Goal: Task Accomplishment & Management: Manage account settings

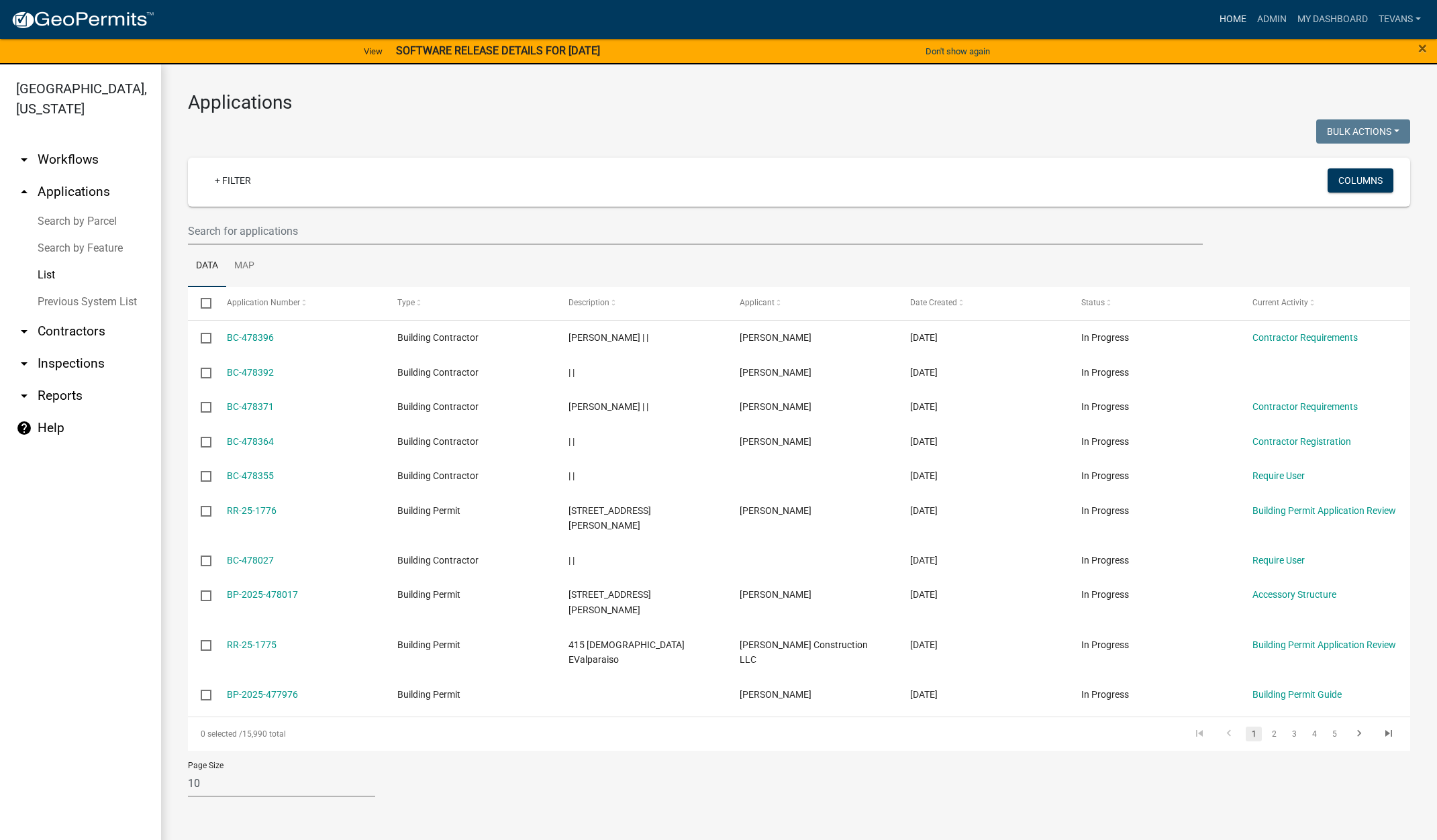
click at [1224, 21] on link "Home" at bounding box center [1233, 20] width 37 height 25
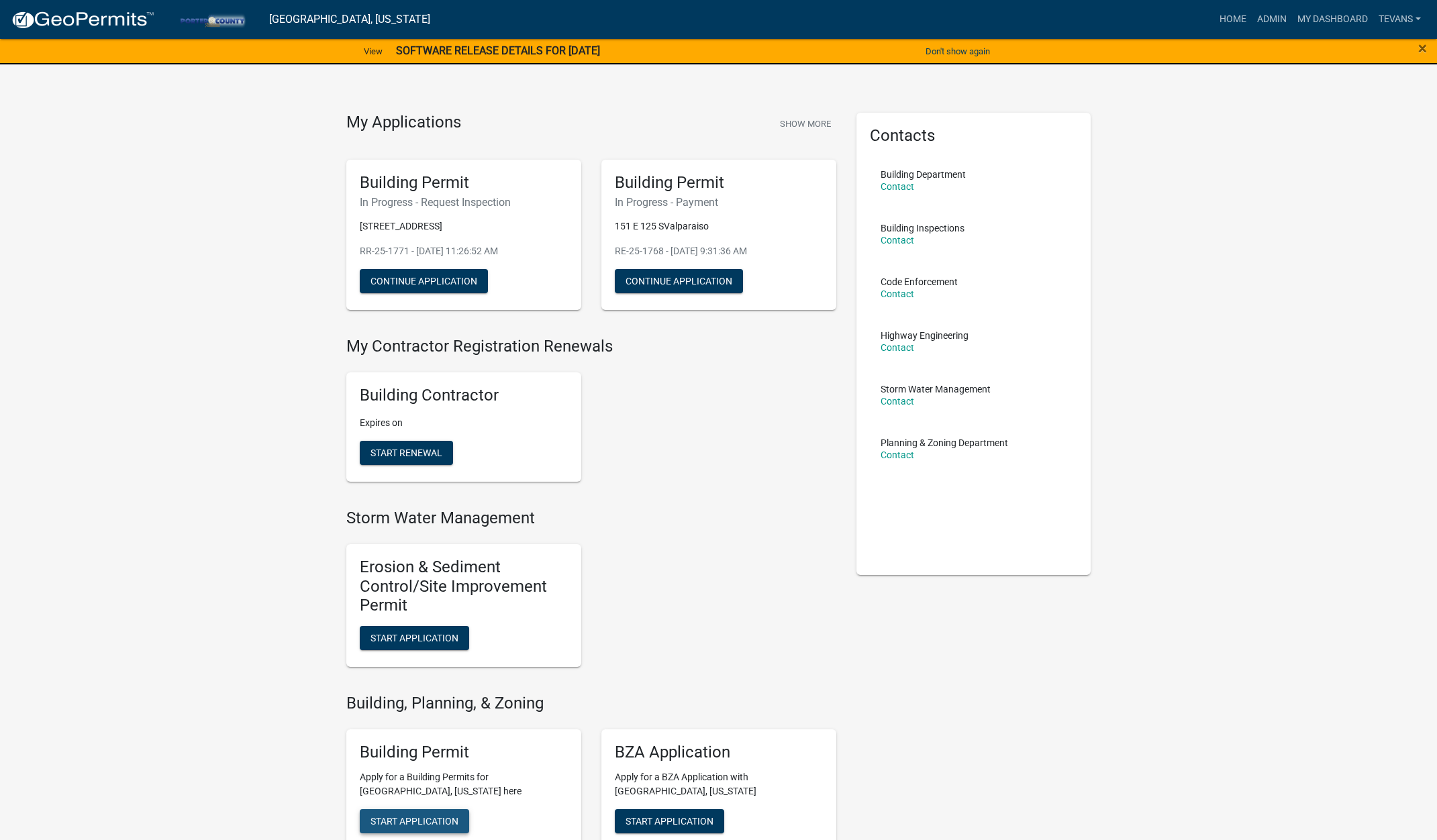
click at [428, 820] on span "Start Application" at bounding box center [414, 820] width 88 height 11
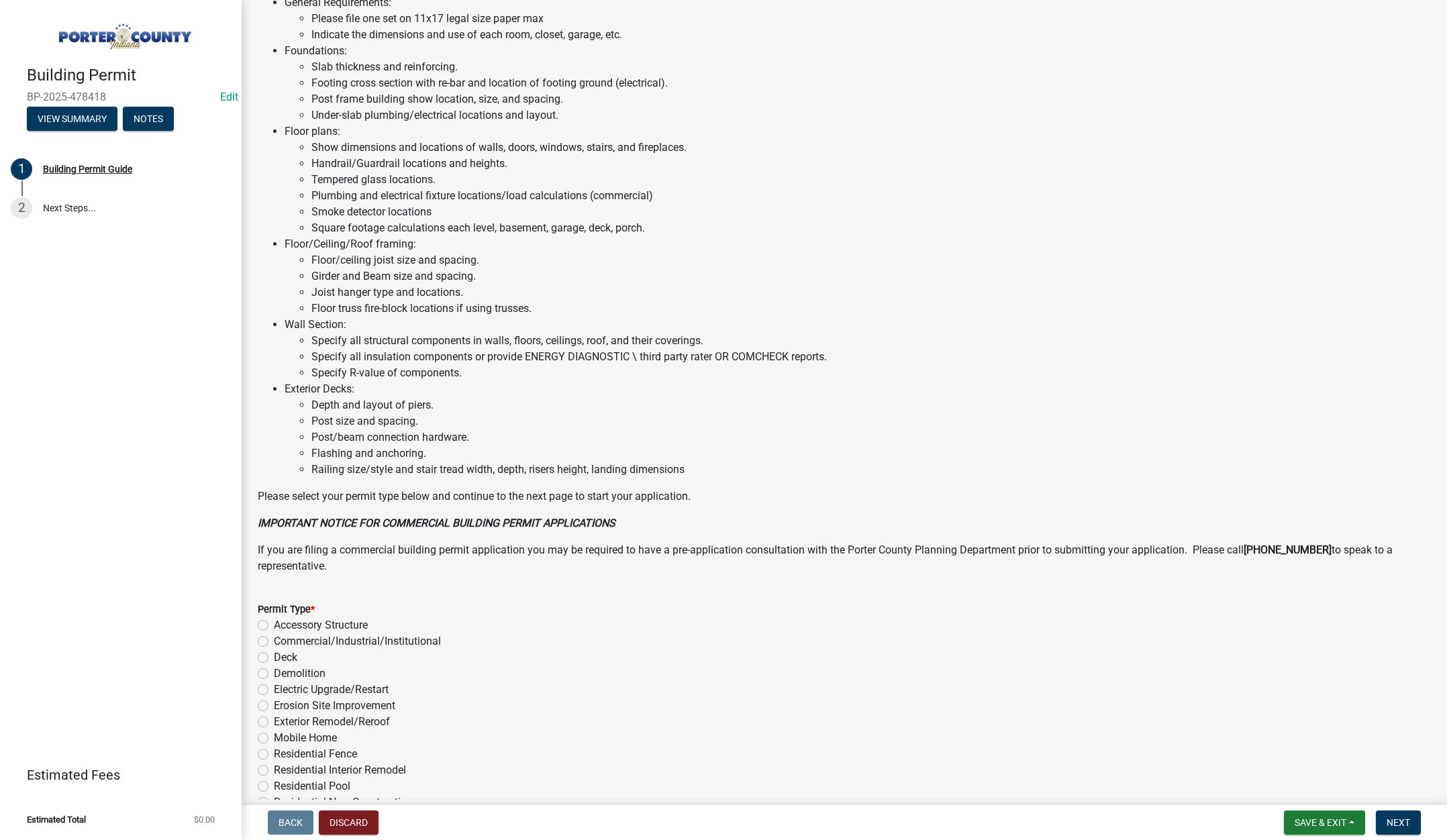
scroll to position [662, 0]
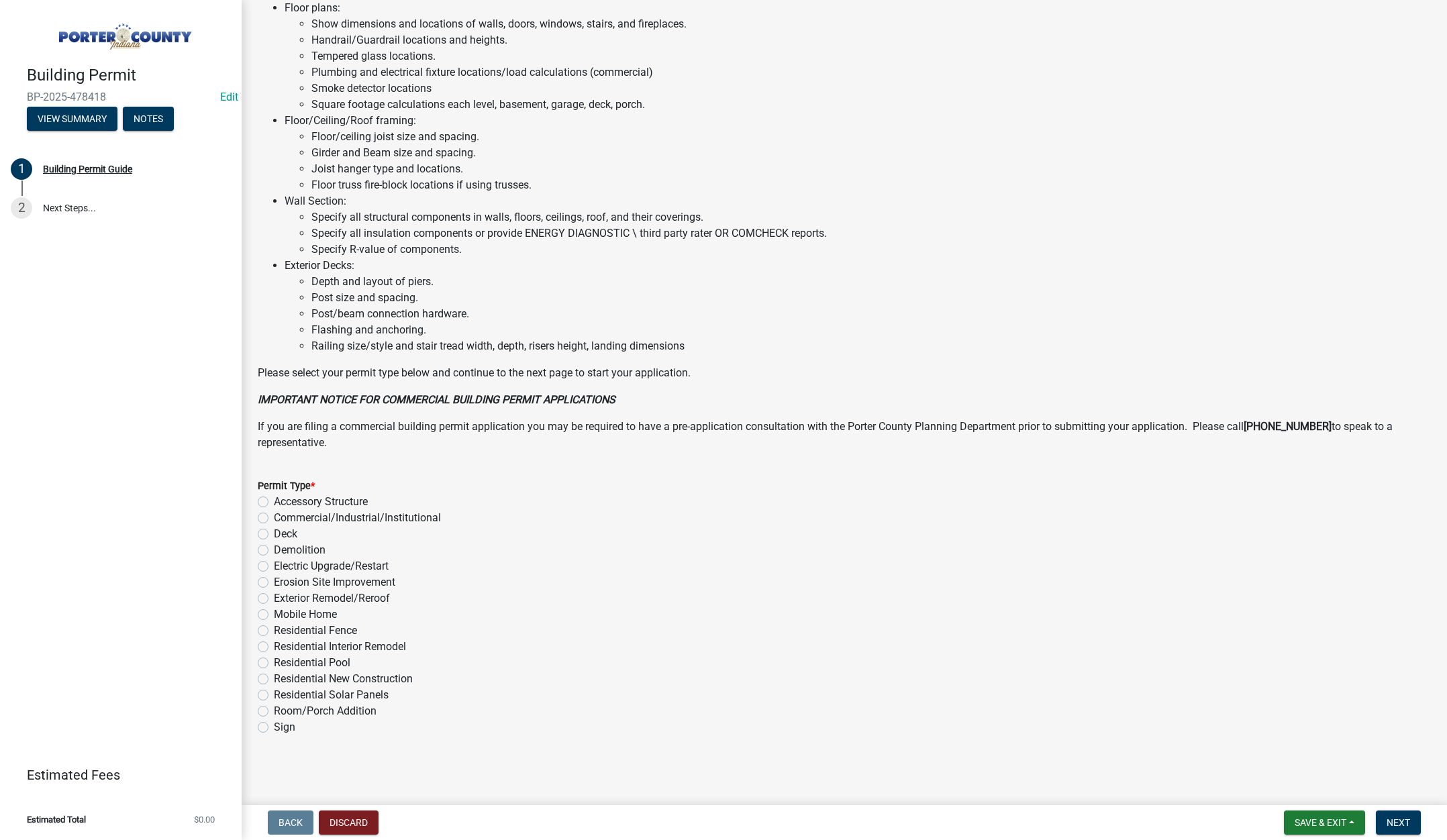
drag, startPoint x: 264, startPoint y: 568, endPoint x: 555, endPoint y: 603, distance: 293.1
click at [274, 568] on label "Electric Upgrade/Restart" at bounding box center [331, 566] width 115 height 16
click at [274, 567] on input "Electric Upgrade/Restart" at bounding box center [278, 562] width 8 height 8
radio input "true"
click at [1410, 827] on span "Next" at bounding box center [1398, 822] width 23 height 11
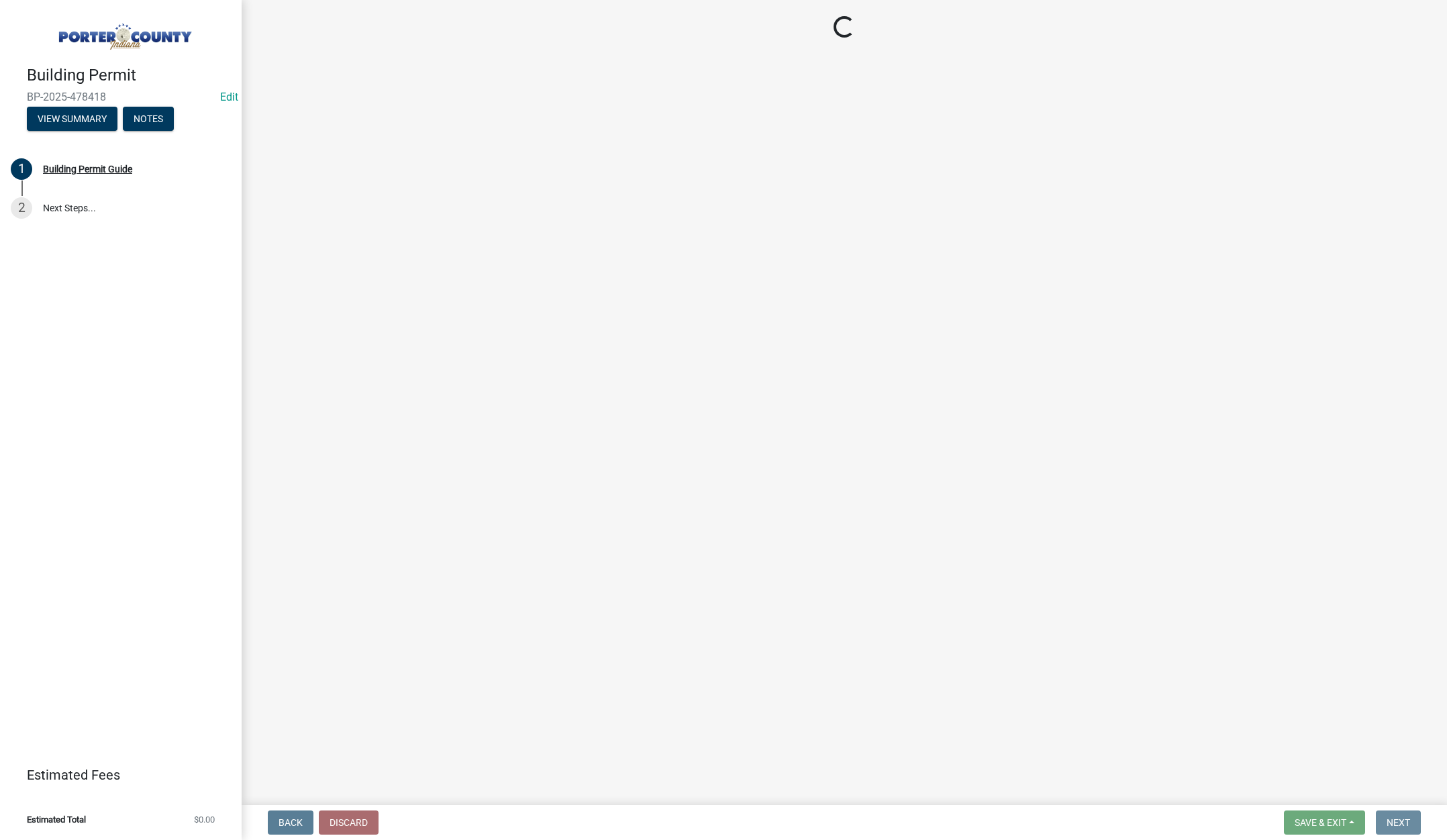
scroll to position [0, 0]
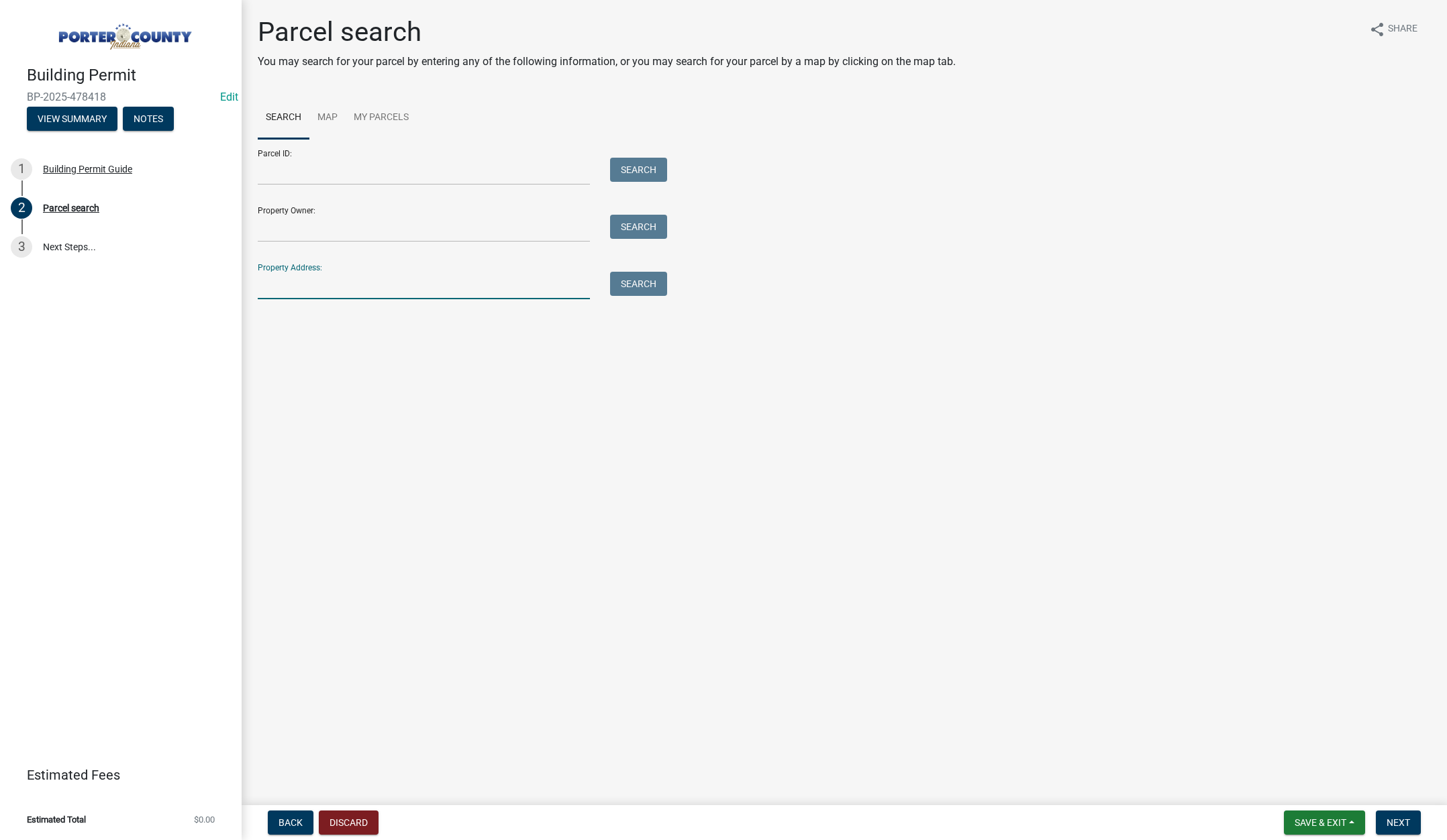
click at [314, 284] on input "Property Address:" at bounding box center [424, 285] width 332 height 27
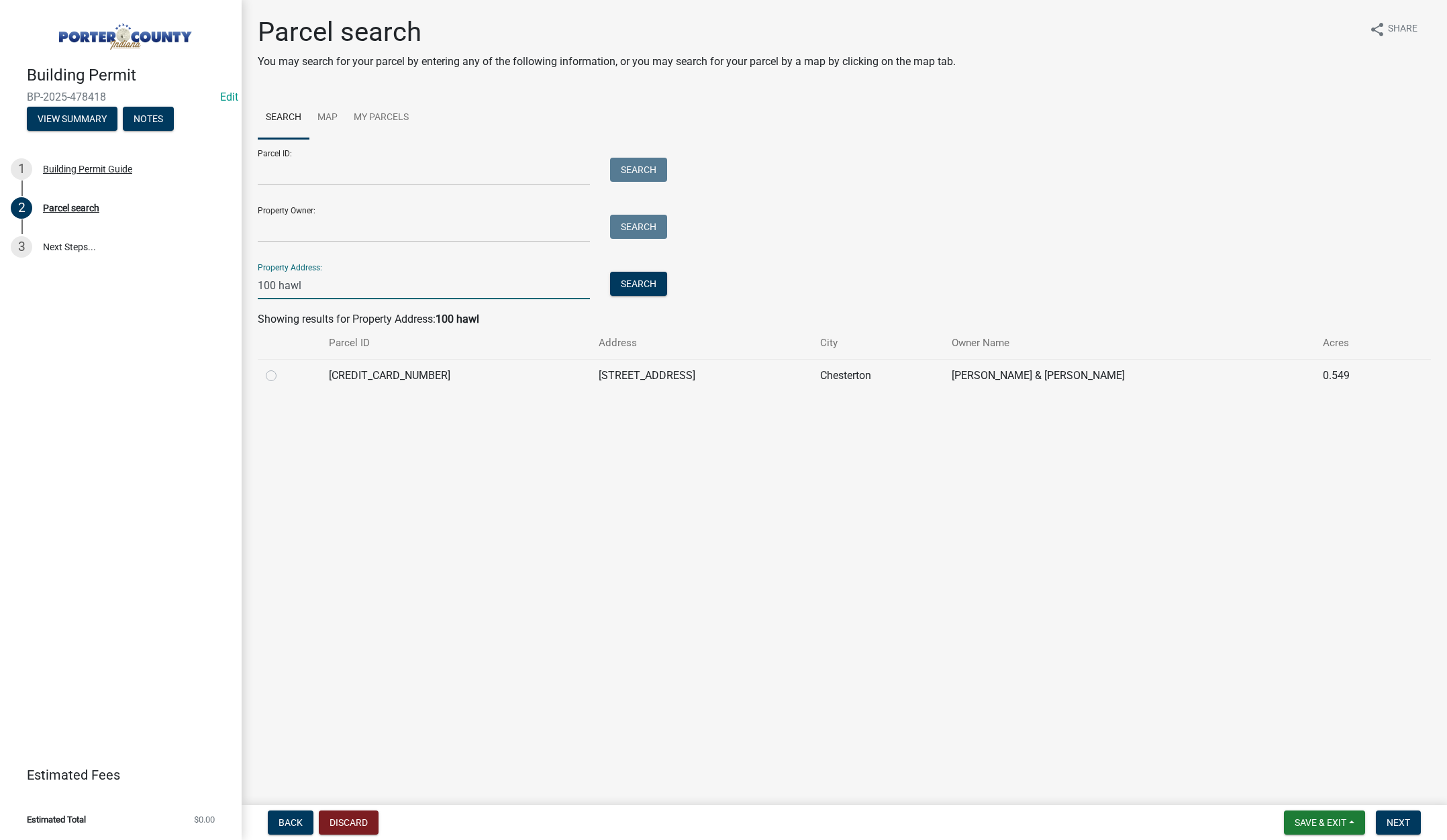
type input "100 hawl"
click at [282, 368] on label at bounding box center [282, 368] width 0 height 0
click at [282, 376] on input "radio" at bounding box center [286, 372] width 8 height 8
radio input "true"
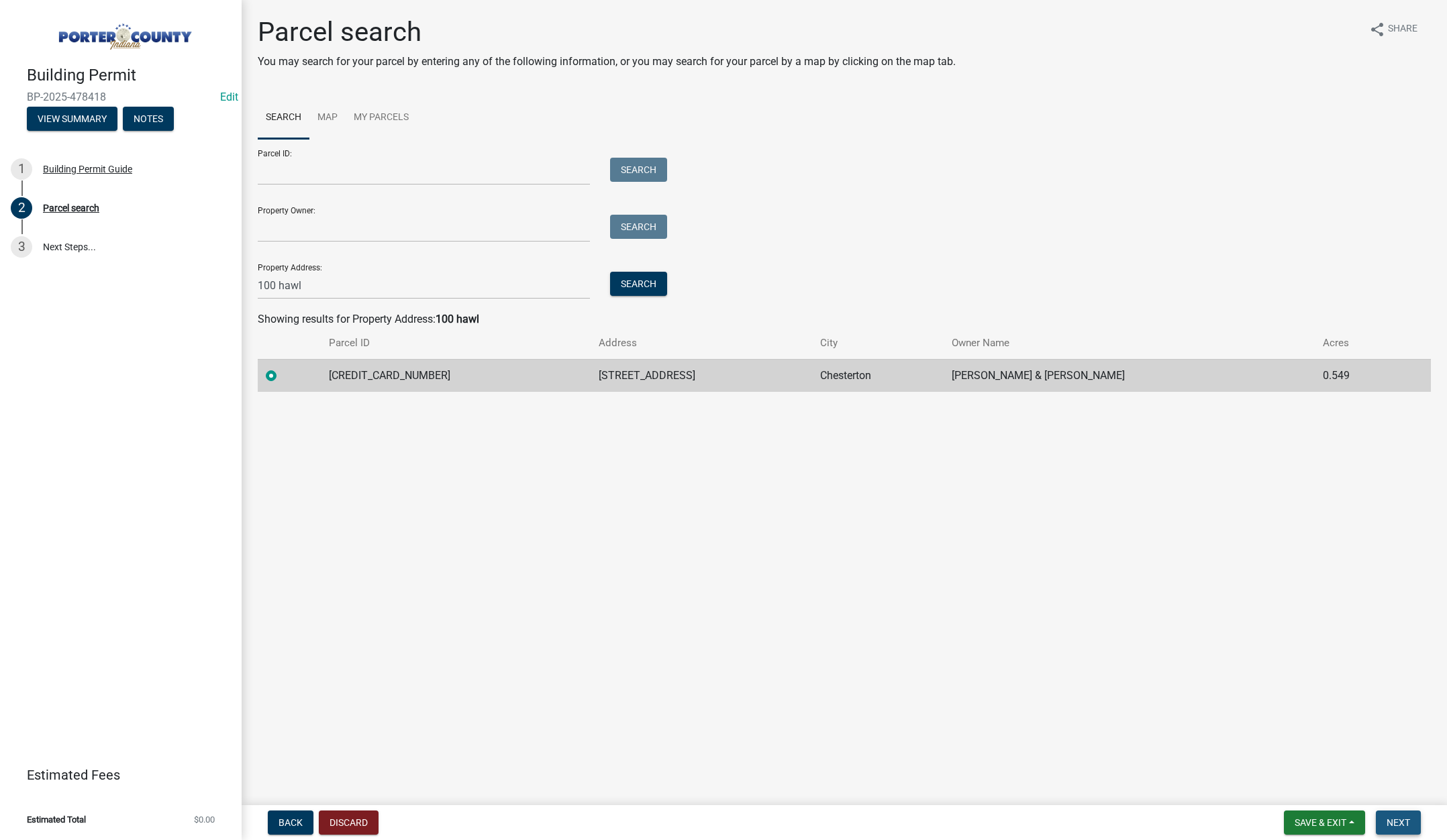
click at [1400, 822] on span "Next" at bounding box center [1398, 822] width 23 height 11
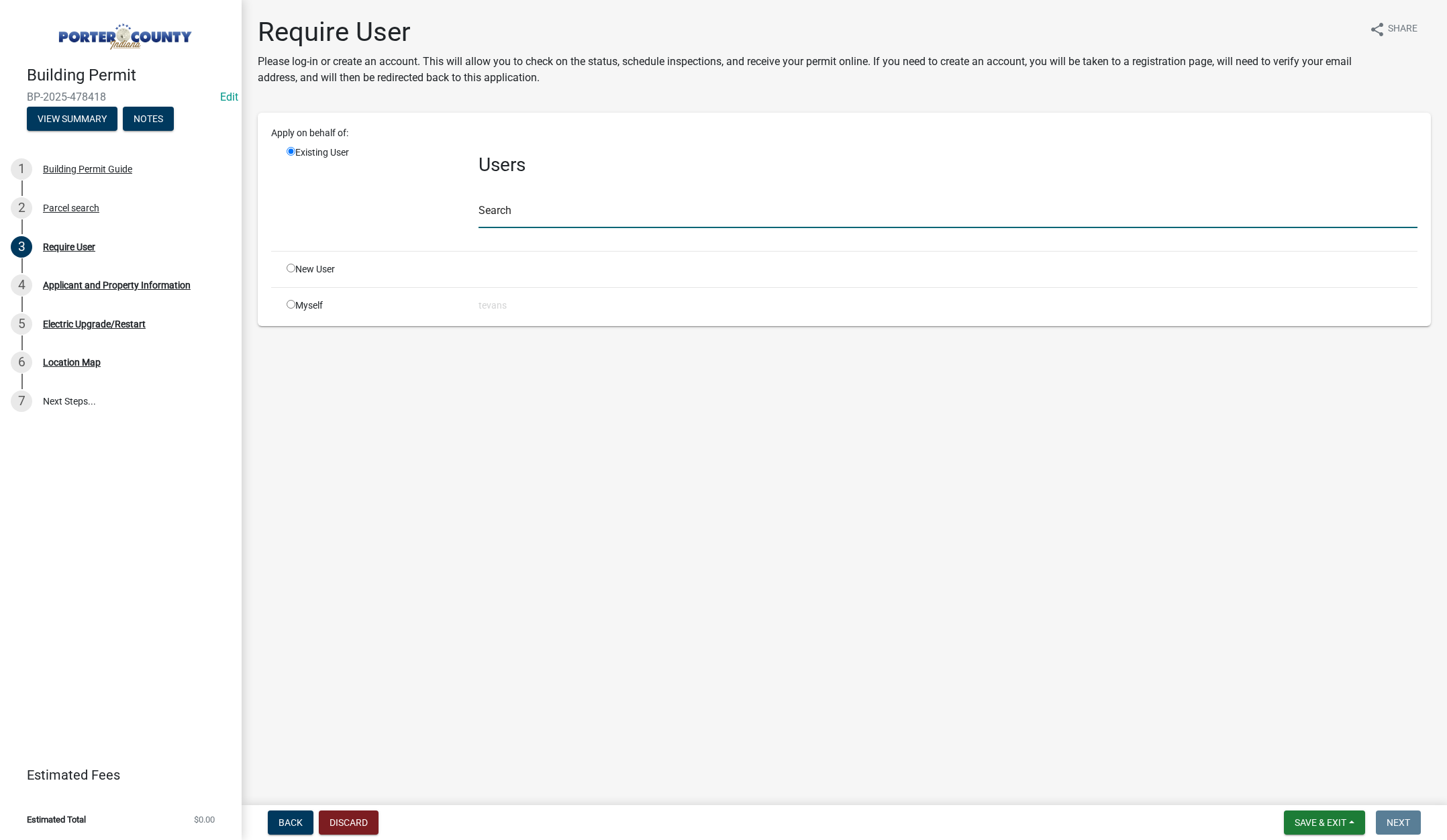
click at [503, 219] on input "text" at bounding box center [948, 214] width 939 height 27
type input "tami"
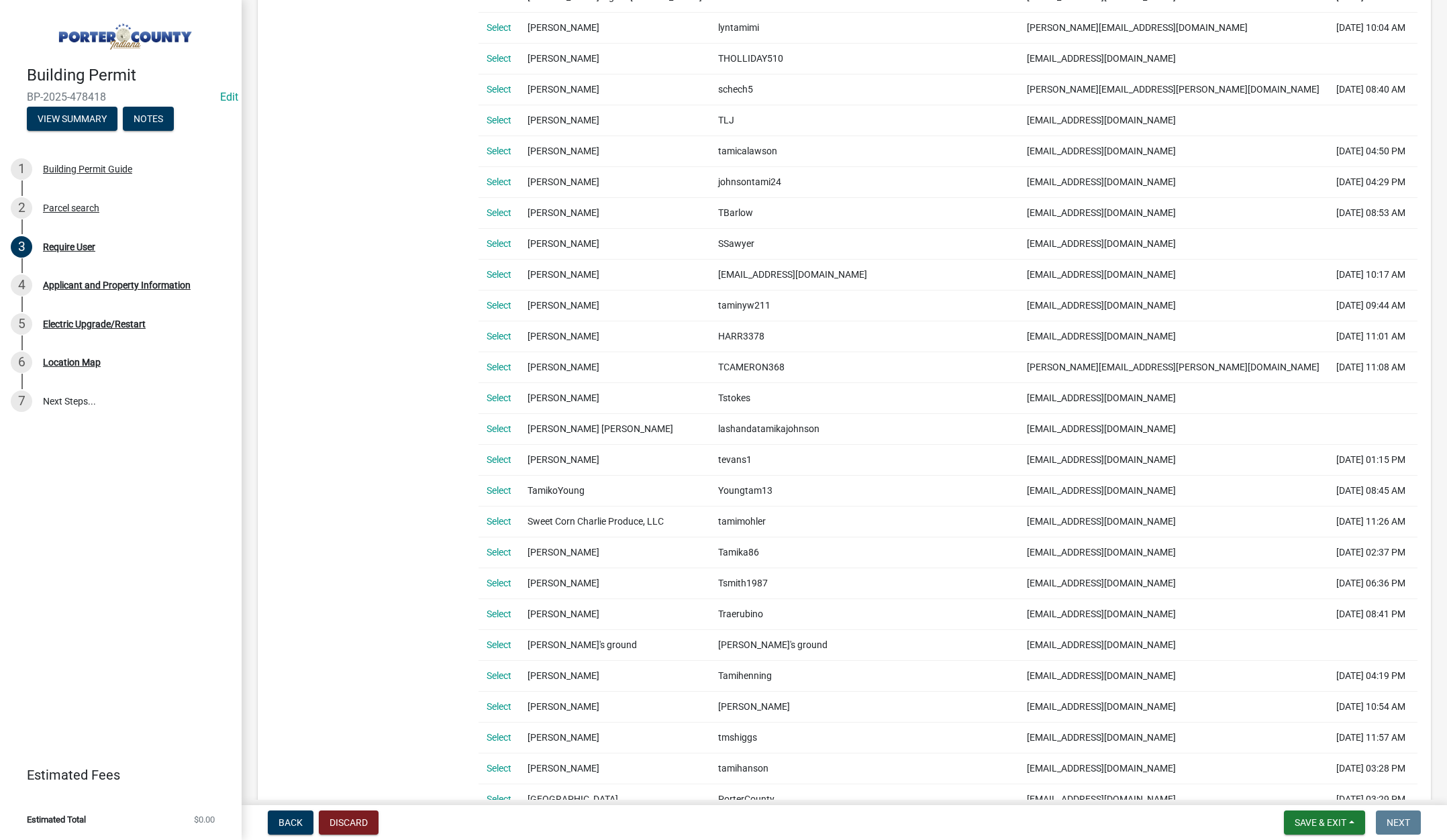
scroll to position [537, 0]
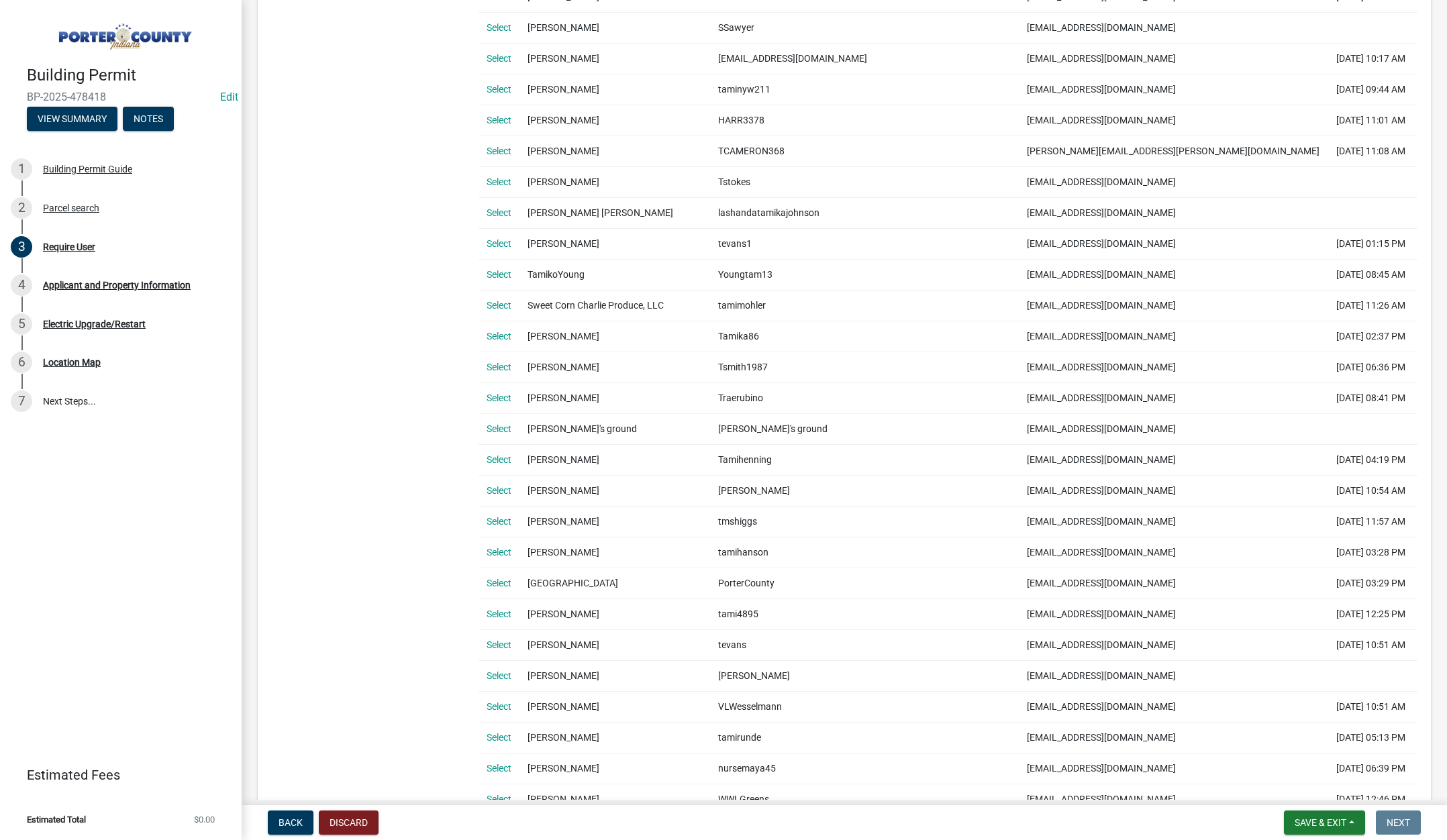
click at [505, 645] on link "Select" at bounding box center [498, 644] width 25 height 11
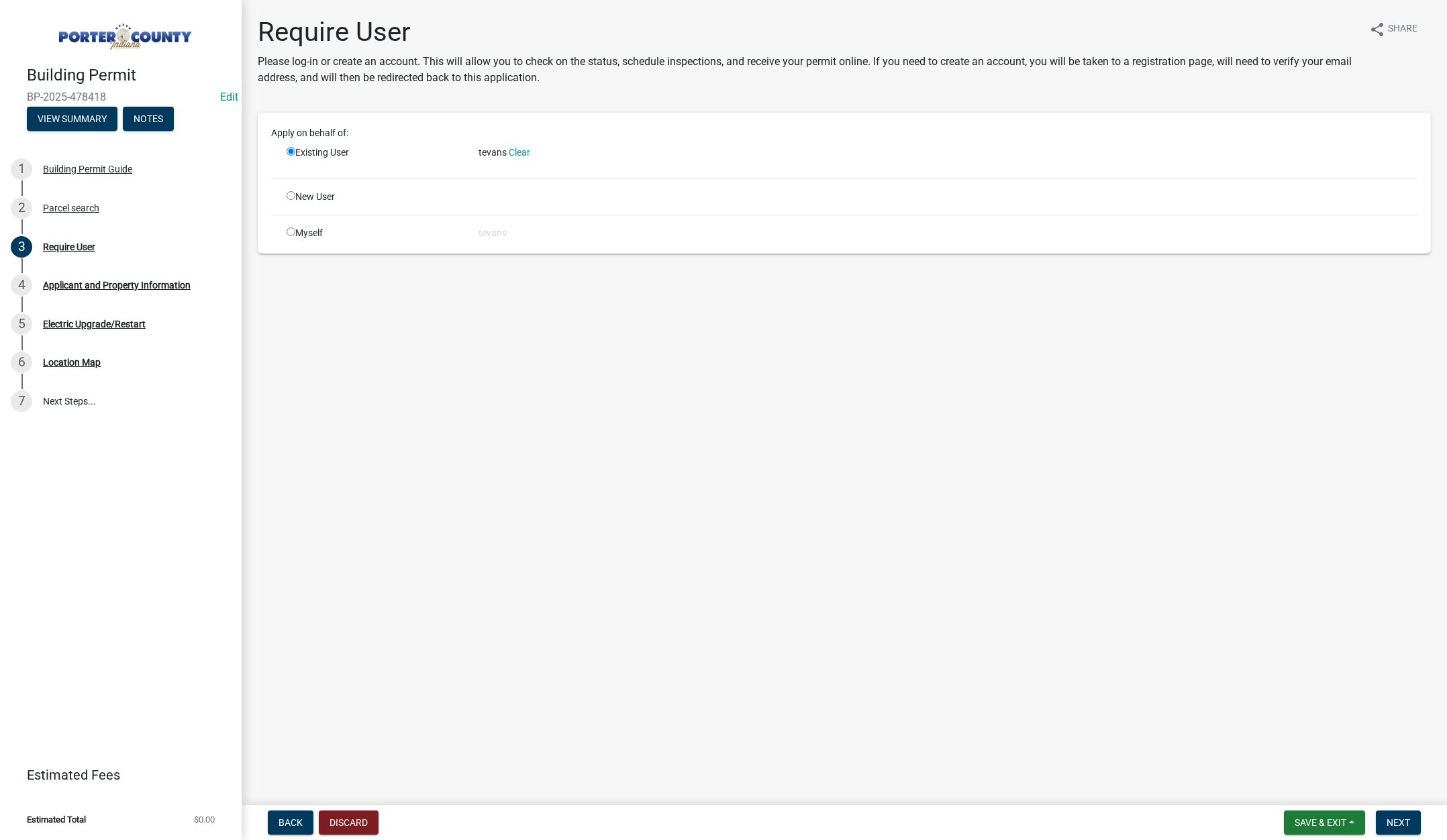
scroll to position [0, 0]
click at [1402, 821] on span "Next" at bounding box center [1398, 822] width 23 height 11
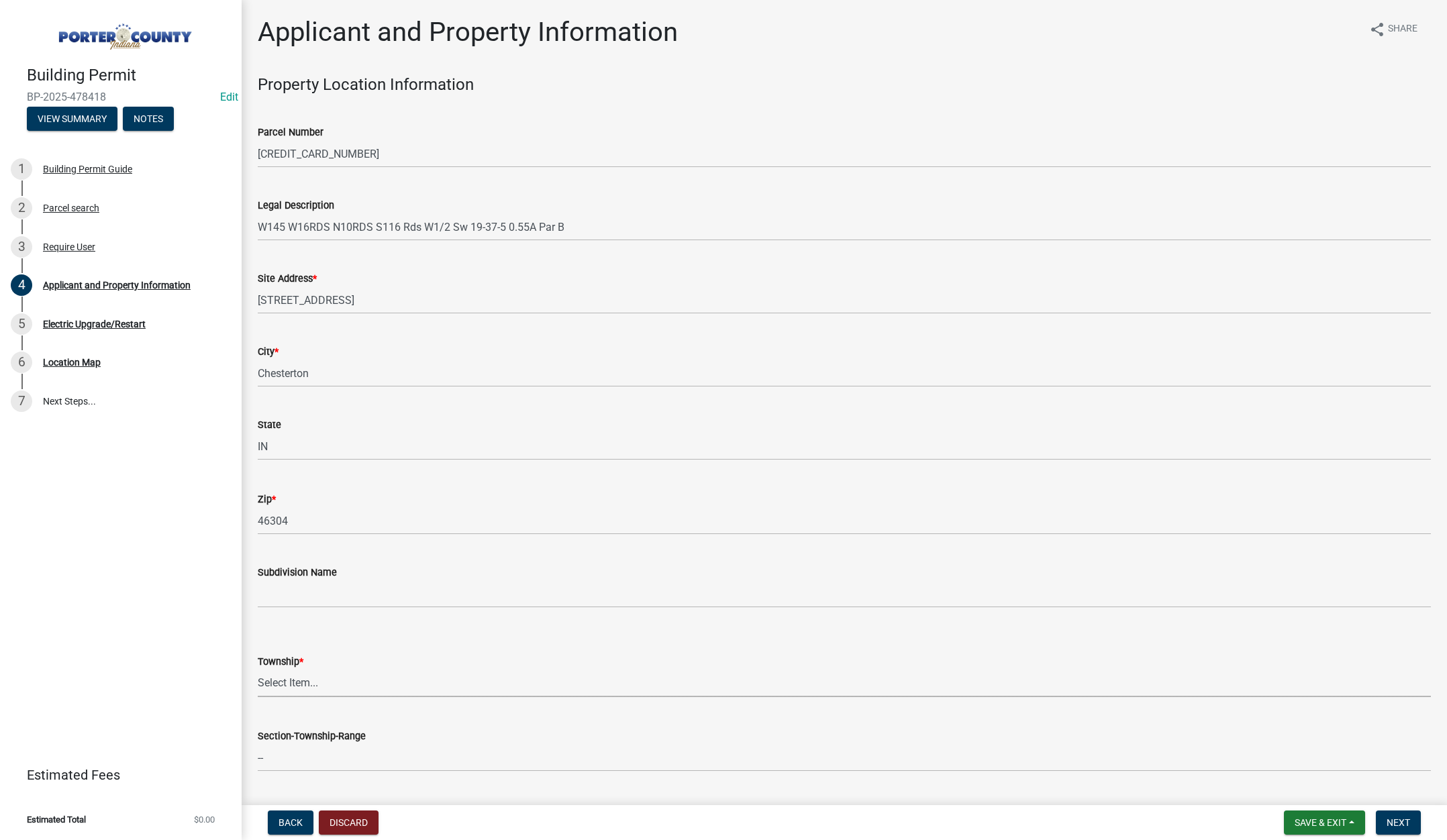
click at [284, 677] on select "Select Item... Boone Center Jackson Liberty Morgan Pine Pleasant Portage Porter…" at bounding box center [844, 683] width 1173 height 27
click at [258, 669] on select "Select Item... Boone Center Jackson Liberty Morgan Pine Pleasant Portage Porter…" at bounding box center [844, 683] width 1173 height 27
select select "42deca87-6946-4ced-a5f6-3d6cc7cfc8d2"
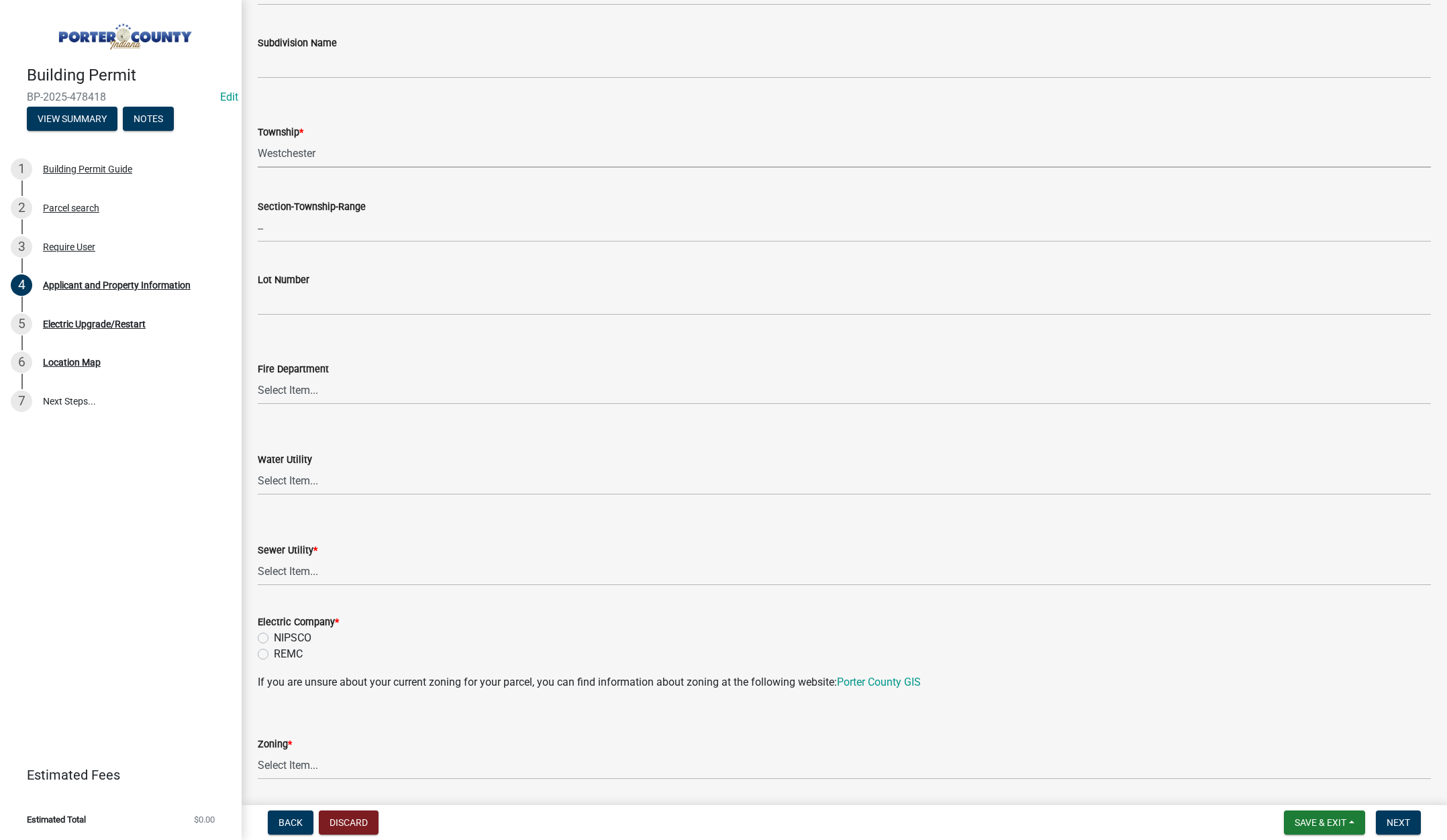
scroll to position [537, 0]
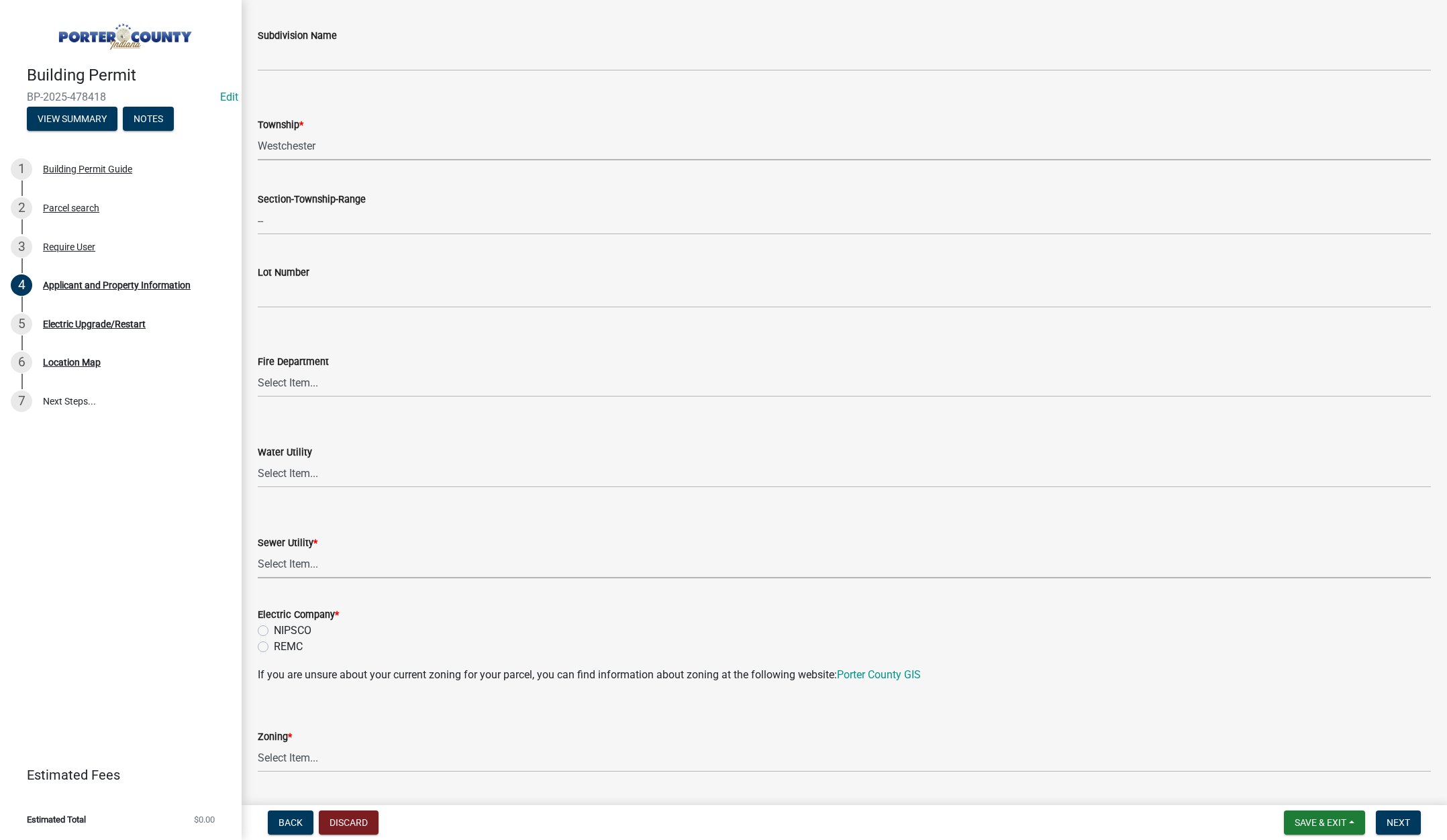
click at [307, 560] on select "Select Item... Aqua Indiana Inc Damon Run Falling Waters Lake Eliza - LEACD Nat…" at bounding box center [844, 564] width 1173 height 27
click at [258, 551] on select "Select Item... Aqua Indiana Inc Damon Run Falling Waters Lake Eliza - LEACD Nat…" at bounding box center [844, 564] width 1173 height 27
select select "ea6751d4-6bf7-4a16-89ee-f7801ab82aa1"
click at [274, 629] on label "NIPSCO" at bounding box center [293, 631] width 37 height 16
click at [274, 629] on input "NIPSCO" at bounding box center [278, 627] width 8 height 8
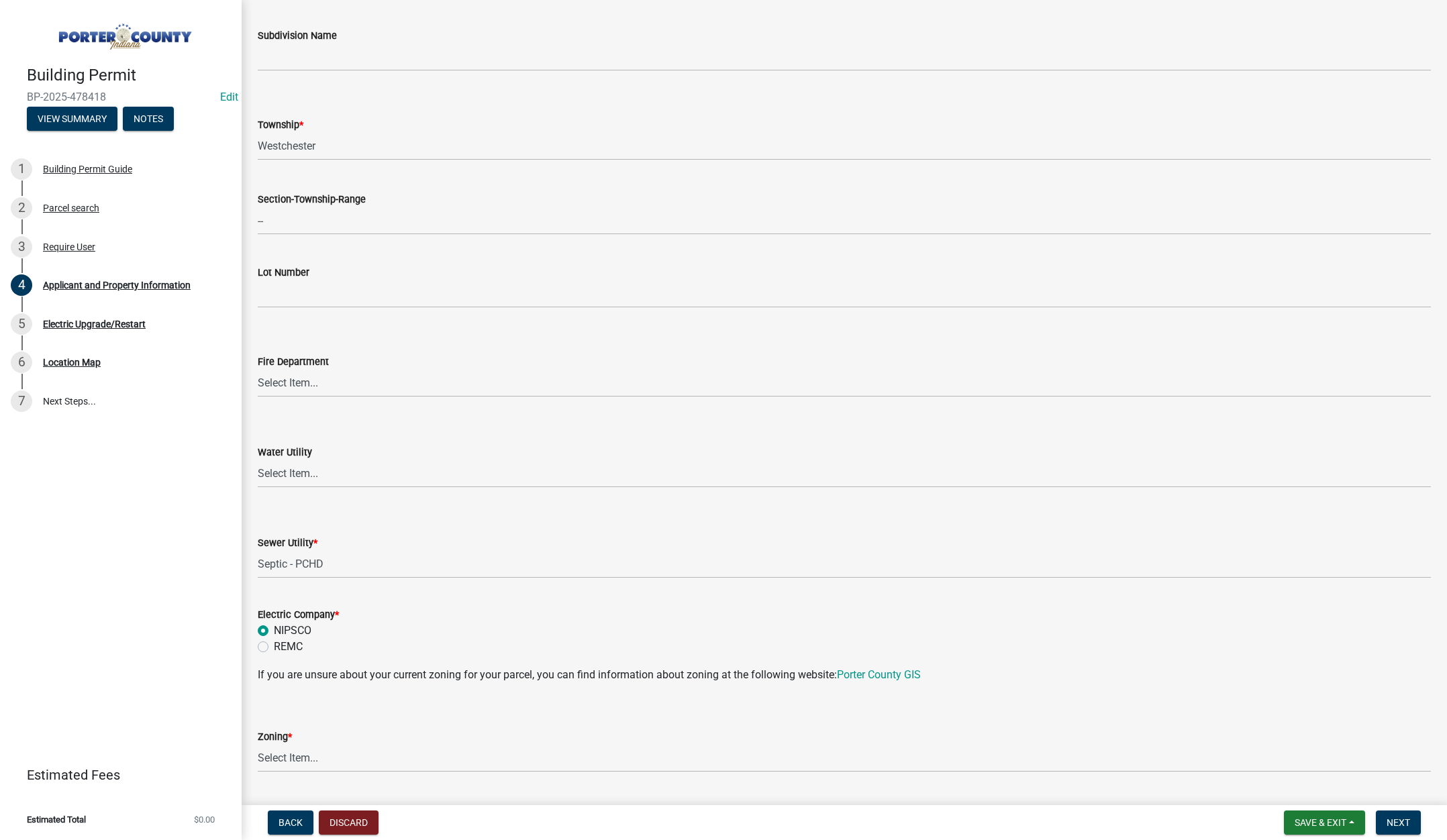
radio input "true"
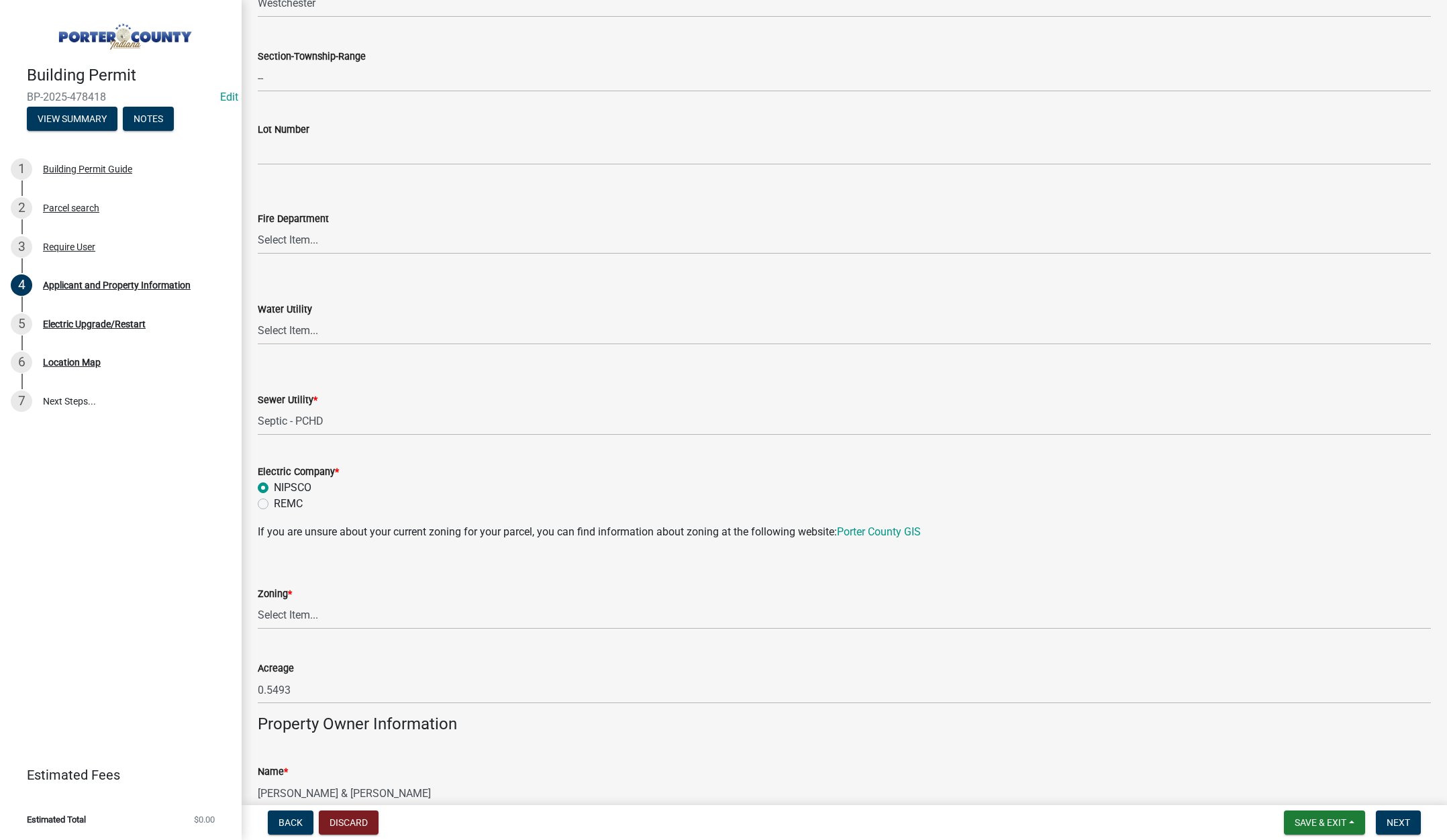
scroll to position [738, 0]
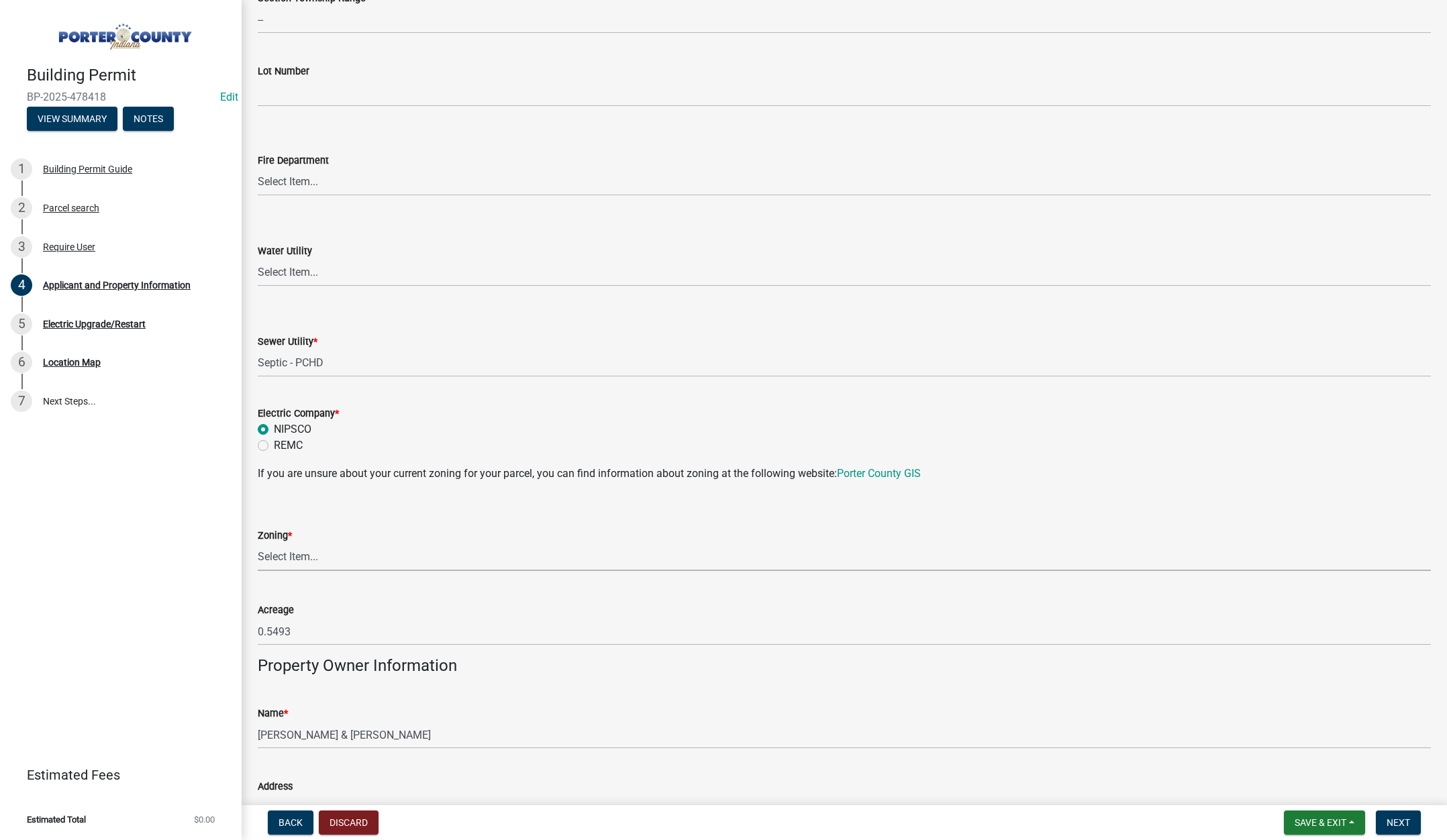
click at [296, 560] on select "Select Item... A1 A2 CH CM CN I1 I2 I3 IN MP OT P1 P2 PUD R1 R2 R3 R4 RL RR" at bounding box center [844, 557] width 1173 height 27
click at [258, 543] on select "Select Item... A1 A2 CH CM CN I1 I2 I3 IN MP OT P1 P2 PUD R1 R2 R3 R4 RL RR" at bounding box center [844, 557] width 1173 height 27
select select "e2d1b1d7-ccc9-456b-9e96-e16306515997"
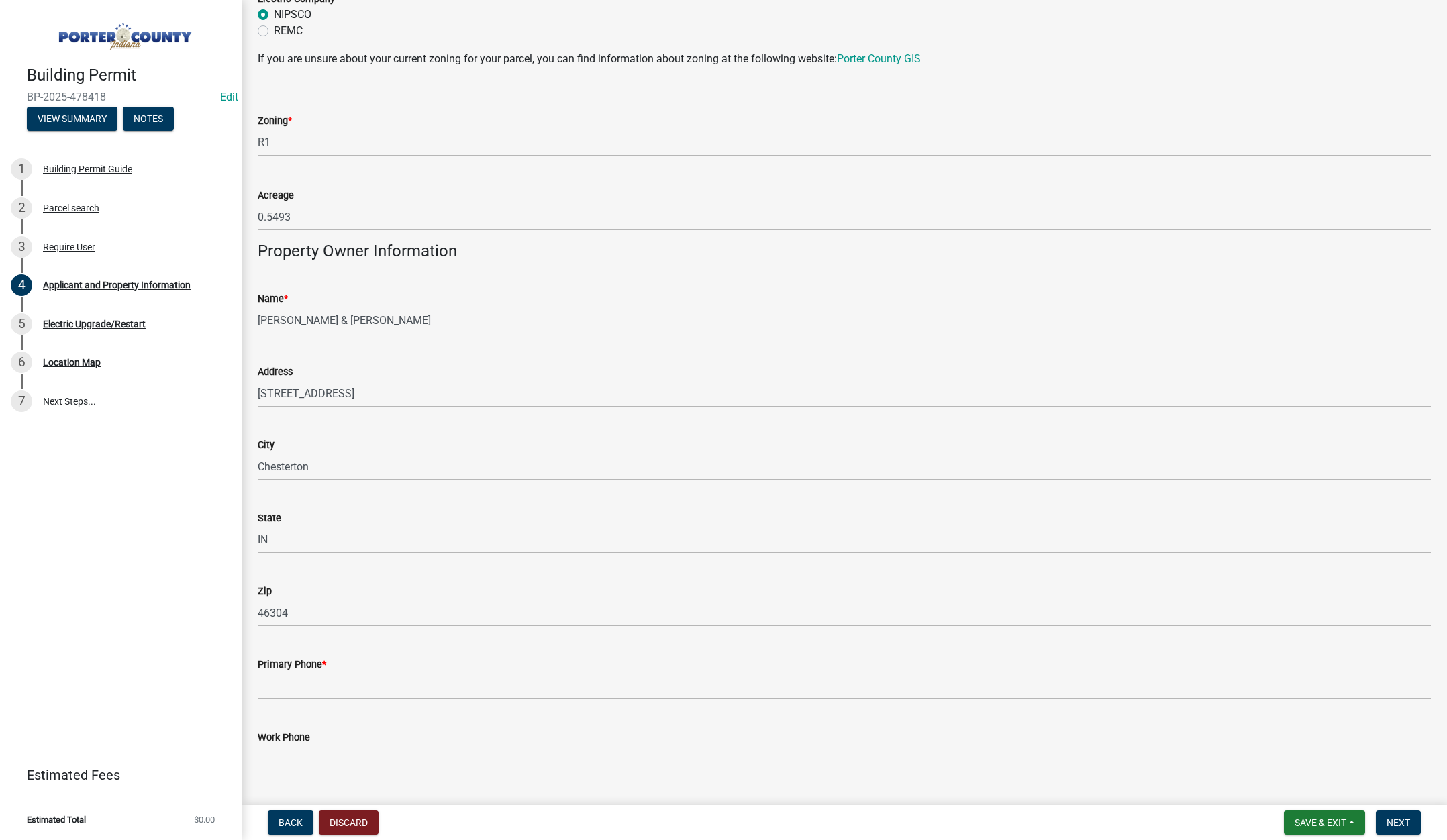
scroll to position [1342, 0]
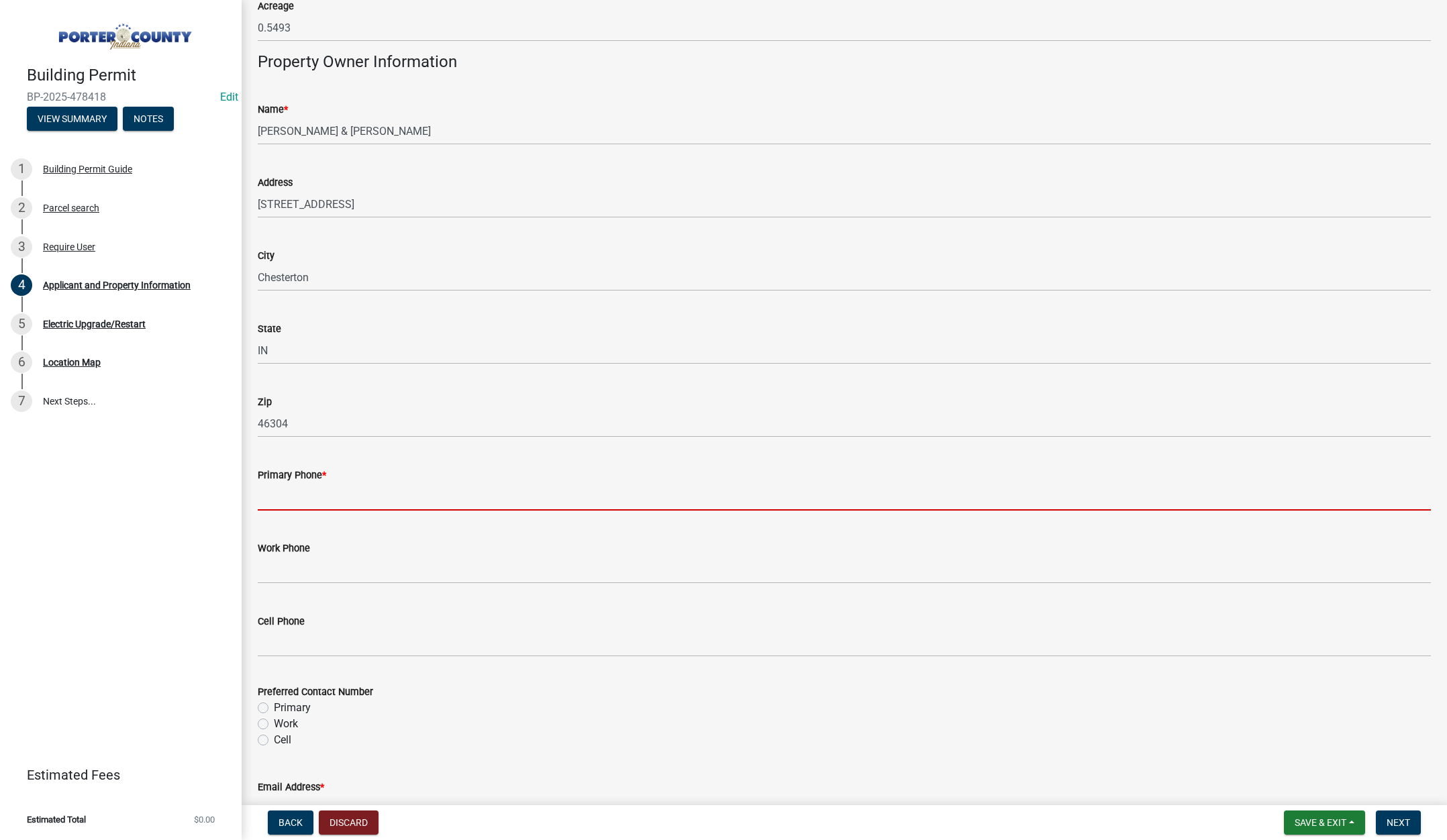
click at [327, 499] on input "Primary Phone *" at bounding box center [844, 497] width 1173 height 27
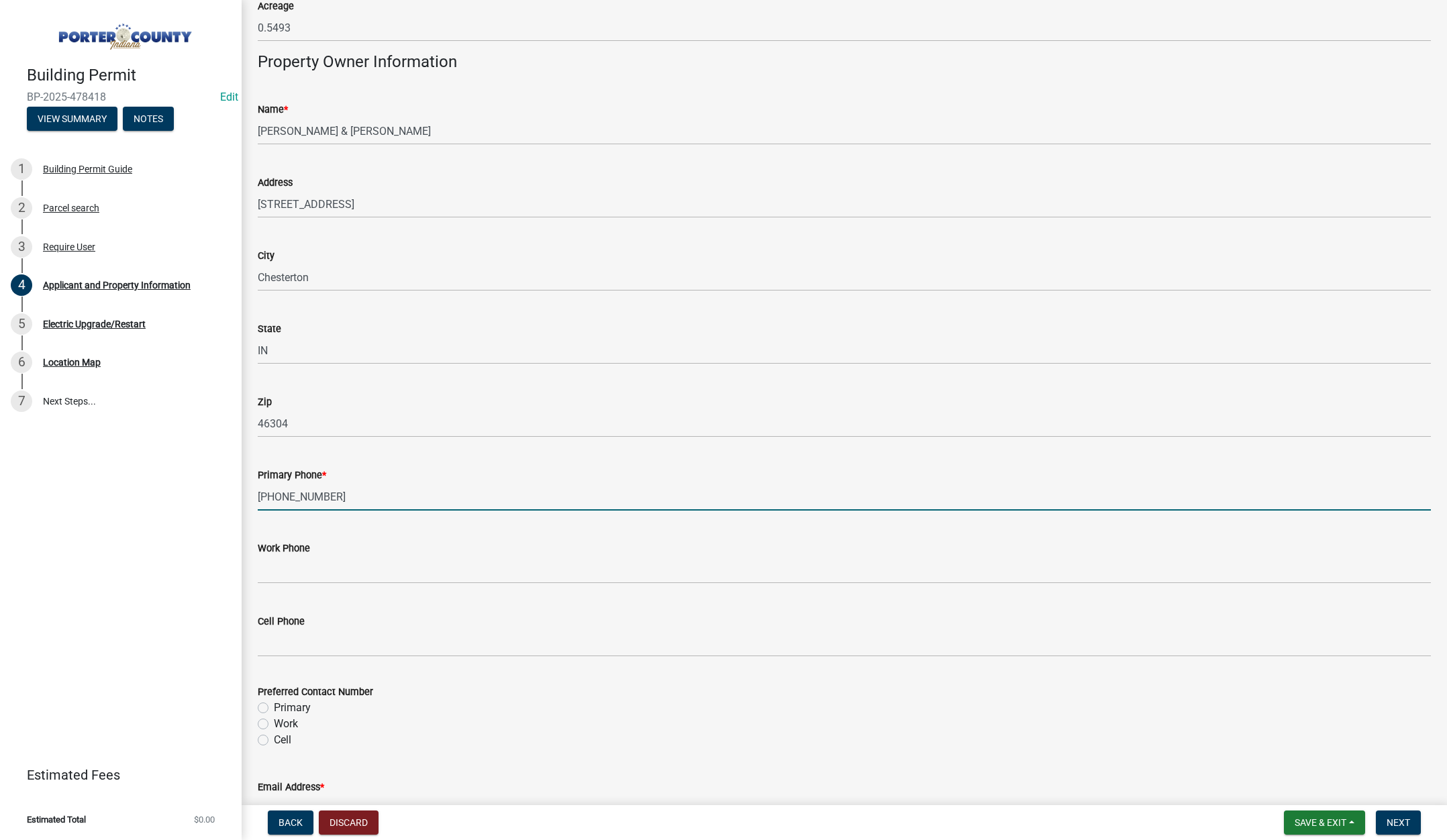
type input "219-405-2056"
click at [274, 708] on label "Primary" at bounding box center [293, 708] width 37 height 16
click at [274, 708] on input "Primary" at bounding box center [278, 704] width 8 height 8
radio input "true"
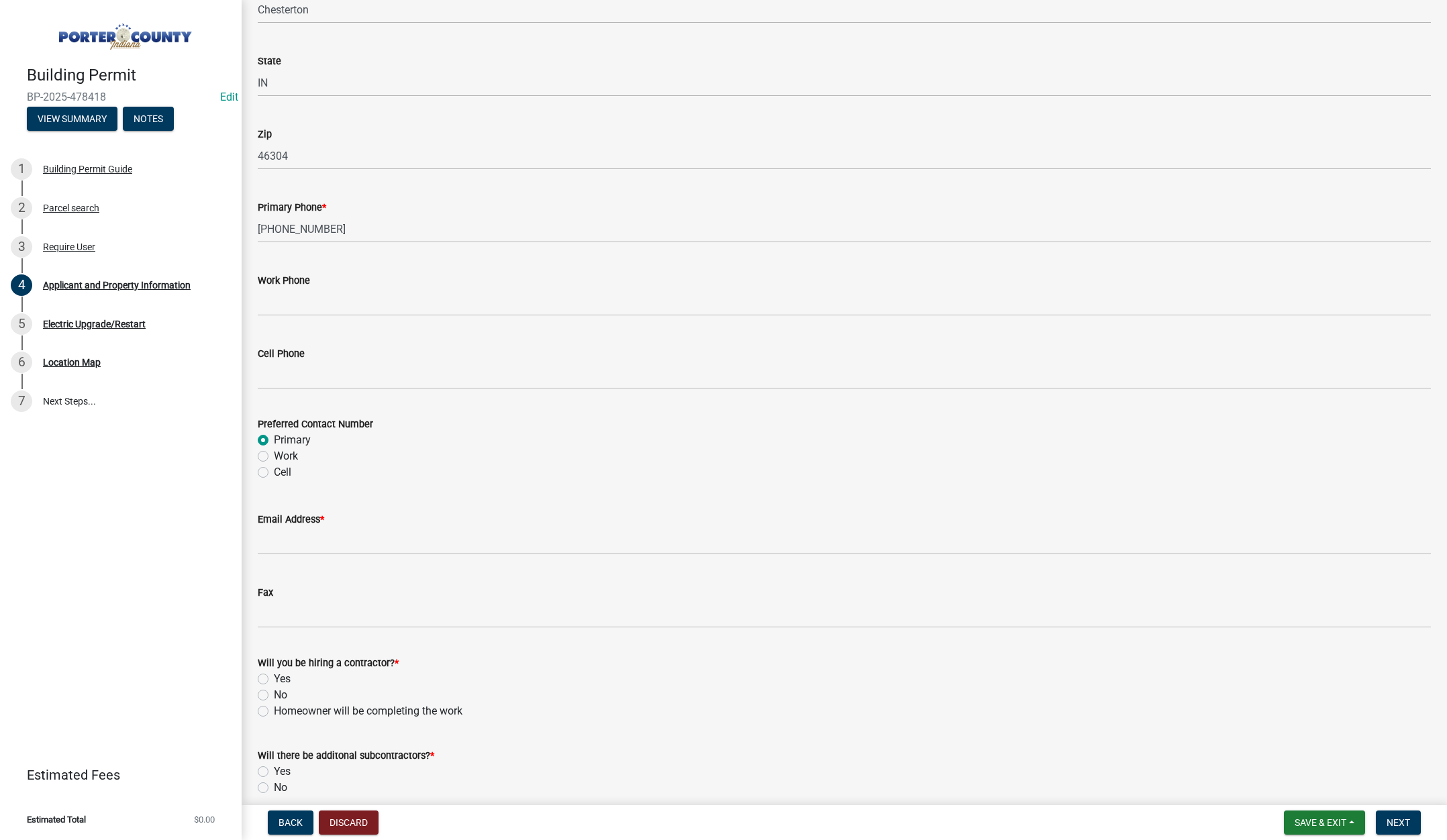
scroll to position [1610, 0]
click at [297, 543] on input "Email Address *" at bounding box center [844, 540] width 1173 height 27
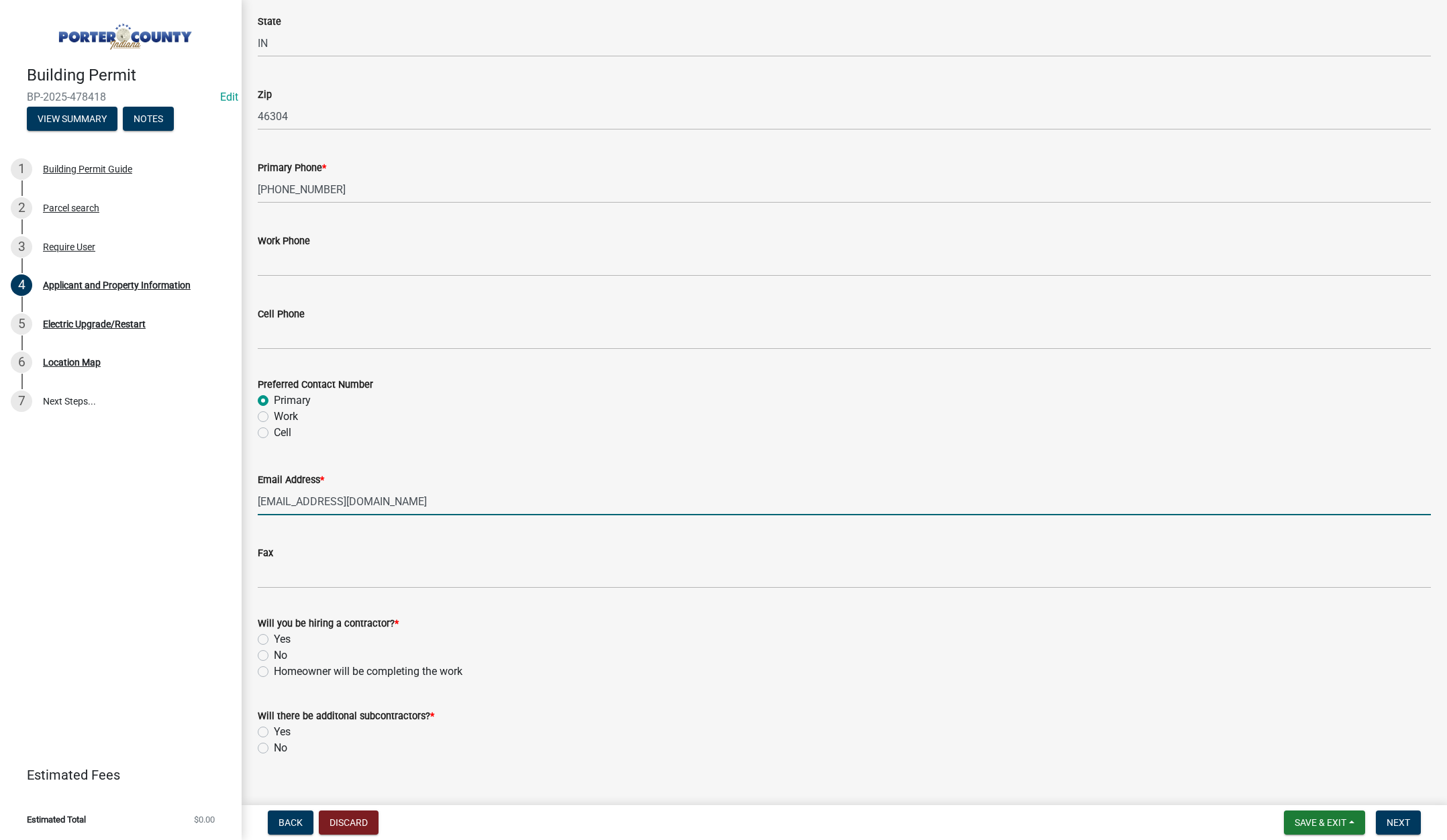
scroll to position [1670, 0]
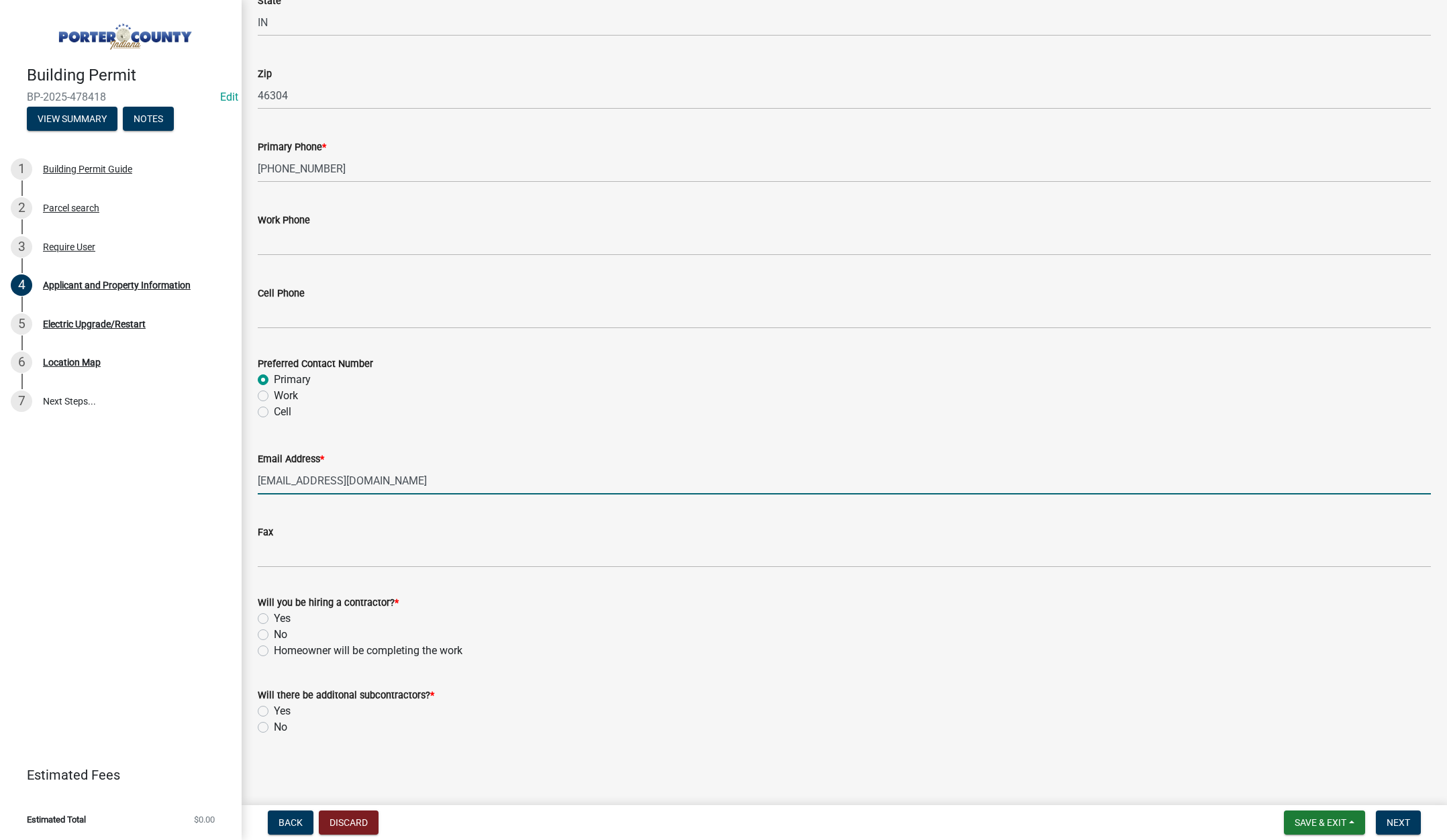
type input "proelectric72@gmail.com"
click at [274, 617] on label "Yes" at bounding box center [283, 619] width 17 height 16
click at [274, 617] on input "Yes" at bounding box center [278, 615] width 8 height 8
radio input "true"
click at [274, 724] on label "No" at bounding box center [281, 727] width 13 height 16
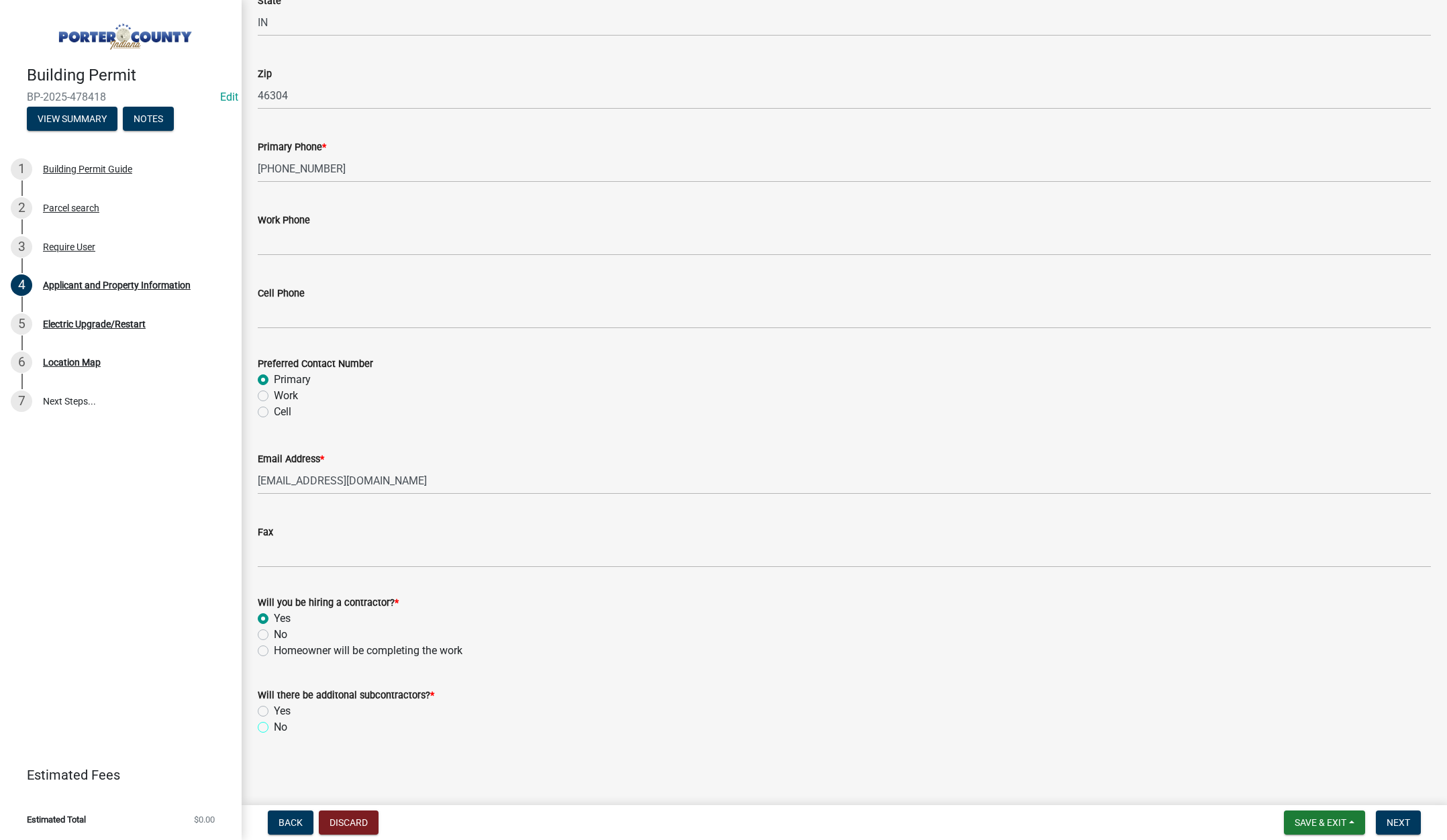
click at [274, 724] on input "No" at bounding box center [278, 724] width 8 height 8
radio input "true"
click at [1398, 819] on span "Next" at bounding box center [1398, 822] width 23 height 11
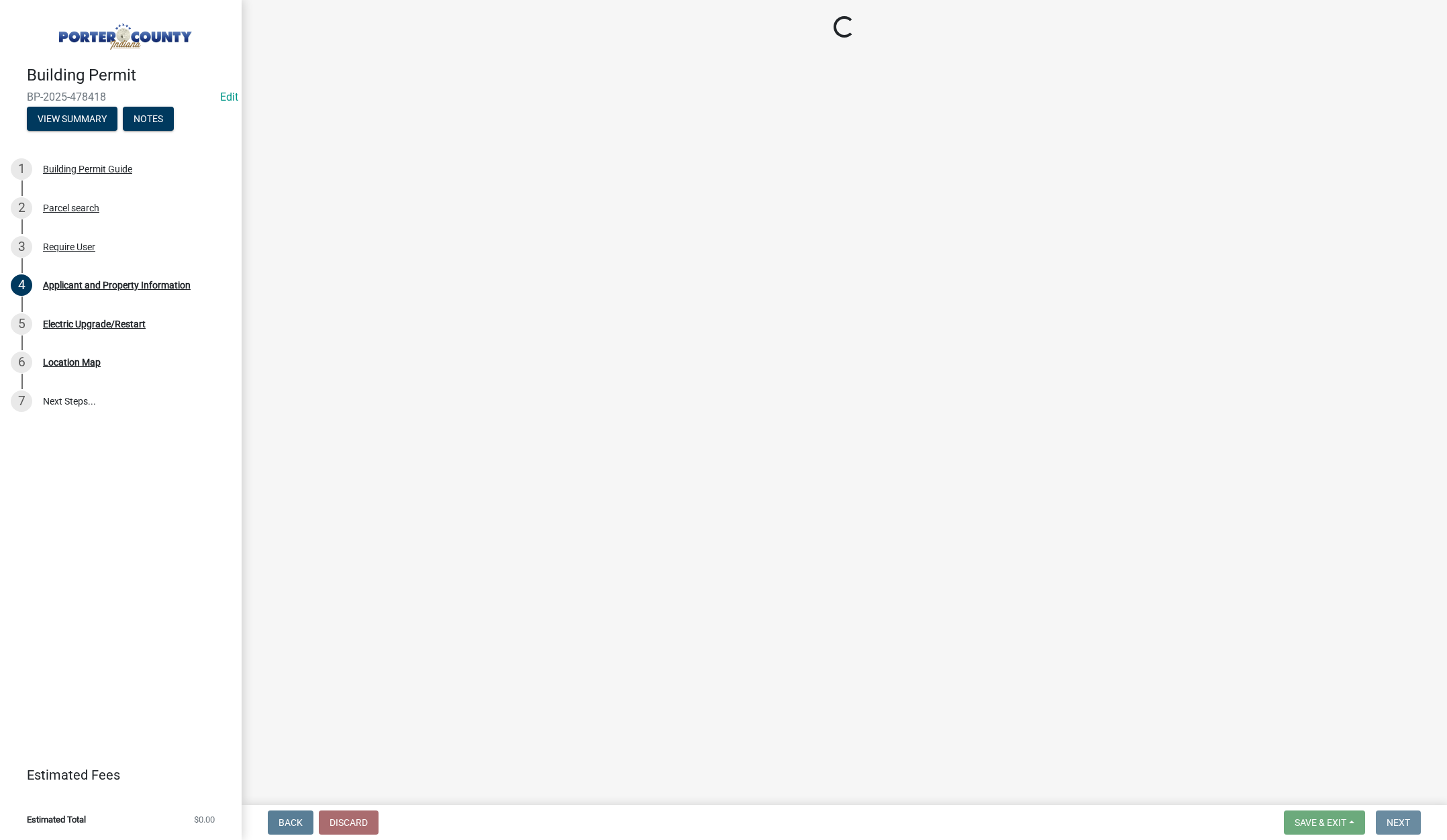
scroll to position [0, 0]
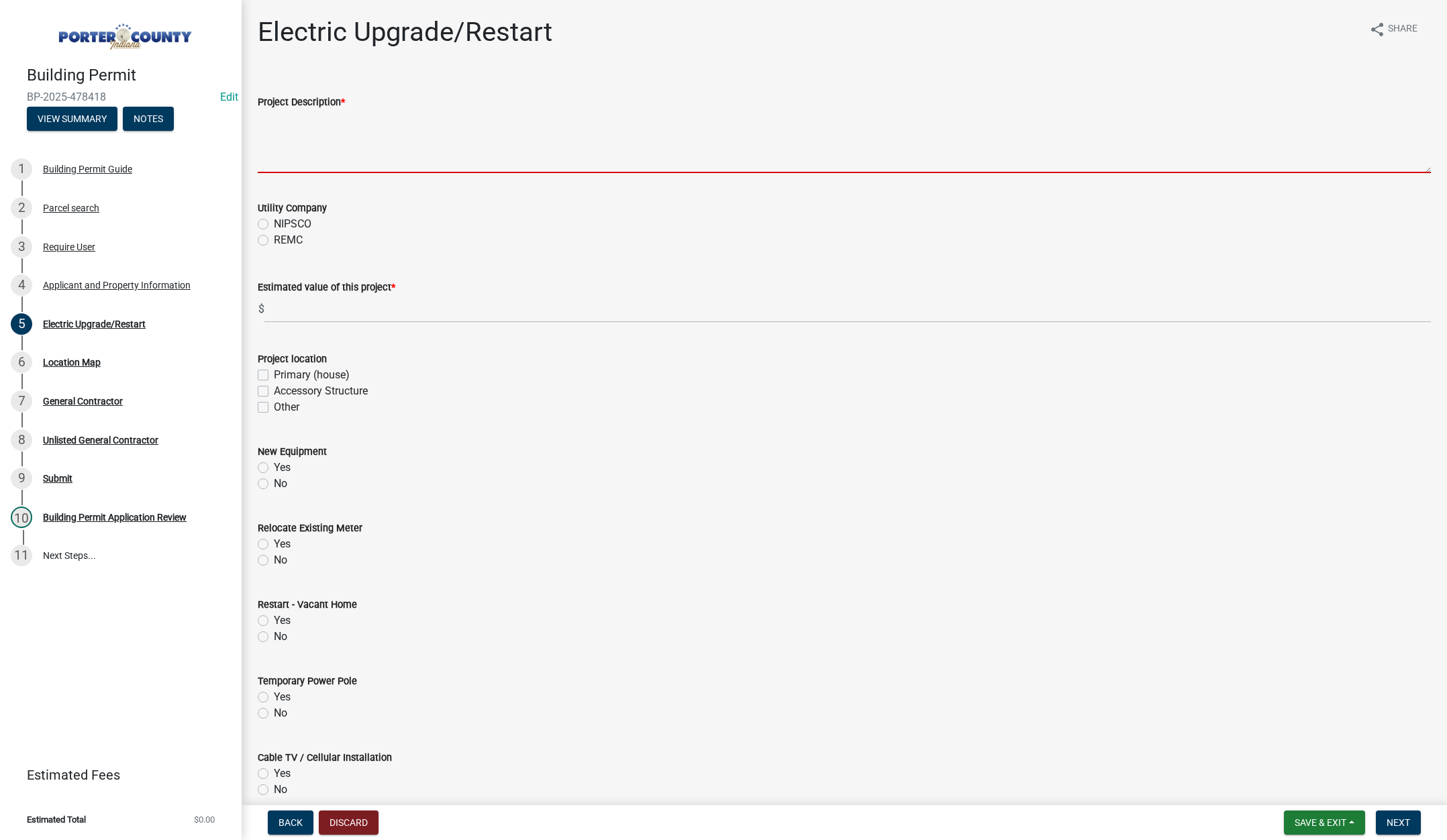
click at [336, 144] on textarea "Project Description *" at bounding box center [844, 142] width 1173 height 63
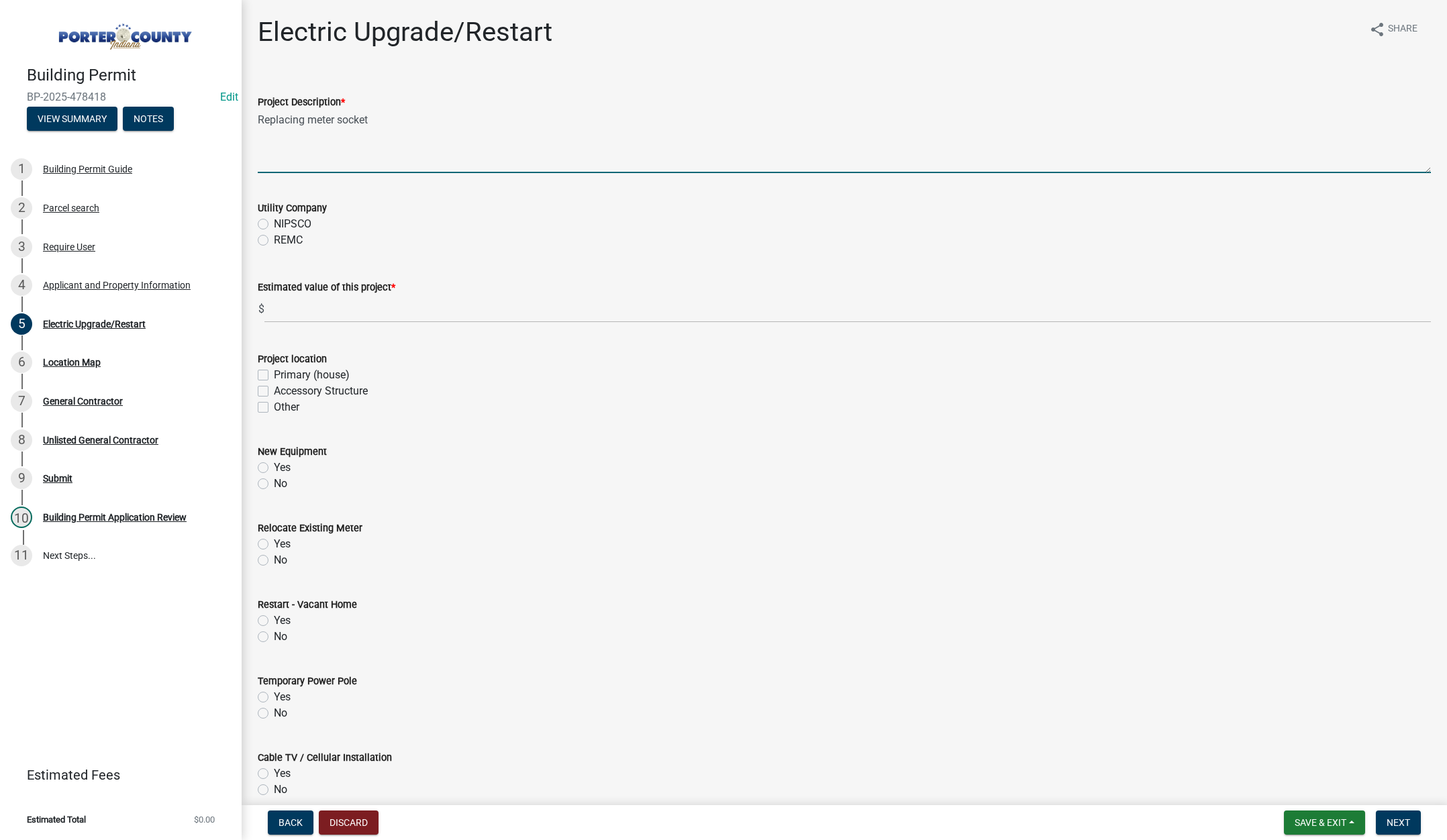
type textarea "Replacing meter socket"
click at [274, 224] on label "NIPSCO" at bounding box center [293, 224] width 37 height 16
click at [274, 224] on input "NIPSCO" at bounding box center [278, 221] width 8 height 8
radio input "true"
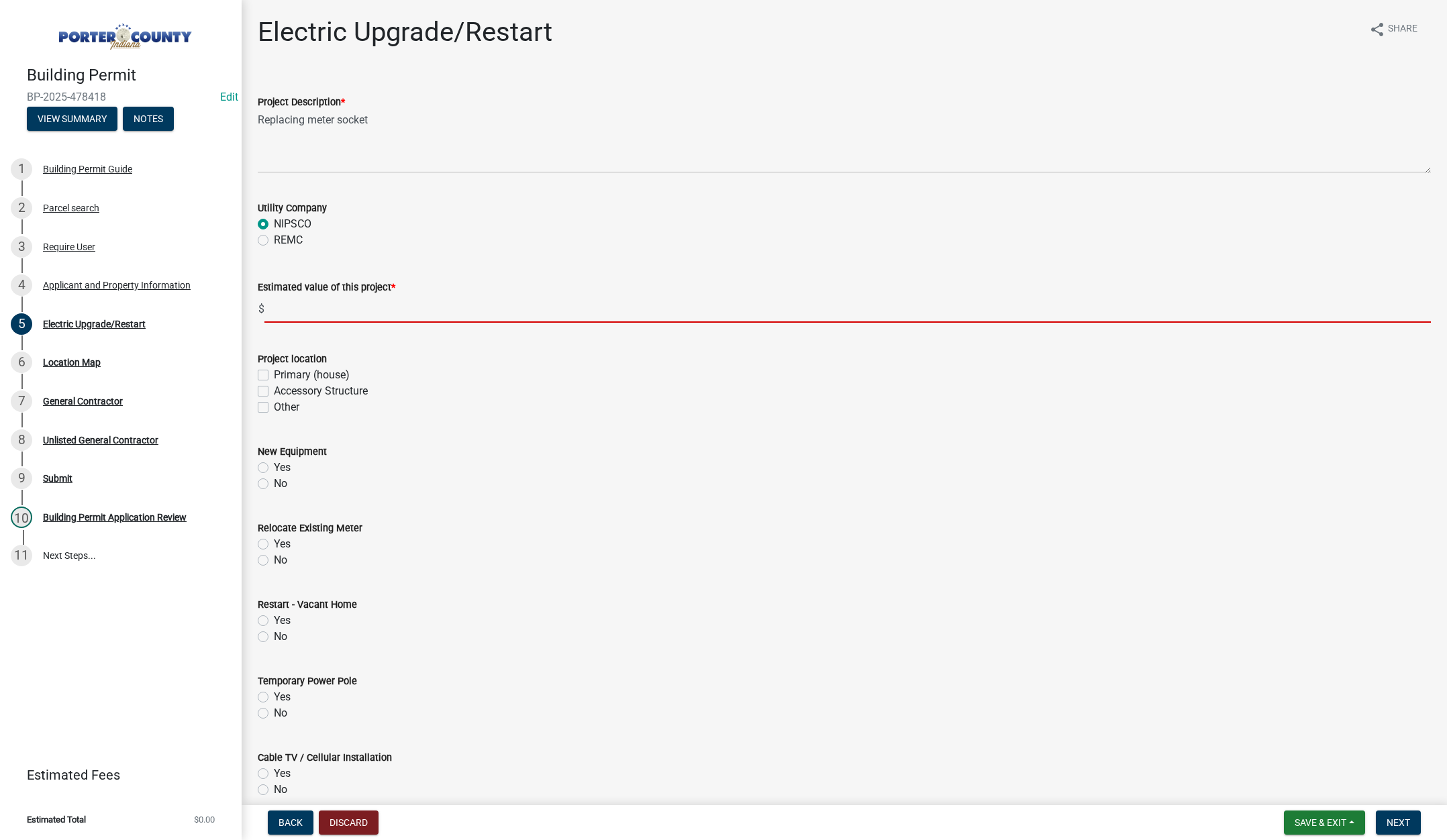
click at [304, 313] on input "text" at bounding box center [847, 309] width 1166 height 27
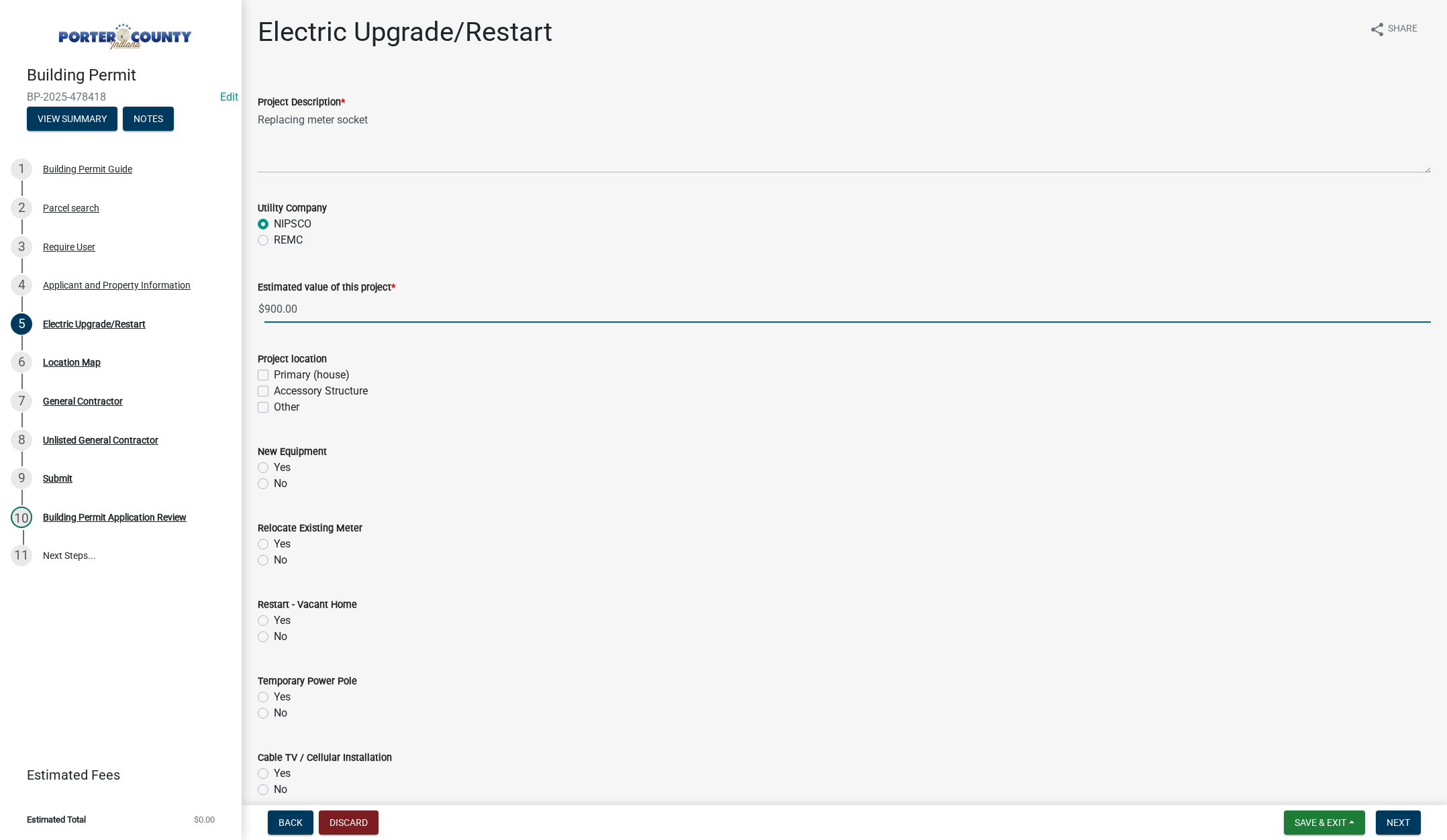
type input "900"
click at [274, 373] on label "Primary (house)" at bounding box center [312, 375] width 76 height 16
click at [274, 373] on input "Primary (house)" at bounding box center [278, 371] width 8 height 8
checkbox input "true"
checkbox input "false"
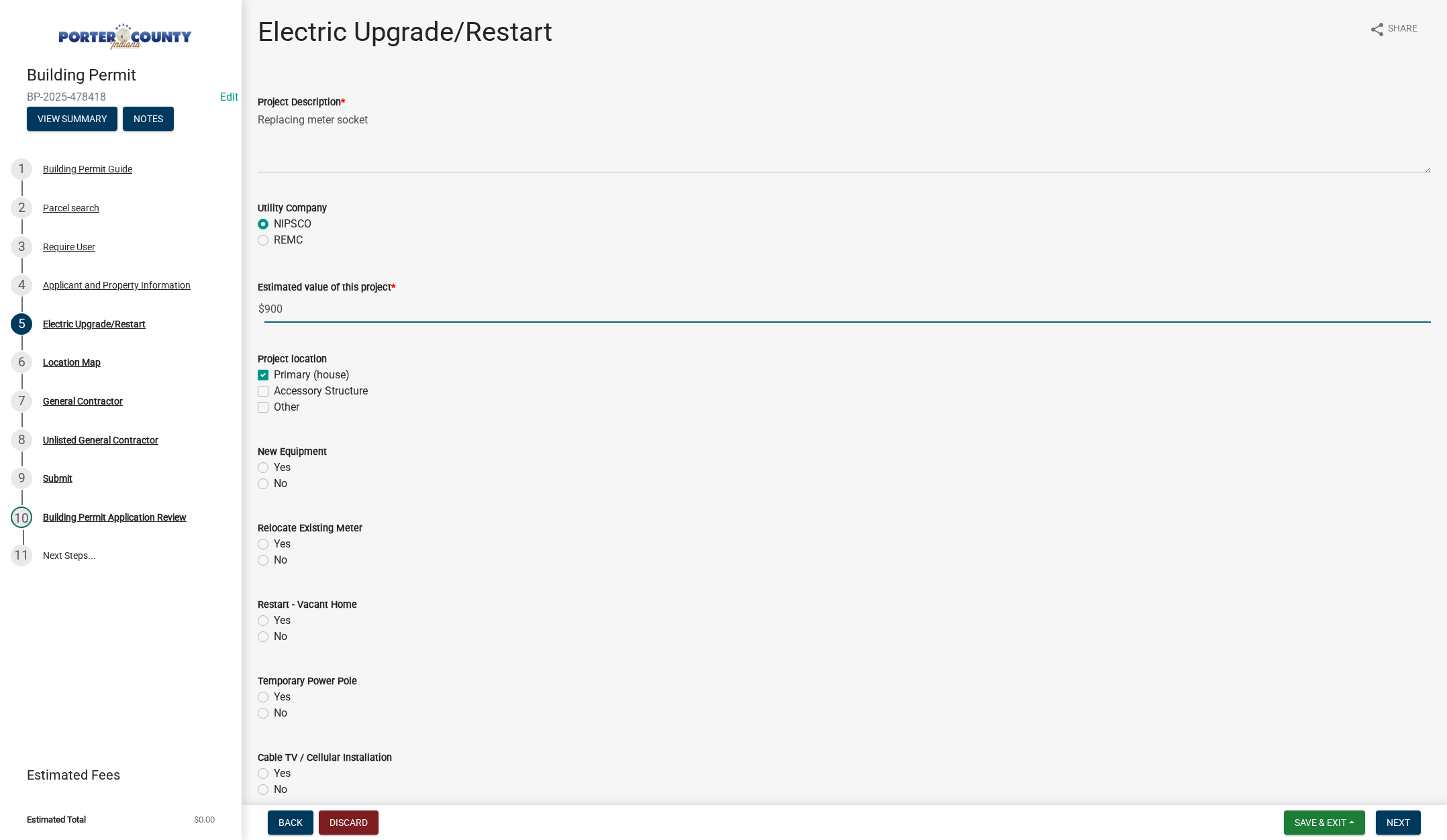
checkbox input "false"
click at [274, 470] on label "Yes" at bounding box center [283, 467] width 17 height 16
click at [274, 469] on input "Yes" at bounding box center [278, 464] width 8 height 8
radio input "true"
click at [274, 564] on label "No" at bounding box center [281, 560] width 13 height 16
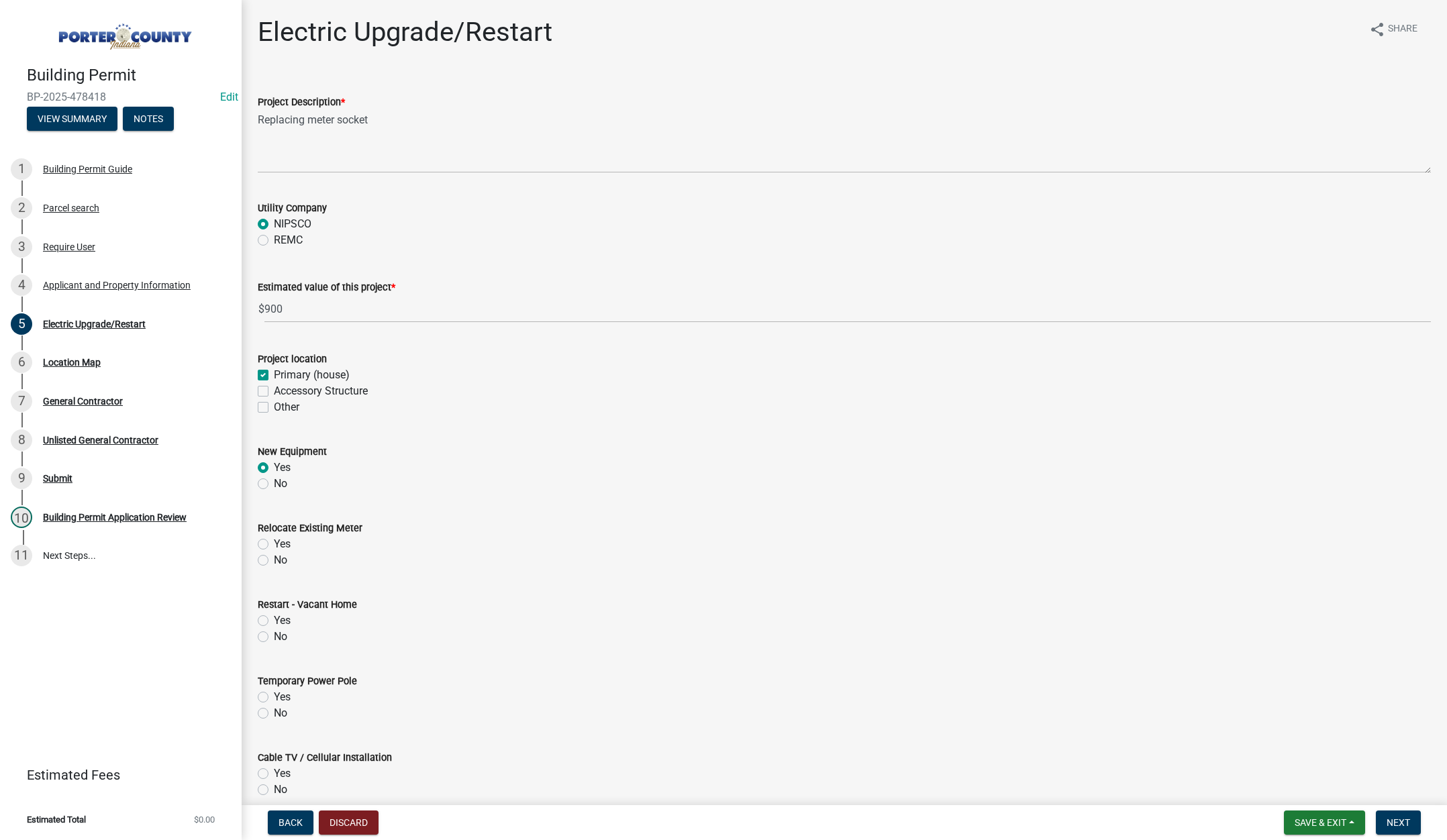
click at [274, 561] on input "No" at bounding box center [278, 557] width 8 height 8
radio input "true"
click at [274, 639] on label "No" at bounding box center [281, 636] width 13 height 16
click at [274, 638] on input "No" at bounding box center [278, 633] width 8 height 8
radio input "true"
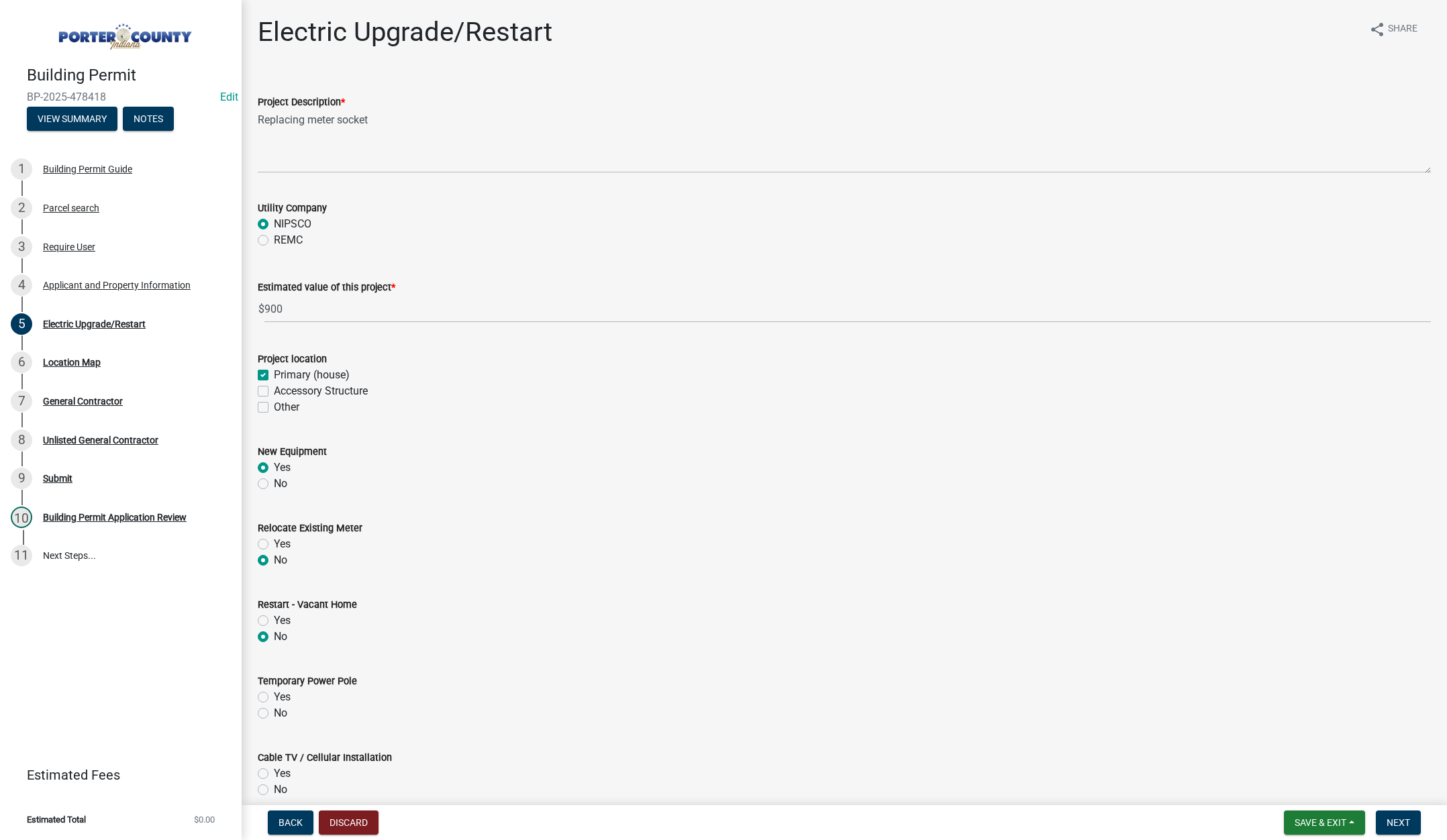
drag, startPoint x: 264, startPoint y: 713, endPoint x: 329, endPoint y: 684, distance: 71.2
click at [274, 712] on label "No" at bounding box center [281, 713] width 13 height 16
click at [274, 712] on input "No" at bounding box center [278, 710] width 8 height 8
radio input "true"
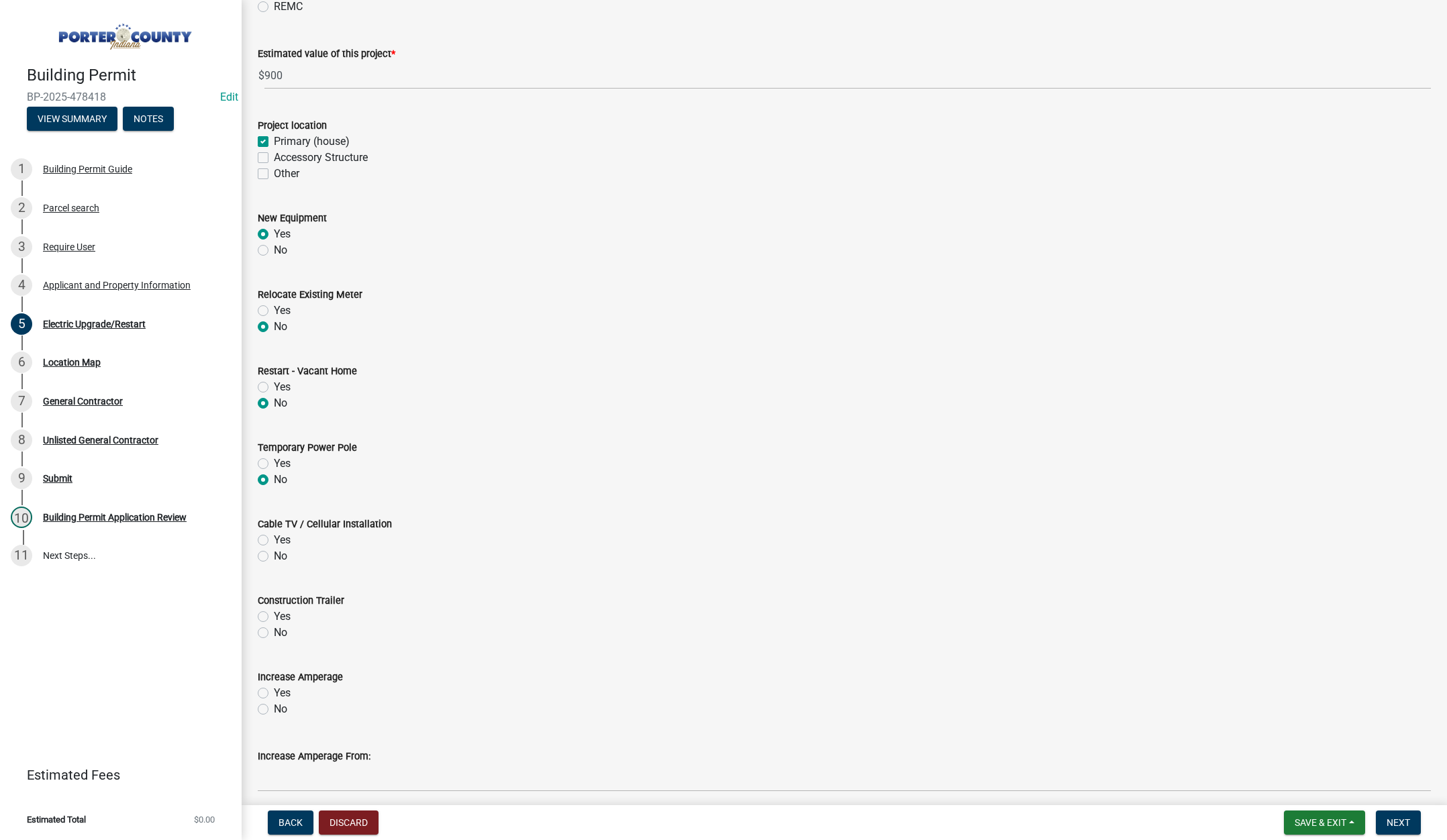
scroll to position [268, 0]
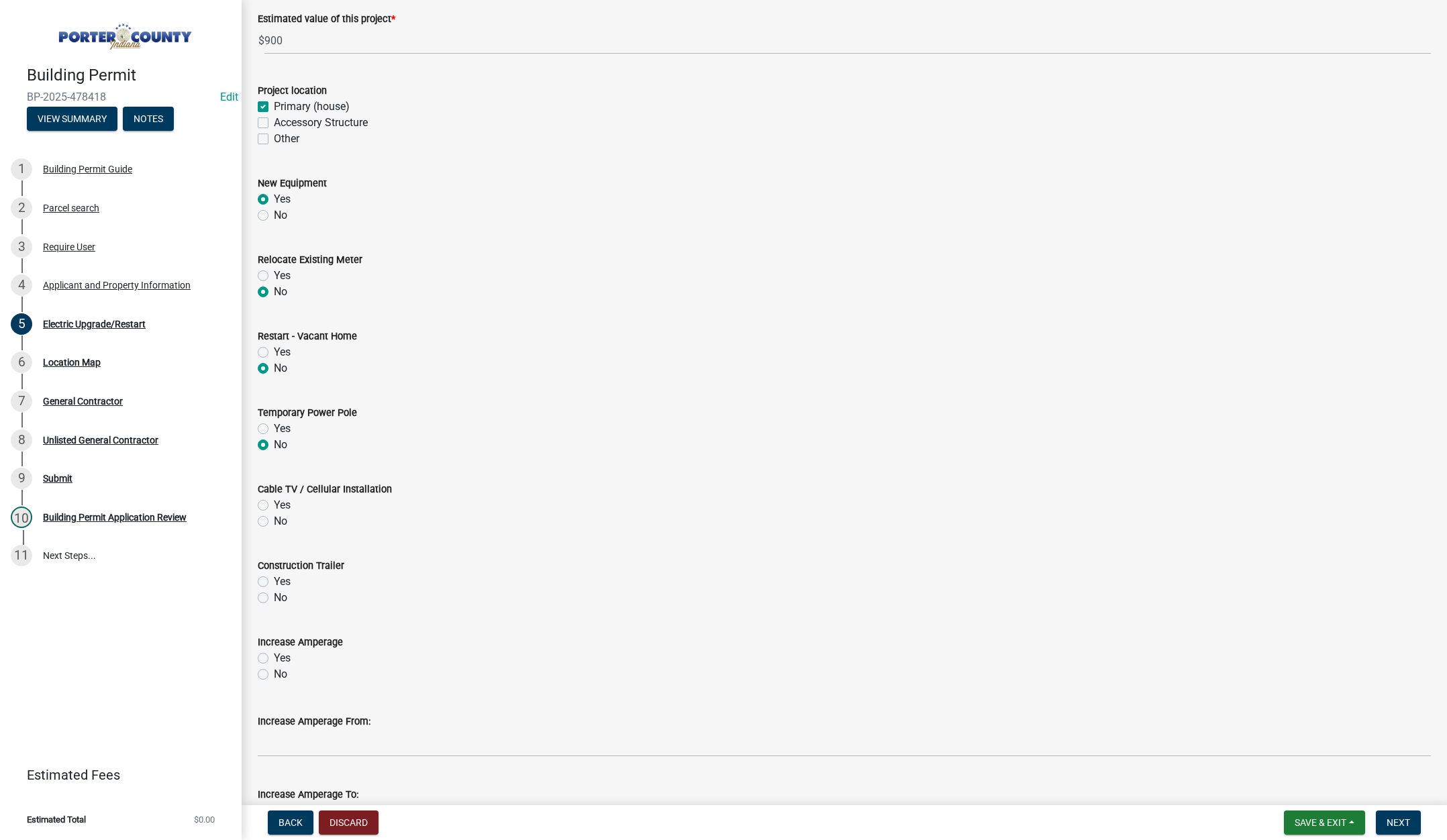
click at [274, 519] on label "No" at bounding box center [281, 521] width 13 height 16
click at [274, 519] on input "No" at bounding box center [278, 517] width 8 height 8
radio input "true"
click at [274, 598] on label "No" at bounding box center [281, 598] width 13 height 16
click at [274, 598] on input "No" at bounding box center [278, 594] width 8 height 8
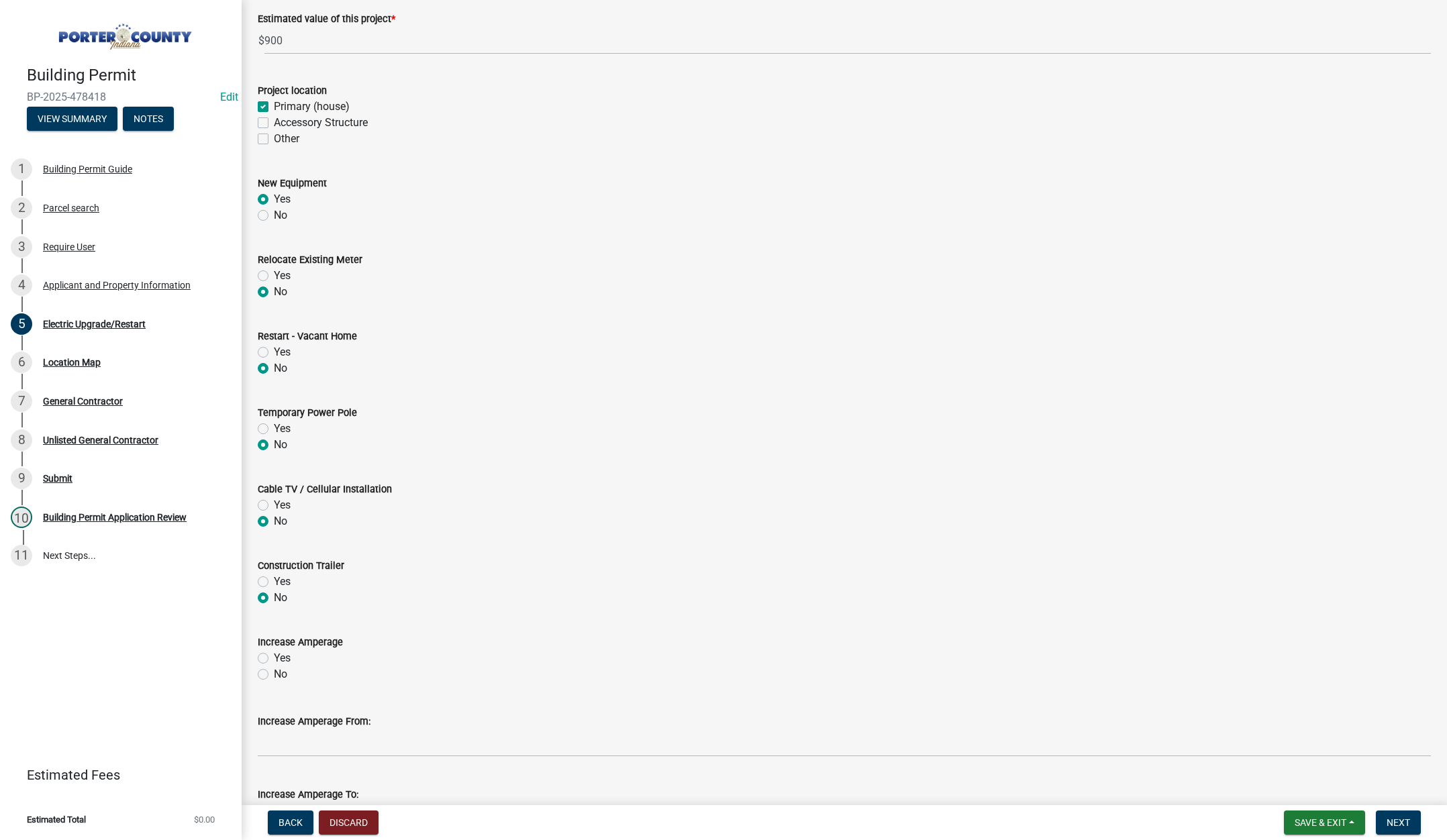
radio input "true"
click at [274, 675] on label "No" at bounding box center [281, 674] width 13 height 16
click at [274, 675] on input "No" at bounding box center [278, 671] width 8 height 8
radio input "true"
click at [1385, 816] on button "Next" at bounding box center [1398, 822] width 45 height 24
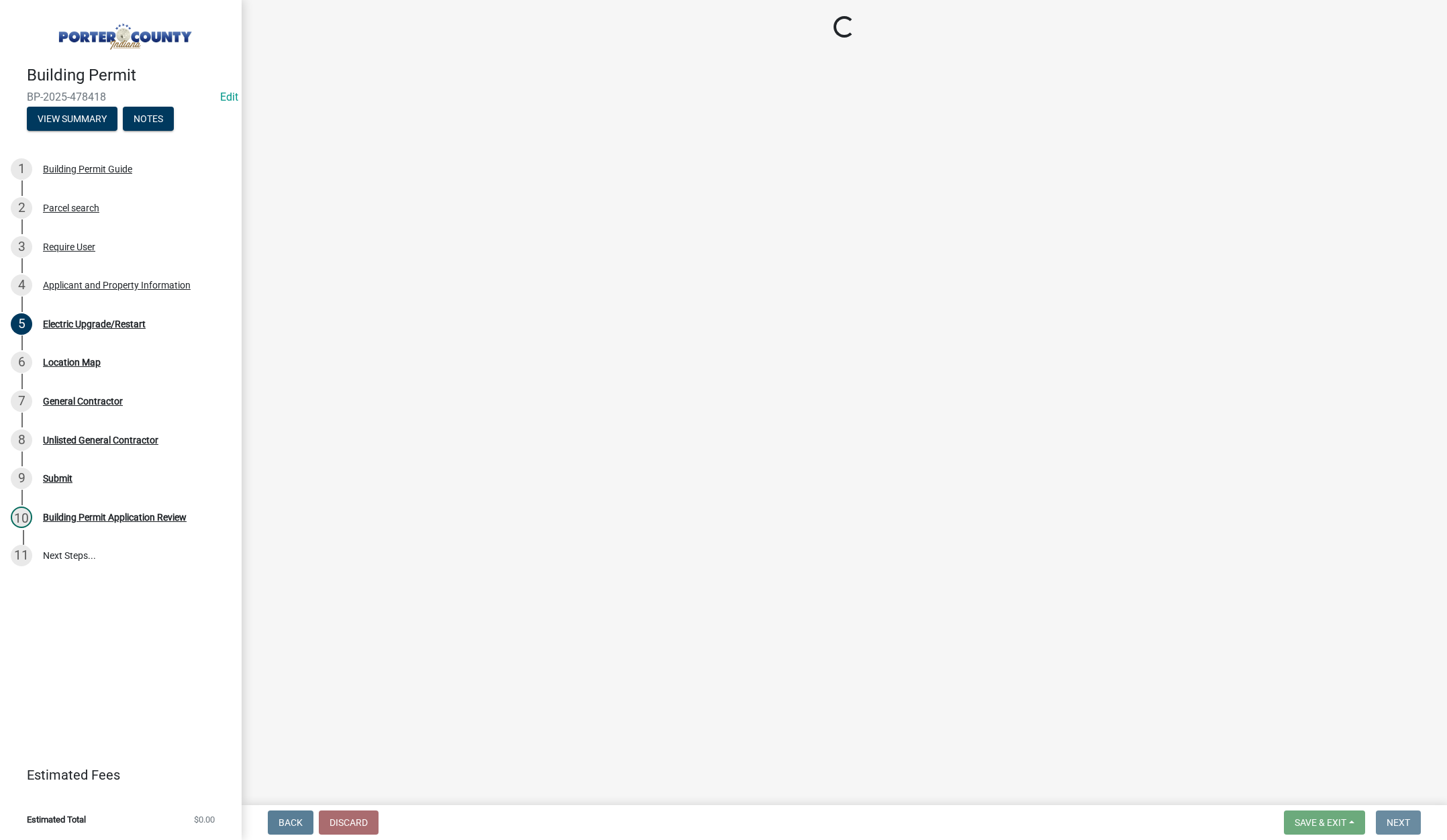
scroll to position [0, 0]
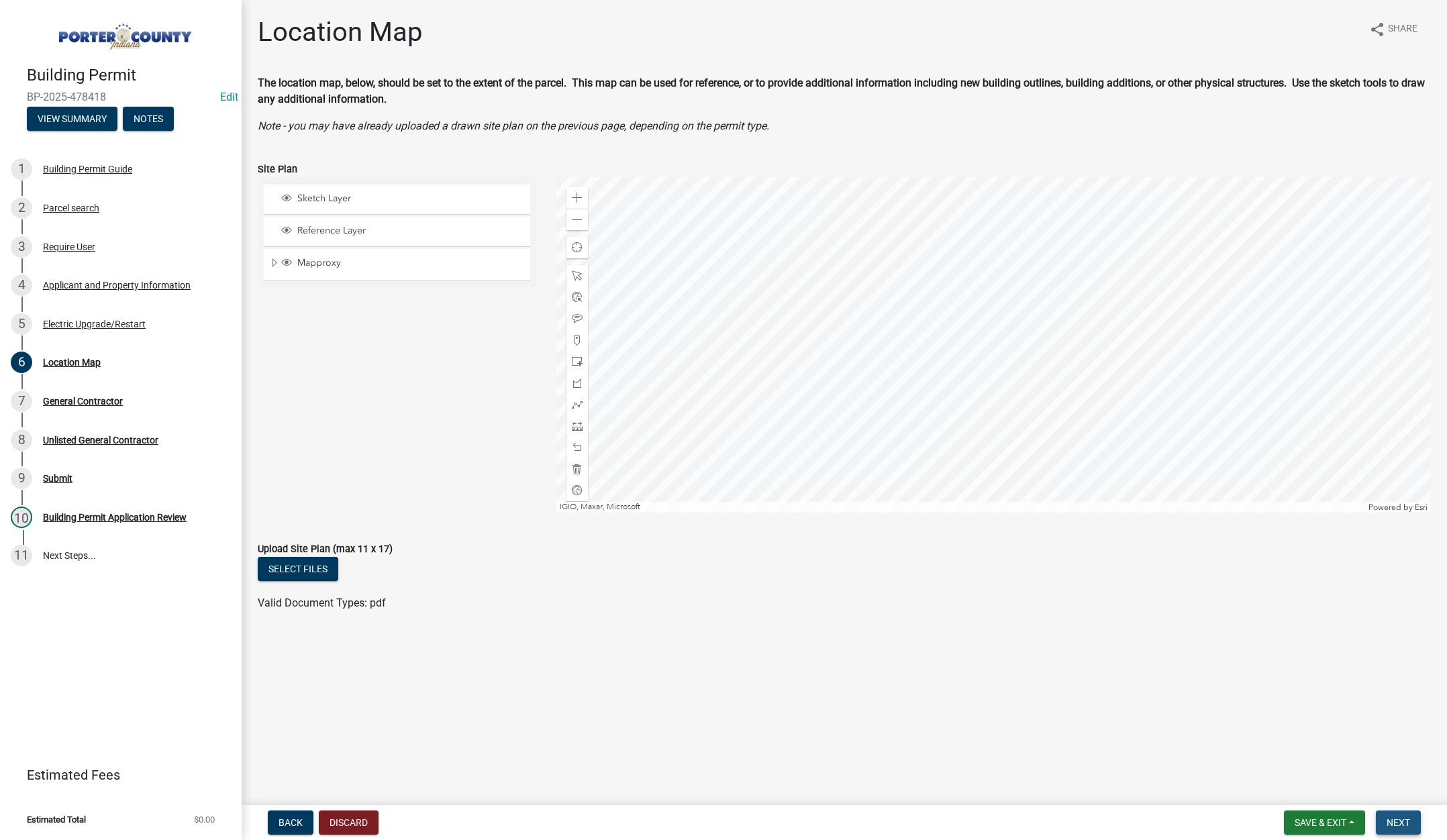
click at [1408, 820] on span "Next" at bounding box center [1398, 822] width 23 height 11
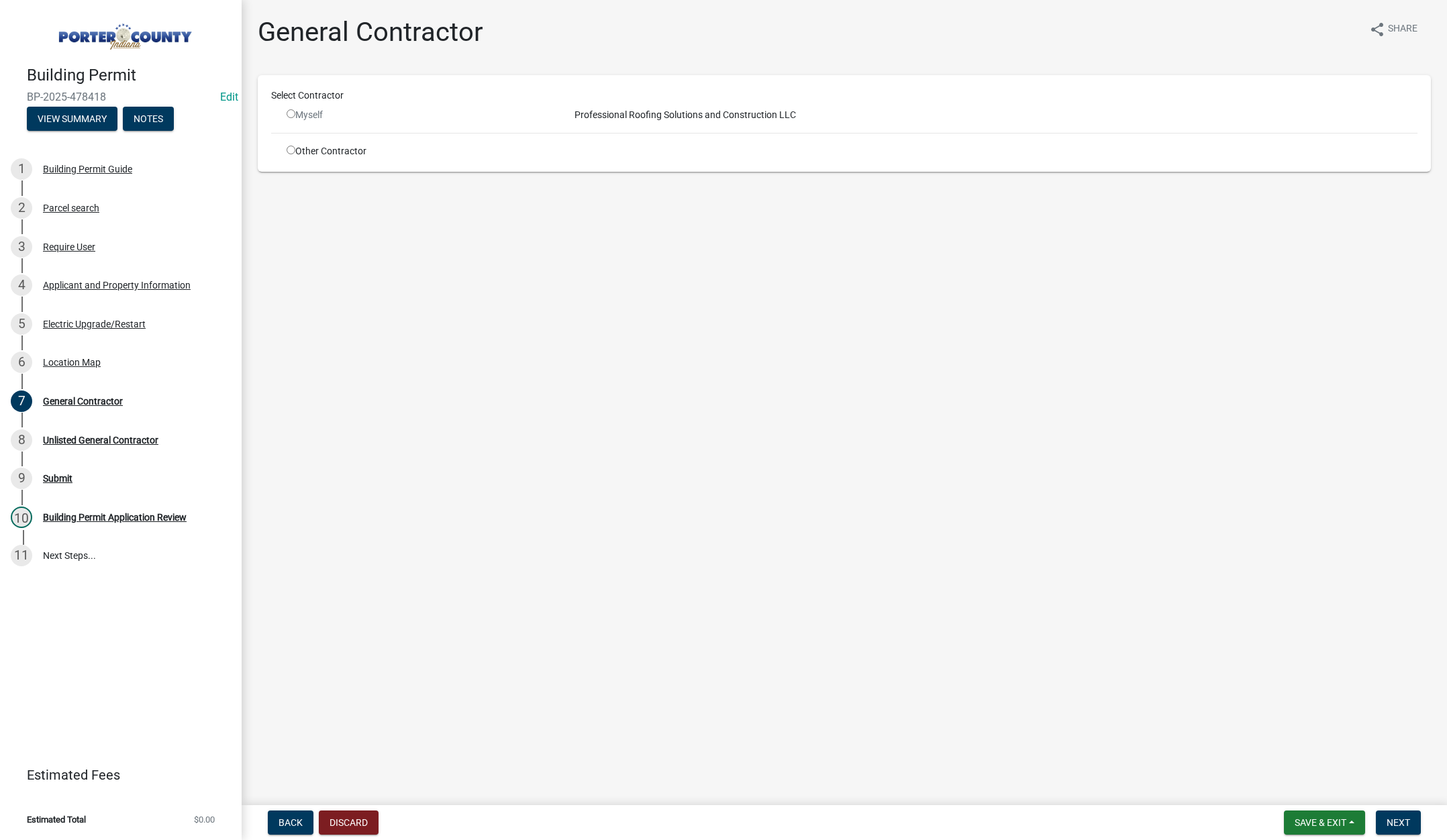
click at [288, 148] on input "radio" at bounding box center [291, 150] width 8 height 8
radio input "true"
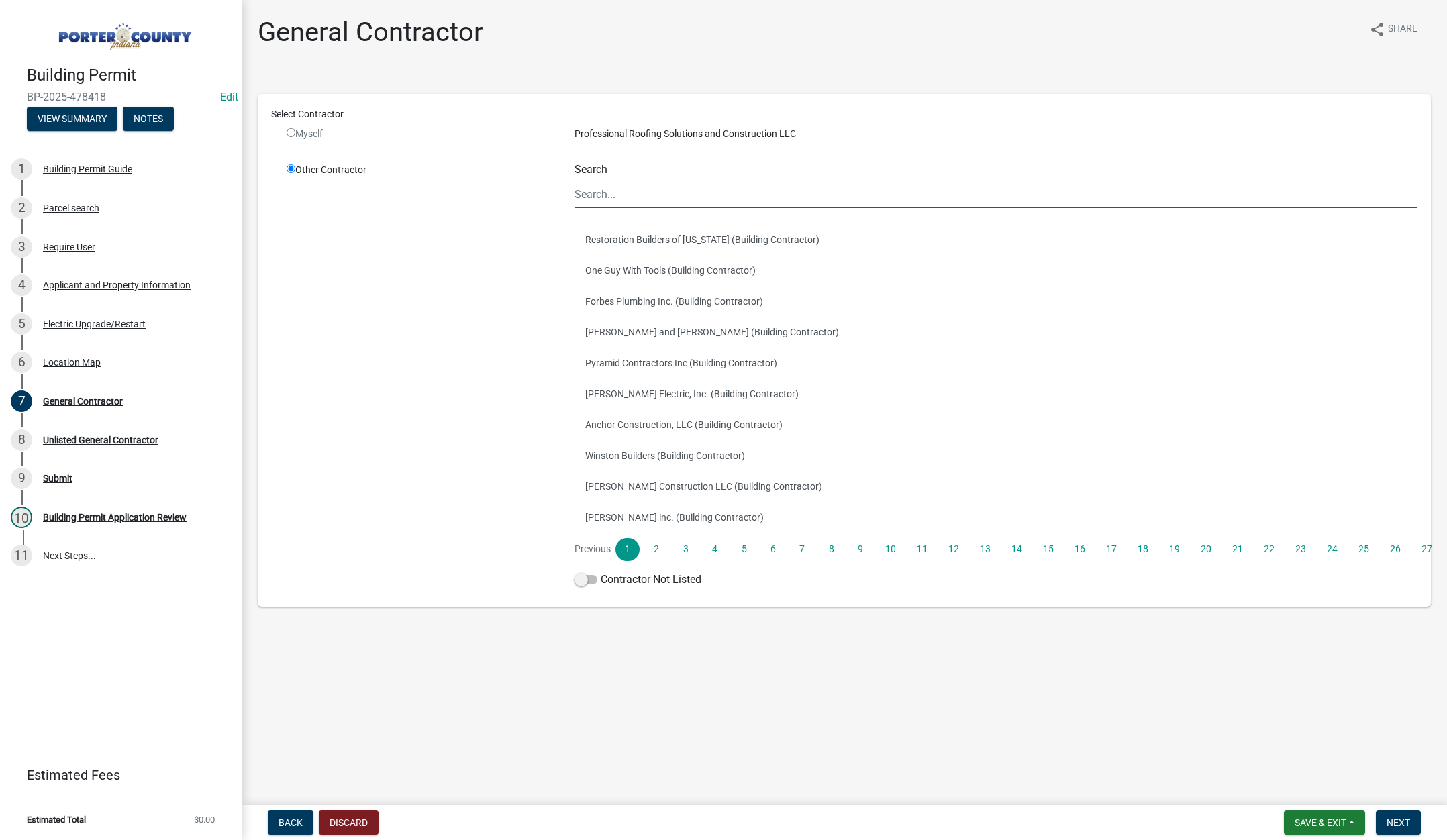
click at [621, 194] on input "Search" at bounding box center [996, 194] width 843 height 27
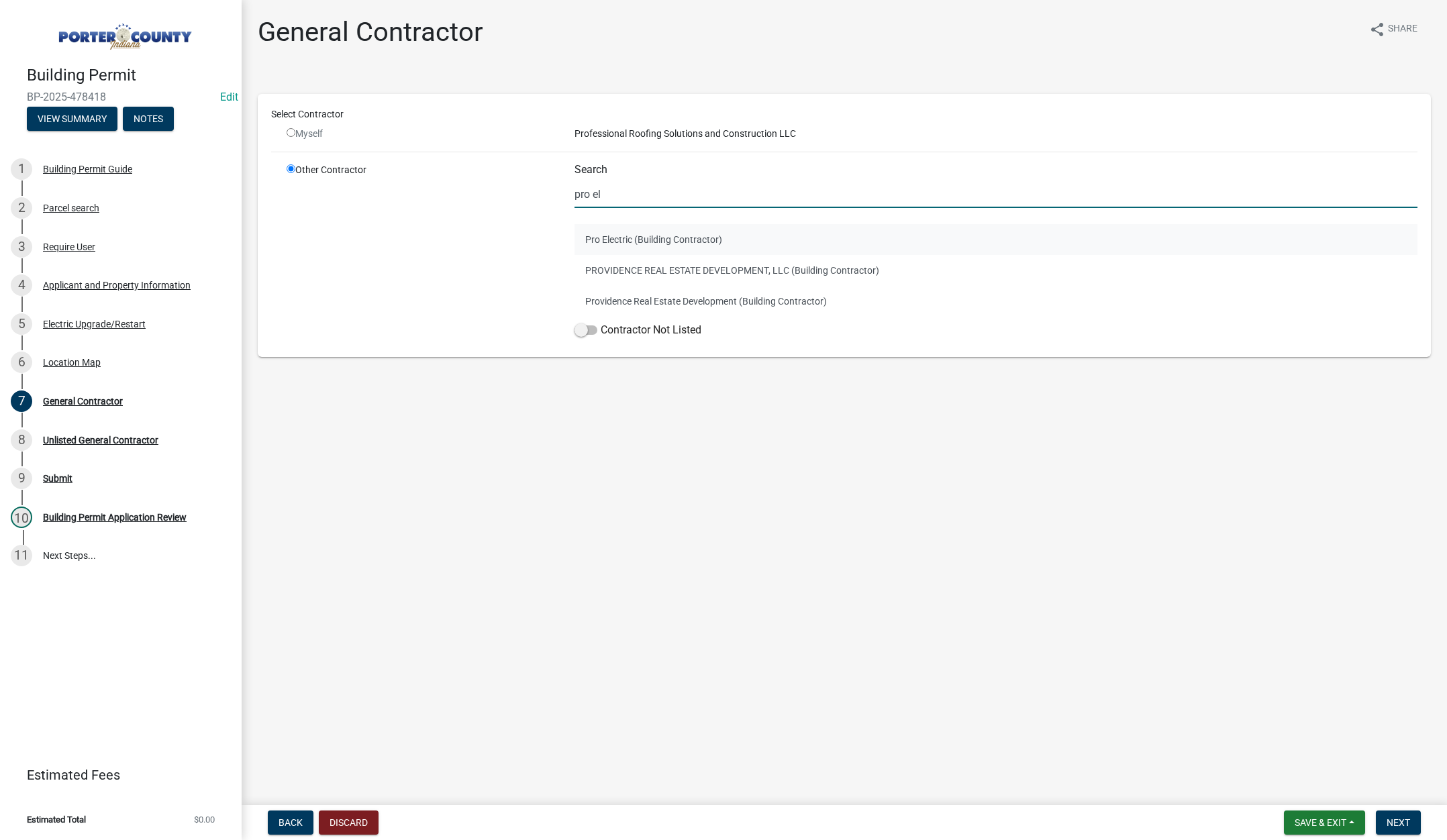
type input "pro el"
click at [628, 234] on button "Pro Electric (Building Contractor)" at bounding box center [996, 240] width 843 height 31
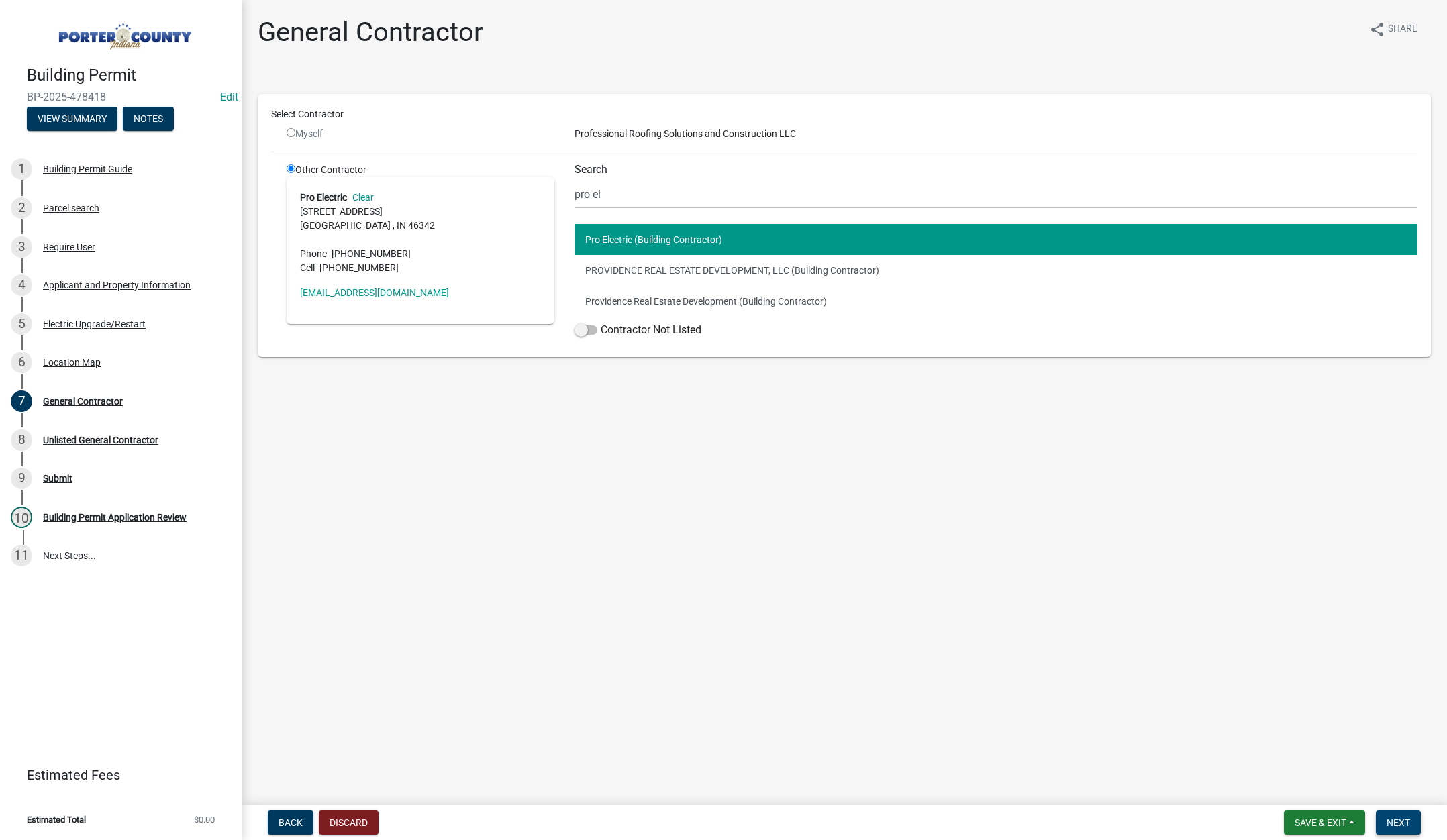
click at [1398, 819] on span "Next" at bounding box center [1398, 822] width 23 height 11
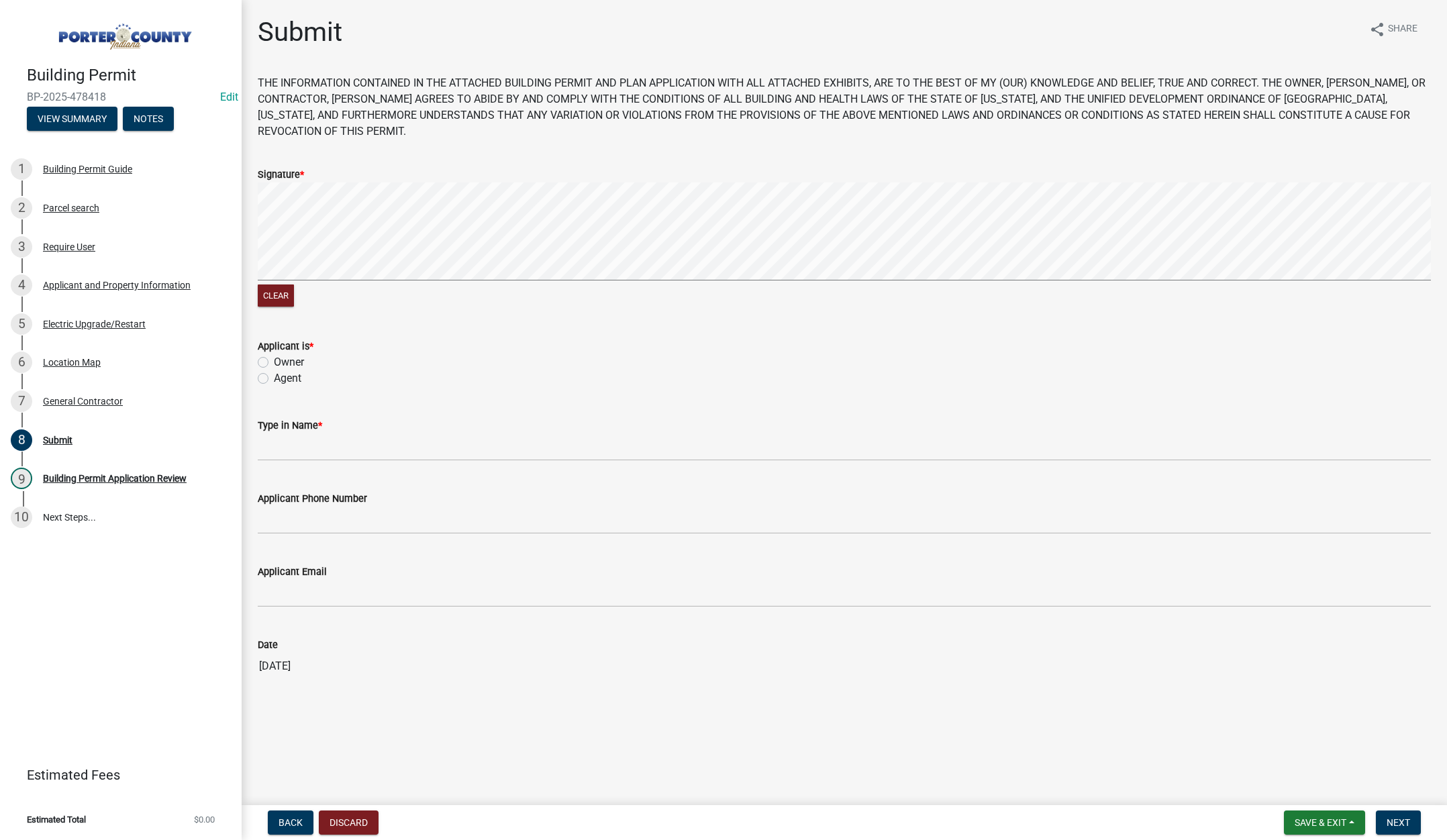
drag, startPoint x: 261, startPoint y: 378, endPoint x: 267, endPoint y: 408, distance: 30.6
click at [274, 378] on label "Agent" at bounding box center [288, 378] width 27 height 16
click at [274, 378] on input "Agent" at bounding box center [278, 375] width 8 height 8
radio input "true"
click at [287, 454] on input "Type in Name *" at bounding box center [844, 447] width 1173 height 27
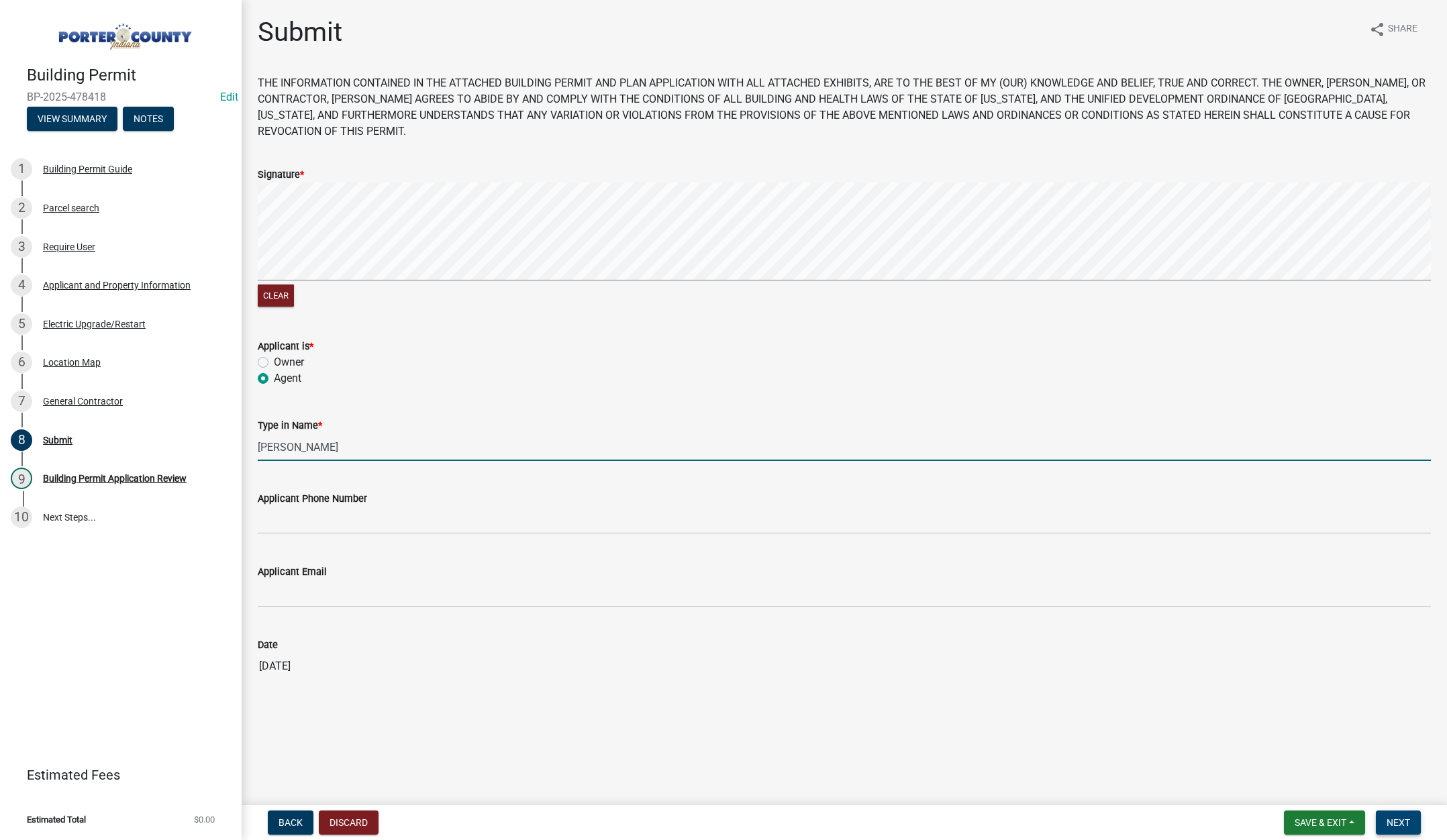
type input "Jerry"
click at [1400, 813] on button "Next" at bounding box center [1398, 822] width 45 height 24
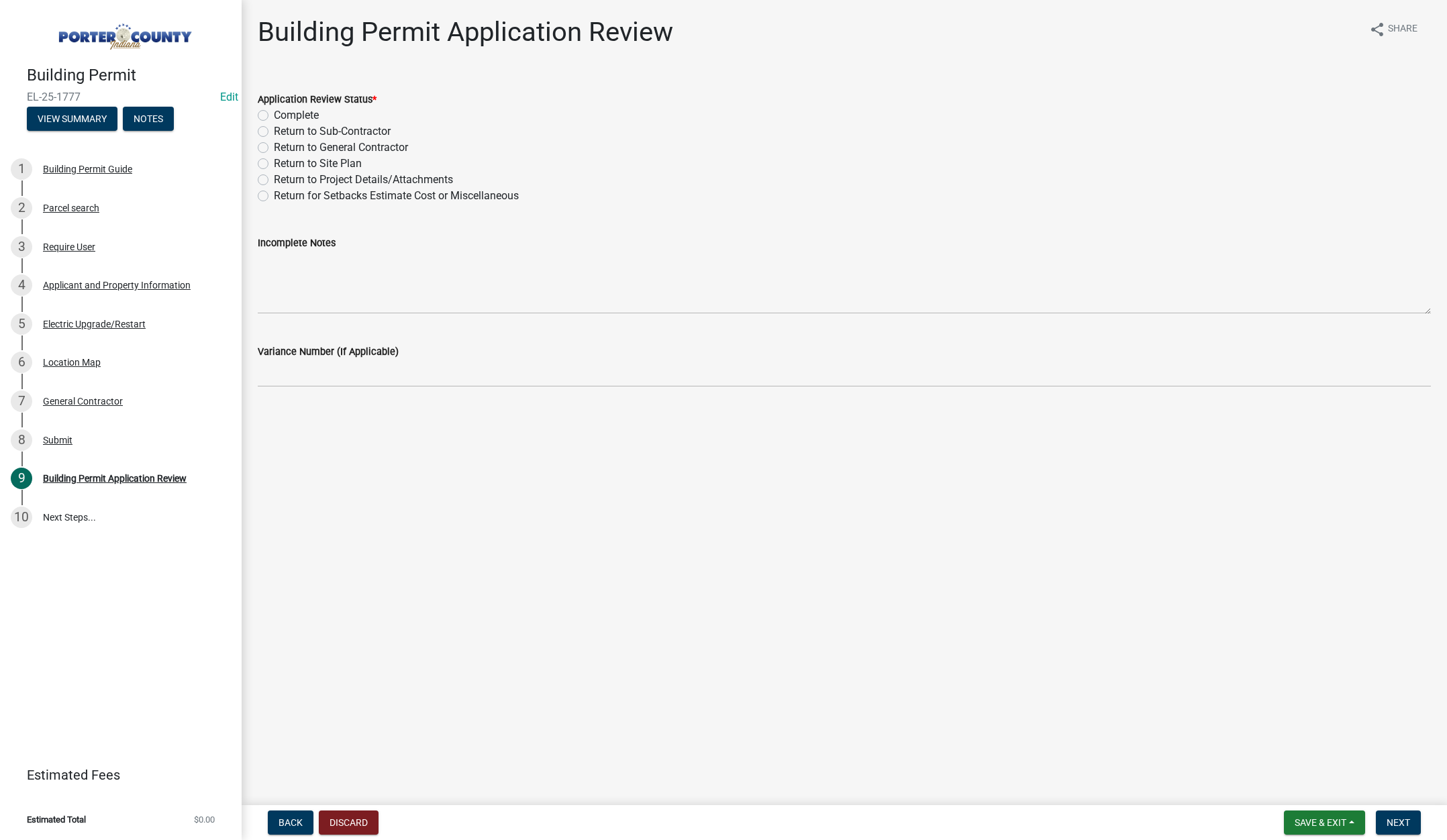
click at [274, 113] on label "Complete" at bounding box center [297, 115] width 45 height 16
click at [274, 113] on input "Complete" at bounding box center [278, 111] width 8 height 8
radio input "true"
click at [1398, 822] on span "Next" at bounding box center [1398, 822] width 23 height 11
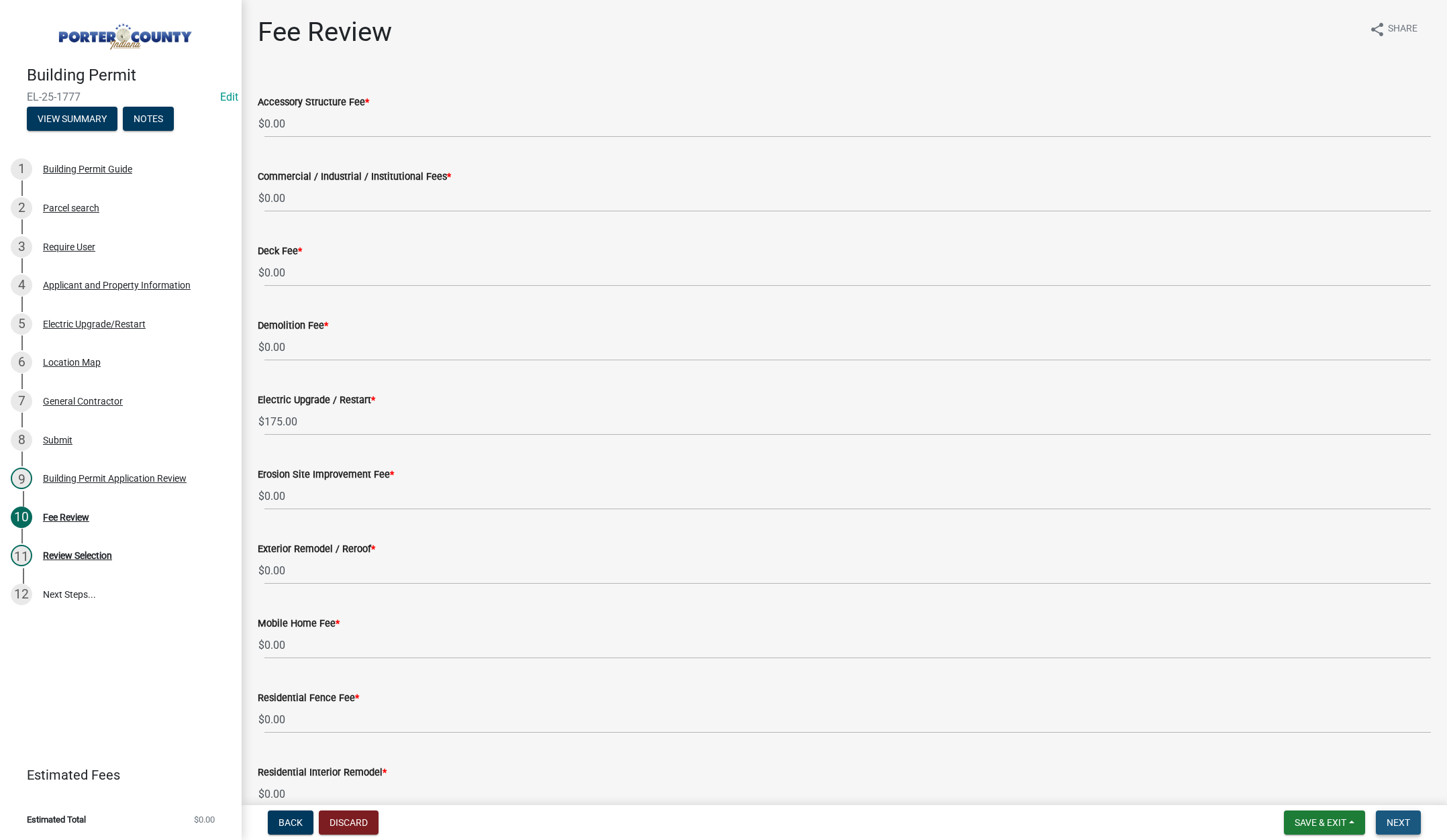
click at [1394, 817] on span "Next" at bounding box center [1398, 822] width 23 height 11
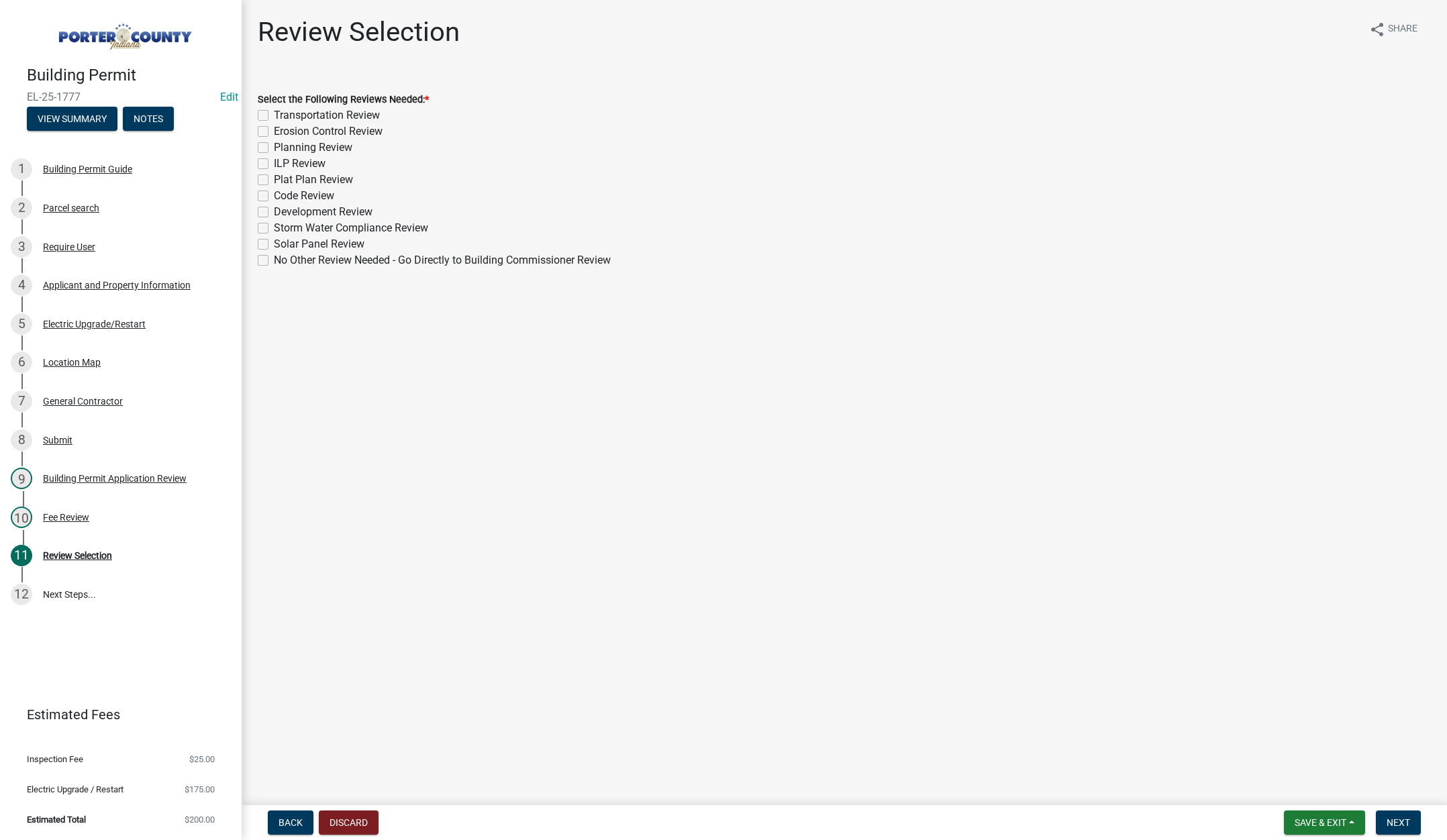
drag, startPoint x: 264, startPoint y: 263, endPoint x: 280, endPoint y: 271, distance: 17.9
click at [274, 262] on label "No Other Review Needed - Go Directly to Building Commissioner Review" at bounding box center [443, 260] width 337 height 16
click at [274, 261] on input "No Other Review Needed - Go Directly to Building Commissioner Review" at bounding box center [278, 257] width 8 height 8
checkbox input "true"
checkbox input "false"
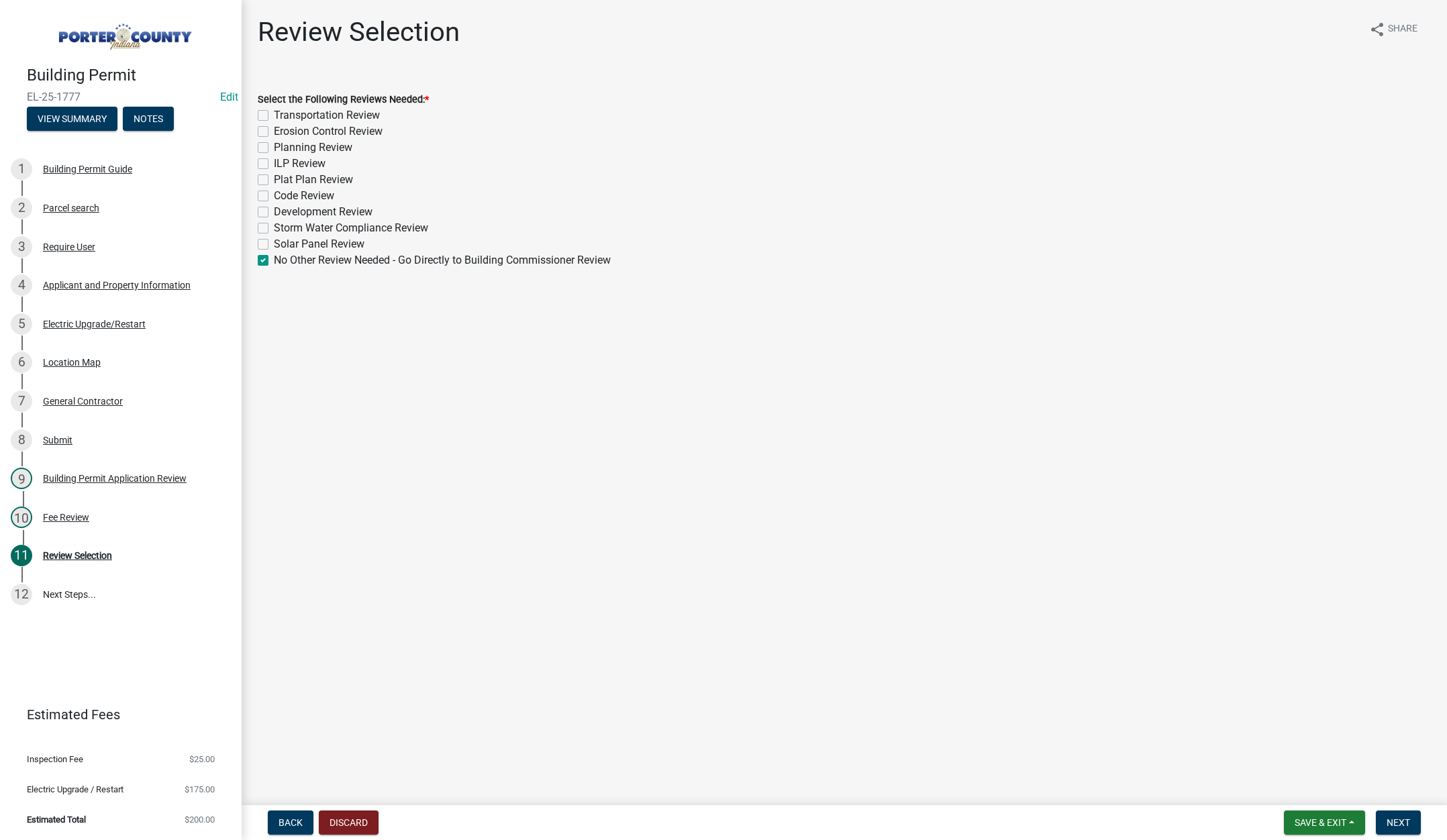
checkbox input "false"
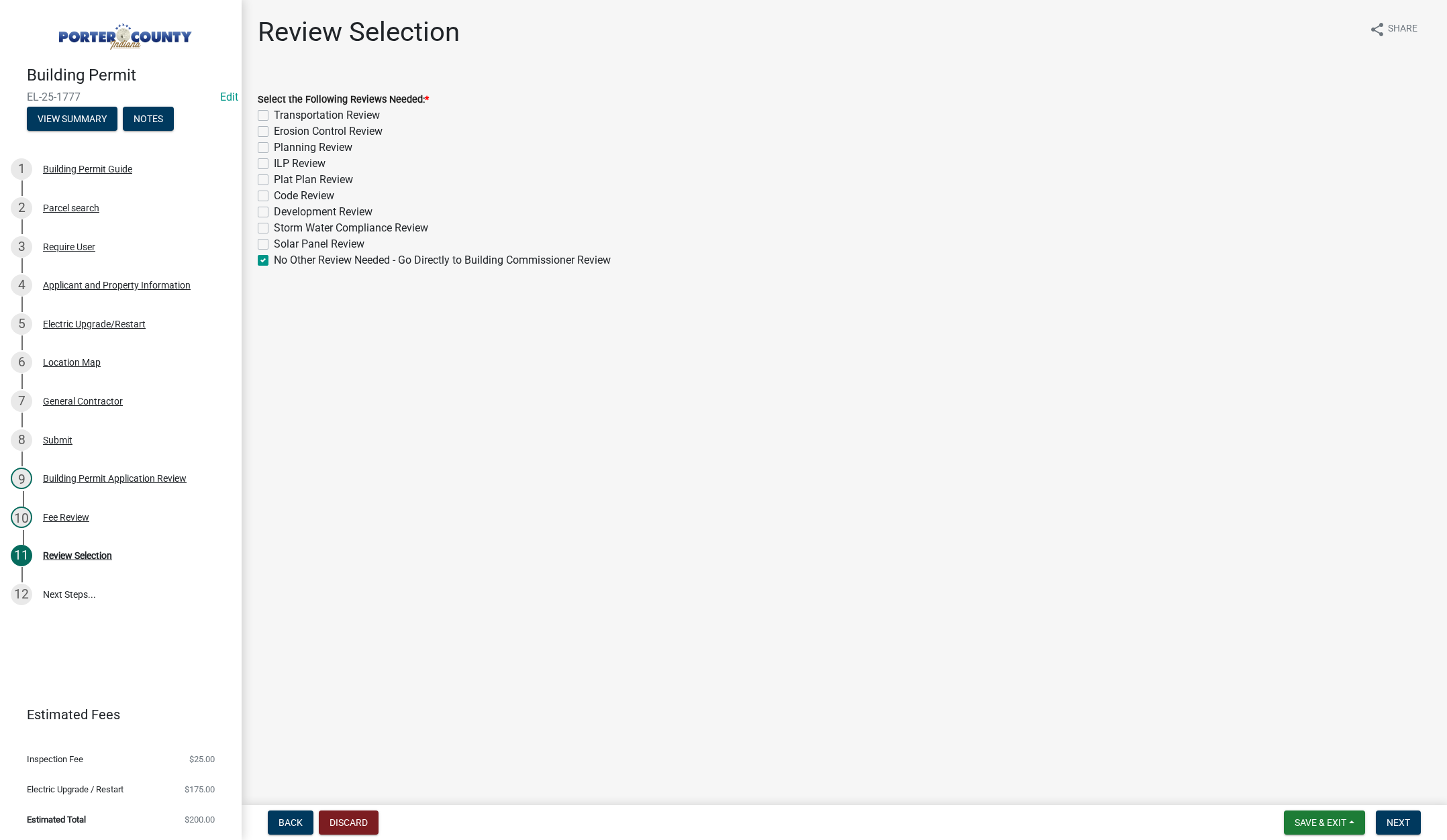
checkbox input "false"
checkbox input "true"
click at [1396, 815] on button "Next" at bounding box center [1398, 822] width 45 height 24
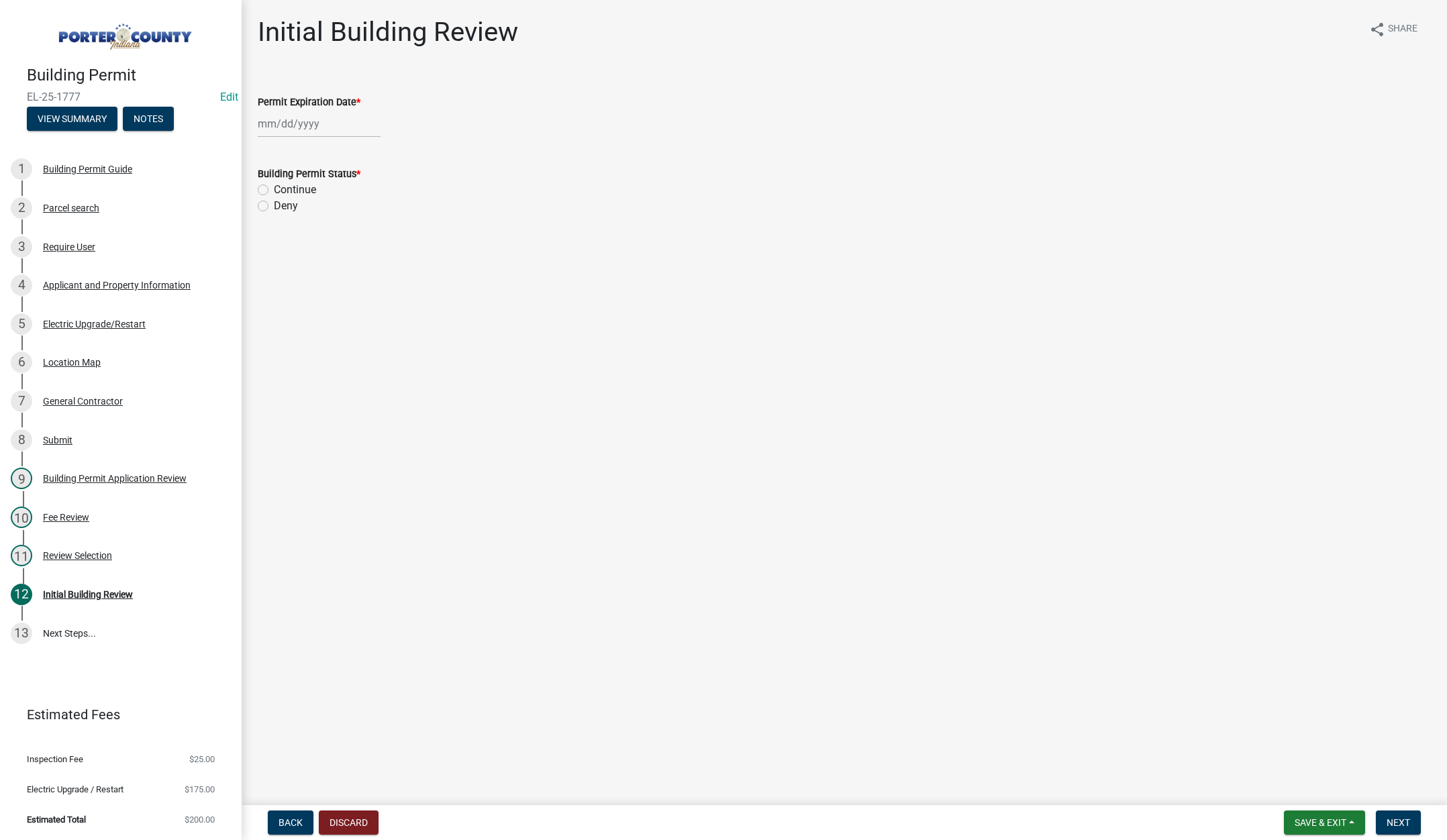
select select "9"
click at [337, 130] on div "[PERSON_NAME] Feb Mar Apr [PERSON_NAME][DATE] Oct Nov [DATE] 1526 1527 1528 152…" at bounding box center [319, 123] width 123 height 27
click at [371, 153] on select "1525 1526 1527 1528 1529 1530 1531 1532 1533 1534 1535 1536 1537 1538 1539 1540…" at bounding box center [363, 152] width 49 height 20
select select "2026"
click at [339, 142] on select "1525 1526 1527 1528 1529 1530 1531 1532 1533 1534 1535 1536 1537 1538 1539 1540…" at bounding box center [363, 152] width 49 height 20
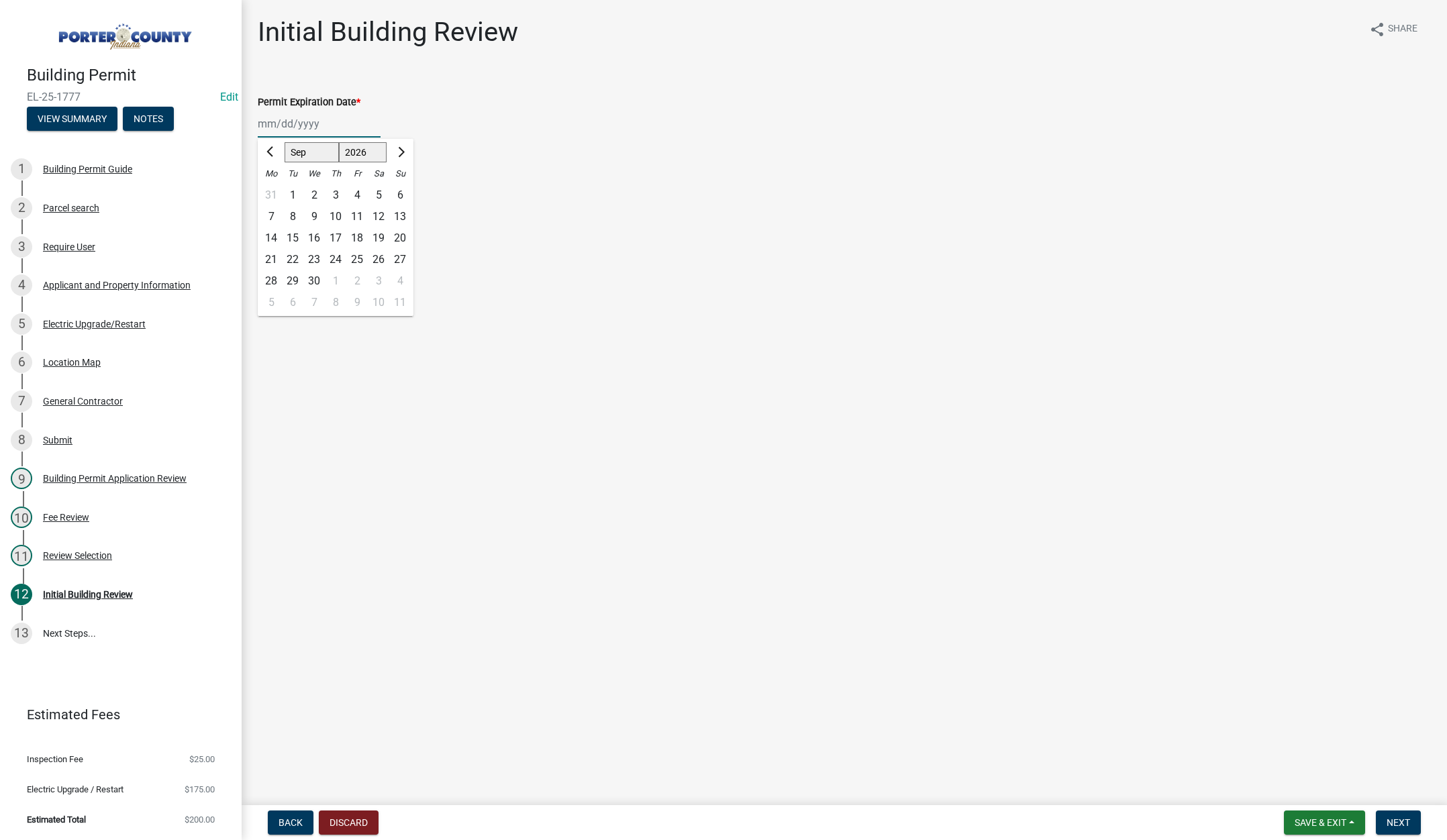
click at [290, 234] on div "15" at bounding box center [293, 238] width 21 height 21
type input "[DATE]"
click at [274, 190] on label "Continue" at bounding box center [295, 190] width 42 height 16
click at [274, 190] on input "Continue" at bounding box center [278, 186] width 8 height 8
radio input "true"
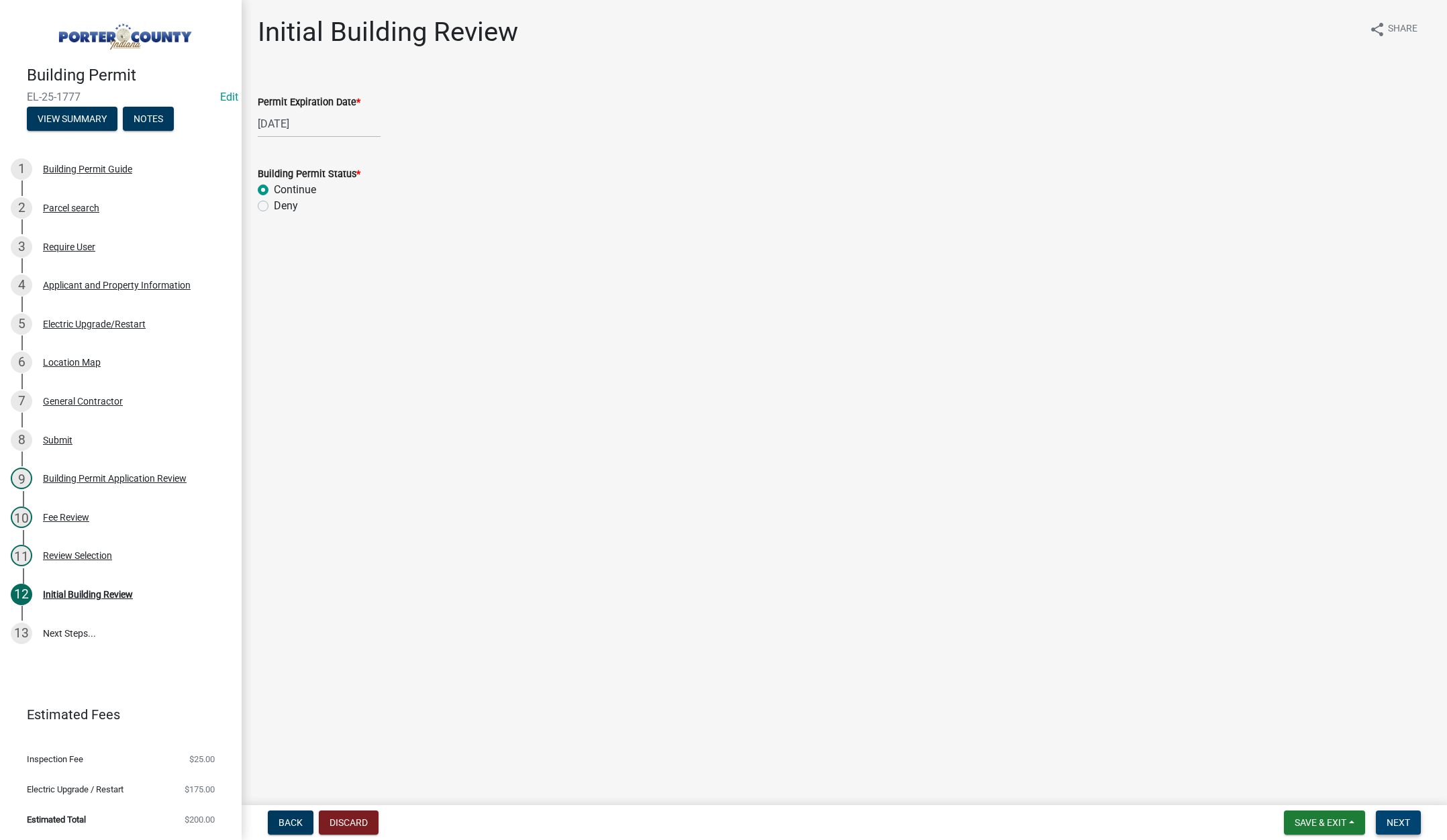
click at [1387, 815] on button "Next" at bounding box center [1398, 822] width 45 height 24
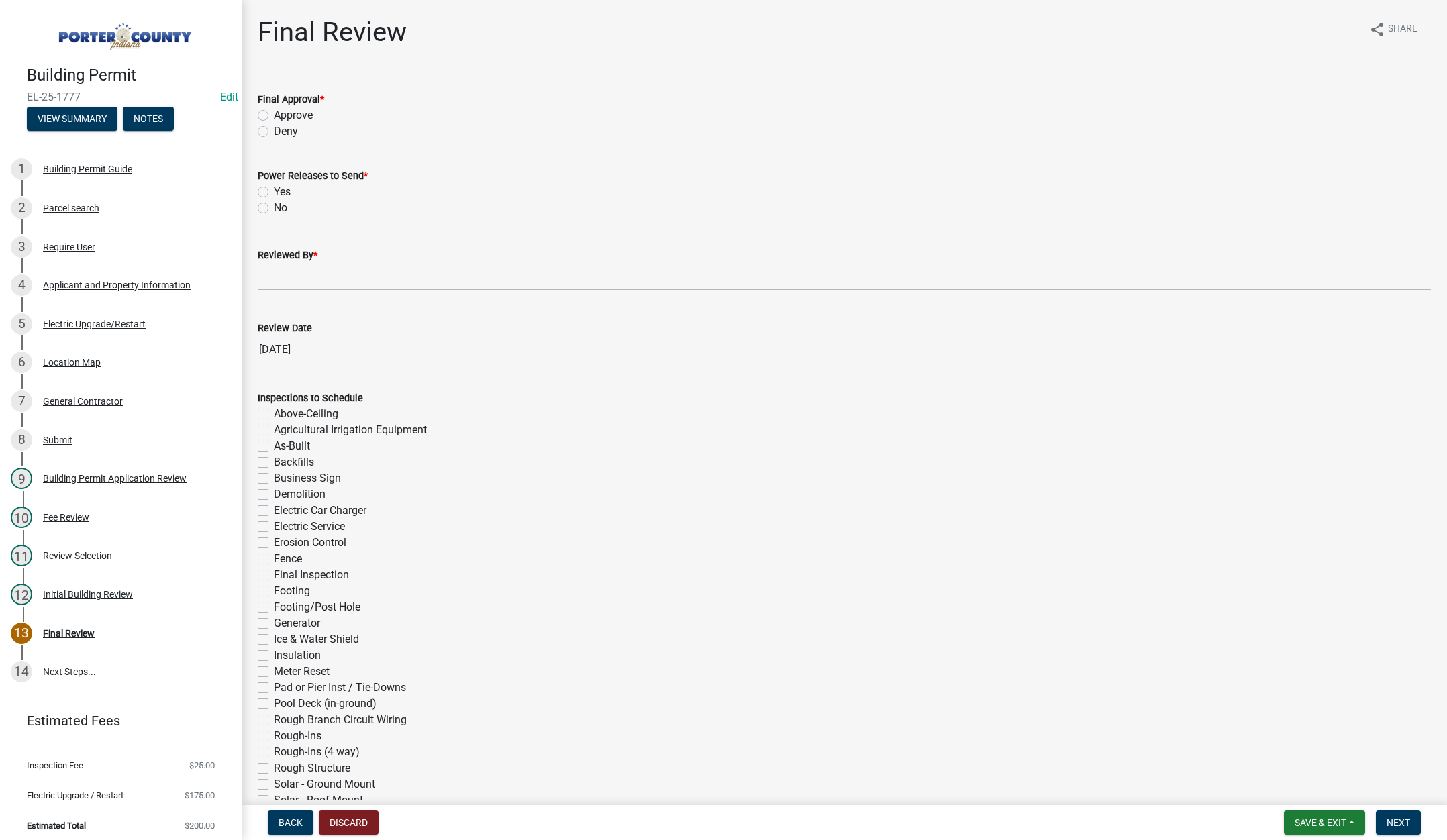
click at [274, 114] on label "Approve" at bounding box center [293, 115] width 39 height 16
click at [274, 114] on input "Approve" at bounding box center [278, 111] width 8 height 8
radio input "true"
drag, startPoint x: 262, startPoint y: 190, endPoint x: 272, endPoint y: 276, distance: 86.6
click at [274, 190] on label "Yes" at bounding box center [283, 192] width 17 height 16
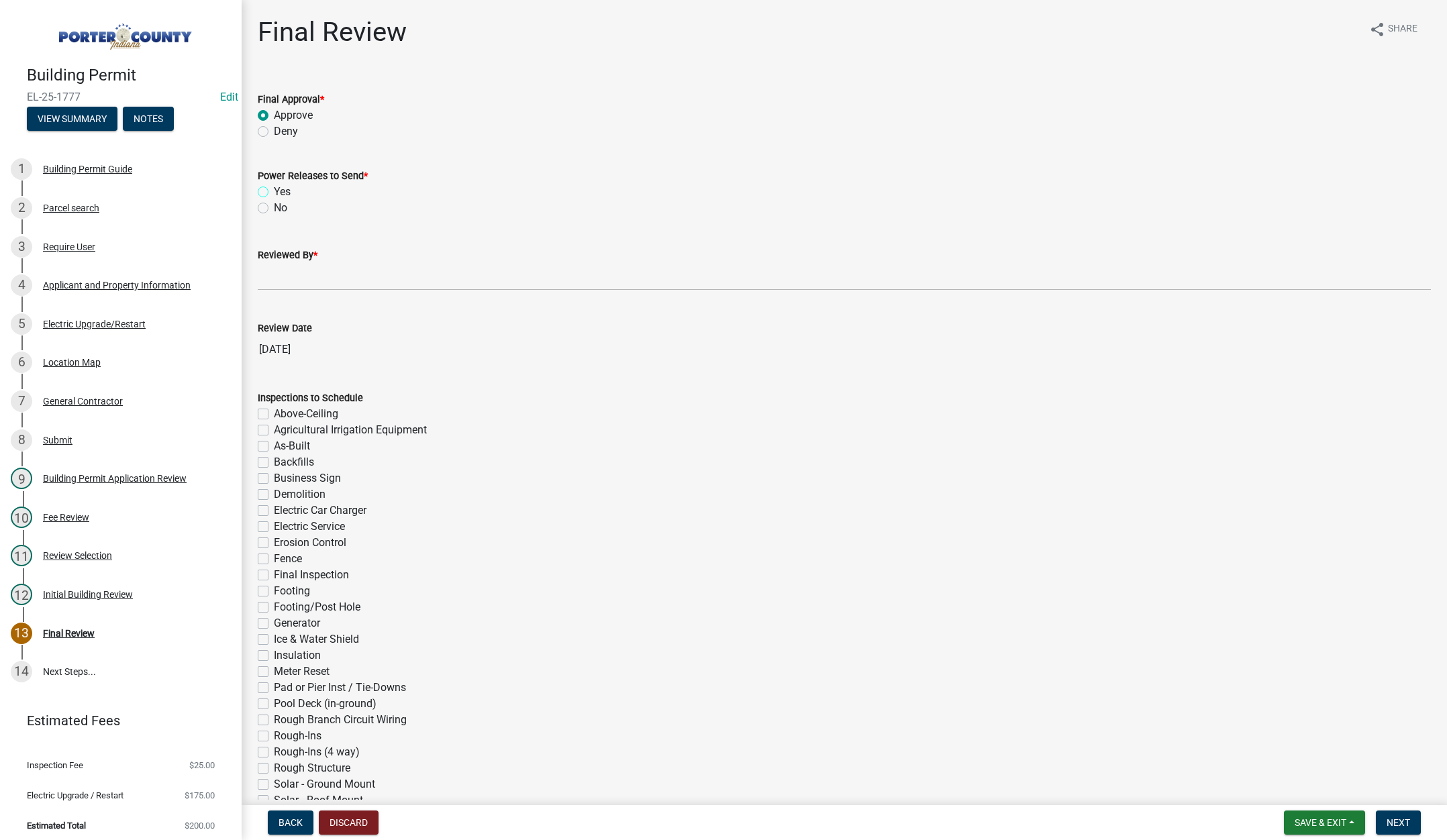
click at [274, 190] on input "Yes" at bounding box center [278, 188] width 8 height 8
radio input "true"
click at [277, 276] on input "Reviewed By *" at bounding box center [844, 276] width 1173 height 27
type input "[PERSON_NAME]"
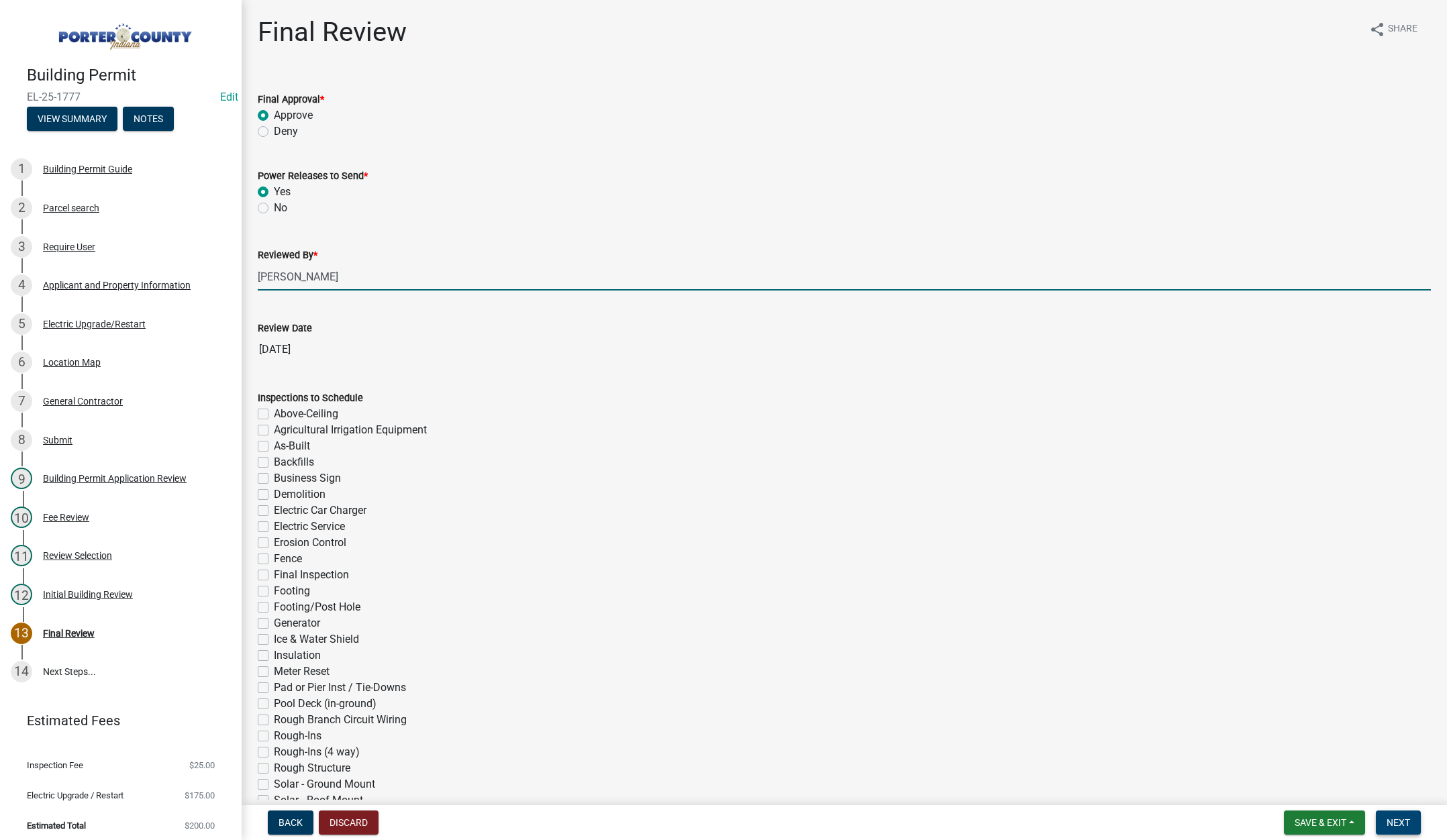
click at [1393, 815] on button "Next" at bounding box center [1398, 822] width 45 height 24
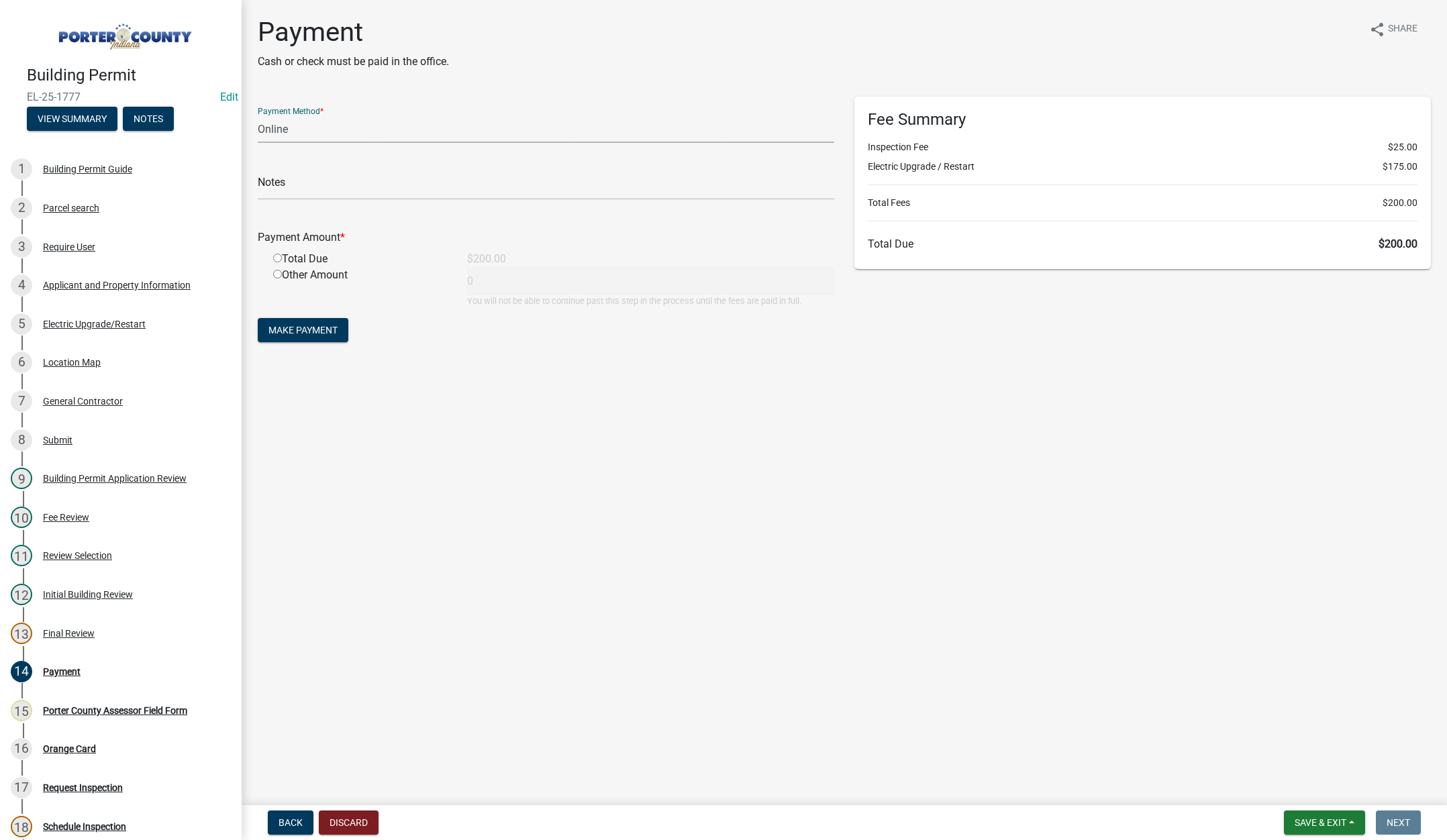
click at [270, 123] on select "Credit Card POS Check Cash Online" at bounding box center [546, 129] width 577 height 27
select select "2: 1"
click at [258, 116] on select "Credit Card POS Check Cash Online" at bounding box center [546, 129] width 577 height 27
click at [286, 189] on input "text" at bounding box center [546, 186] width 577 height 27
type input "Jerry Hayes"
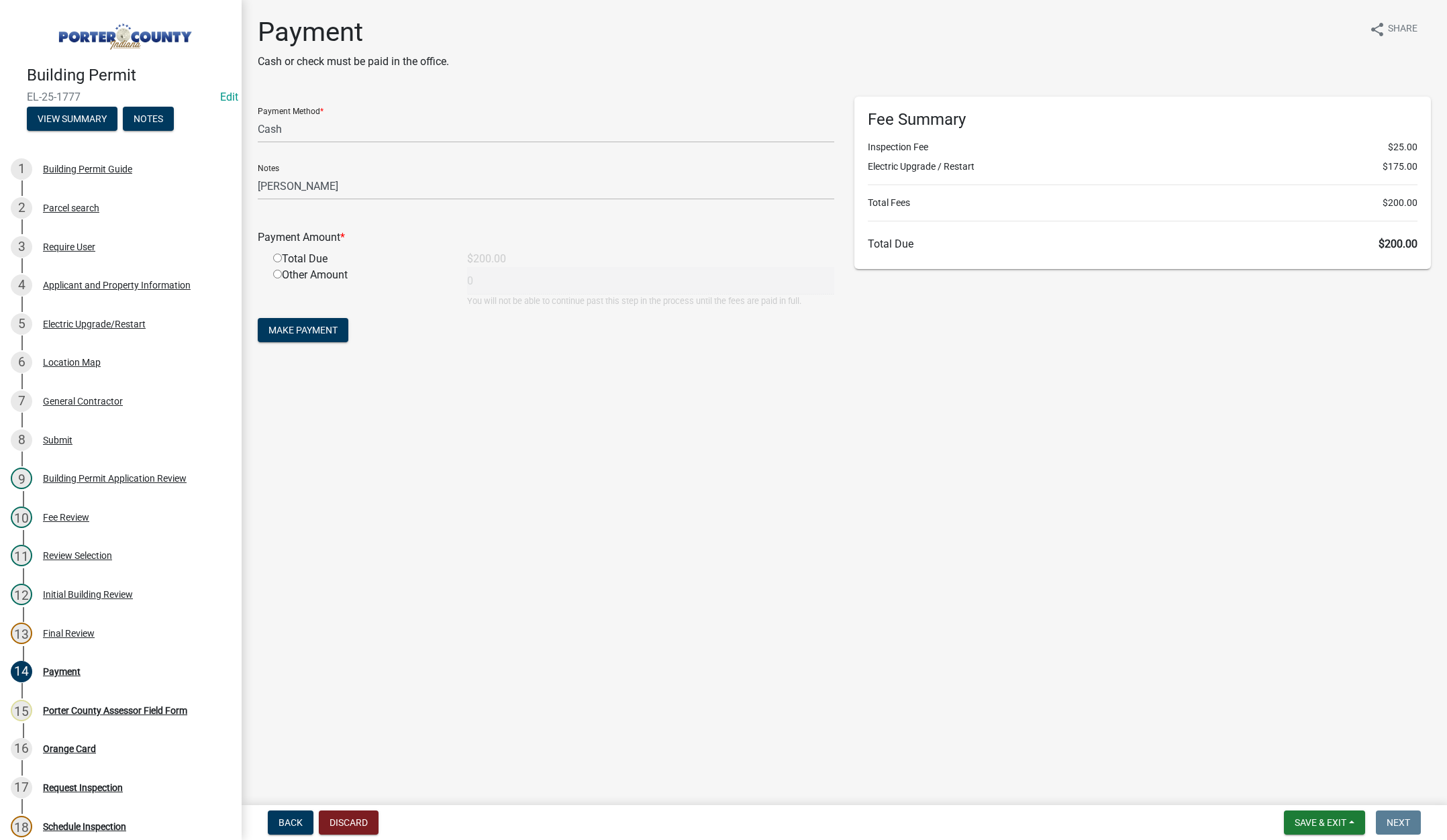
click at [278, 257] on input "radio" at bounding box center [278, 258] width 8 height 8
radio input "true"
type input "200"
click at [301, 327] on span "Make Payment" at bounding box center [303, 330] width 69 height 11
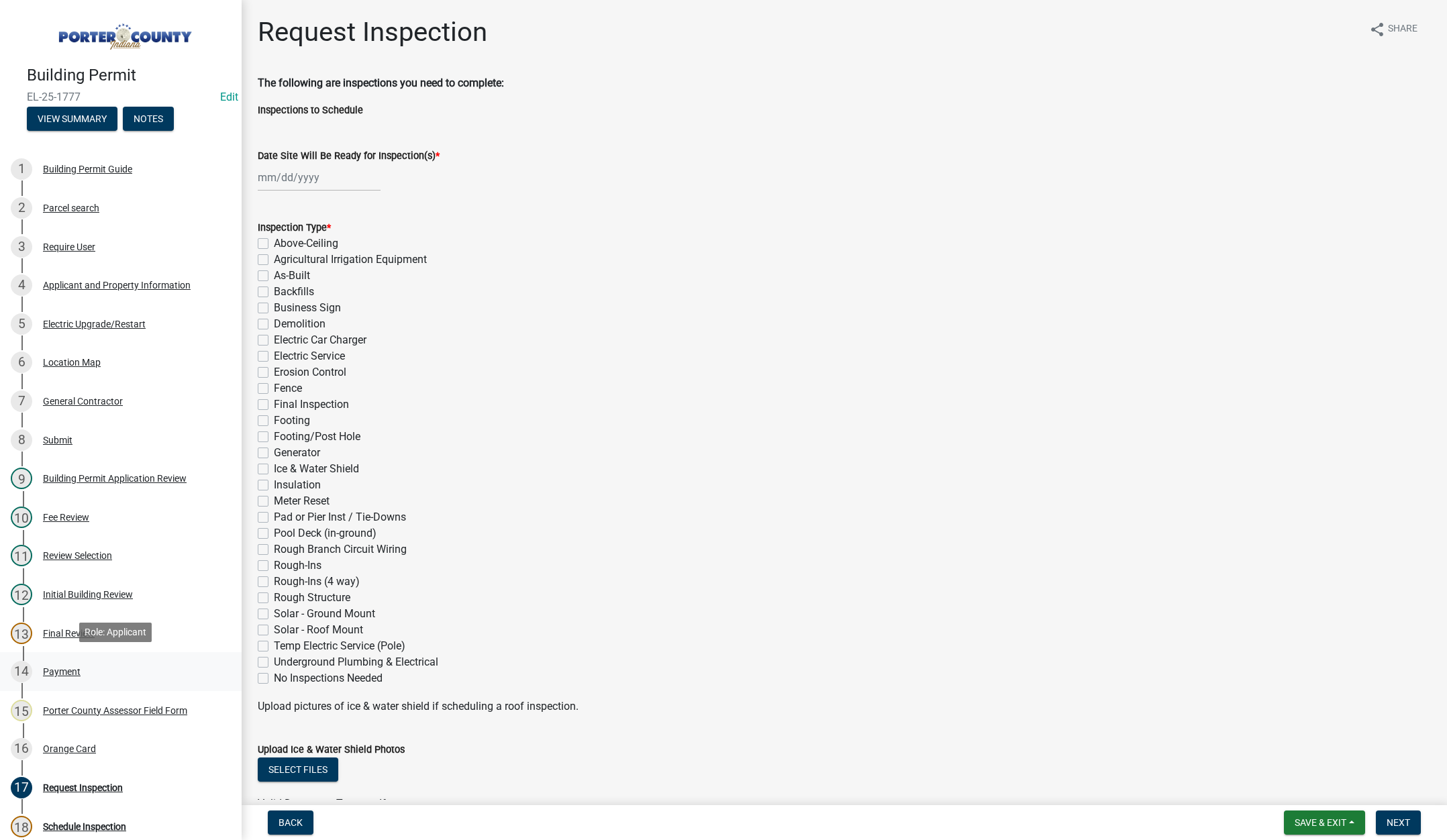
click at [44, 667] on div "Payment" at bounding box center [61, 672] width 37 height 9
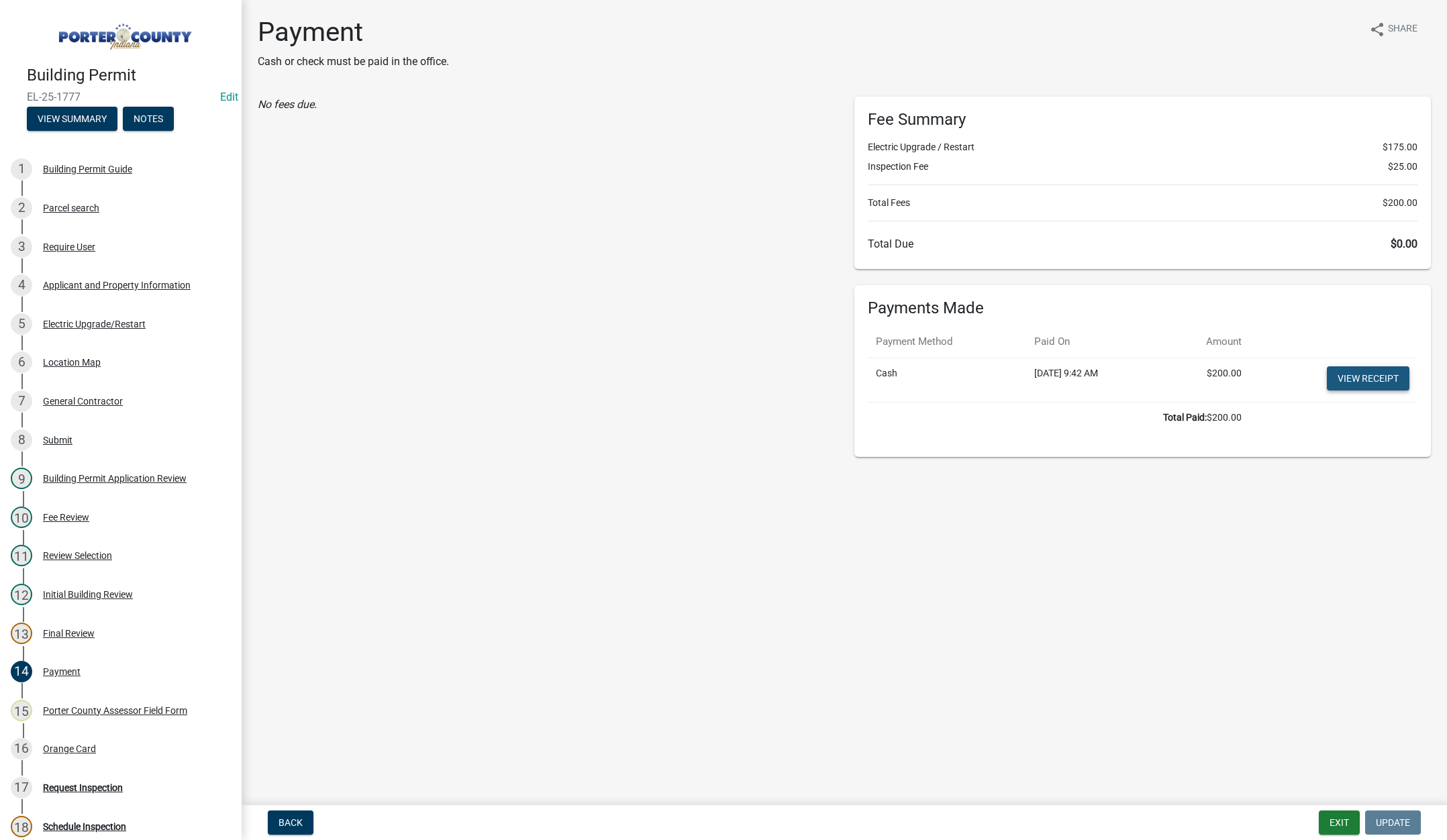
click at [1348, 376] on link "View receipt" at bounding box center [1368, 378] width 82 height 24
click at [65, 744] on div "Orange Card" at bounding box center [69, 748] width 53 height 9
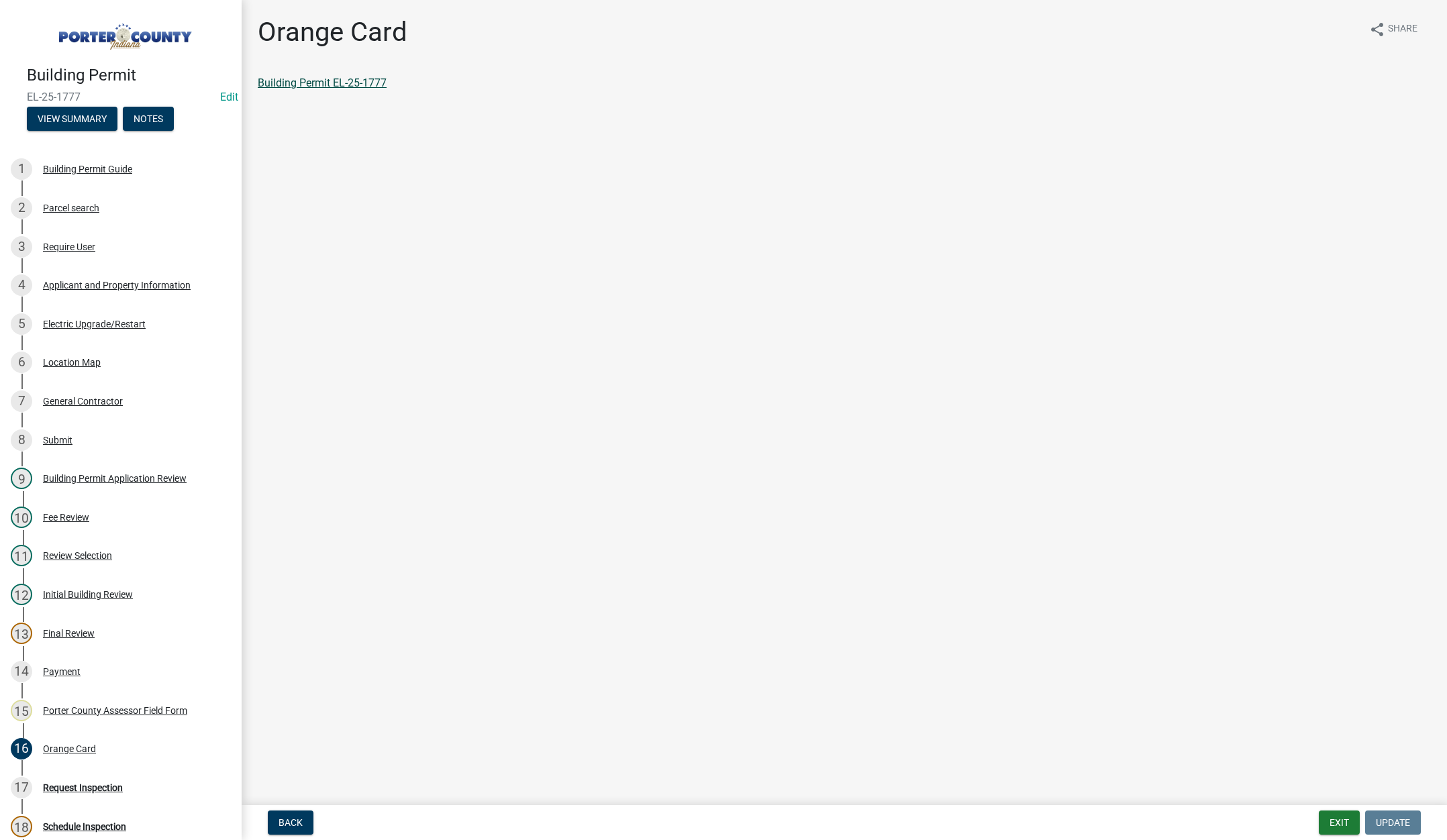
click at [294, 79] on link "Building Permit EL-25-1777" at bounding box center [322, 83] width 129 height 13
click at [1341, 820] on button "Exit" at bounding box center [1339, 822] width 41 height 24
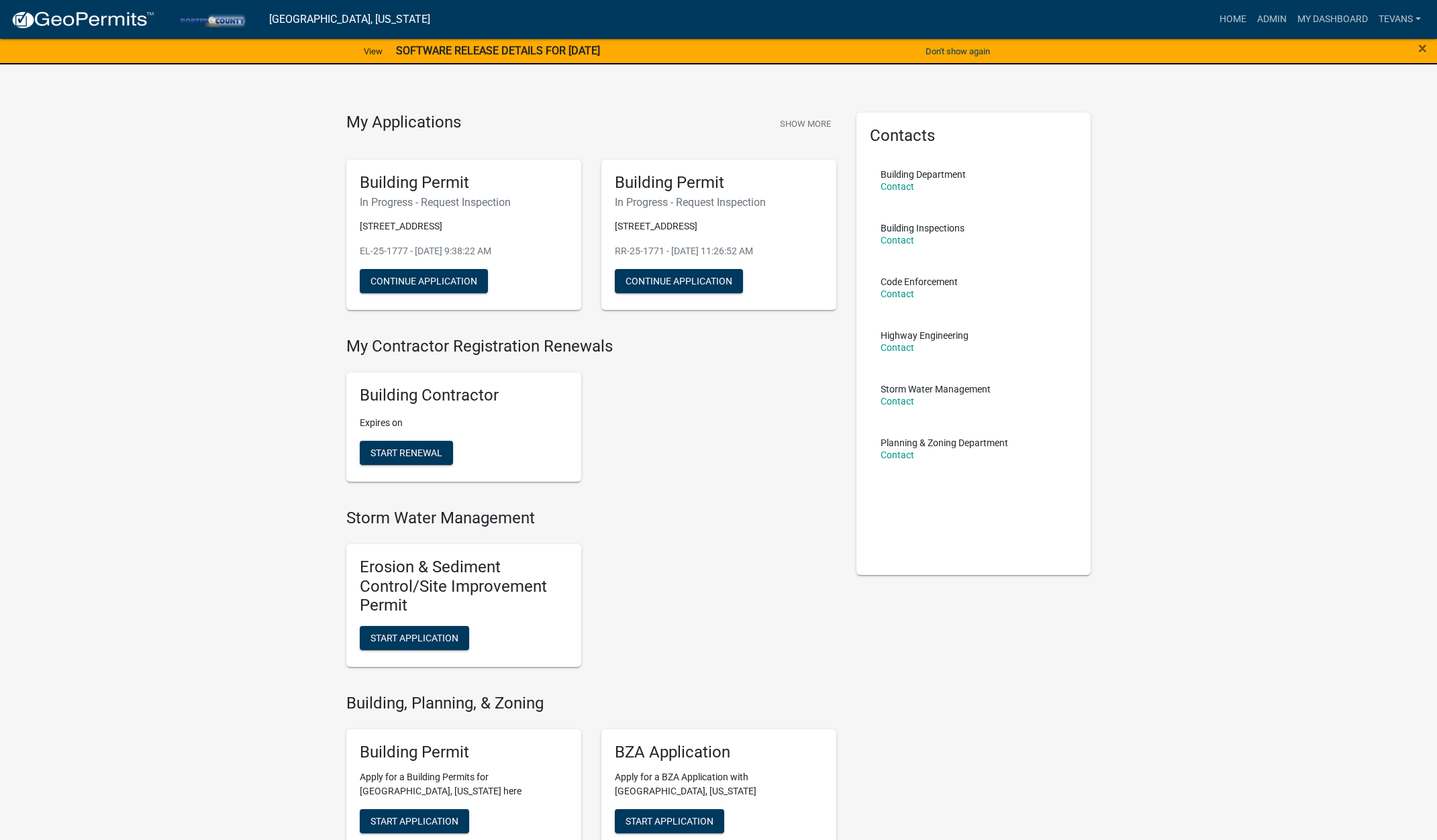
click at [414, 820] on span "Start Application" at bounding box center [414, 820] width 88 height 11
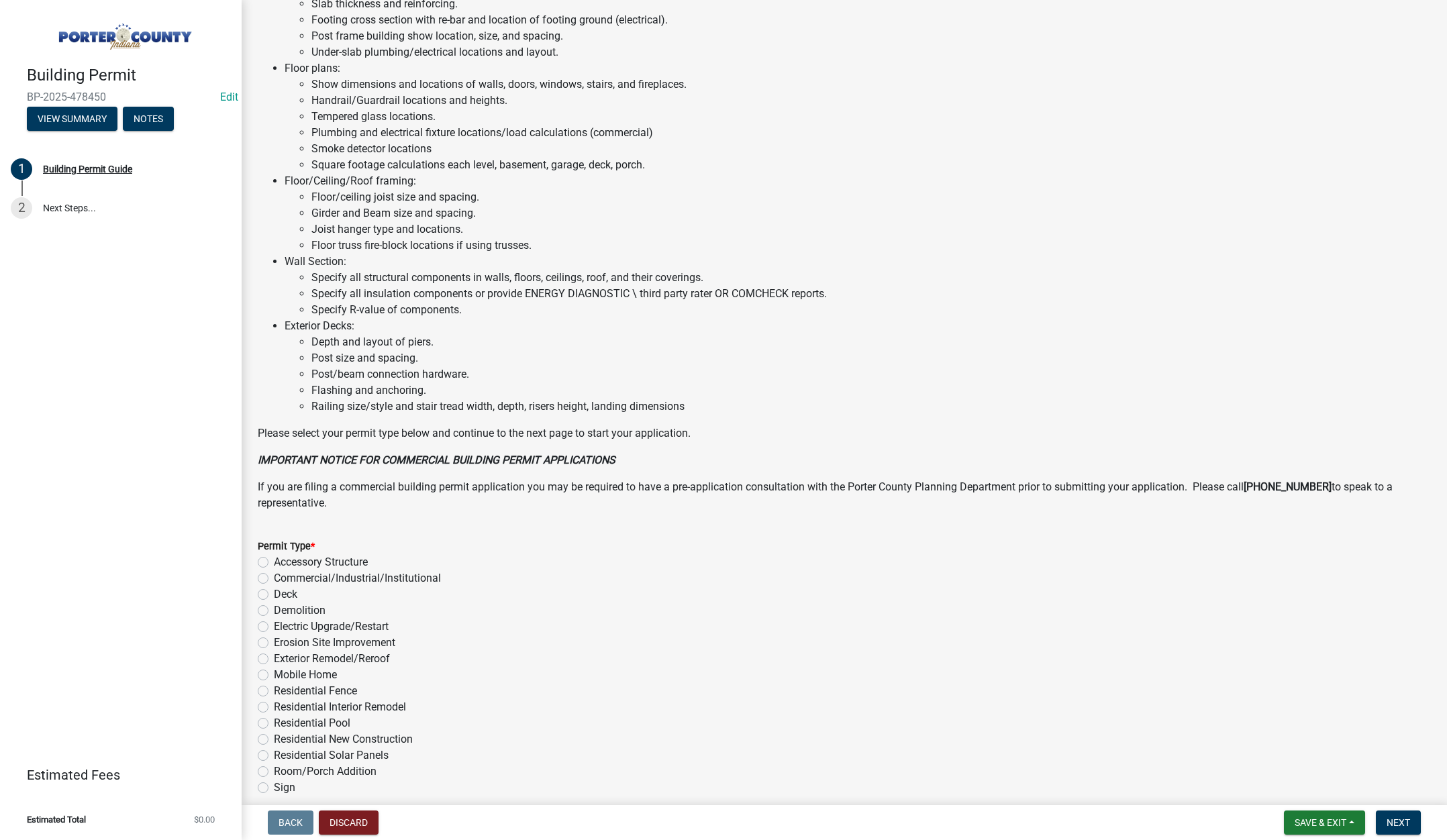
scroll to position [662, 0]
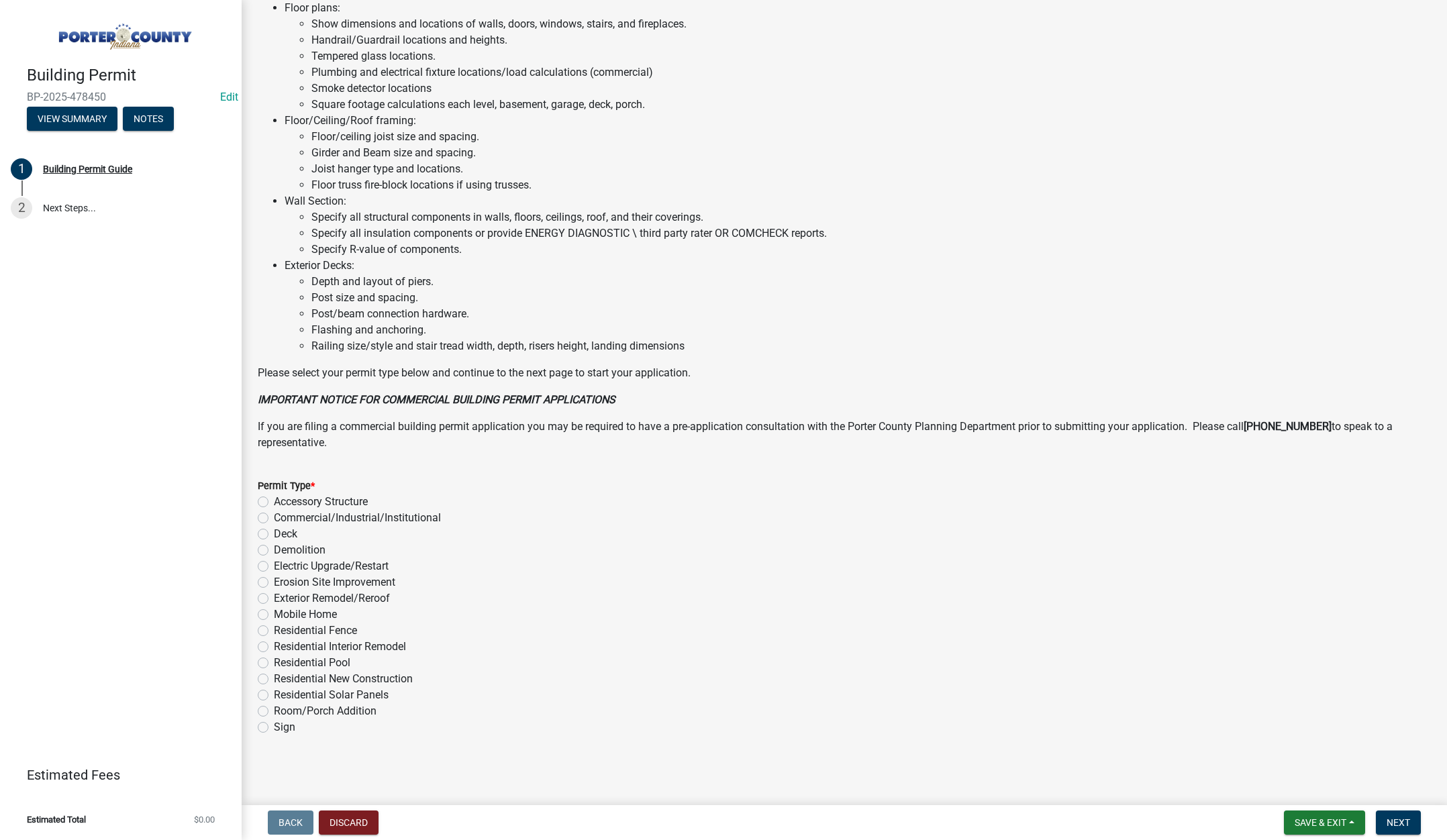
click at [274, 598] on label "Exterior Remodel/Reroof" at bounding box center [332, 598] width 116 height 16
click at [274, 598] on input "Exterior Remodel/Reroof" at bounding box center [278, 595] width 8 height 8
radio input "true"
click at [1393, 819] on span "Next" at bounding box center [1398, 822] width 23 height 11
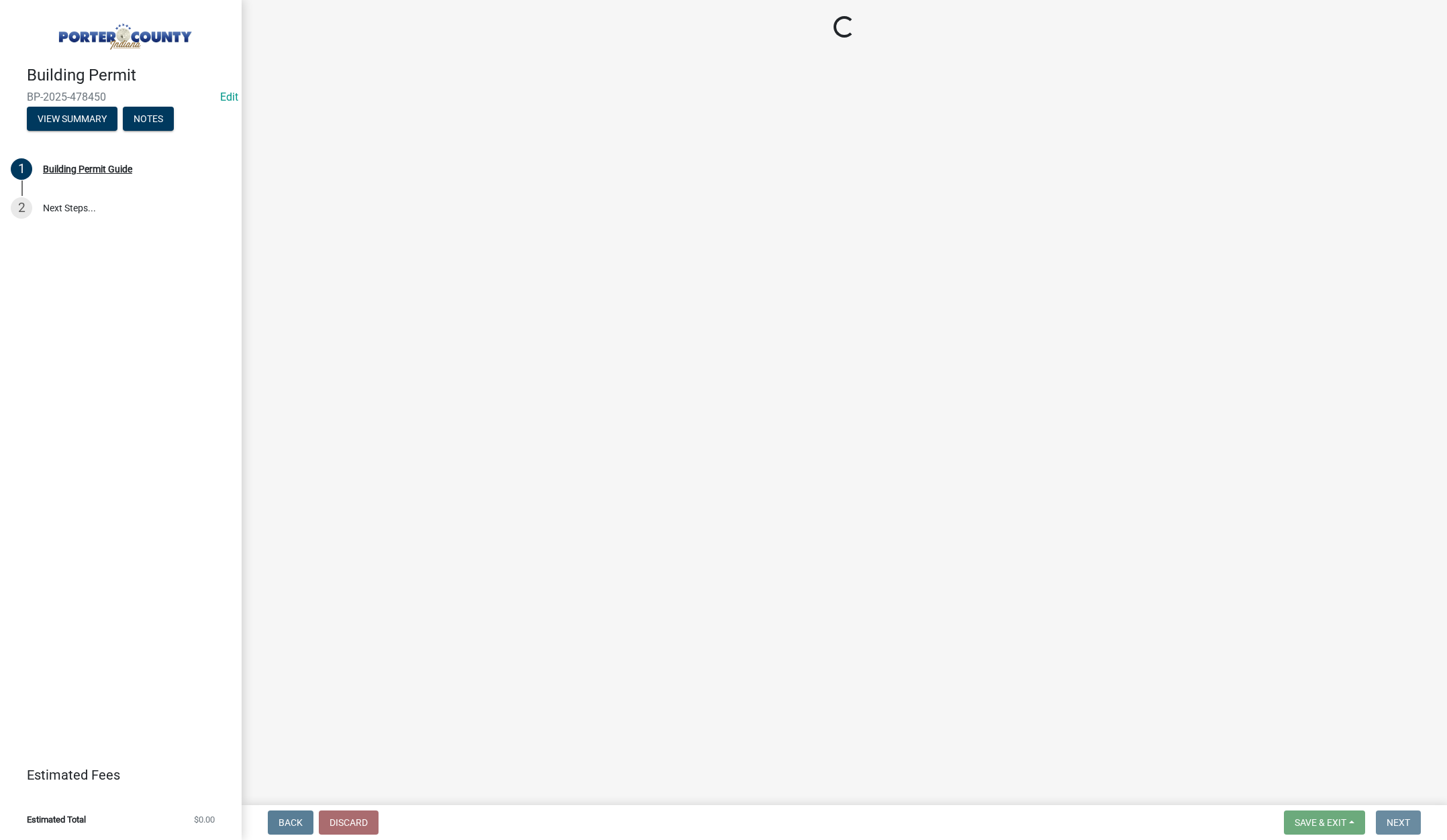
scroll to position [0, 0]
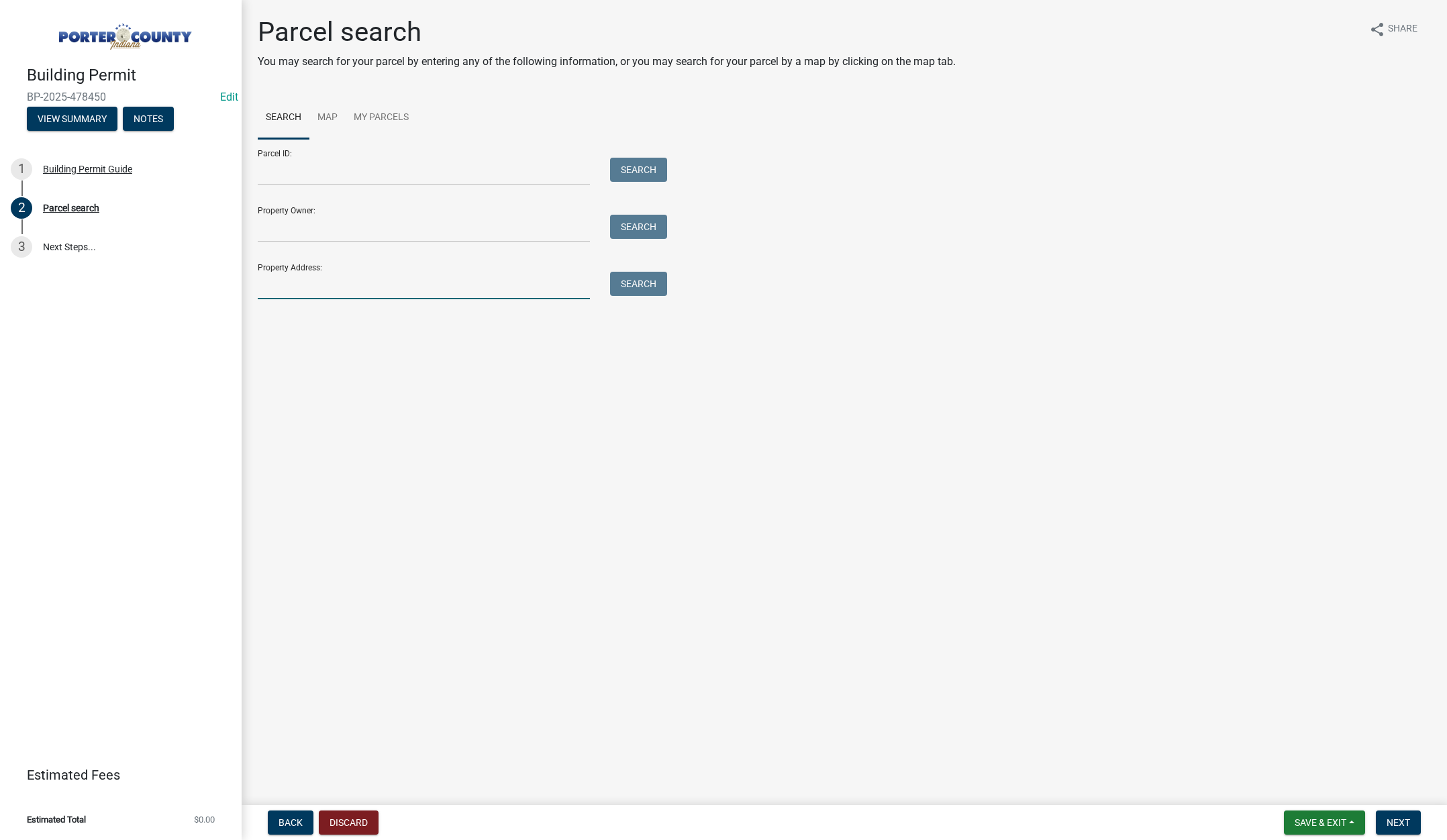
click at [339, 288] on input "Property Address:" at bounding box center [424, 285] width 332 height 27
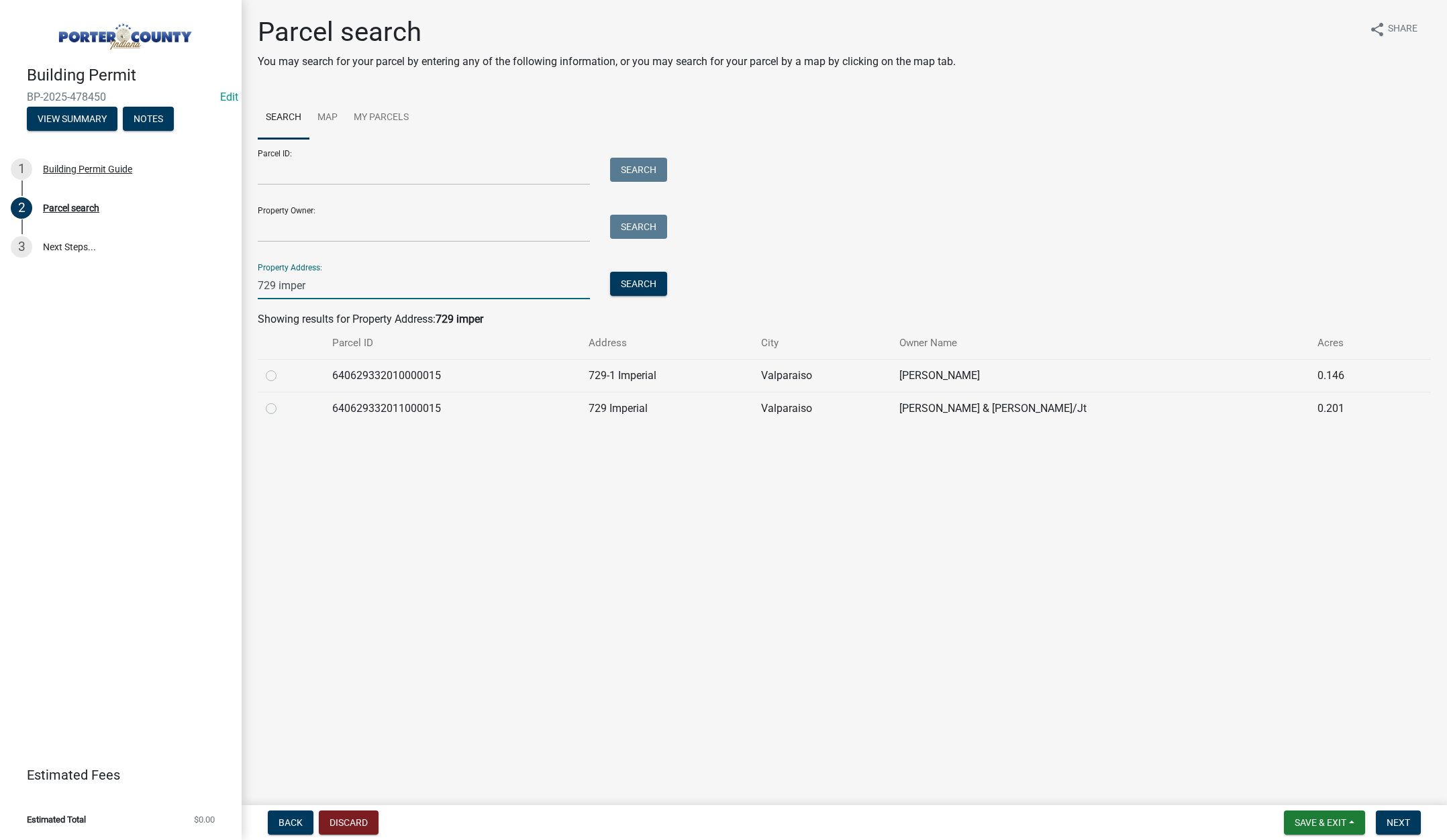
type input "729 imper"
click at [282, 400] on label at bounding box center [282, 400] width 0 height 0
click at [282, 409] on input "radio" at bounding box center [286, 404] width 8 height 8
radio input "true"
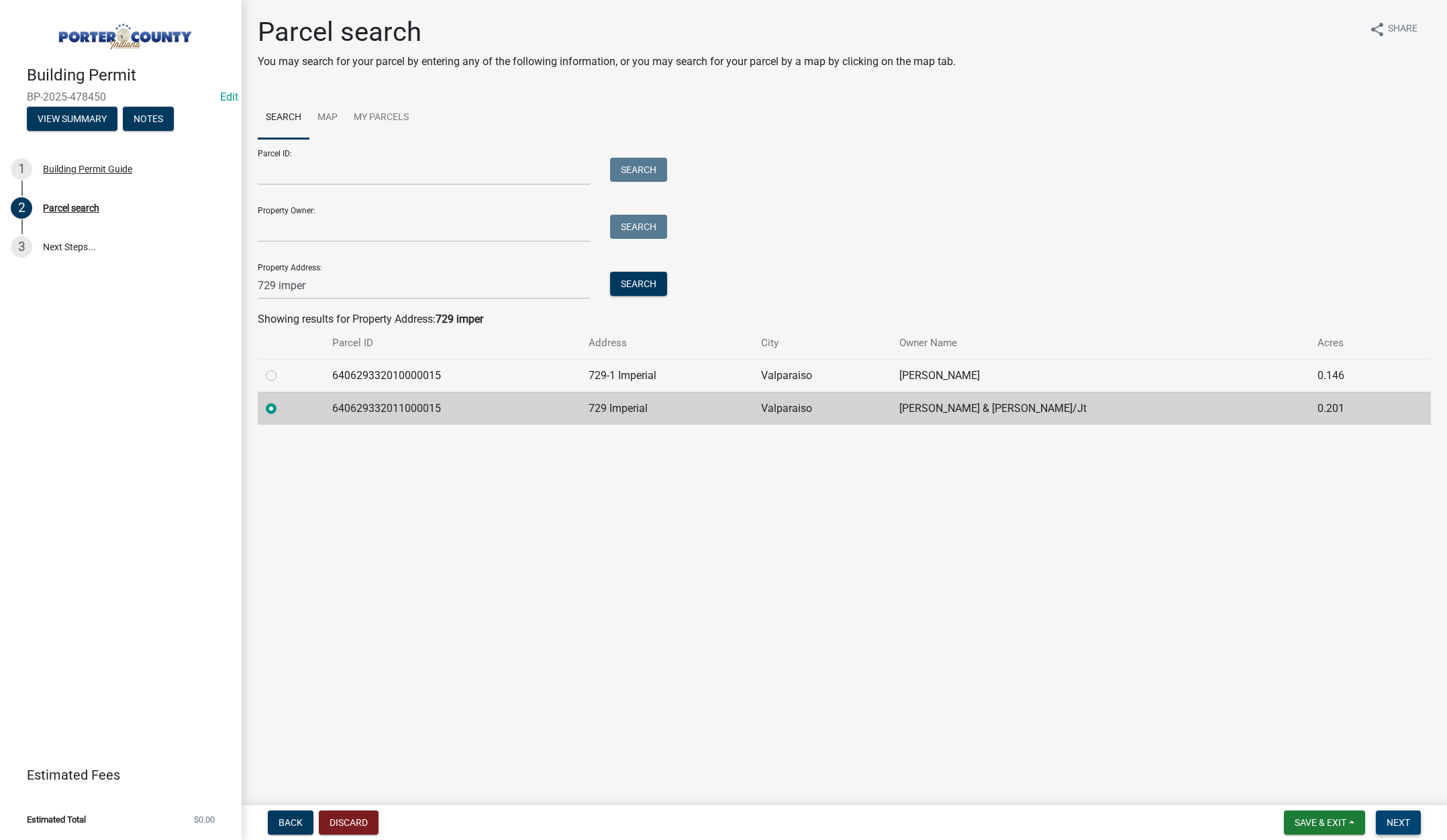
click at [1403, 824] on span "Next" at bounding box center [1398, 822] width 23 height 11
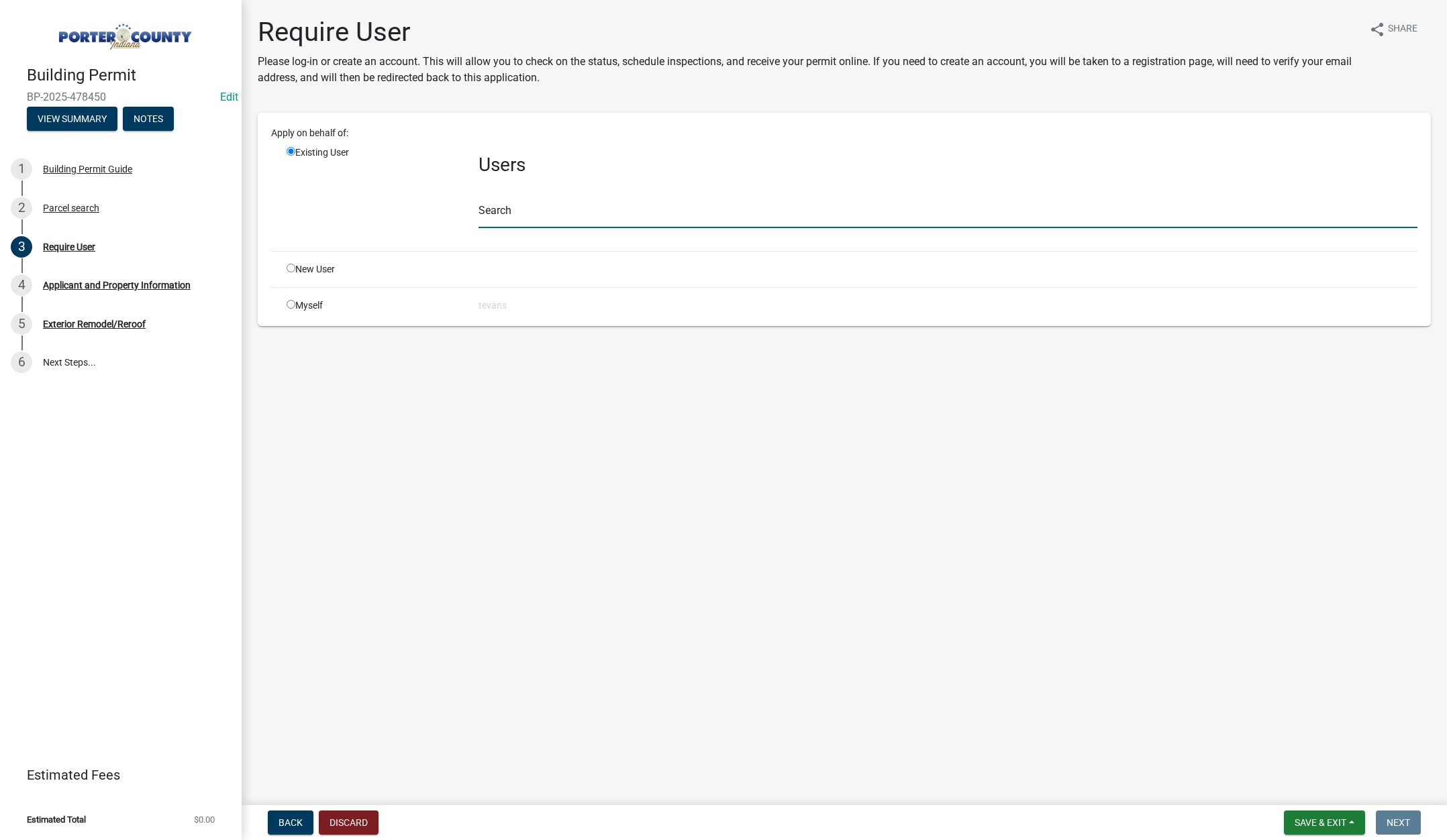
click at [544, 214] on input "text" at bounding box center [948, 214] width 939 height 27
type input "tami"
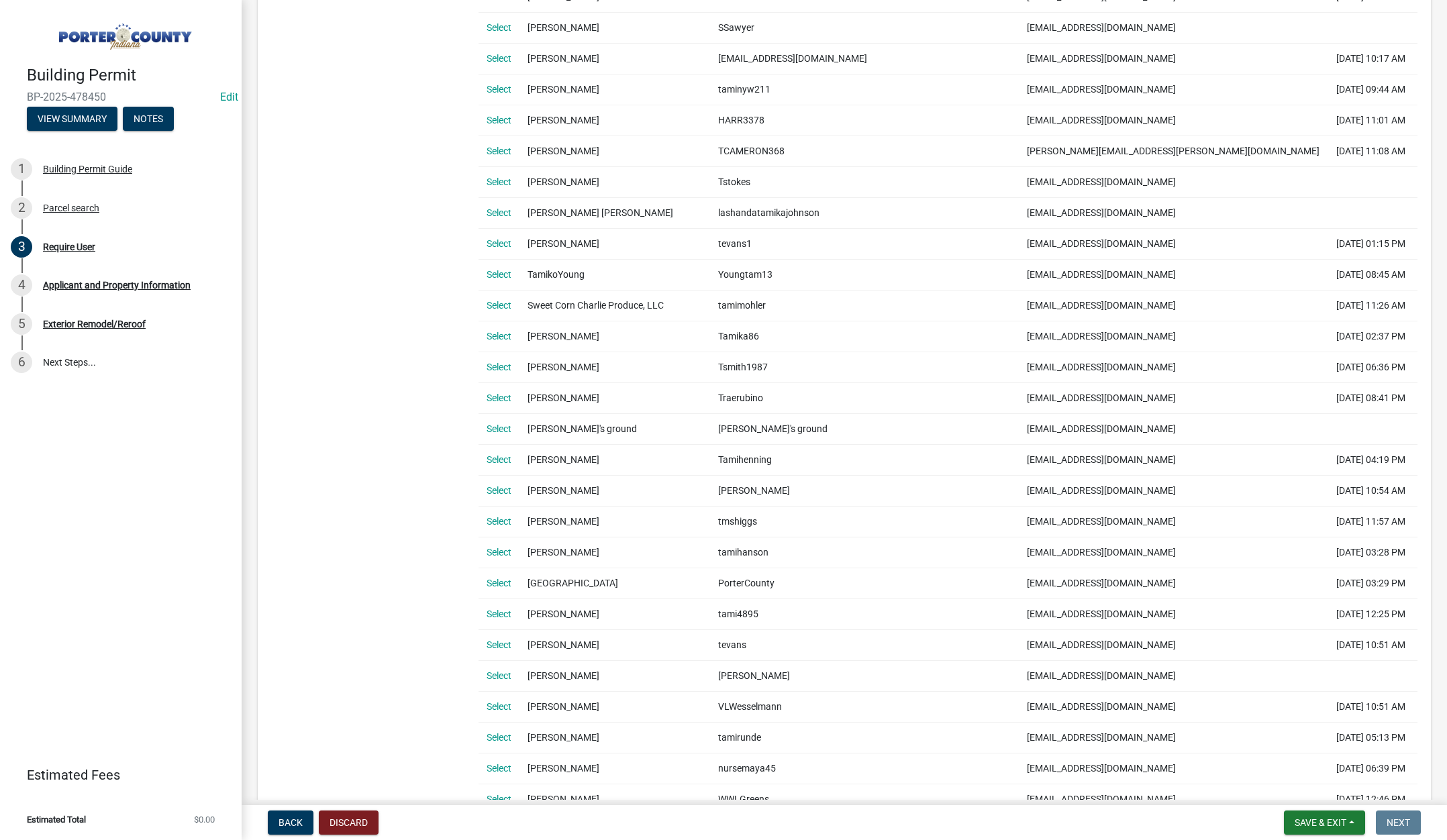
scroll to position [793, 0]
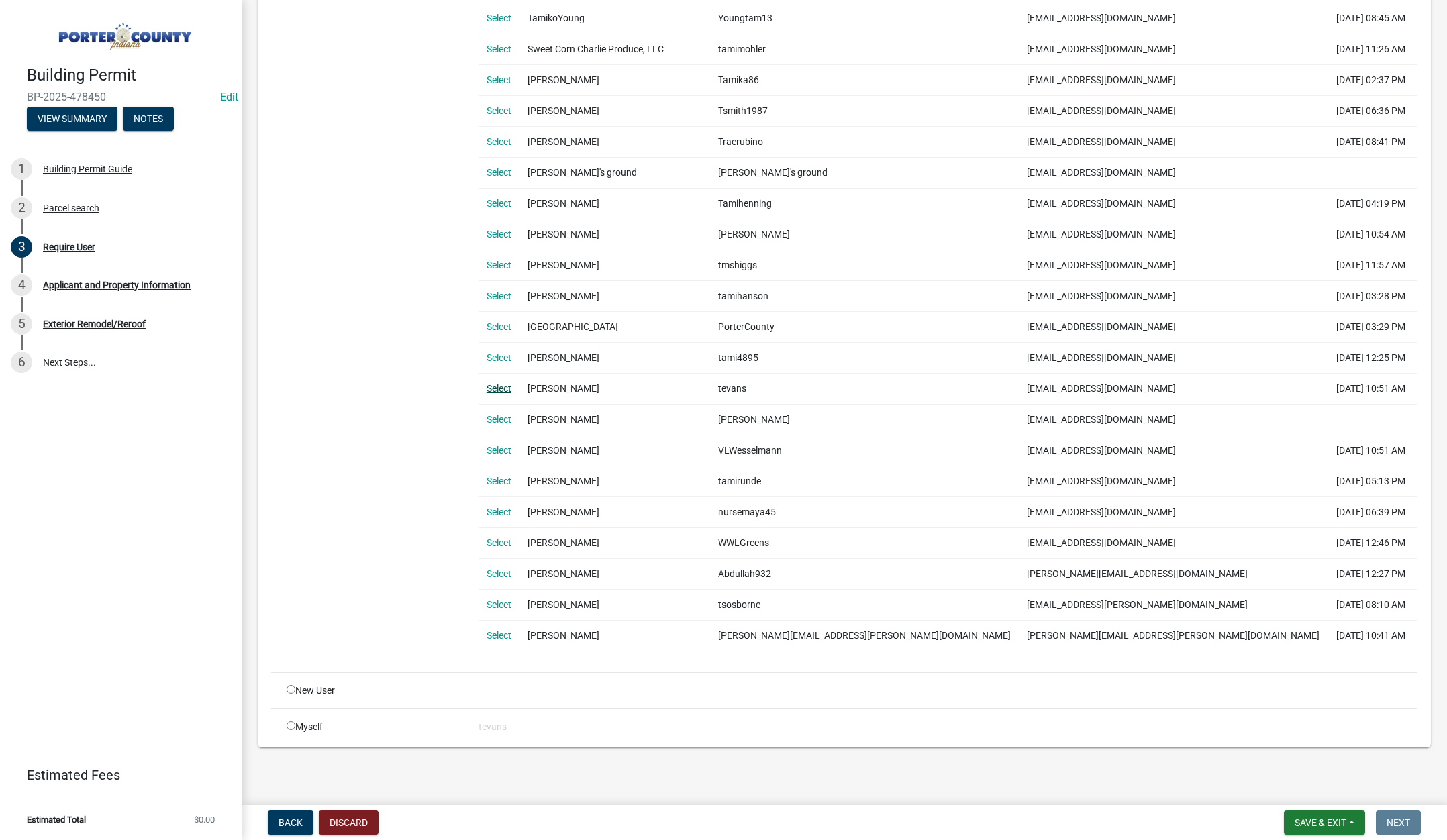
click at [493, 385] on link "Select" at bounding box center [498, 388] width 25 height 11
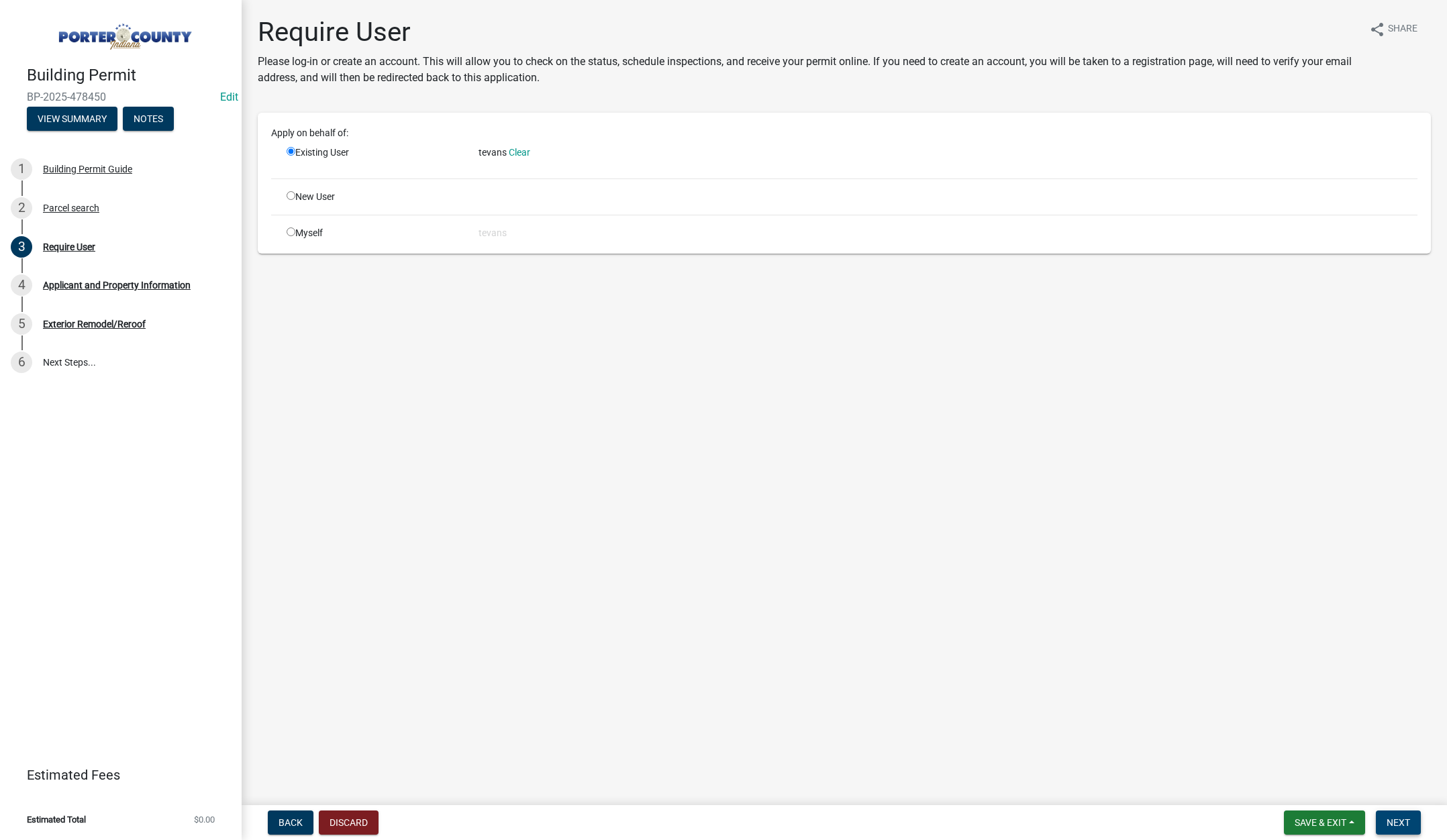
click at [1398, 820] on span "Next" at bounding box center [1398, 822] width 23 height 11
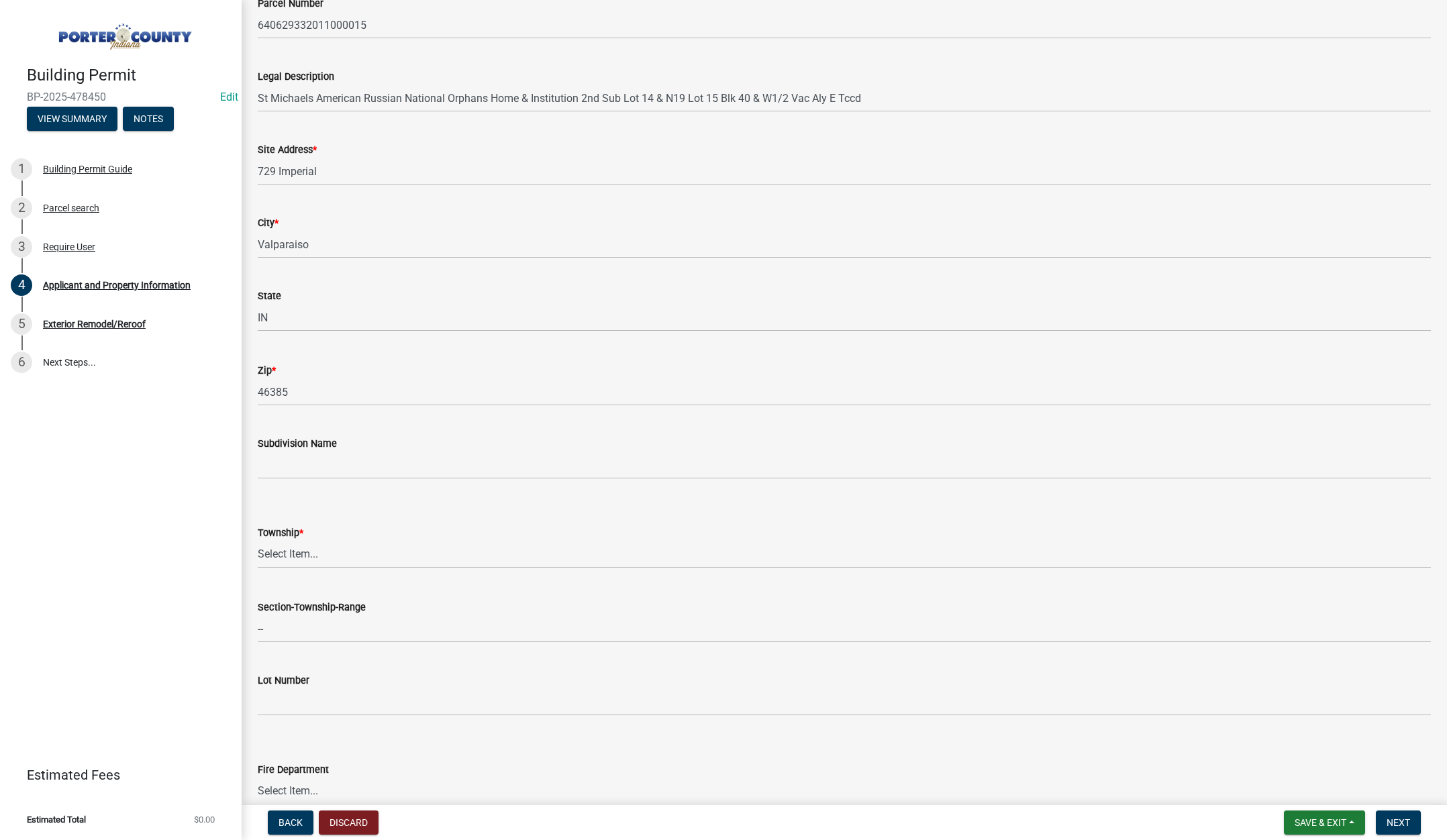
scroll to position [134, 0]
click at [301, 548] on select "Select Item... Boone Center Jackson Liberty Morgan Pine Pleasant Portage Porter…" at bounding box center [844, 549] width 1173 height 27
click at [258, 536] on select "Select Item... Boone Center Jackson Liberty Morgan Pine Pleasant Portage Porter…" at bounding box center [844, 549] width 1173 height 27
select select "3ef279d8-364d-4472-9edf-8c32643de6c0"
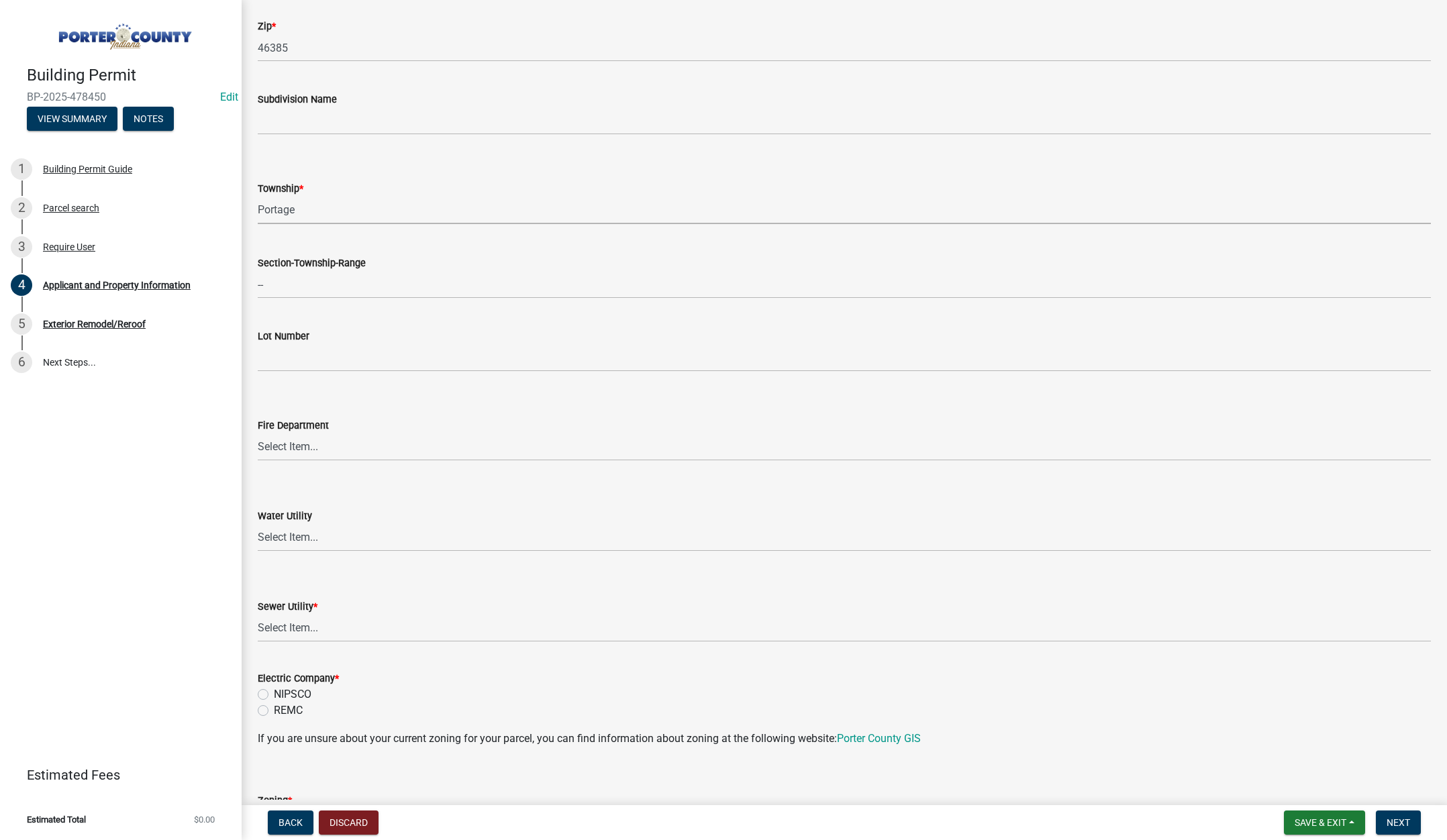
scroll to position [604, 0]
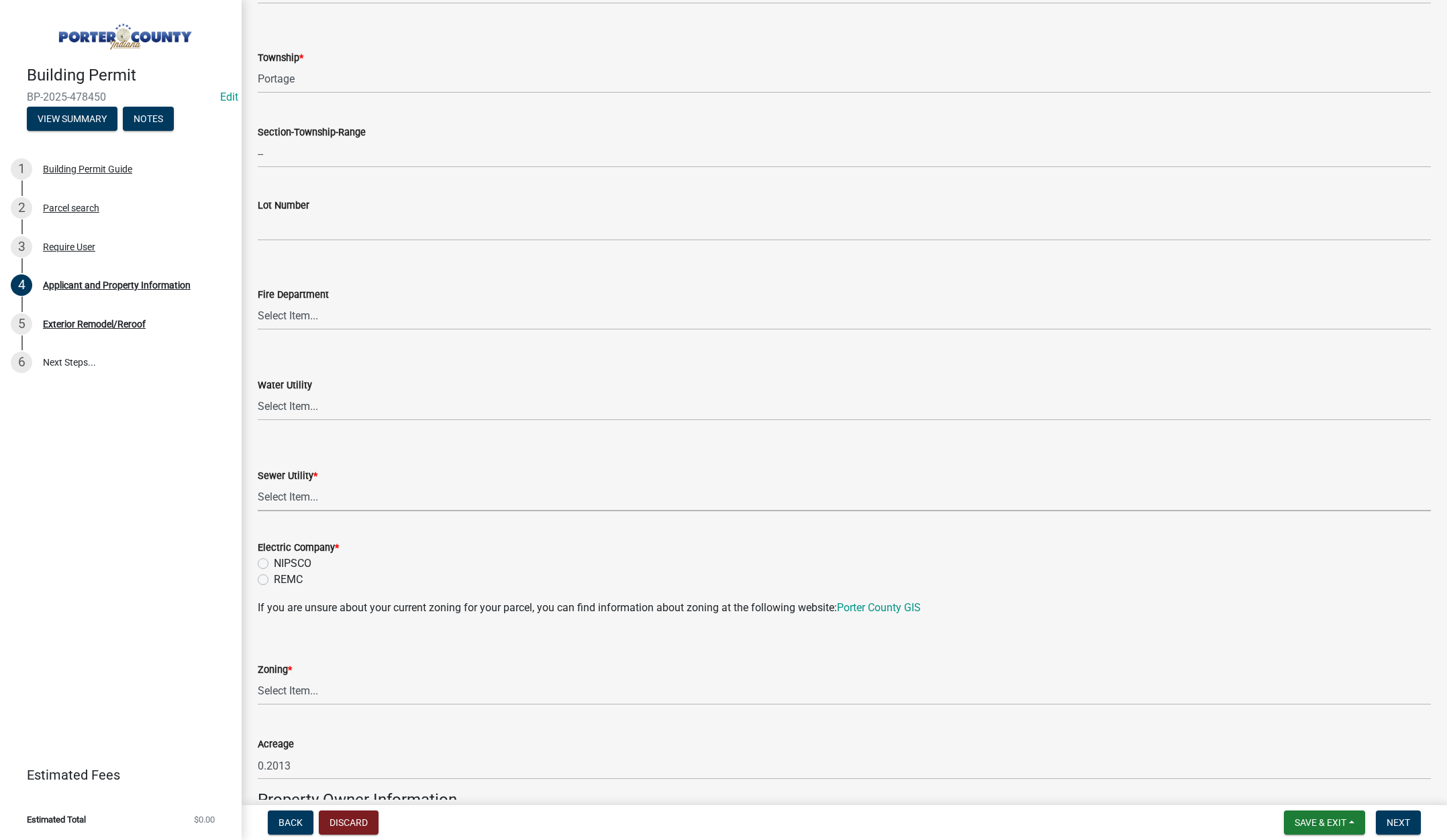
click at [283, 495] on select "Select Item... Aqua Indiana Inc Damon Run Falling Waters Lake Eliza - LEACD Nat…" at bounding box center [844, 498] width 1173 height 27
click at [258, 484] on select "Select Item... Aqua Indiana Inc Damon Run Falling Waters Lake Eliza - LEACD Nat…" at bounding box center [844, 498] width 1173 height 27
select select "ad46db9b-b68a-4590-8d08-f4fb10f3ead6"
click at [274, 567] on label "NIPSCO" at bounding box center [293, 563] width 37 height 16
click at [274, 564] on input "NIPSCO" at bounding box center [278, 560] width 8 height 8
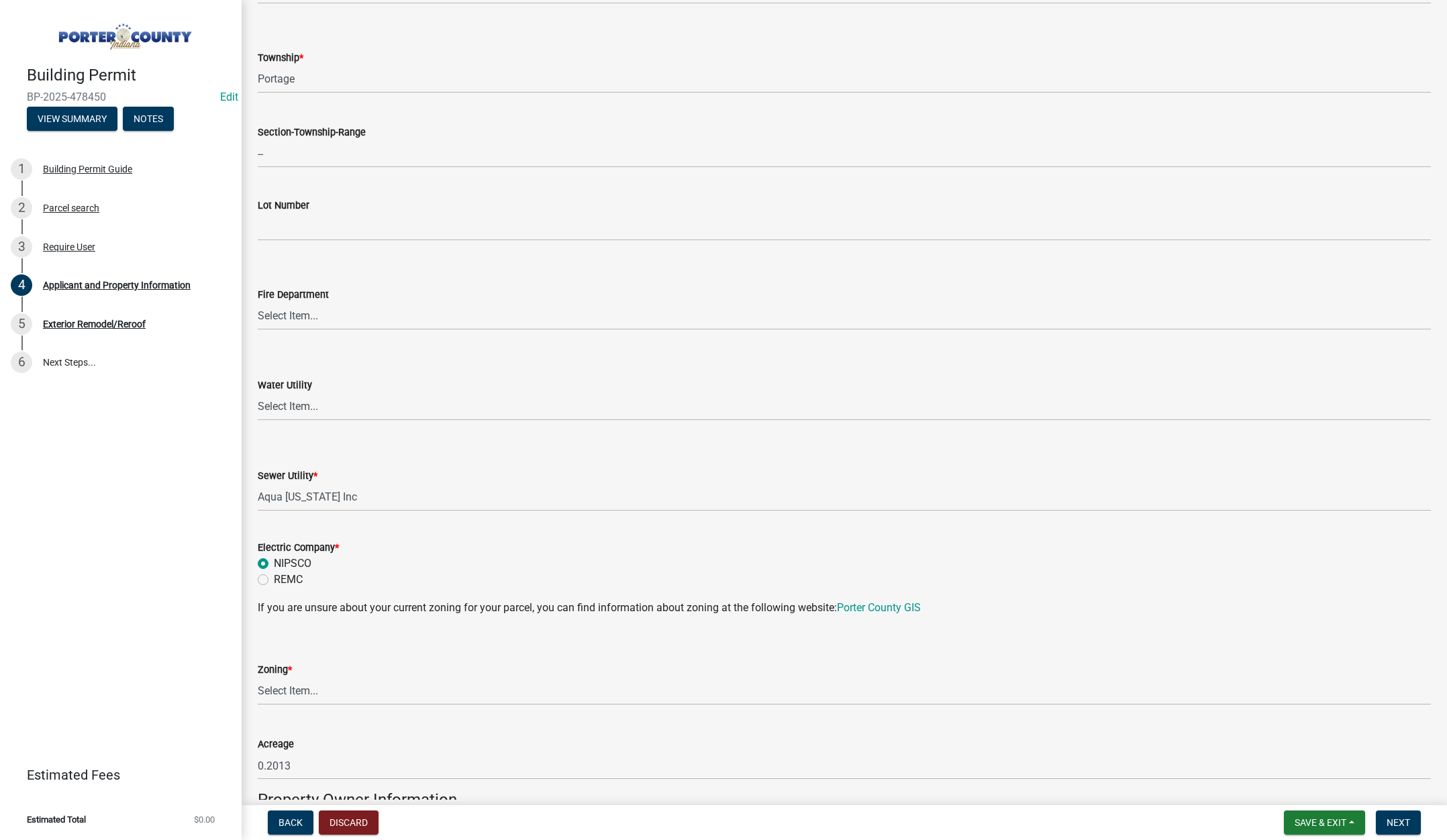
radio input "true"
click at [285, 689] on select "Select Item... A1 A2 CH CM CN I1 I2 I3 IN MP OT P1 P2 PUD R1 R2 R3 R4 RL RR" at bounding box center [844, 691] width 1173 height 27
click at [258, 678] on select "Select Item... A1 A2 CH CM CN I1 I2 I3 IN MP OT P1 P2 PUD R1 R2 R3 R4 RL RR" at bounding box center [844, 691] width 1173 height 27
select select "0d764019-f1ff-4f3b-9299-33f0d080acc7"
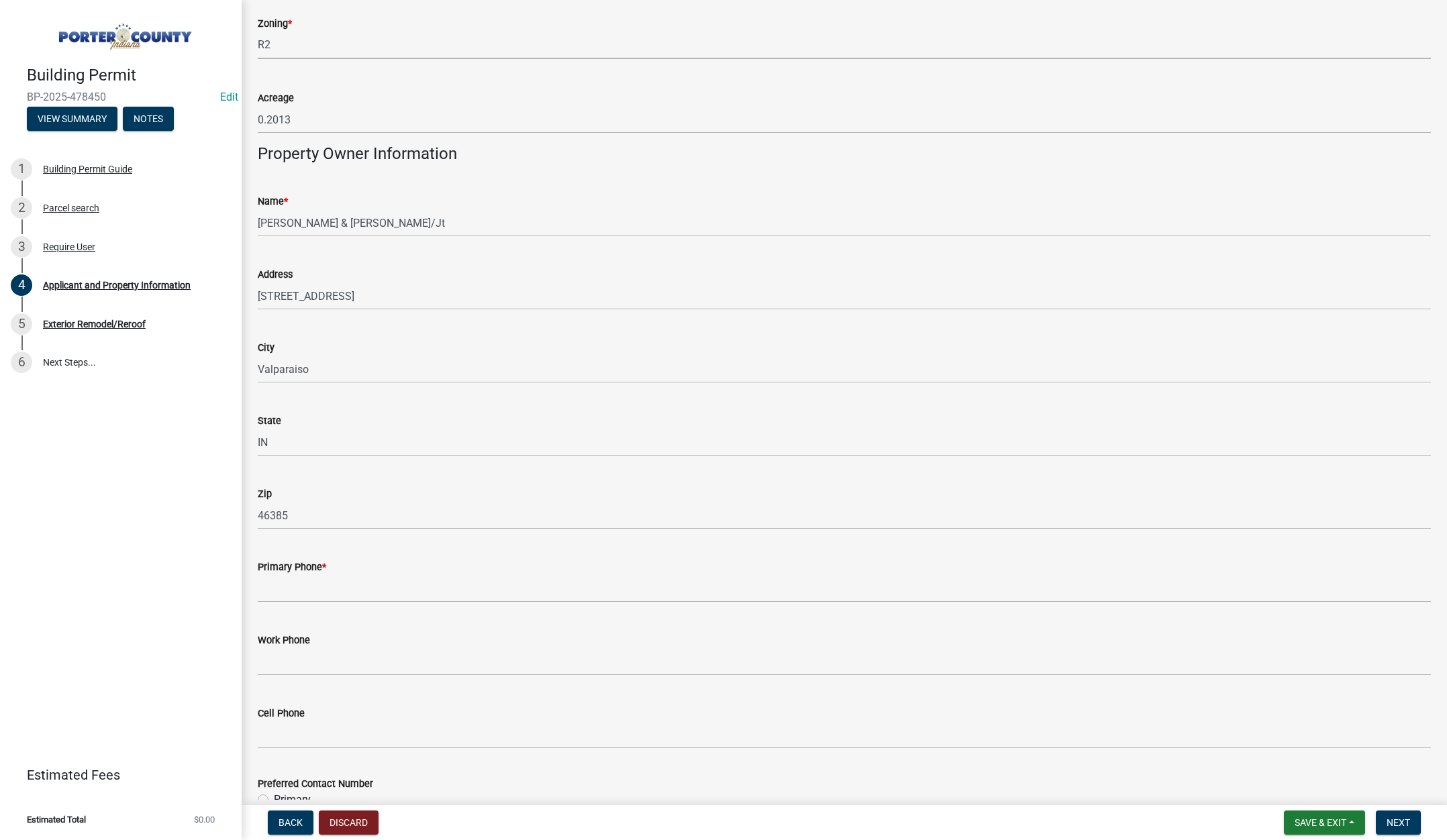
scroll to position [1275, 0]
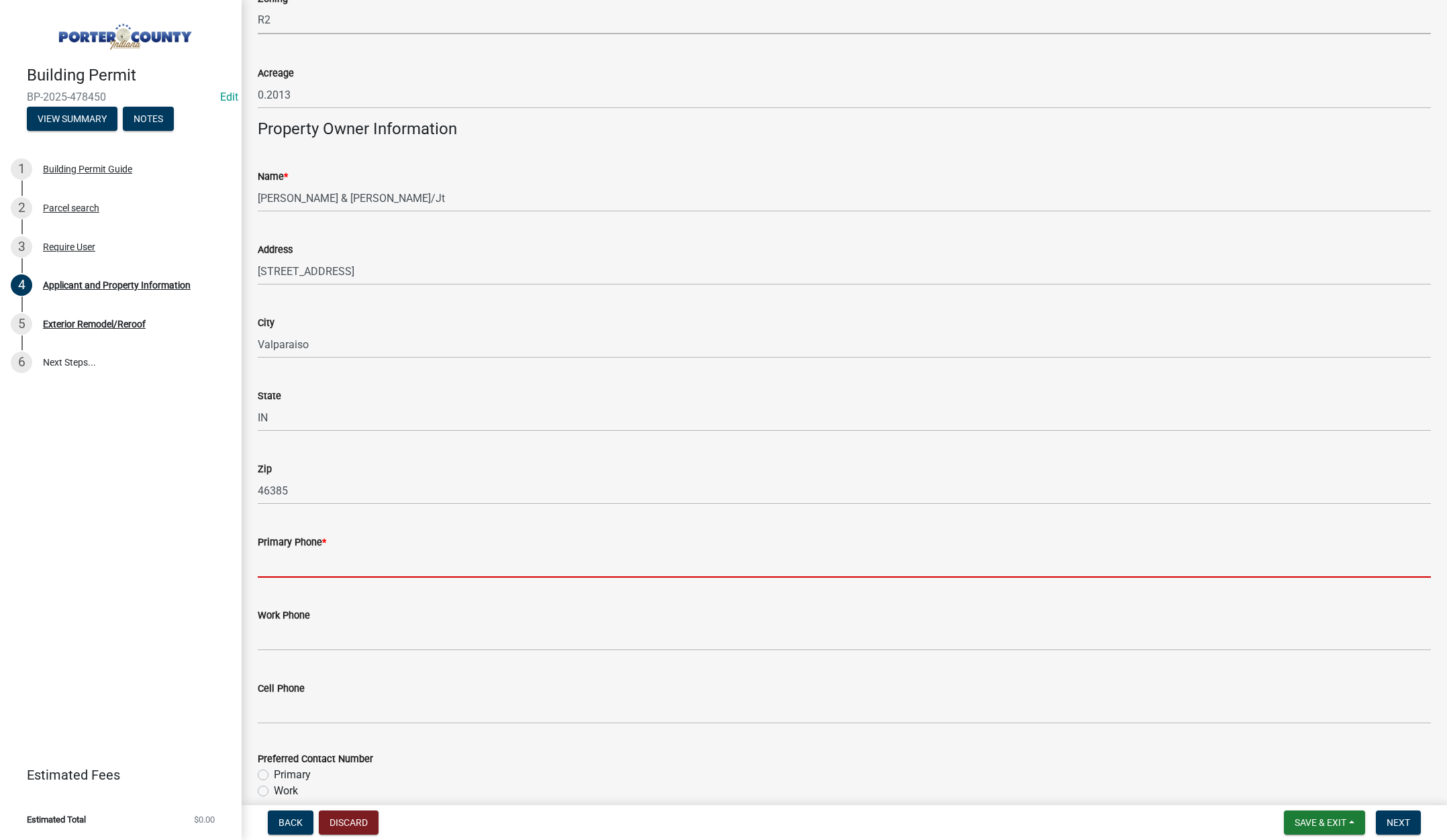
click at [340, 565] on input "Primary Phone *" at bounding box center [844, 564] width 1173 height 27
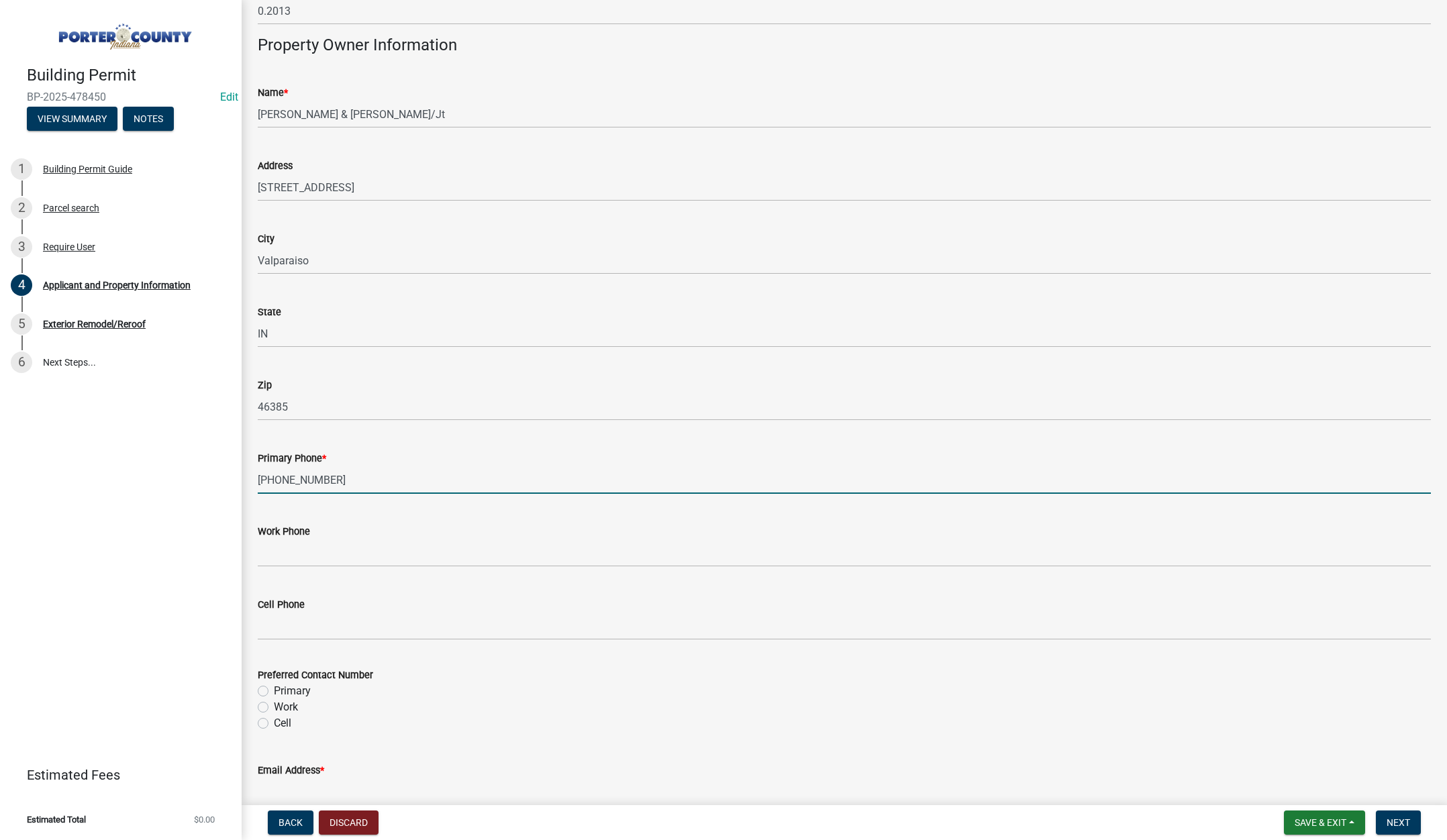
scroll to position [1476, 0]
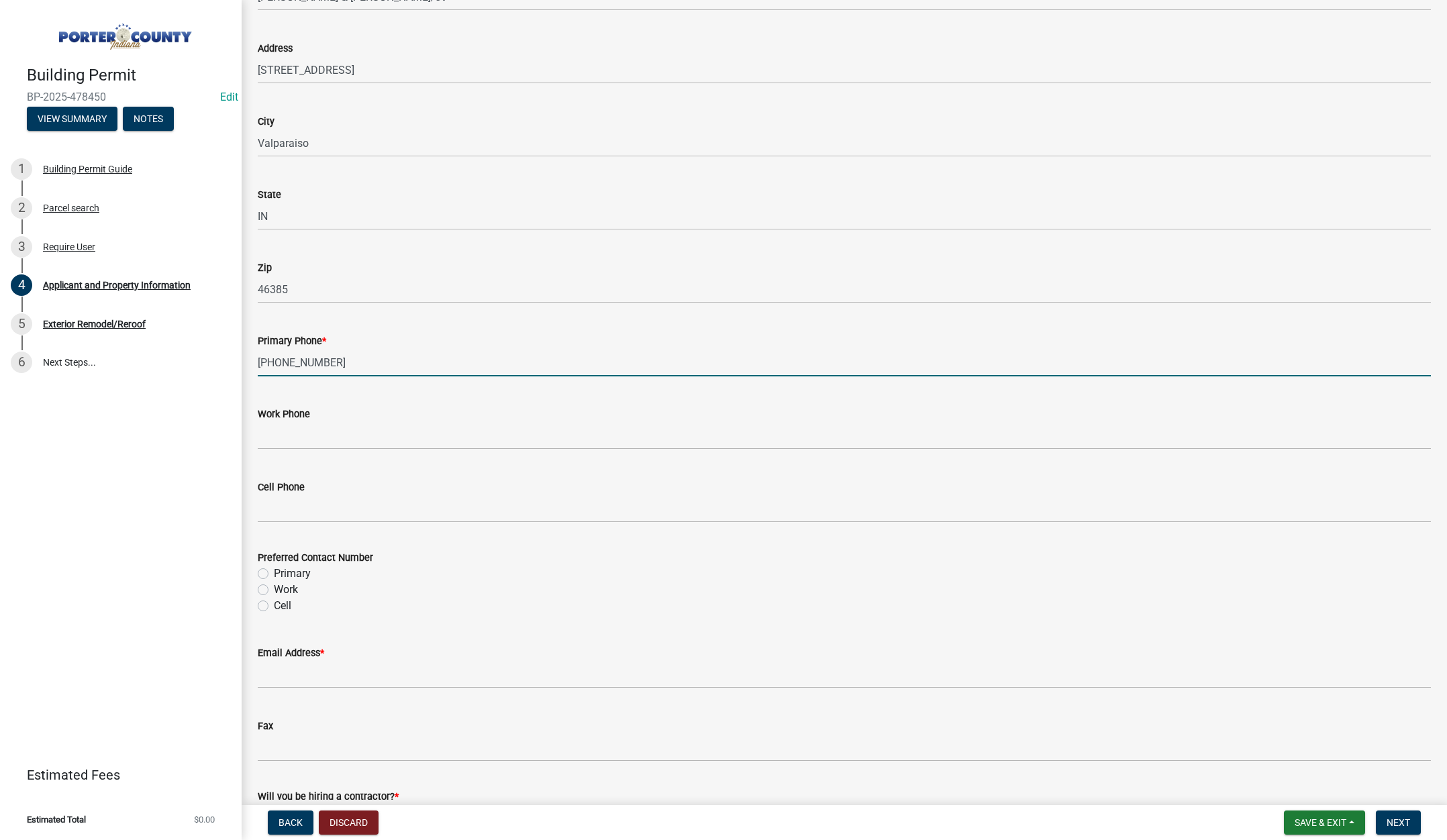
type input "219-617-3607"
click at [274, 572] on label "Primary" at bounding box center [293, 574] width 37 height 16
click at [274, 572] on input "Primary" at bounding box center [278, 570] width 8 height 8
radio input "true"
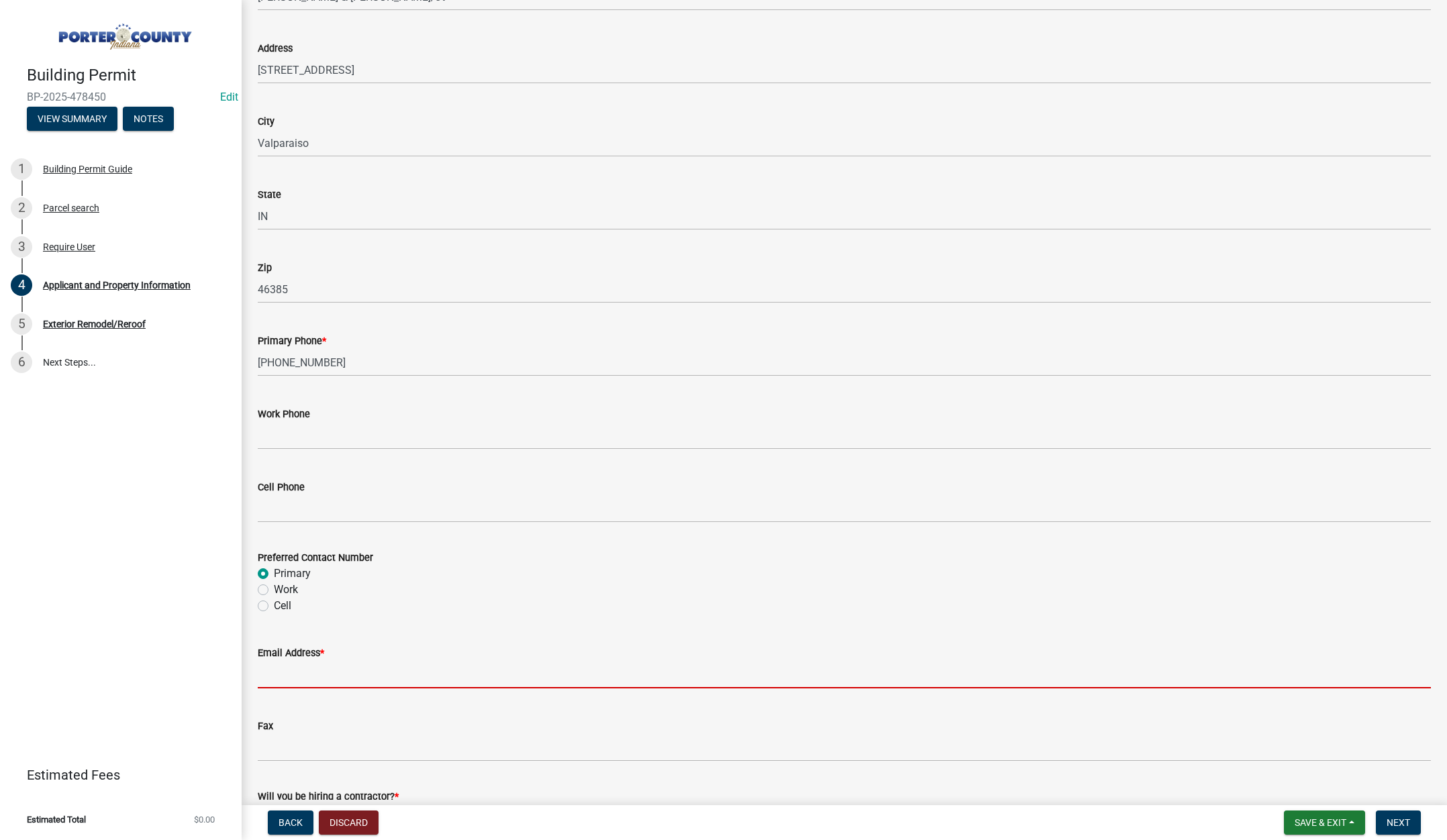
click at [308, 677] on input "Email Address *" at bounding box center [844, 674] width 1173 height 27
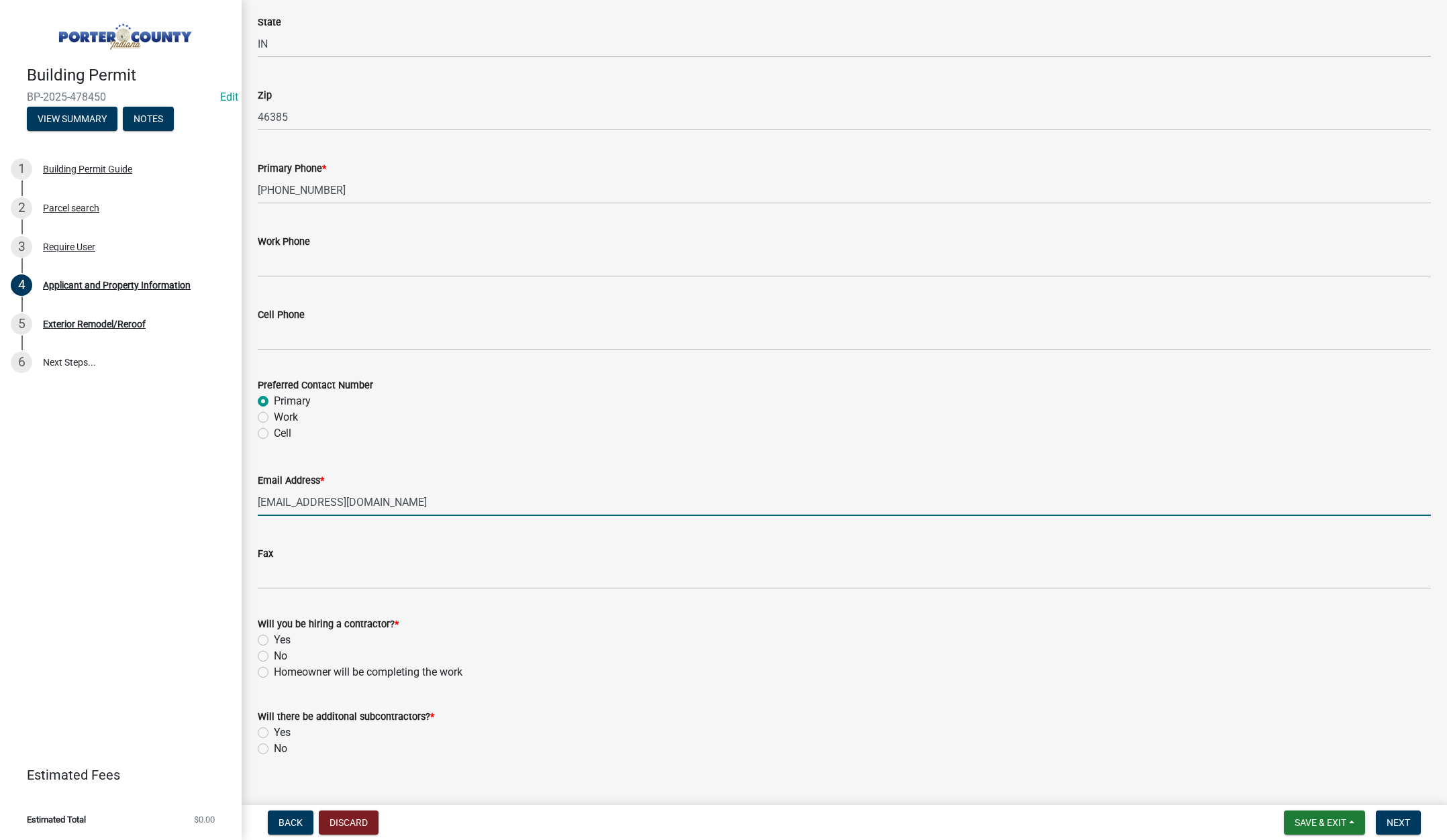
scroll to position [1670, 0]
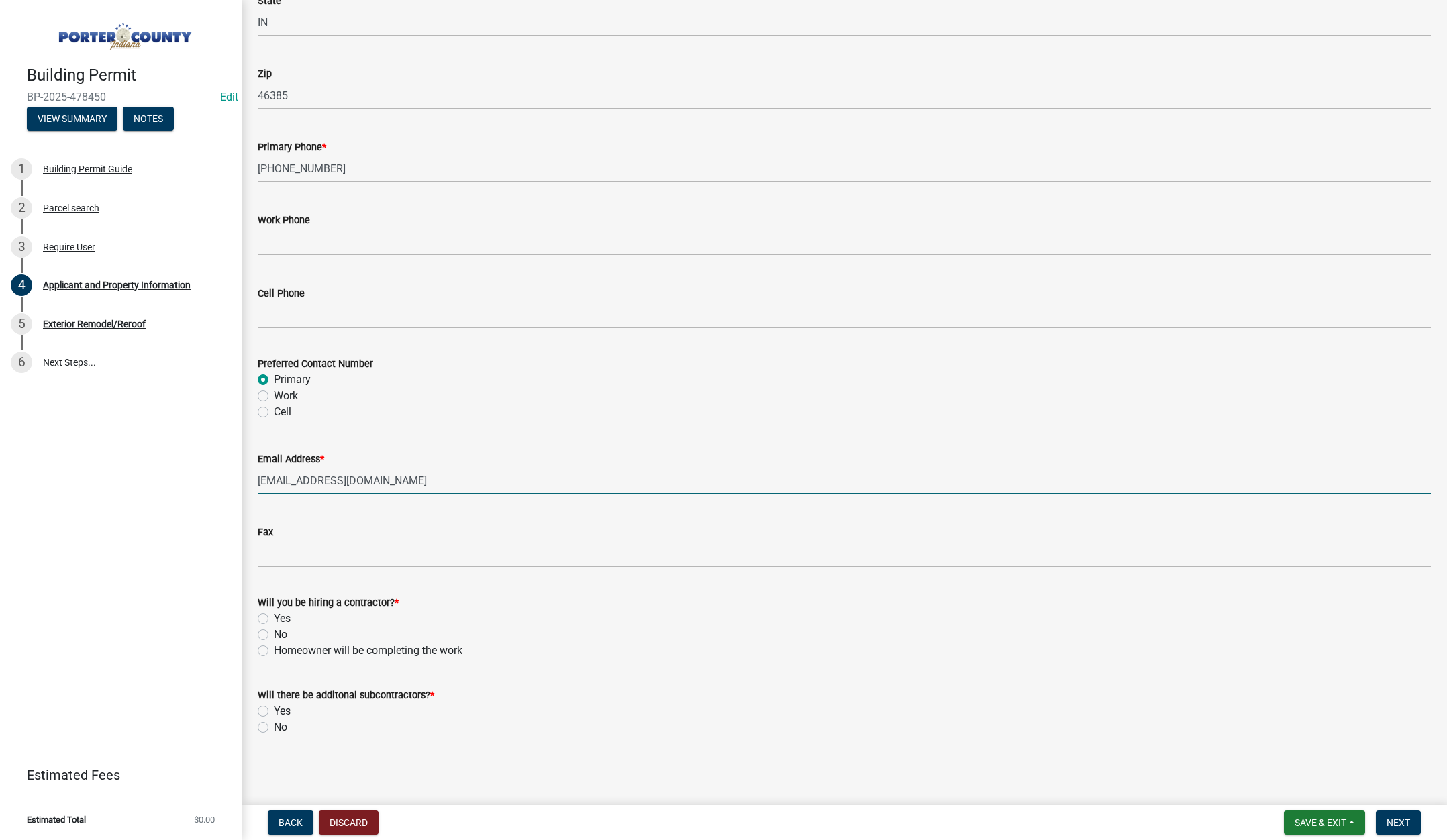
type input "dirtworks818@aol.com"
drag, startPoint x: 265, startPoint y: 649, endPoint x: 266, endPoint y: 663, distance: 14.0
click at [274, 650] on label "Homeowner will be completing the work" at bounding box center [369, 650] width 189 height 16
click at [274, 650] on input "Homeowner will be completing the work" at bounding box center [278, 647] width 8 height 8
radio input "true"
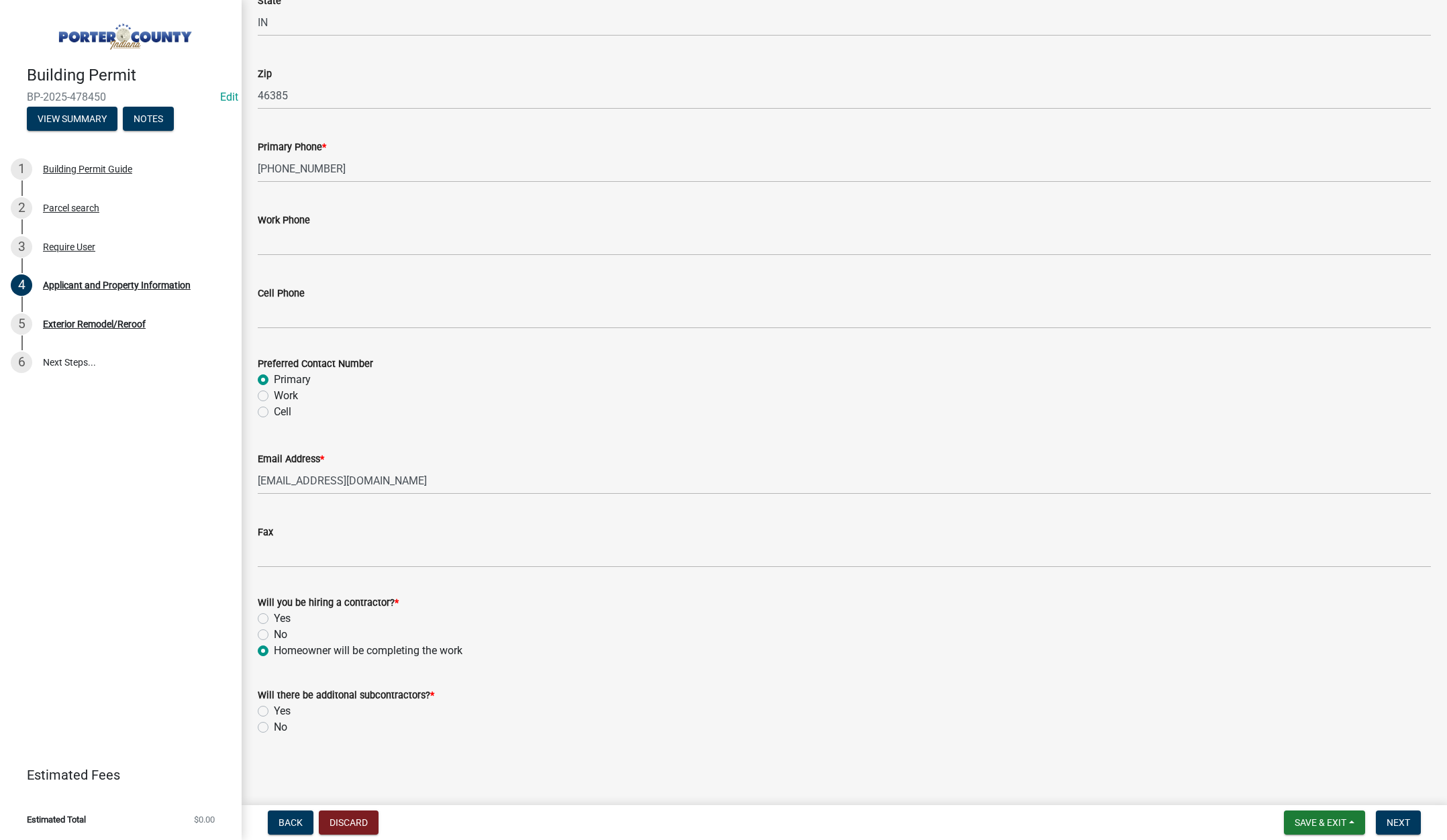
click at [274, 730] on label "No" at bounding box center [281, 727] width 13 height 16
click at [274, 728] on input "No" at bounding box center [278, 724] width 8 height 8
radio input "true"
click at [1409, 817] on span "Next" at bounding box center [1398, 822] width 23 height 11
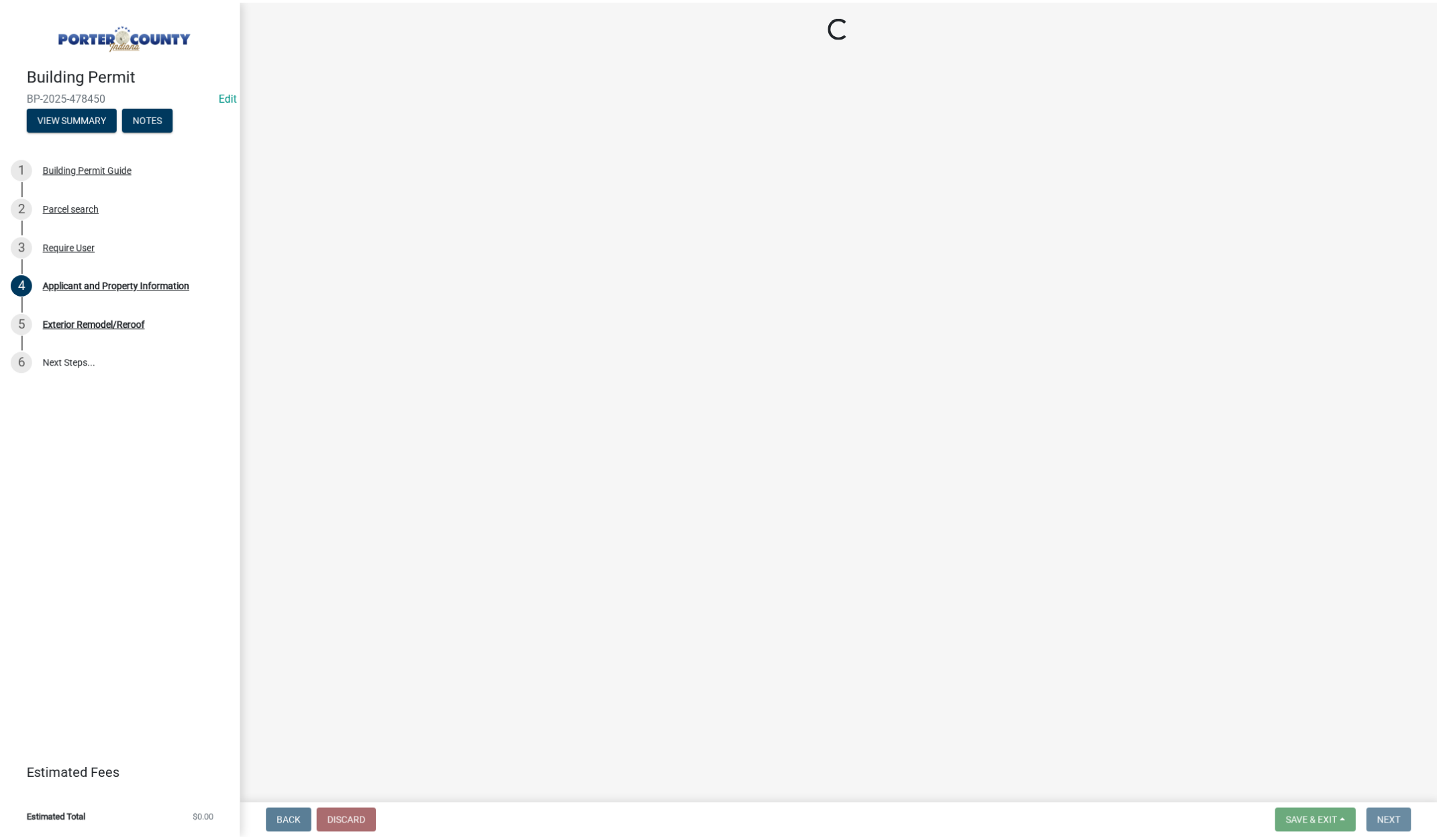
scroll to position [0, 0]
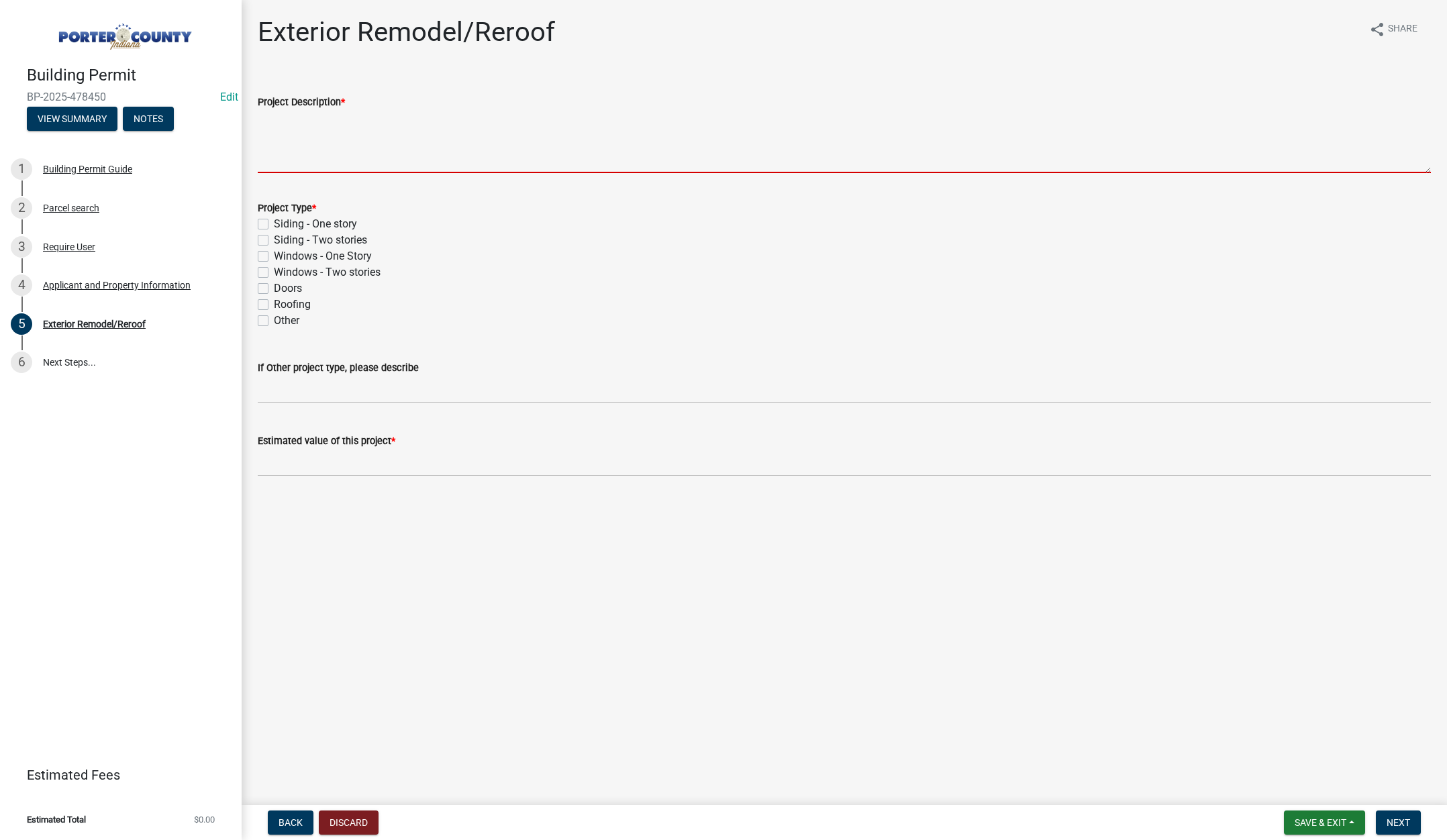
click at [450, 118] on textarea "Project Description *" at bounding box center [844, 142] width 1173 height 63
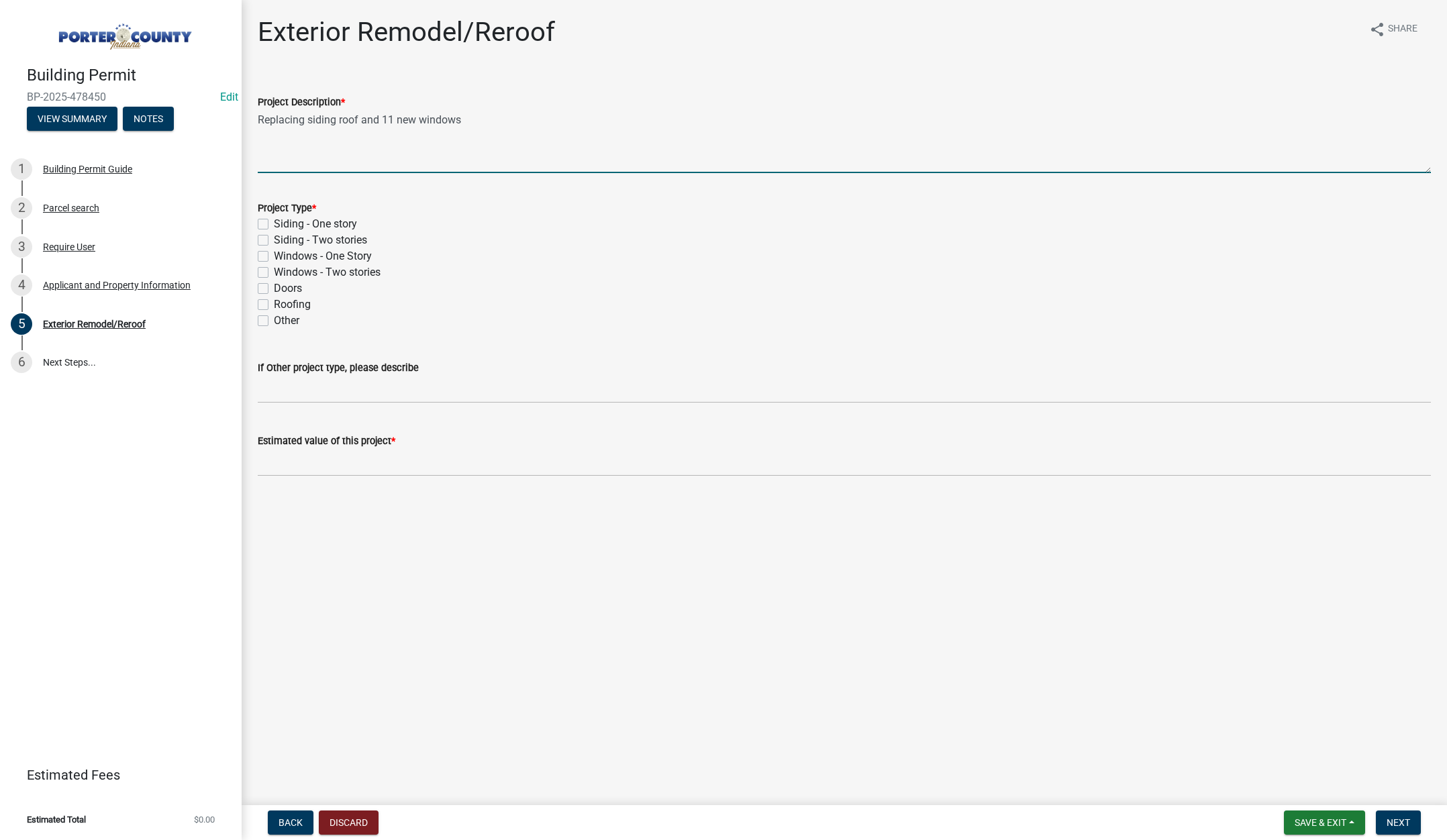
type textarea "Replacing siding roof and 11 new windows"
click at [274, 240] on label "Siding - Two stories" at bounding box center [321, 240] width 93 height 16
click at [274, 240] on input "Siding - Two stories" at bounding box center [278, 236] width 8 height 8
checkbox input "true"
checkbox input "false"
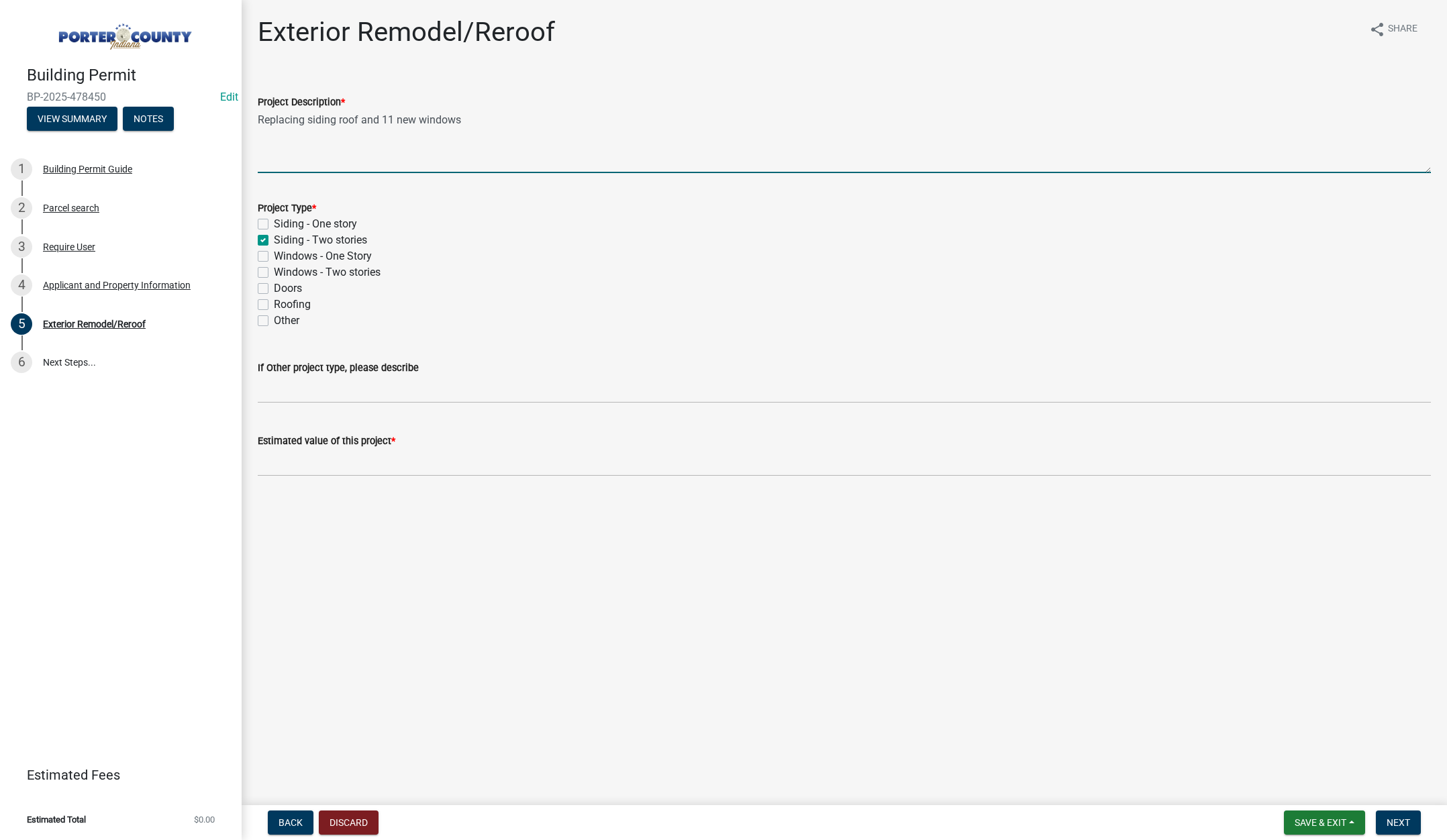
checkbox input "true"
checkbox input "false"
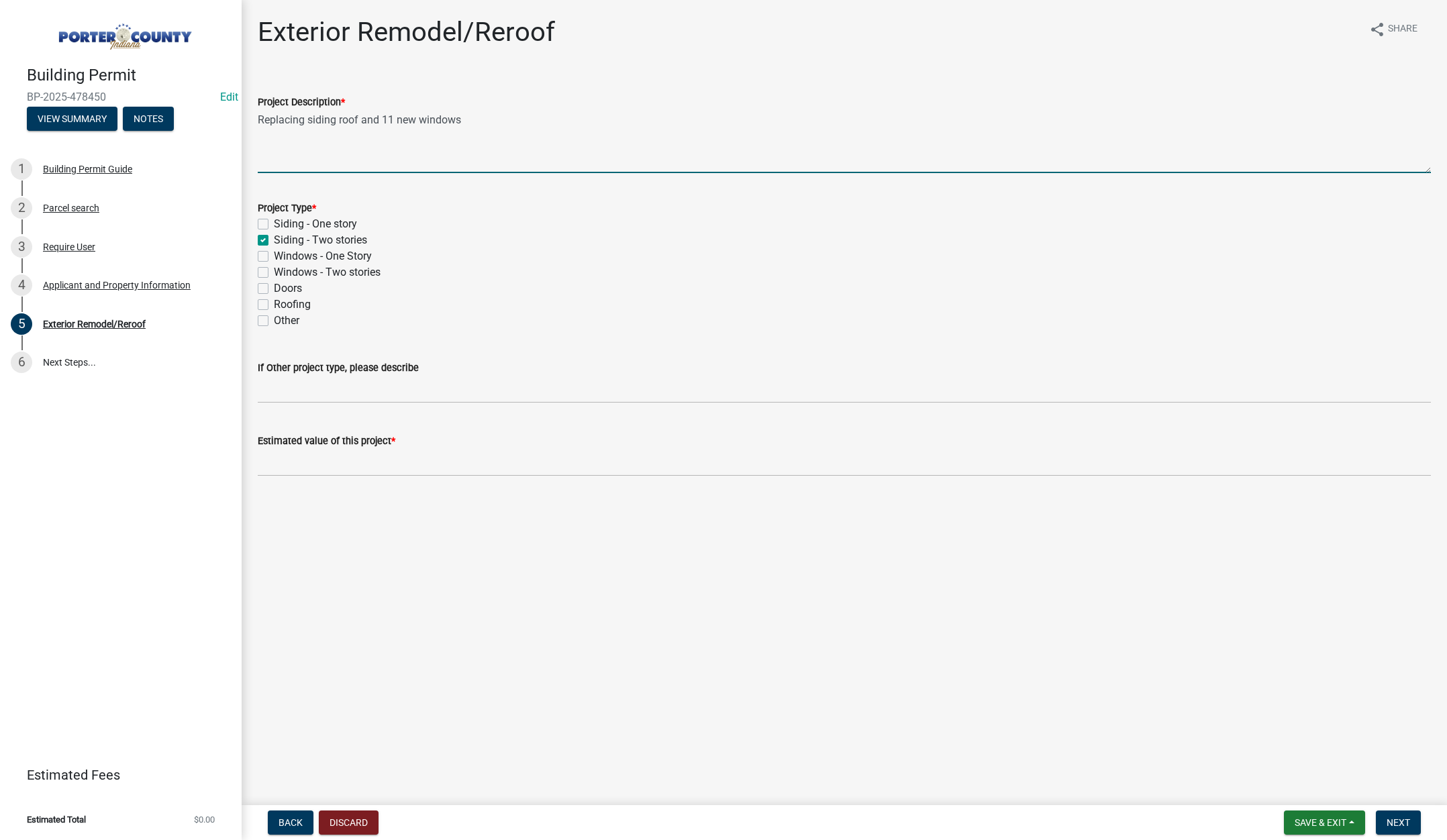
checkbox input "false"
click at [274, 271] on label "Windows - Two stories" at bounding box center [327, 272] width 106 height 16
click at [274, 271] on input "Windows - Two stories" at bounding box center [278, 268] width 8 height 8
checkbox input "true"
checkbox input "false"
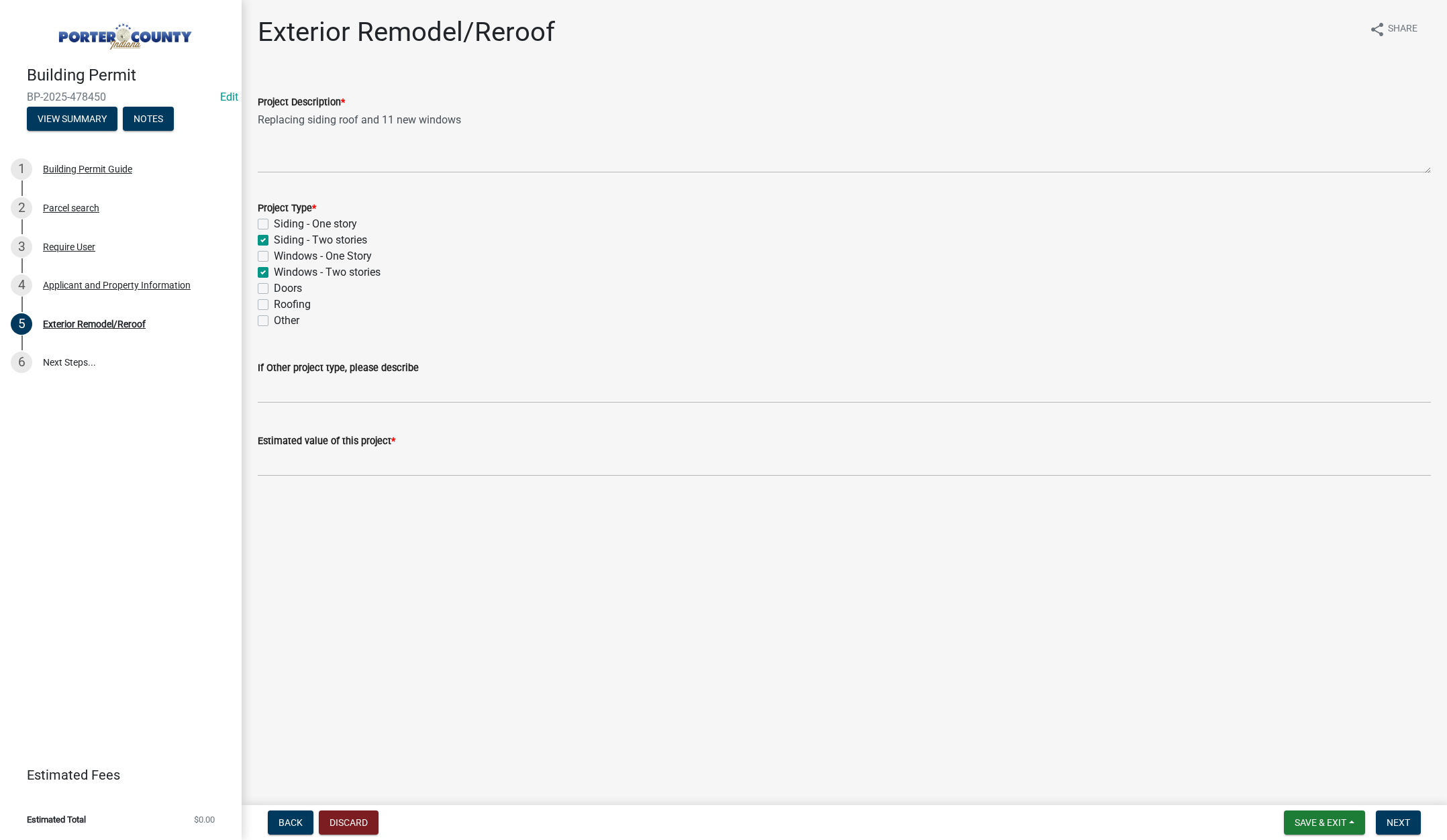
checkbox input "true"
checkbox input "false"
checkbox input "true"
checkbox input "false"
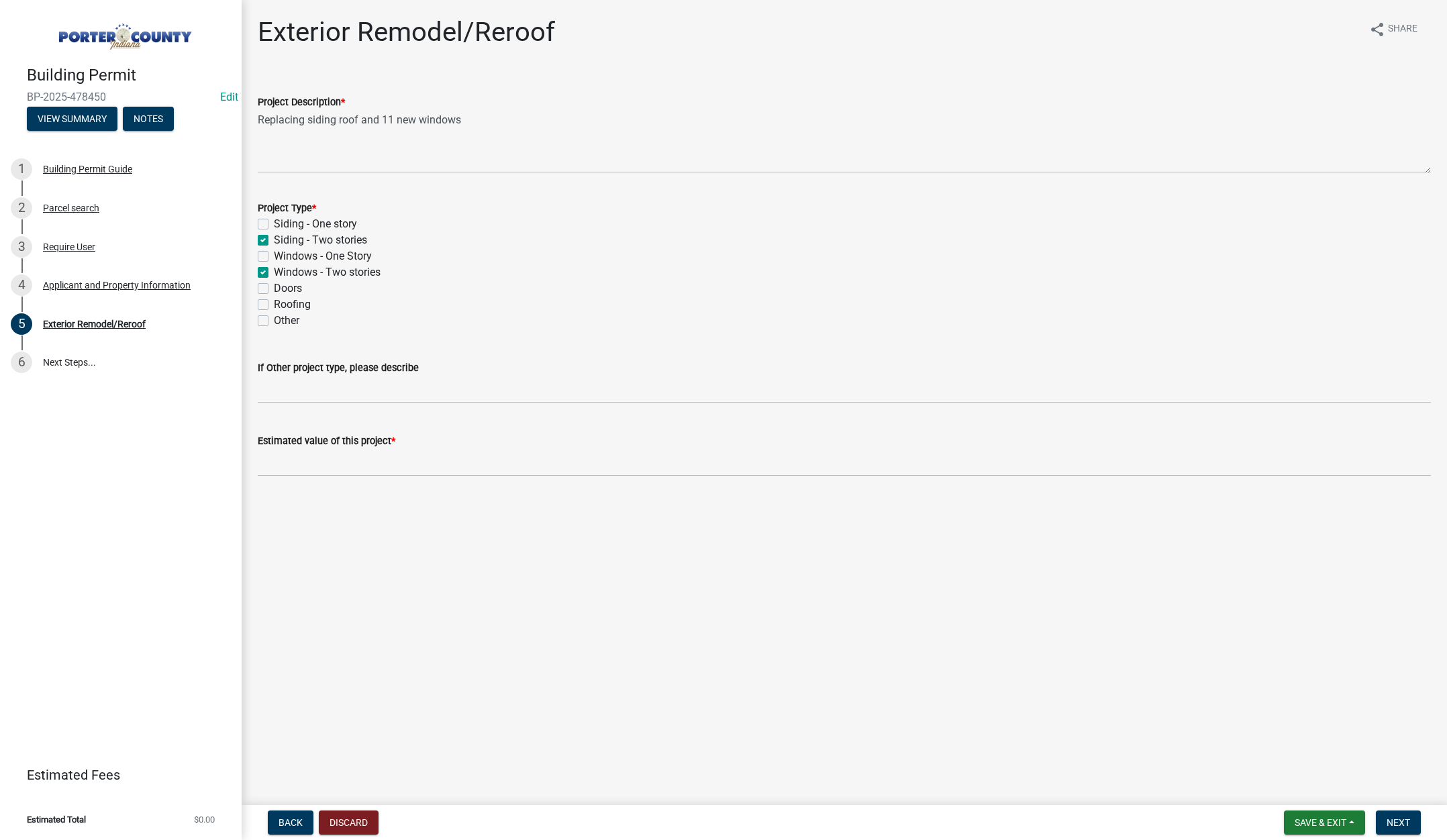
checkbox input "false"
click at [274, 302] on label "Roofing" at bounding box center [293, 304] width 37 height 16
click at [274, 302] on input "Roofing" at bounding box center [278, 301] width 8 height 8
checkbox input "true"
checkbox input "false"
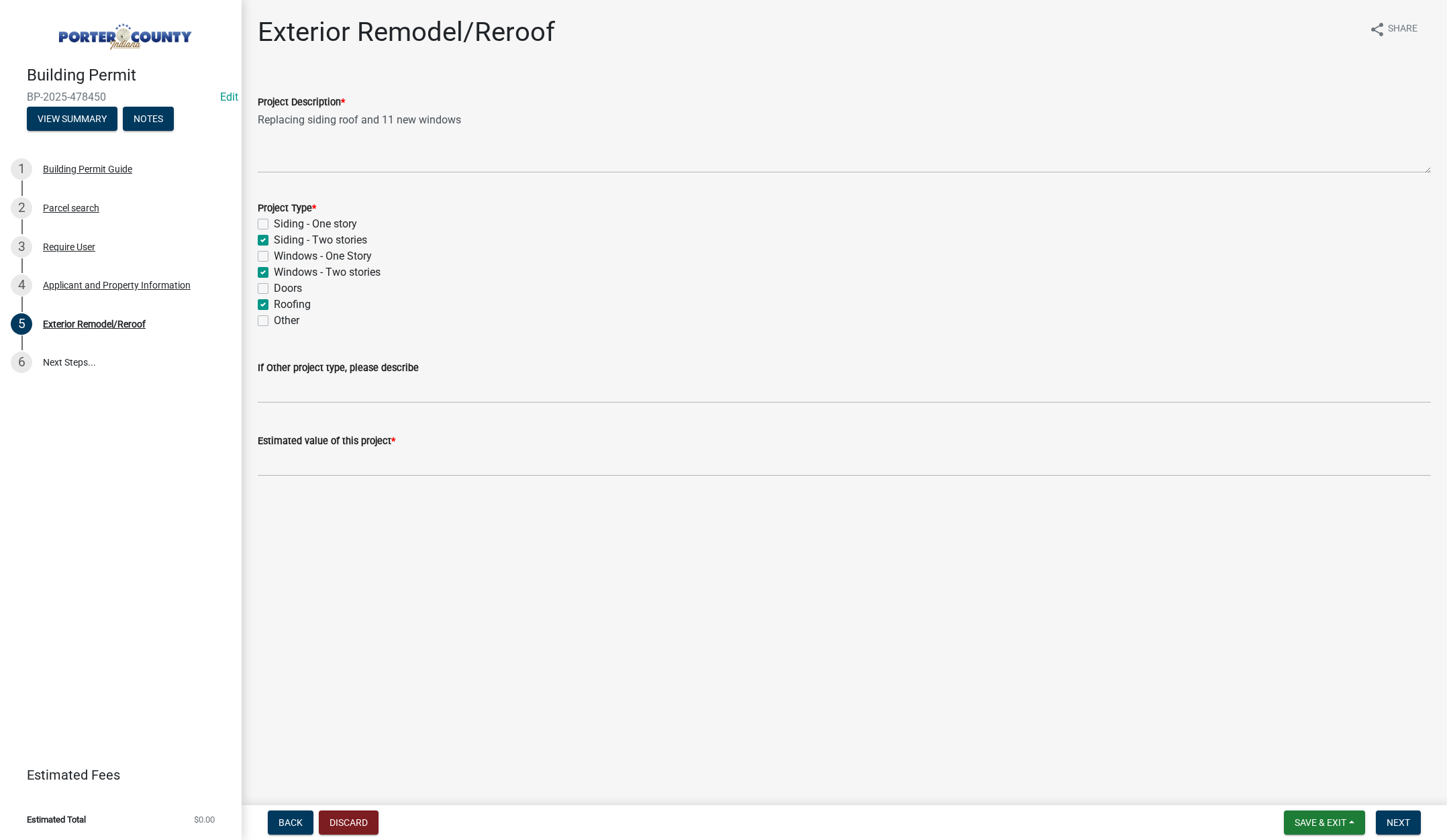
checkbox input "true"
checkbox input "false"
checkbox input "true"
checkbox input "false"
checkbox input "true"
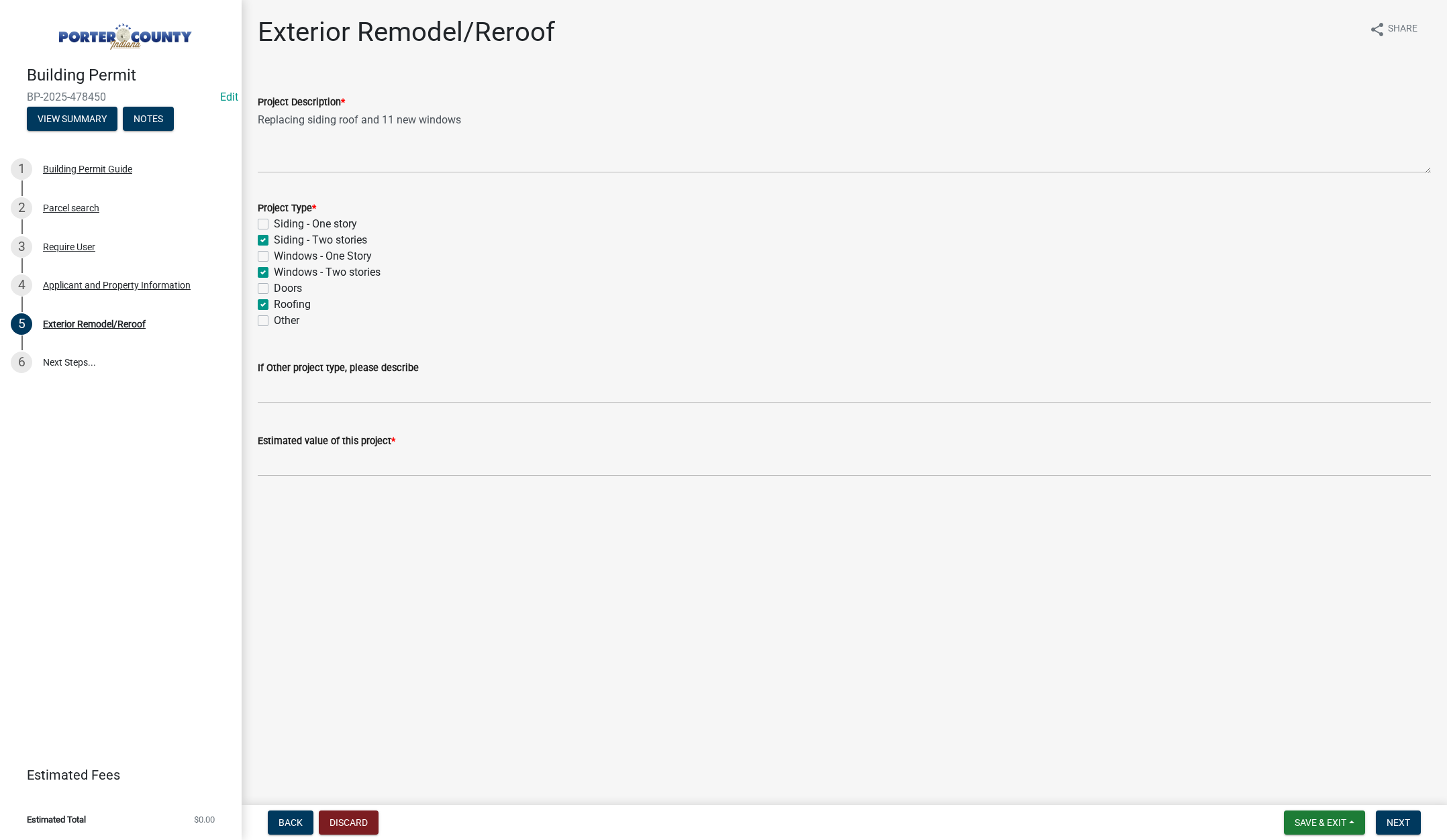
checkbox input "false"
click at [348, 464] on input "text" at bounding box center [844, 462] width 1173 height 27
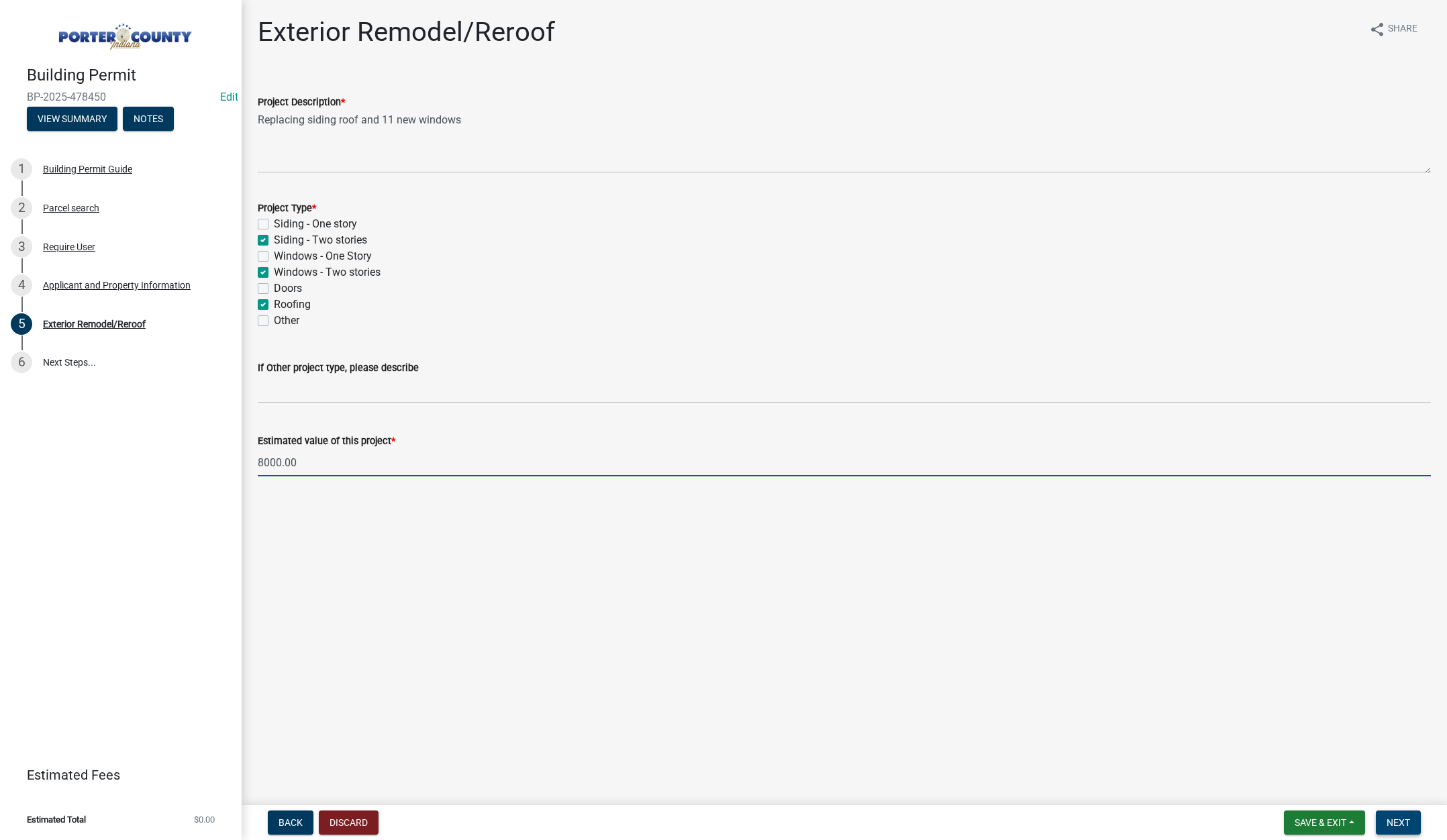
type input "8000"
click at [1405, 822] on span "Next" at bounding box center [1398, 822] width 23 height 11
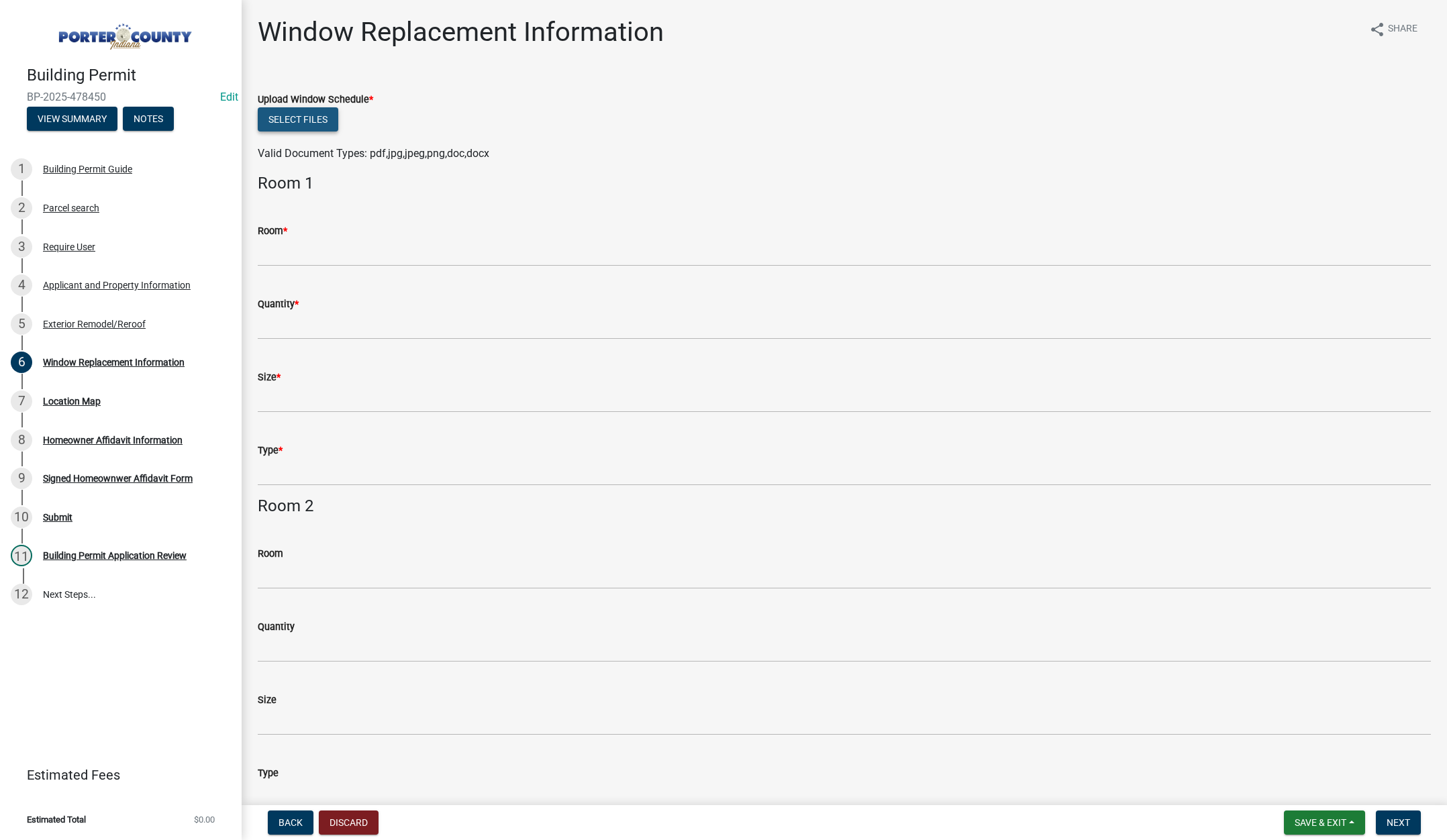
click at [283, 119] on button "Select files" at bounding box center [298, 119] width 80 height 24
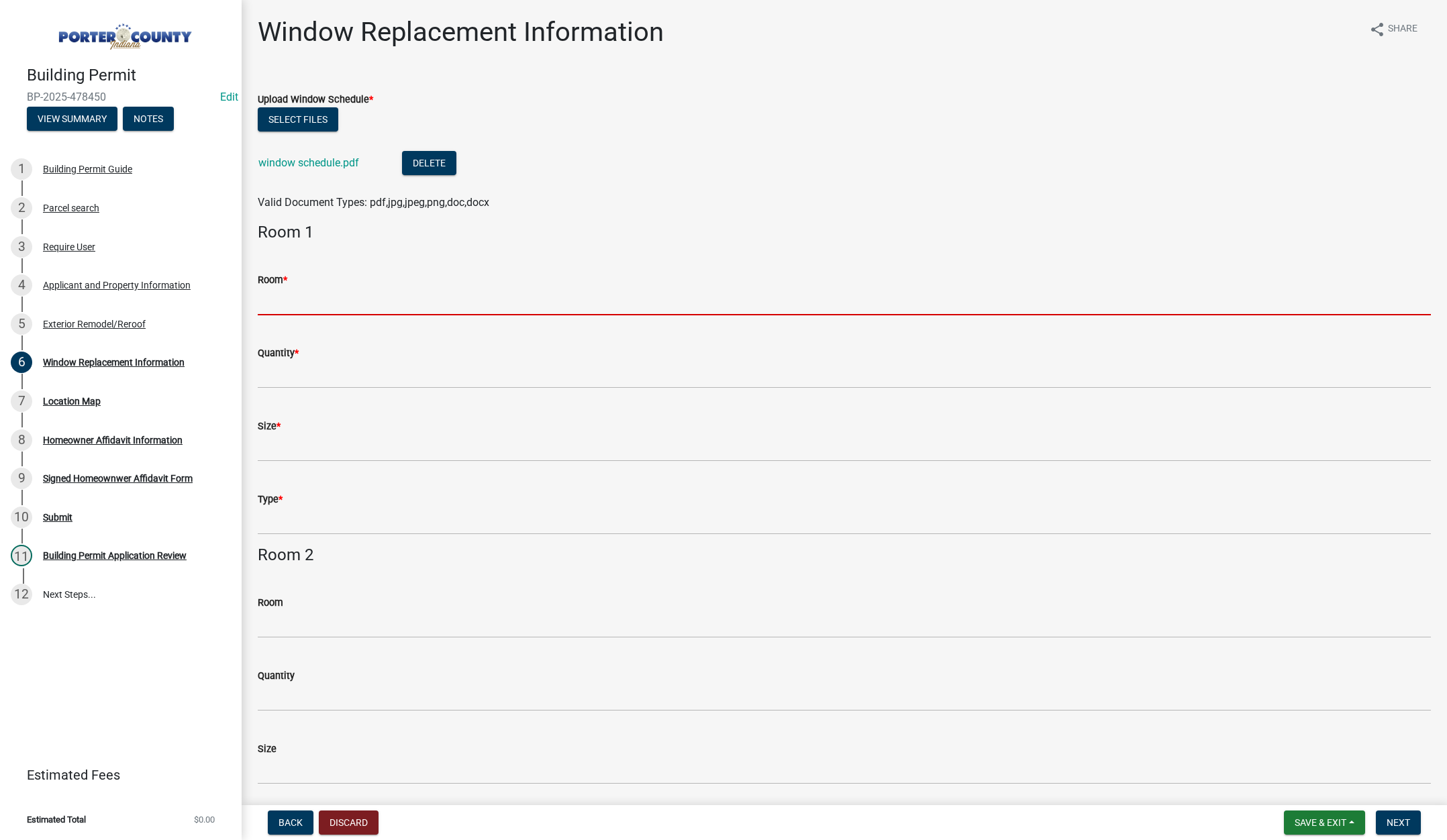
click at [308, 314] on input "Room *" at bounding box center [844, 302] width 1173 height 27
type input "see attached"
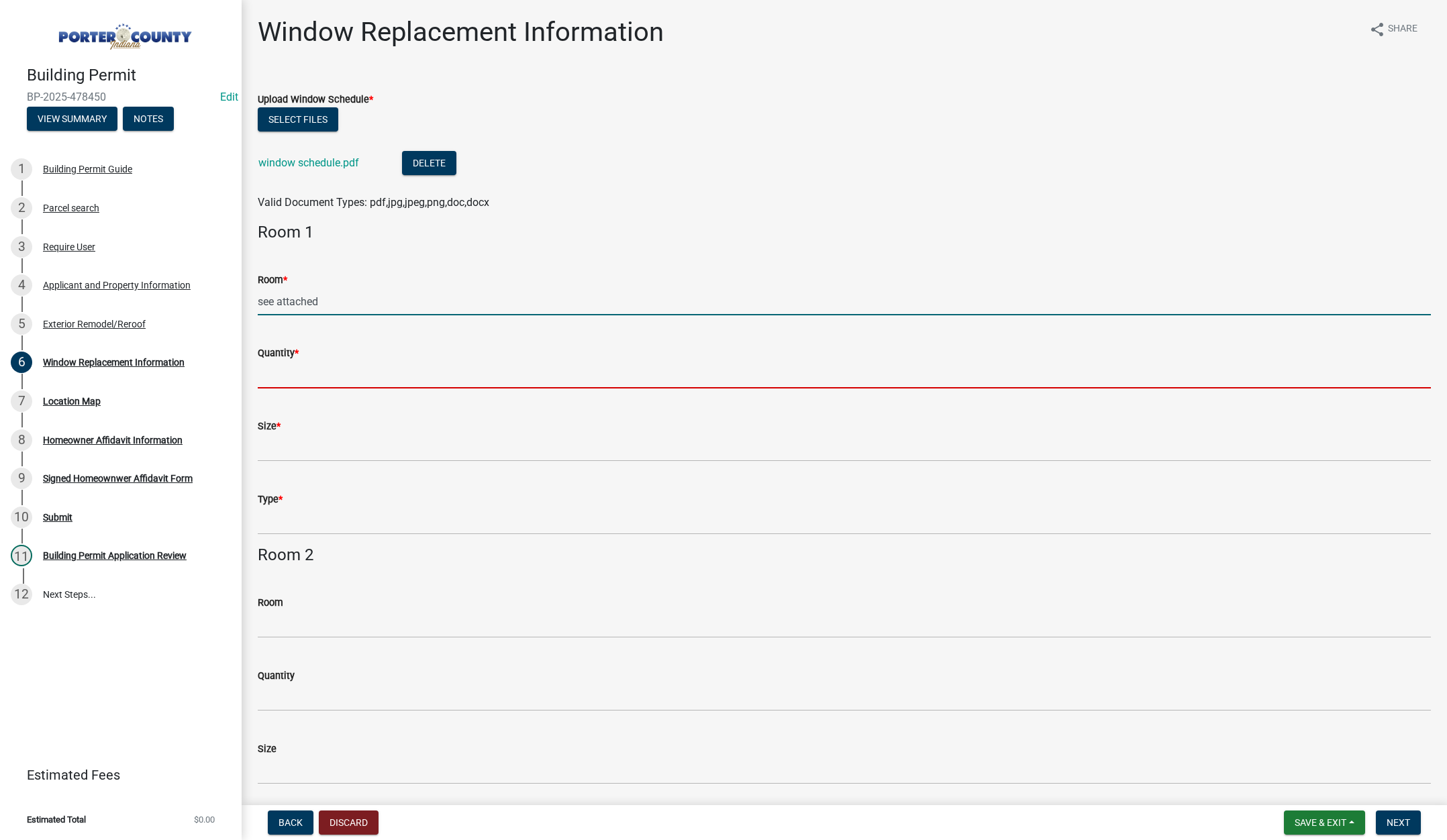
drag, startPoint x: 313, startPoint y: 373, endPoint x: 330, endPoint y: 385, distance: 20.8
click at [314, 373] on input "Quantity *" at bounding box center [844, 374] width 1173 height 27
type input "see attached"
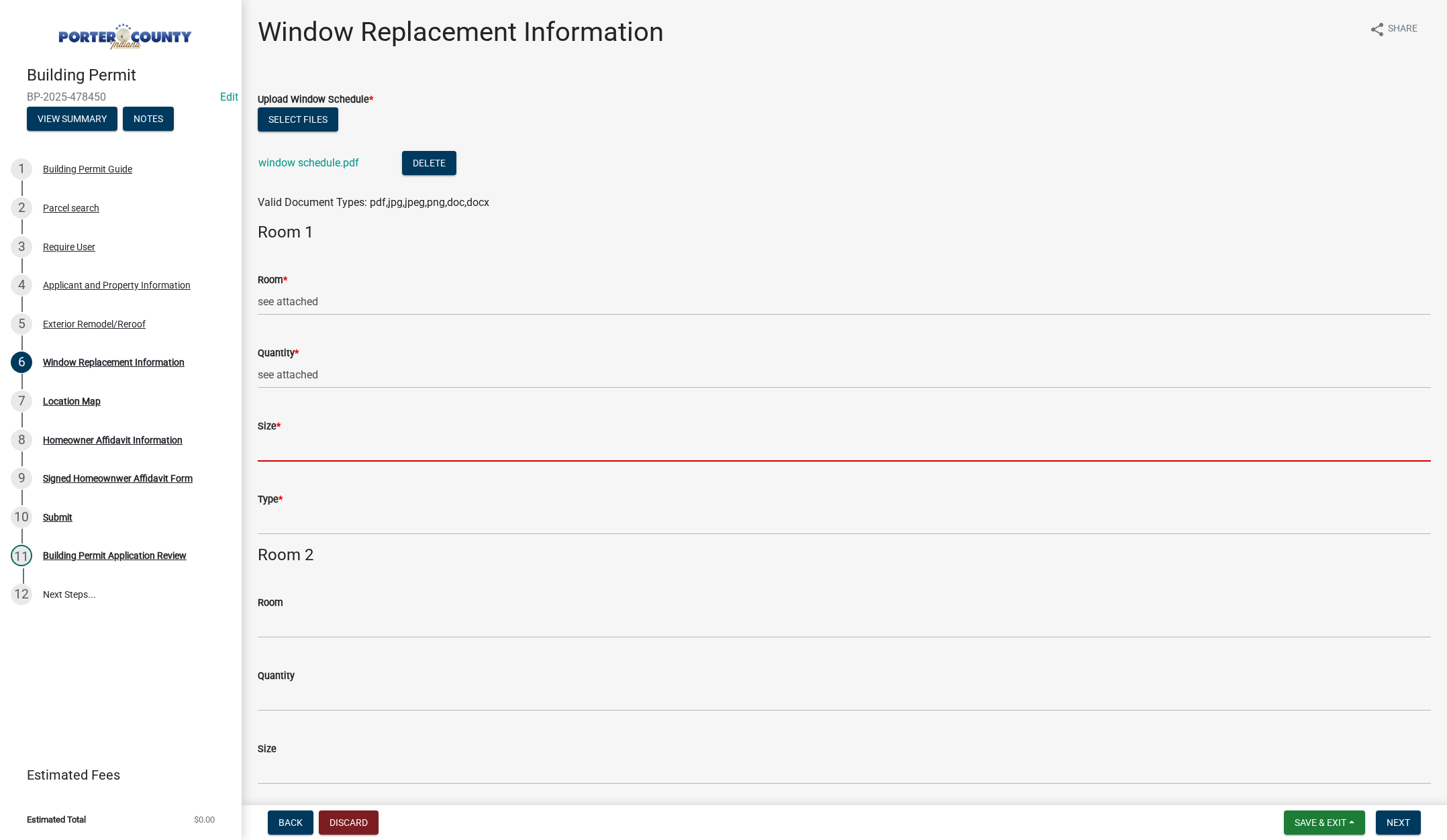
click at [284, 452] on input "Size *" at bounding box center [844, 447] width 1173 height 27
type input "see attached"
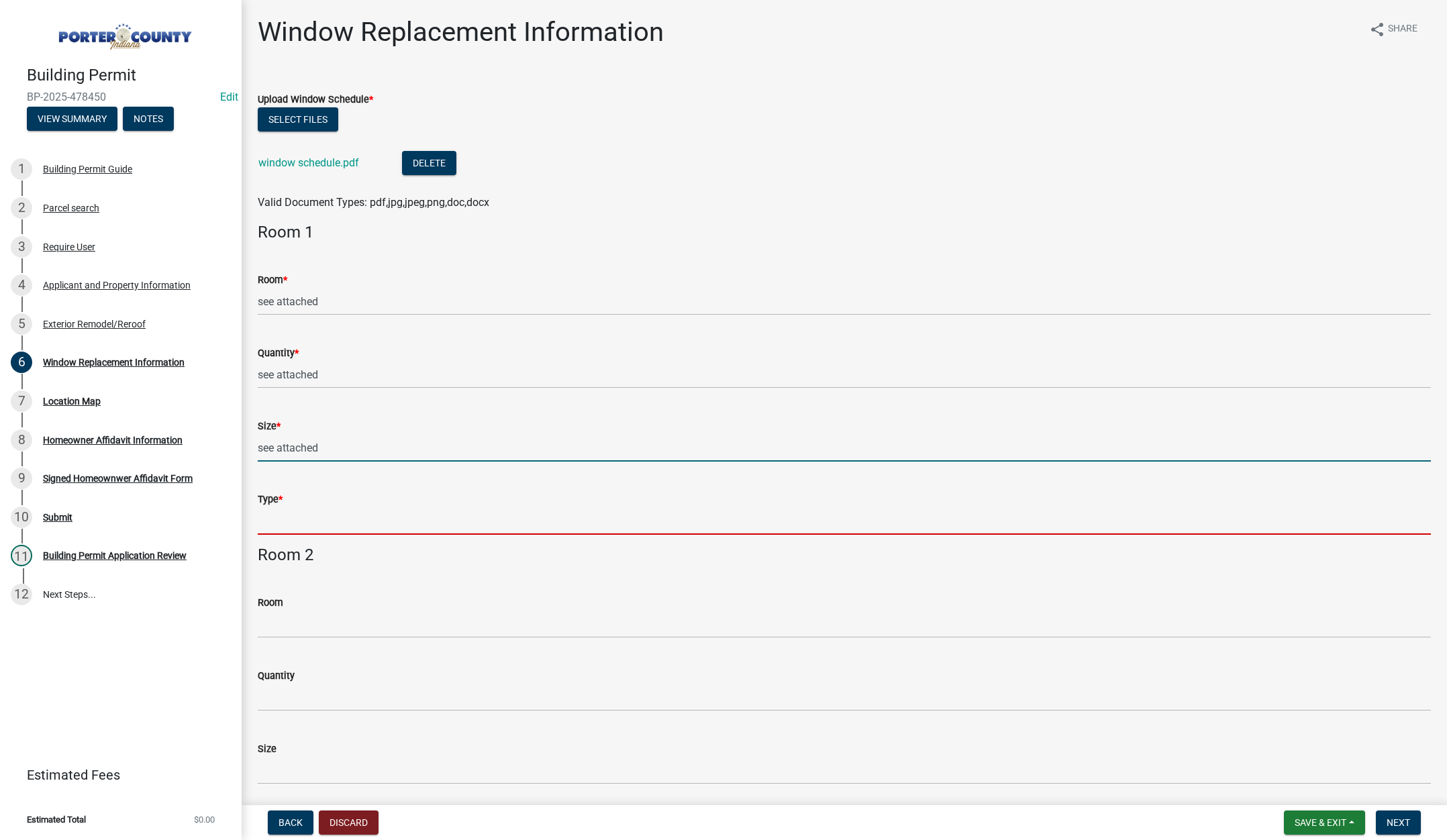
click at [314, 518] on input "Type *" at bounding box center [844, 521] width 1173 height 27
type input "see attached"
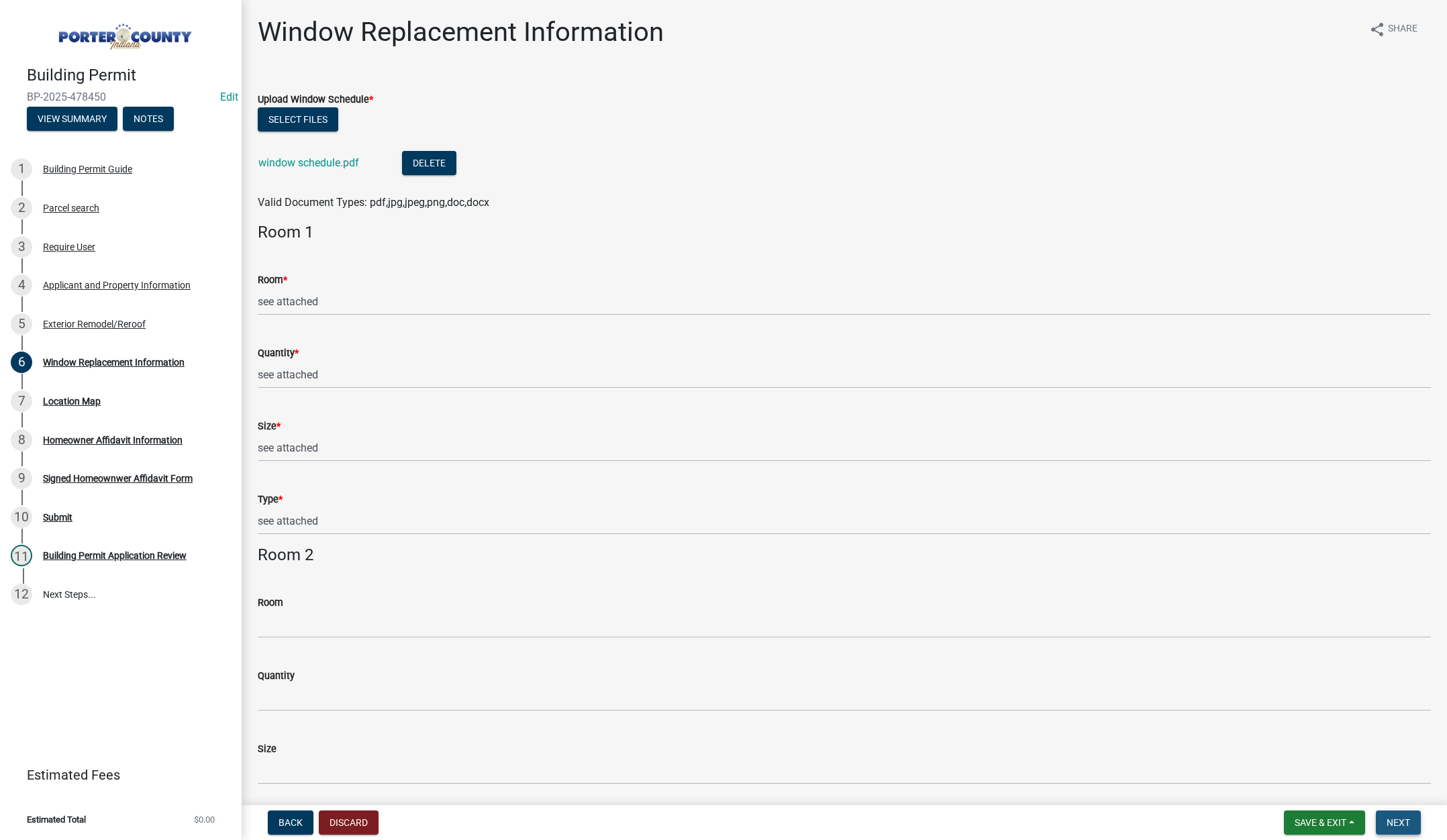
click at [1397, 819] on span "Next" at bounding box center [1398, 822] width 23 height 11
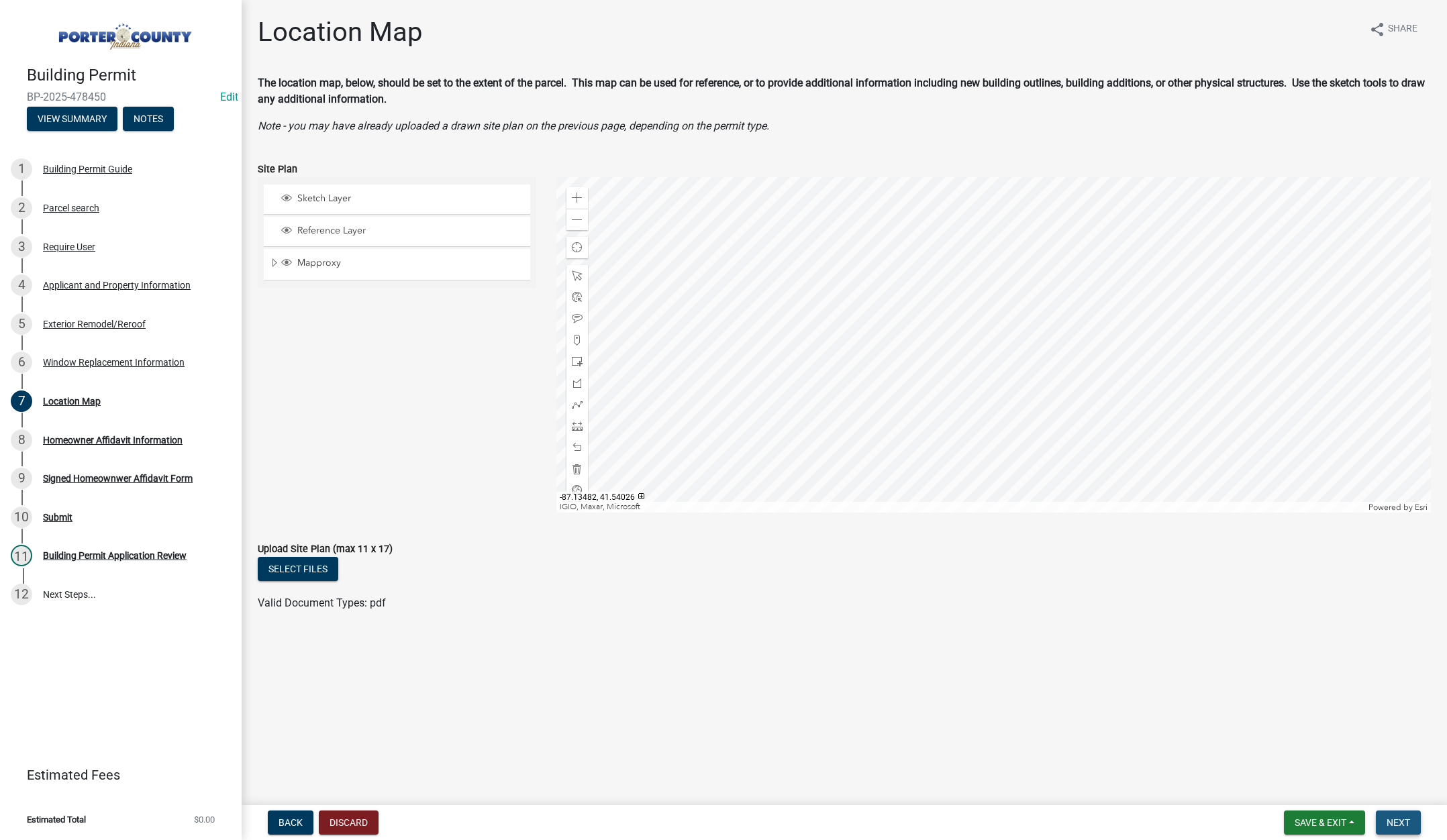
drag, startPoint x: 1402, startPoint y: 819, endPoint x: 1412, endPoint y: 821, distance: 10.2
click at [1403, 819] on span "Next" at bounding box center [1398, 822] width 23 height 11
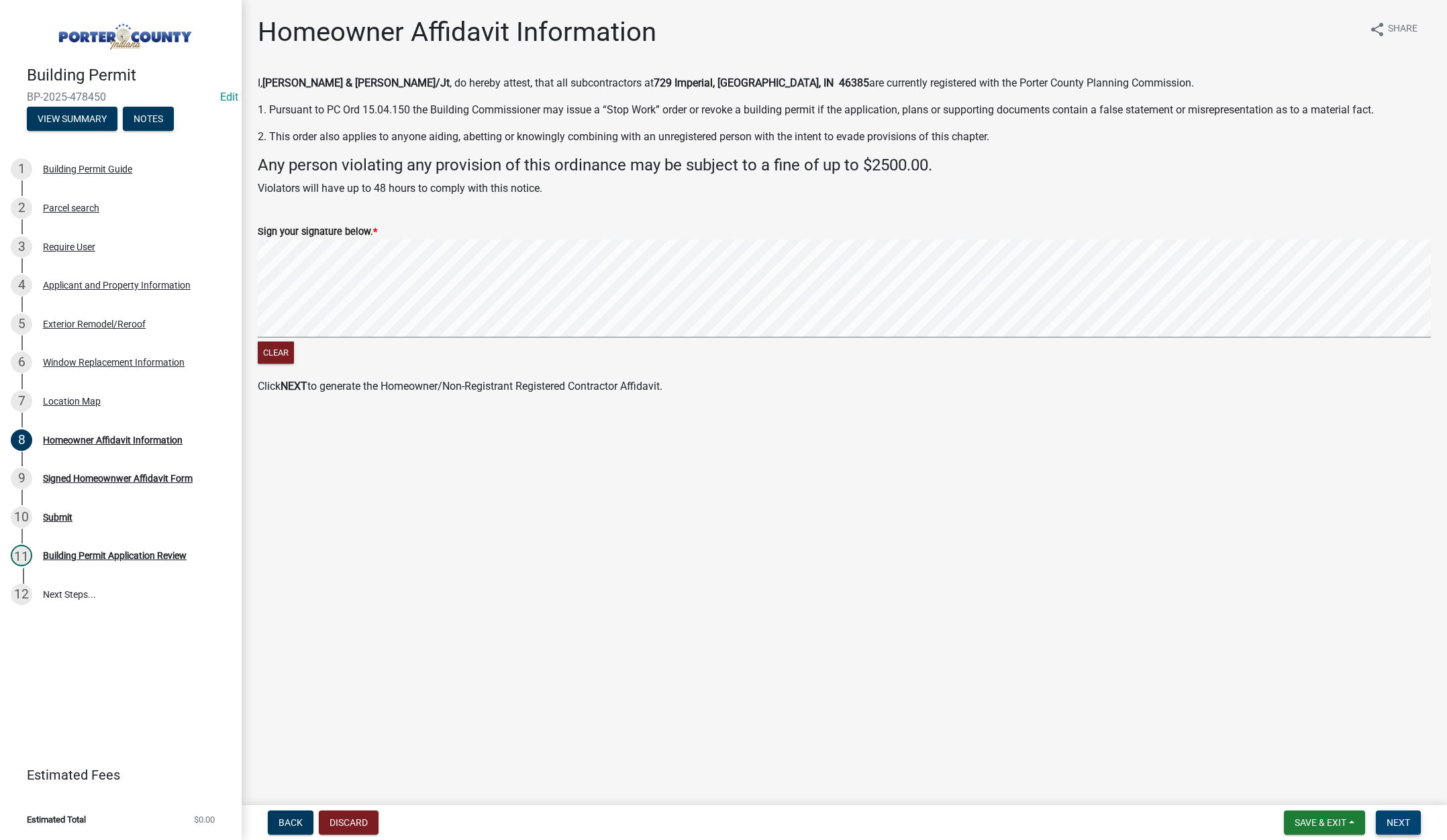
click at [1399, 820] on span "Next" at bounding box center [1398, 822] width 23 height 11
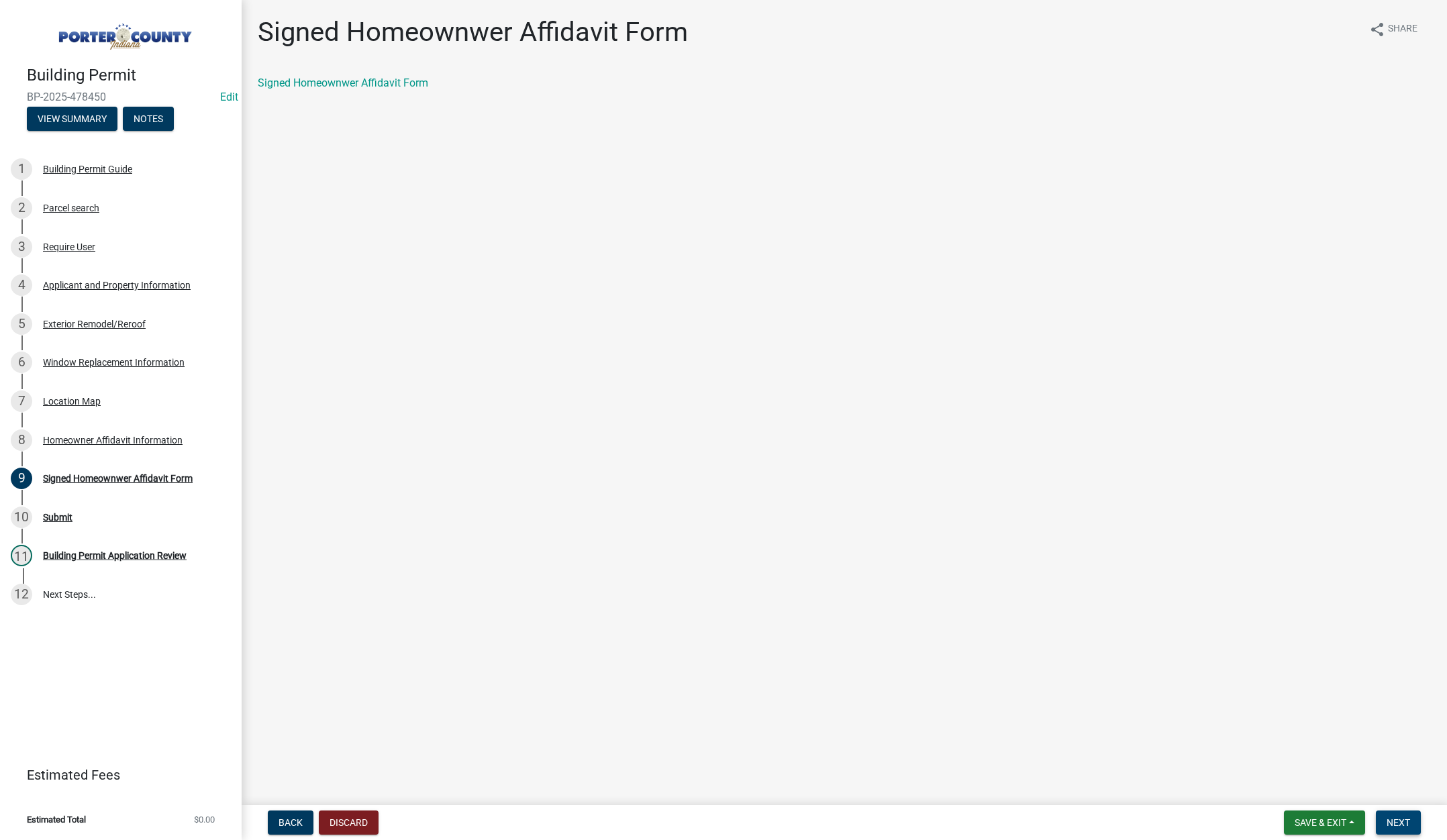
drag, startPoint x: 1409, startPoint y: 820, endPoint x: 1386, endPoint y: 784, distance: 42.7
click at [1409, 819] on span "Next" at bounding box center [1398, 822] width 23 height 11
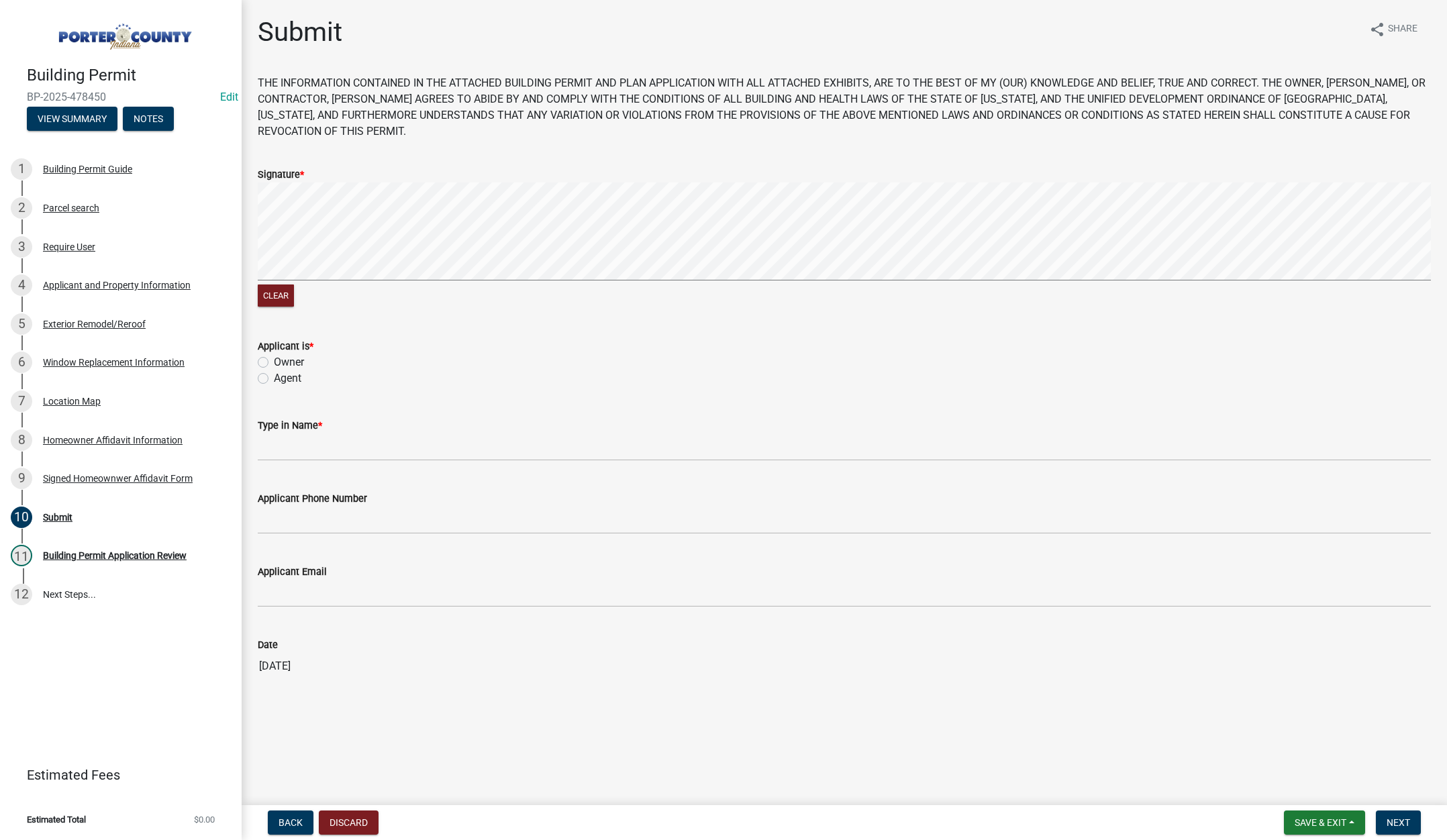
drag, startPoint x: 261, startPoint y: 381, endPoint x: 261, endPoint y: 409, distance: 28.0
click at [274, 381] on label "Agent" at bounding box center [288, 378] width 27 height 16
click at [274, 379] on input "Agent" at bounding box center [278, 375] width 8 height 8
radio input "true"
click at [276, 444] on input "Type in Name *" at bounding box center [844, 447] width 1173 height 27
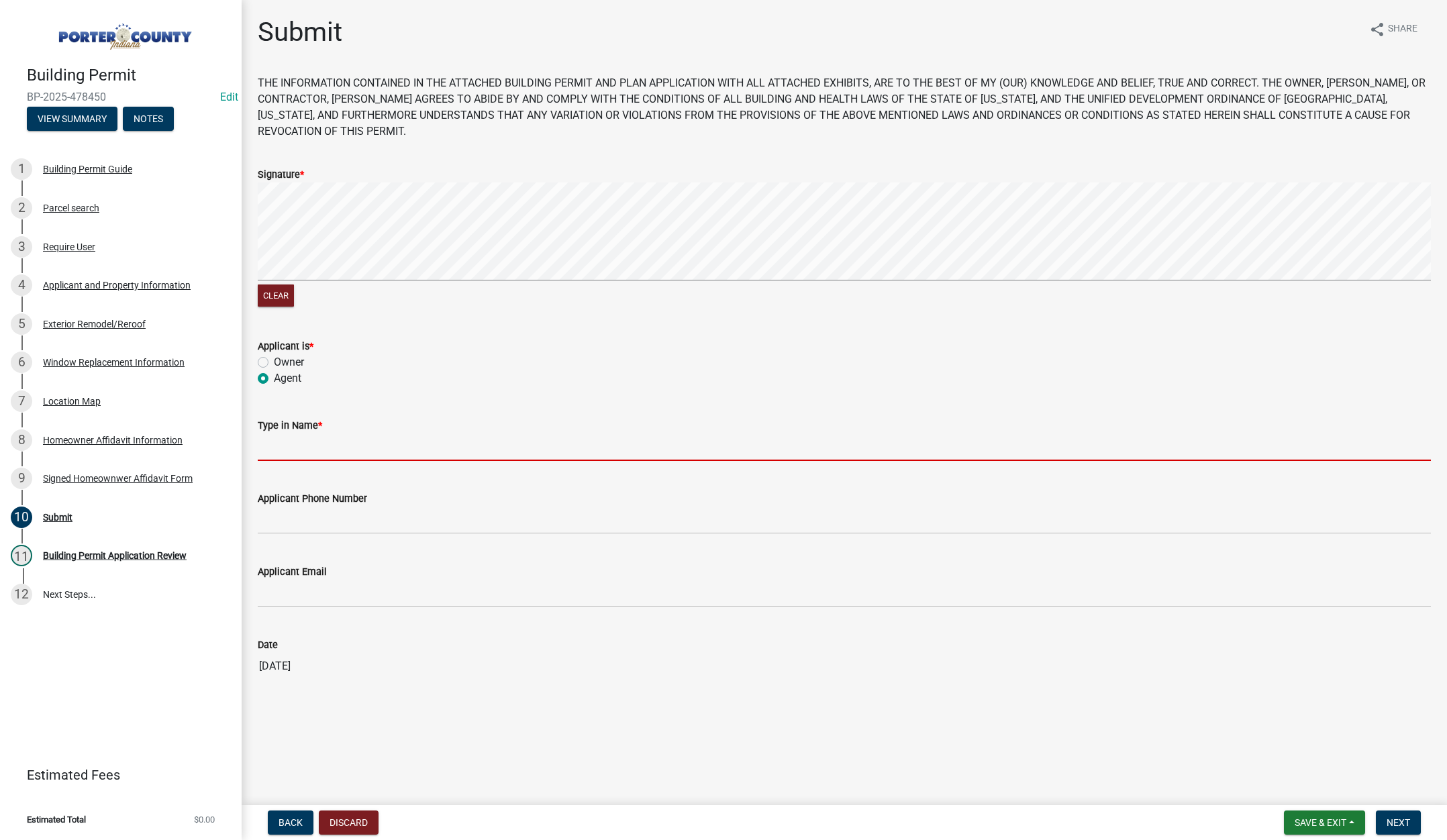
type input "Tami Evans"
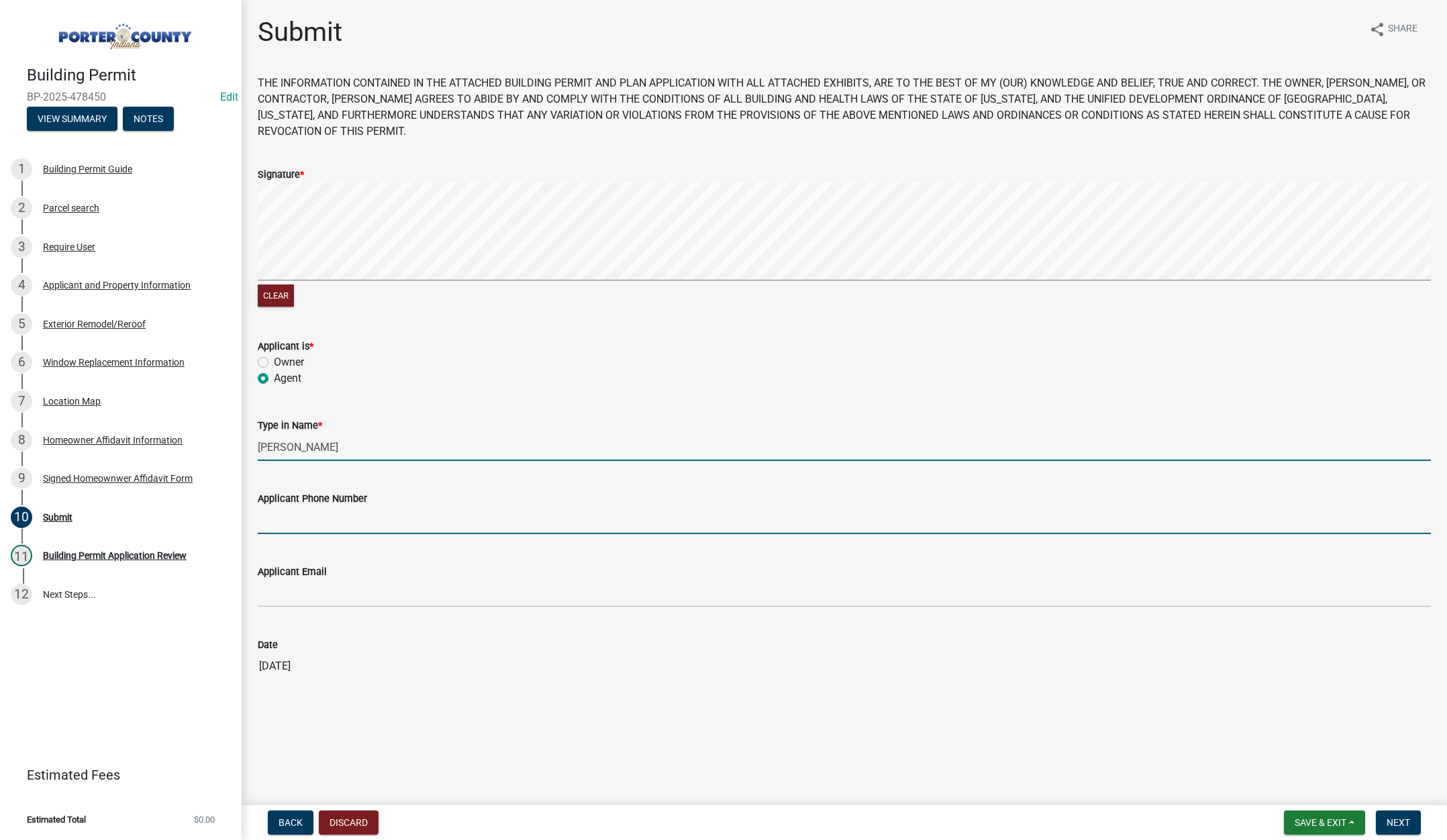
type input "2193093058"
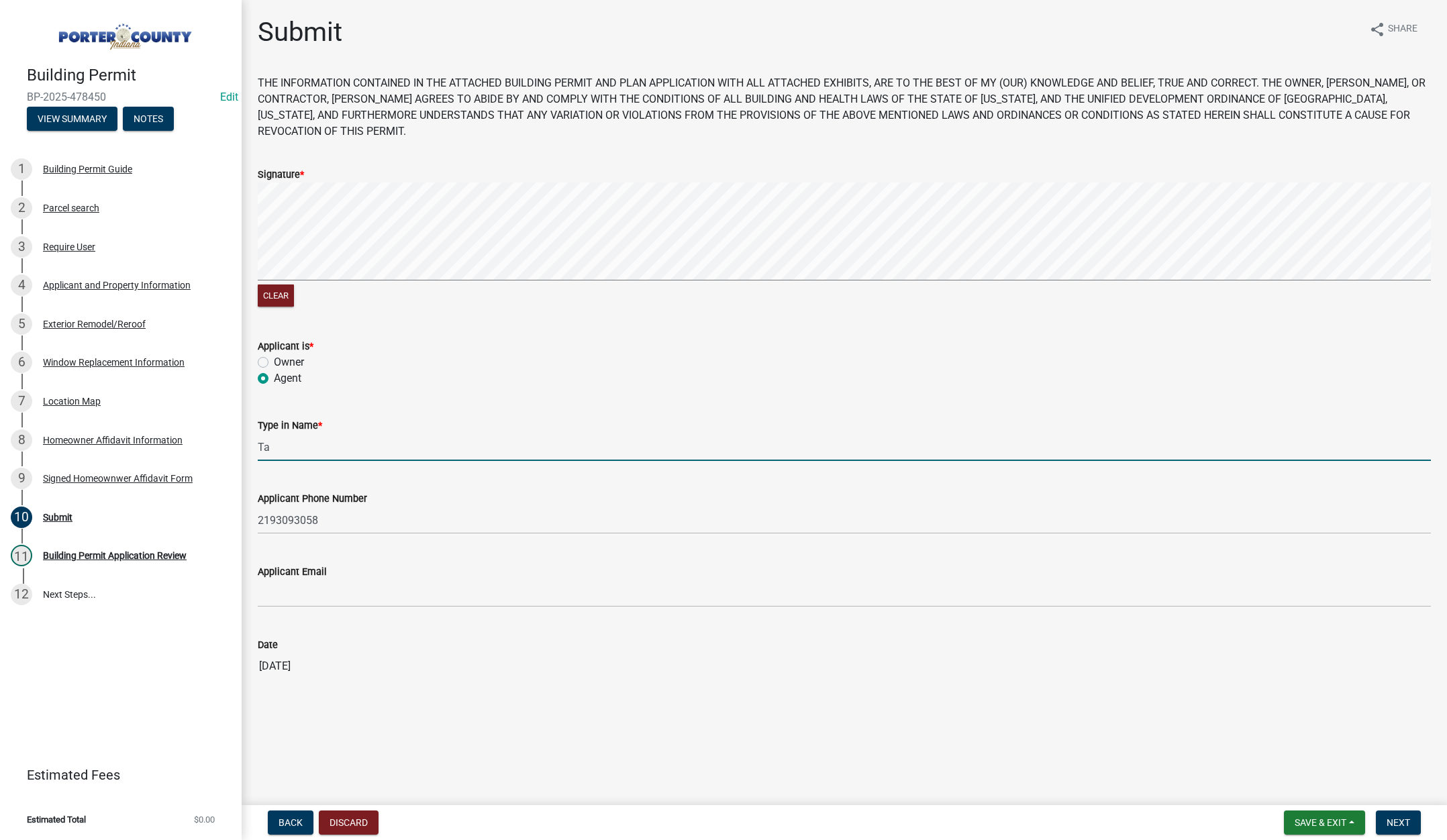
type input "T"
type input "Bruce"
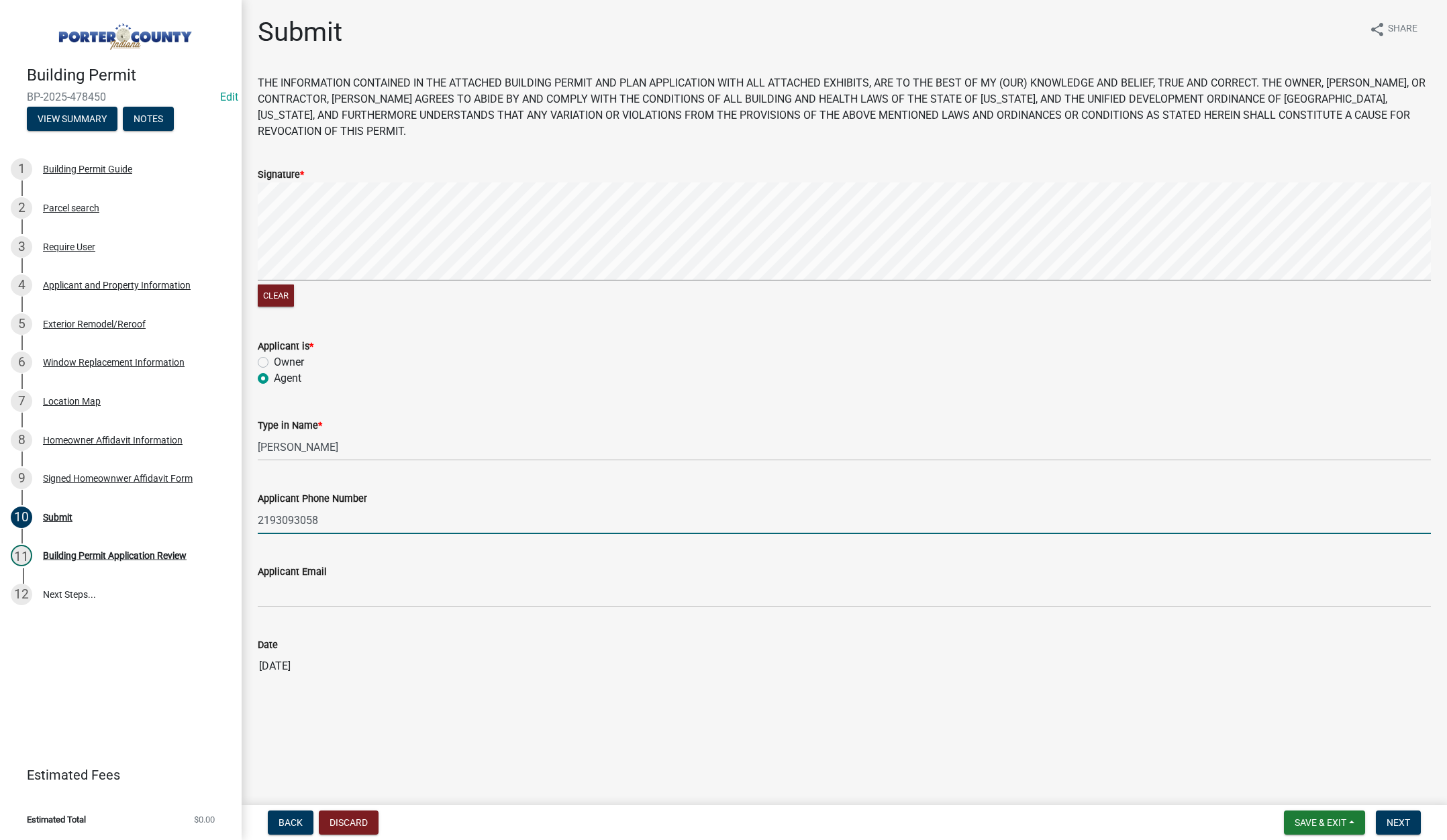
click at [364, 519] on input "2193093058" at bounding box center [844, 520] width 1173 height 27
click at [364, 518] on input "2193093058" at bounding box center [844, 520] width 1173 height 27
click at [1403, 821] on span "Next" at bounding box center [1398, 822] width 23 height 11
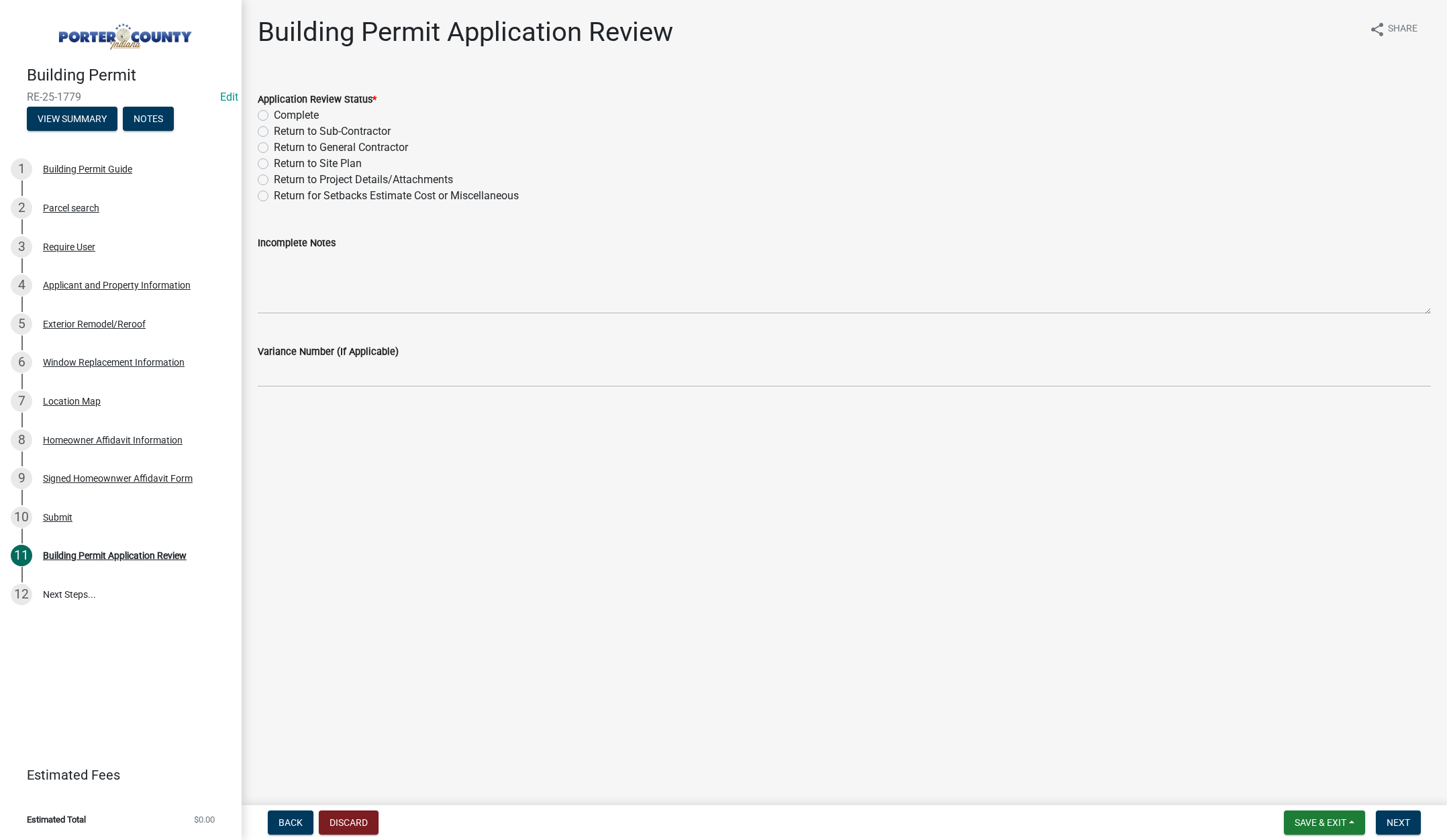
drag, startPoint x: 261, startPoint y: 116, endPoint x: 678, endPoint y: 413, distance: 512.0
click at [274, 116] on label "Complete" at bounding box center [297, 115] width 45 height 16
click at [274, 116] on input "Complete" at bounding box center [278, 111] width 8 height 8
radio input "true"
click at [1386, 823] on button "Next" at bounding box center [1398, 822] width 45 height 24
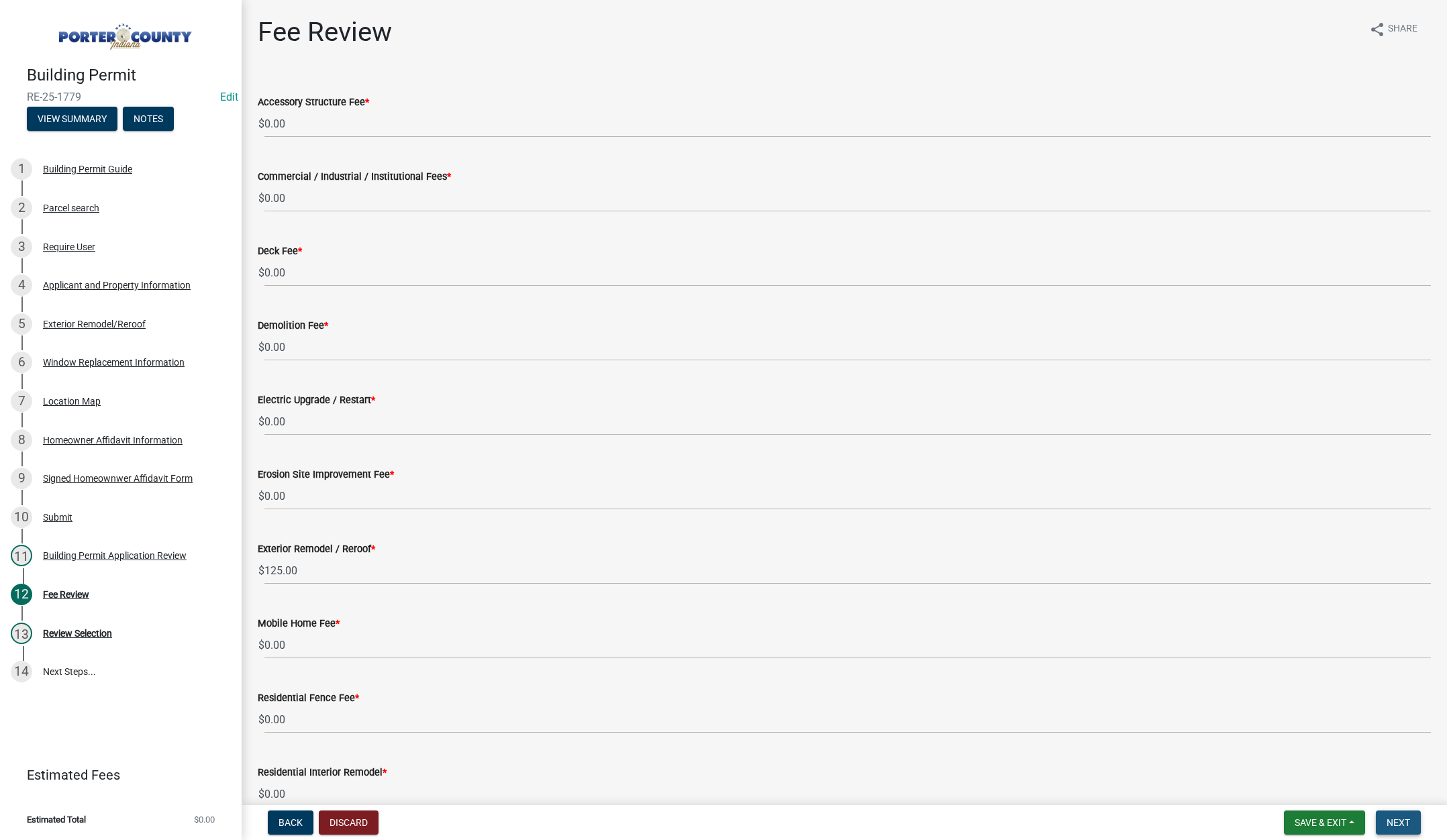
click at [1386, 824] on button "Next" at bounding box center [1398, 822] width 45 height 24
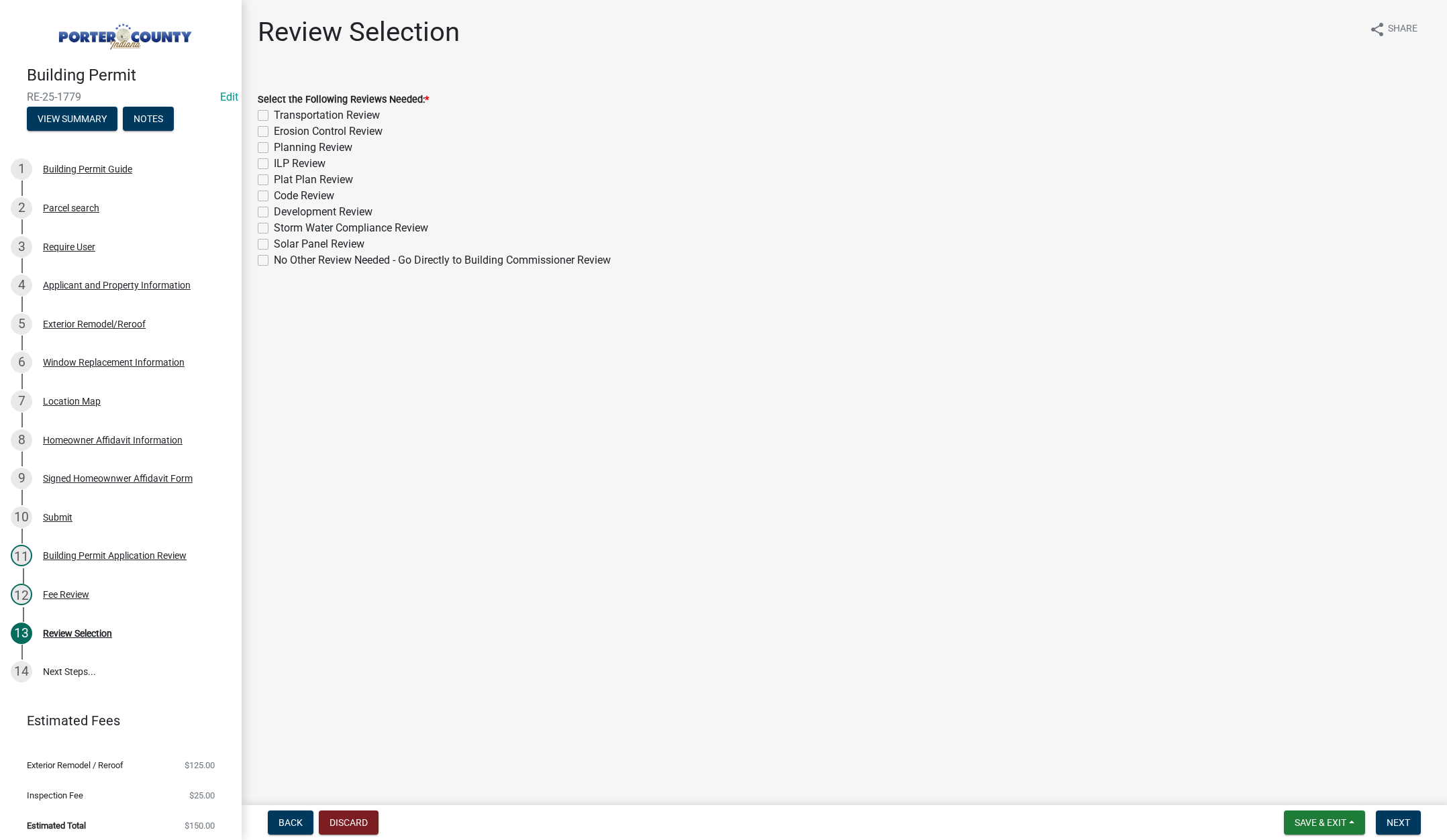
click at [274, 260] on label "No Other Review Needed - Go Directly to Building Commissioner Review" at bounding box center [443, 260] width 337 height 16
click at [274, 260] on input "No Other Review Needed - Go Directly to Building Commissioner Review" at bounding box center [278, 257] width 8 height 8
checkbox input "true"
checkbox input "false"
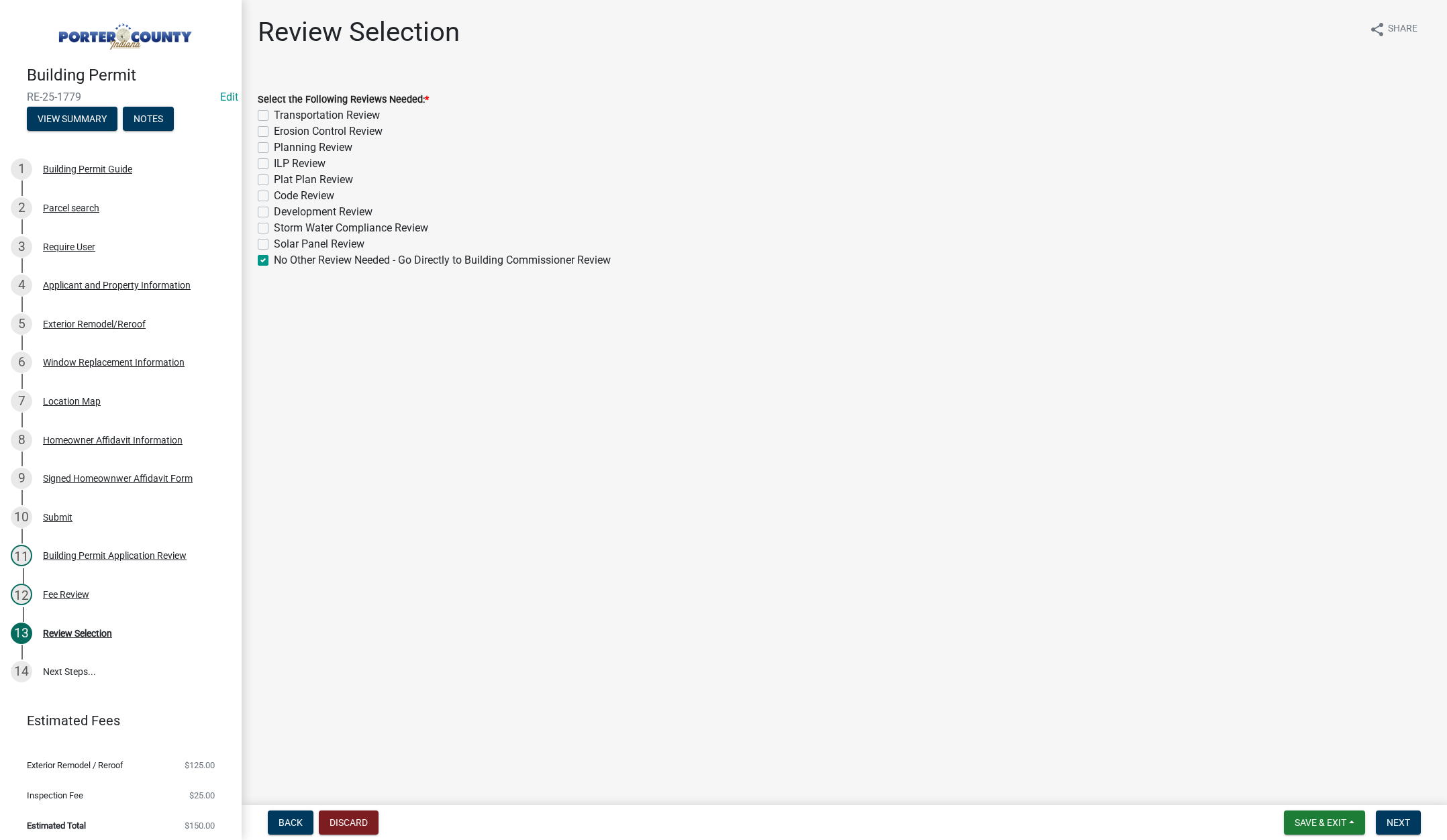
checkbox input "false"
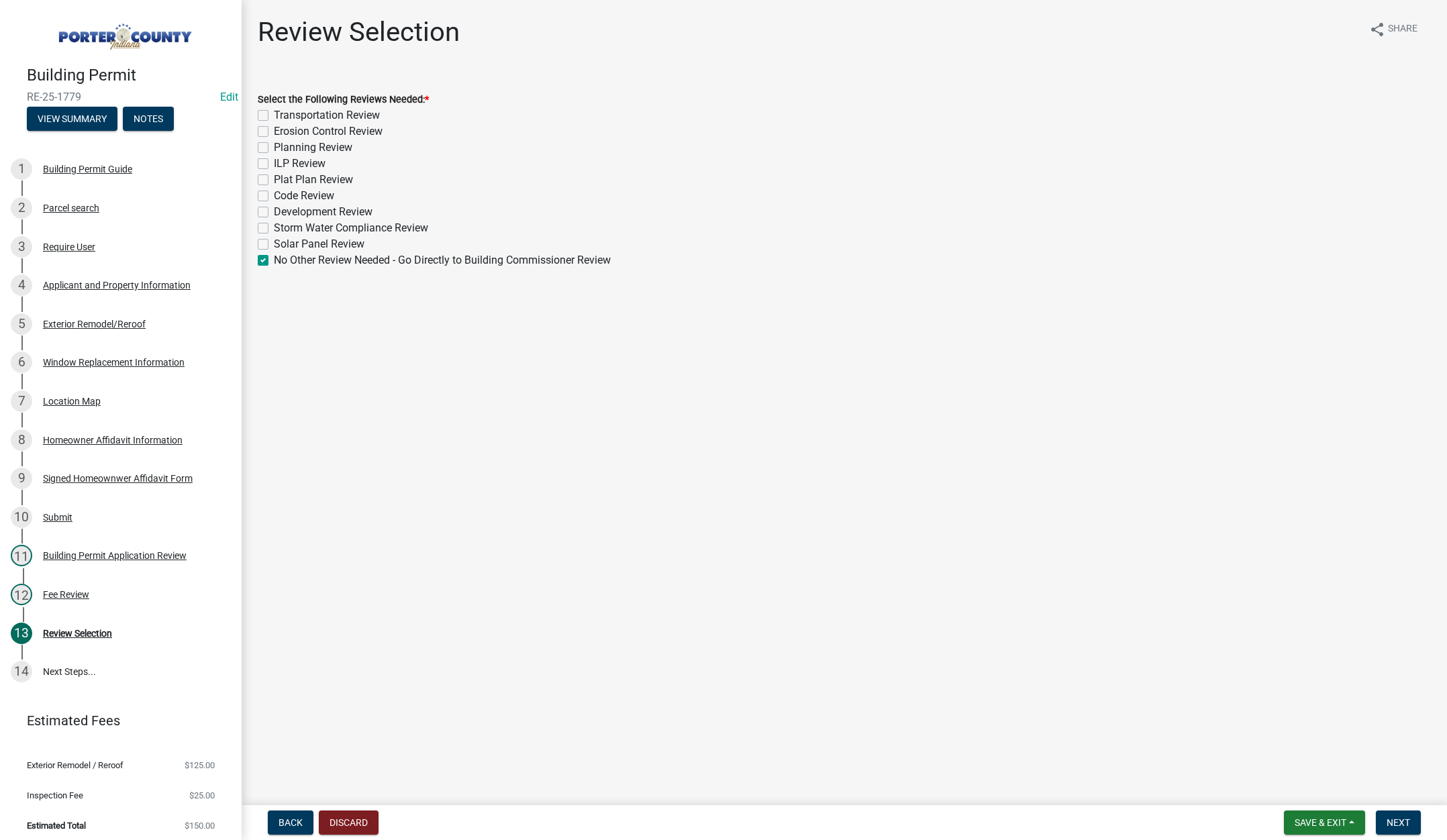
checkbox input "false"
checkbox input "true"
click at [1393, 820] on span "Next" at bounding box center [1398, 822] width 23 height 11
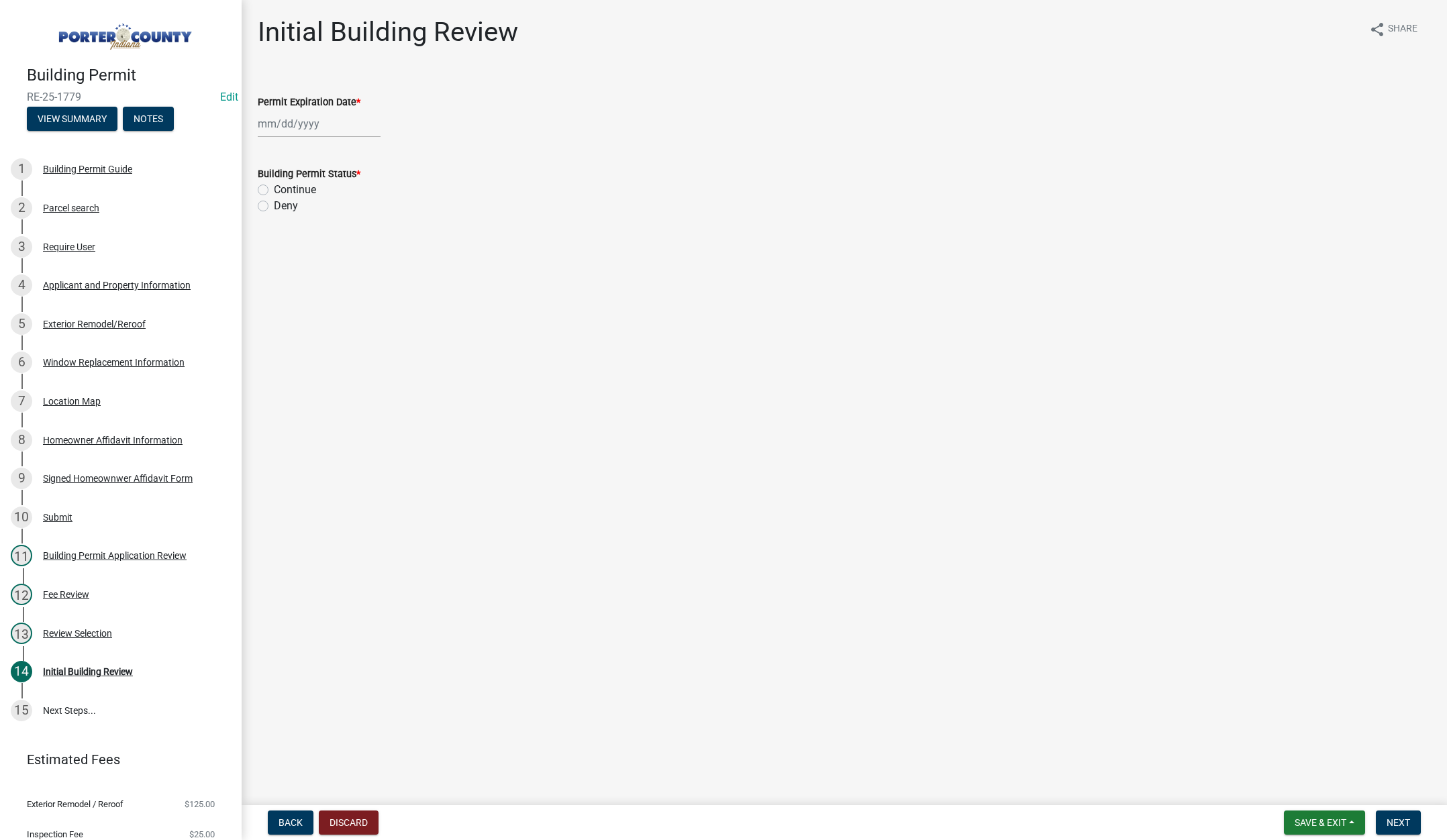
select select "9"
click at [344, 122] on div "Jan Feb Mar Apr May Jun Jul Aug Sep Oct Nov Dec 1525 1526 1527 1528 1529 1530 1…" at bounding box center [319, 123] width 123 height 27
click at [371, 152] on select "1525 1526 1527 1528 1529 1530 1531 1532 1533 1534 1535 1536 1537 1538 1539 1540…" at bounding box center [363, 152] width 49 height 20
select select "2026"
click at [339, 142] on select "1525 1526 1527 1528 1529 1530 1531 1532 1533 1534 1535 1536 1537 1538 1539 1540…" at bounding box center [363, 152] width 49 height 20
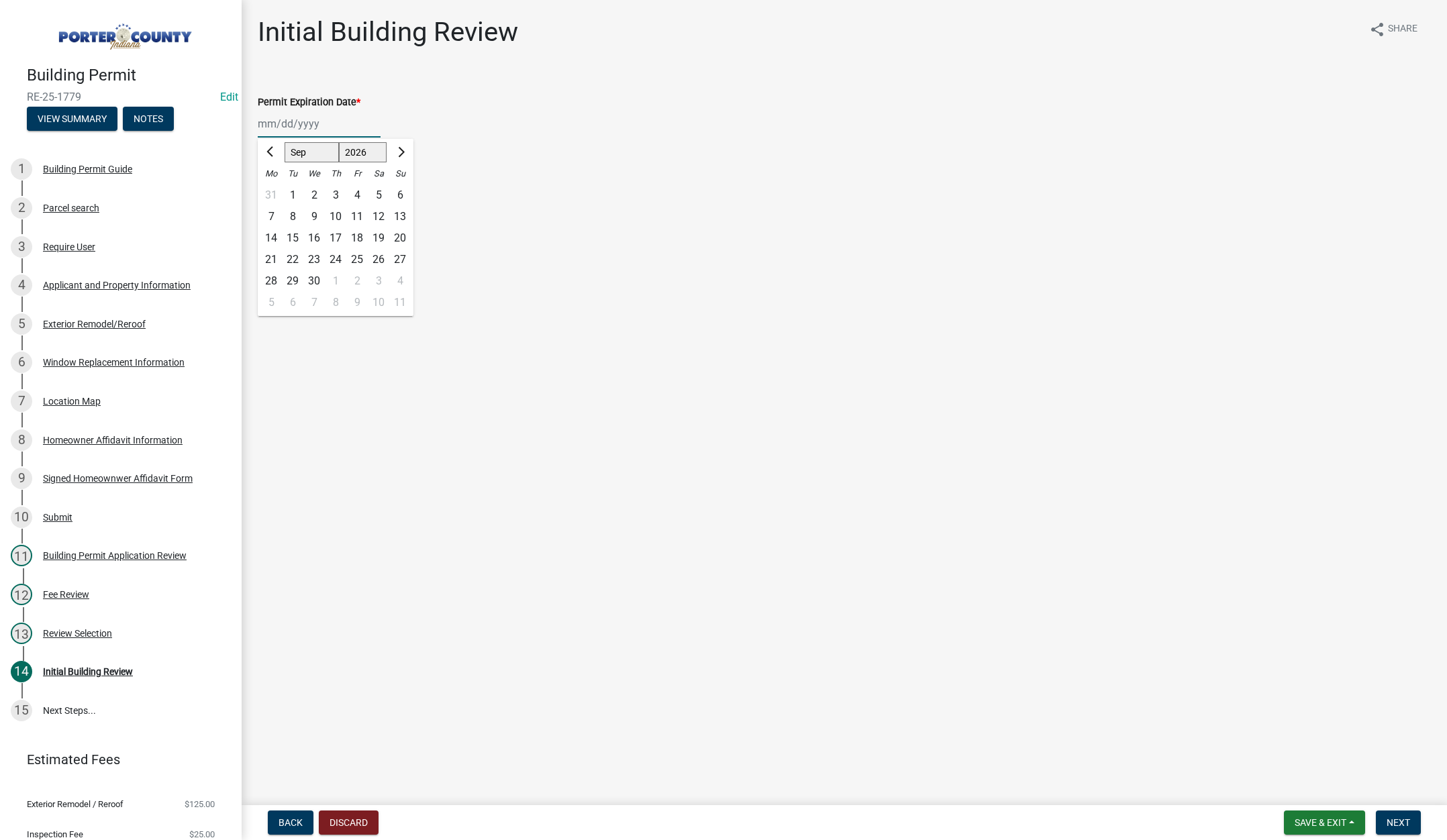
click at [293, 238] on div "15" at bounding box center [293, 238] width 21 height 21
type input "09/15/2026"
click at [274, 190] on label "Continue" at bounding box center [295, 190] width 42 height 16
click at [274, 190] on input "Continue" at bounding box center [278, 186] width 8 height 8
radio input "true"
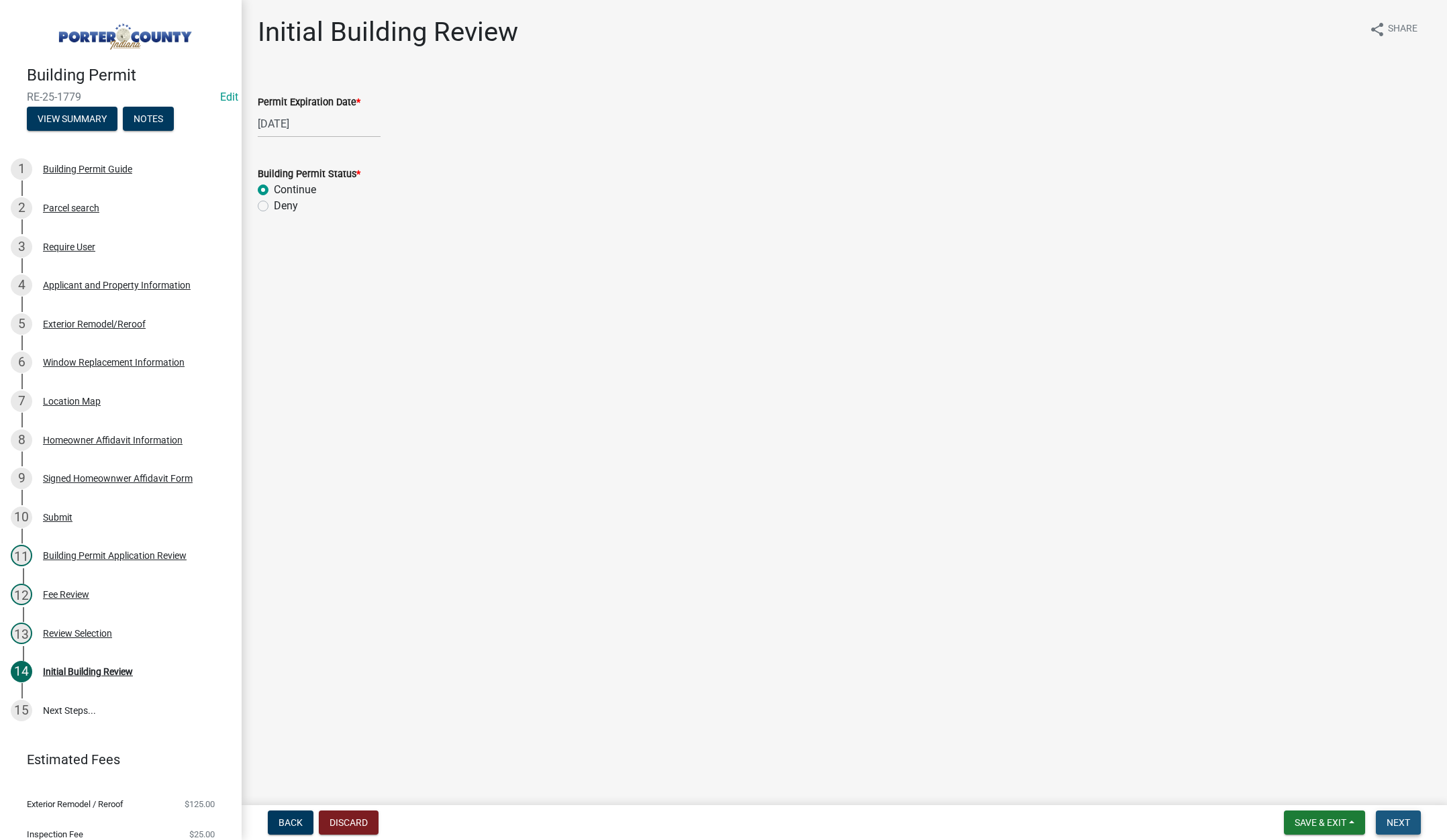
click at [1399, 825] on span "Next" at bounding box center [1398, 822] width 23 height 11
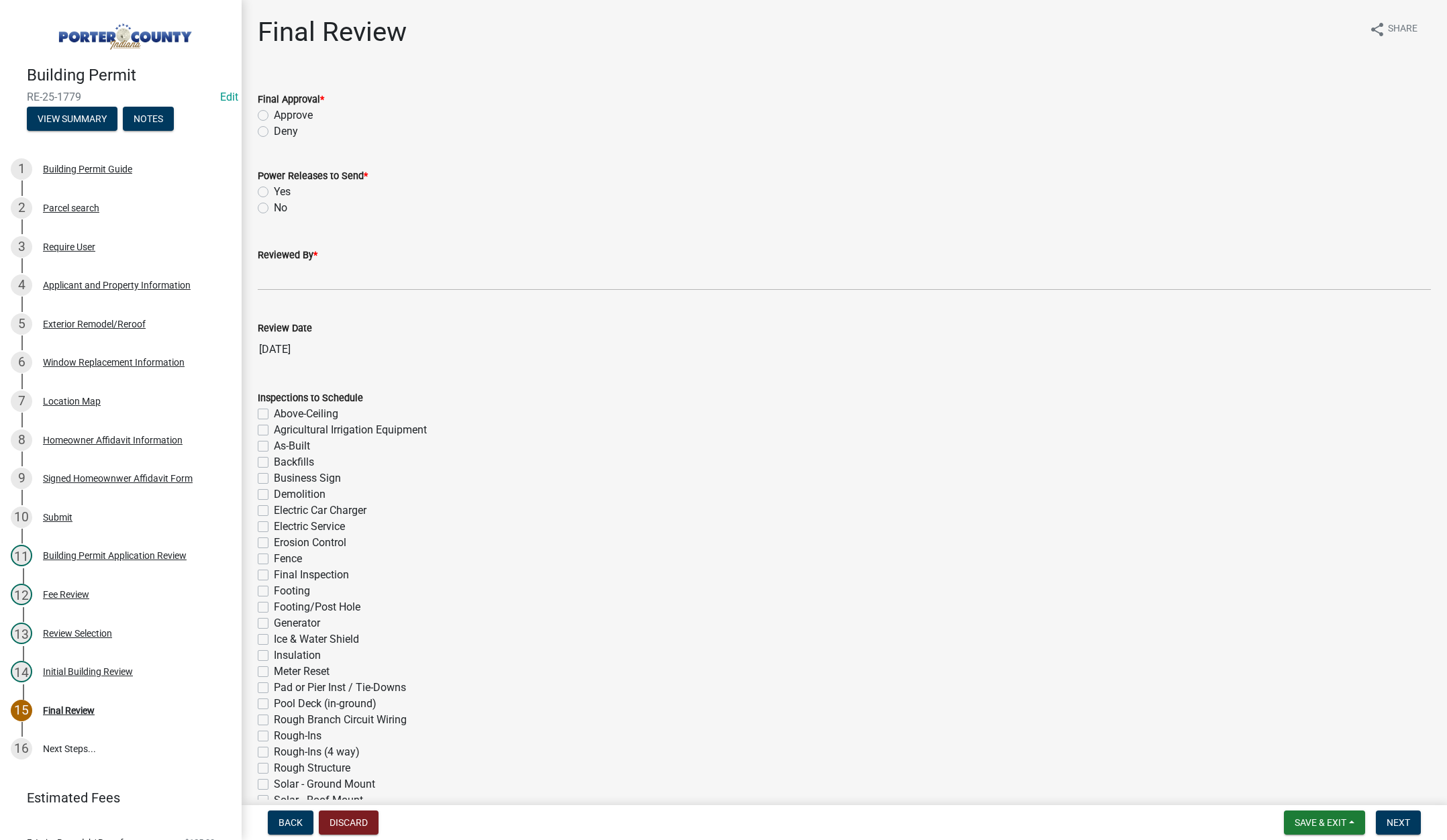
drag, startPoint x: 265, startPoint y: 116, endPoint x: 259, endPoint y: 127, distance: 12.5
click at [274, 116] on label "Approve" at bounding box center [293, 115] width 39 height 16
click at [274, 116] on input "Approve" at bounding box center [278, 111] width 8 height 8
radio input "true"
click at [274, 209] on label "No" at bounding box center [281, 208] width 13 height 16
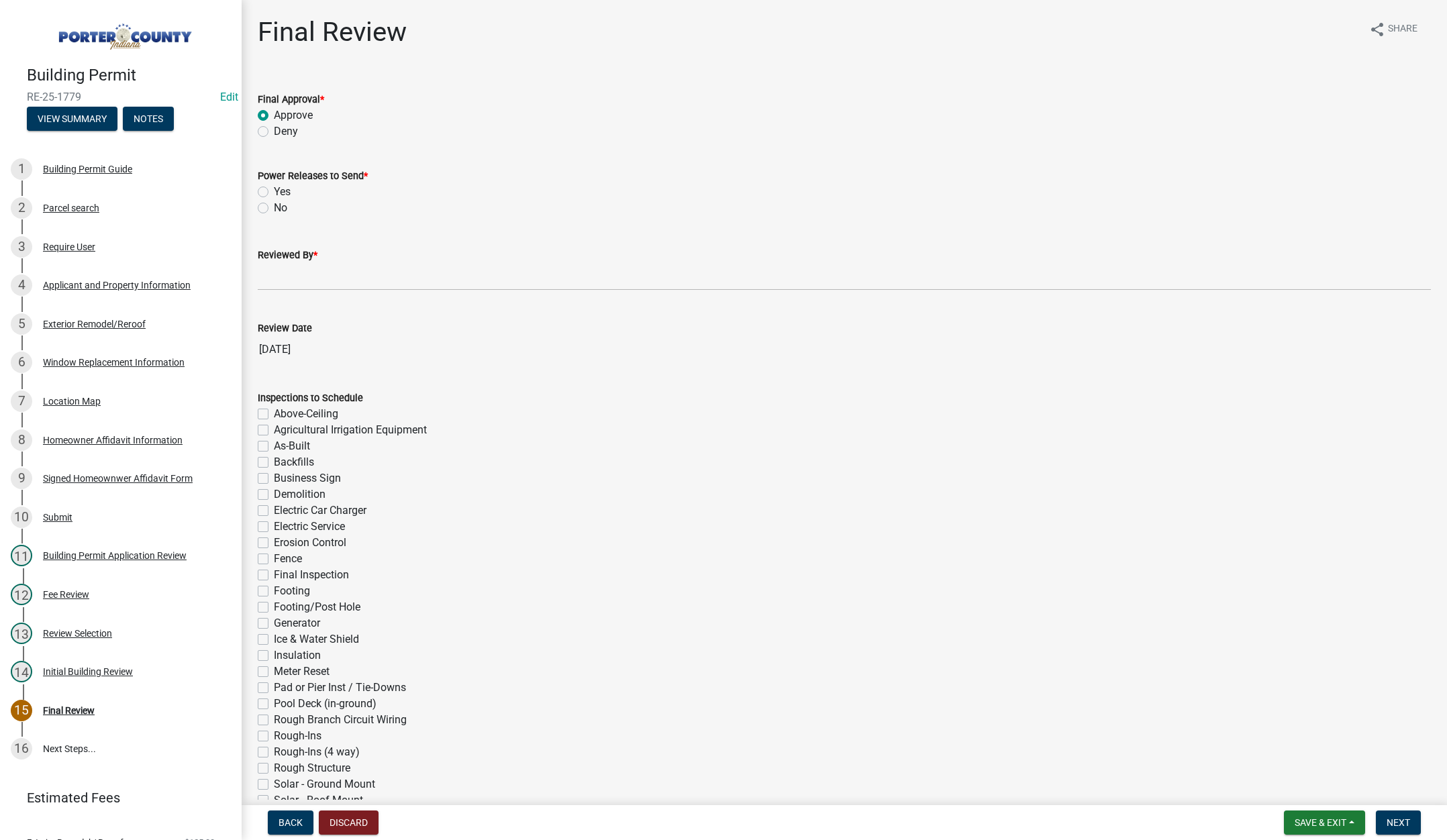
click at [274, 209] on input "No" at bounding box center [278, 204] width 8 height 8
radio input "true"
drag, startPoint x: 273, startPoint y: 273, endPoint x: 286, endPoint y: 280, distance: 14.8
click at [273, 273] on input "Reviewed By *" at bounding box center [844, 276] width 1173 height 27
type input "Tami"
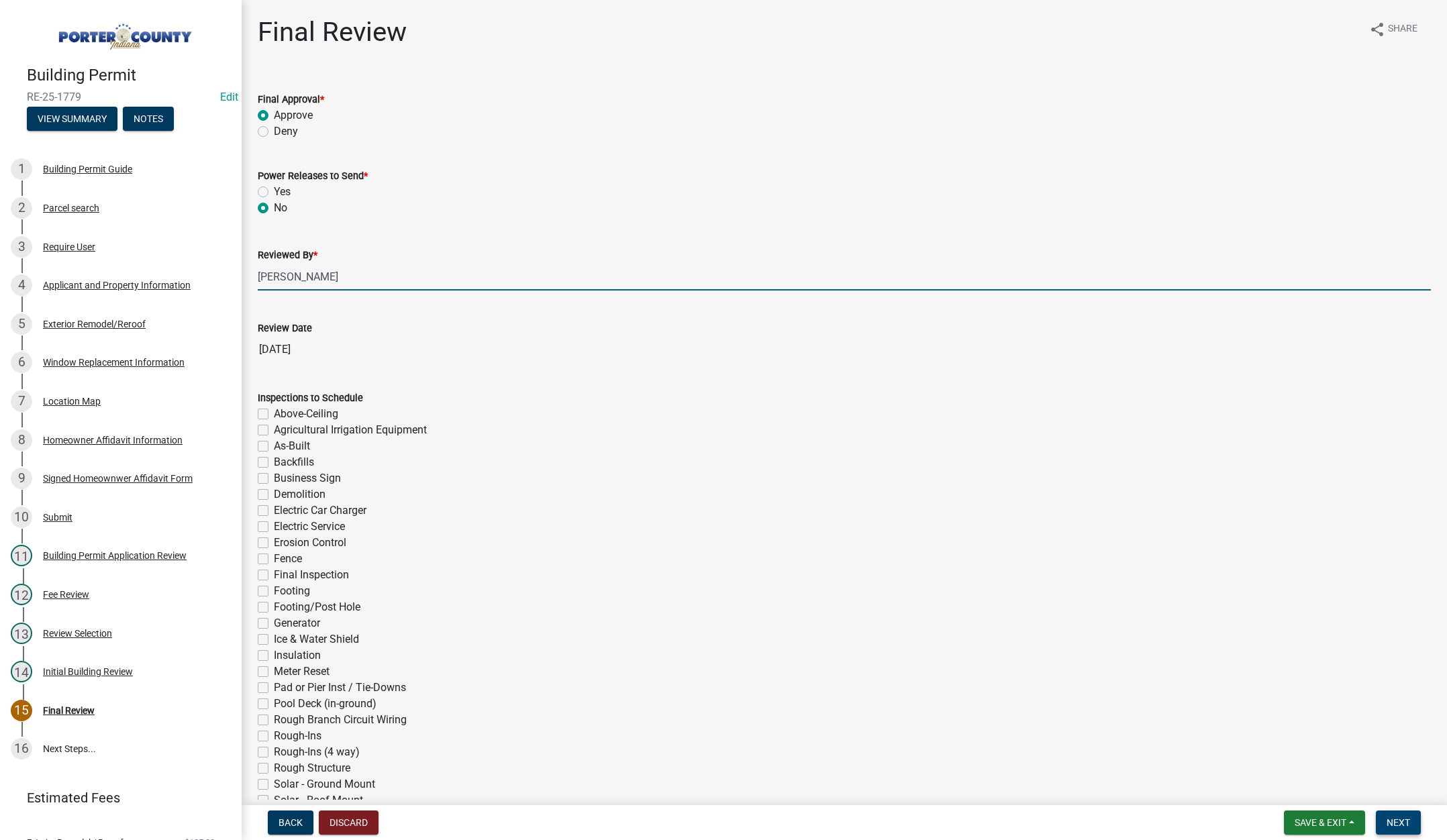
click at [1393, 818] on span "Next" at bounding box center [1398, 822] width 23 height 11
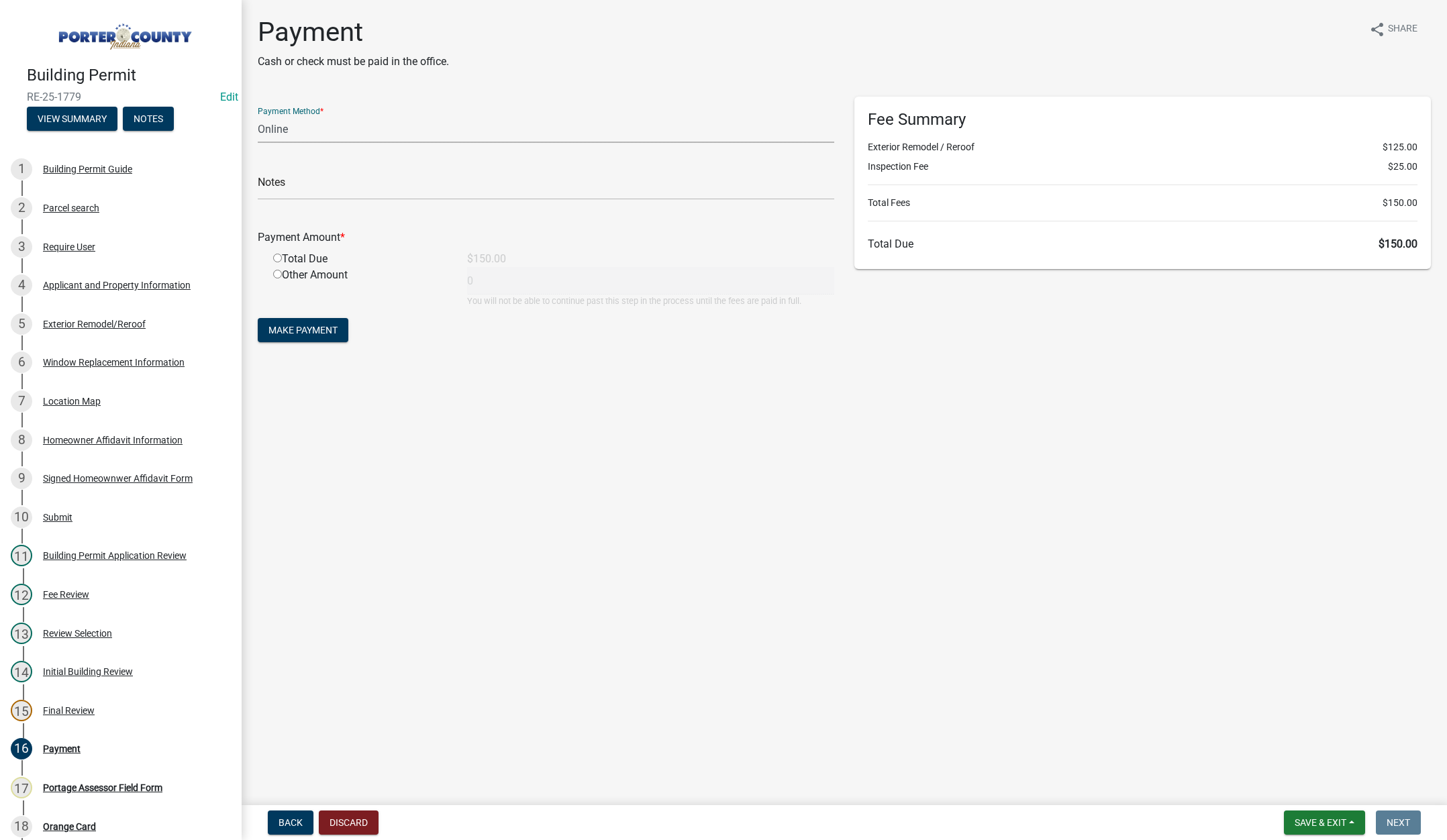
click at [273, 123] on select "Credit Card POS Check Cash Online" at bounding box center [546, 129] width 577 height 27
select select "2: 1"
click at [258, 116] on select "Credit Card POS Check Cash Online" at bounding box center [546, 129] width 577 height 27
click at [300, 179] on input "text" at bounding box center [546, 186] width 577 height 27
type input "Bruce Allen"
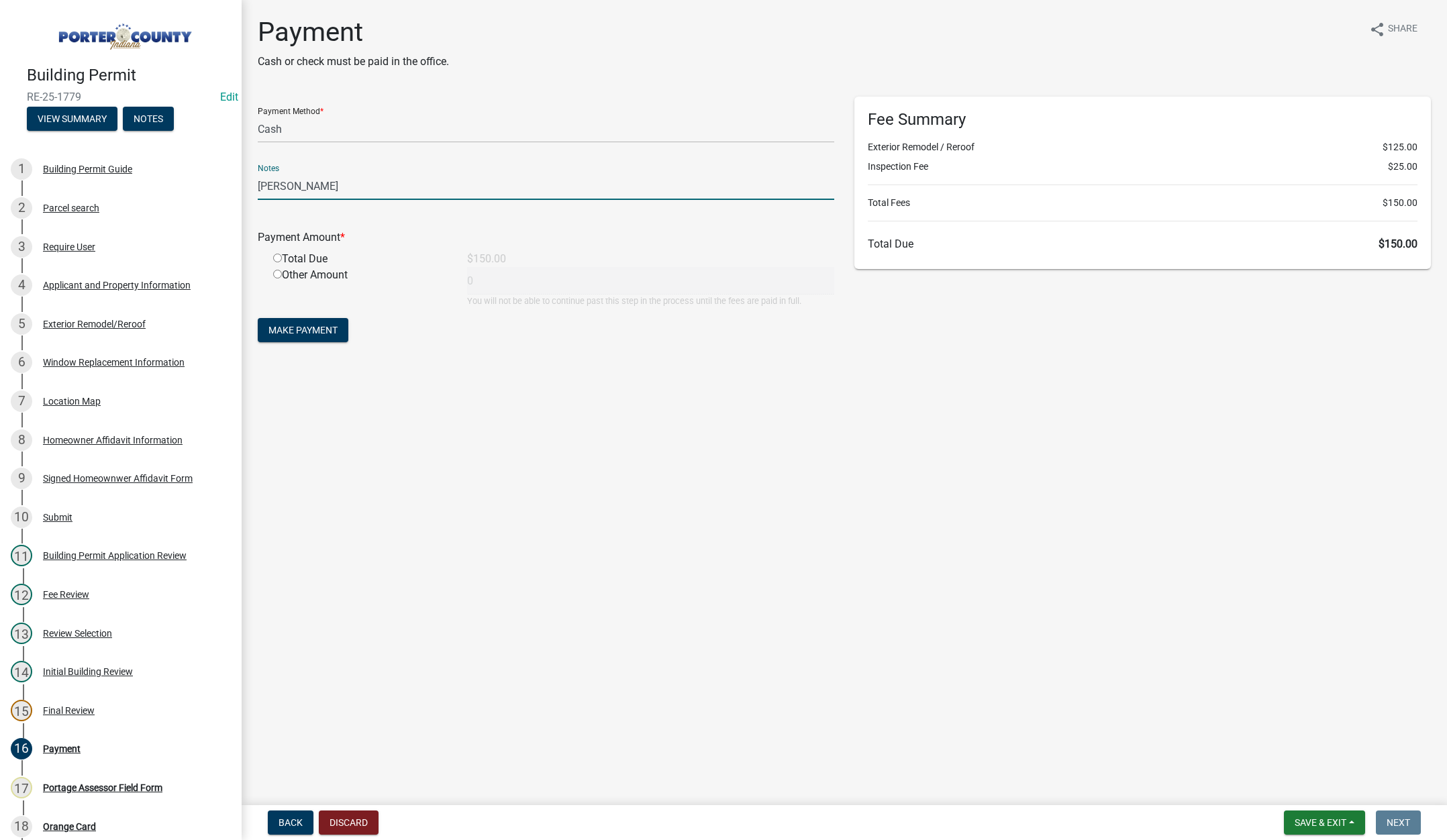
click at [277, 259] on input "radio" at bounding box center [278, 258] width 8 height 8
radio input "true"
type input "150"
click at [313, 328] on span "Make Payment" at bounding box center [303, 330] width 69 height 11
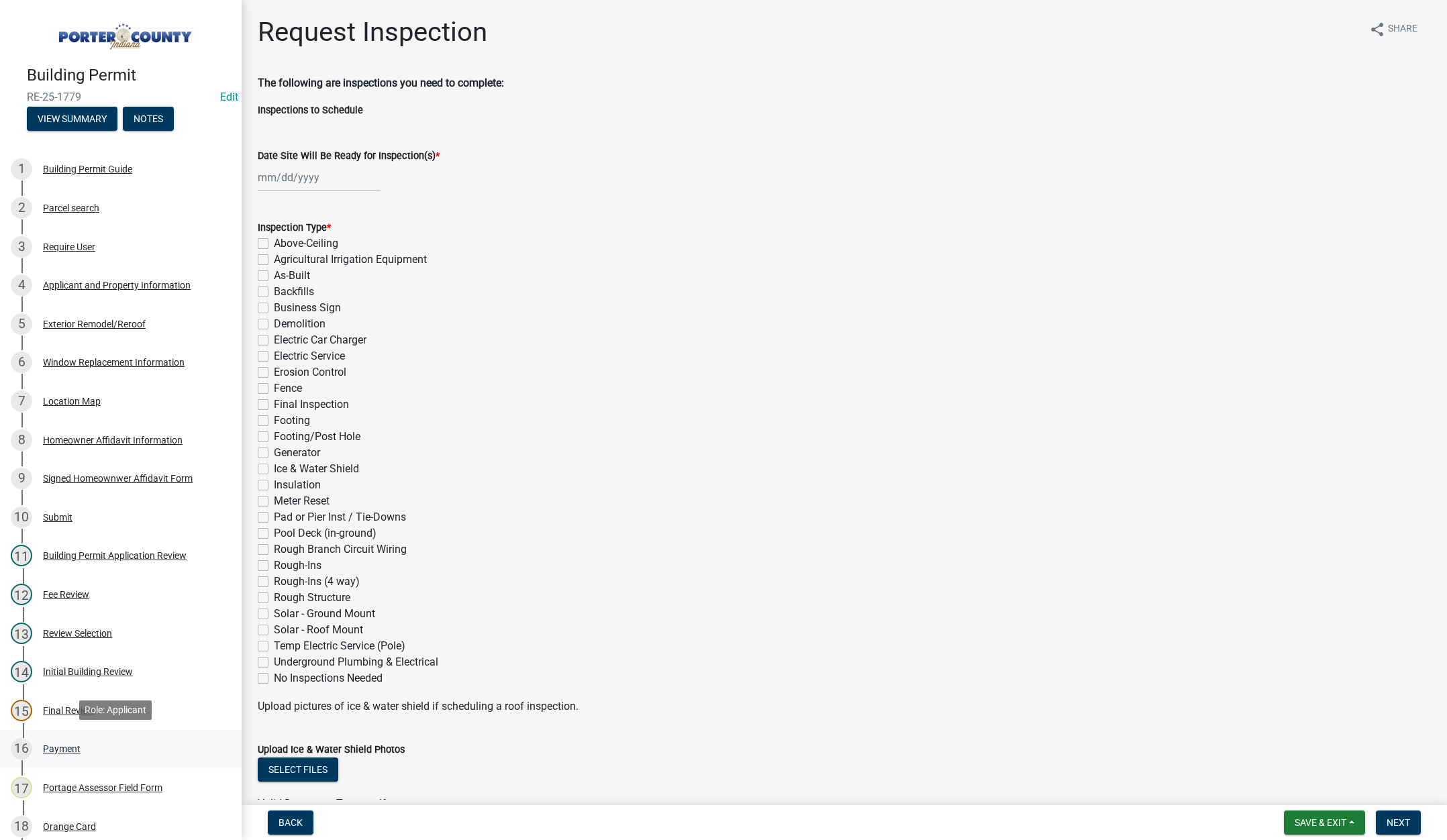
click at [61, 744] on div "Payment" at bounding box center [61, 748] width 37 height 9
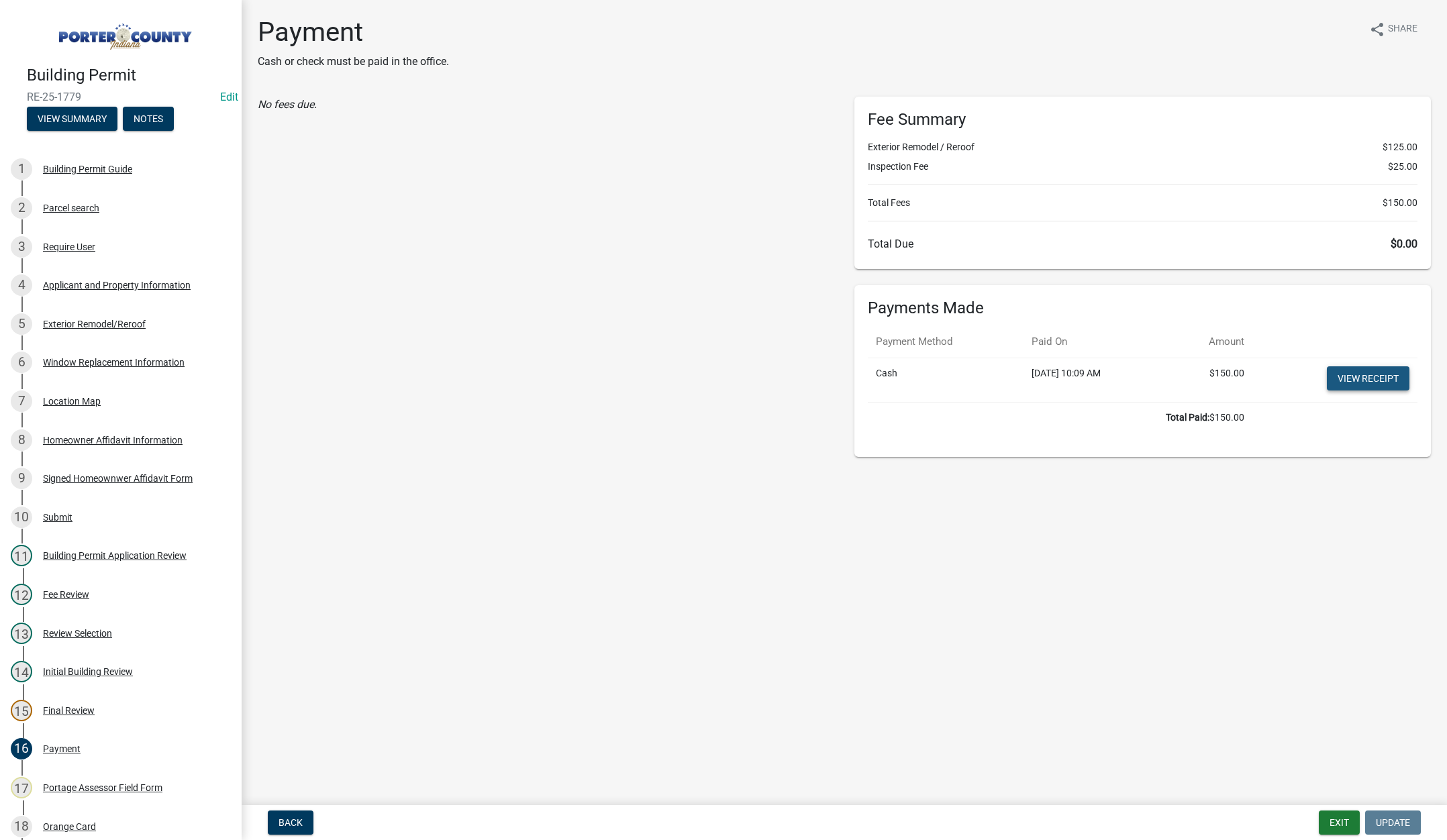
click at [1365, 373] on link "View receipt" at bounding box center [1368, 378] width 82 height 24
click at [62, 822] on div "Orange Card" at bounding box center [69, 826] width 53 height 9
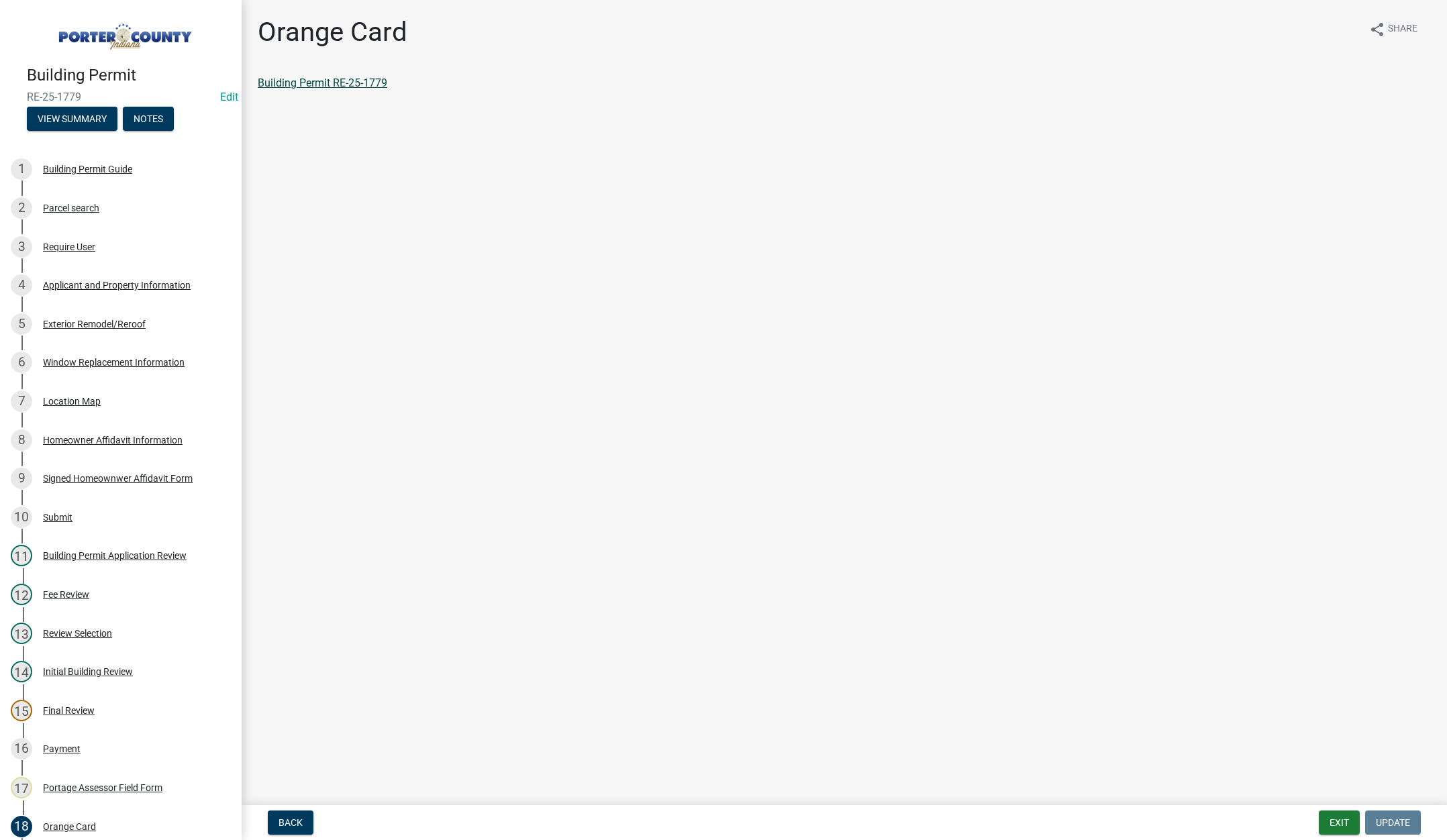
click at [362, 77] on link "Building Permit RE-25-1779" at bounding box center [323, 83] width 130 height 13
click at [1331, 823] on button "Exit" at bounding box center [1339, 822] width 41 height 24
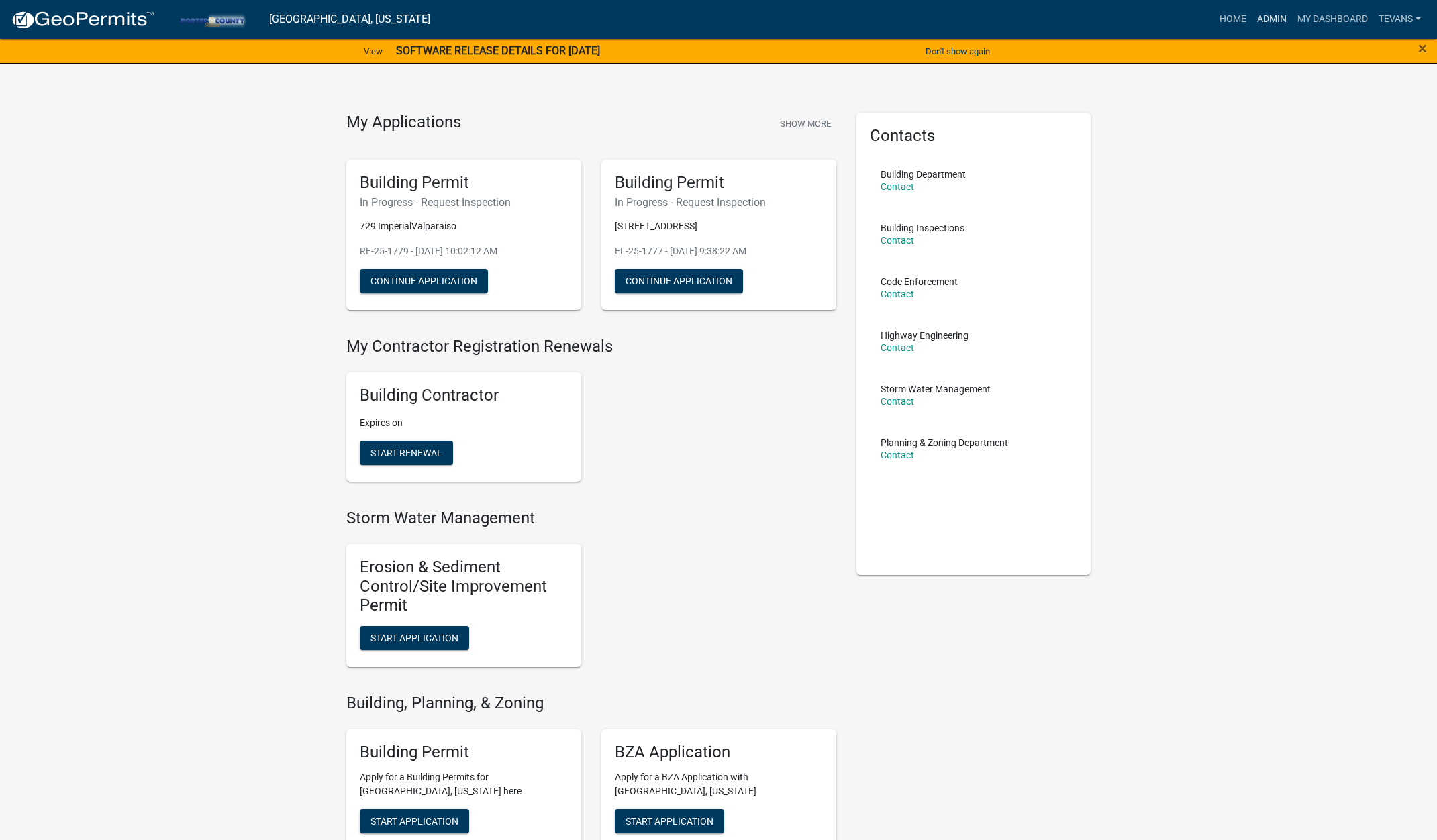
click at [1266, 11] on link "Admin" at bounding box center [1271, 20] width 40 height 25
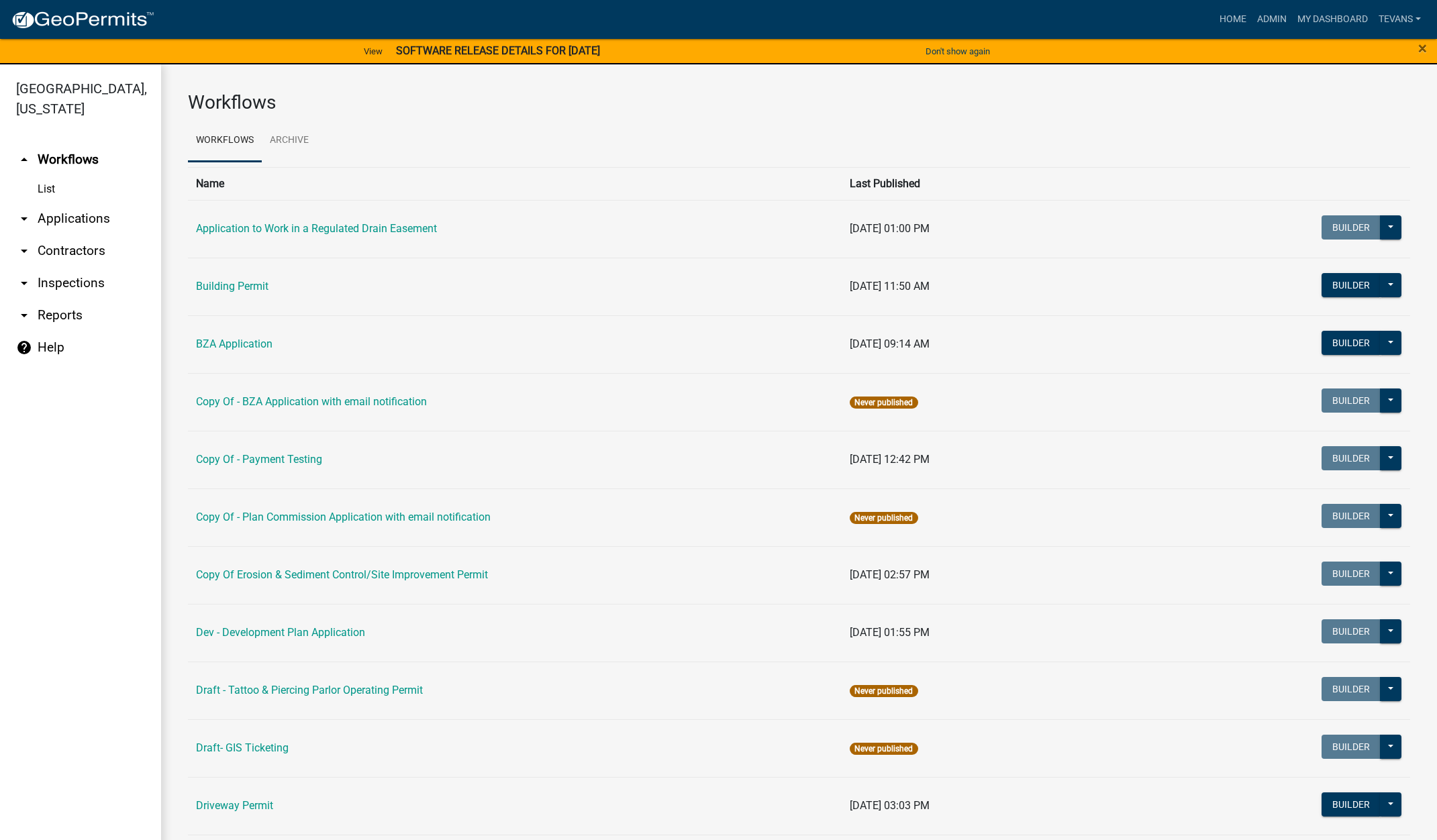
click at [72, 203] on link "arrow_drop_down Applications" at bounding box center [80, 219] width 161 height 32
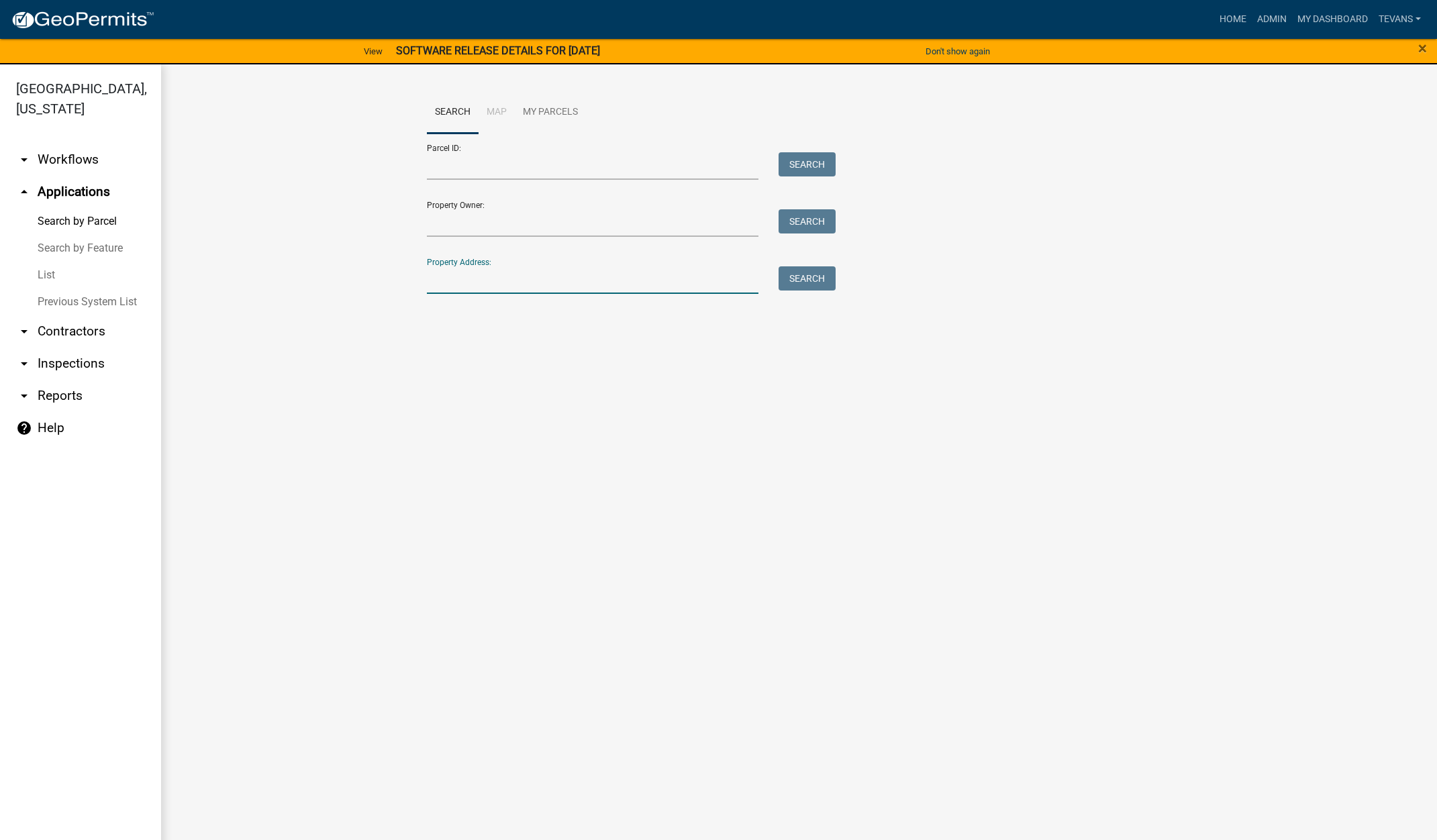
click at [452, 278] on input "Property Address:" at bounding box center [593, 280] width 332 height 27
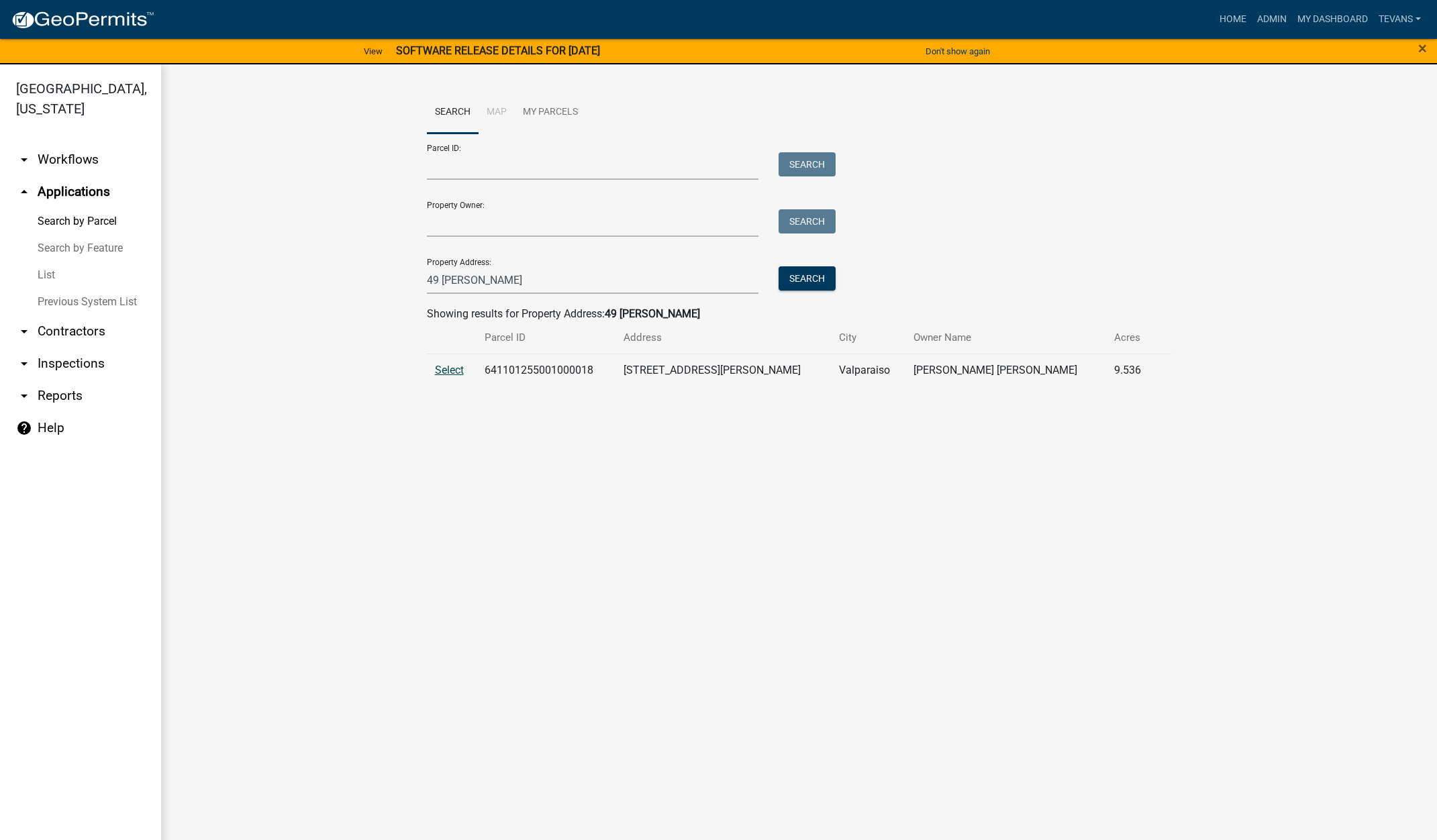
click at [444, 369] on span "Select" at bounding box center [449, 370] width 29 height 13
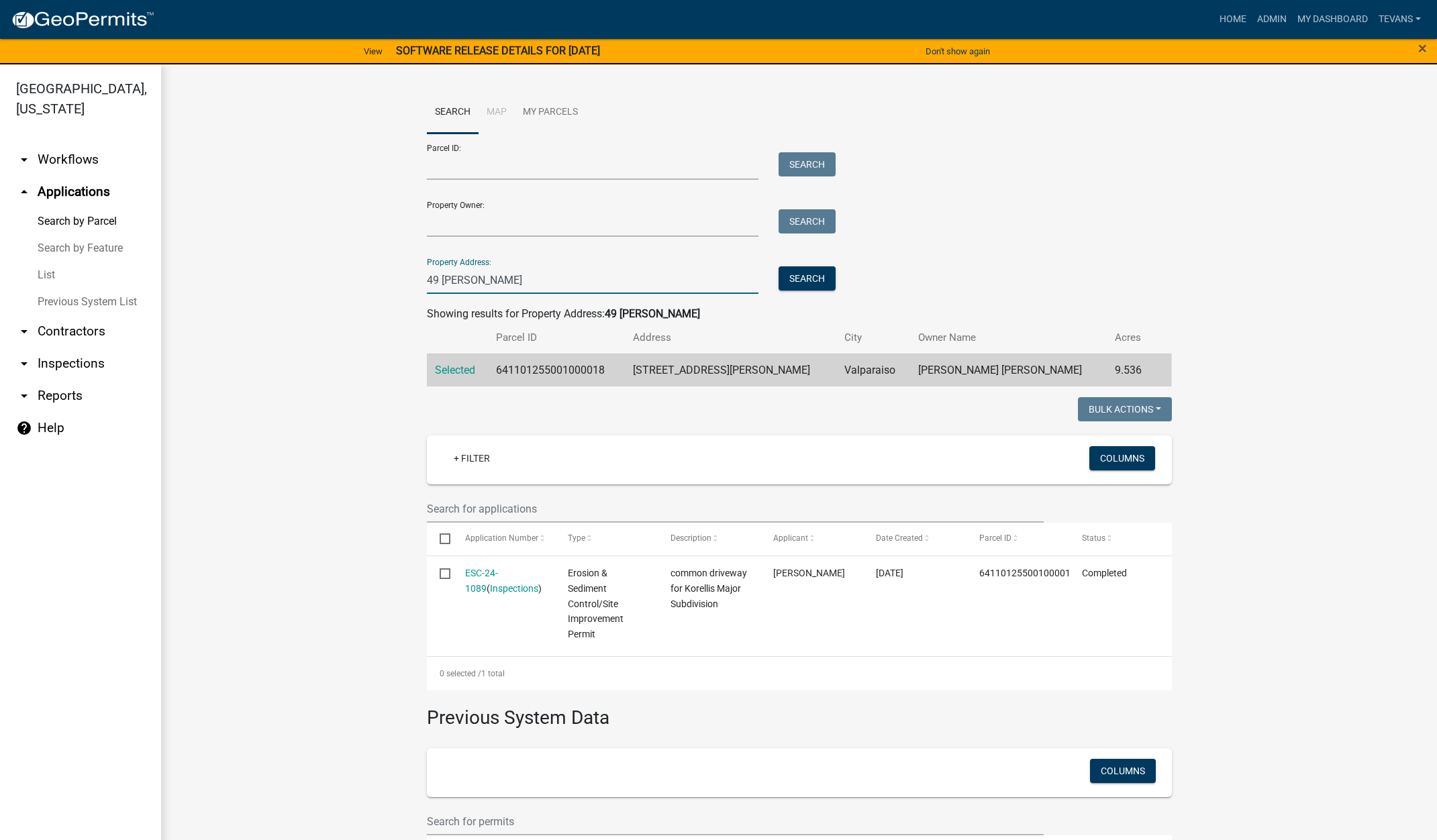
click at [432, 279] on input "49 lou" at bounding box center [593, 280] width 332 height 27
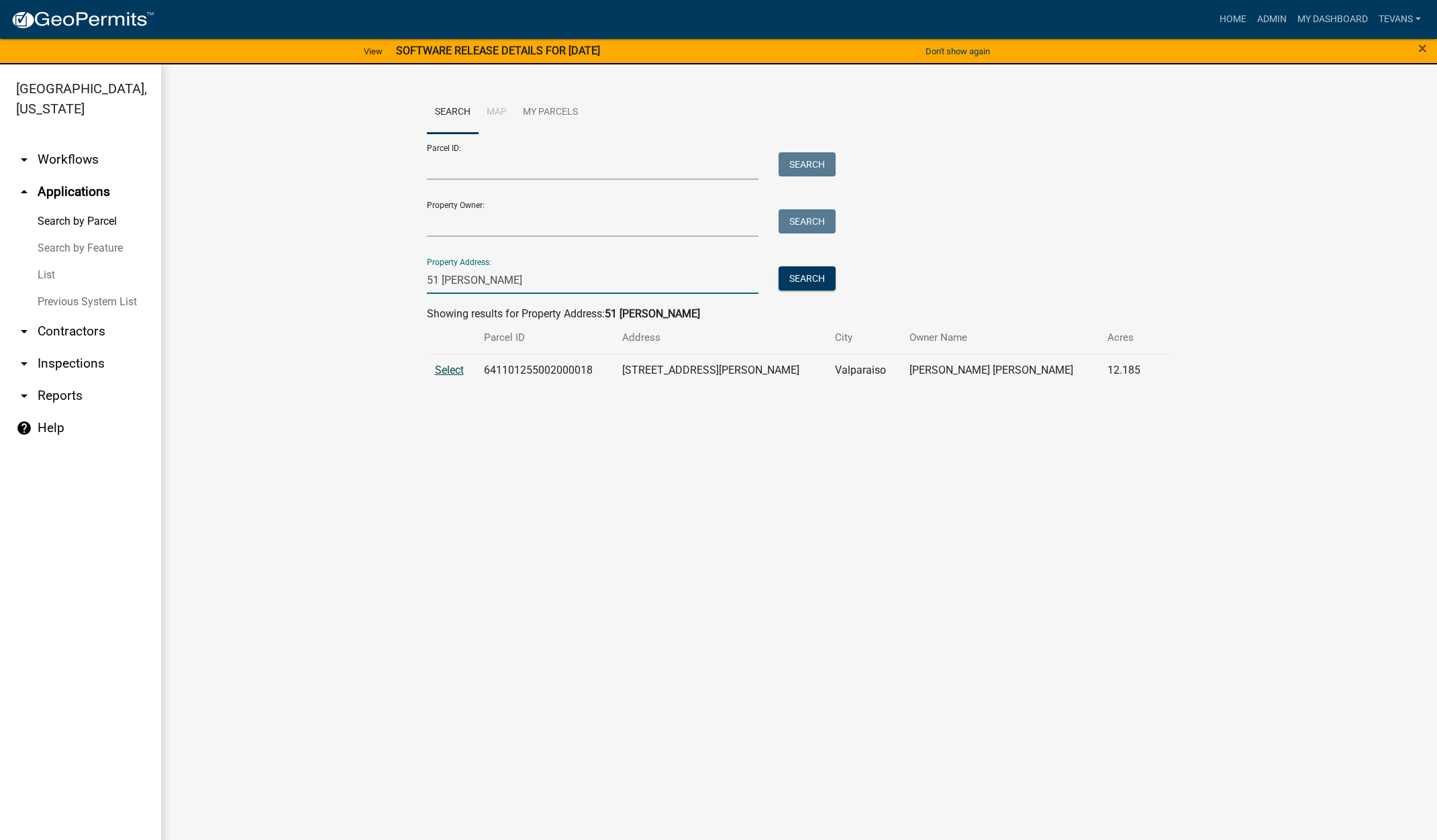
click at [453, 371] on span "Select" at bounding box center [449, 370] width 29 height 13
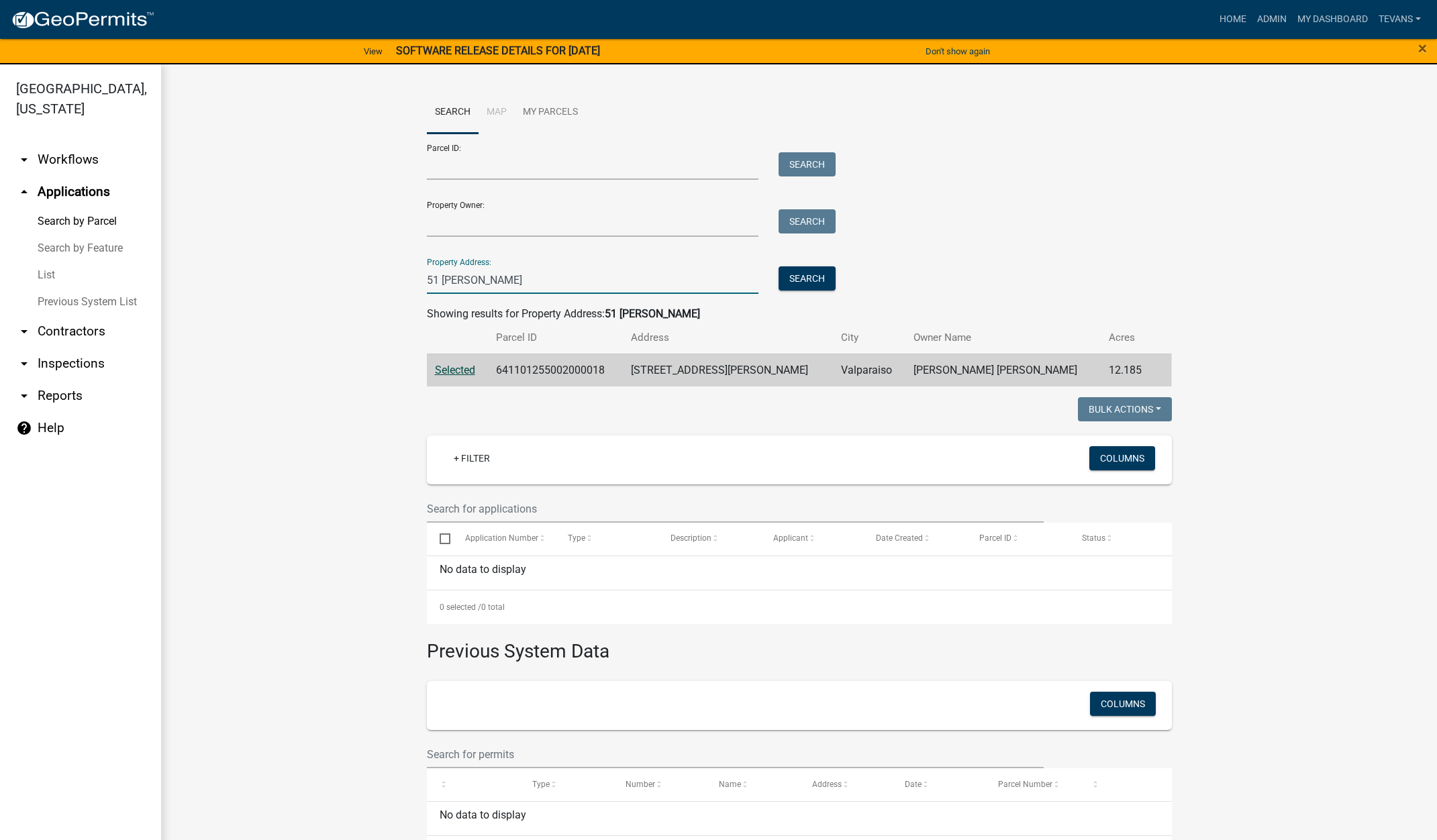
click at [431, 278] on input "51 lou" at bounding box center [593, 280] width 332 height 27
type input "5 lou"
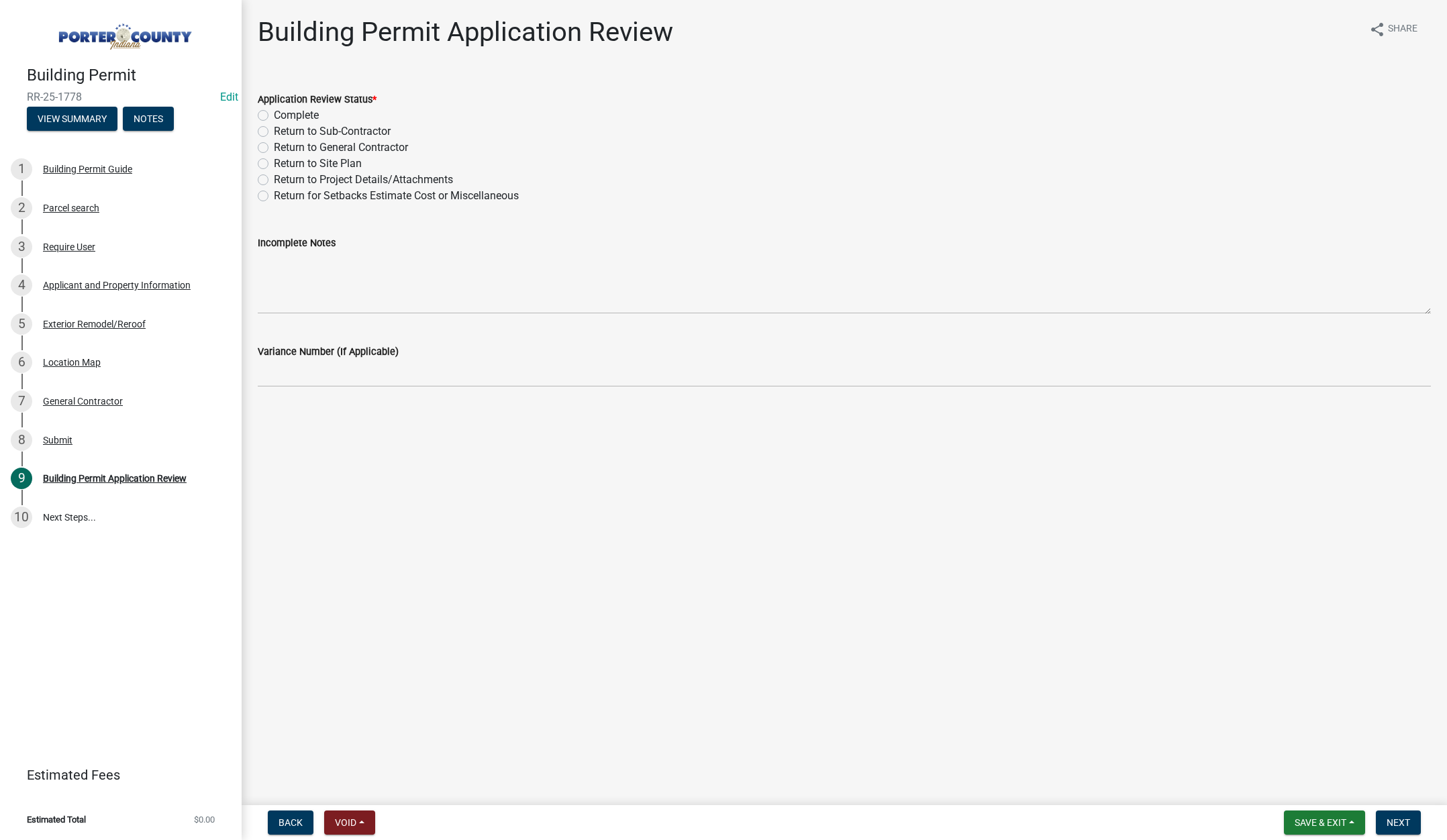
drag, startPoint x: 260, startPoint y: 114, endPoint x: 274, endPoint y: 122, distance: 16.1
click at [274, 114] on label "Complete" at bounding box center [297, 115] width 45 height 16
click at [274, 114] on input "Complete" at bounding box center [278, 111] width 8 height 8
radio input "true"
click at [1396, 817] on span "Next" at bounding box center [1398, 822] width 23 height 11
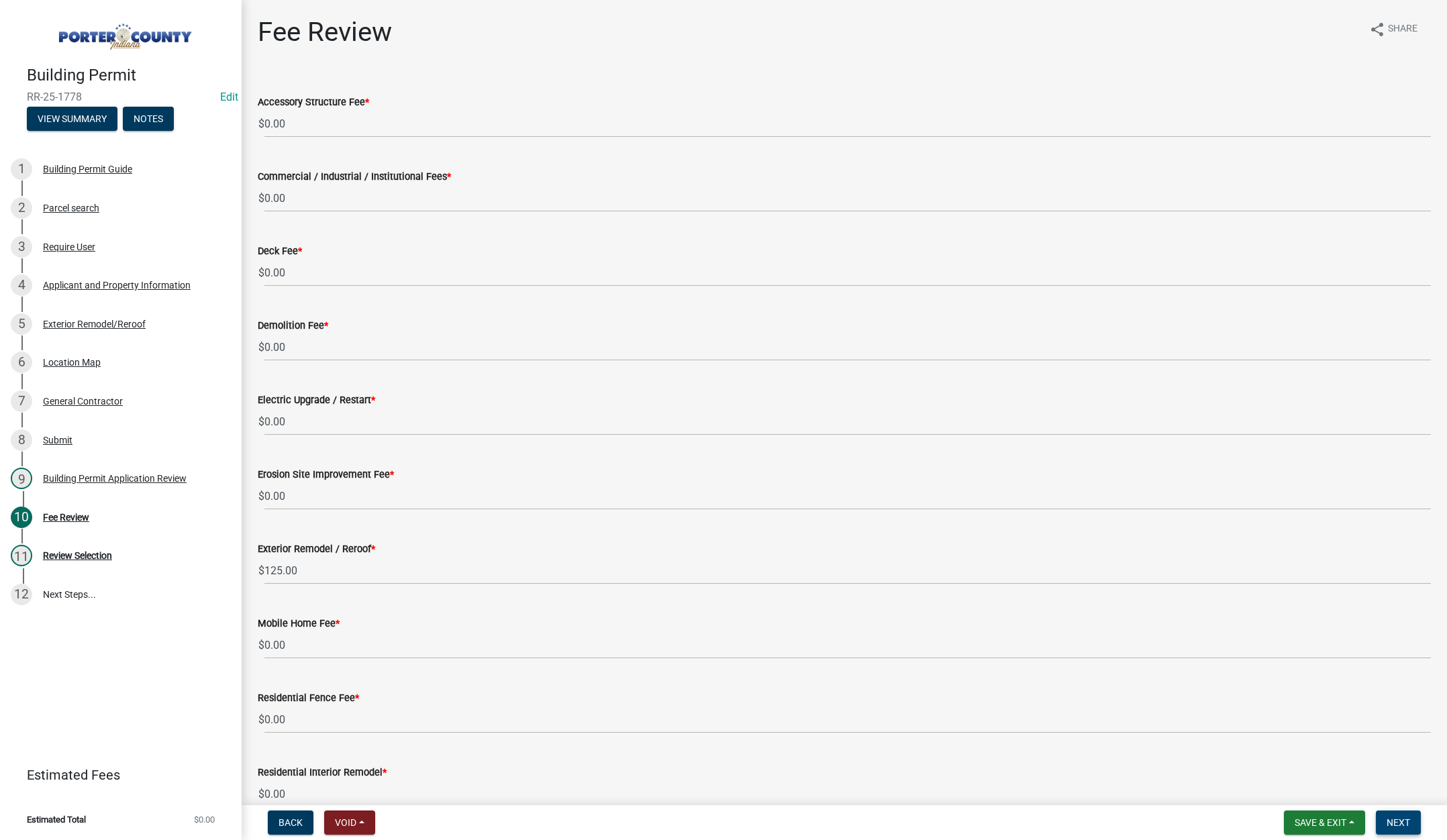
click at [1412, 820] on button "Next" at bounding box center [1398, 822] width 45 height 24
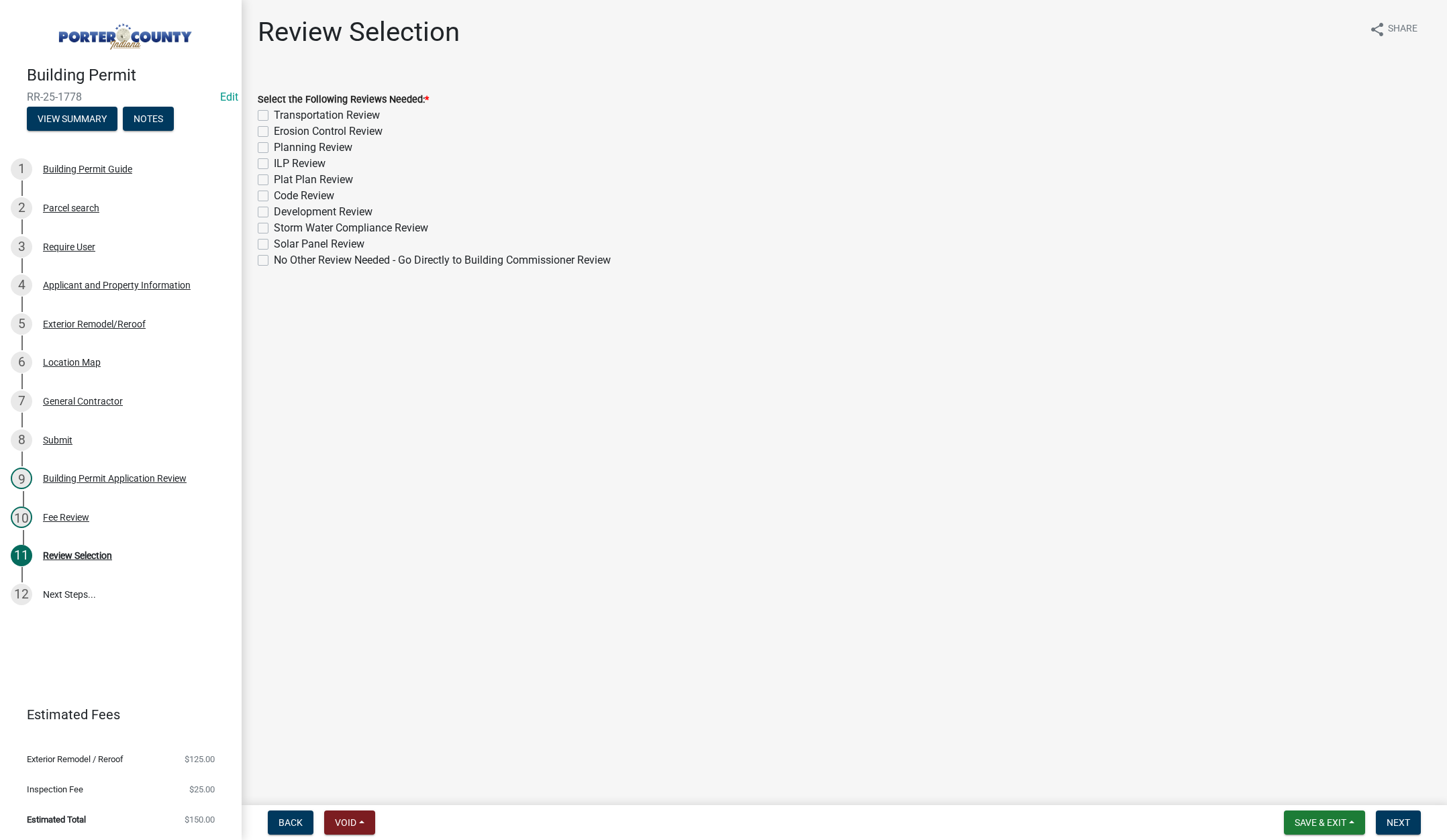
click at [274, 262] on label "No Other Review Needed - Go Directly to Building Commissioner Review" at bounding box center [443, 260] width 337 height 16
click at [274, 261] on input "No Other Review Needed - Go Directly to Building Commissioner Review" at bounding box center [278, 257] width 8 height 8
checkbox input "true"
checkbox input "false"
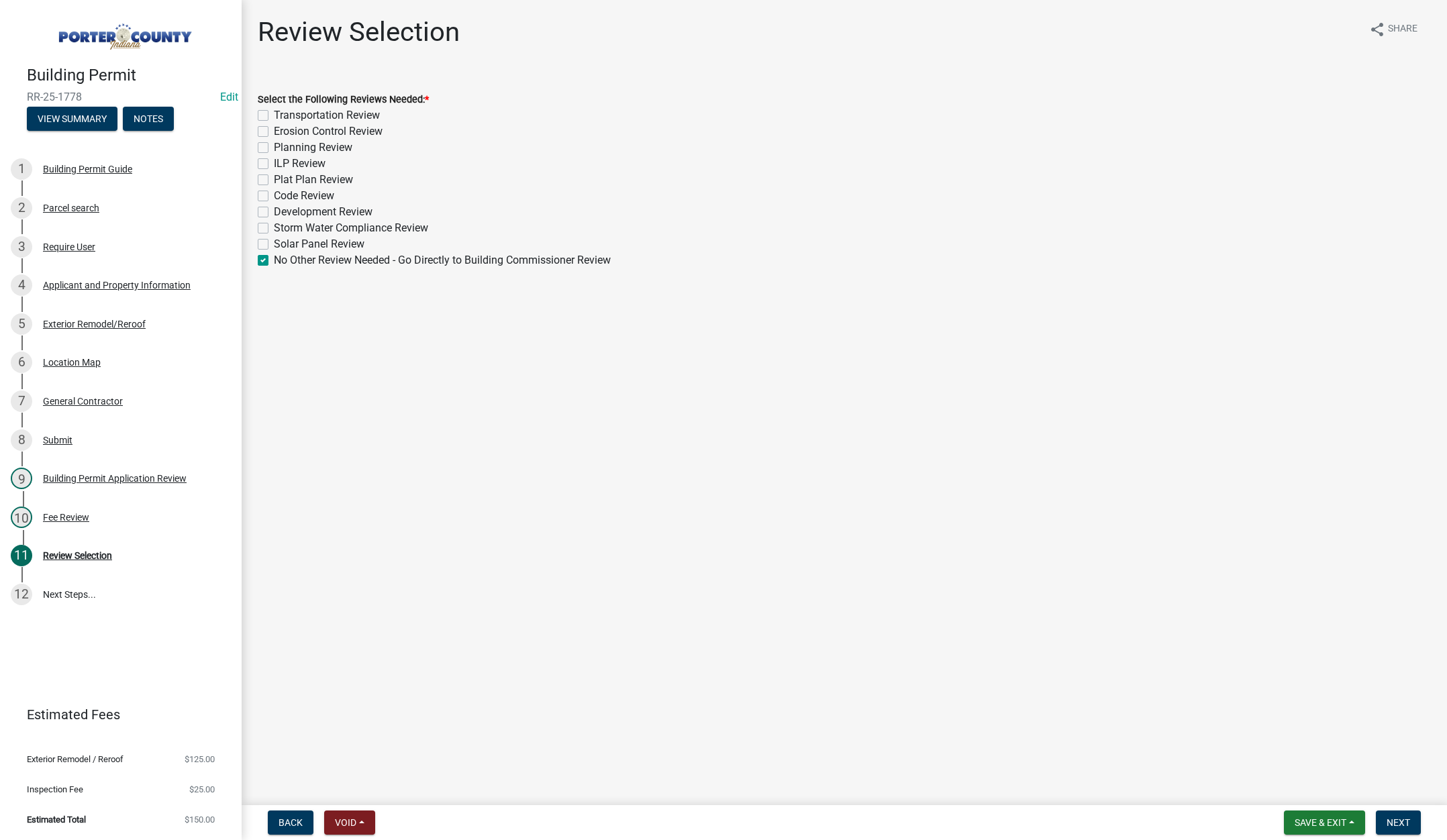
checkbox input "false"
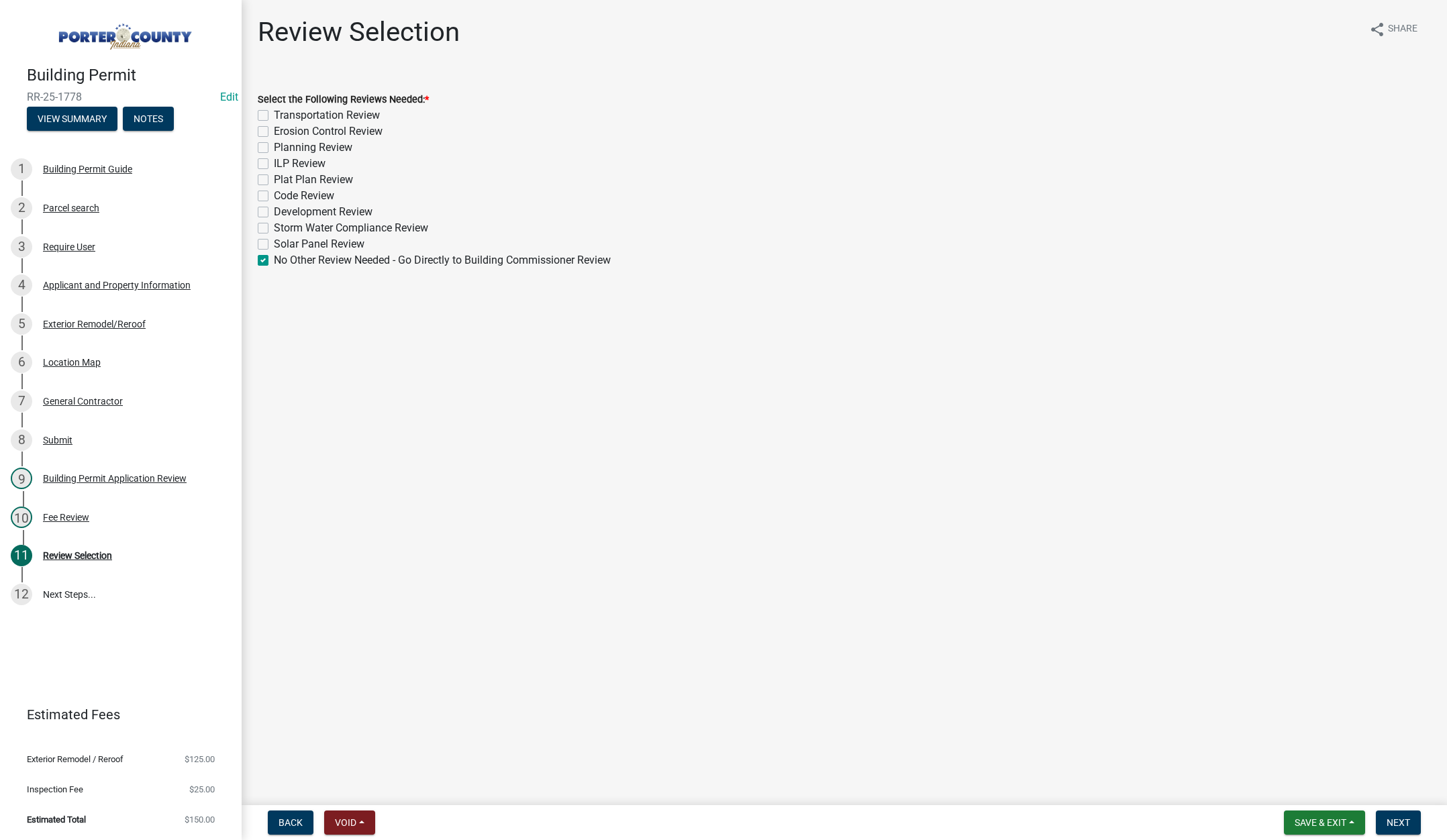
checkbox input "false"
checkbox input "true"
click at [1403, 822] on span "Next" at bounding box center [1398, 822] width 23 height 11
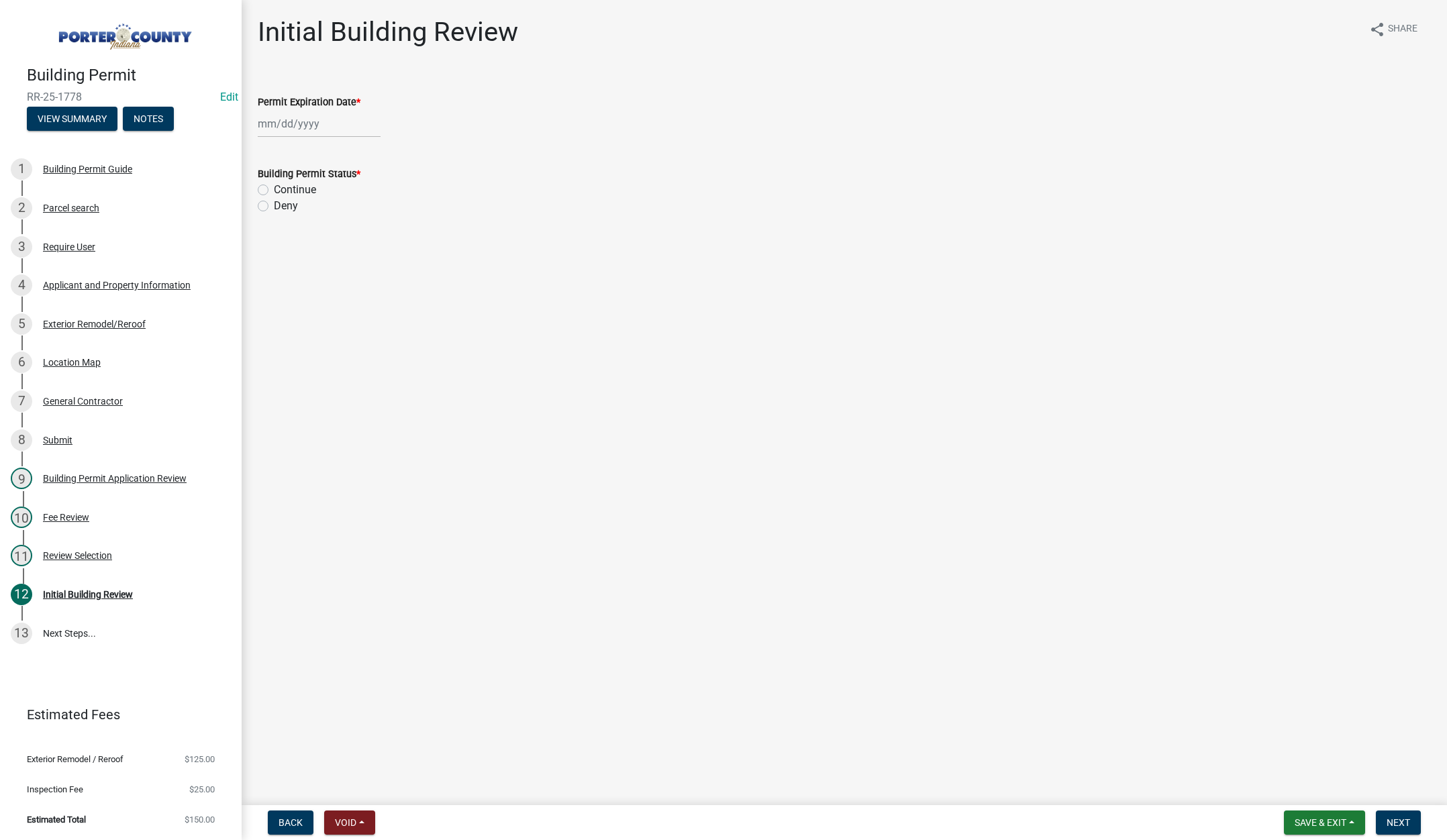
click at [327, 124] on div at bounding box center [319, 123] width 123 height 27
select select "9"
click at [367, 153] on select "1525 1526 1527 1528 1529 1530 1531 1532 1533 1534 1535 1536 1537 1538 1539 1540…" at bounding box center [363, 152] width 49 height 20
select select "2026"
click at [339, 142] on select "1525 1526 1527 1528 1529 1530 1531 1532 1533 1534 1535 1536 1537 1538 1539 1540…" at bounding box center [363, 152] width 49 height 20
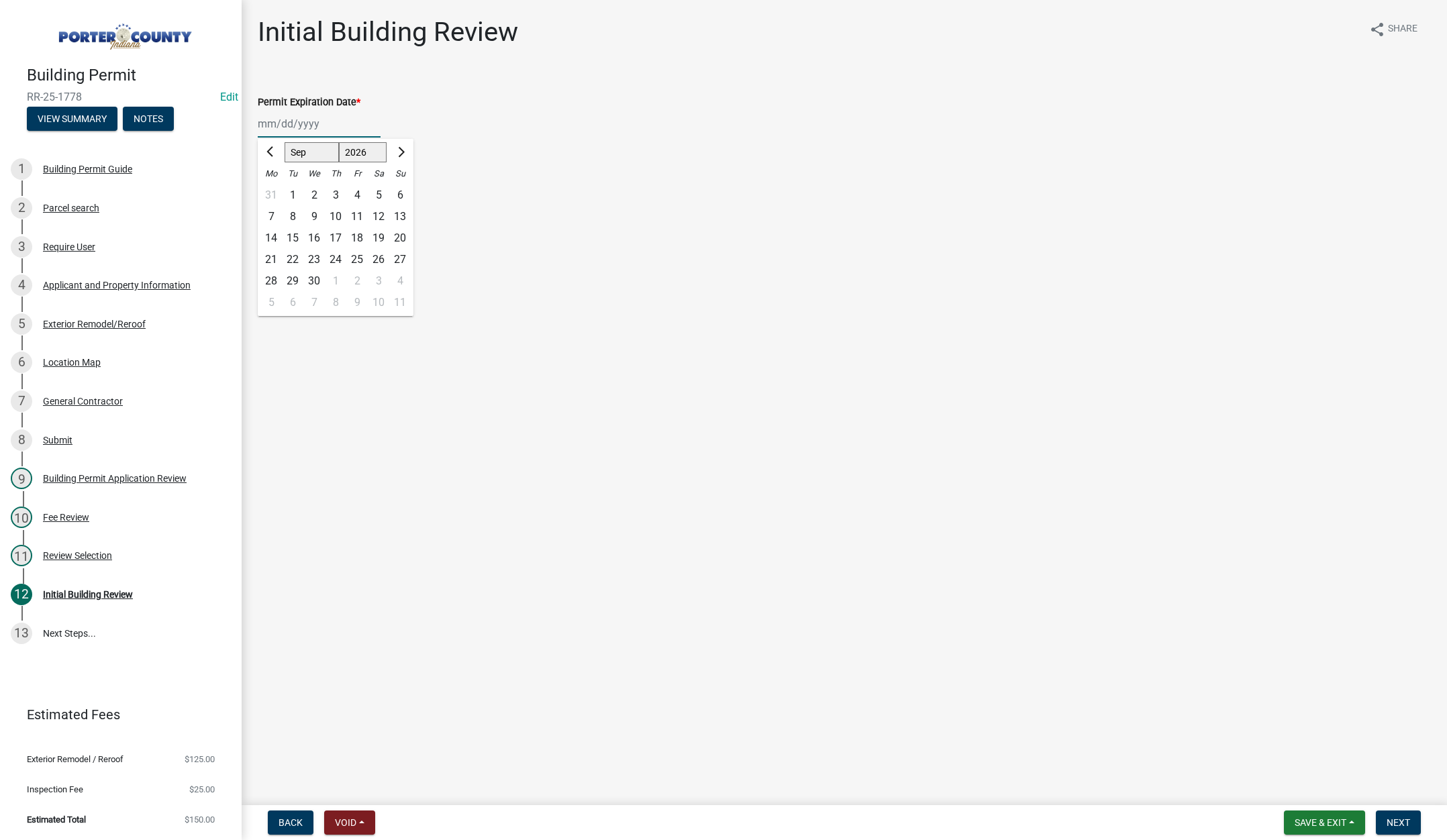
click at [293, 239] on div "15" at bounding box center [293, 238] width 21 height 21
type input "09/15/2026"
click at [274, 189] on label "Continue" at bounding box center [295, 190] width 42 height 16
click at [274, 189] on input "Continue" at bounding box center [278, 186] width 8 height 8
radio input "true"
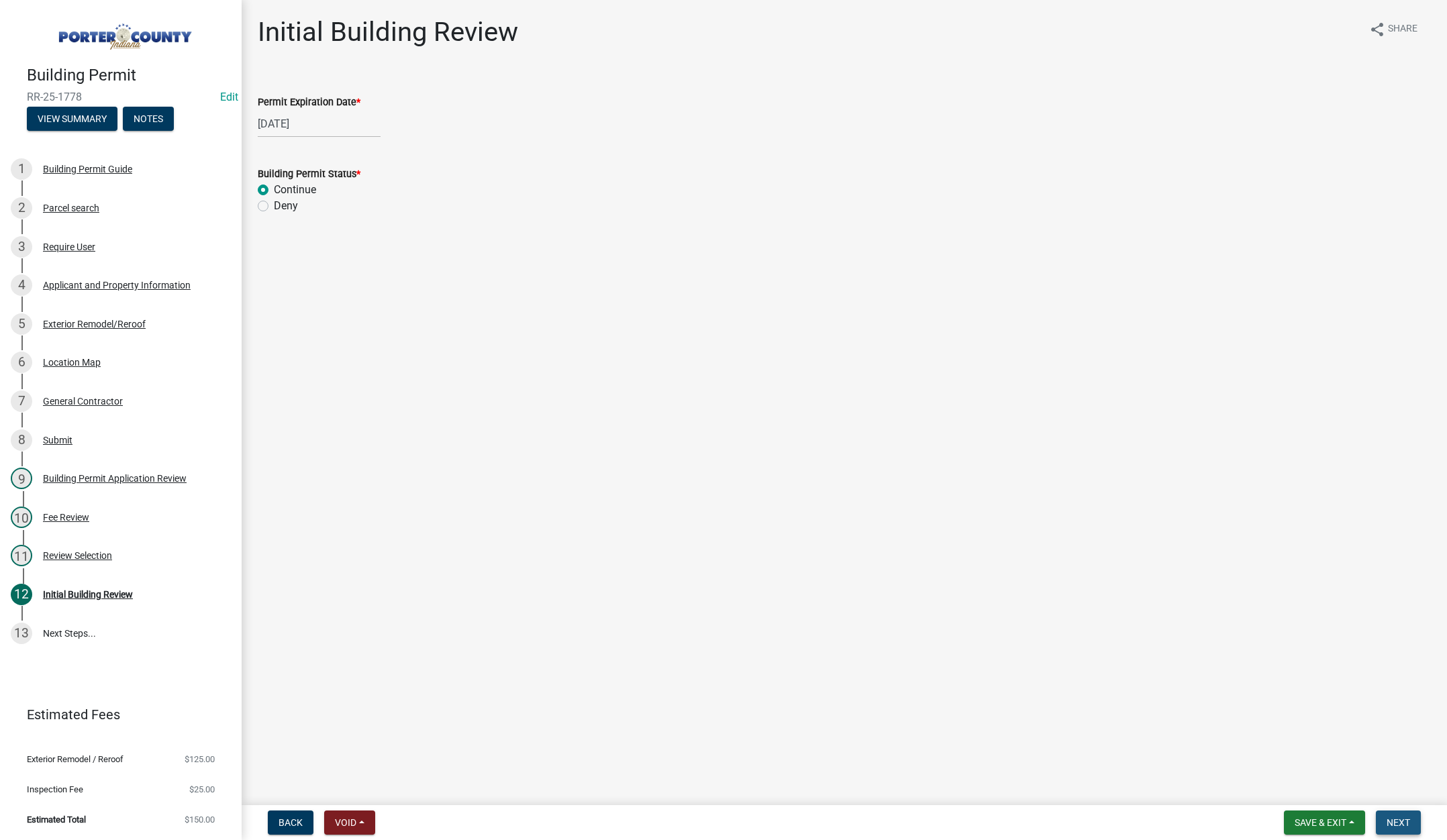
click at [1391, 814] on button "Next" at bounding box center [1398, 822] width 45 height 24
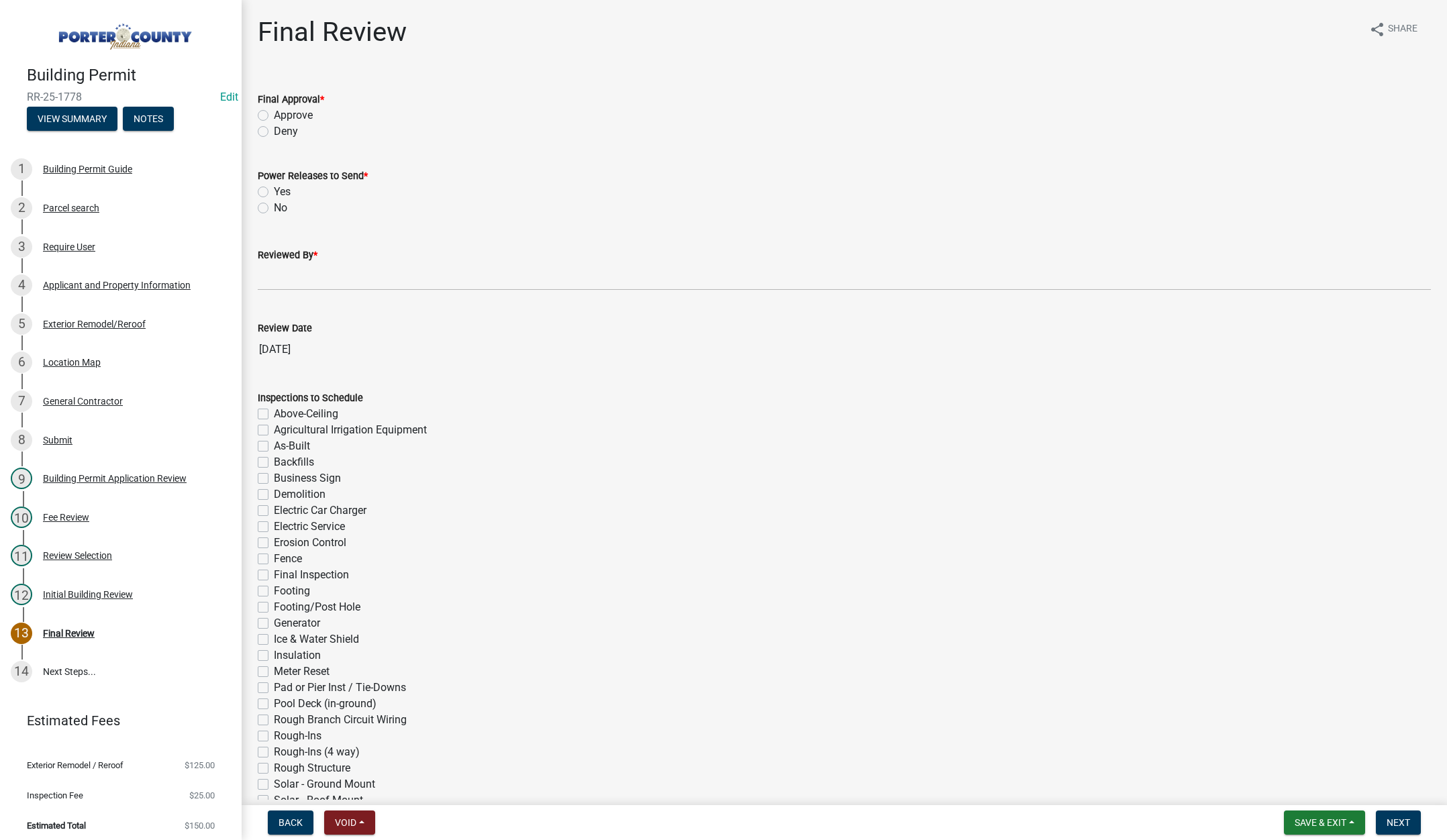
click at [274, 113] on label "Approve" at bounding box center [293, 115] width 39 height 16
click at [274, 113] on input "Approve" at bounding box center [278, 111] width 8 height 8
radio input "true"
click at [274, 208] on label "No" at bounding box center [281, 208] width 13 height 16
click at [274, 208] on input "No" at bounding box center [278, 204] width 8 height 8
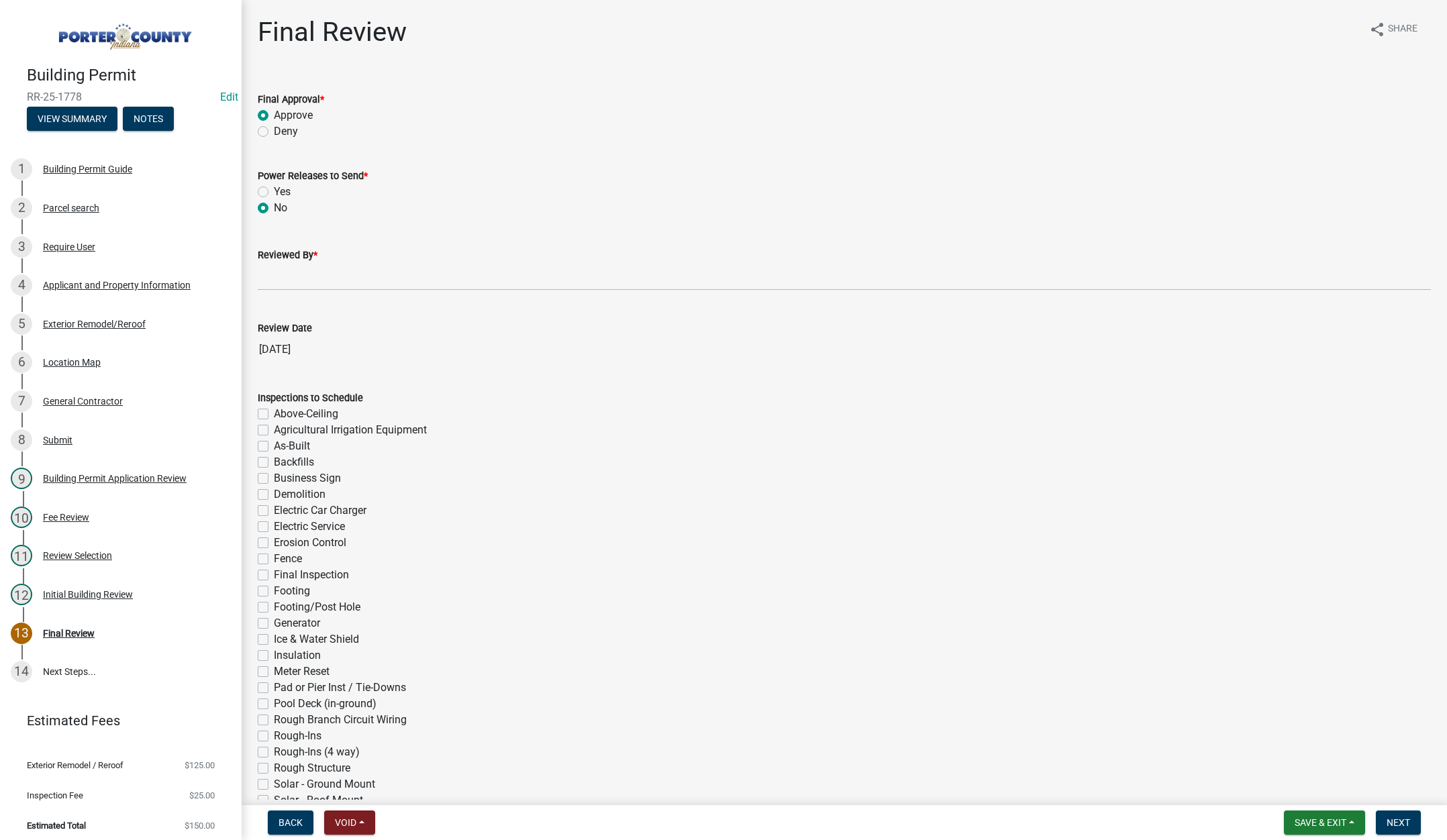
radio input "true"
click at [272, 276] on input "Reviewed By *" at bounding box center [844, 276] width 1173 height 27
type input "Tami"
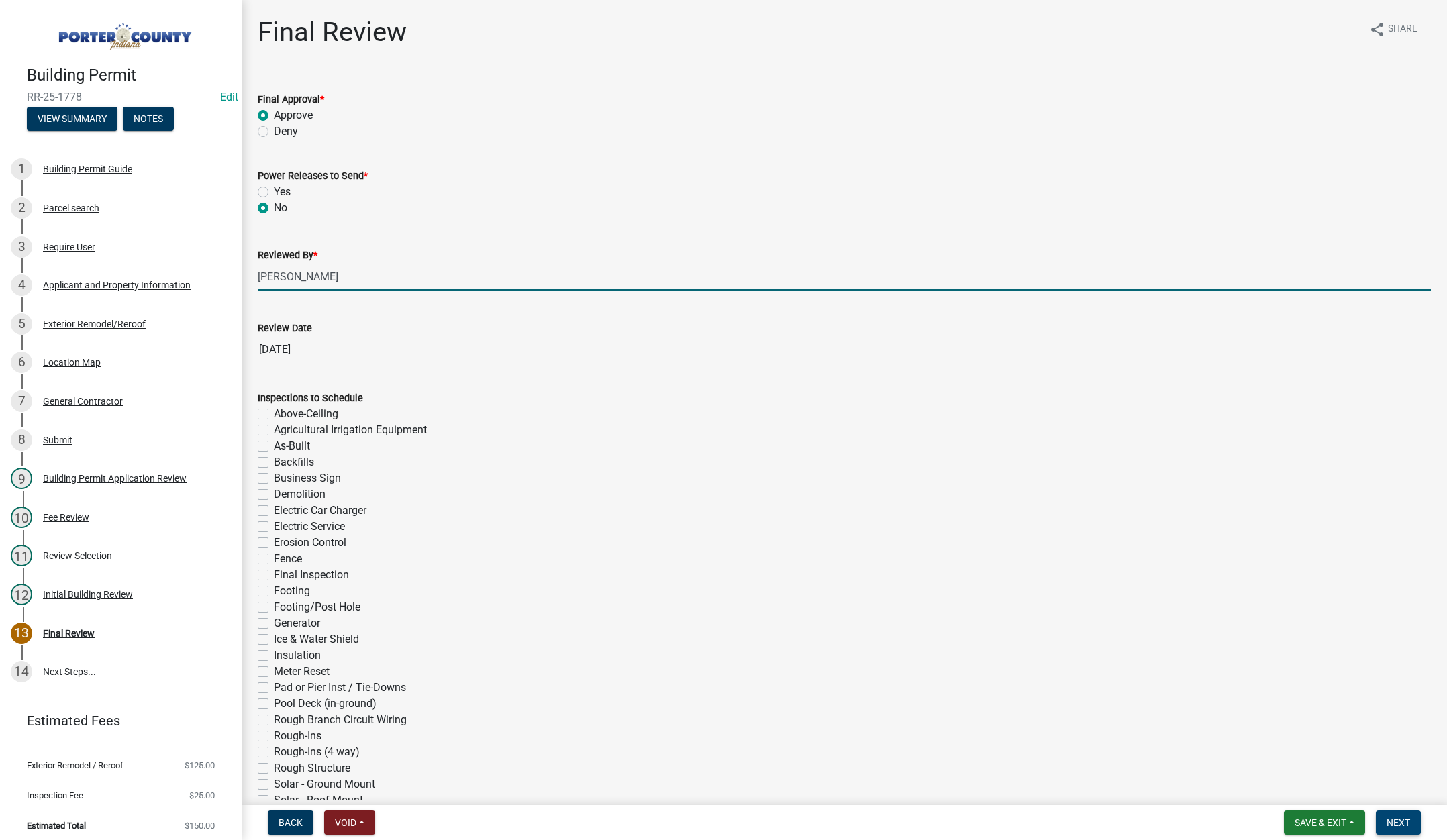
click at [1393, 817] on span "Next" at bounding box center [1398, 822] width 23 height 11
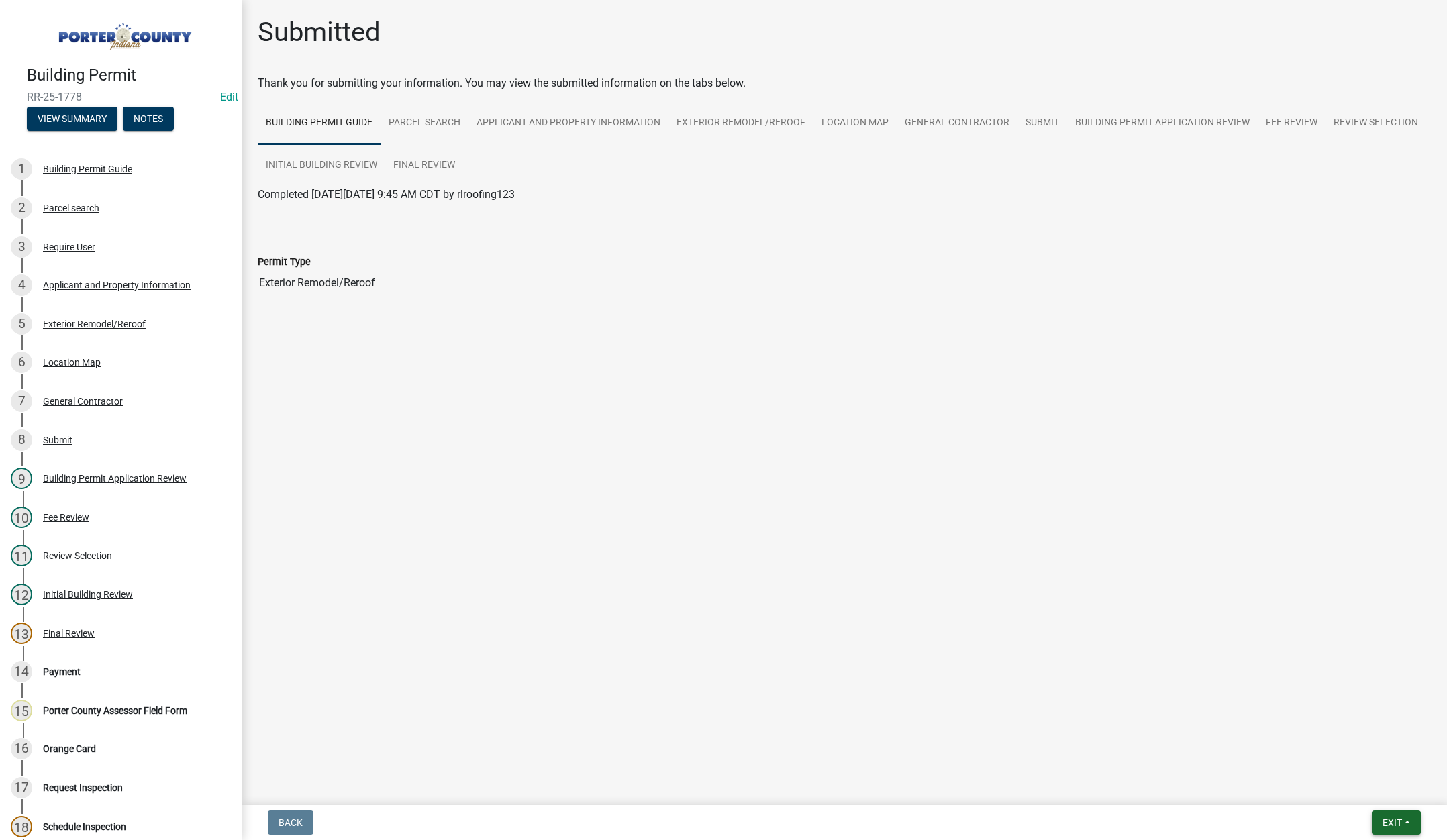
click at [1393, 814] on button "Exit" at bounding box center [1396, 822] width 49 height 24
click at [1346, 789] on button "Save & Exit" at bounding box center [1367, 788] width 107 height 32
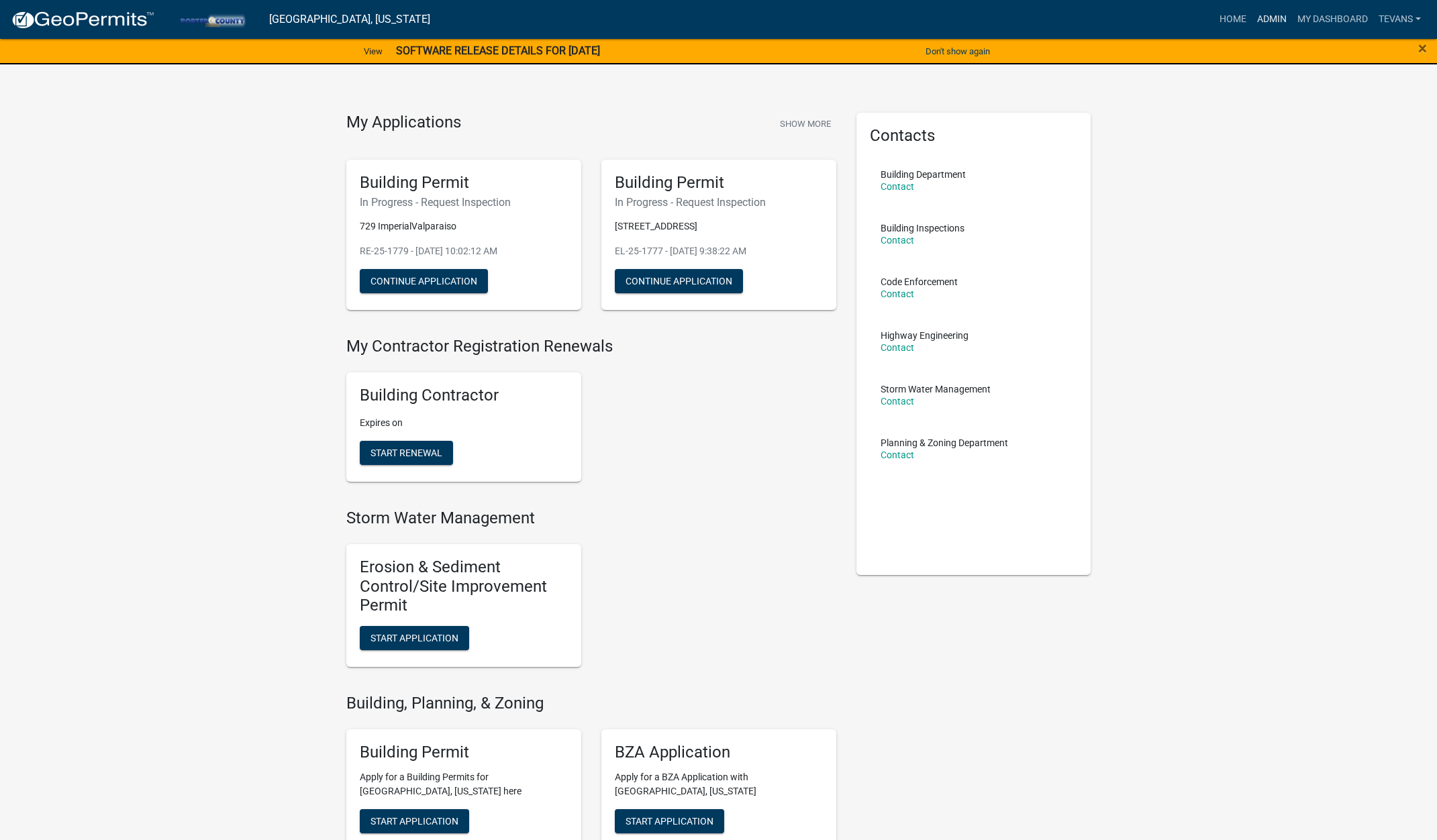
click at [1267, 17] on link "Admin" at bounding box center [1271, 20] width 40 height 25
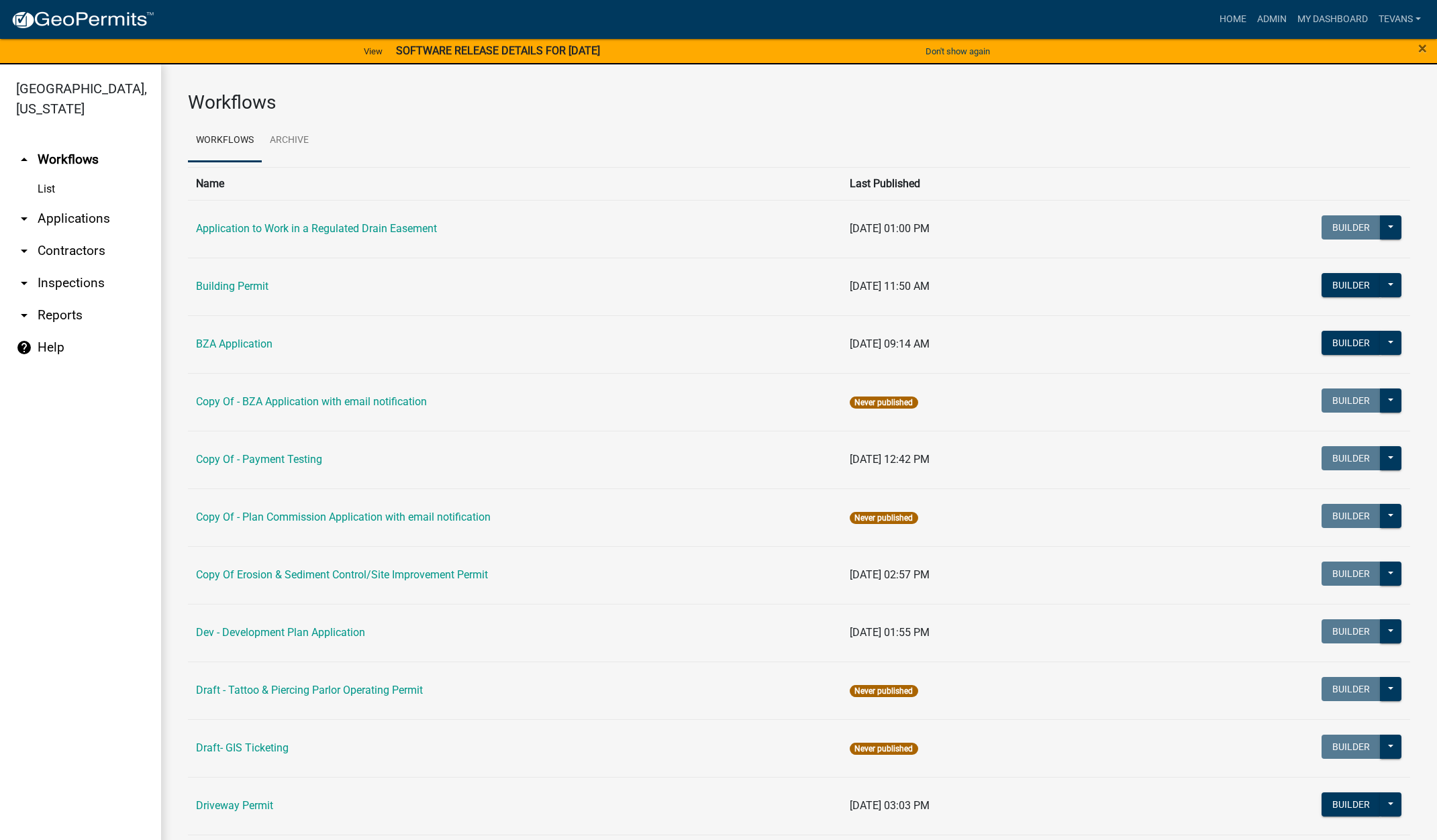
click at [78, 203] on link "arrow_drop_down Applications" at bounding box center [80, 219] width 161 height 32
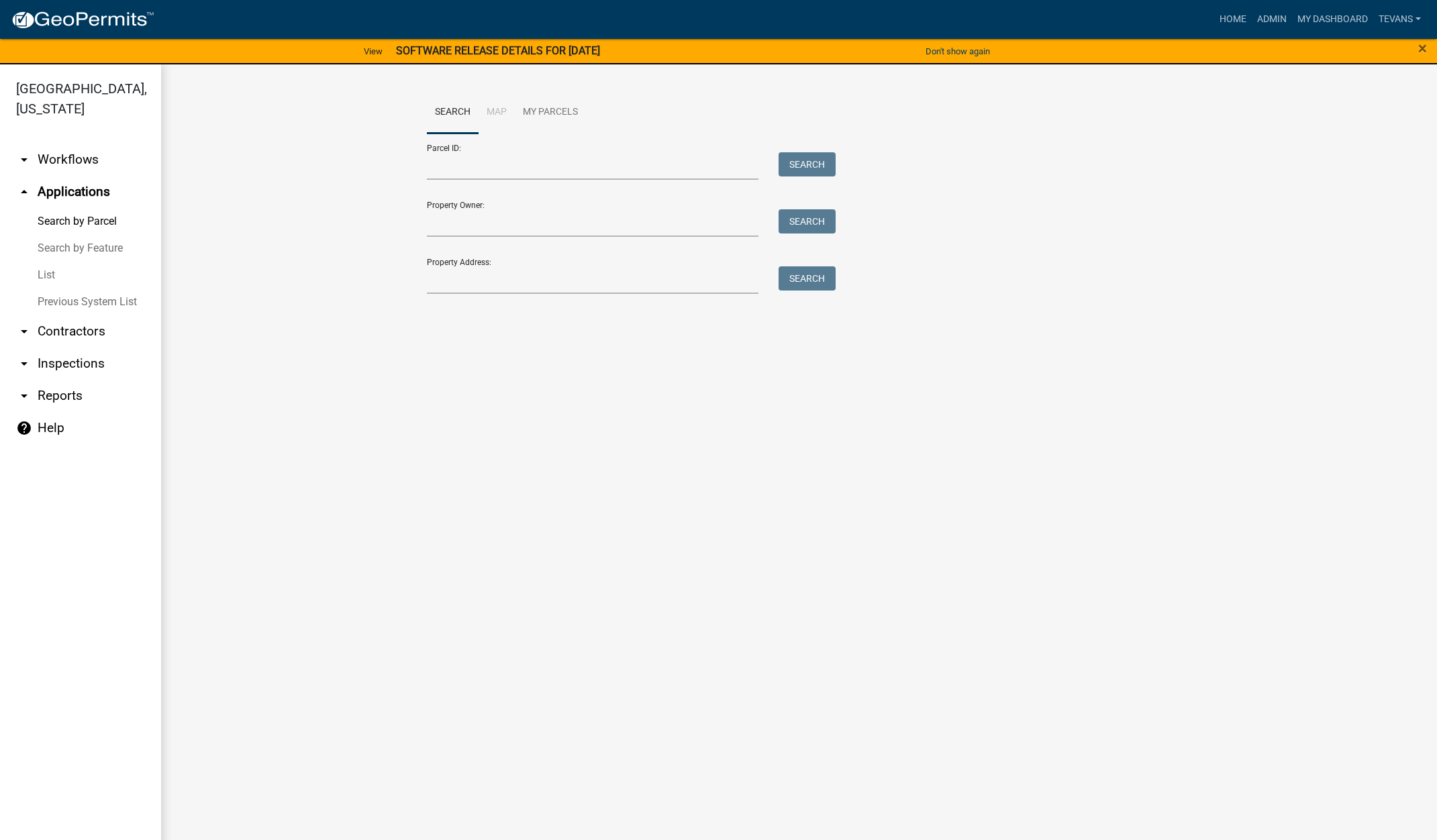
drag, startPoint x: 47, startPoint y: 254, endPoint x: 101, endPoint y: 237, distance: 56.6
click at [47, 261] on link "List" at bounding box center [80, 275] width 161 height 27
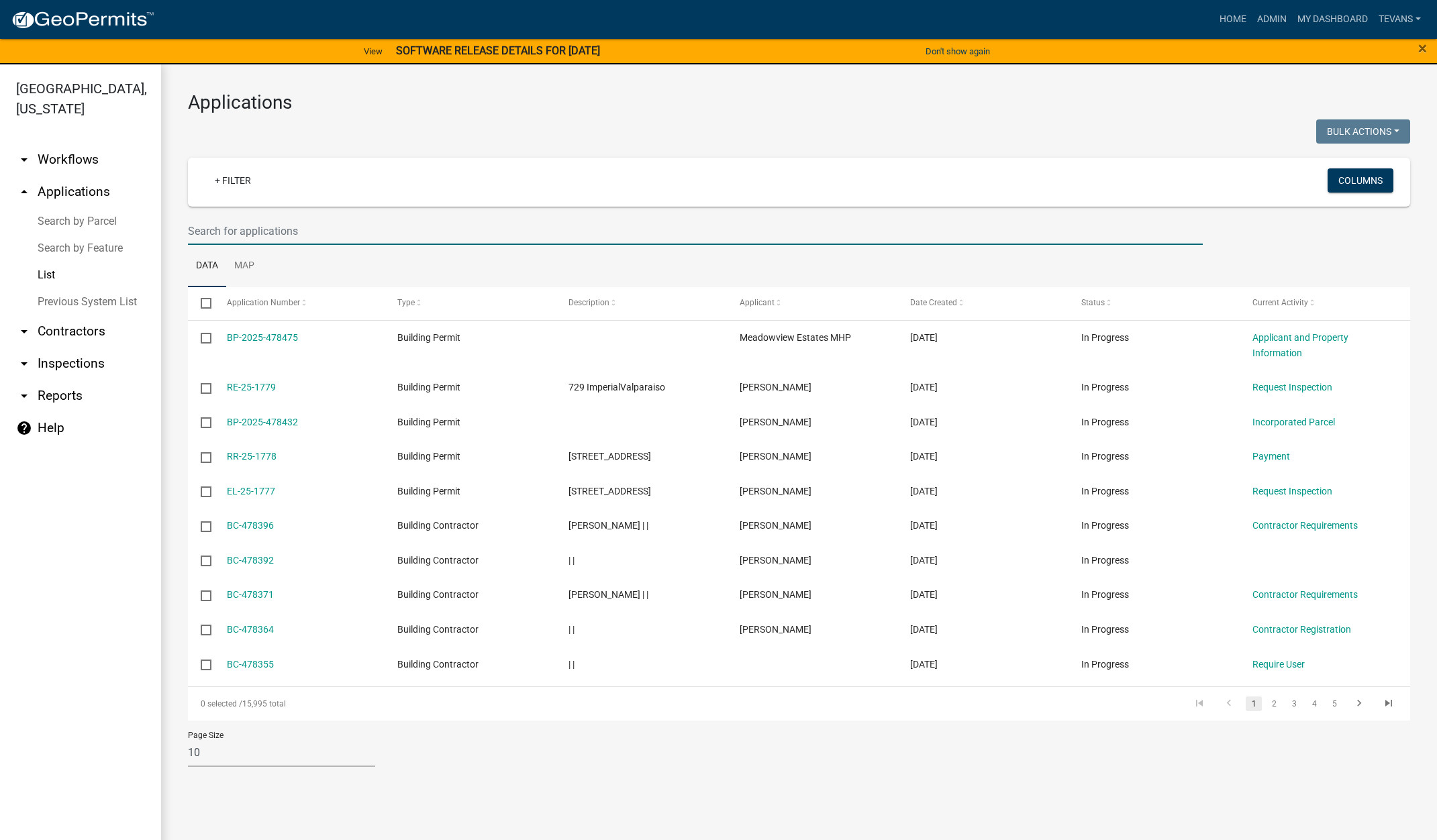
click at [287, 228] on input "text" at bounding box center [696, 231] width 1015 height 27
type input "1547"
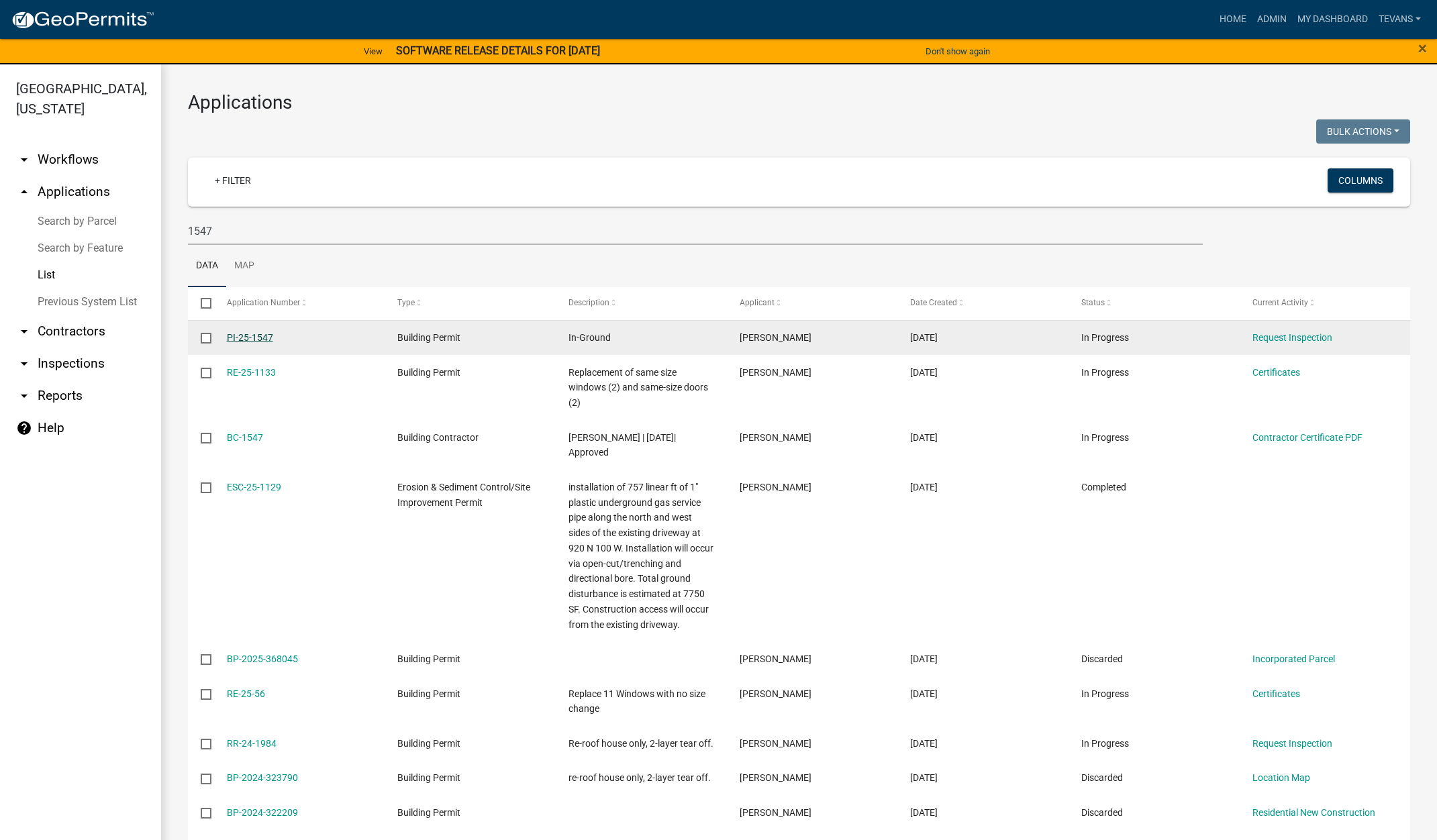
click at [254, 334] on link "PI-25-1547" at bounding box center [250, 337] width 47 height 11
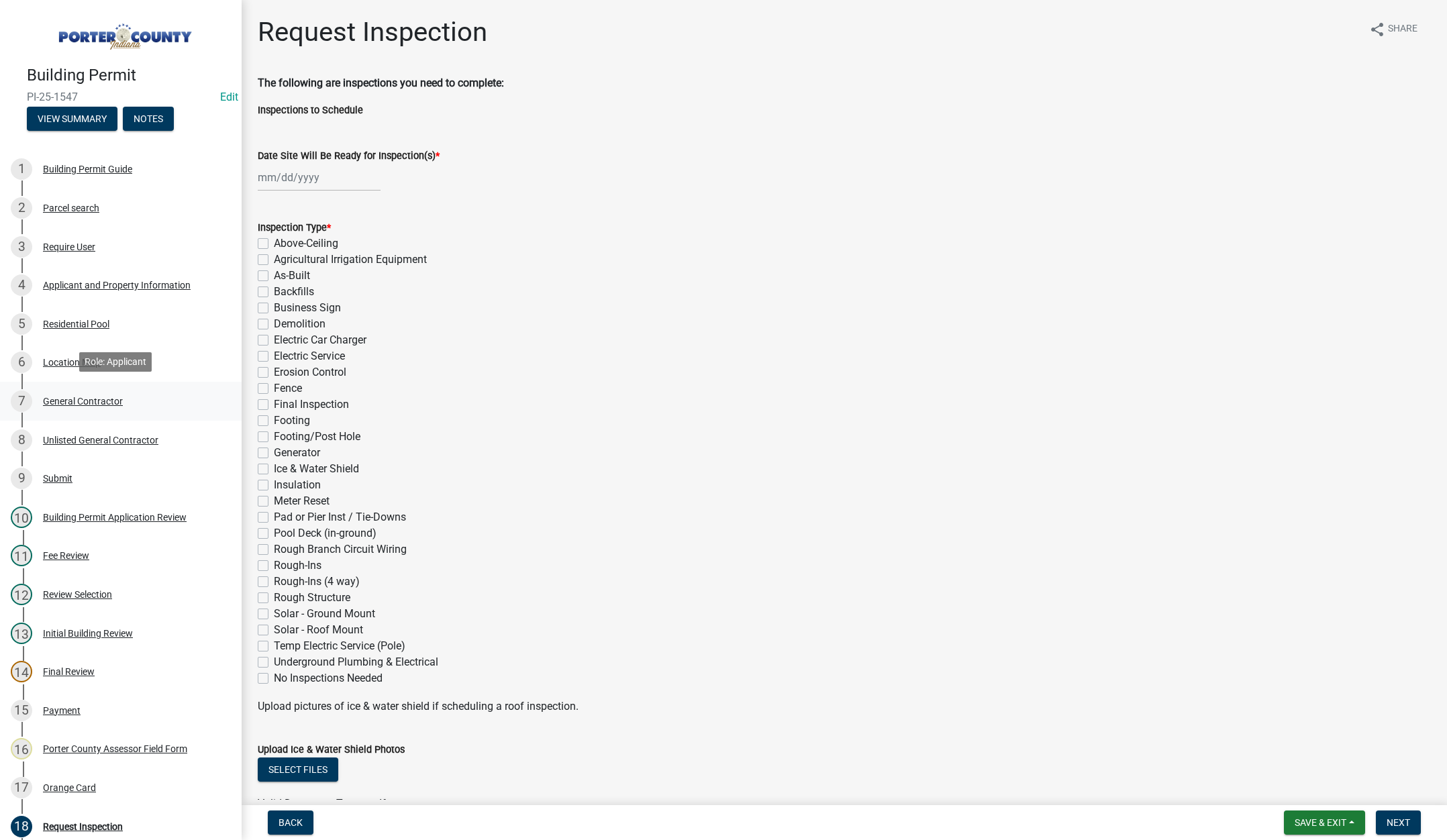
click at [67, 397] on div "General Contractor" at bounding box center [82, 401] width 80 height 9
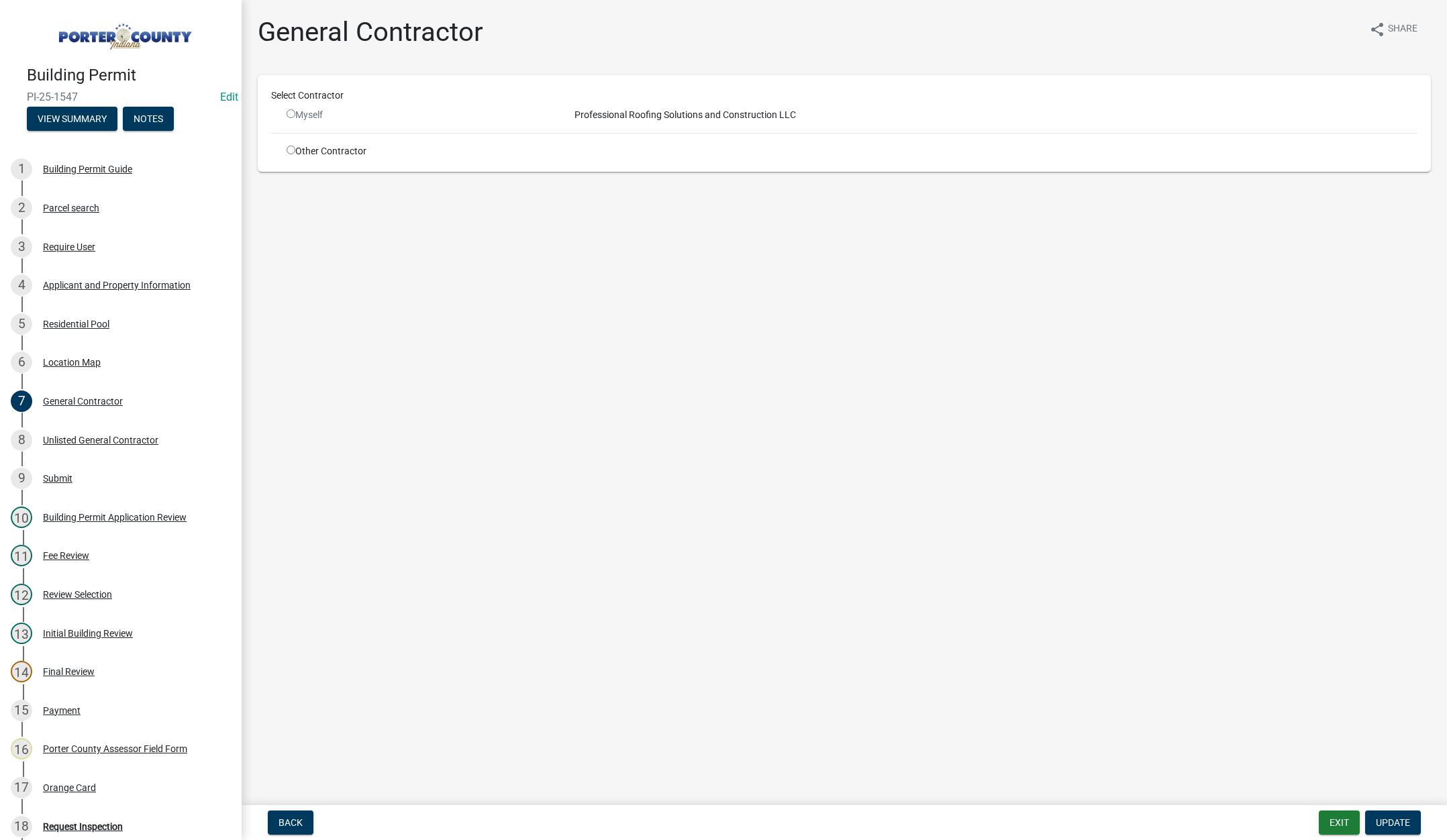
click at [289, 147] on input "radio" at bounding box center [291, 150] width 8 height 8
radio input "true"
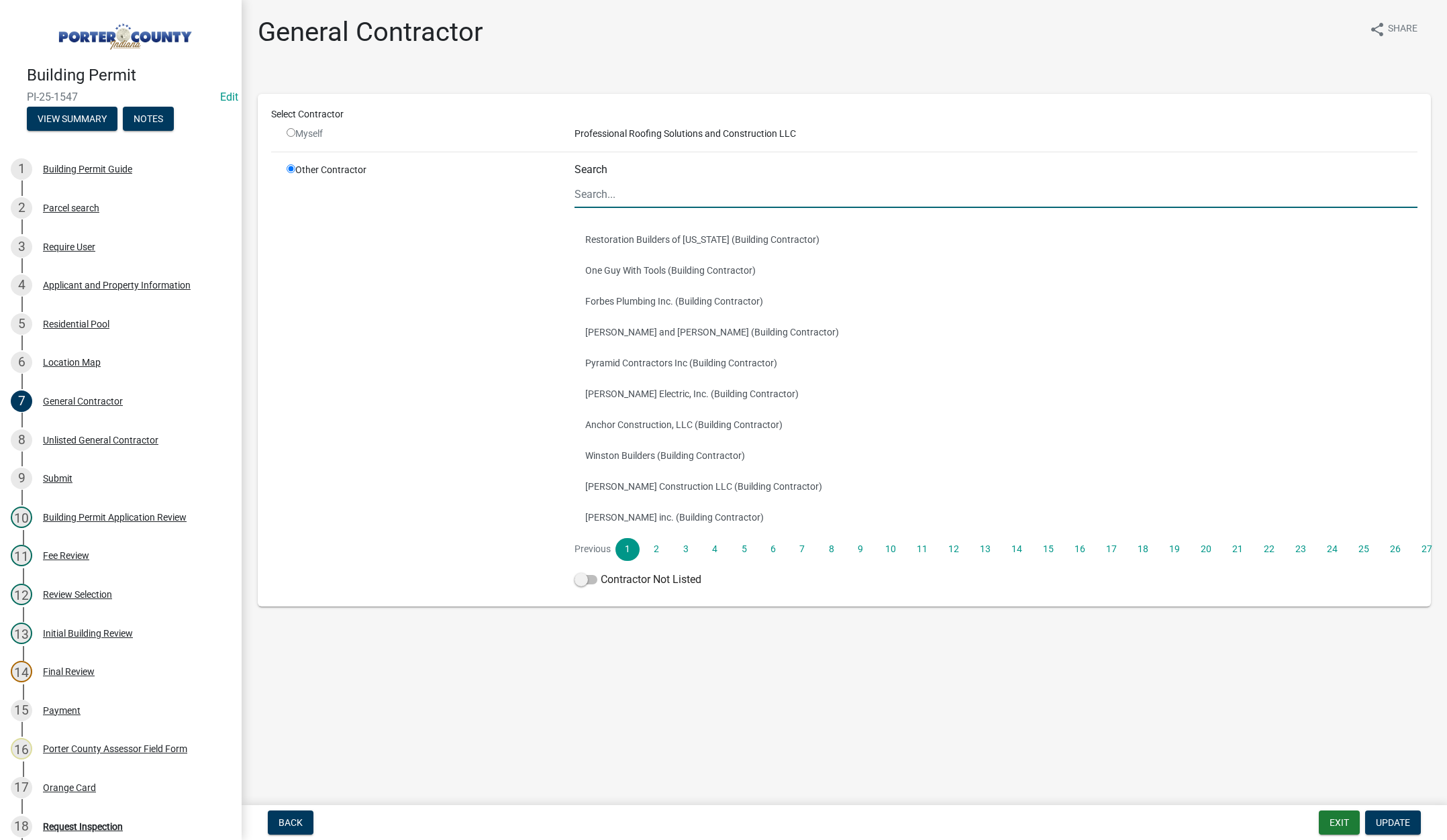
click at [620, 191] on input "Search" at bounding box center [996, 194] width 843 height 27
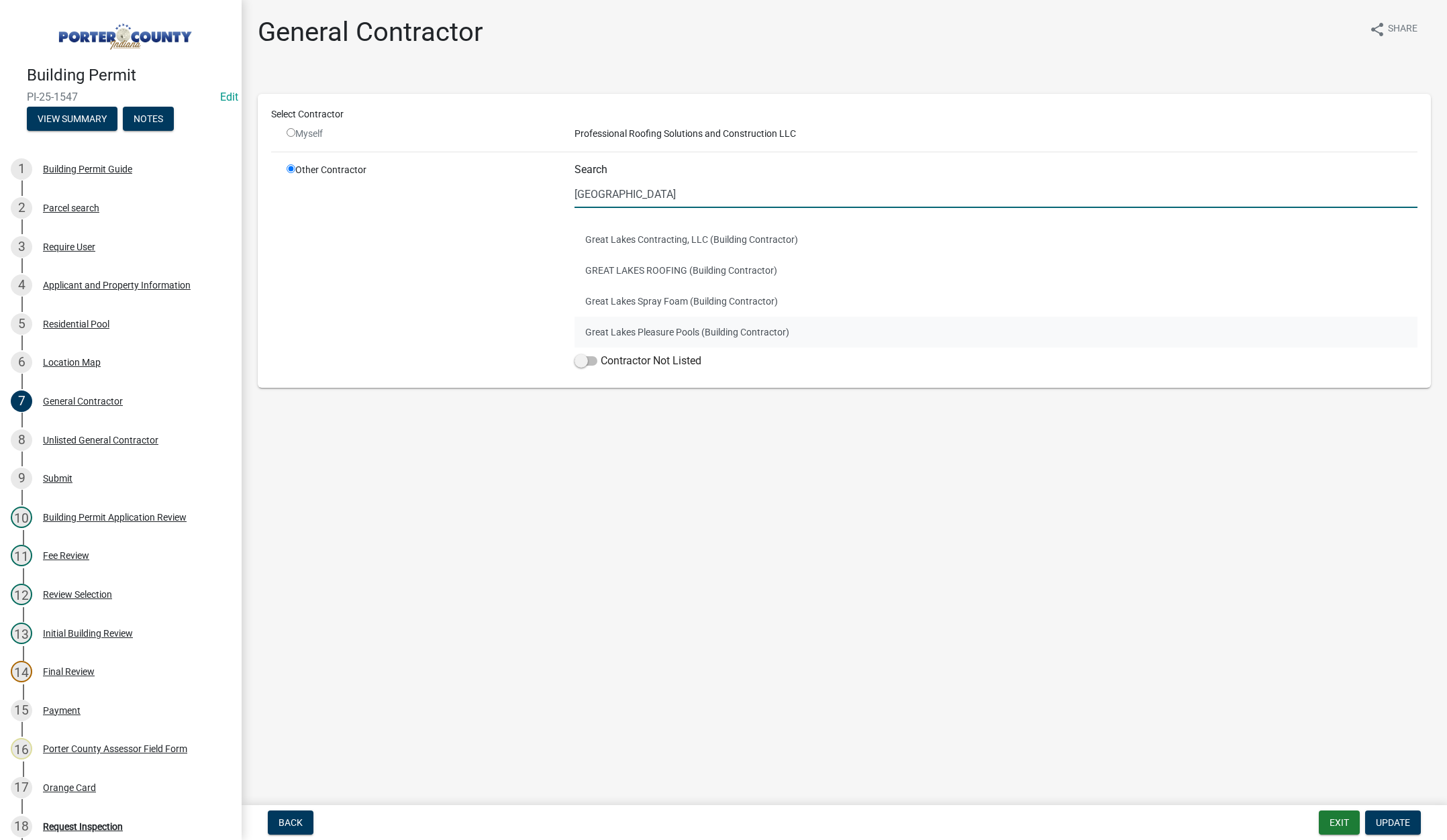
type input "great lake"
click at [667, 323] on button "Great Lakes Pleasure Pools (Building Contractor)" at bounding box center [996, 332] width 843 height 31
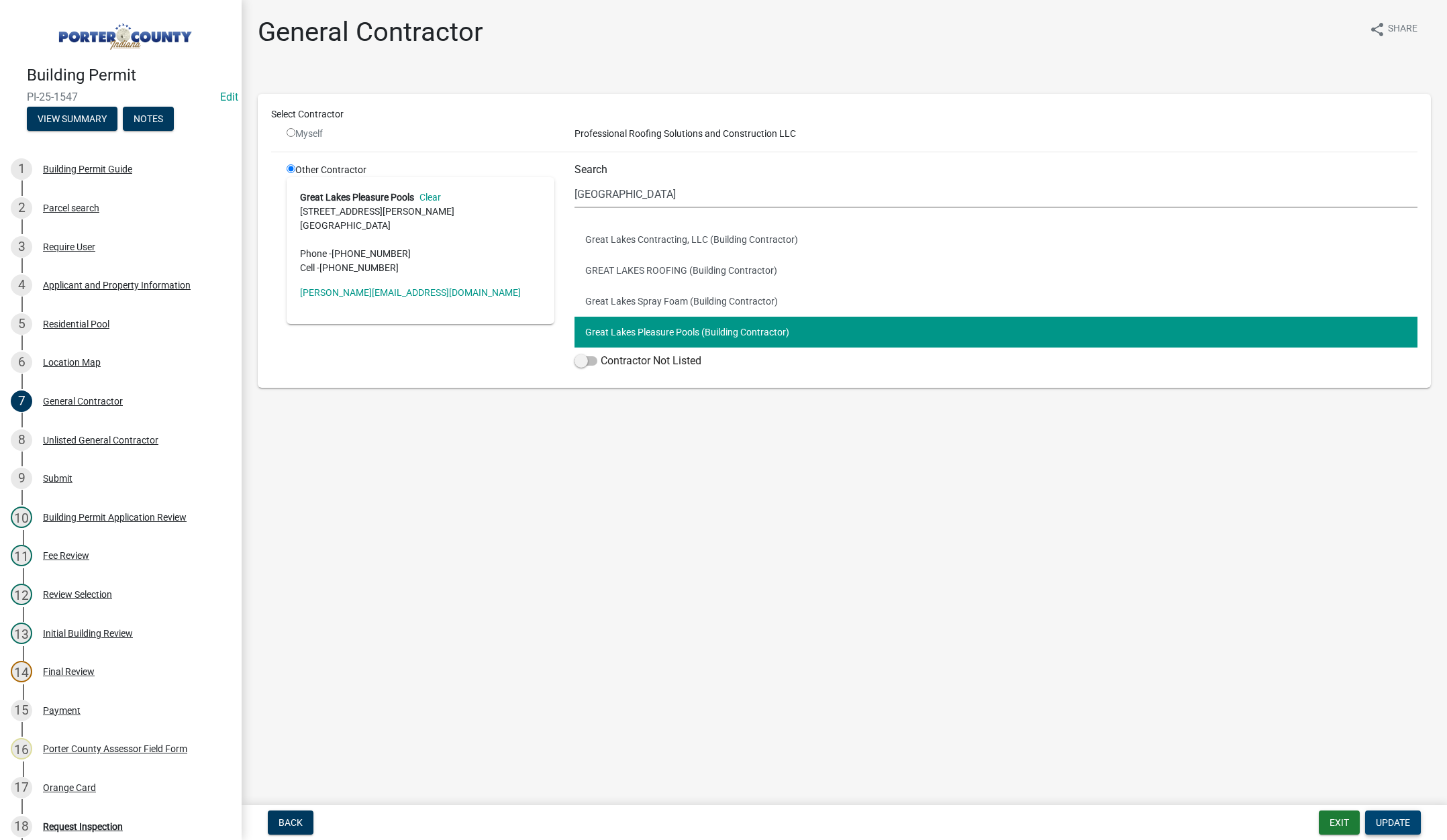
click at [1392, 820] on span "Update" at bounding box center [1393, 822] width 35 height 11
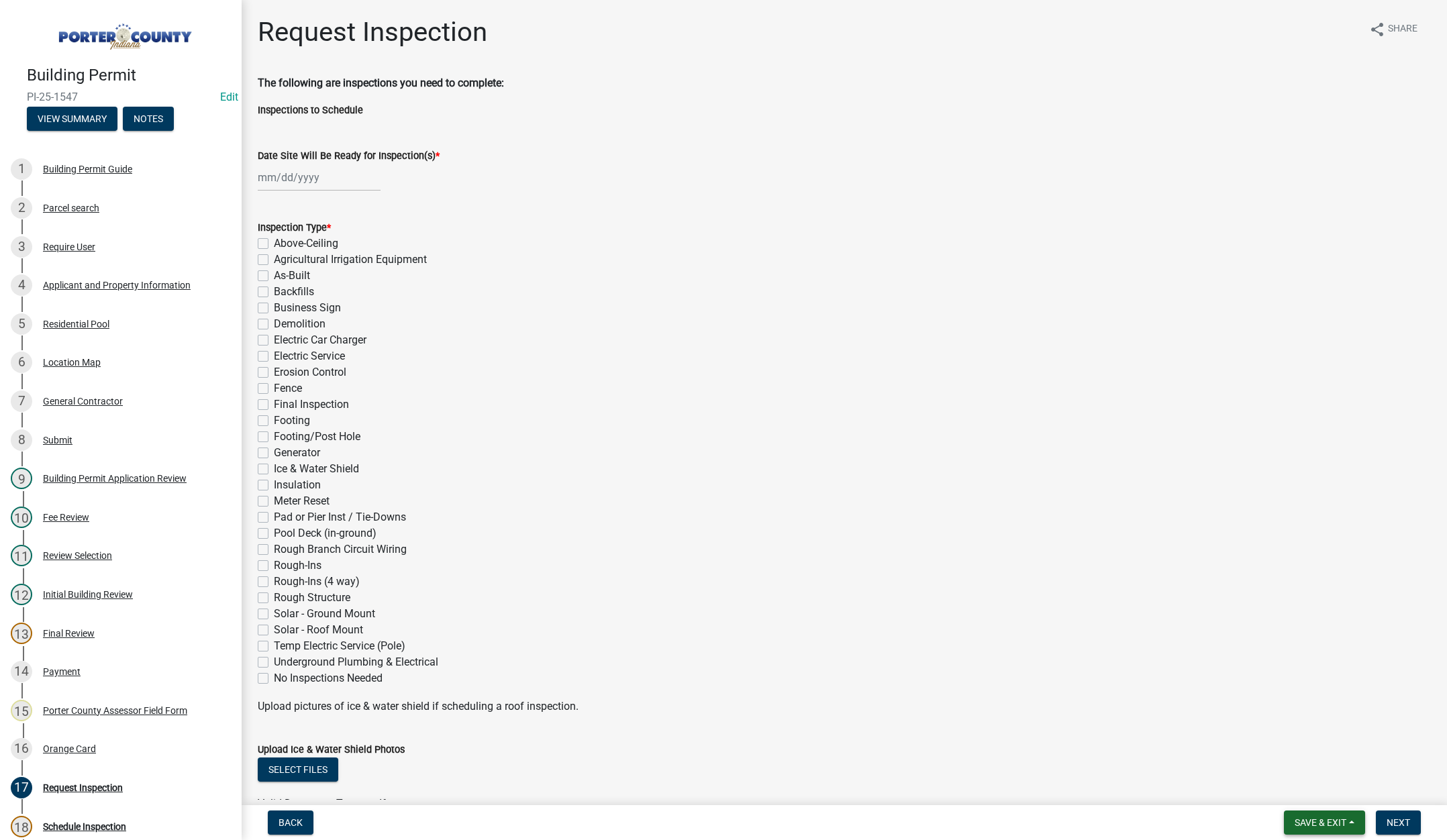
click at [1315, 820] on span "Save & Exit" at bounding box center [1320, 822] width 51 height 11
drag, startPoint x: 1315, startPoint y: 796, endPoint x: 1247, endPoint y: 756, distance: 78.9
click at [1315, 796] on button "Save & Exit" at bounding box center [1311, 788] width 107 height 32
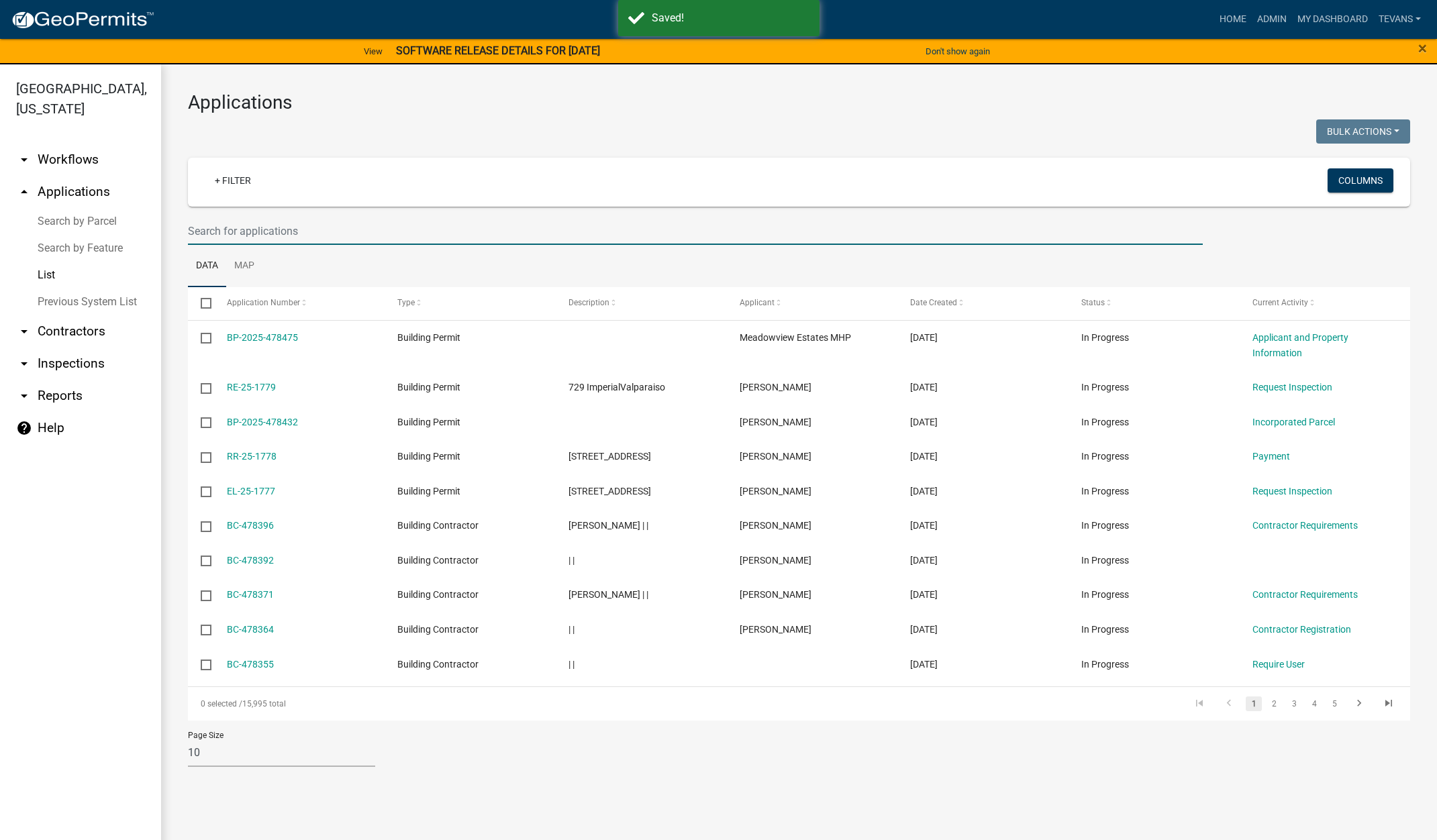
click at [235, 233] on input "text" at bounding box center [696, 231] width 1015 height 27
type input "1548"
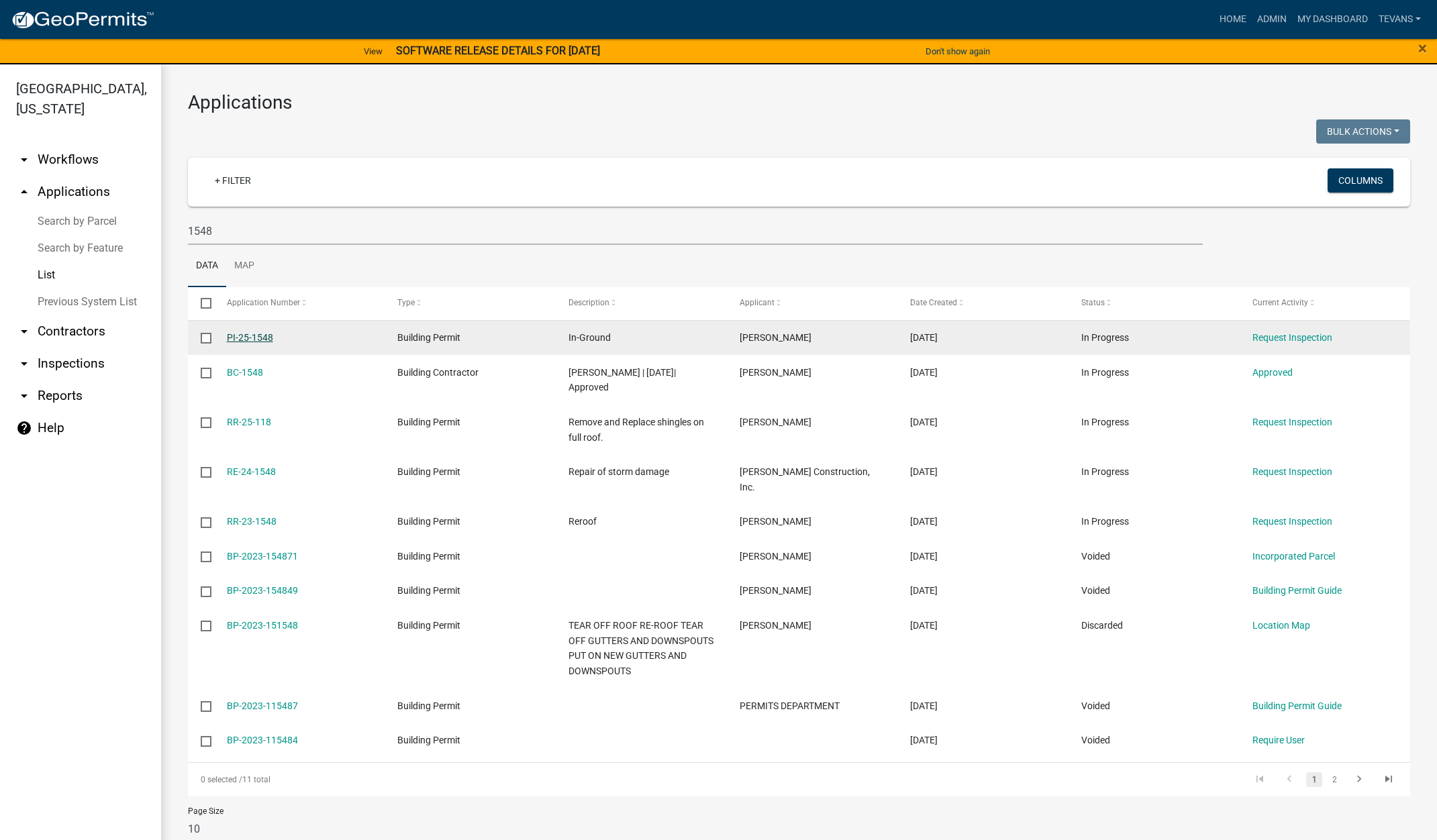
click at [244, 335] on link "PI-25-1548" at bounding box center [250, 337] width 47 height 11
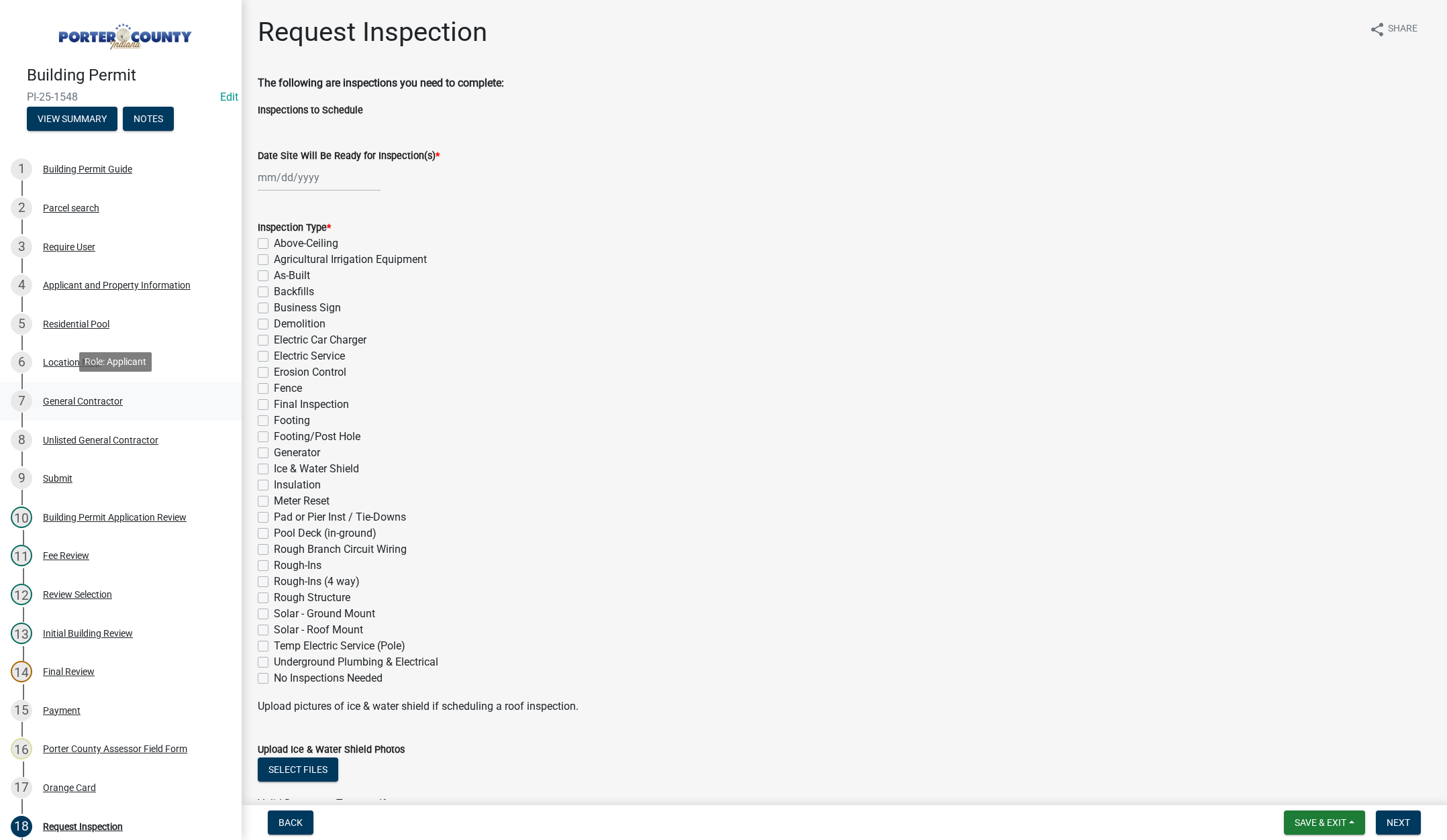
click at [78, 397] on div "General Contractor" at bounding box center [82, 401] width 80 height 9
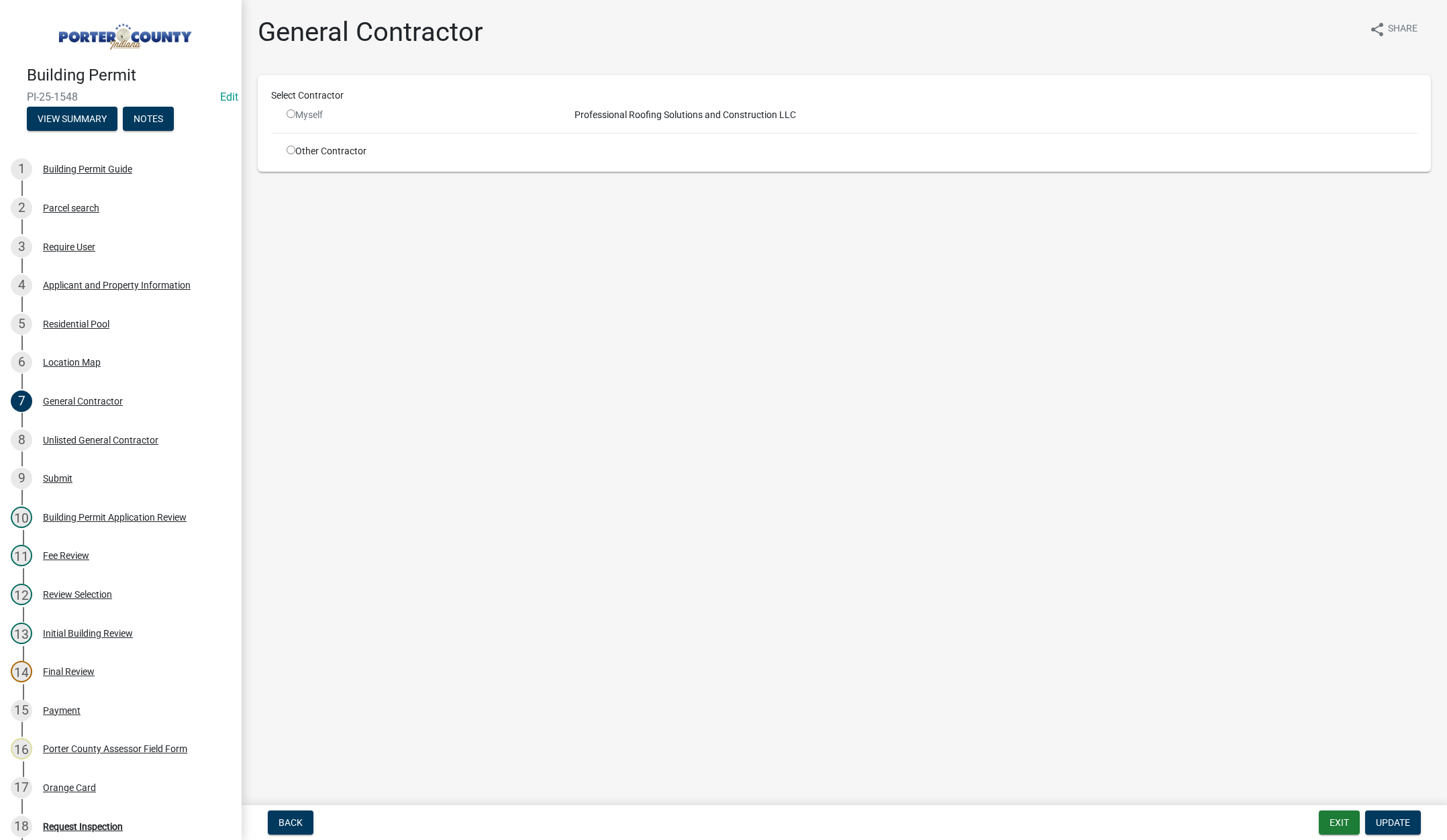
click at [289, 147] on input "radio" at bounding box center [291, 150] width 8 height 8
radio input "true"
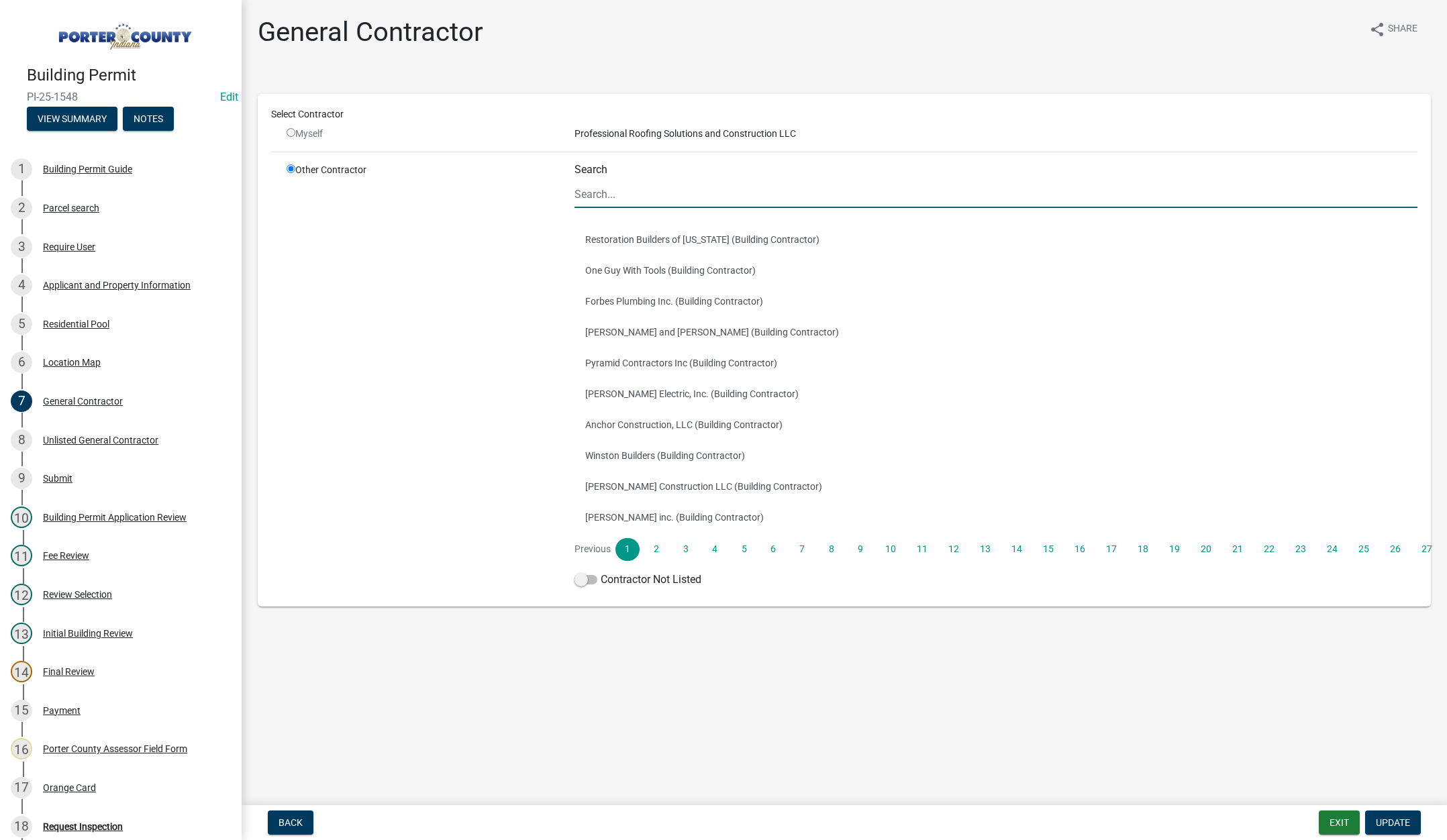
click at [620, 196] on input "Search" at bounding box center [996, 194] width 843 height 27
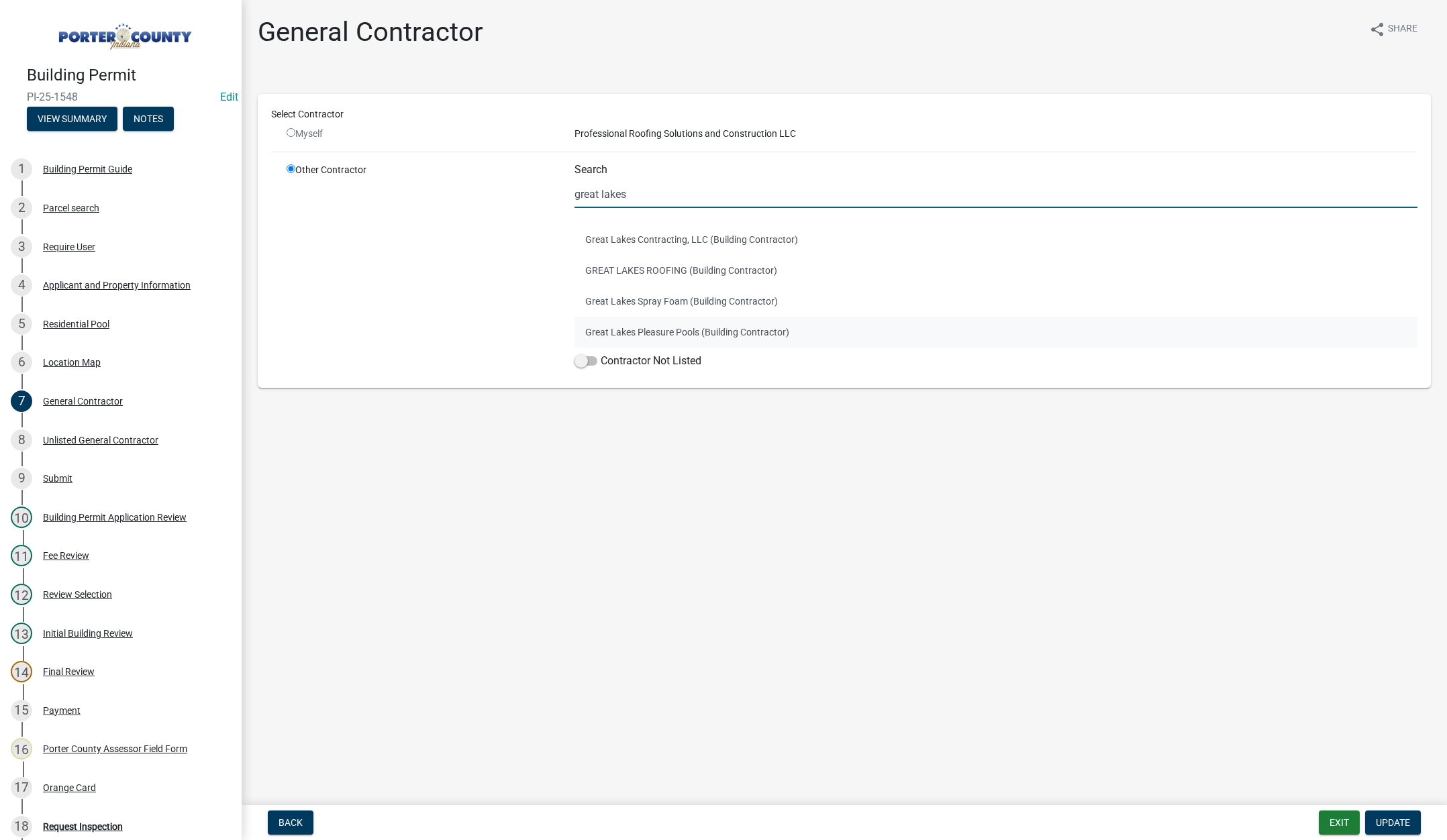
type input "great lakes"
click at [721, 326] on button "Great Lakes Pleasure Pools (Building Contractor)" at bounding box center [996, 332] width 843 height 31
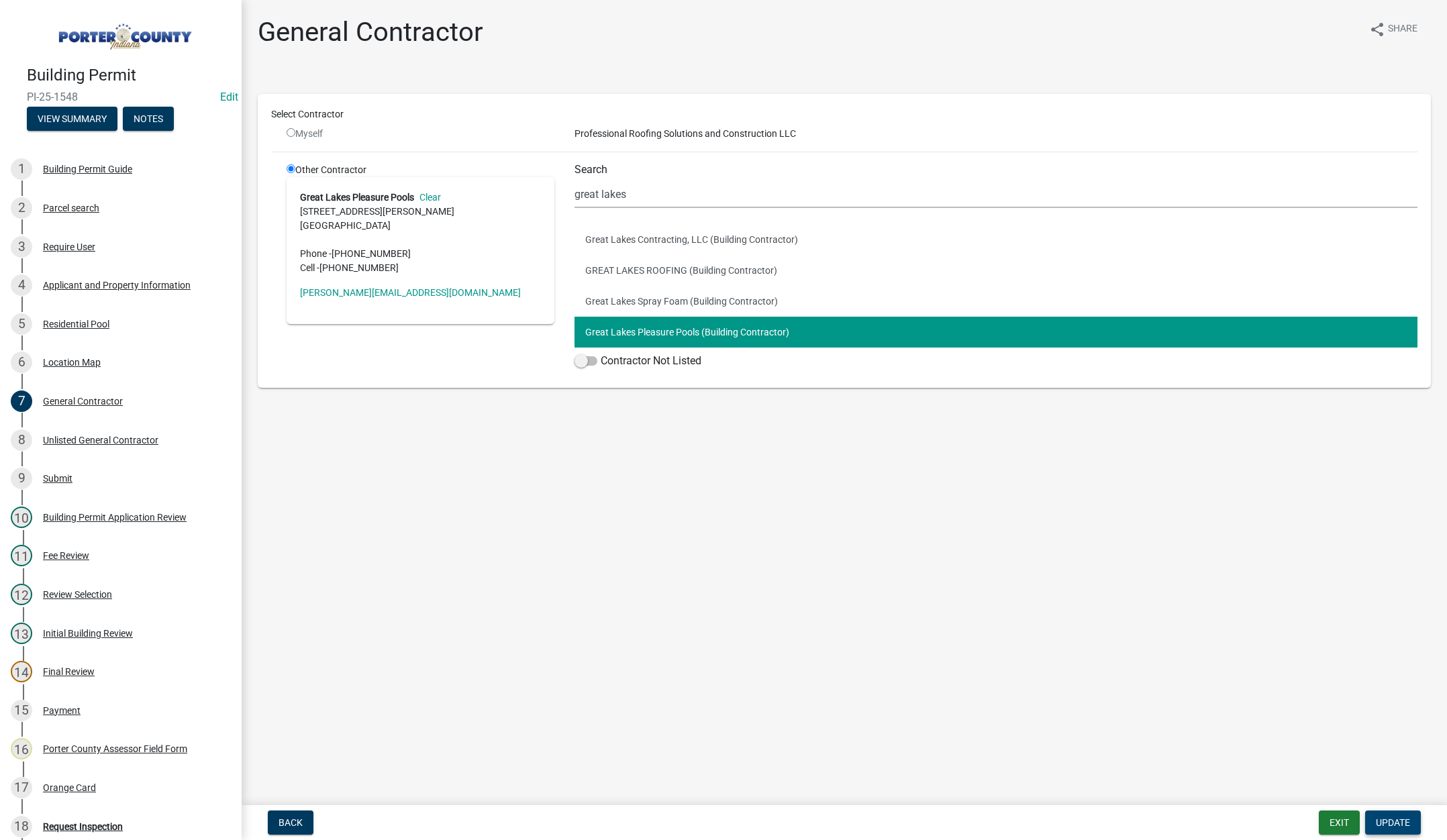
click at [1400, 820] on span "Update" at bounding box center [1393, 822] width 35 height 11
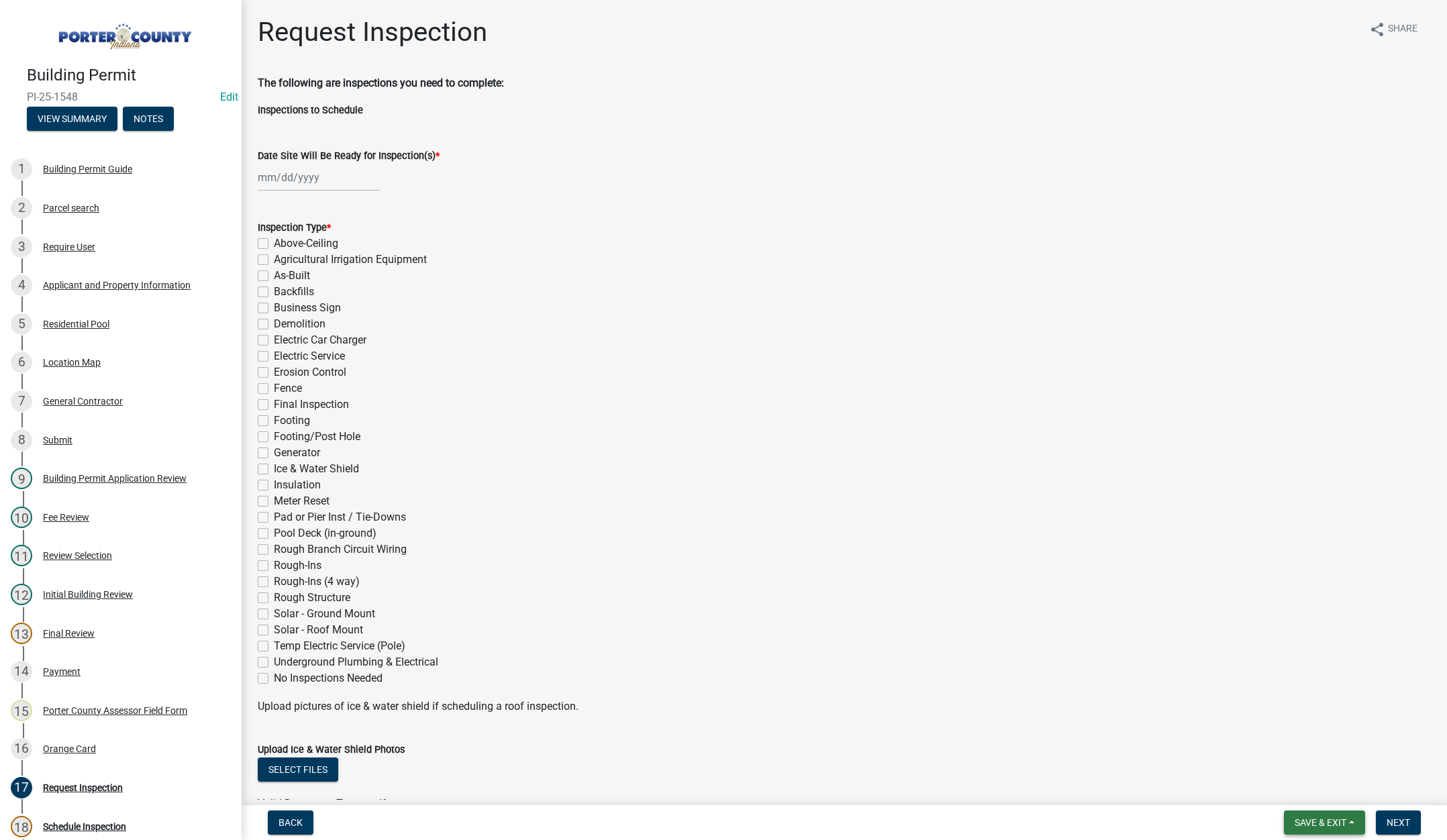
click at [1298, 815] on button "Save & Exit" at bounding box center [1324, 822] width 81 height 24
click at [1299, 792] on button "Save & Exit" at bounding box center [1311, 788] width 107 height 32
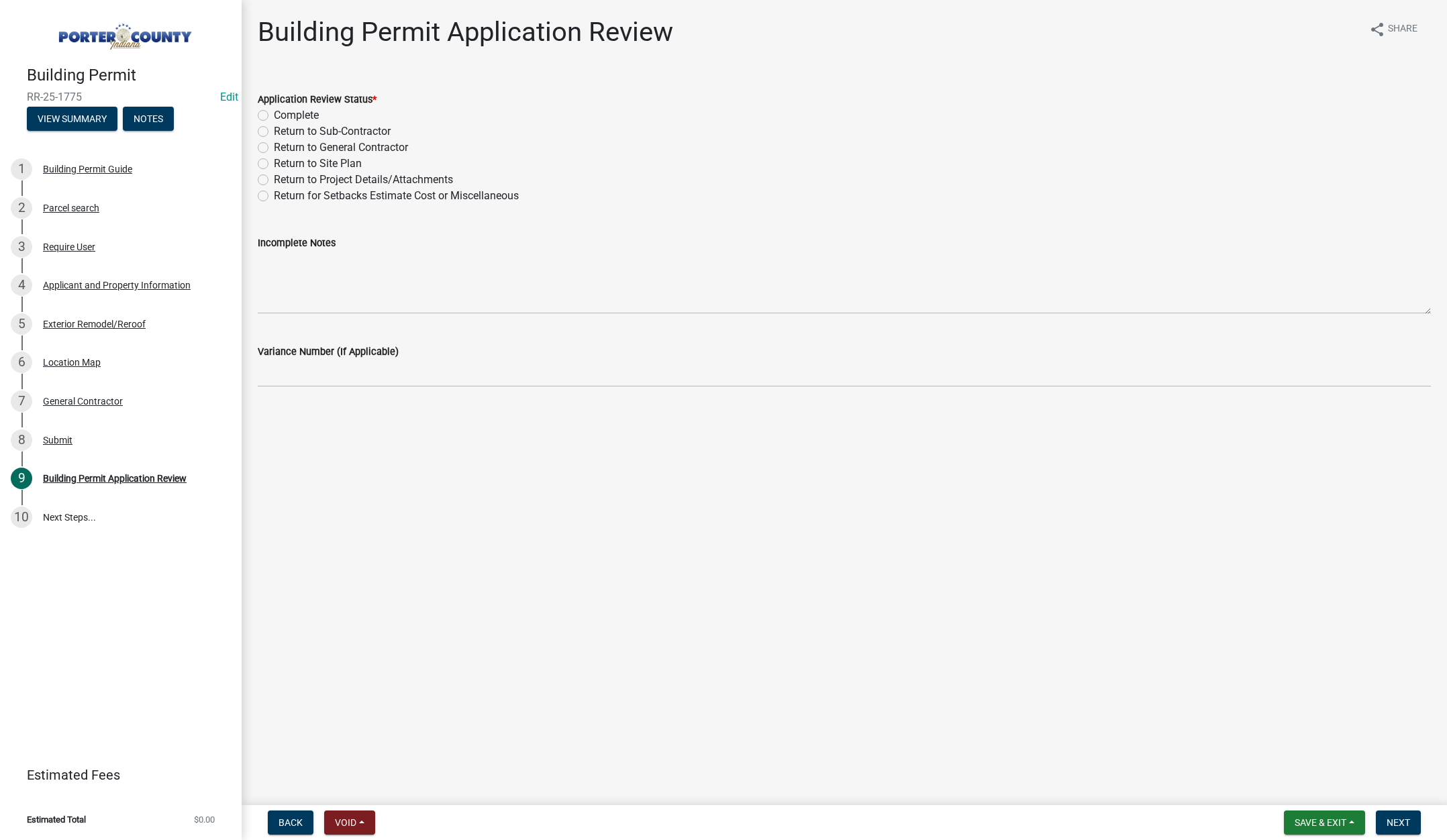
click at [274, 115] on label "Complete" at bounding box center [297, 115] width 45 height 16
click at [274, 115] on input "Complete" at bounding box center [278, 111] width 8 height 8
radio input "true"
click at [1391, 820] on span "Next" at bounding box center [1398, 822] width 23 height 11
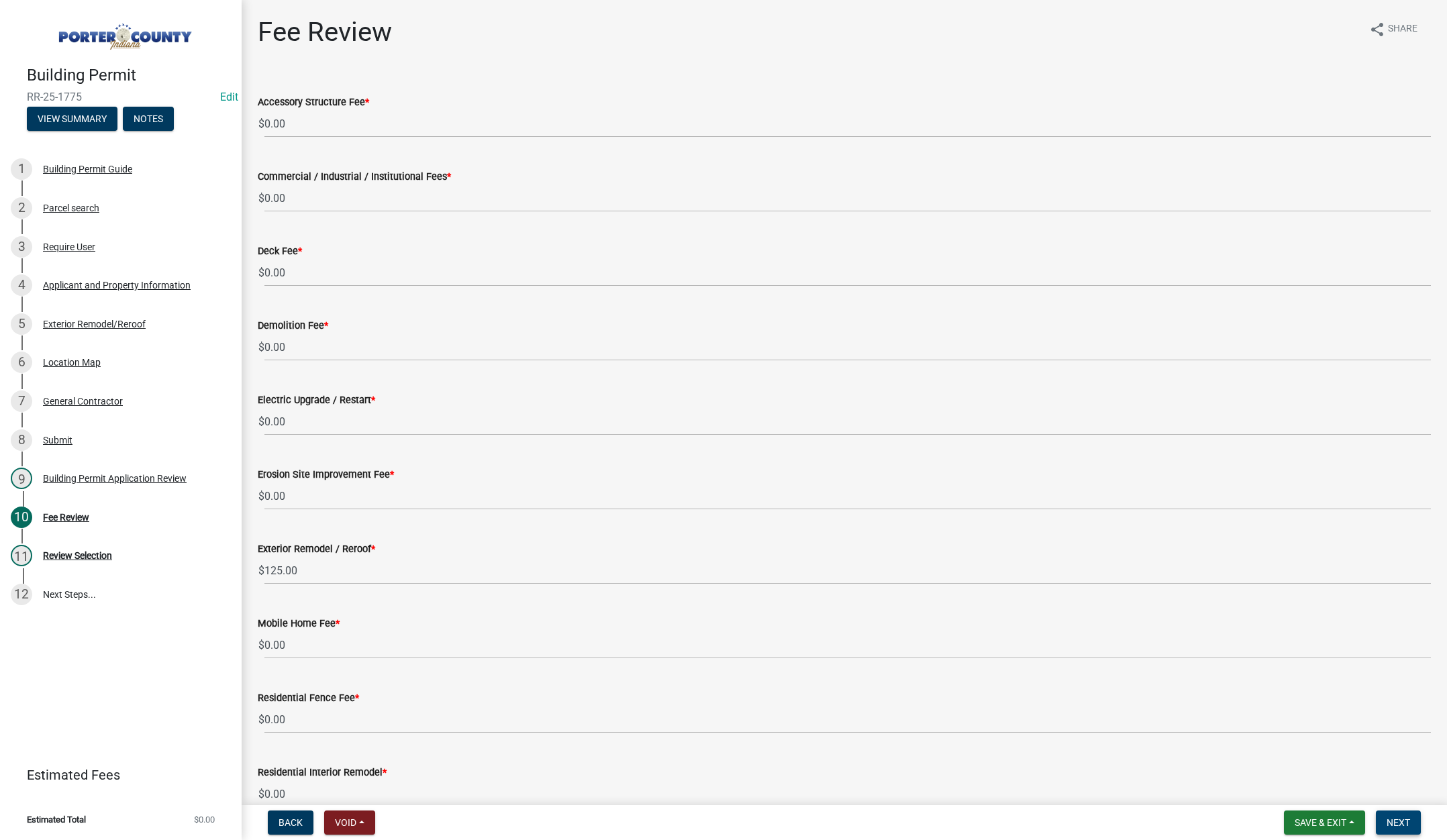
click at [1406, 822] on span "Next" at bounding box center [1398, 822] width 23 height 11
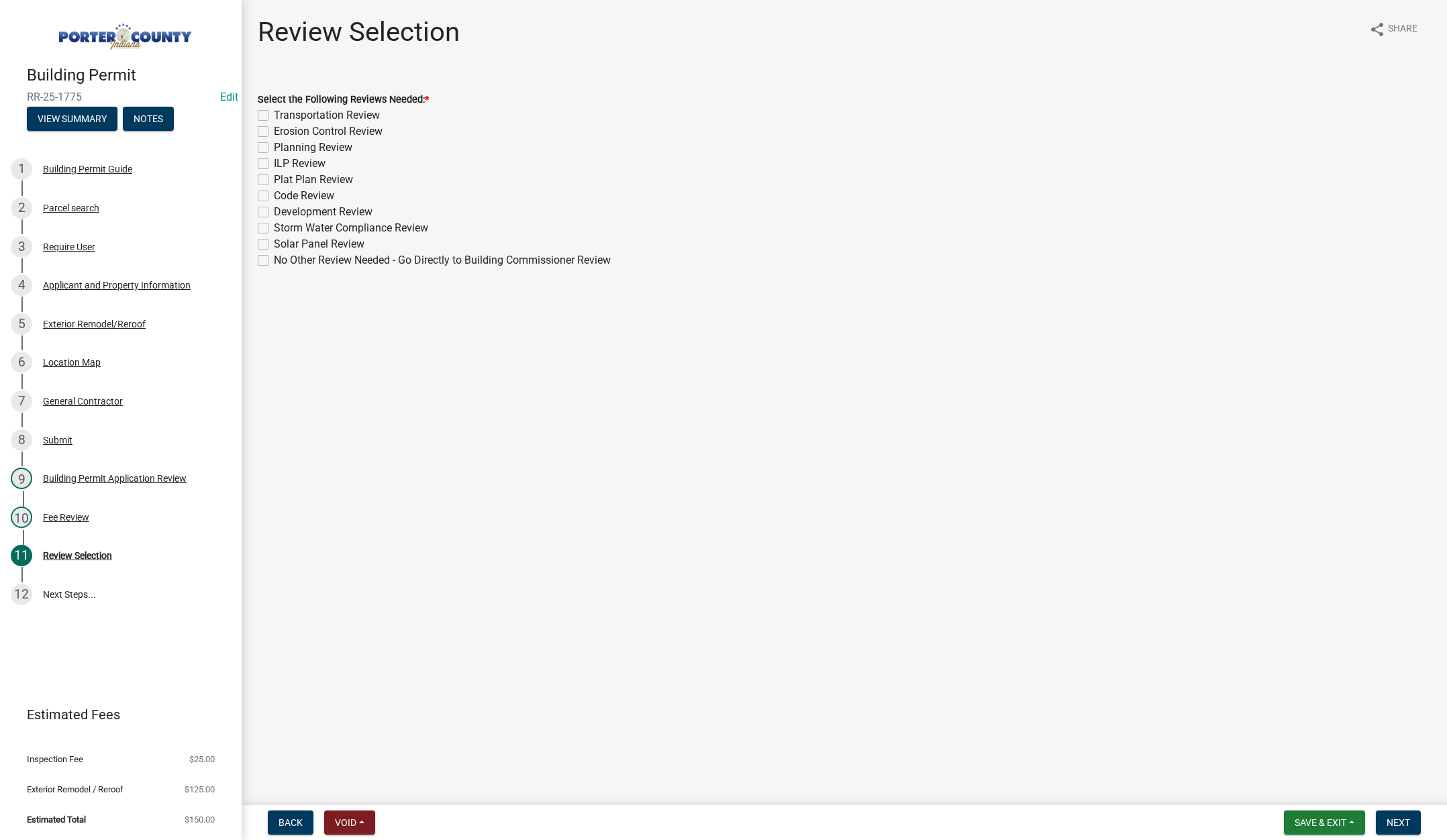
click at [274, 258] on label "No Other Review Needed - Go Directly to Building Commissioner Review" at bounding box center [443, 260] width 337 height 16
click at [274, 258] on input "No Other Review Needed - Go Directly to Building Commissioner Review" at bounding box center [278, 257] width 8 height 8
checkbox input "true"
checkbox input "false"
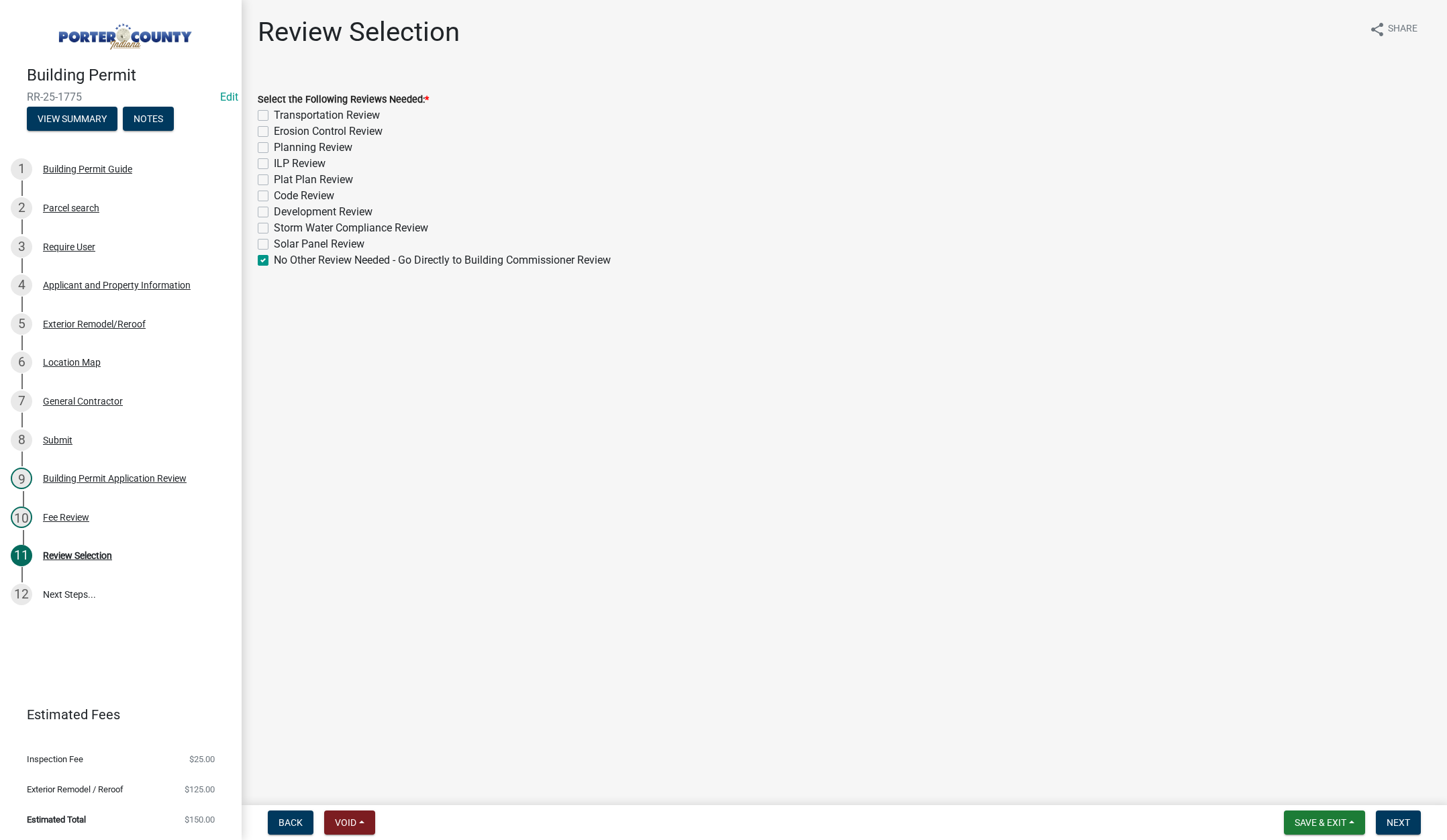
checkbox input "false"
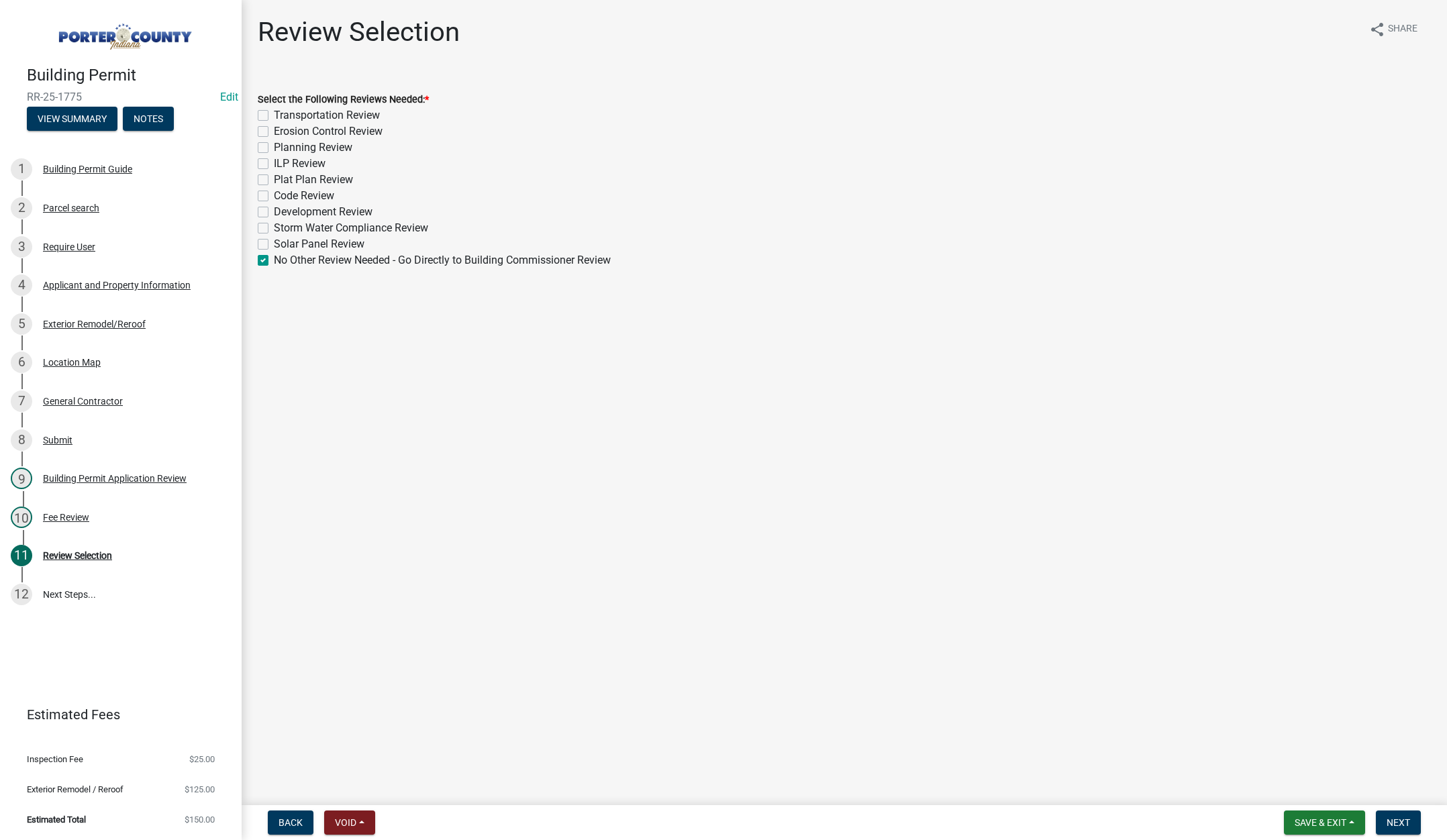
checkbox input "false"
checkbox input "true"
click at [1398, 822] on span "Next" at bounding box center [1398, 822] width 23 height 11
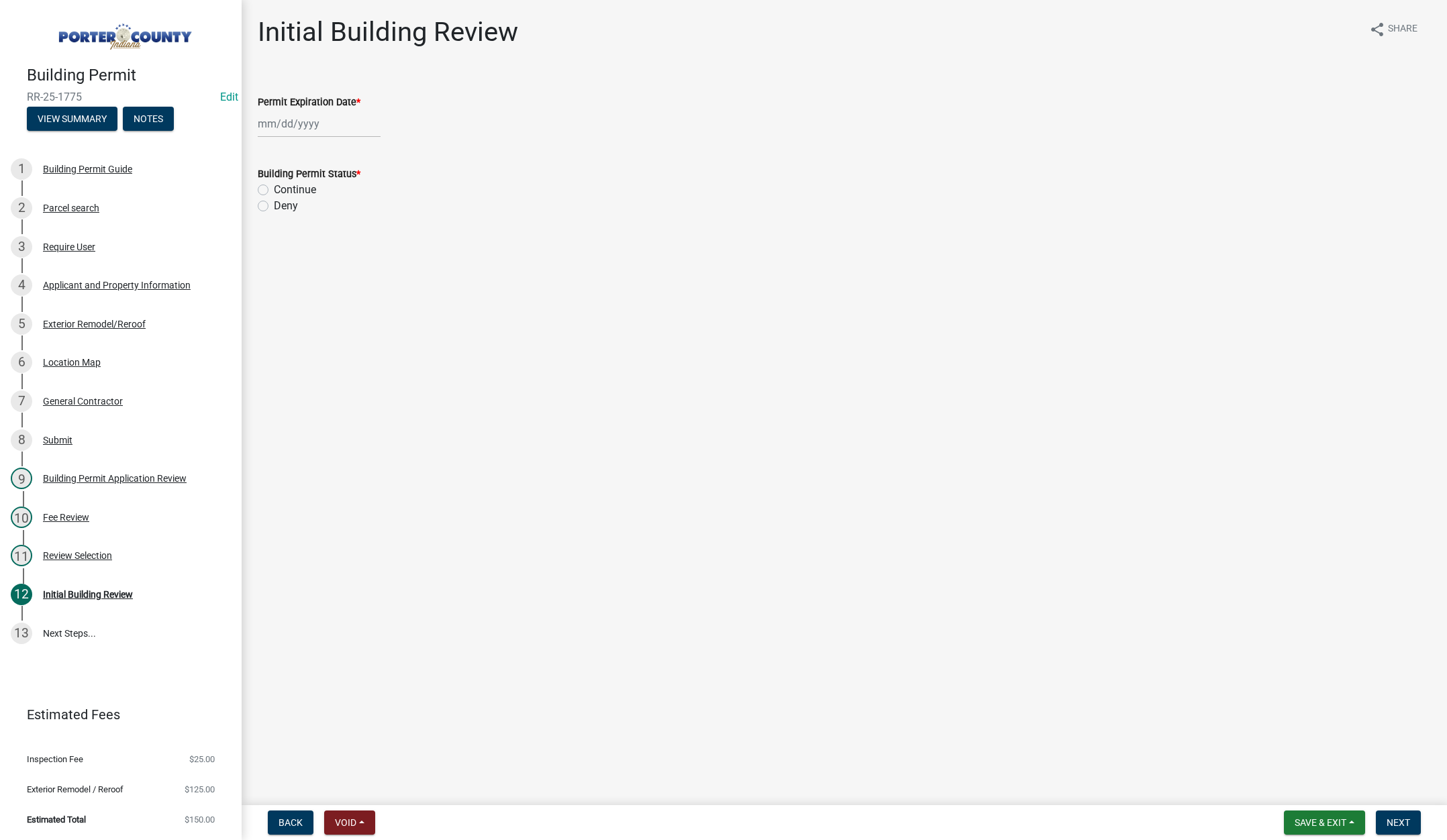
click at [339, 117] on div at bounding box center [319, 123] width 123 height 27
select select "9"
click at [369, 154] on select "1525 1526 1527 1528 1529 1530 1531 1532 1533 1534 1535 1536 1537 1538 1539 1540…" at bounding box center [363, 152] width 49 height 20
select select "2026"
click at [339, 142] on select "1525 1526 1527 1528 1529 1530 1531 1532 1533 1534 1535 1536 1537 1538 1539 1540…" at bounding box center [363, 152] width 49 height 20
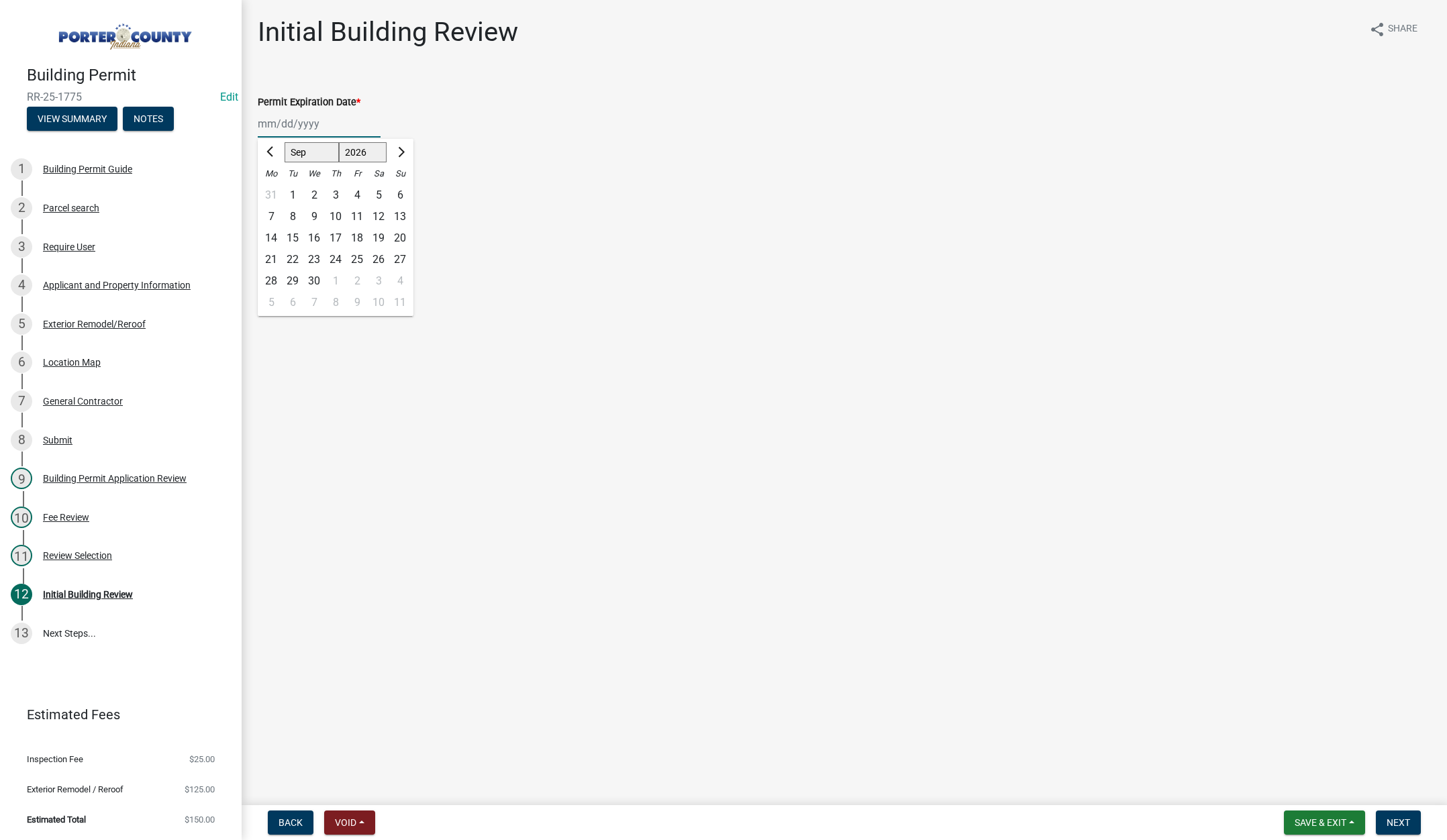
drag, startPoint x: 292, startPoint y: 237, endPoint x: 285, endPoint y: 234, distance: 7.6
click at [292, 237] on div "15" at bounding box center [293, 238] width 21 height 21
type input "09/15/2026"
click at [274, 190] on label "Continue" at bounding box center [295, 190] width 42 height 16
click at [274, 190] on input "Continue" at bounding box center [278, 186] width 8 height 8
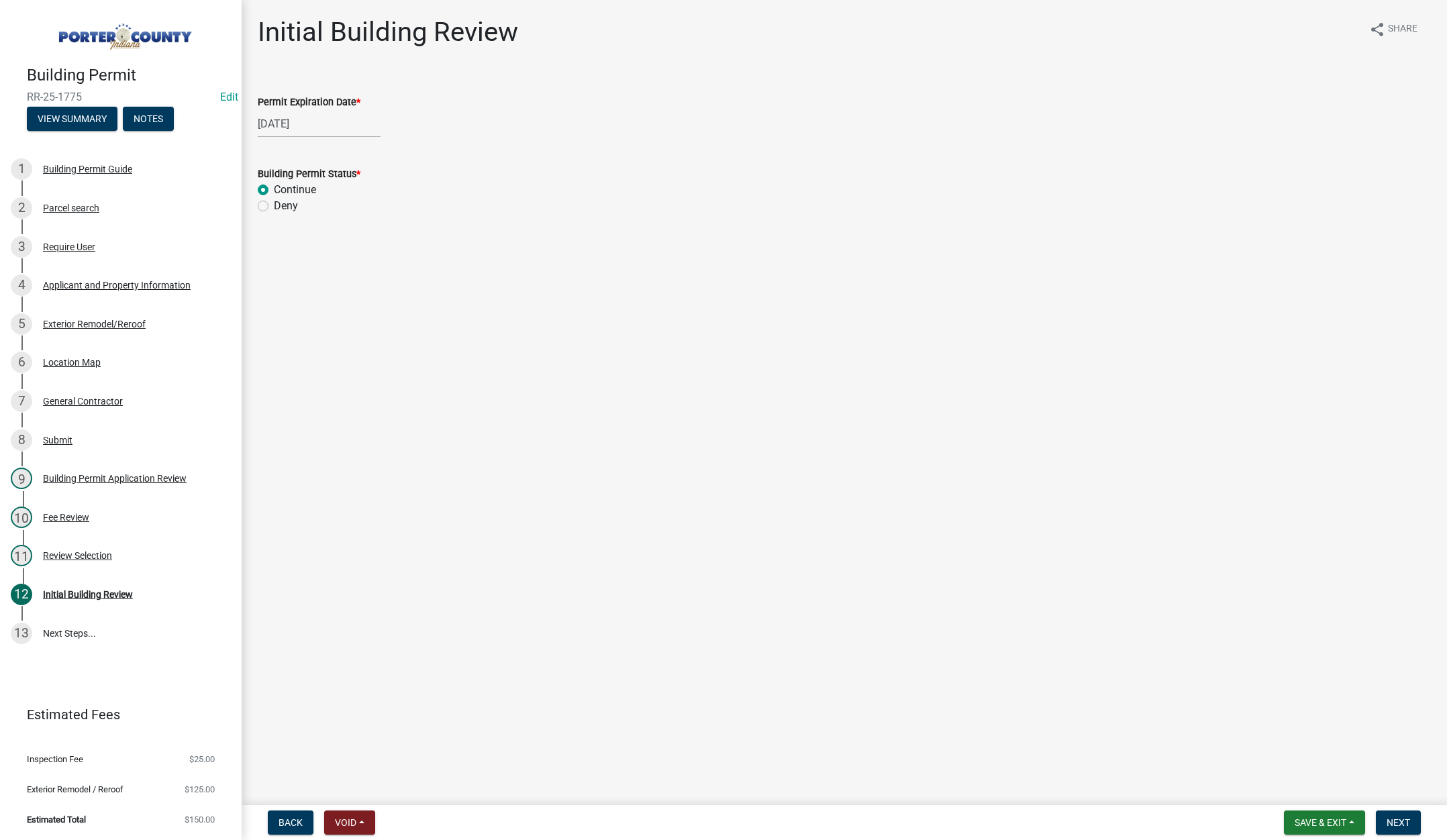
radio input "true"
click at [1403, 816] on button "Next" at bounding box center [1398, 822] width 45 height 24
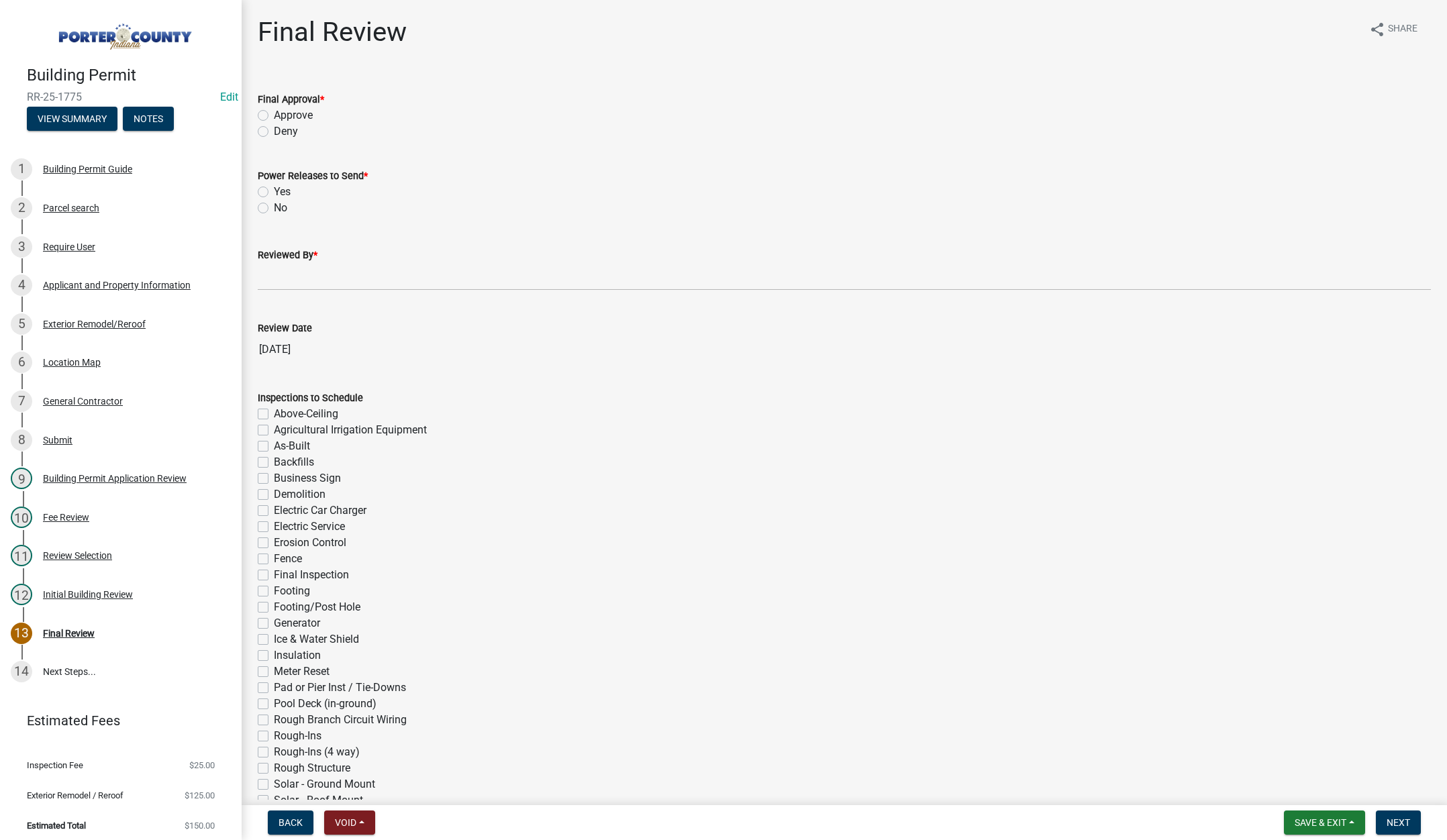
click at [274, 114] on label "Approve" at bounding box center [293, 115] width 39 height 16
click at [274, 114] on input "Approve" at bounding box center [278, 111] width 8 height 8
radio input "true"
drag, startPoint x: 261, startPoint y: 204, endPoint x: 259, endPoint y: 267, distance: 63.0
click at [274, 205] on label "No" at bounding box center [281, 208] width 13 height 16
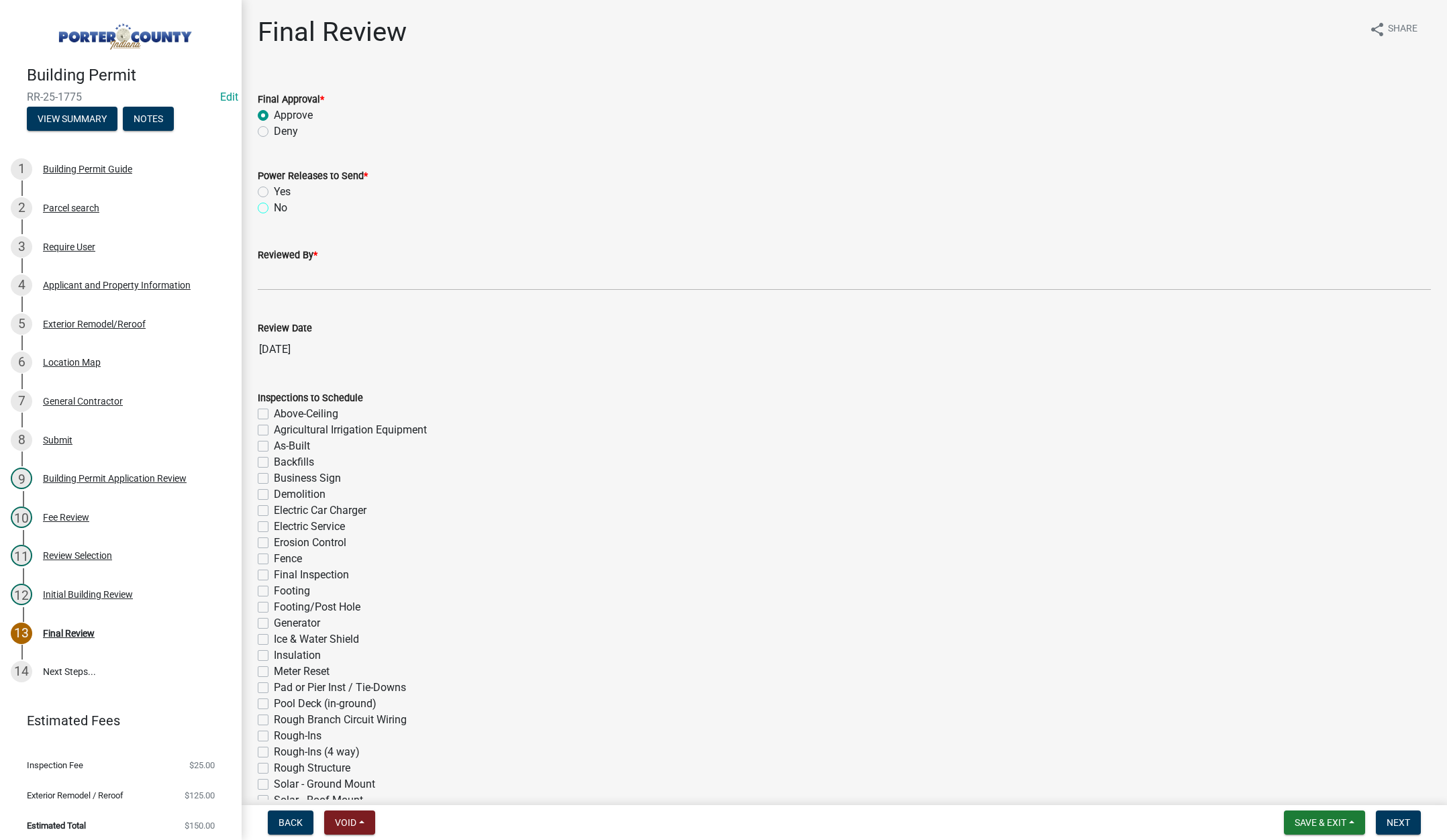
click at [274, 205] on input "No" at bounding box center [278, 204] width 8 height 8
radio input "true"
drag, startPoint x: 269, startPoint y: 278, endPoint x: 290, endPoint y: 288, distance: 23.3
click at [270, 278] on input "Reviewed By *" at bounding box center [844, 276] width 1173 height 27
type input "Tami"
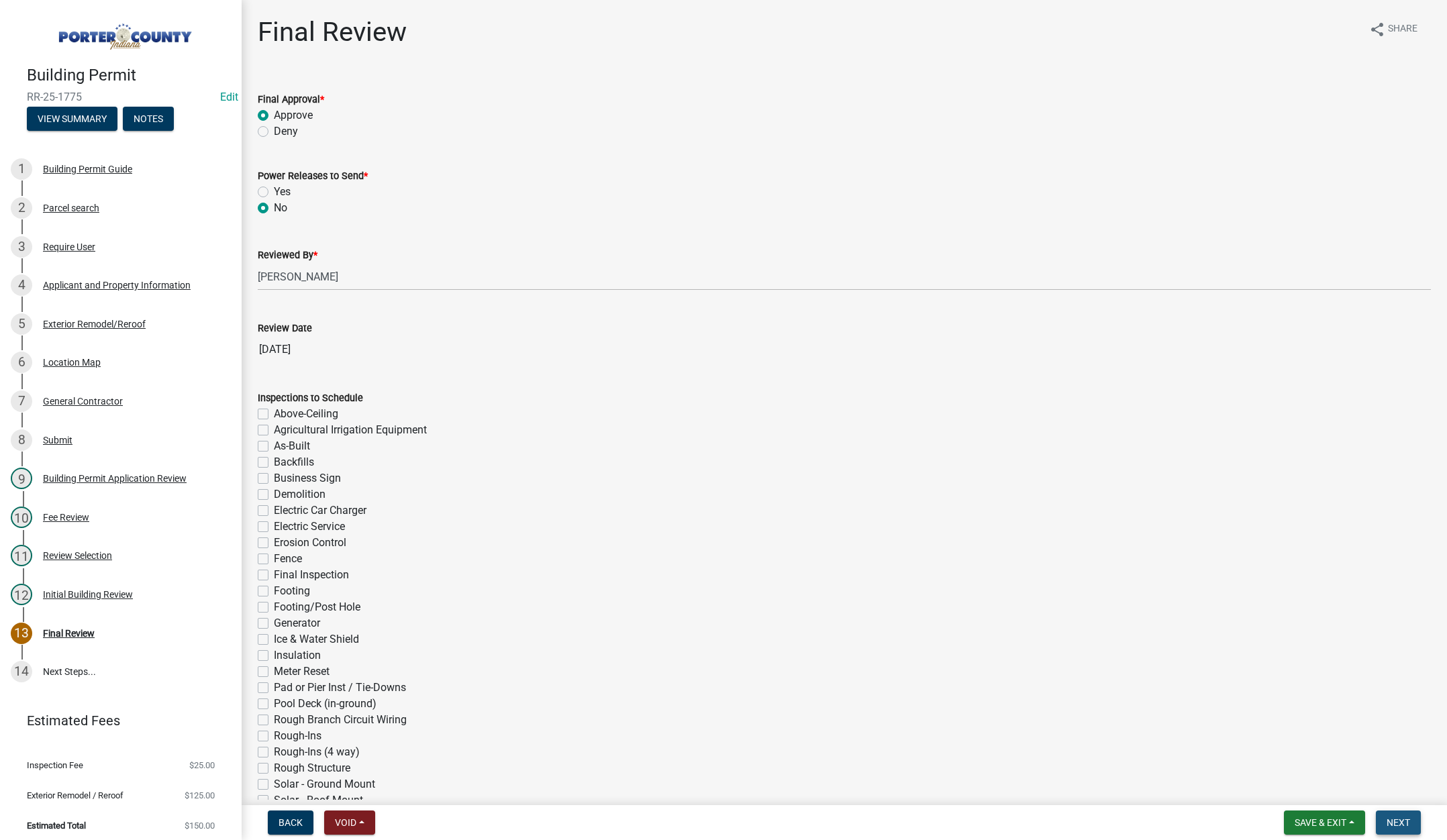
click at [1400, 822] on span "Next" at bounding box center [1398, 822] width 23 height 11
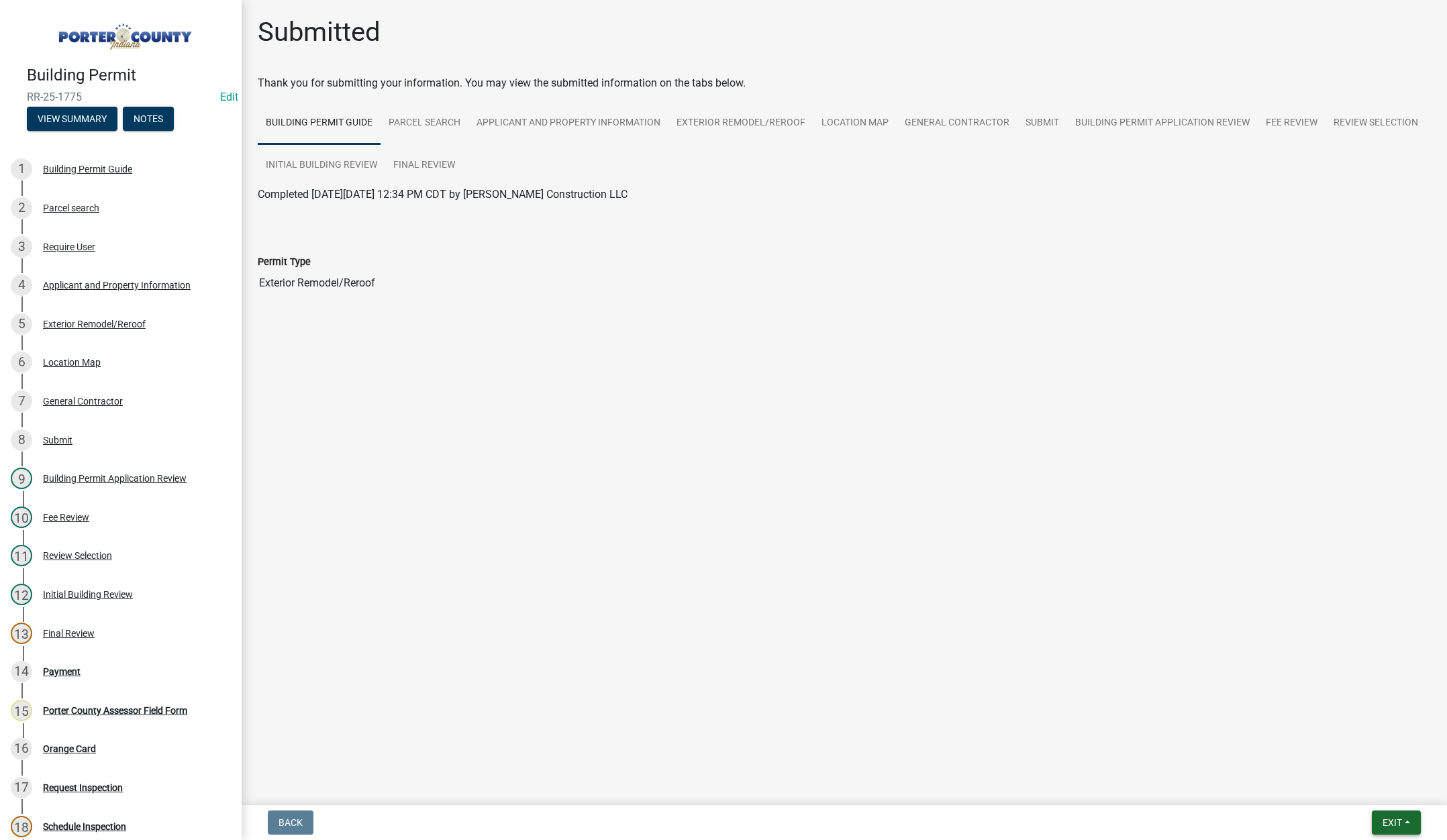
click at [1386, 822] on span "Exit" at bounding box center [1393, 822] width 20 height 11
click at [1376, 787] on button "Save & Exit" at bounding box center [1367, 788] width 107 height 32
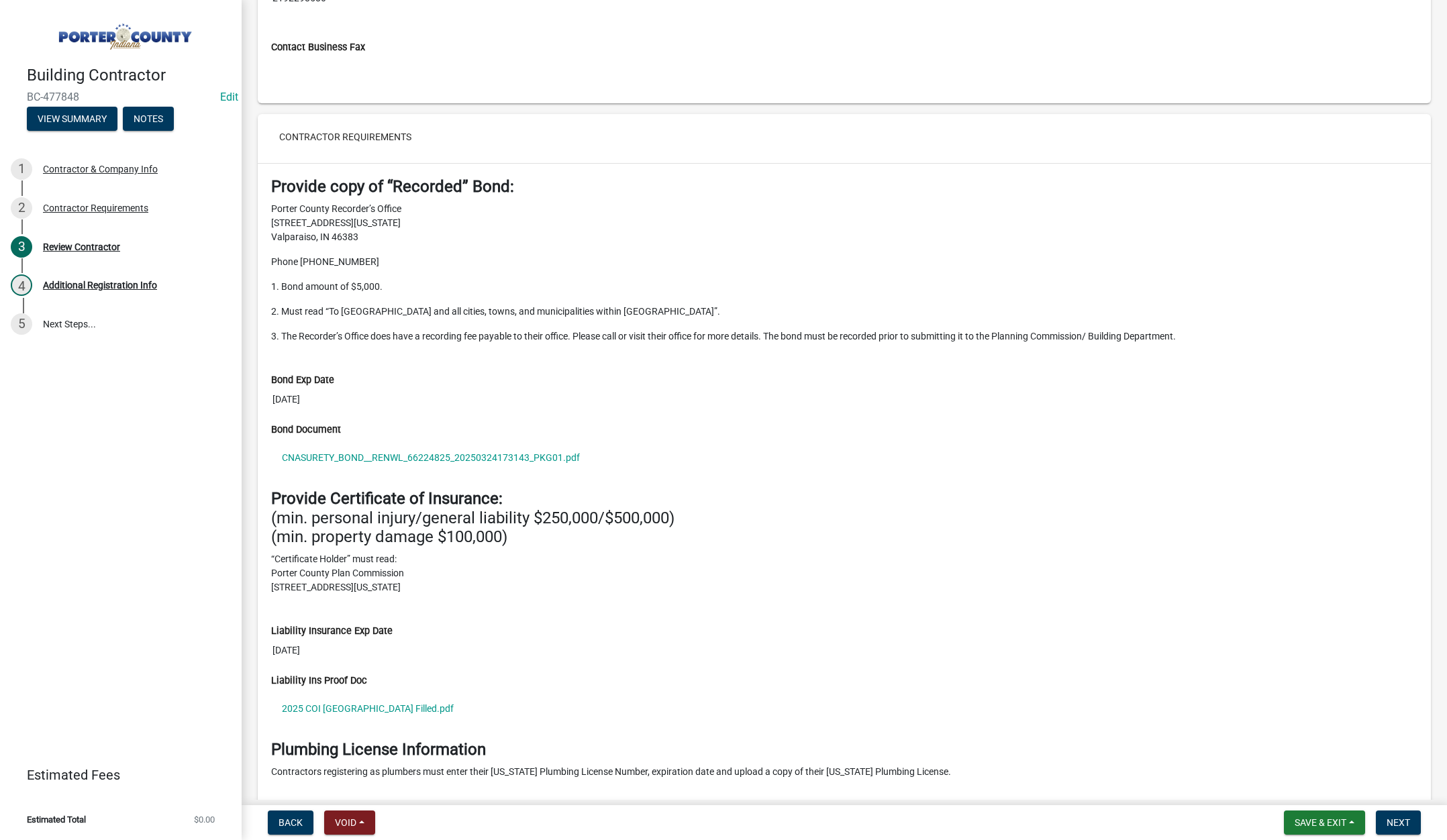
scroll to position [1208, 0]
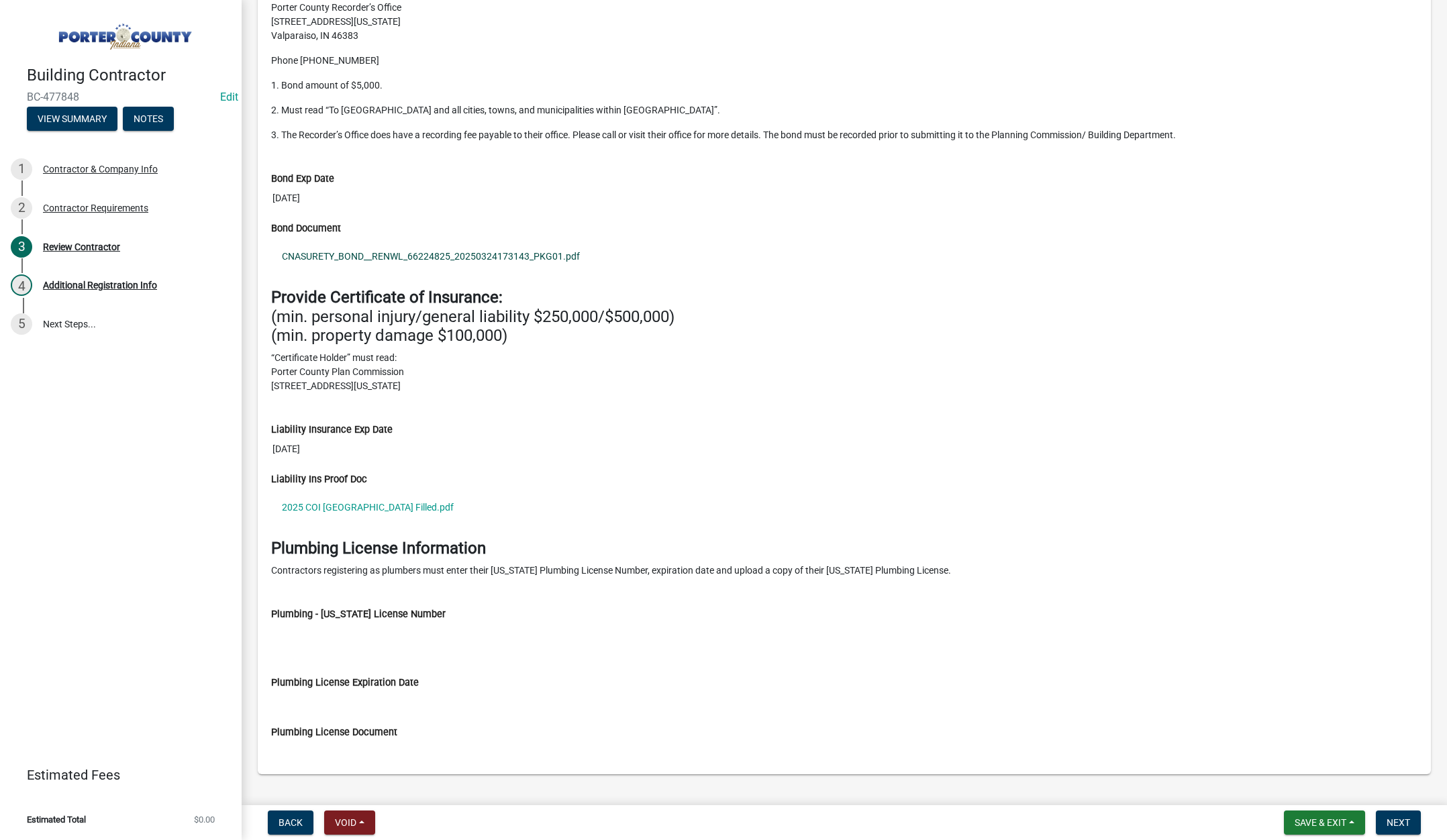
click at [455, 255] on link "CNASURETY_BOND__RENWL_66224825_20250324173143_PKG01.pdf" at bounding box center [844, 257] width 1146 height 31
click at [364, 509] on link "2025 COI Porter County Filled.pdf" at bounding box center [844, 507] width 1146 height 31
click at [1387, 820] on span "Next" at bounding box center [1398, 822] width 23 height 11
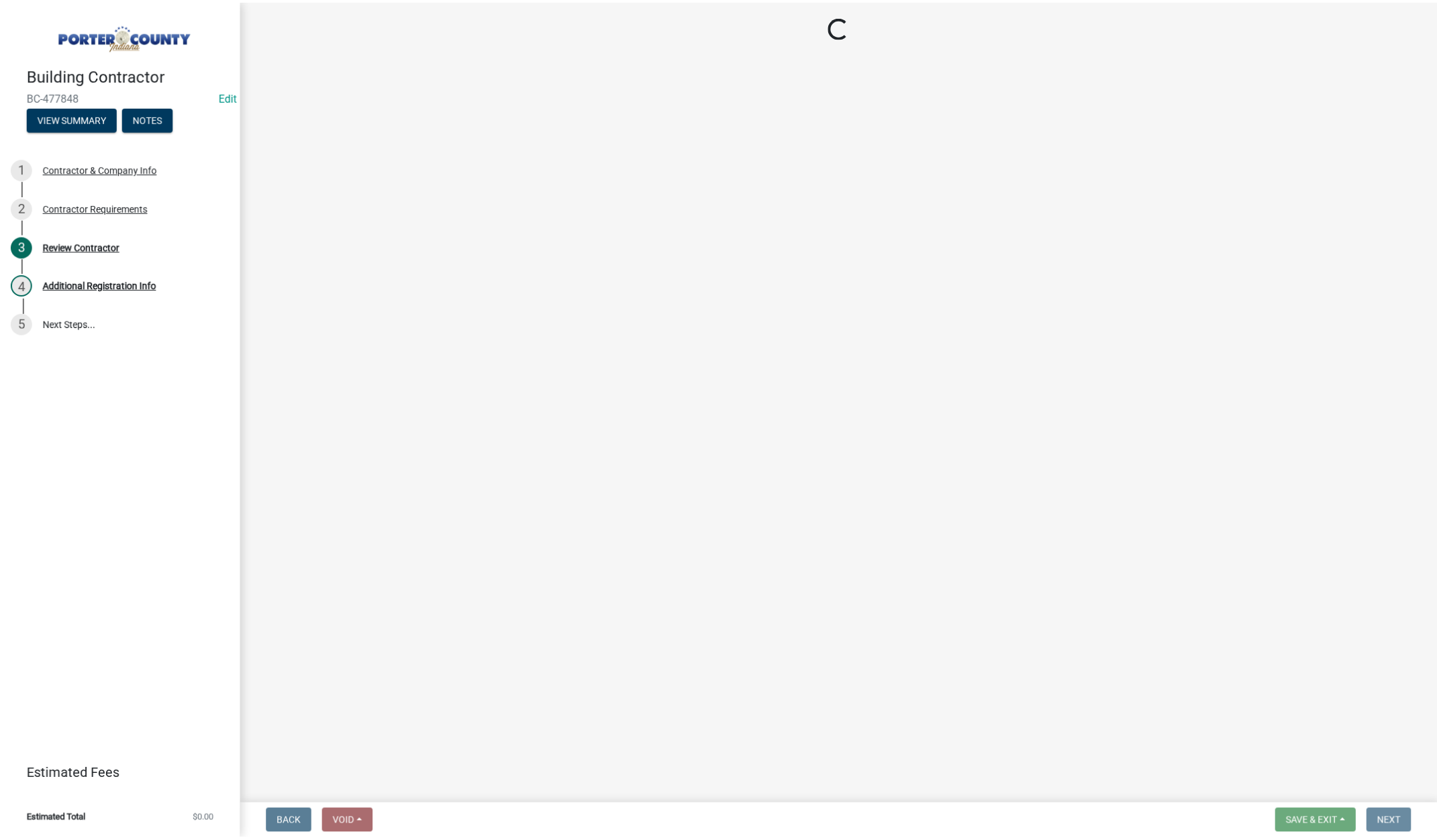
scroll to position [0, 0]
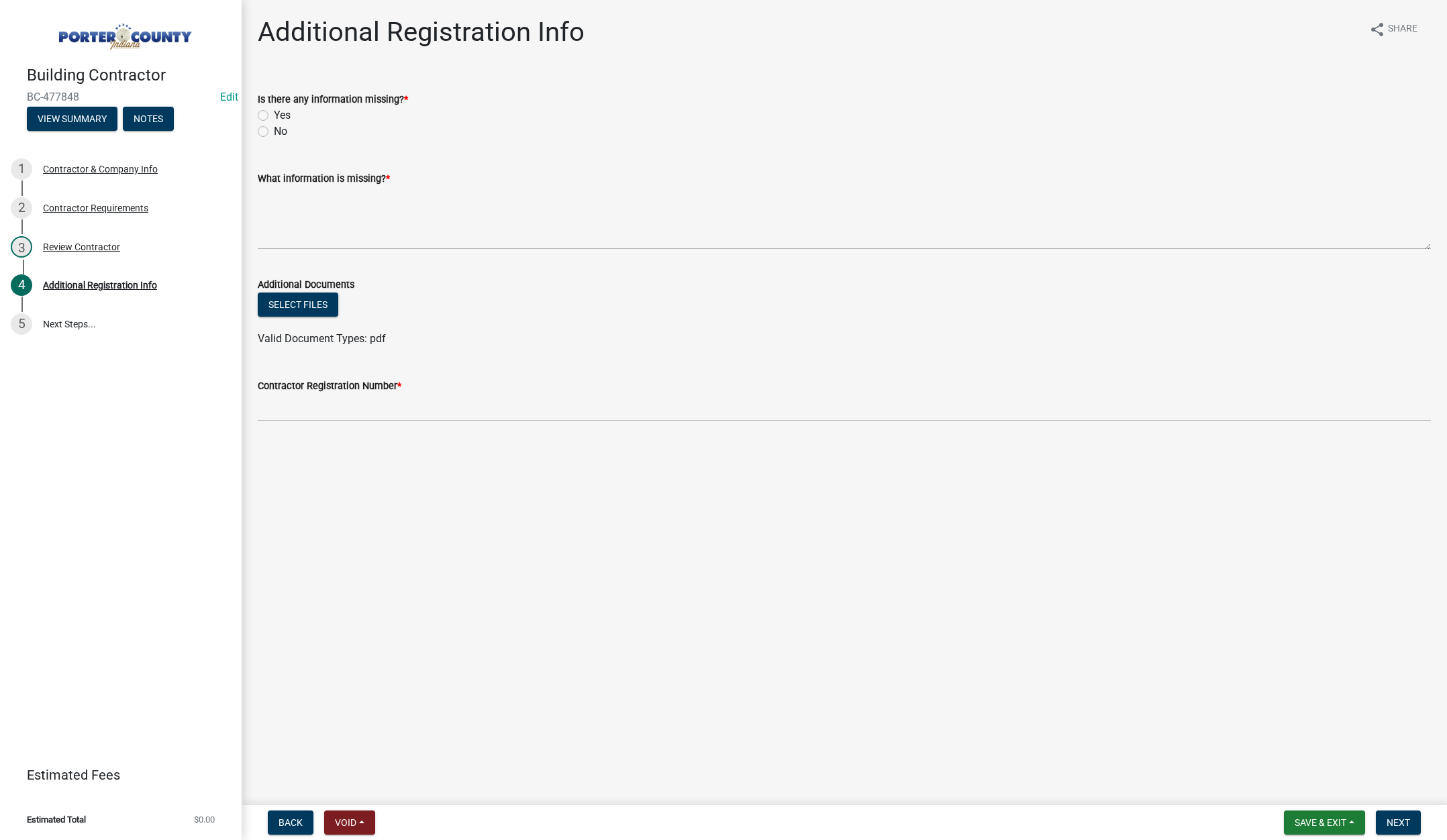
click at [274, 114] on label "Yes" at bounding box center [283, 115] width 17 height 16
click at [274, 114] on input "Yes" at bounding box center [278, 111] width 8 height 8
radio input "true"
click at [321, 216] on textarea "What information is missing? *" at bounding box center [844, 218] width 1173 height 63
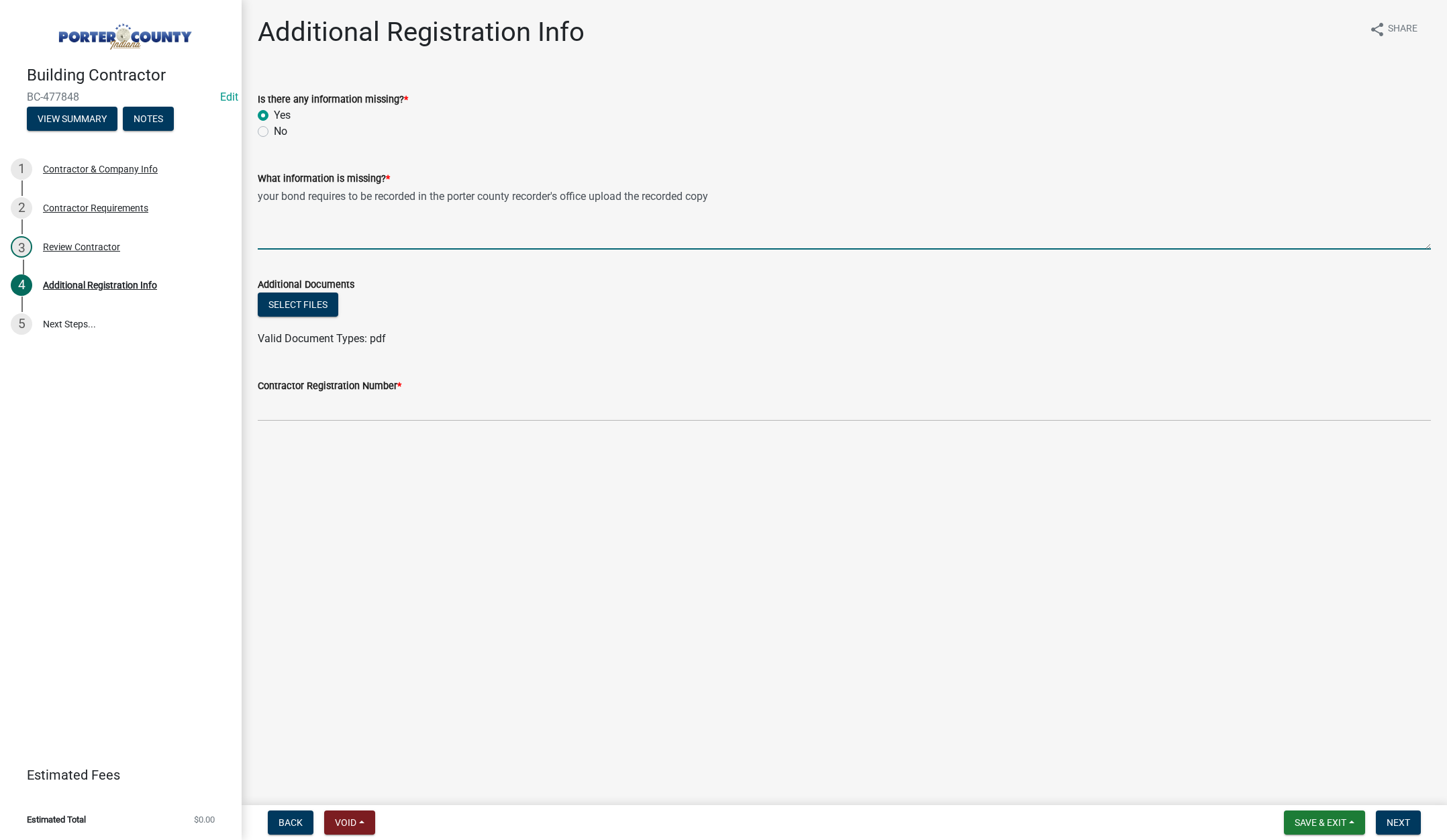
type textarea "your bond requires to be recorded in the porter county recorder's office upload…"
click at [332, 421] on input "Contractor Registration Number *" at bounding box center [844, 407] width 1173 height 27
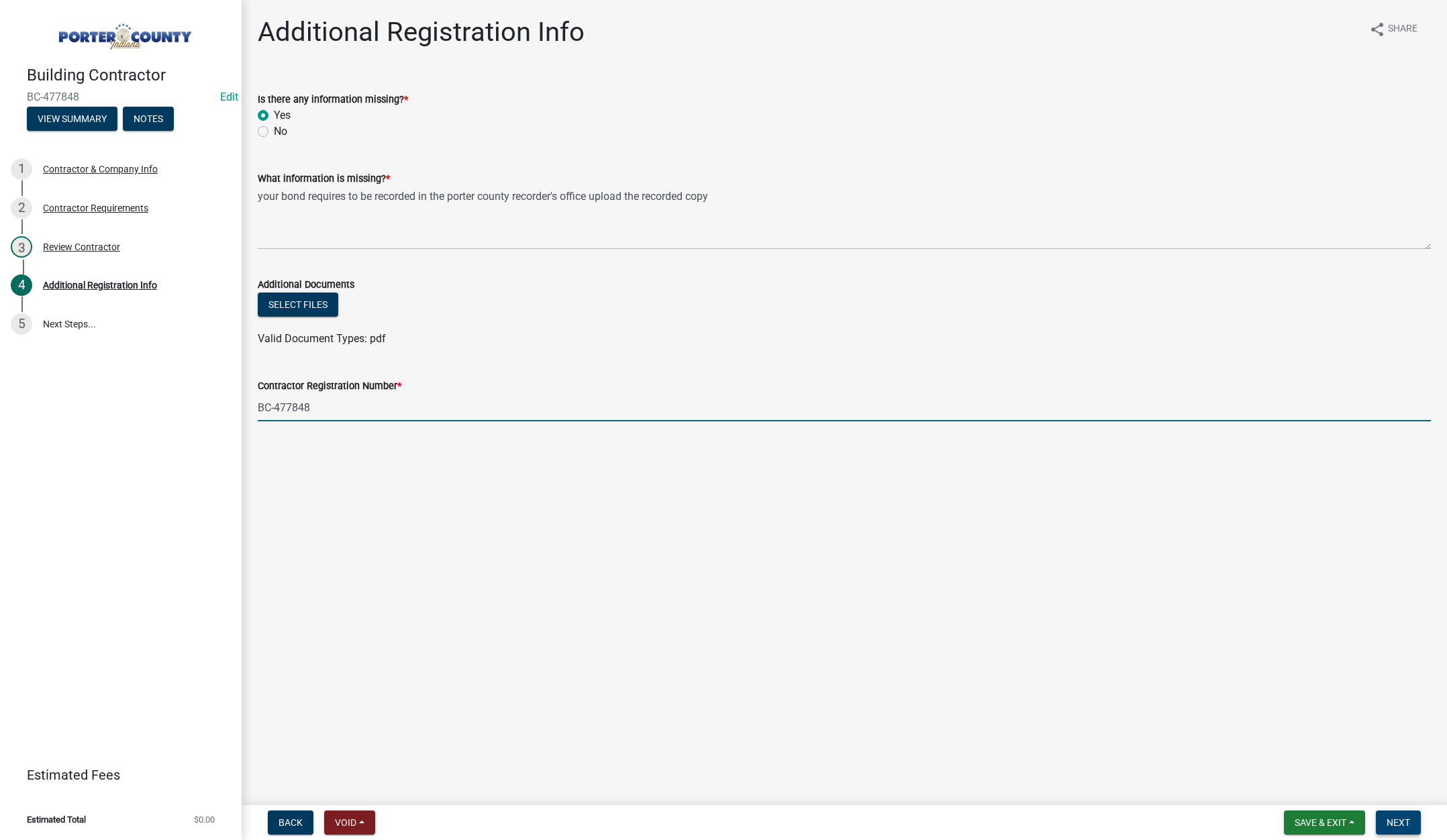
type input "BC-477848"
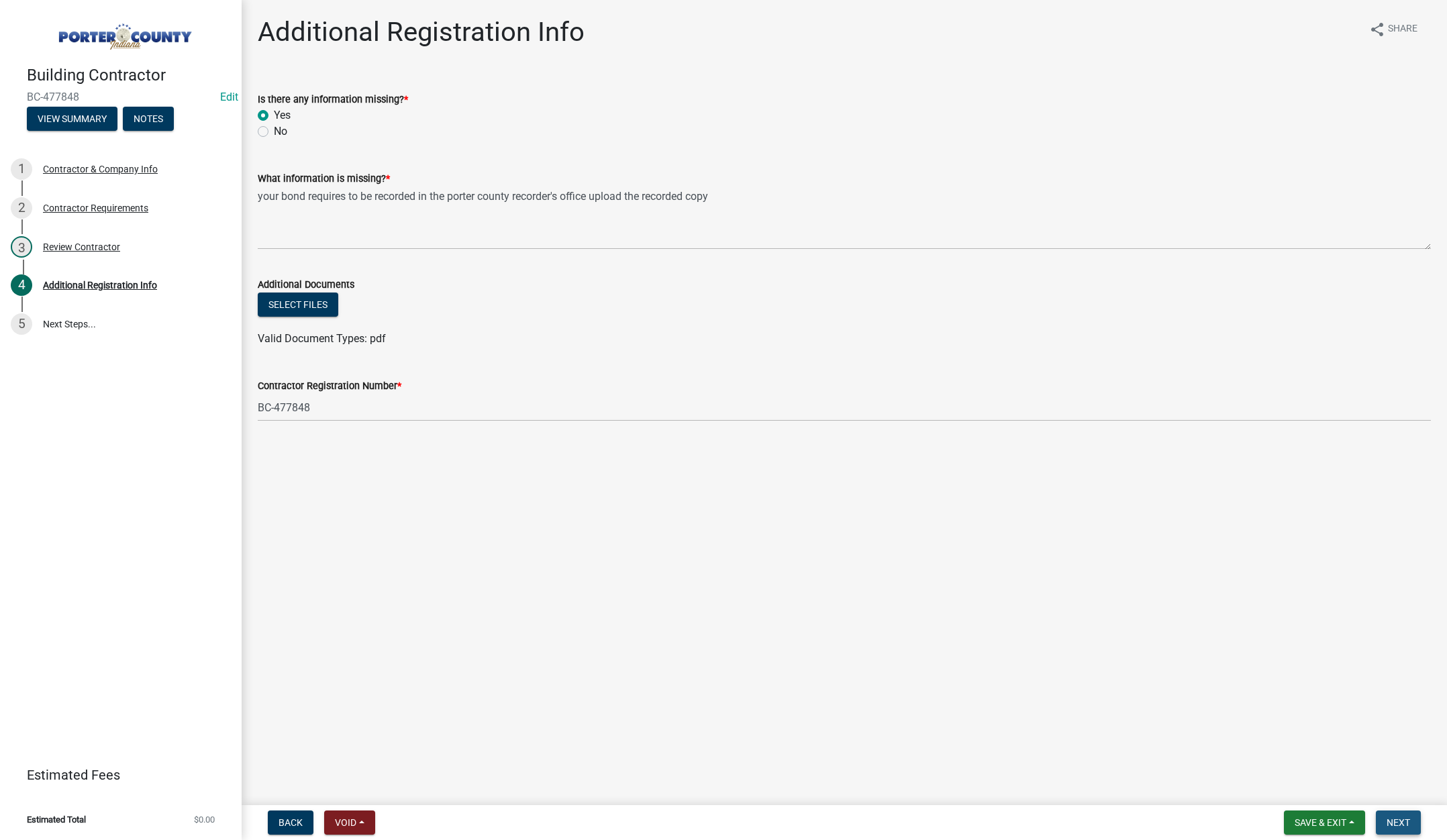
click at [1404, 822] on span "Next" at bounding box center [1398, 822] width 23 height 11
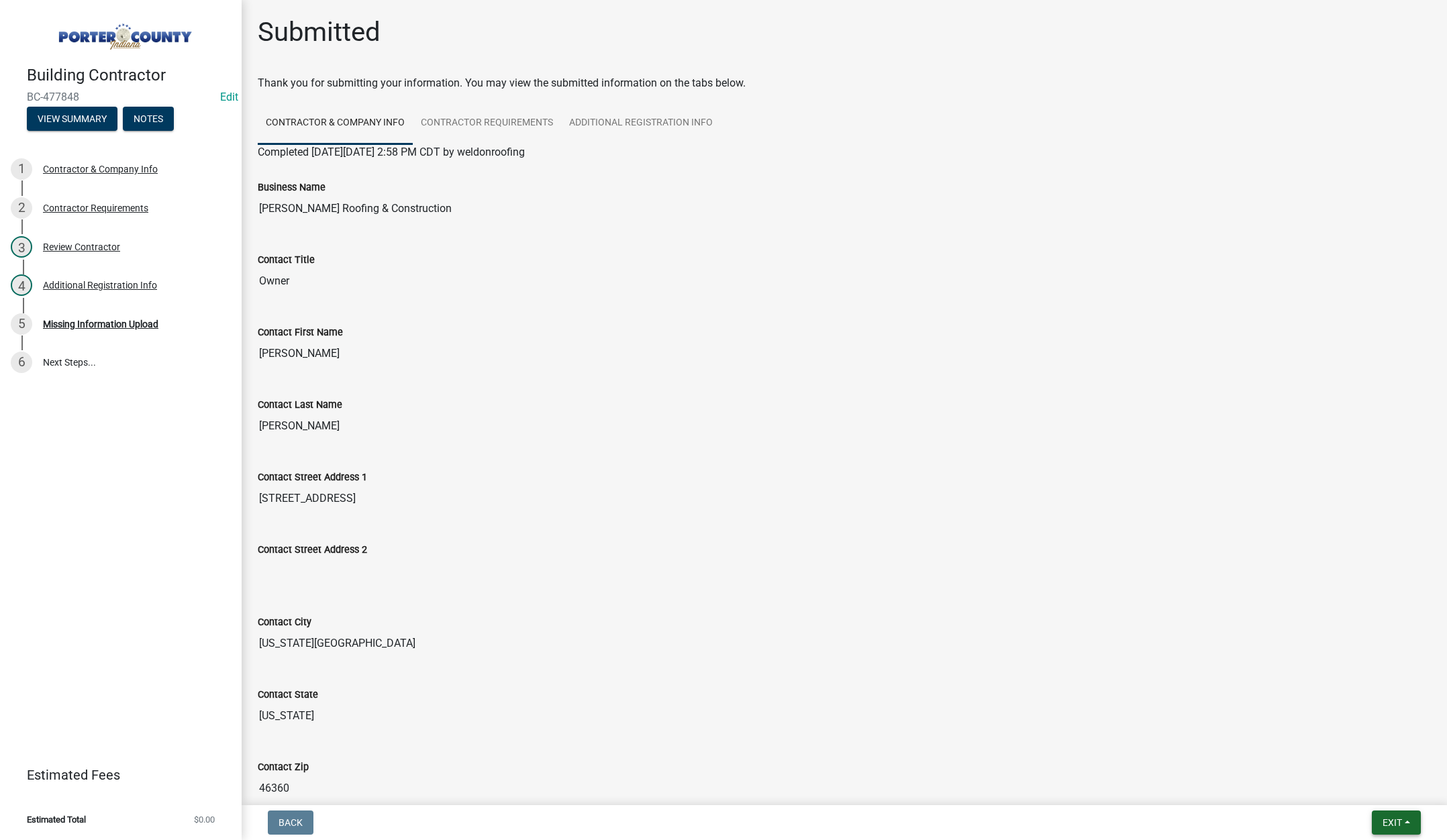
click at [1398, 815] on button "Exit" at bounding box center [1396, 822] width 49 height 24
click at [1378, 793] on button "Save & Exit" at bounding box center [1367, 788] width 107 height 32
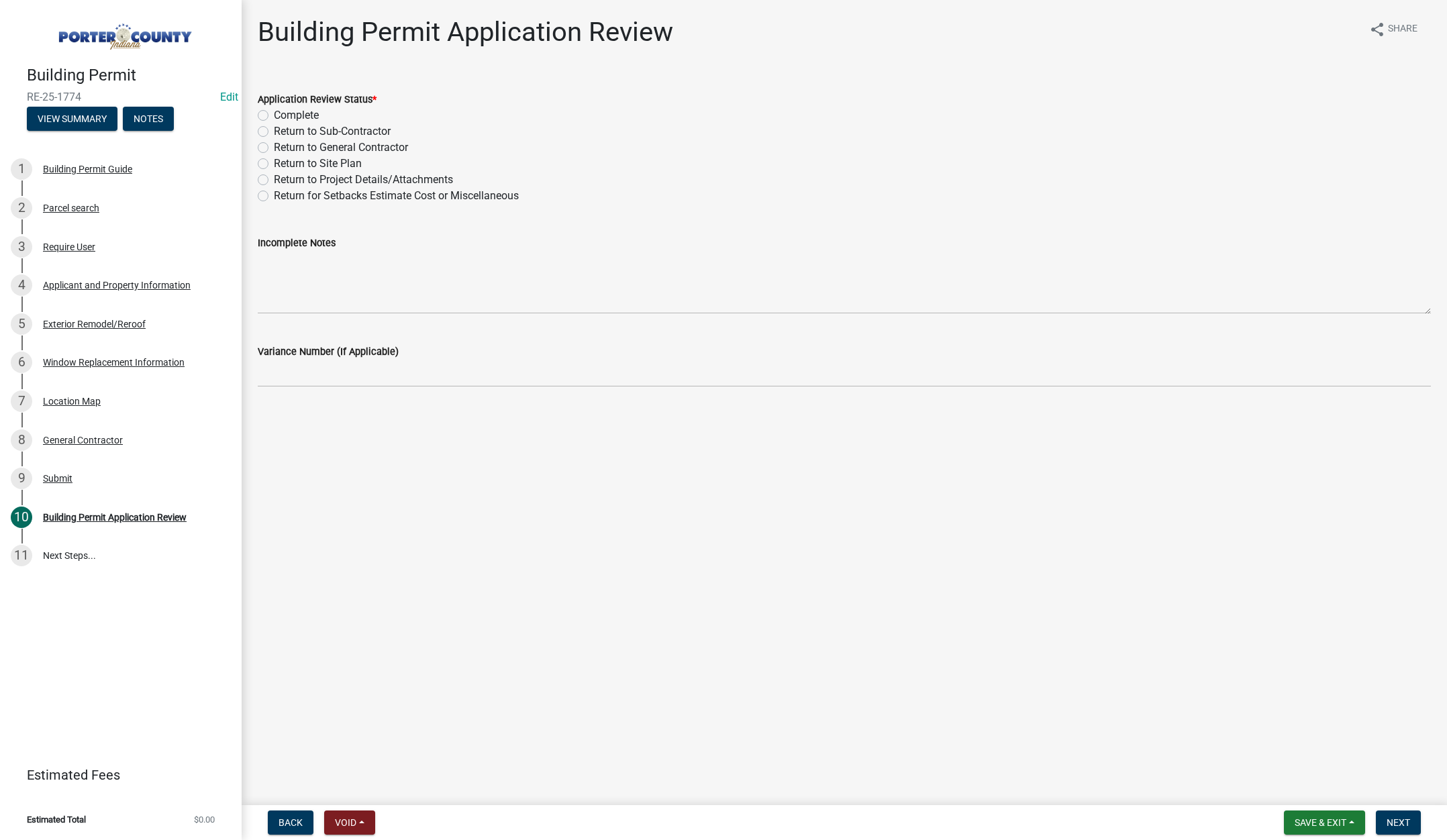
click at [274, 114] on label "Complete" at bounding box center [297, 115] width 45 height 16
click at [274, 114] on input "Complete" at bounding box center [278, 111] width 8 height 8
radio input "true"
click at [1398, 820] on span "Next" at bounding box center [1398, 822] width 23 height 11
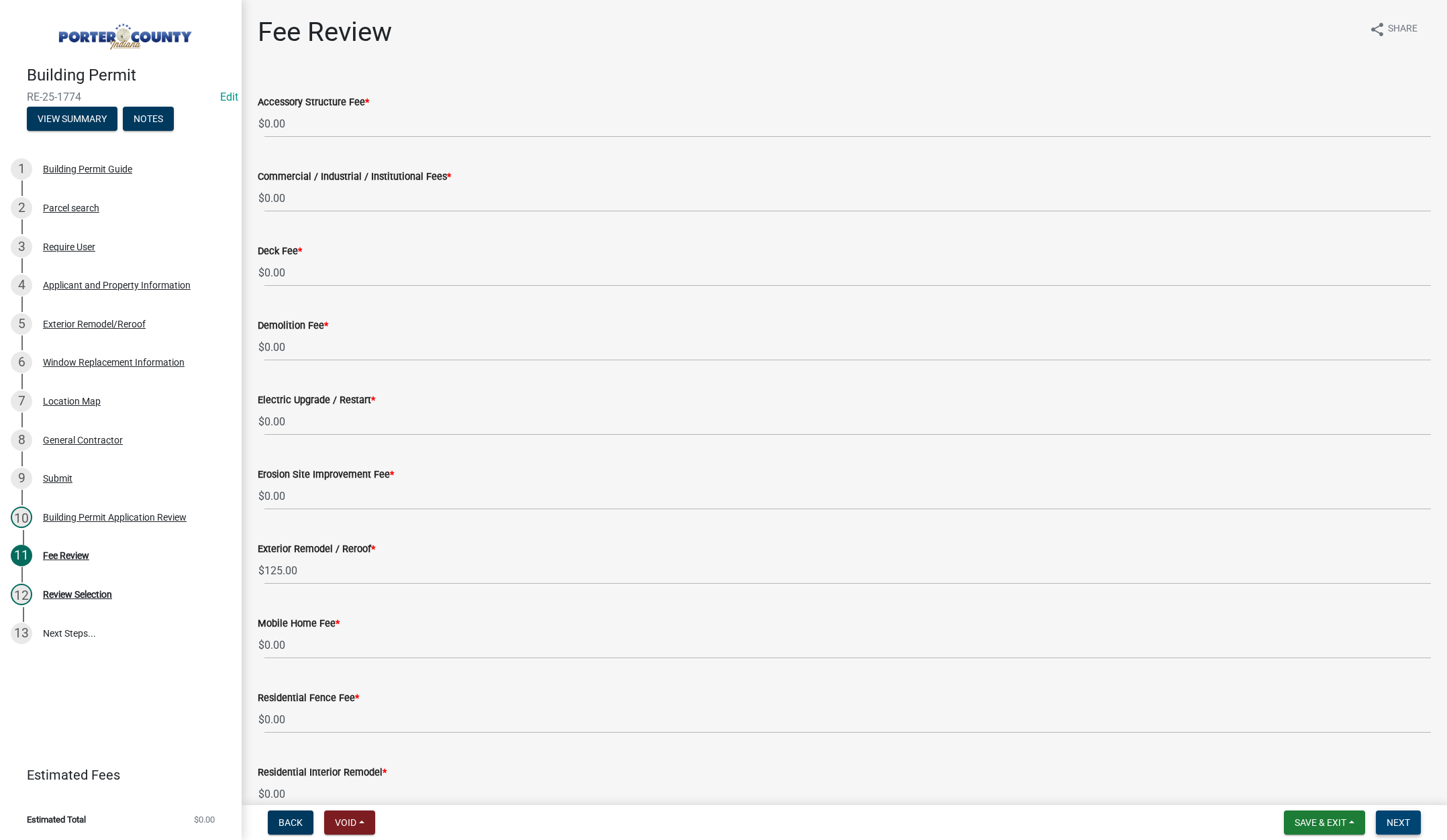
click at [1396, 820] on span "Next" at bounding box center [1398, 822] width 23 height 11
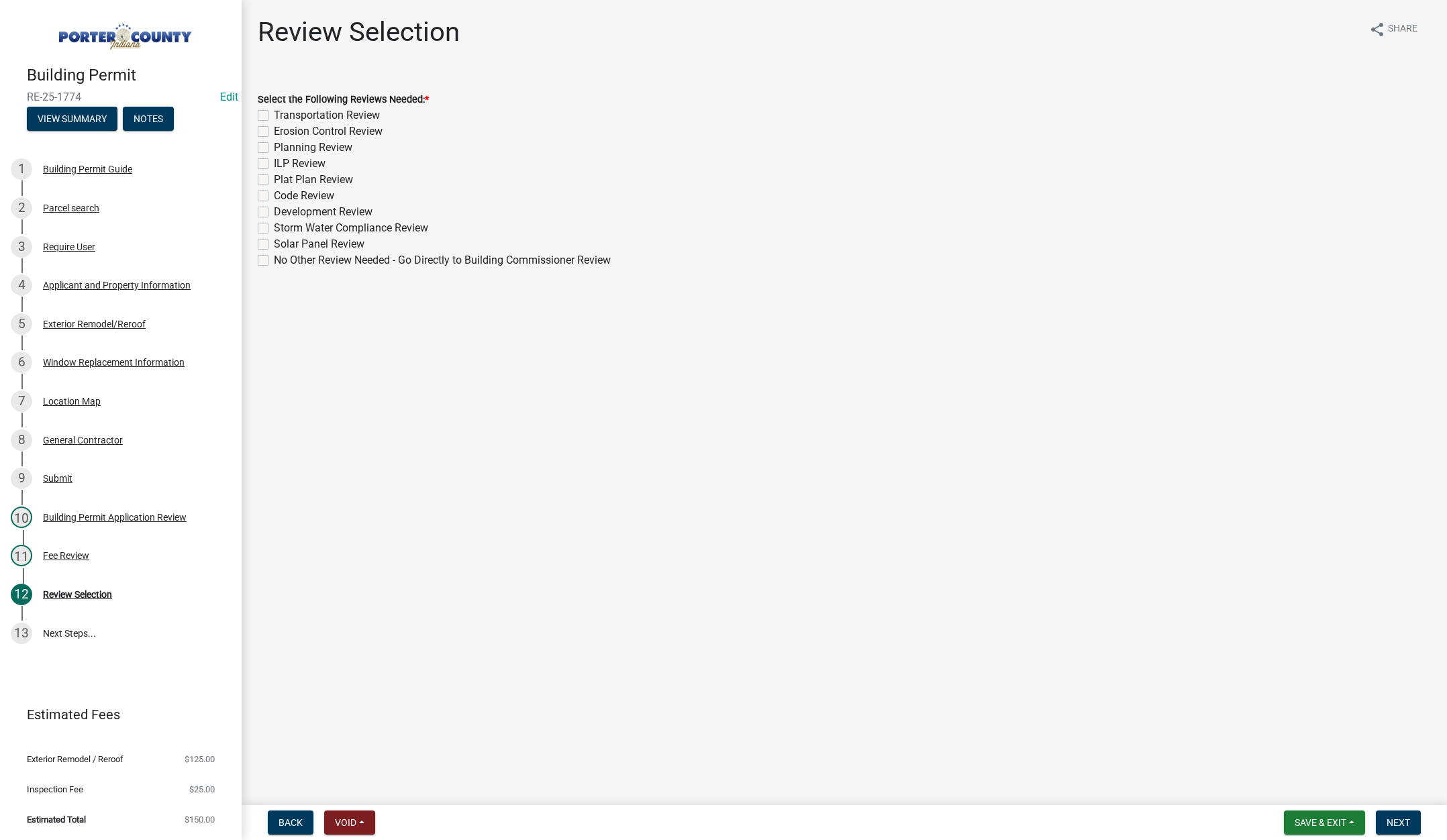
click at [274, 261] on label "No Other Review Needed - Go Directly to Building Commissioner Review" at bounding box center [443, 260] width 337 height 16
click at [274, 261] on input "No Other Review Needed - Go Directly to Building Commissioner Review" at bounding box center [278, 257] width 8 height 8
checkbox input "true"
checkbox input "false"
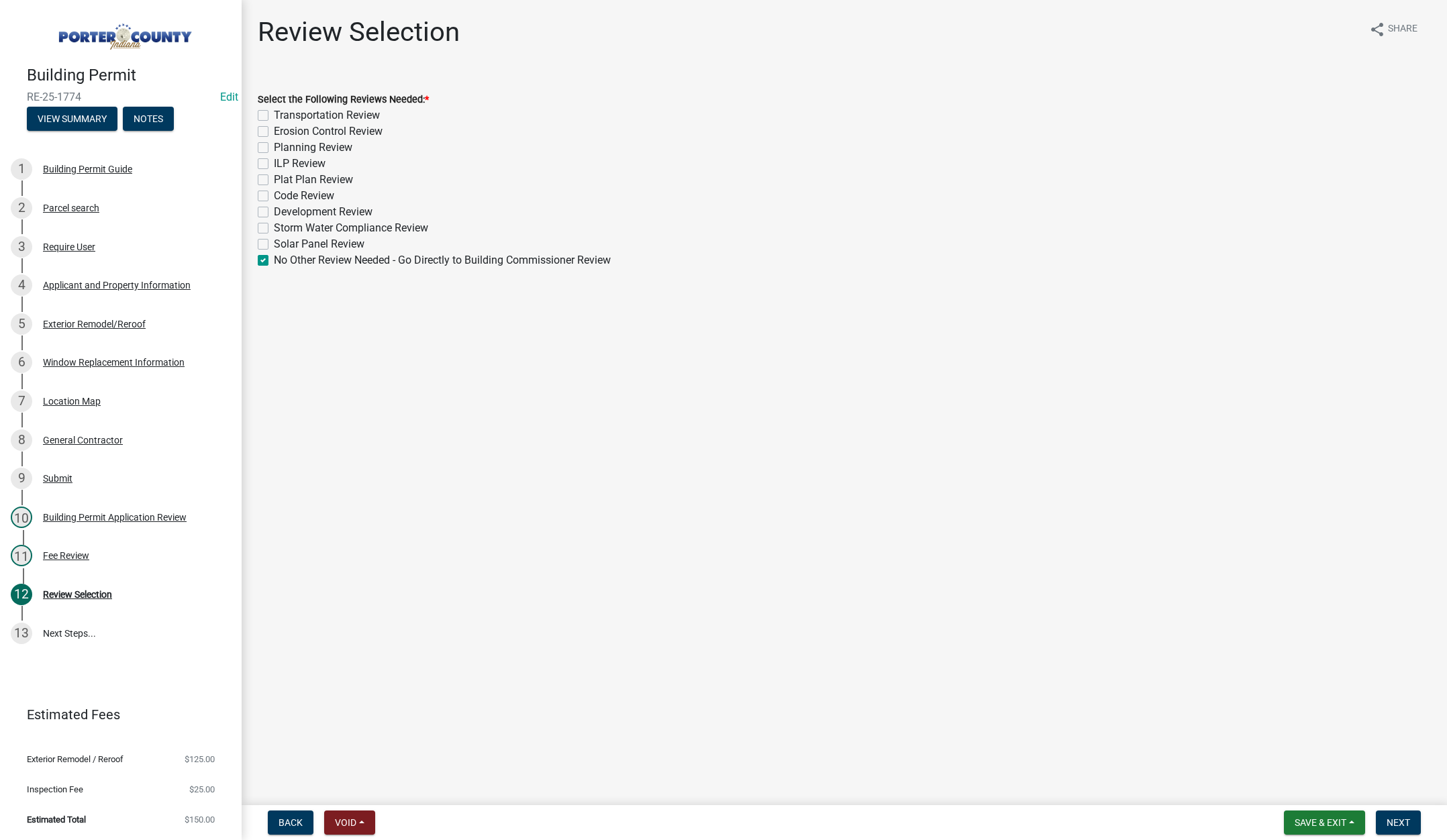
checkbox input "false"
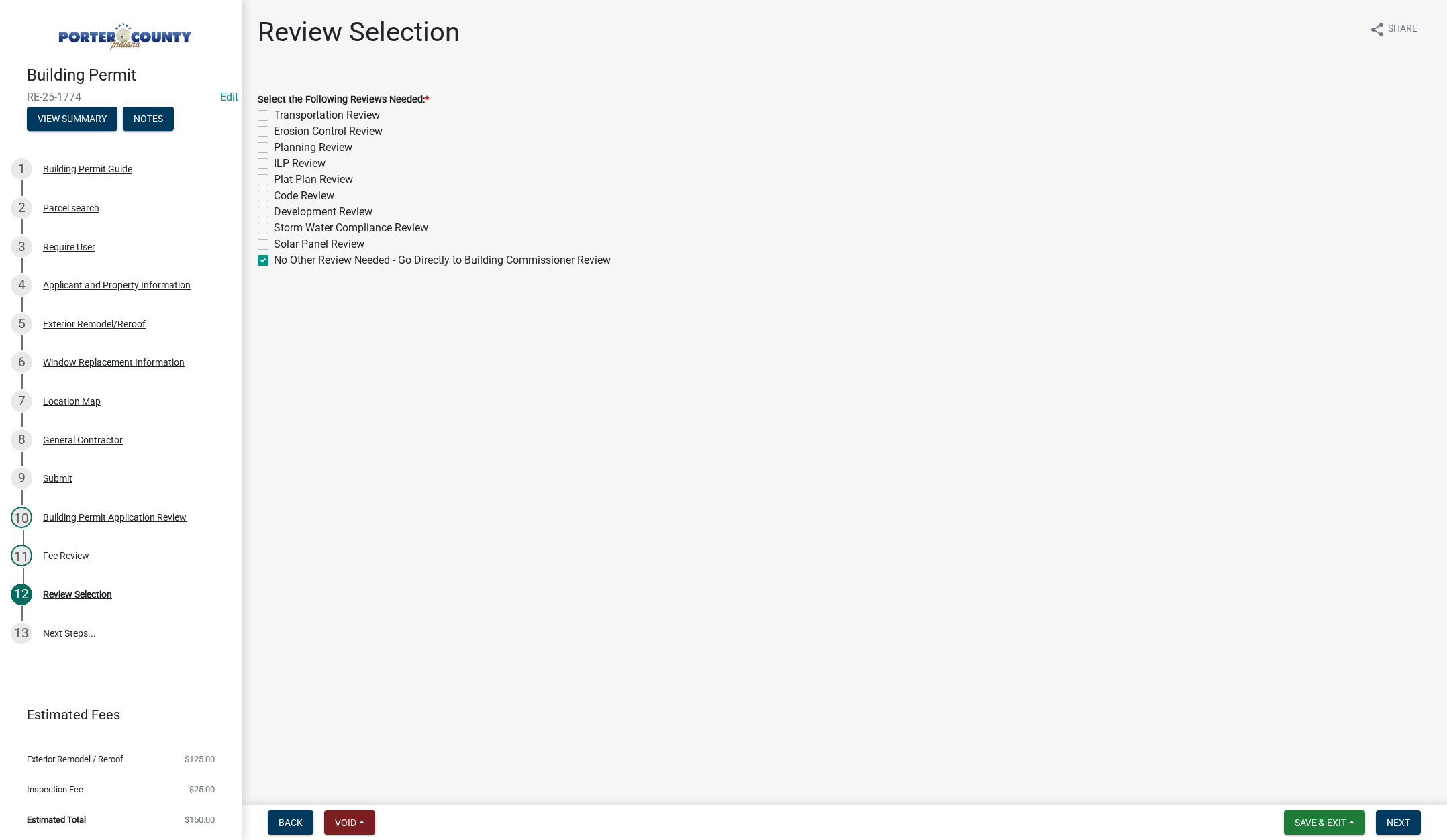
checkbox input "false"
checkbox input "true"
click at [1390, 822] on span "Next" at bounding box center [1398, 822] width 23 height 11
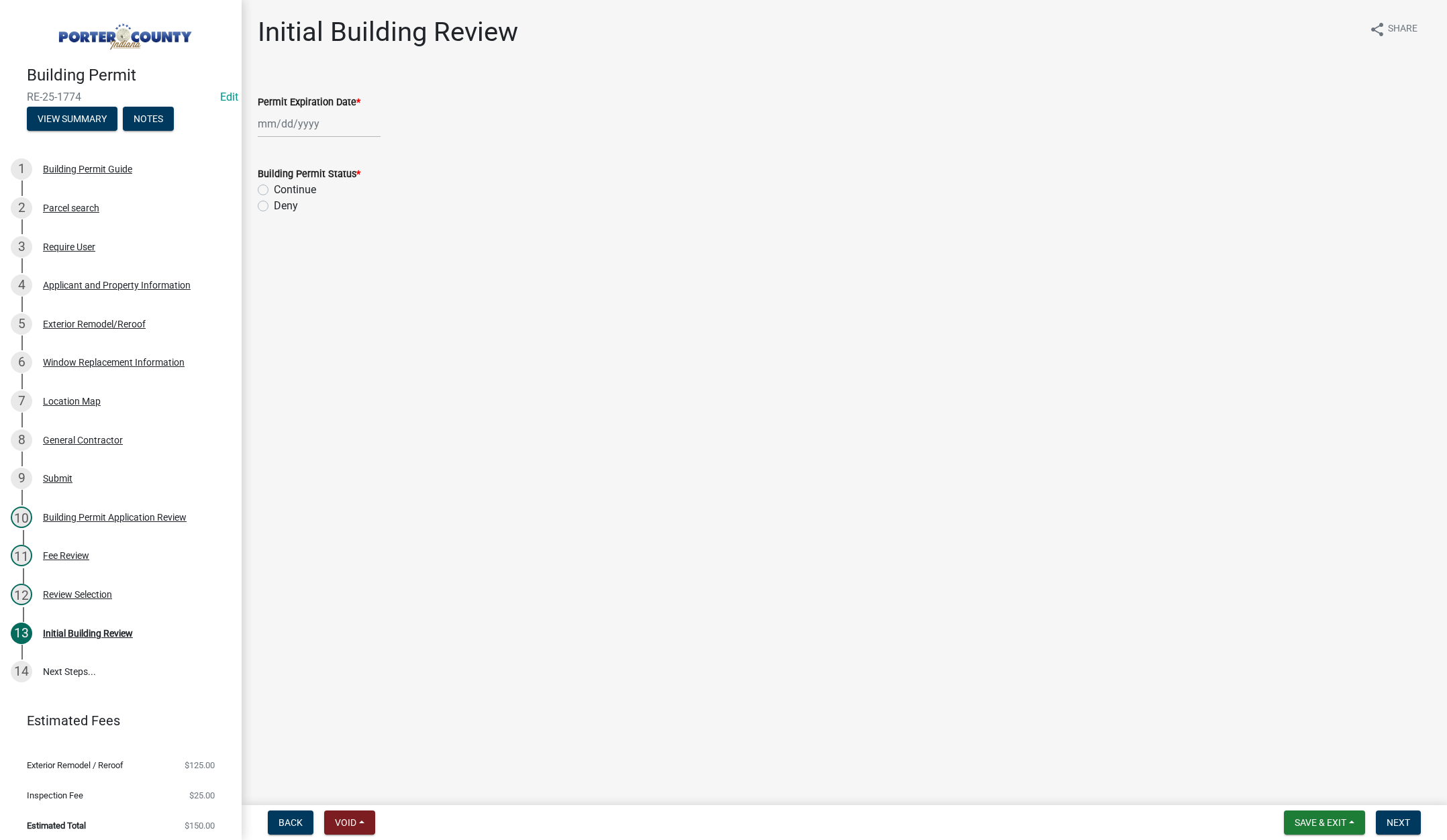
click at [334, 123] on div at bounding box center [319, 123] width 123 height 27
select select "9"
click at [369, 152] on select "1525 1526 1527 1528 1529 1530 1531 1532 1533 1534 1535 1536 1537 1538 1539 1540…" at bounding box center [363, 152] width 49 height 20
select select "2026"
click at [339, 142] on select "1525 1526 1527 1528 1529 1530 1531 1532 1533 1534 1535 1536 1537 1538 1539 1540…" at bounding box center [363, 152] width 49 height 20
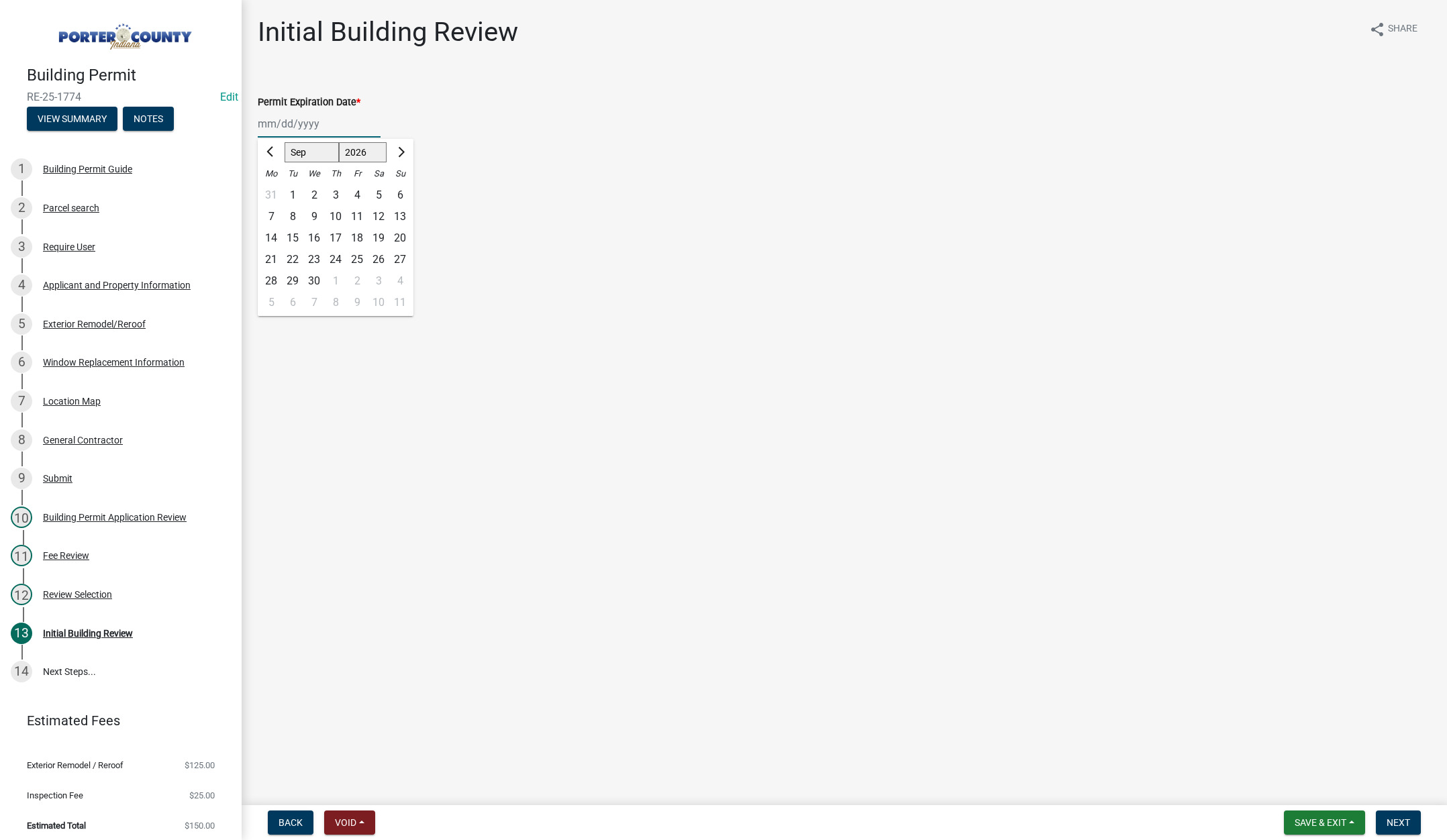
click at [295, 237] on div "15" at bounding box center [293, 238] width 21 height 21
type input "[DATE]"
click at [274, 190] on label "Continue" at bounding box center [295, 190] width 42 height 16
click at [274, 190] on input "Continue" at bounding box center [278, 186] width 8 height 8
radio input "true"
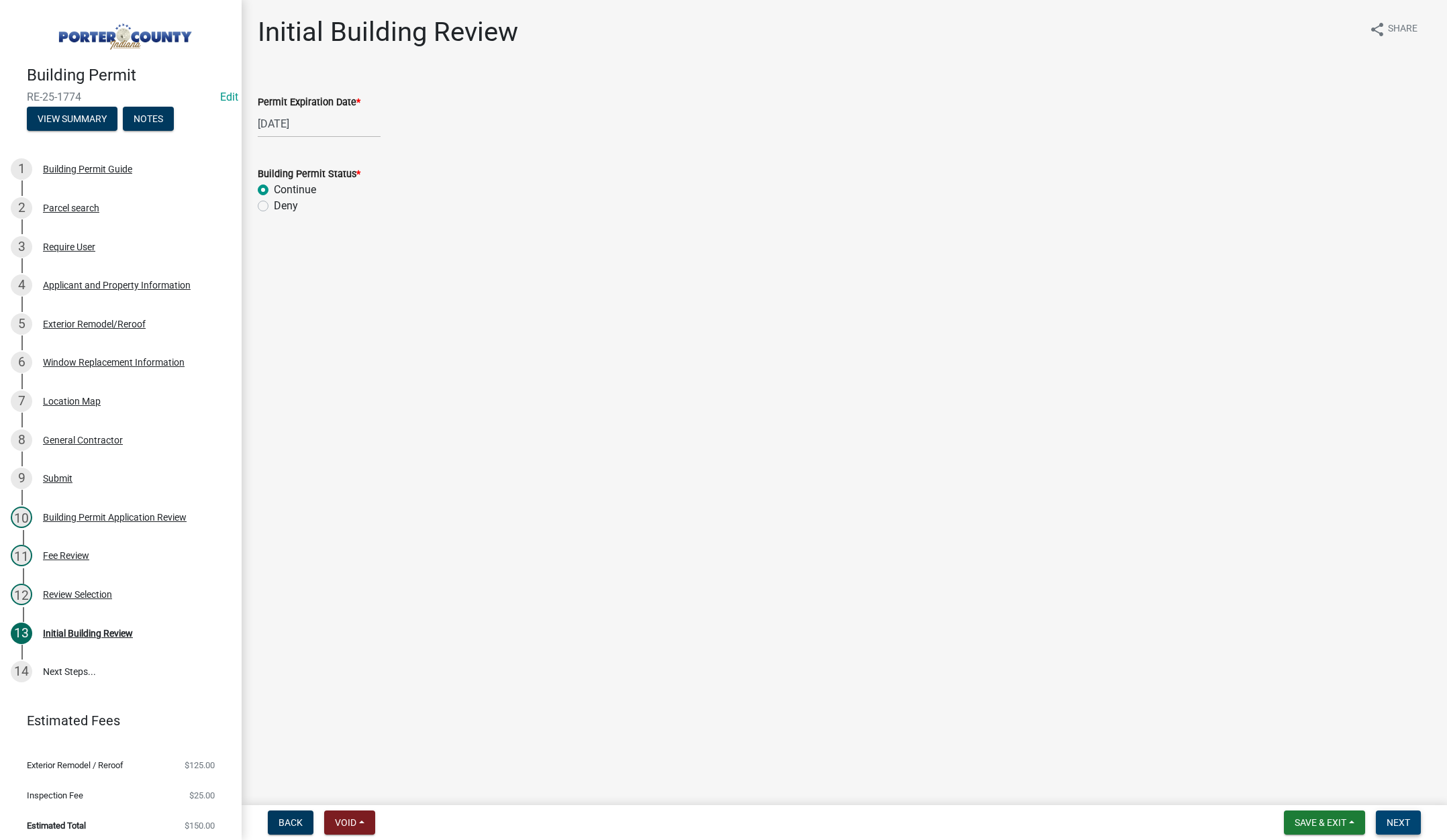
click at [1394, 818] on span "Next" at bounding box center [1398, 822] width 23 height 11
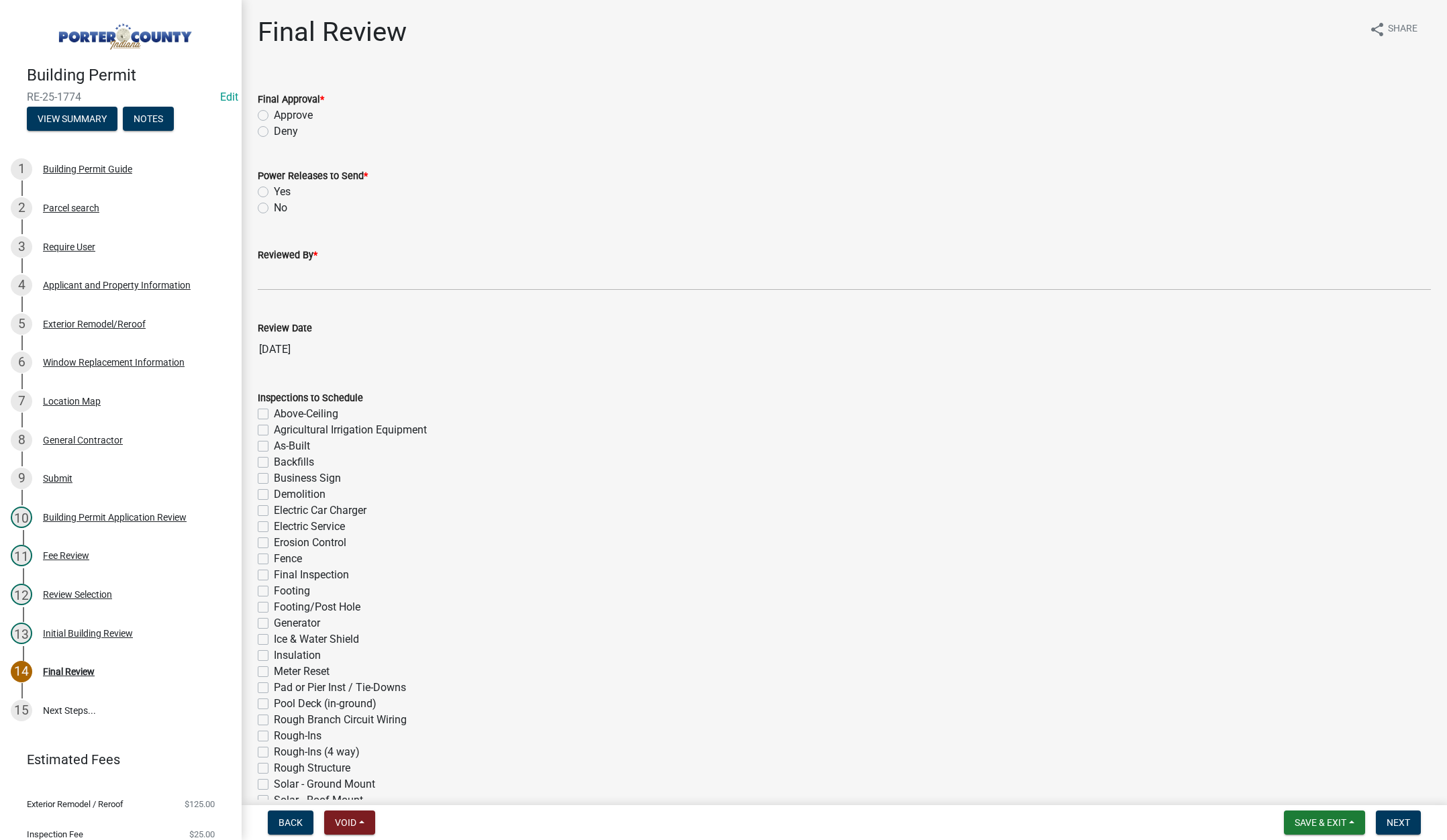
click at [274, 112] on label "Approve" at bounding box center [293, 115] width 39 height 16
click at [274, 112] on input "Approve" at bounding box center [278, 111] width 8 height 8
radio input "true"
click at [274, 207] on label "No" at bounding box center [281, 208] width 13 height 16
click at [274, 207] on input "No" at bounding box center [278, 204] width 8 height 8
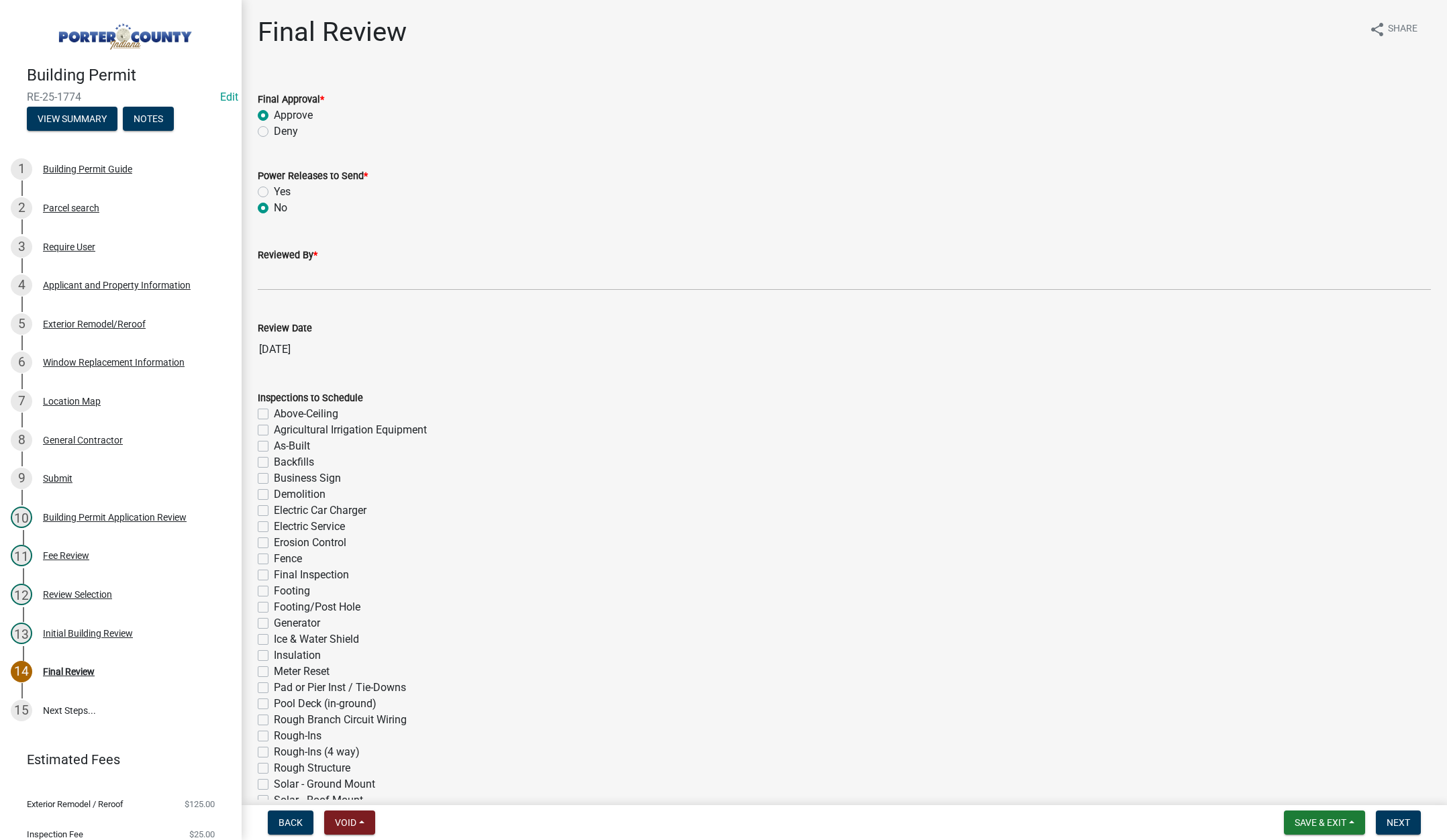
radio input "true"
click at [276, 276] on input "Reviewed By *" at bounding box center [844, 276] width 1173 height 27
type input "[PERSON_NAME]"
click at [1395, 818] on span "Next" at bounding box center [1398, 822] width 23 height 11
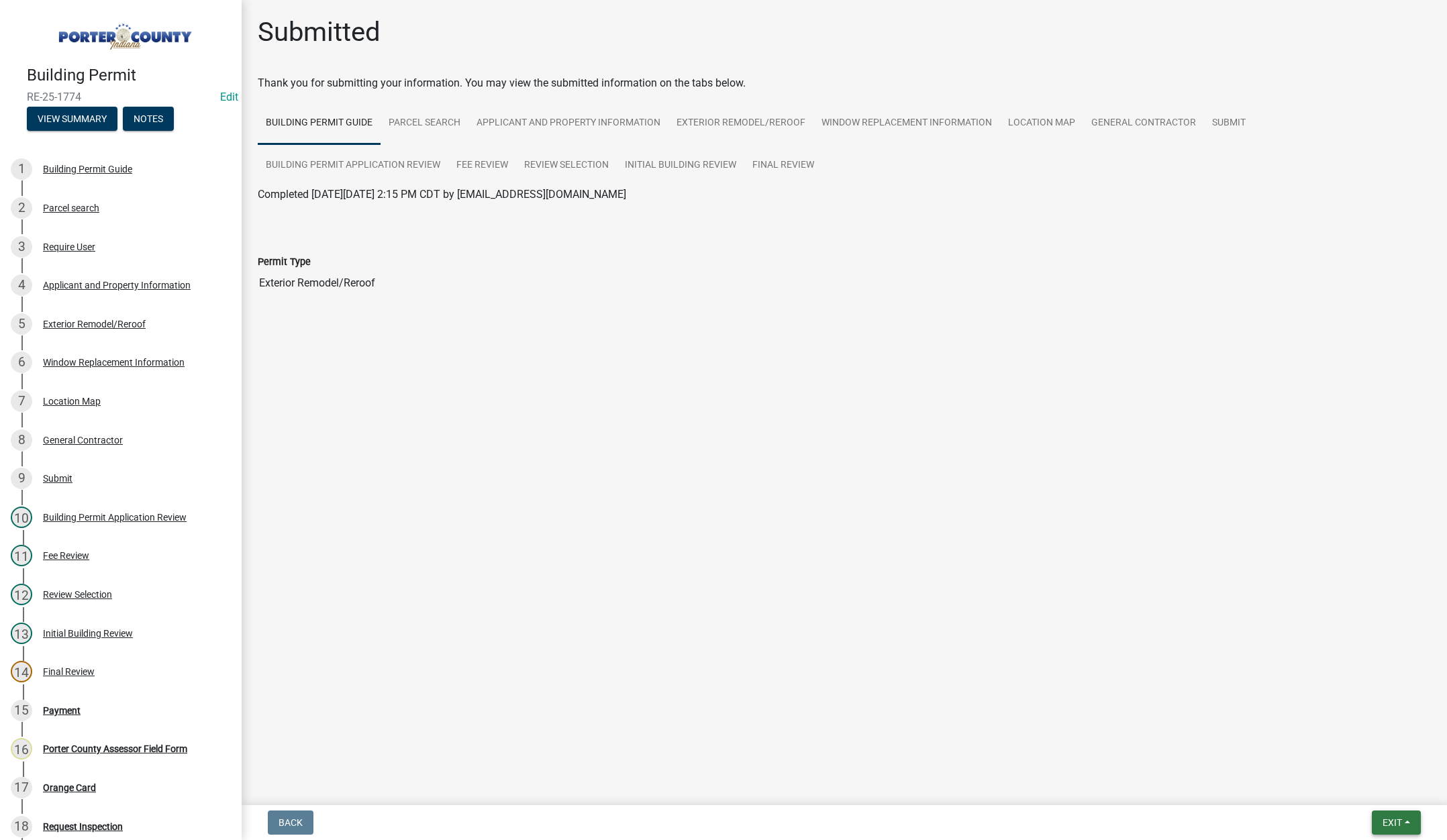
click at [1383, 817] on span "Exit" at bounding box center [1393, 822] width 20 height 11
click at [1374, 793] on button "Save & Exit" at bounding box center [1367, 788] width 107 height 32
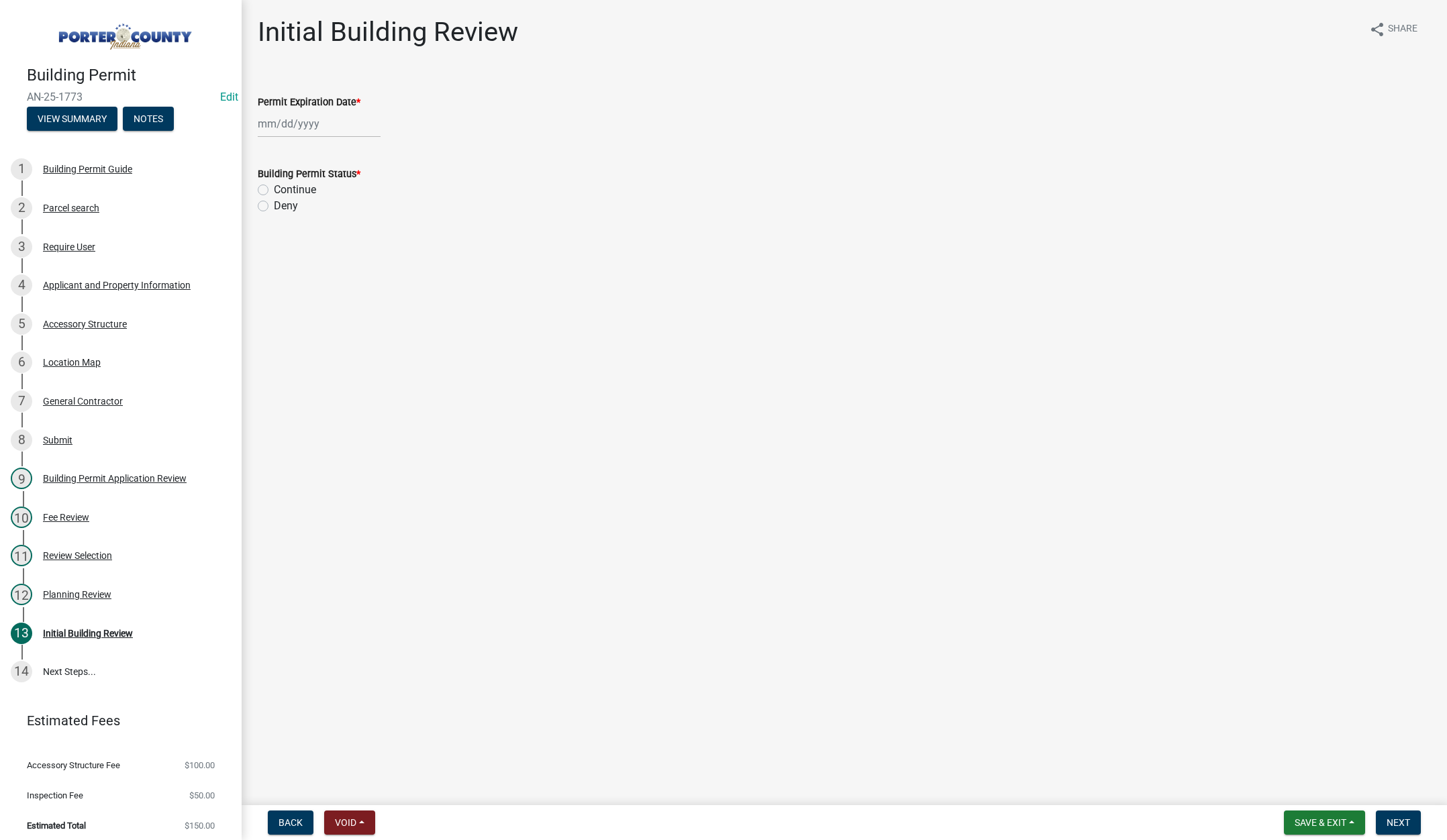
click at [331, 121] on div at bounding box center [319, 123] width 123 height 27
select select "9"
click at [369, 147] on select "1525 1526 1527 1528 1529 1530 1531 1532 1533 1534 1535 1536 1537 1538 1539 1540…" at bounding box center [363, 152] width 49 height 20
click at [339, 142] on select "1525 1526 1527 1528 1529 1530 1531 1532 1533 1534 1535 1536 1537 1538 1539 1540…" at bounding box center [363, 152] width 49 height 20
click at [372, 152] on select "1526 1527 1528 1529 1530 1531 1532 1533 1534 1535 1536 1537 1538 1539 1540 1541…" at bounding box center [363, 152] width 49 height 20
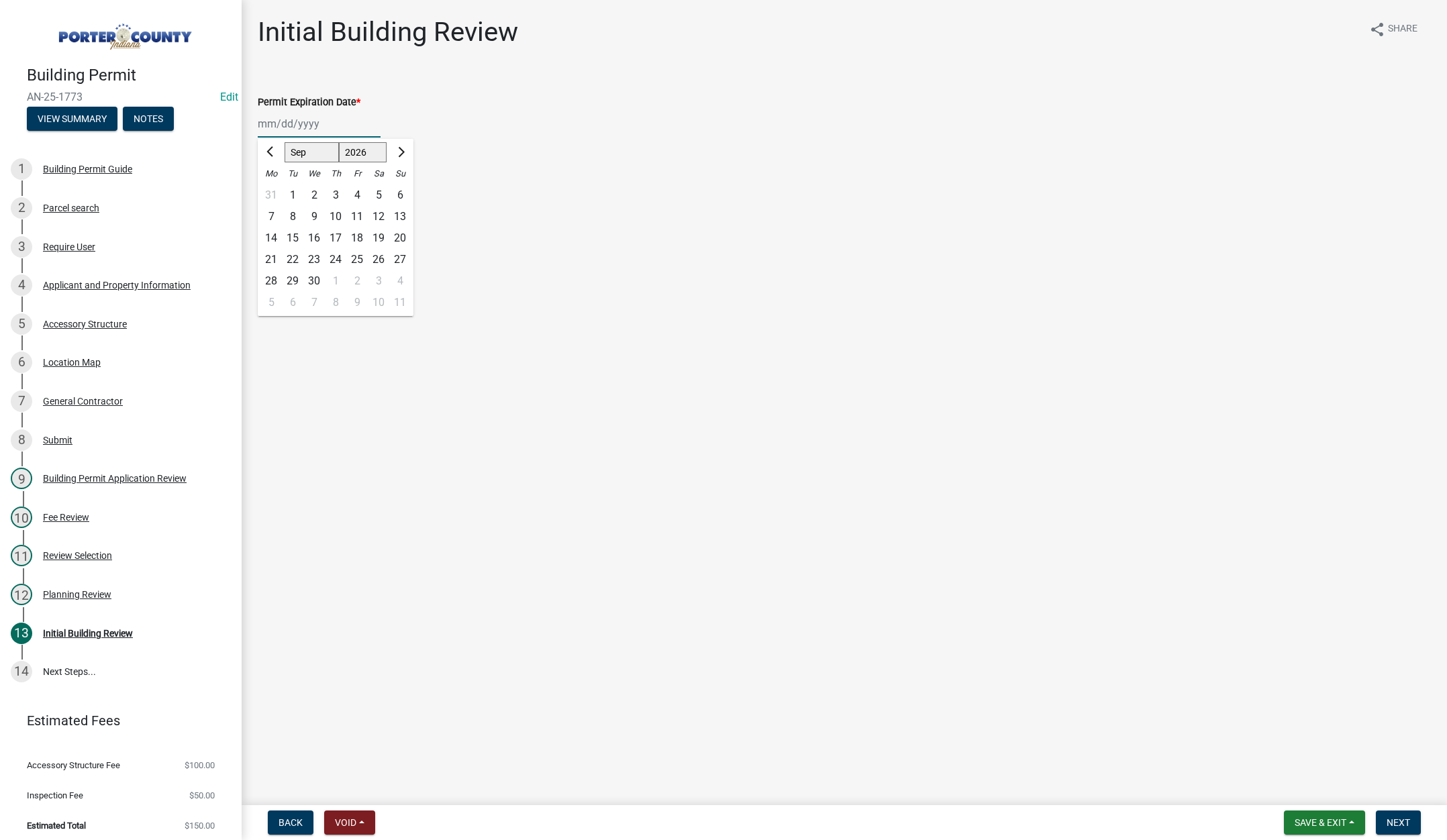
select select "2027"
click at [339, 142] on select "1526 1527 1528 1529 1530 1531 1532 1533 1534 1535 1536 1537 1538 1539 1540 1541…" at bounding box center [363, 152] width 49 height 20
click at [316, 235] on div "15" at bounding box center [314, 238] width 21 height 21
type input "[DATE]"
click at [274, 190] on label "Continue" at bounding box center [295, 190] width 42 height 16
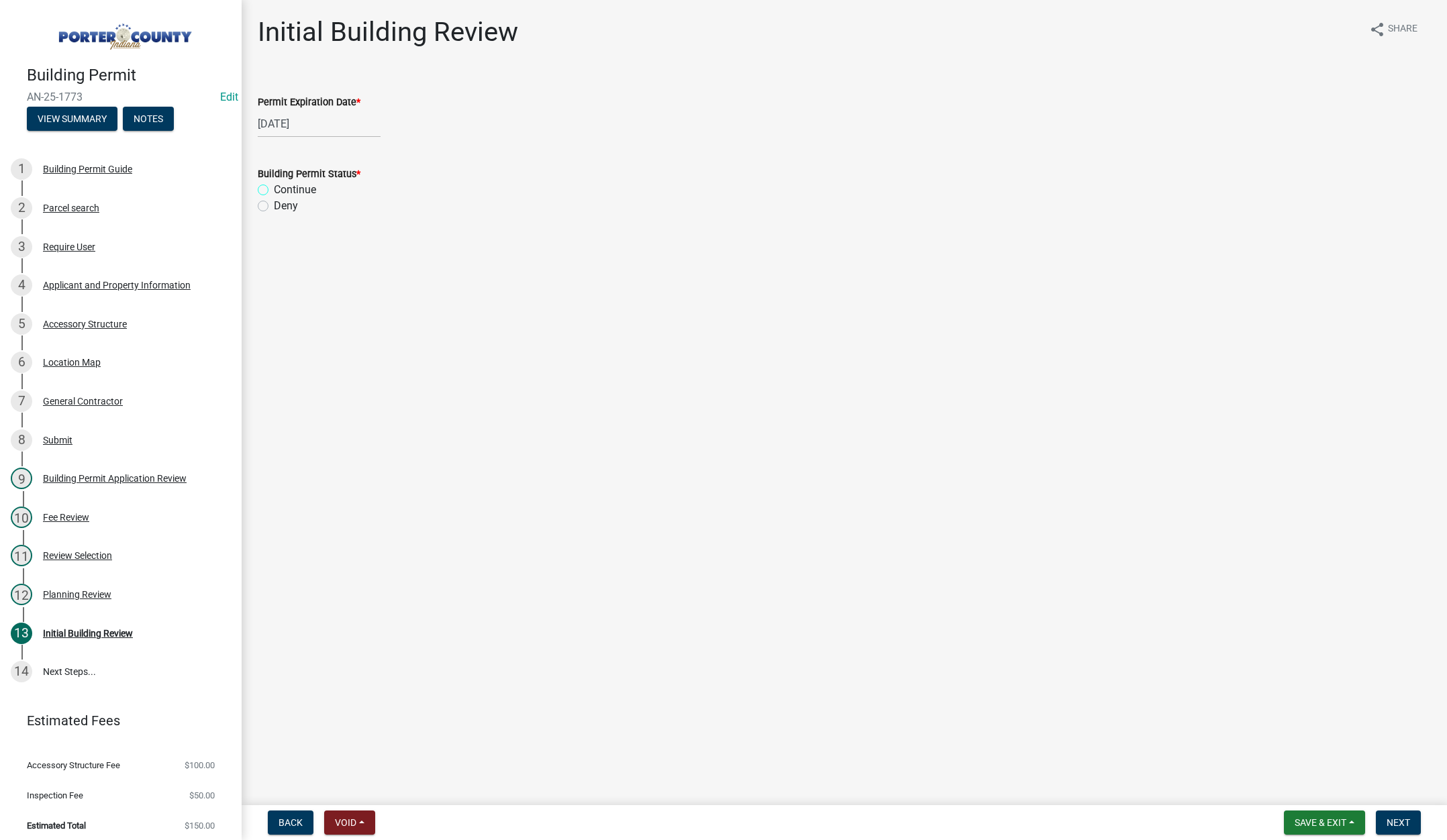
click at [274, 190] on input "Continue" at bounding box center [278, 186] width 8 height 8
radio input "true"
click at [1391, 815] on button "Next" at bounding box center [1398, 822] width 45 height 24
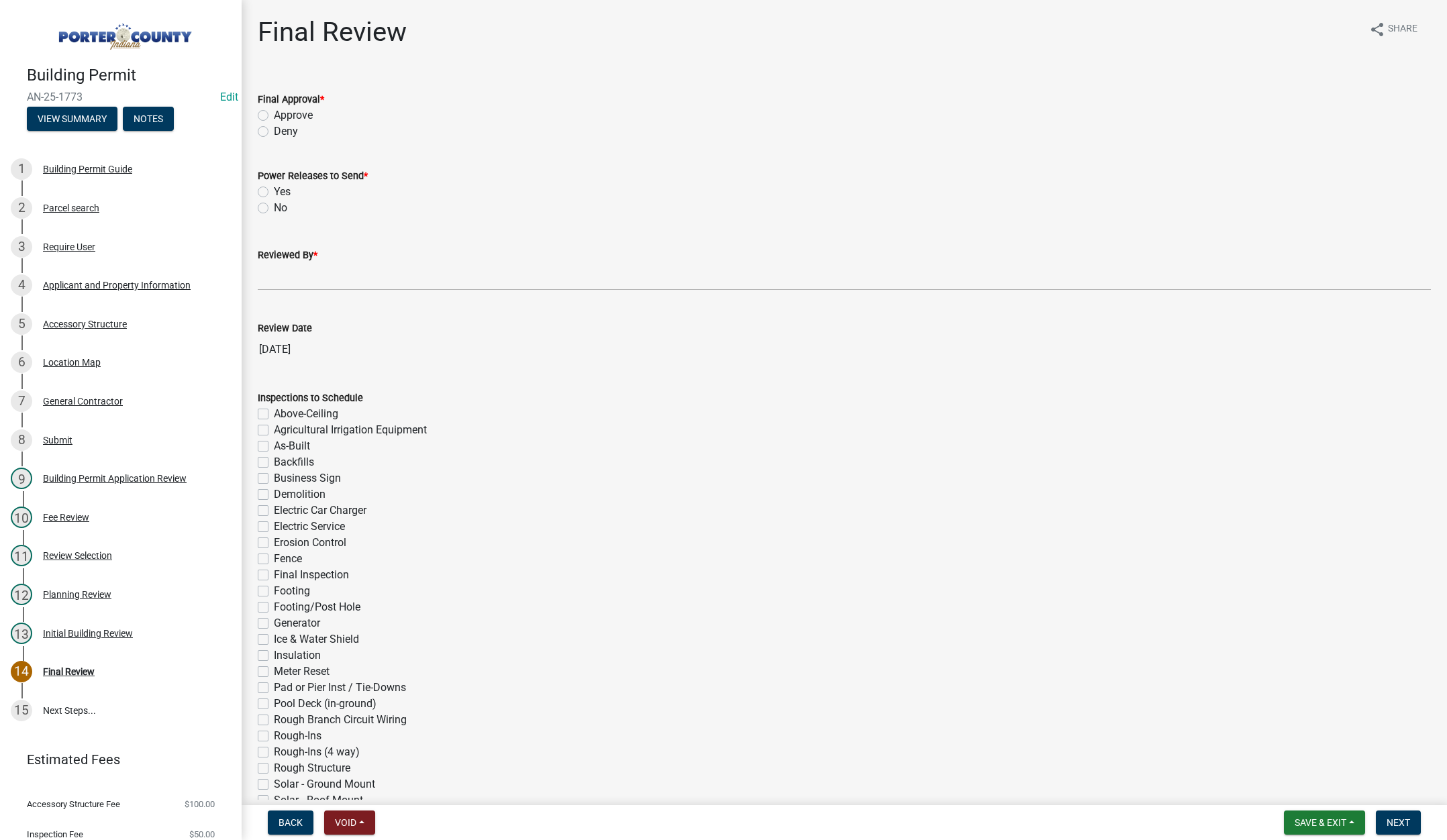
click at [274, 115] on label "Approve" at bounding box center [293, 115] width 39 height 16
click at [274, 115] on input "Approve" at bounding box center [278, 111] width 8 height 8
radio input "true"
click at [274, 208] on label "No" at bounding box center [281, 208] width 13 height 16
click at [274, 208] on input "No" at bounding box center [278, 204] width 8 height 8
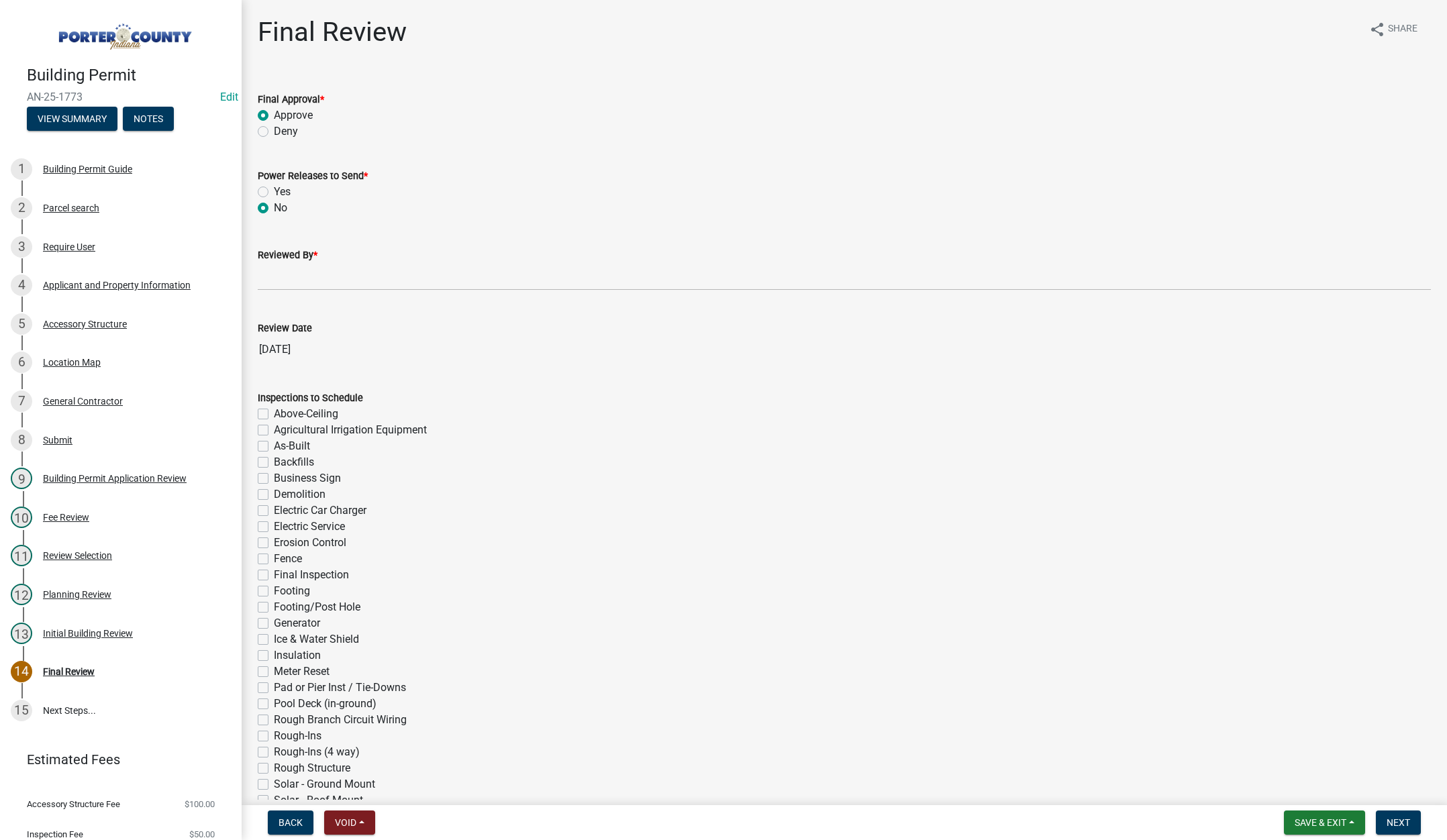
radio input "true"
click at [270, 283] on input "Reviewed By *" at bounding box center [844, 276] width 1173 height 27
type input "[PERSON_NAME]"
click at [1393, 819] on span "Next" at bounding box center [1398, 822] width 23 height 11
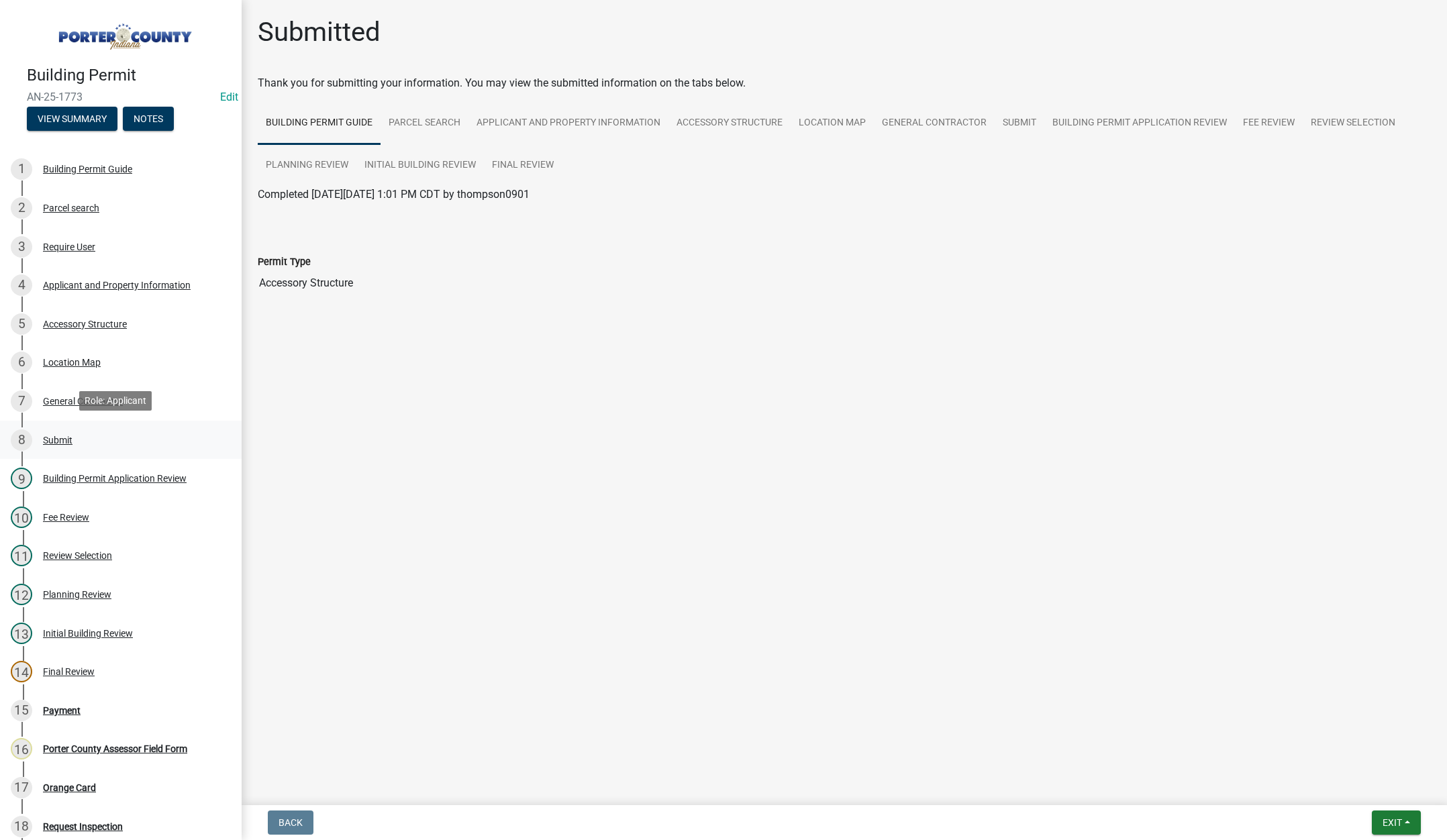
click at [57, 438] on div "Submit" at bounding box center [58, 440] width 30 height 9
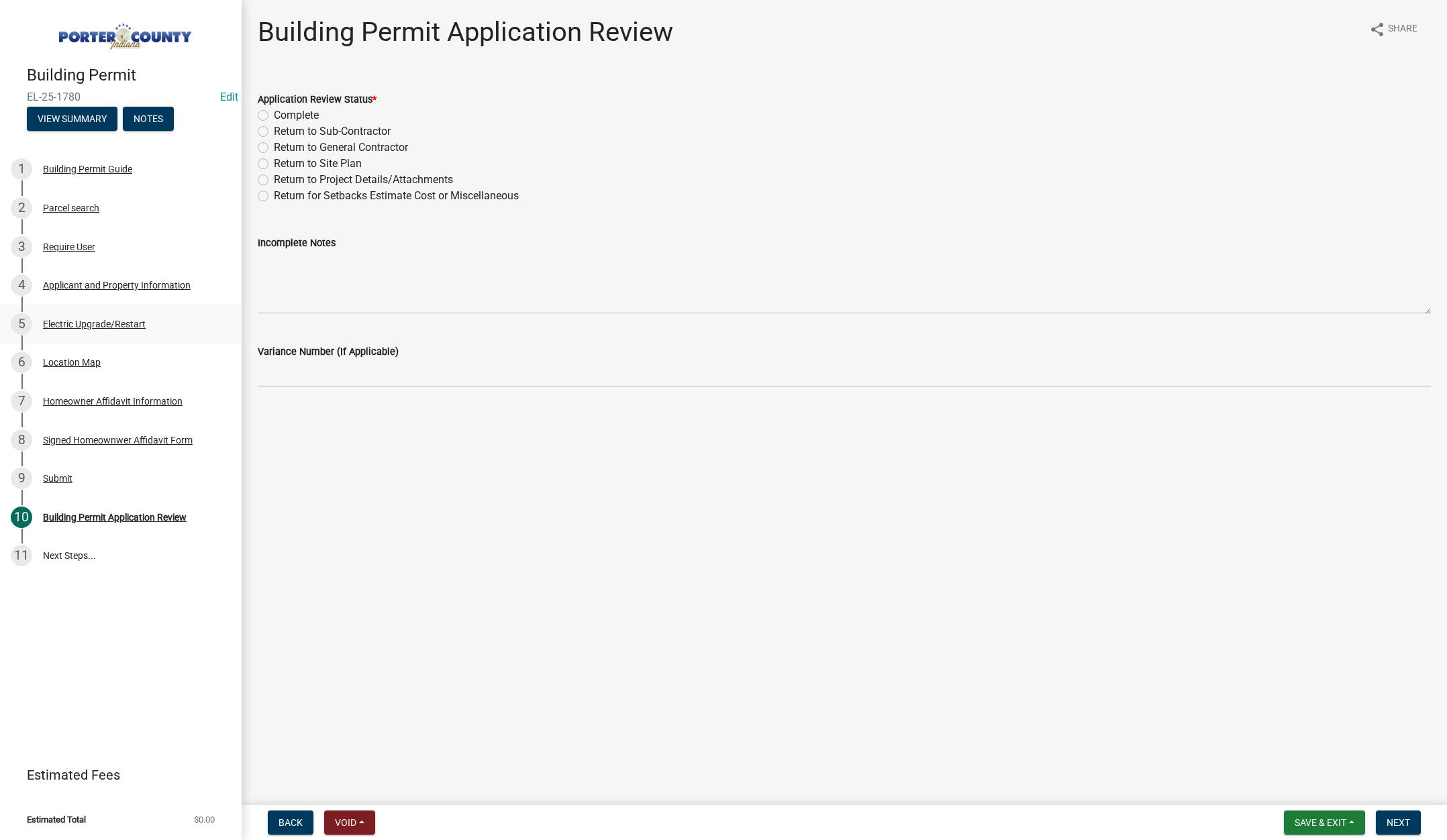
click at [125, 323] on div "Electric Upgrade/Restart" at bounding box center [94, 323] width 103 height 9
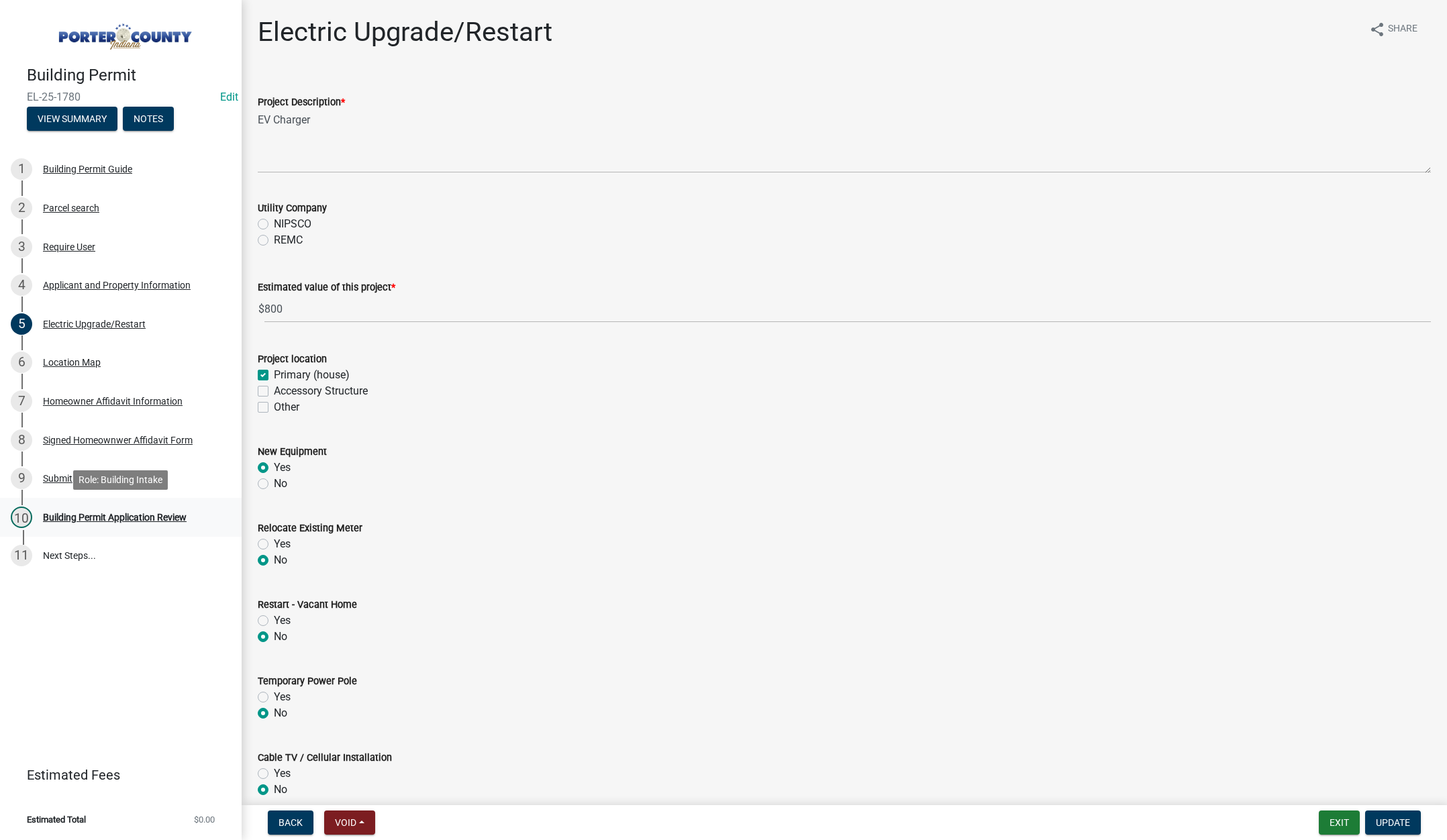
click at [116, 514] on div "Building Permit Application Review" at bounding box center [115, 517] width 144 height 9
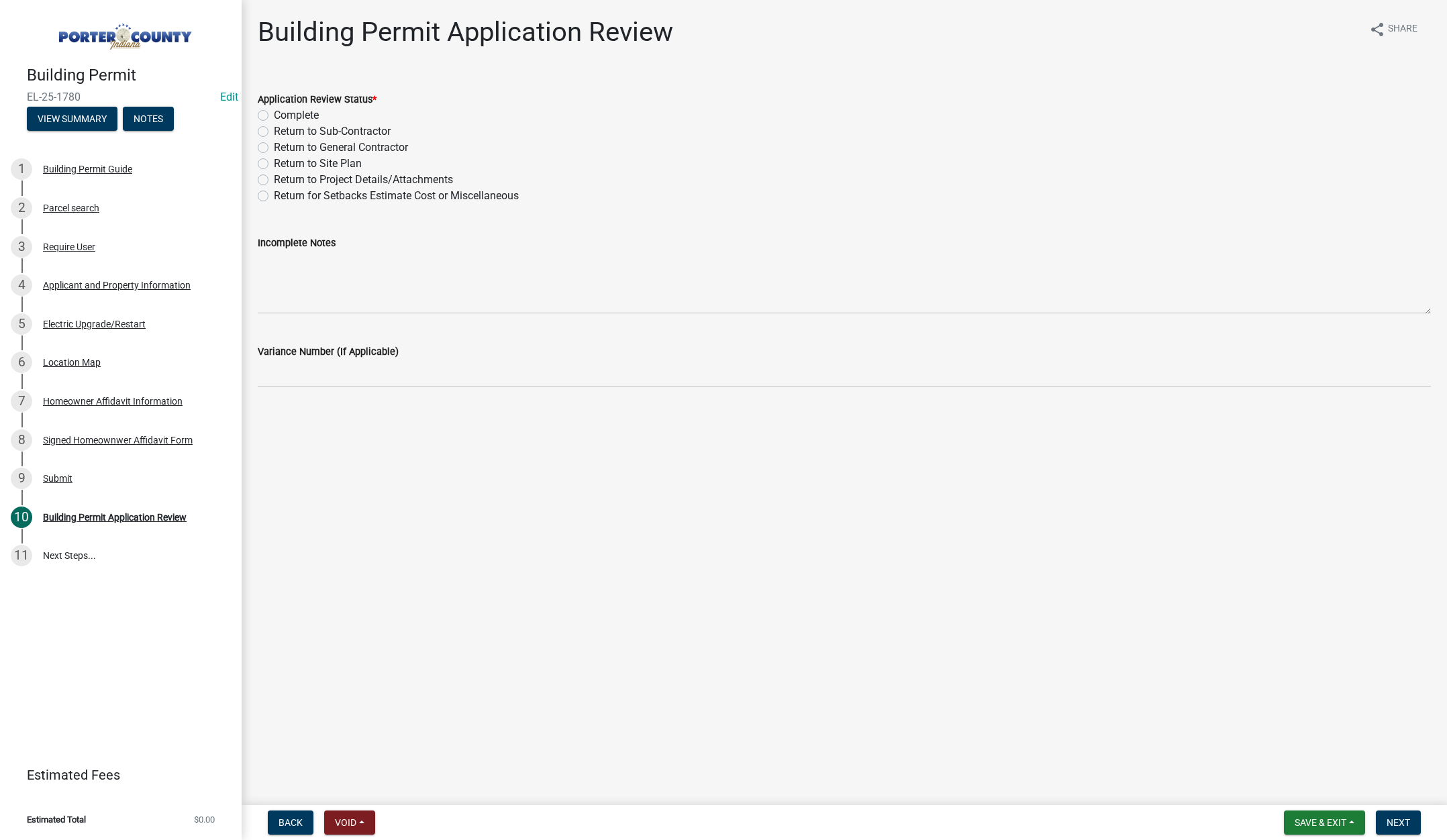
click at [274, 115] on label "Complete" at bounding box center [297, 115] width 45 height 16
click at [274, 115] on input "Complete" at bounding box center [278, 111] width 8 height 8
radio input "true"
click at [1407, 828] on span "Next" at bounding box center [1398, 822] width 23 height 11
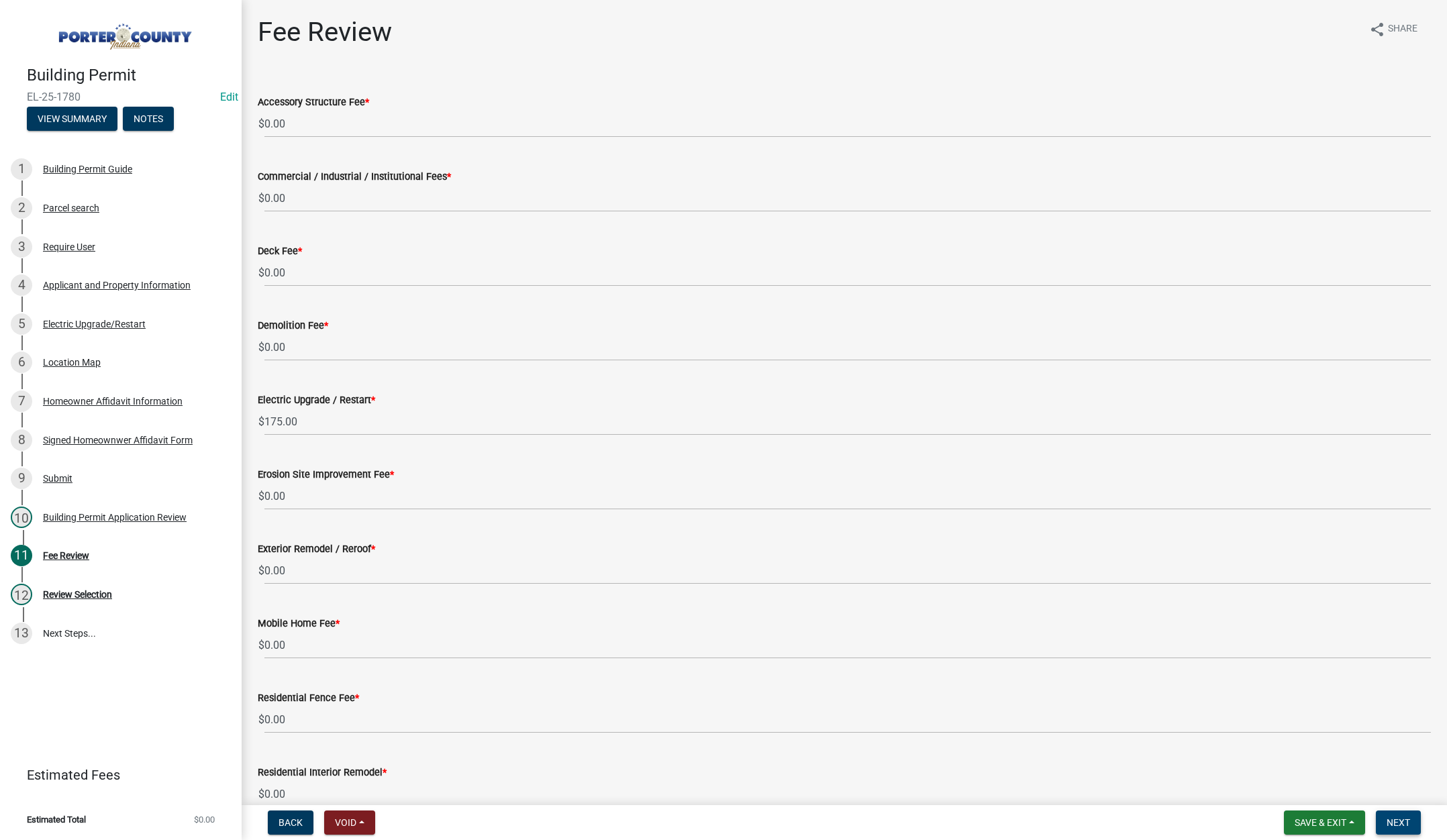
click at [1393, 821] on span "Next" at bounding box center [1398, 822] width 23 height 11
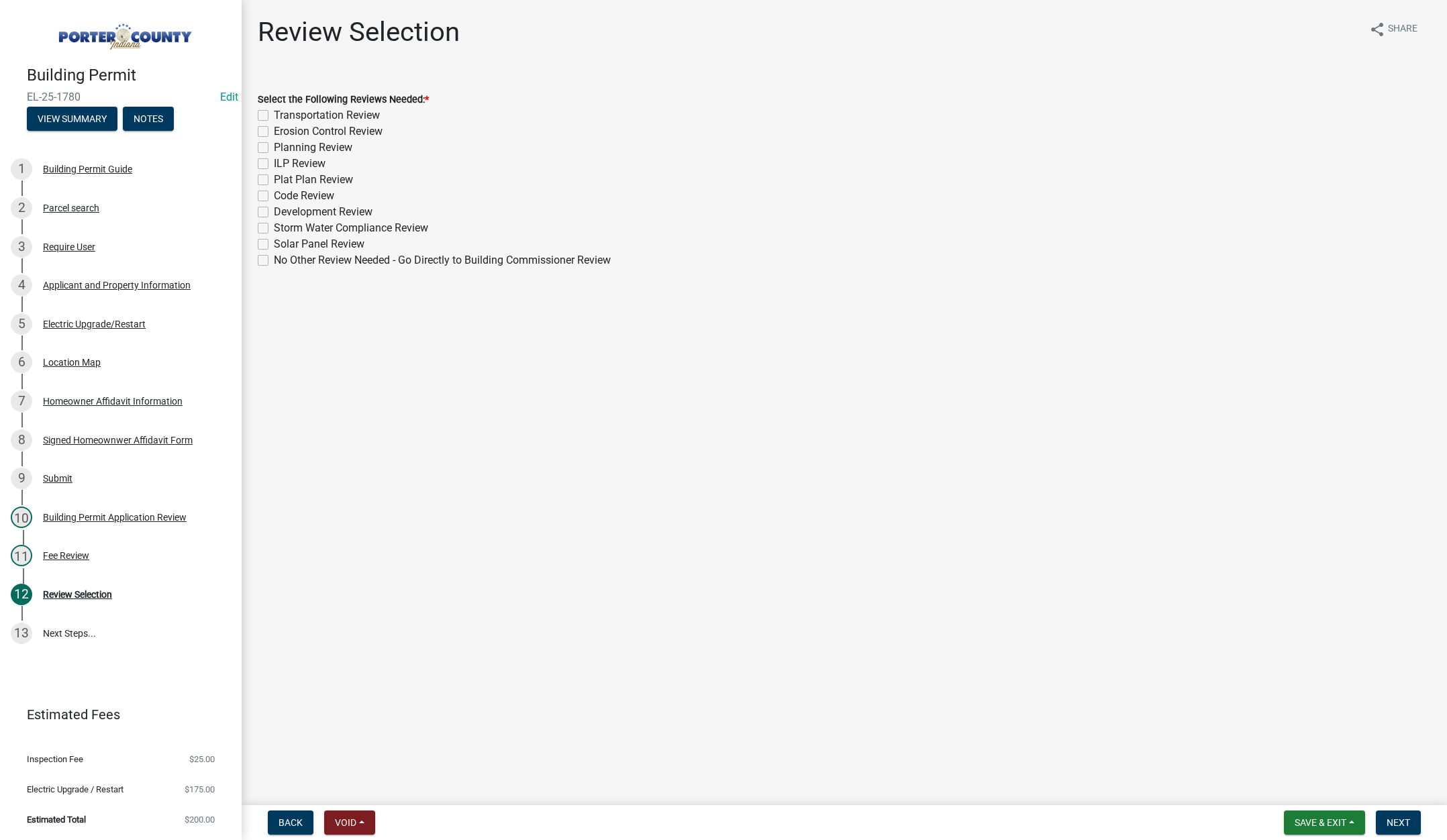
click at [274, 263] on label "No Other Review Needed - Go Directly to Building Commissioner Review" at bounding box center [443, 260] width 337 height 16
click at [274, 261] on input "No Other Review Needed - Go Directly to Building Commissioner Review" at bounding box center [278, 257] width 8 height 8
checkbox input "true"
checkbox input "false"
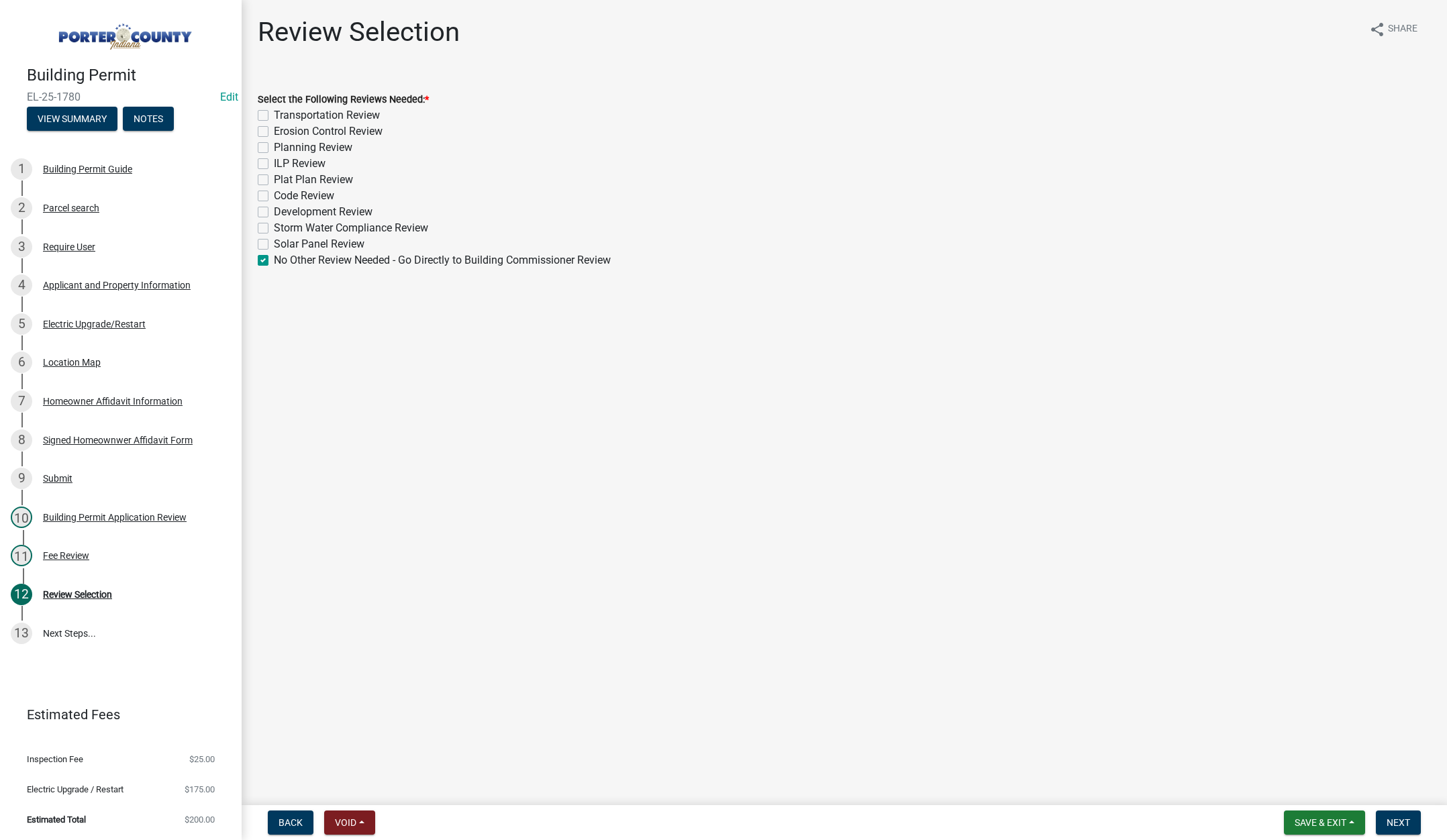
checkbox input "false"
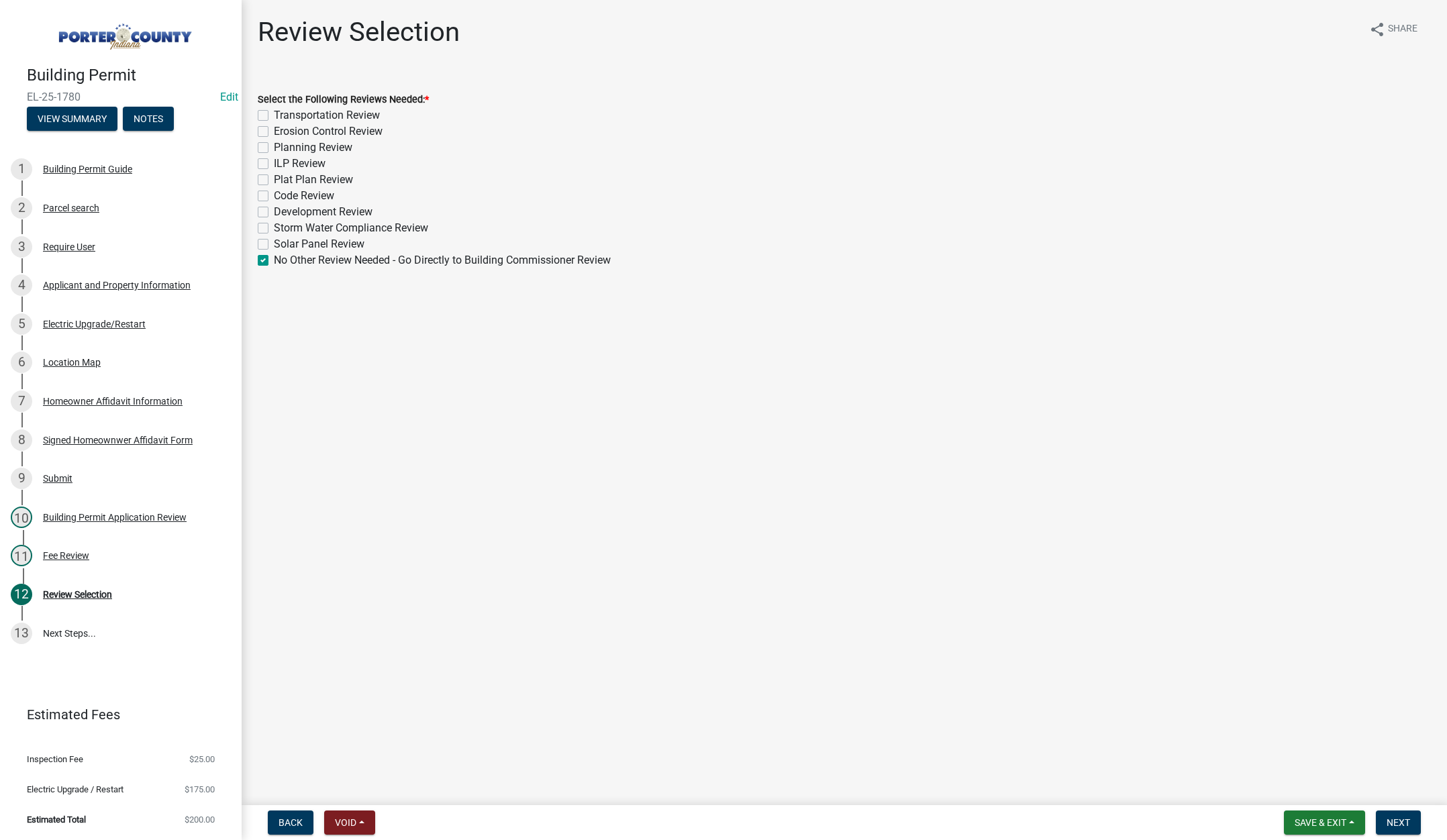
checkbox input "false"
checkbox input "true"
click at [1403, 816] on button "Next" at bounding box center [1398, 822] width 45 height 24
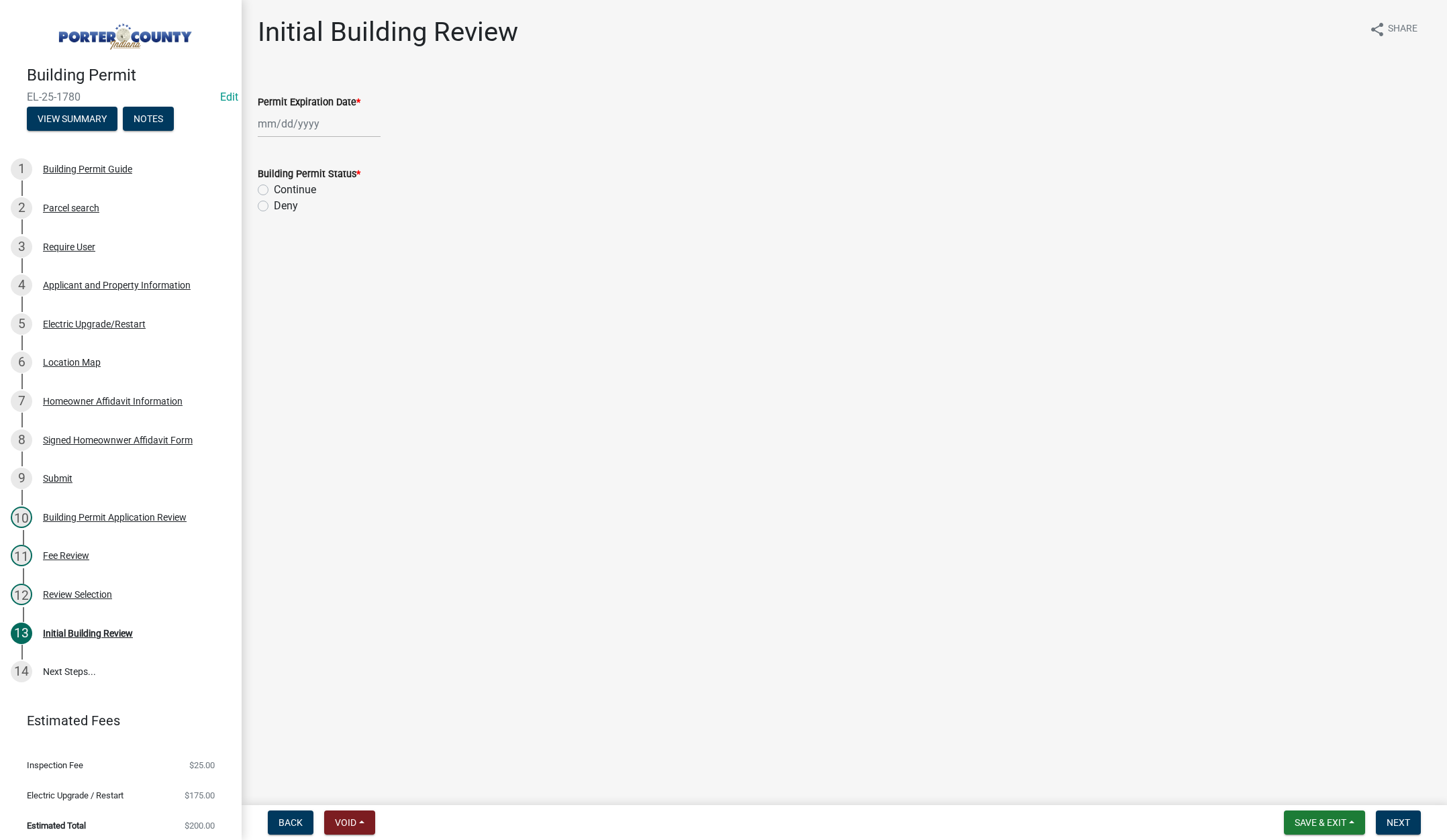
click at [337, 121] on div at bounding box center [319, 123] width 123 height 27
select select "9"
click at [369, 156] on select "1525 1526 1527 1528 1529 1530 1531 1532 1533 1534 1535 1536 1537 1538 1539 1540…" at bounding box center [363, 152] width 49 height 20
select select "2026"
click at [339, 142] on select "1525 1526 1527 1528 1529 1530 1531 1532 1533 1534 1535 1536 1537 1538 1539 1540…" at bounding box center [363, 152] width 49 height 20
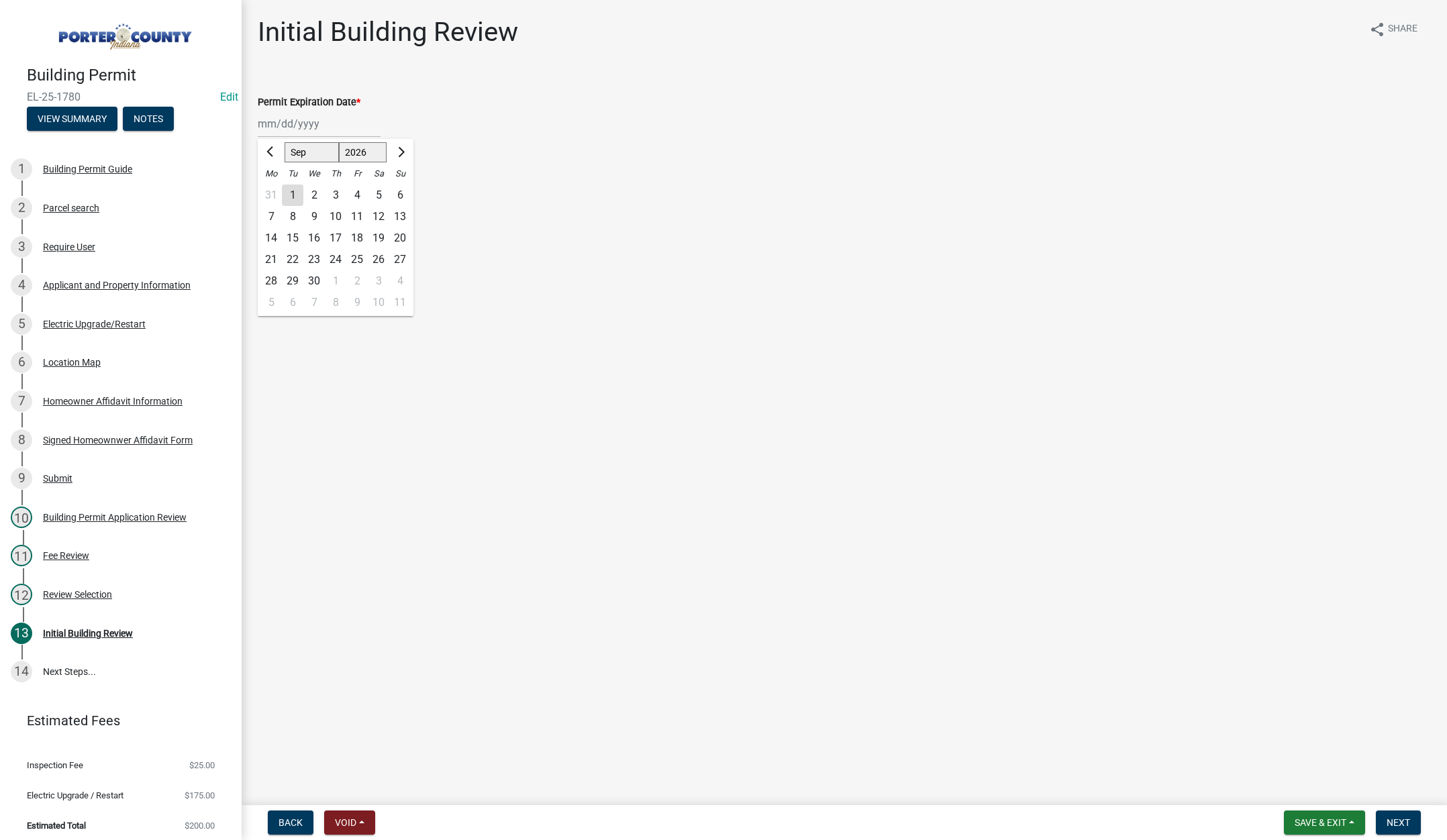
click at [293, 233] on div "15" at bounding box center [293, 238] width 21 height 21
type input "[DATE]"
click at [274, 191] on label "Continue" at bounding box center [295, 190] width 42 height 16
click at [274, 190] on input "Continue" at bounding box center [278, 186] width 8 height 8
radio input "true"
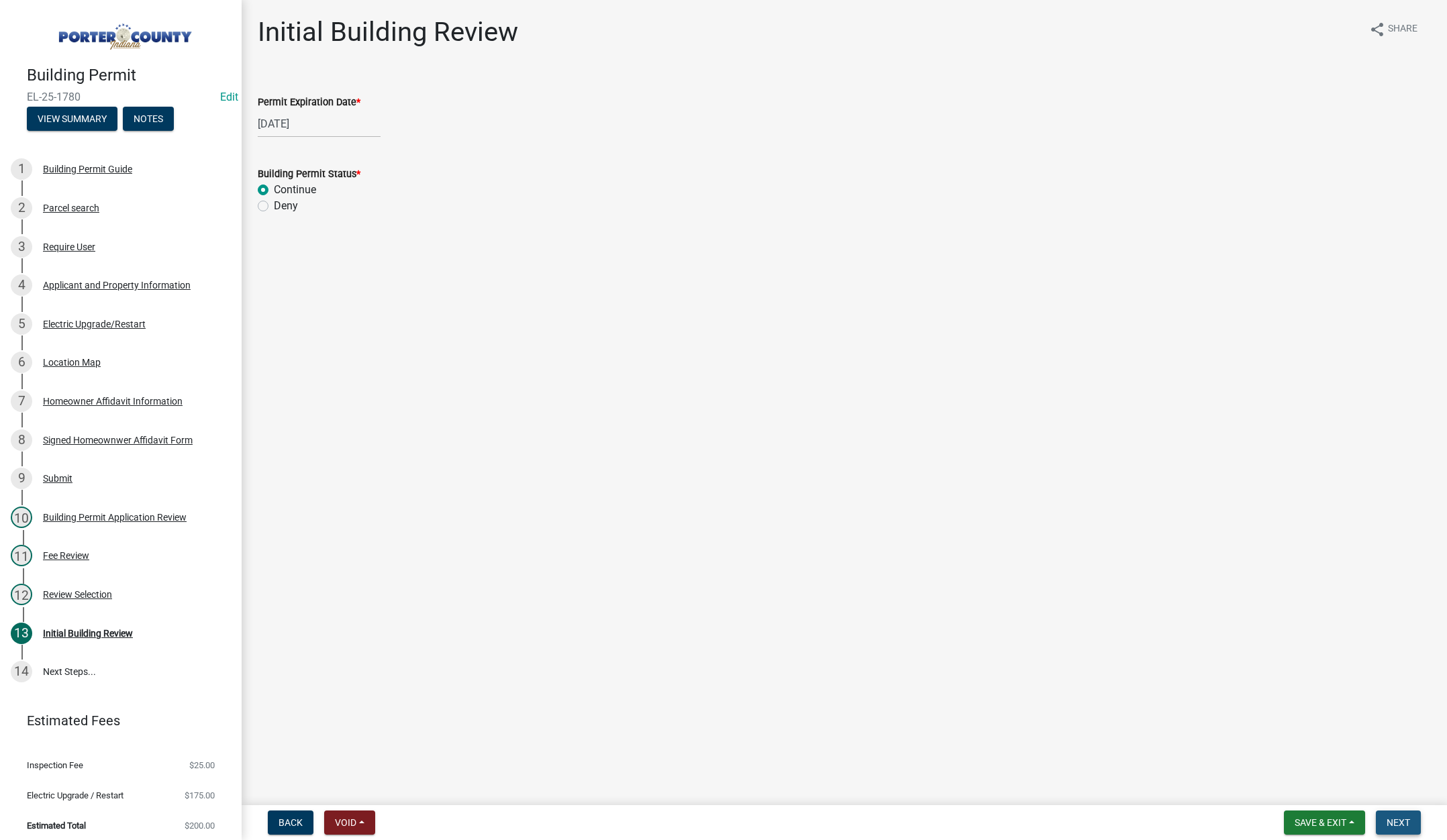
drag, startPoint x: 1400, startPoint y: 822, endPoint x: 1393, endPoint y: 818, distance: 8.1
click at [1399, 822] on span "Next" at bounding box center [1398, 822] width 23 height 11
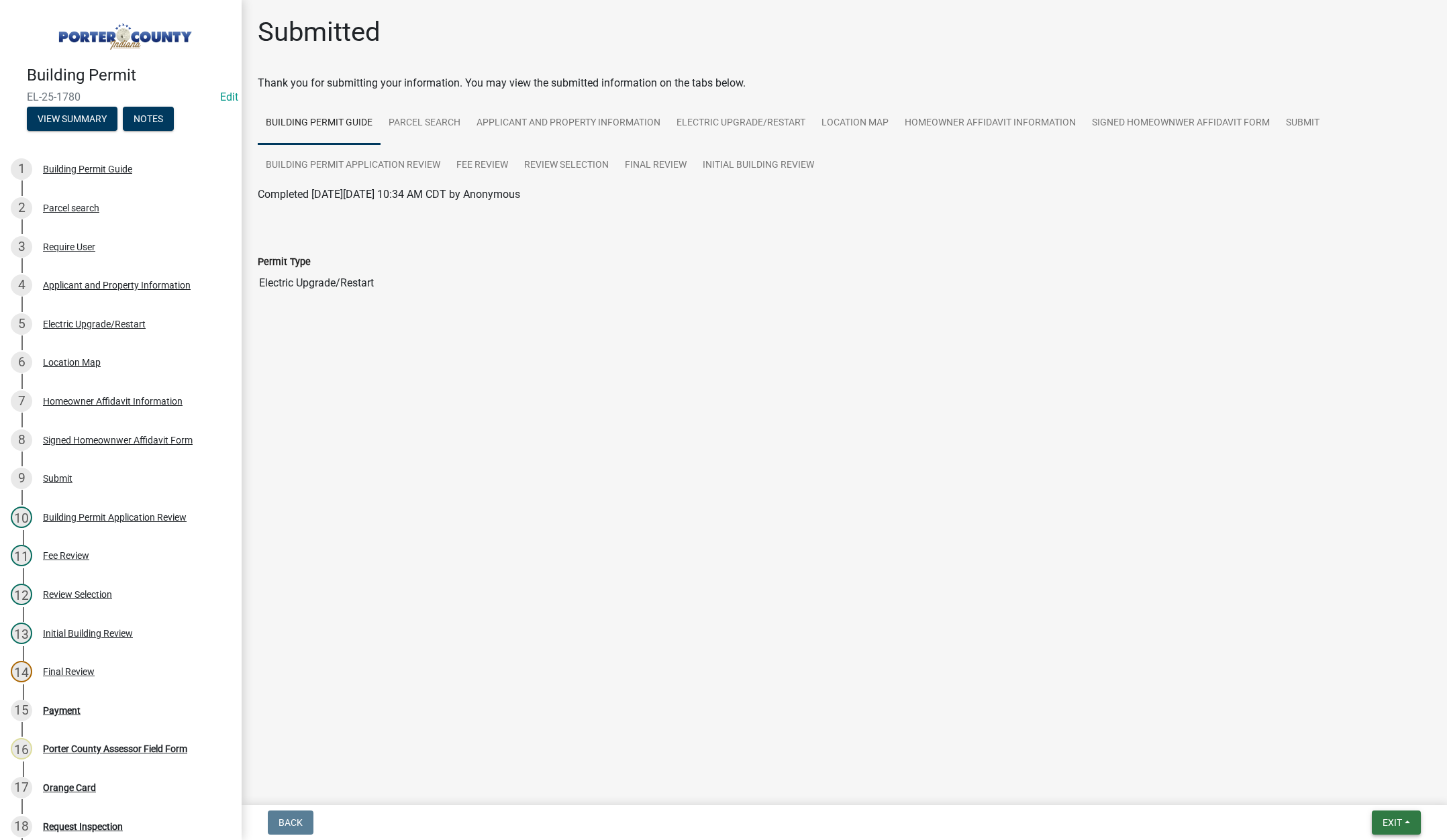
click at [1398, 817] on span "Exit" at bounding box center [1393, 822] width 20 height 11
click at [1370, 786] on button "Save & Exit" at bounding box center [1367, 788] width 107 height 32
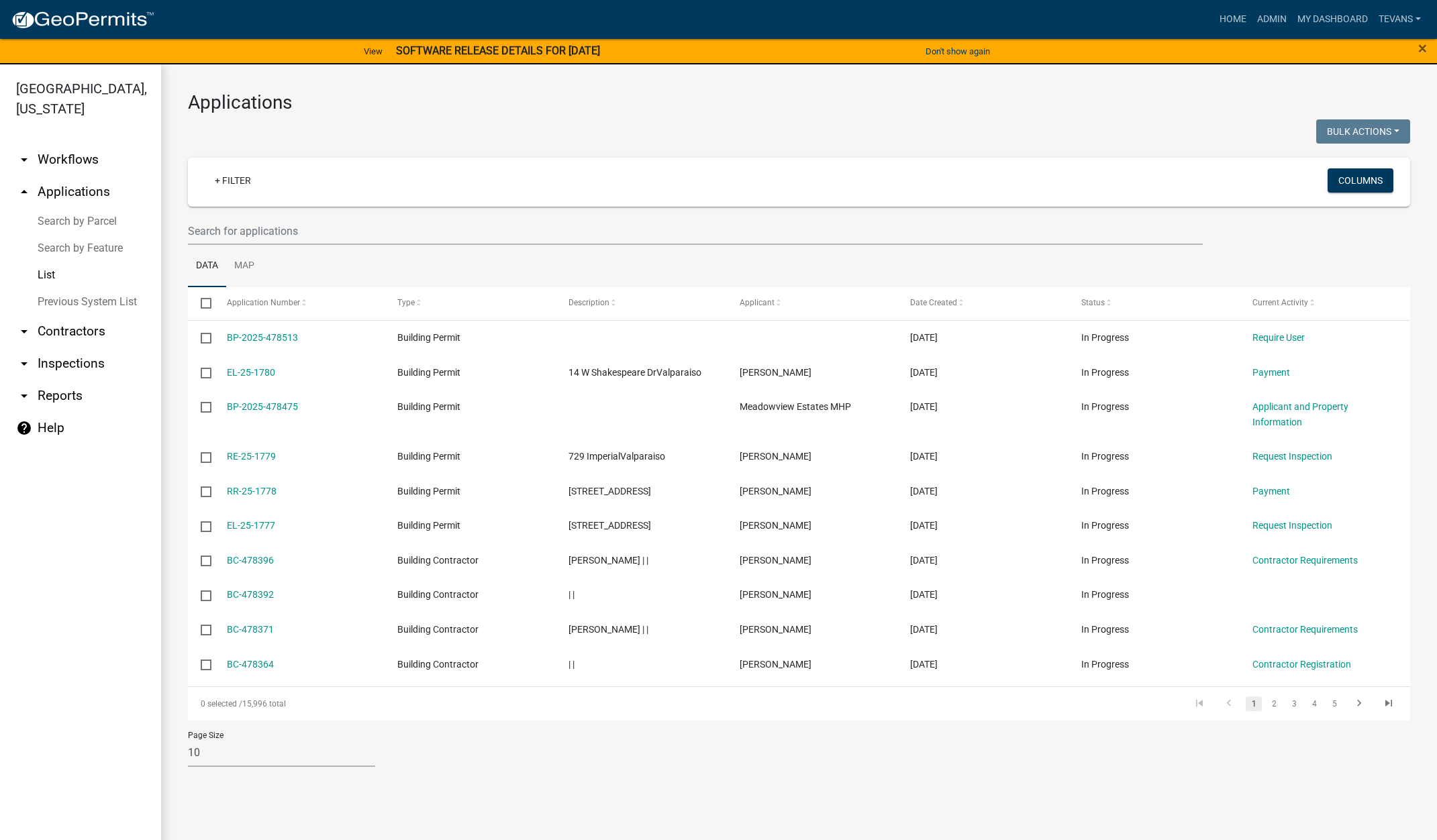
click at [65, 316] on link "arrow_drop_down Contractors" at bounding box center [80, 332] width 161 height 32
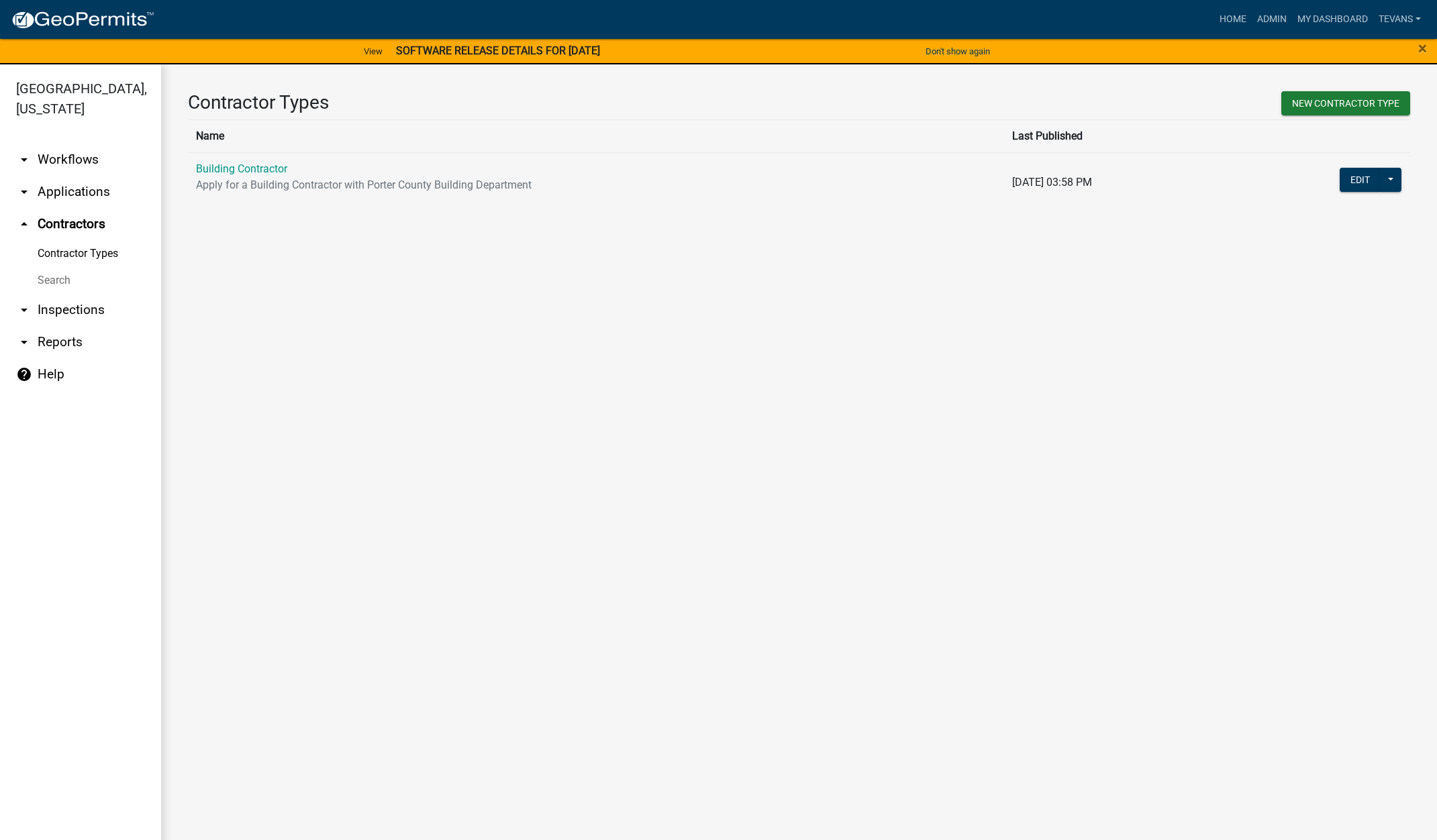
click at [61, 267] on link "Search" at bounding box center [80, 280] width 161 height 27
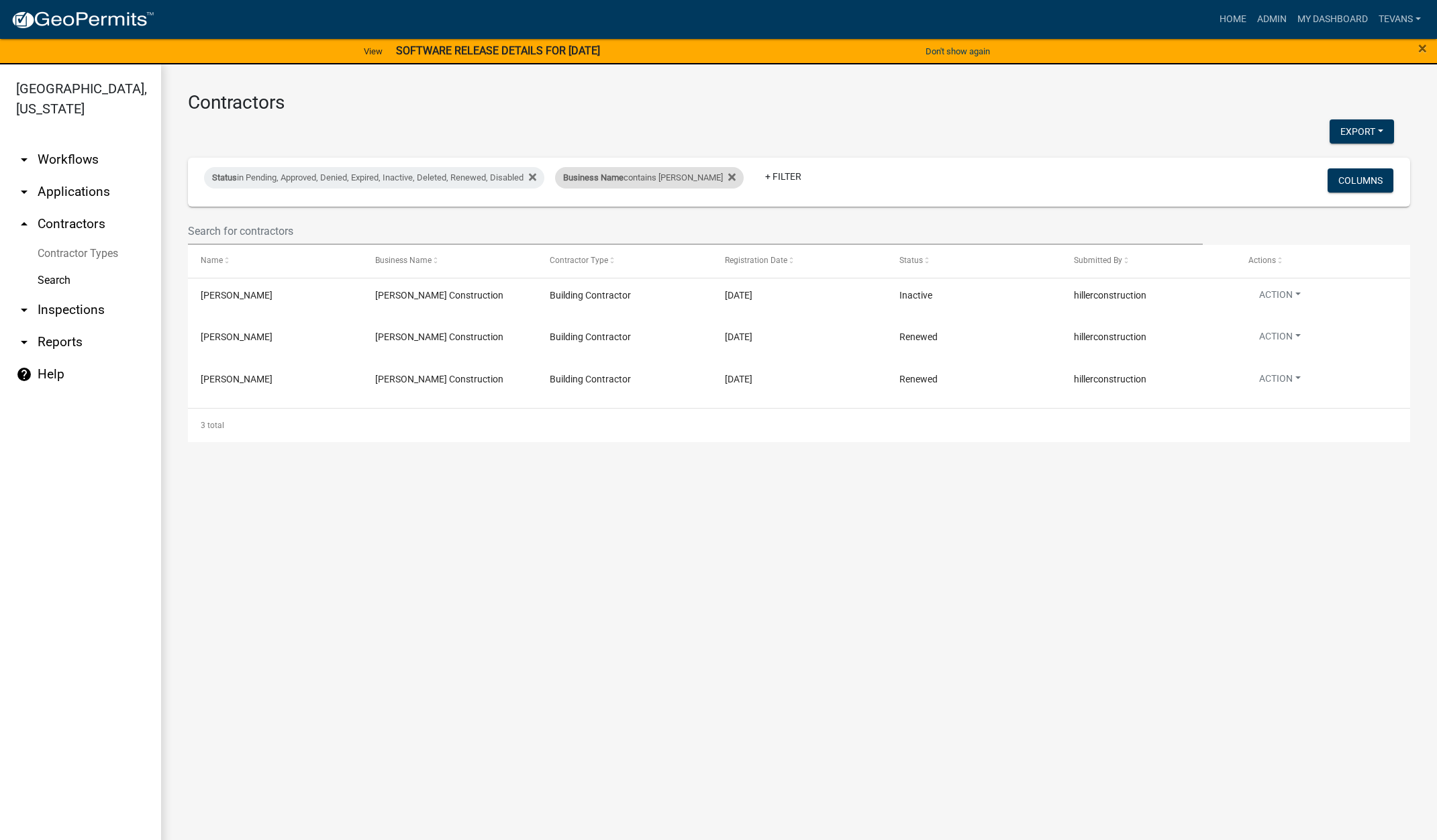
click at [654, 181] on div "Business Name contains [PERSON_NAME]" at bounding box center [649, 178] width 189 height 21
click at [607, 223] on input "[PERSON_NAME]" at bounding box center [636, 228] width 123 height 27
click at [605, 225] on input "[PERSON_NAME]" at bounding box center [636, 228] width 123 height 27
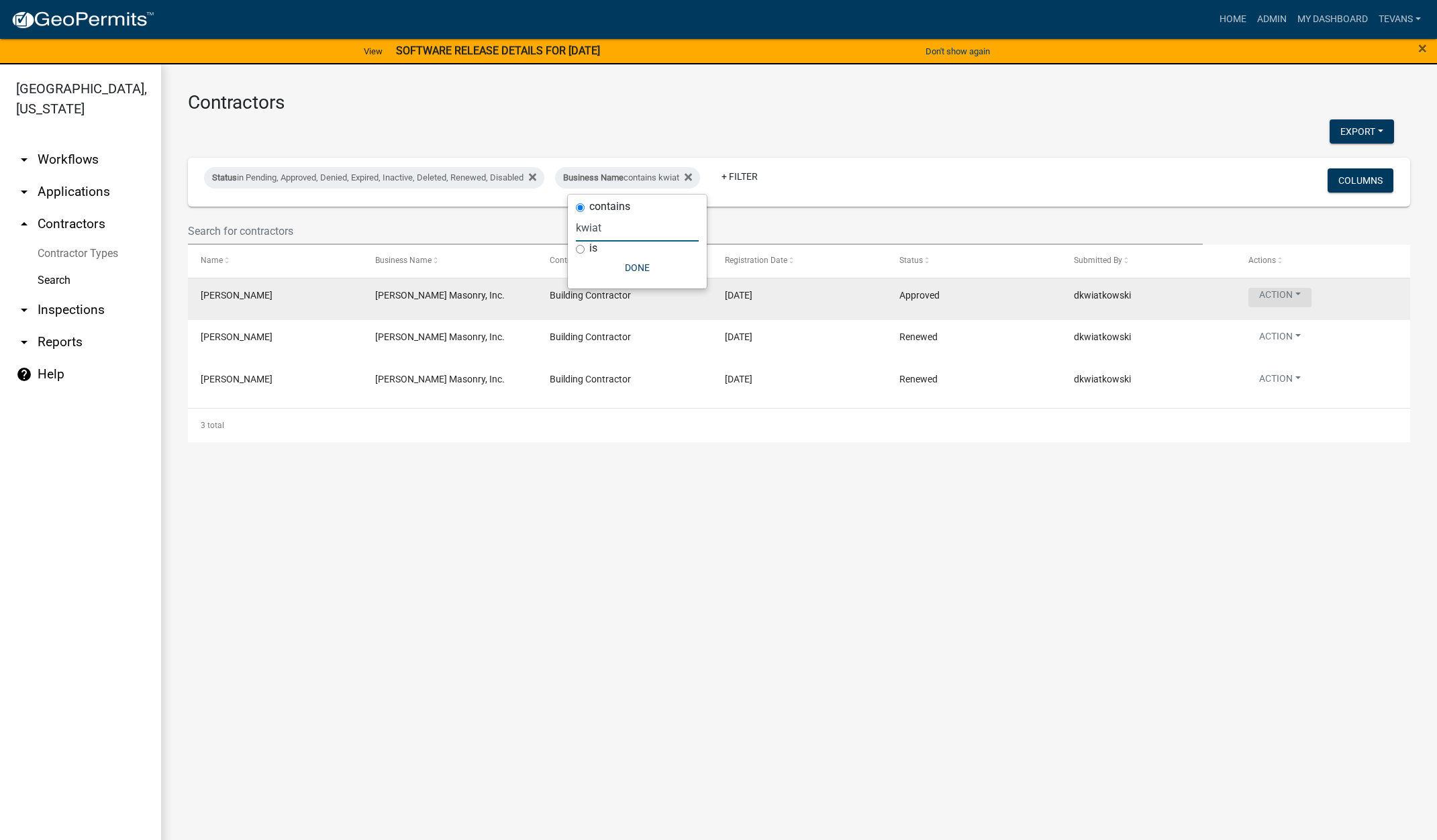
type input "kwiat"
click at [1261, 298] on button "Action" at bounding box center [1280, 298] width 63 height 20
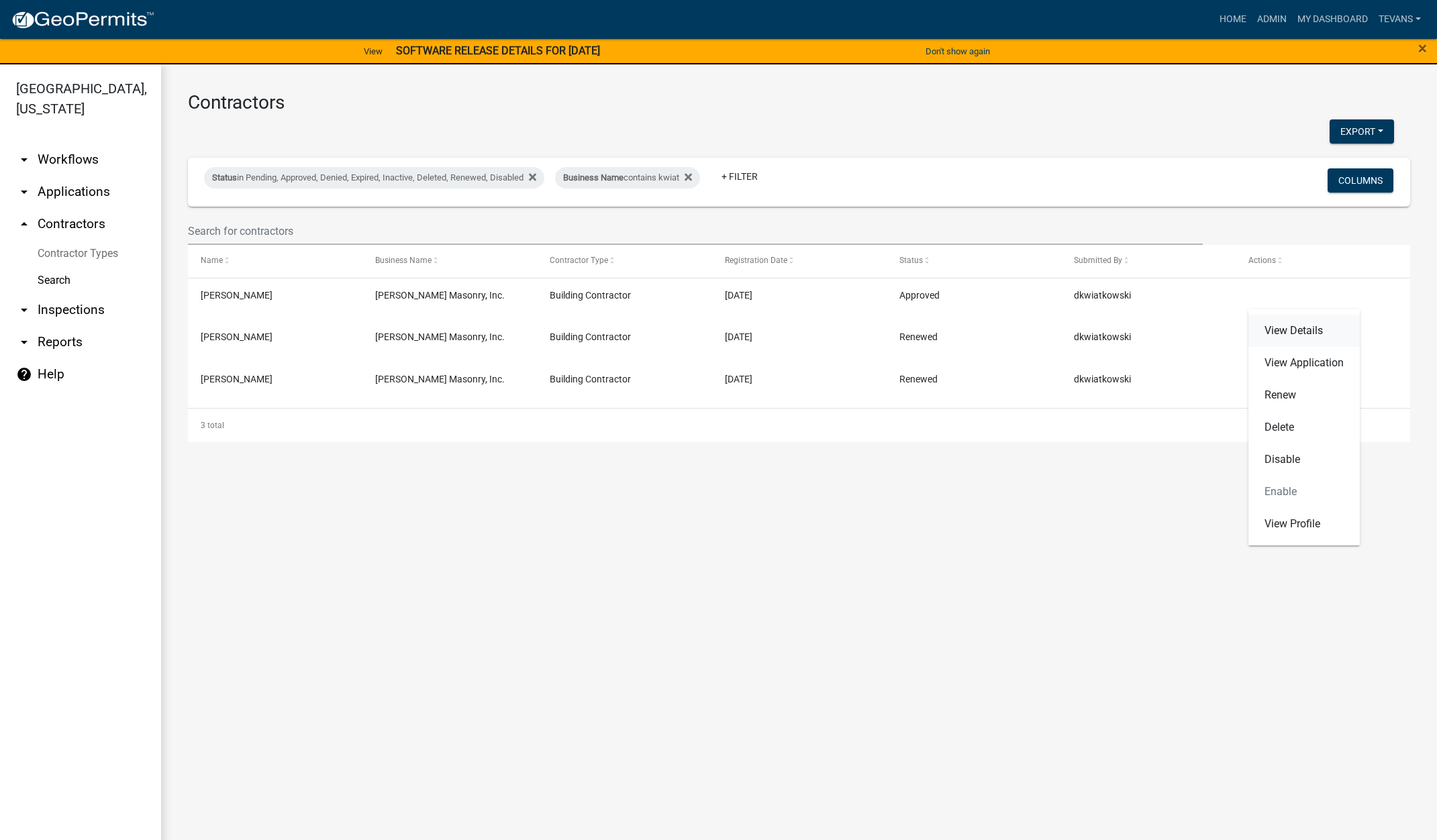
click at [1295, 334] on link "View Details" at bounding box center [1304, 331] width 111 height 32
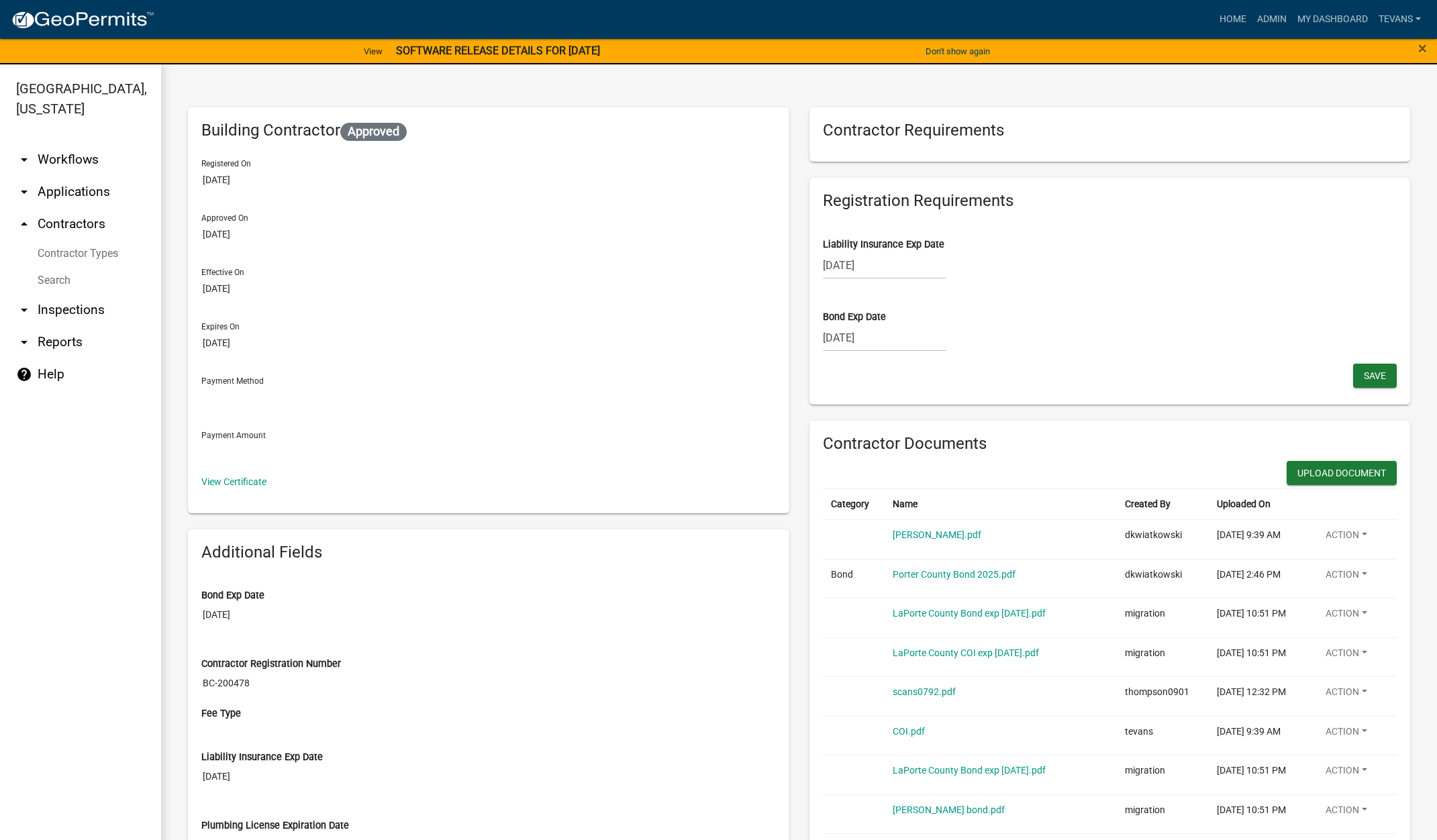
click at [885, 264] on div "[DATE]" at bounding box center [884, 265] width 123 height 27
click at [929, 295] on select "2025 2026 2027 2028 2029 2030 2031 2032 2033 2034 2035 2036 2037 2038 2039 2040…" at bounding box center [925, 294] width 54 height 20
select select "2026"
click at [898, 284] on select "2025 2026 2027 2028 2029 2030 2031 2032 2033 2034 2035 2036 2037 2038 2039 2040…" at bounding box center [925, 294] width 54 height 20
click at [872, 422] on div "30" at bounding box center [879, 423] width 21 height 21
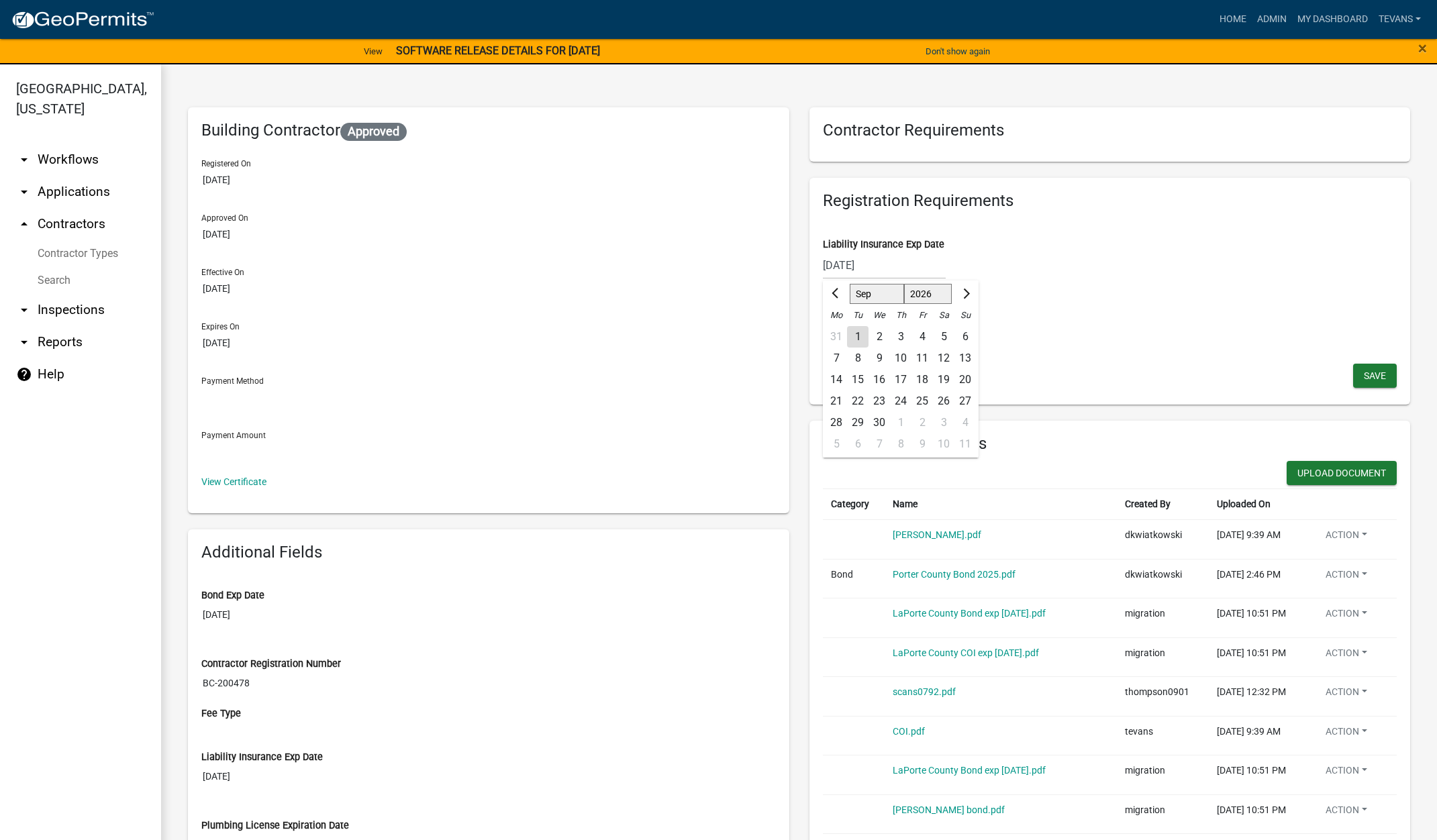
type input "[DATE]"
click at [1364, 373] on span "Save" at bounding box center [1374, 375] width 22 height 11
click at [1316, 464] on button "Upload Document" at bounding box center [1341, 473] width 110 height 24
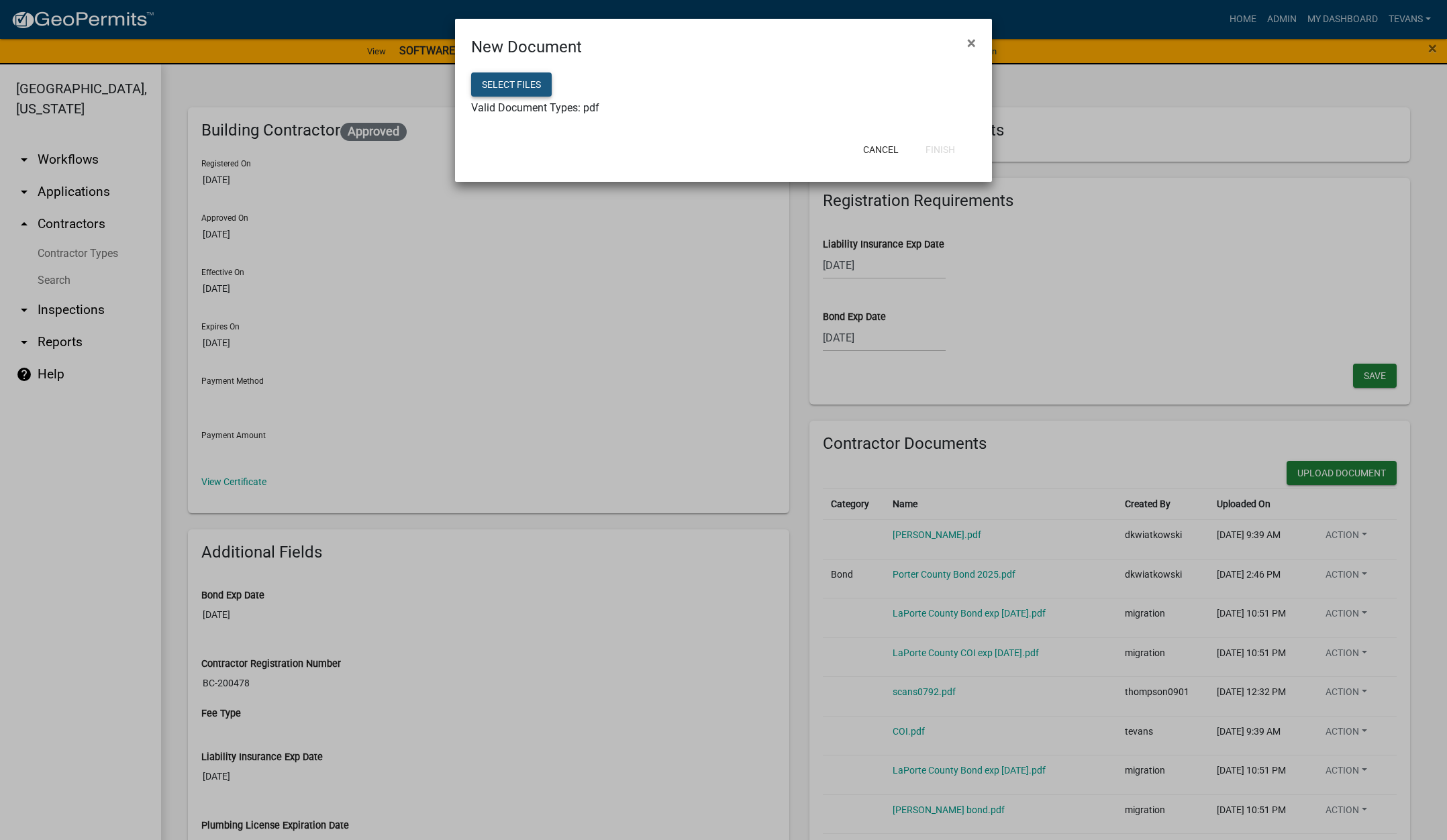
click at [540, 78] on button "Select files" at bounding box center [511, 85] width 80 height 24
click at [941, 148] on button "Finish" at bounding box center [940, 149] width 51 height 24
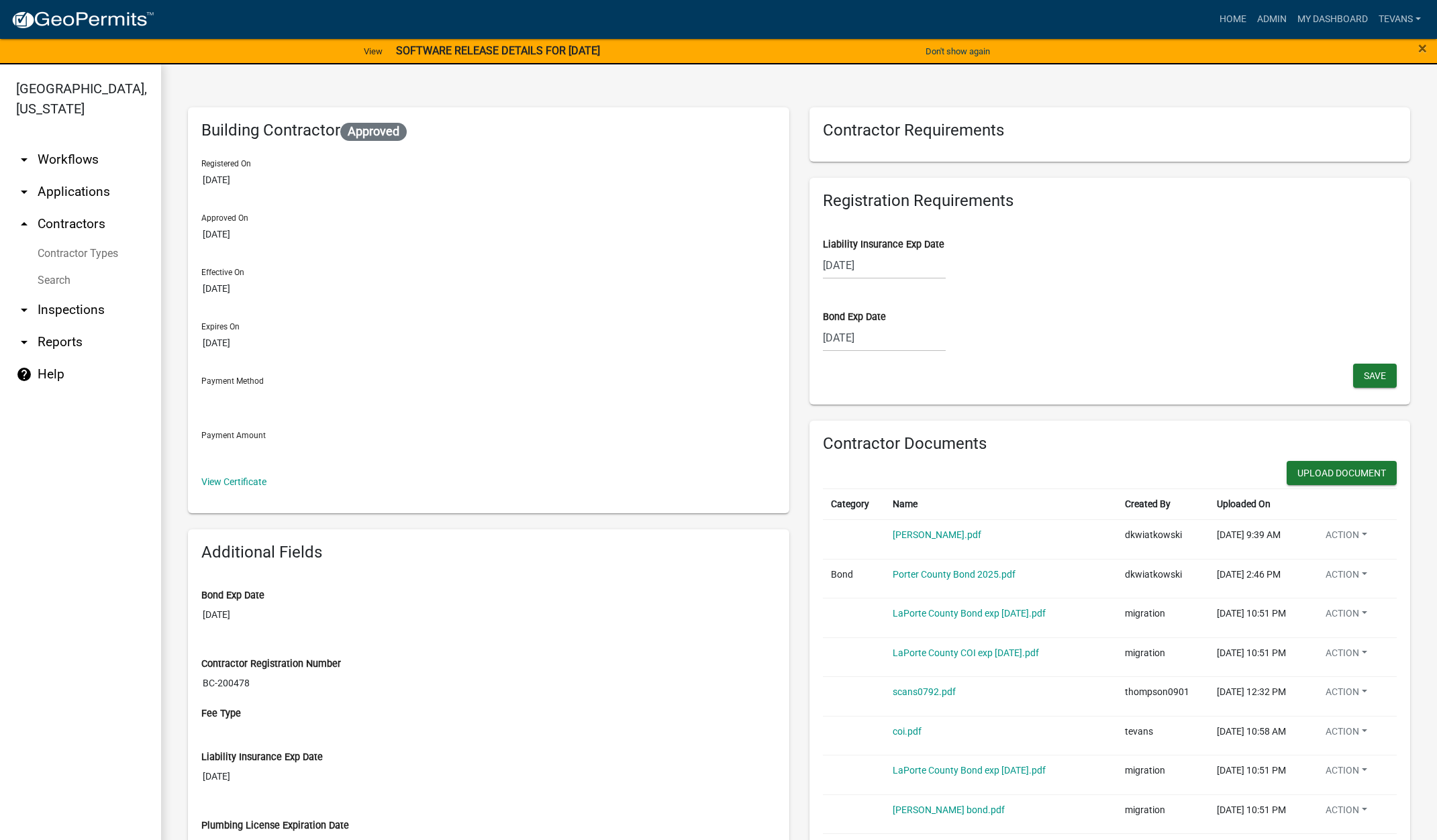
click at [137, 785] on ul "arrow_drop_down Workflows List arrow_drop_down Applications Search by Parcel Se…" at bounding box center [80, 495] width 161 height 723
click at [92, 803] on ul "arrow_drop_down Workflows List arrow_drop_down Applications Search by Parcel Se…" at bounding box center [80, 495] width 161 height 723
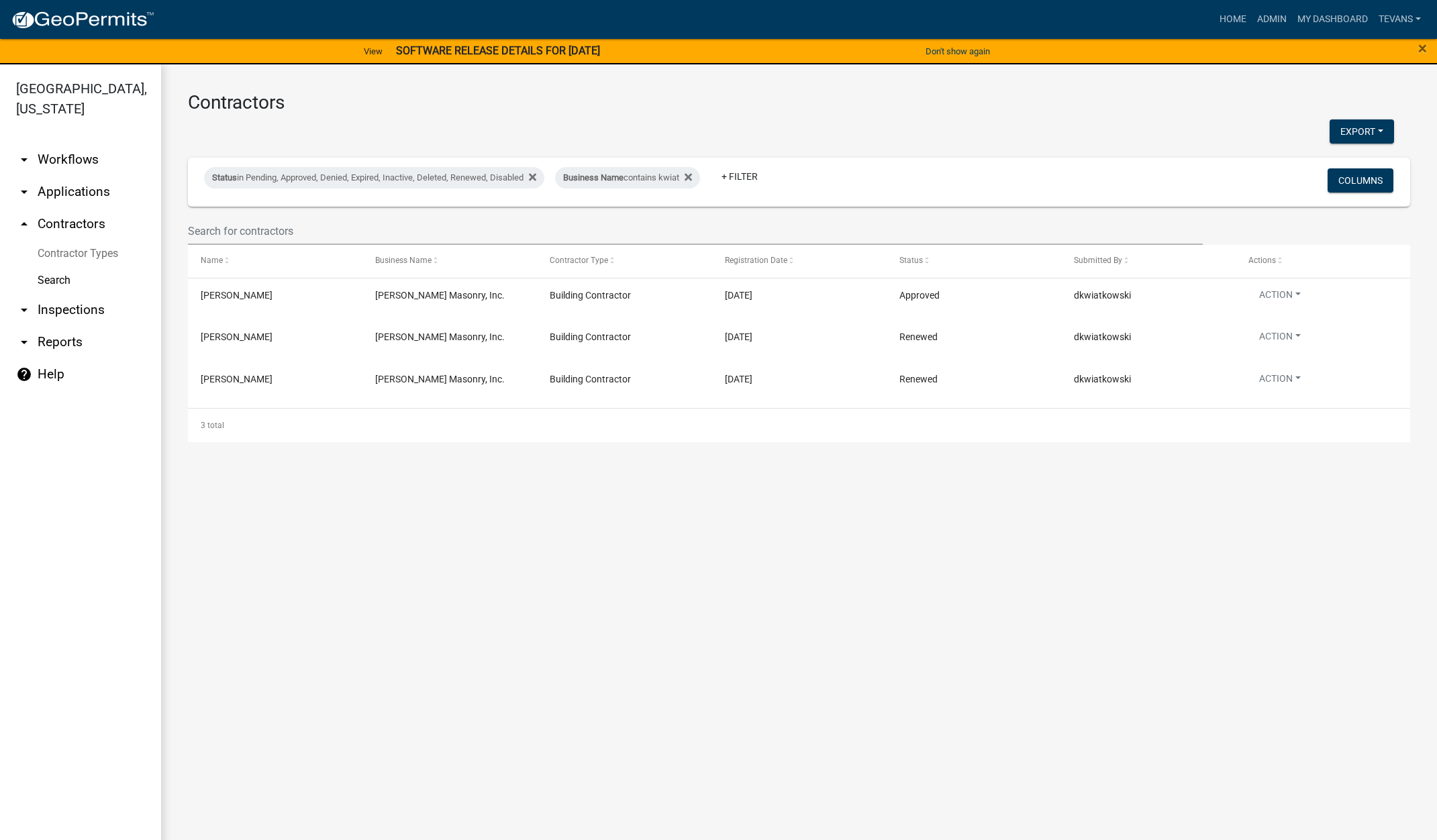
click at [77, 175] on link "arrow_drop_down Applications" at bounding box center [80, 192] width 161 height 32
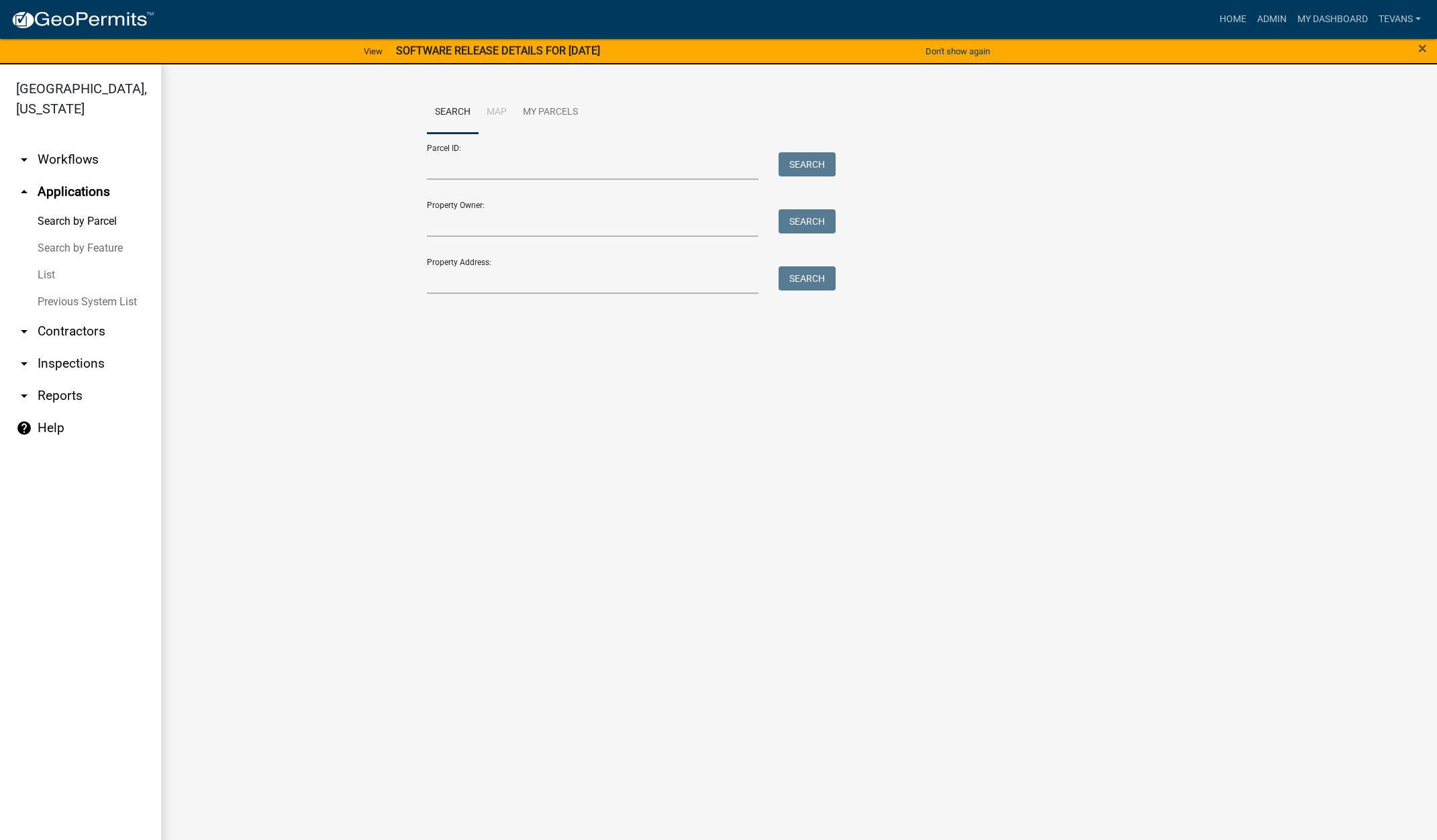
click at [49, 261] on link "List" at bounding box center [80, 275] width 161 height 27
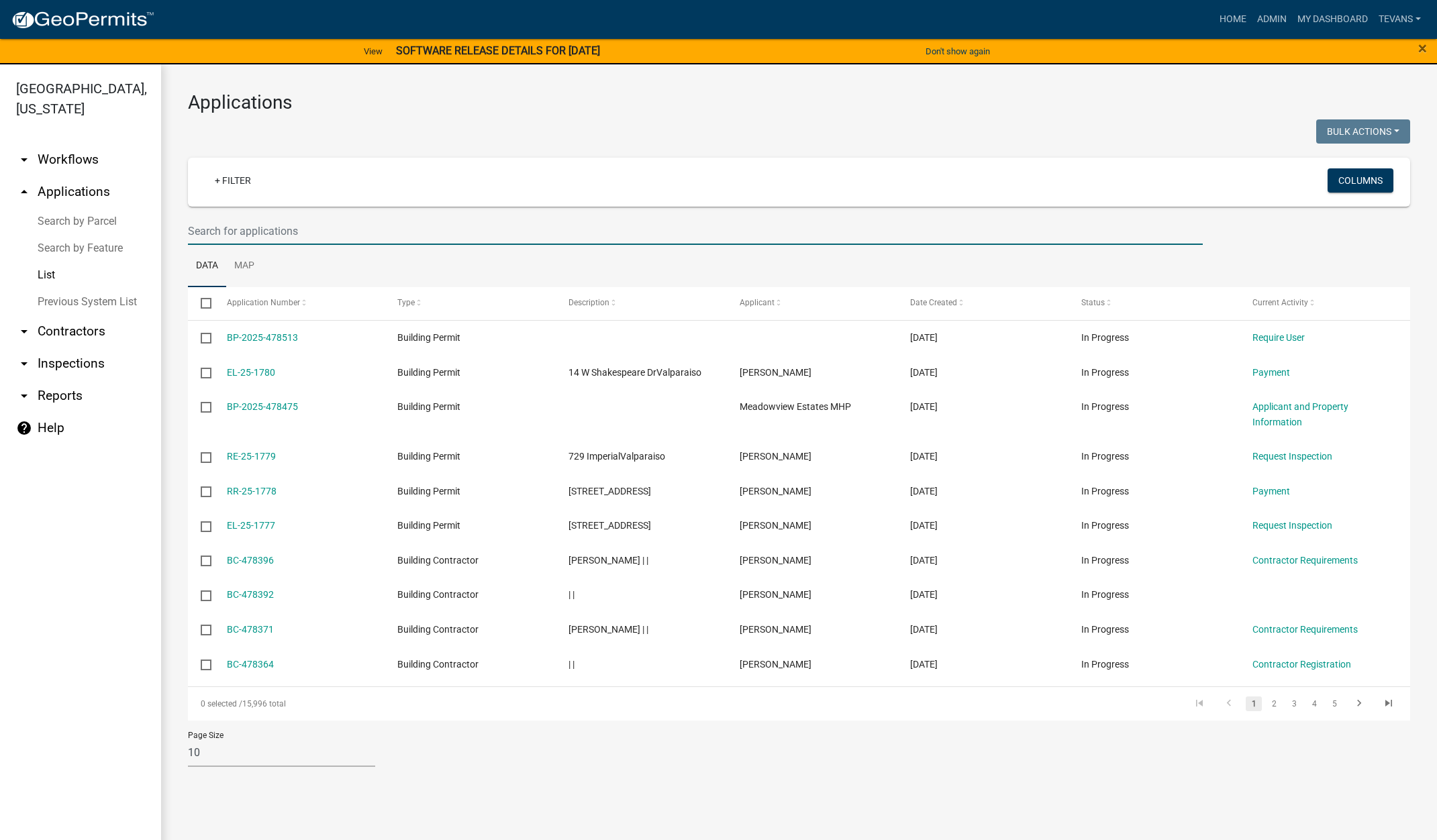
click at [364, 232] on input "text" at bounding box center [696, 231] width 1015 height 27
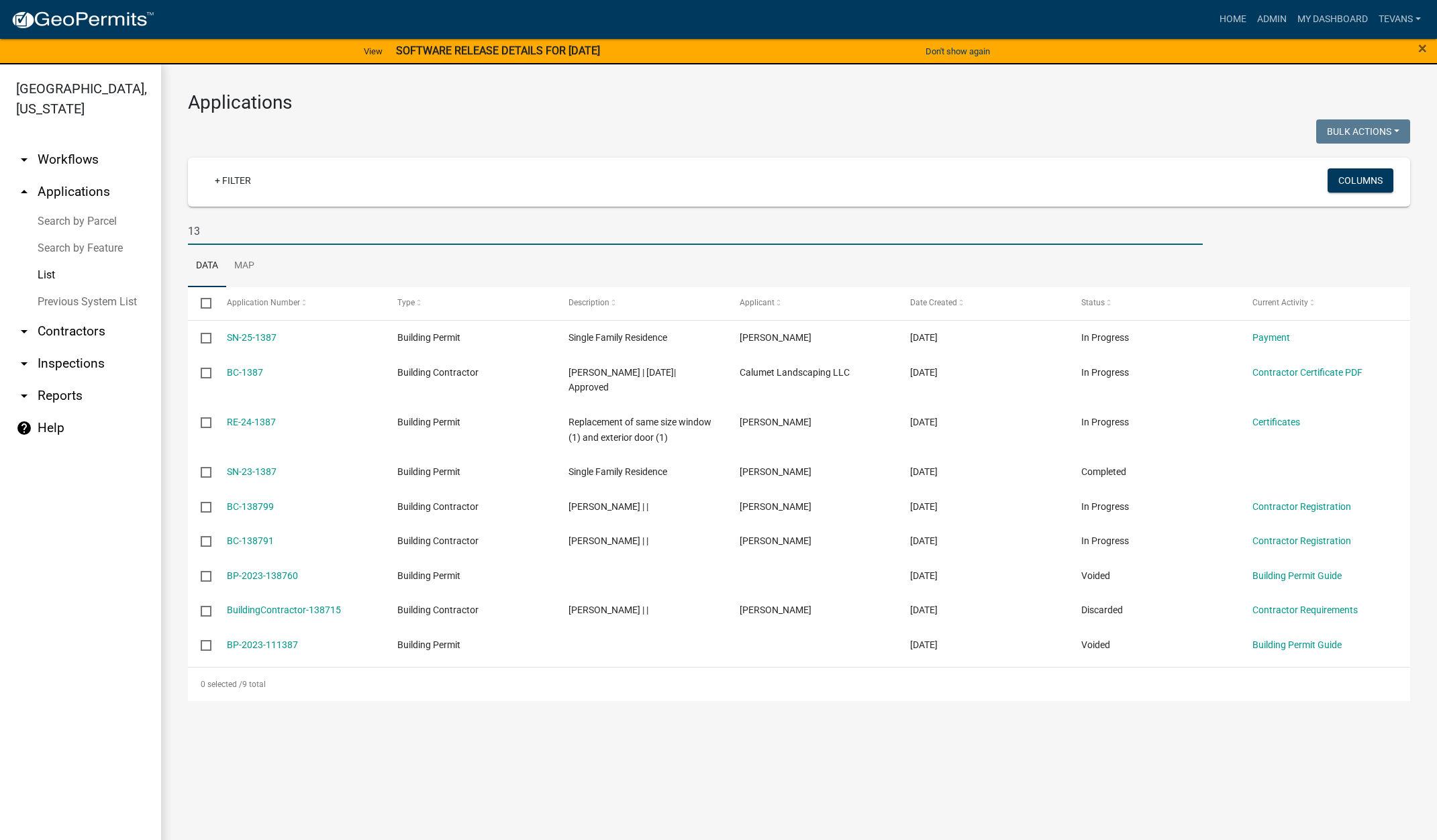
type input "1"
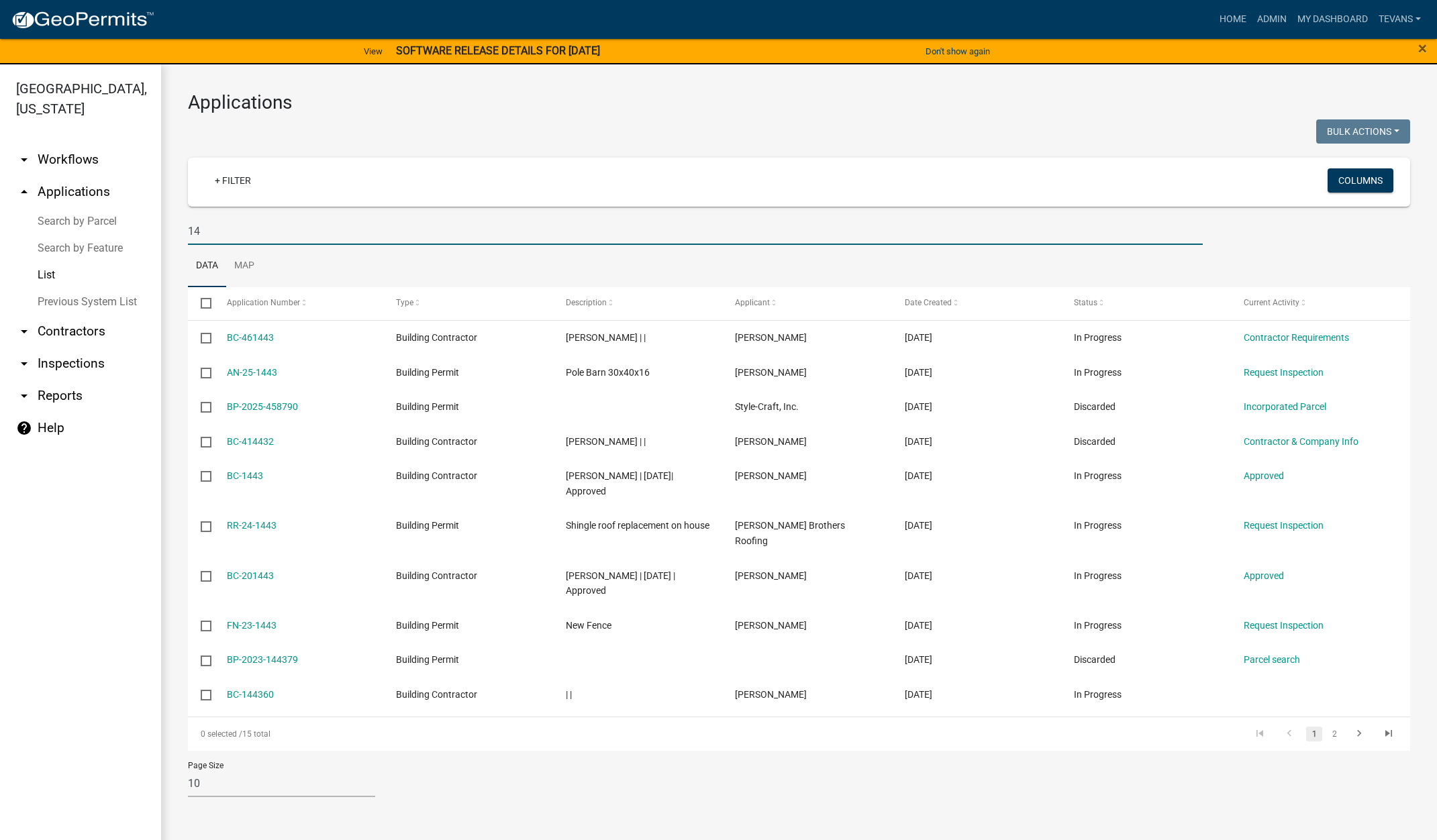
type input "1"
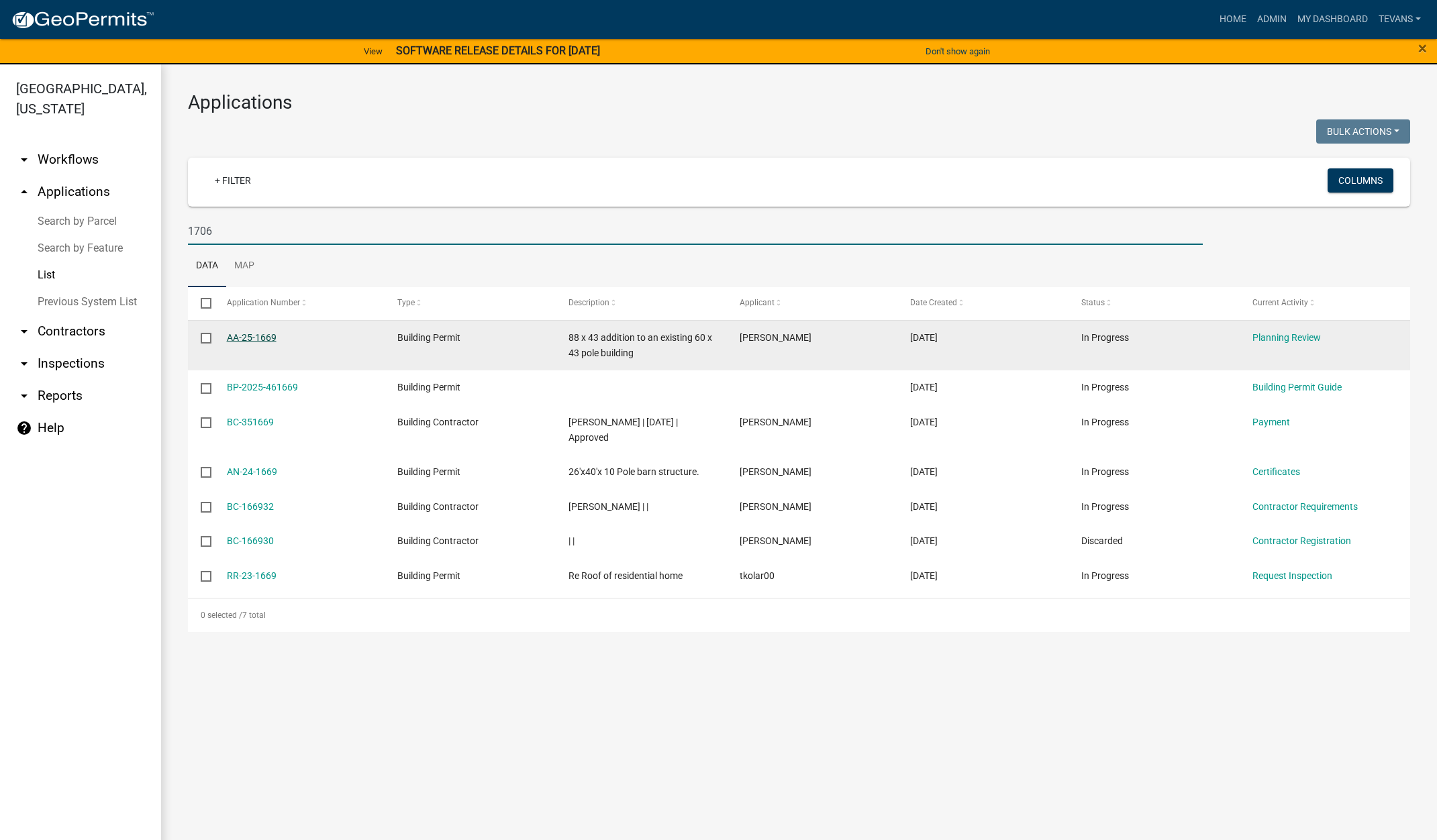
type input "1706"
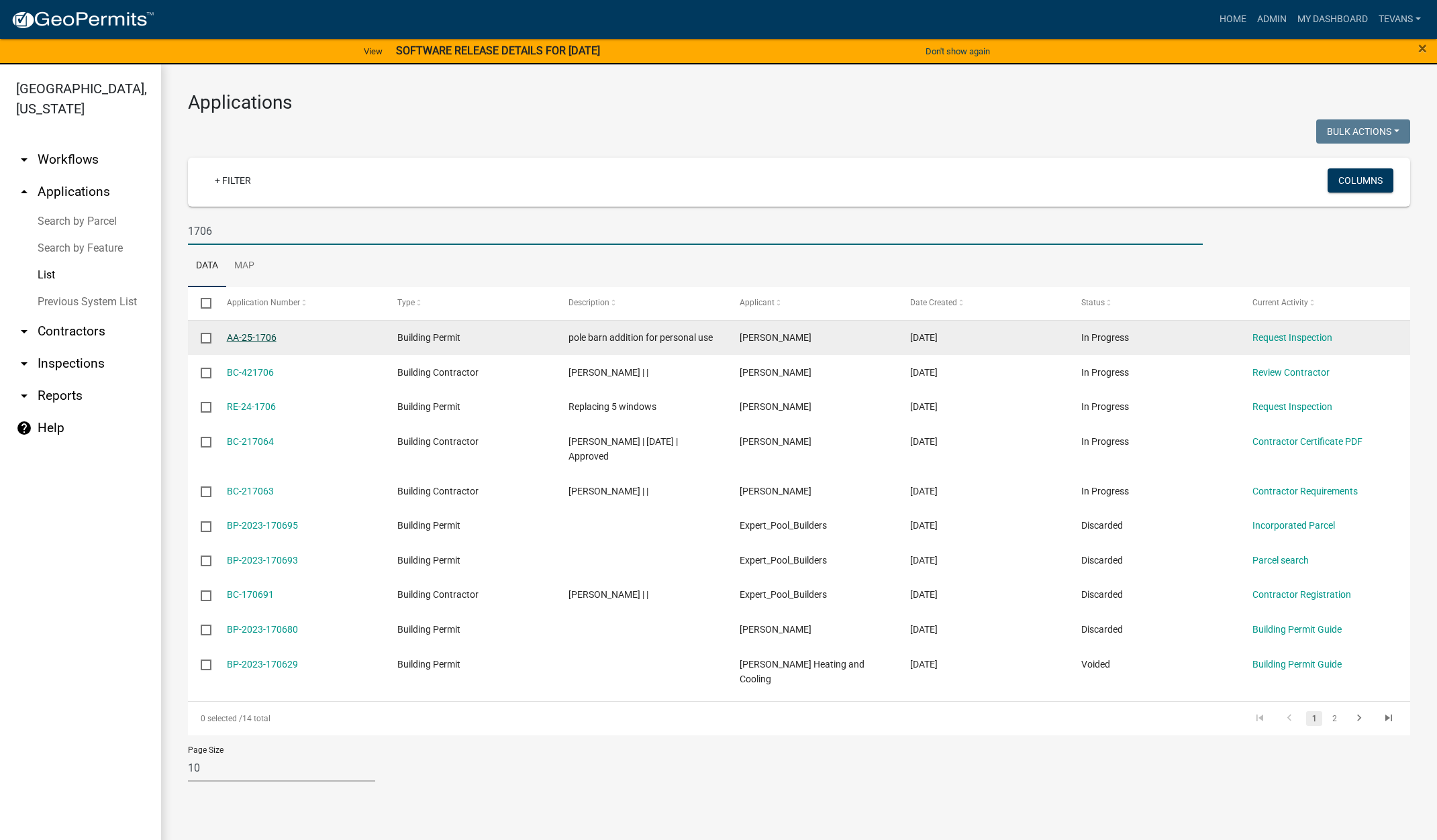
click at [263, 338] on link "AA-25-1706" at bounding box center [252, 337] width 49 height 11
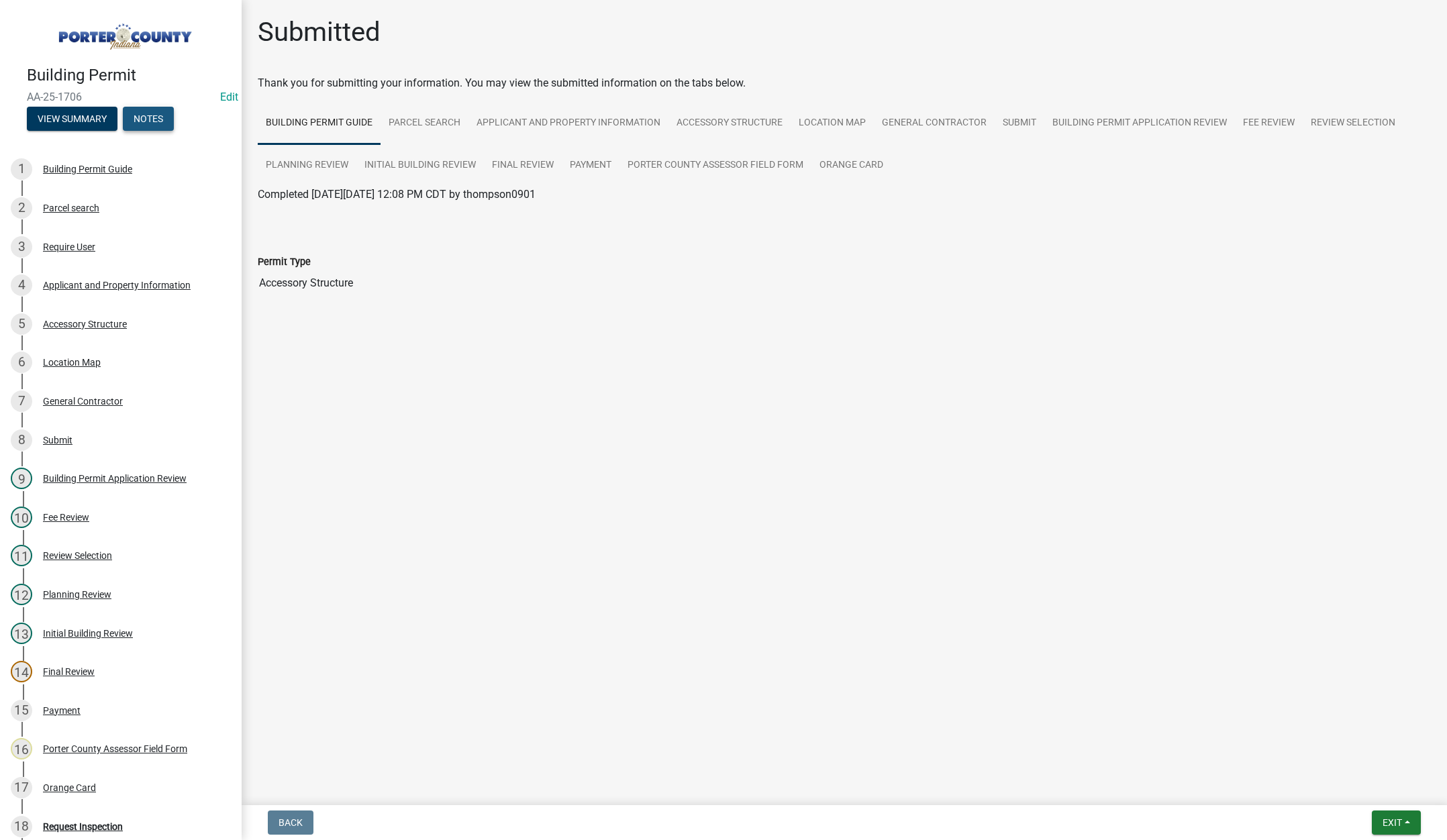
click at [147, 111] on button "Notes" at bounding box center [148, 118] width 51 height 24
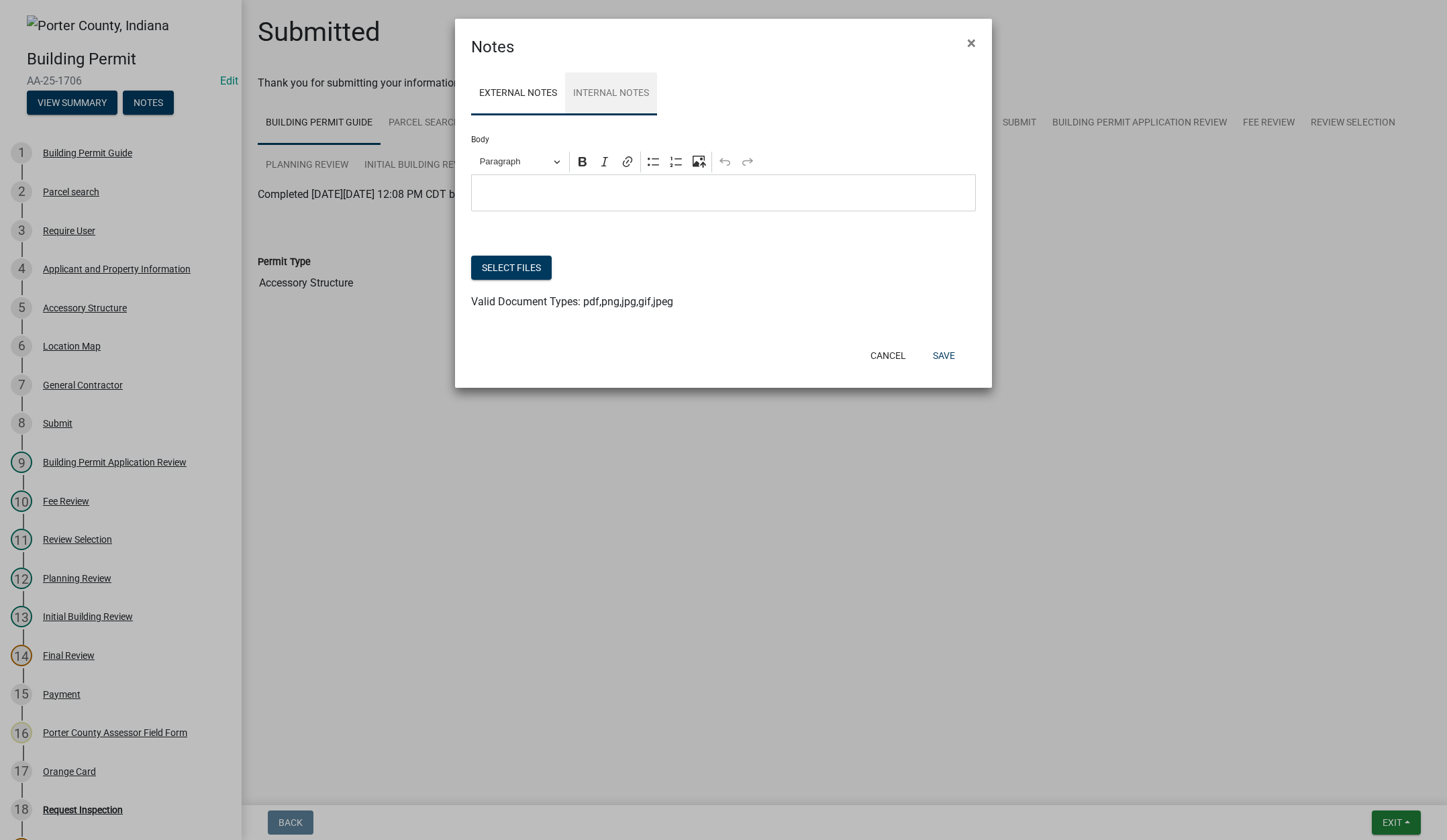
click at [609, 80] on link "Internal Notes" at bounding box center [611, 94] width 92 height 43
click at [511, 266] on button "Select files" at bounding box center [511, 268] width 80 height 24
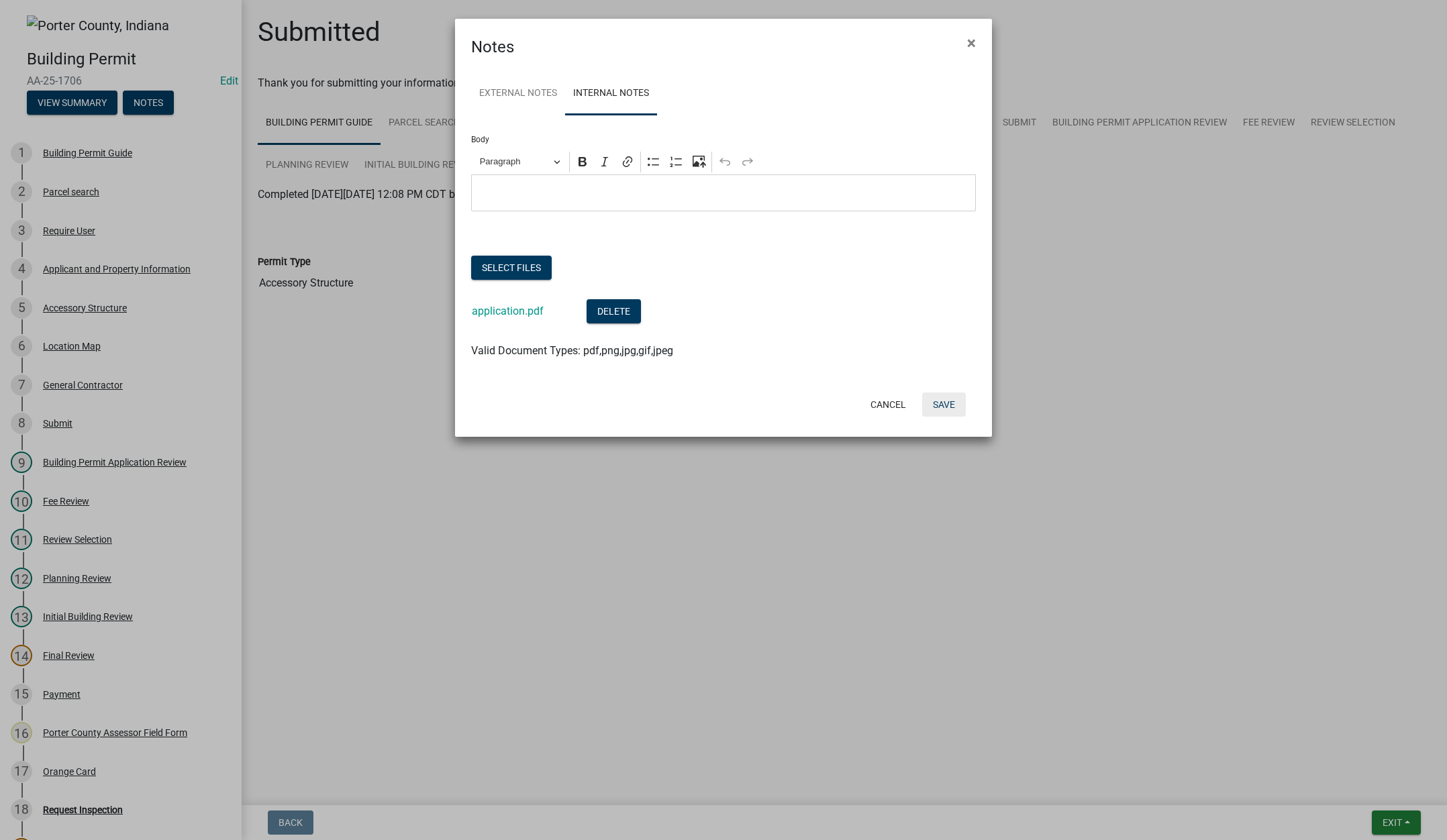
click at [944, 406] on button "Save" at bounding box center [944, 404] width 44 height 24
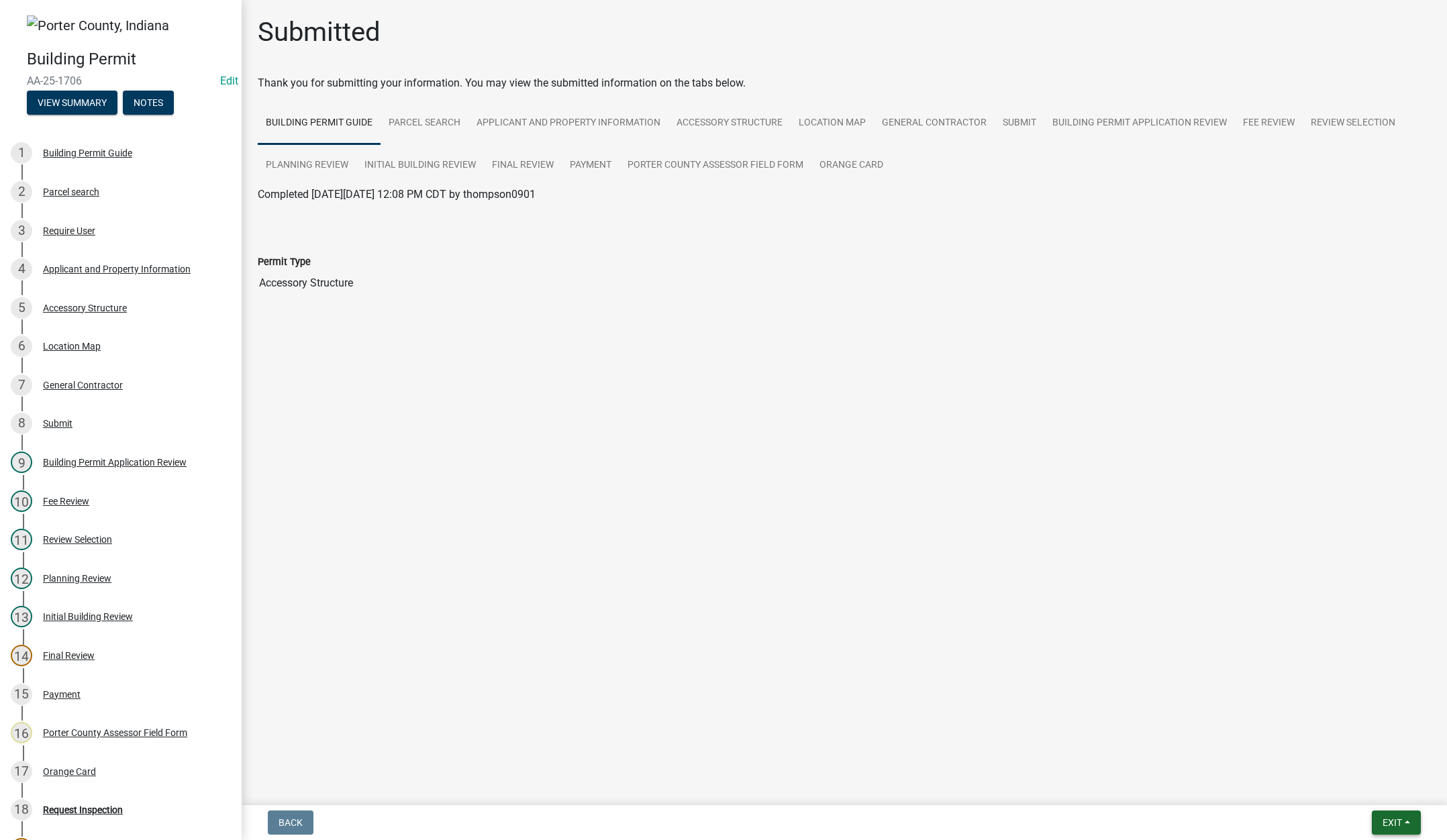
click at [1392, 819] on span "Exit" at bounding box center [1393, 822] width 20 height 11
click at [1382, 798] on button "Save & Exit" at bounding box center [1367, 788] width 107 height 32
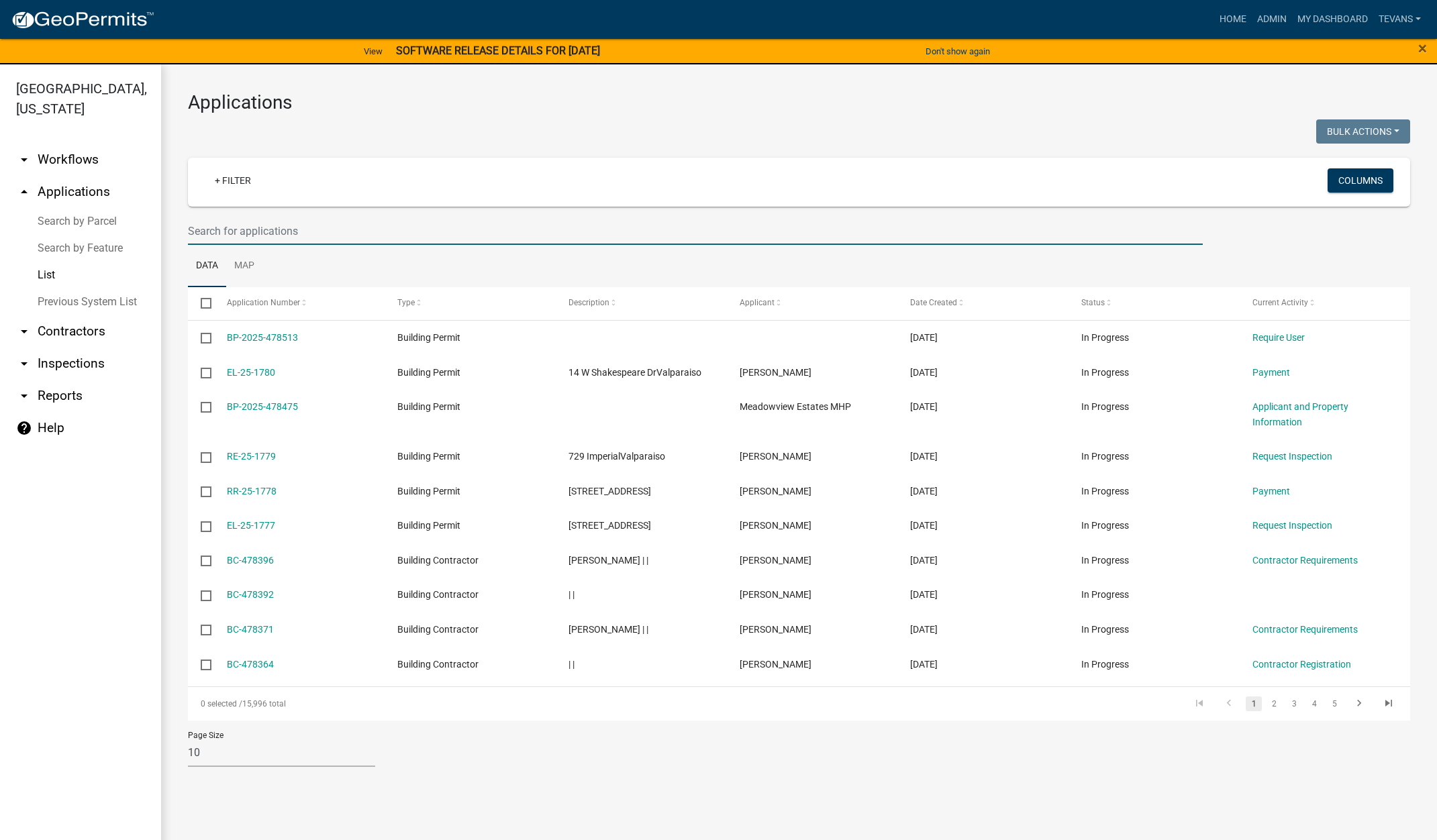
click at [249, 229] on input "text" at bounding box center [696, 231] width 1015 height 27
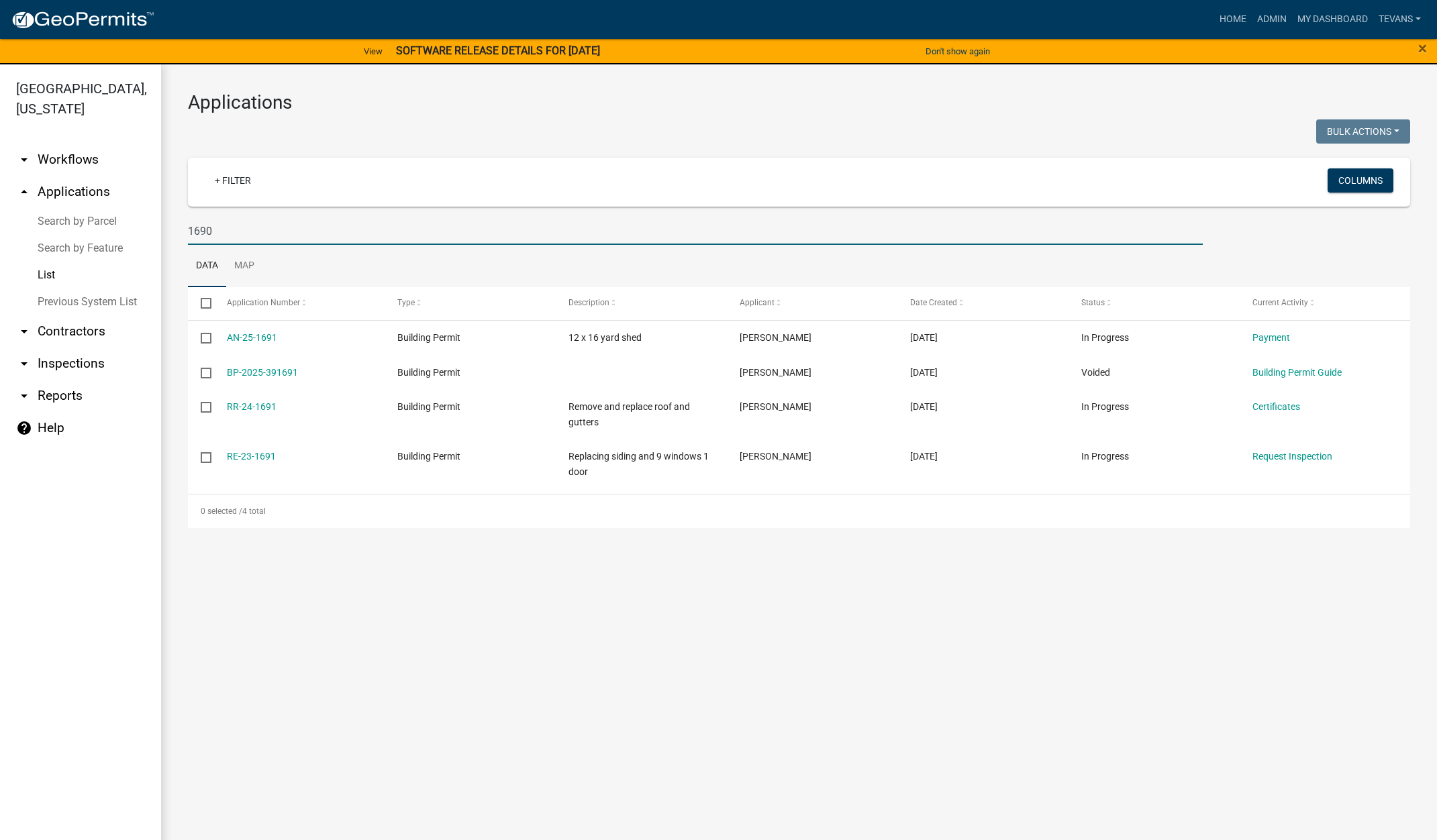
type input "1690"
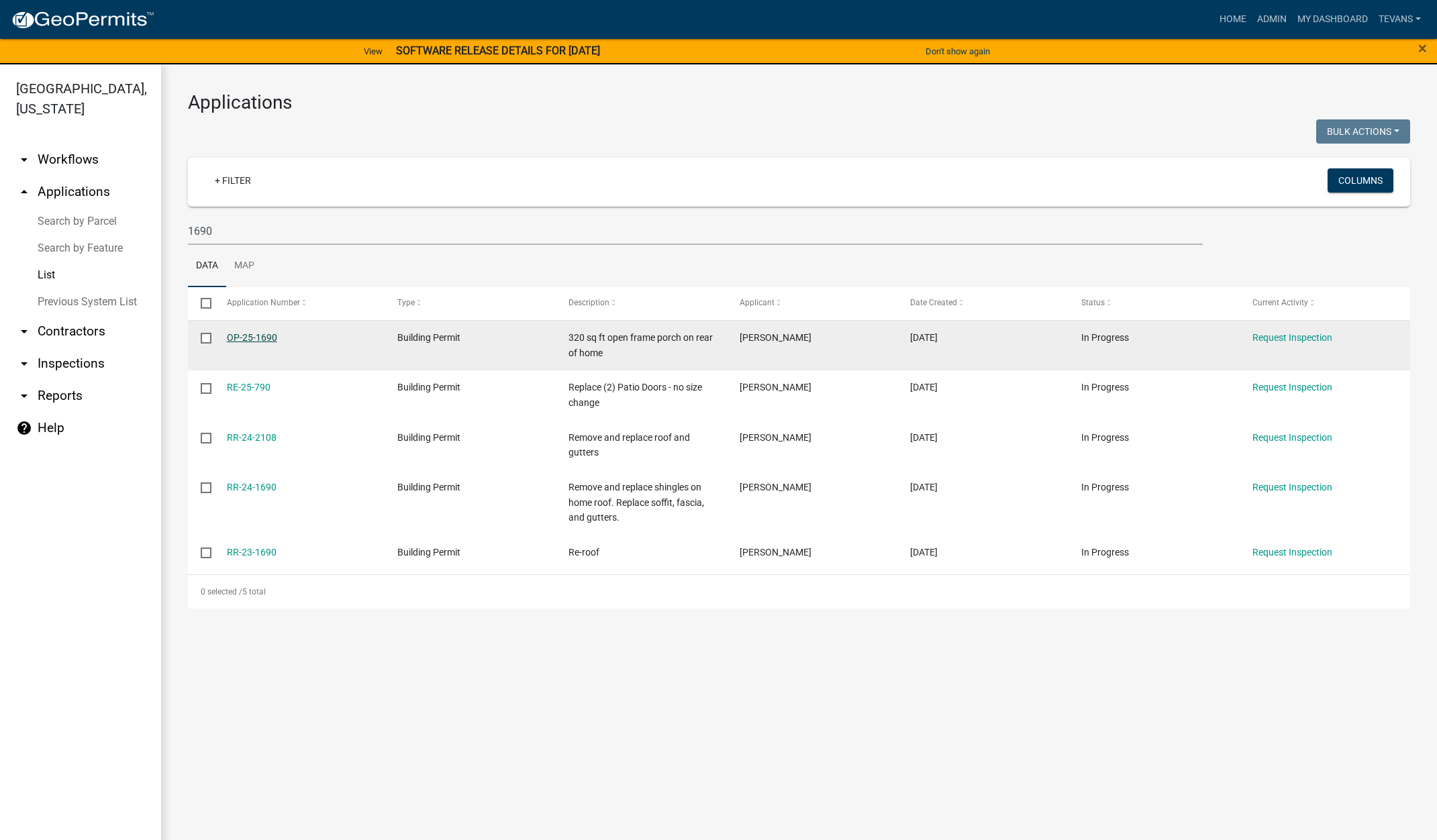
click at [249, 334] on link "OP-25-1690" at bounding box center [252, 337] width 50 height 11
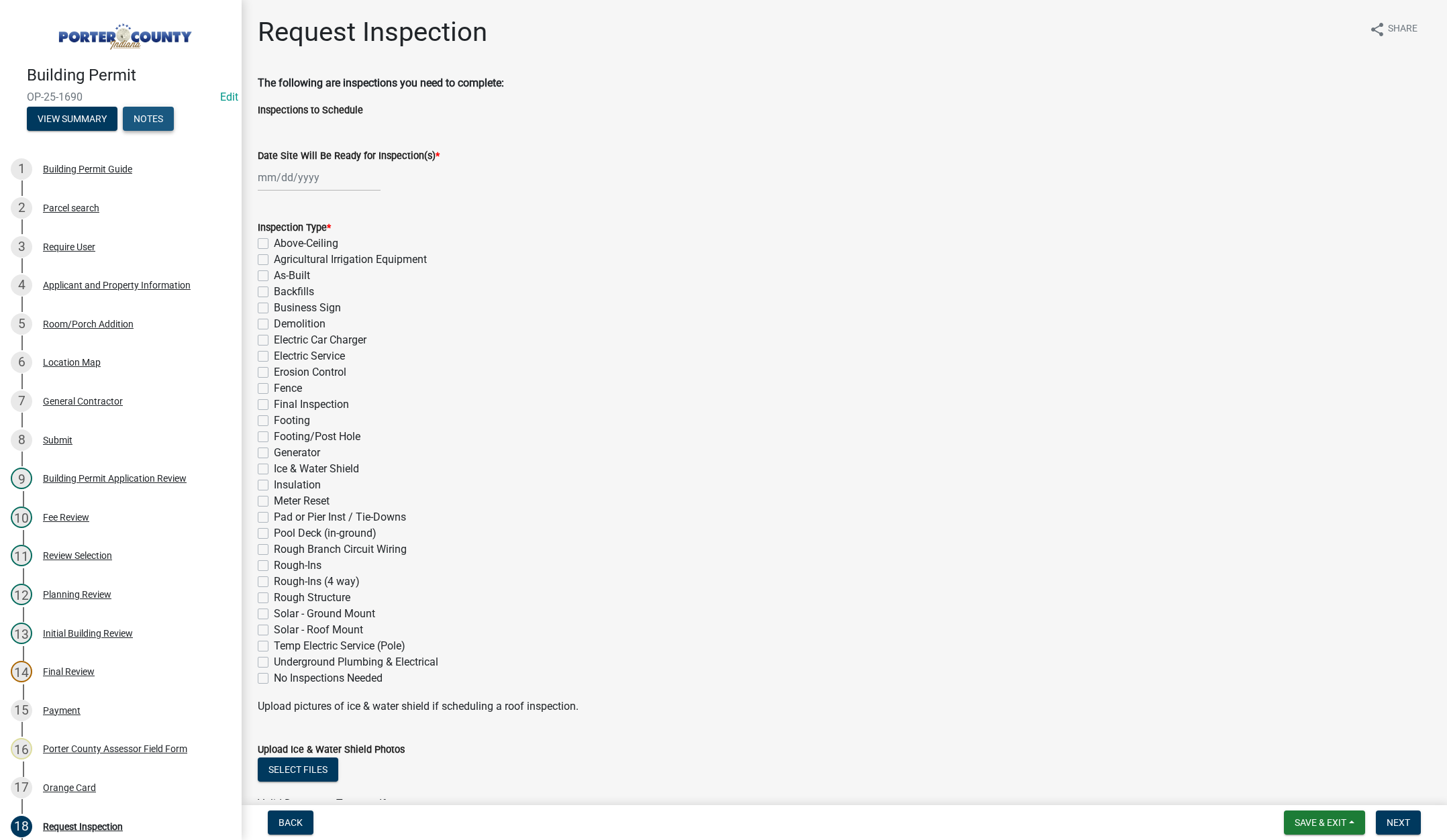
click at [163, 113] on button "Notes" at bounding box center [148, 118] width 51 height 24
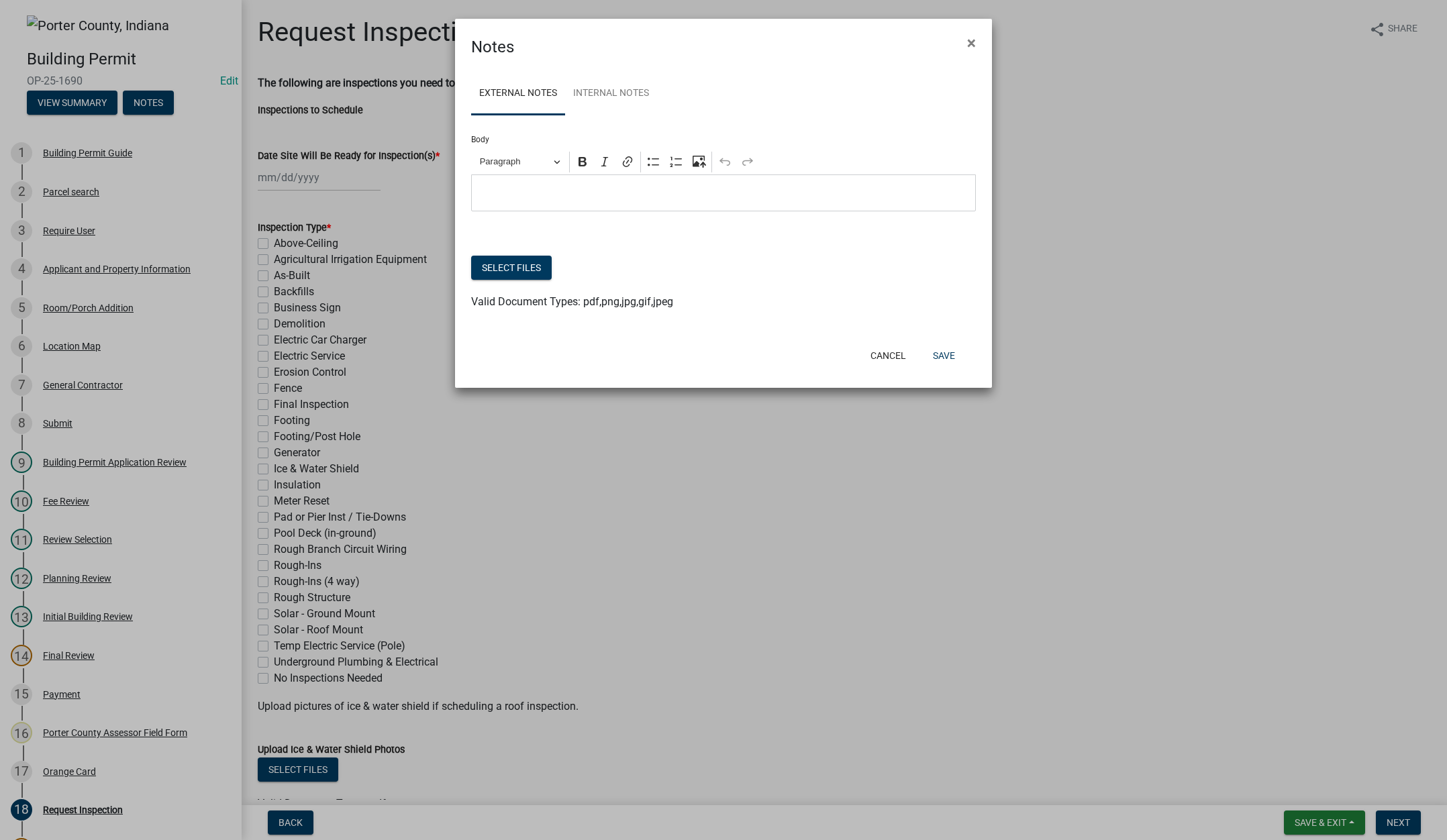
click at [625, 55] on div "Notes ×" at bounding box center [724, 39] width 537 height 40
click at [620, 88] on link "Internal Notes" at bounding box center [611, 94] width 92 height 43
click at [525, 267] on button "Select files" at bounding box center [511, 268] width 80 height 24
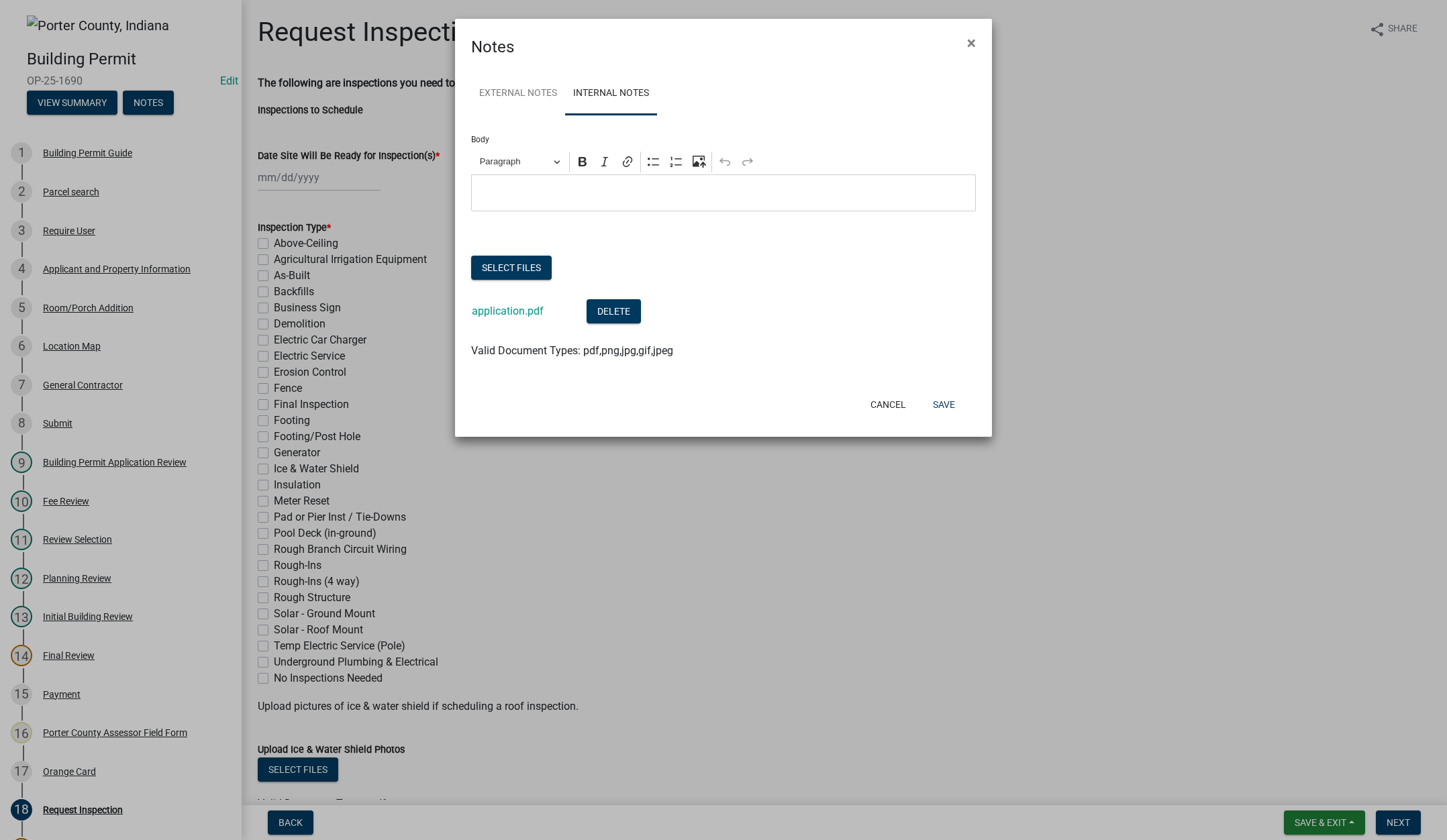
click at [942, 388] on div "Cancel Save" at bounding box center [811, 404] width 331 height 35
click at [946, 407] on button "Save" at bounding box center [944, 404] width 44 height 24
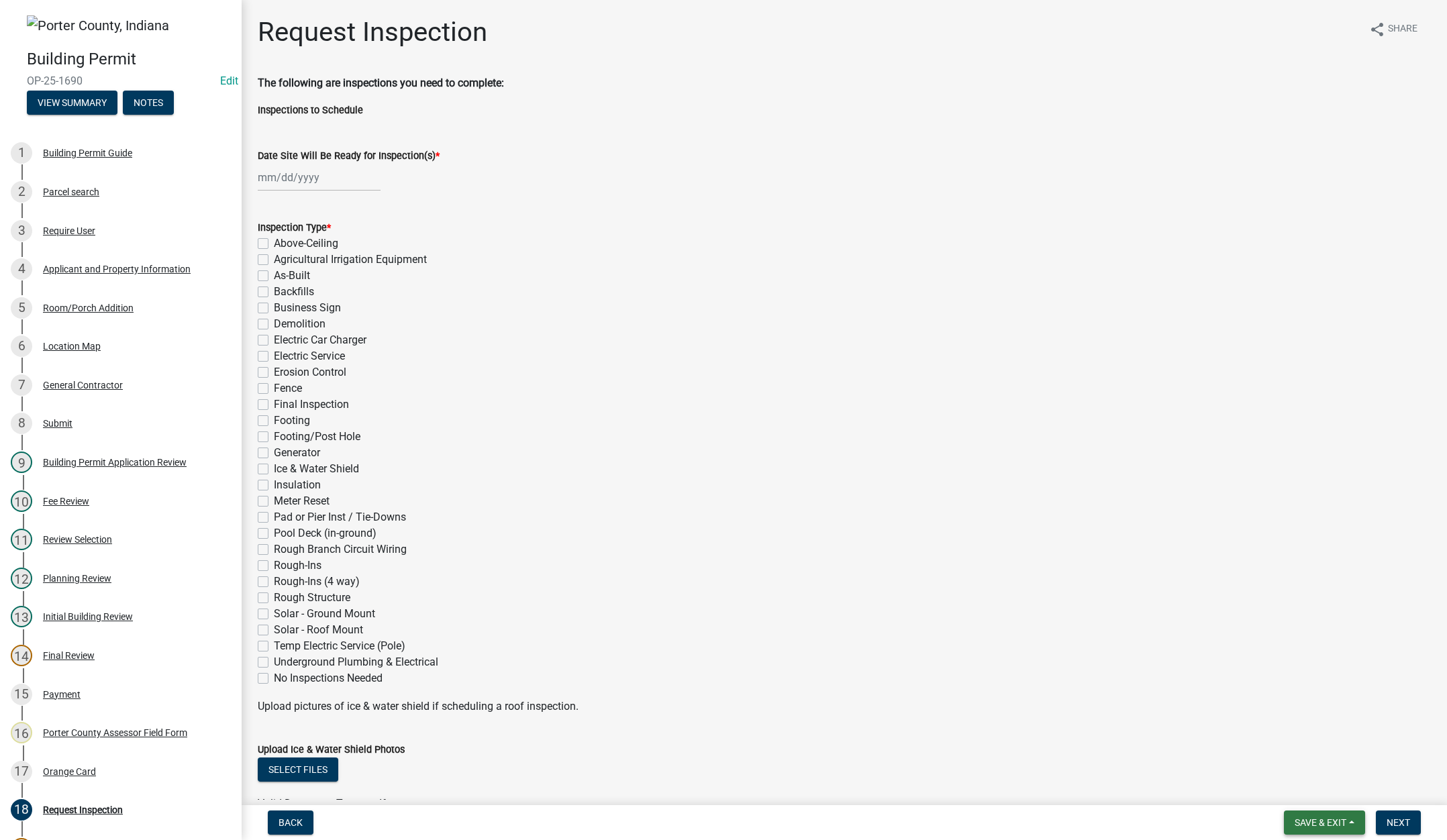
click at [1305, 822] on span "Save & Exit" at bounding box center [1320, 822] width 51 height 11
click at [1303, 793] on button "Save & Exit" at bounding box center [1311, 788] width 107 height 32
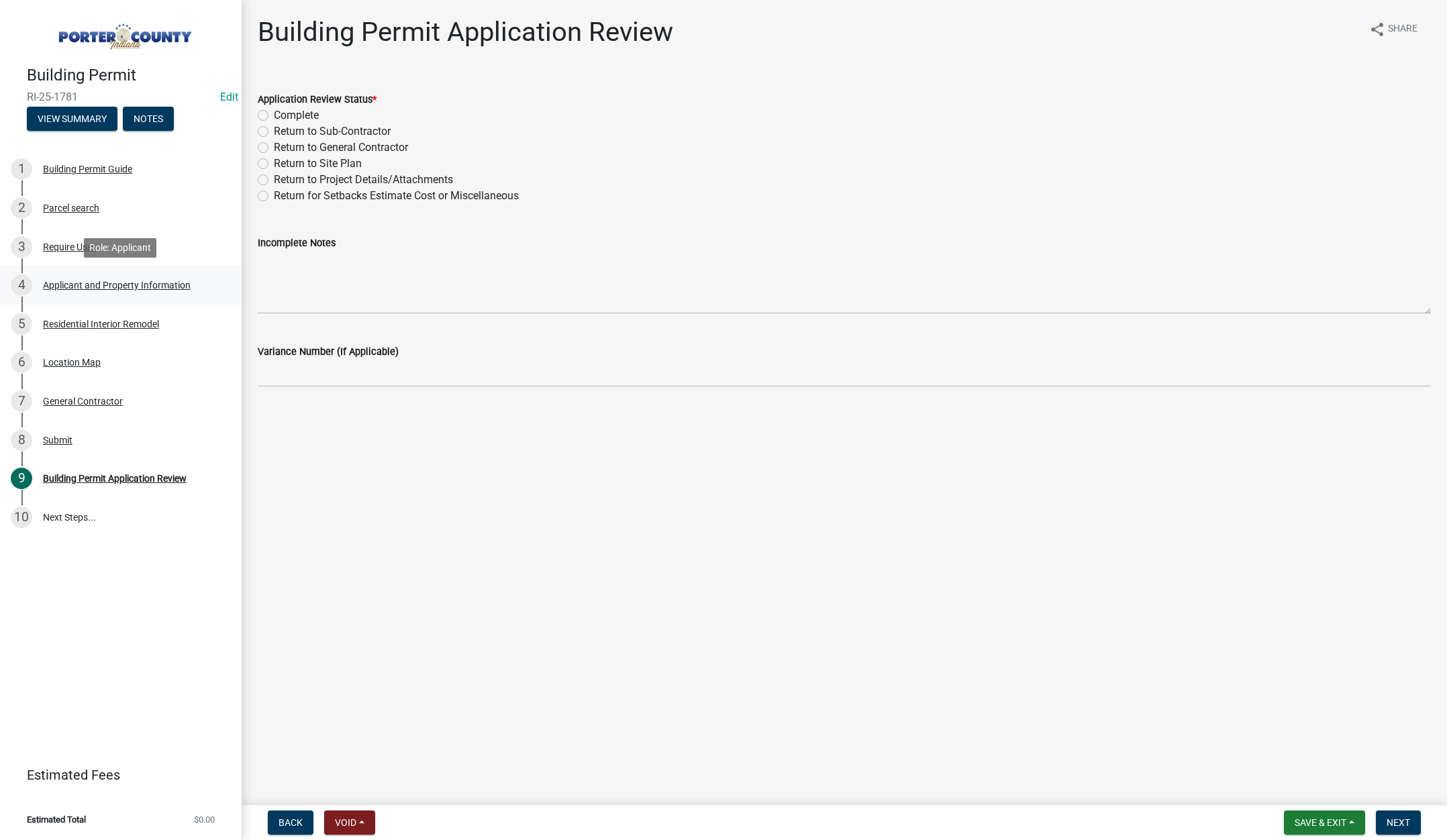
click at [104, 281] on div "Applicant and Property Information" at bounding box center [116, 285] width 147 height 9
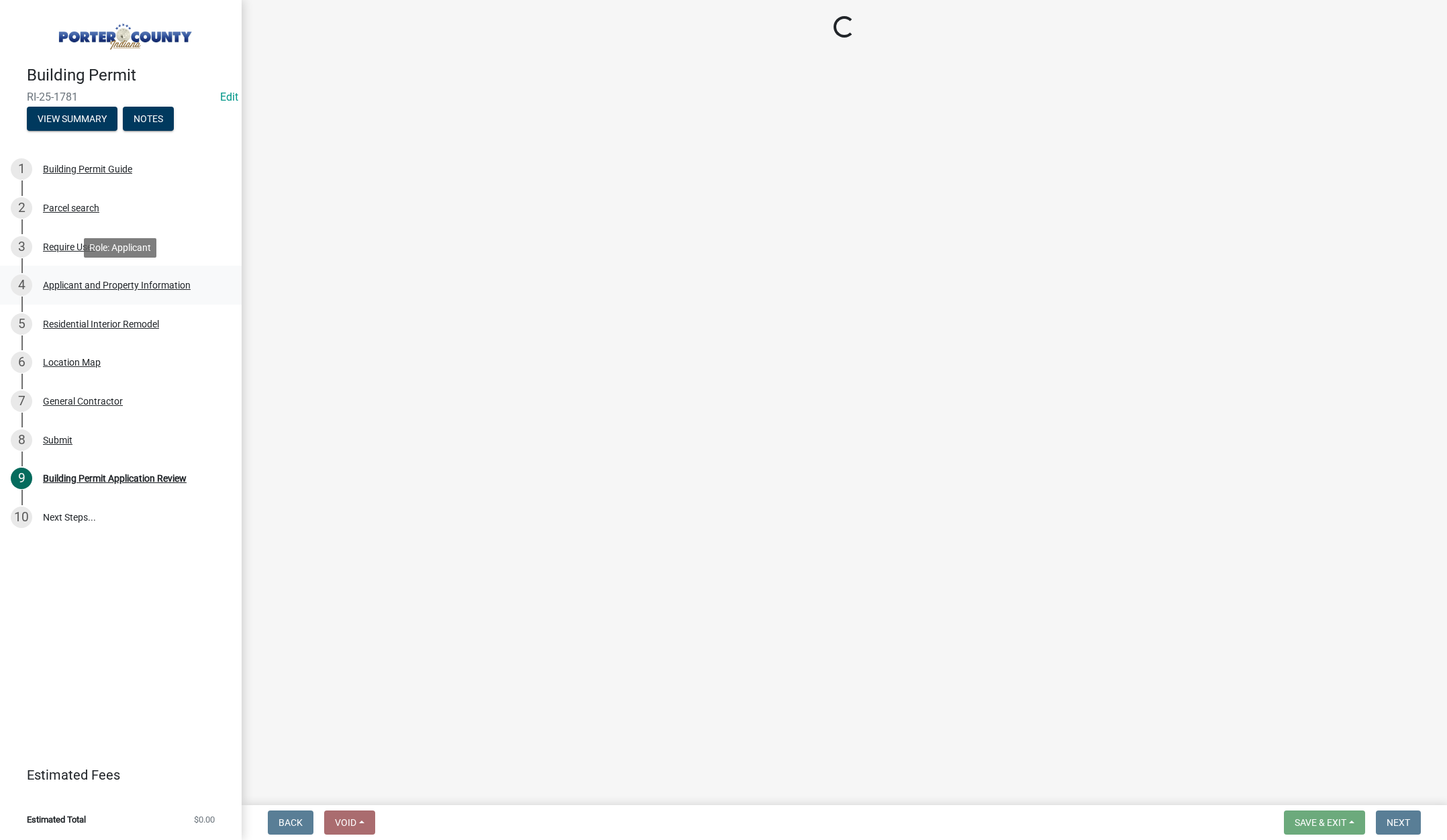
select select "eebc071e-620a-4db8-83e9-cb6b194c67e9"
select select "b800d0da-e05b-4bfb-9059-90d625c2cfa9"
select select "0d764019-f1ff-4f3b-9299-33f0d080acc7"
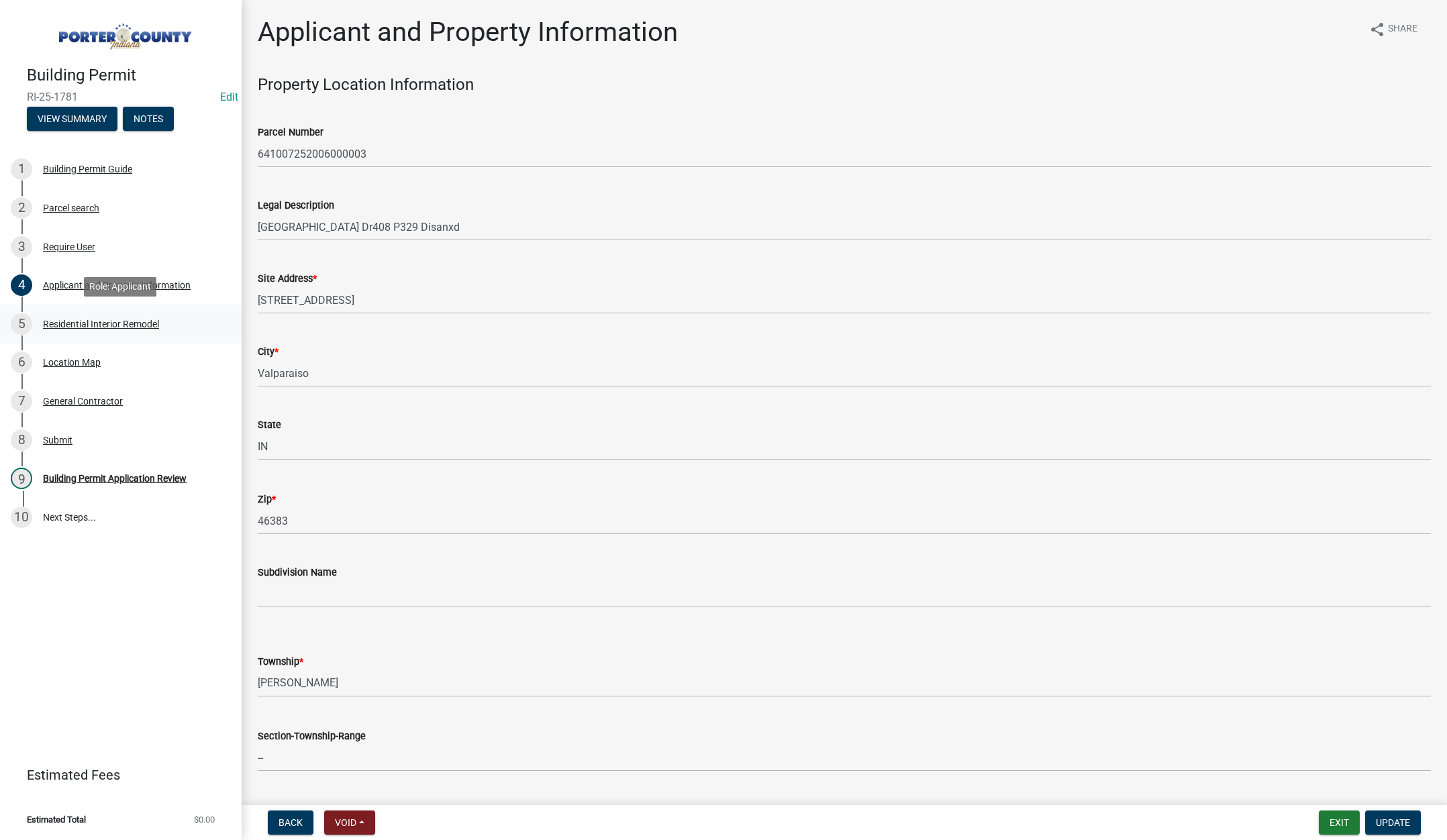
click at [133, 321] on div "Residential Interior Remodel" at bounding box center [101, 323] width 116 height 9
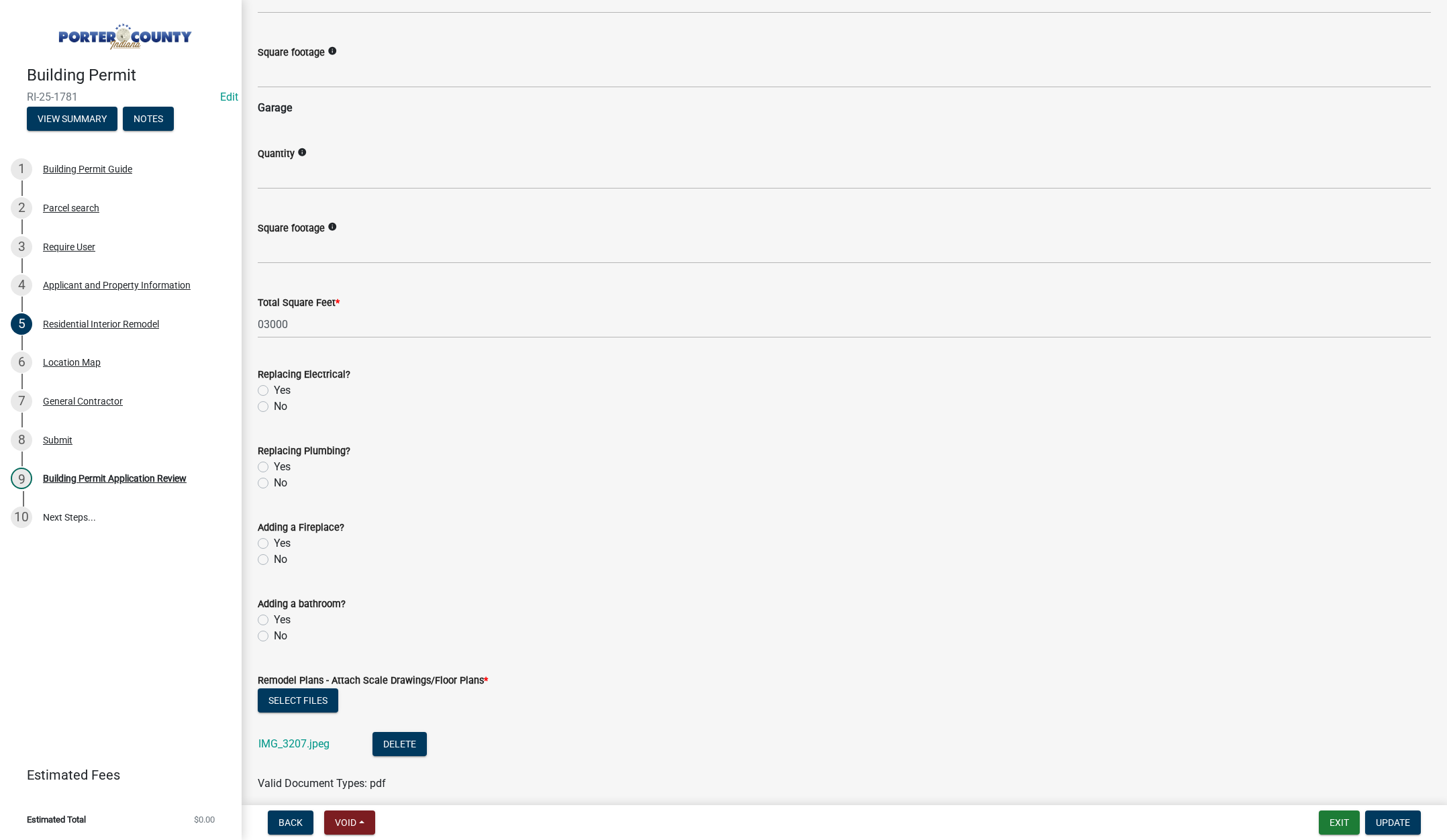
scroll to position [1997, 0]
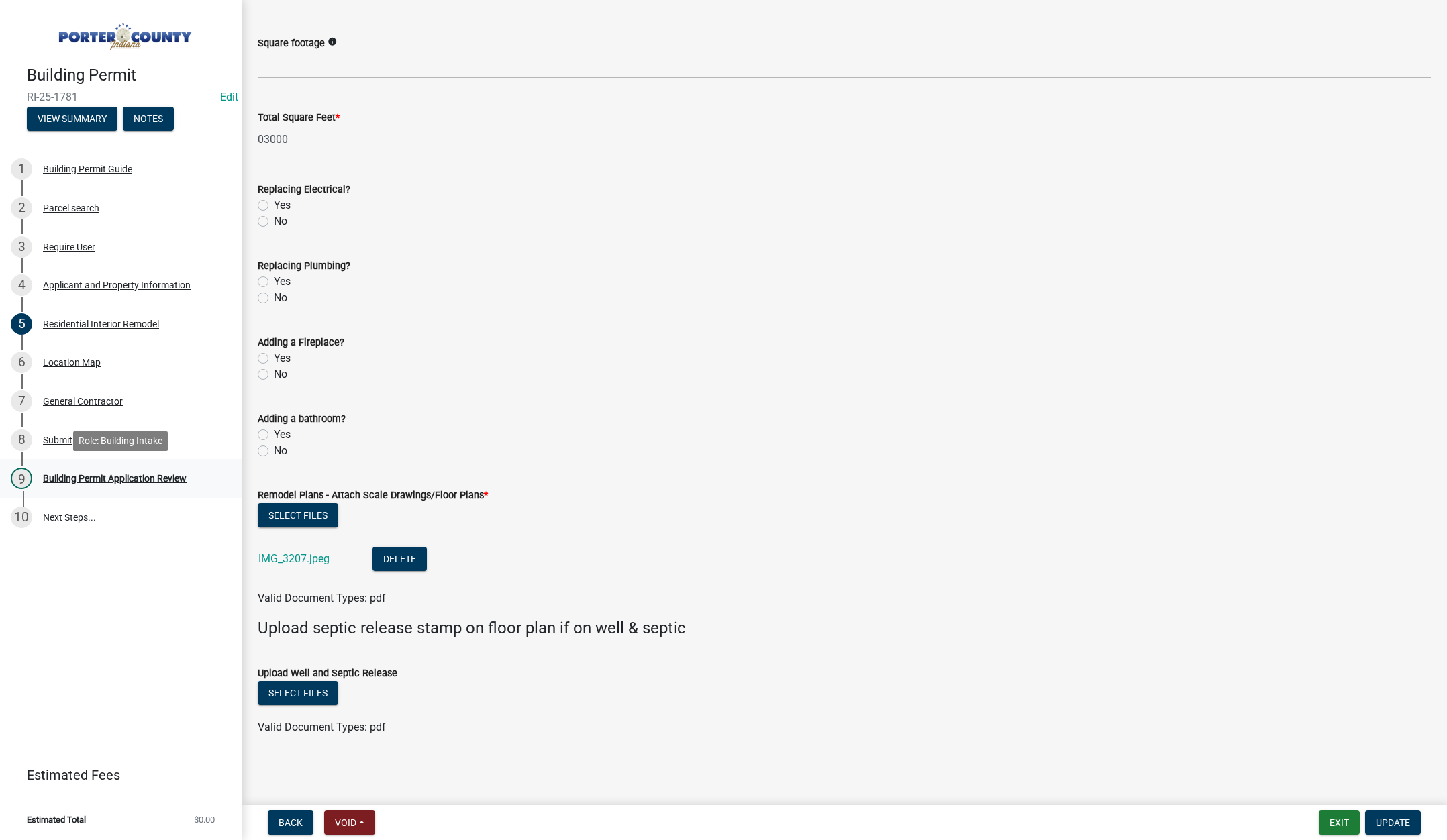
click at [104, 479] on div "Building Permit Application Review" at bounding box center [115, 478] width 144 height 9
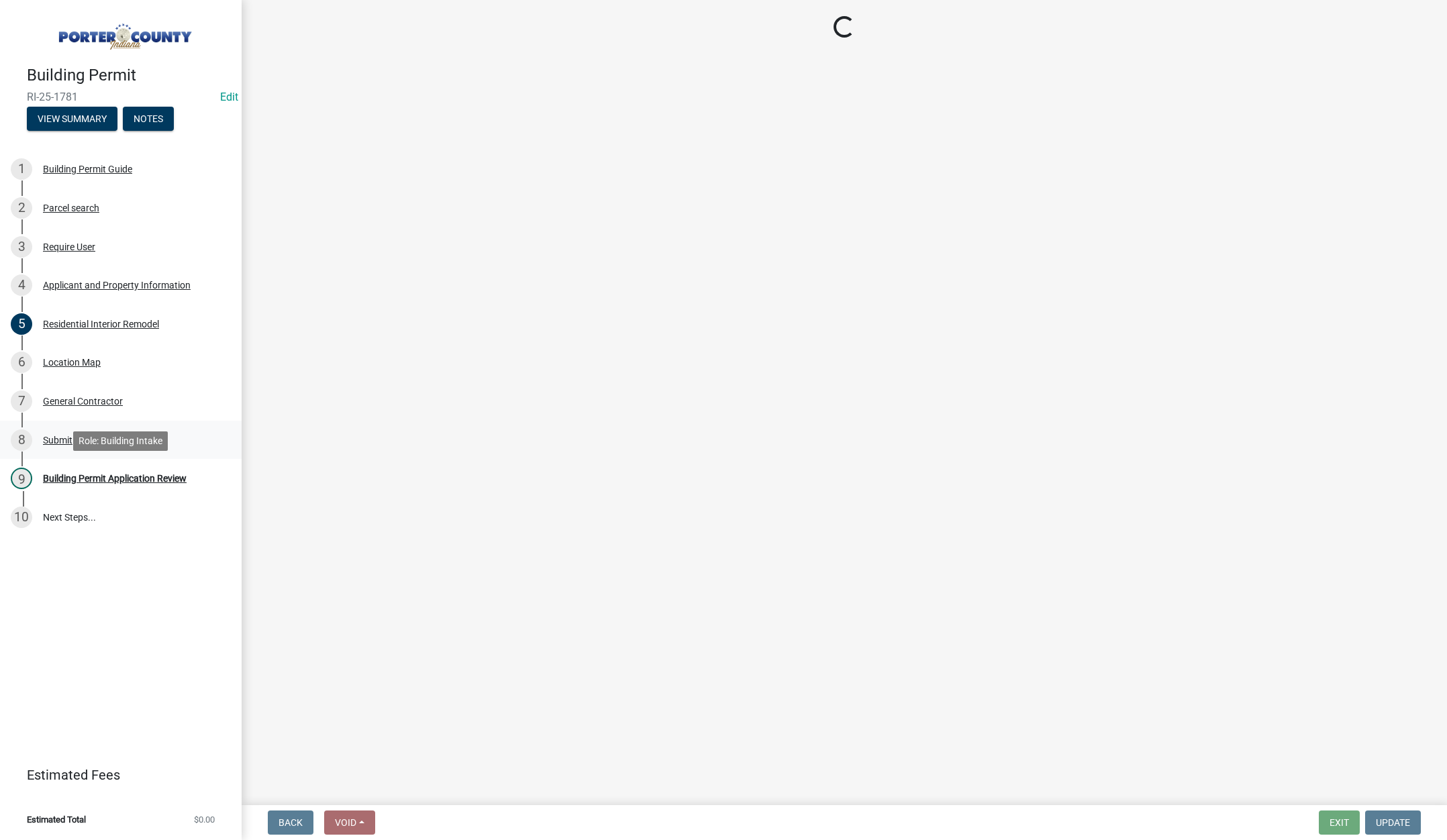
scroll to position [0, 0]
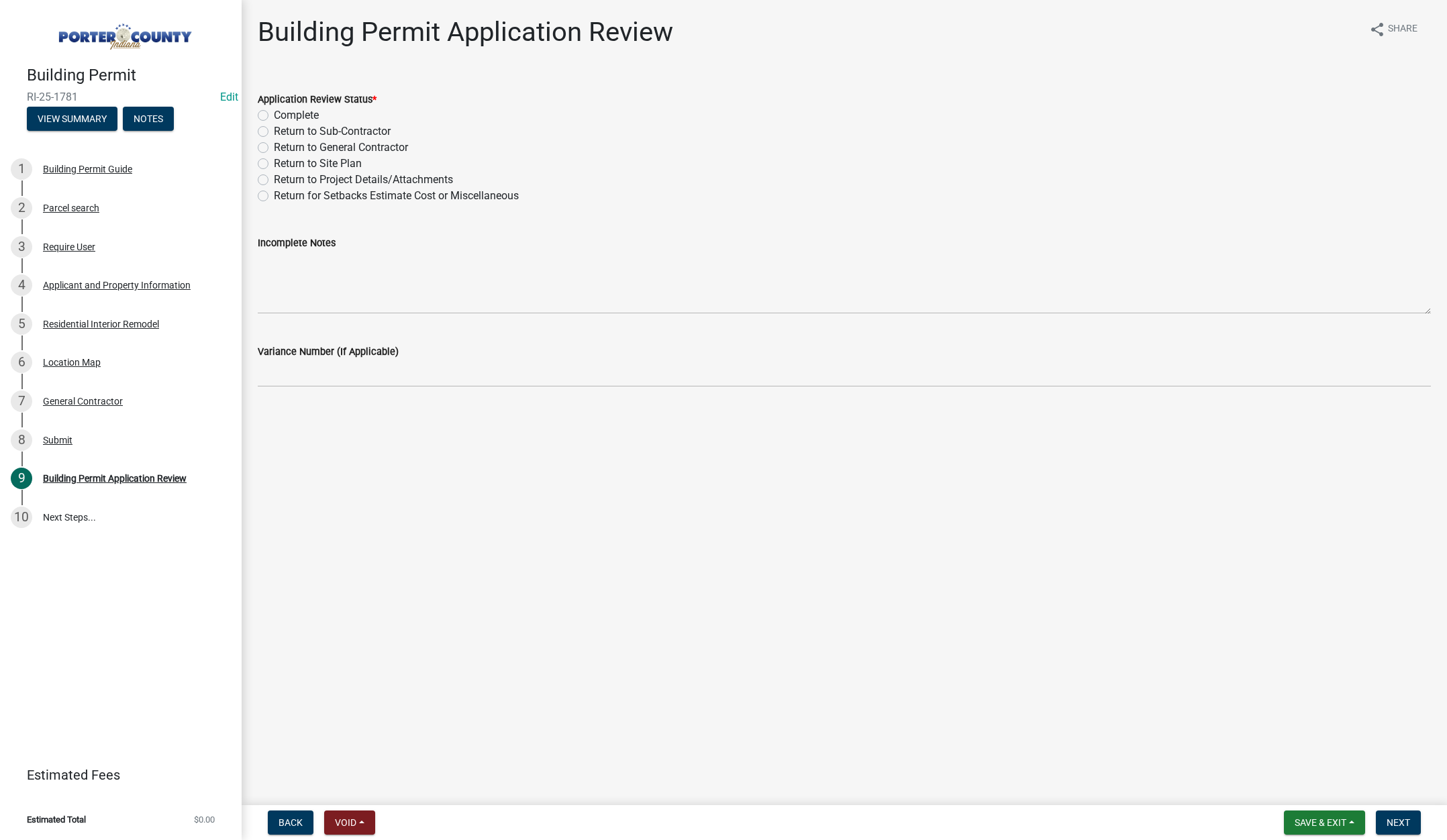
drag, startPoint x: 262, startPoint y: 179, endPoint x: 367, endPoint y: 307, distance: 165.6
click at [274, 180] on label "Return to Project Details/Attachments" at bounding box center [364, 180] width 179 height 16
click at [274, 180] on input "Return to Project Details/Attachments" at bounding box center [278, 176] width 8 height 8
radio input "true"
click at [345, 281] on textarea "Incomplete Notes" at bounding box center [844, 283] width 1173 height 63
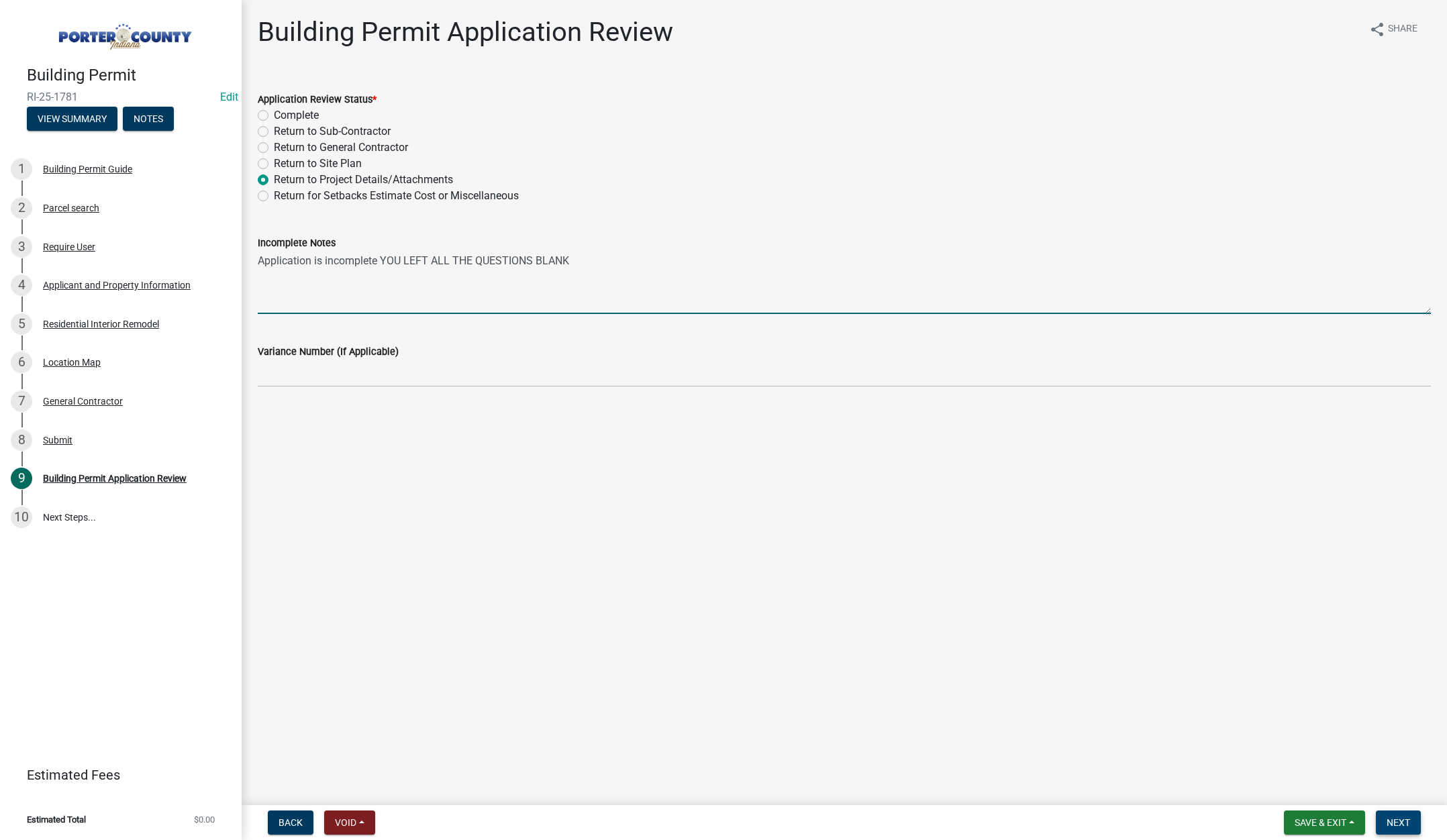
type textarea "Application is incomplete YOU LEFT ALL THE QUESTIONS BLANK"
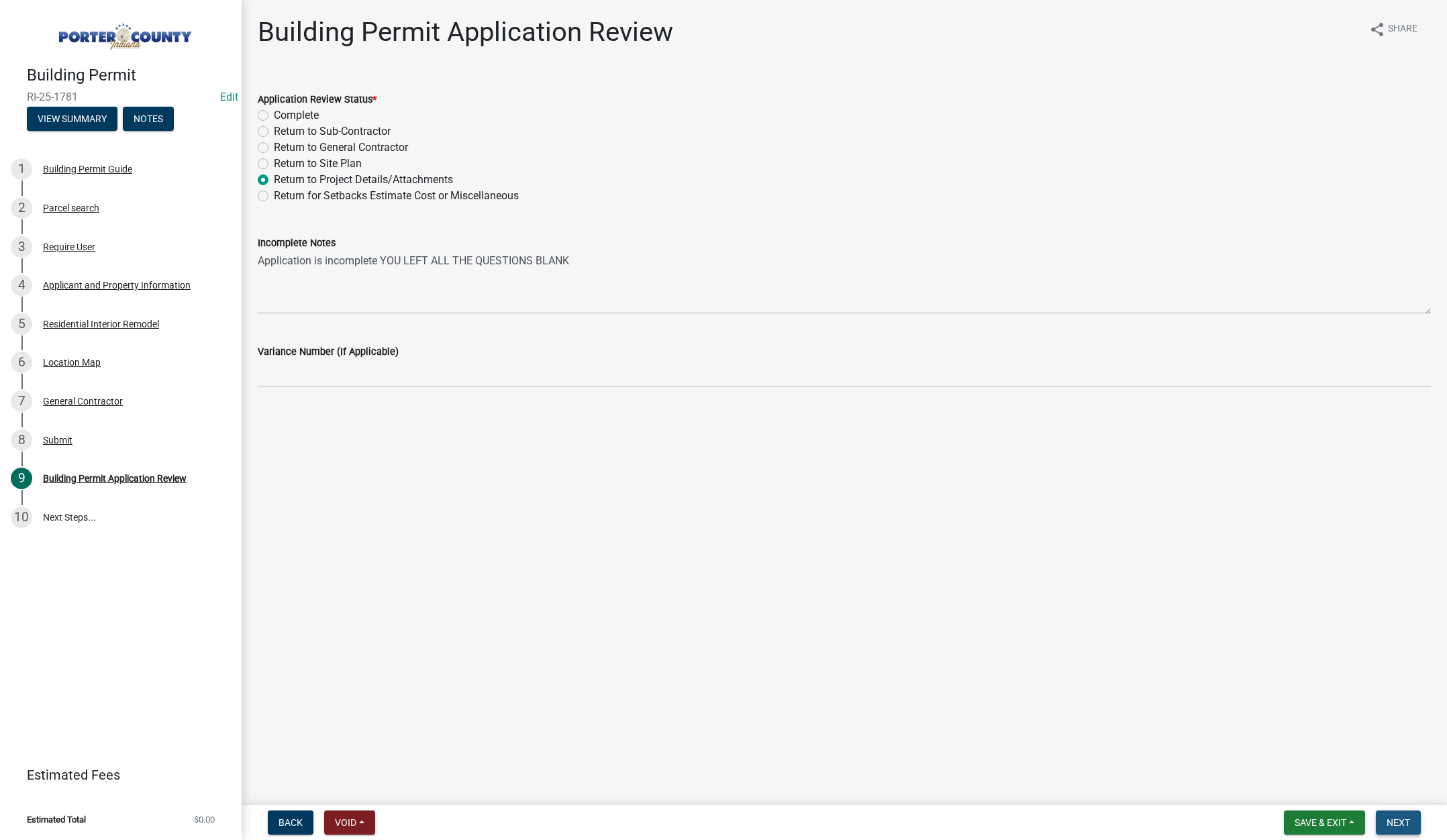
click at [1399, 818] on span "Next" at bounding box center [1398, 822] width 23 height 11
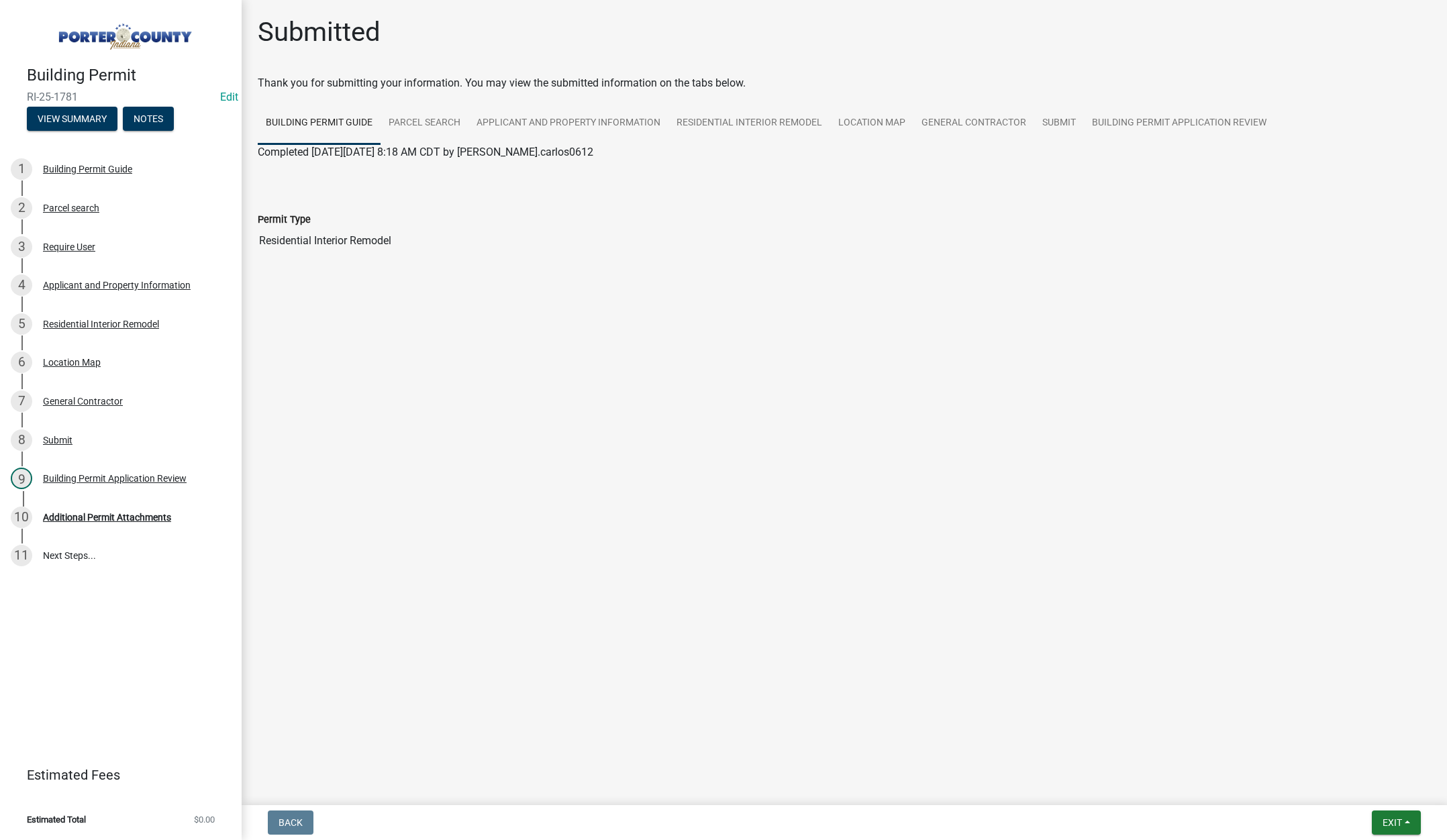
click at [187, 12] on link at bounding box center [115, 32] width 209 height 44
click at [460, 23] on div "Submitted" at bounding box center [844, 37] width 1173 height 43
click at [144, 285] on div "Applicant and Property Information" at bounding box center [116, 285] width 147 height 9
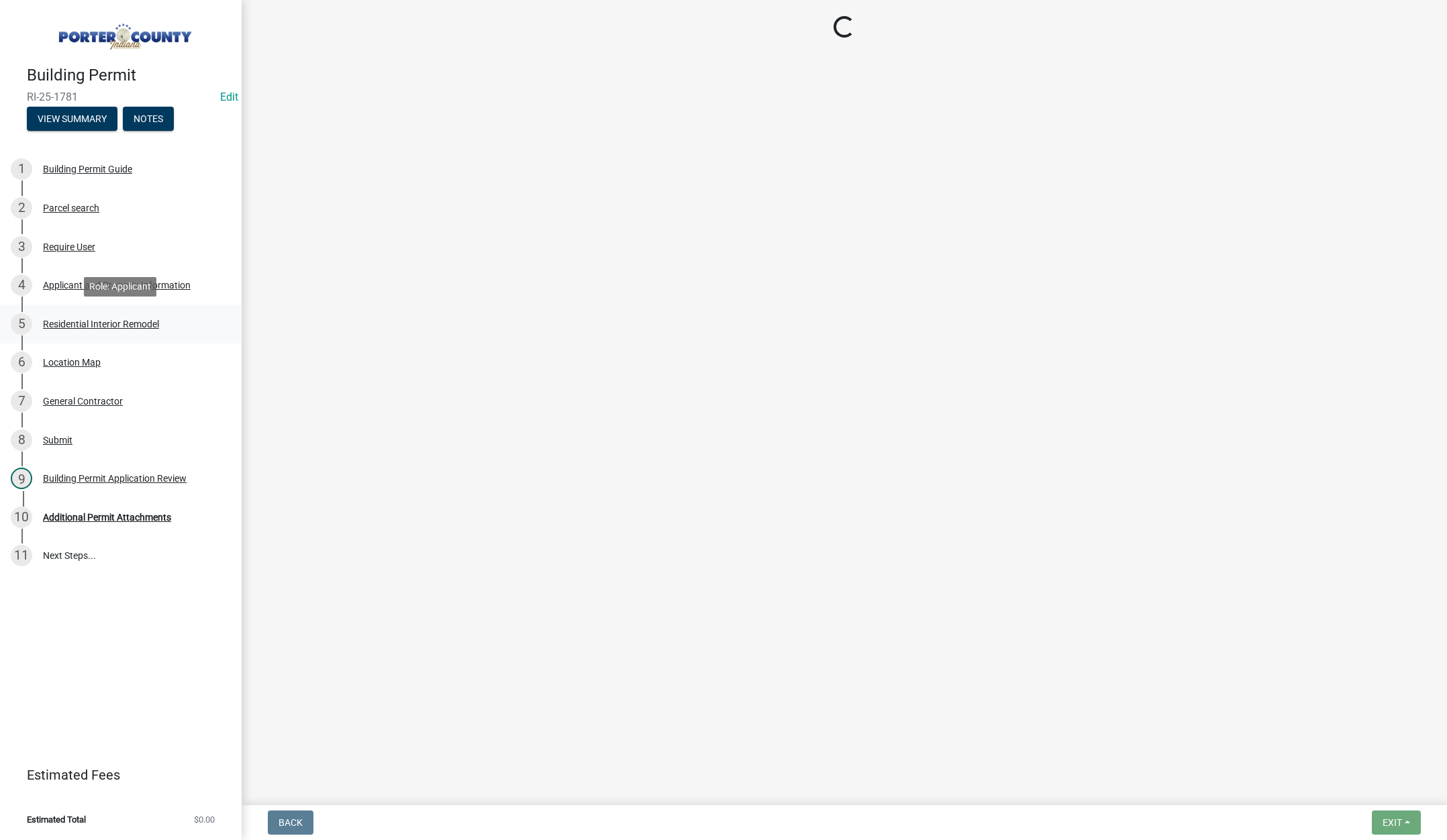
select select "eebc071e-620a-4db8-83e9-cb6b194c67e9"
select select "b800d0da-e05b-4bfb-9059-90d625c2cfa9"
select select "0d764019-f1ff-4f3b-9299-33f0d080acc7"
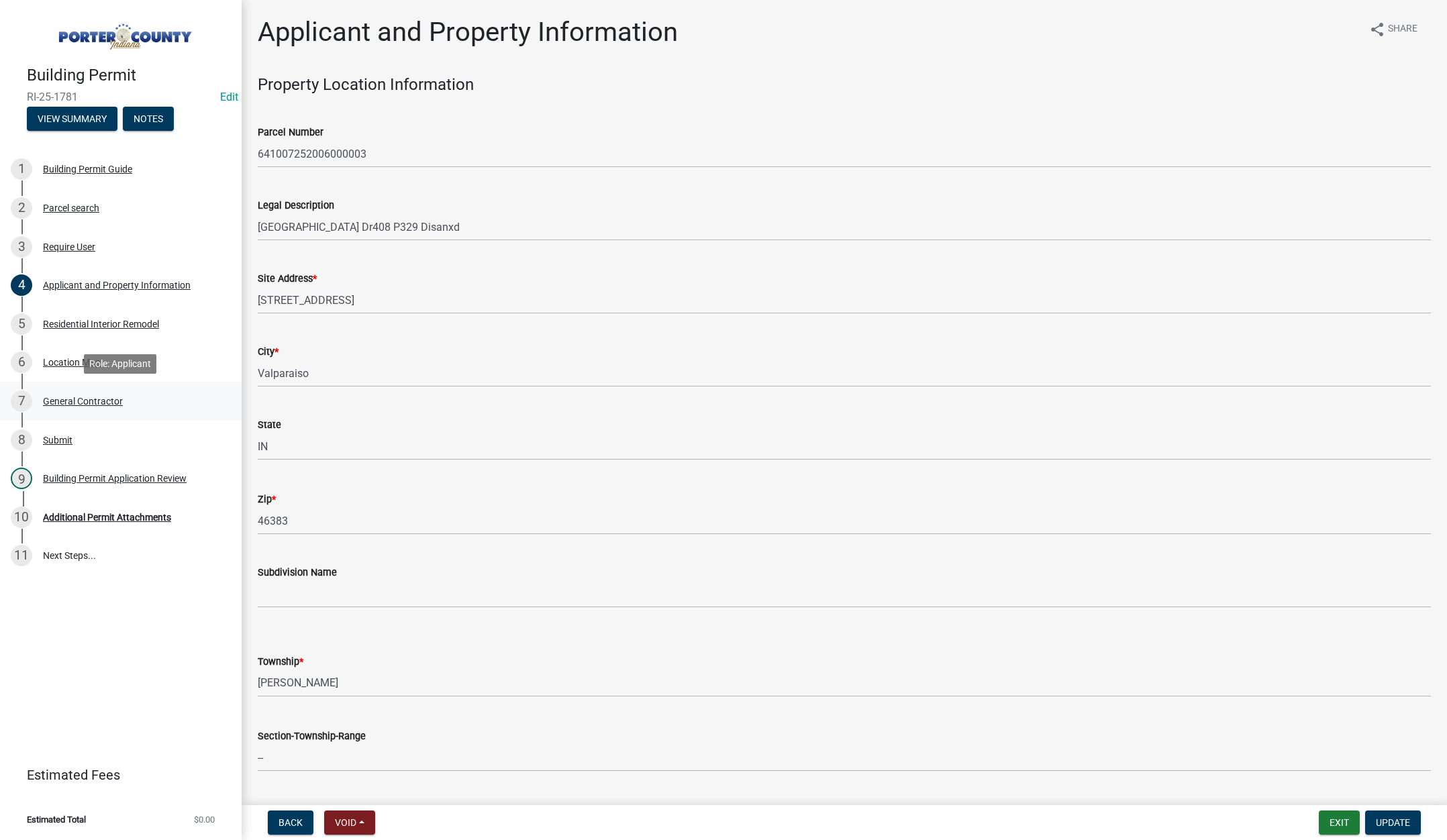
click at [101, 400] on div "General Contractor" at bounding box center [82, 401] width 80 height 9
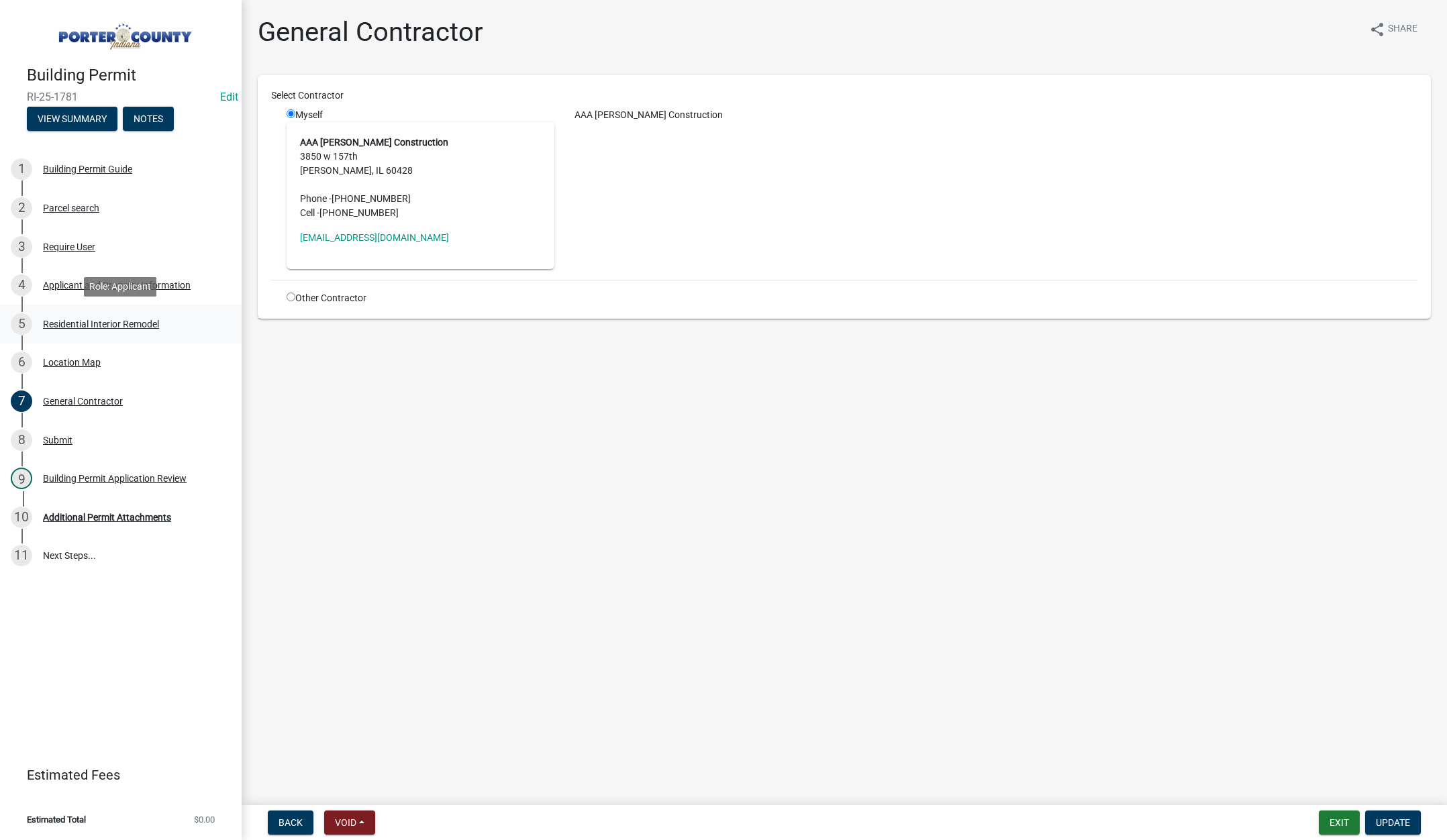
click at [94, 325] on div "Residential Interior Remodel" at bounding box center [101, 323] width 116 height 9
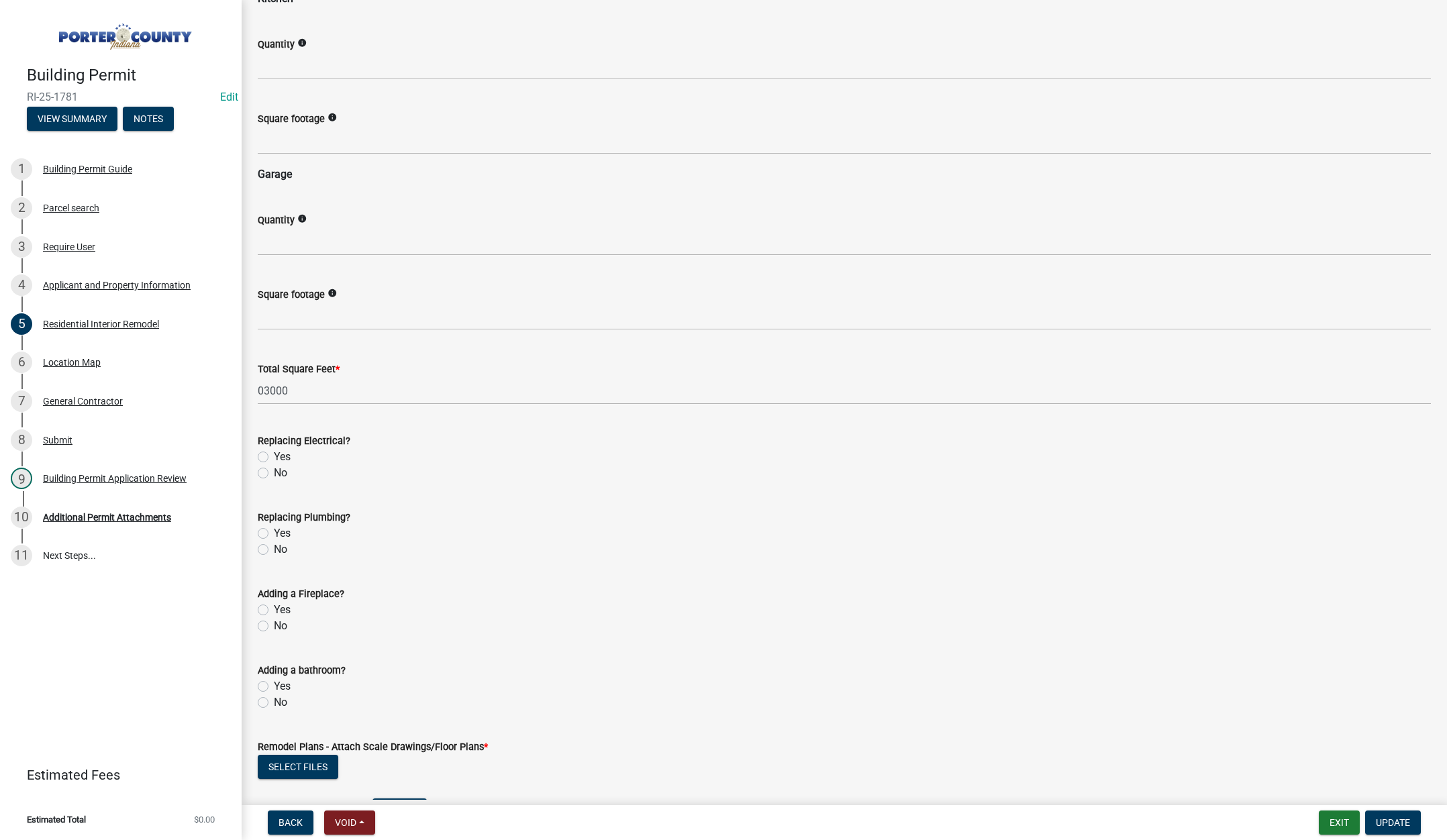
scroll to position [1997, 0]
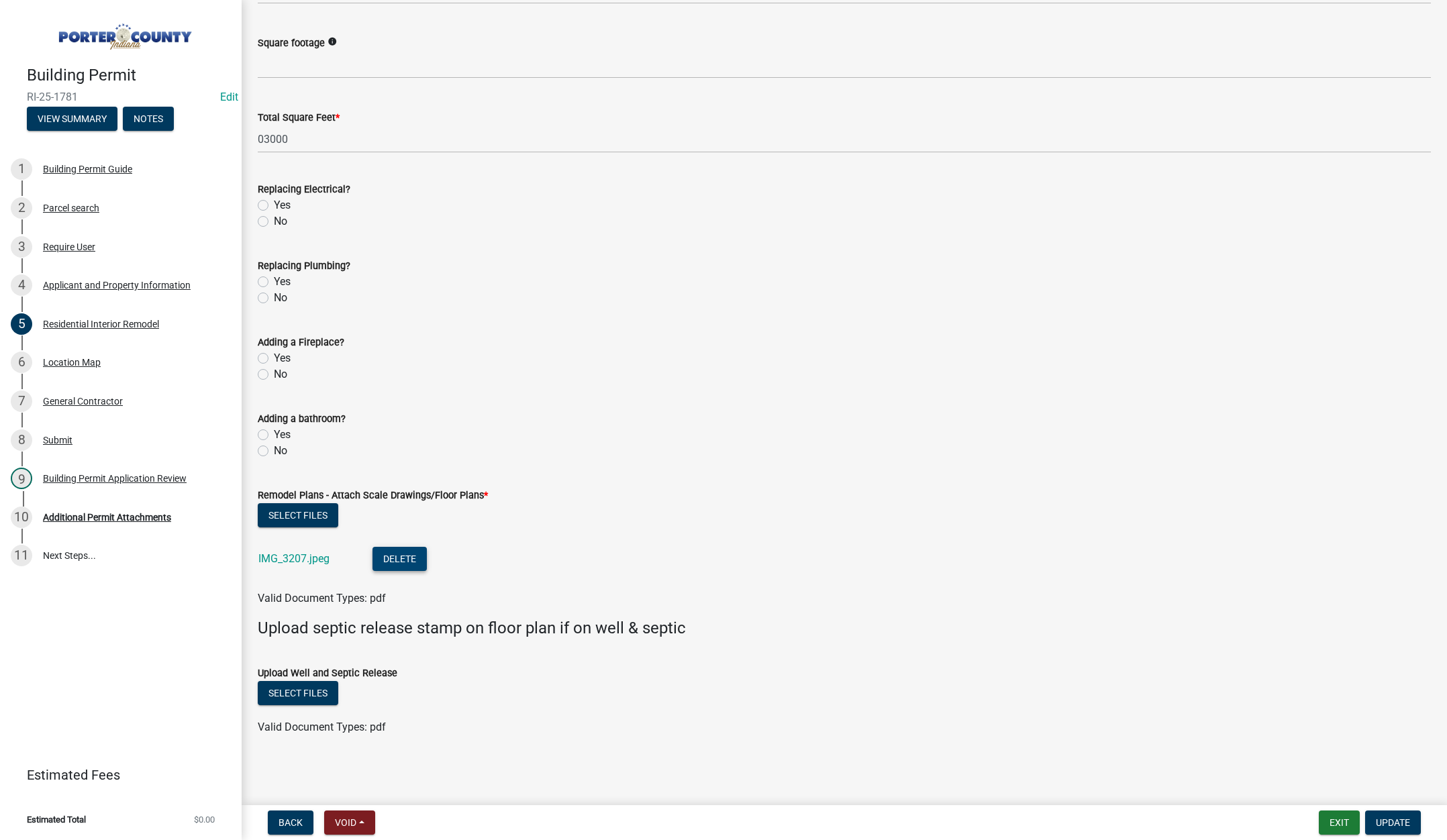
drag, startPoint x: 300, startPoint y: 555, endPoint x: 388, endPoint y: 552, distance: 88.1
click at [314, 557] on div "IMG_3207.jpeg" at bounding box center [304, 560] width 92 height 27
click at [285, 559] on link "IMG_3207.jpeg" at bounding box center [294, 559] width 71 height 13
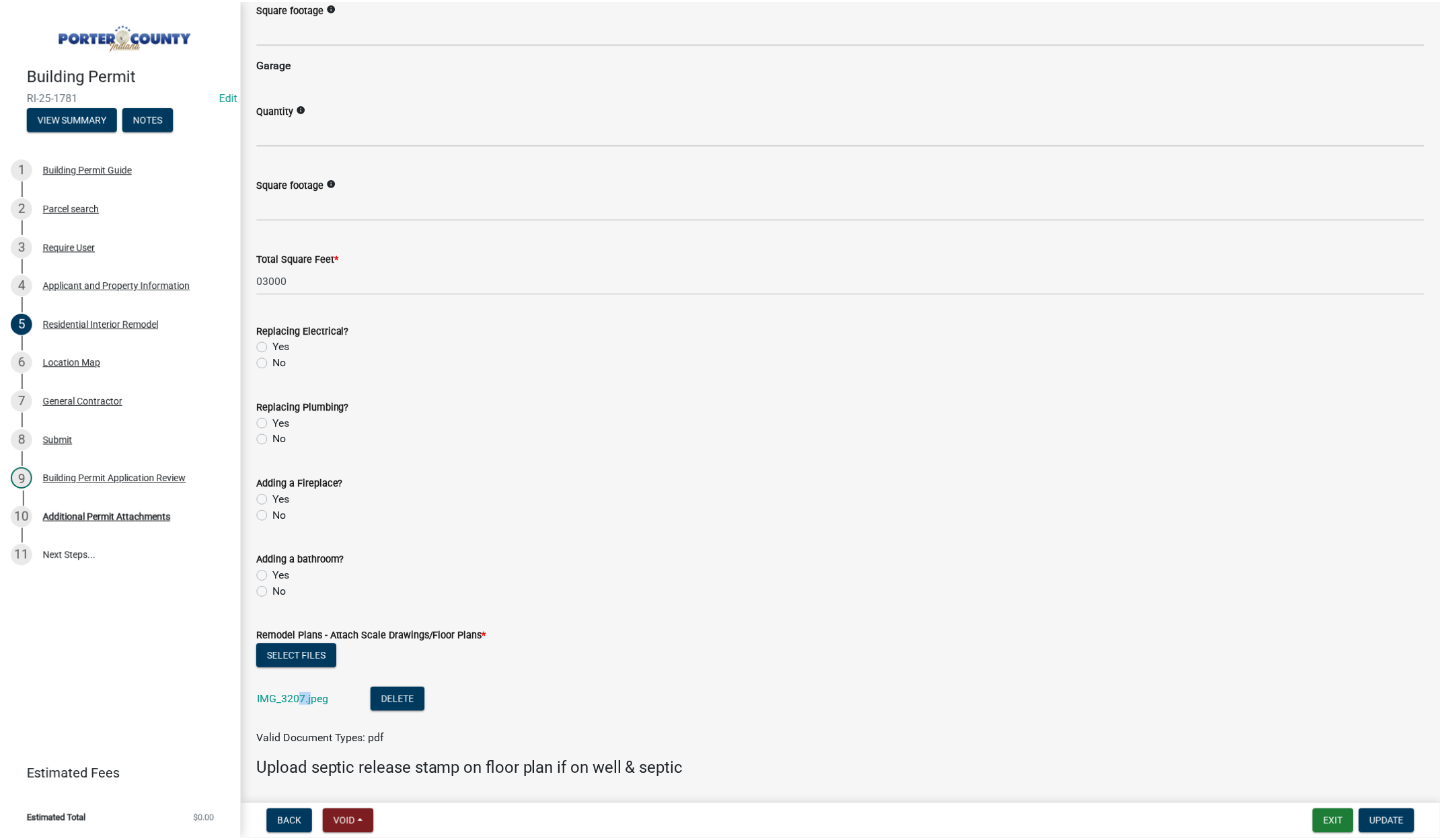
scroll to position [1732, 0]
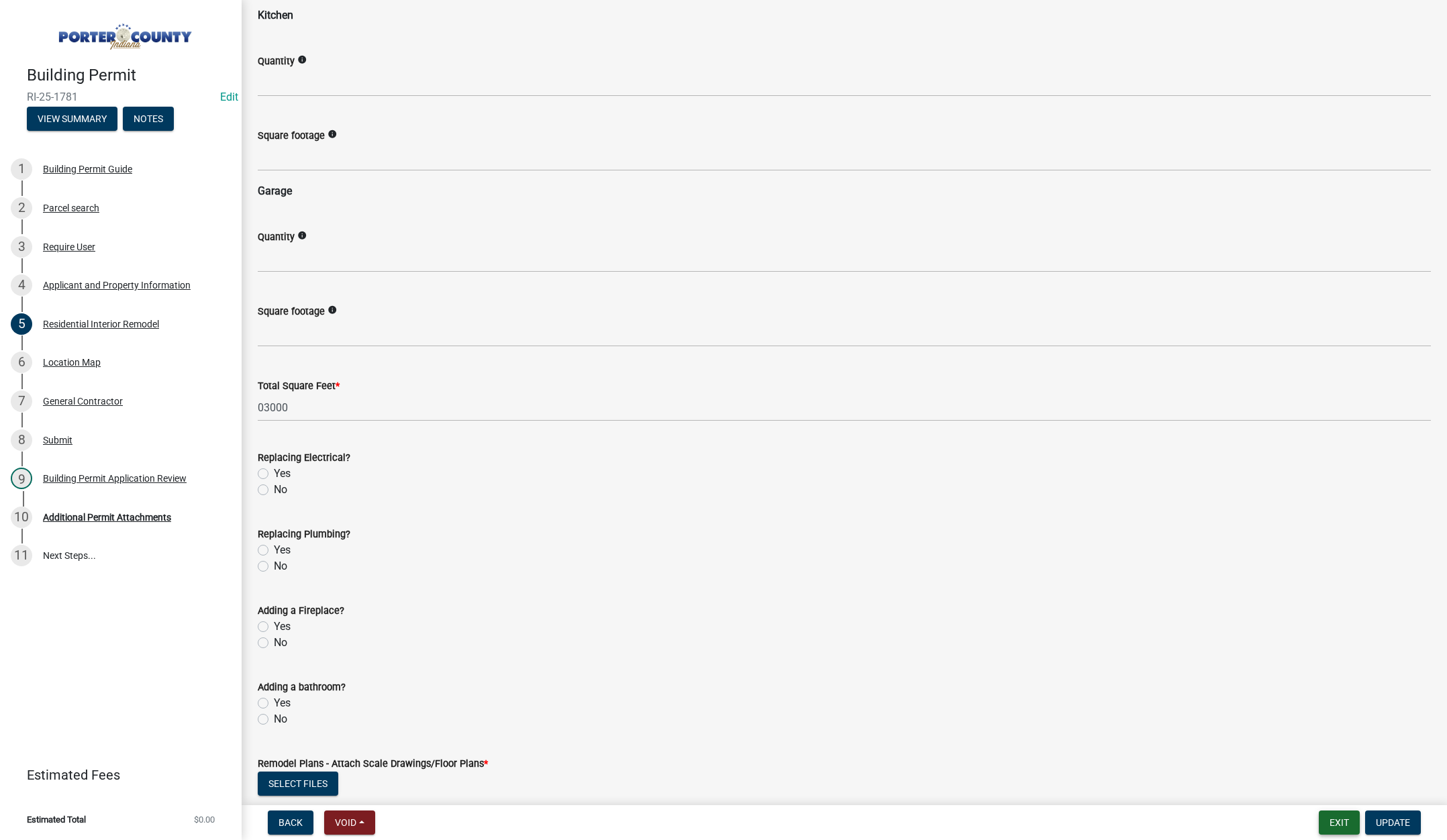
click at [1339, 822] on button "Exit" at bounding box center [1339, 822] width 41 height 24
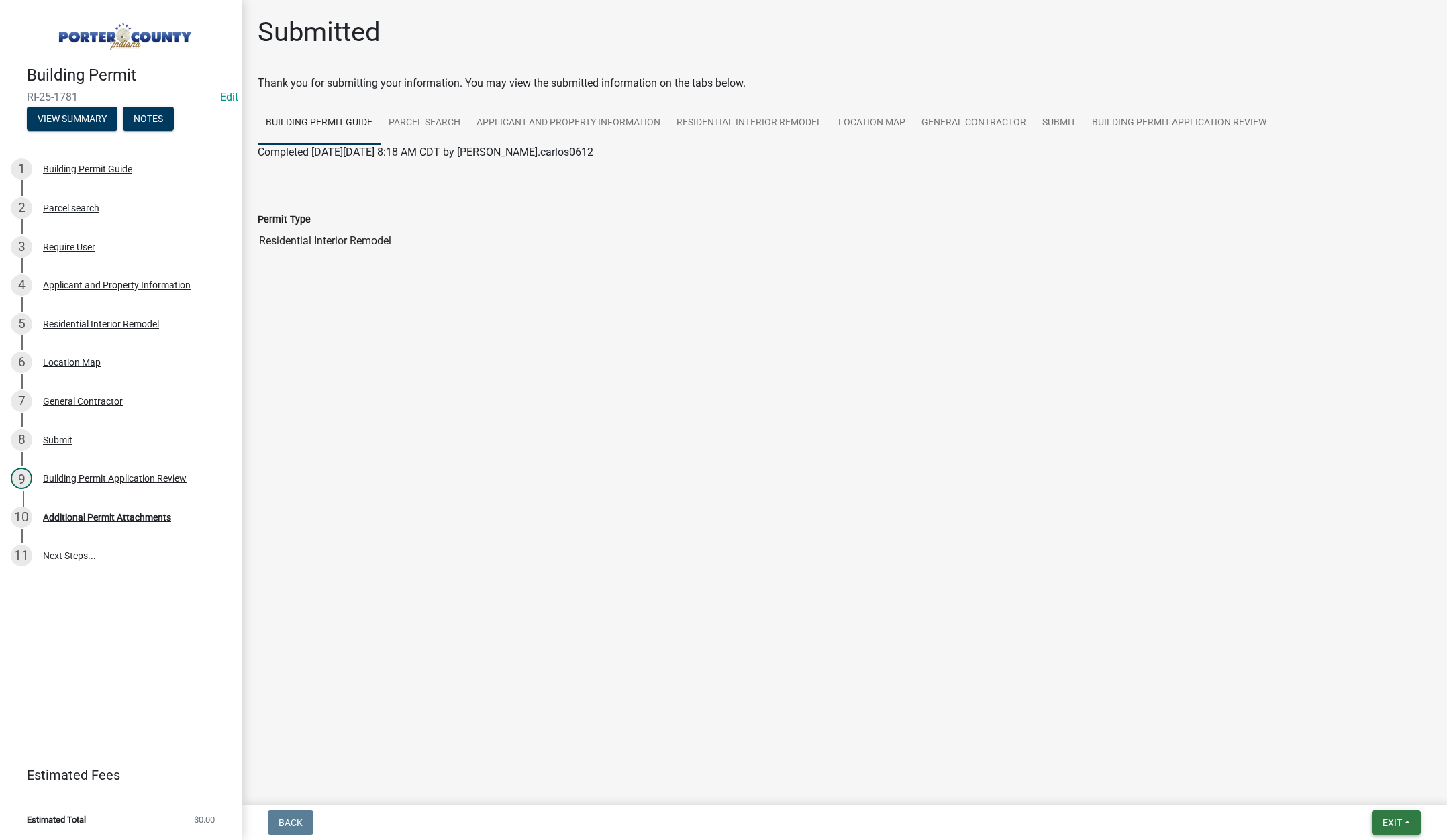
click at [1399, 823] on span "Exit" at bounding box center [1393, 822] width 20 height 11
click at [1381, 790] on button "Save & Exit" at bounding box center [1367, 788] width 107 height 32
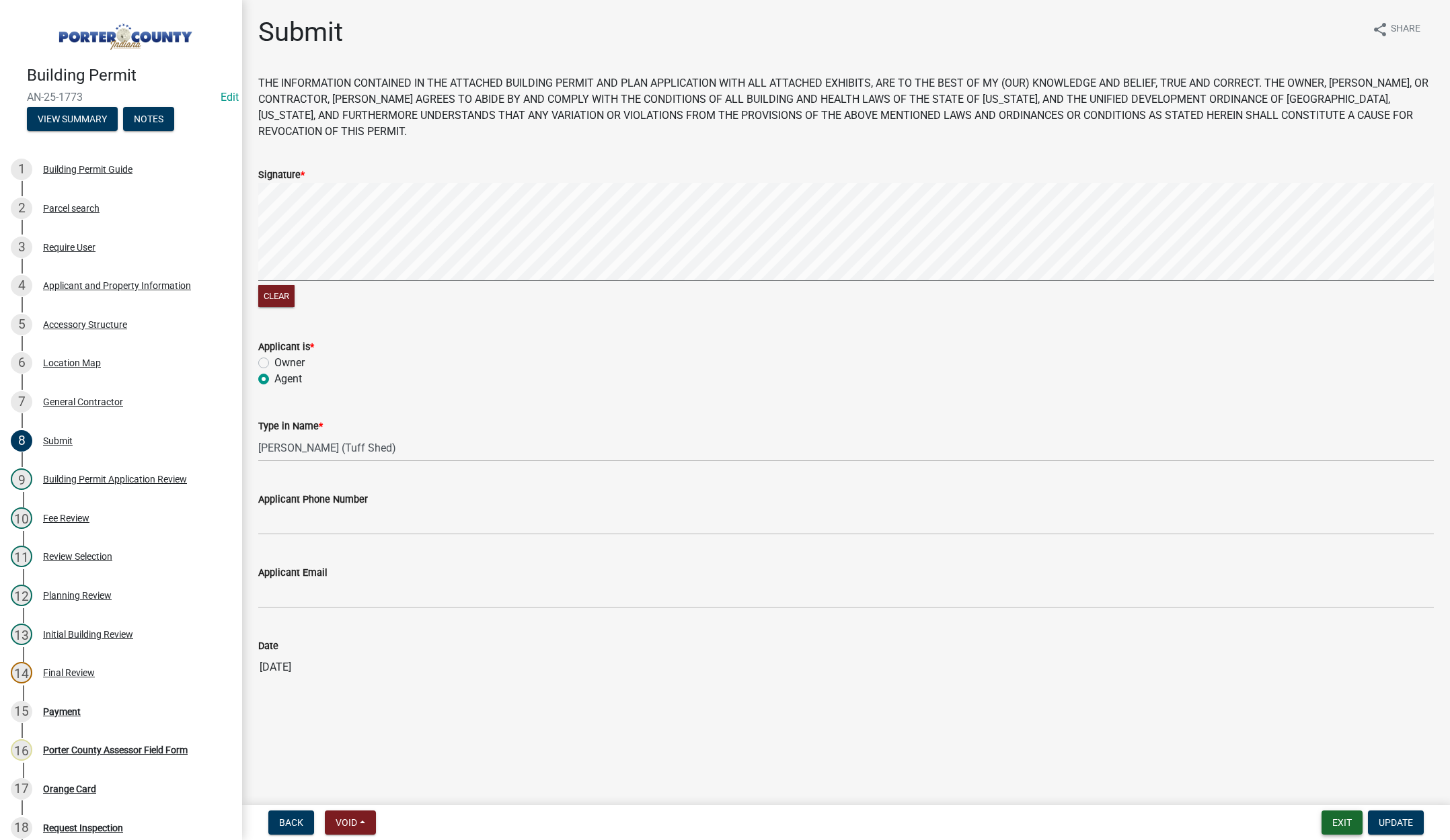
click at [1331, 823] on button "Exit" at bounding box center [1342, 822] width 41 height 24
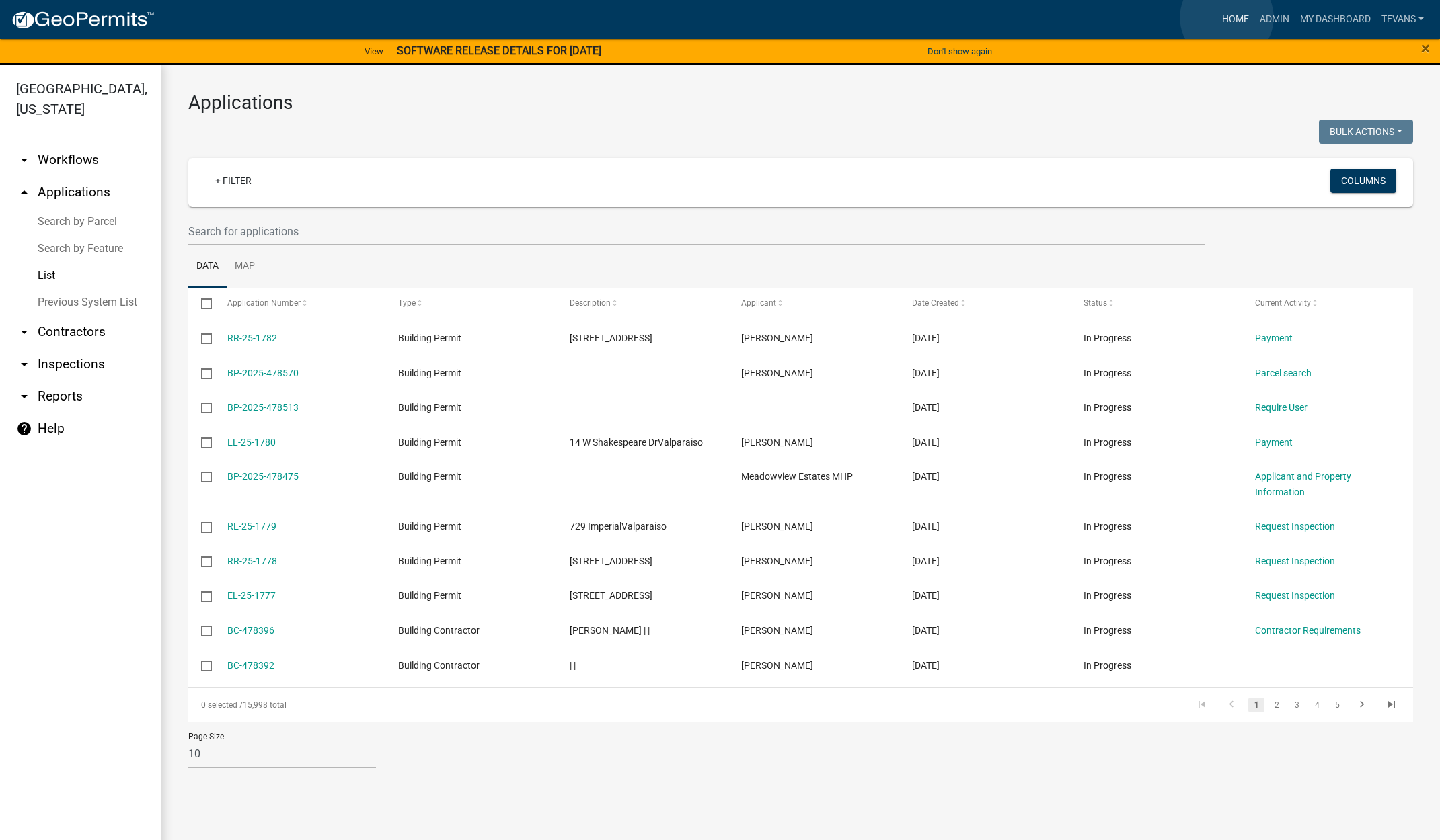
click at [1227, 18] on link "Home" at bounding box center [1235, 20] width 37 height 25
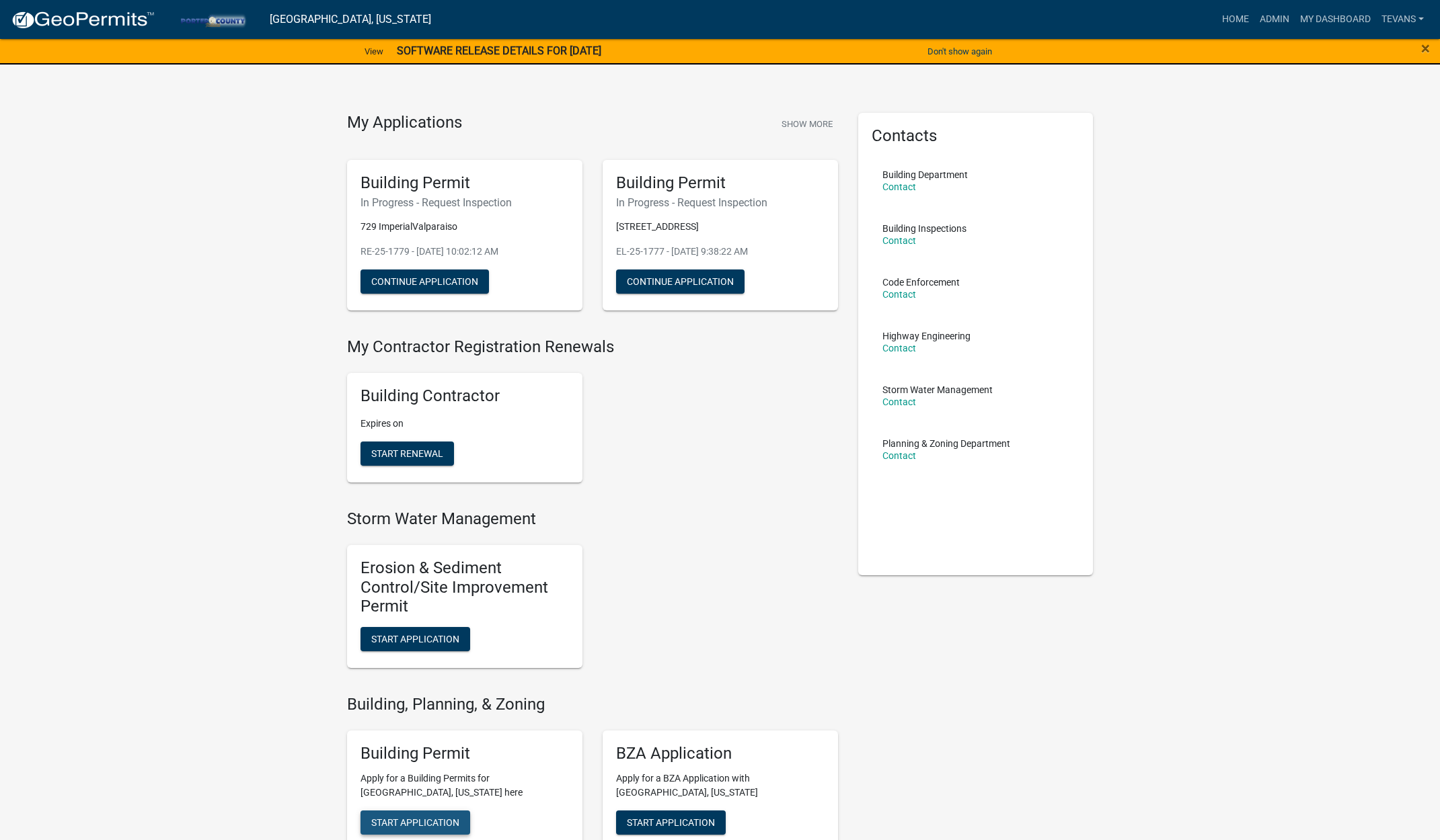
click at [420, 821] on span "Start Application" at bounding box center [415, 822] width 88 height 11
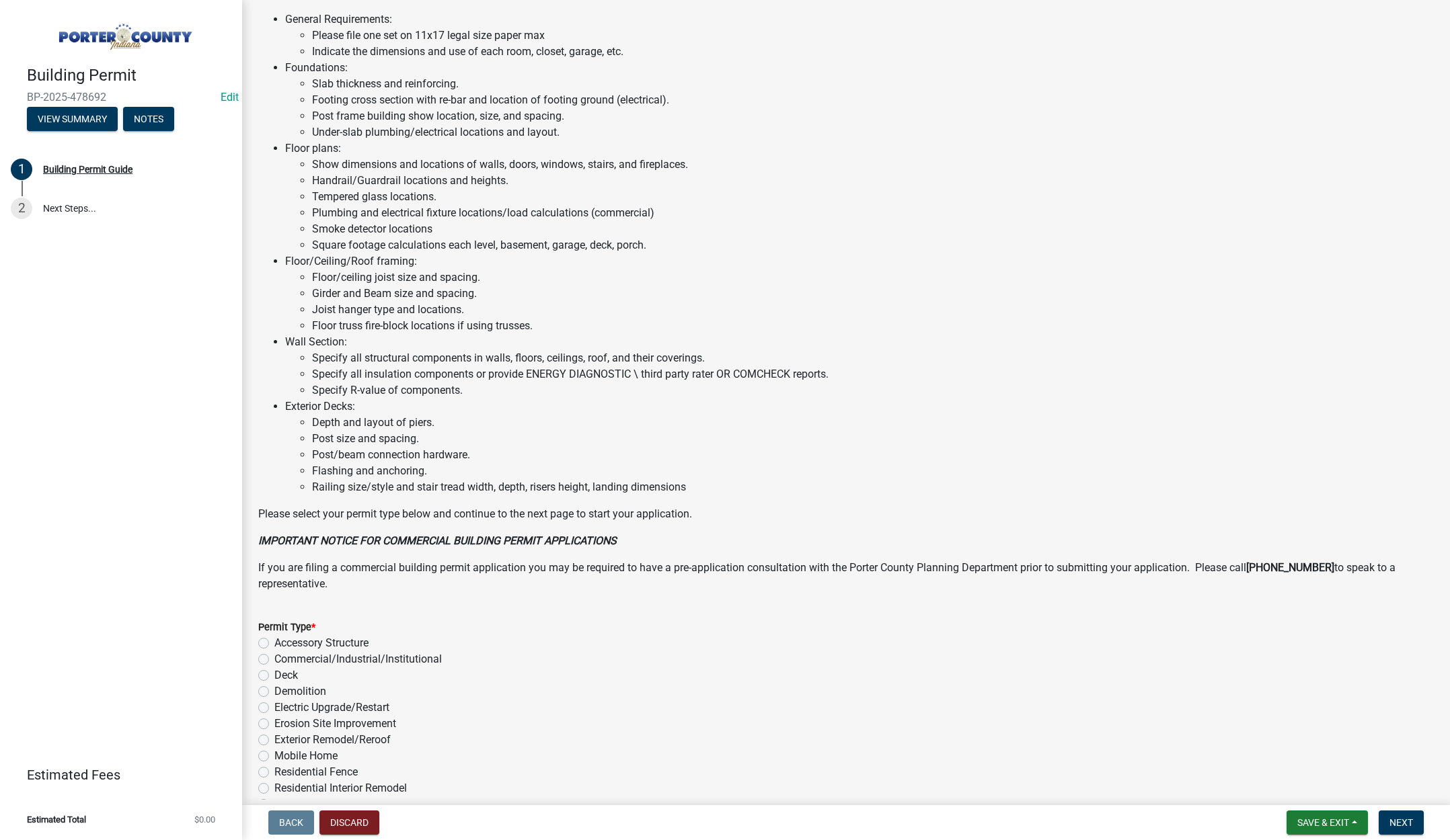
scroll to position [664, 0]
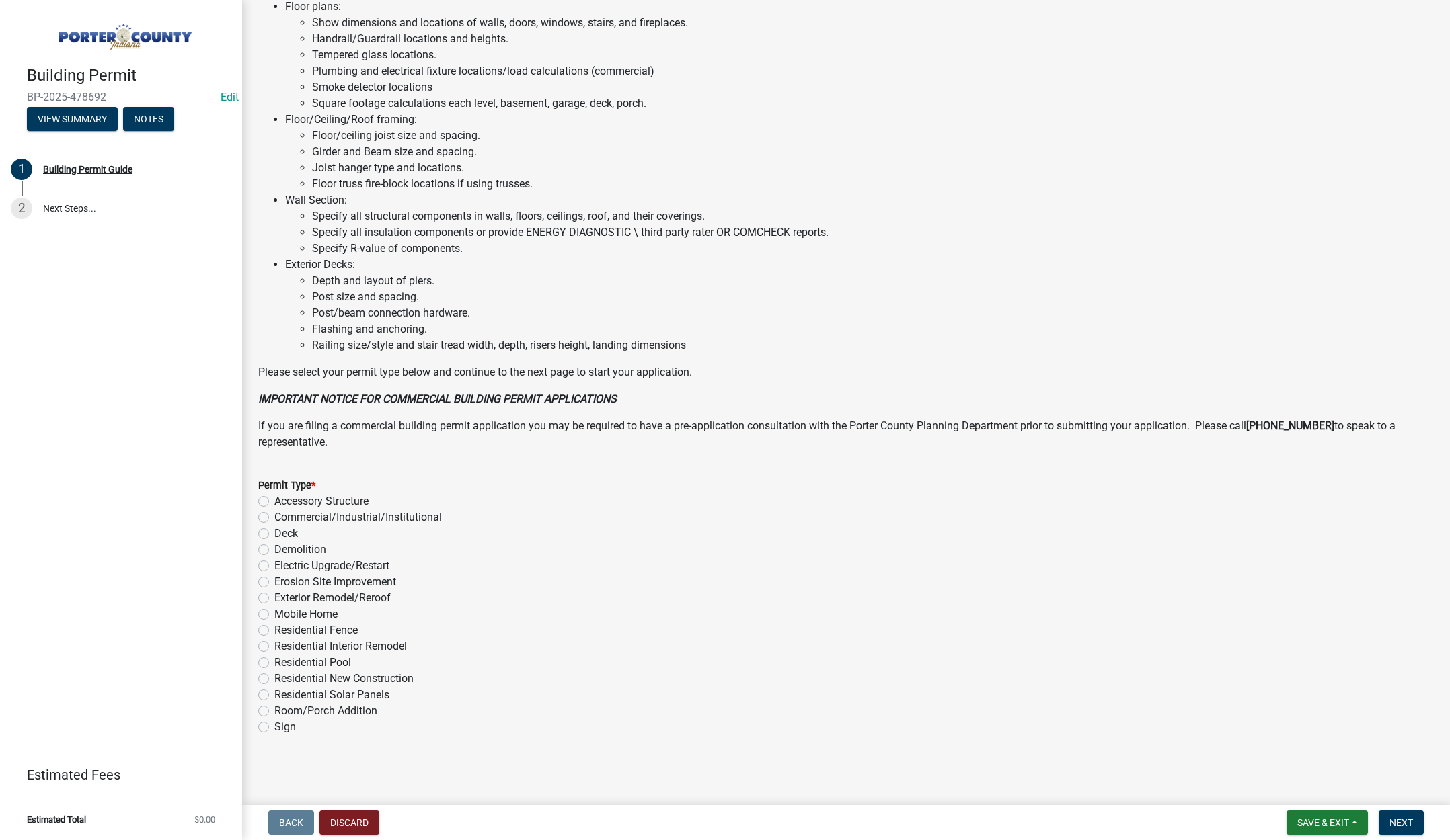
click at [275, 565] on label "Electric Upgrade/Restart" at bounding box center [332, 565] width 115 height 16
click at [275, 565] on input "Electric Upgrade/Restart" at bounding box center [279, 562] width 8 height 8
radio input "true"
click at [1397, 820] on span "Next" at bounding box center [1401, 822] width 23 height 11
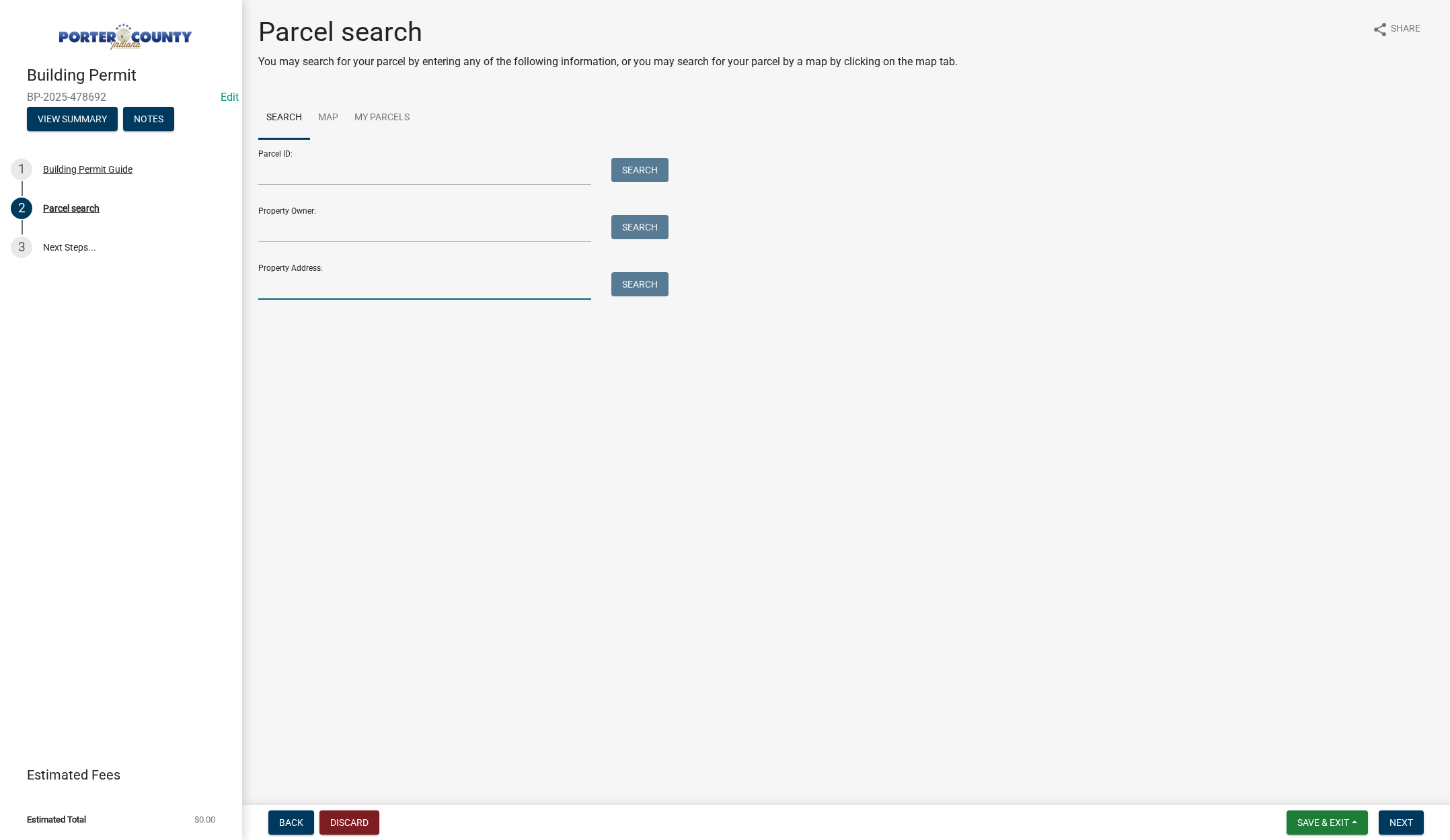
click at [314, 286] on input "Property Address:" at bounding box center [424, 286] width 333 height 28
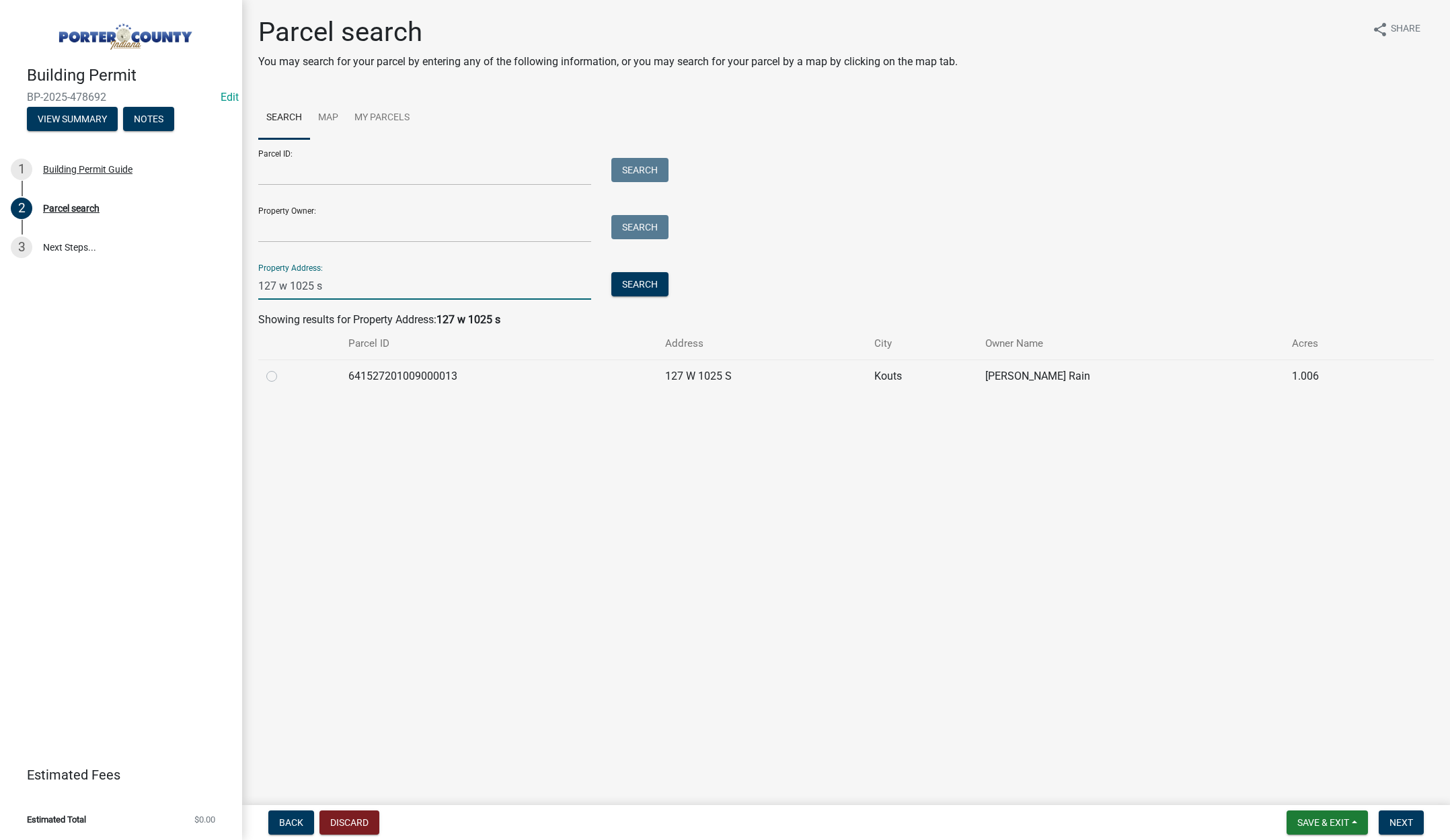
type input "127 w 1025 s"
click at [283, 368] on label at bounding box center [283, 368] width 0 height 0
click at [283, 377] on input "radio" at bounding box center [287, 373] width 8 height 8
radio input "true"
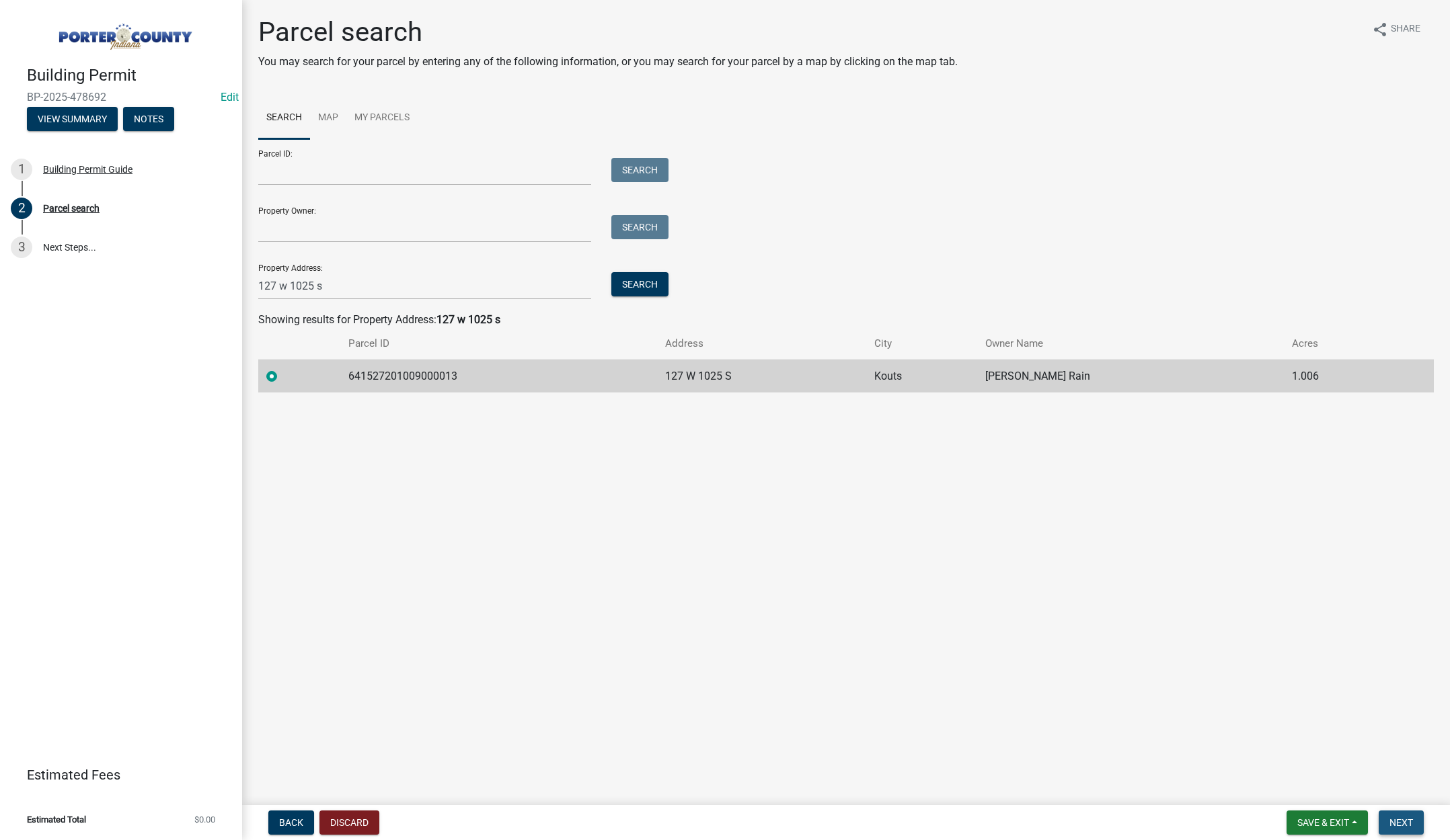
click at [1391, 822] on span "Next" at bounding box center [1401, 822] width 23 height 11
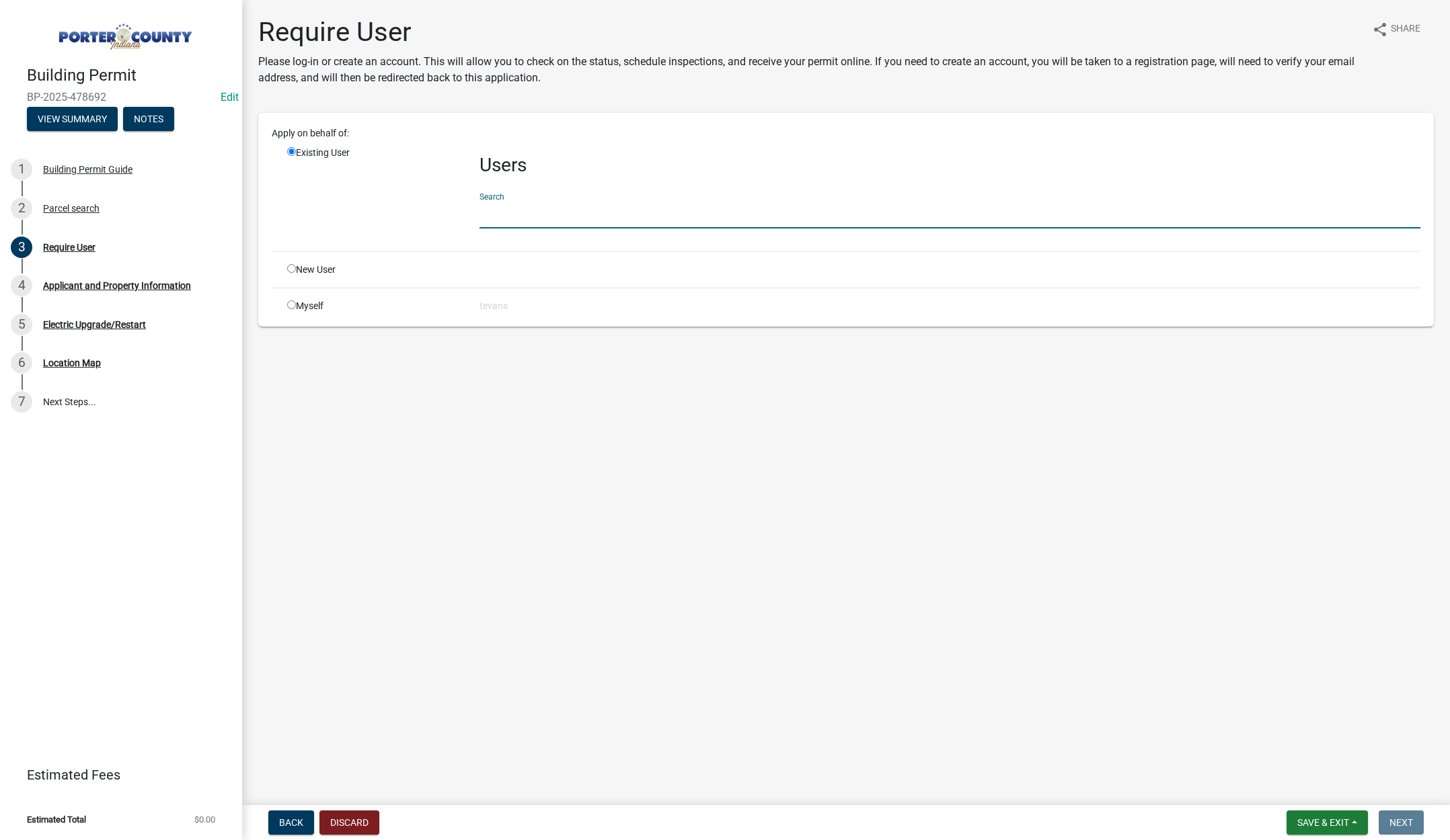
click at [497, 216] on input "text" at bounding box center [950, 215] width 941 height 28
type input "tami"
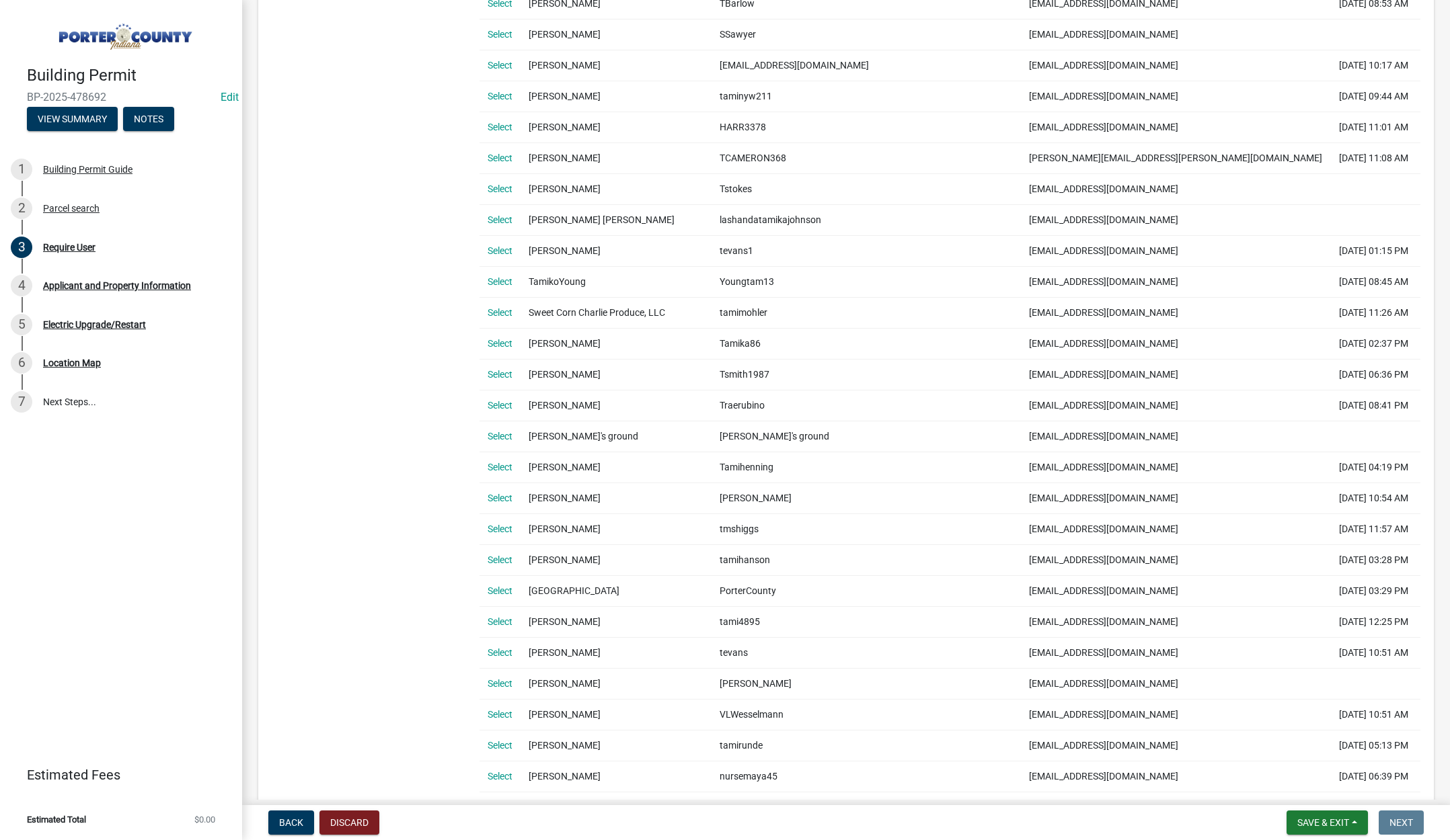
scroll to position [538, 0]
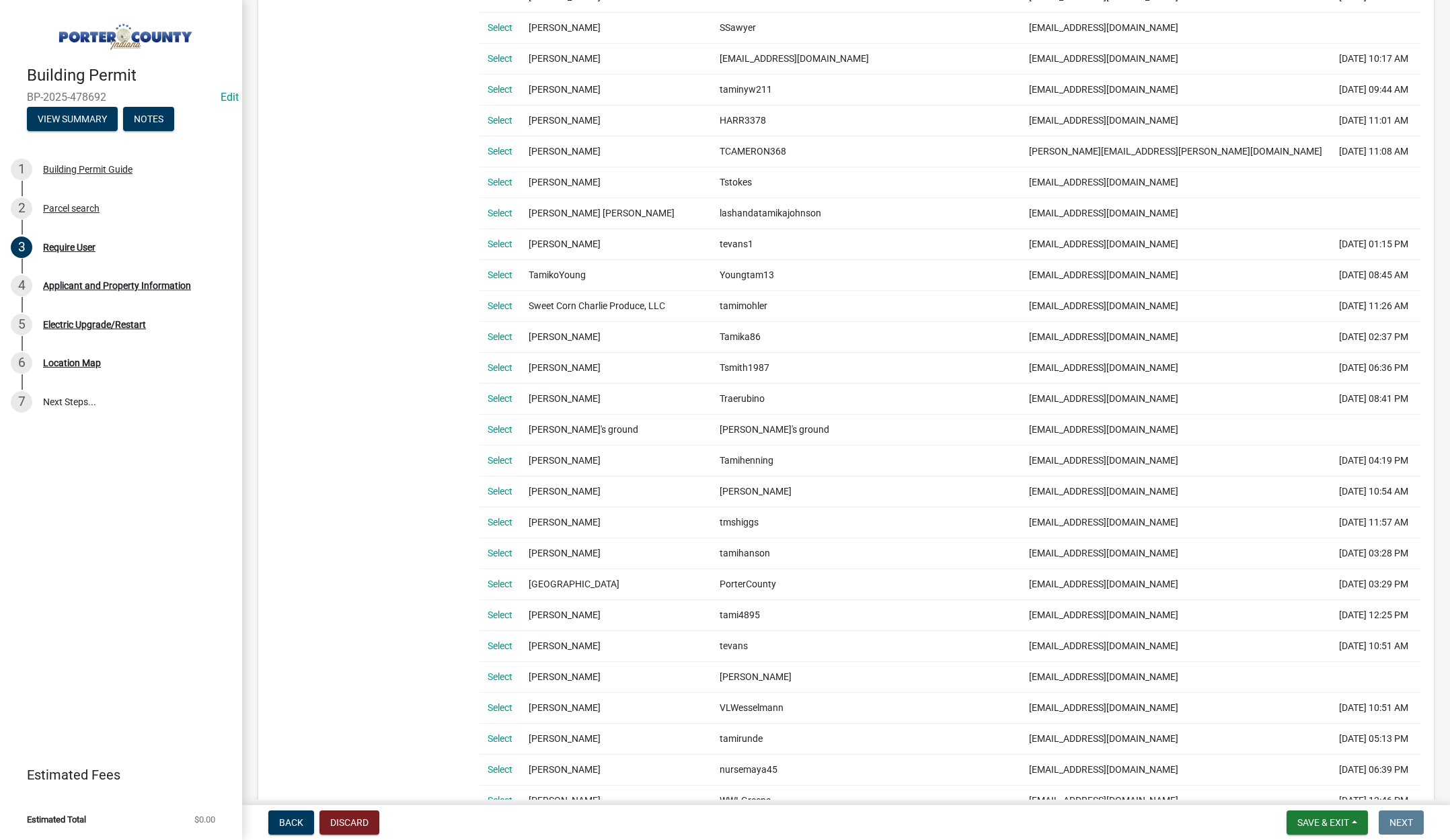
click at [493, 642] on link "Select" at bounding box center [499, 645] width 25 height 11
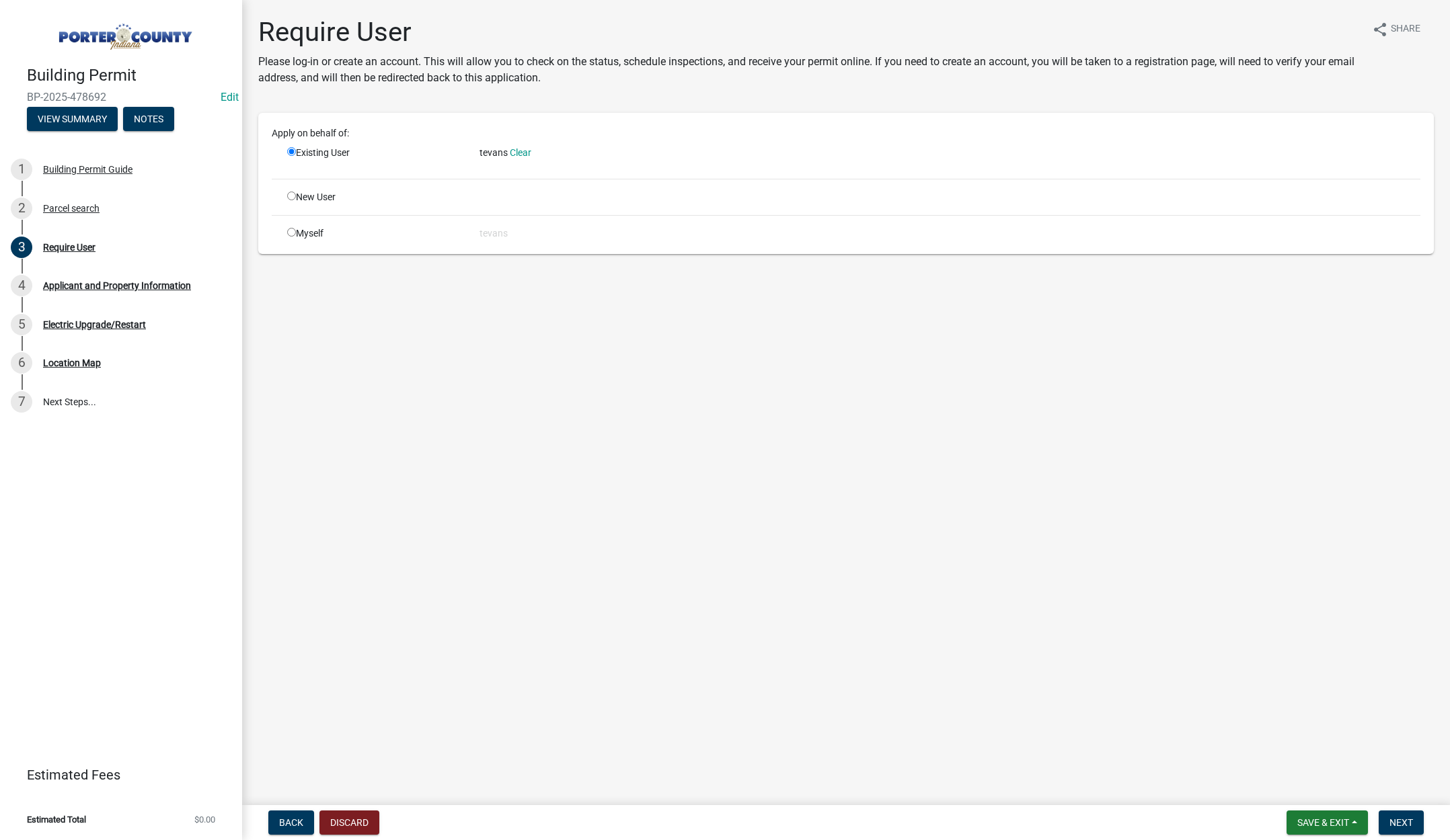
scroll to position [0, 0]
click at [1401, 819] on span "Next" at bounding box center [1401, 822] width 23 height 11
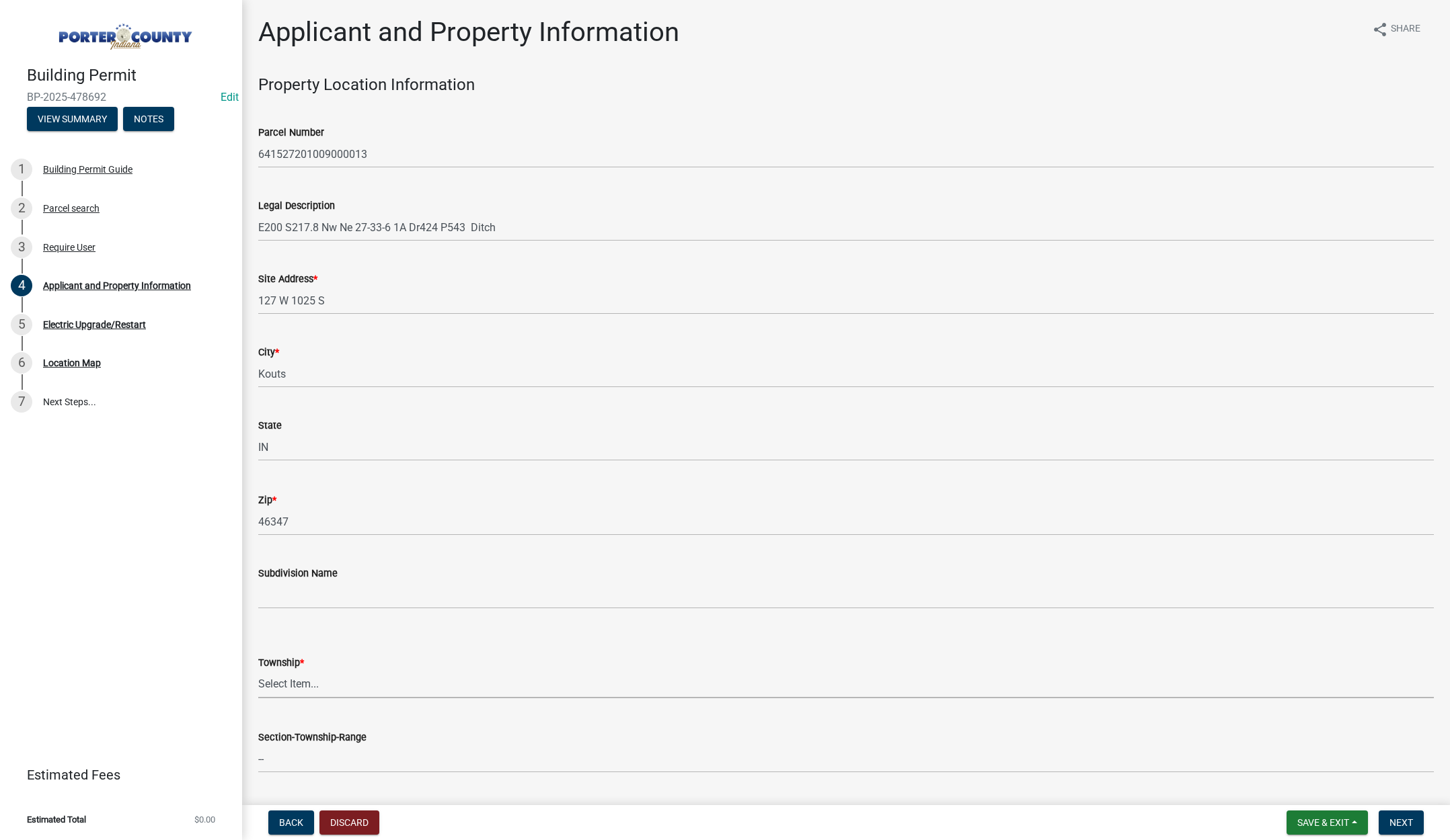
click at [281, 682] on select "Select Item... Boone Center Jackson Liberty Morgan Pine Pleasant Portage Porter…" at bounding box center [846, 684] width 1175 height 28
click at [258, 671] on select "Select Item... Boone Center Jackson Liberty Morgan Pine Pleasant Portage Porter…" at bounding box center [846, 684] width 1175 height 28
select select "8813af9a-53bd-4ec9-a082-37b92a5ec060"
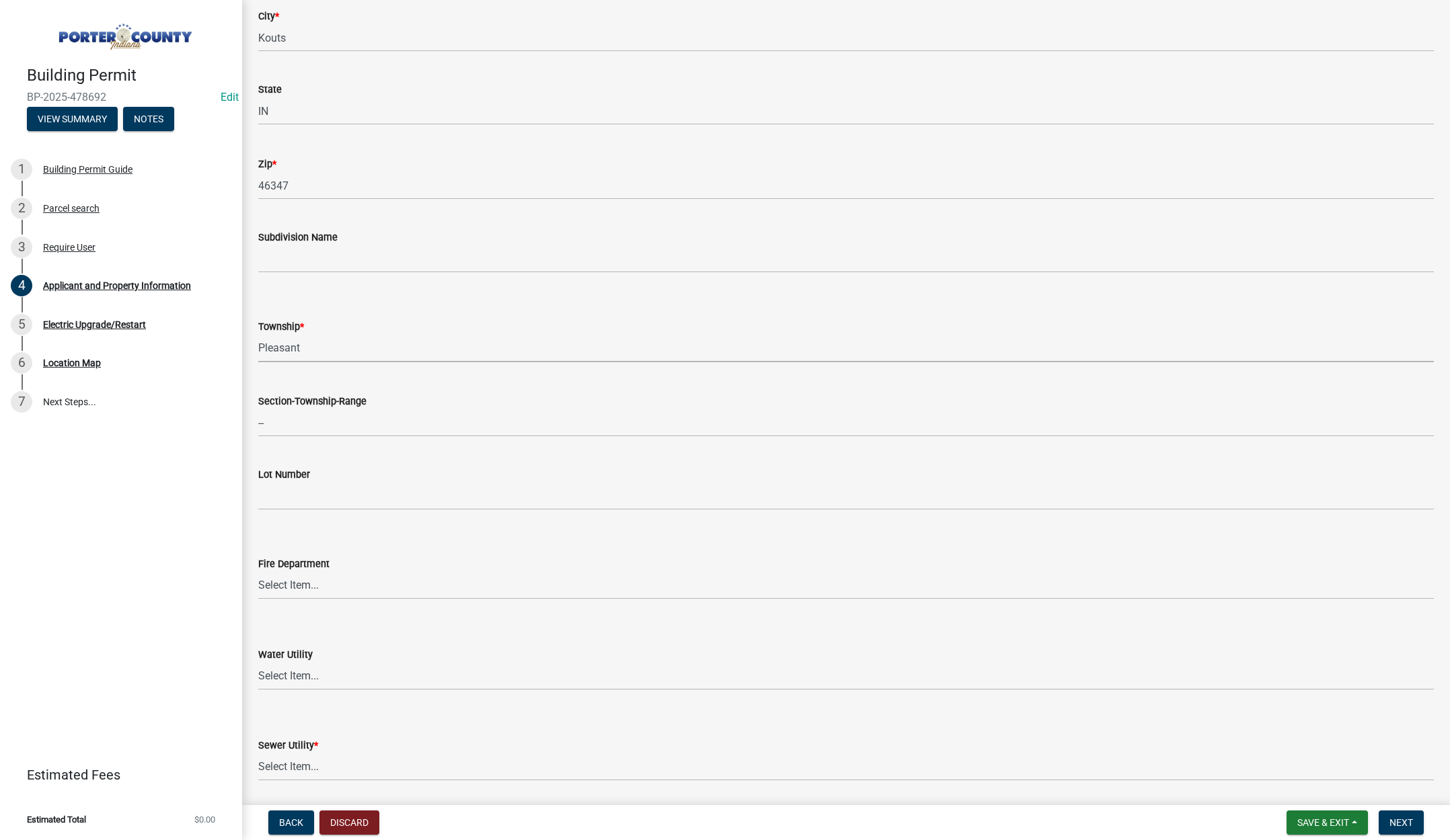
scroll to position [739, 0]
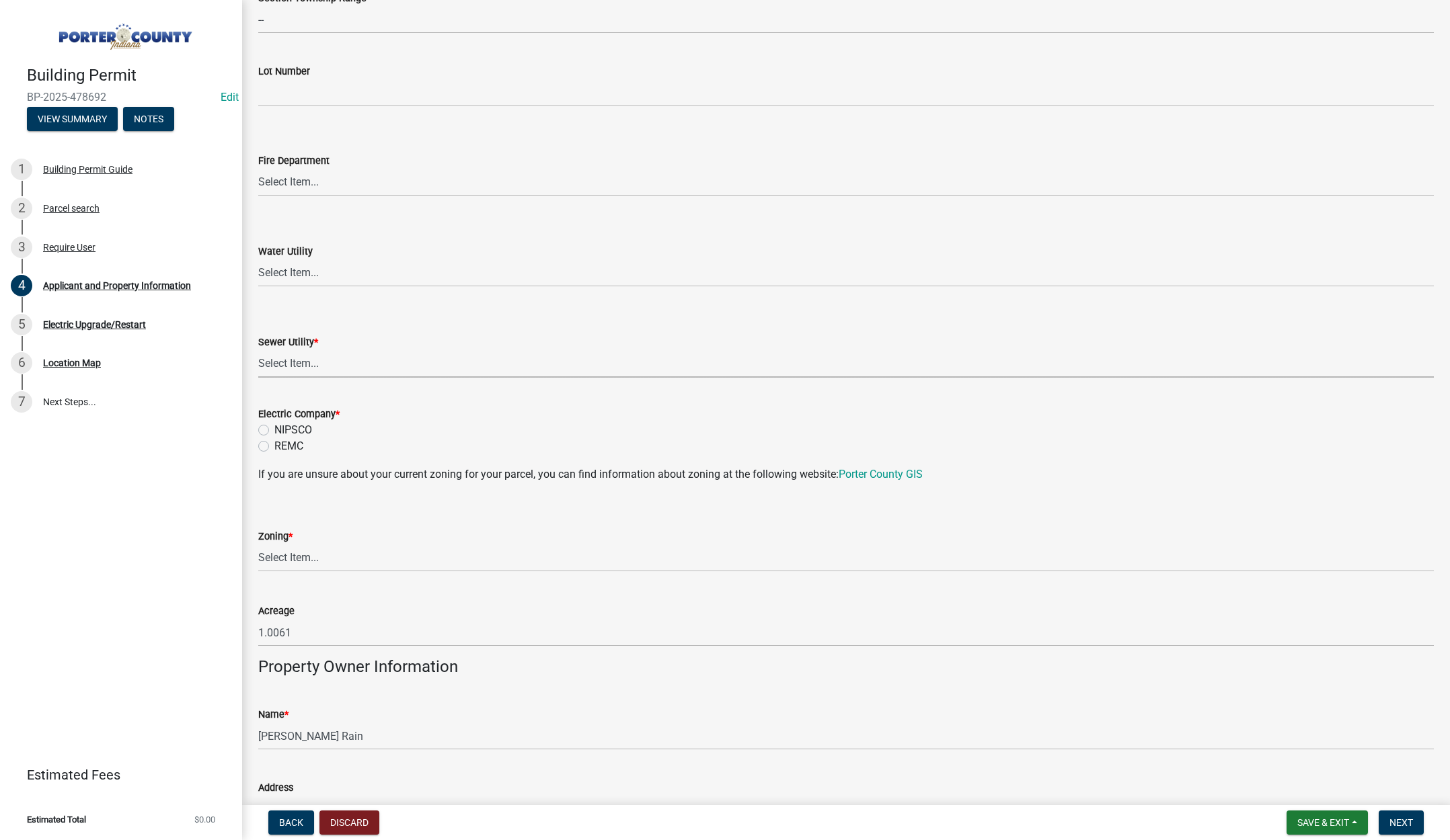
click at [287, 364] on select "Select Item... Aqua Indiana Inc Damon Run Falling Waters Lake Eliza - LEACD Nat…" at bounding box center [846, 364] width 1175 height 28
click at [258, 350] on select "Select Item... Aqua Indiana Inc Damon Run Falling Waters Lake Eliza - LEACD Nat…" at bounding box center [846, 364] width 1175 height 28
select select "ea6751d4-6bf7-4a16-89ee-f7801ab82aa1"
click at [275, 445] on label "REMC" at bounding box center [289, 446] width 29 height 16
click at [275, 445] on input "REMC" at bounding box center [279, 443] width 8 height 8
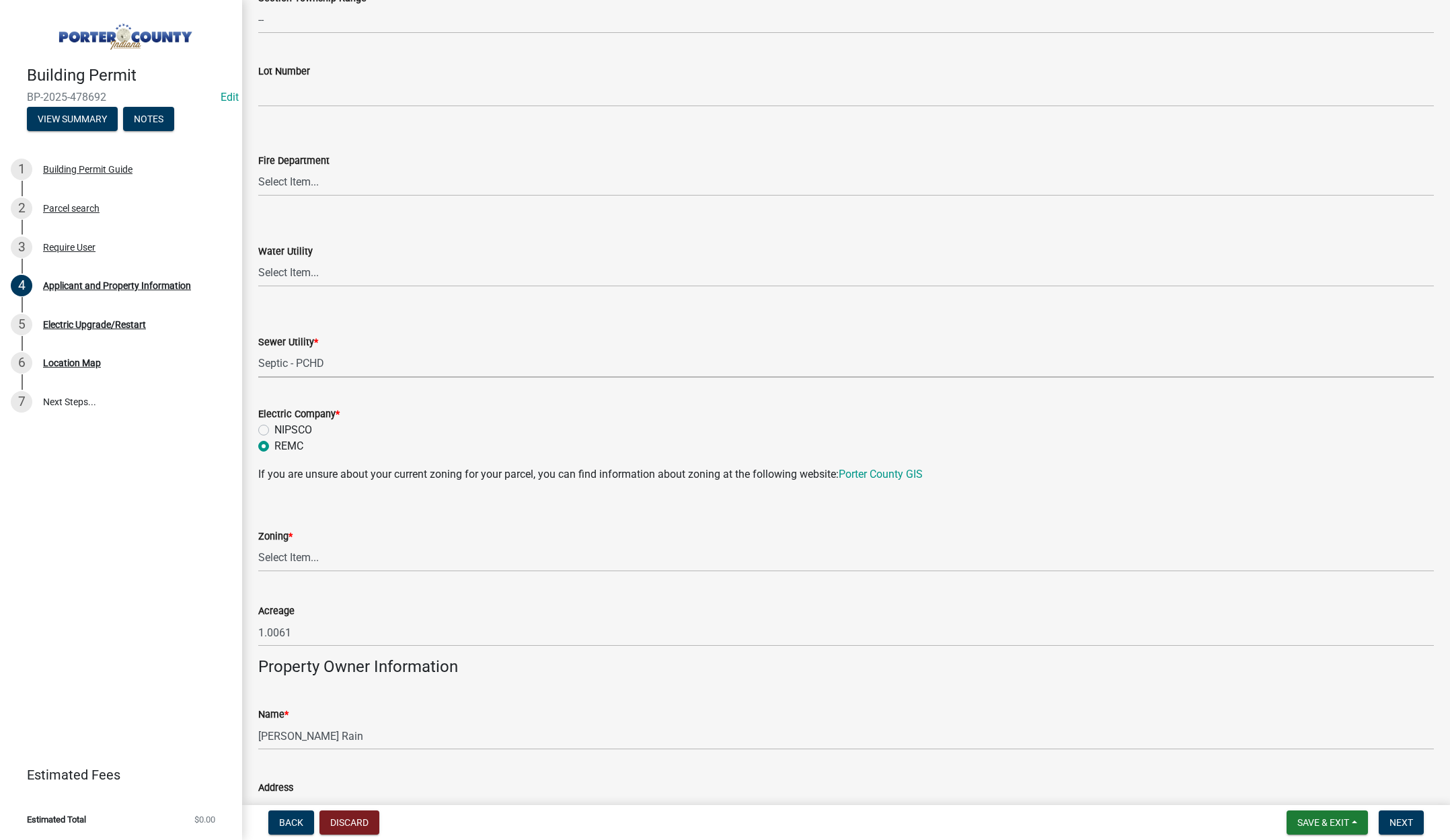
radio input "true"
click at [289, 556] on select "Select Item... A1 A2 CH CM CN I1 I2 I3 IN MP OT P1 P2 PUD R1 R2 R3 R4 RL RR" at bounding box center [846, 558] width 1175 height 28
click at [258, 544] on select "Select Item... A1 A2 CH CM CN I1 I2 I3 IN MP OT P1 P2 PUD R1 R2 R3 R4 RL RR" at bounding box center [846, 558] width 1175 height 28
select select "e2d1b1d7-ccc9-456b-9e96-e16306515997"
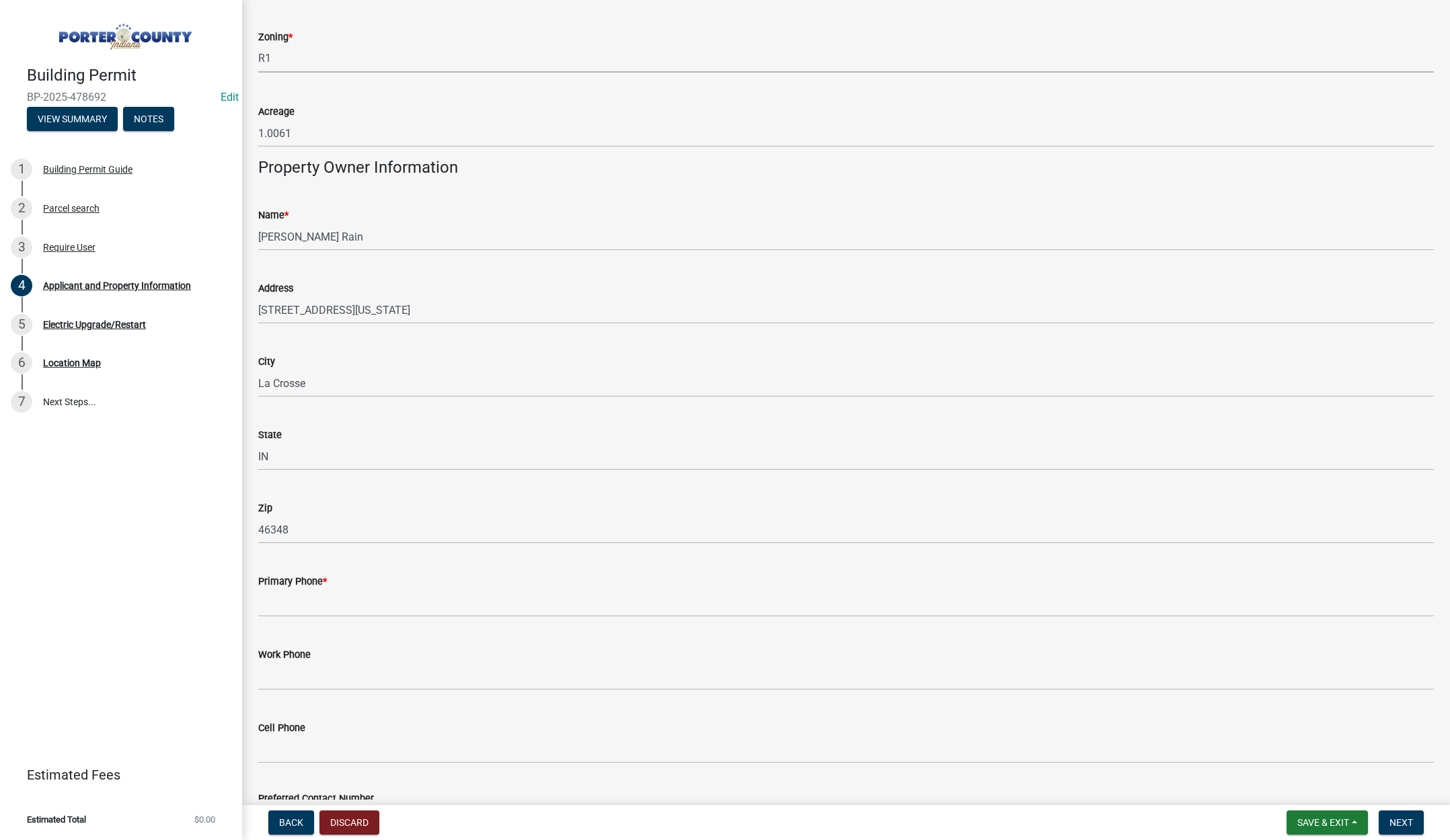
scroll to position [1412, 0]
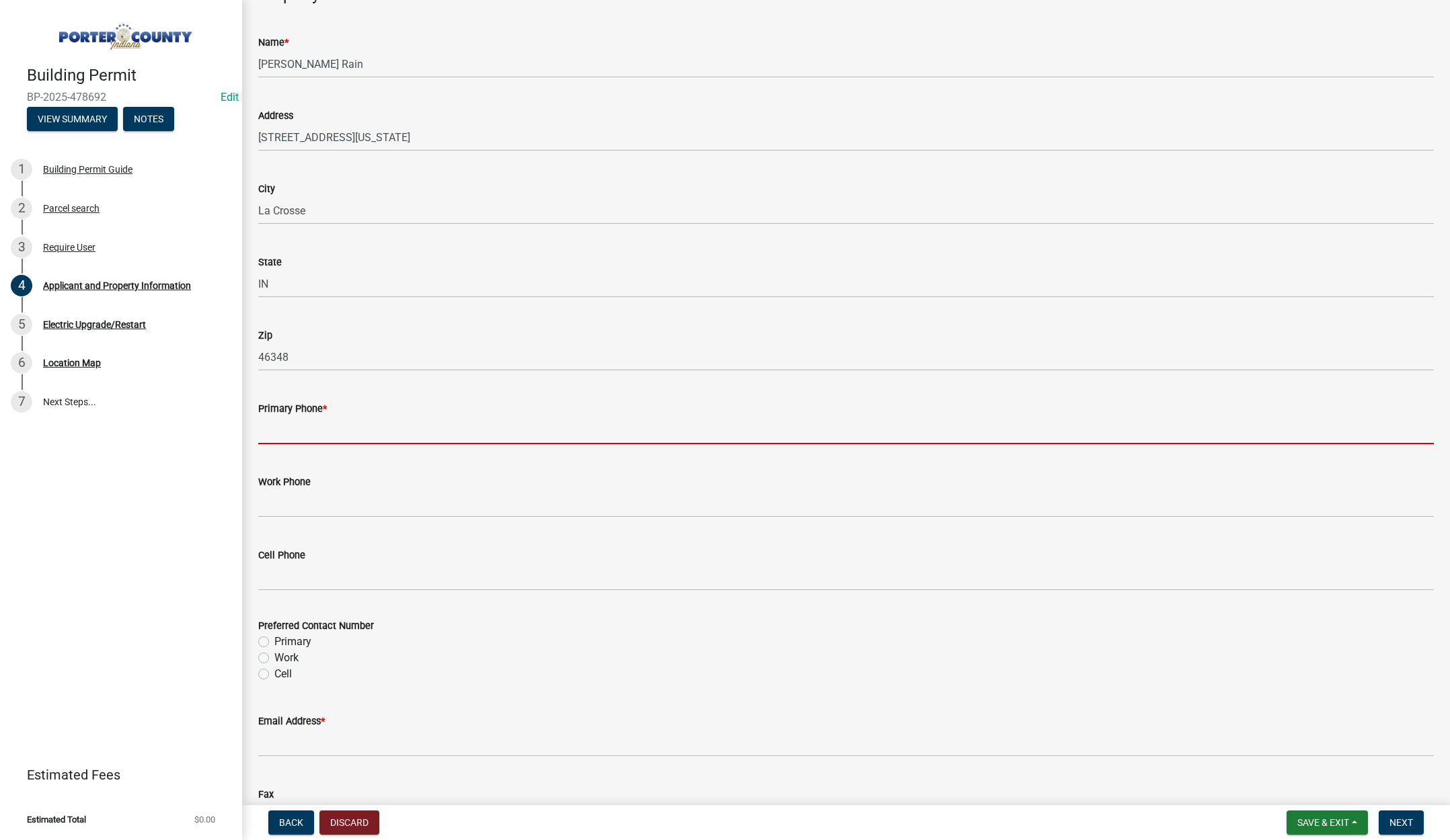
click at [311, 431] on input "Primary Phone *" at bounding box center [846, 430] width 1175 height 28
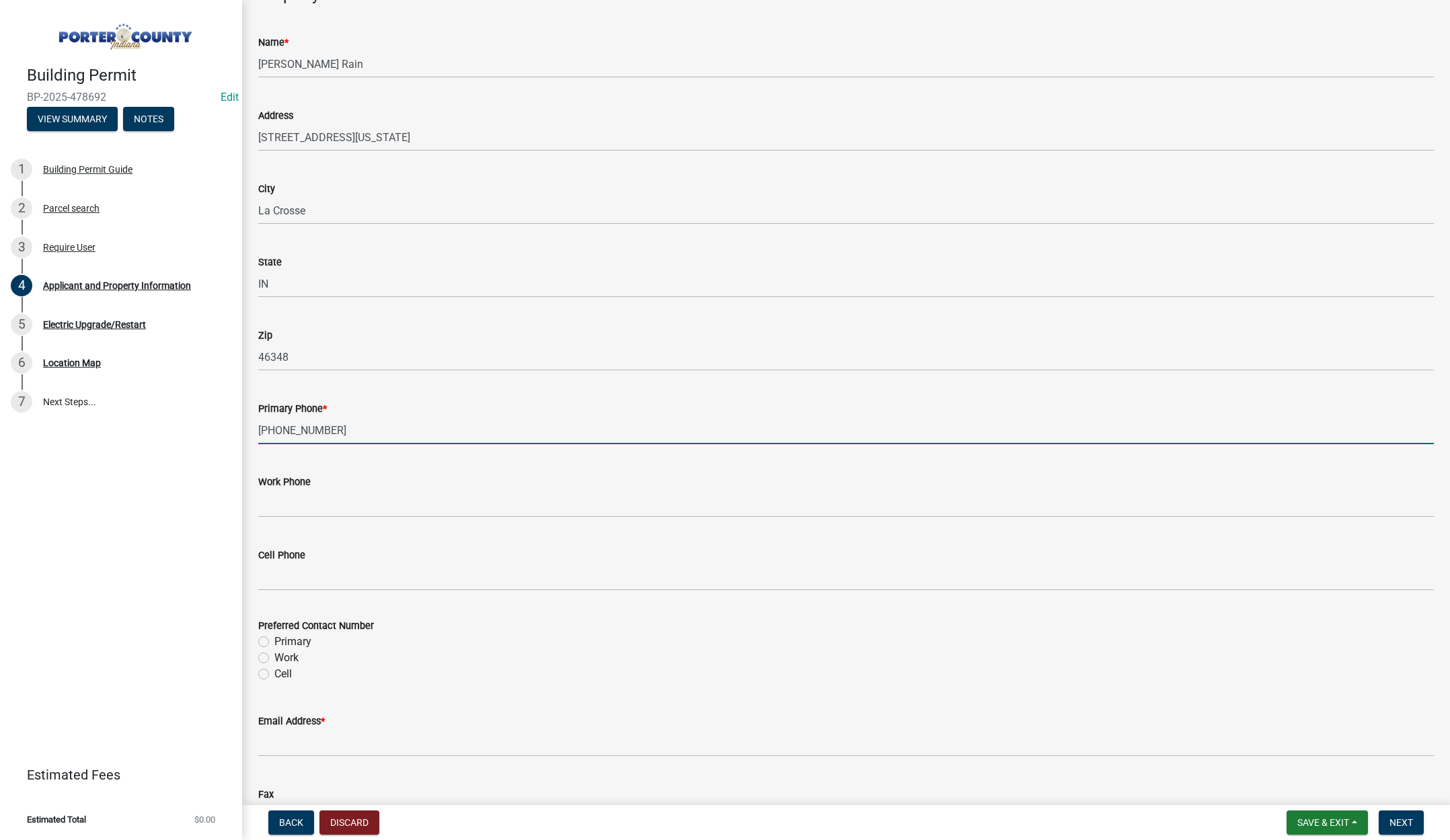
type input "571-799-6922"
drag, startPoint x: 264, startPoint y: 640, endPoint x: 263, endPoint y: 685, distance: 45.0
click at [275, 639] on label "Primary" at bounding box center [293, 642] width 37 height 16
click at [275, 639] on input "Primary" at bounding box center [279, 638] width 8 height 8
radio input "true"
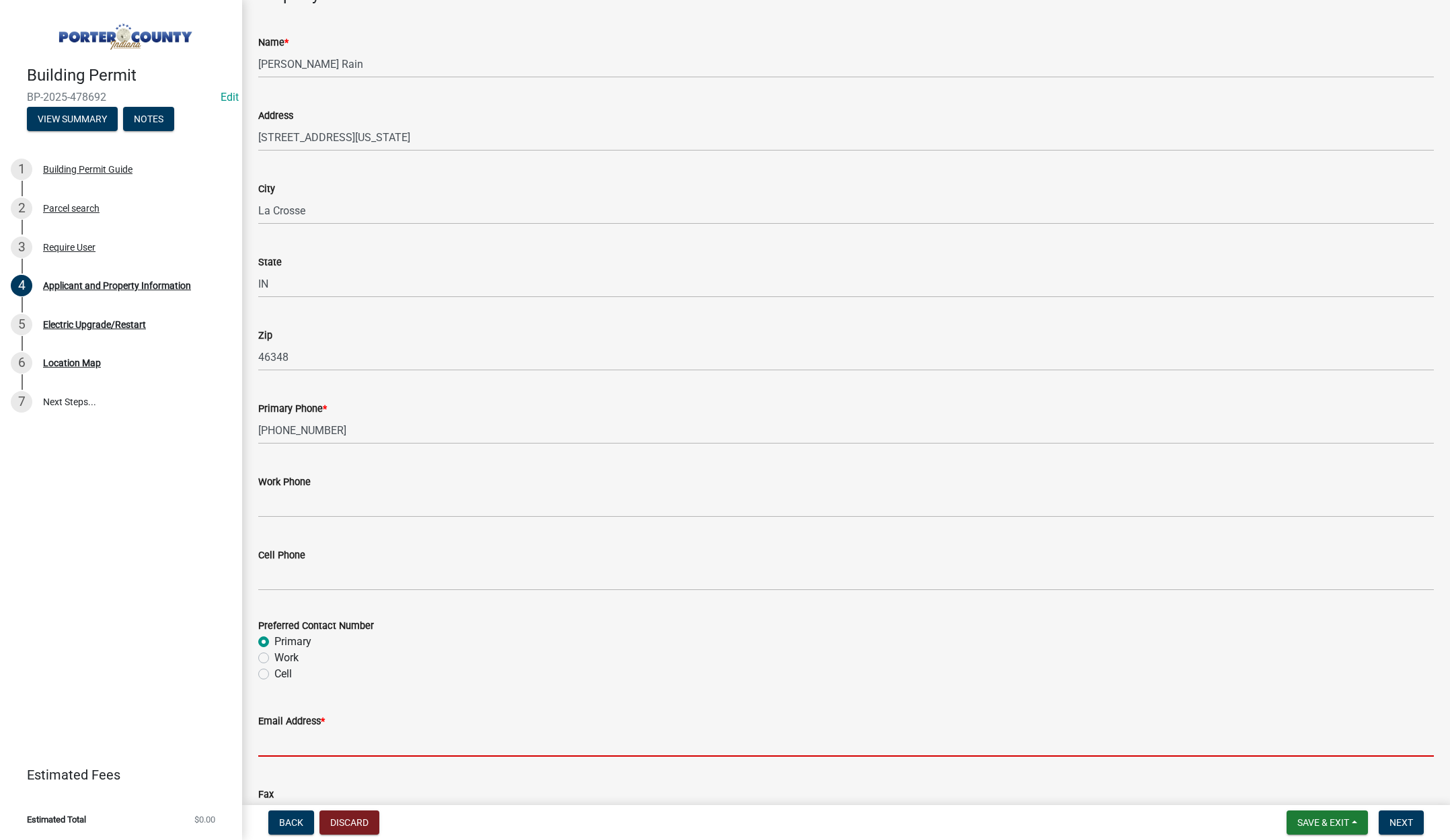
click at [271, 742] on input "Email Address *" at bounding box center [846, 743] width 1175 height 28
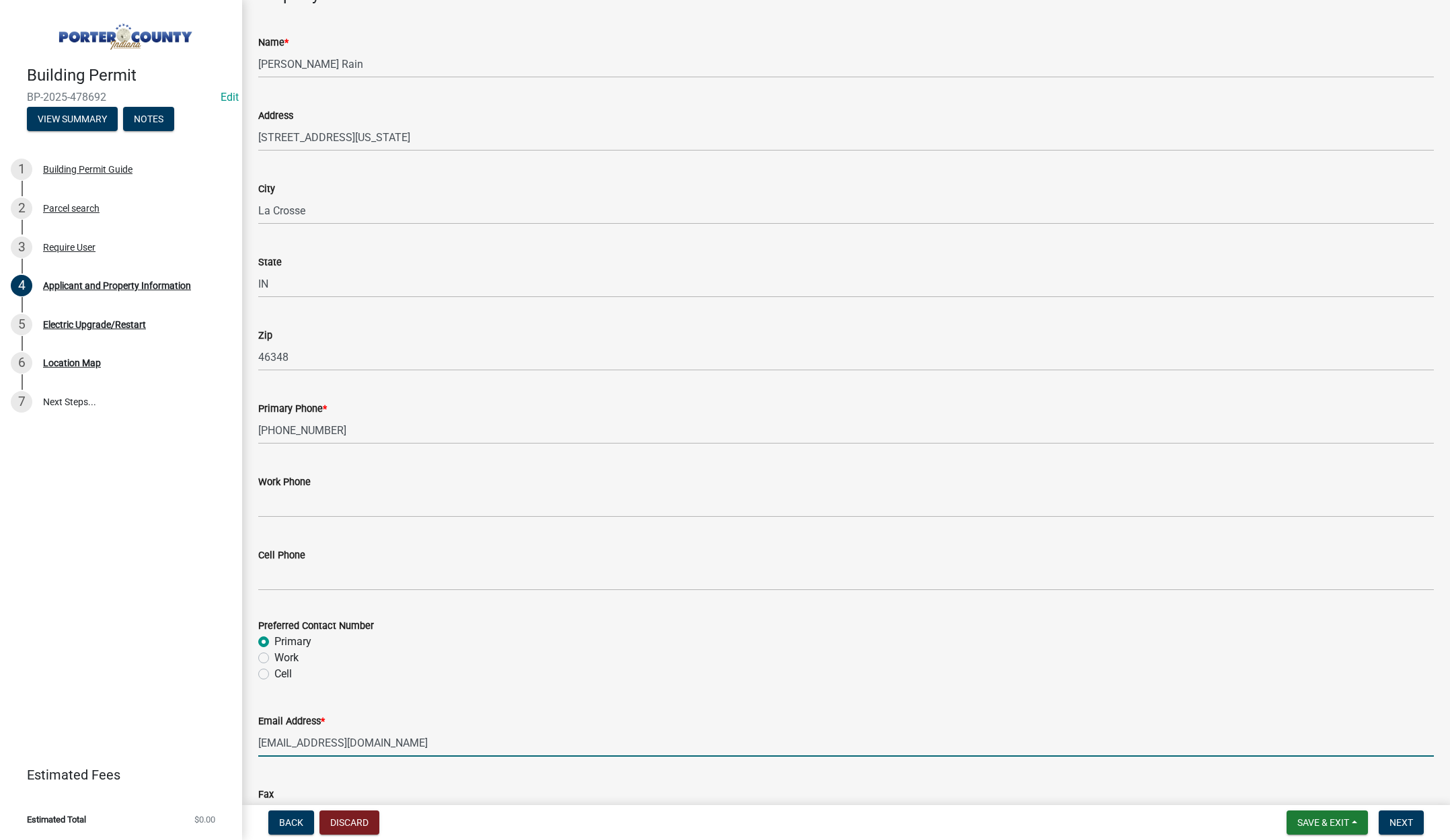
scroll to position [1674, 0]
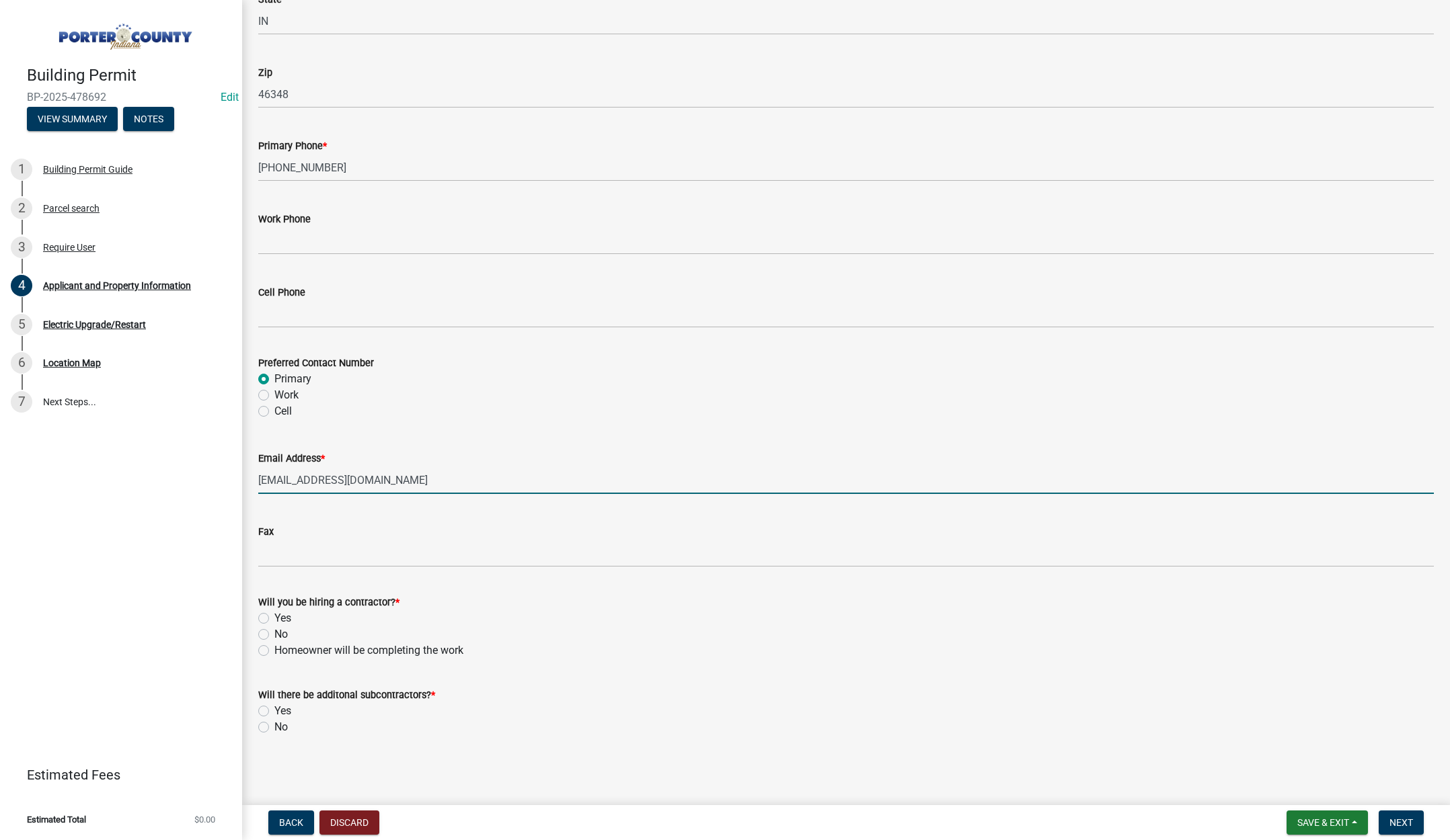
type input "henairerandall@gmail.com"
click at [275, 631] on label "No" at bounding box center [281, 634] width 13 height 16
click at [275, 631] on input "No" at bounding box center [279, 630] width 8 height 8
radio input "true"
drag, startPoint x: 260, startPoint y: 725, endPoint x: 514, endPoint y: 752, distance: 255.4
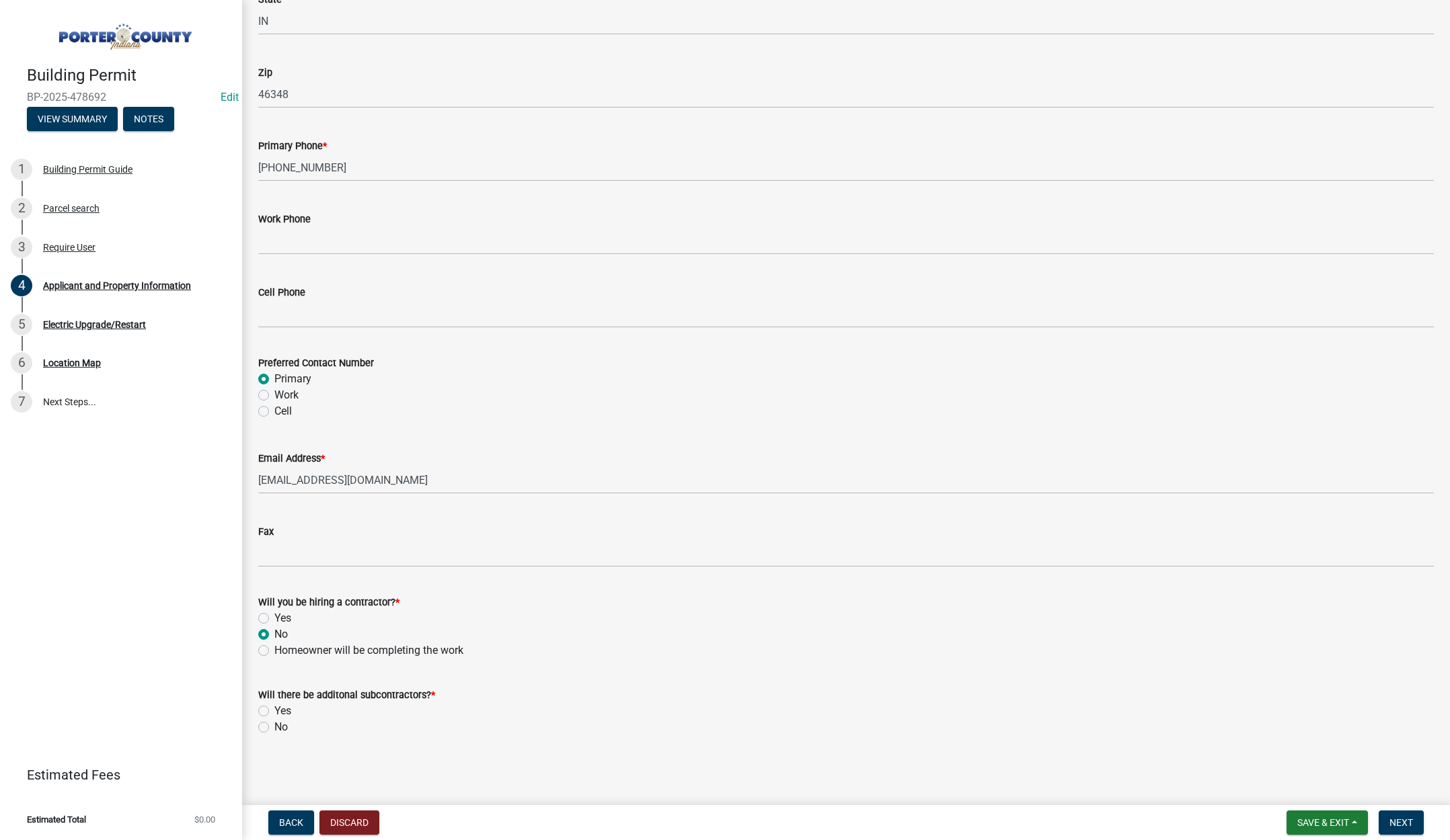
click at [275, 725] on label "No" at bounding box center [281, 727] width 13 height 16
click at [275, 725] on input "No" at bounding box center [279, 724] width 8 height 8
radio input "true"
click at [1394, 816] on button "Next" at bounding box center [1401, 822] width 45 height 24
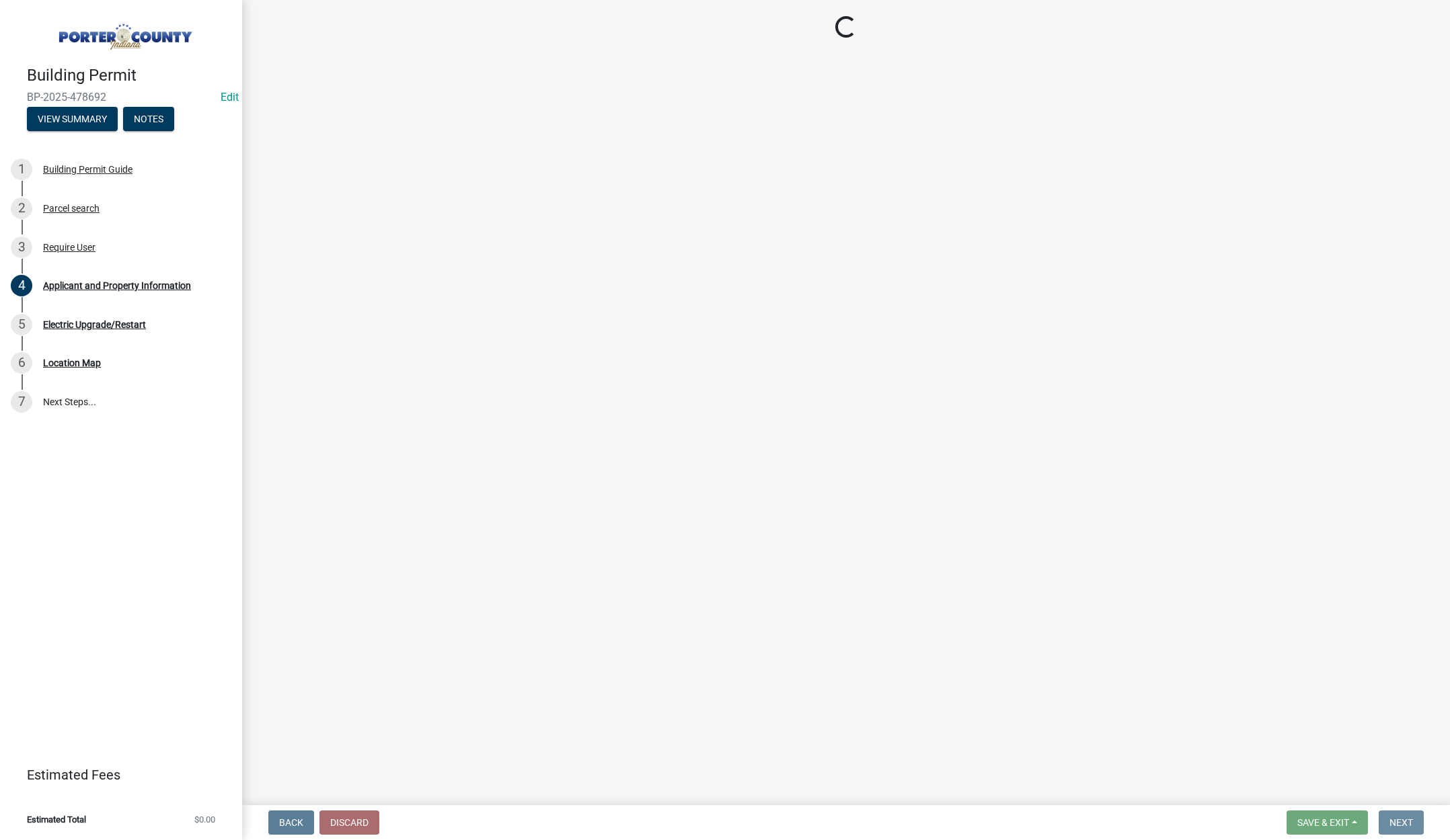
scroll to position [0, 0]
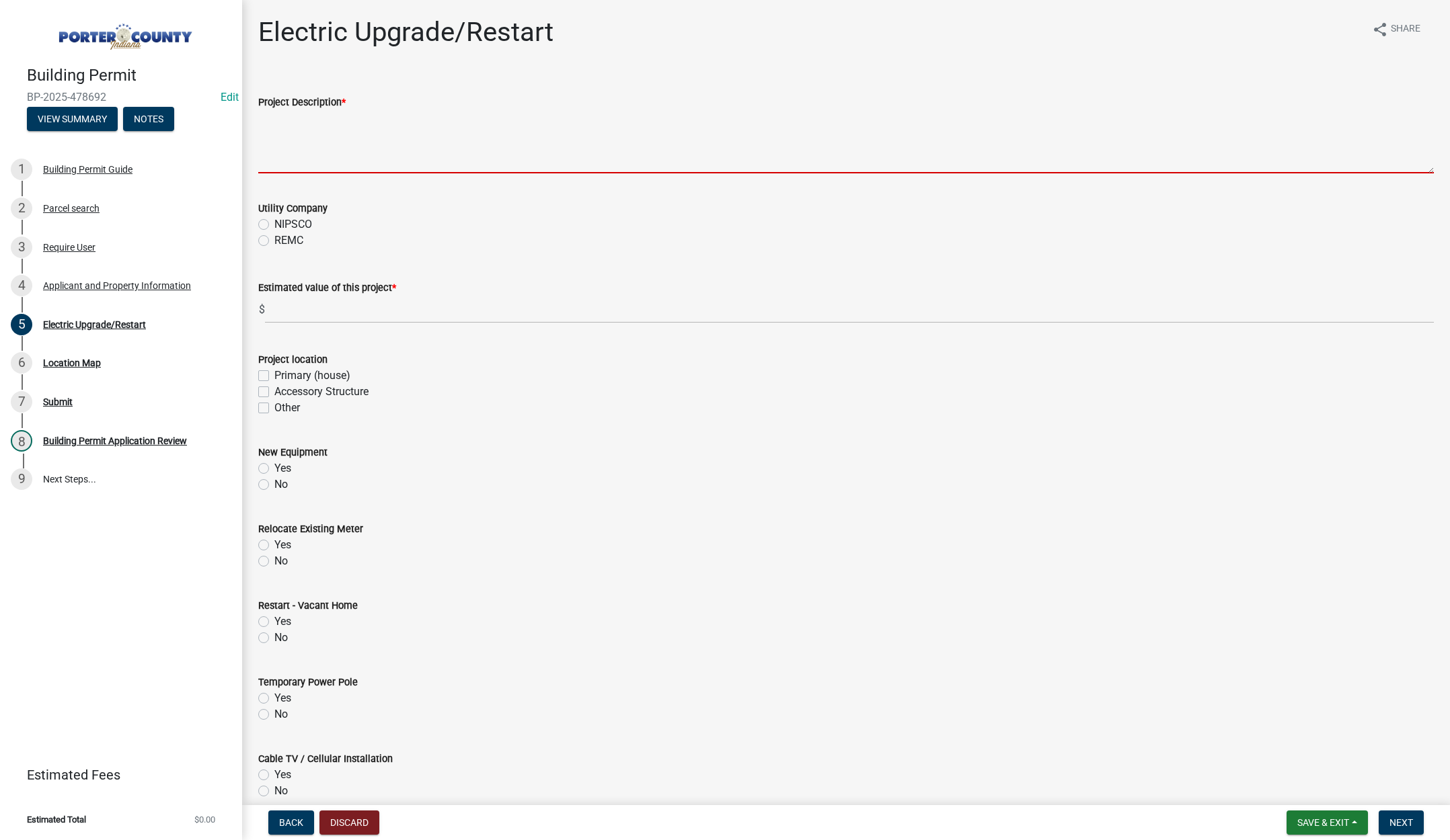
click at [290, 133] on textarea "Project Description *" at bounding box center [846, 142] width 1175 height 64
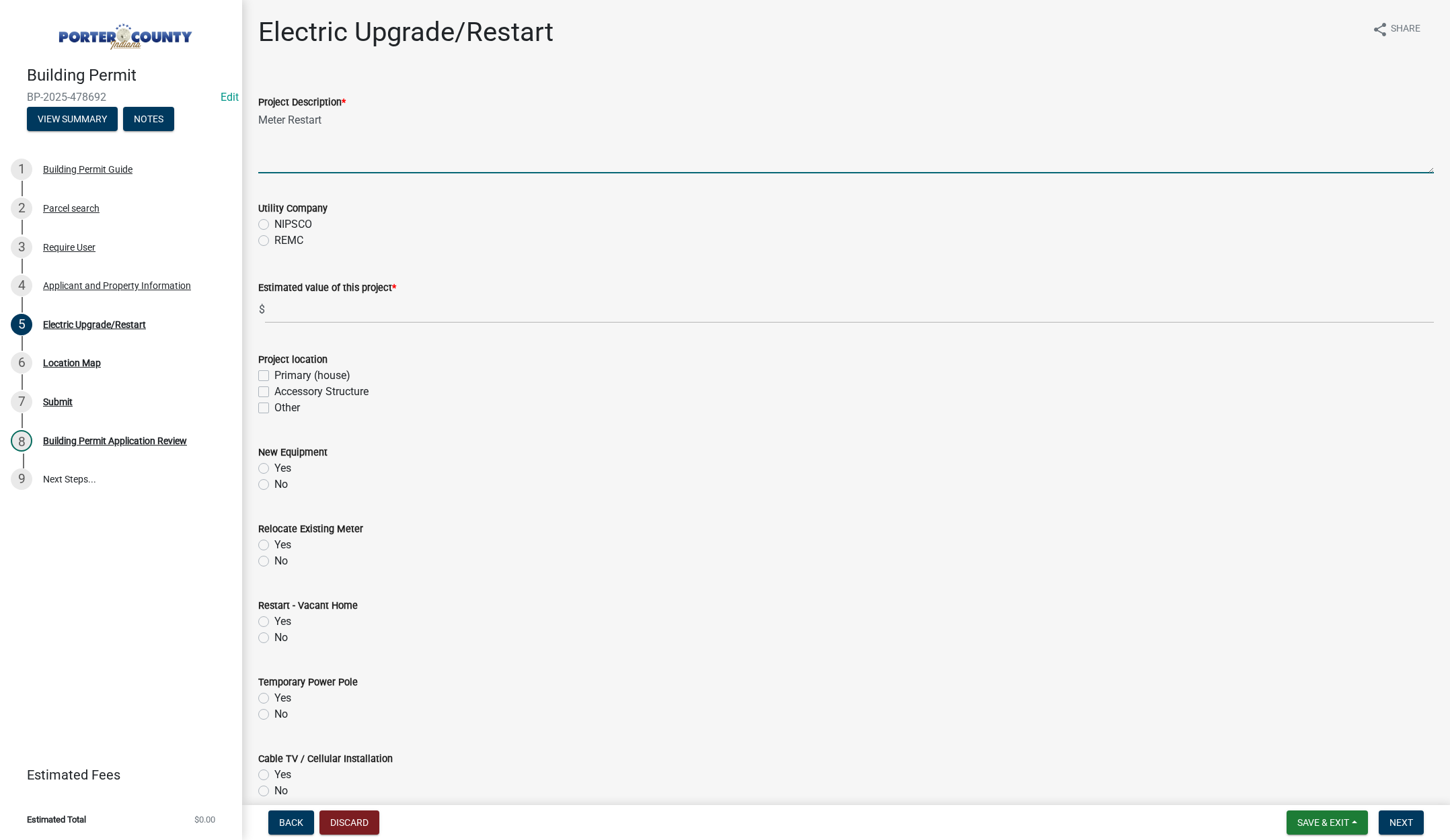
type textarea "Meter Restart"
drag, startPoint x: 265, startPoint y: 239, endPoint x: 283, endPoint y: 286, distance: 50.3
click at [275, 239] on label "REMC" at bounding box center [289, 240] width 29 height 16
click at [275, 239] on input "REMC" at bounding box center [279, 236] width 8 height 8
radio input "true"
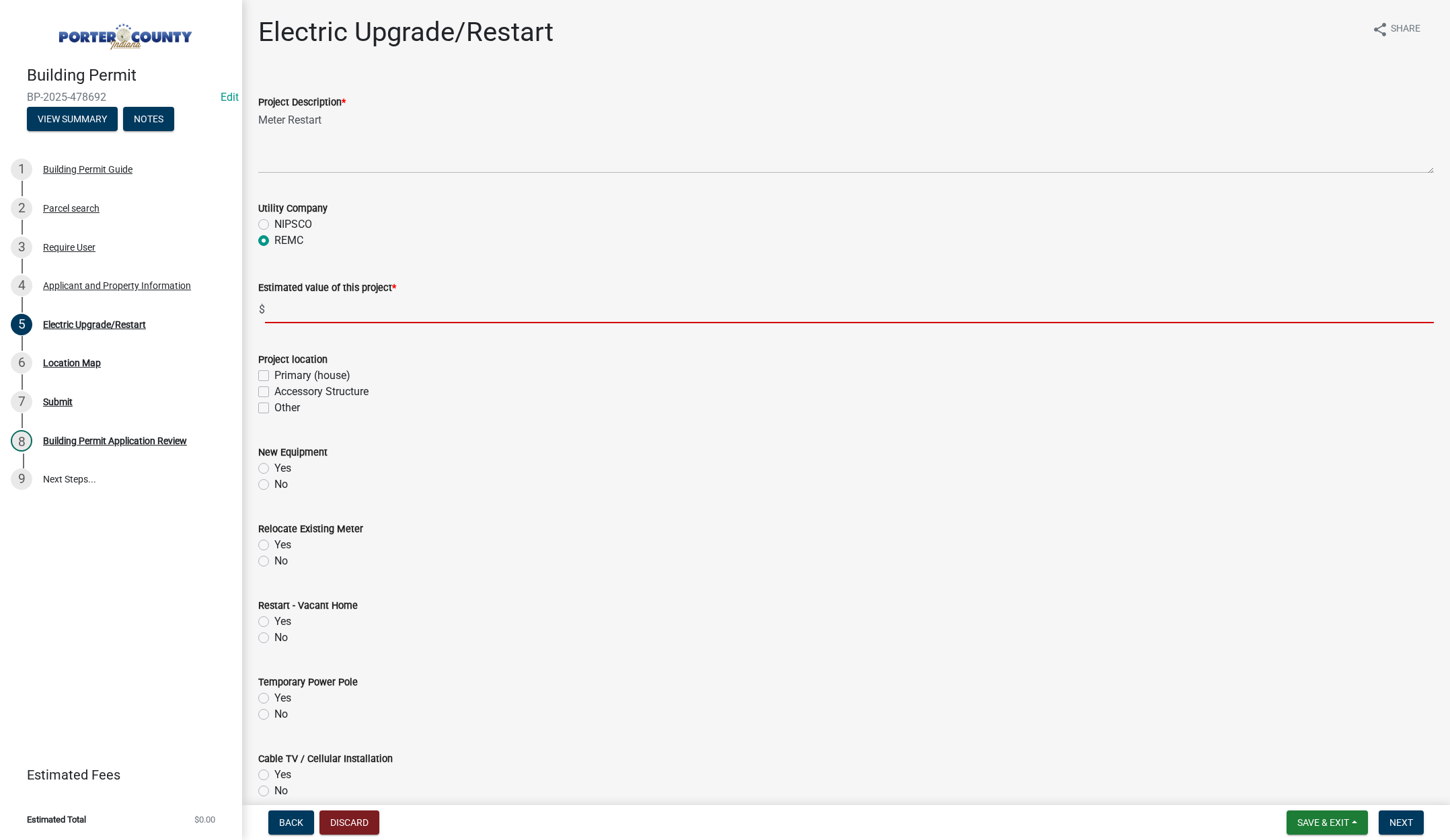
drag, startPoint x: 292, startPoint y: 309, endPoint x: 302, endPoint y: 303, distance: 11.7
click at [292, 309] on input "text" at bounding box center [849, 309] width 1169 height 28
type input "0"
click at [275, 372] on label "Primary (house)" at bounding box center [313, 376] width 76 height 16
click at [275, 372] on input "Primary (house)" at bounding box center [279, 372] width 8 height 8
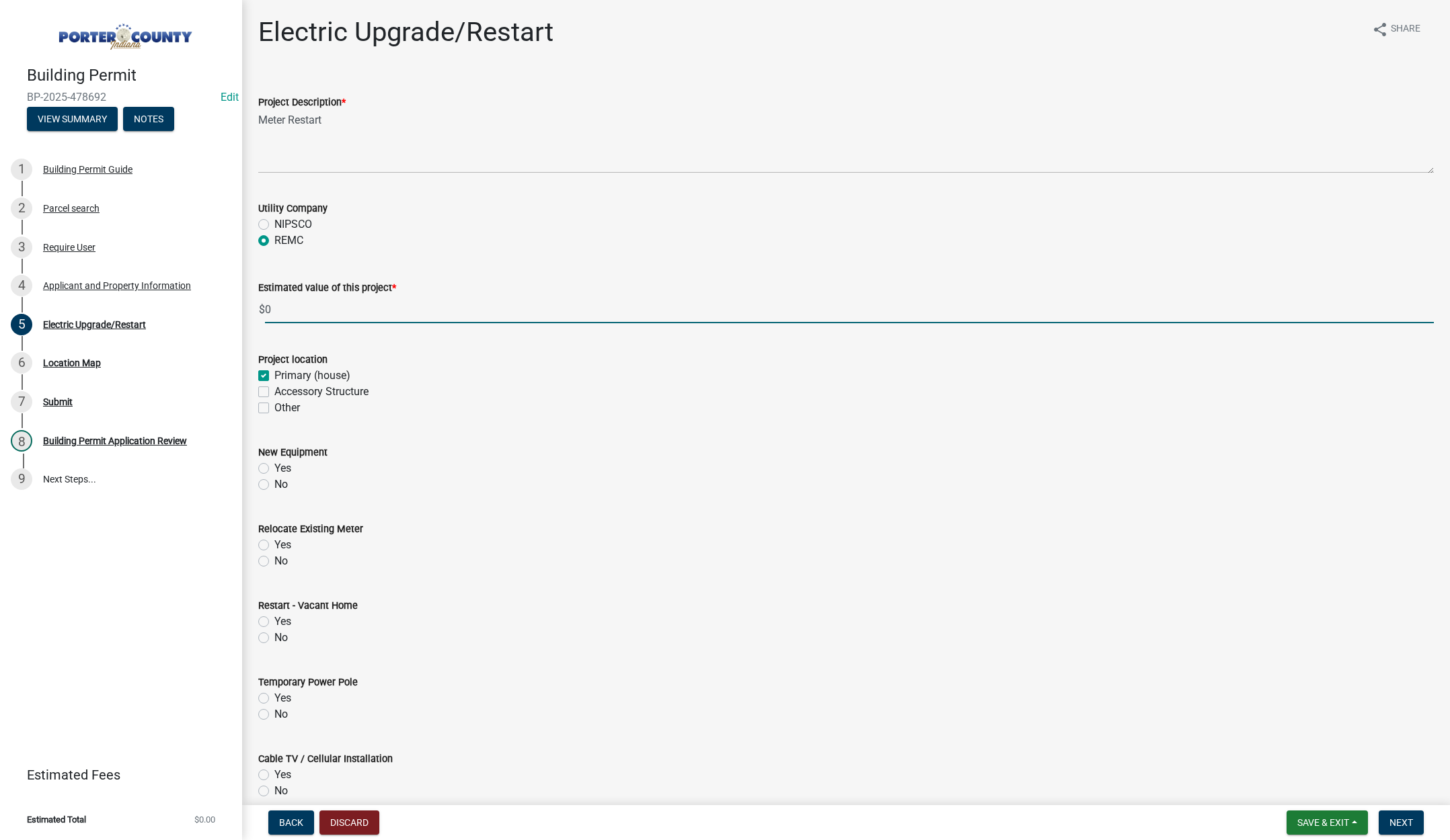
checkbox input "true"
checkbox input "false"
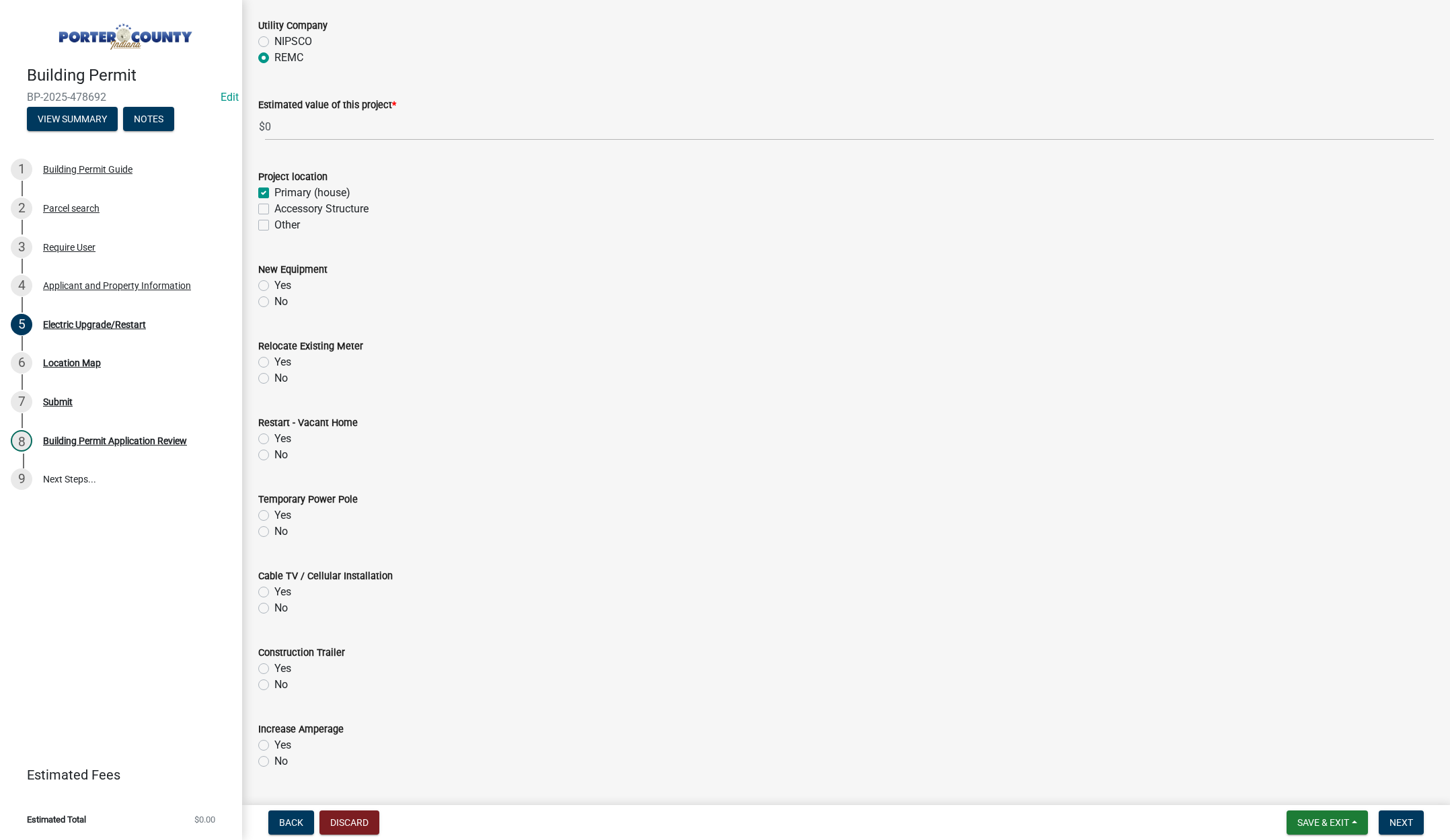
scroll to position [202, 0]
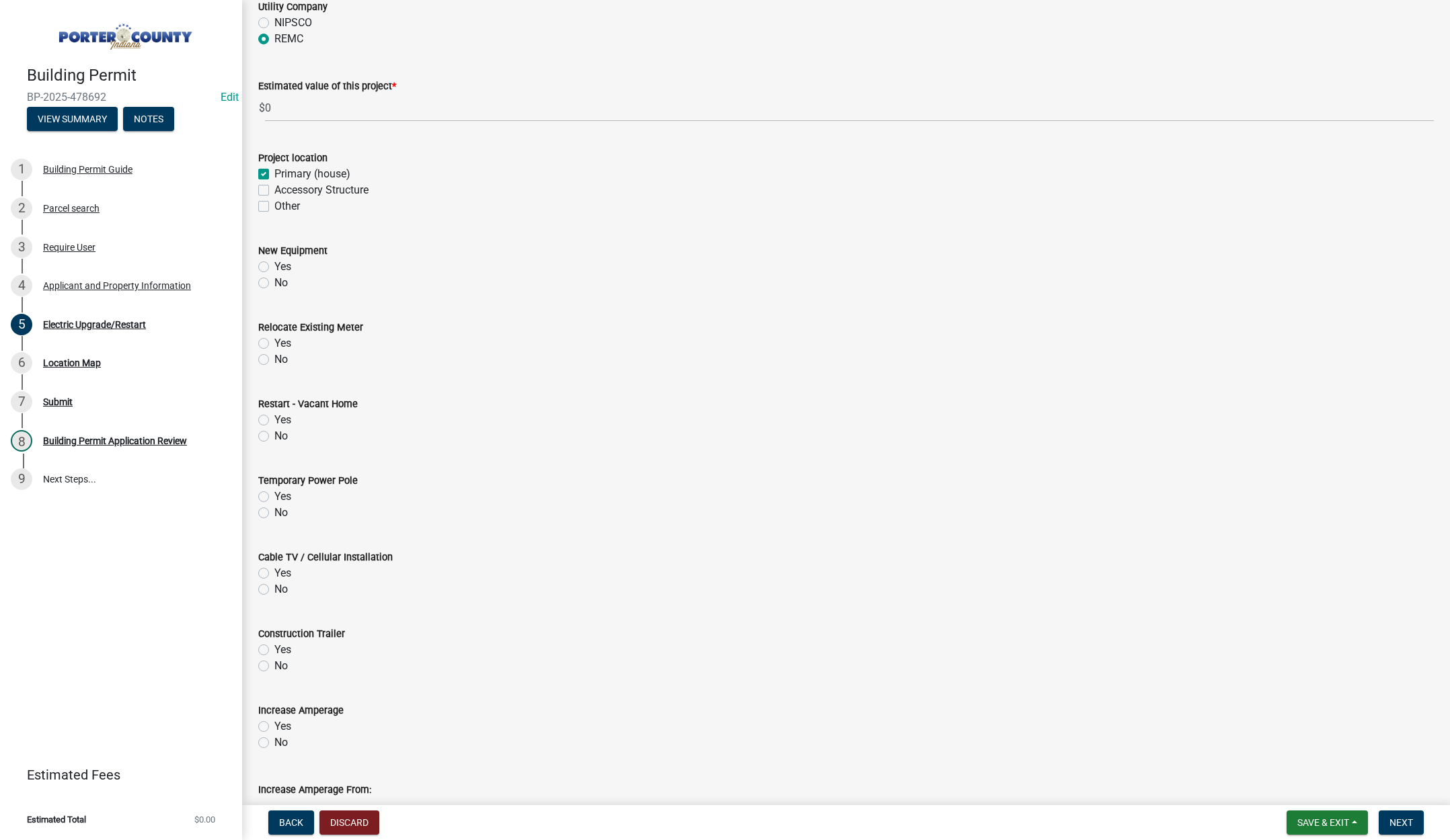
click at [275, 284] on label "No" at bounding box center [281, 282] width 13 height 16
click at [275, 284] on input "No" at bounding box center [279, 279] width 8 height 8
radio input "true"
drag, startPoint x: 266, startPoint y: 360, endPoint x: 266, endPoint y: 372, distance: 12.0
click at [275, 360] on label "No" at bounding box center [281, 359] width 13 height 16
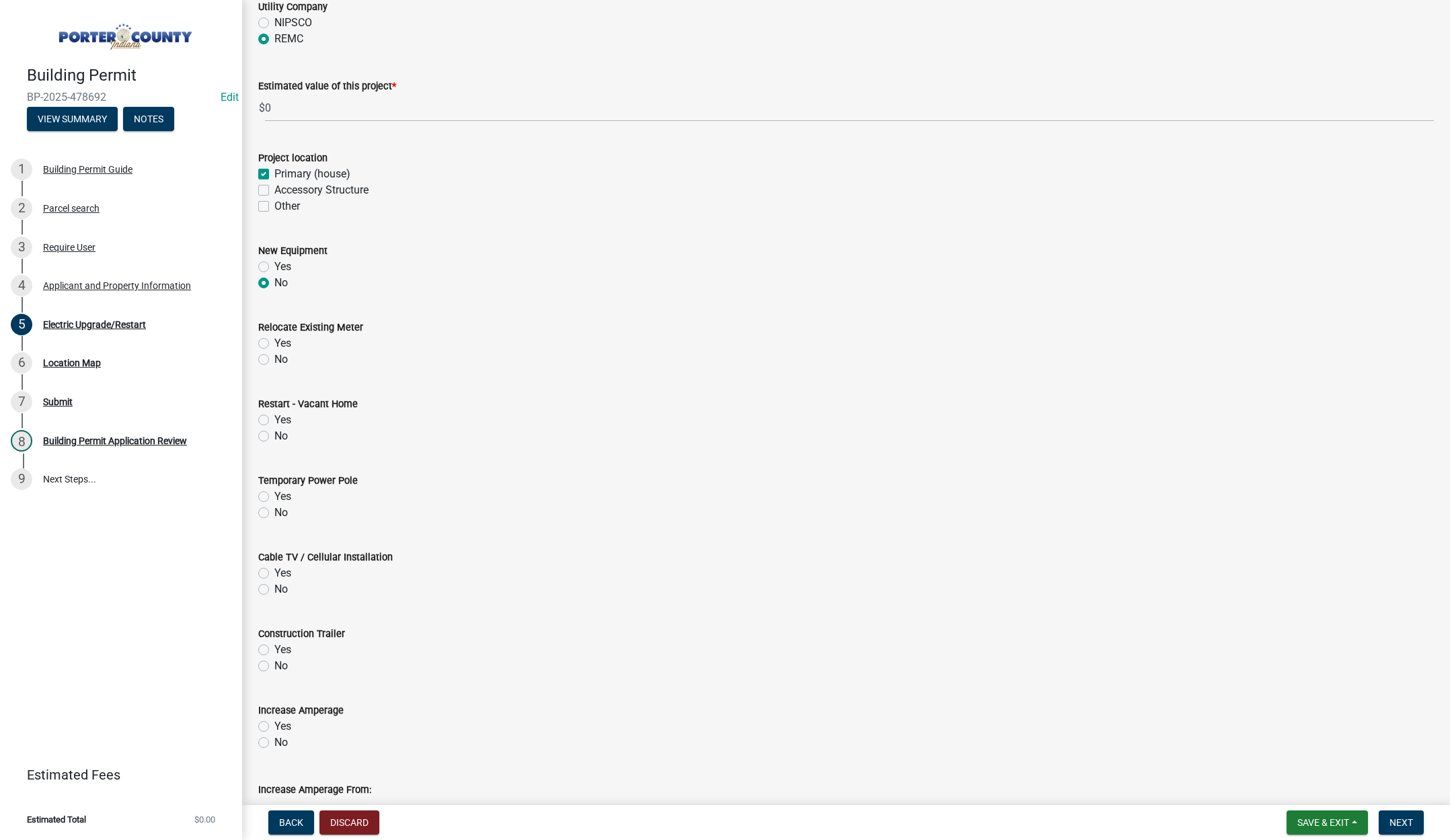
click at [275, 360] on input "No" at bounding box center [279, 356] width 8 height 8
radio input "true"
click at [275, 437] on label "No" at bounding box center [281, 436] width 13 height 16
click at [275, 437] on input "No" at bounding box center [279, 433] width 8 height 8
radio input "true"
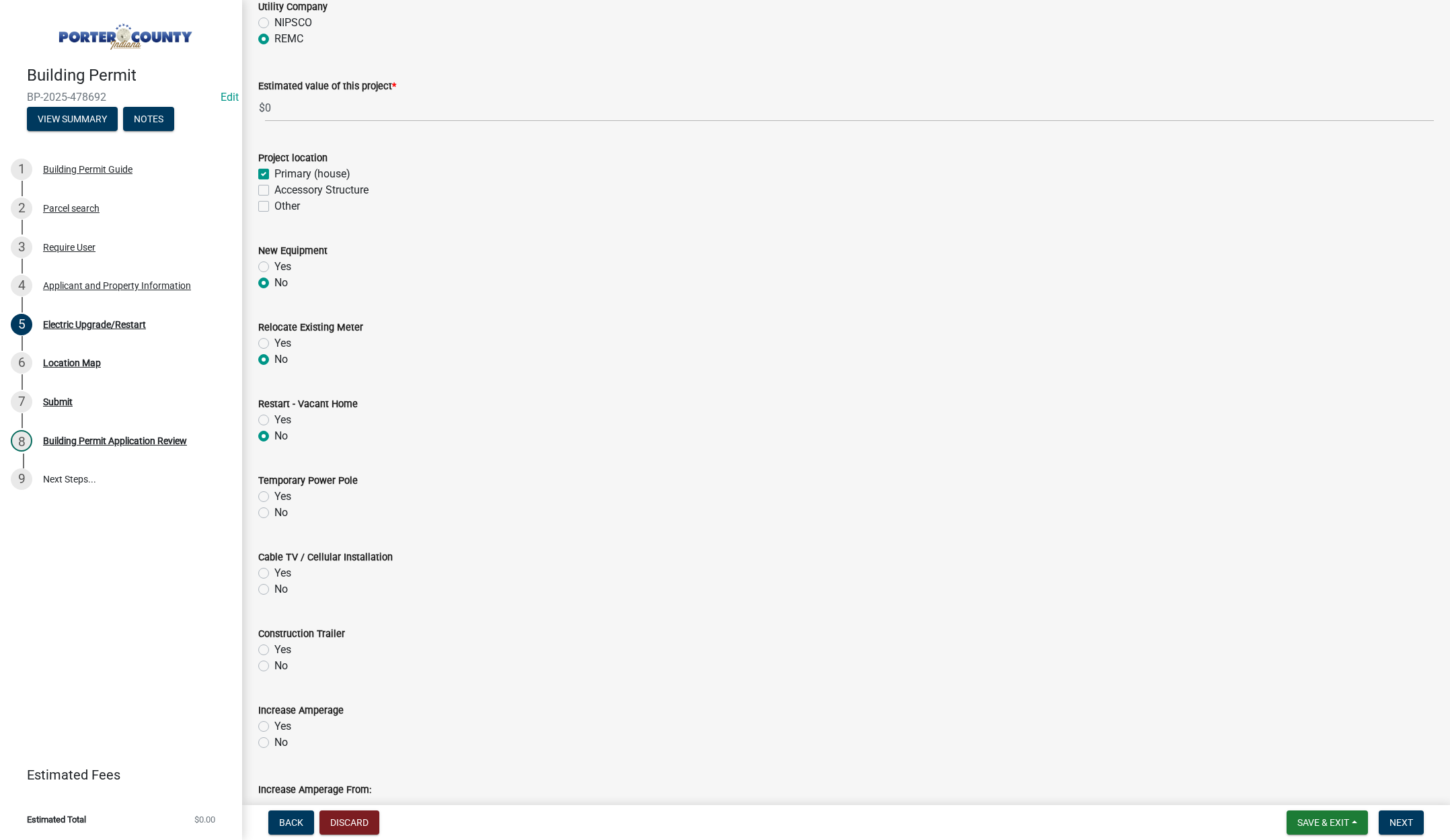
click at [275, 512] on label "No" at bounding box center [281, 512] width 13 height 16
click at [275, 512] on input "No" at bounding box center [279, 509] width 8 height 8
radio input "true"
drag, startPoint x: 262, startPoint y: 419, endPoint x: 261, endPoint y: 464, distance: 45.0
click at [275, 418] on label "Yes" at bounding box center [283, 420] width 17 height 16
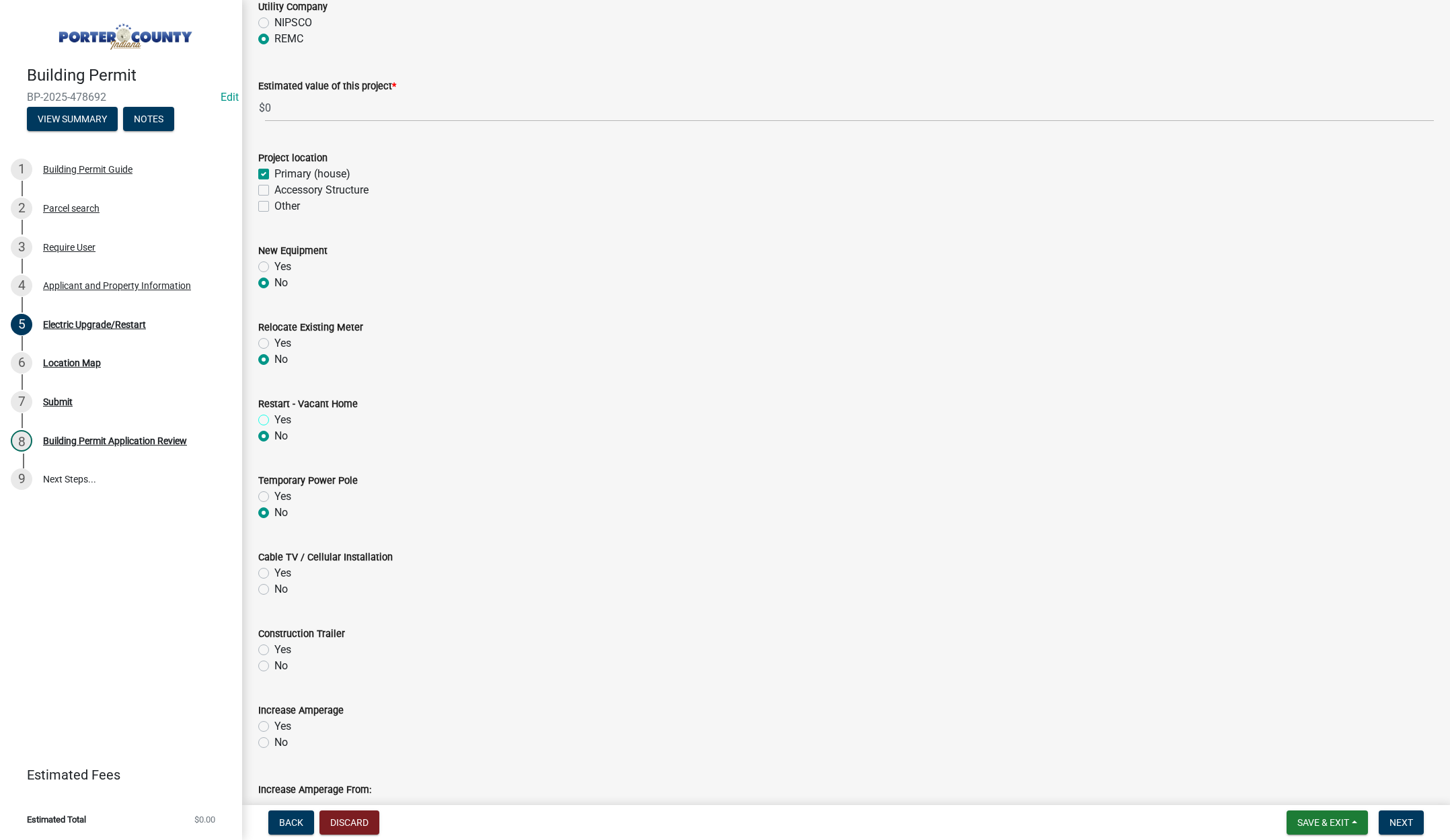
click at [275, 418] on input "Yes" at bounding box center [279, 416] width 8 height 8
radio input "true"
click at [275, 592] on label "No" at bounding box center [281, 589] width 13 height 16
click at [275, 590] on input "No" at bounding box center [279, 586] width 8 height 8
radio input "true"
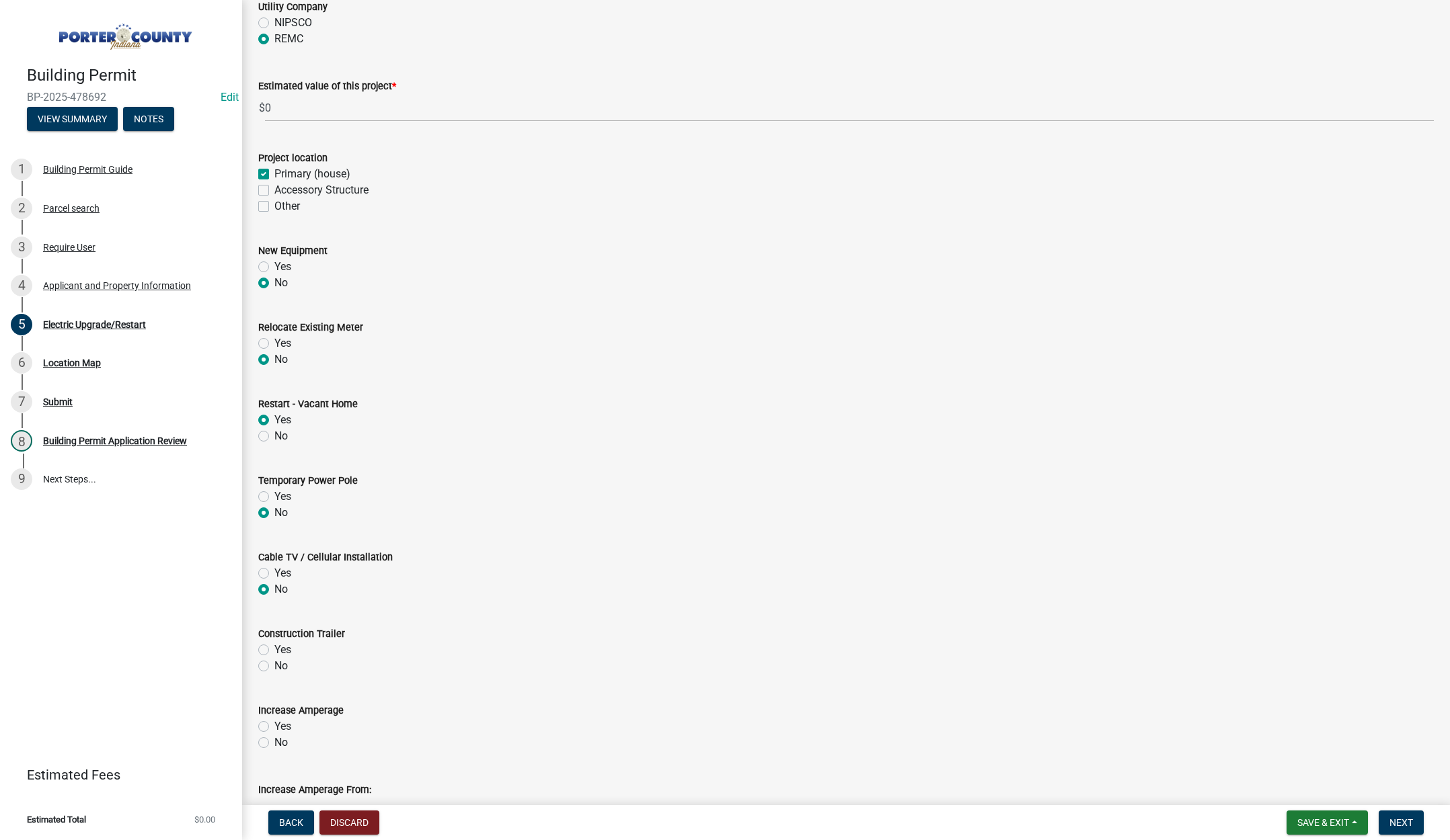
drag, startPoint x: 263, startPoint y: 667, endPoint x: 271, endPoint y: 693, distance: 27.2
click at [275, 667] on label "No" at bounding box center [281, 666] width 13 height 16
click at [275, 667] on input "No" at bounding box center [279, 662] width 8 height 8
radio input "true"
click at [275, 745] on label "No" at bounding box center [281, 743] width 13 height 16
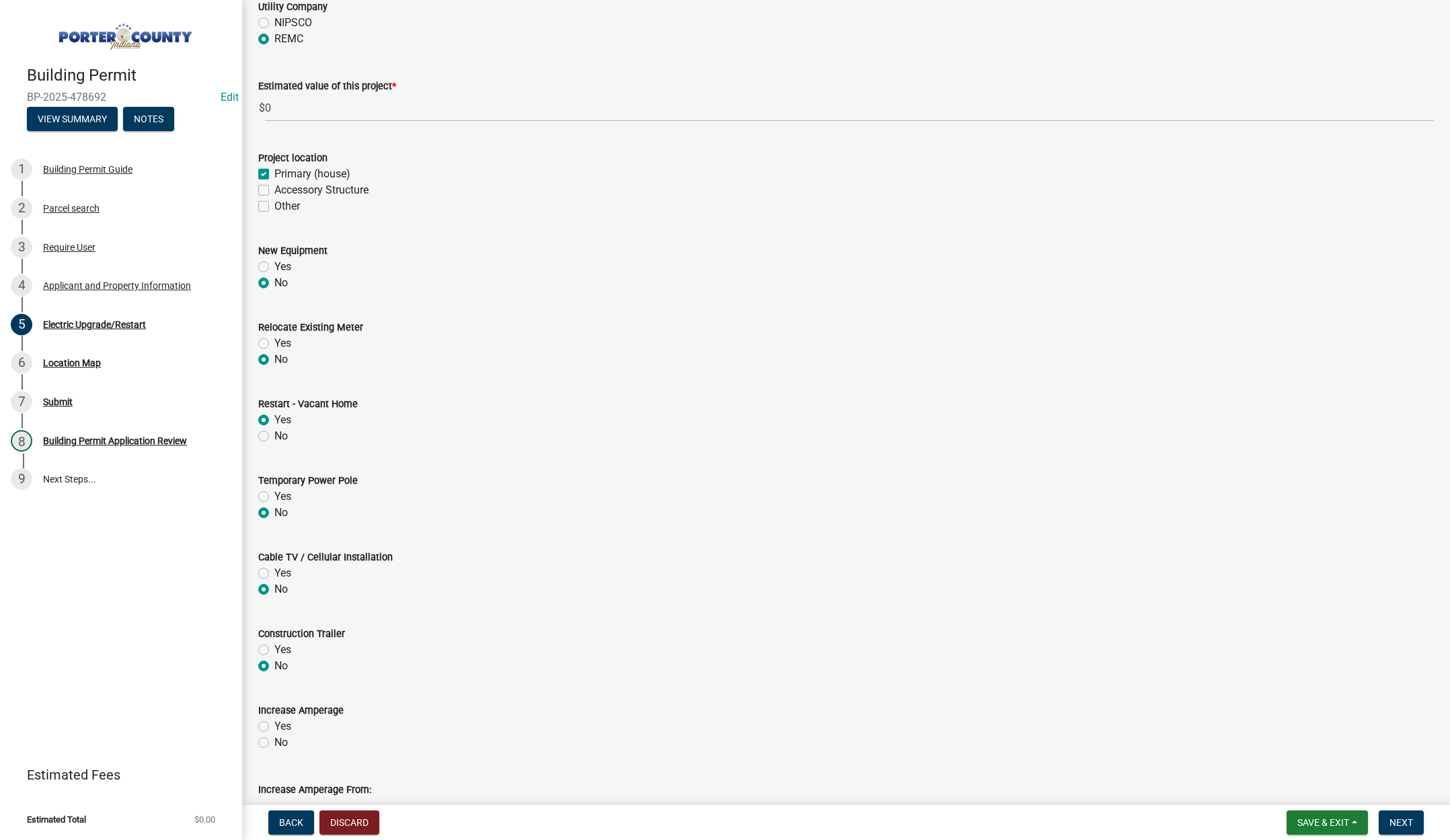
click at [275, 743] on input "No" at bounding box center [279, 739] width 8 height 8
radio input "true"
click at [1393, 823] on span "Next" at bounding box center [1401, 822] width 23 height 11
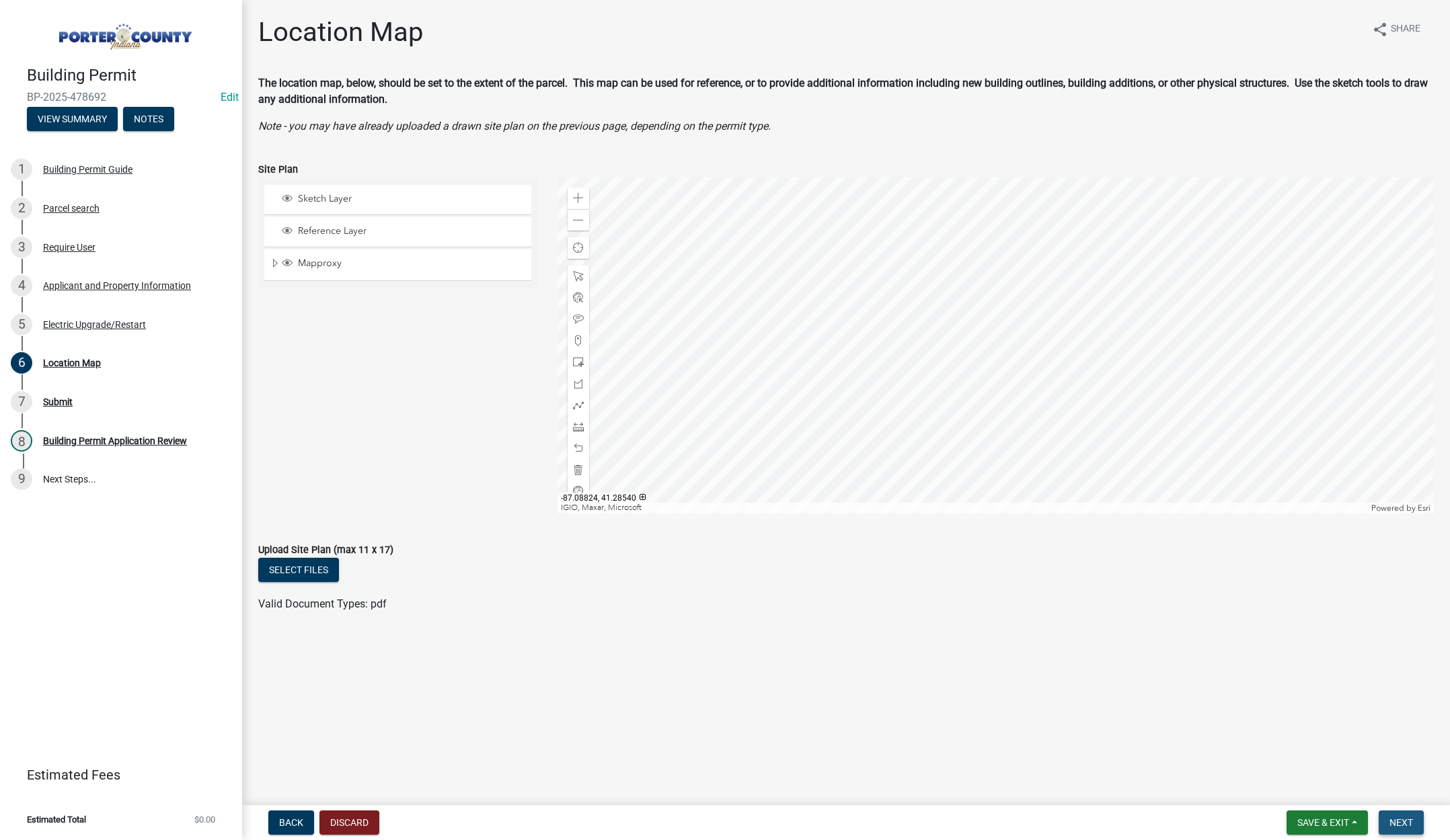
click at [1396, 818] on span "Next" at bounding box center [1401, 822] width 23 height 11
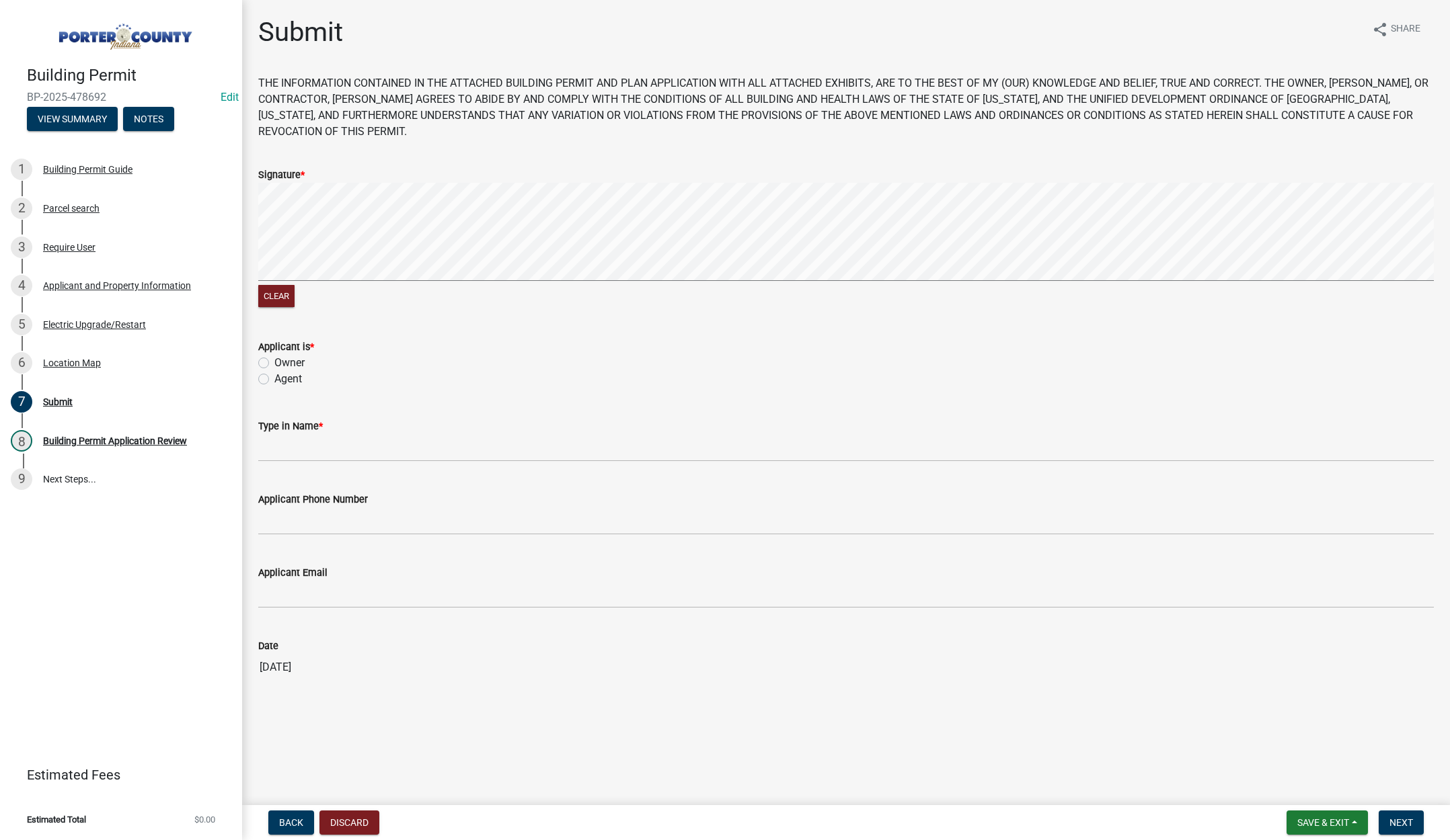
click at [275, 379] on label "Agent" at bounding box center [288, 379] width 28 height 16
click at [275, 379] on input "Agent" at bounding box center [279, 376] width 8 height 8
radio input "true"
click at [263, 443] on input "Type in Name *" at bounding box center [846, 448] width 1175 height 28
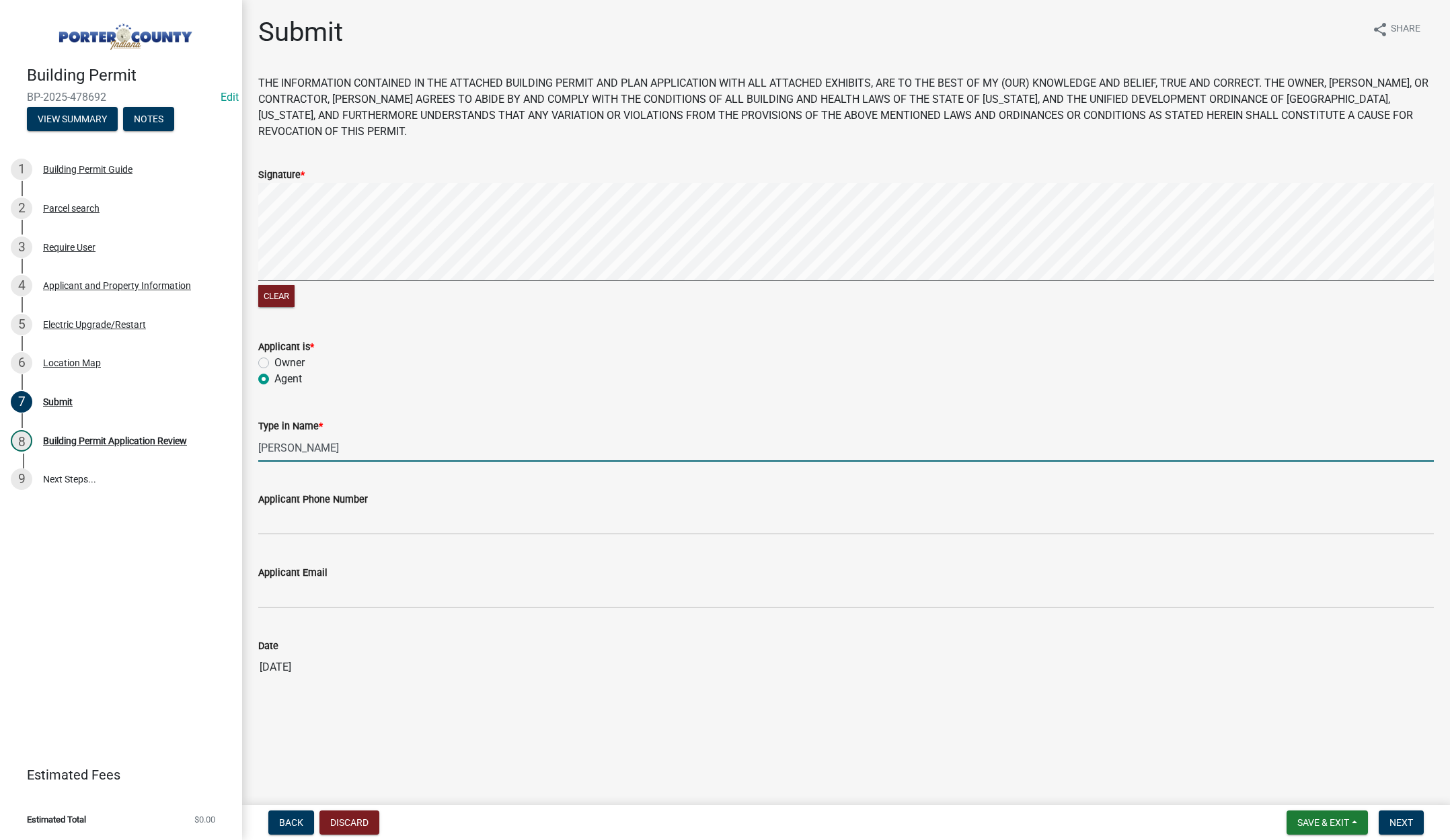
type input "Randall"
click at [329, 514] on input "Applicant Phone Number" at bounding box center [846, 521] width 1175 height 28
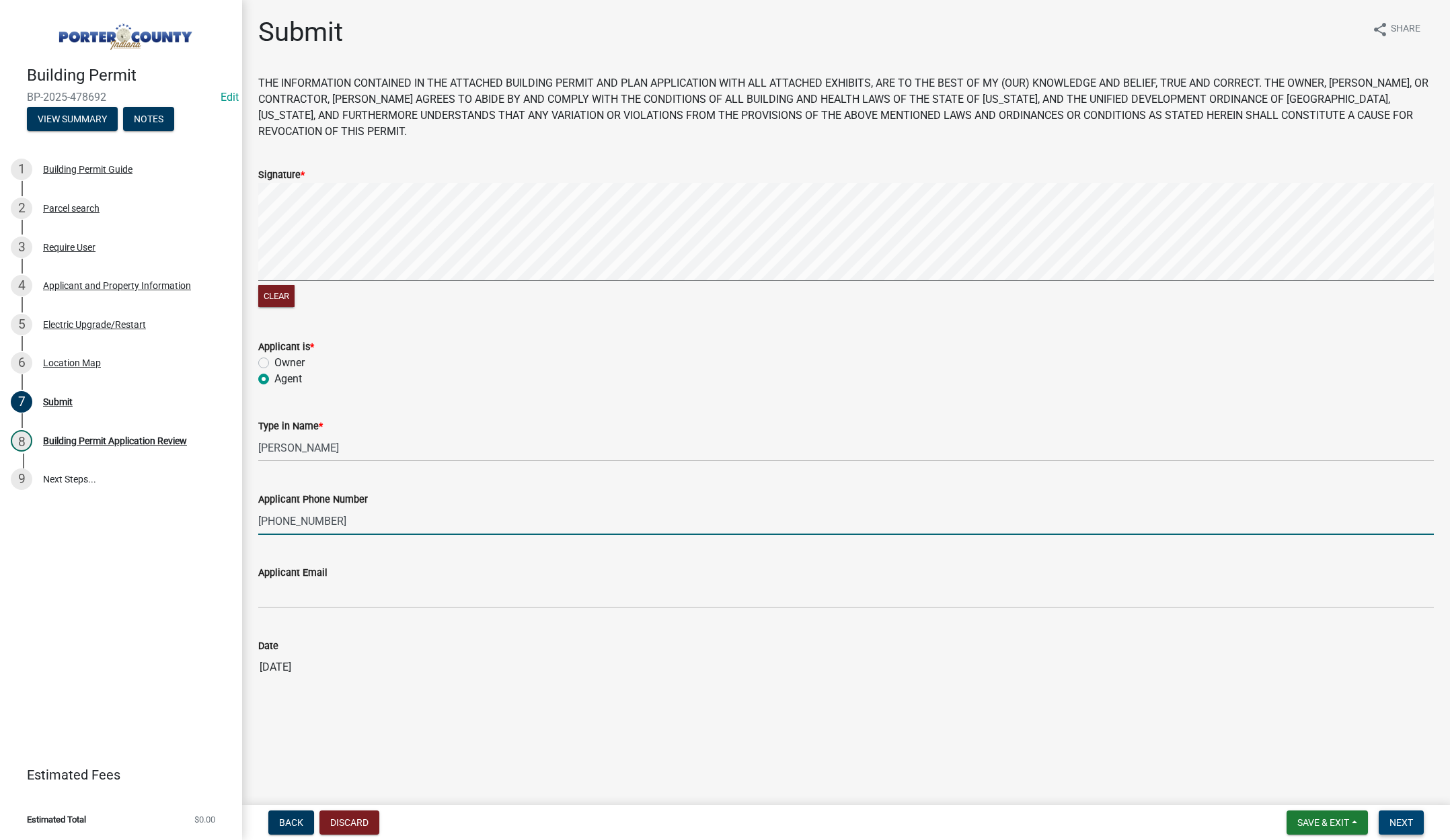
type input "571-799-6922"
click at [1402, 820] on span "Next" at bounding box center [1401, 822] width 23 height 11
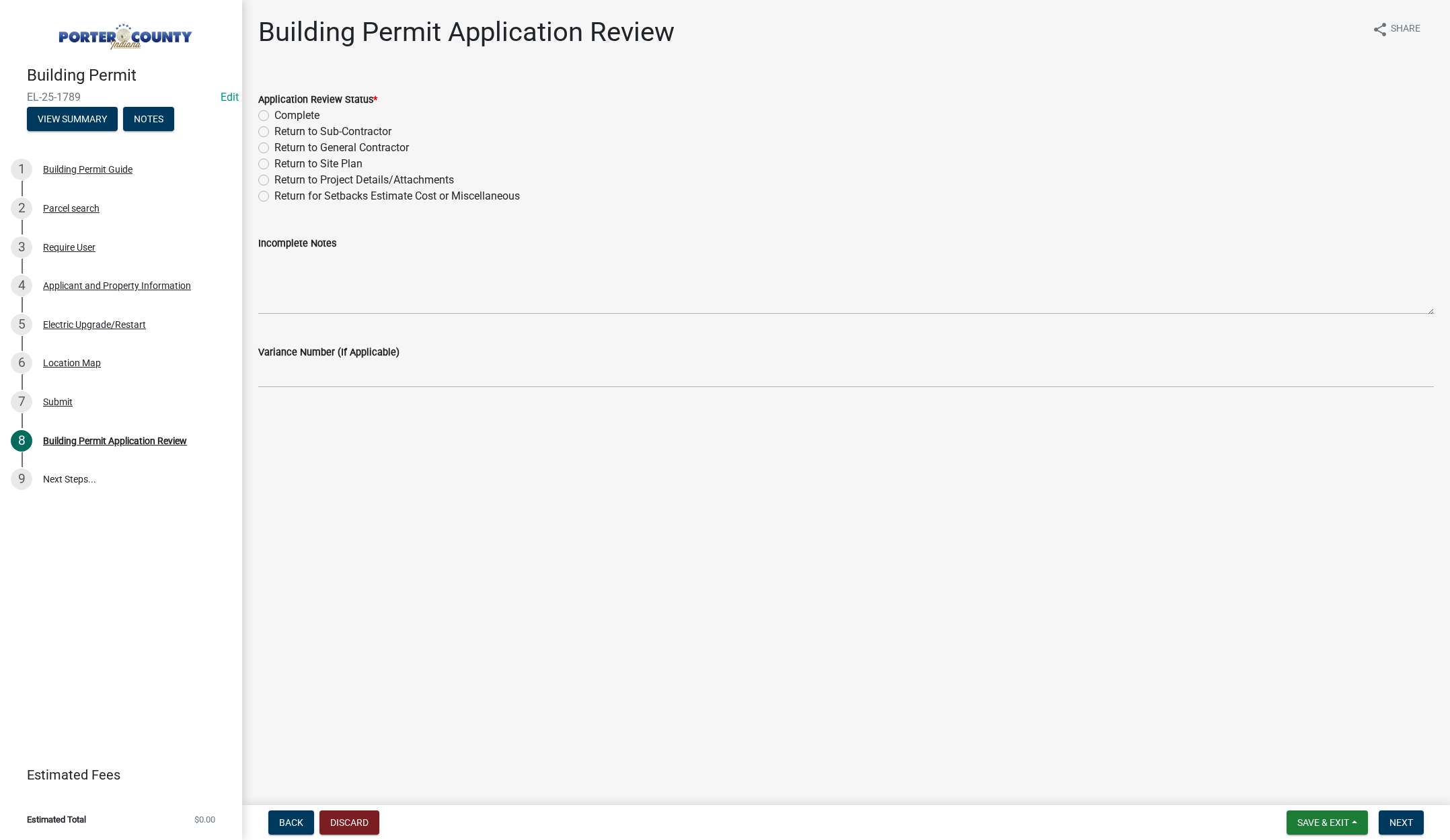
drag, startPoint x: 258, startPoint y: 114, endPoint x: 278, endPoint y: 125, distance: 22.8
click at [275, 114] on label "Complete" at bounding box center [297, 115] width 45 height 16
click at [275, 114] on input "Complete" at bounding box center [279, 112] width 8 height 8
radio input "true"
click at [1393, 817] on span "Next" at bounding box center [1401, 822] width 23 height 11
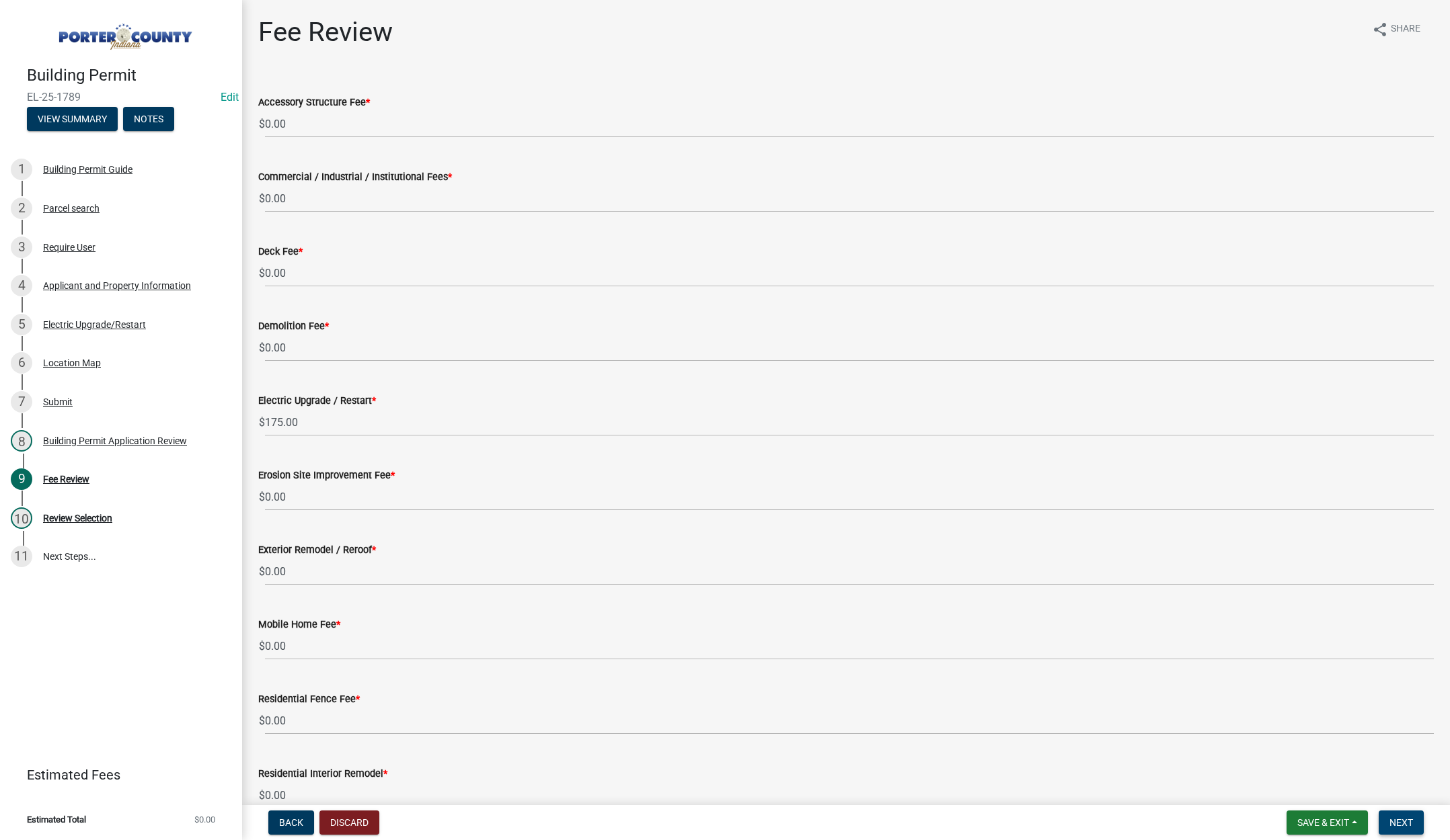
click at [1398, 816] on button "Next" at bounding box center [1401, 822] width 45 height 24
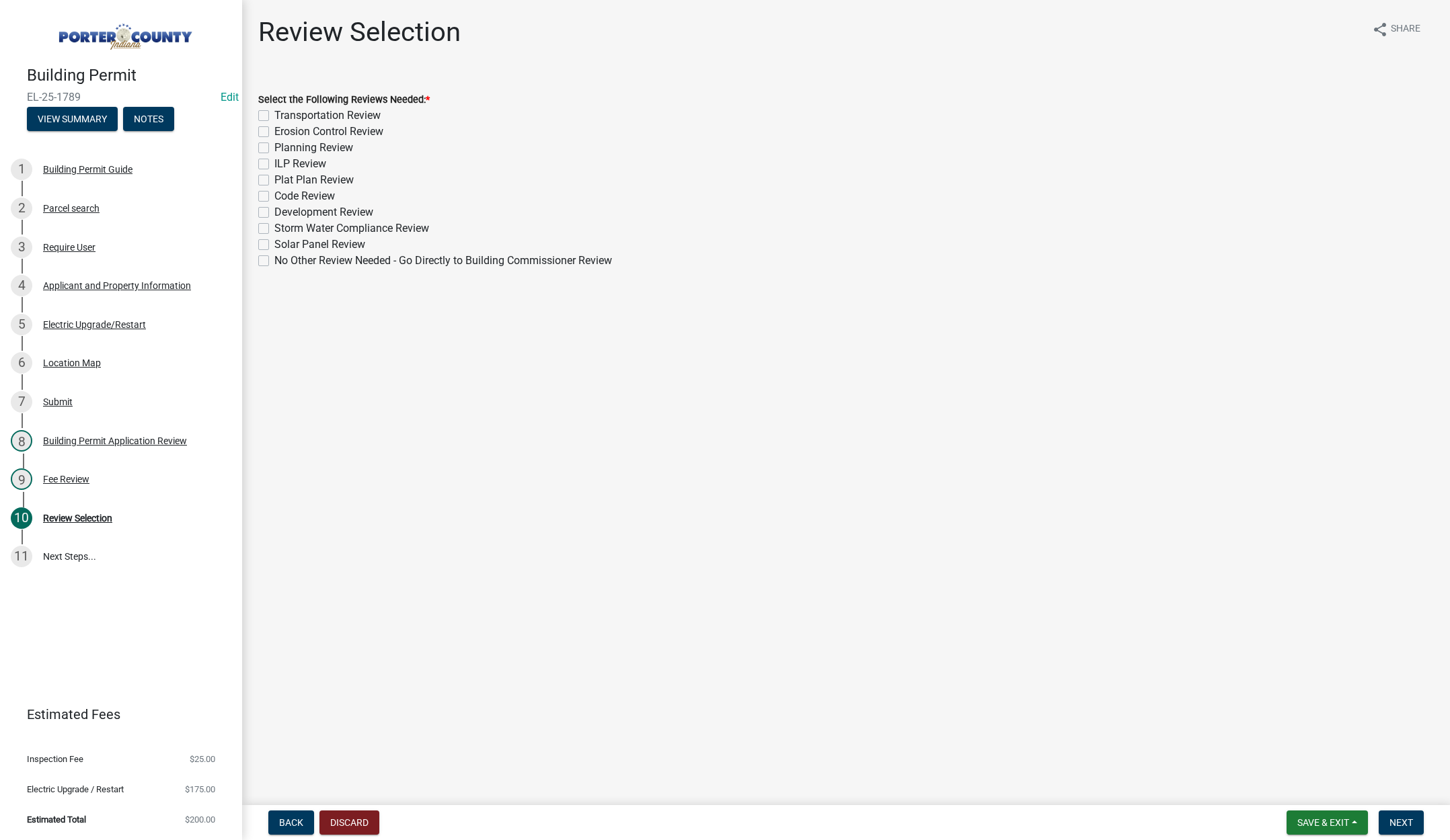
drag, startPoint x: 265, startPoint y: 259, endPoint x: 669, endPoint y: 347, distance: 413.5
click at [275, 260] on label "No Other Review Needed - Go Directly to Building Commissioner Review" at bounding box center [444, 260] width 338 height 16
click at [275, 260] on input "No Other Review Needed - Go Directly to Building Commissioner Review" at bounding box center [279, 257] width 8 height 8
checkbox input "true"
checkbox input "false"
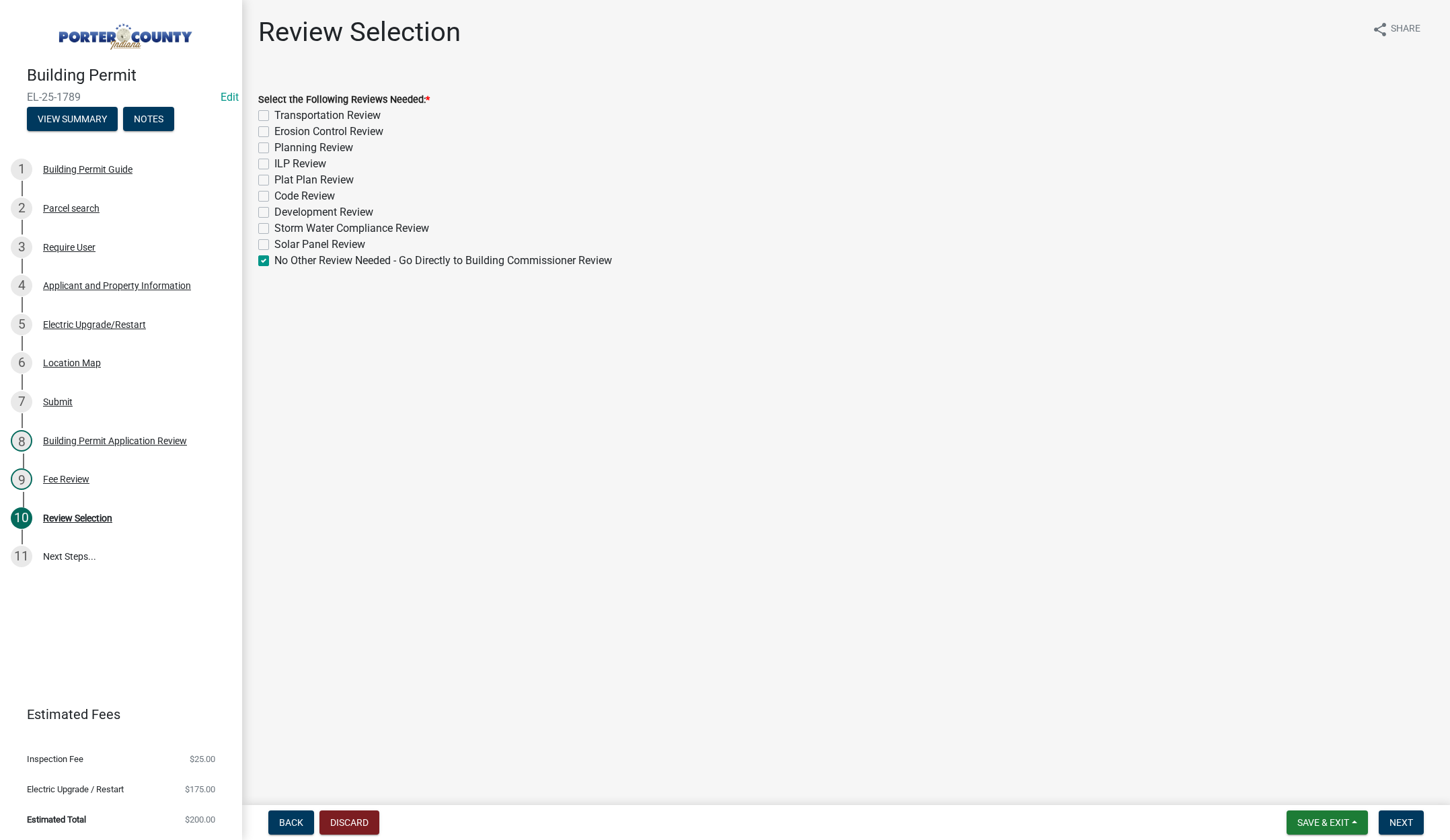
checkbox input "false"
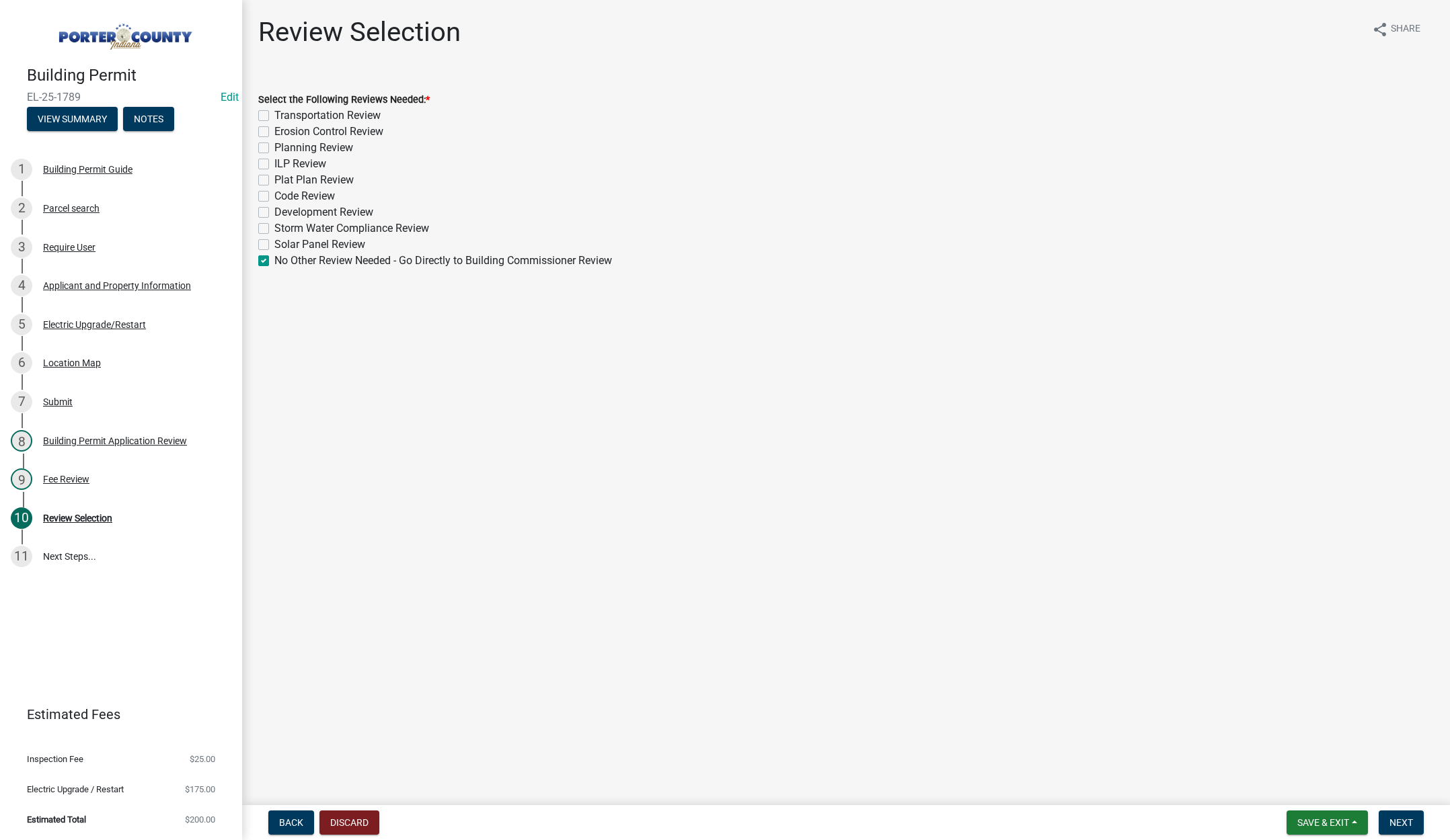
checkbox input "false"
checkbox input "true"
click at [1401, 817] on span "Next" at bounding box center [1401, 822] width 23 height 11
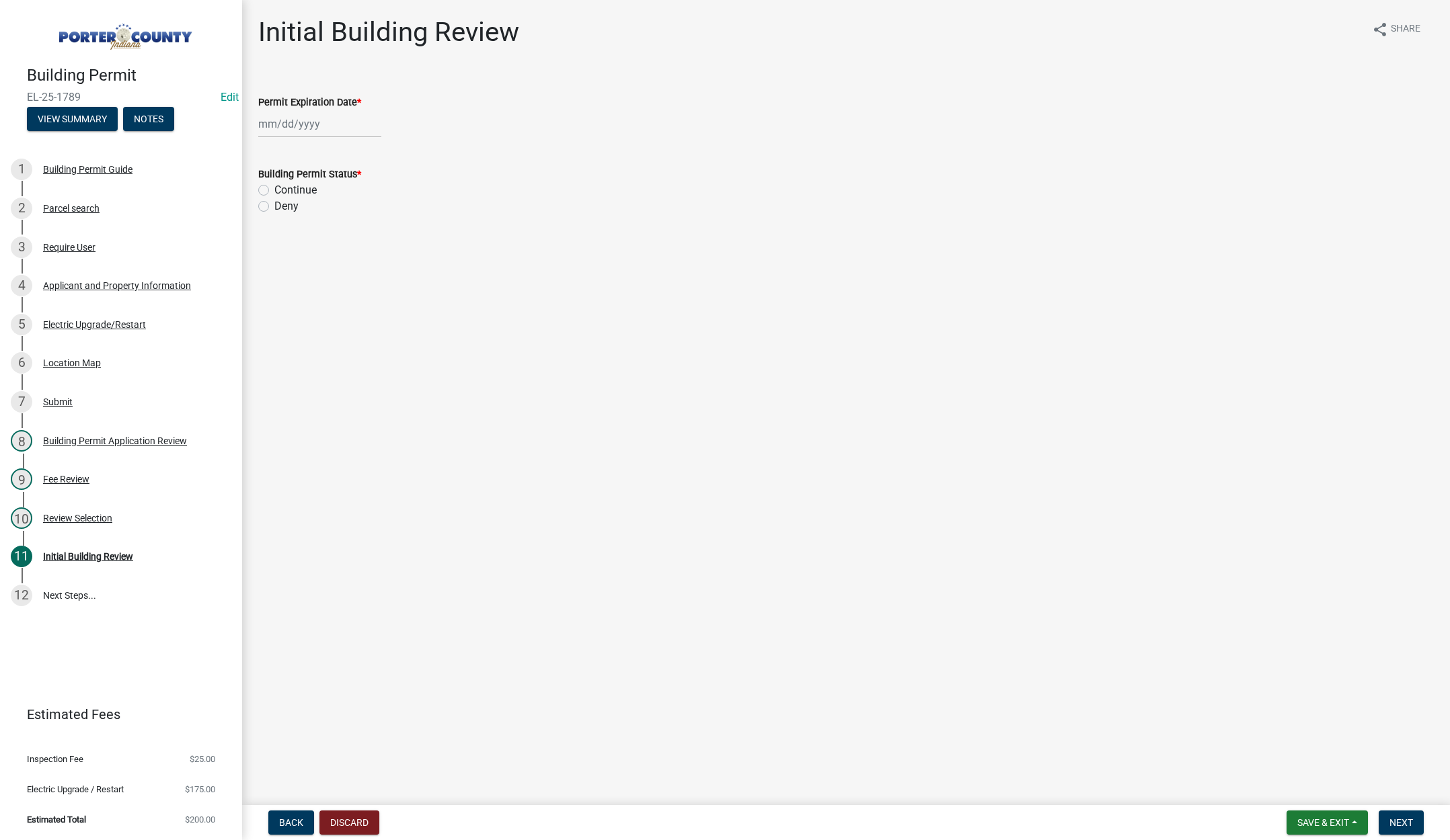
select select "9"
drag, startPoint x: 328, startPoint y: 121, endPoint x: 347, endPoint y: 123, distance: 19.1
click at [328, 121] on div "[PERSON_NAME] Feb Mar Apr [PERSON_NAME][DATE] Oct Nov [DATE] 1526 1527 1528 152…" at bounding box center [320, 124] width 123 height 28
click at [369, 153] on select "1525 1526 1527 1528 1529 1530 1531 1532 1533 1534 1535 1536 1537 1538 1539 1540…" at bounding box center [364, 152] width 49 height 20
select select "2026"
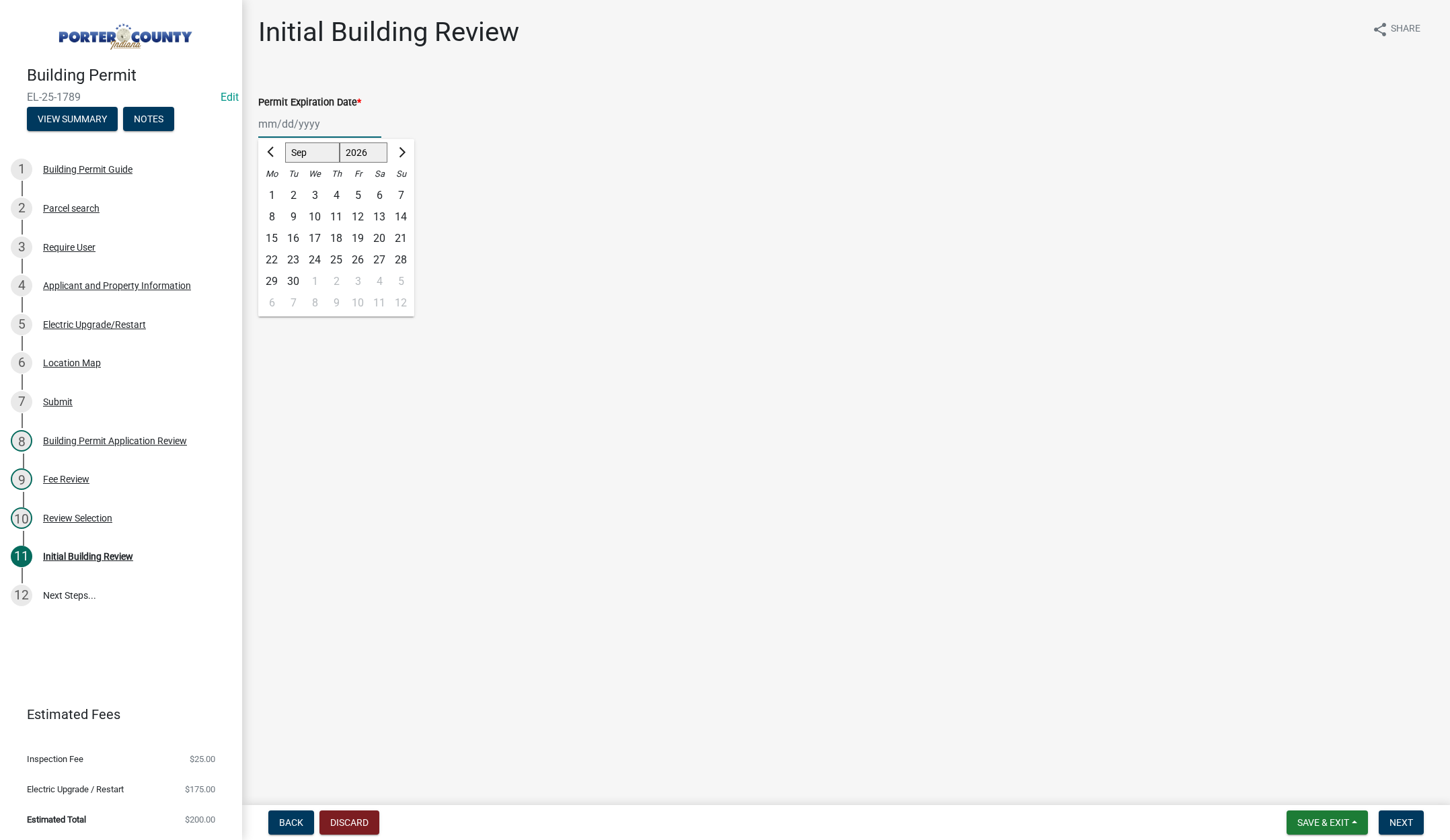
click at [340, 143] on select "1525 1526 1527 1528 1529 1530 1531 1532 1533 1534 1535 1536 1537 1538 1539 1540…" at bounding box center [364, 152] width 49 height 20
click at [292, 238] on div "15" at bounding box center [293, 239] width 21 height 21
type input "[DATE]"
drag, startPoint x: 261, startPoint y: 190, endPoint x: 326, endPoint y: 213, distance: 68.9
click at [275, 190] on label "Continue" at bounding box center [296, 190] width 42 height 16
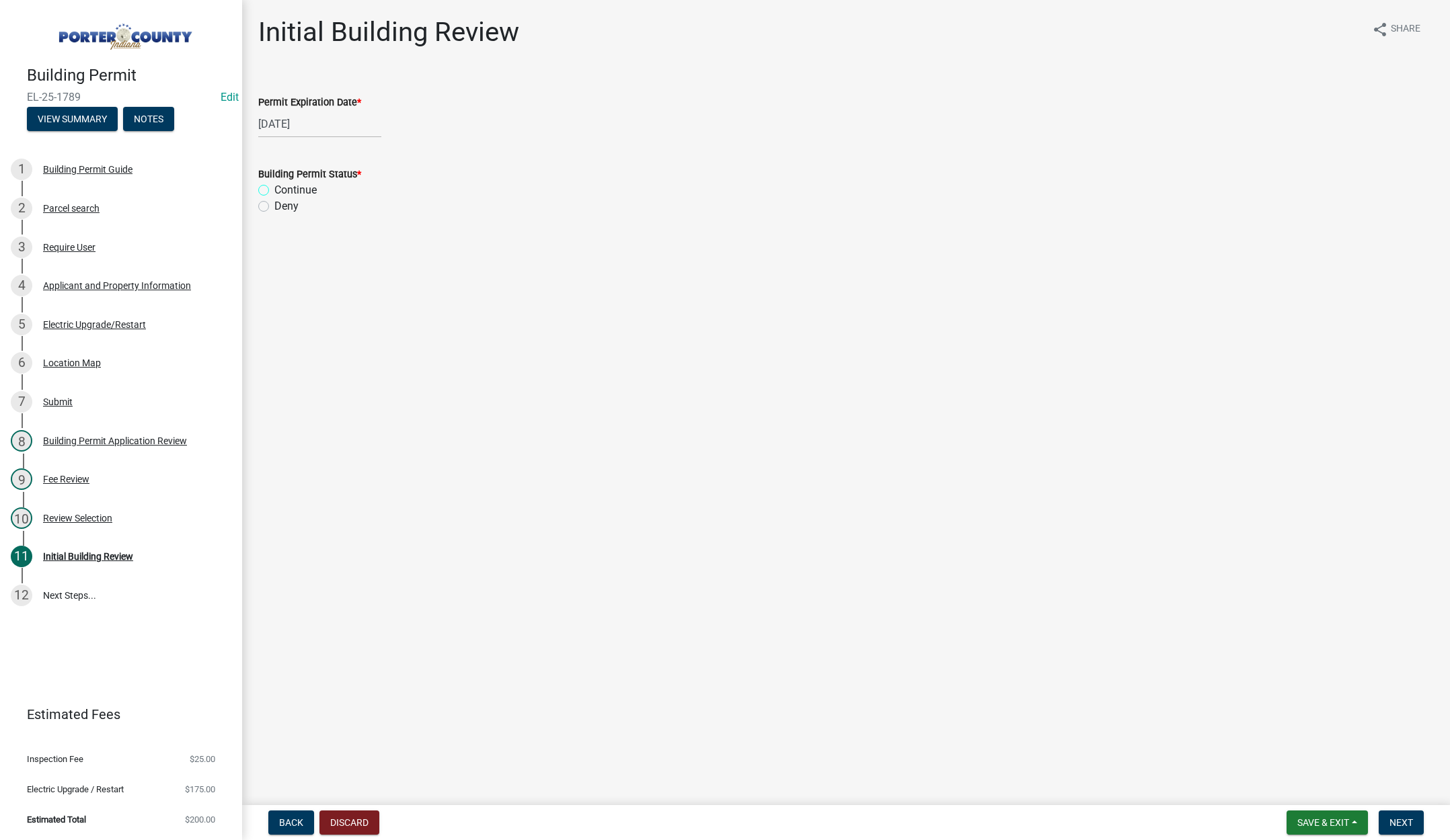
click at [275, 190] on input "Continue" at bounding box center [279, 186] width 8 height 8
radio input "true"
click at [1396, 819] on span "Next" at bounding box center [1401, 822] width 23 height 11
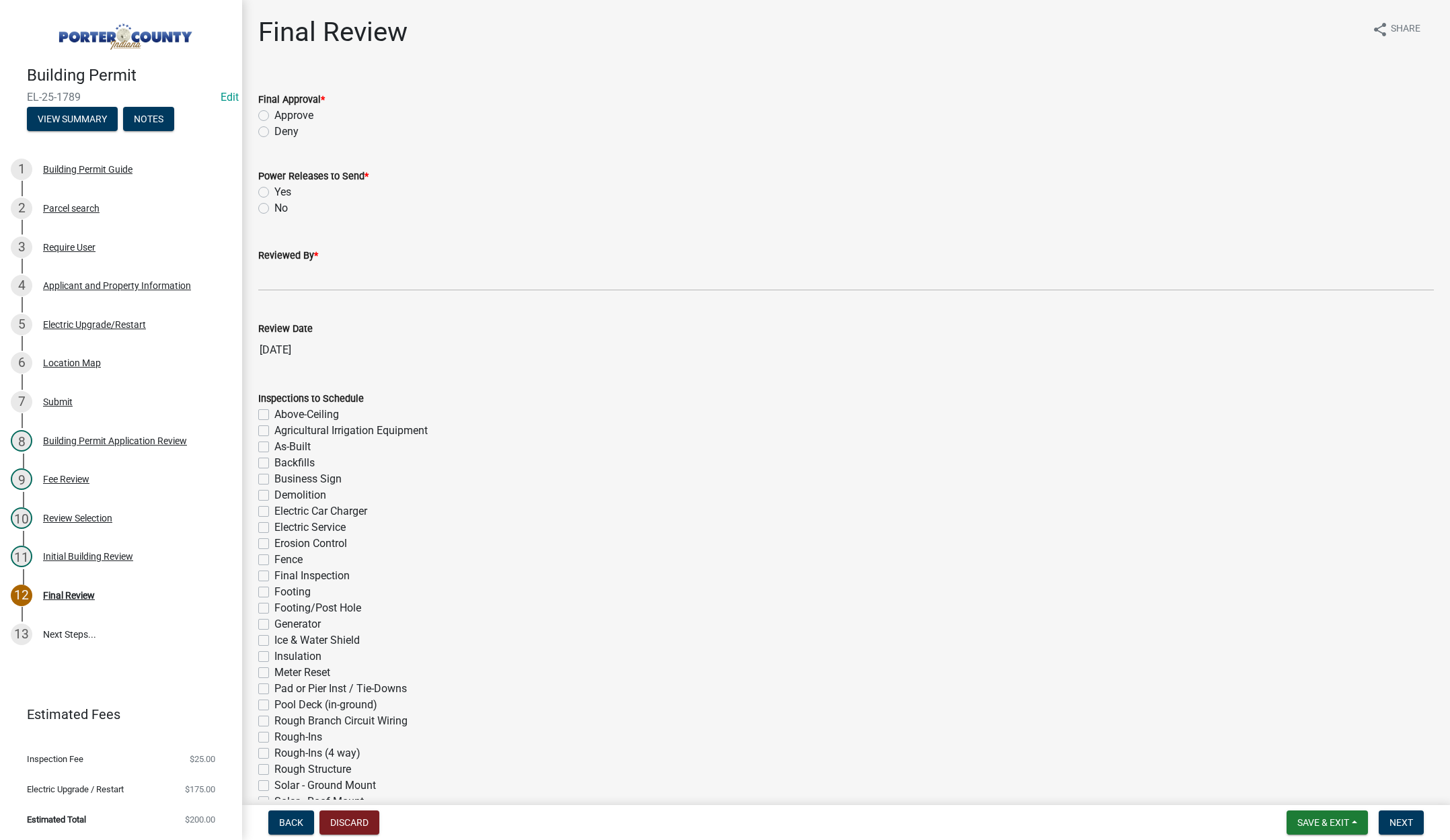
click at [275, 115] on label "Approve" at bounding box center [294, 115] width 39 height 16
click at [275, 115] on input "Approve" at bounding box center [279, 112] width 8 height 8
radio input "true"
drag, startPoint x: 263, startPoint y: 190, endPoint x: 275, endPoint y: 229, distance: 40.8
click at [275, 191] on label "Yes" at bounding box center [283, 192] width 17 height 16
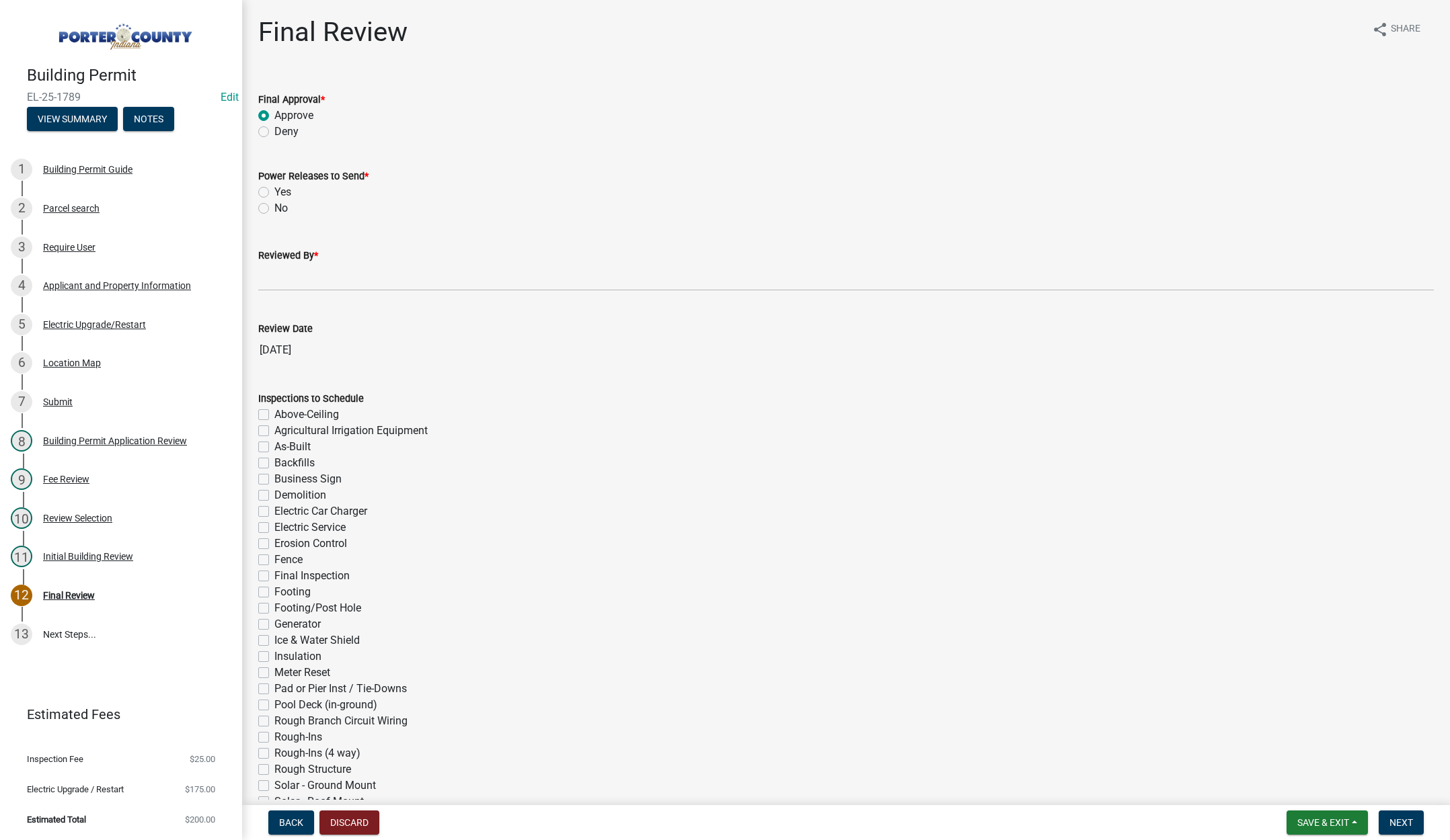
click at [275, 191] on input "Yes" at bounding box center [279, 188] width 8 height 8
radio input "true"
drag, startPoint x: 270, startPoint y: 272, endPoint x: 275, endPoint y: 275, distance: 5.8
click at [270, 272] on input "Reviewed By *" at bounding box center [846, 277] width 1175 height 28
type input "[PERSON_NAME]"
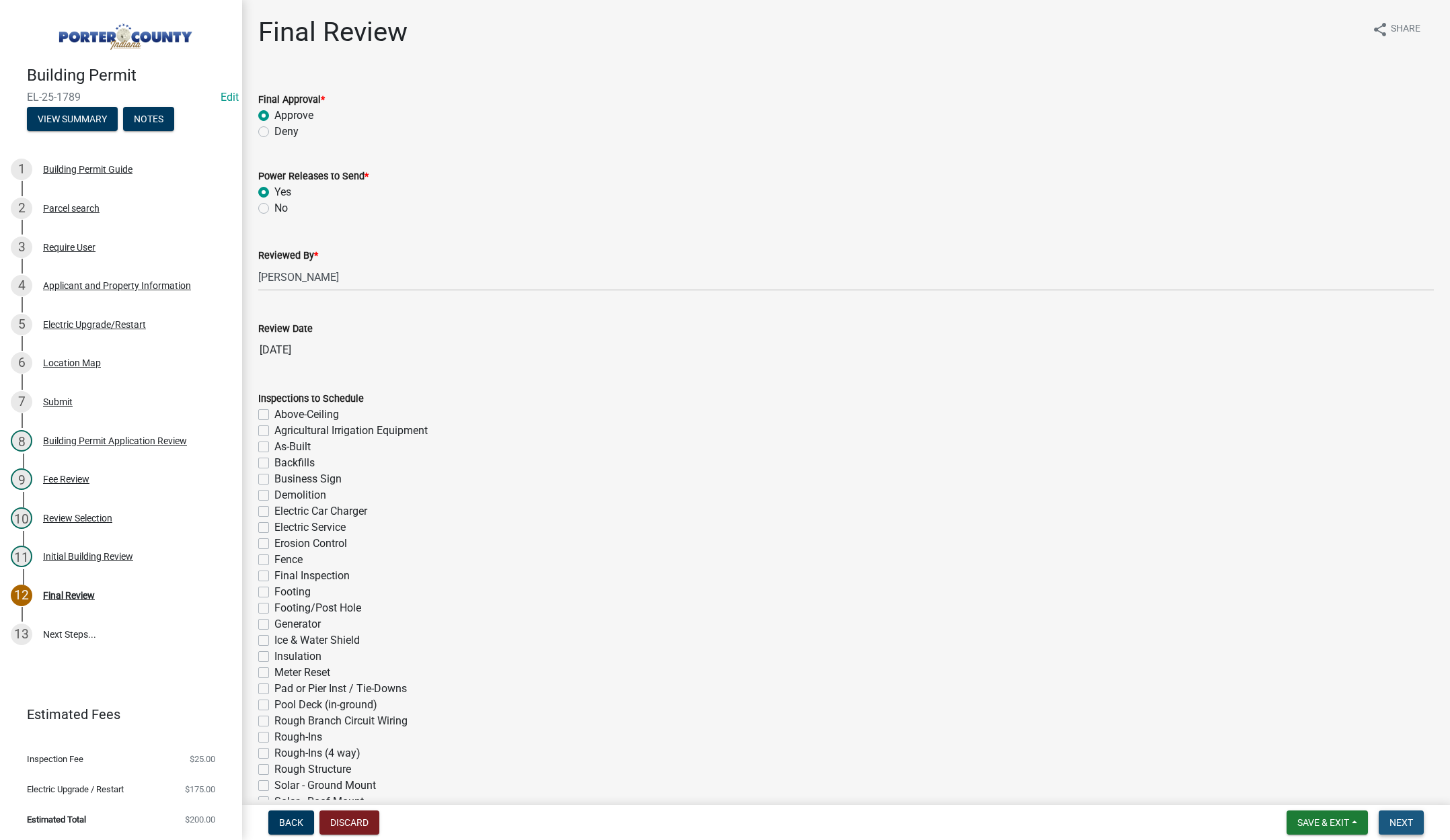
click at [1398, 823] on span "Next" at bounding box center [1401, 822] width 23 height 11
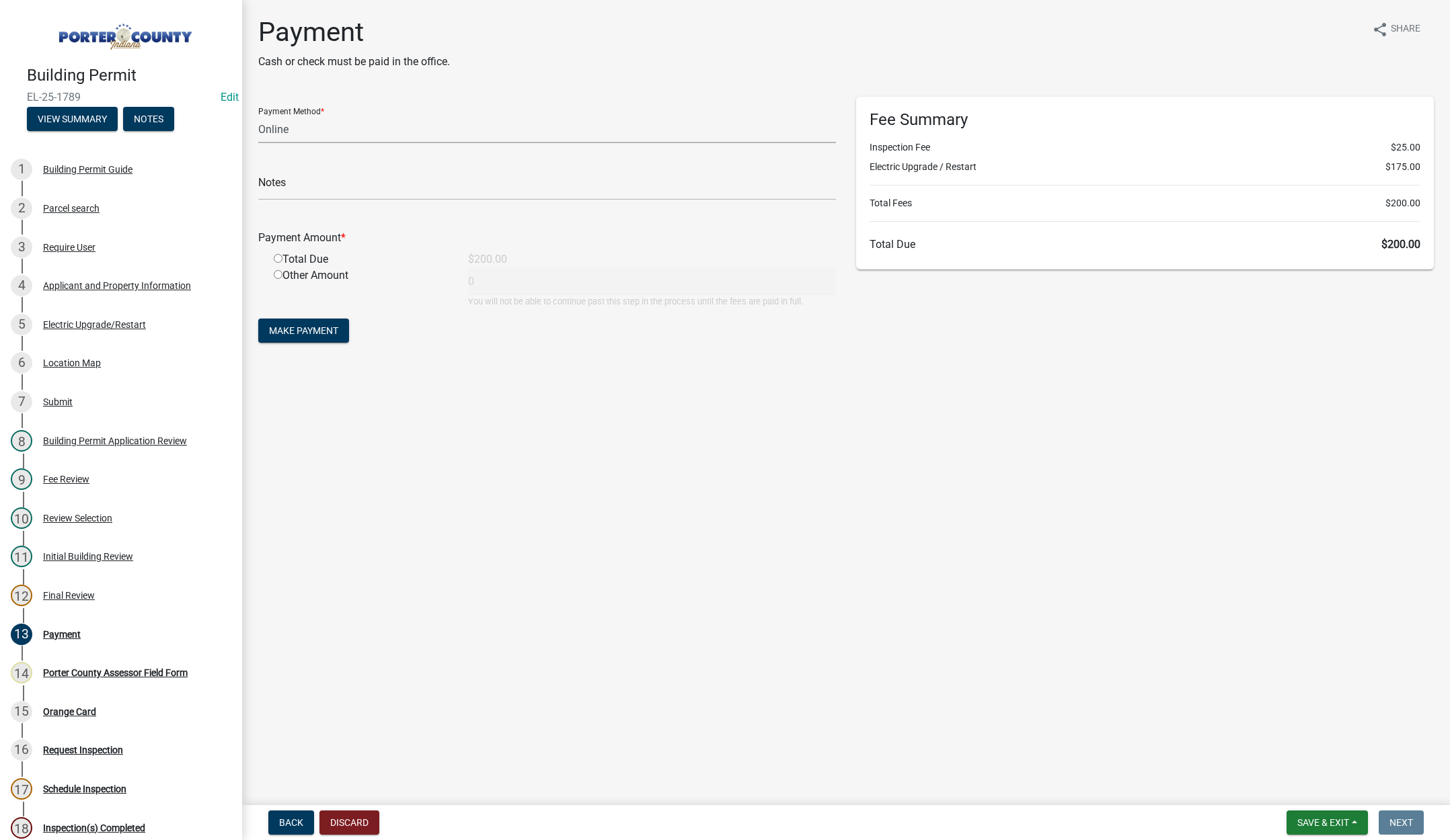
click at [270, 126] on select "Credit Card POS Check Cash Online" at bounding box center [547, 129] width 578 height 28
select select "1: 0"
click at [258, 116] on select "Credit Card POS Check Cash Online" at bounding box center [547, 129] width 578 height 28
click at [273, 190] on input "text" at bounding box center [547, 186] width 578 height 28
type input "#132 Randall J Henaire"
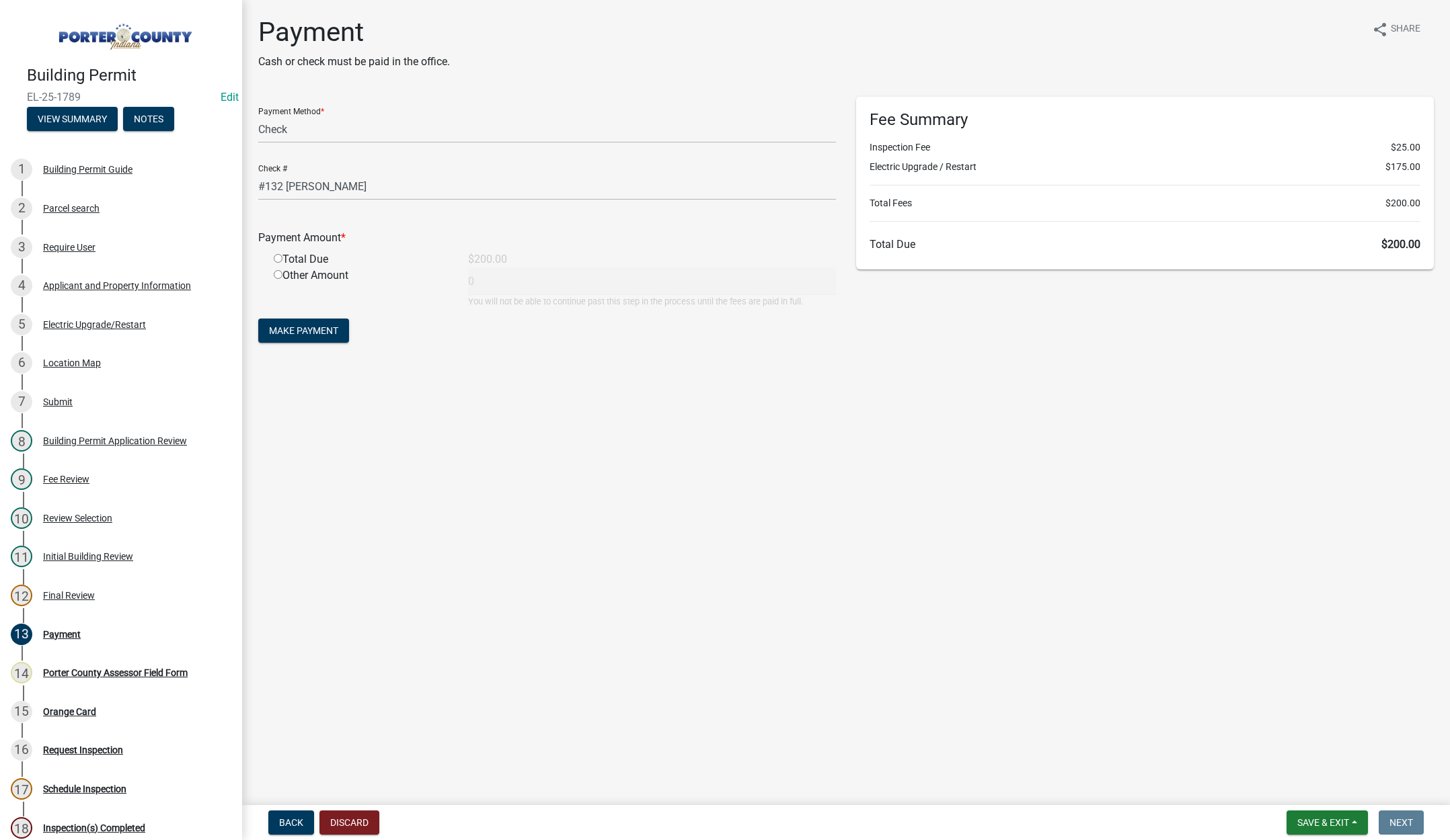
click at [276, 258] on input "radio" at bounding box center [278, 258] width 8 height 8
radio input "true"
type input "200"
click at [321, 329] on span "Make Payment" at bounding box center [304, 330] width 69 height 11
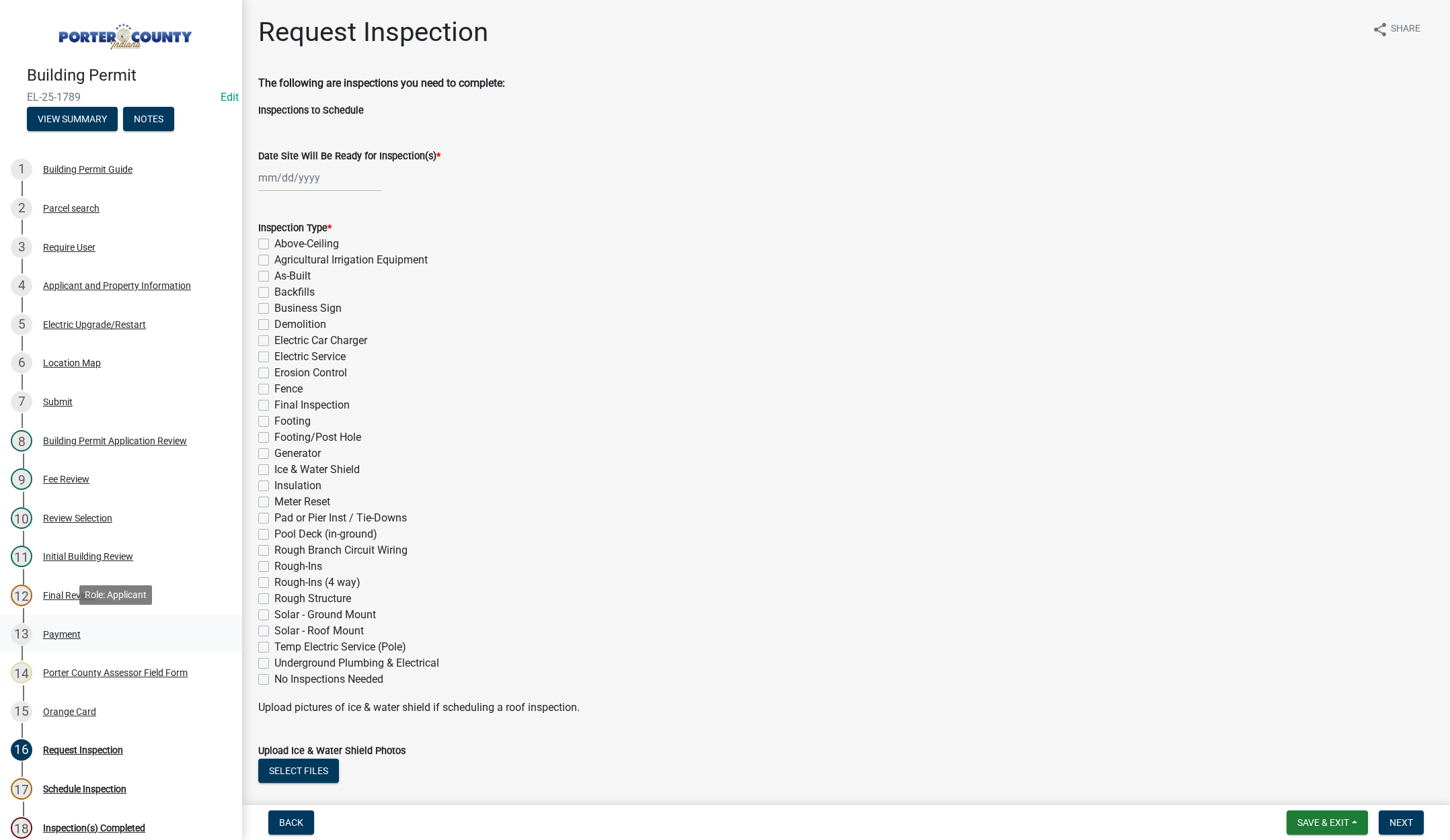
click at [61, 633] on div "Payment" at bounding box center [61, 634] width 37 height 9
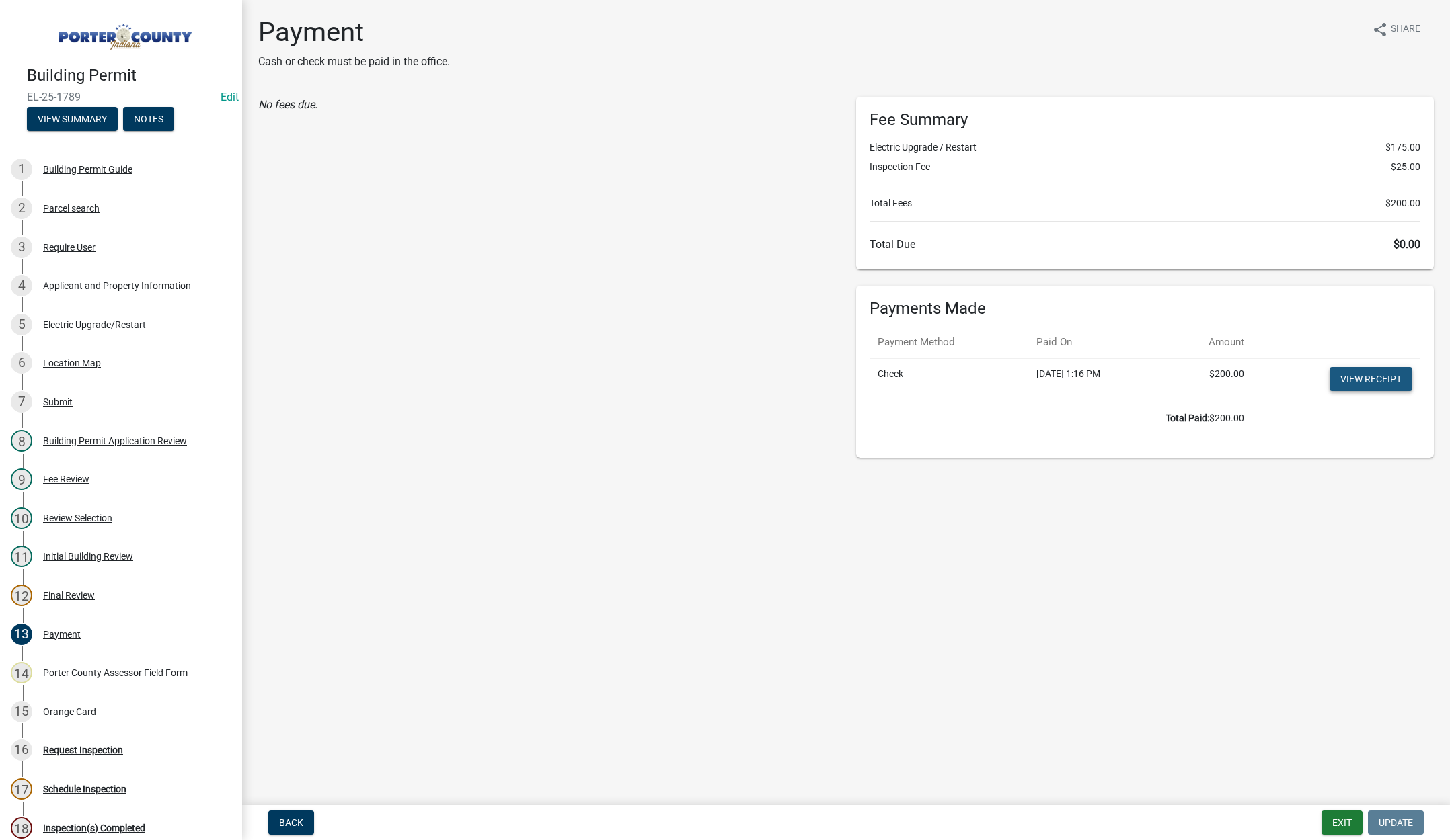
click at [1358, 374] on link "View receipt" at bounding box center [1371, 379] width 83 height 24
click at [73, 707] on div "Orange Card" at bounding box center [69, 712] width 53 height 9
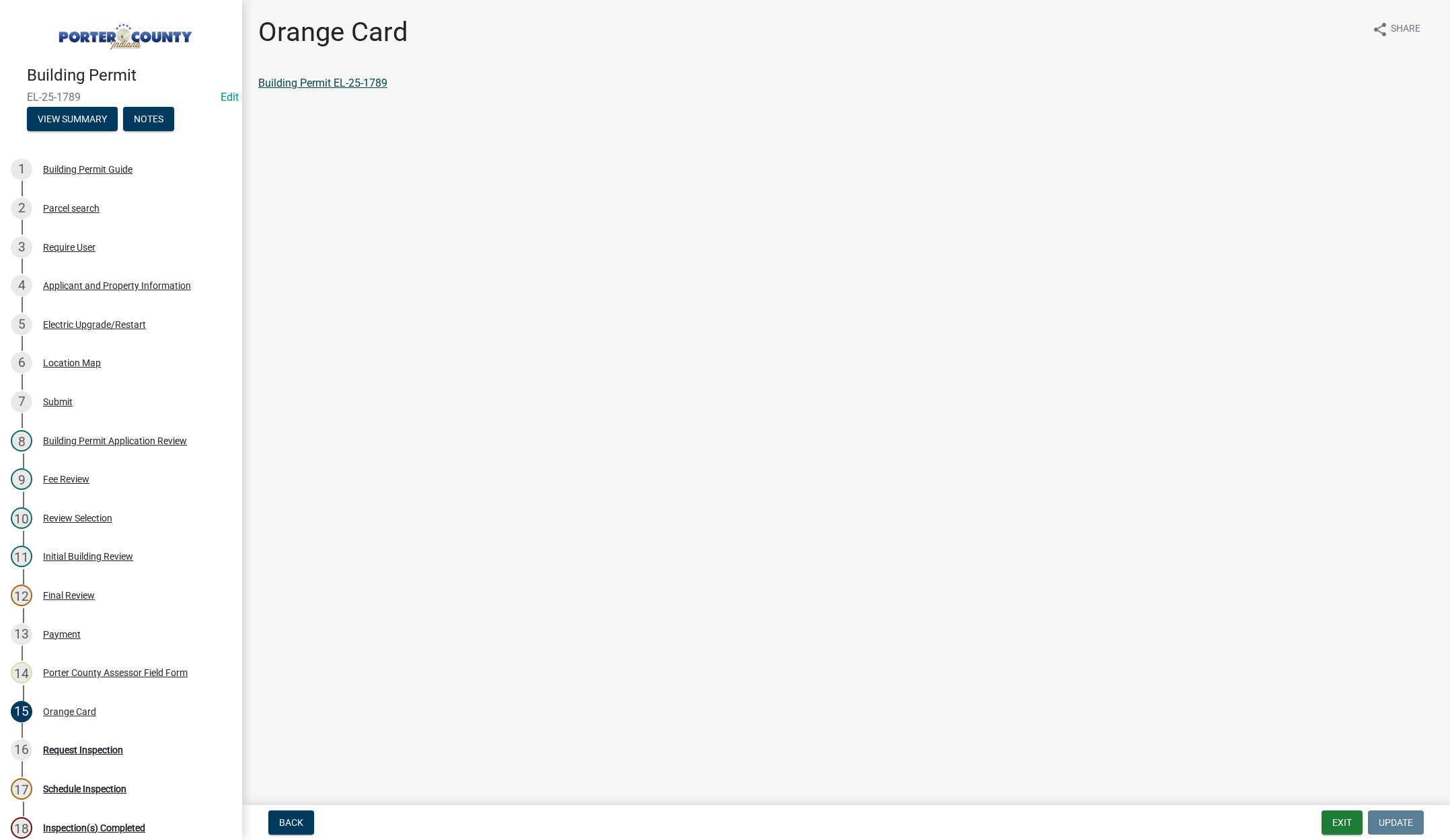
click at [316, 78] on link "Building Permit EL-25-1789" at bounding box center [323, 83] width 129 height 13
click at [1339, 822] on button "Exit" at bounding box center [1342, 822] width 41 height 24
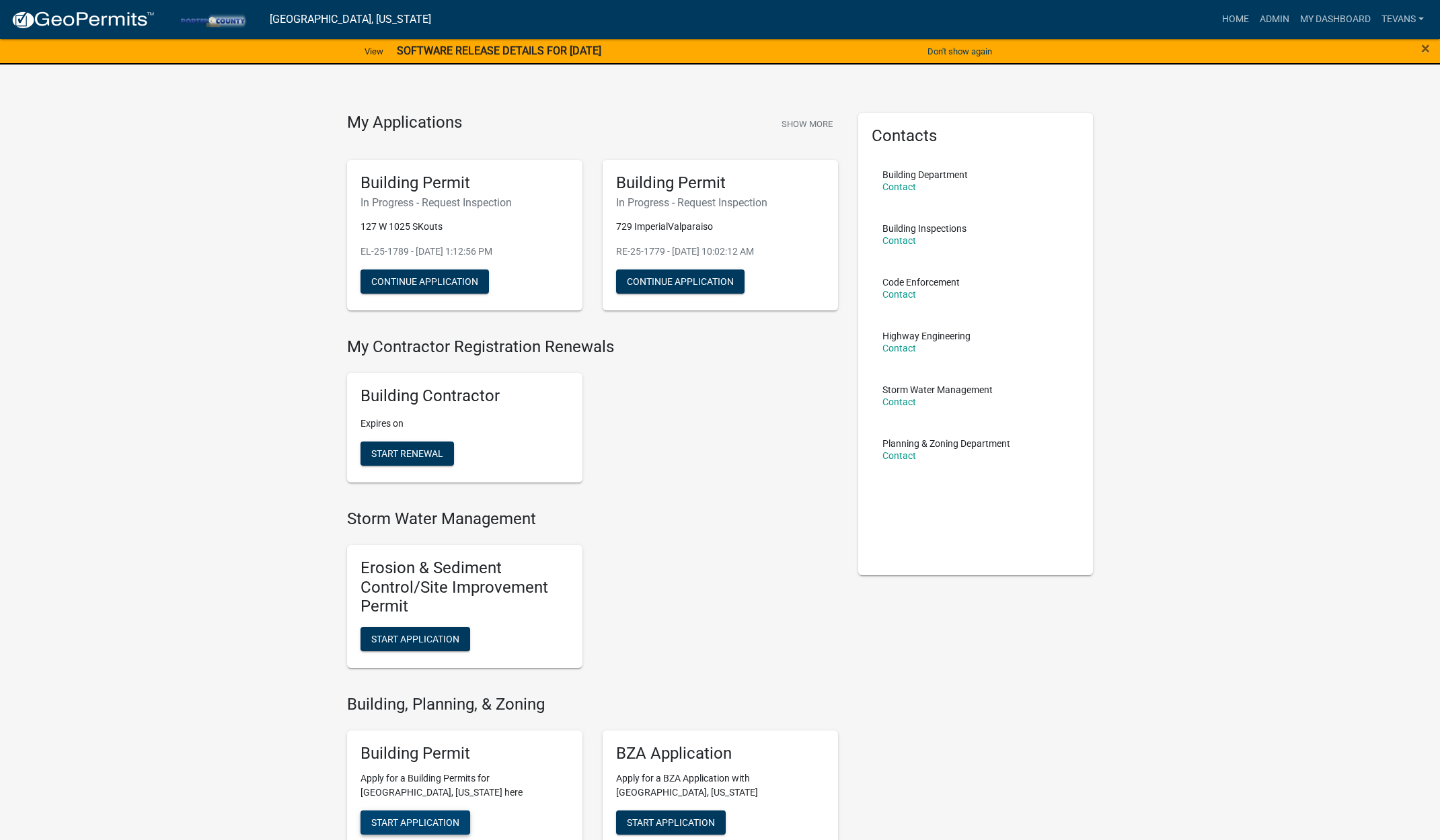
click at [419, 817] on span "Start Application" at bounding box center [415, 822] width 88 height 11
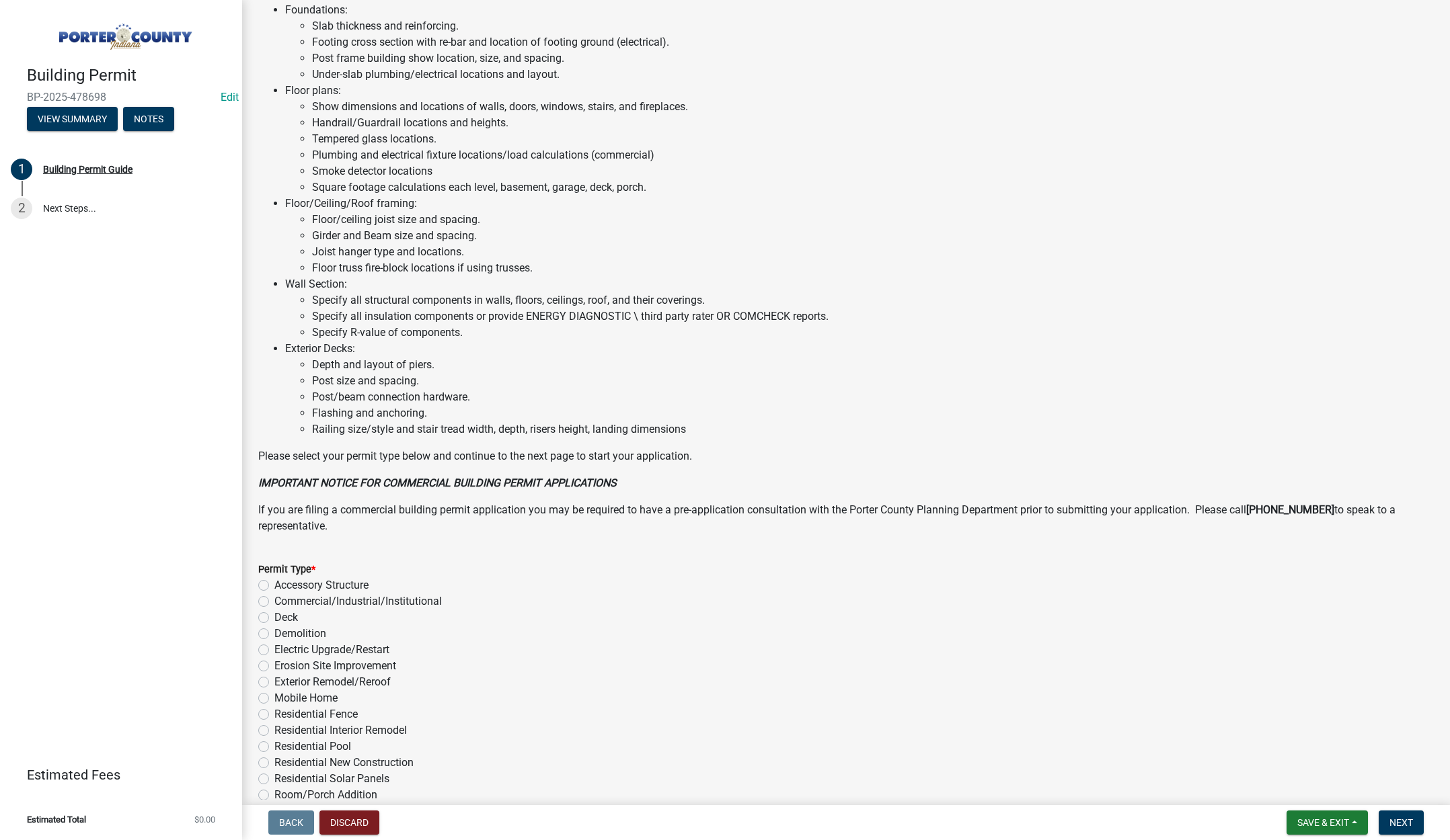
scroll to position [664, 0]
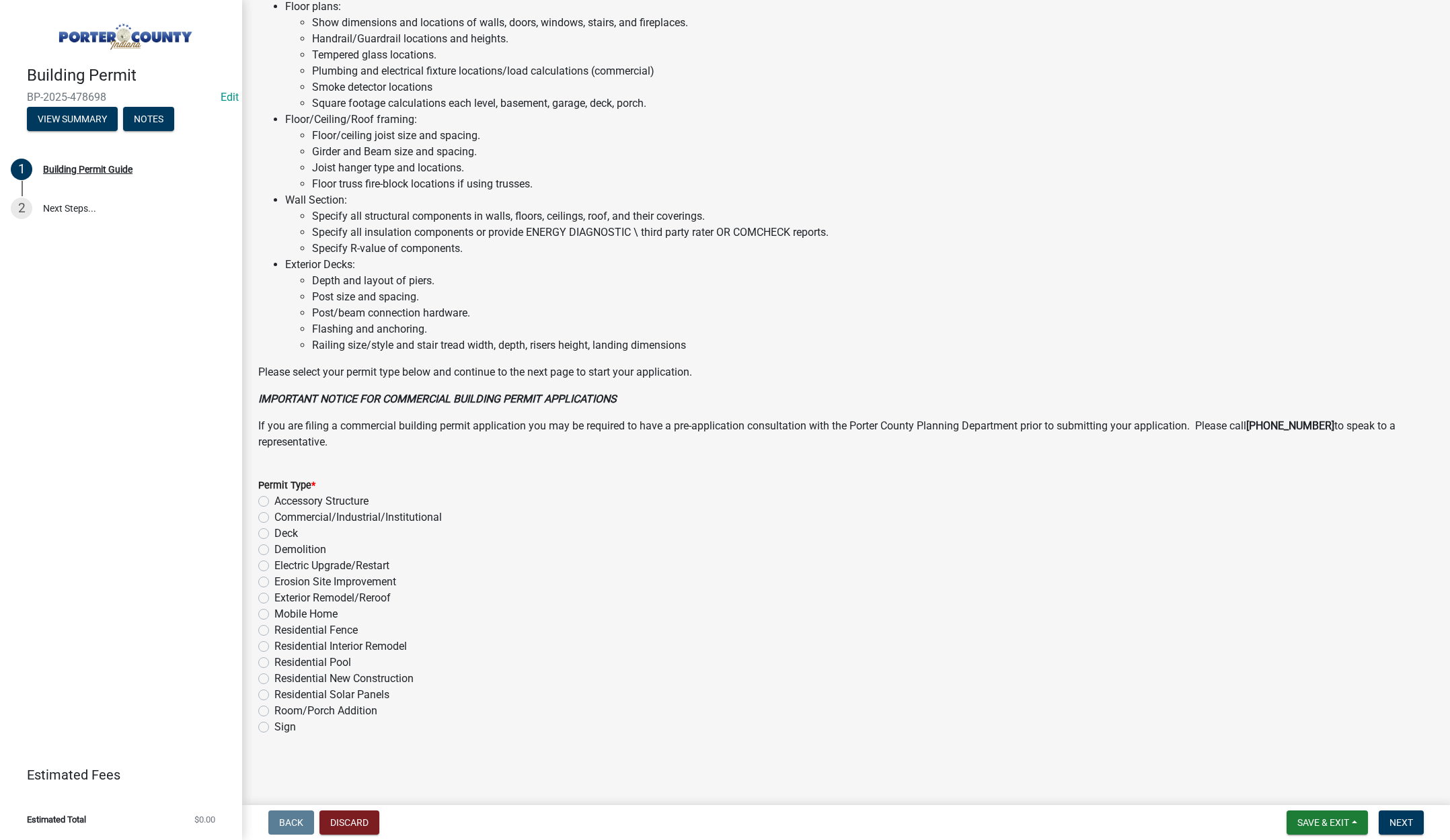
click at [275, 629] on label "Residential Fence" at bounding box center [316, 630] width 83 height 16
click at [275, 629] on input "Residential Fence" at bounding box center [279, 627] width 8 height 8
radio input "true"
click at [1412, 823] on span "Next" at bounding box center [1401, 822] width 23 height 11
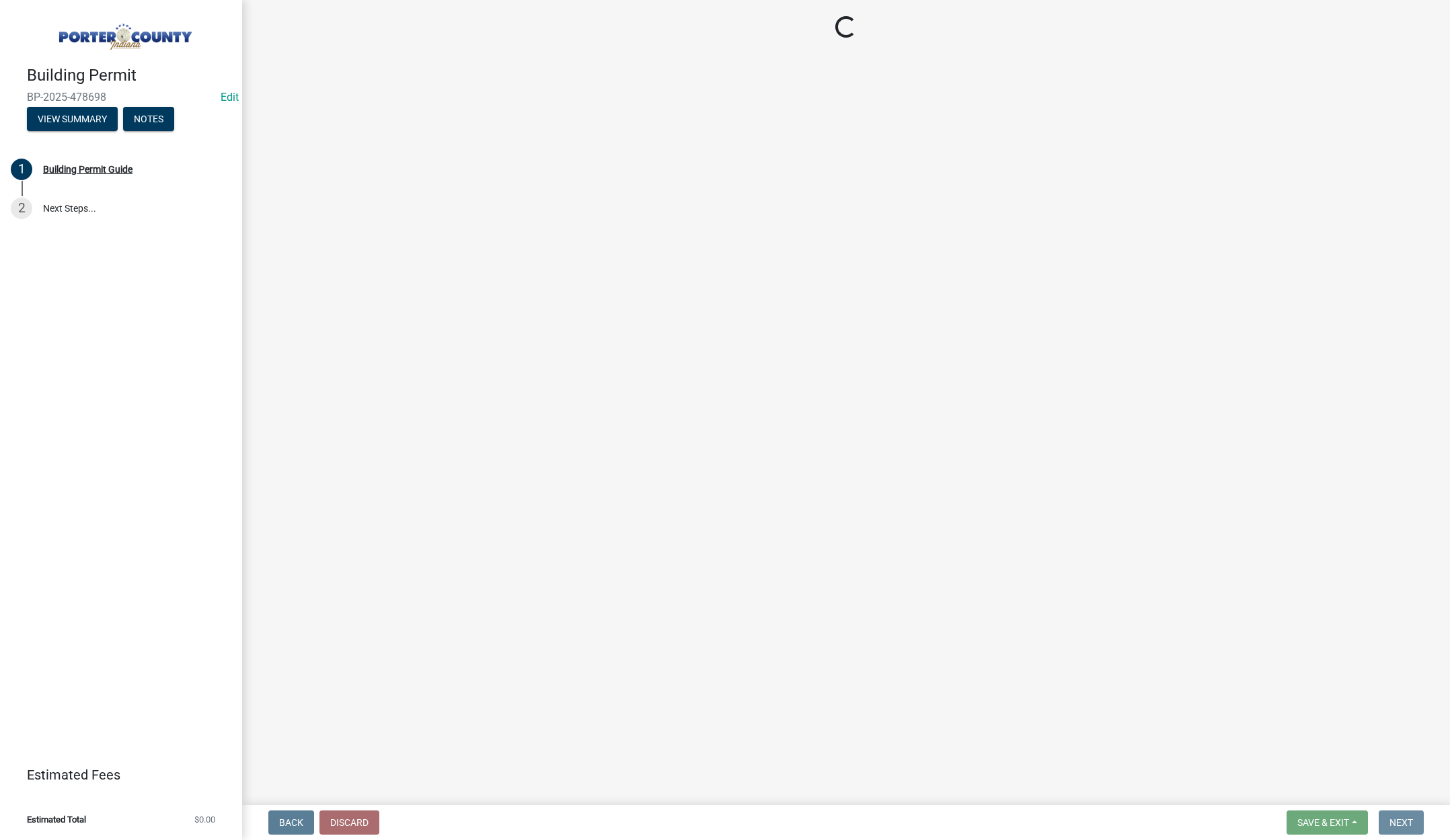
scroll to position [0, 0]
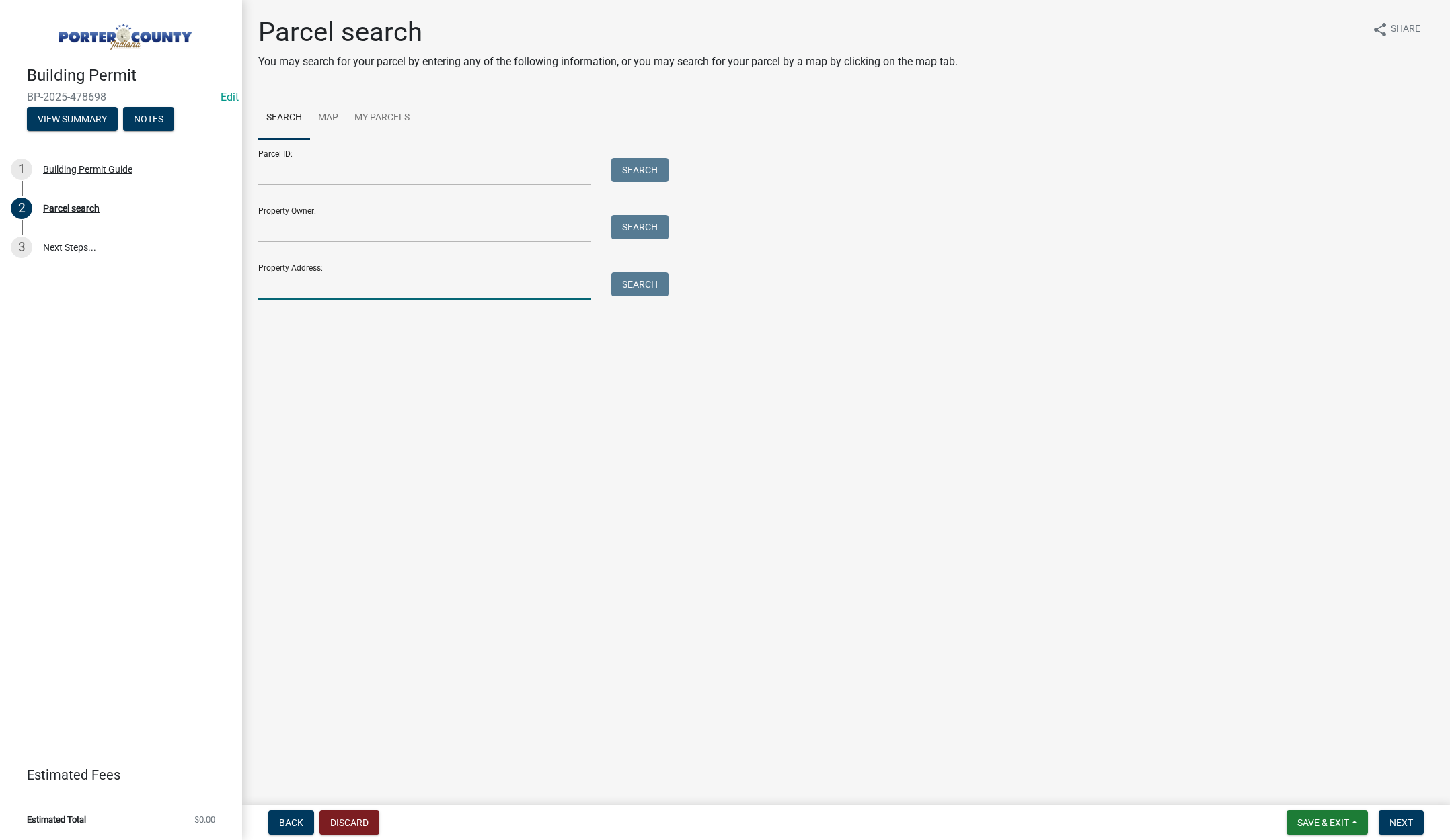
click at [324, 280] on input "Property Address:" at bounding box center [424, 286] width 333 height 28
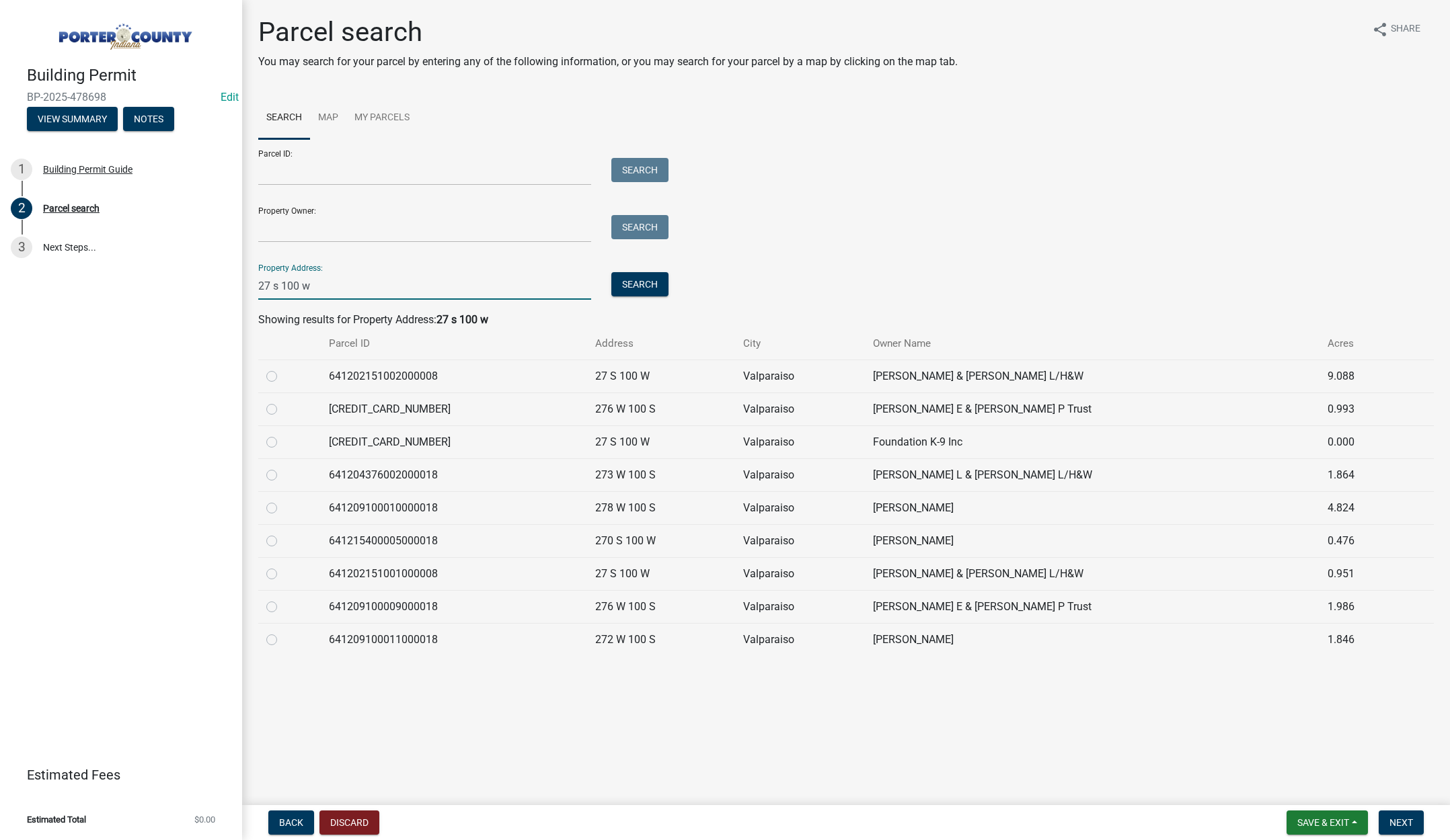
type input "27 s 100 w"
click at [283, 368] on label at bounding box center [283, 368] width 0 height 0
click at [283, 376] on input "radio" at bounding box center [287, 373] width 8 height 8
radio input "true"
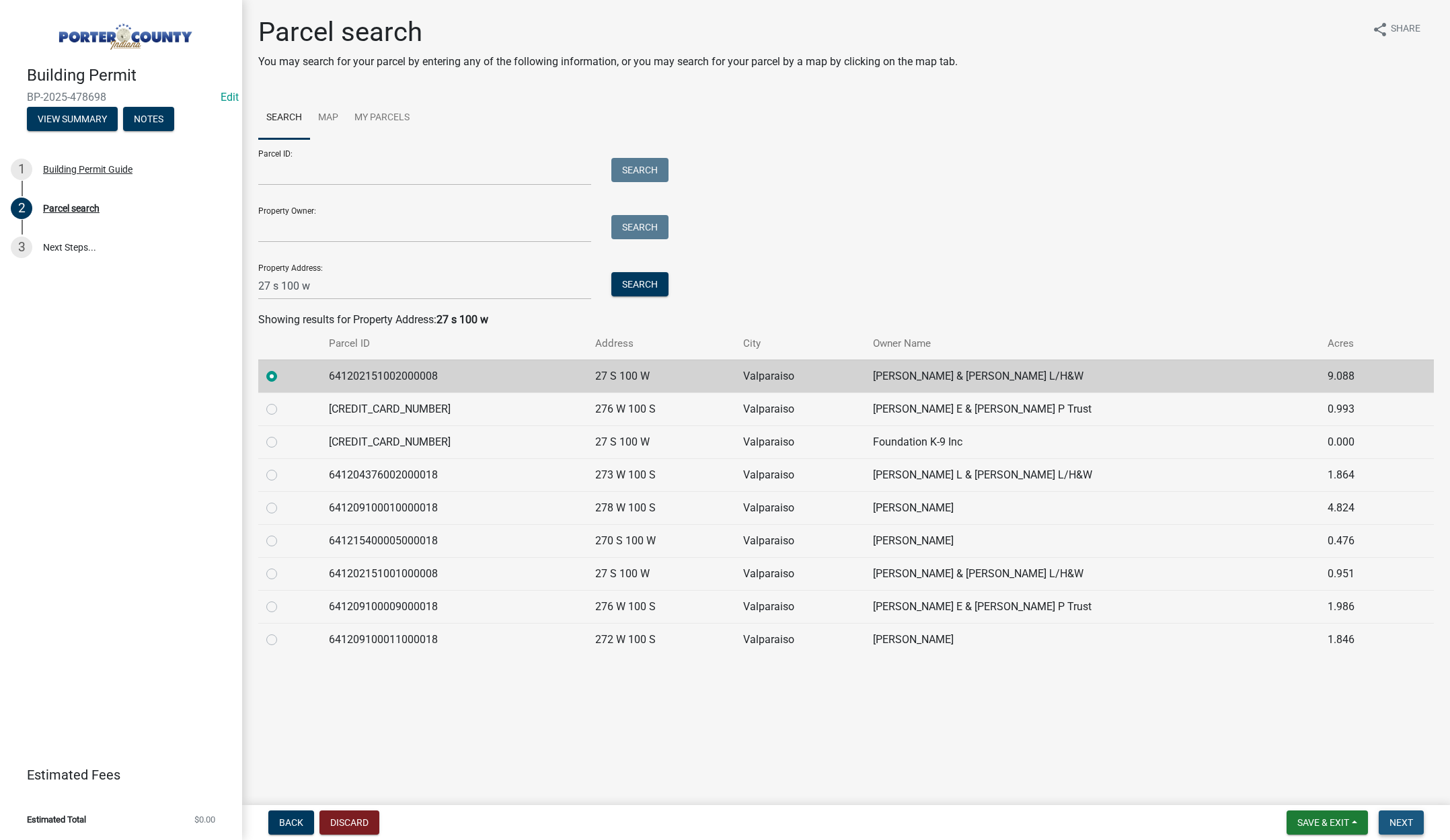
click at [1405, 821] on span "Next" at bounding box center [1401, 822] width 23 height 11
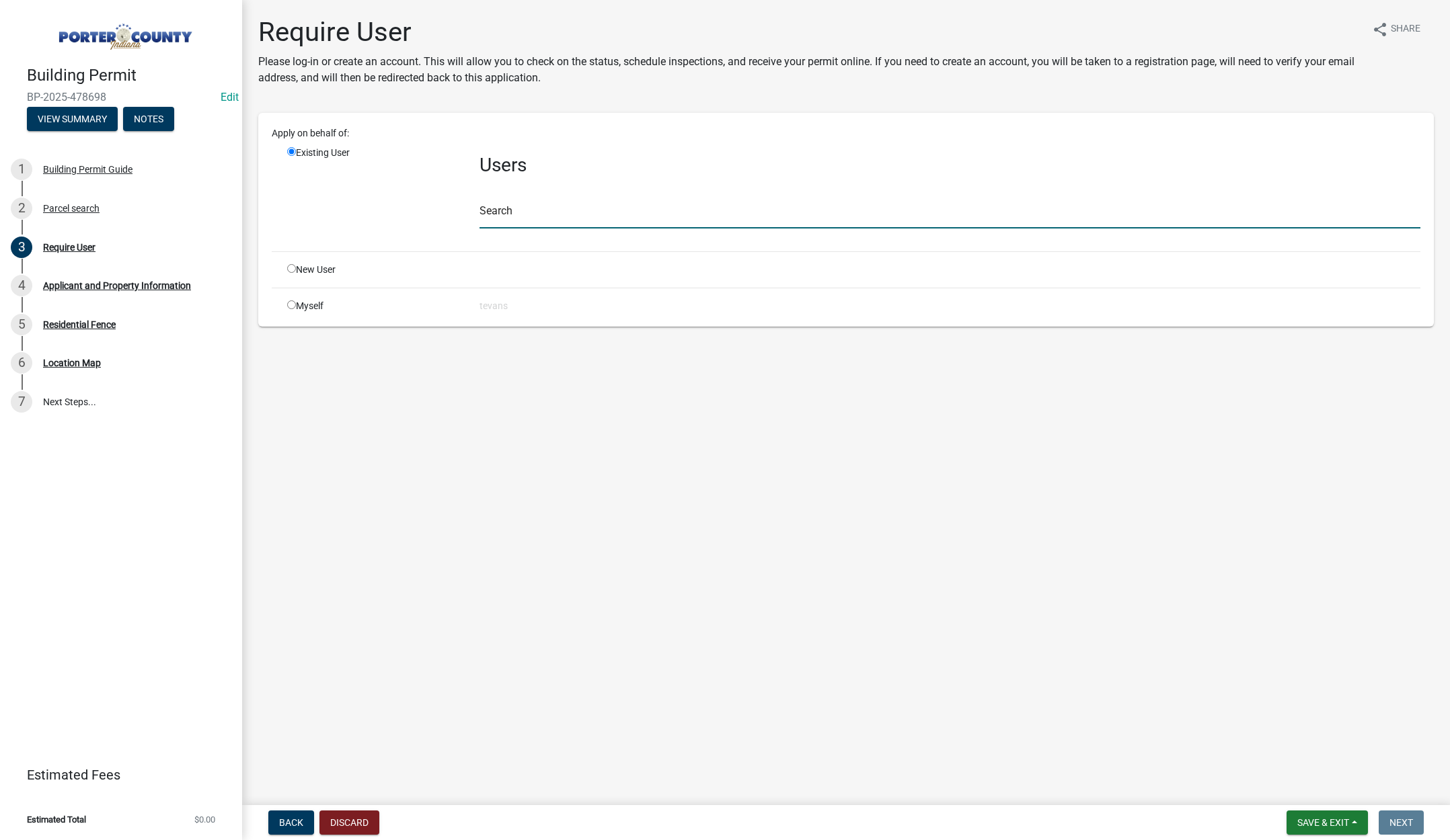
click at [510, 212] on input "text" at bounding box center [950, 215] width 941 height 28
type input "tami"
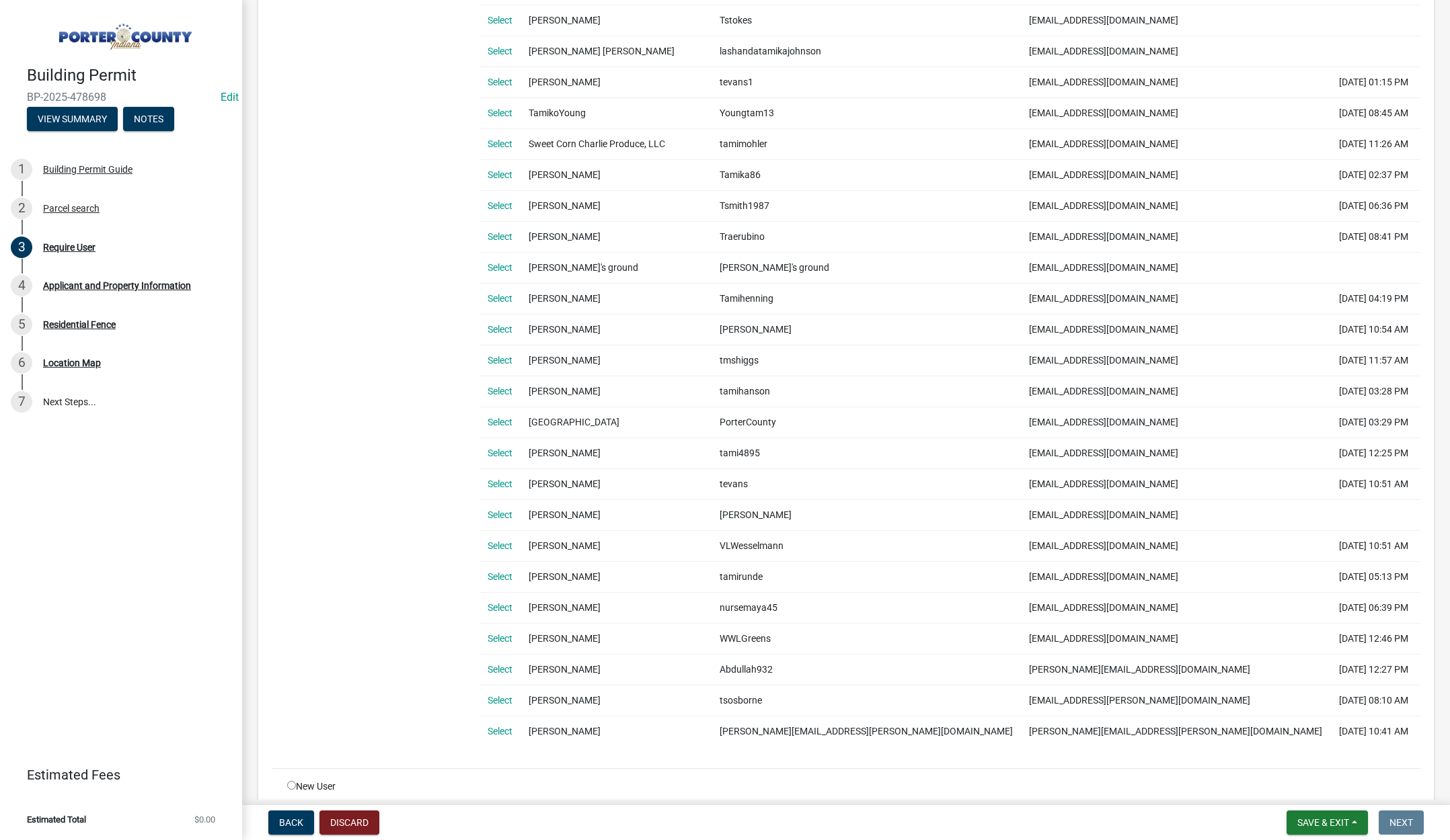
scroll to position [796, 0]
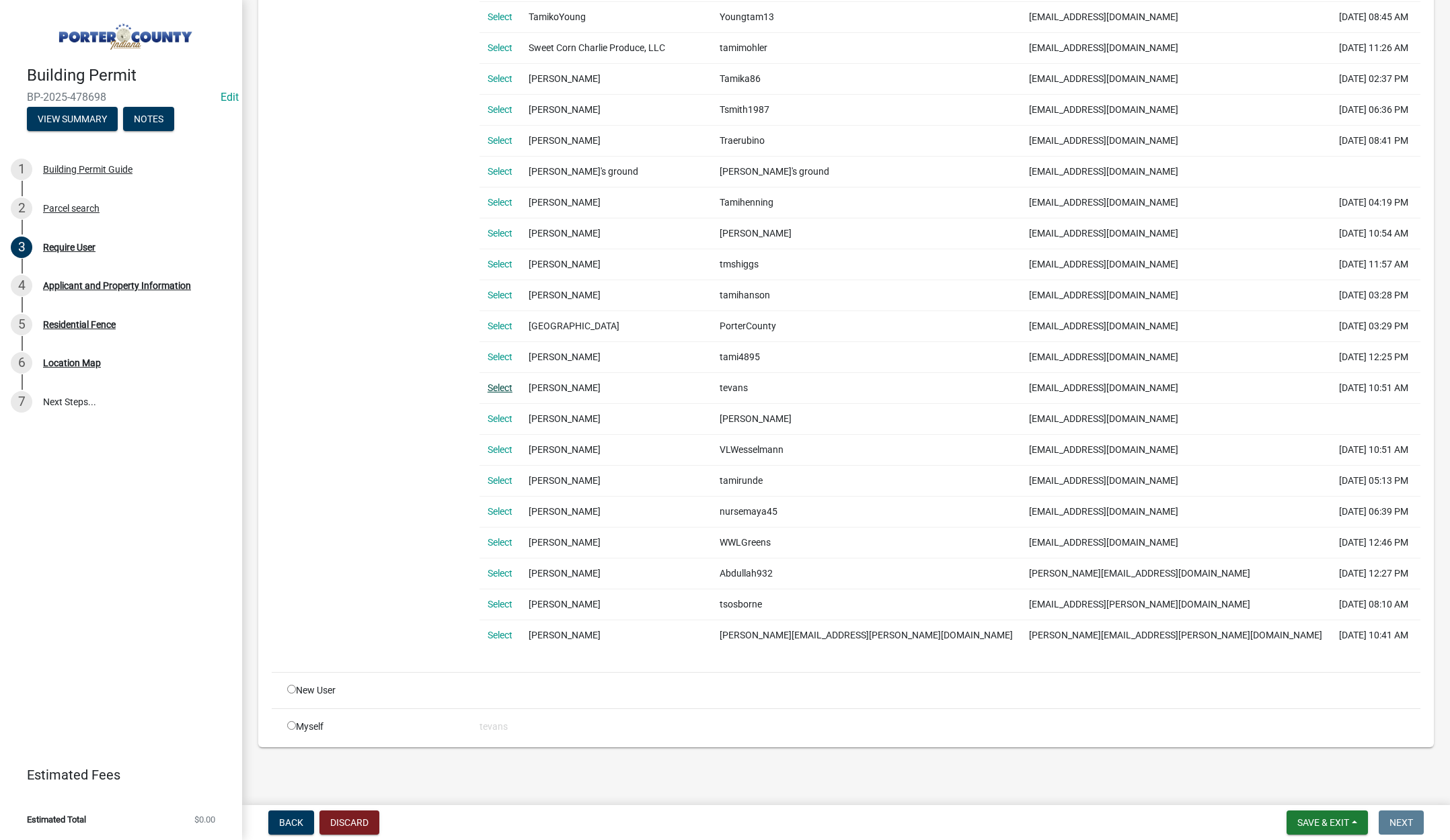
click at [495, 387] on link "Select" at bounding box center [499, 388] width 25 height 11
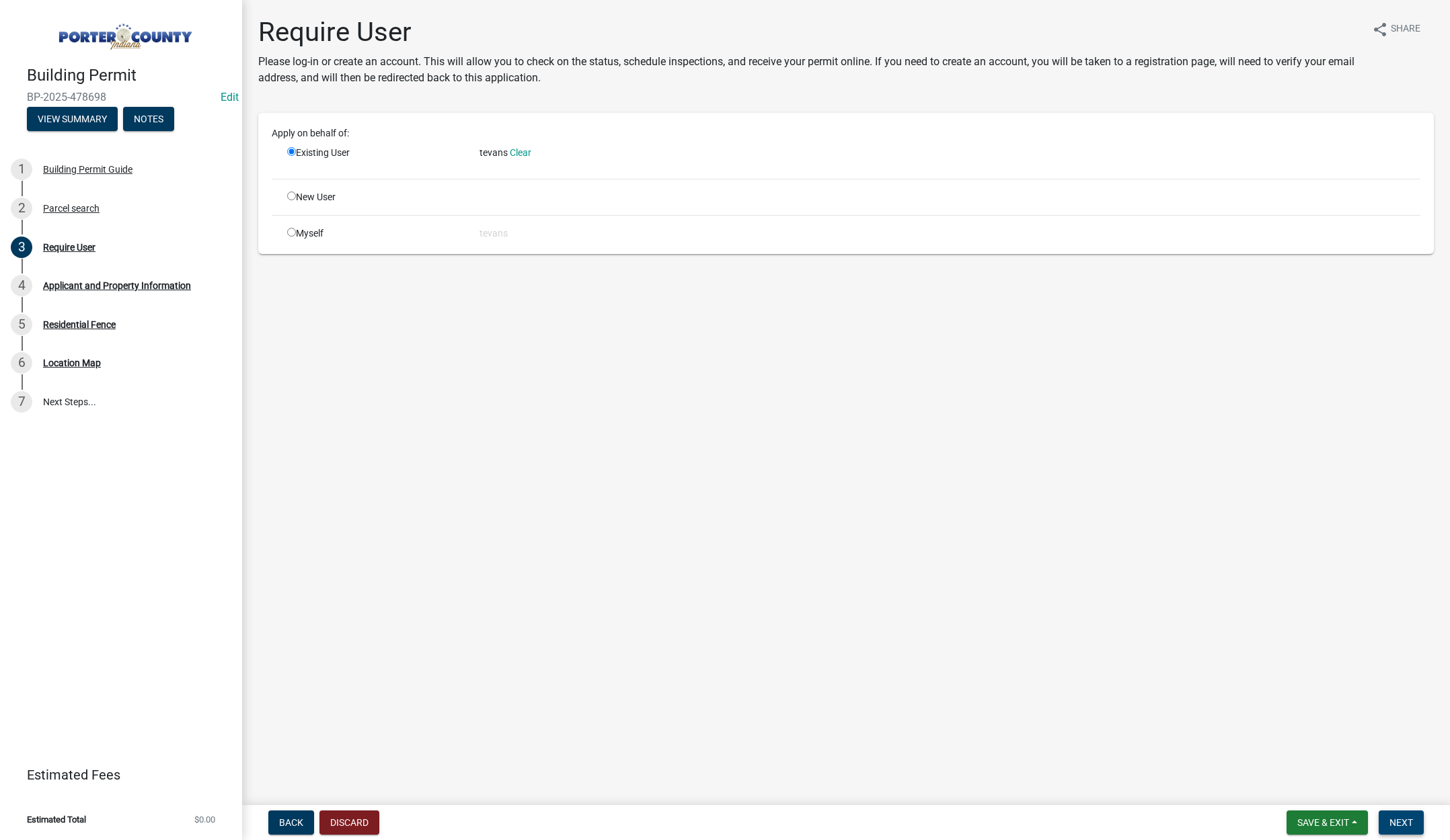
click at [1406, 820] on span "Next" at bounding box center [1401, 822] width 23 height 11
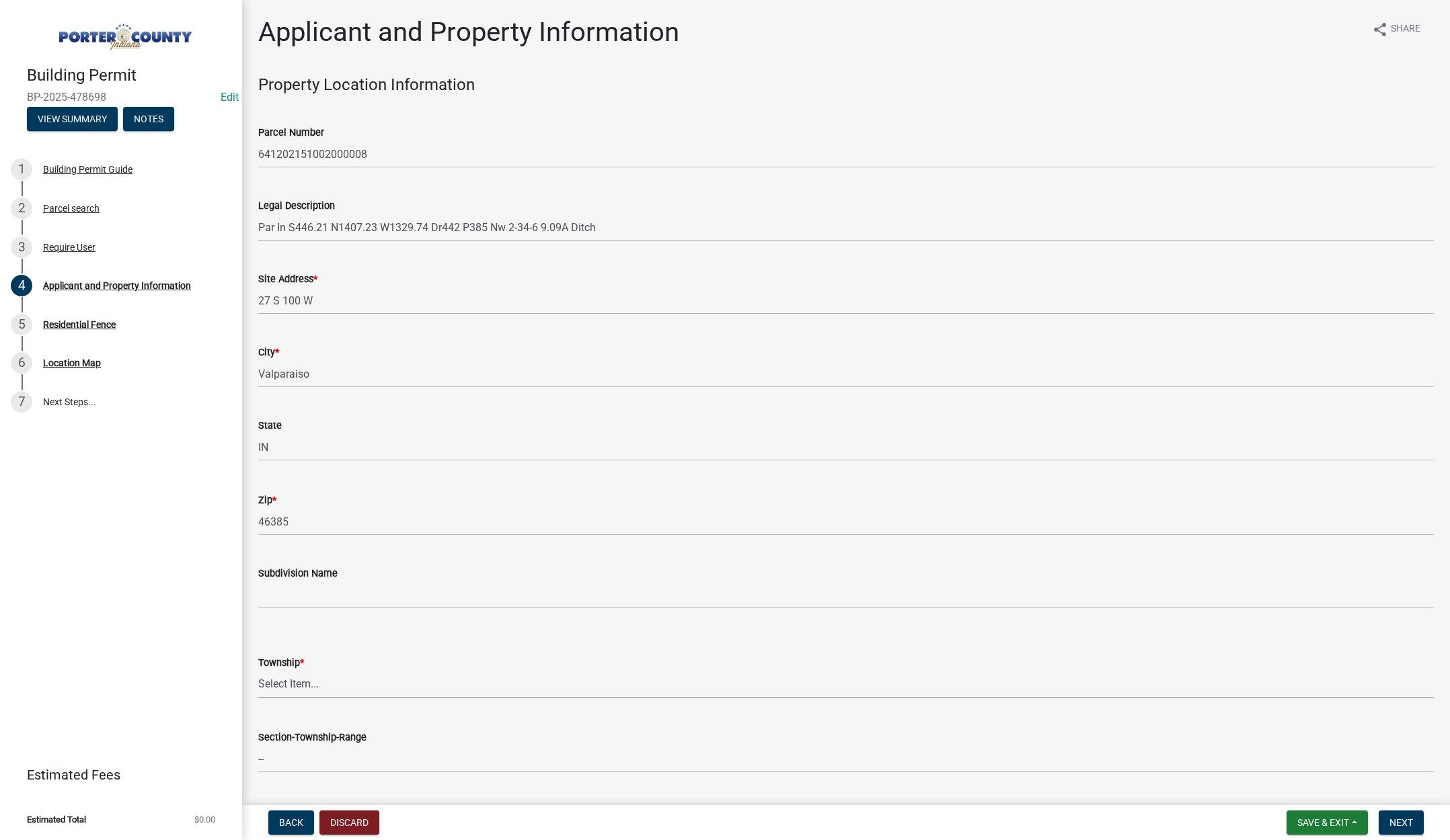
click at [283, 683] on select "Select Item... Boone Center Jackson Liberty Morgan Pine Pleasant Portage Porter…" at bounding box center [846, 684] width 1175 height 28
click at [258, 671] on select "Select Item... Boone Center Jackson Liberty Morgan Pine Pleasant Portage Porter…" at bounding box center [846, 684] width 1175 height 28
select select "829e86d3-b11d-4b91-b18e-70a426bdae9f"
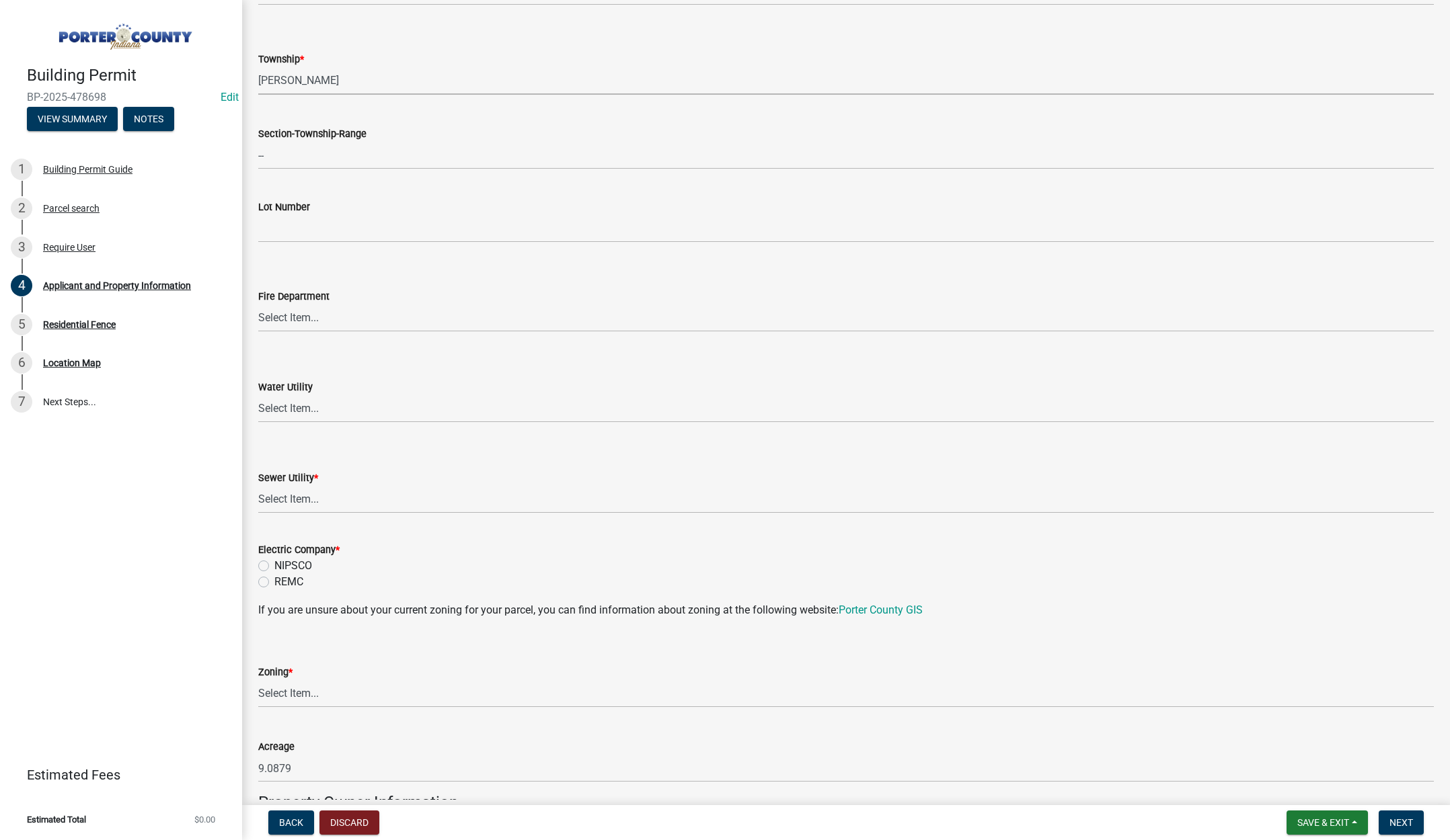
scroll to position [605, 0]
click at [295, 493] on select "Select Item... Aqua Indiana Inc Damon Run Falling Waters Lake Eliza - LEACD Nat…" at bounding box center [846, 498] width 1175 height 28
click at [258, 485] on select "Select Item... Aqua Indiana Inc Damon Run Falling Waters Lake Eliza - LEACD Nat…" at bounding box center [846, 498] width 1175 height 28
select select "ea6751d4-6bf7-4a16-89ee-f7801ab82aa1"
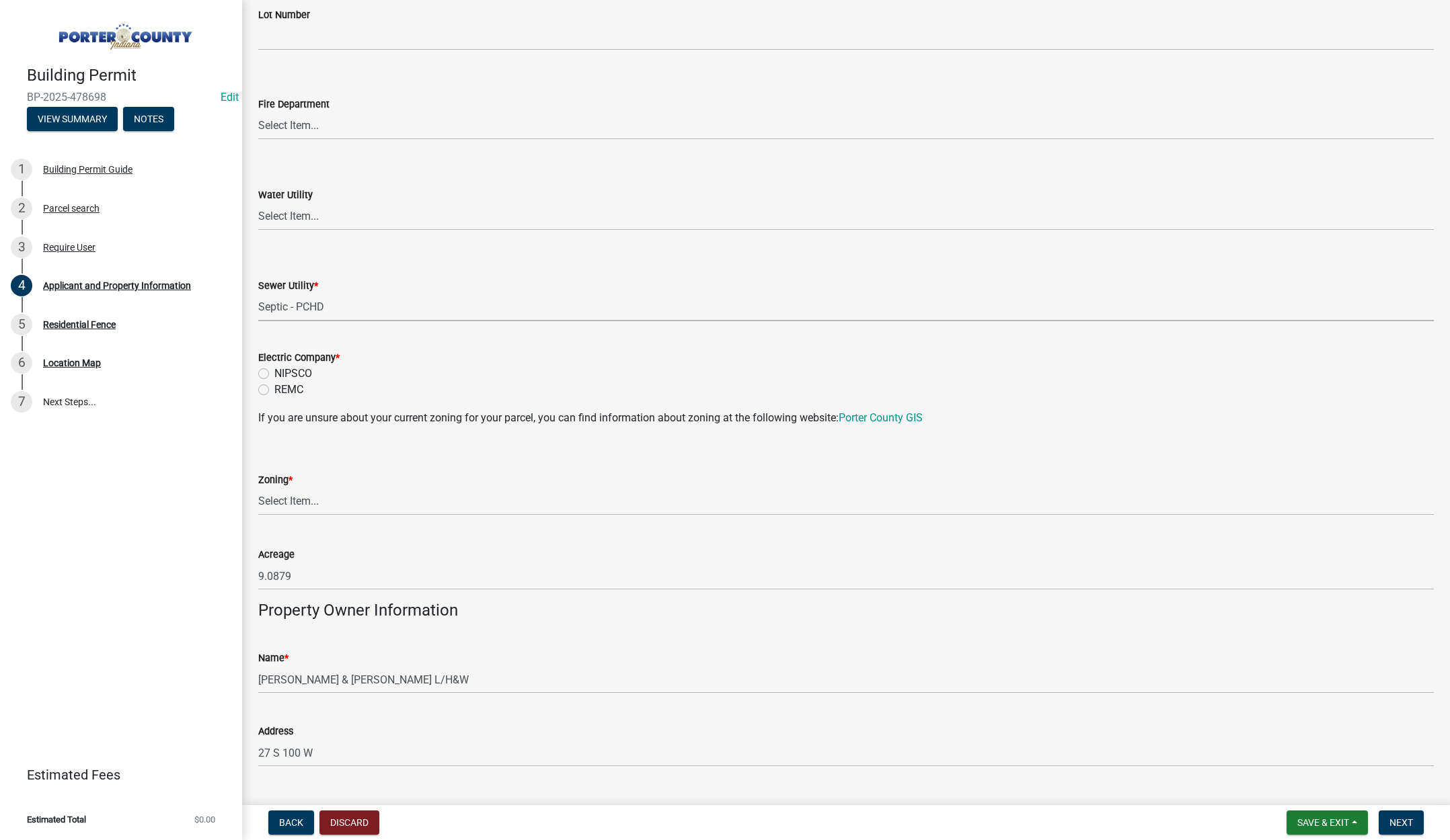
scroll to position [807, 0]
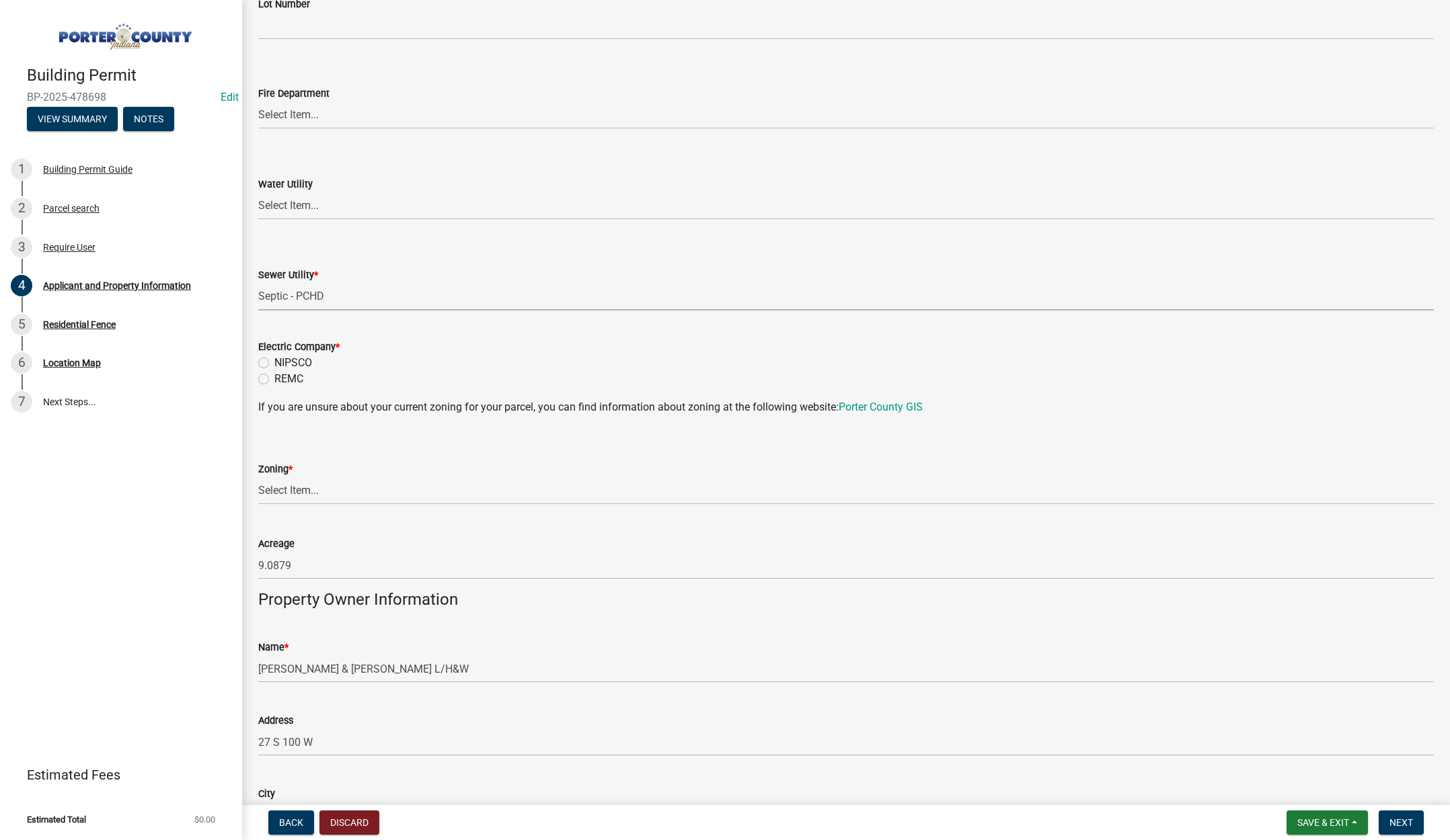
click at [275, 379] on label "REMC" at bounding box center [289, 379] width 29 height 16
click at [275, 379] on input "REMC" at bounding box center [279, 376] width 8 height 8
radio input "true"
click at [299, 489] on select "Select Item... A1 A2 CH CM CN I1 I2 I3 IN MP OT P1 P2 PUD R1 R2 R3 R4 RL RR" at bounding box center [846, 491] width 1175 height 28
click at [258, 477] on select "Select Item... A1 A2 CH CM CN I1 I2 I3 IN MP OT P1 P2 PUD R1 R2 R3 R4 RL RR" at bounding box center [846, 491] width 1175 height 28
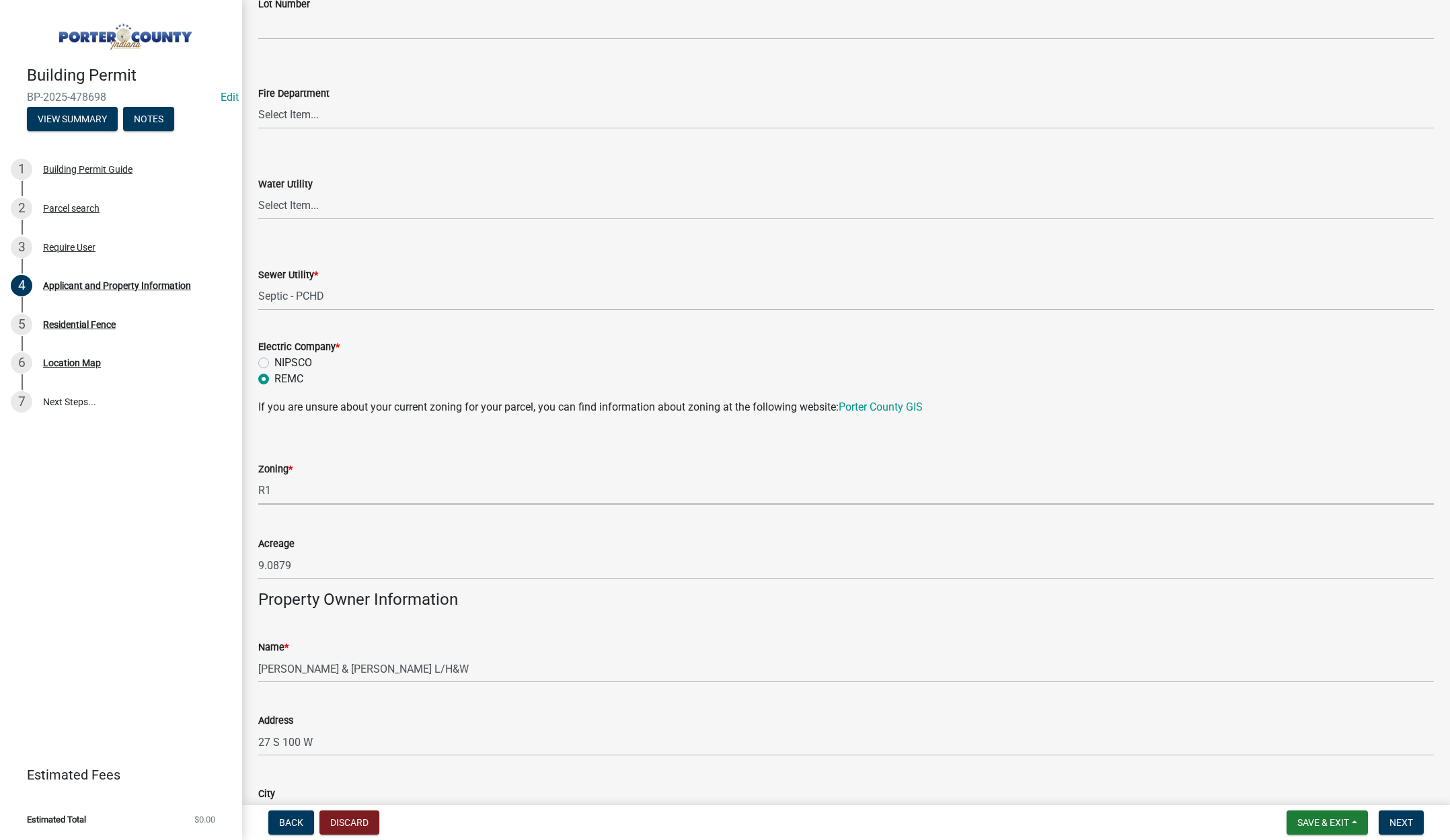
select select "e2d1b1d7-ccc9-456b-9e96-e16306515997"
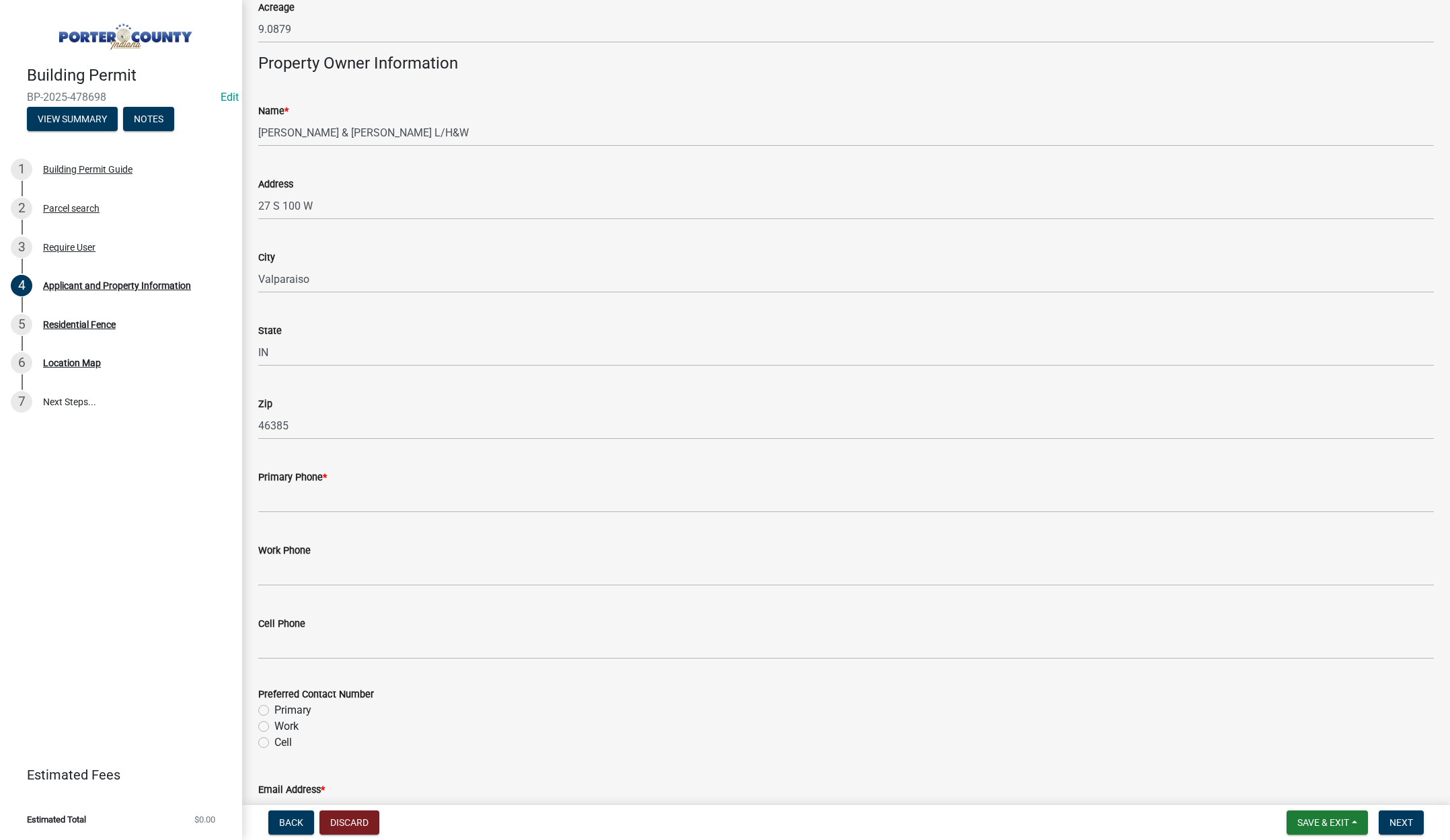
scroll to position [1344, 0]
click at [286, 495] on input "Primary Phone *" at bounding box center [846, 498] width 1175 height 28
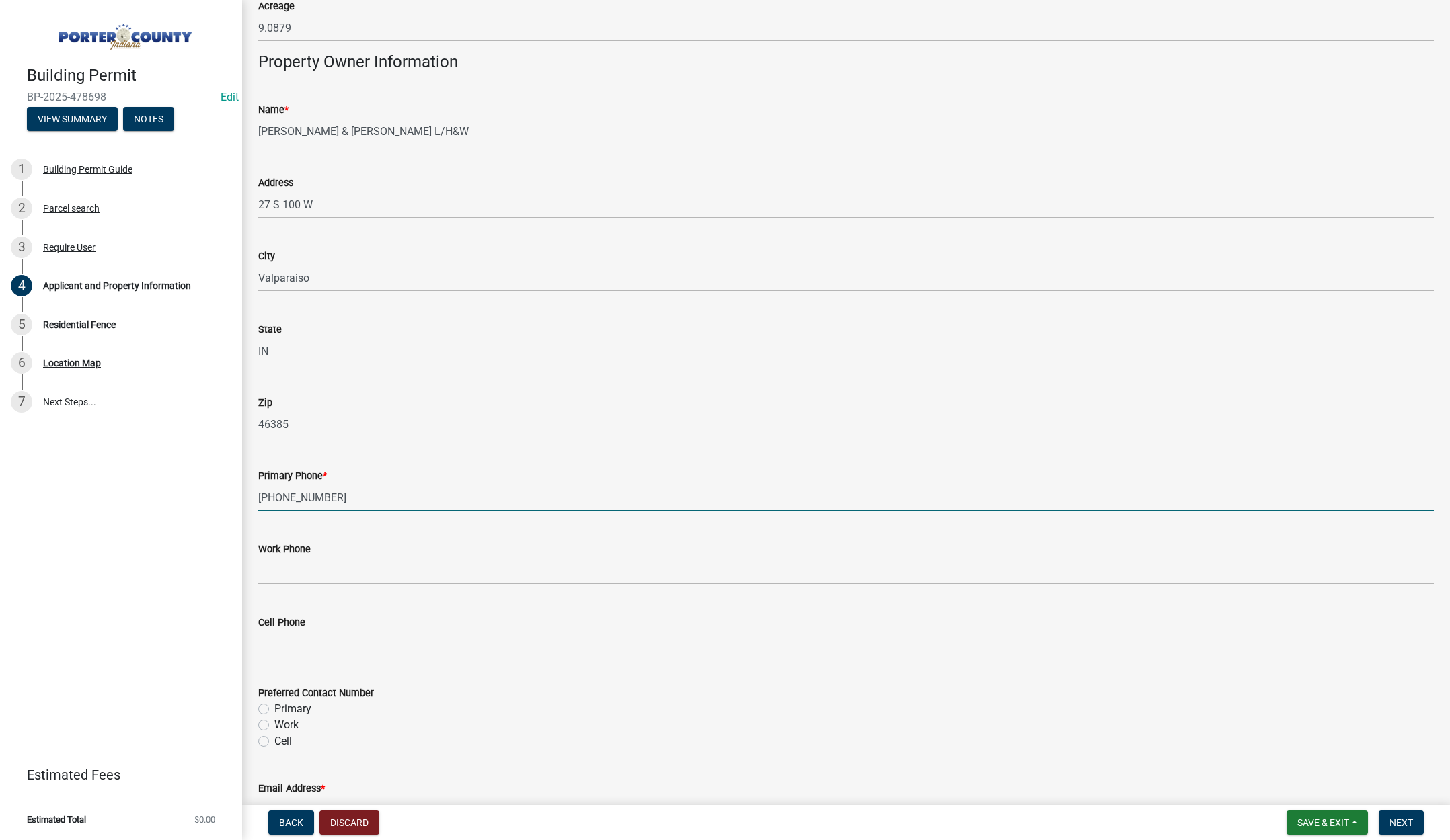
type input "219-798-6808"
click at [275, 708] on label "Primary" at bounding box center [293, 709] width 37 height 16
click at [275, 708] on input "Primary" at bounding box center [279, 705] width 8 height 8
radio input "true"
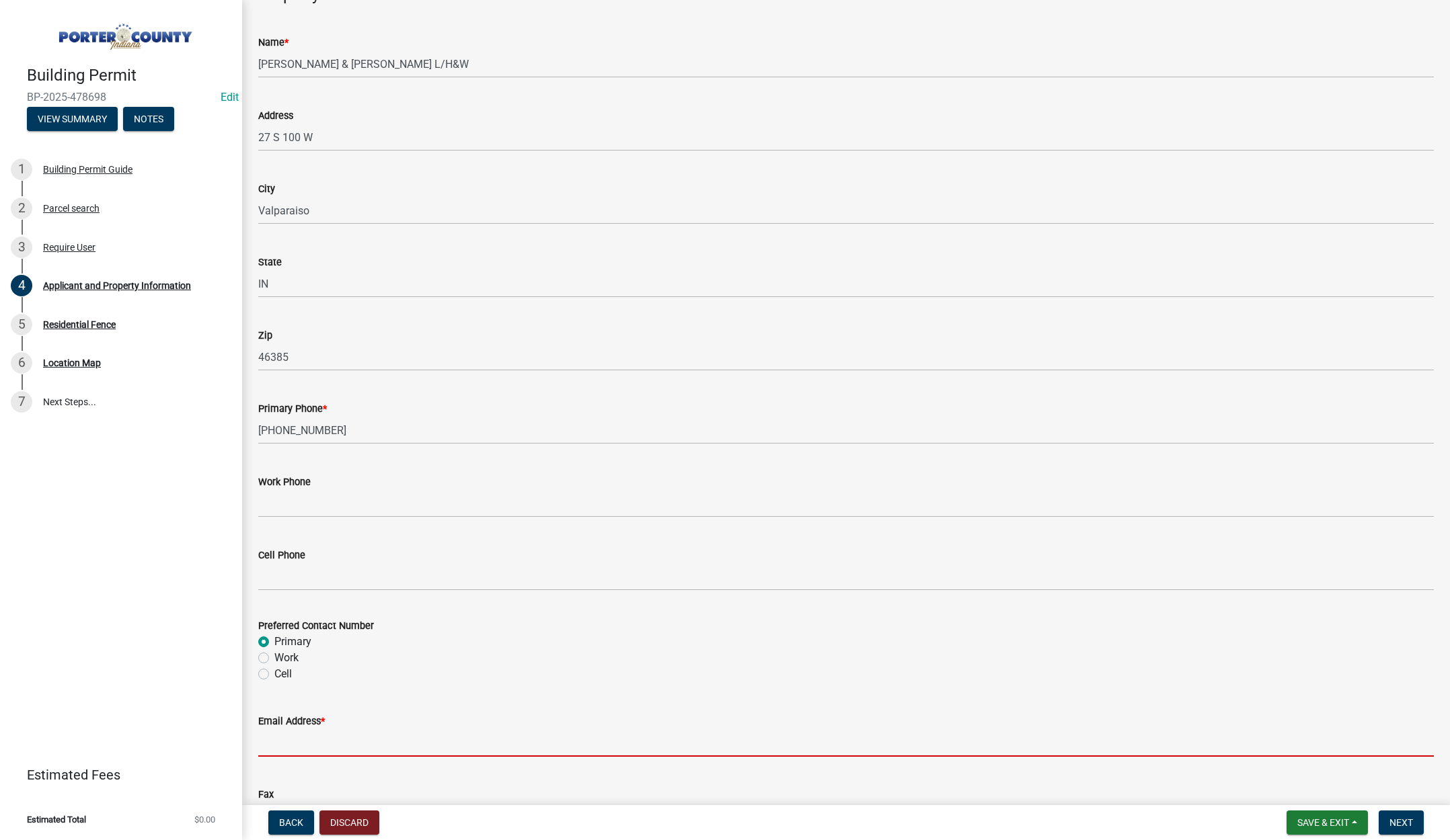
click at [280, 747] on input "Email Address *" at bounding box center [846, 743] width 1175 height 28
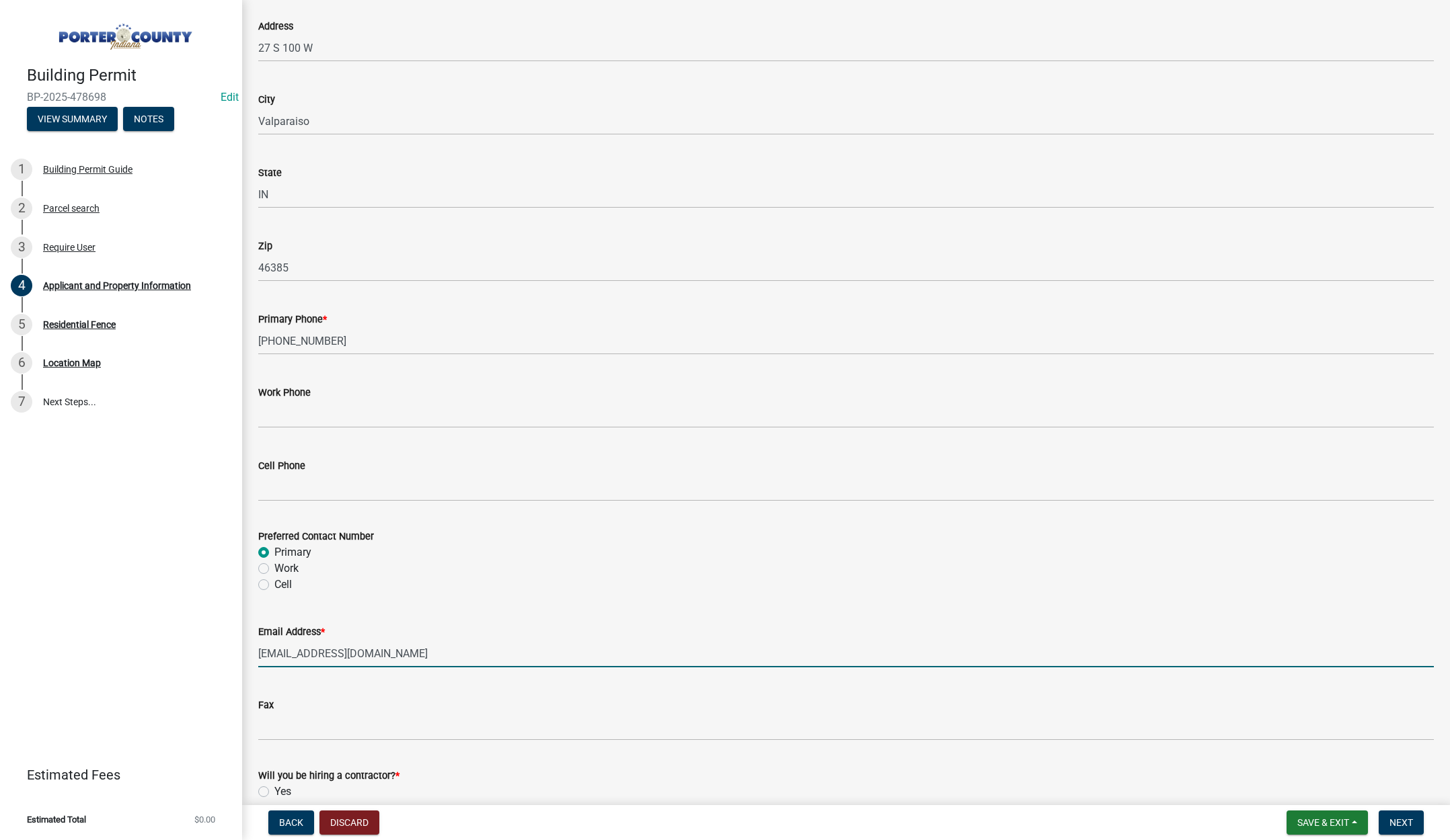
scroll to position [1674, 0]
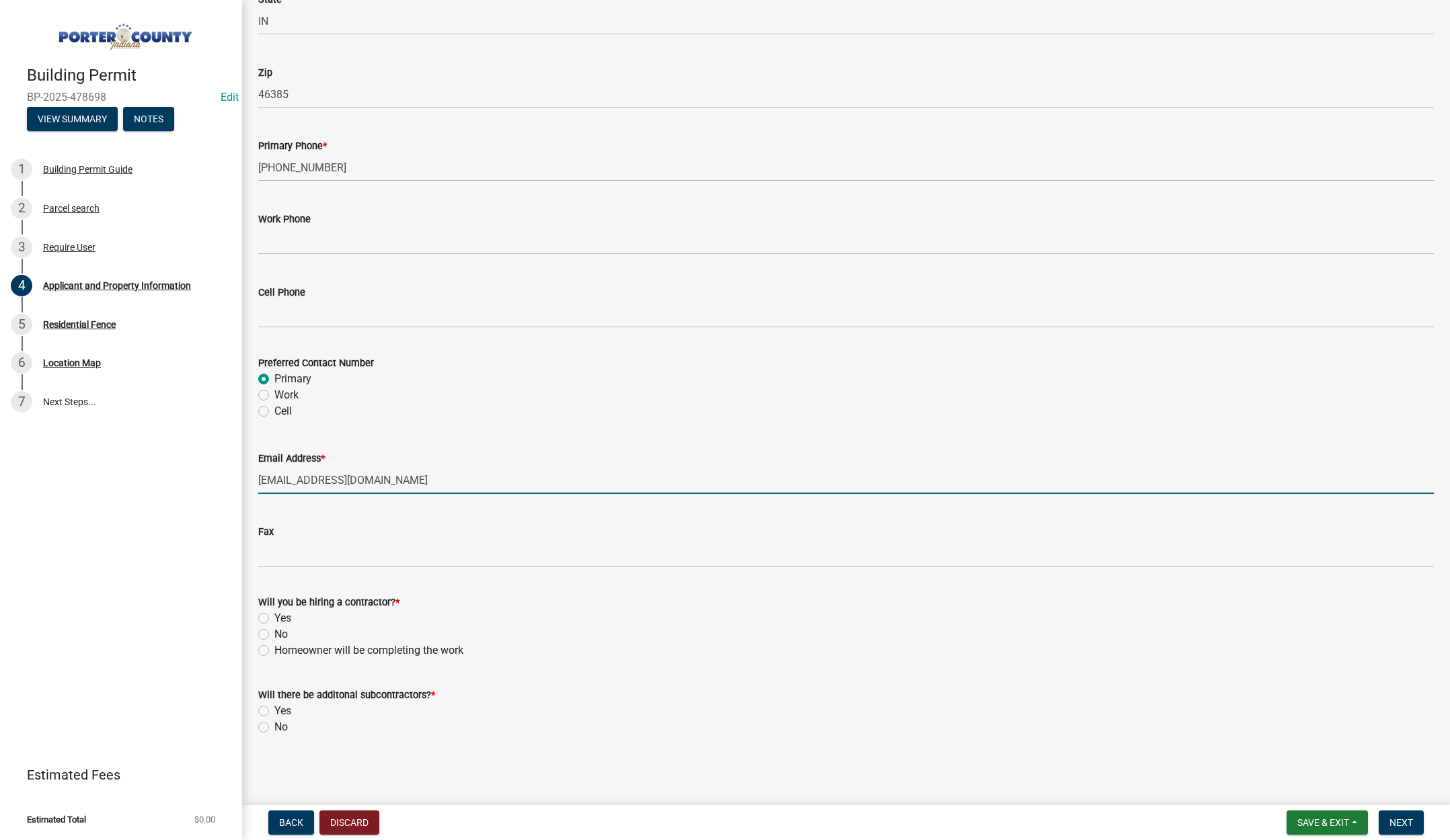
type input "fitz4image@att.net"
click at [275, 652] on label "Homeowner will be completing the work" at bounding box center [369, 650] width 189 height 16
click at [275, 652] on input "Homeowner will be completing the work" at bounding box center [279, 647] width 8 height 8
radio input "true"
click at [275, 727] on label "No" at bounding box center [281, 727] width 13 height 16
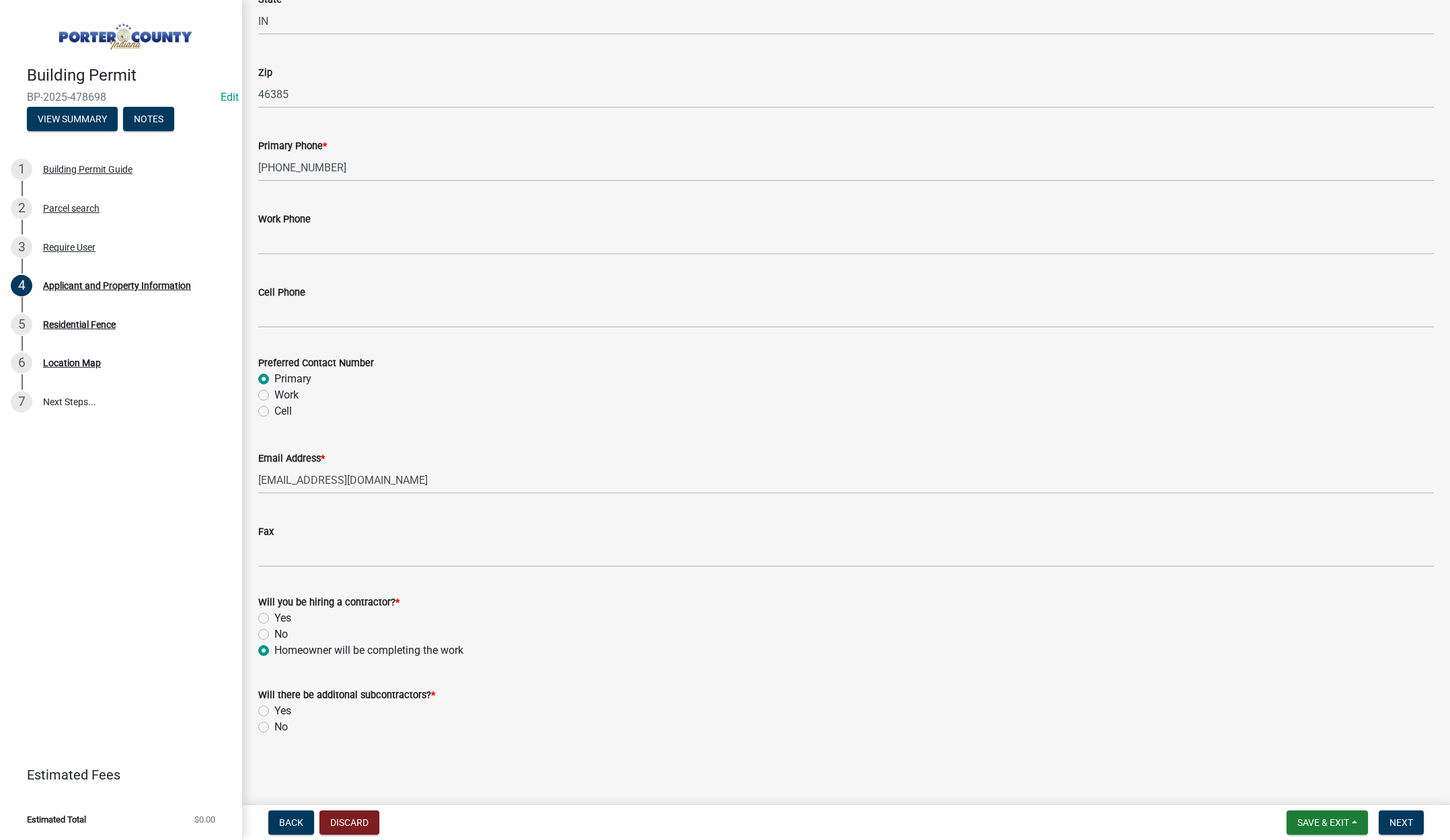
click at [275, 727] on input "No" at bounding box center [279, 724] width 8 height 8
radio input "true"
click at [1409, 820] on span "Next" at bounding box center [1401, 822] width 23 height 11
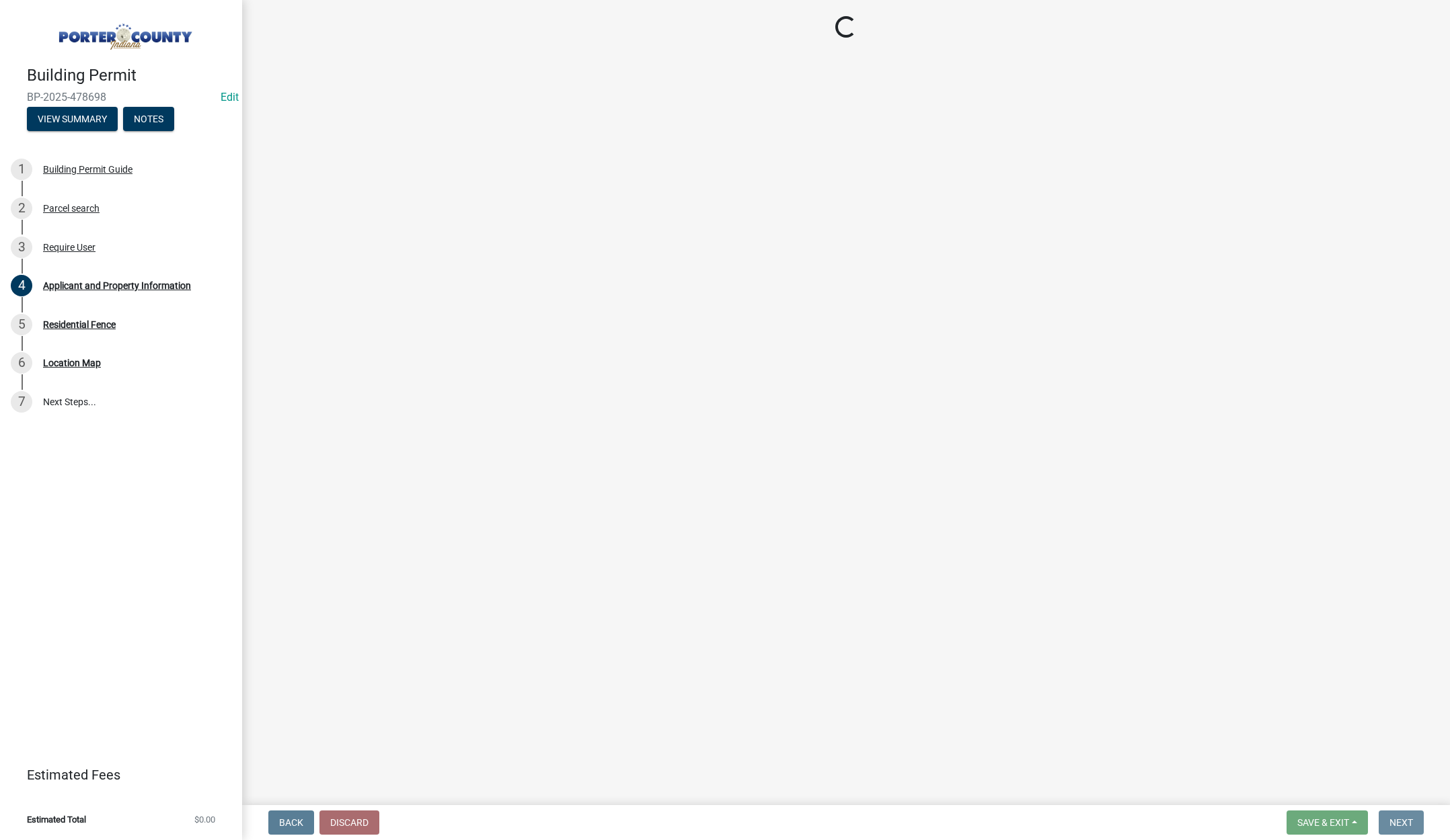
scroll to position [0, 0]
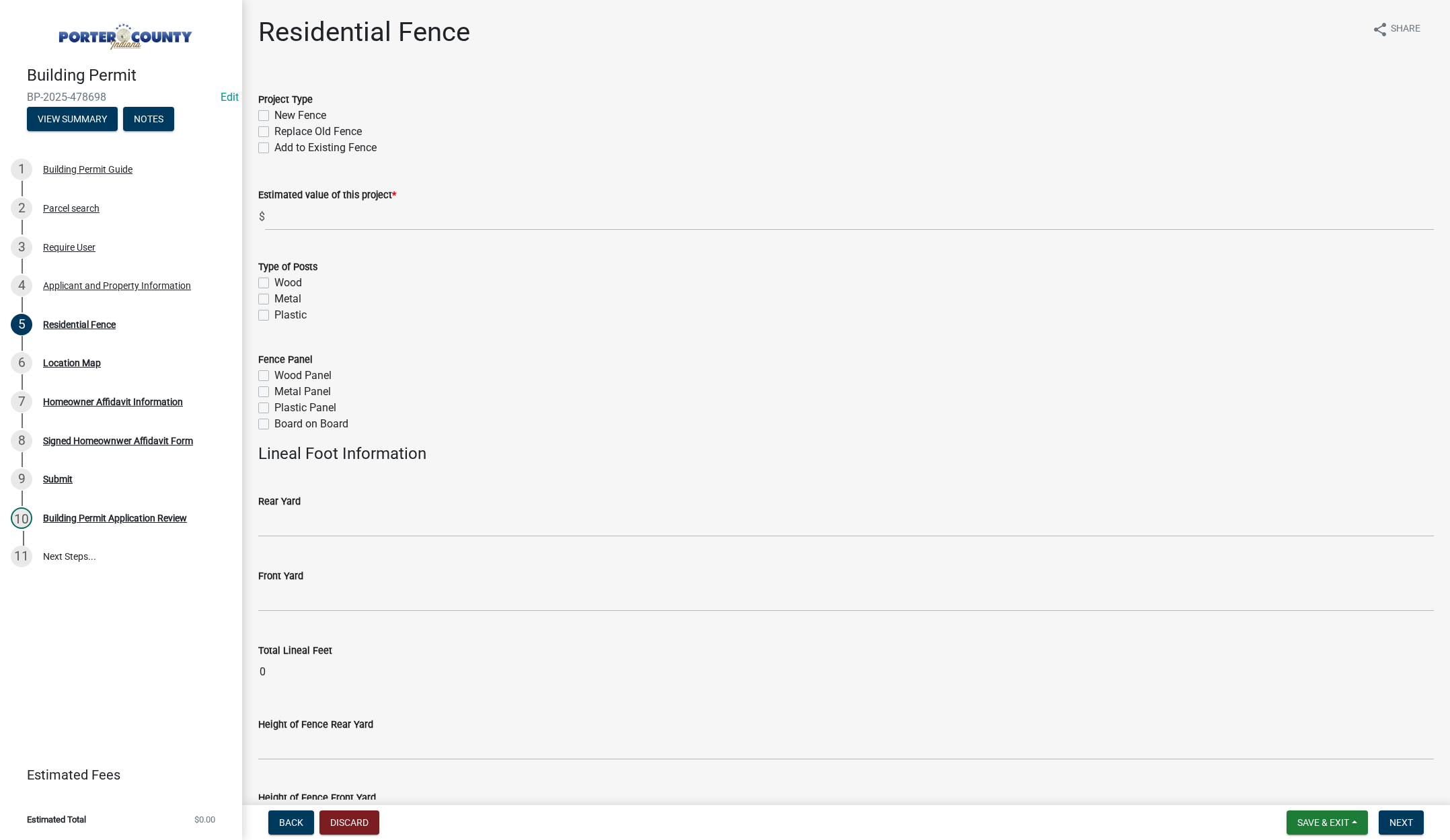
click at [275, 113] on label "New Fence" at bounding box center [300, 115] width 52 height 16
click at [275, 113] on input "New Fence" at bounding box center [279, 112] width 8 height 8
checkbox input "true"
checkbox input "false"
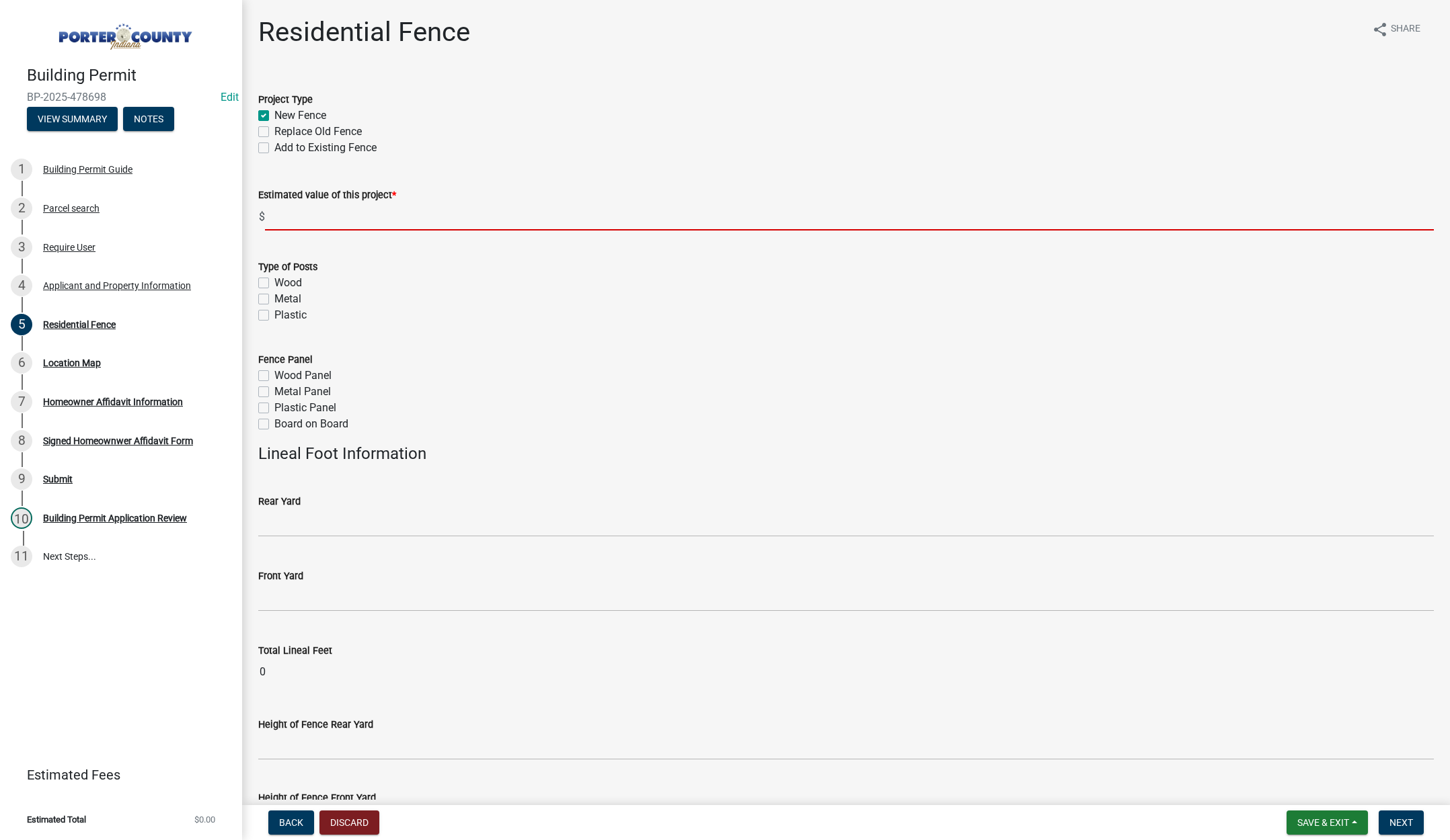
click at [285, 220] on input "text" at bounding box center [849, 217] width 1169 height 28
type input "3000"
click at [275, 285] on label "Wood" at bounding box center [288, 282] width 28 height 16
click at [275, 284] on input "Wood" at bounding box center [279, 279] width 8 height 8
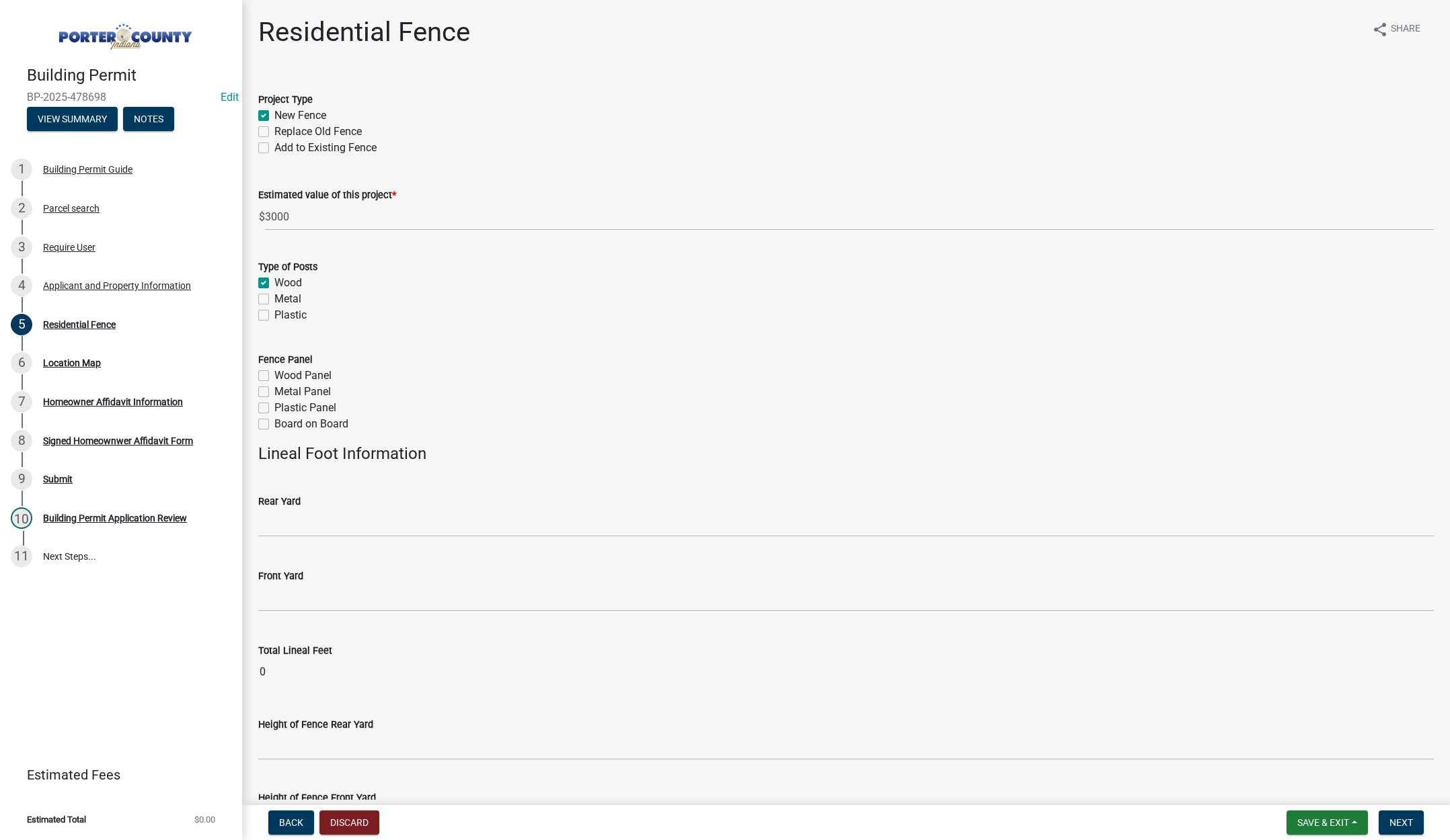
checkbox input "true"
checkbox input "false"
click at [275, 375] on label "Wood Panel" at bounding box center [303, 376] width 57 height 16
click at [275, 375] on input "Wood Panel" at bounding box center [279, 372] width 8 height 8
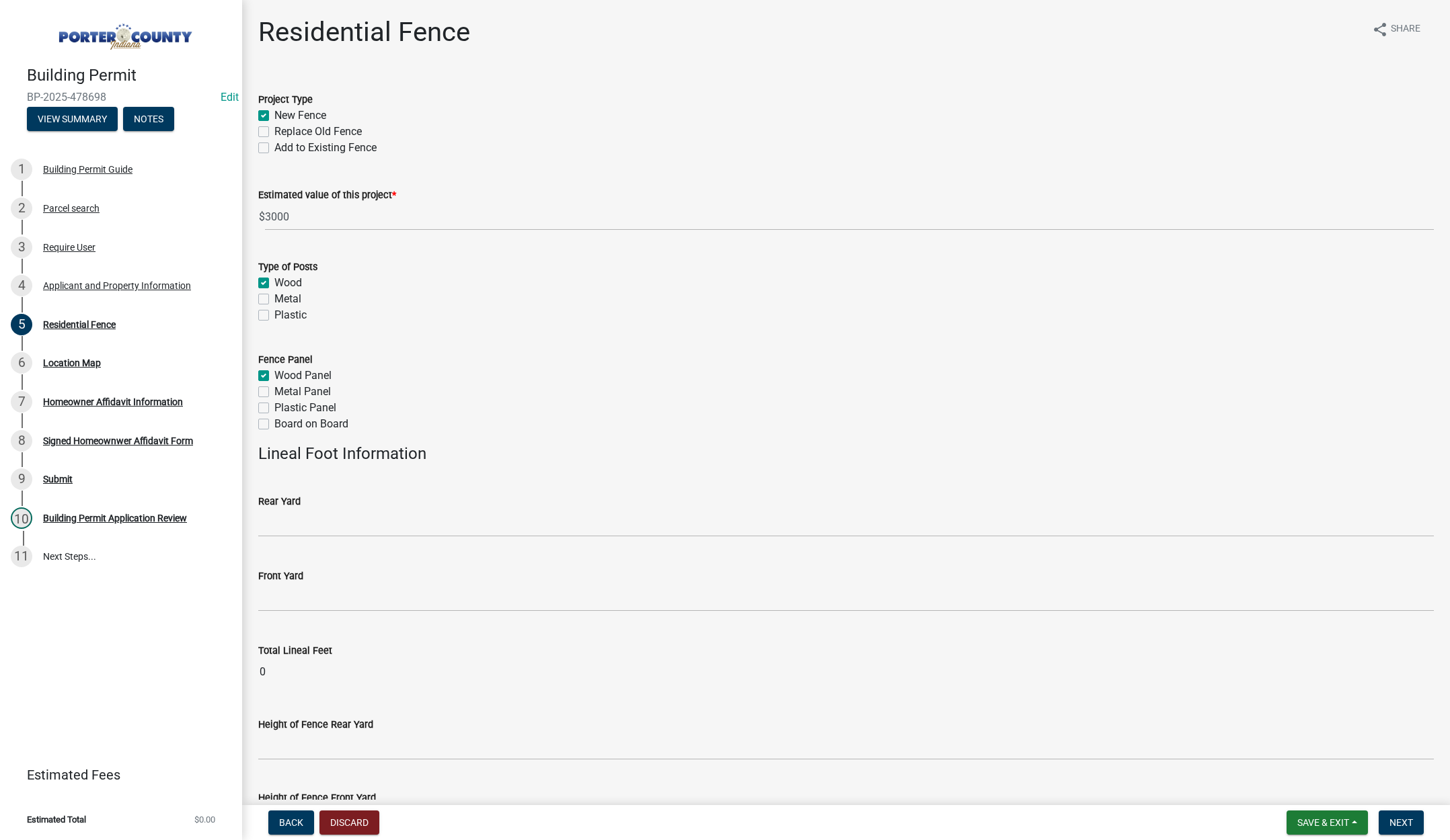
checkbox input "true"
checkbox input "false"
click at [277, 527] on input "text" at bounding box center [846, 523] width 1175 height 28
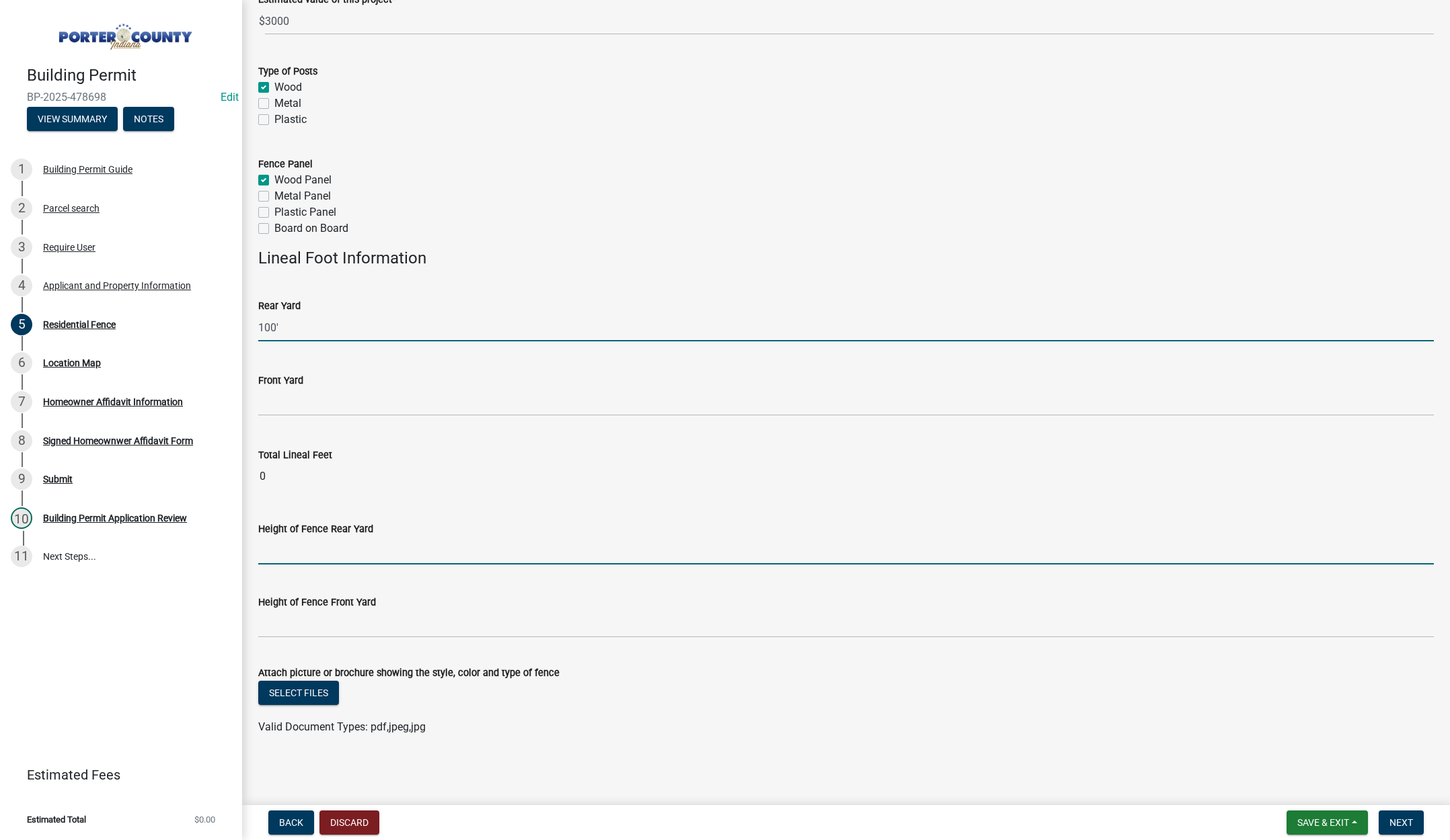
type input "100"
click at [329, 553] on input "Height of Fence Rear Yard" at bounding box center [846, 551] width 1175 height 28
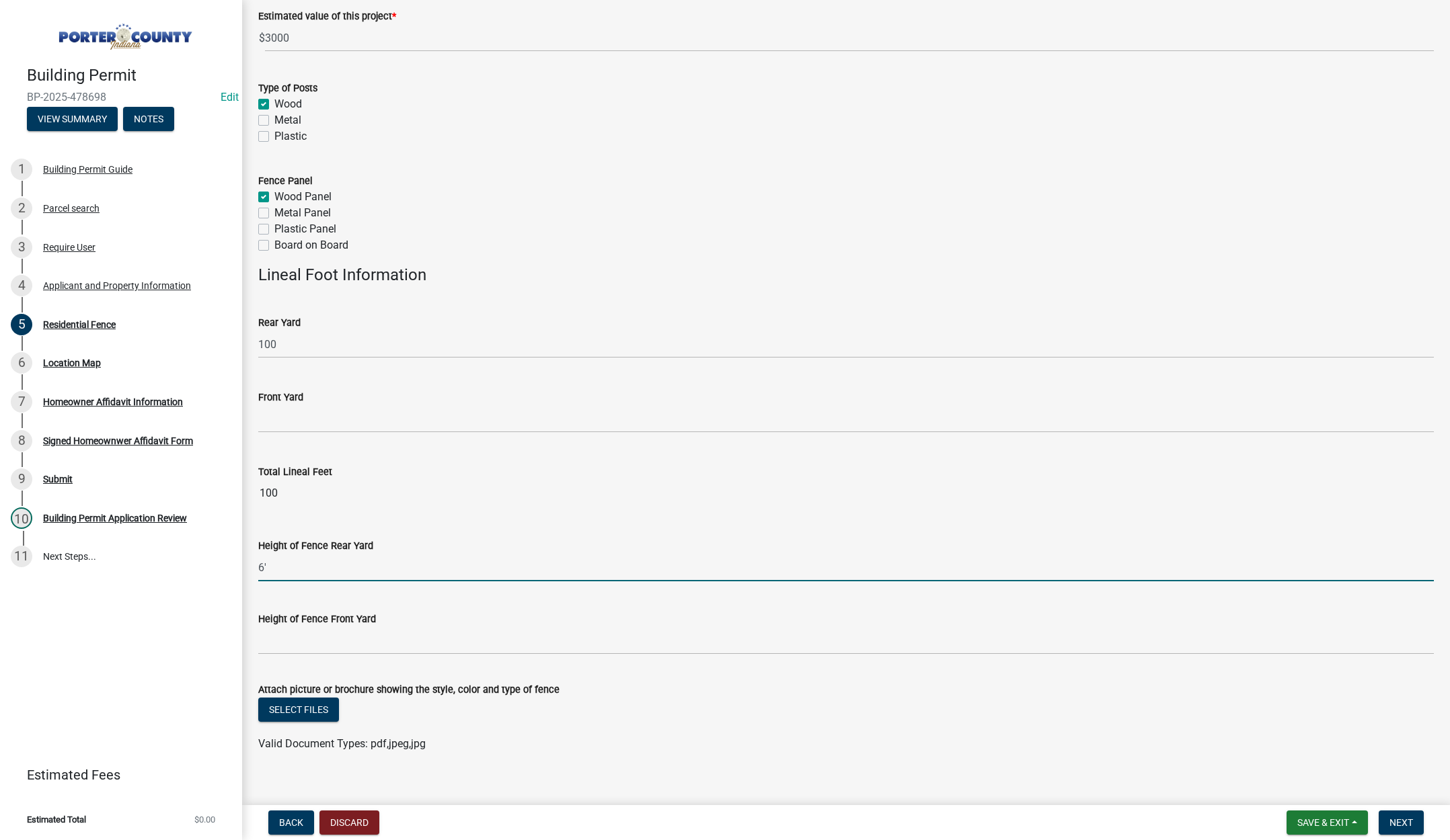
scroll to position [196, 0]
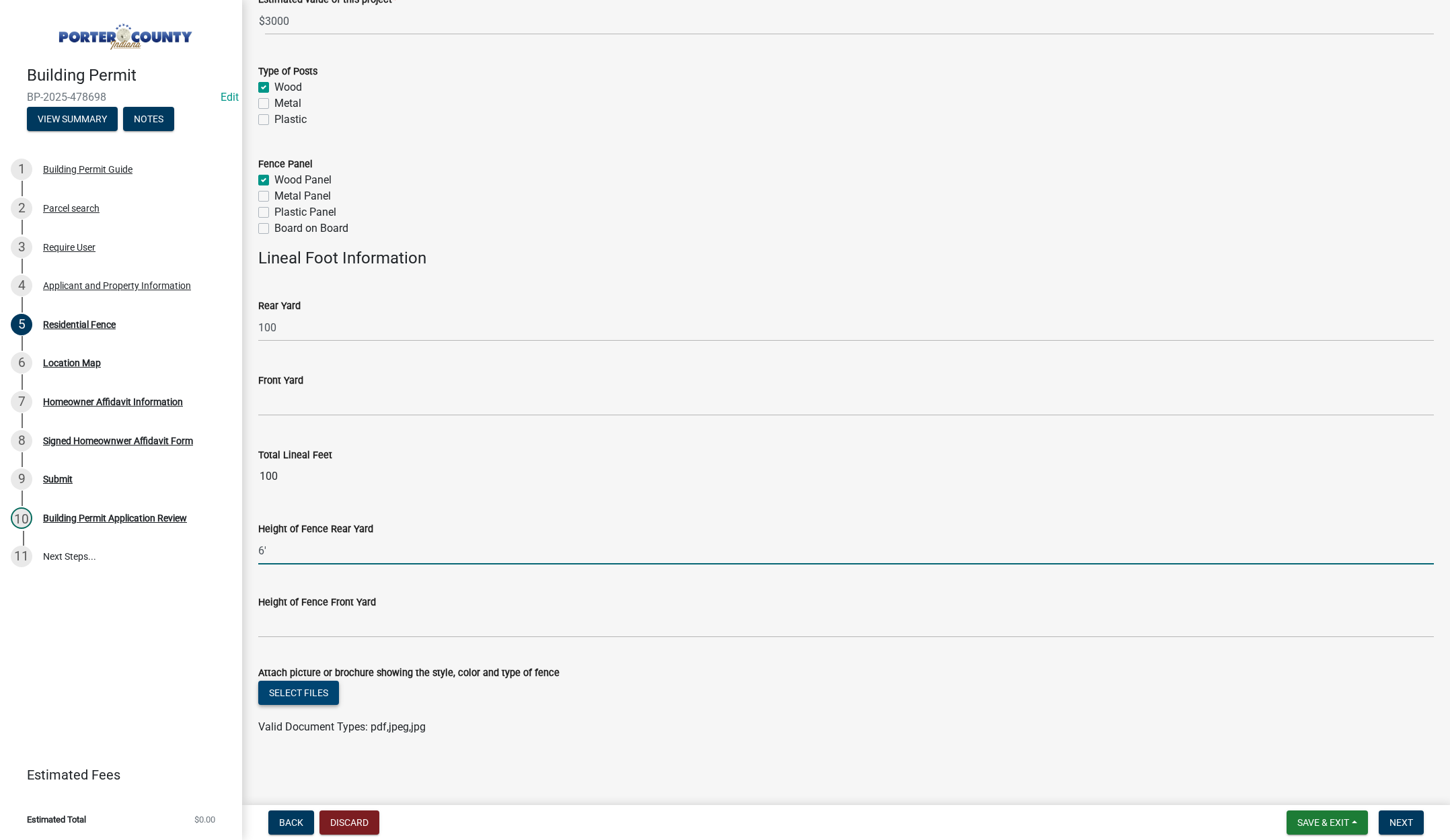
type input "6'"
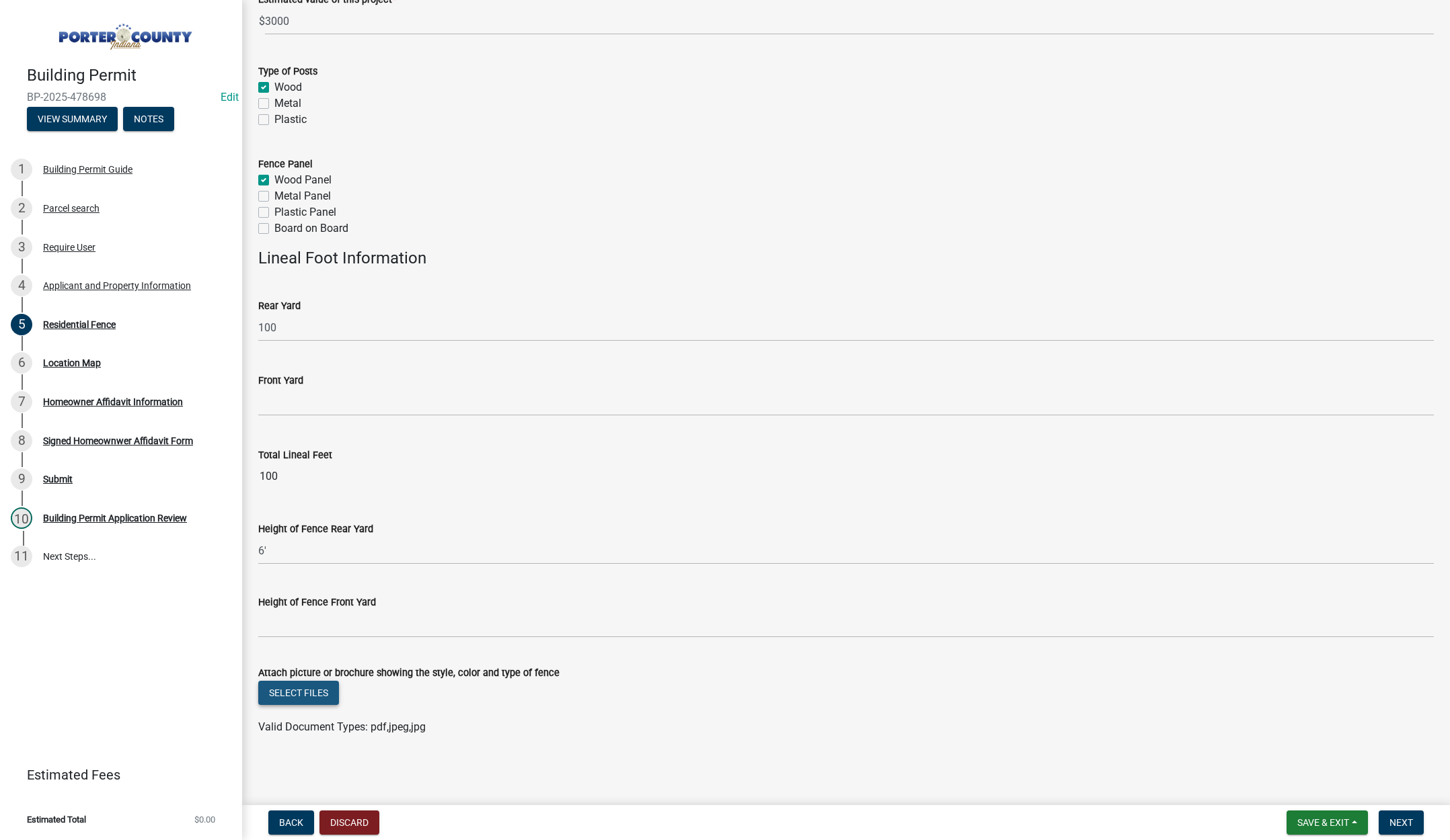
click at [316, 697] on button "Select files" at bounding box center [299, 693] width 81 height 24
click at [1410, 822] on span "Next" at bounding box center [1401, 822] width 23 height 11
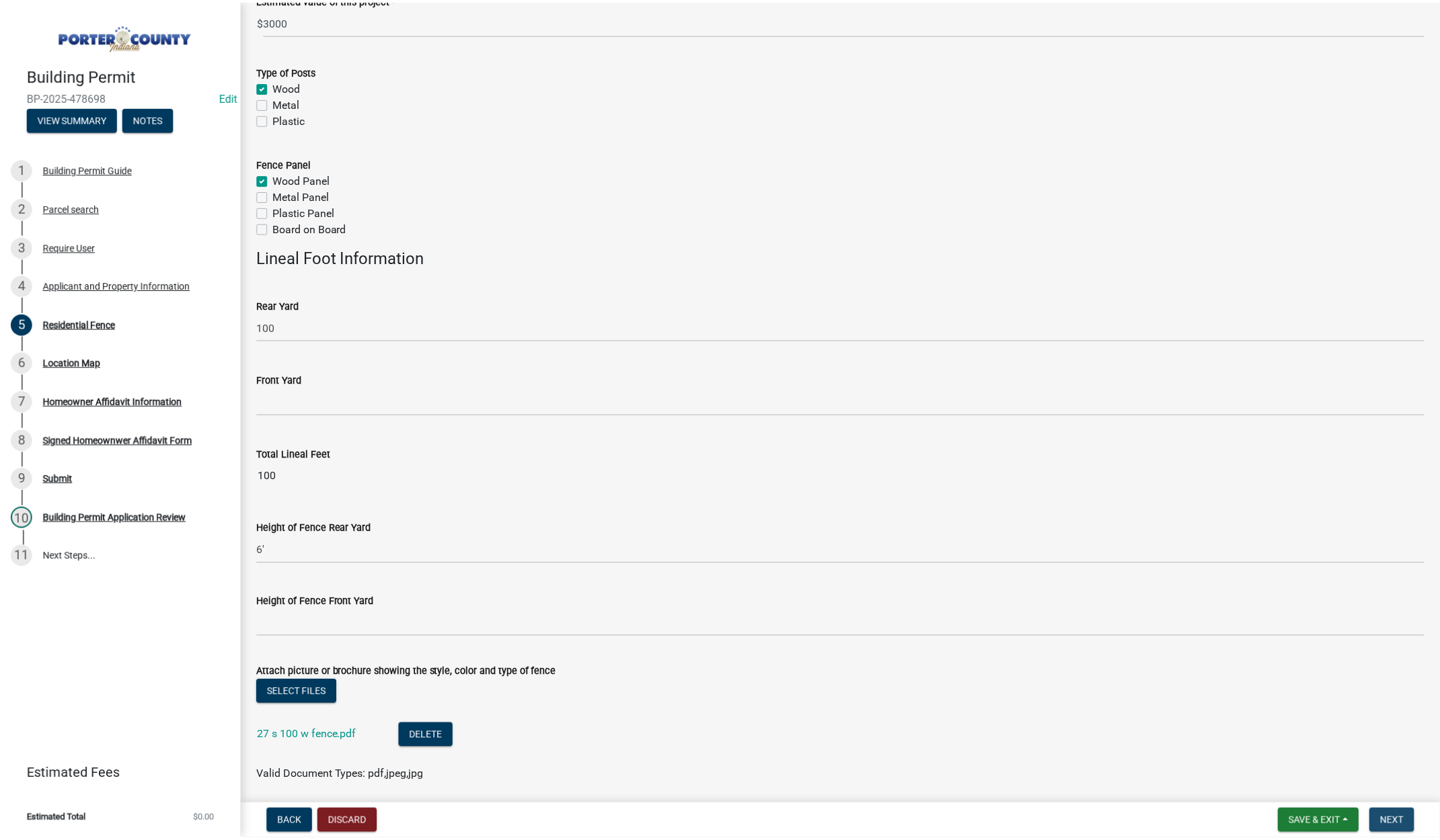
scroll to position [0, 0]
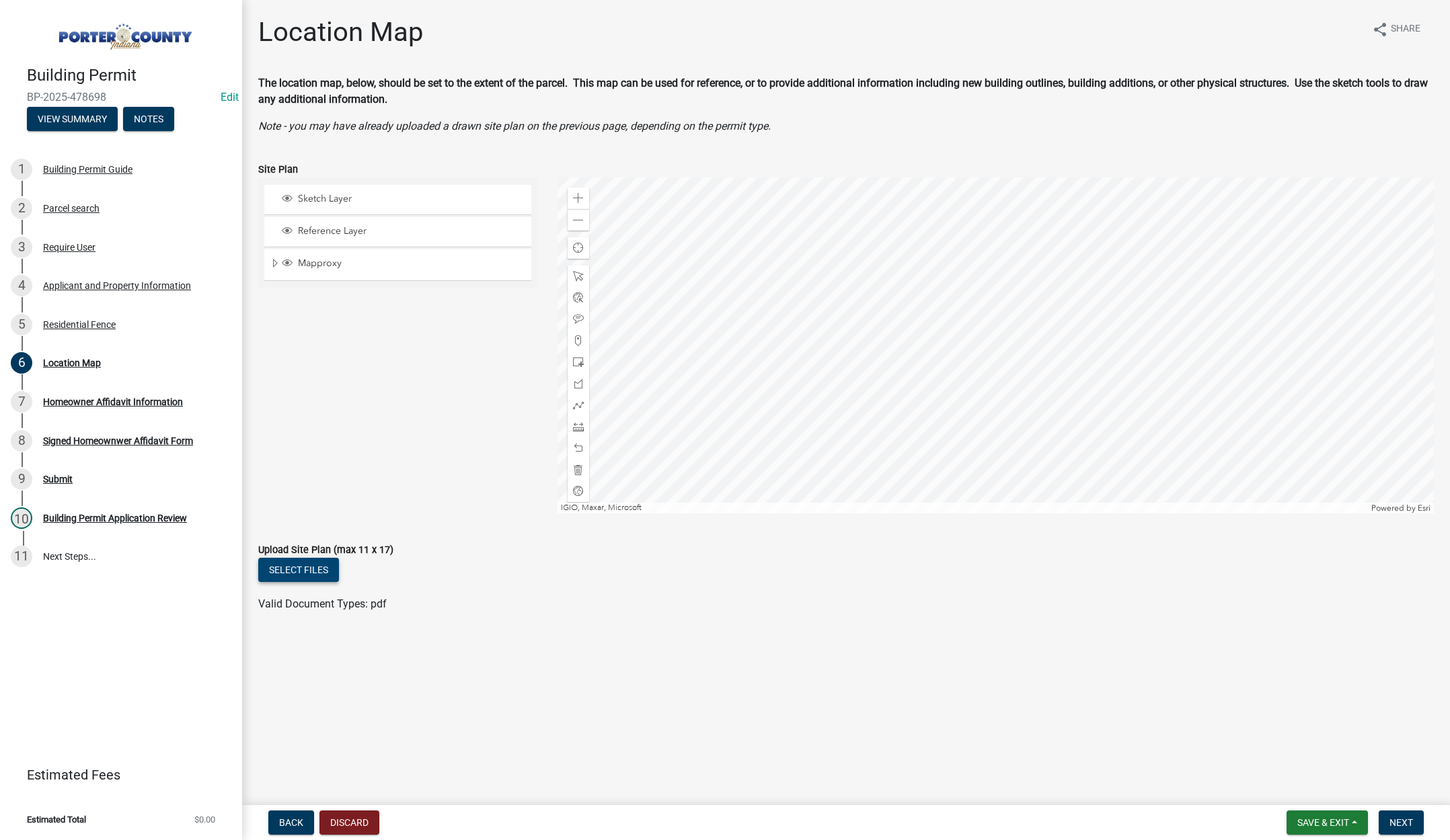
click at [302, 572] on button "Select files" at bounding box center [299, 570] width 81 height 24
click at [1401, 823] on span "Next" at bounding box center [1401, 822] width 23 height 11
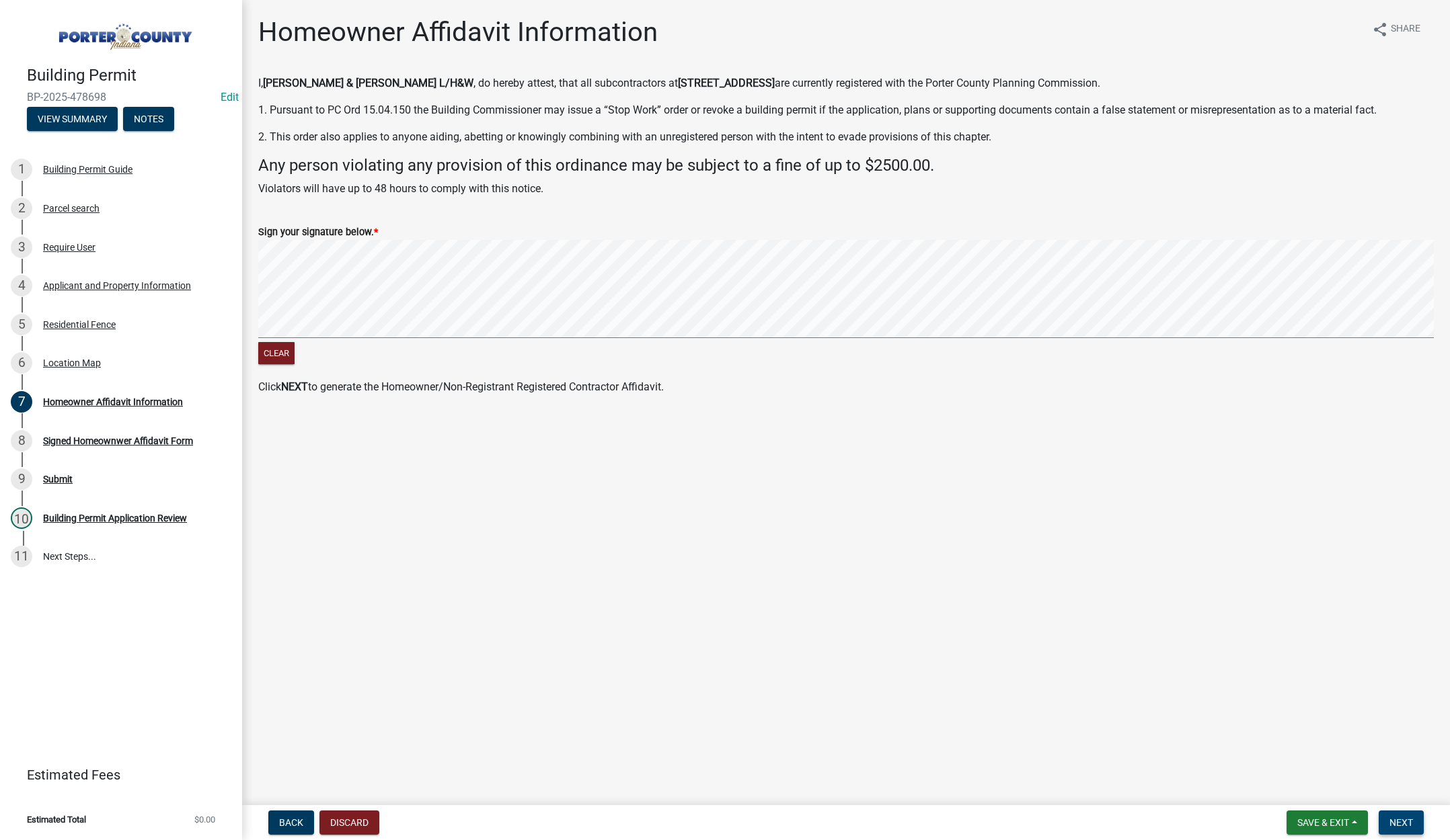
click at [1405, 814] on button "Next" at bounding box center [1401, 822] width 45 height 24
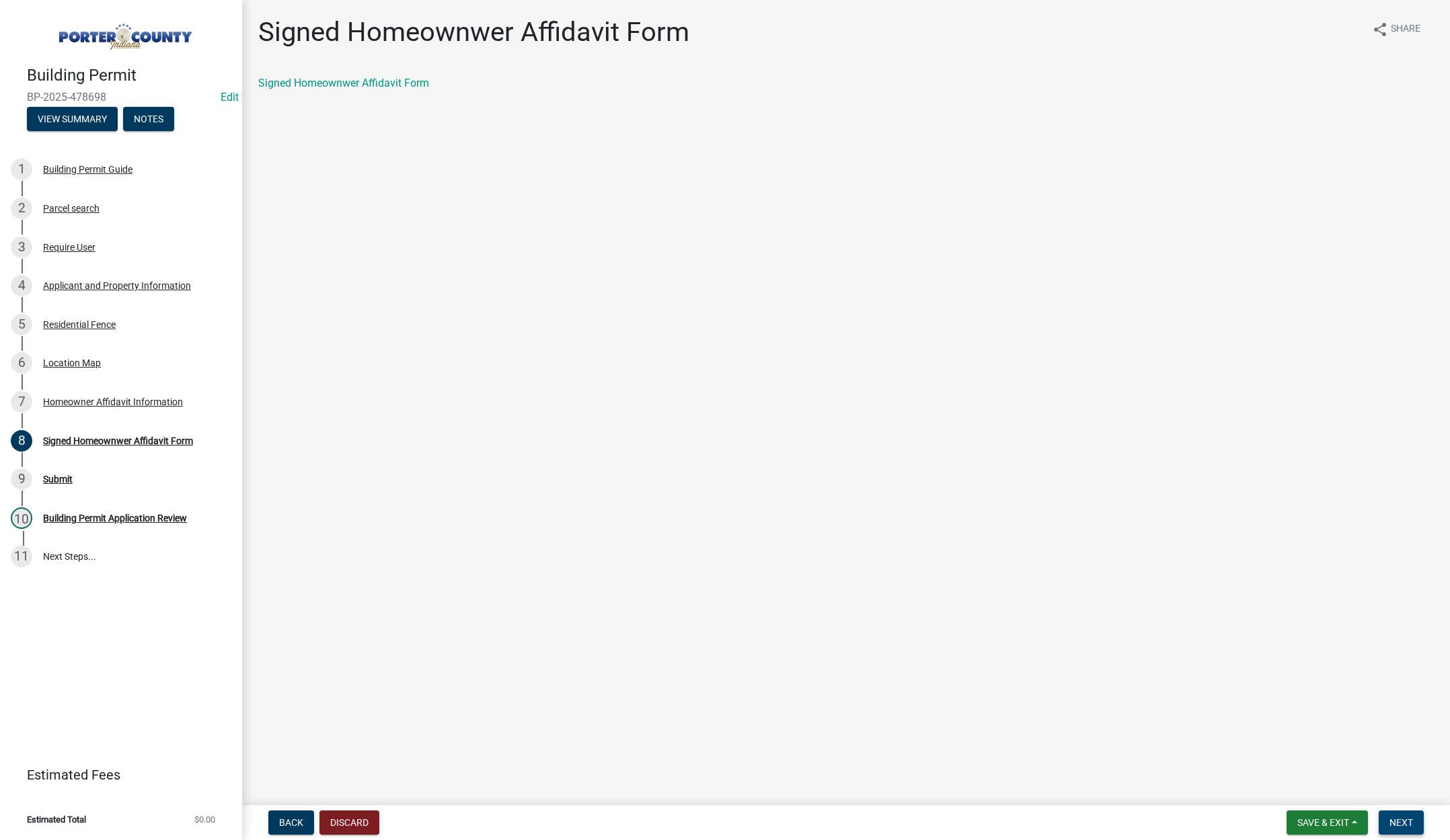
click at [1403, 817] on span "Next" at bounding box center [1401, 822] width 23 height 11
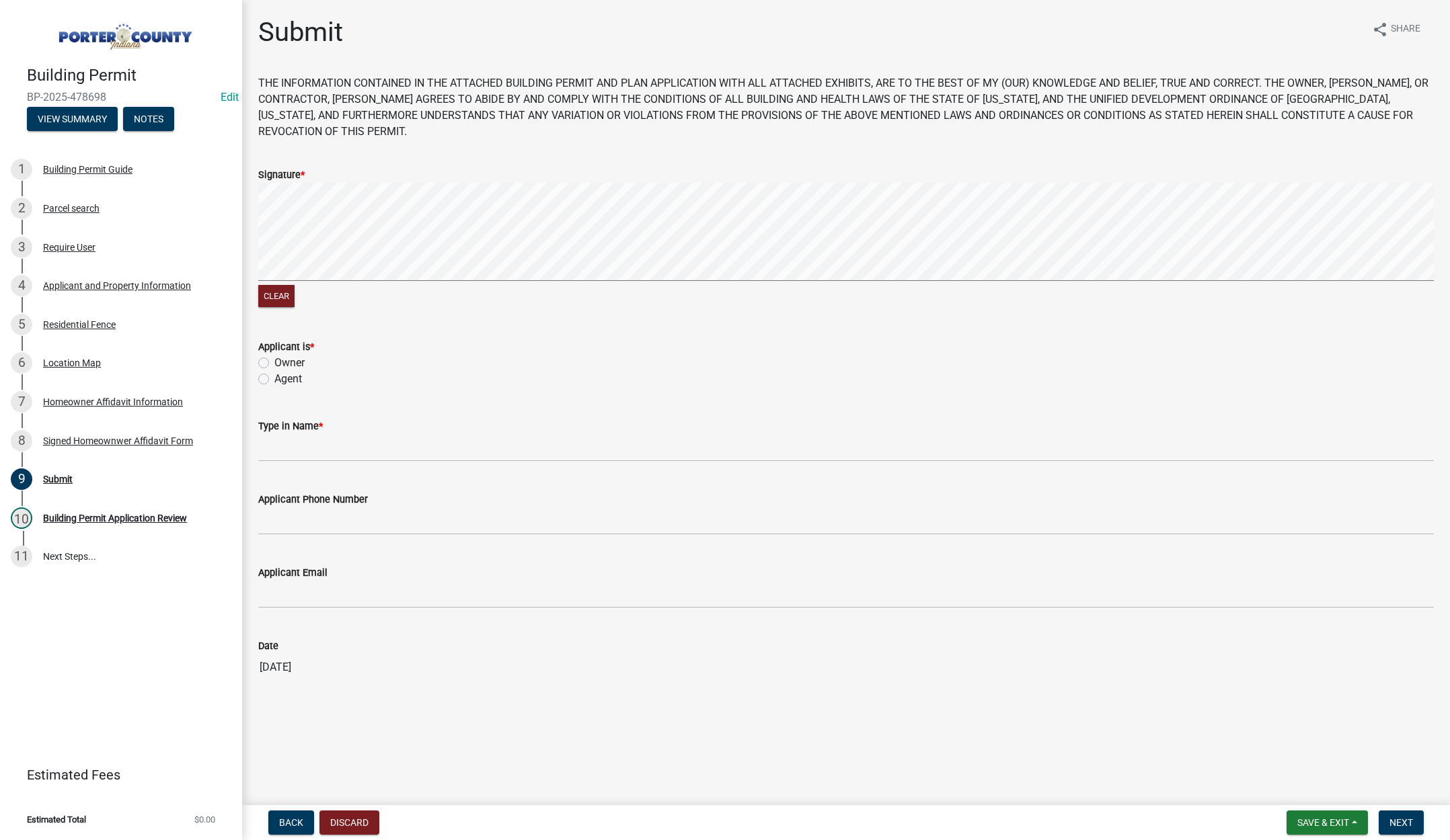
click at [275, 380] on label "Agent" at bounding box center [288, 379] width 28 height 16
click at [275, 380] on input "Agent" at bounding box center [279, 376] width 8 height 8
radio input "true"
click at [271, 451] on input "Type in Name *" at bounding box center [846, 448] width 1175 height 28
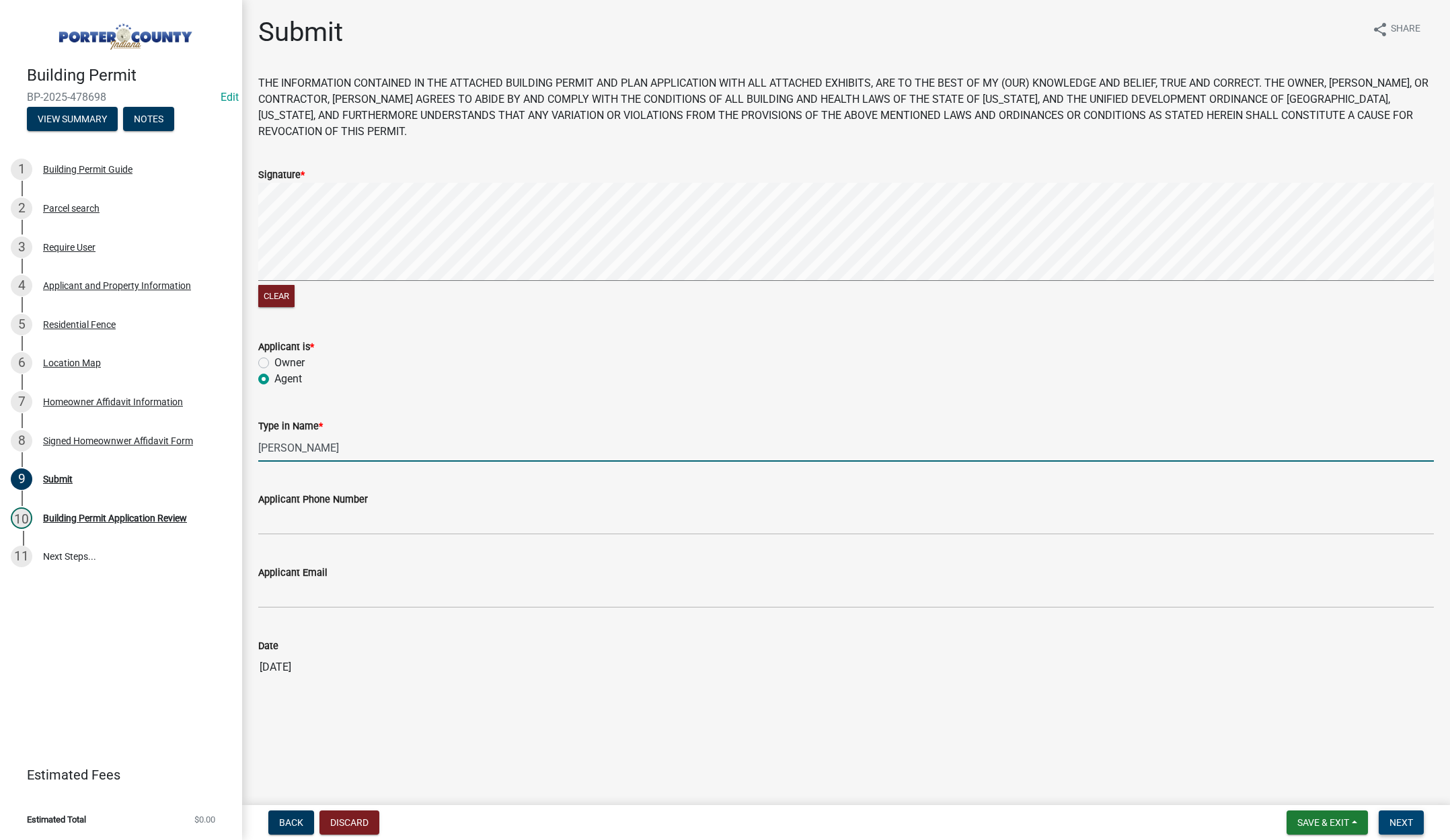
type input "James"
click at [1409, 819] on span "Next" at bounding box center [1401, 822] width 23 height 11
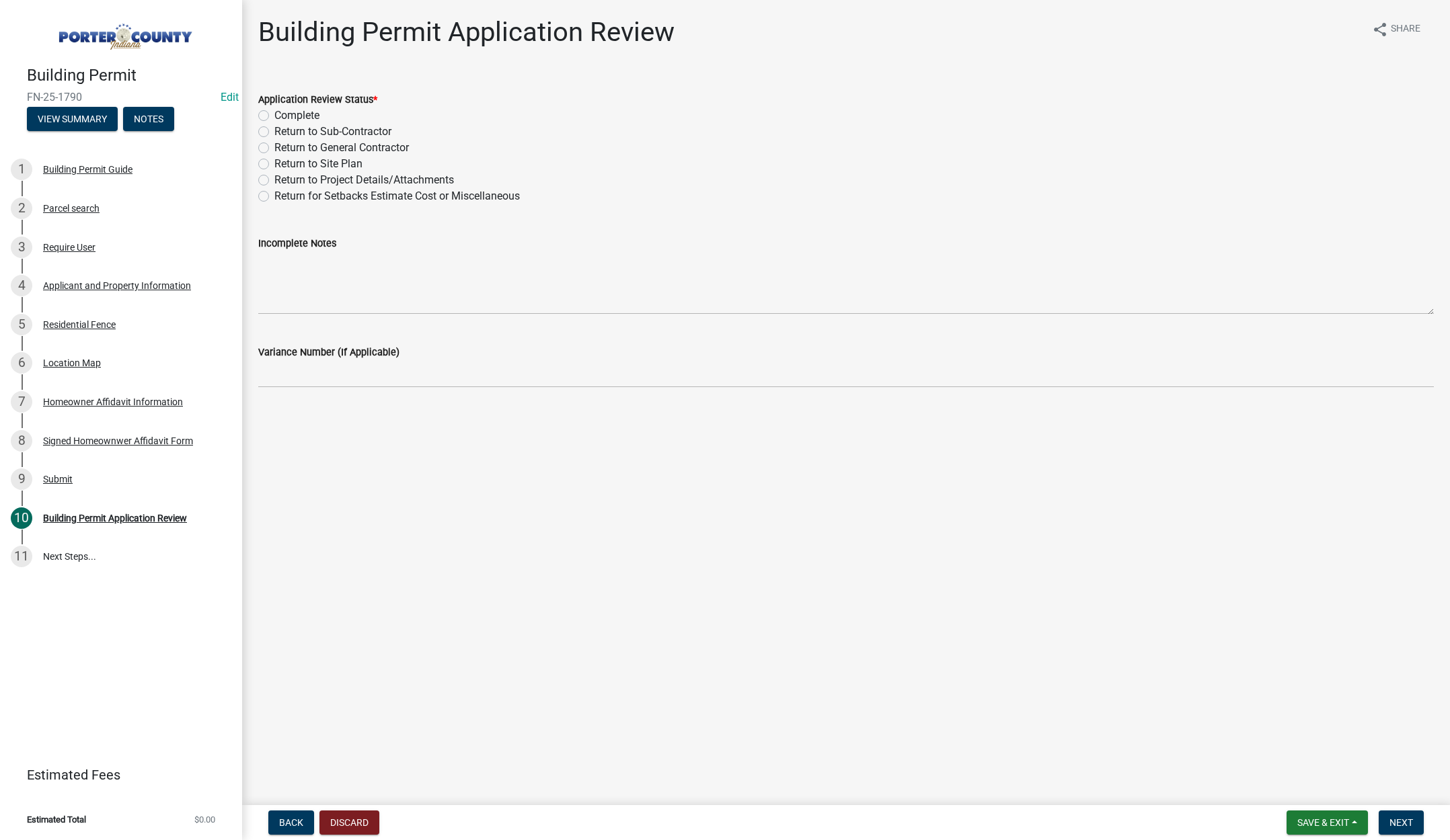
drag, startPoint x: 262, startPoint y: 113, endPoint x: 275, endPoint y: 176, distance: 64.3
click at [275, 113] on label "Complete" at bounding box center [297, 115] width 45 height 16
click at [275, 113] on input "Complete" at bounding box center [279, 112] width 8 height 8
radio input "true"
click at [1401, 822] on span "Next" at bounding box center [1401, 822] width 23 height 11
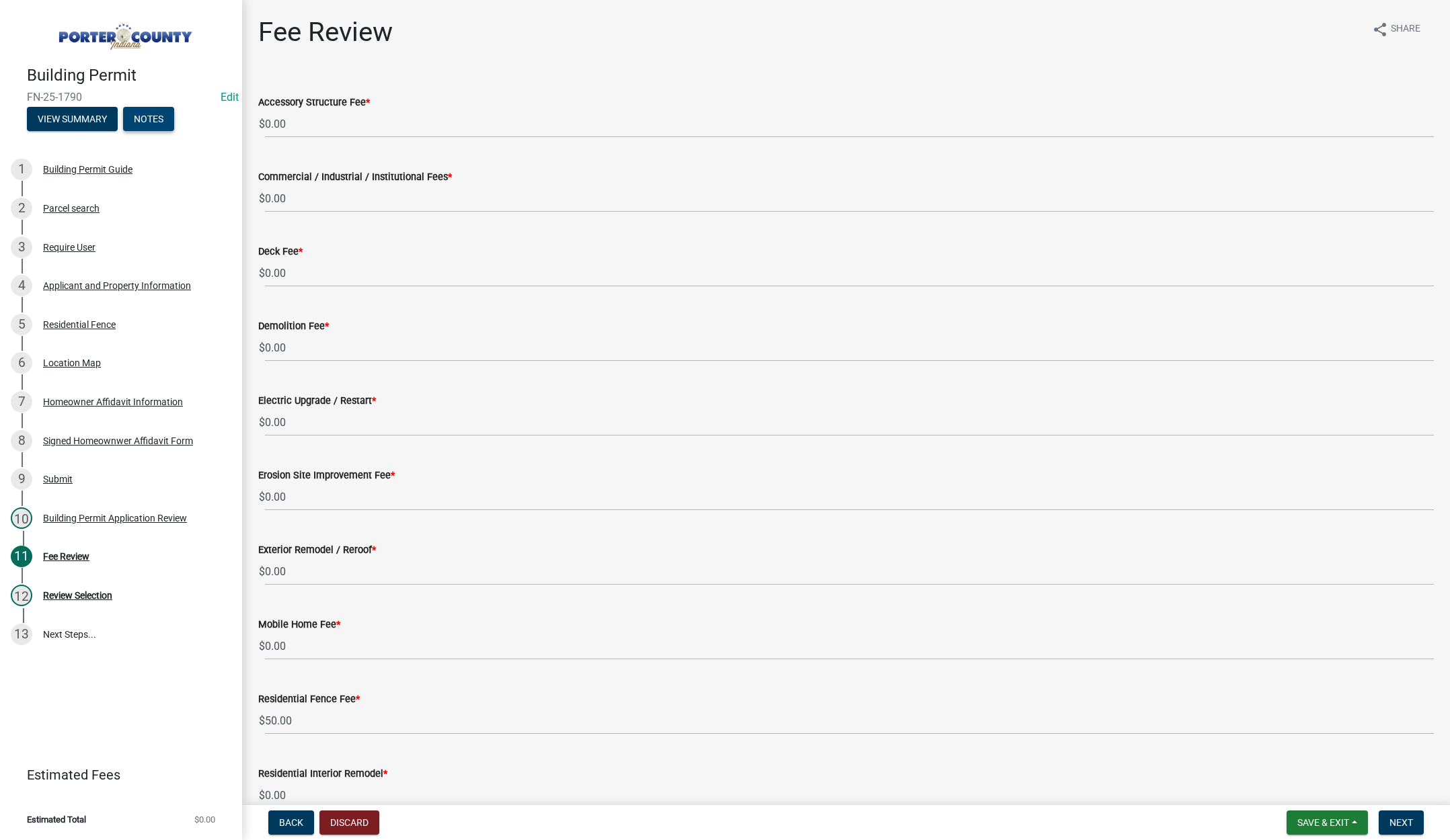
click at [154, 118] on button "Notes" at bounding box center [148, 119] width 51 height 24
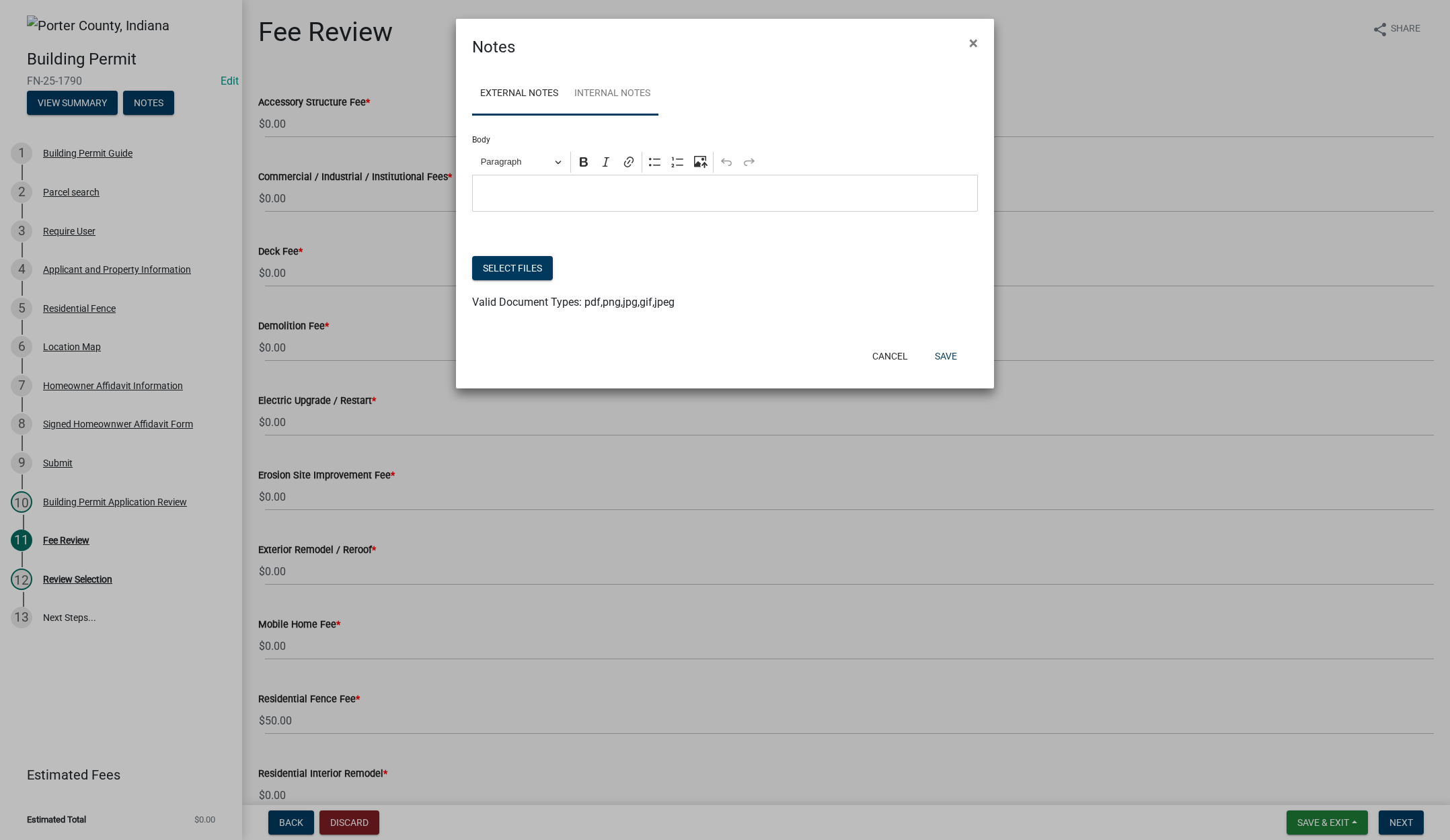
click at [627, 86] on link "Internal Notes" at bounding box center [612, 94] width 92 height 43
click at [517, 264] on button "Select files" at bounding box center [512, 268] width 81 height 24
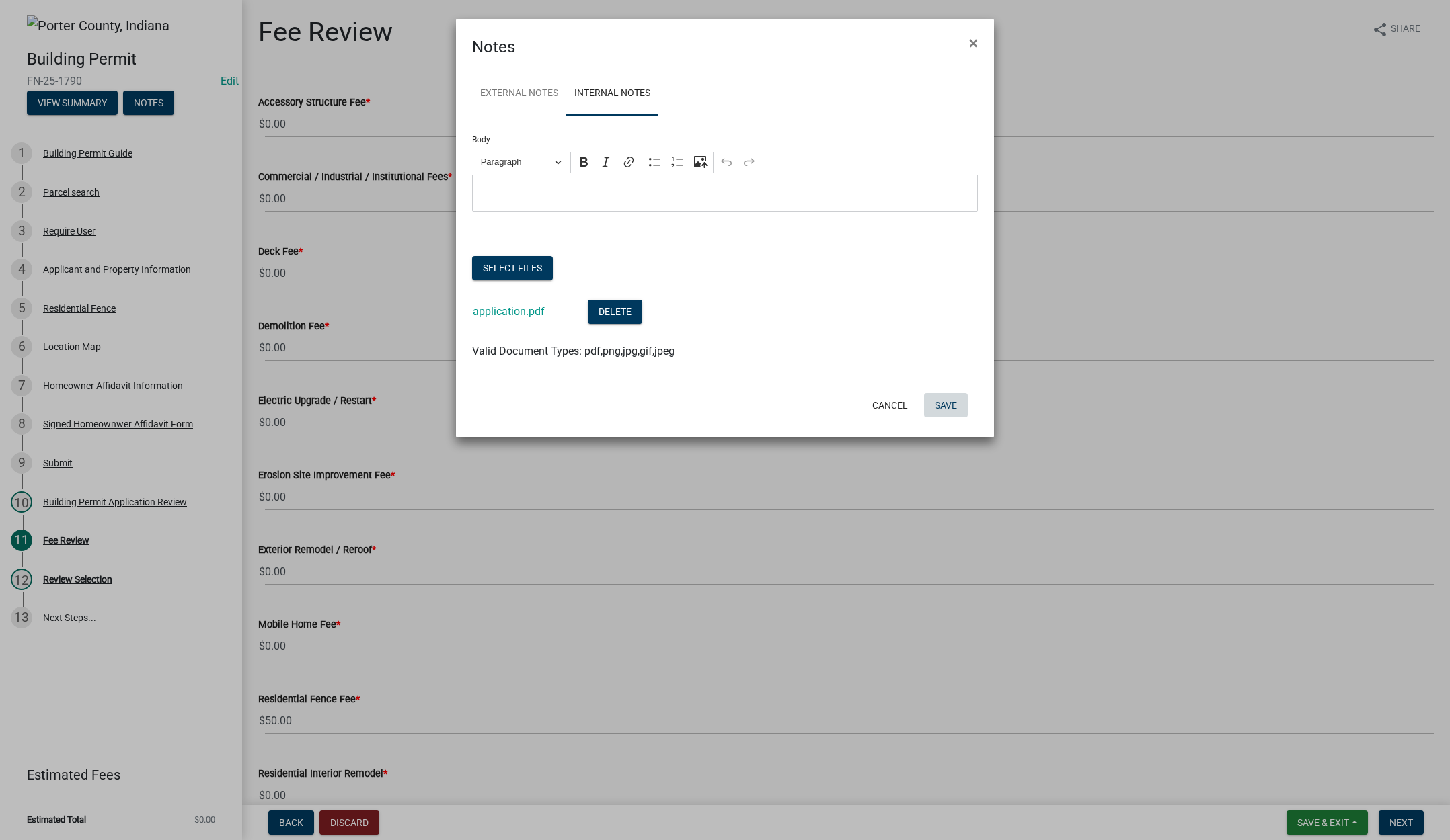
click at [958, 409] on button "Save" at bounding box center [946, 405] width 44 height 24
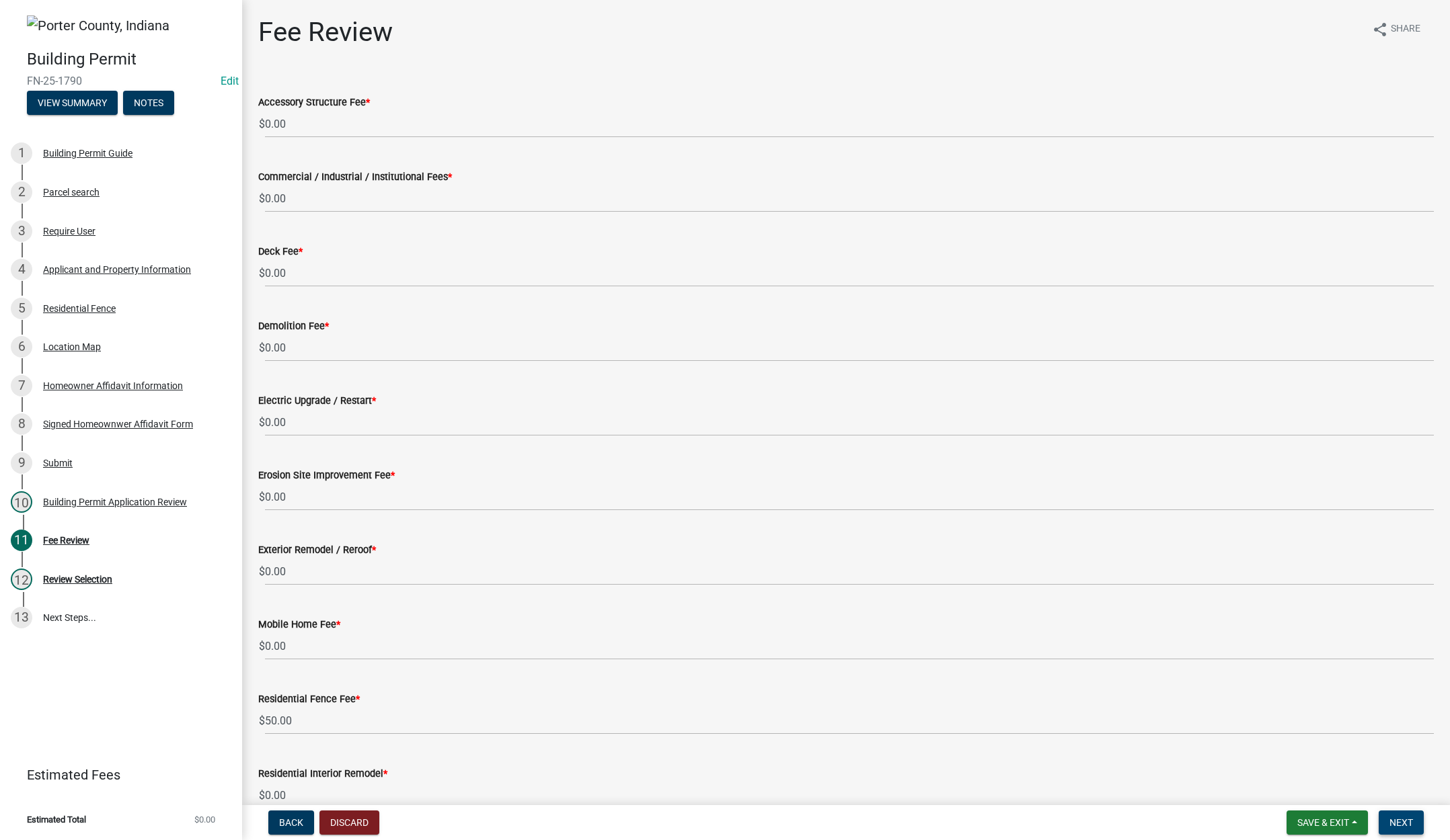
click at [1398, 817] on span "Next" at bounding box center [1401, 822] width 23 height 11
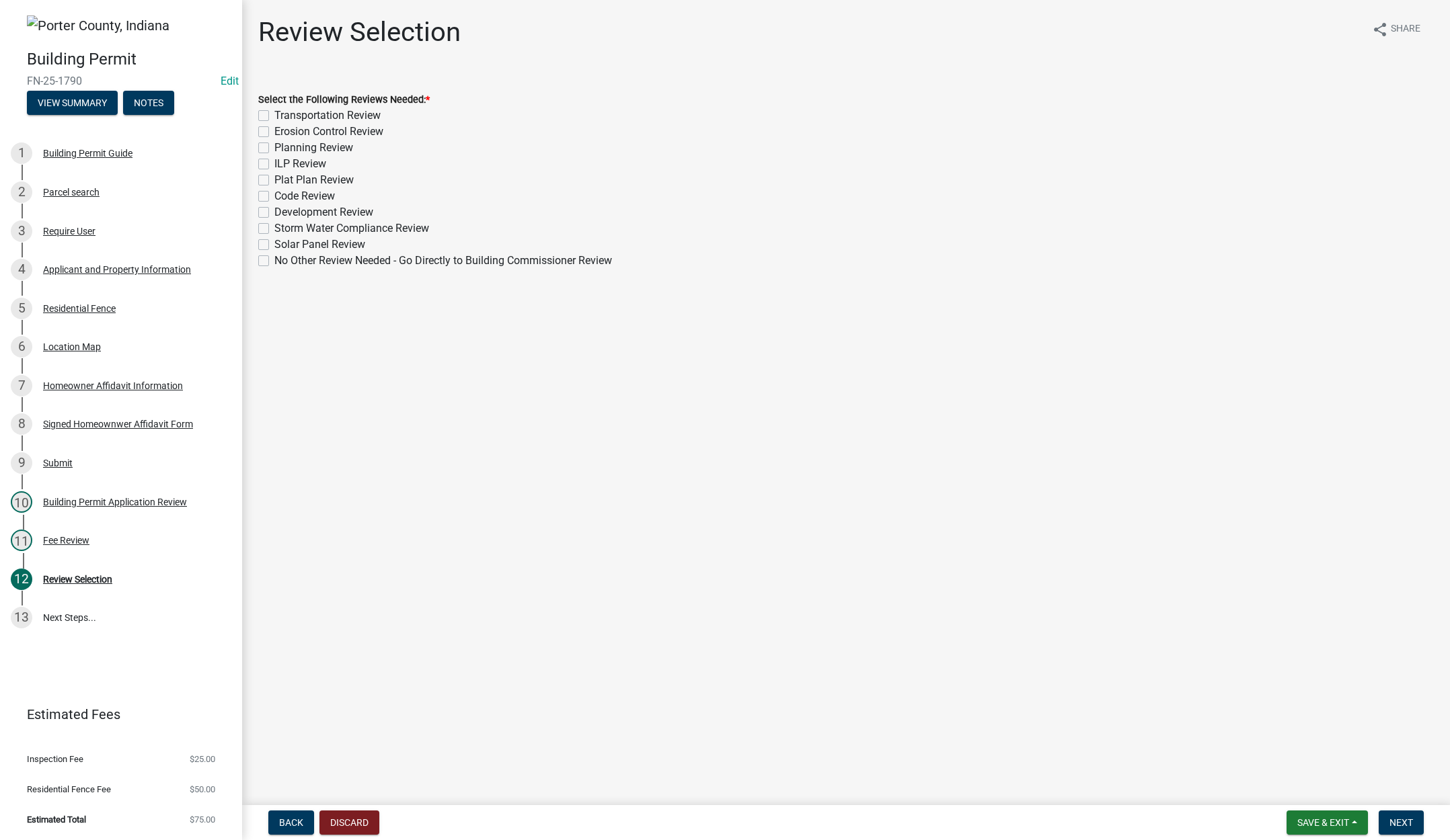
click at [275, 260] on label "No Other Review Needed - Go Directly to Building Commissioner Review" at bounding box center [444, 260] width 338 height 16
click at [275, 260] on input "No Other Review Needed - Go Directly to Building Commissioner Review" at bounding box center [279, 257] width 8 height 8
checkbox input "true"
checkbox input "false"
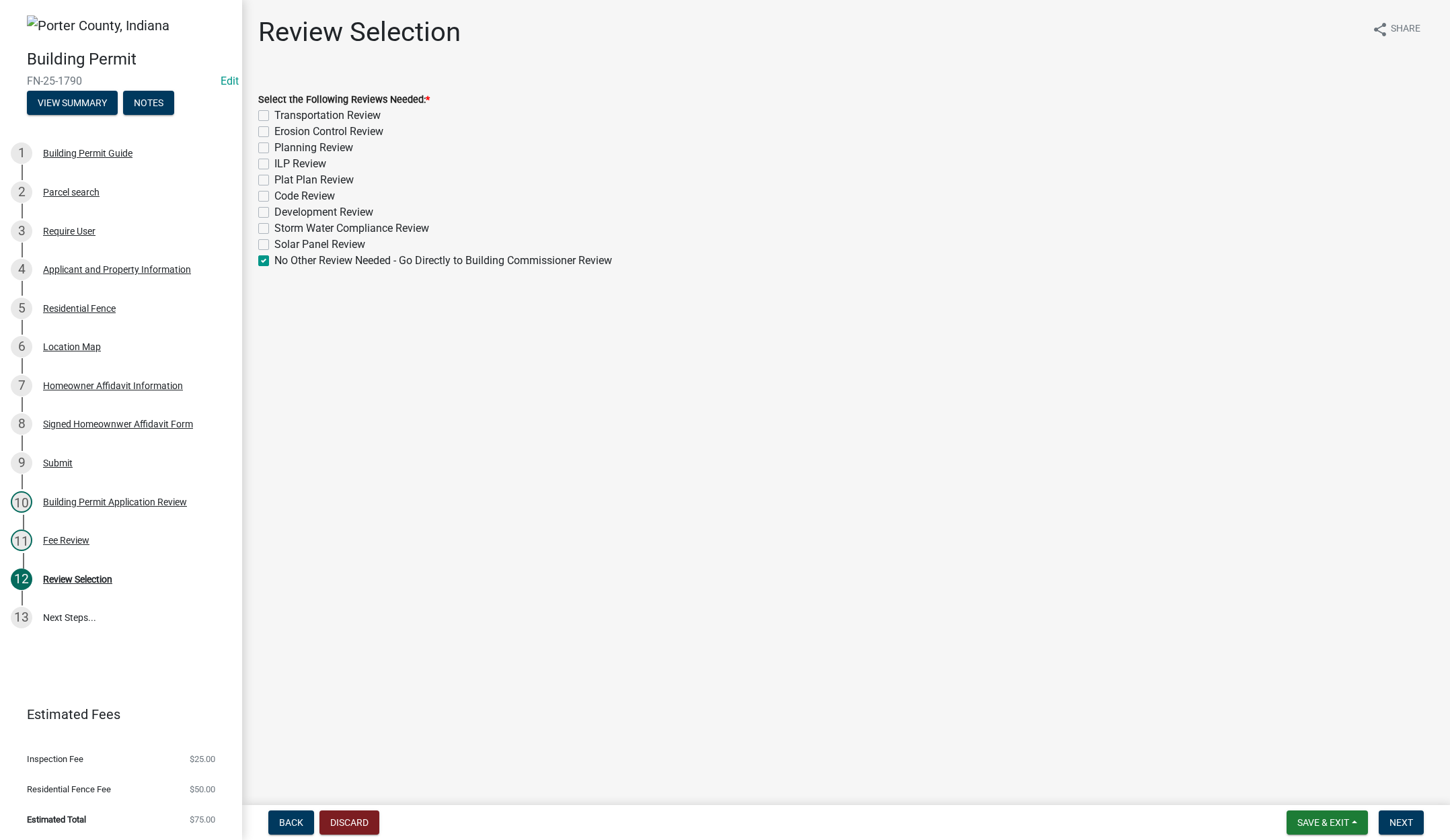
checkbox input "false"
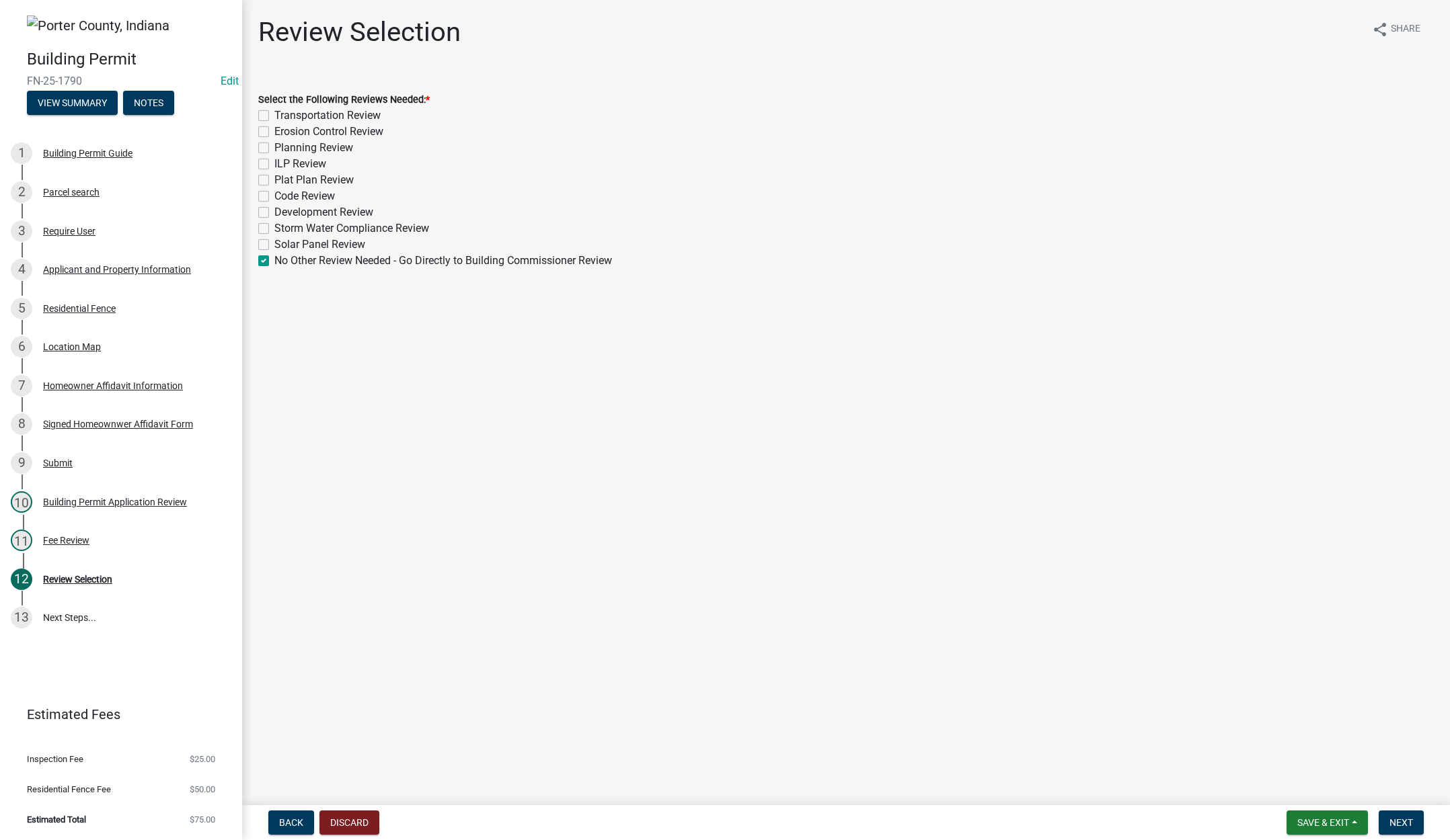
checkbox input "false"
checkbox input "true"
click at [1398, 822] on span "Next" at bounding box center [1401, 822] width 23 height 11
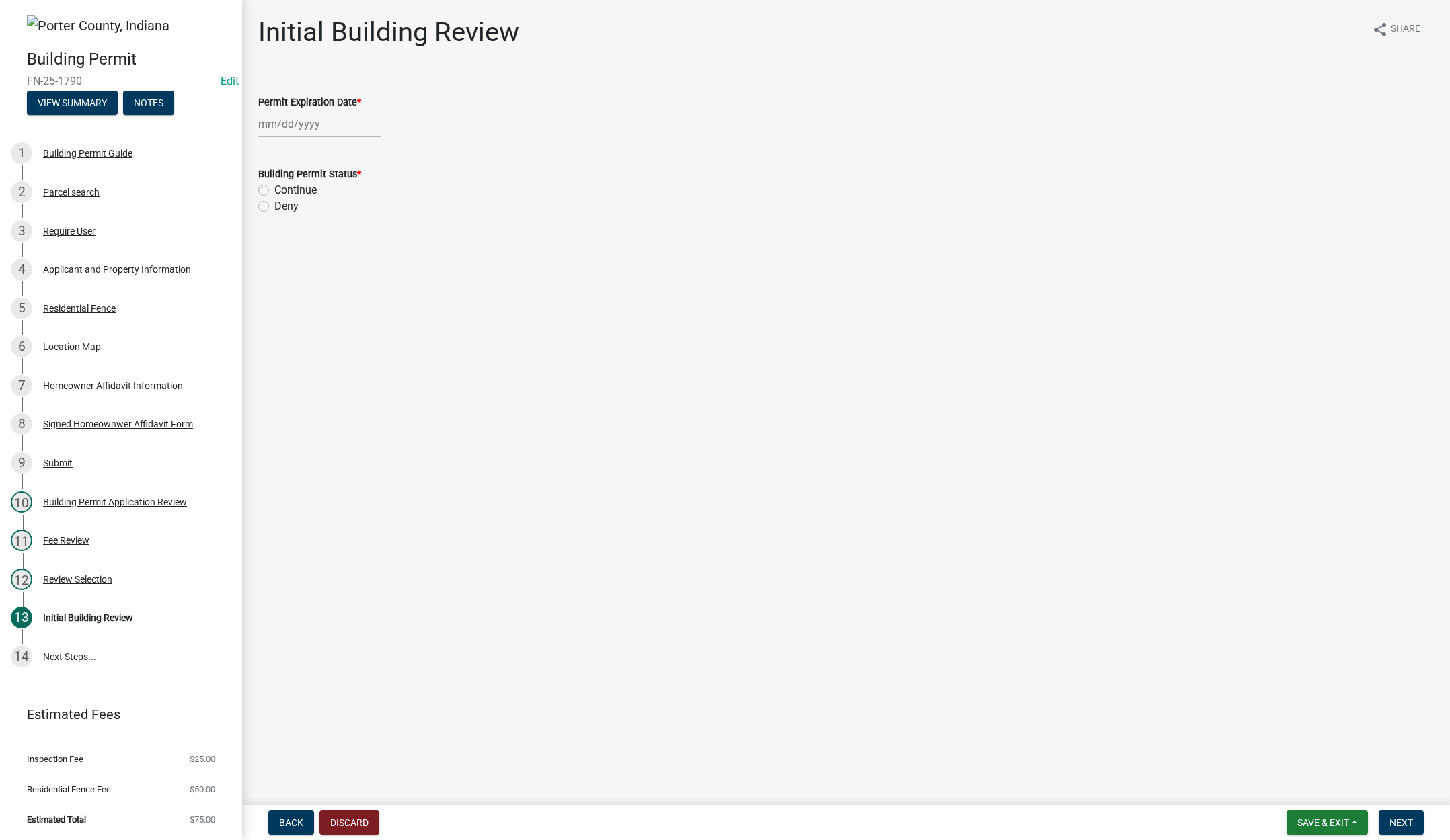
select select "9"
click at [333, 126] on div "[PERSON_NAME] Feb Mar Apr [PERSON_NAME][DATE] Oct Nov [DATE] 1526 1527 1528 152…" at bounding box center [320, 124] width 123 height 28
click at [369, 151] on select "1525 1526 1527 1528 1529 1530 1531 1532 1533 1534 1535 1536 1537 1538 1539 1540…" at bounding box center [364, 152] width 49 height 20
select select "2026"
click at [340, 143] on select "1525 1526 1527 1528 1529 1530 1531 1532 1533 1534 1535 1536 1537 1538 1539 1540…" at bounding box center [364, 152] width 49 height 20
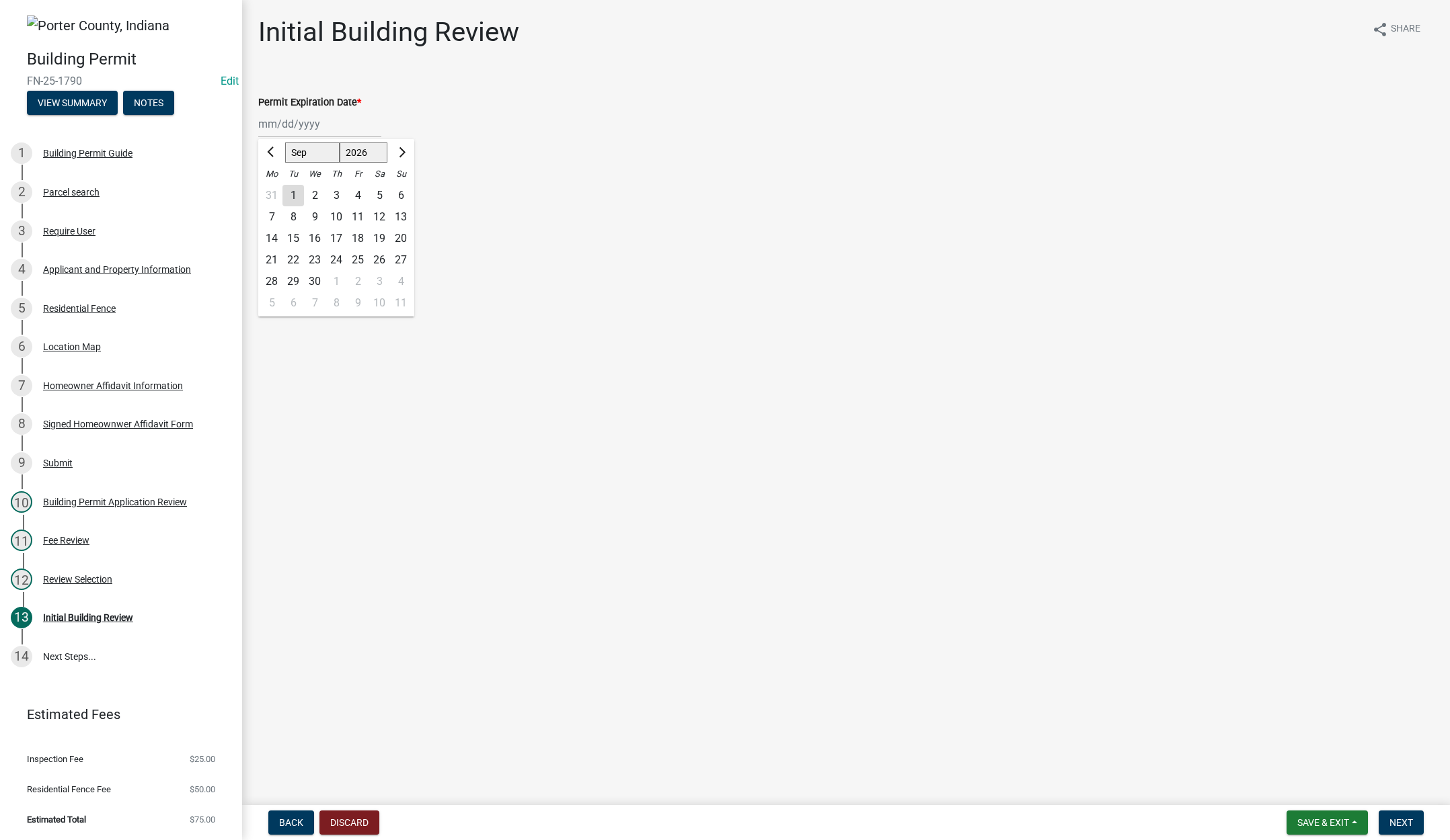
click at [292, 237] on div "15" at bounding box center [293, 239] width 21 height 21
type input "[DATE]"
click at [275, 190] on label "Continue" at bounding box center [296, 190] width 42 height 16
click at [275, 190] on input "Continue" at bounding box center [279, 186] width 8 height 8
radio input "true"
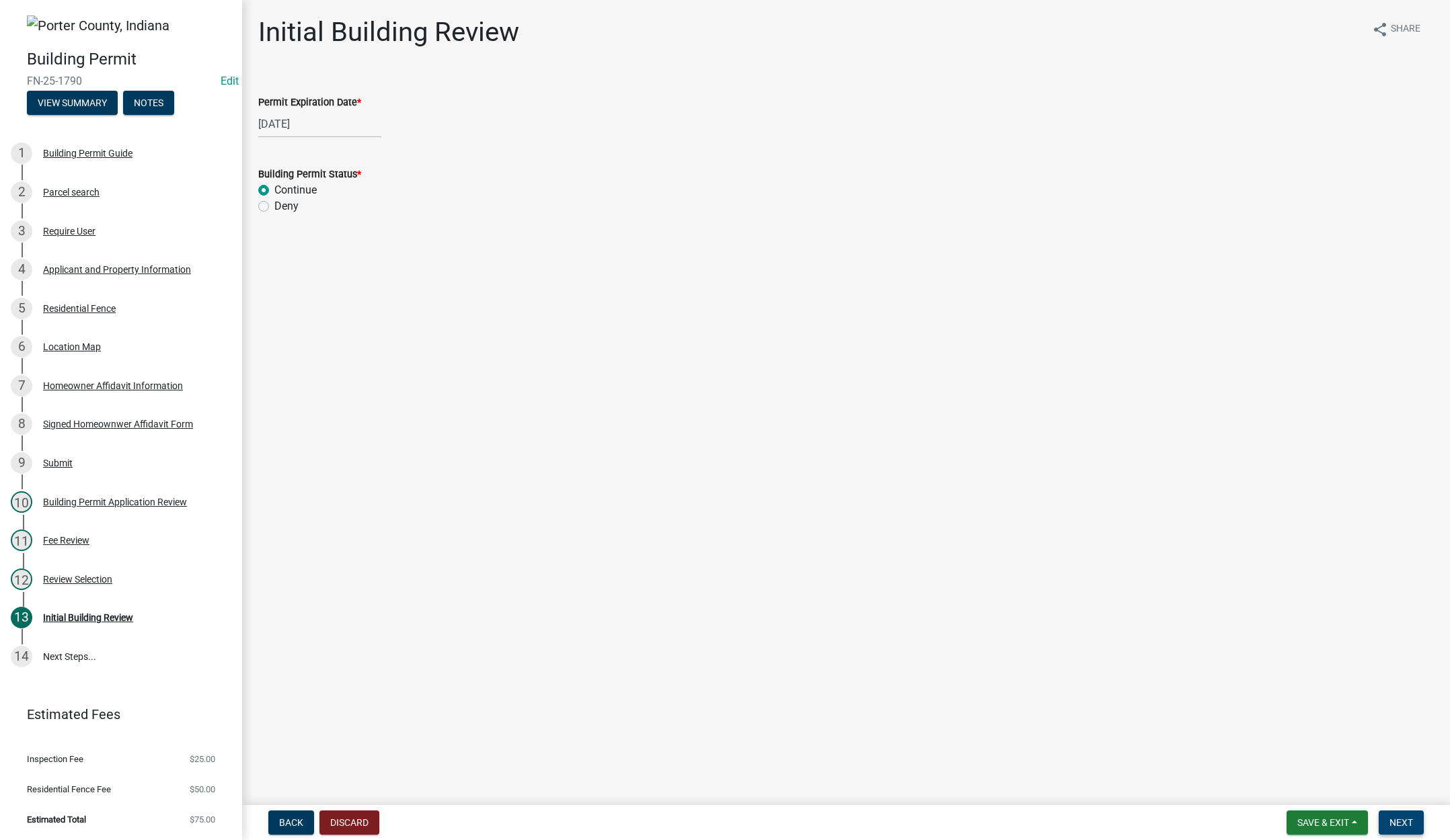
drag, startPoint x: 1389, startPoint y: 822, endPoint x: 1050, endPoint y: 681, distance: 367.2
click at [1389, 821] on span "Next" at bounding box center [1401, 822] width 23 height 11
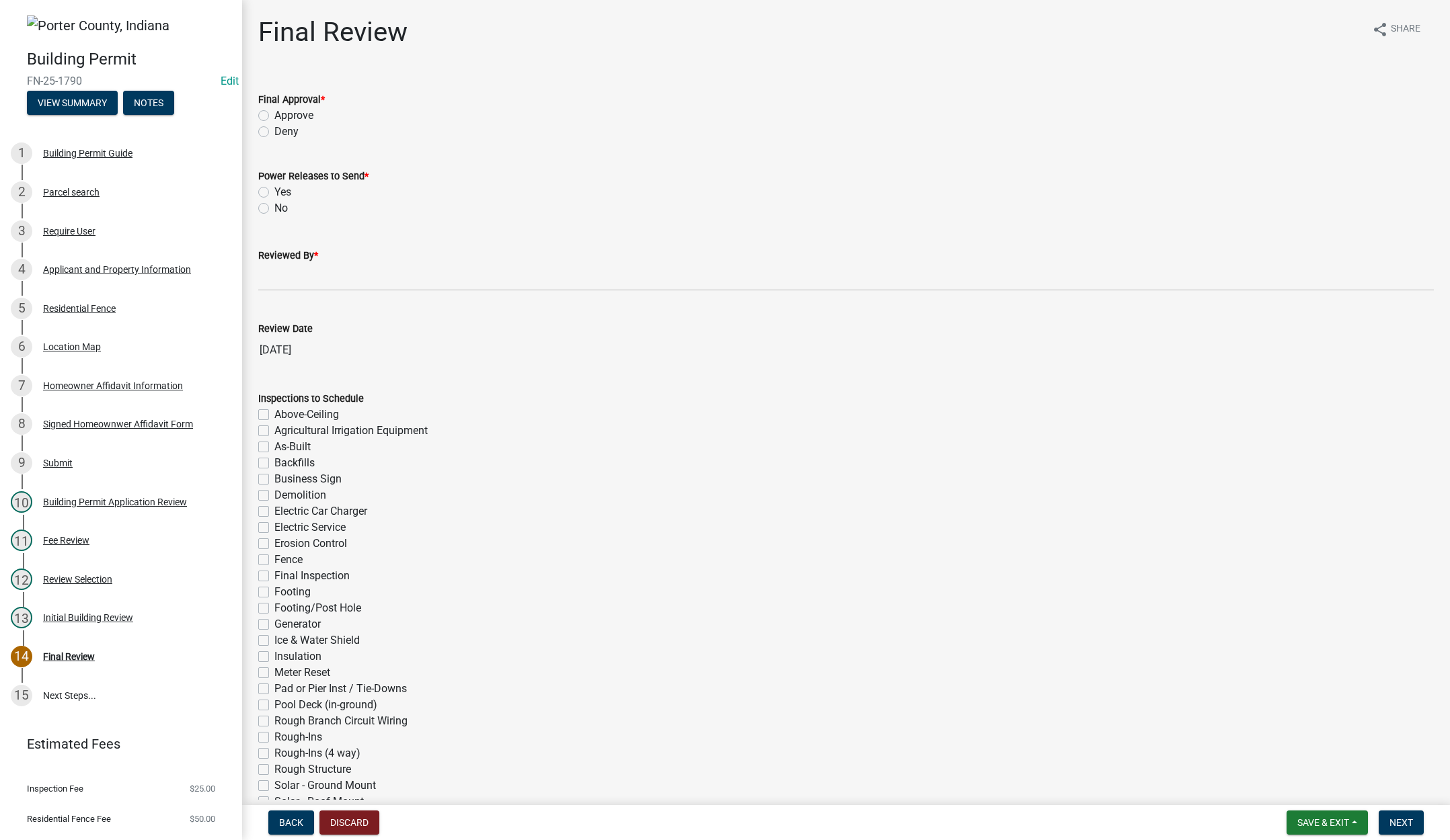
click at [275, 112] on label "Approve" at bounding box center [294, 115] width 39 height 16
click at [275, 112] on input "Approve" at bounding box center [279, 112] width 8 height 8
radio input "true"
click at [275, 209] on label "No" at bounding box center [281, 208] width 13 height 16
click at [275, 209] on input "No" at bounding box center [279, 205] width 8 height 8
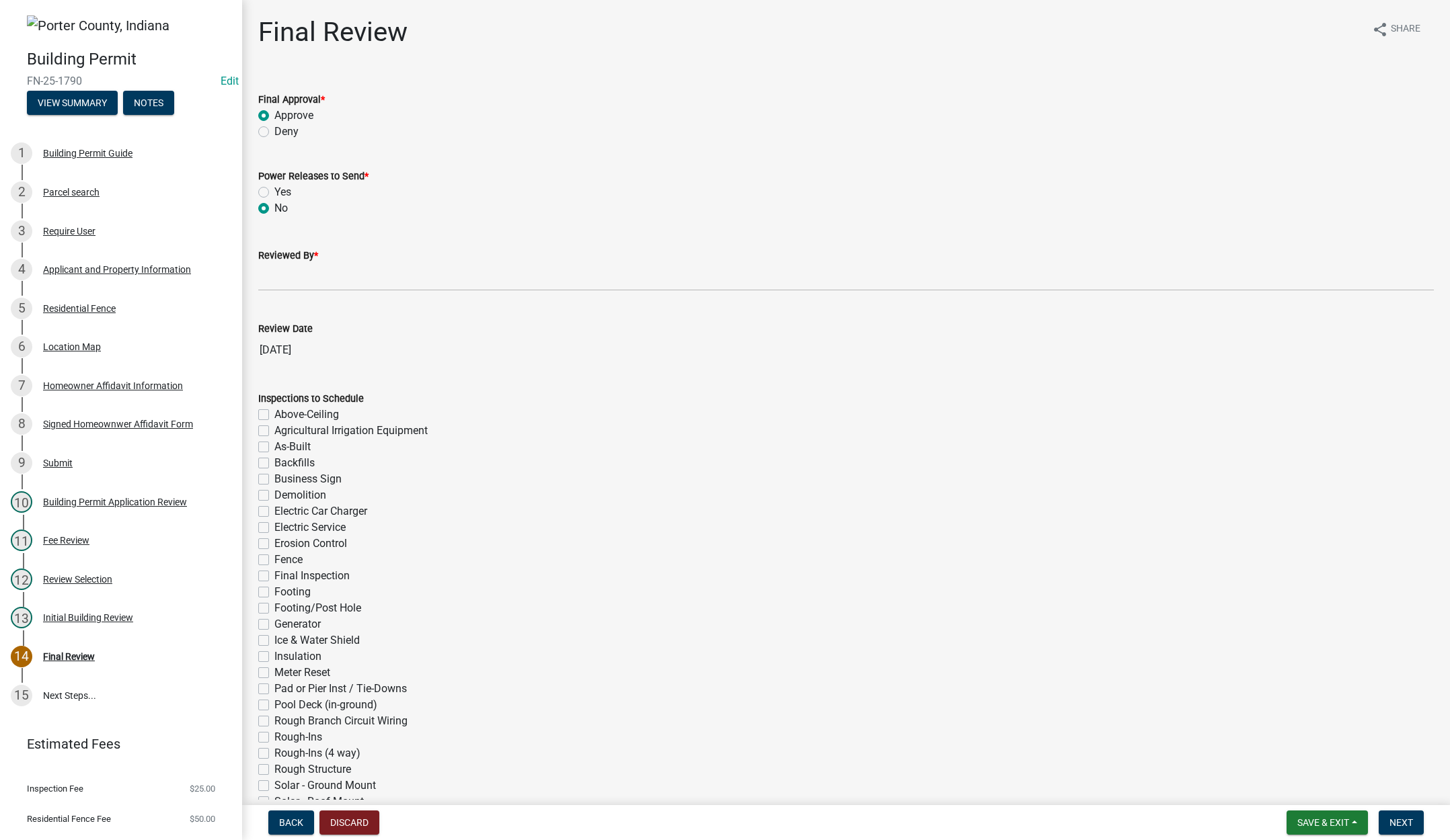
radio input "true"
drag, startPoint x: 272, startPoint y: 284, endPoint x: 286, endPoint y: 287, distance: 14.3
click at [273, 284] on input "Reviewed By *" at bounding box center [846, 277] width 1175 height 28
type input "[PERSON_NAME]"
click at [1408, 818] on span "Next" at bounding box center [1401, 822] width 23 height 11
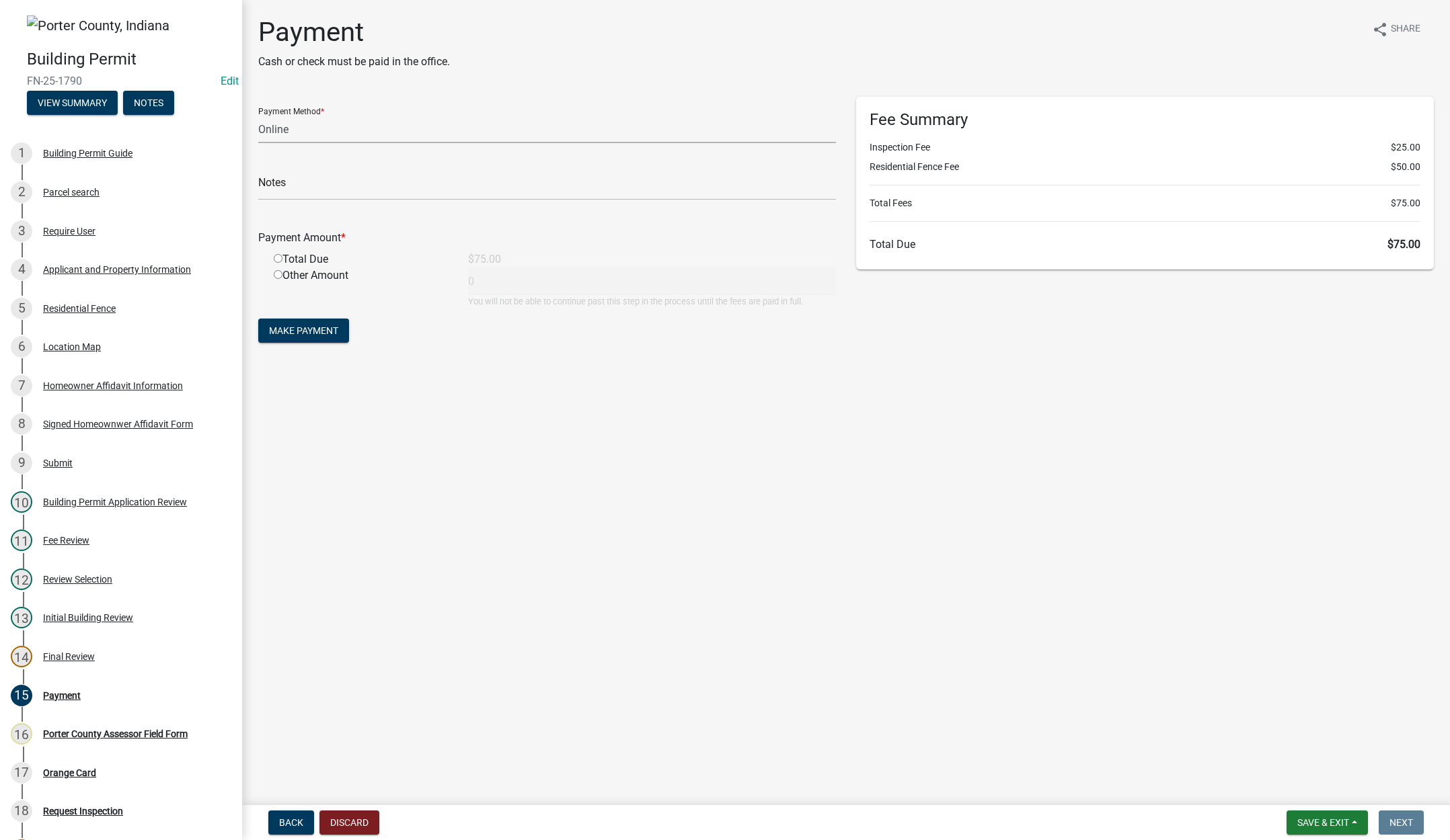
click at [271, 129] on select "Credit Card POS Check Cash Online" at bounding box center [547, 129] width 578 height 28
select select "1: 0"
click at [258, 116] on select "Credit Card POS Check Cash Online" at bounding box center [547, 129] width 578 height 28
click at [277, 188] on input "text" at bounding box center [547, 186] width 578 height 28
type input "#0236 Foundation K-9 Inc"
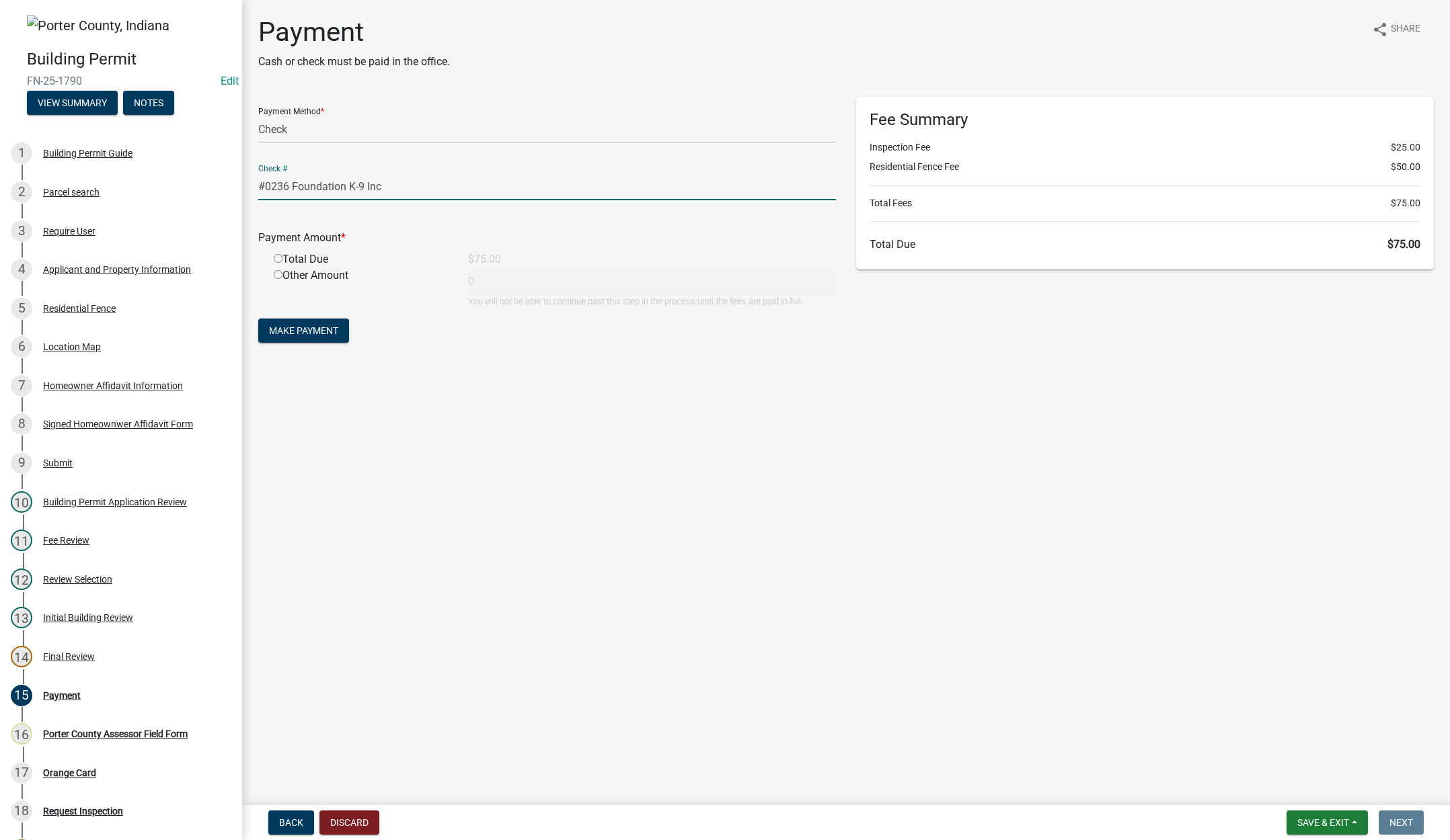
click at [276, 257] on input "radio" at bounding box center [278, 258] width 8 height 8
radio input "true"
type input "75"
click at [307, 331] on span "Make Payment" at bounding box center [304, 330] width 69 height 11
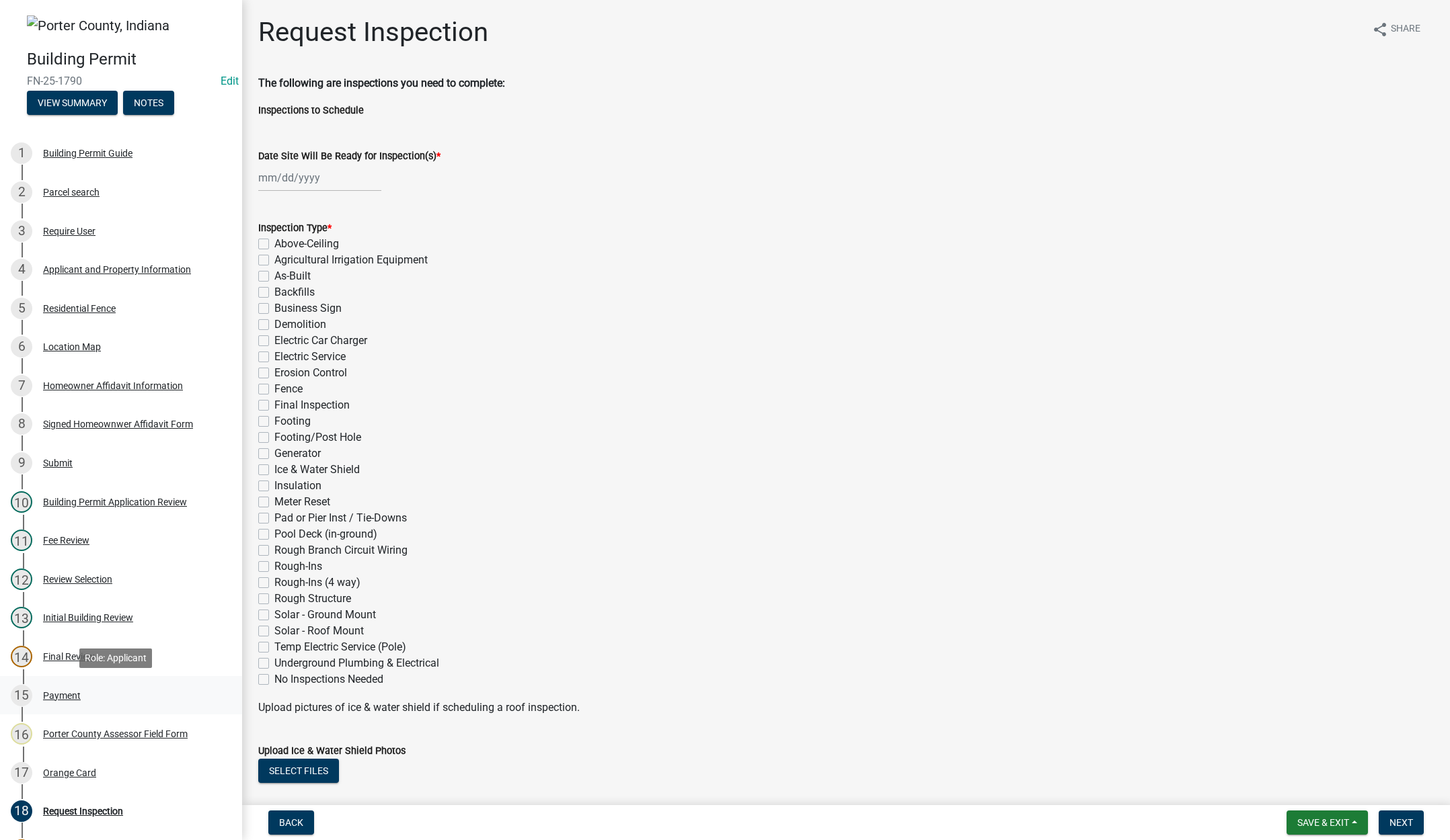
click at [59, 693] on div "Payment" at bounding box center [61, 695] width 37 height 9
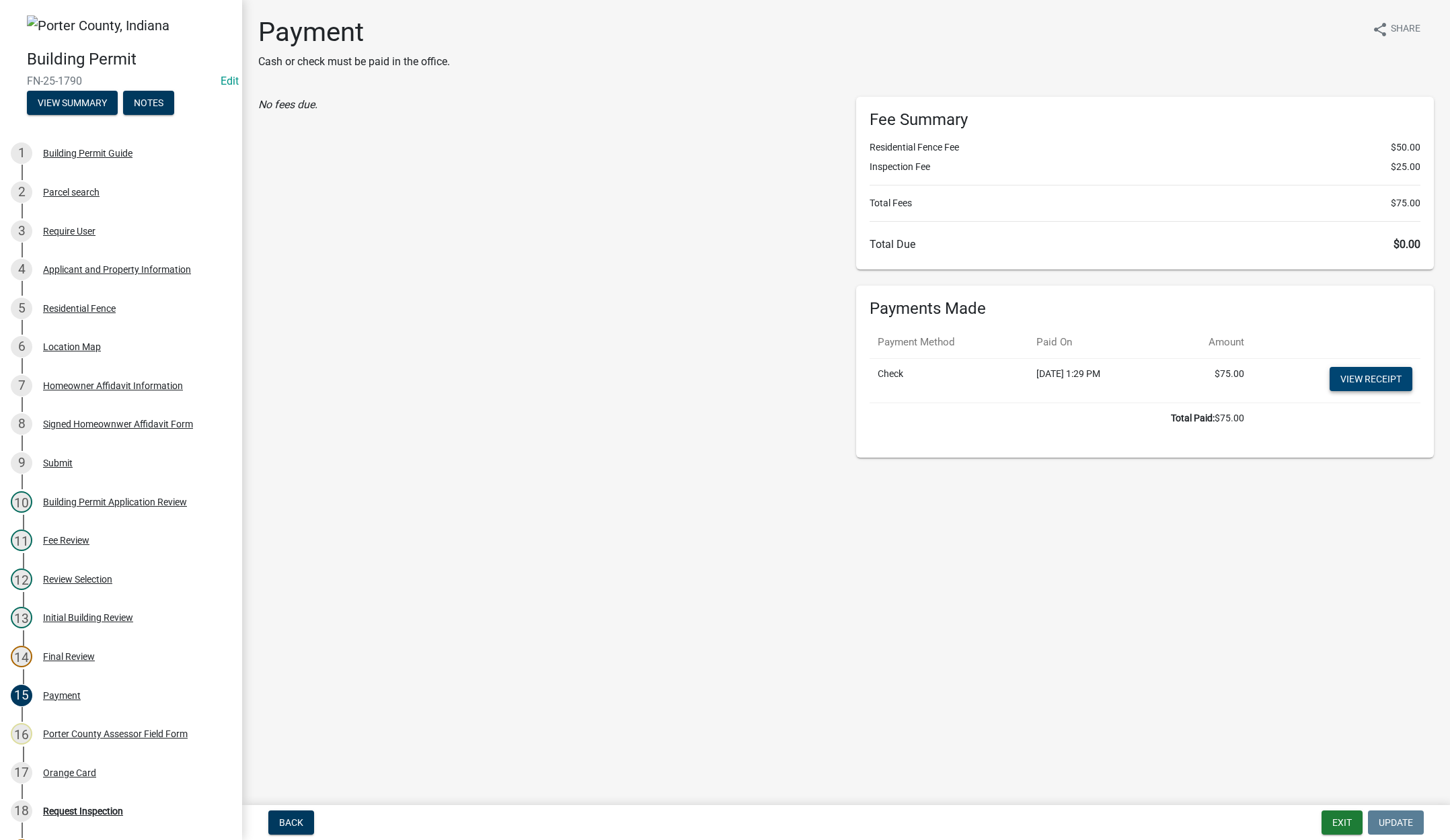
click at [1353, 376] on link "View receipt" at bounding box center [1371, 379] width 83 height 24
click at [59, 776] on div "Orange Card" at bounding box center [69, 772] width 53 height 9
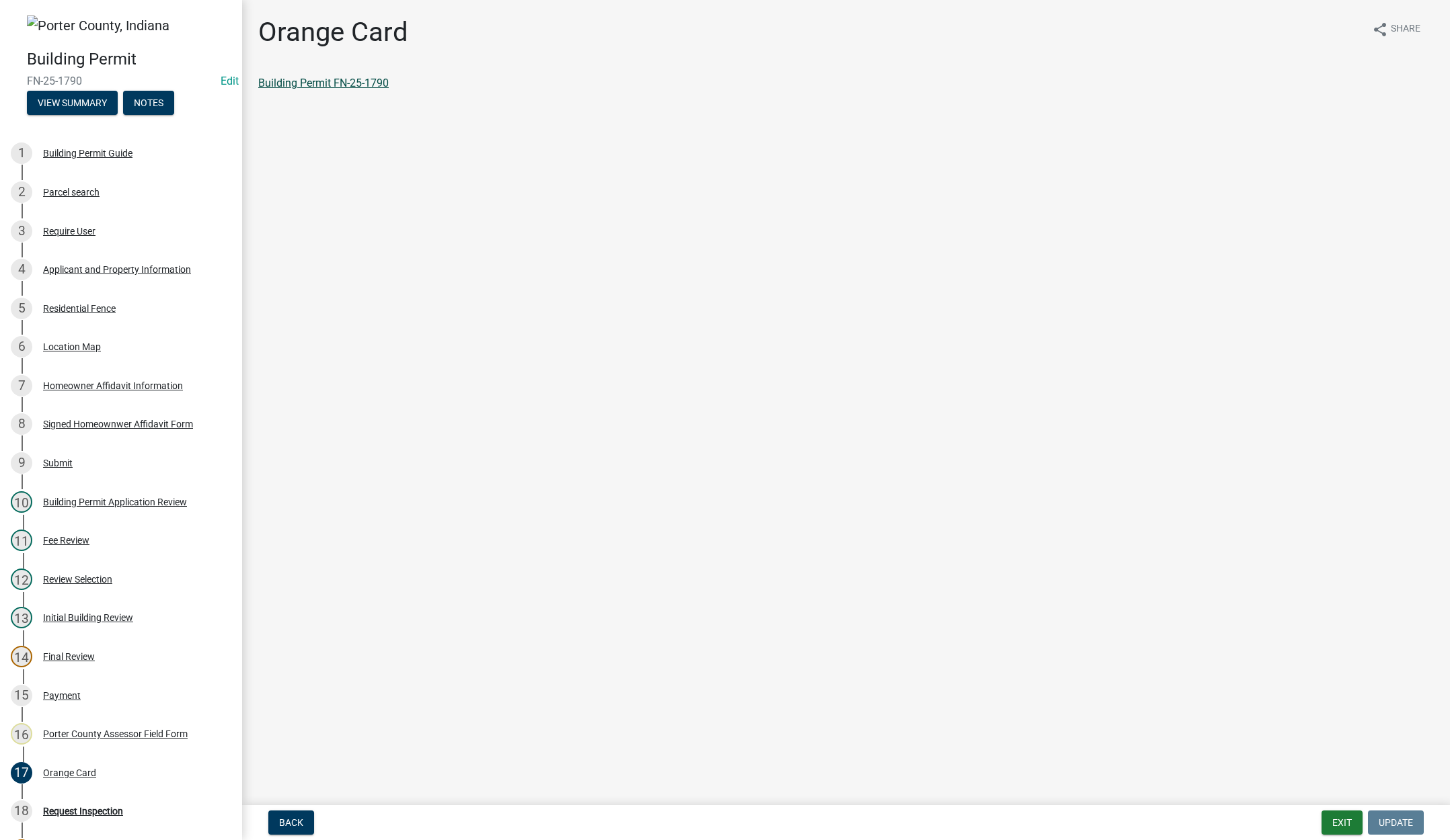
click at [356, 81] on link "Building Permit FN-25-1790" at bounding box center [323, 83] width 131 height 13
click at [1338, 818] on button "Exit" at bounding box center [1342, 822] width 41 height 24
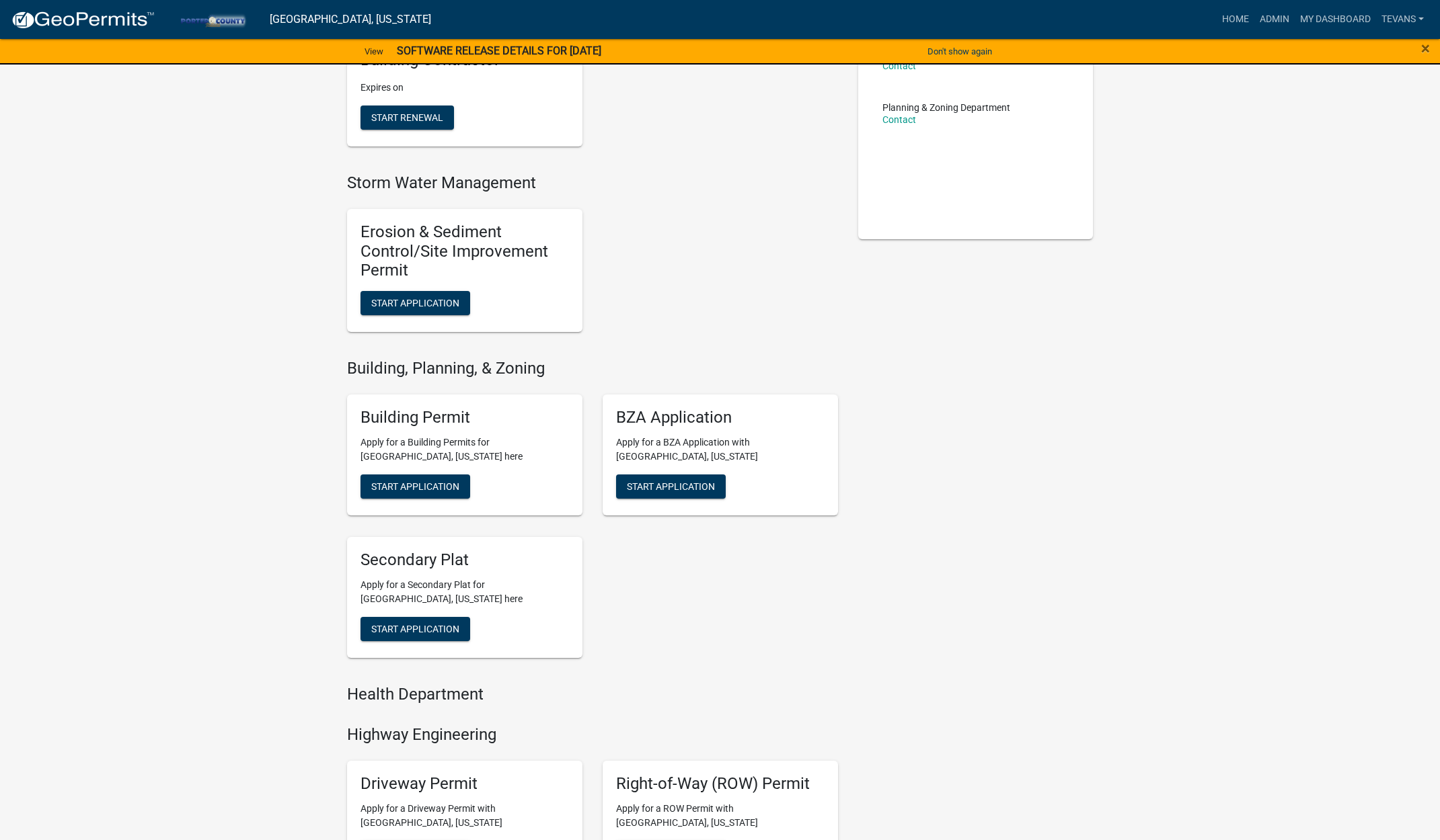
scroll to position [672, 0]
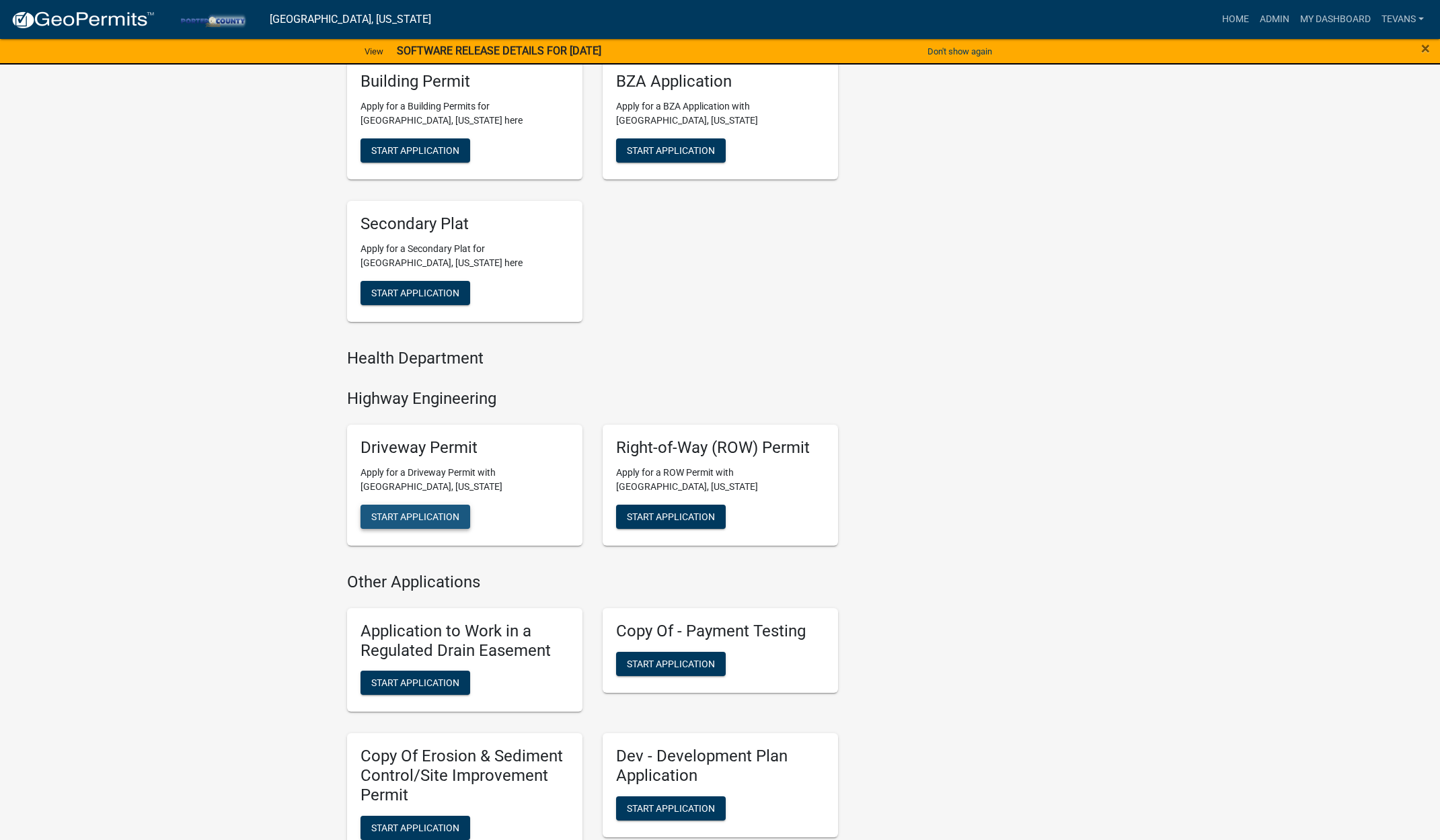
click at [436, 512] on span "Start Application" at bounding box center [415, 517] width 88 height 11
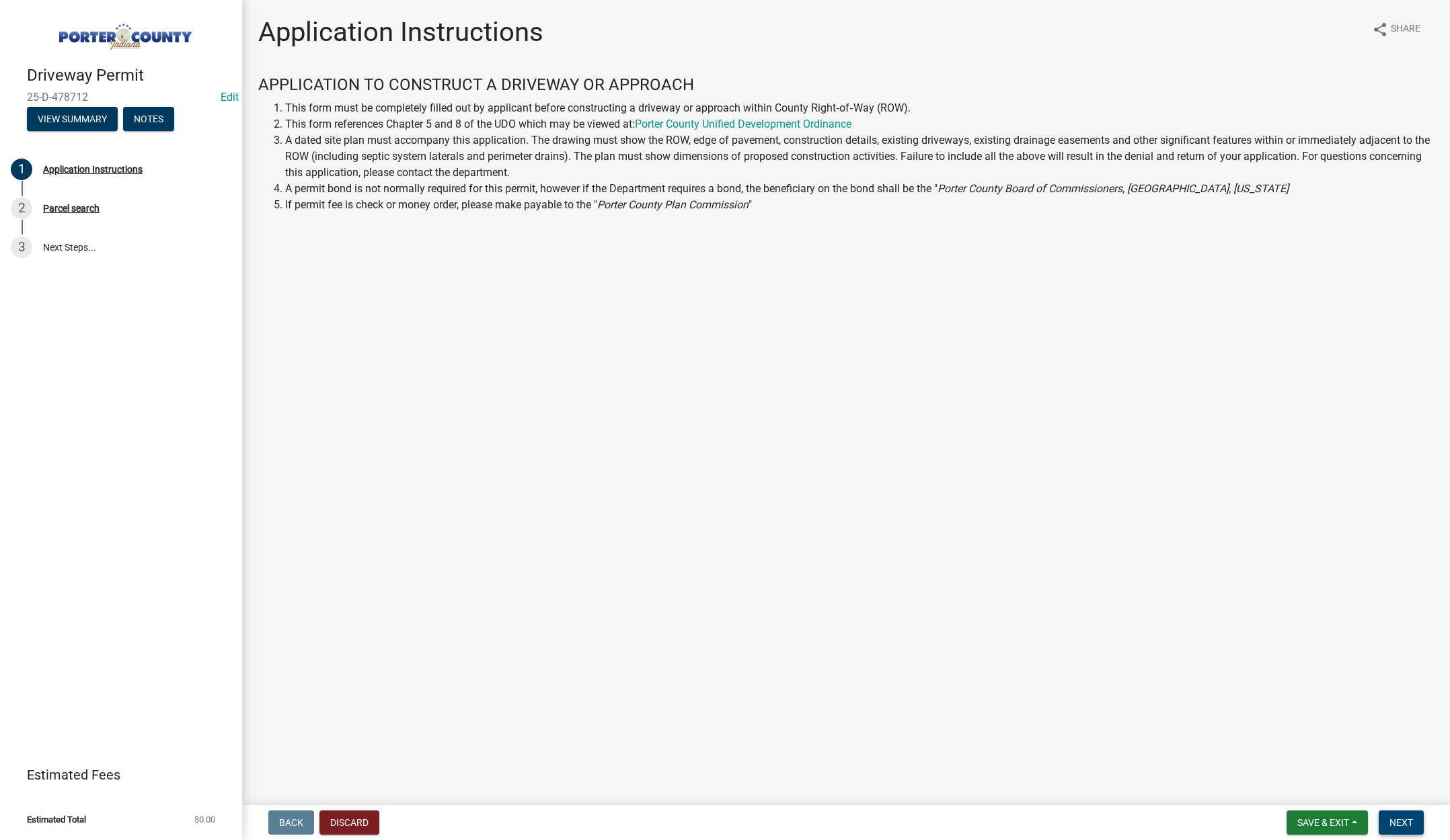
click at [1404, 820] on span "Next" at bounding box center [1401, 822] width 23 height 11
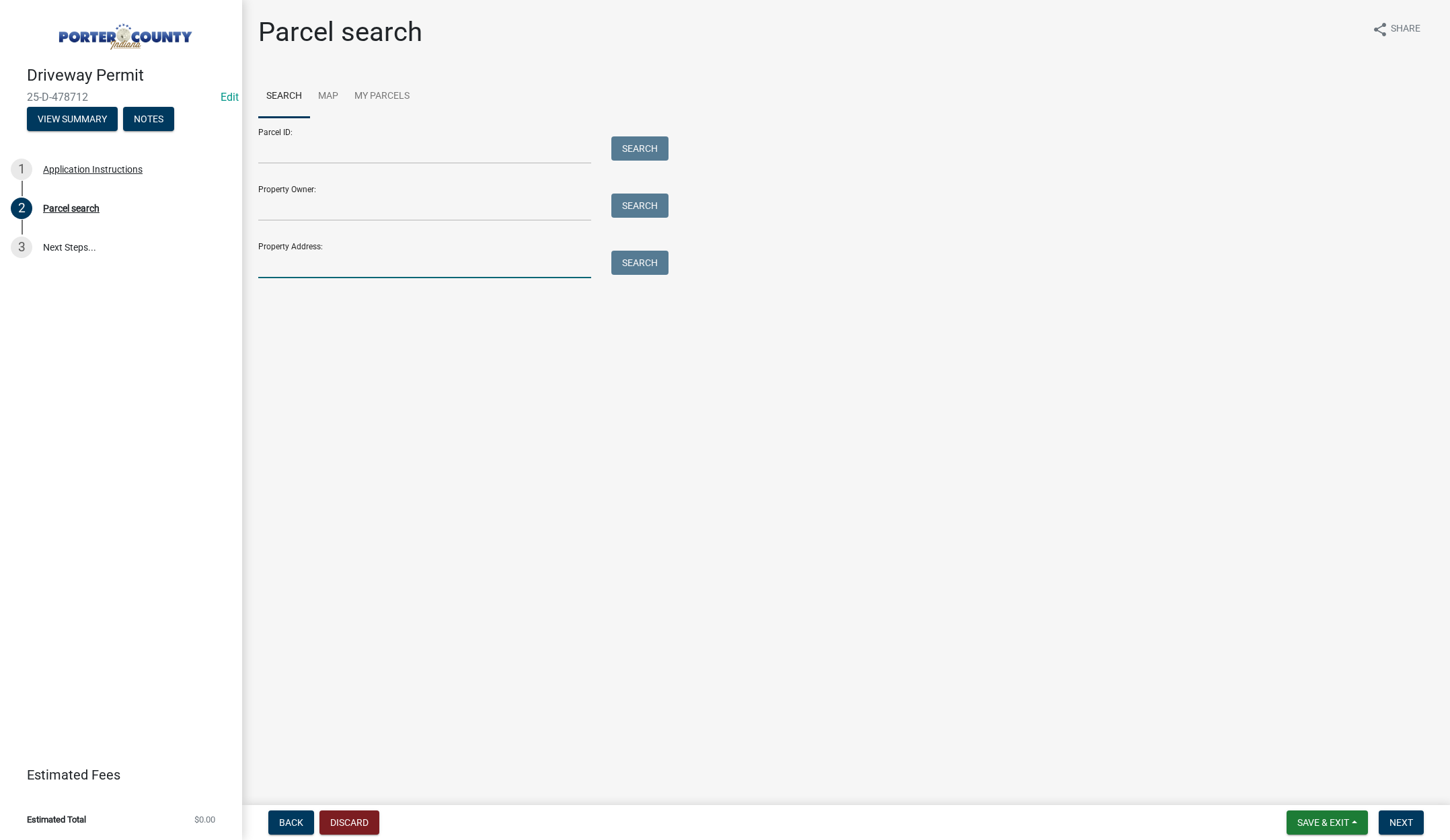
click at [345, 259] on input "Property Address:" at bounding box center [424, 264] width 333 height 28
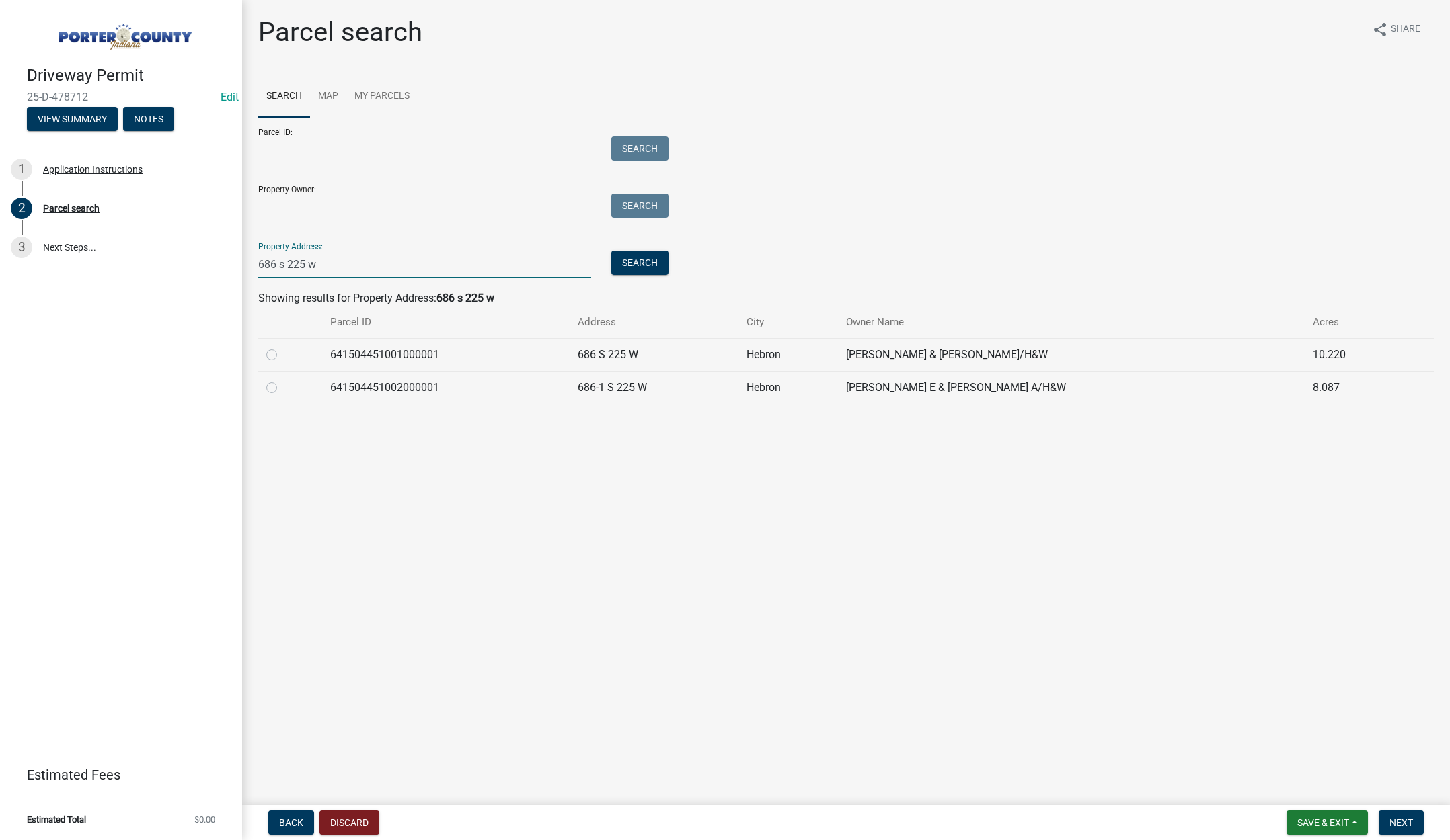
type input "686 s 225 w"
click at [283, 347] on label at bounding box center [283, 347] width 0 height 0
click at [283, 355] on input "radio" at bounding box center [287, 351] width 8 height 8
radio input "true"
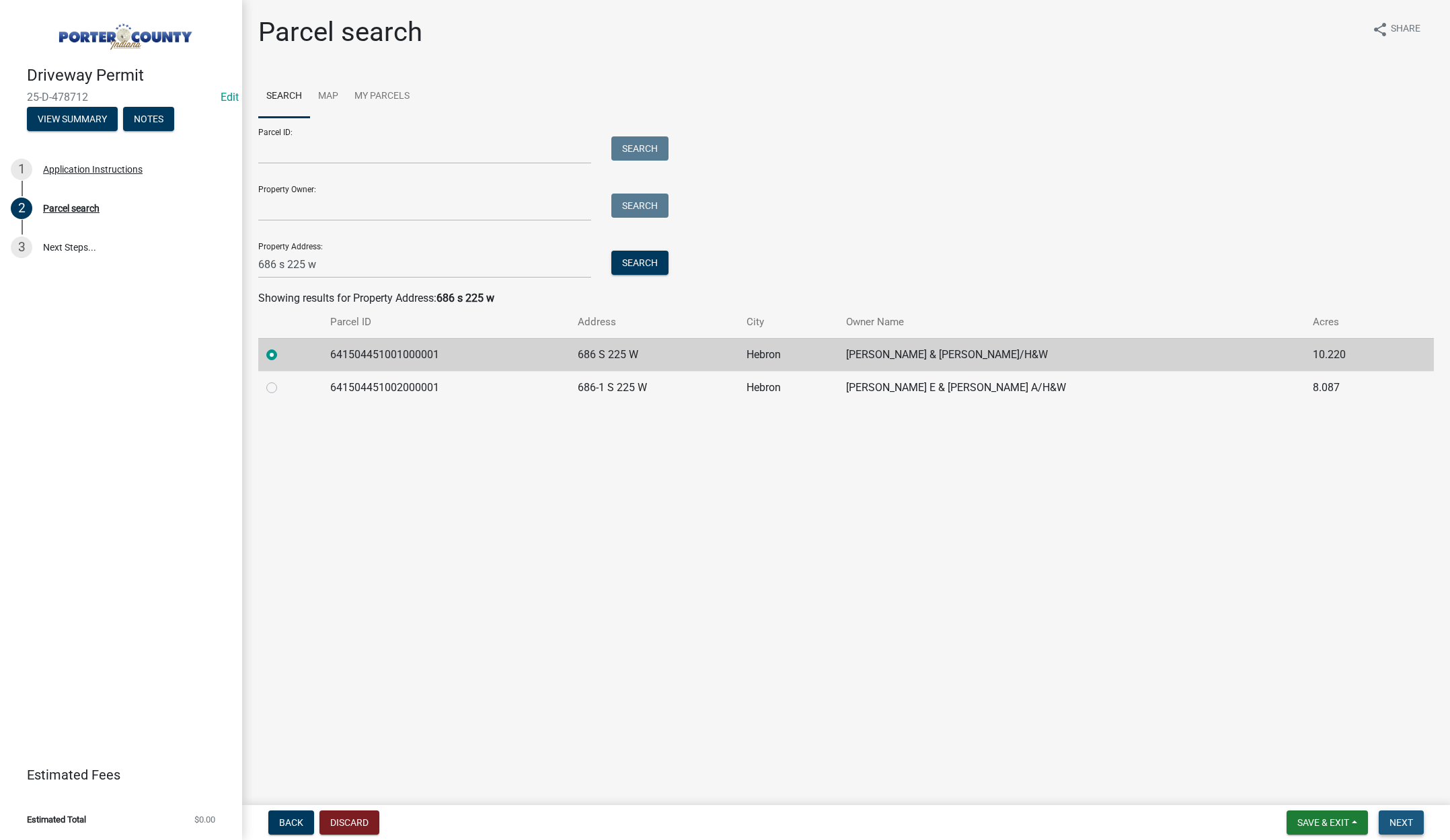
click at [1402, 823] on span "Next" at bounding box center [1401, 822] width 23 height 11
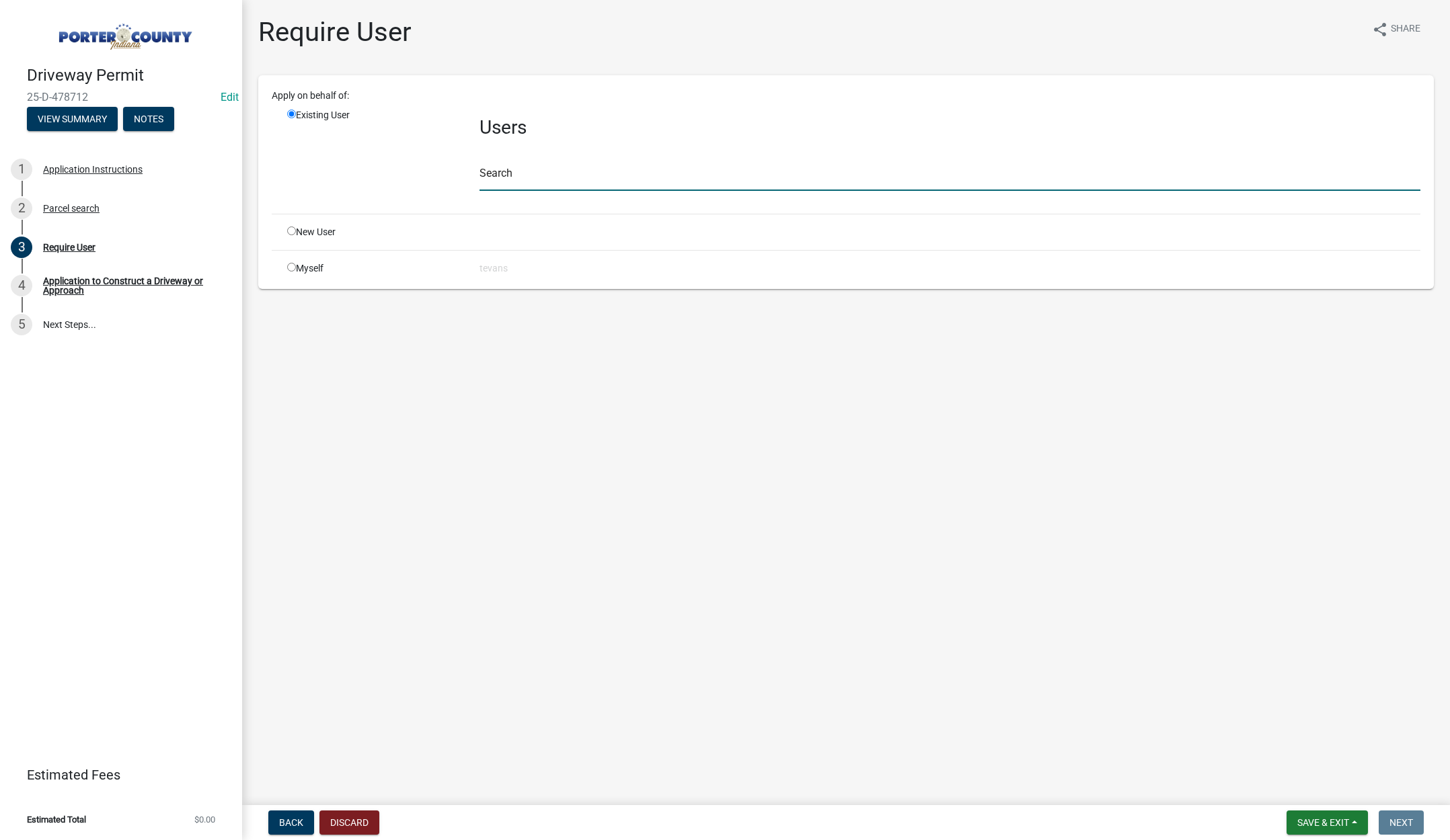
click at [498, 179] on input "text" at bounding box center [950, 176] width 941 height 28
type input "tami"
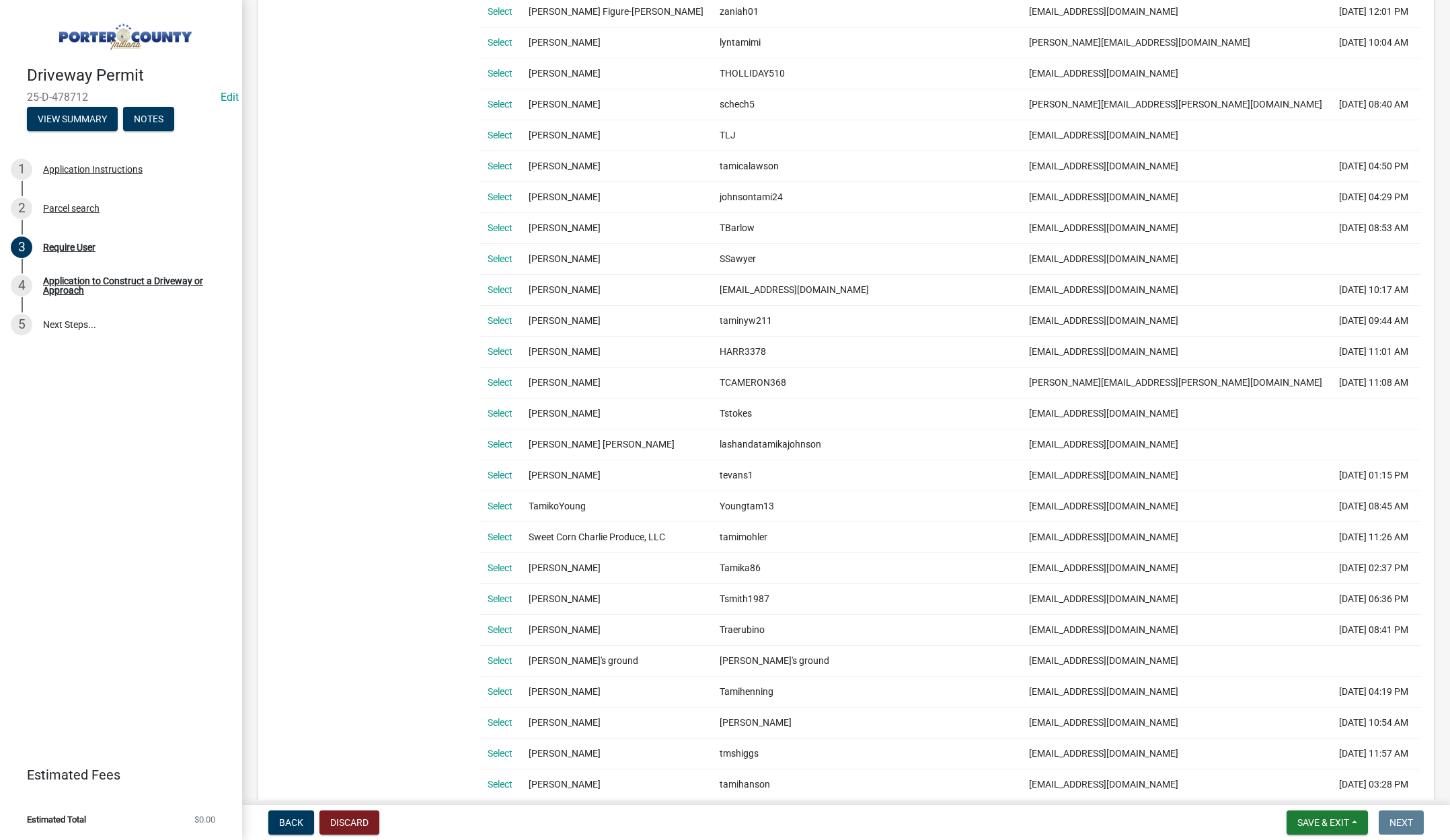
scroll to position [538, 0]
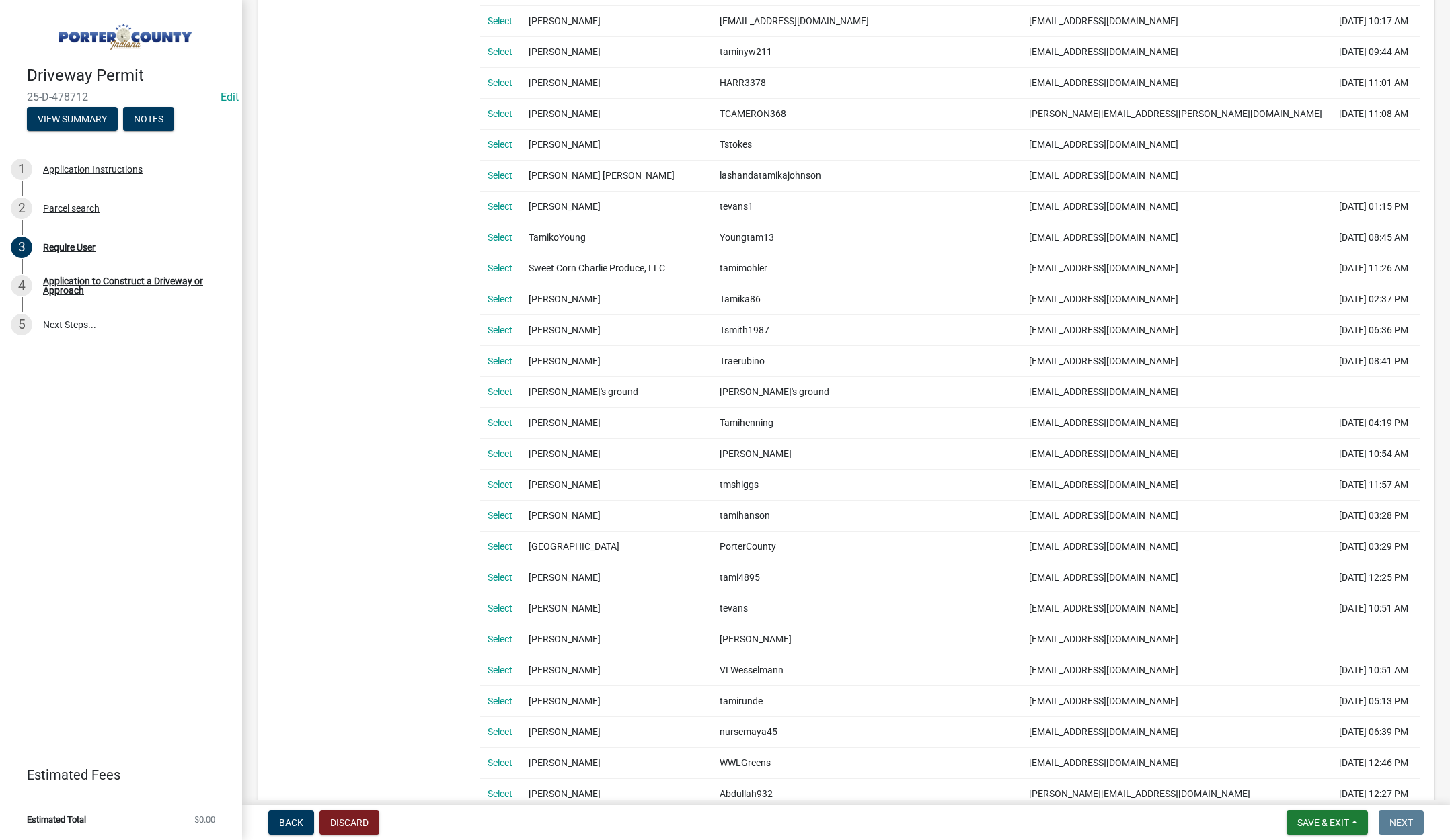
click at [507, 607] on link "Select" at bounding box center [499, 608] width 25 height 11
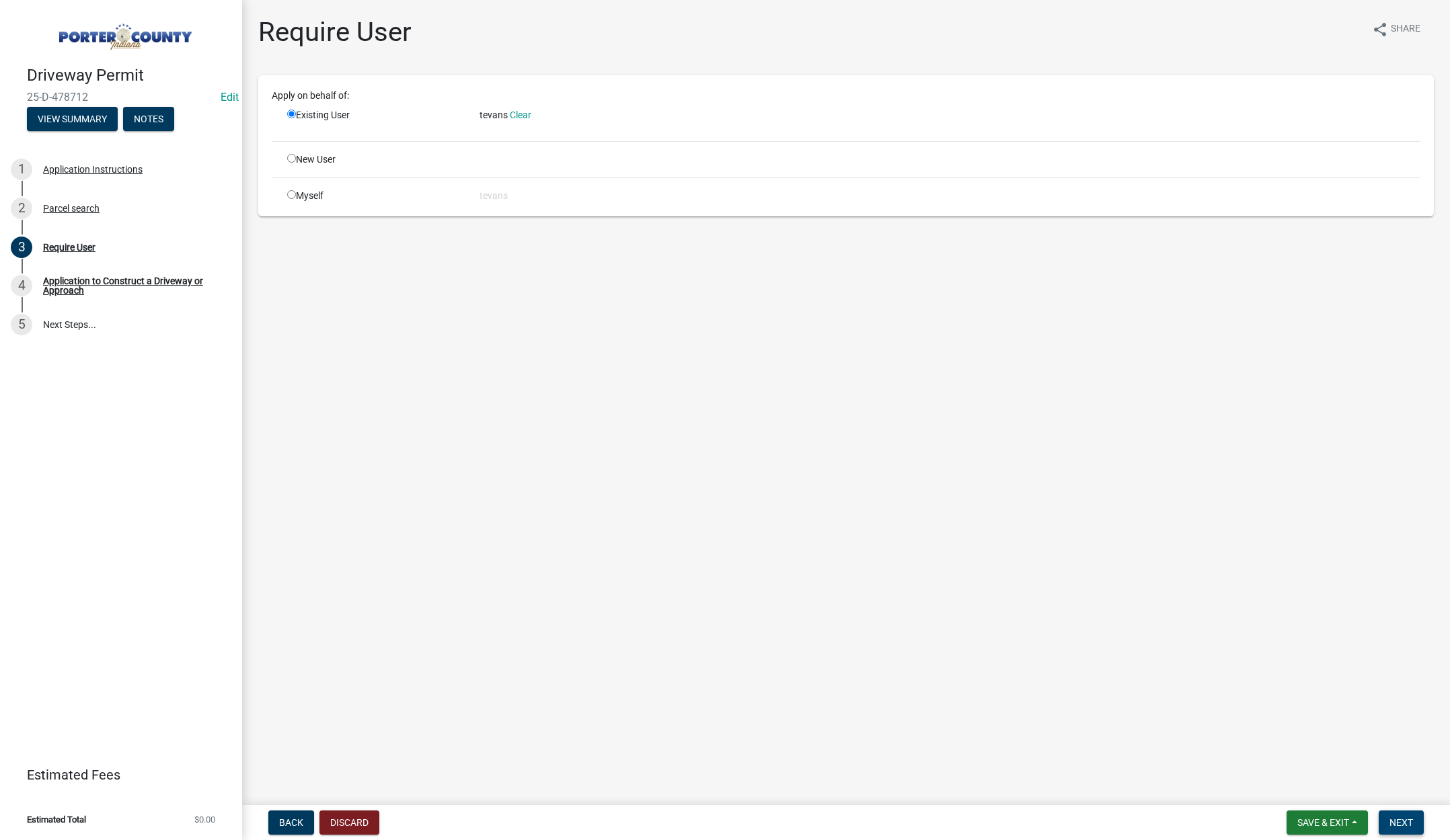
click at [1396, 815] on button "Next" at bounding box center [1401, 822] width 45 height 24
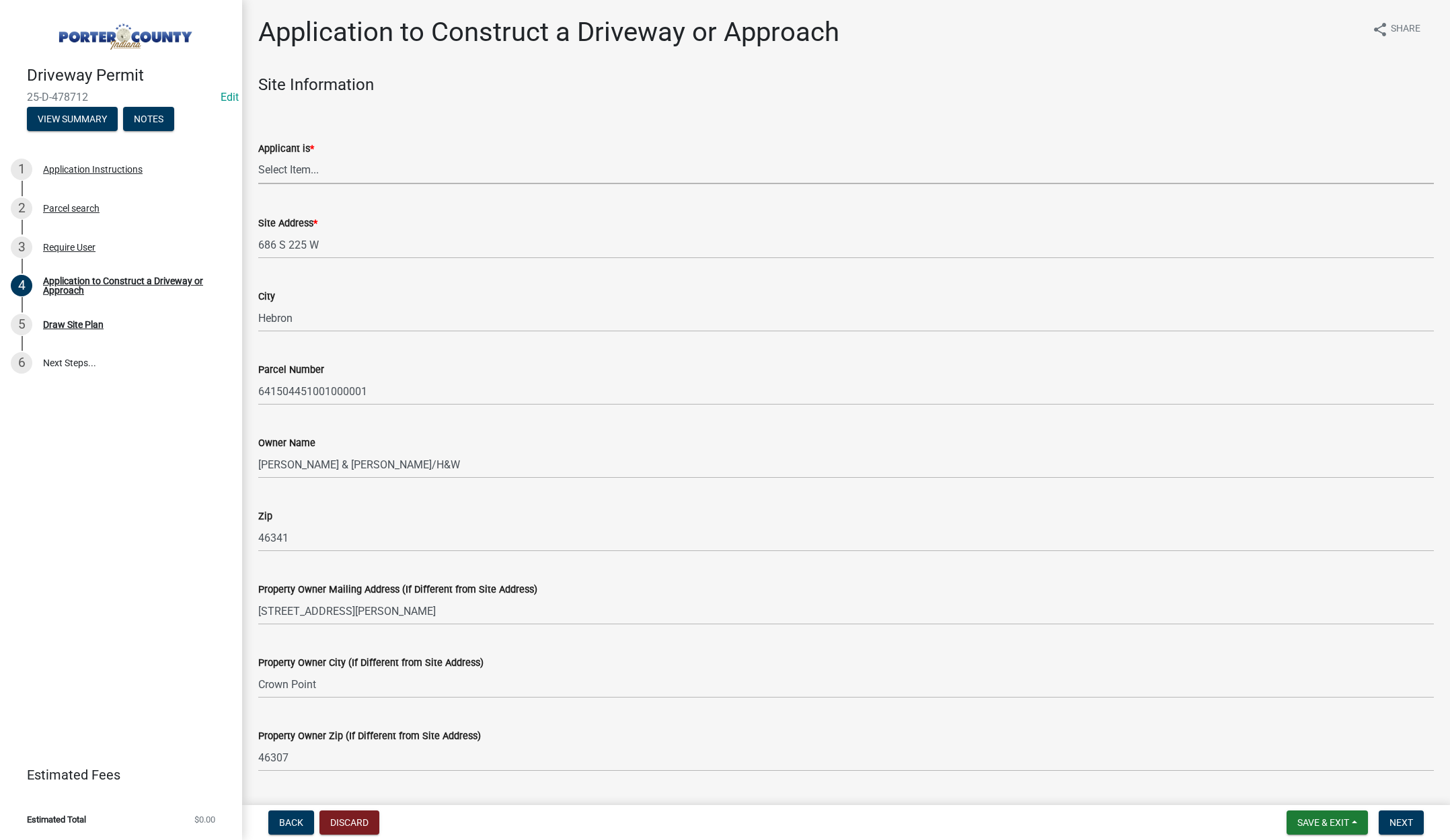
click at [292, 166] on select "Select Item... Owner Contractor" at bounding box center [846, 170] width 1175 height 28
click at [258, 157] on select "Select Item... Owner Contractor" at bounding box center [846, 170] width 1175 height 28
select select "3b60141c-57a3-479f-8c5a-1828030bf254"
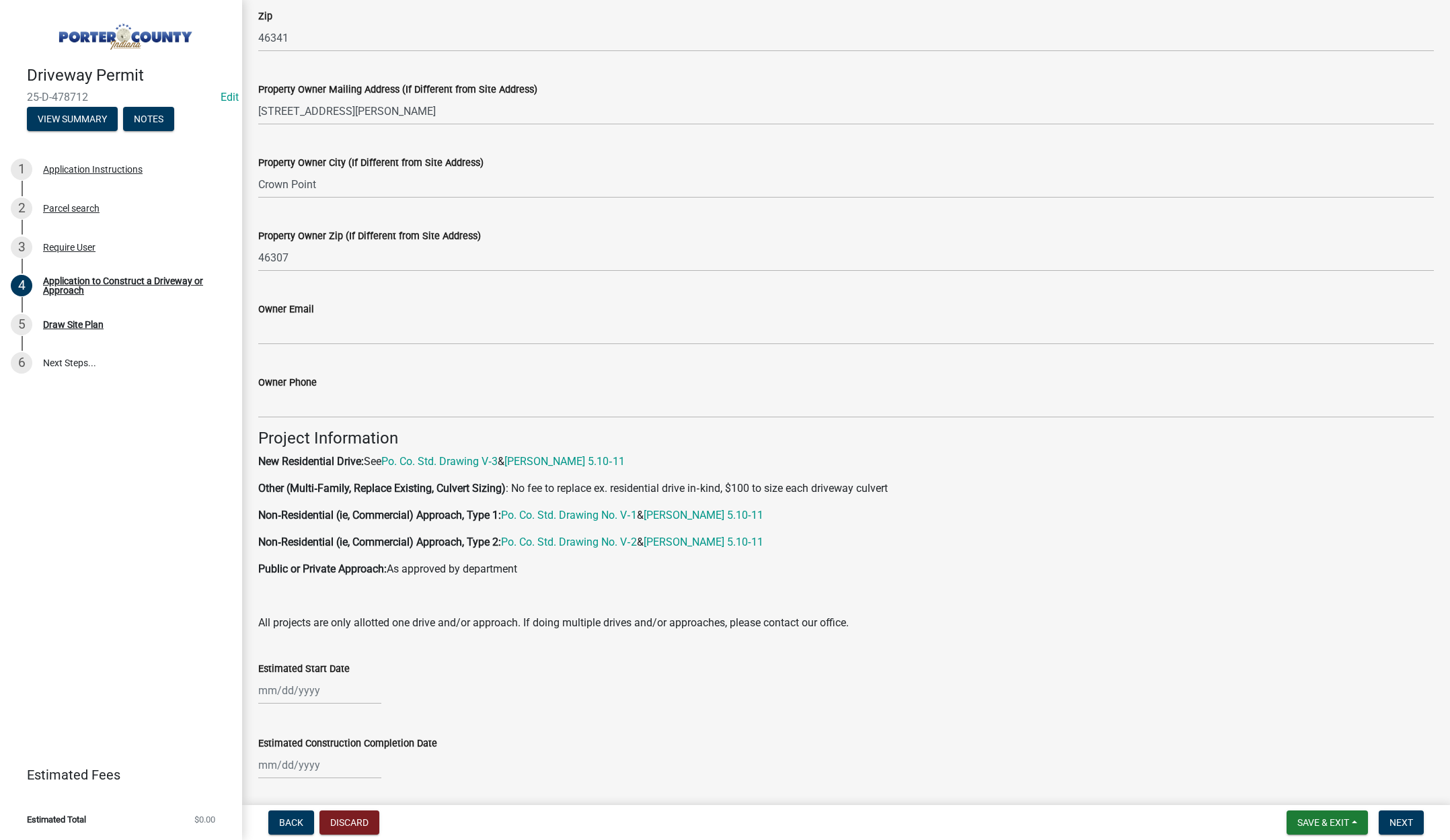
scroll to position [538, 0]
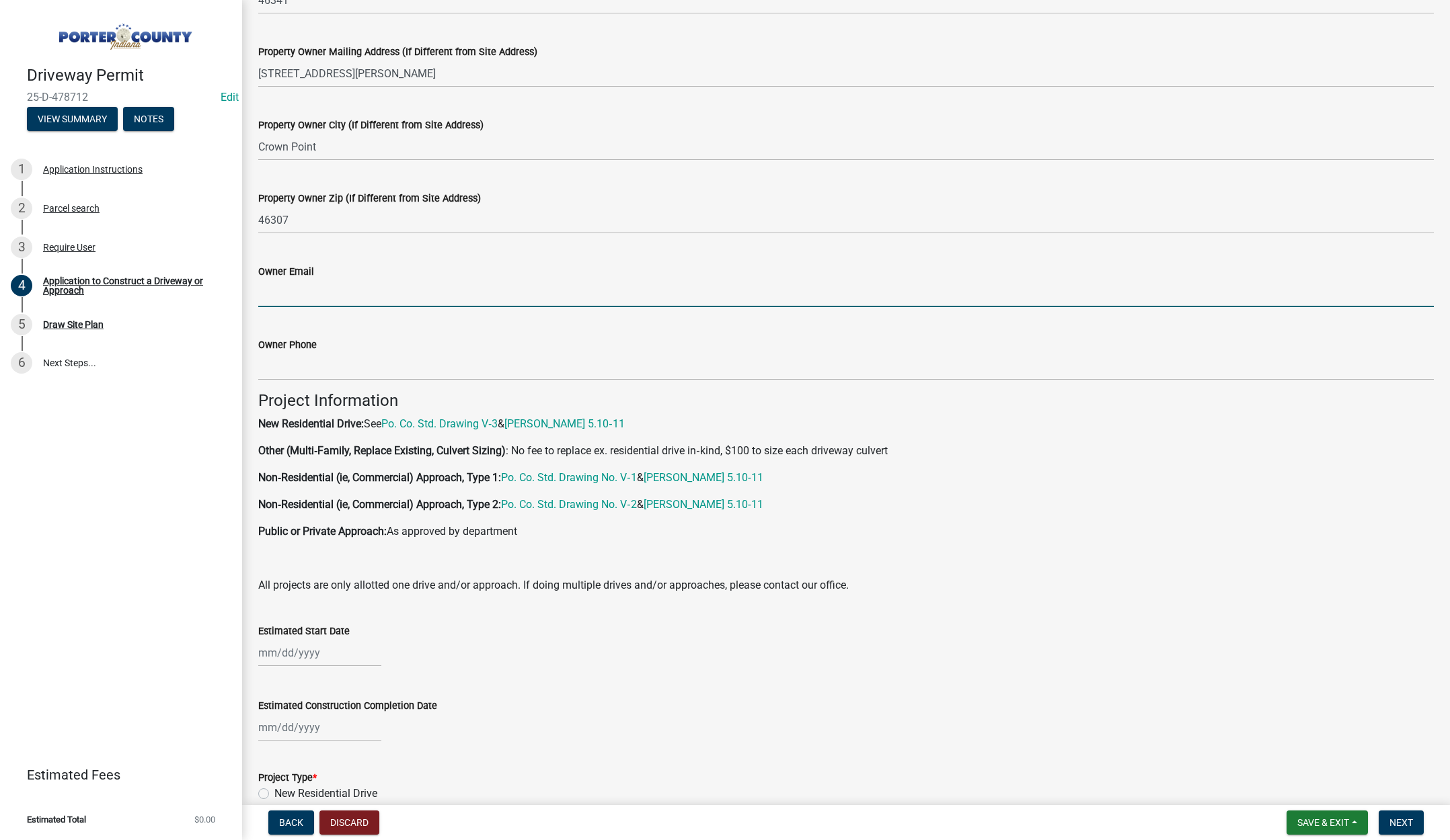
click at [319, 295] on input "Owner Email" at bounding box center [846, 293] width 1175 height 28
type input "roconnor@oconnorbuildersinc.com"
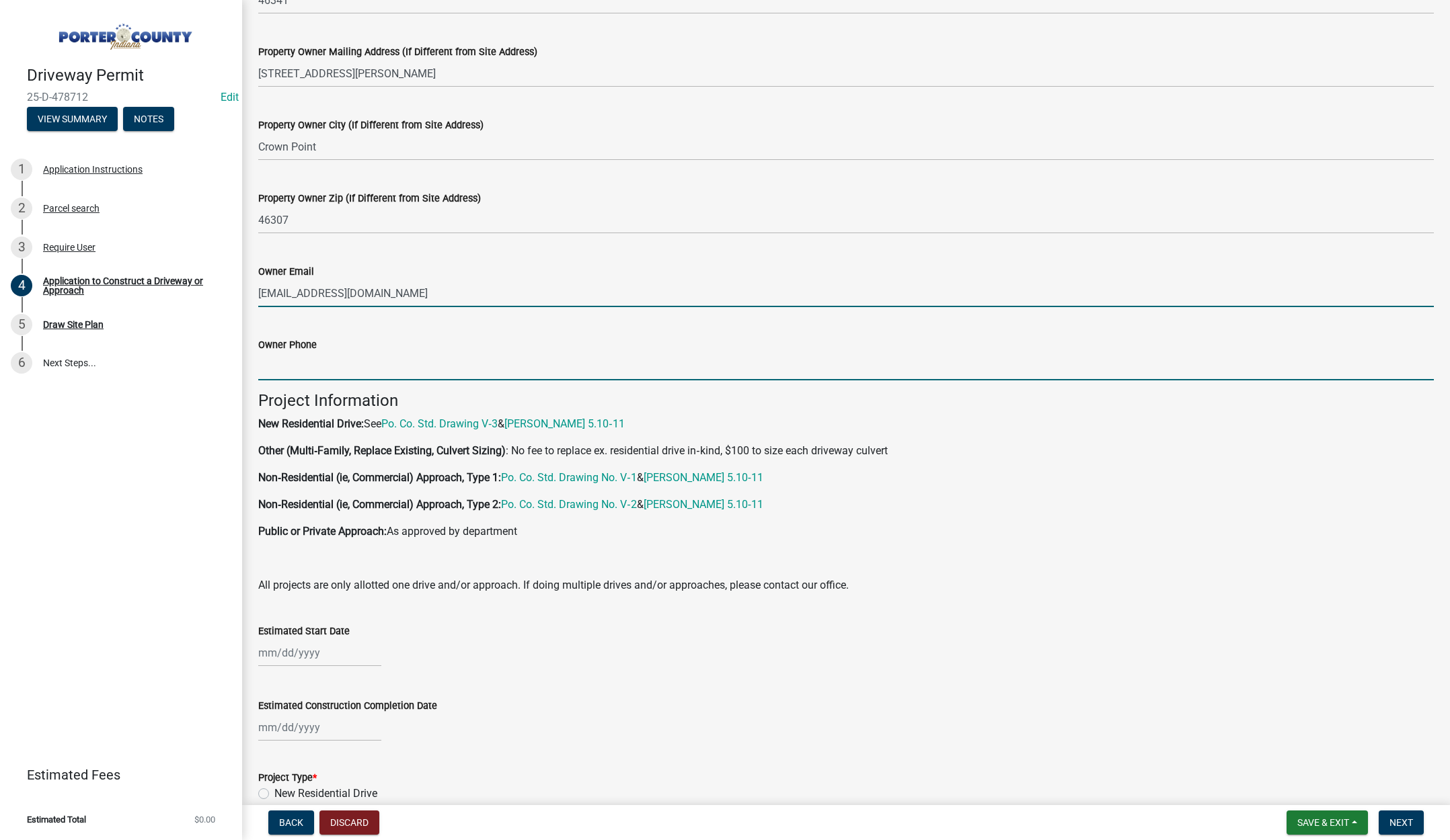
click at [320, 363] on input "Owner Phone" at bounding box center [846, 366] width 1175 height 28
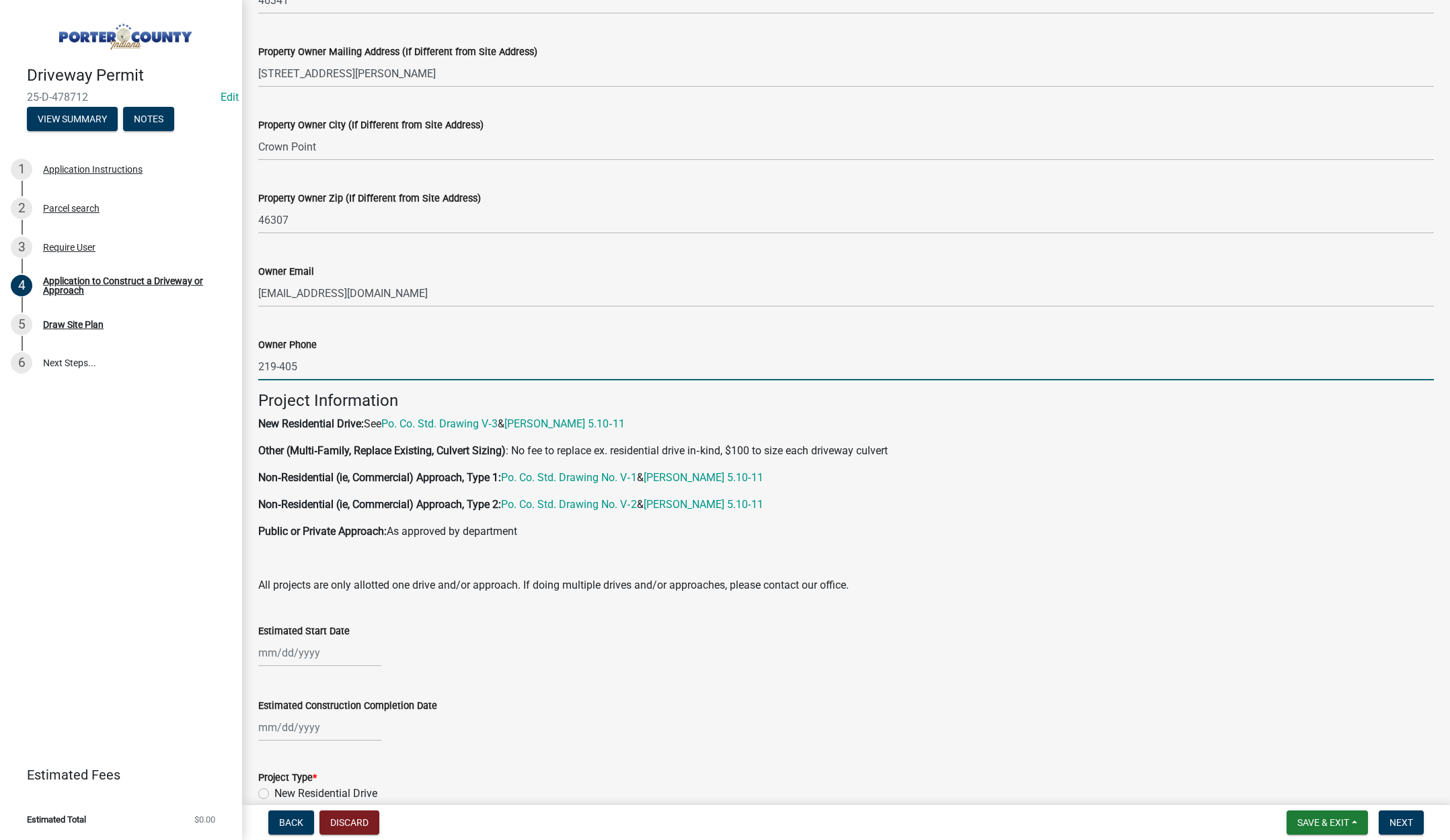
type input "219-405-9919"
select select "9"
select select "2025"
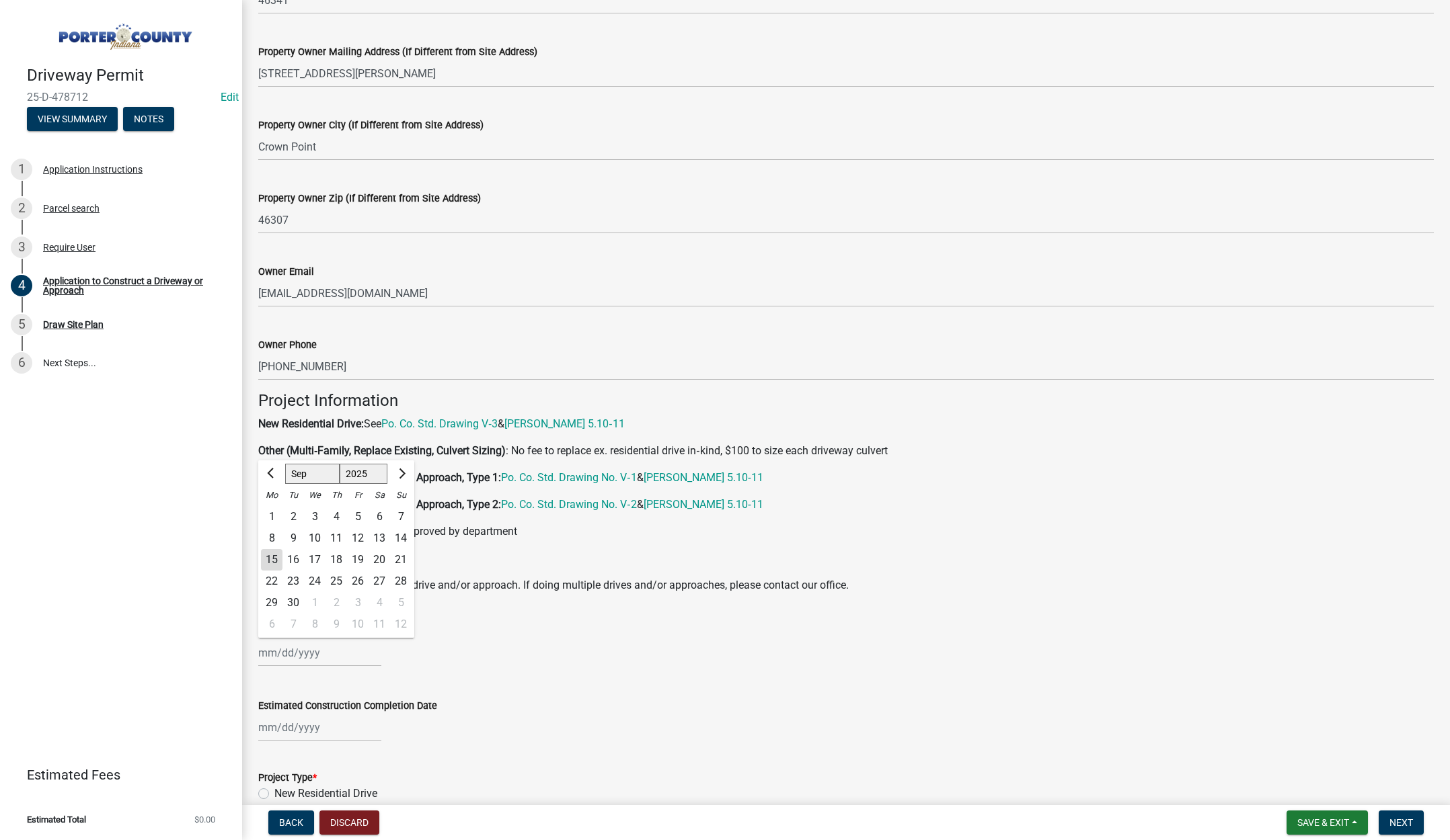
click at [326, 647] on div "[PERSON_NAME] Feb Mar Apr [PERSON_NAME][DATE] Oct Nov [DATE] 1526 1527 1528 152…" at bounding box center [320, 653] width 123 height 28
click at [271, 560] on div "15" at bounding box center [271, 560] width 21 height 21
type input "[DATE]"
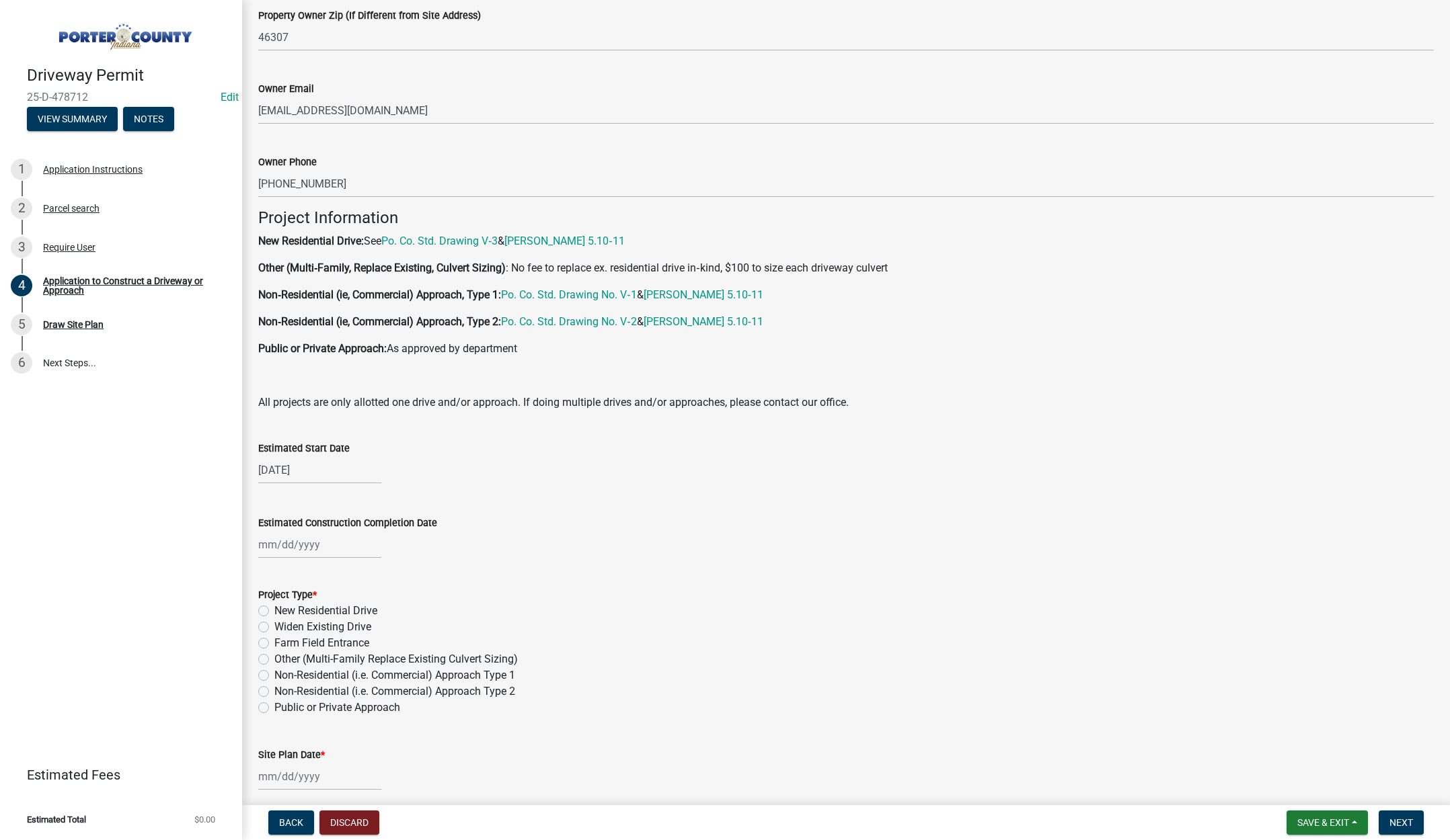
scroll to position [739, 0]
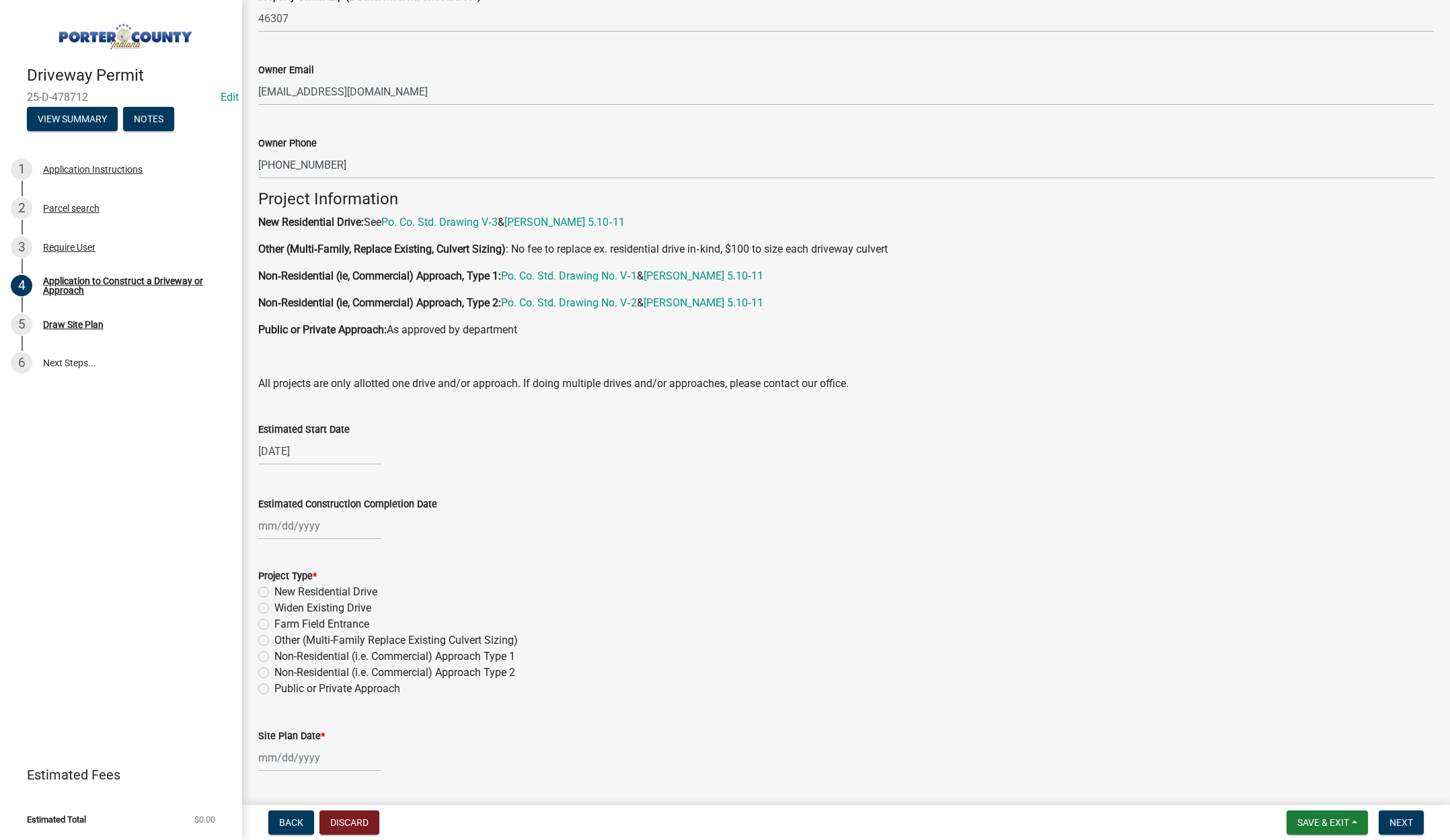
click at [351, 529] on div at bounding box center [320, 526] width 123 height 28
select select "9"
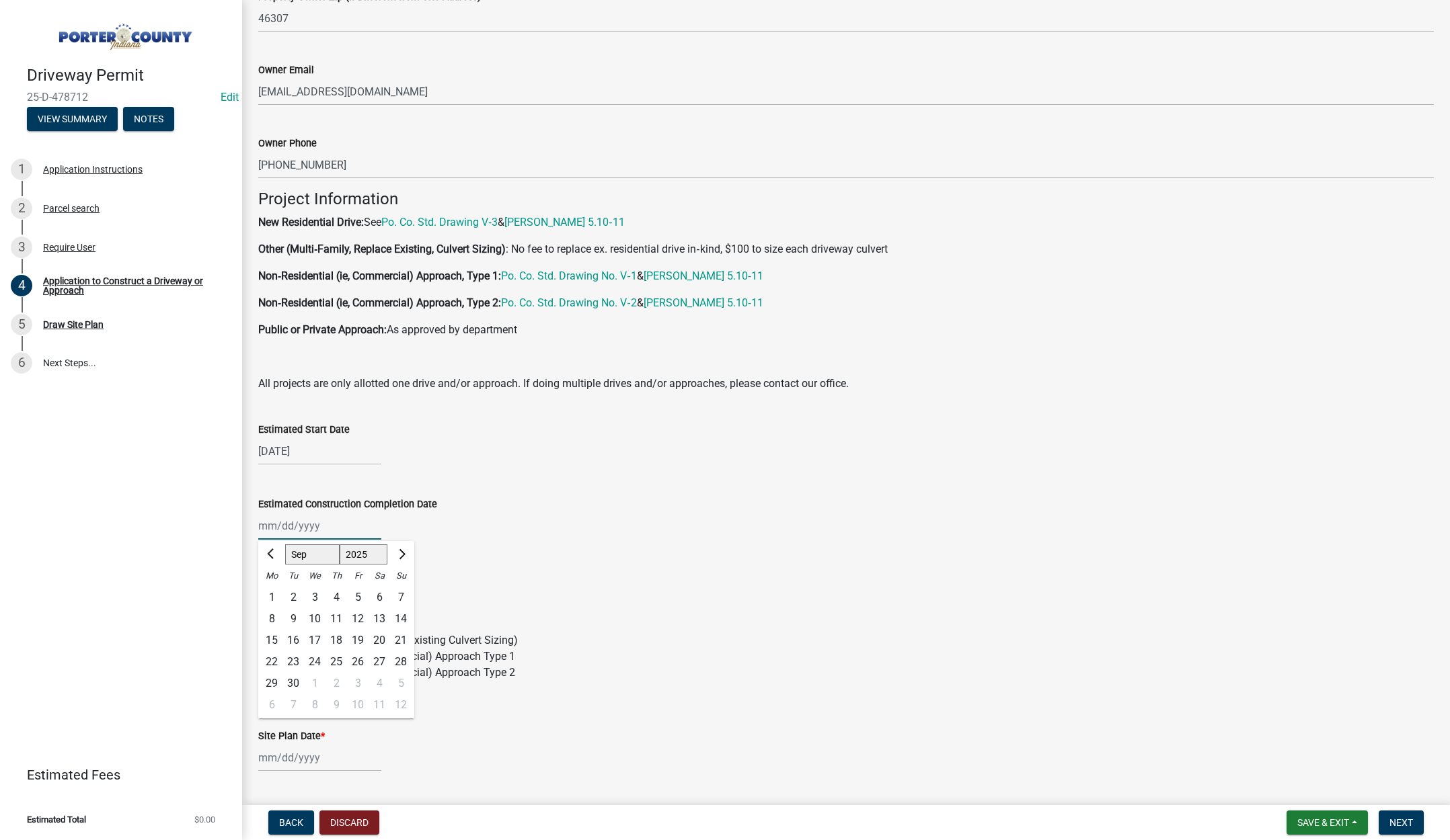
click at [372, 560] on select "1525 1526 1527 1528 1529 1530 1531 1532 1533 1534 1535 1536 1537 1538 1539 1540…" at bounding box center [364, 554] width 49 height 20
select select "2027"
click at [340, 544] on select "1525 1526 1527 1528 1529 1530 1531 1532 1533 1534 1535 1536 1537 1538 1539 1540…" at bounding box center [364, 554] width 49 height 20
click at [315, 640] on div "15" at bounding box center [314, 640] width 21 height 21
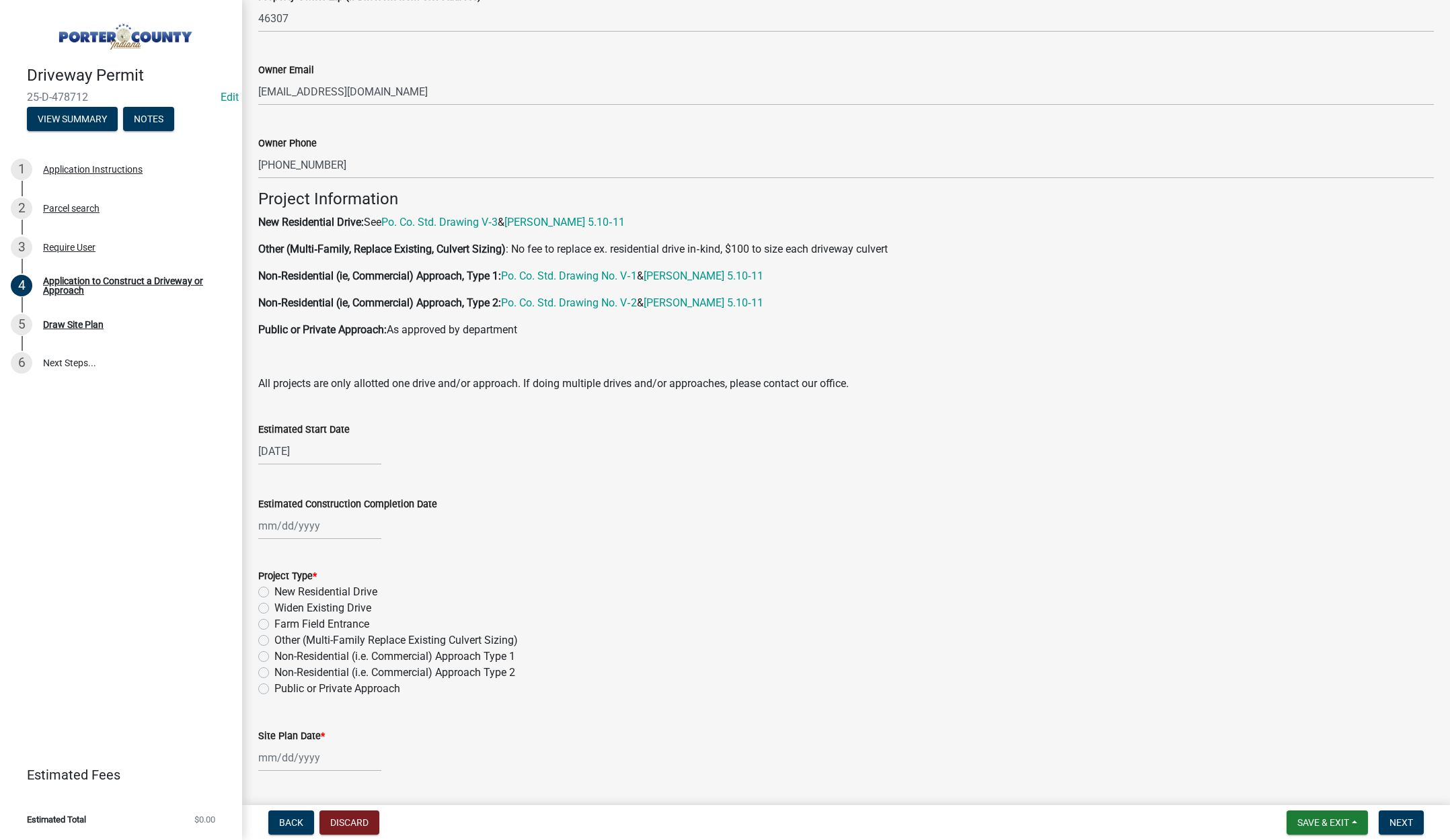
type input "09/15/2027"
click at [275, 591] on label "New Residential Drive" at bounding box center [326, 592] width 103 height 16
click at [275, 591] on input "New Residential Drive" at bounding box center [279, 588] width 8 height 8
radio input "true"
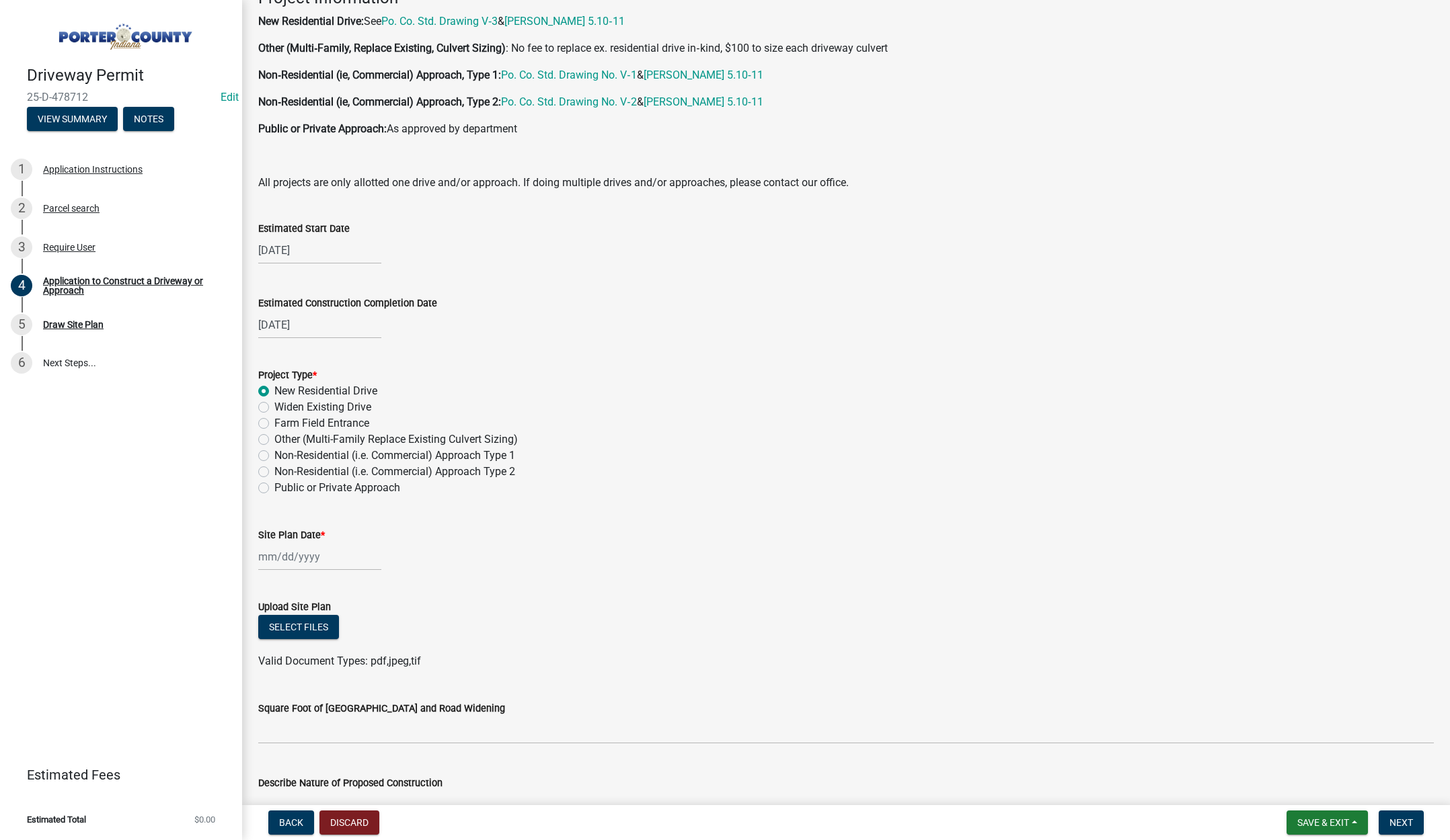
scroll to position [941, 0]
click at [331, 558] on div at bounding box center [320, 556] width 123 height 28
select select "9"
select select "2025"
click at [317, 587] on select "Jan Feb Mar Apr May Jun Jul Aug Sep Oct Nov Dec" at bounding box center [312, 584] width 54 height 20
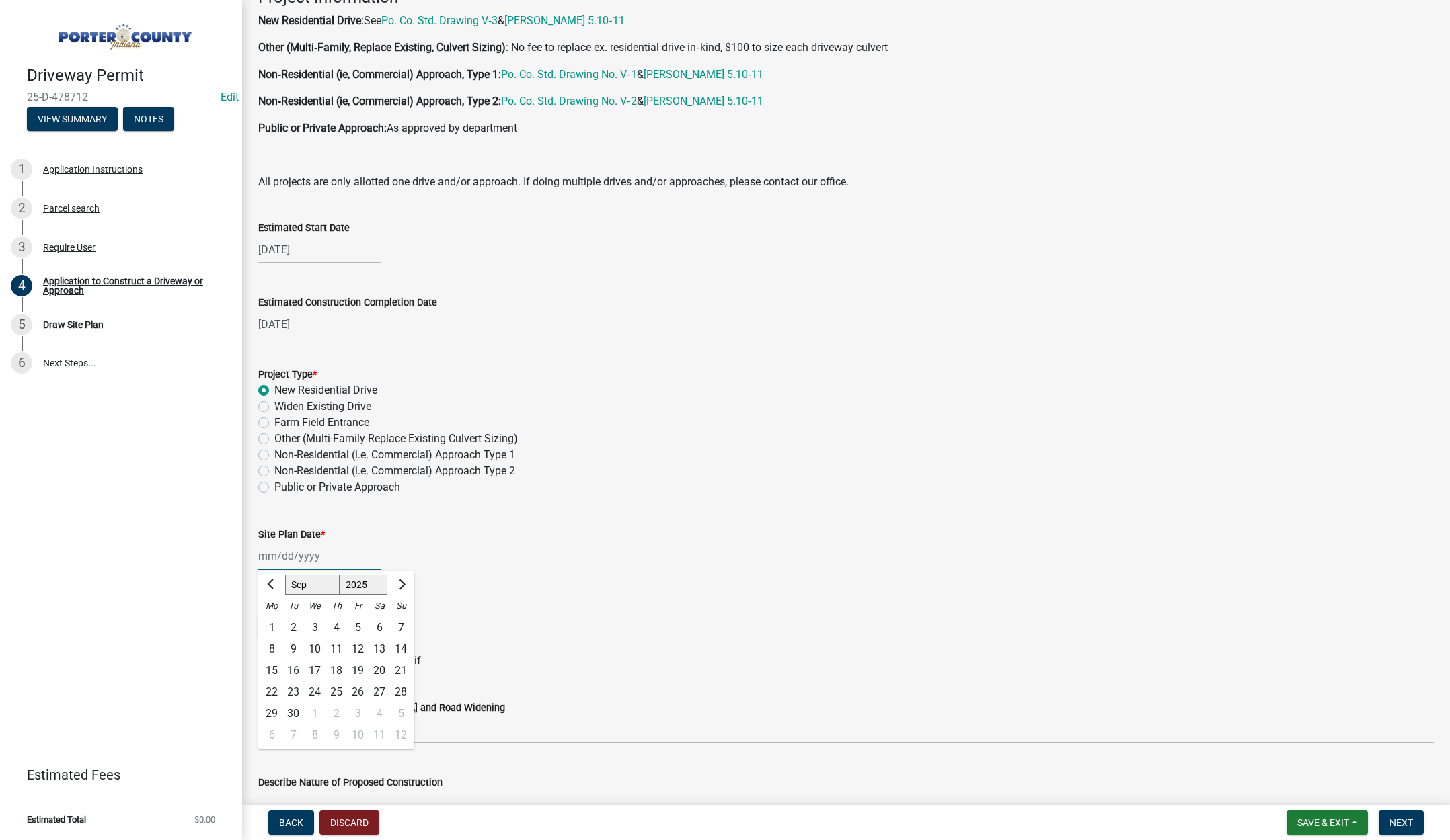
select select "7"
click at [285, 575] on select "Jan Feb Mar Apr May Jun Jul Aug Sep Oct Nov Dec" at bounding box center [312, 584] width 54 height 20
click at [297, 712] on div "29" at bounding box center [293, 714] width 21 height 21
type input "07/29/2025"
click at [297, 628] on button "Select files" at bounding box center [299, 626] width 81 height 24
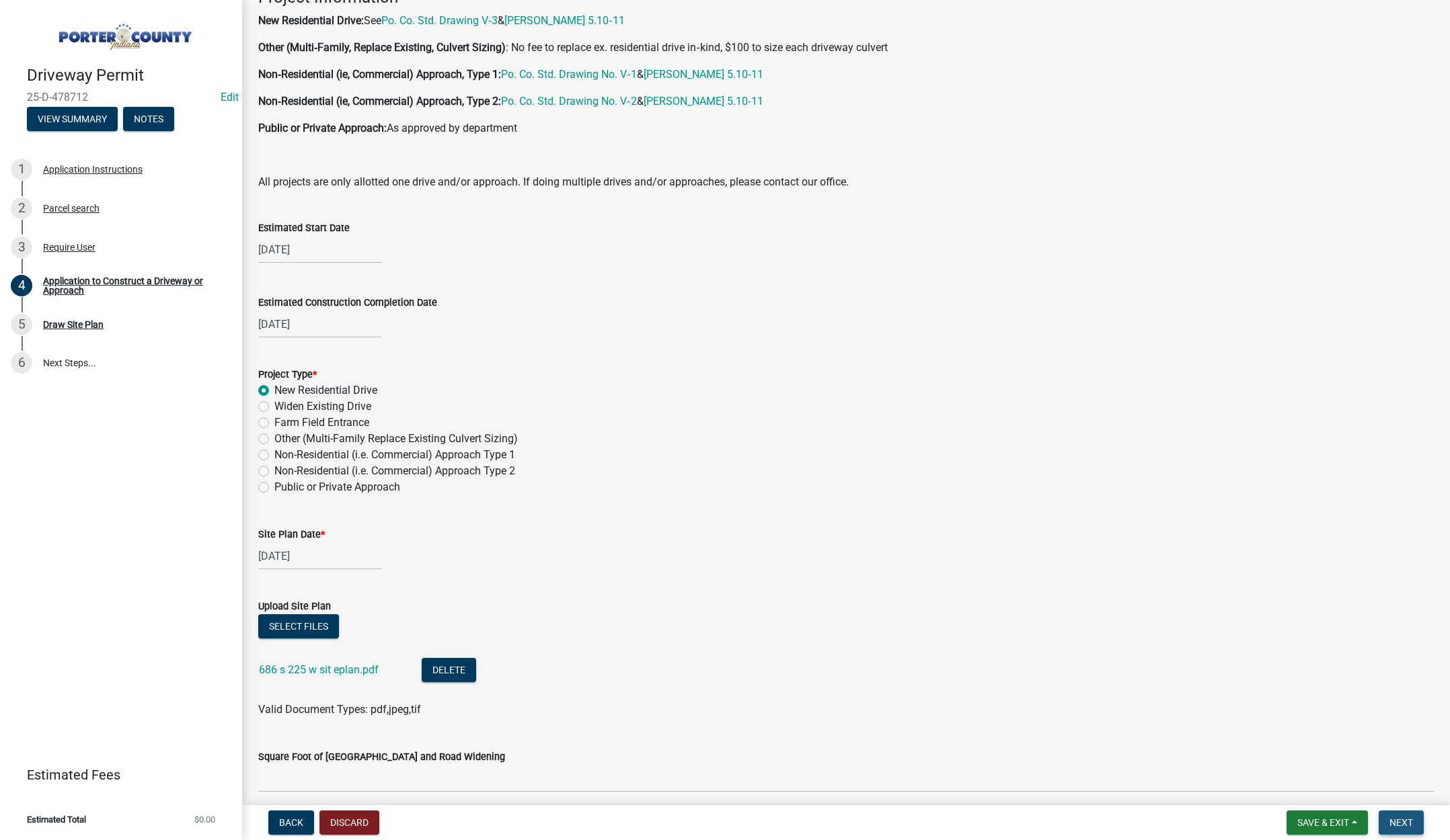
click at [1401, 819] on span "Next" at bounding box center [1401, 822] width 23 height 11
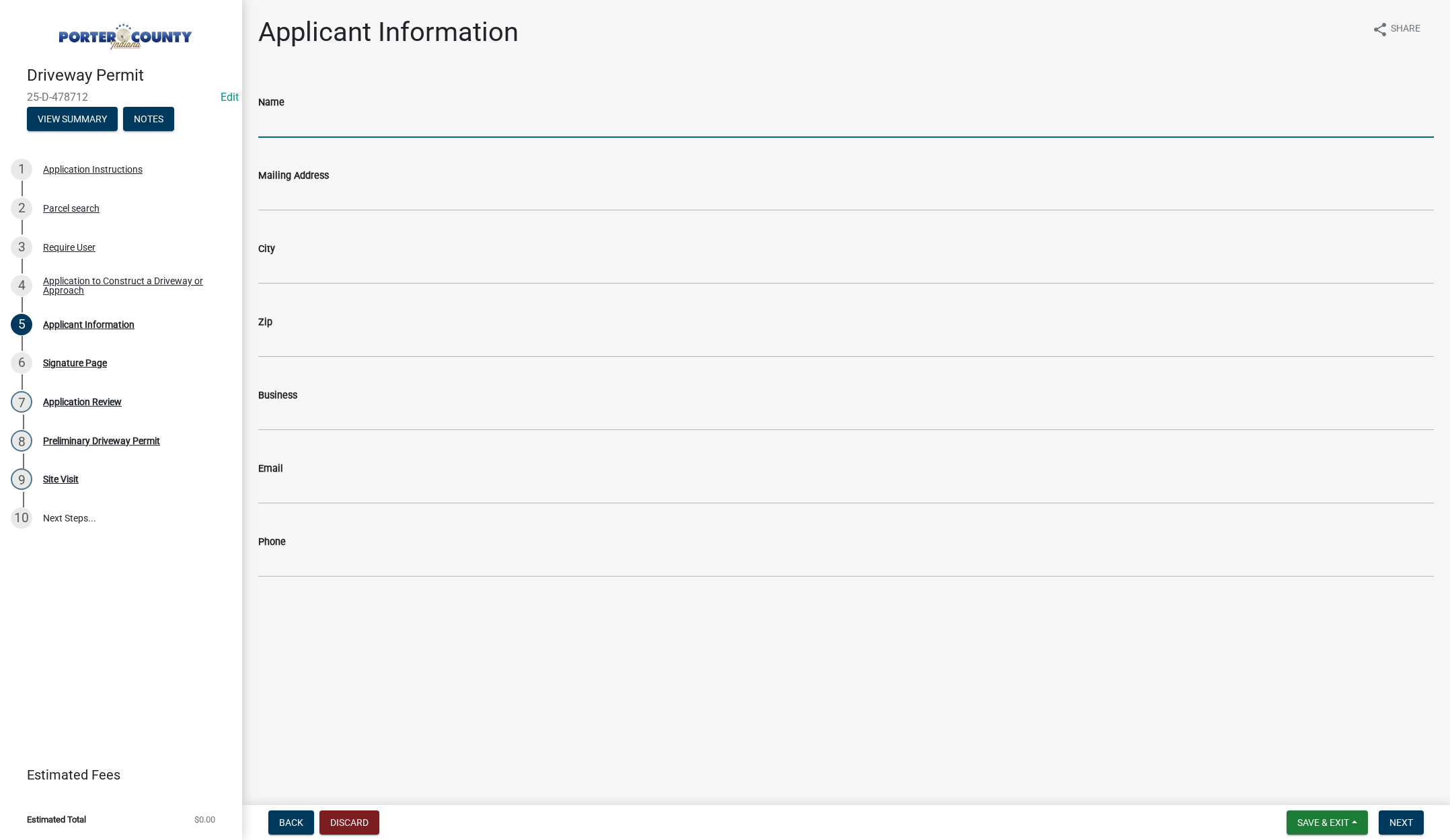
click at [303, 130] on input "Name" at bounding box center [846, 124] width 1175 height 28
type input "O'Connor Builders"
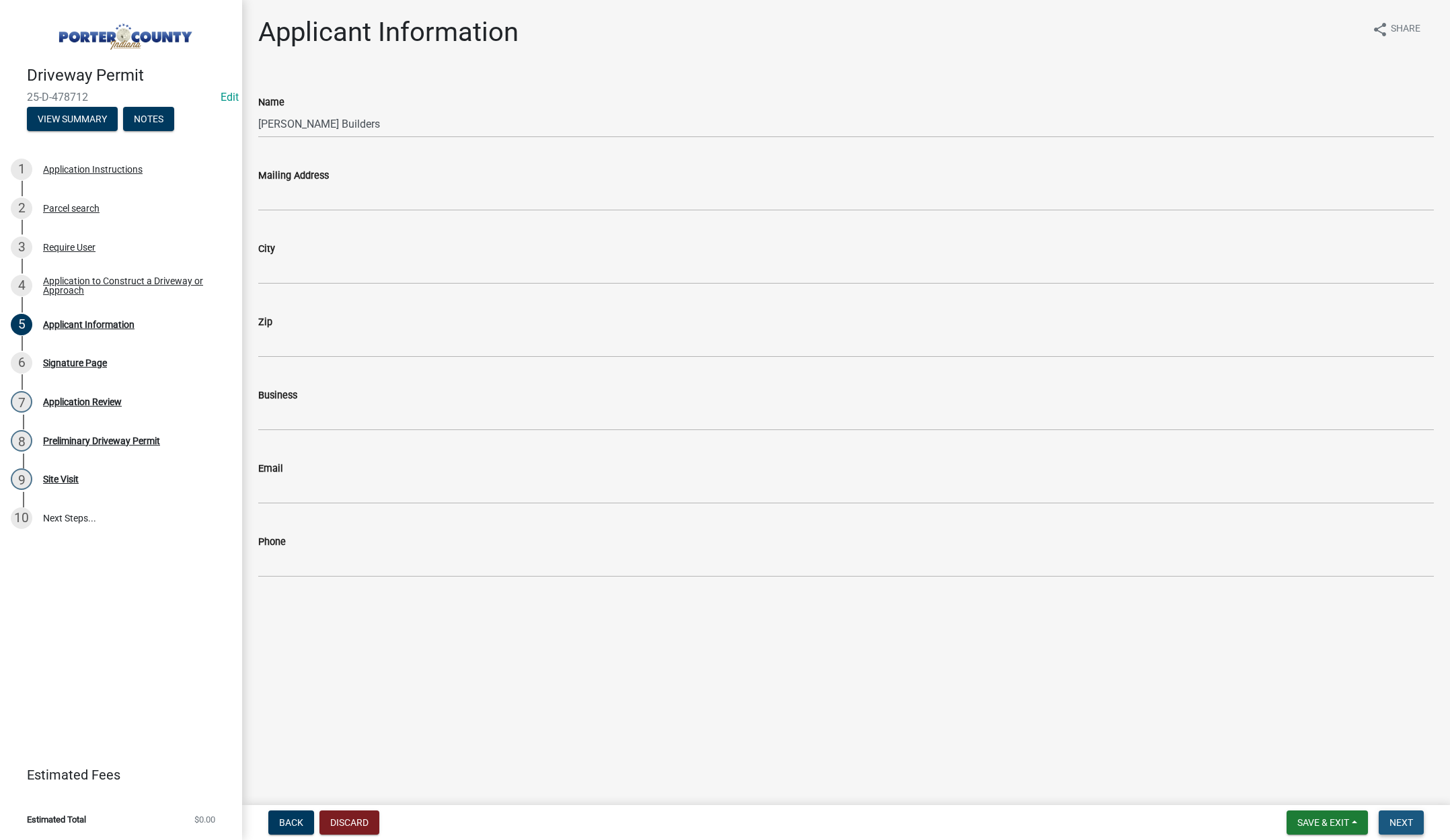
click at [1400, 818] on span "Next" at bounding box center [1401, 822] width 23 height 11
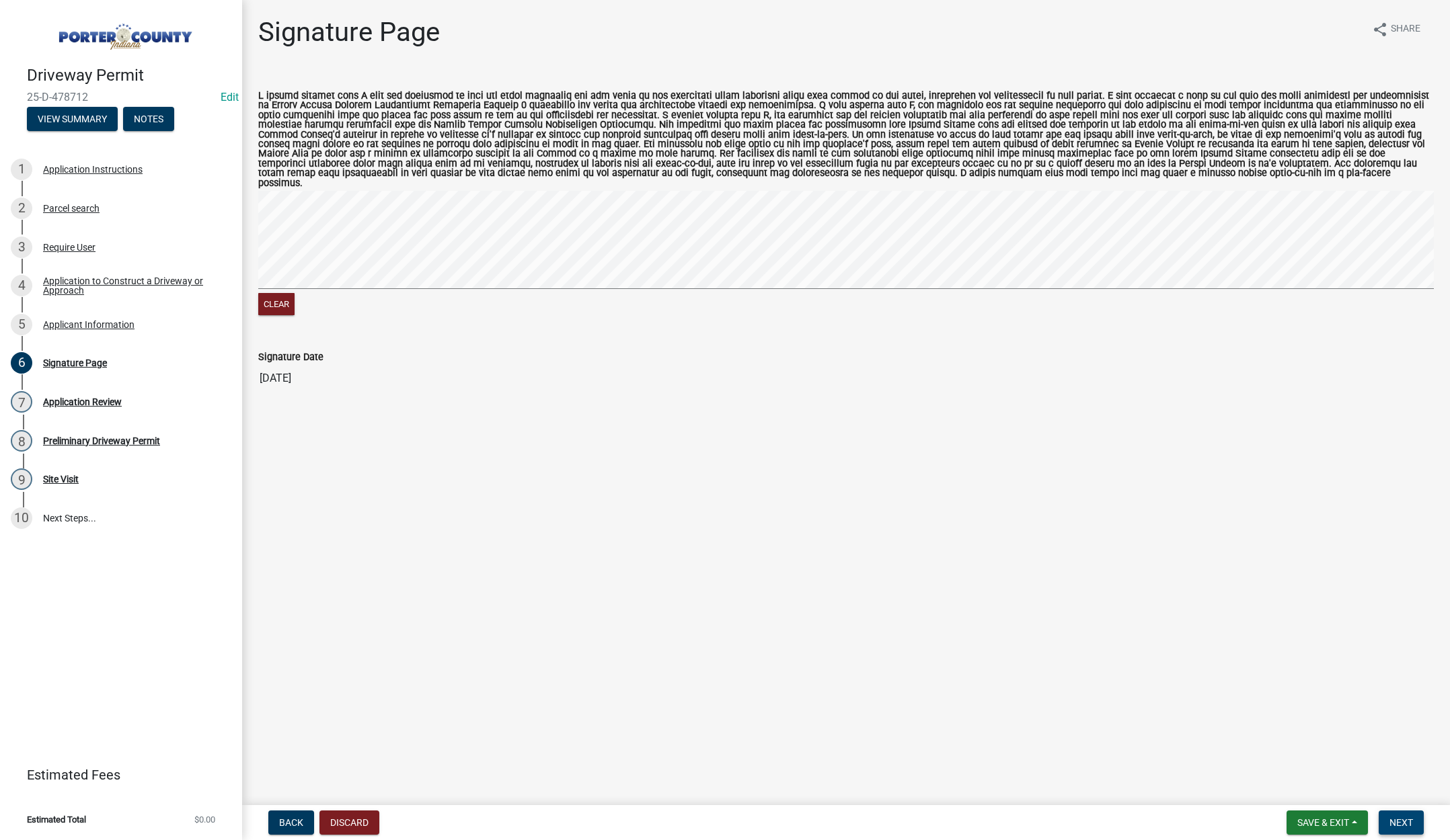
click at [1392, 817] on span "Next" at bounding box center [1401, 822] width 23 height 11
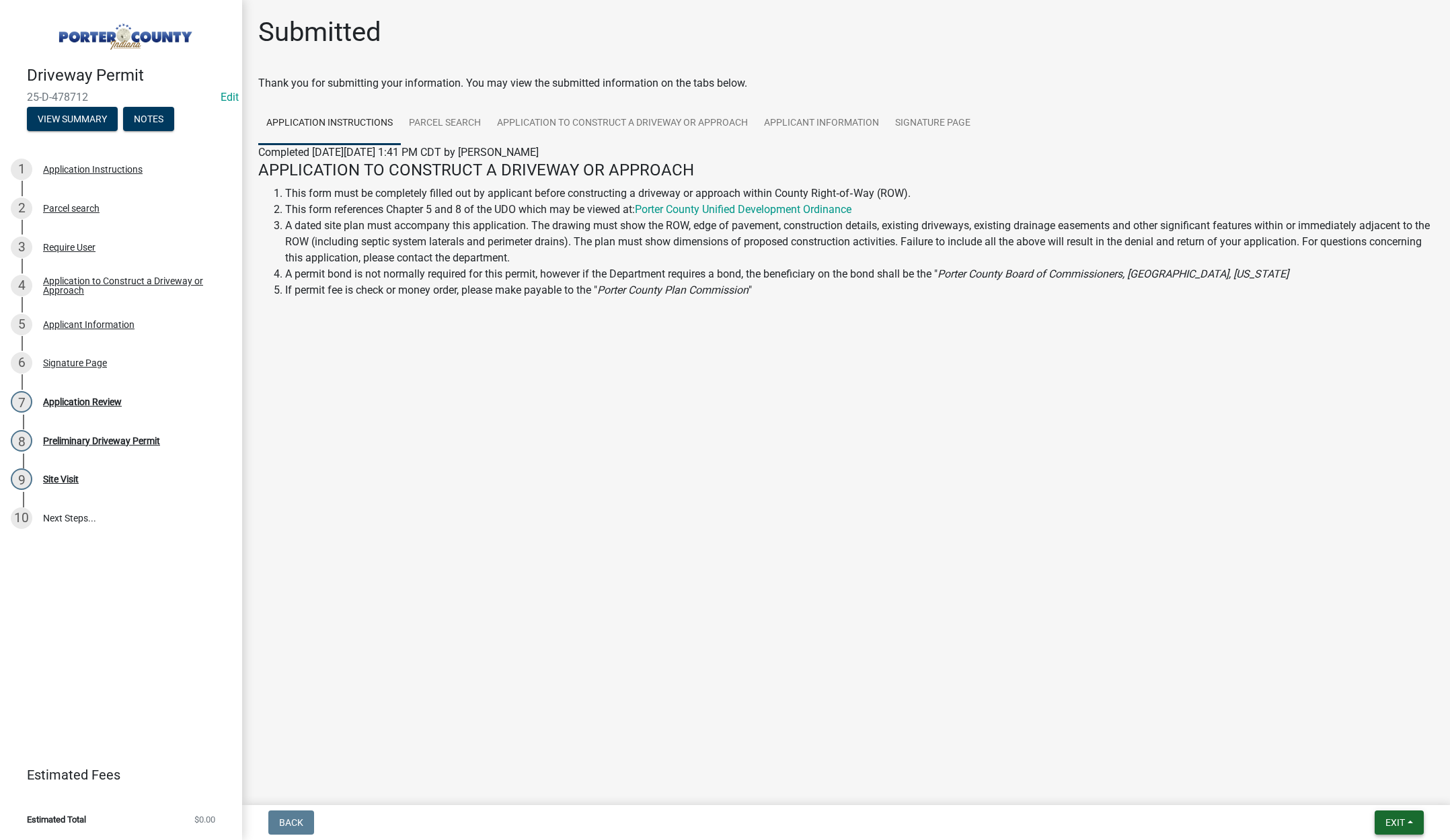
drag, startPoint x: 1391, startPoint y: 816, endPoint x: 1389, endPoint y: 809, distance: 7.3
click at [1391, 814] on button "Exit" at bounding box center [1399, 822] width 49 height 24
drag, startPoint x: 1385, startPoint y: 794, endPoint x: 1383, endPoint y: 786, distance: 8.2
click at [1385, 793] on button "Save & Exit" at bounding box center [1370, 788] width 107 height 32
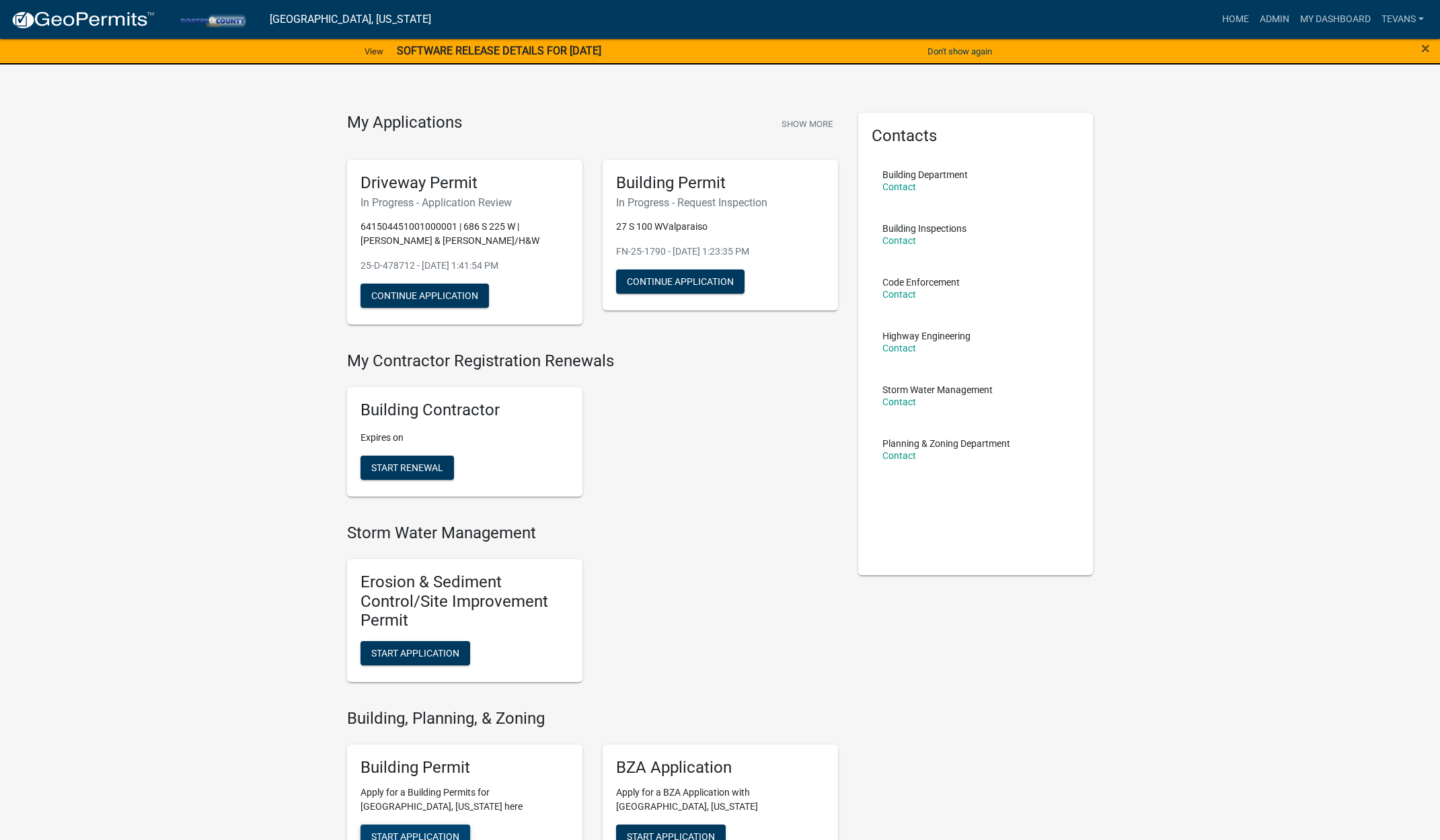
click at [422, 830] on button "Start Application" at bounding box center [415, 836] width 109 height 24
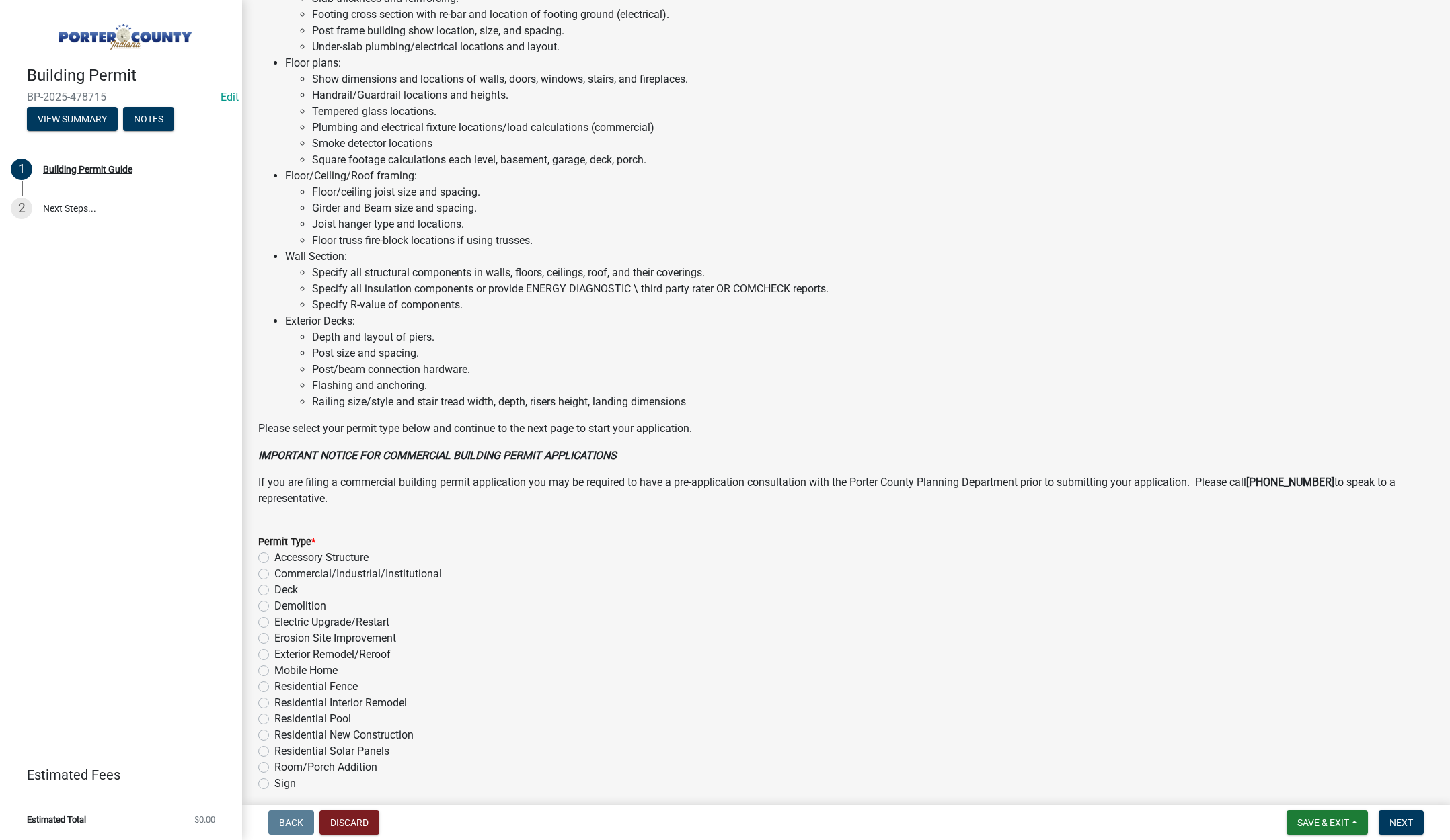
scroll to position [664, 0]
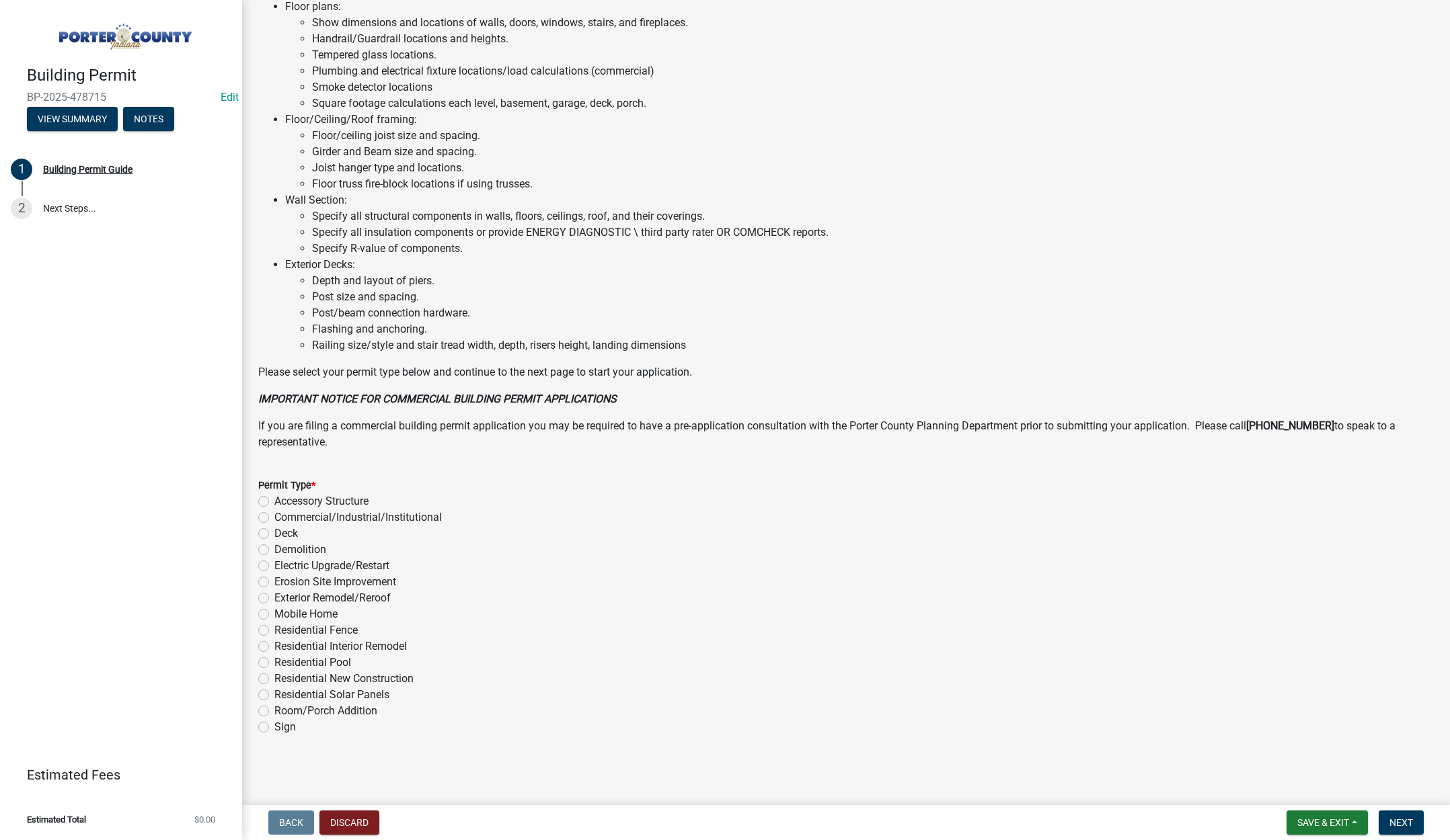
click at [275, 676] on label "Residential New Construction" at bounding box center [344, 678] width 139 height 16
click at [275, 676] on input "Residential New Construction" at bounding box center [279, 675] width 8 height 8
radio input "true"
click at [1400, 816] on button "Next" at bounding box center [1401, 822] width 45 height 24
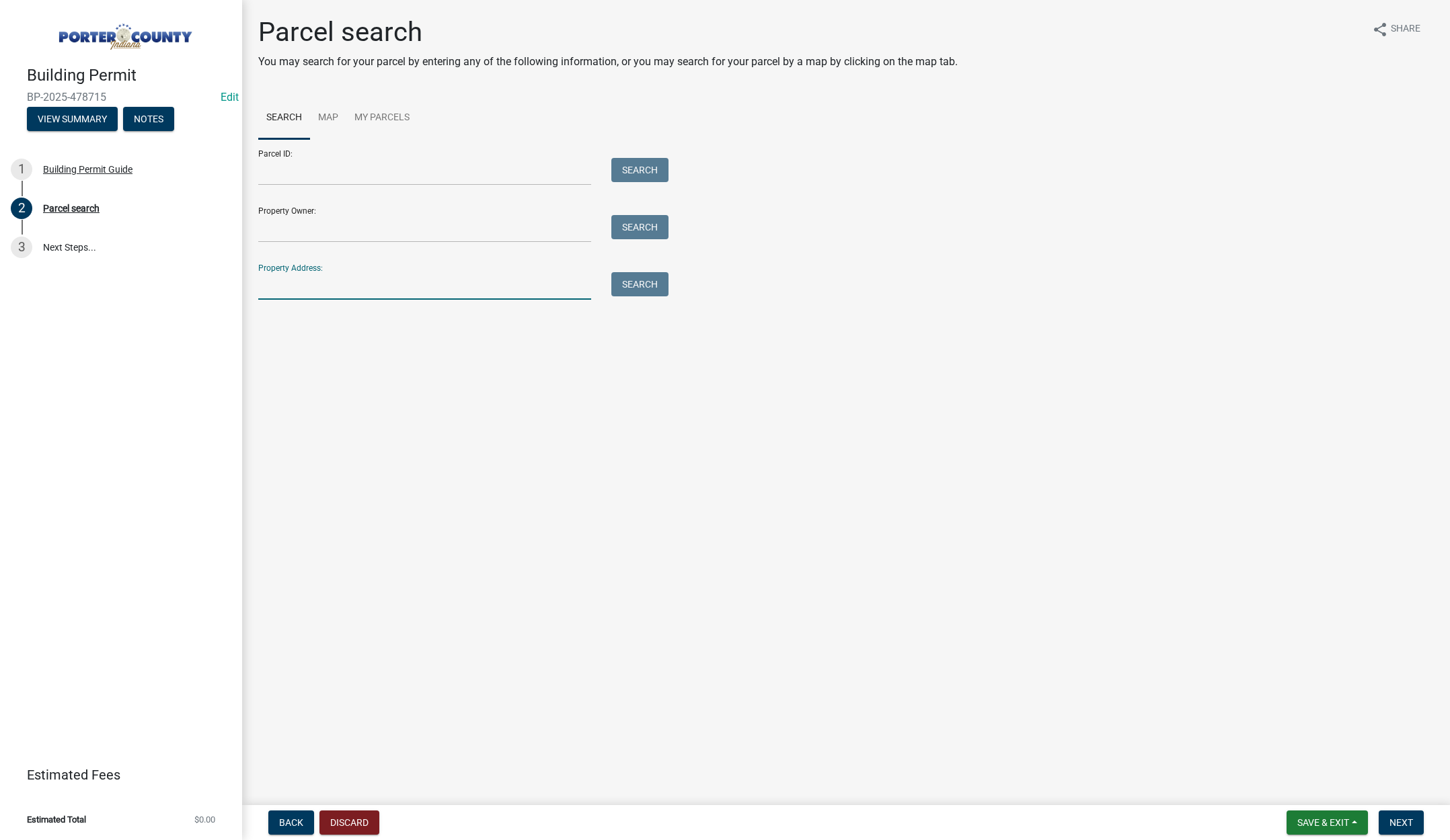
click at [310, 286] on input "Property Address:" at bounding box center [424, 286] width 333 height 28
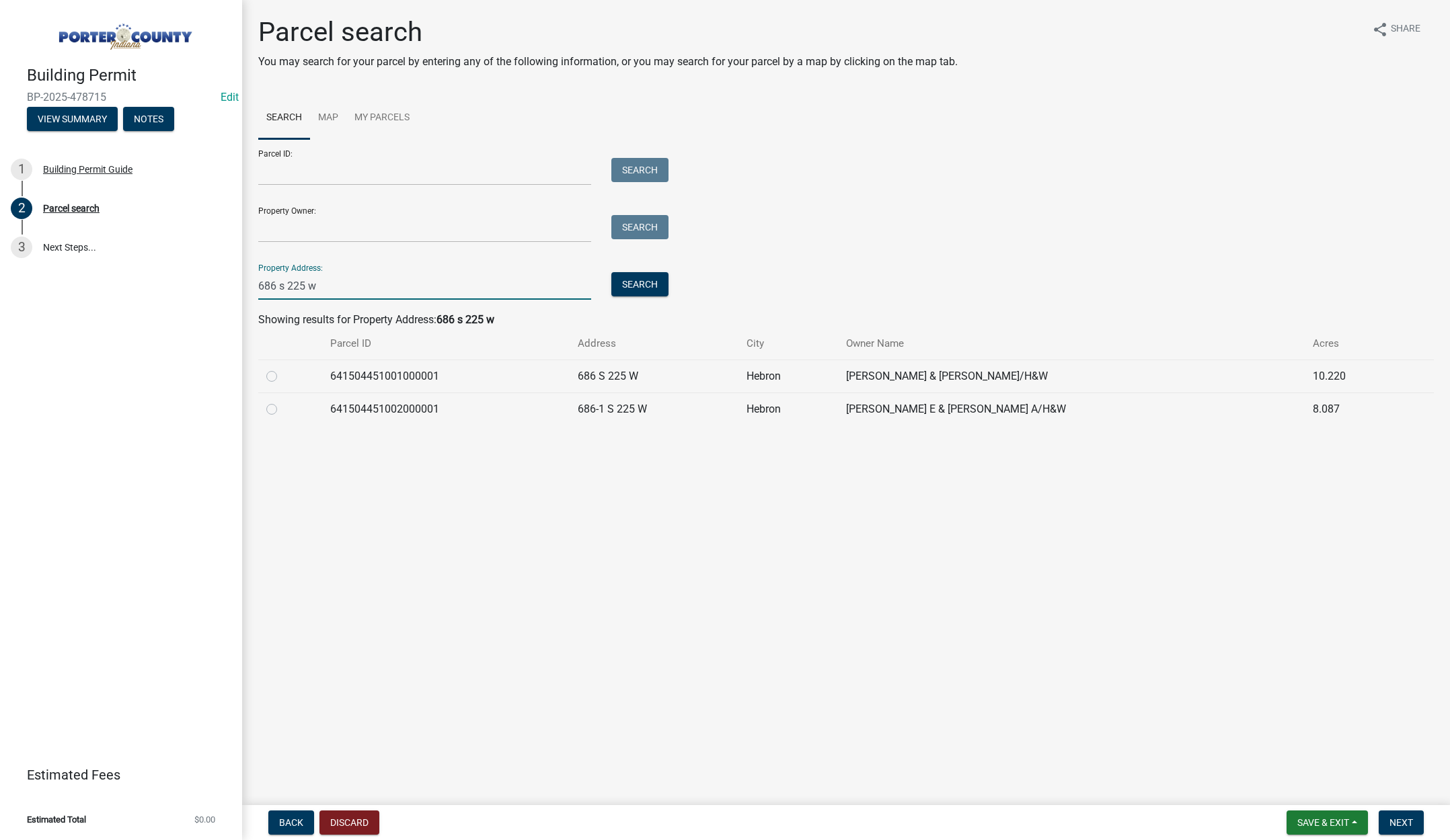
type input "686 s 225 w"
click at [283, 368] on label at bounding box center [283, 368] width 0 height 0
click at [283, 376] on input "radio" at bounding box center [287, 373] width 8 height 8
radio input "true"
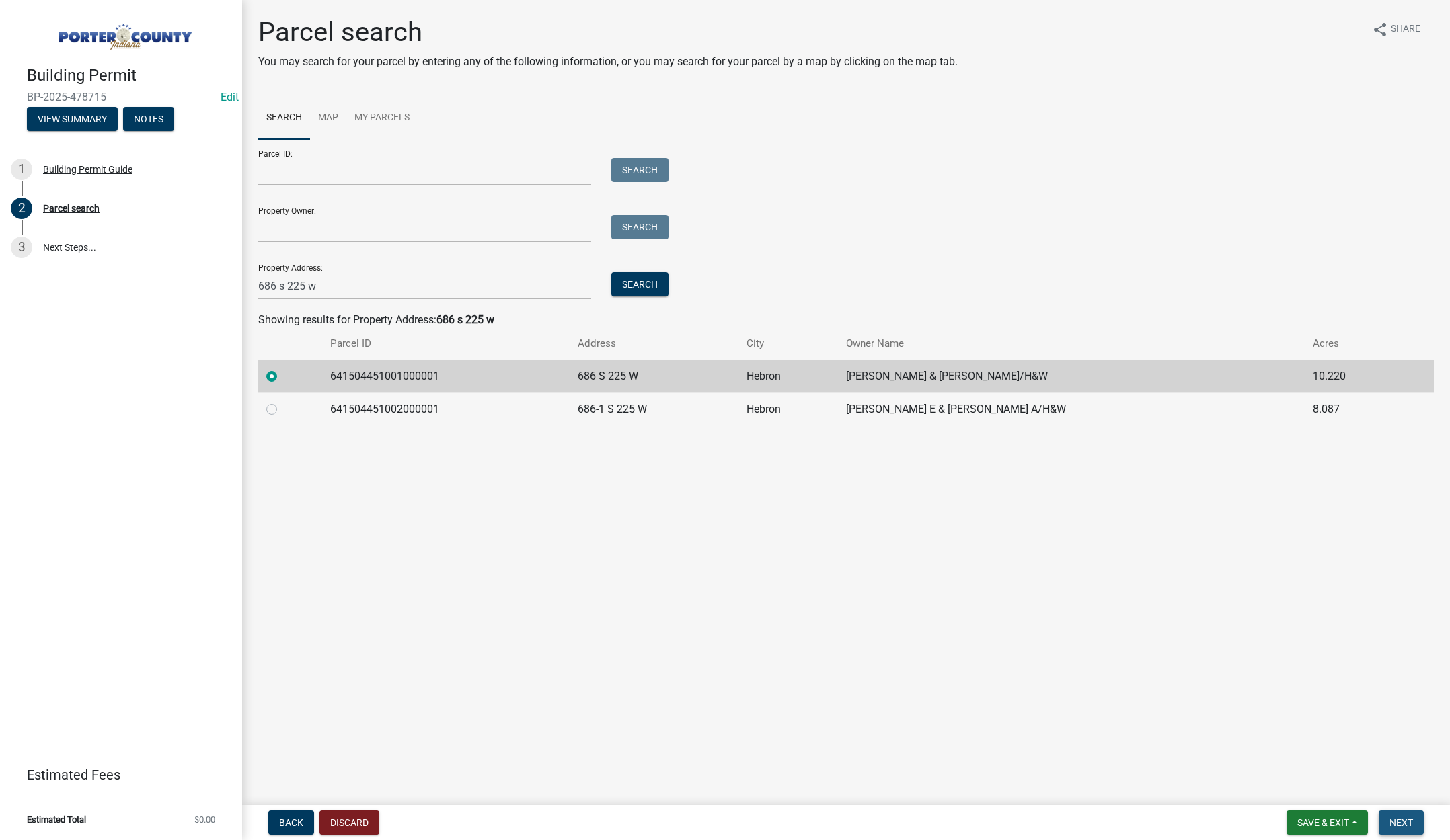
click at [1410, 822] on span "Next" at bounding box center [1401, 822] width 23 height 11
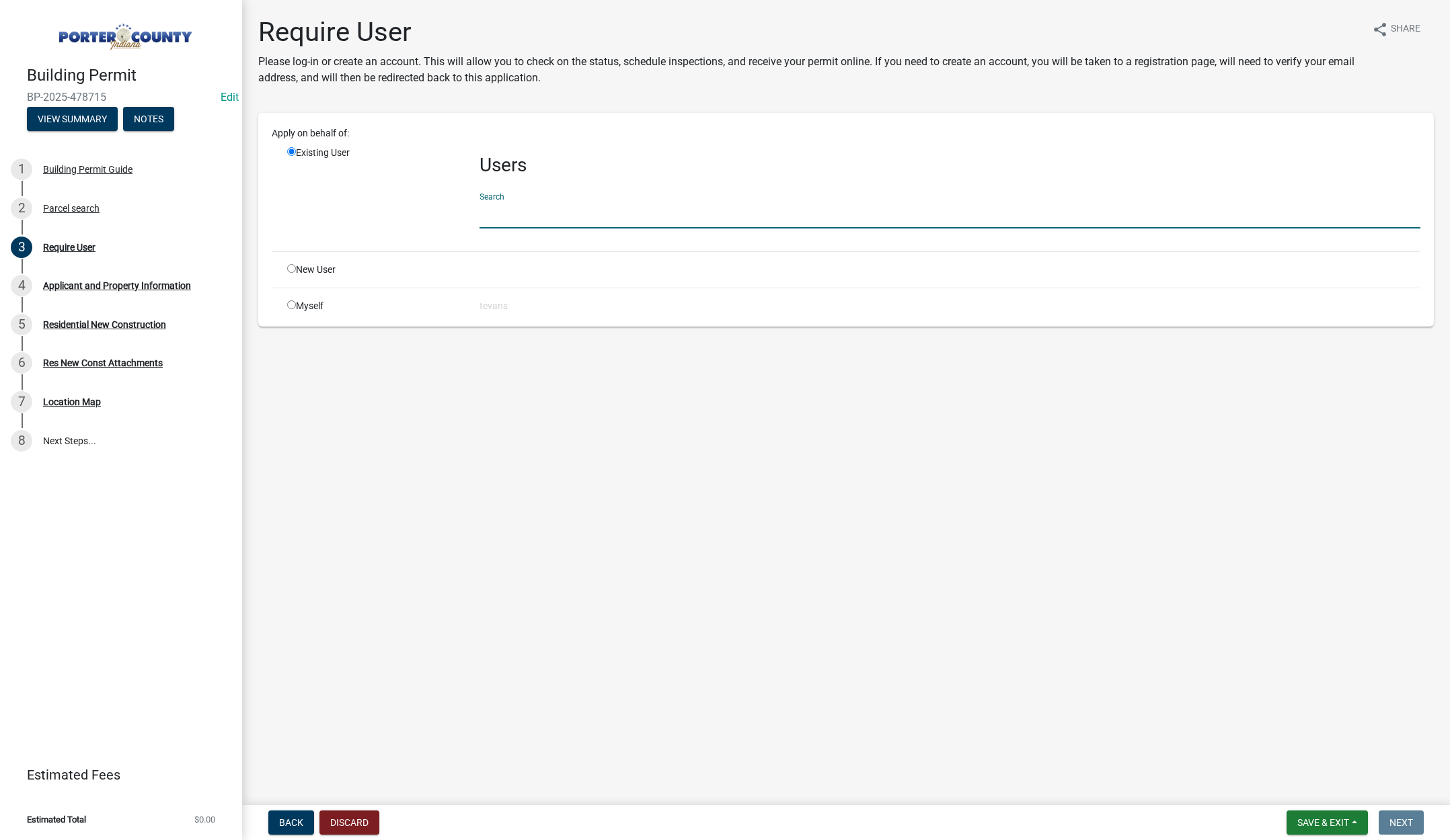
click at [504, 210] on input "text" at bounding box center [950, 215] width 941 height 28
type input "tami"
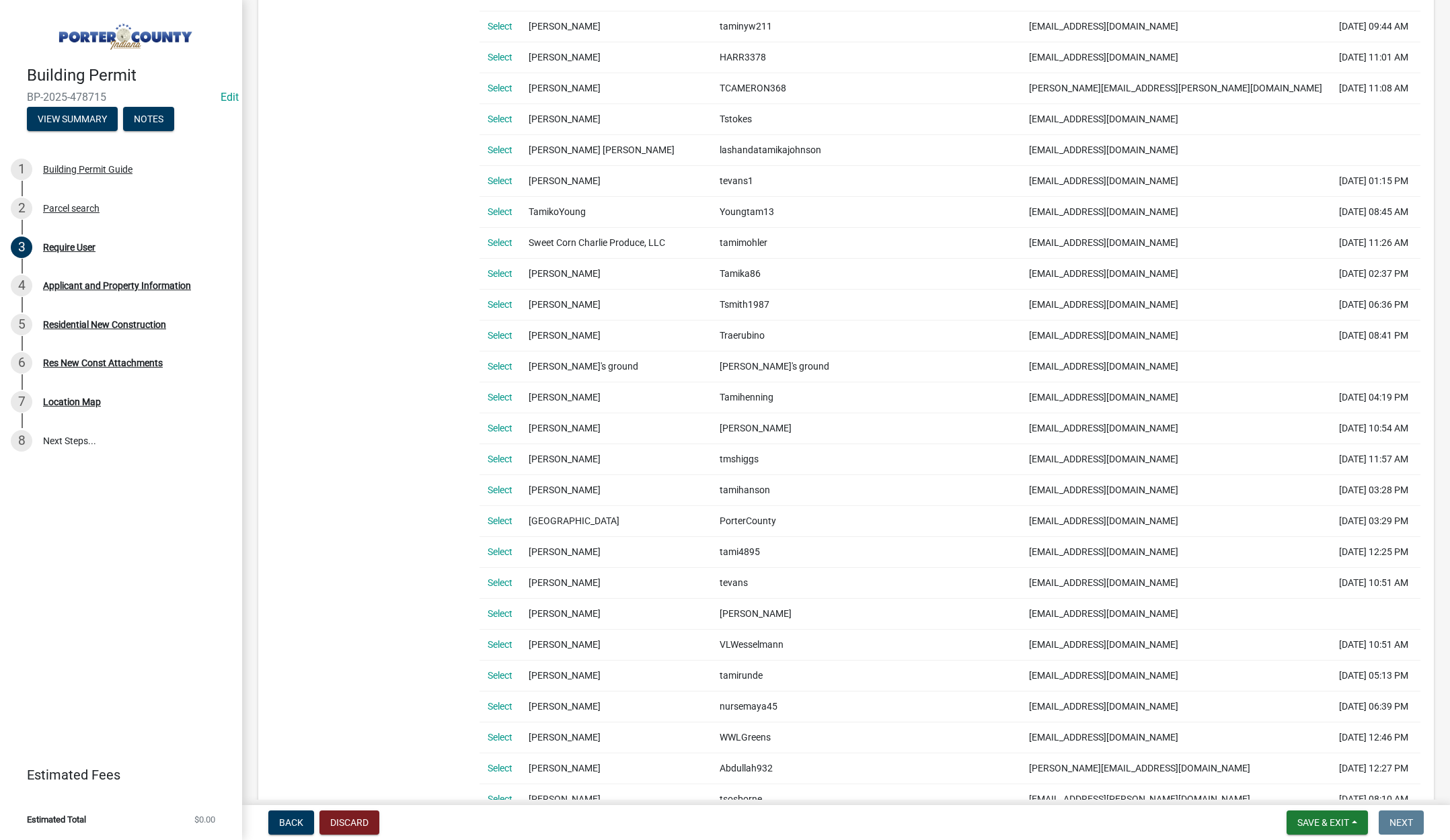
scroll to position [605, 0]
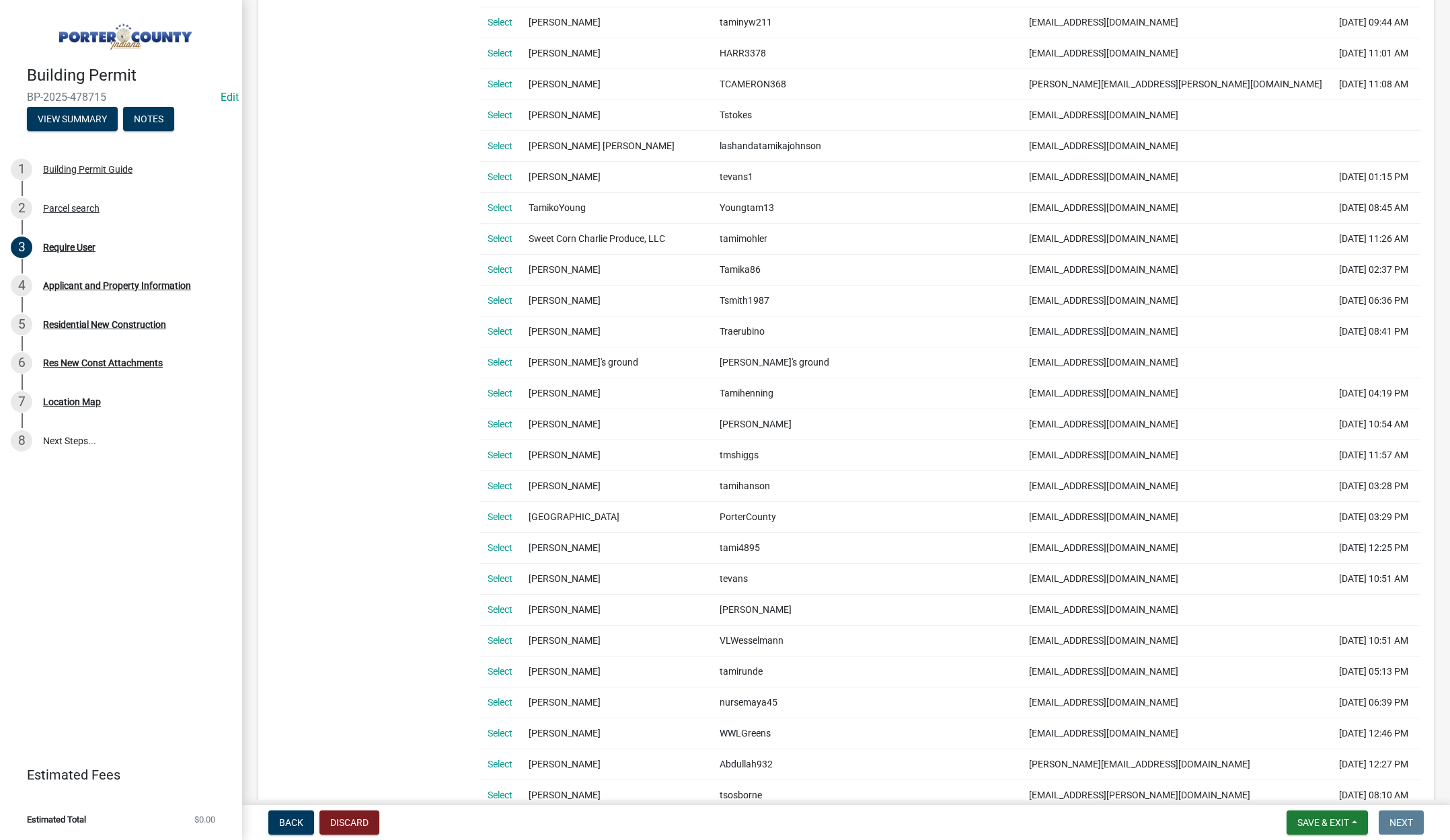
click at [505, 580] on link "Select" at bounding box center [499, 578] width 25 height 11
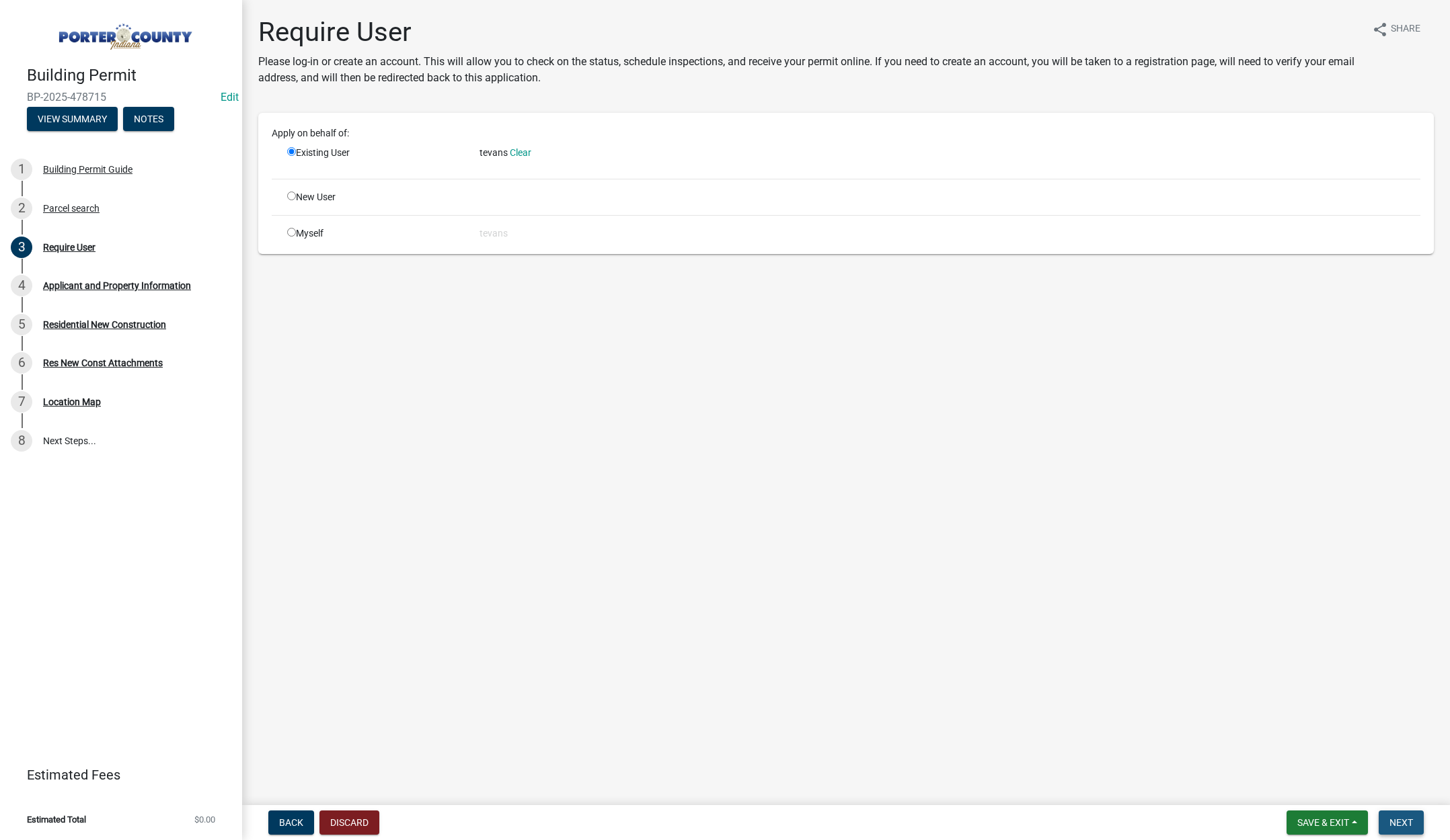
click at [1402, 823] on span "Next" at bounding box center [1401, 822] width 23 height 11
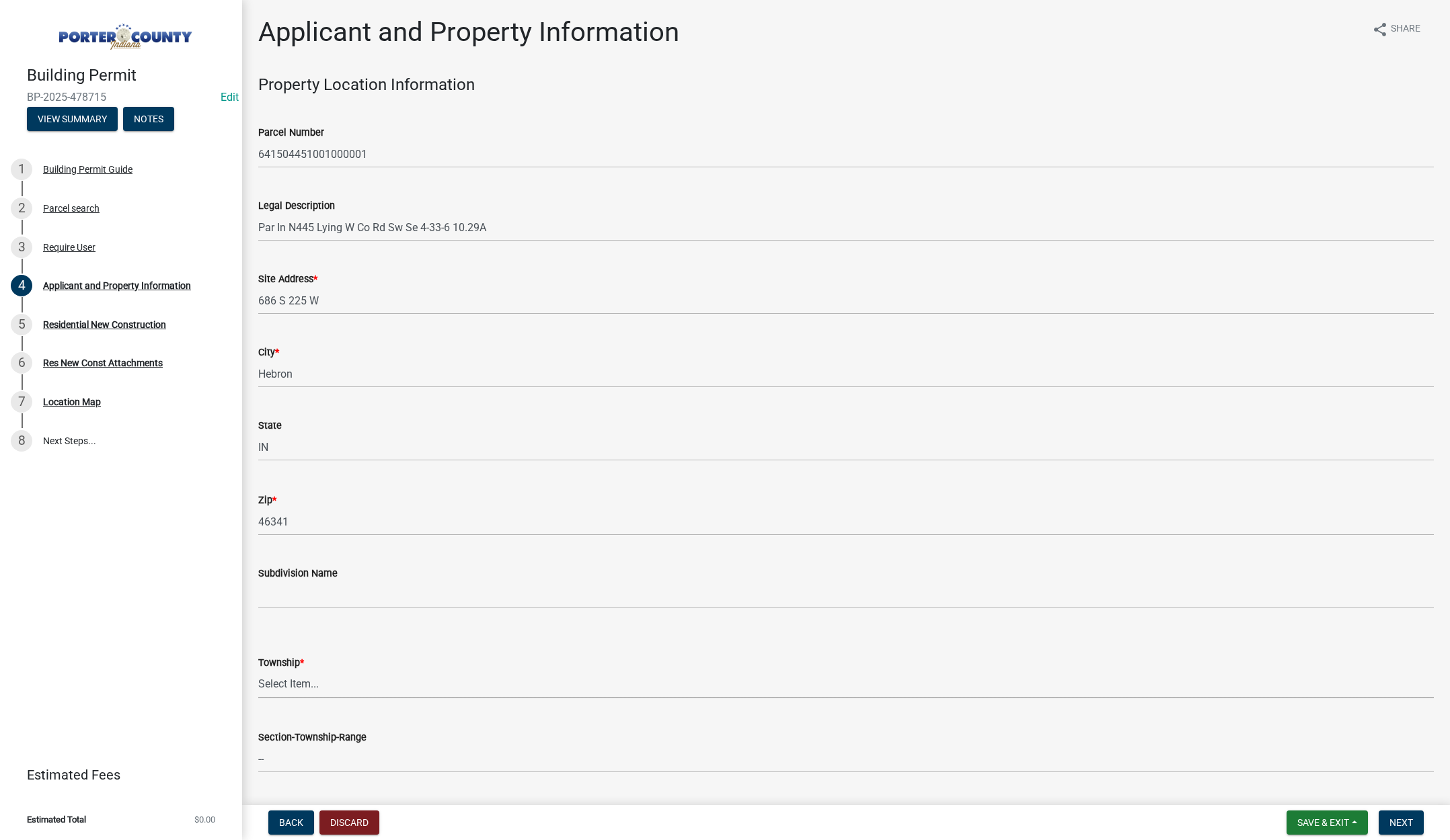
click at [276, 683] on select "Select Item... Boone Center Jackson Liberty Morgan Pine Pleasant Portage Porter…" at bounding box center [846, 684] width 1175 height 28
click at [258, 671] on select "Select Item... Boone Center Jackson Liberty Morgan Pine Pleasant Portage Porter…" at bounding box center [846, 684] width 1175 height 28
select select "727dfea8-a90f-47eb-b41f-dba829b609f5"
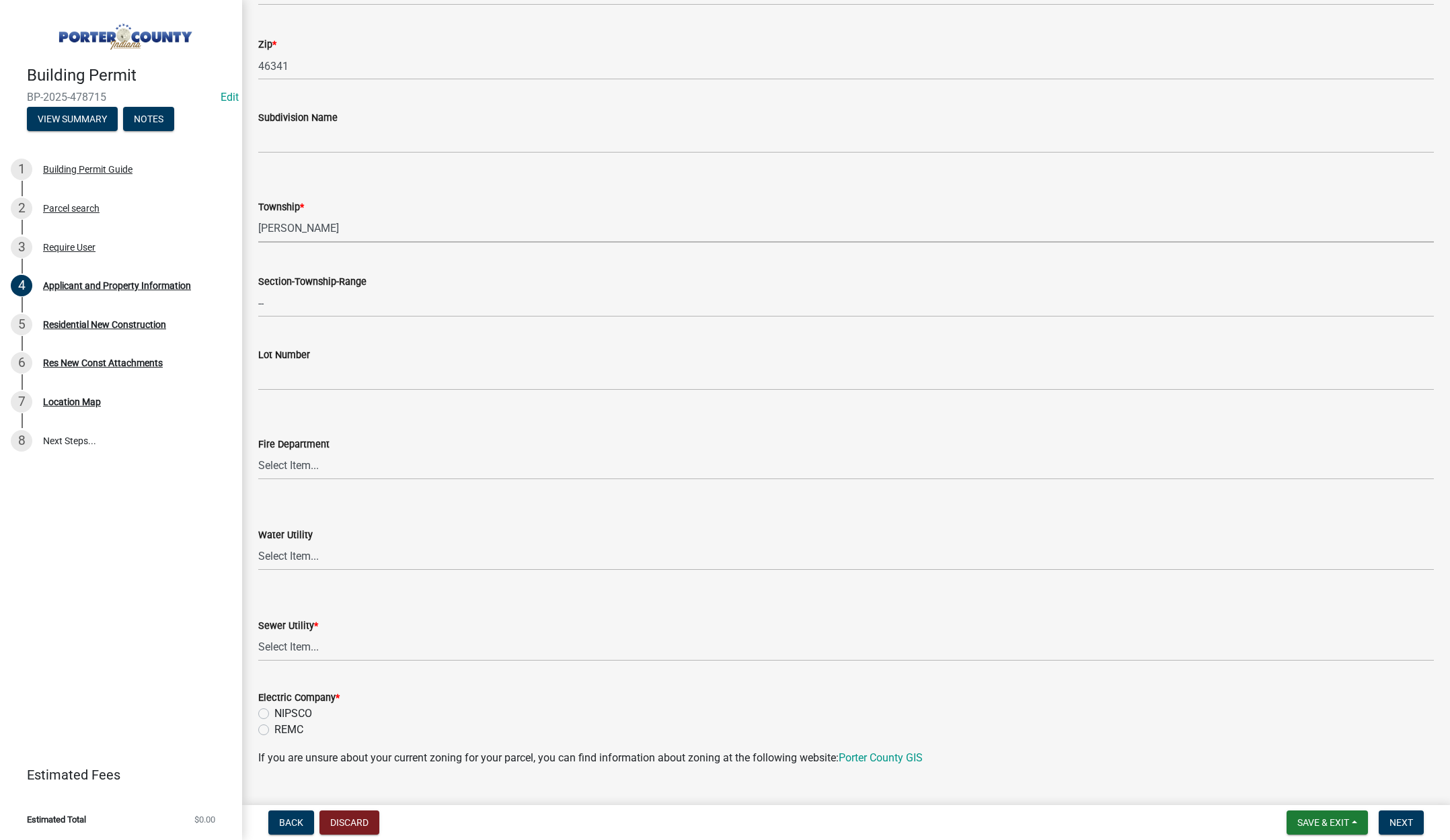
scroll to position [471, 0]
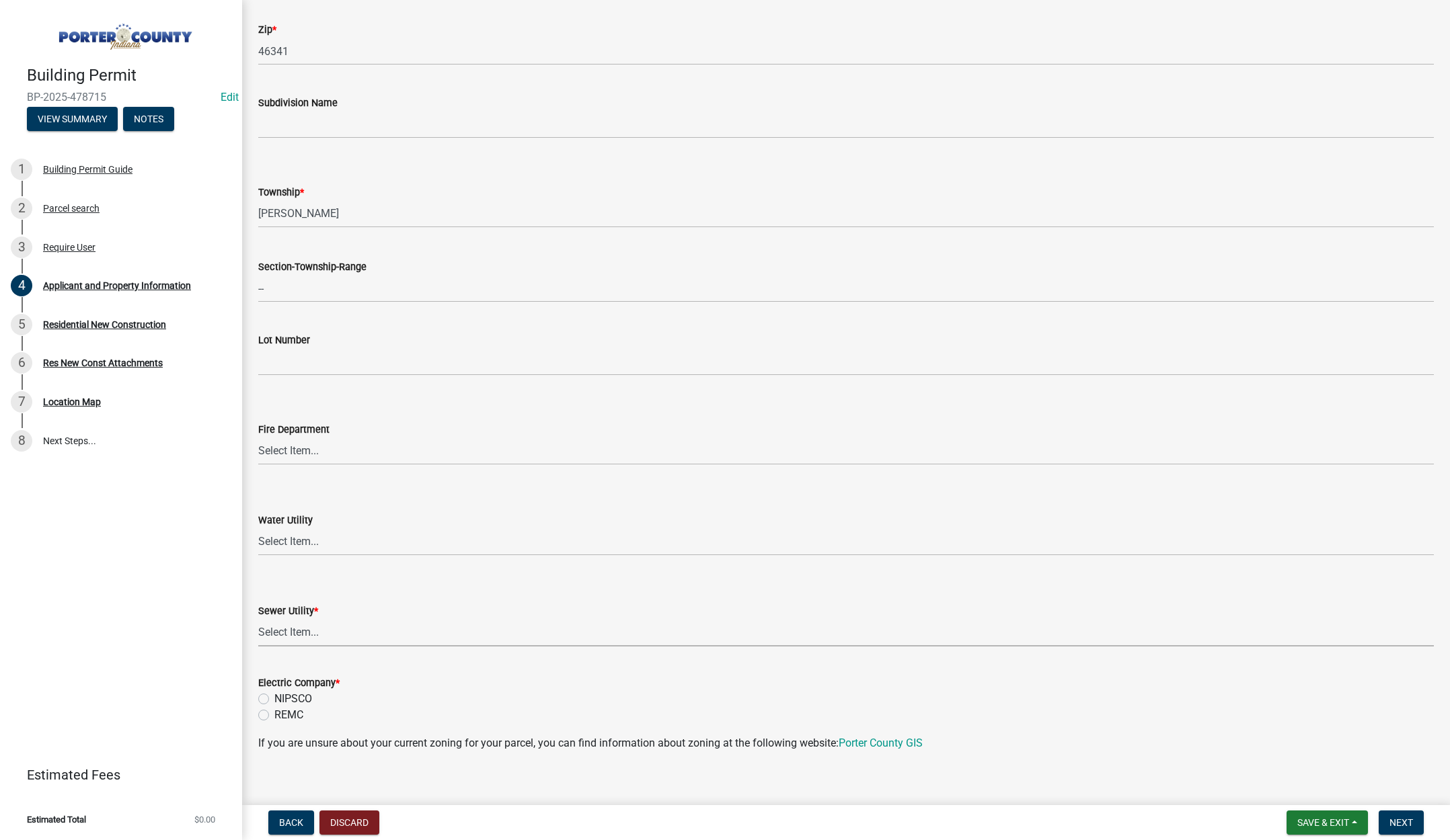
click at [273, 630] on select "Select Item... Aqua Indiana Inc Damon Run Falling Waters Lake Eliza - LEACD Nat…" at bounding box center [846, 632] width 1175 height 28
click at [258, 619] on select "Select Item... Aqua Indiana Inc Damon Run Falling Waters Lake Eliza - LEACD Nat…" at bounding box center [846, 632] width 1175 height 28
select select "ea6751d4-6bf7-4a16-89ee-f7801ab82aa1"
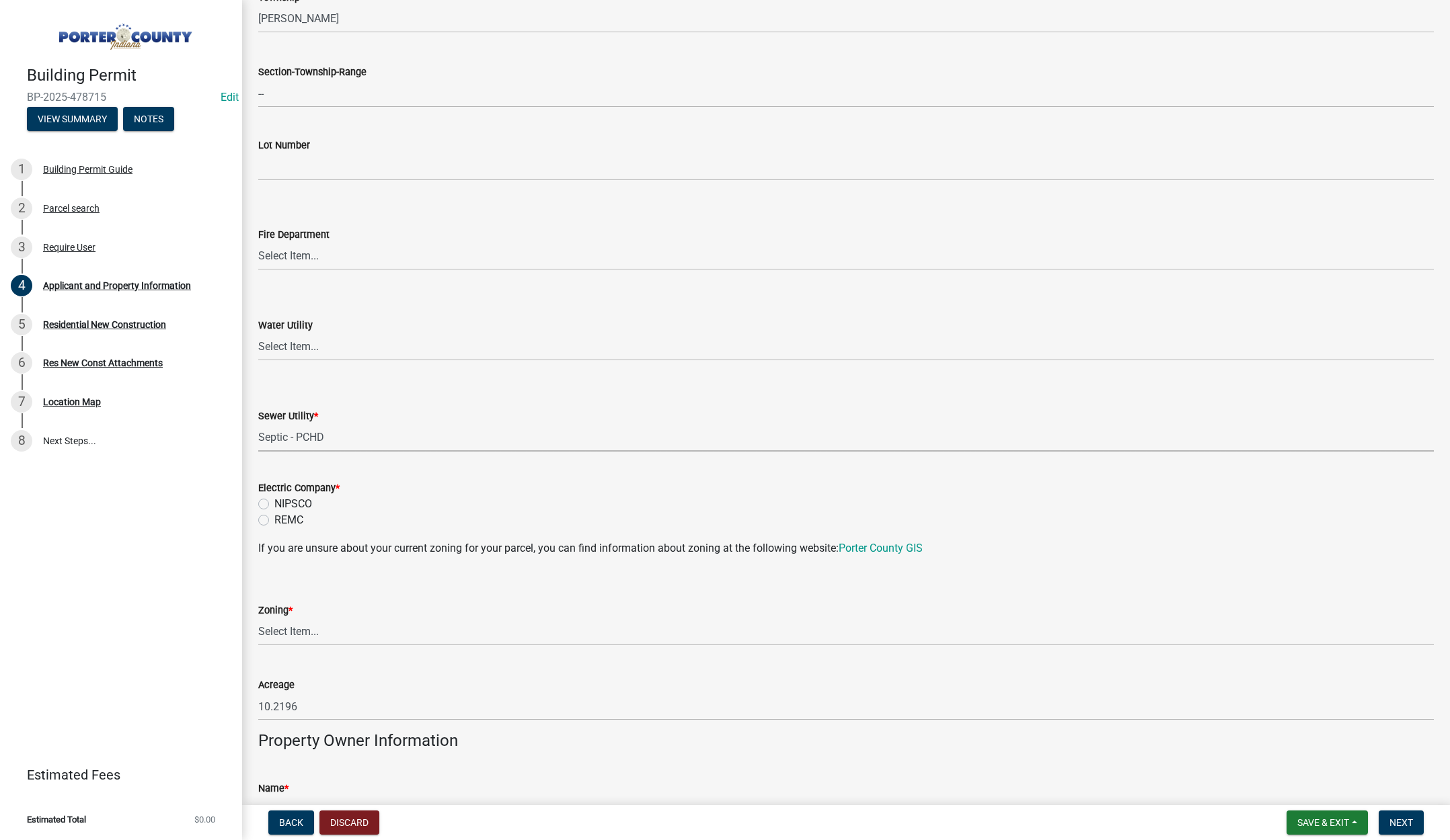
scroll to position [672, 0]
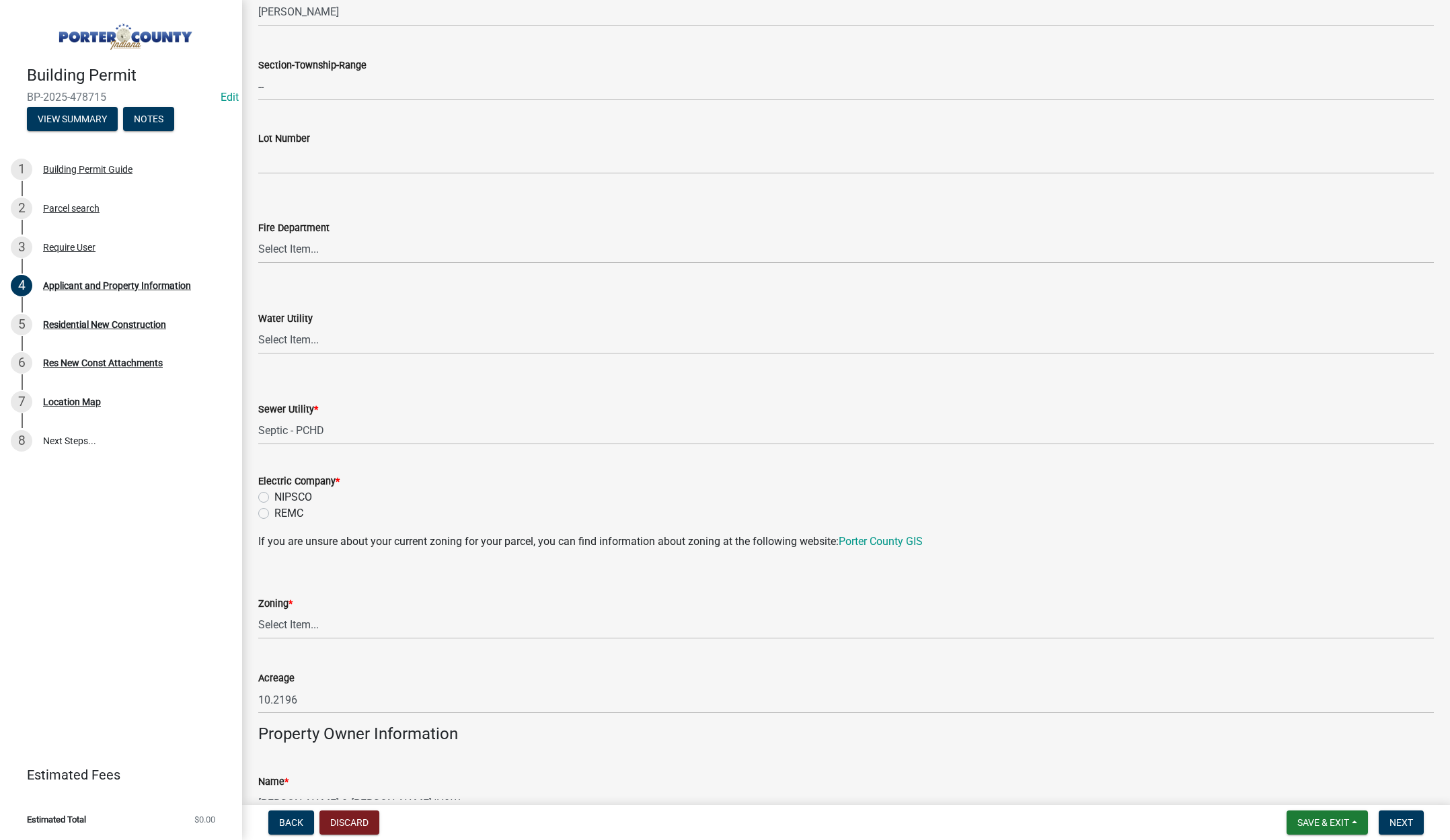
click at [275, 496] on label "NIPSCO" at bounding box center [293, 497] width 37 height 16
click at [275, 496] on input "NIPSCO" at bounding box center [279, 493] width 8 height 8
radio input "true"
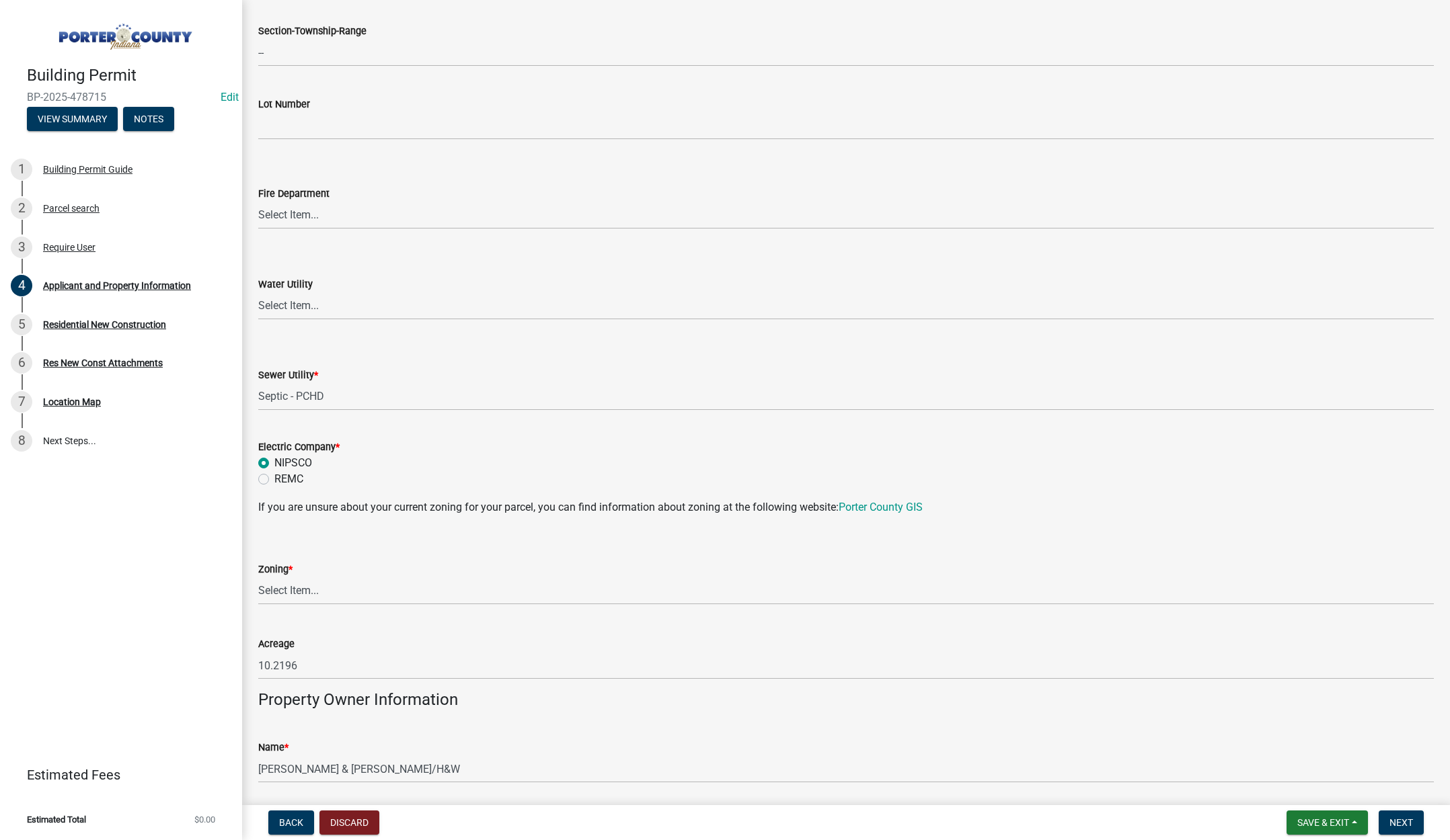
scroll to position [739, 0]
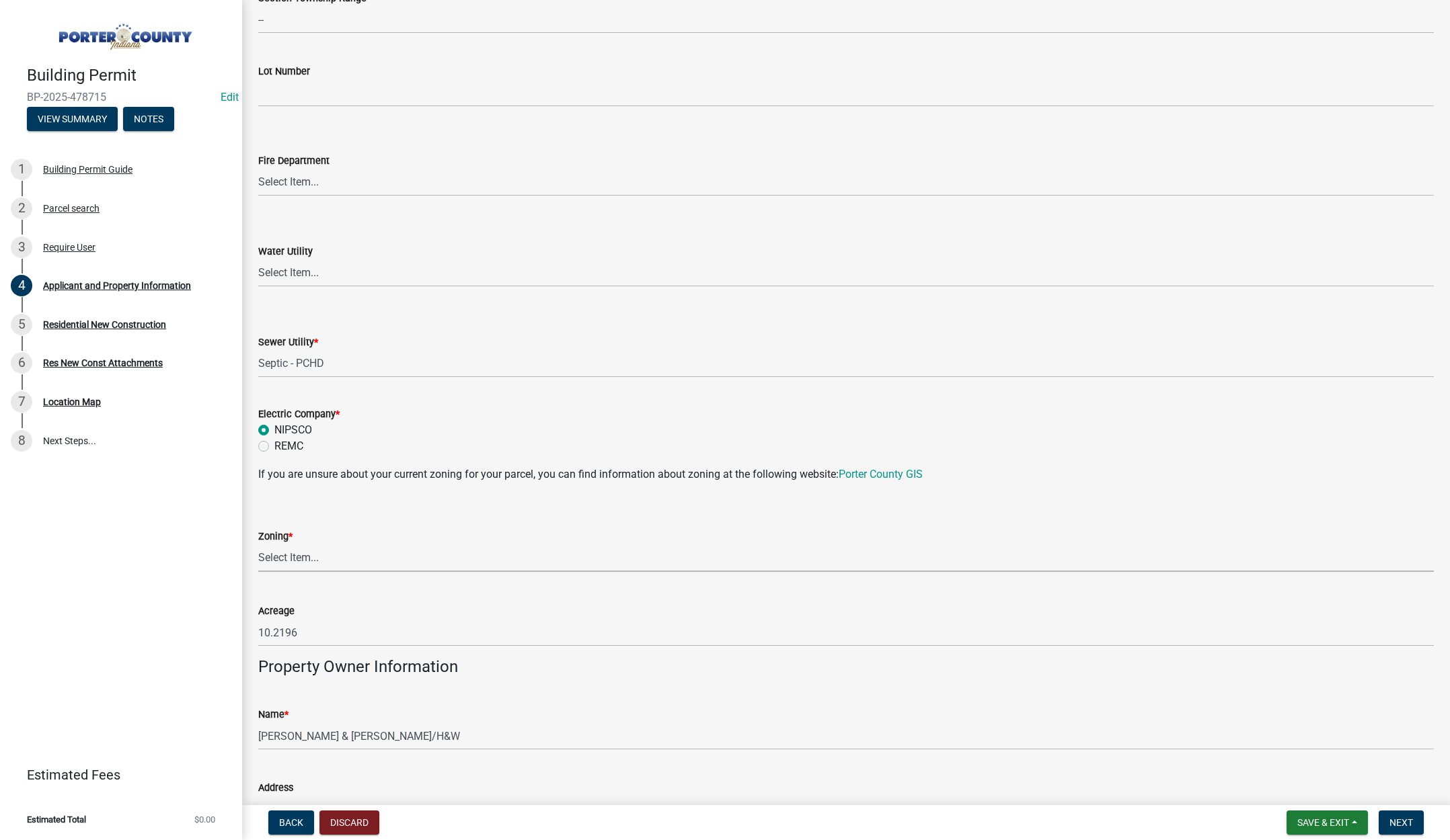
click at [299, 553] on select "Select Item... A1 A2 CH CM CN I1 I2 I3 IN MP OT P1 P2 PUD R1 R2 R3 R4 RL RR" at bounding box center [846, 558] width 1175 height 28
click at [258, 544] on select "Select Item... A1 A2 CH CM CN I1 I2 I3 IN MP OT P1 P2 PUD R1 R2 R3 R4 RL RR" at bounding box center [846, 558] width 1175 height 28
select select "271bd504-2c49-4a3f-937e-0db1d3436bac"
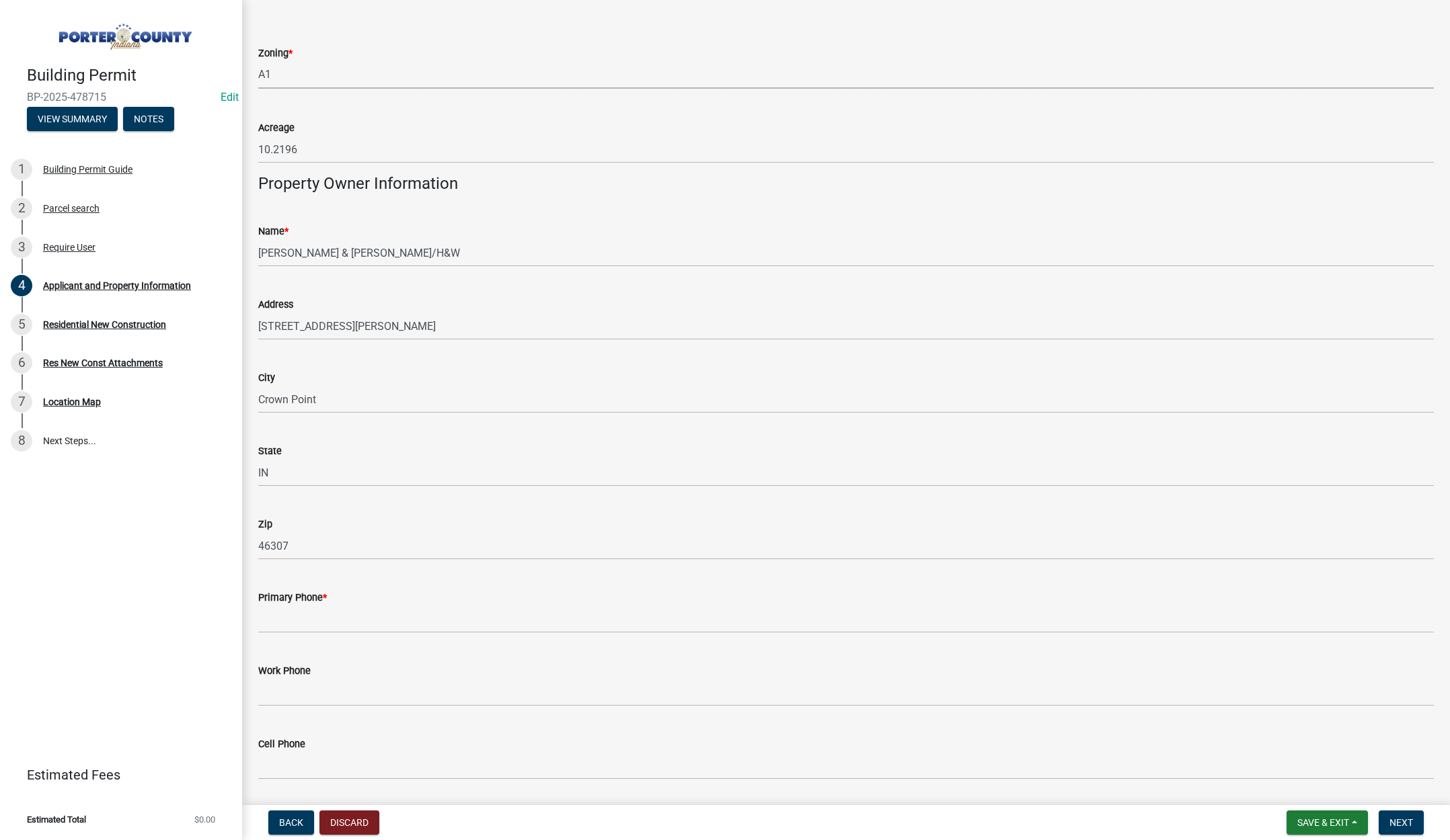
scroll to position [1344, 0]
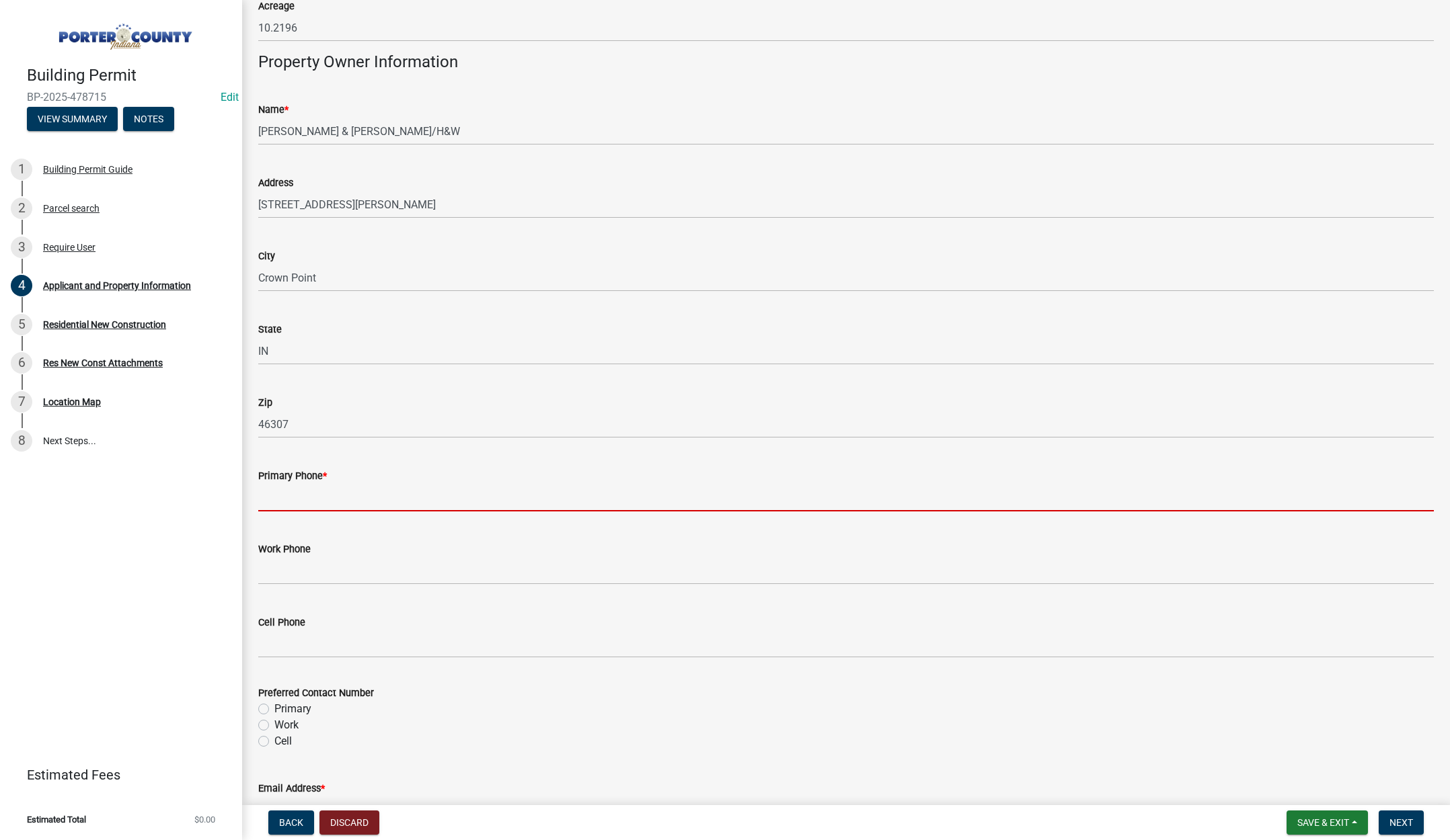
click at [359, 496] on input "Primary Phone *" at bounding box center [846, 498] width 1175 height 28
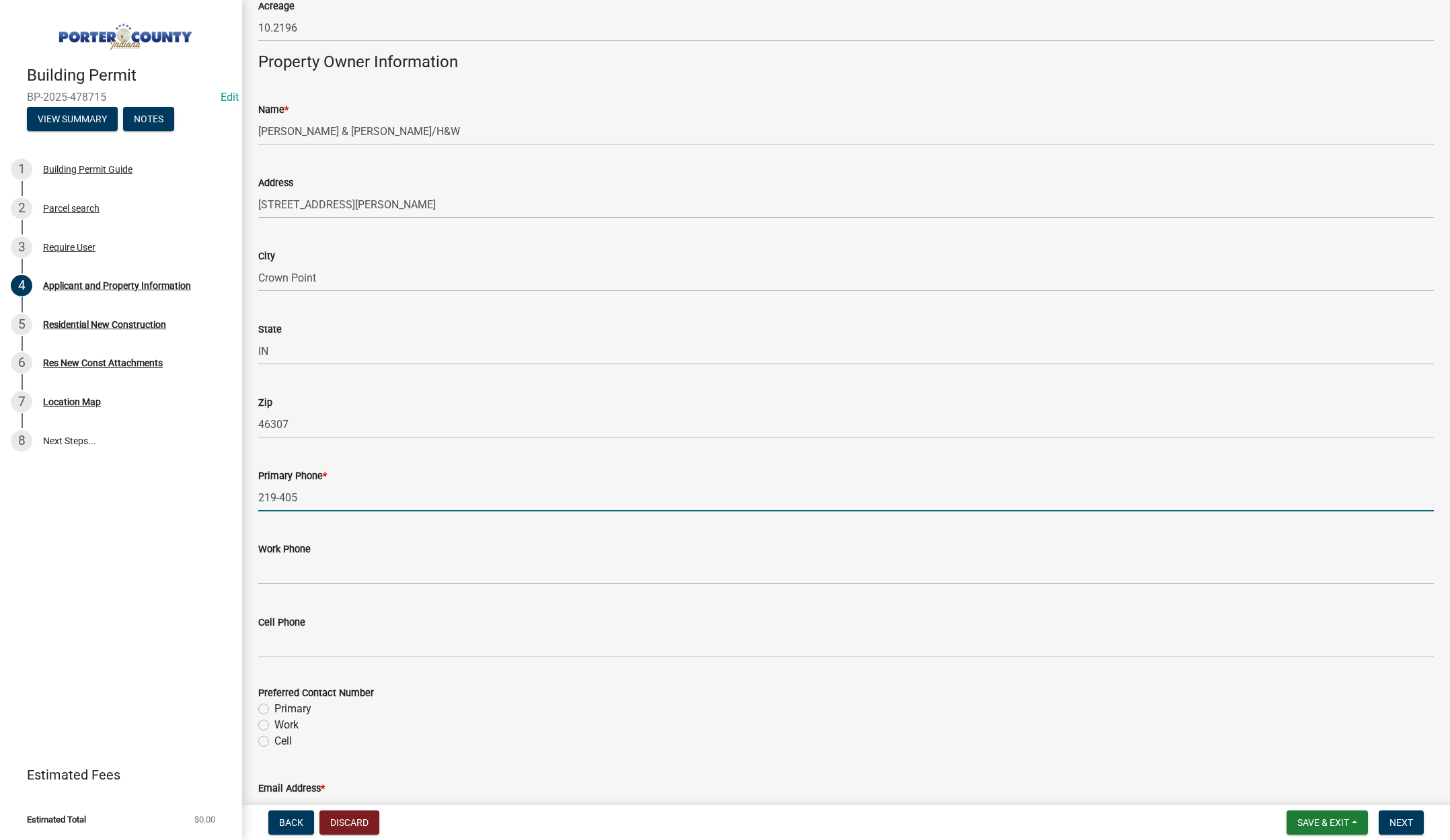
type input "219-405-9919"
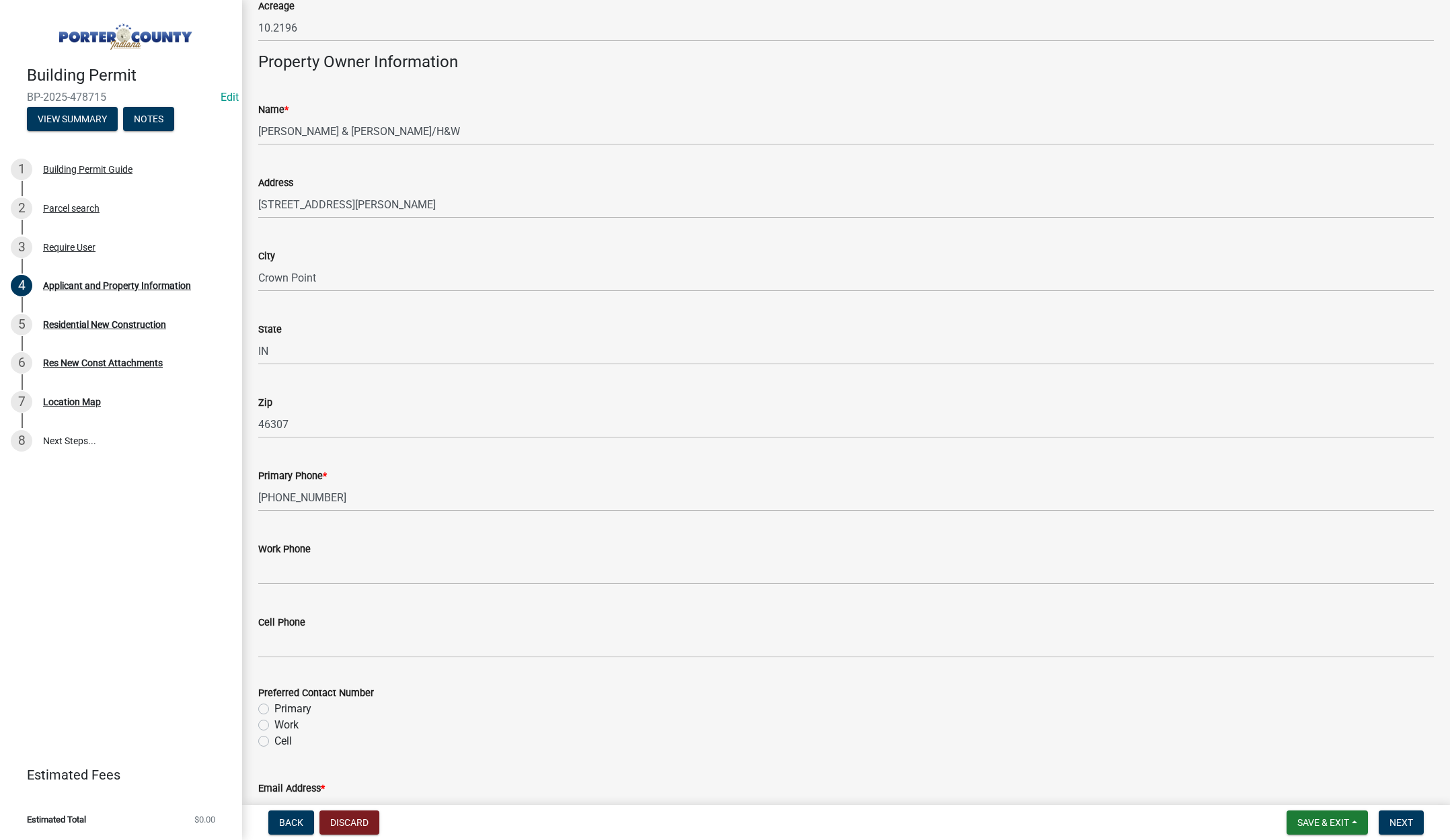
click at [275, 709] on label "Primary" at bounding box center [293, 709] width 37 height 16
click at [275, 709] on input "Primary" at bounding box center [279, 705] width 8 height 8
radio input "true"
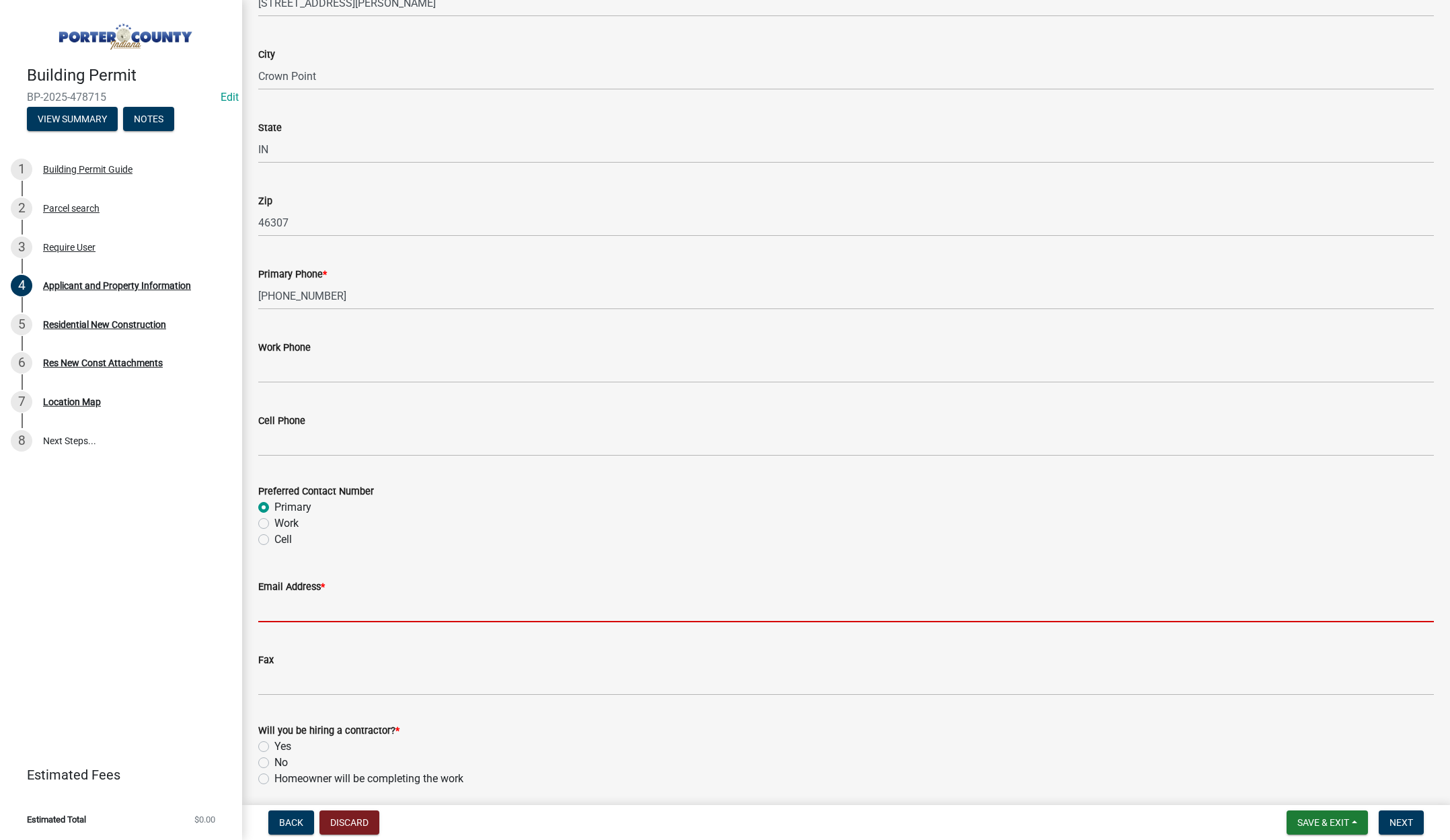
click at [288, 606] on input "Email Address *" at bounding box center [846, 608] width 1175 height 28
type input "roconnor@oconnorbuildersinc.com"
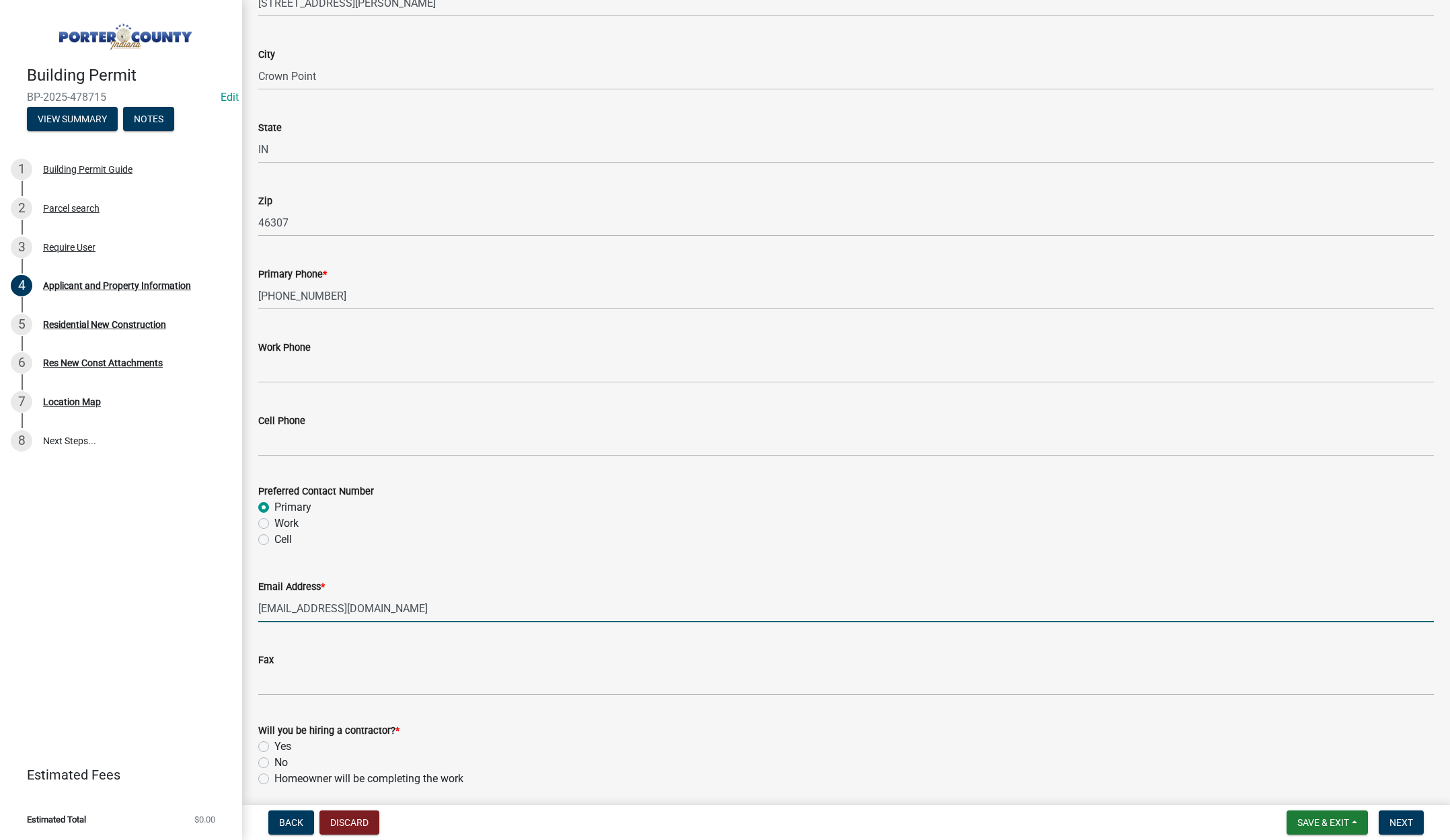
click at [275, 743] on label "Yes" at bounding box center [283, 746] width 17 height 16
click at [275, 743] on input "Yes" at bounding box center [279, 743] width 8 height 8
radio input "true"
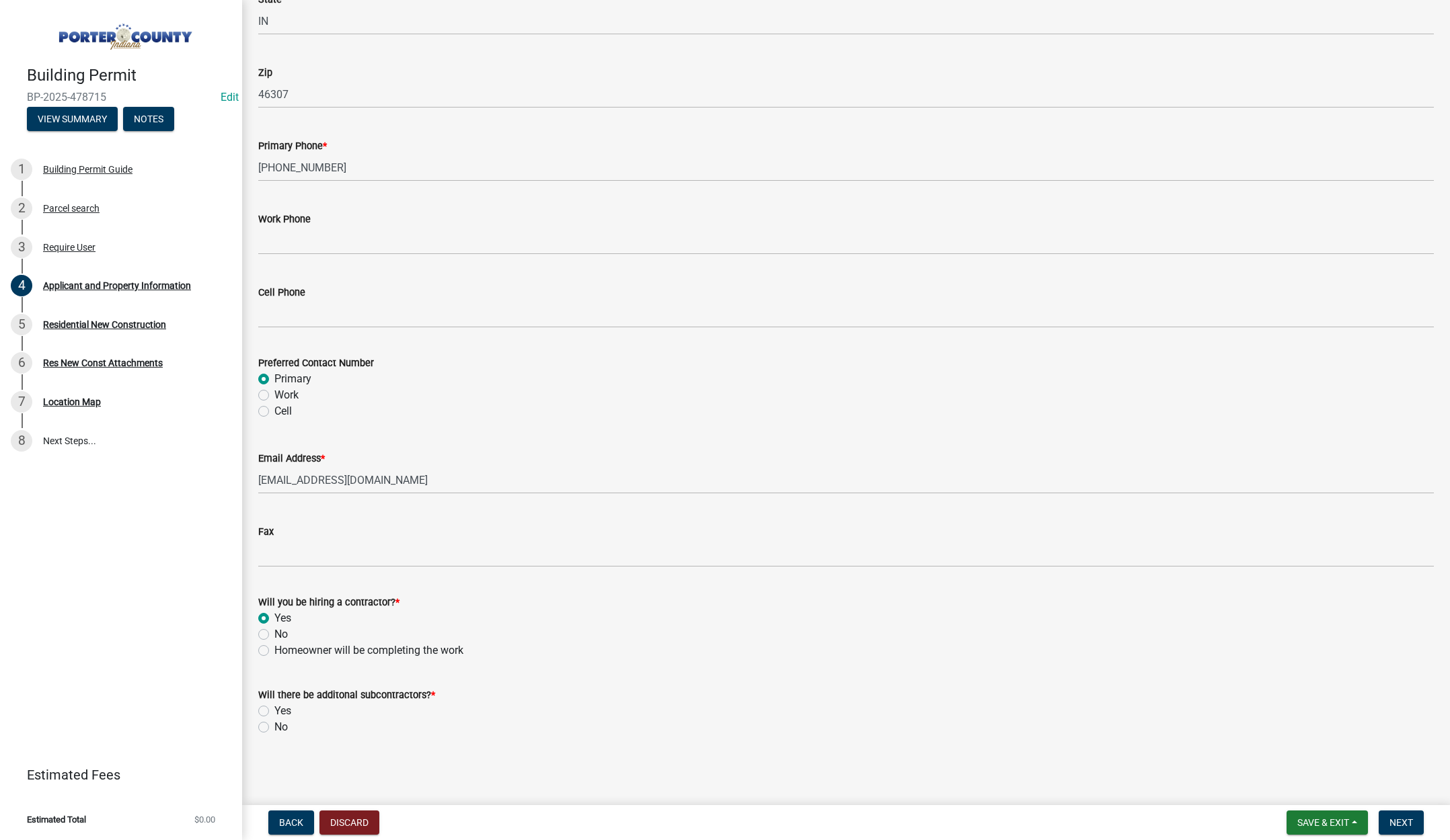
click at [275, 728] on label "No" at bounding box center [281, 727] width 13 height 16
click at [275, 728] on input "No" at bounding box center [279, 724] width 8 height 8
radio input "true"
click at [1399, 818] on span "Next" at bounding box center [1401, 822] width 23 height 11
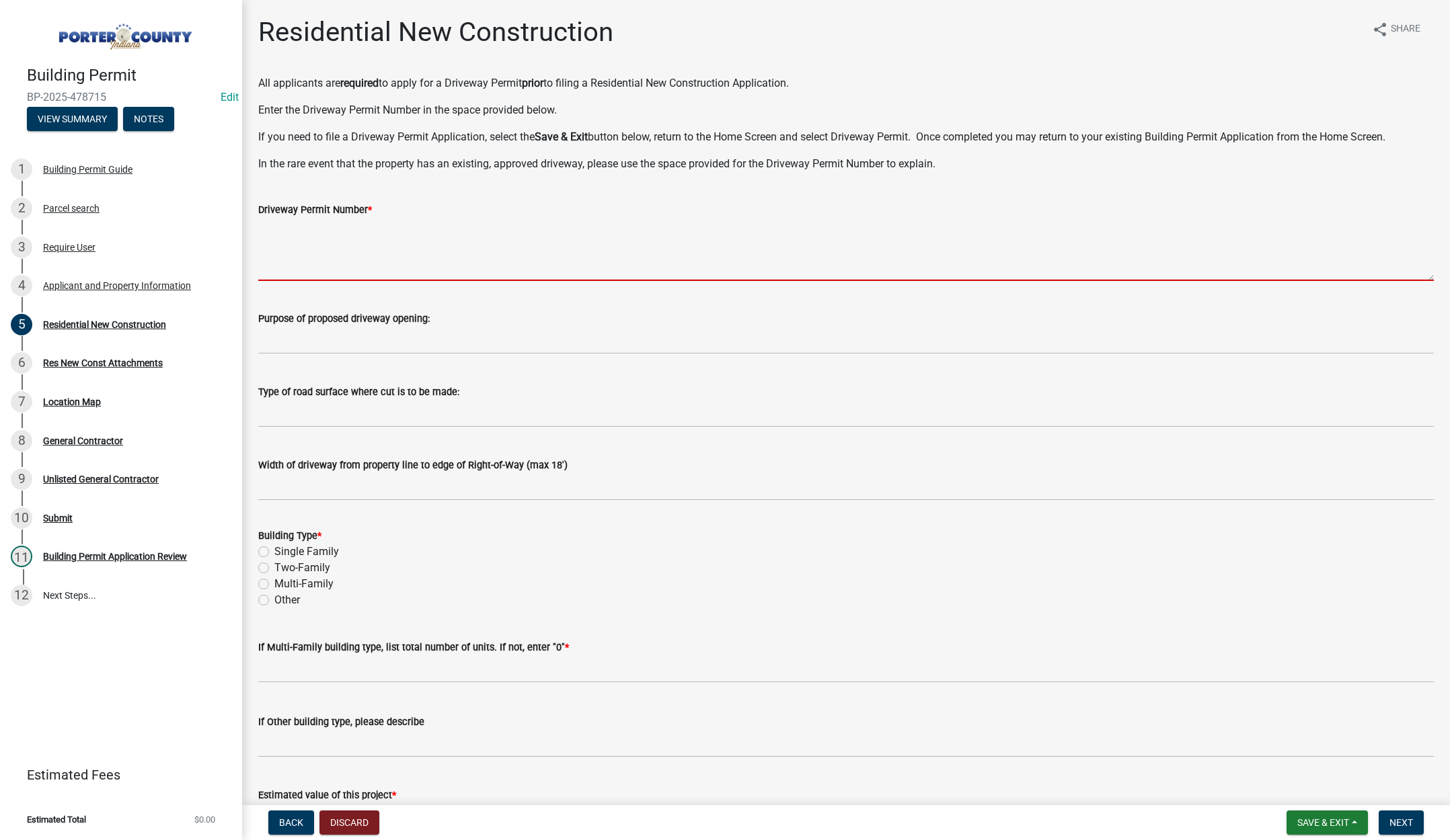
click at [350, 252] on textarea "Driveway Permit Number *" at bounding box center [846, 250] width 1175 height 64
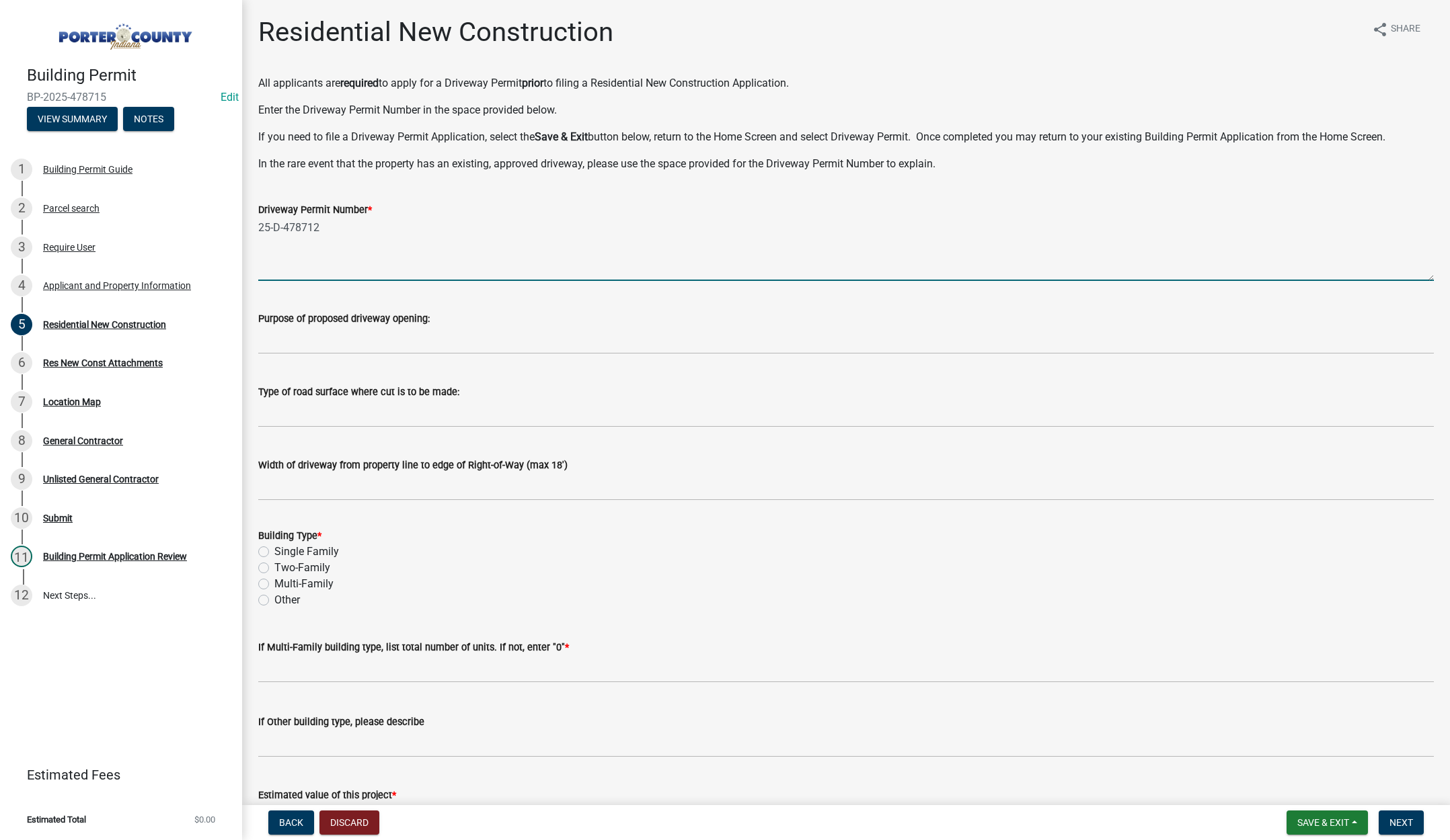
type textarea "25-D-478712"
click at [275, 553] on label "Single Family" at bounding box center [307, 551] width 64 height 16
click at [275, 553] on input "Single Family" at bounding box center [279, 548] width 8 height 8
radio input "true"
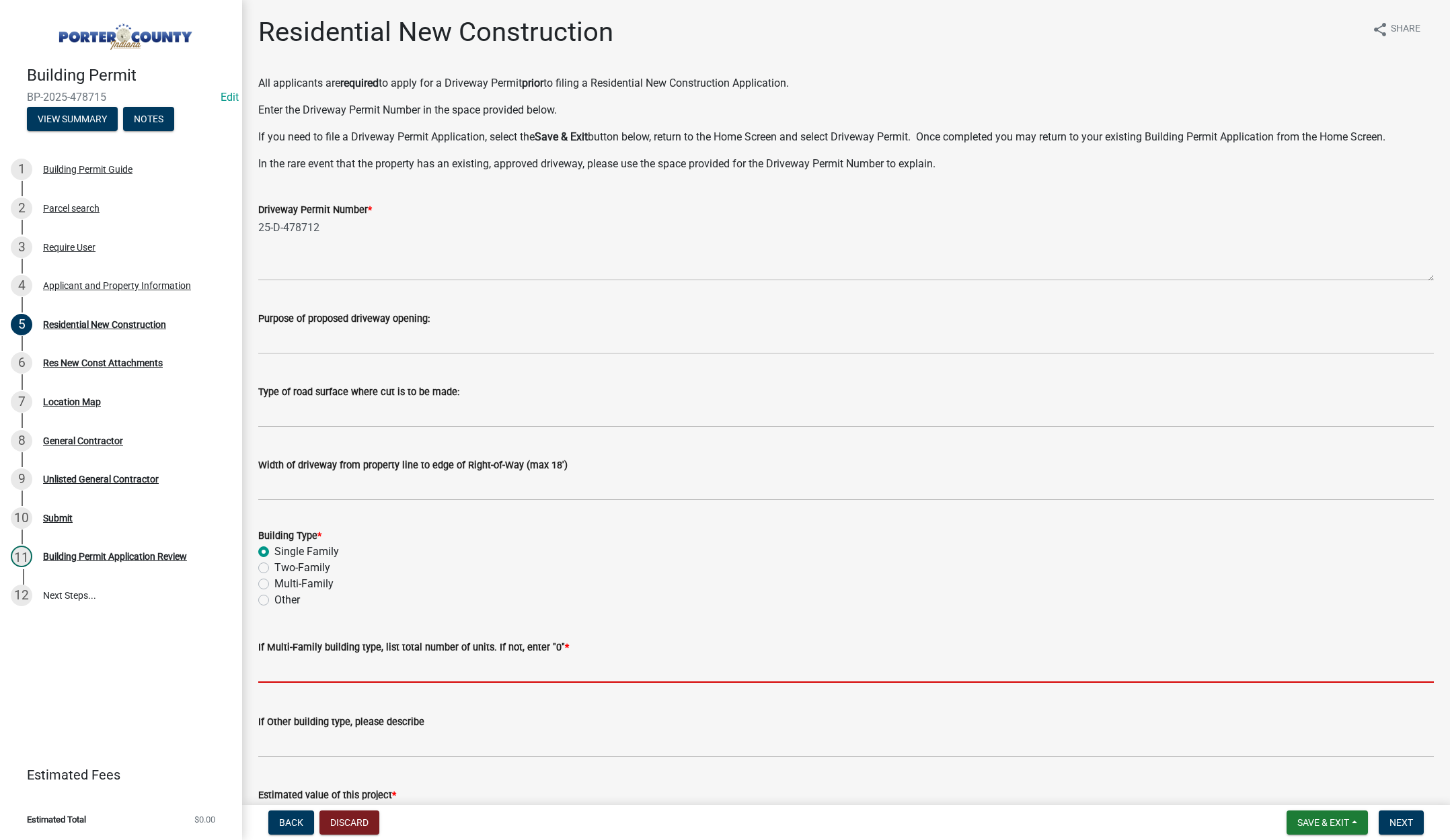
click at [293, 661] on input "text" at bounding box center [846, 668] width 1175 height 28
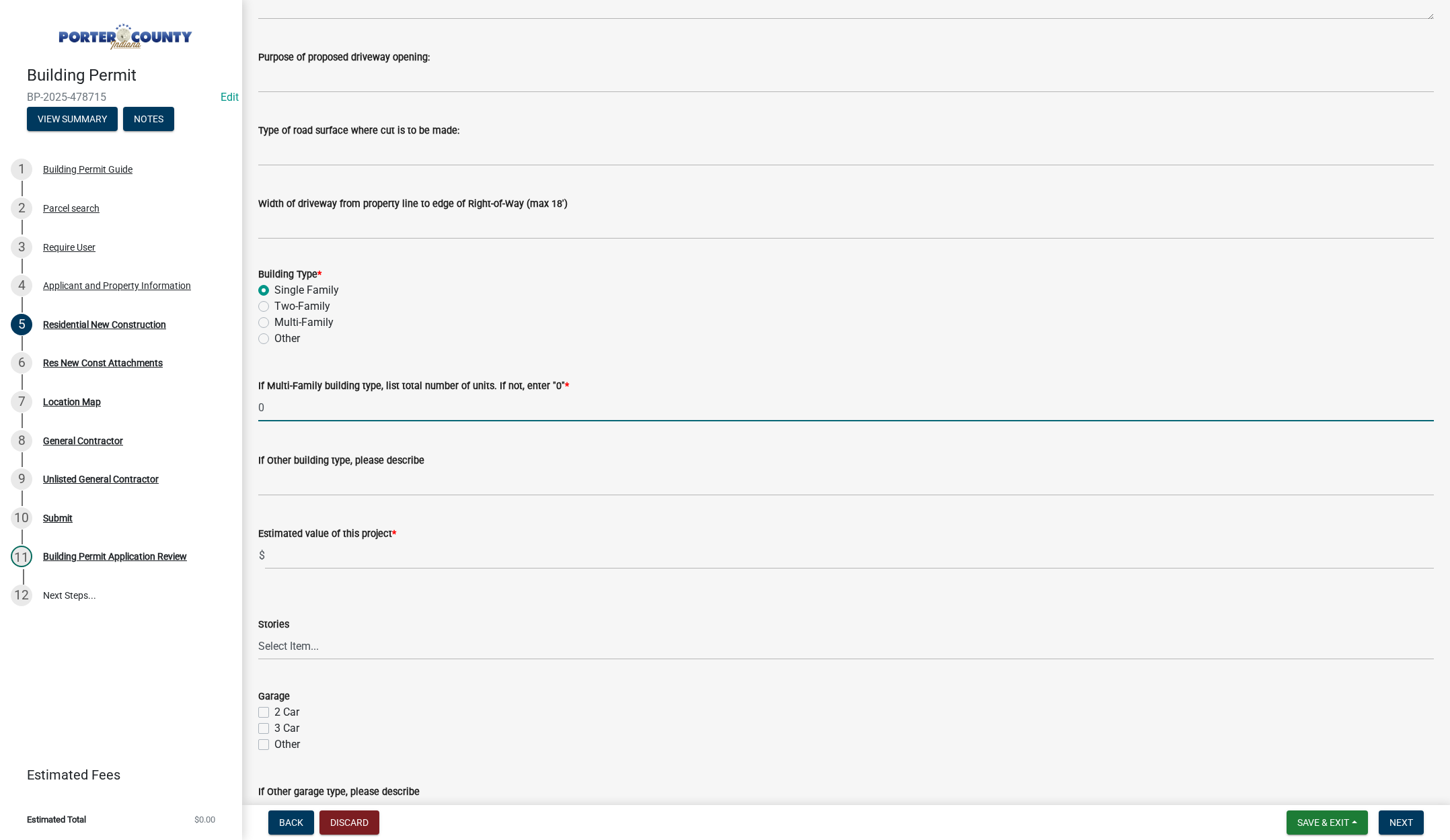
scroll to position [269, 0]
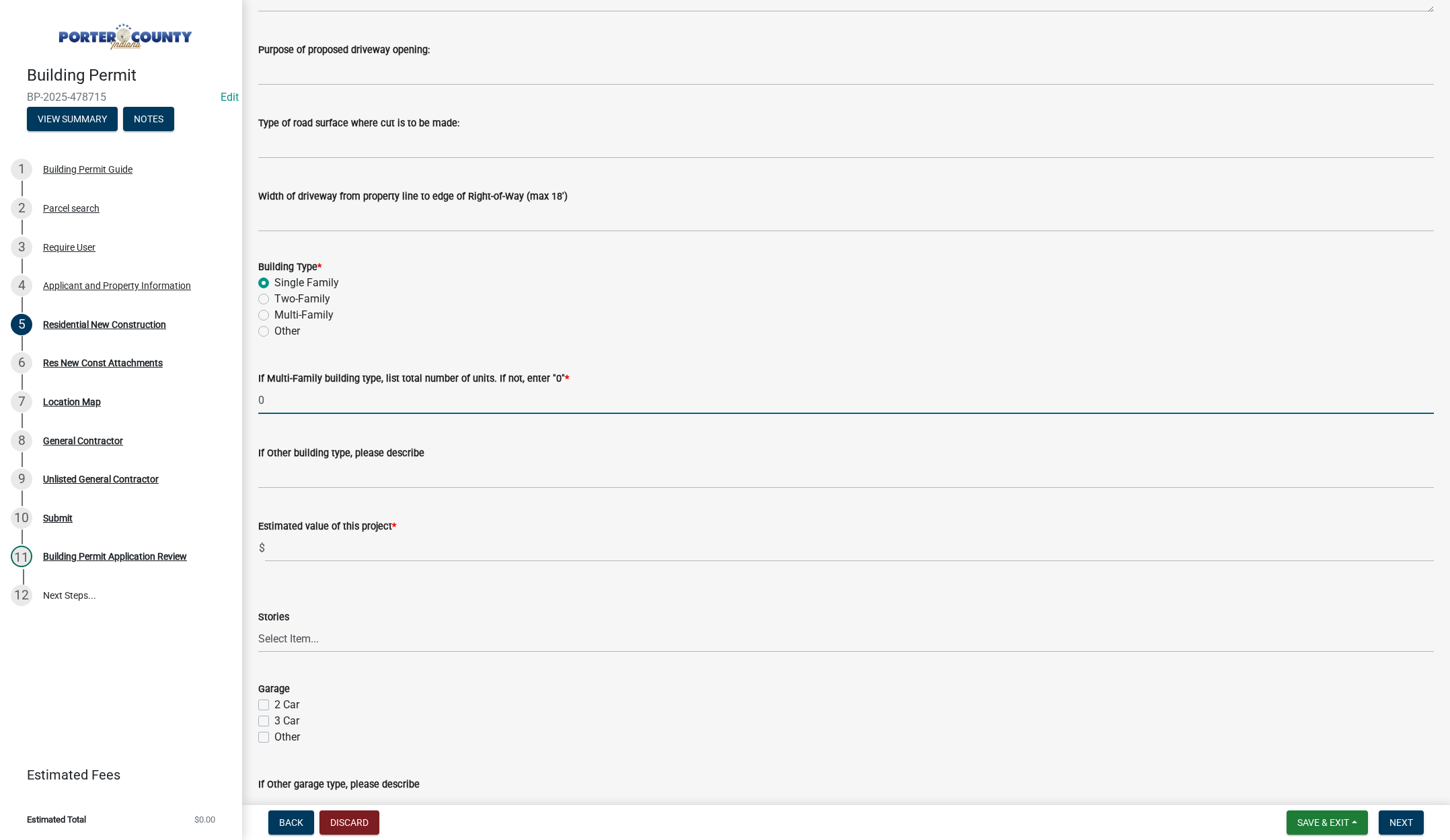
type input "0"
click at [334, 544] on input "text" at bounding box center [849, 548] width 1169 height 28
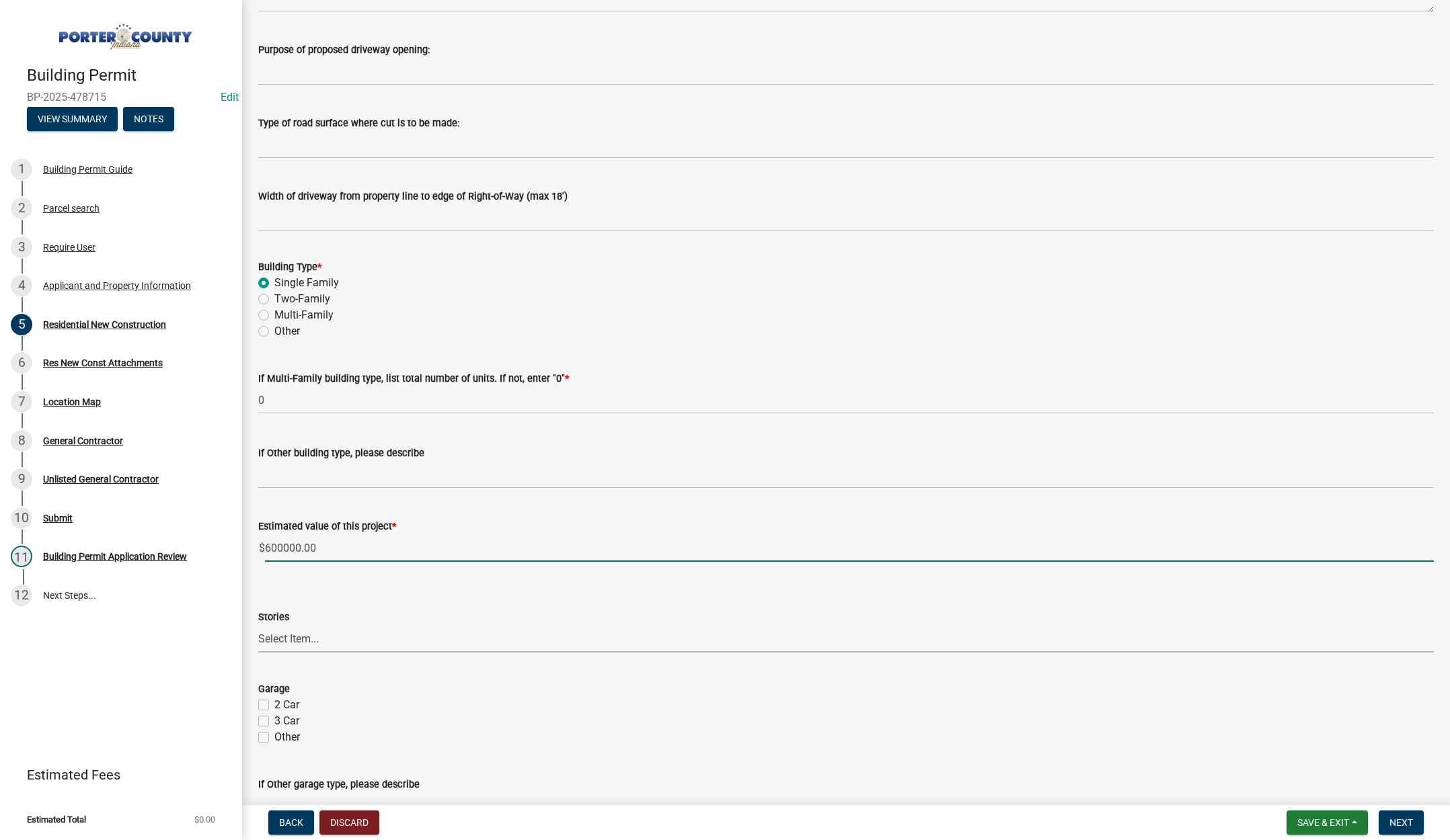
type input "600000"
click at [307, 637] on select "Select Item... Ranch 1 1/2 Story 2 Story 2 1/2 Story 3 Story 3 1/2 Story Other" at bounding box center [846, 639] width 1175 height 28
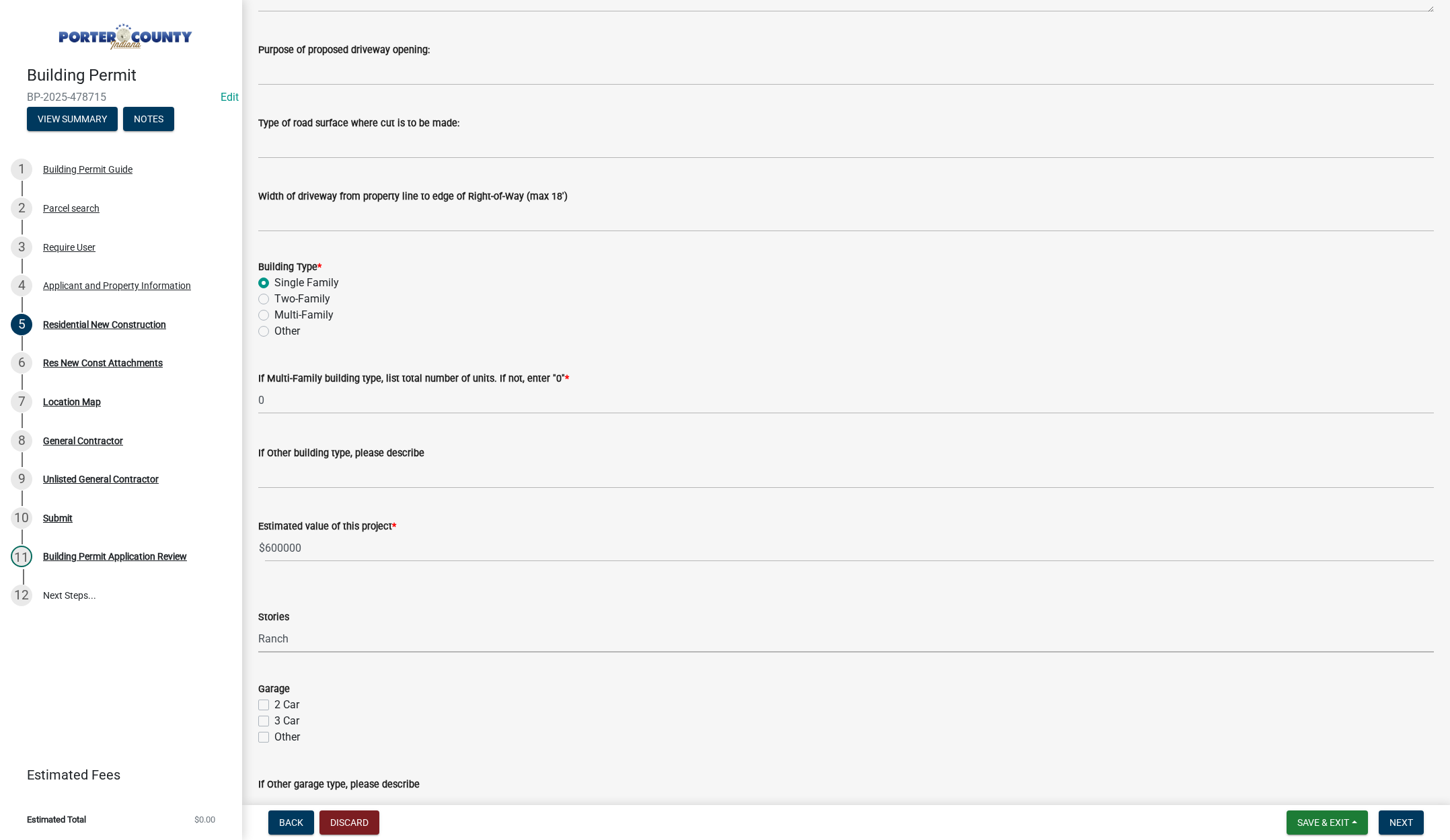
click at [258, 625] on select "Select Item... Ranch 1 1/2 Story 2 Story 2 1/2 Story 3 Story 3 1/2 Story Other" at bounding box center [846, 639] width 1175 height 28
select select "4da9c449-5c2c-48cd-a36d-d108213ca6ba"
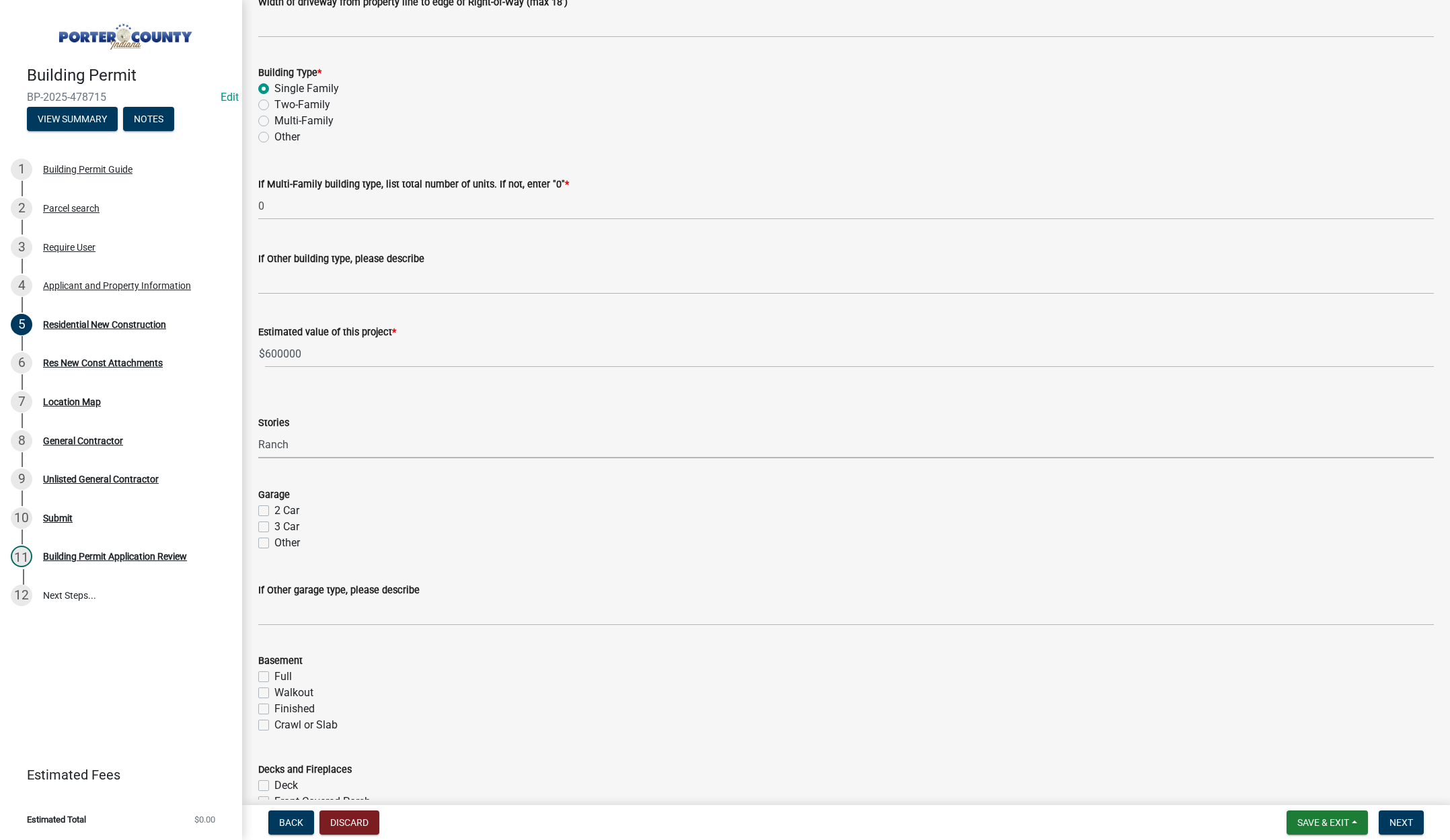
scroll to position [471, 0]
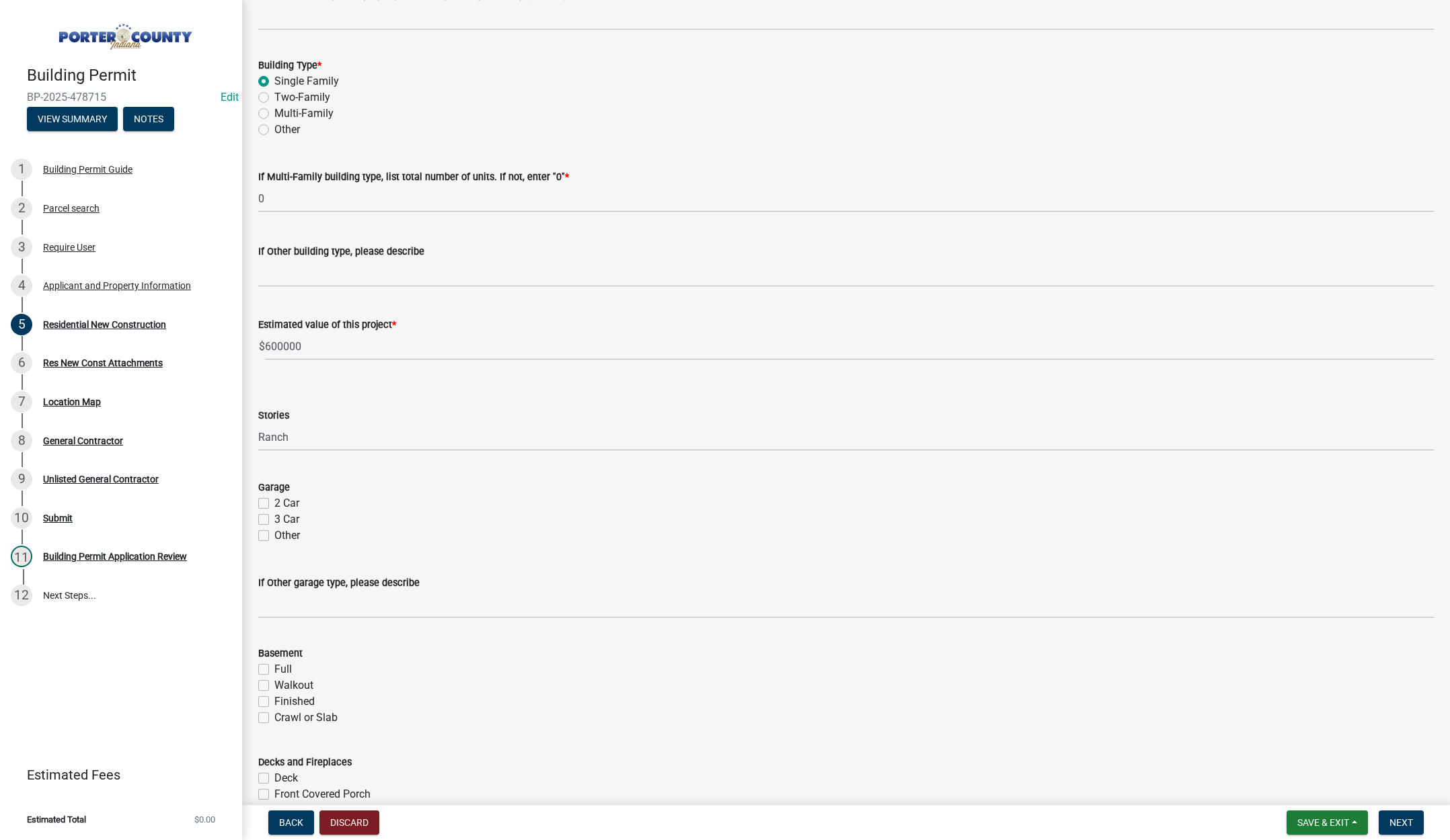
click at [275, 516] on label "3 Car" at bounding box center [287, 520] width 25 height 16
click at [275, 516] on input "3 Car" at bounding box center [279, 516] width 8 height 8
checkbox input "true"
checkbox input "false"
checkbox input "true"
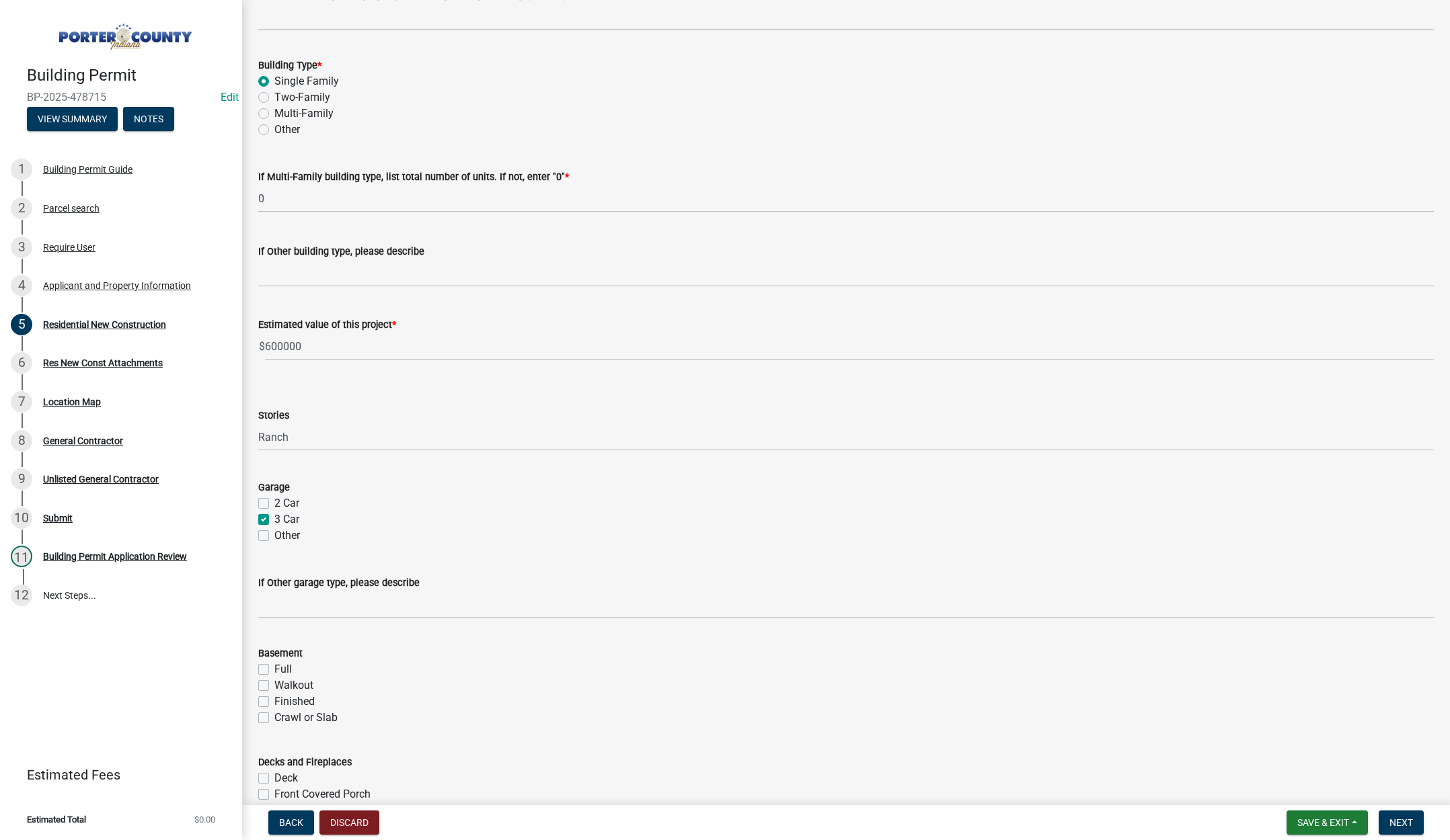
checkbox input "false"
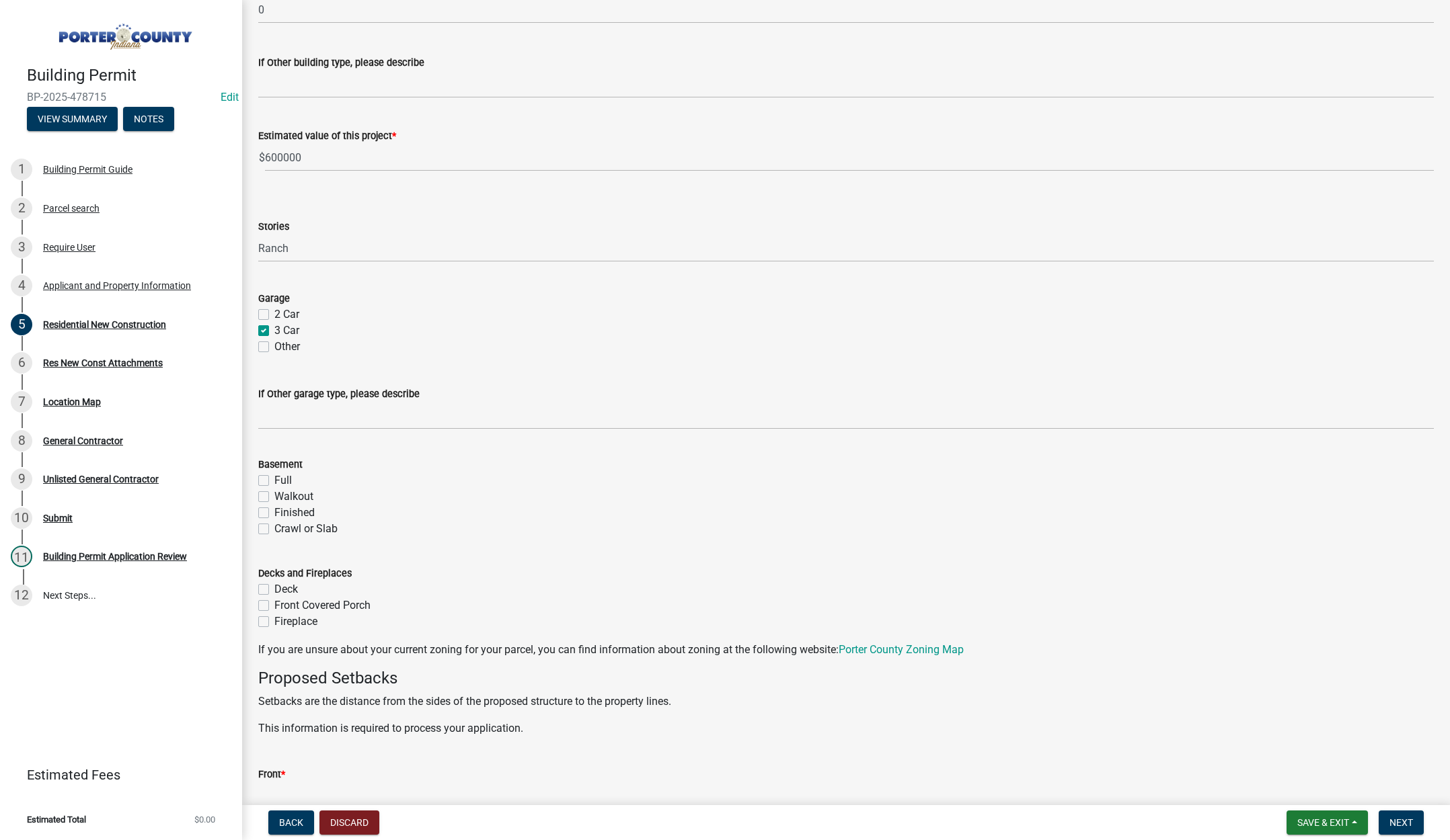
scroll to position [672, 0]
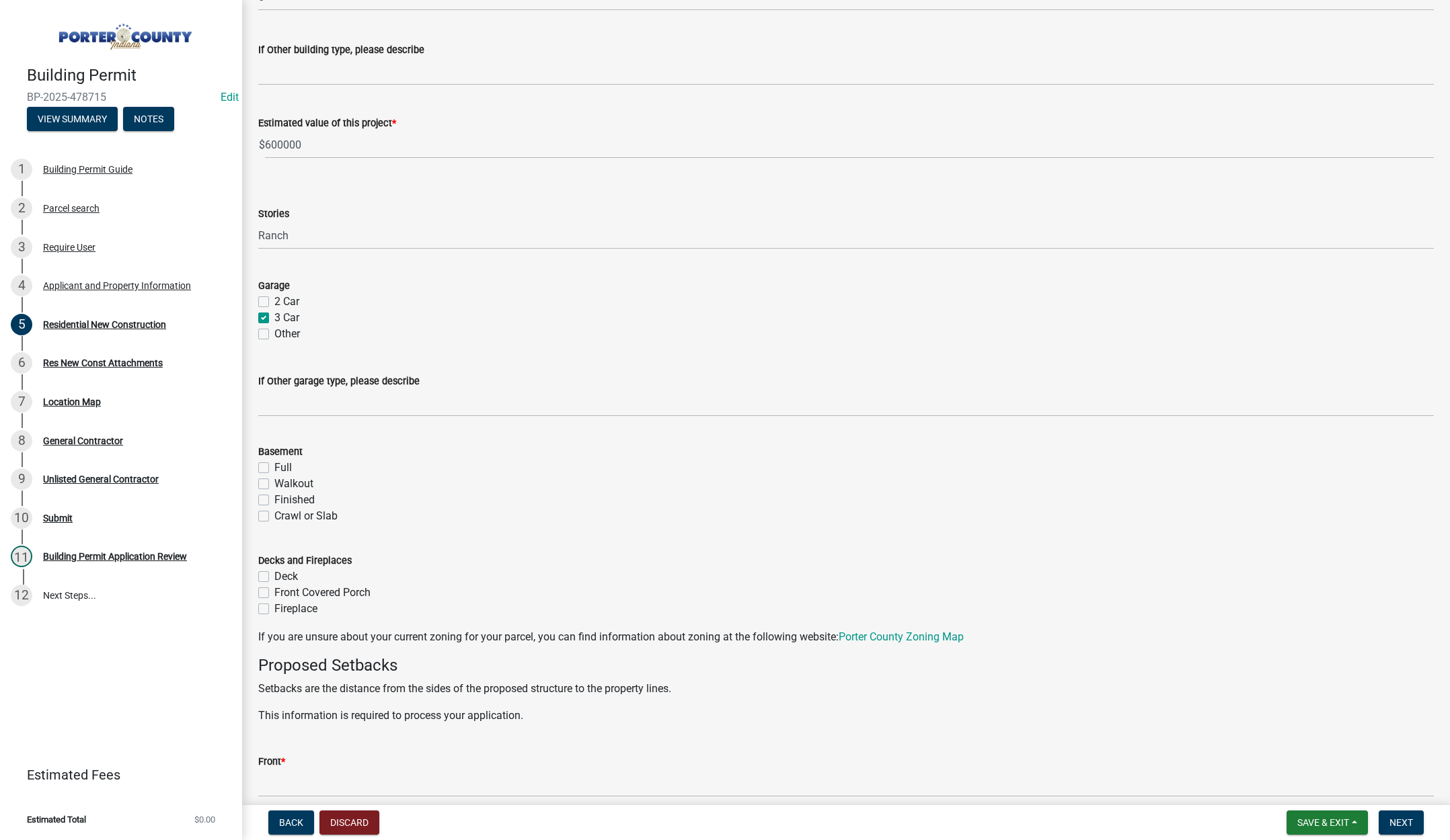
click at [275, 468] on label "Full" at bounding box center [283, 467] width 18 height 16
click at [275, 468] on input "Full" at bounding box center [279, 464] width 8 height 8
checkbox input "true"
checkbox input "false"
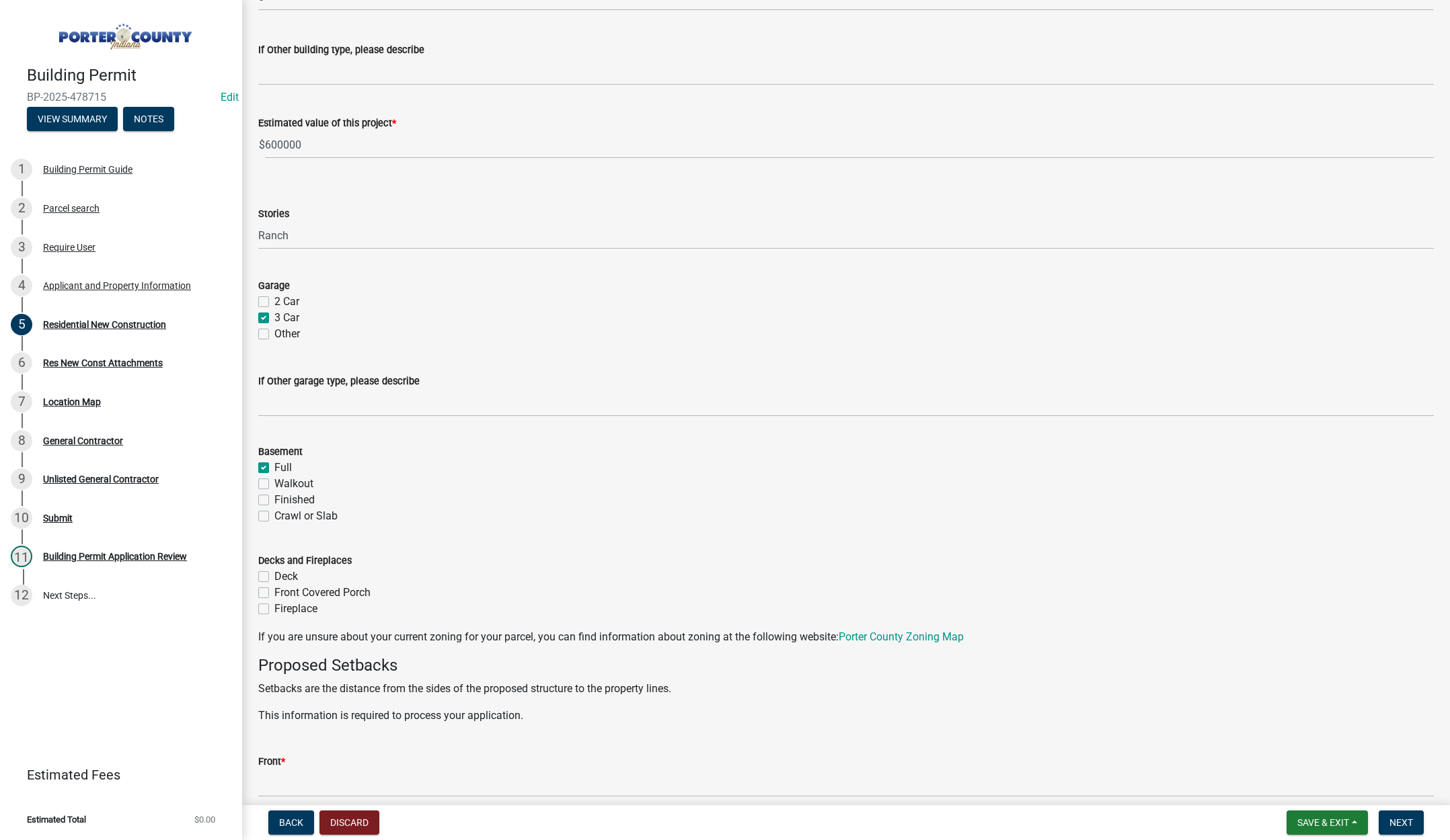
checkbox input "false"
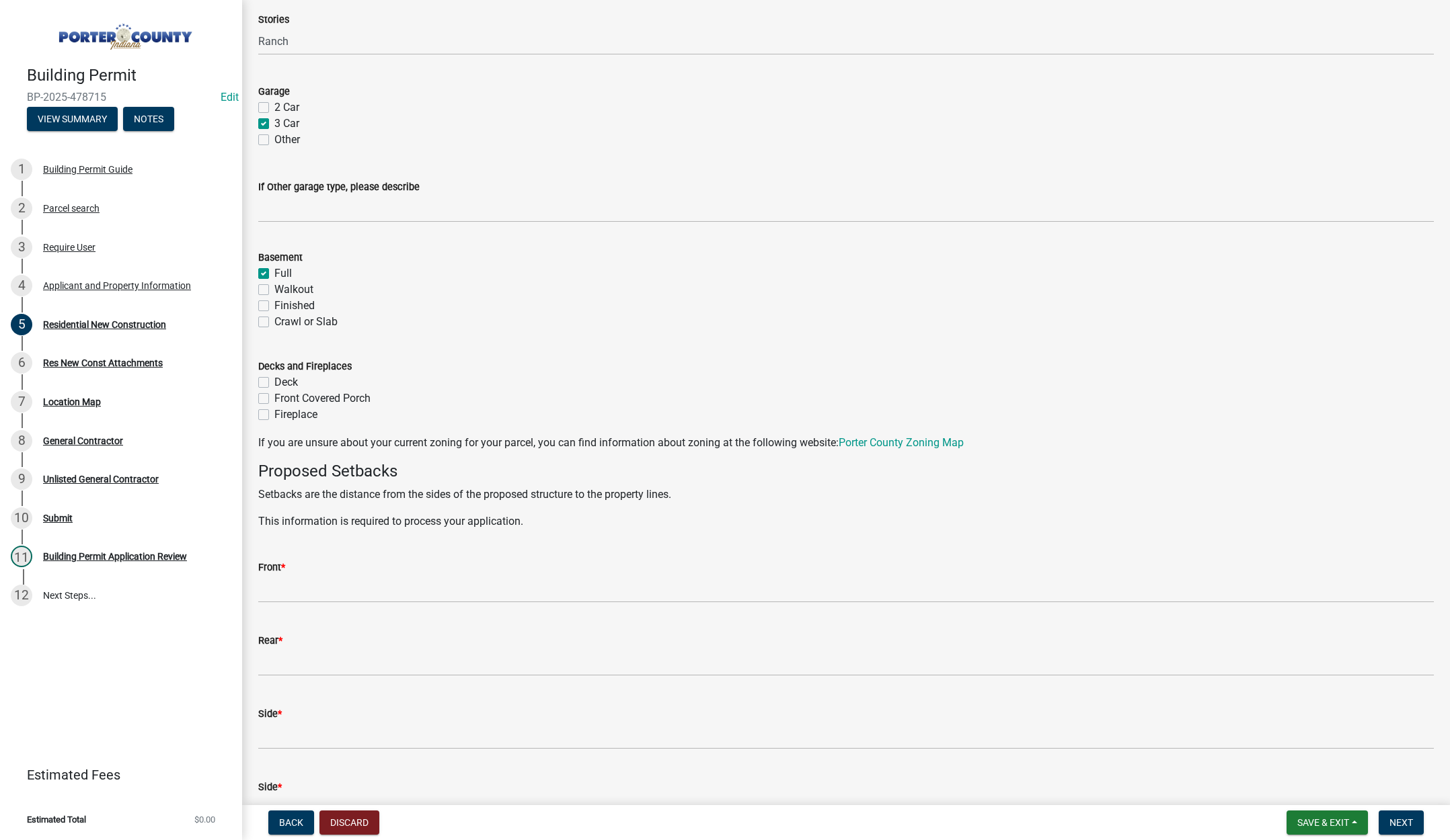
scroll to position [874, 0]
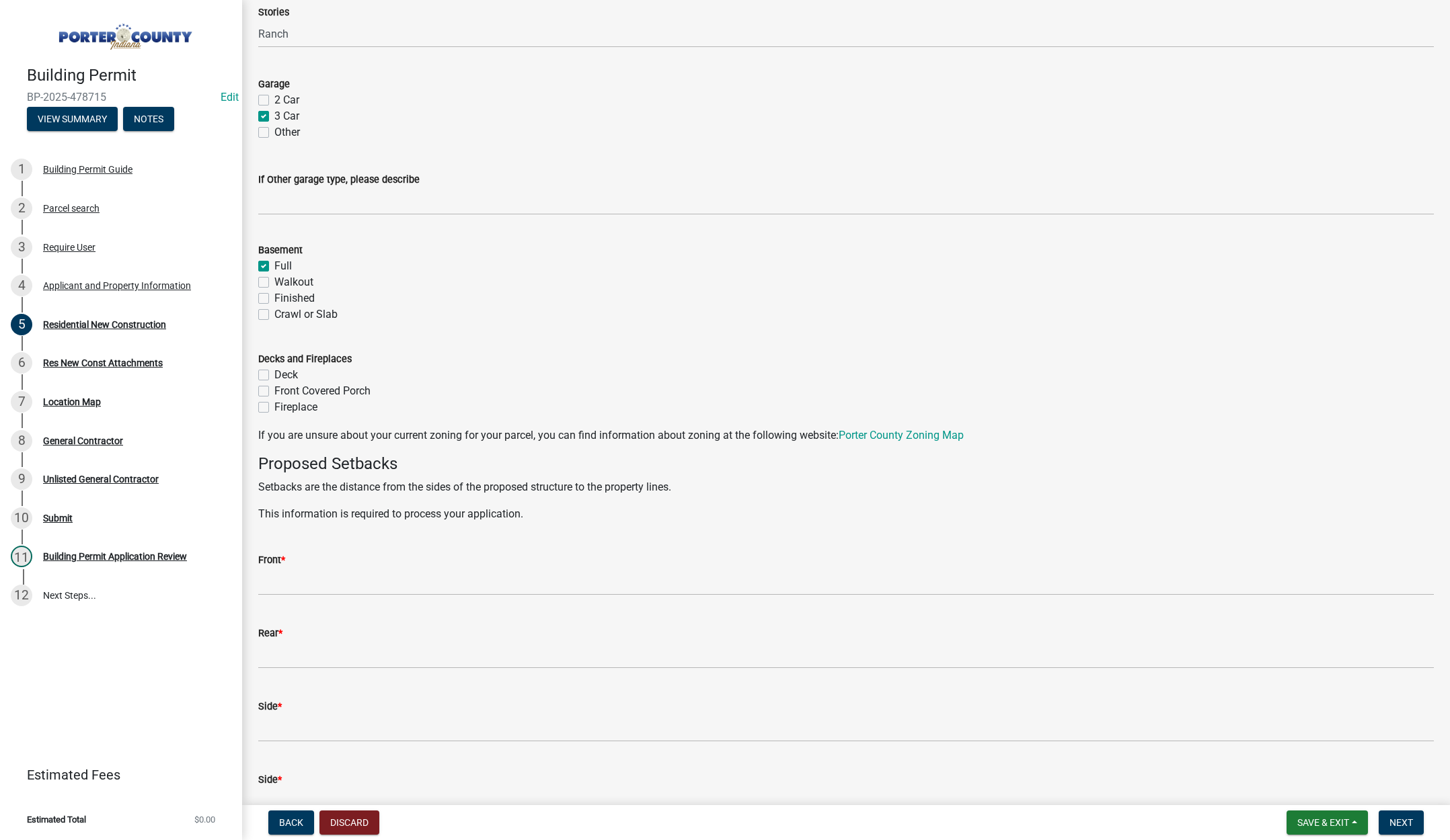
click at [275, 373] on label "Deck" at bounding box center [286, 375] width 23 height 16
click at [275, 373] on input "Deck" at bounding box center [279, 371] width 8 height 8
checkbox input "true"
checkbox input "false"
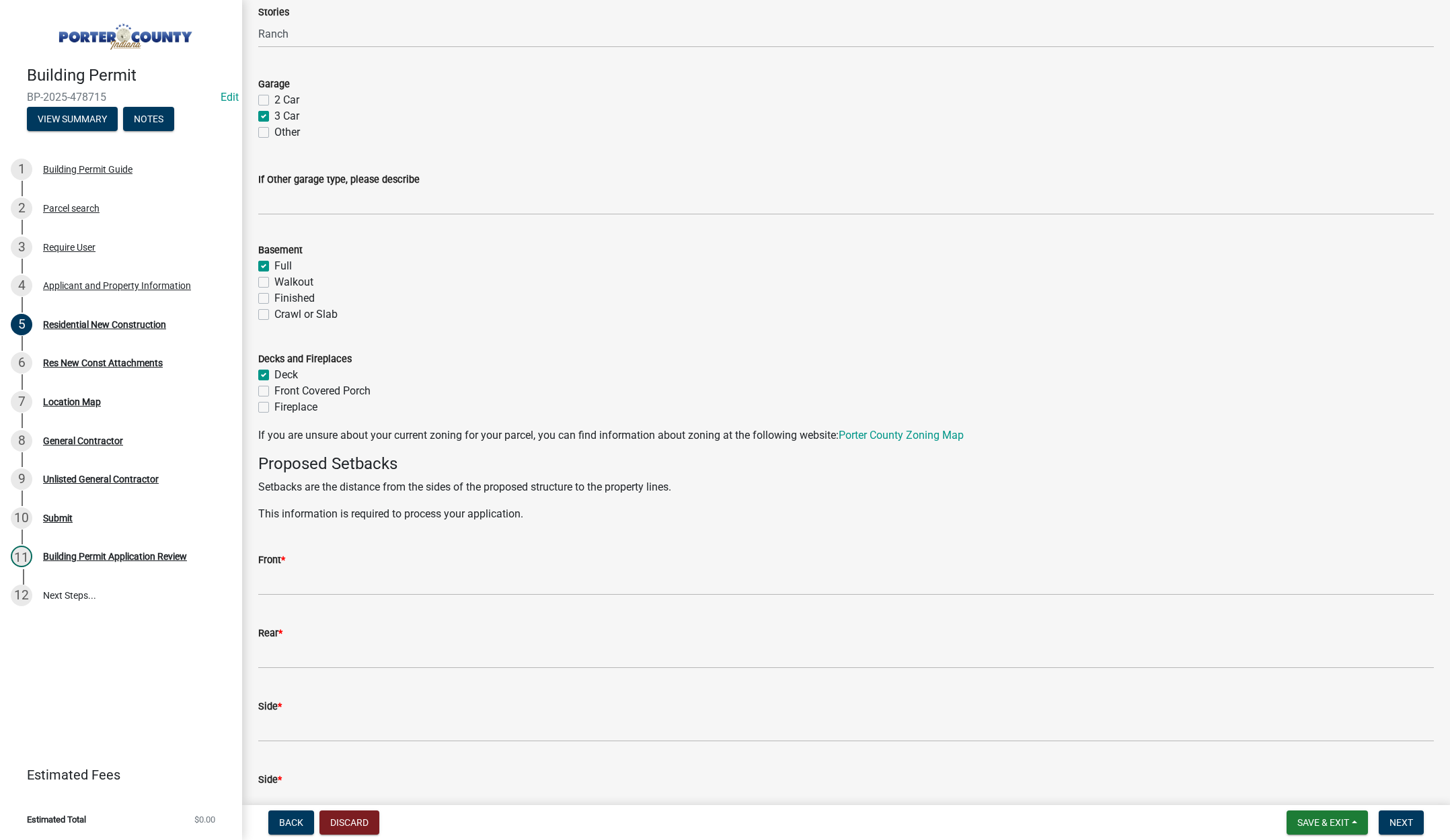
click at [275, 391] on label "Front Covered Porch" at bounding box center [323, 391] width 96 height 16
click at [275, 391] on input "Front Covered Porch" at bounding box center [279, 388] width 8 height 8
checkbox input "true"
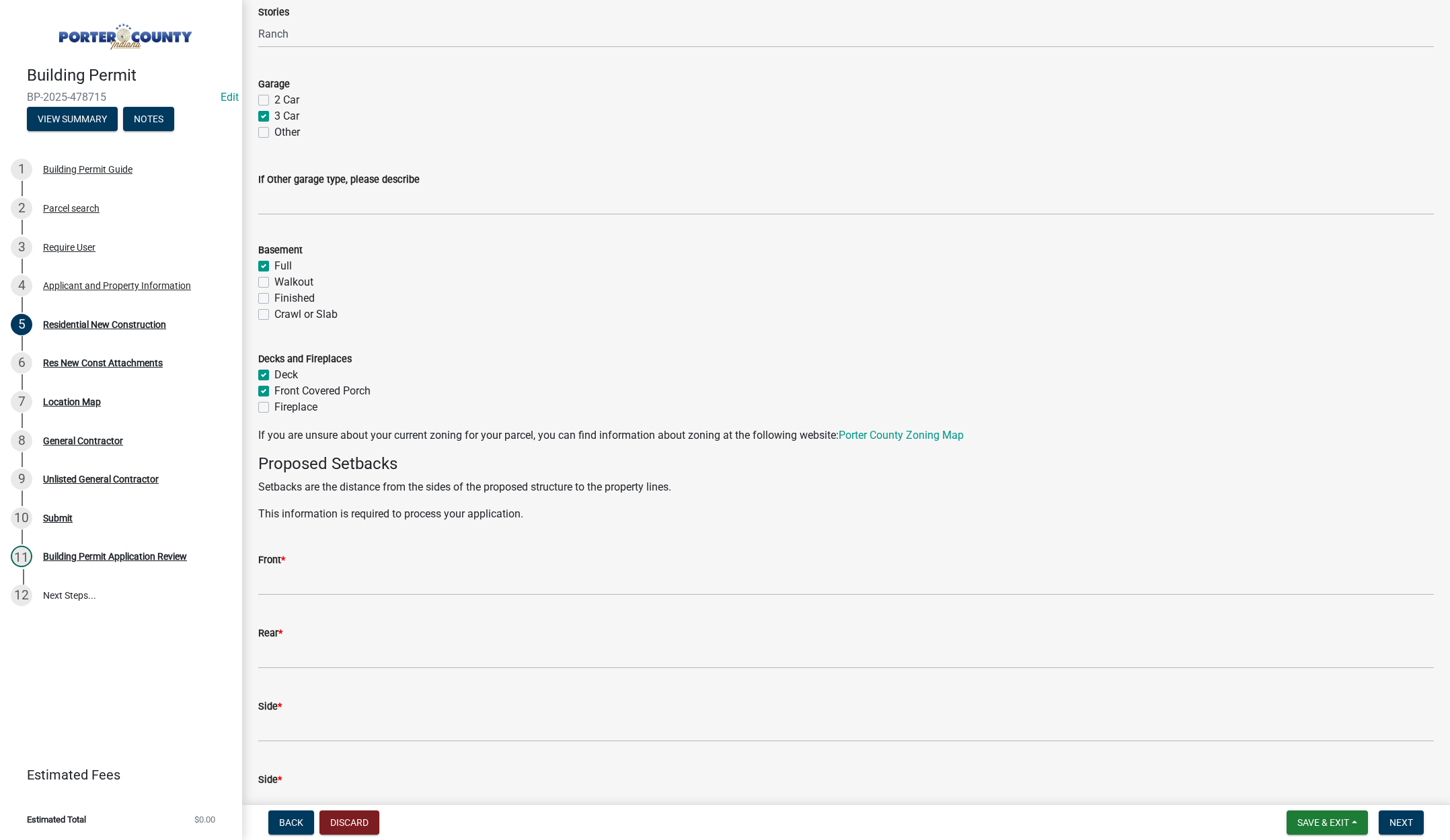
click at [275, 404] on label "Fireplace" at bounding box center [296, 407] width 43 height 16
click at [275, 404] on input "Fireplace" at bounding box center [279, 404] width 8 height 8
checkbox input "true"
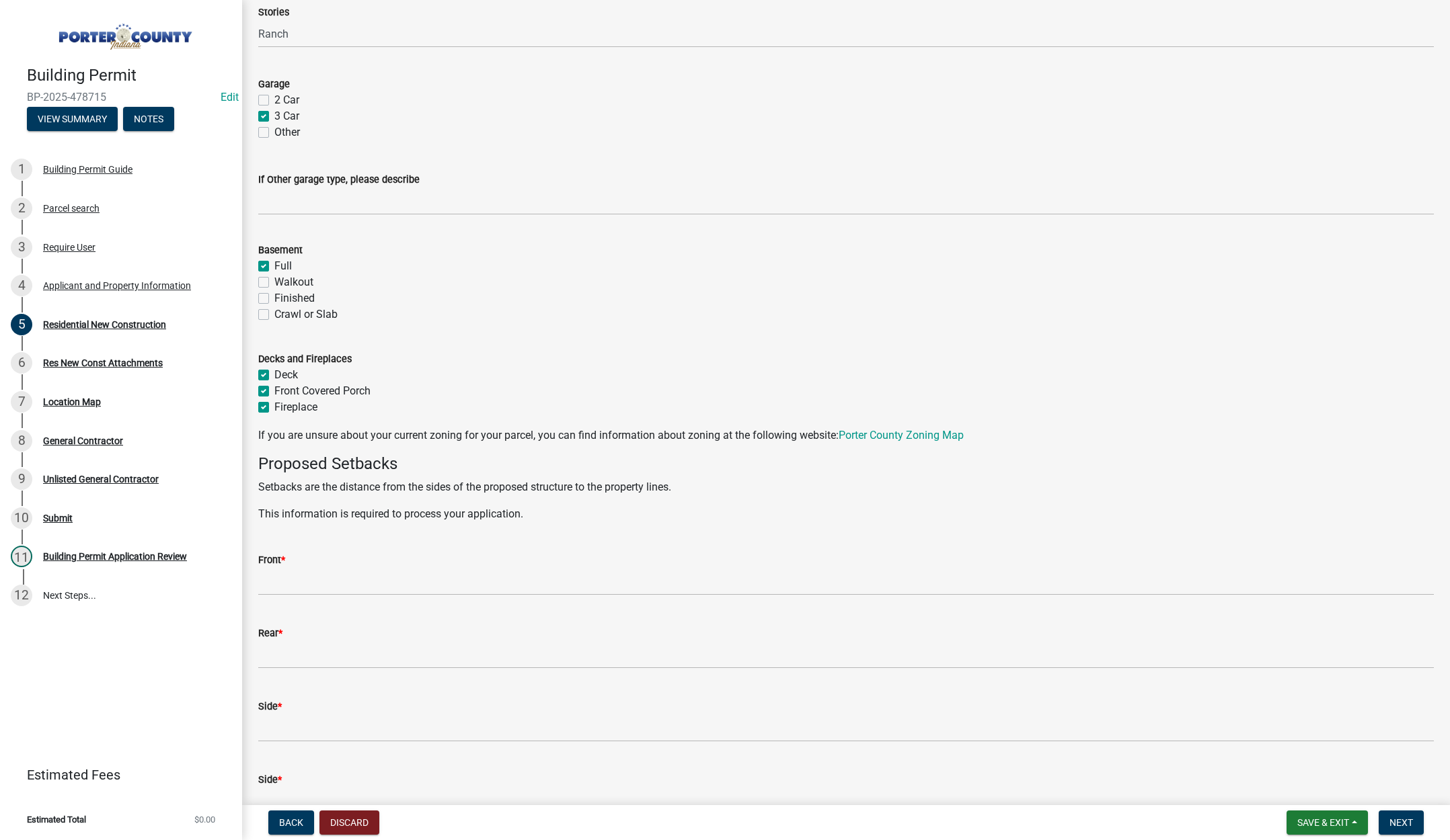
checkbox input "true"
click at [307, 584] on input "Front *" at bounding box center [846, 582] width 1175 height 28
type input "145"
click at [302, 660] on input "Rear *" at bounding box center [846, 654] width 1175 height 28
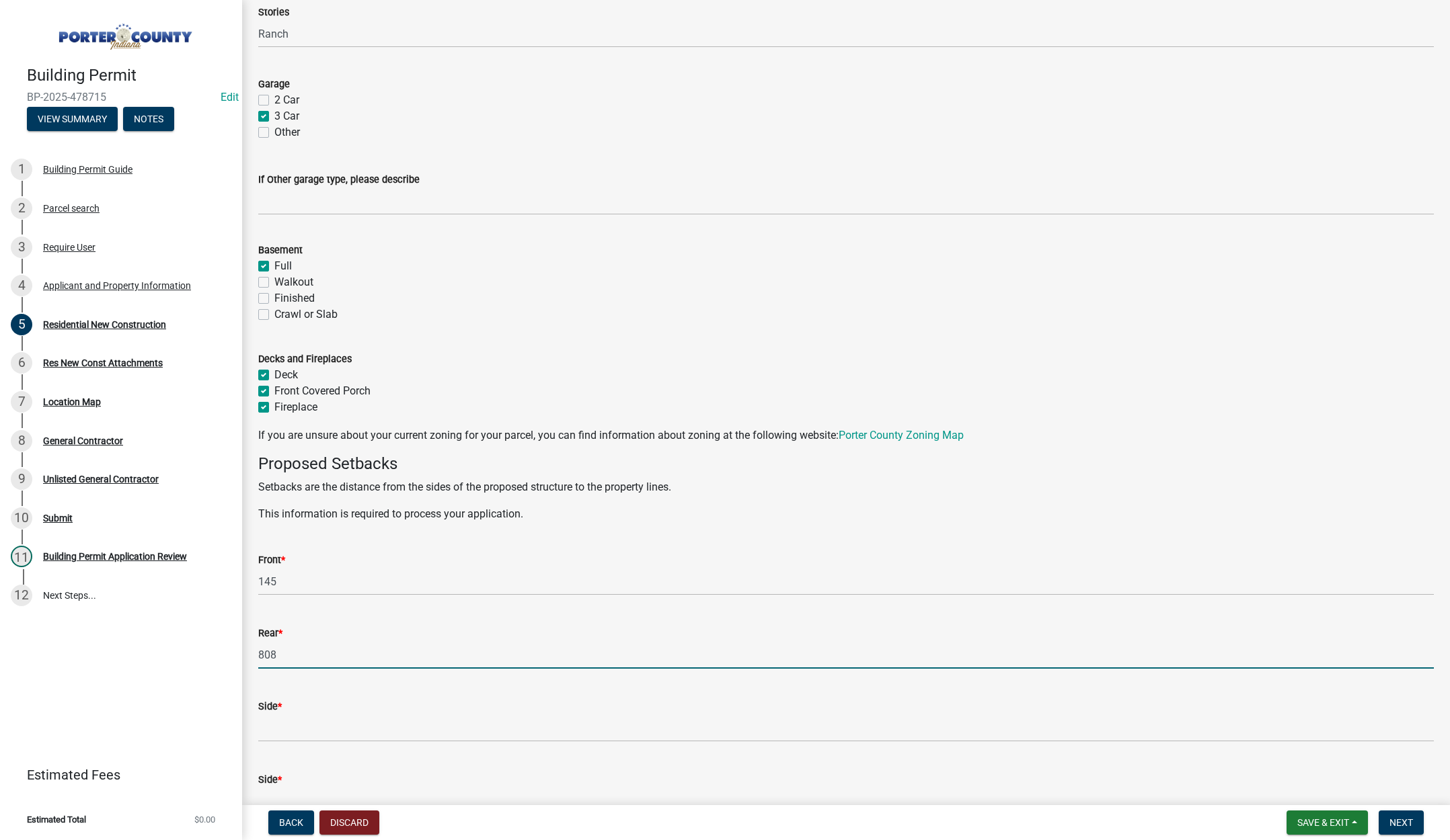
type input "808"
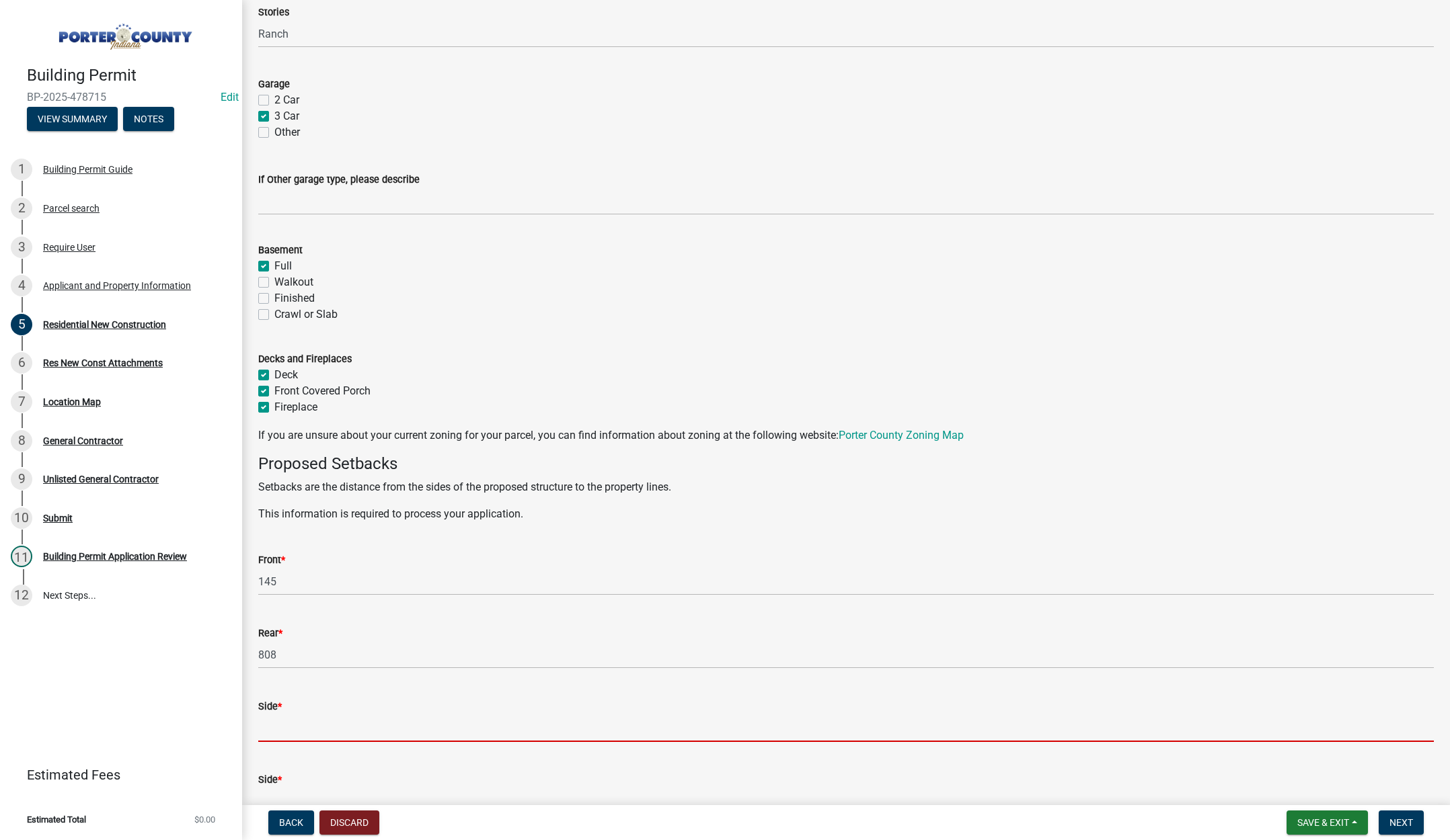
click at [303, 728] on input "Side *" at bounding box center [846, 728] width 1175 height 28
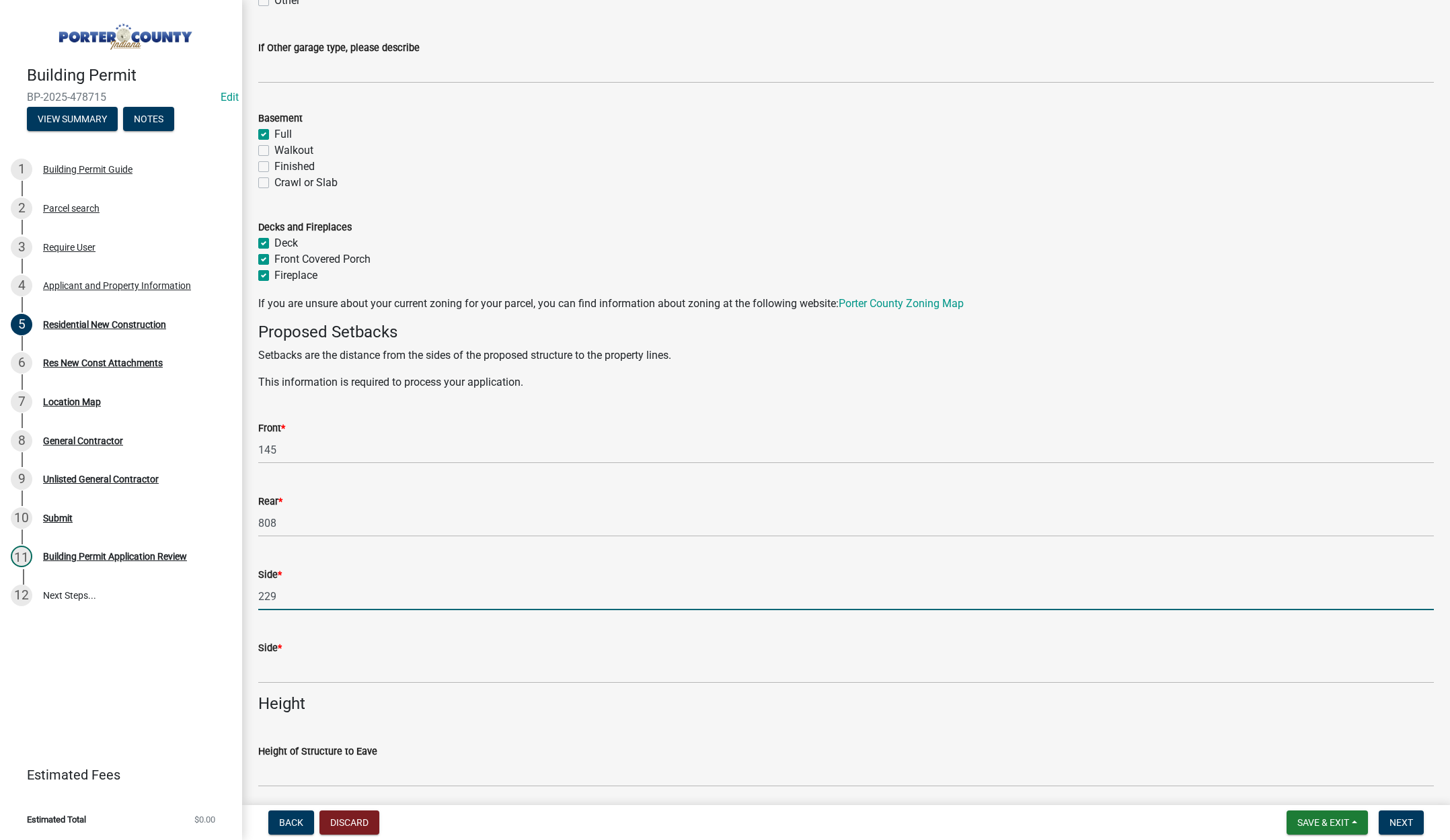
scroll to position [1008, 0]
type input "229"
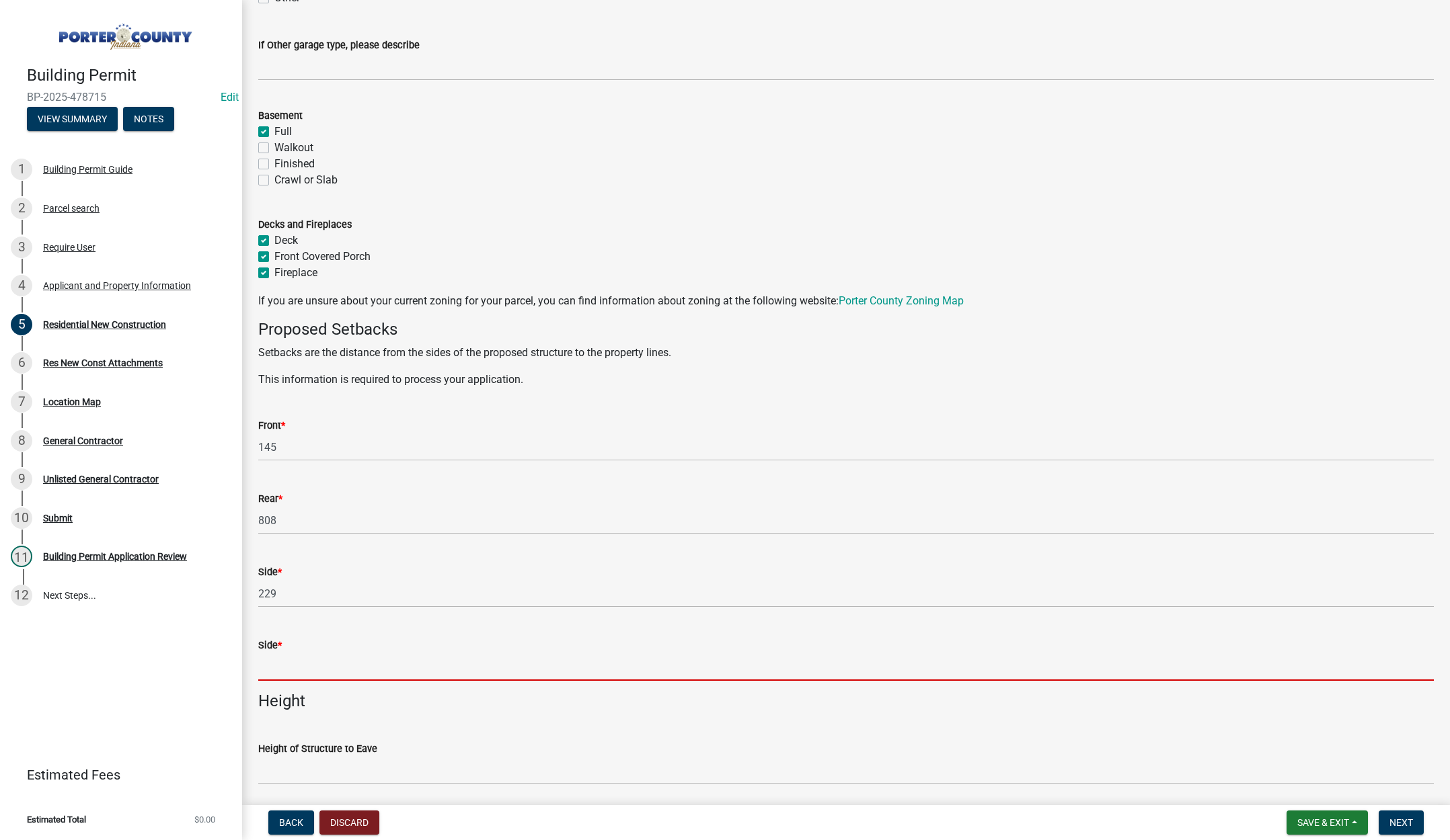
click at [308, 666] on input "Side *" at bounding box center [846, 667] width 1175 height 28
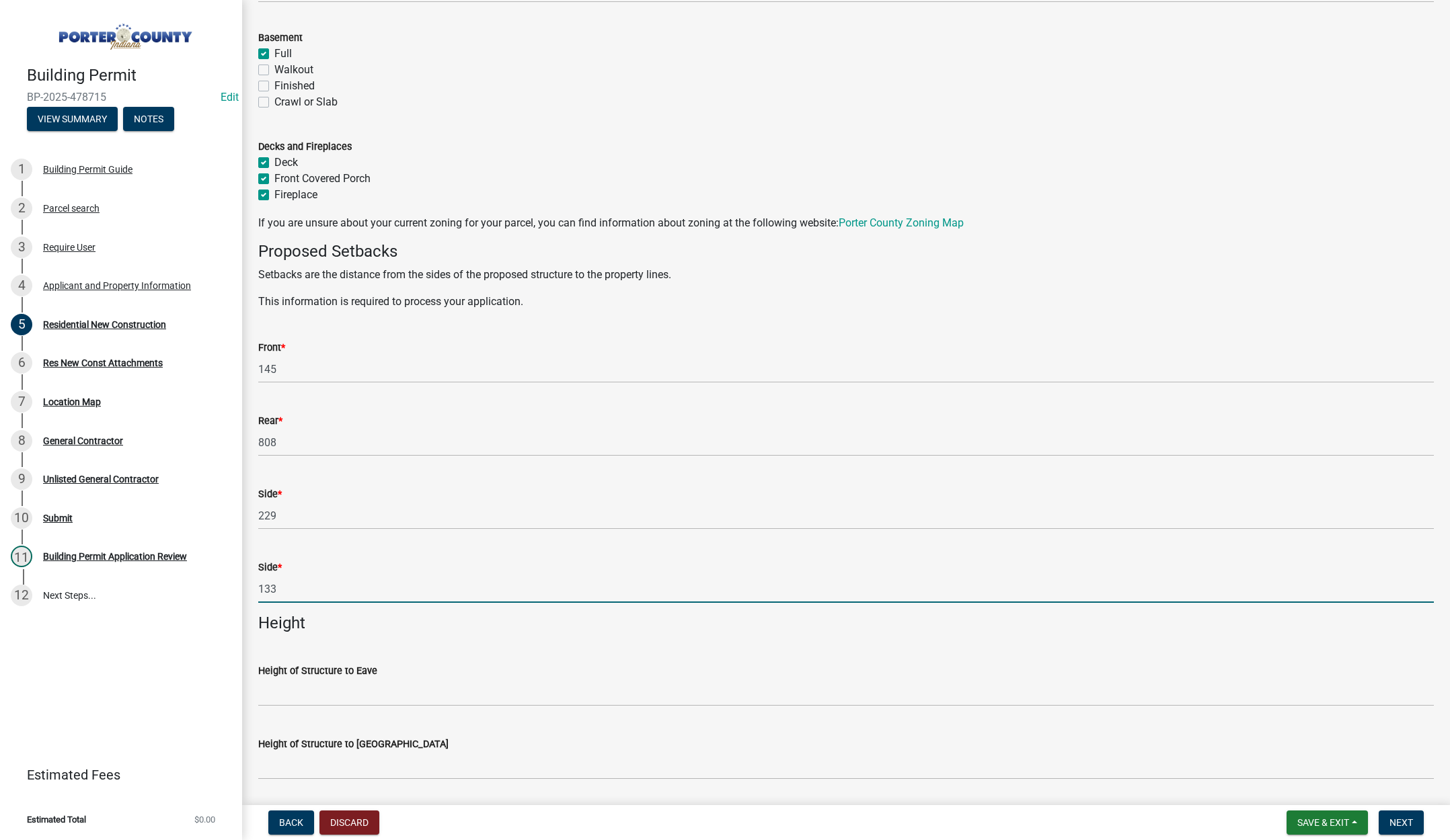
scroll to position [1210, 0]
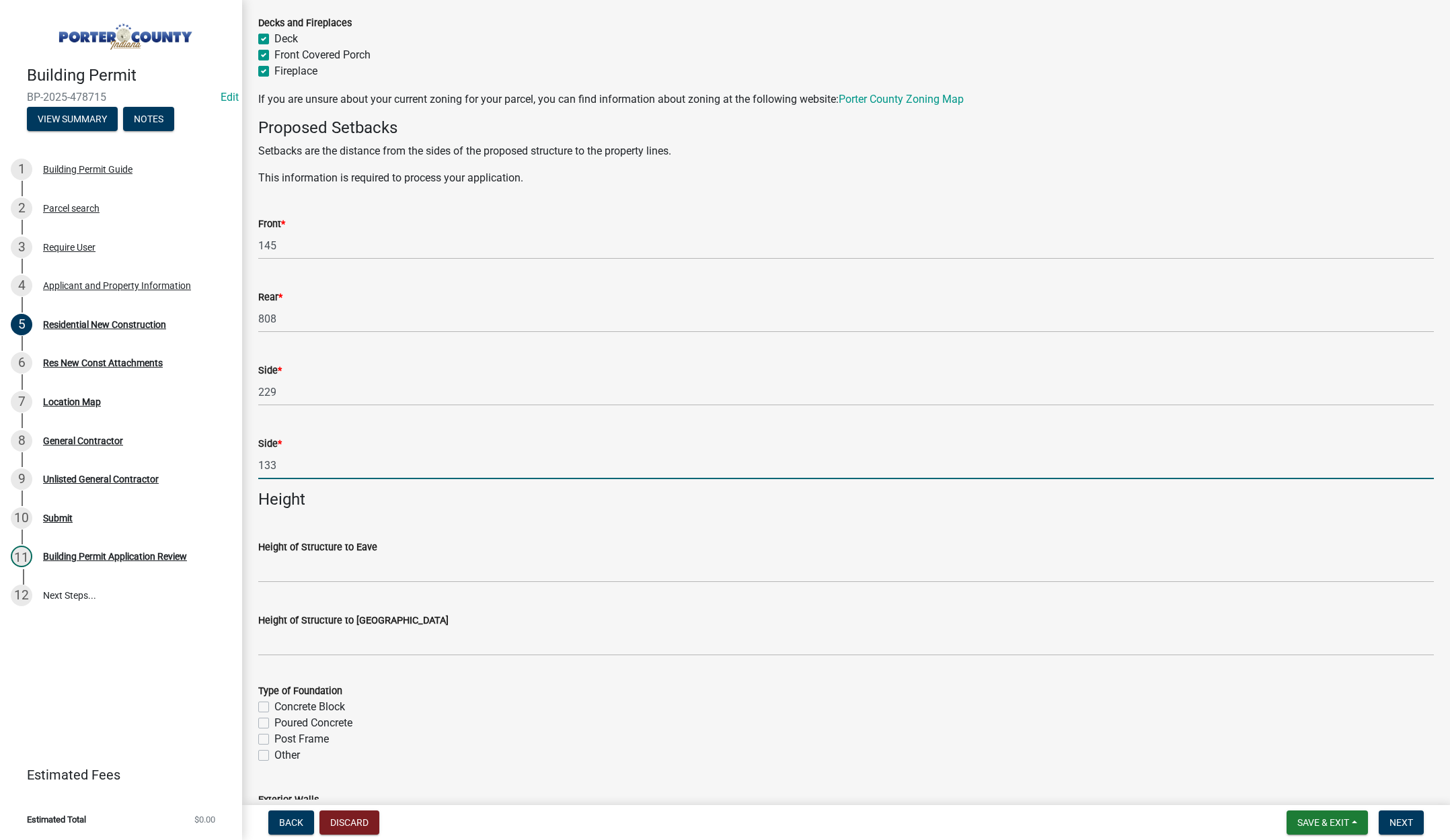
type input "133"
click at [355, 638] on input "Height of Structure to Roof Peak" at bounding box center [846, 642] width 1175 height 28
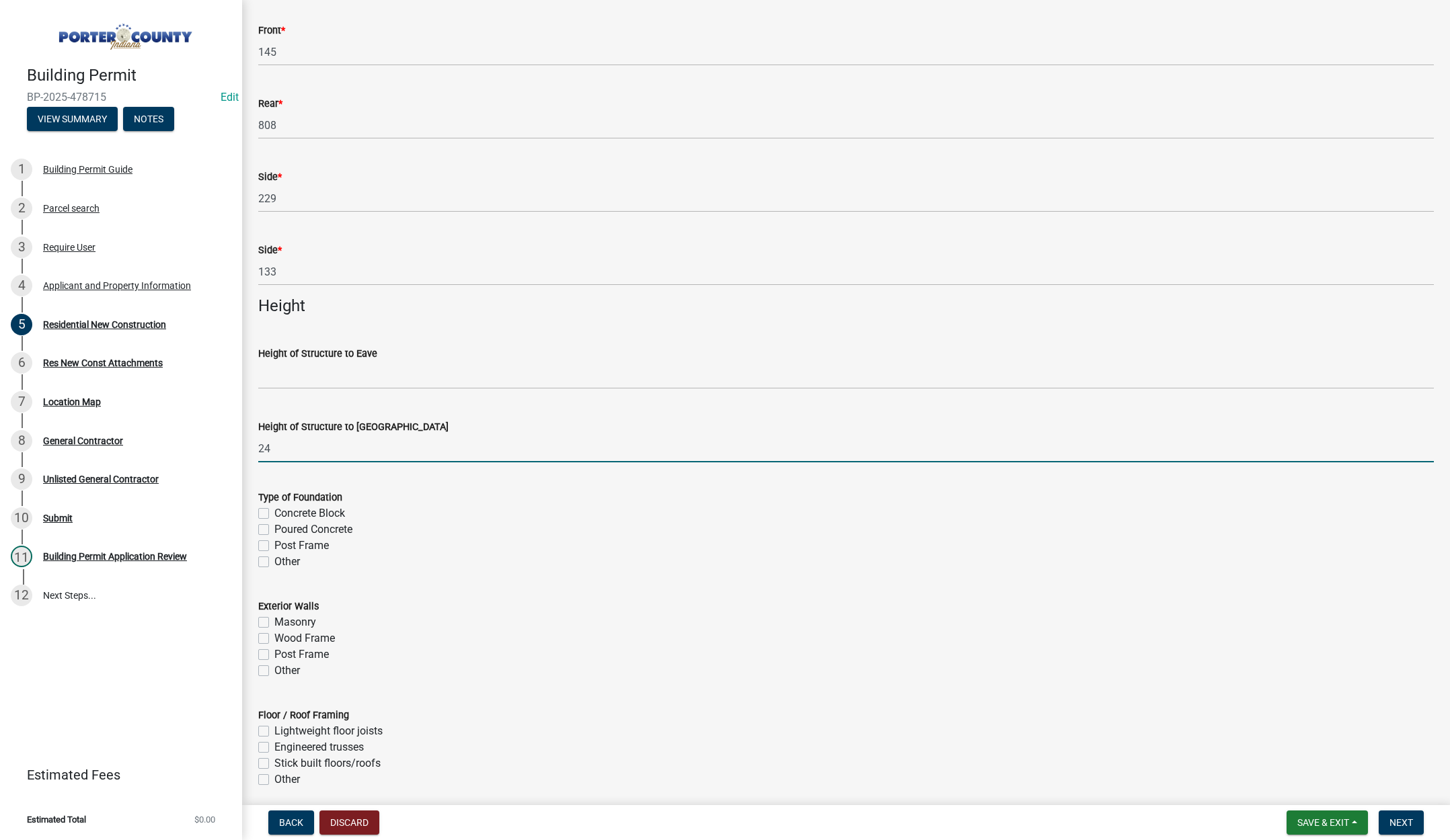
scroll to position [1412, 0]
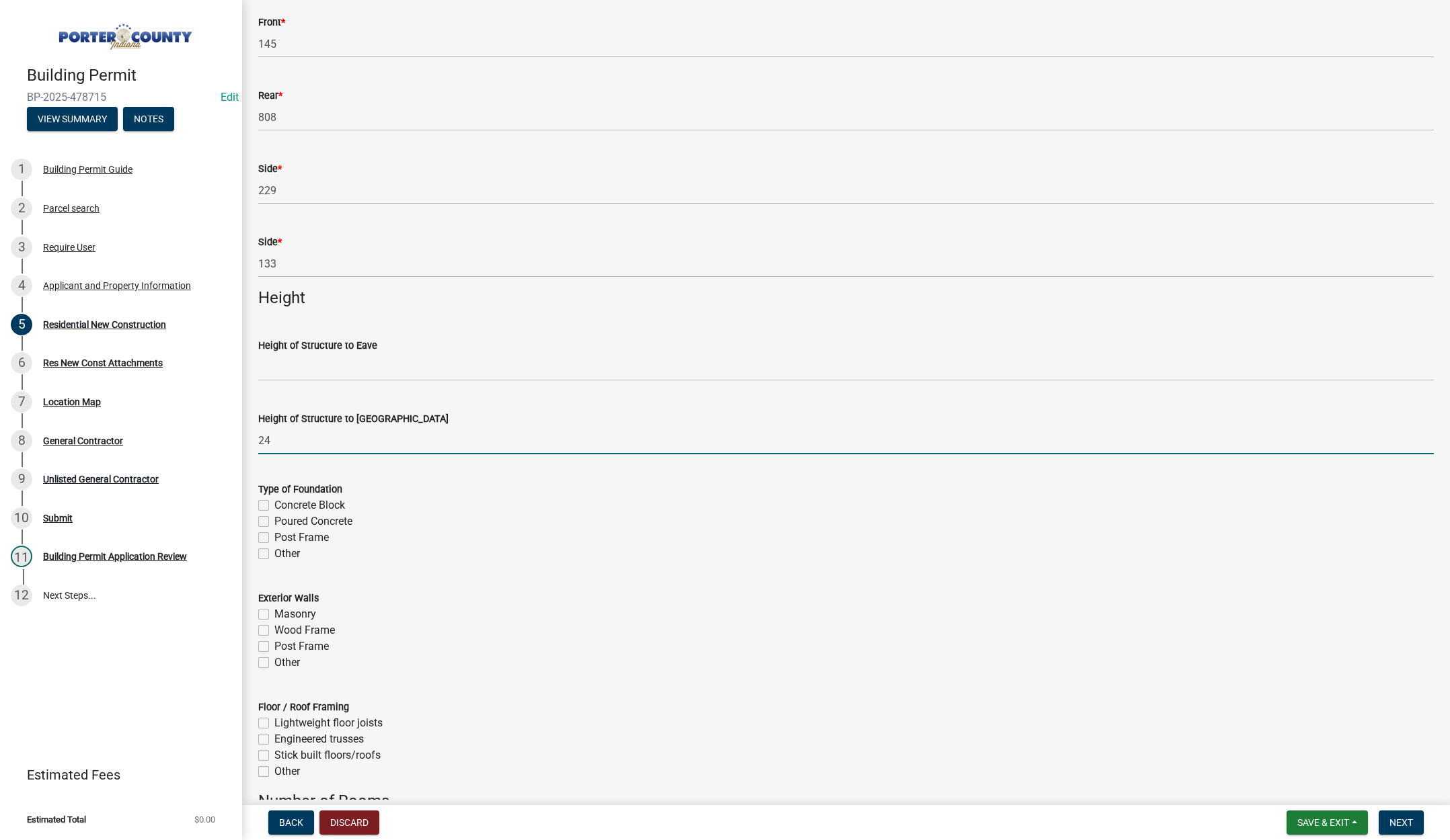
type input "24"
click at [275, 522] on label "Poured Concrete" at bounding box center [314, 521] width 78 height 16
click at [275, 522] on input "Poured Concrete" at bounding box center [279, 517] width 8 height 8
checkbox input "true"
checkbox input "false"
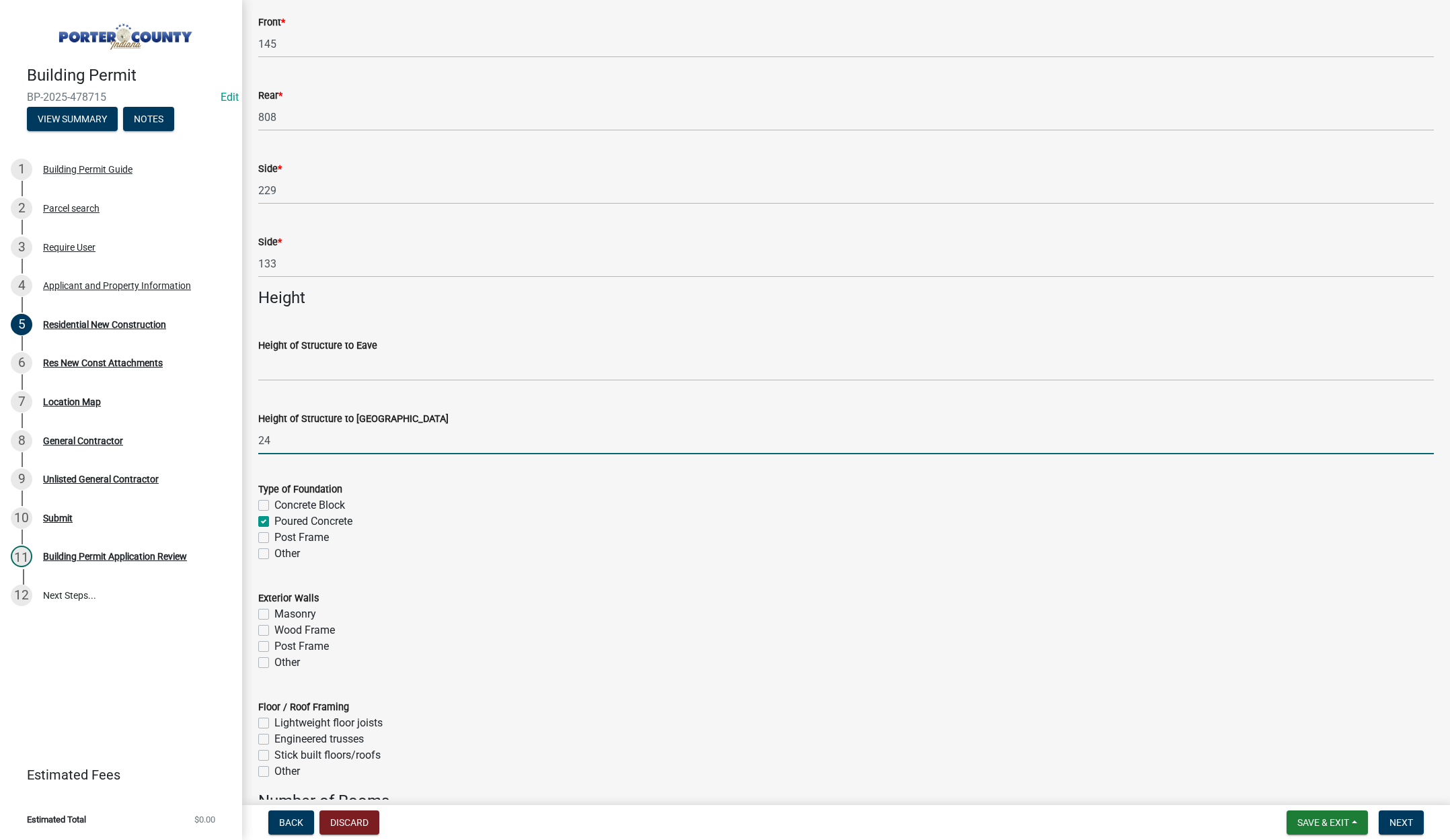
checkbox input "true"
checkbox input "false"
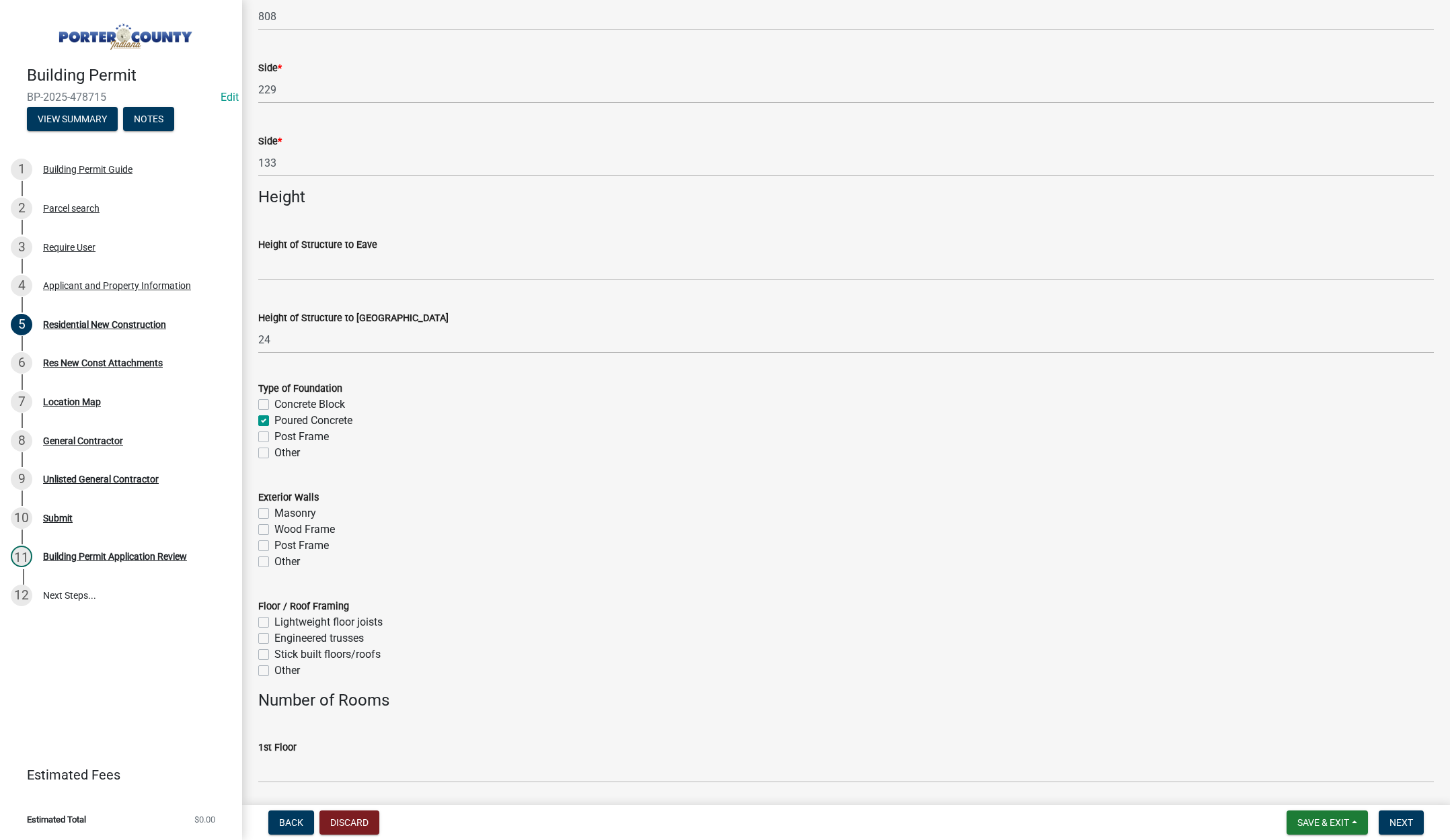
scroll to position [1546, 0]
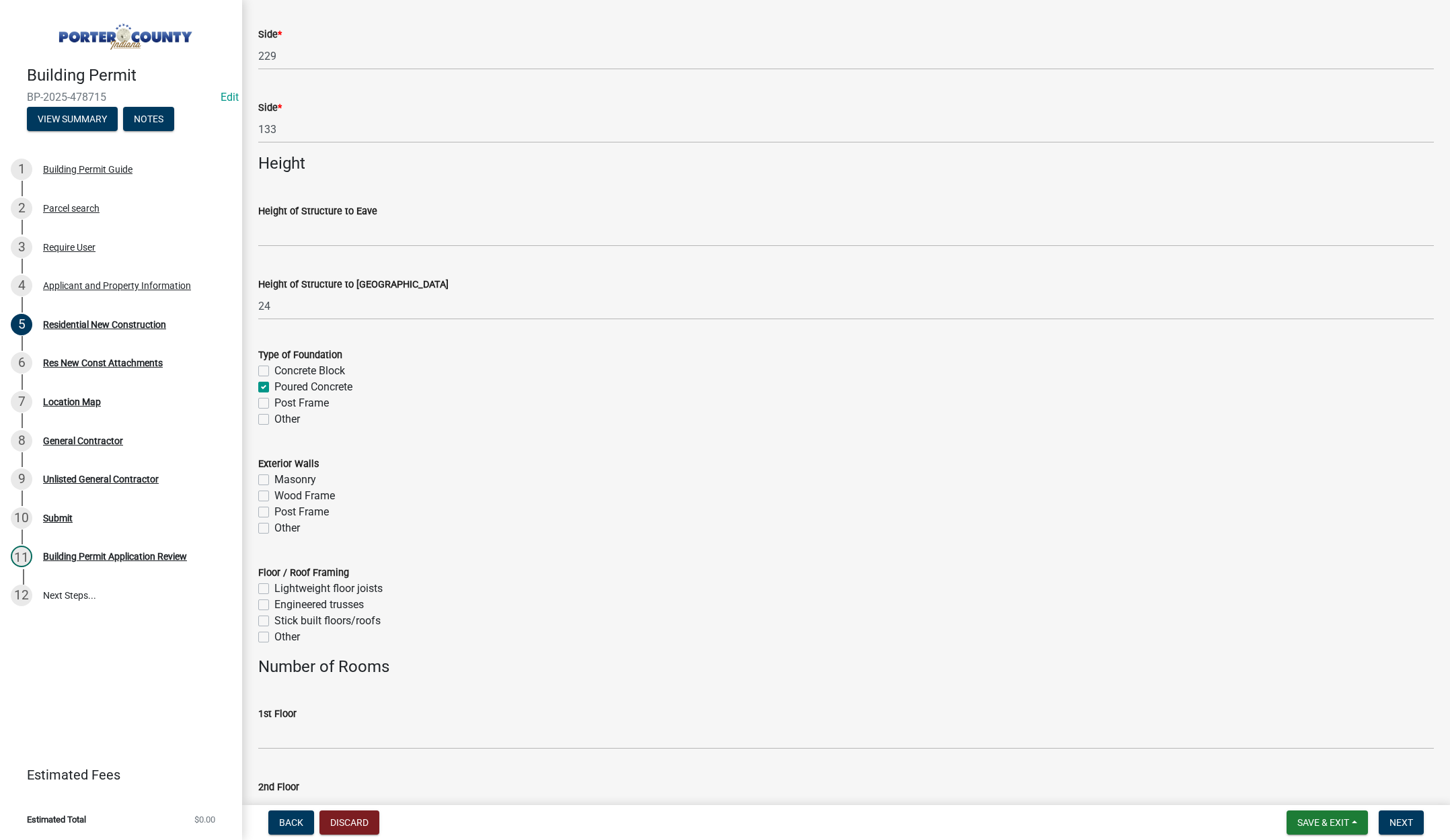
click at [275, 496] on label "Wood Frame" at bounding box center [305, 496] width 61 height 16
click at [275, 496] on input "Wood Frame" at bounding box center [279, 492] width 8 height 8
checkbox input "true"
checkbox input "false"
checkbox input "true"
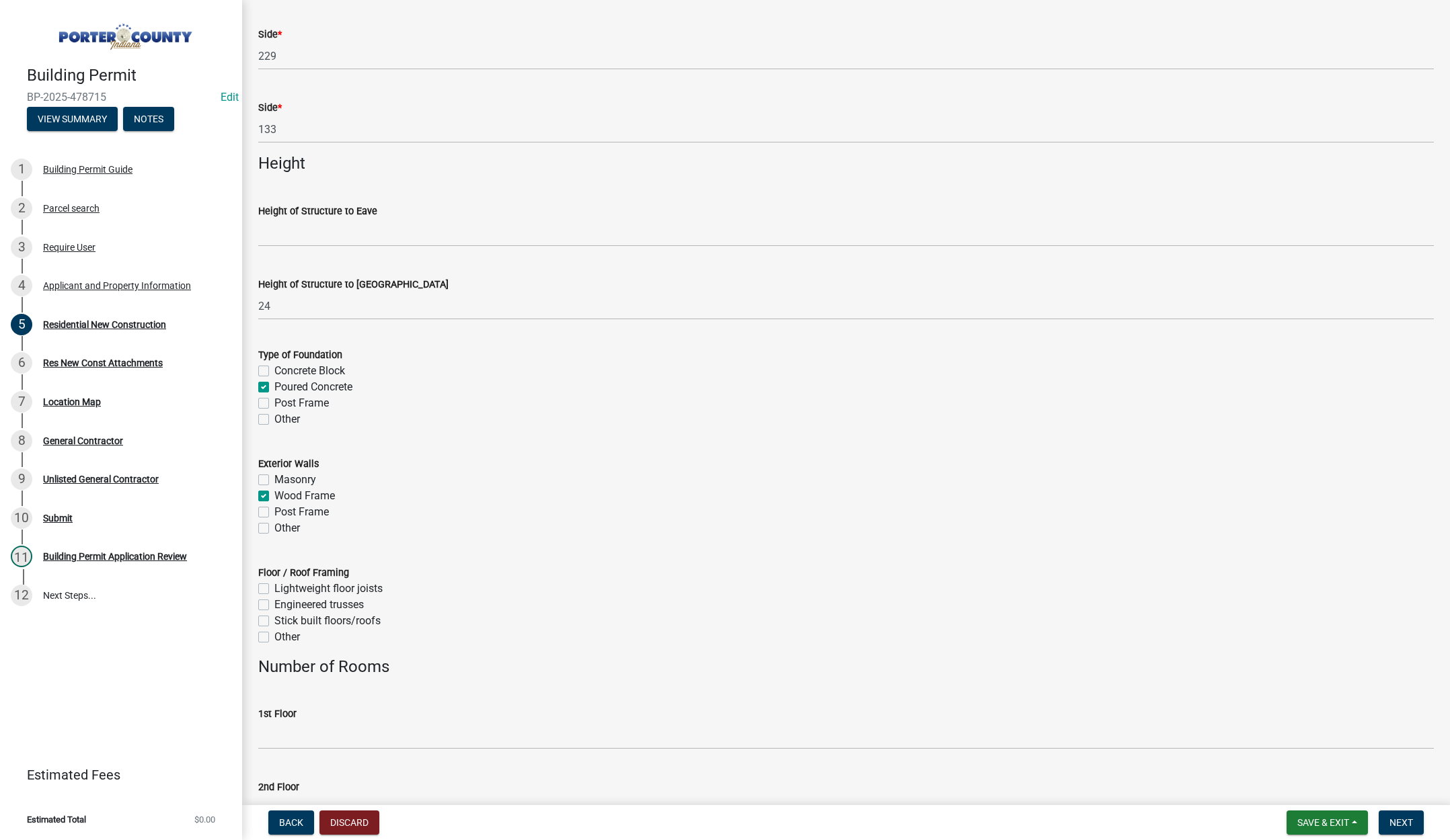
checkbox input "false"
click at [275, 606] on label "Engineered trusses" at bounding box center [319, 605] width 90 height 16
click at [275, 606] on input "Engineered trusses" at bounding box center [279, 601] width 8 height 8
checkbox input "true"
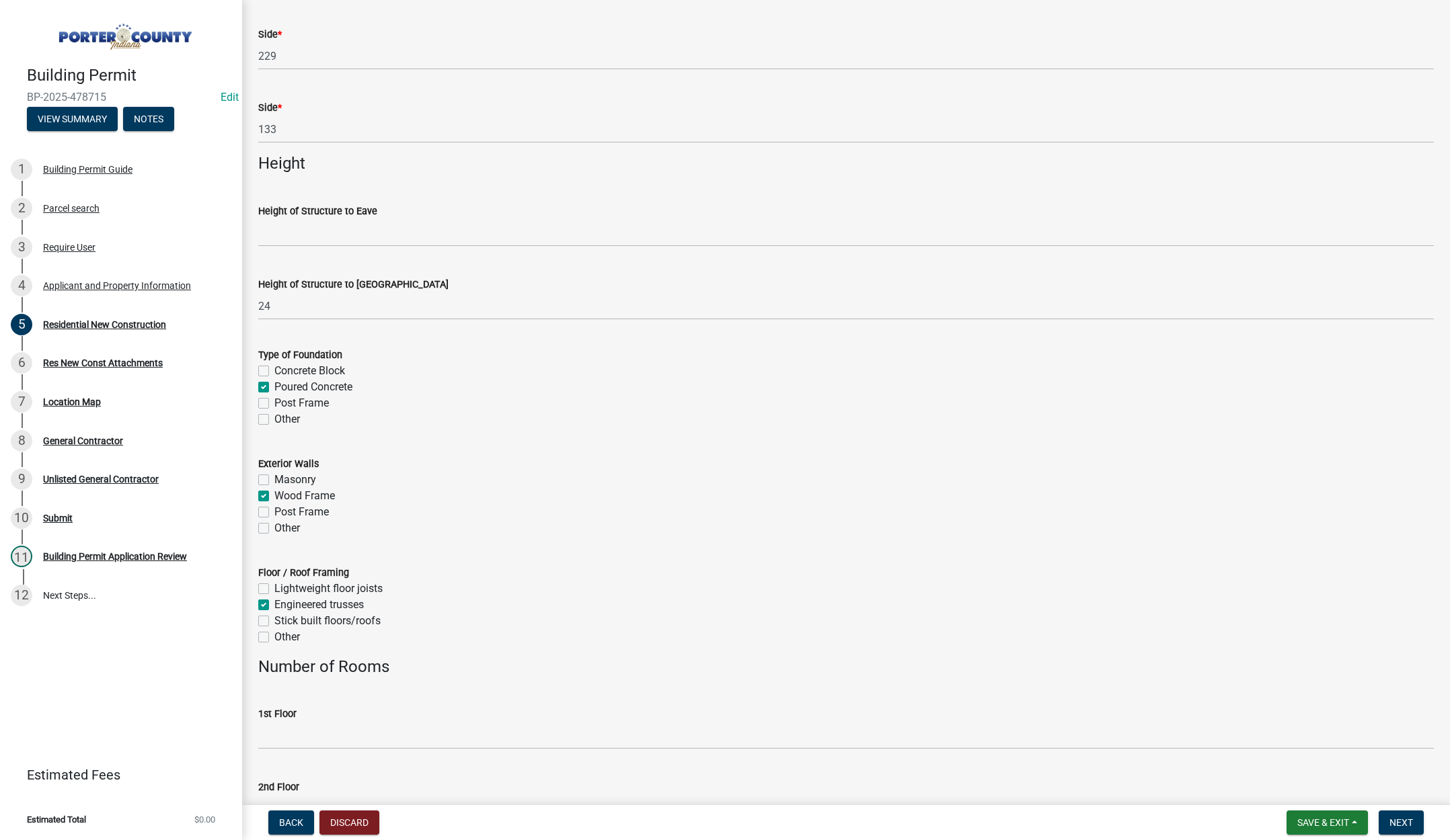
checkbox input "false"
checkbox input "true"
checkbox input "false"
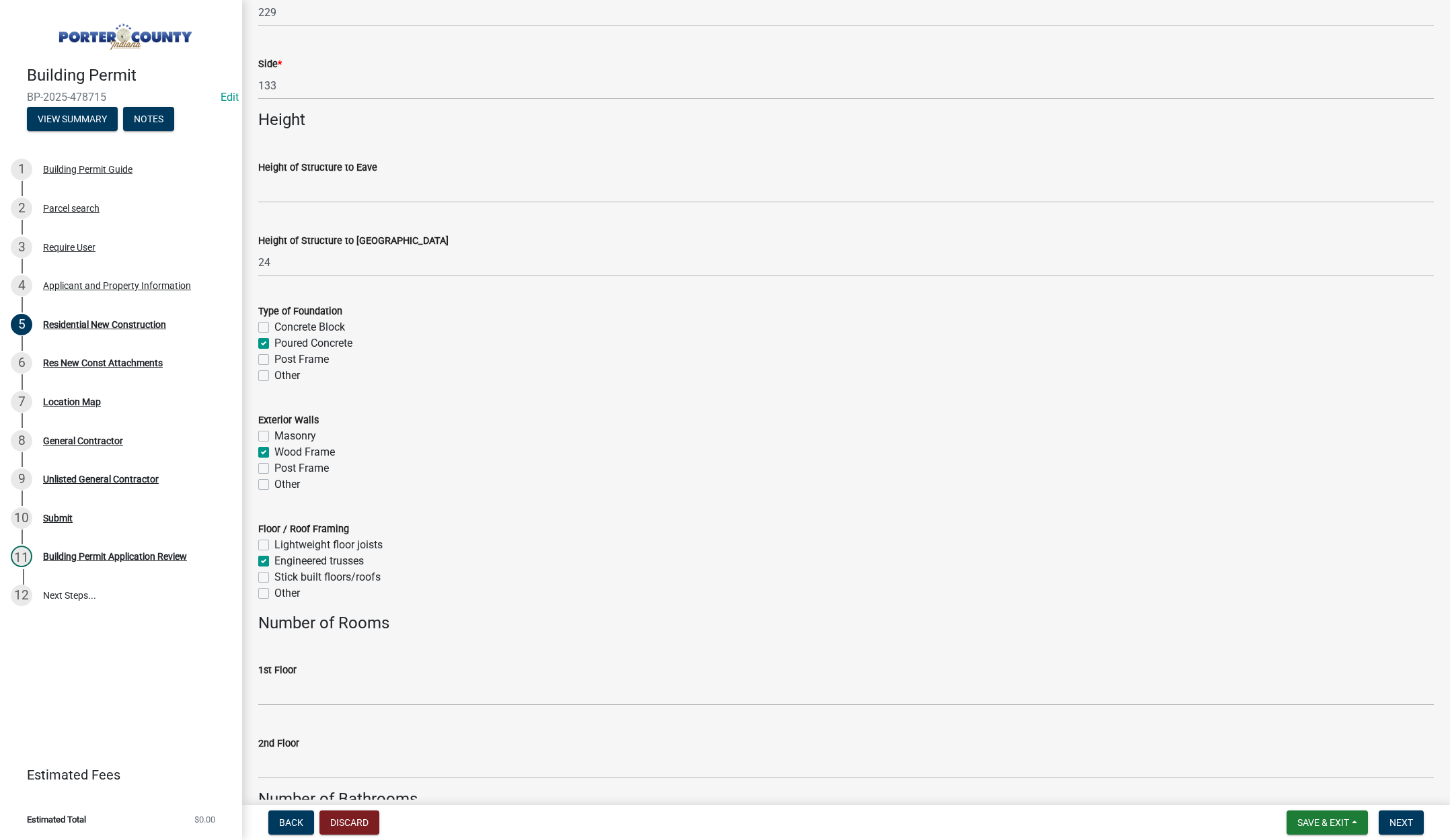
scroll to position [1681, 0]
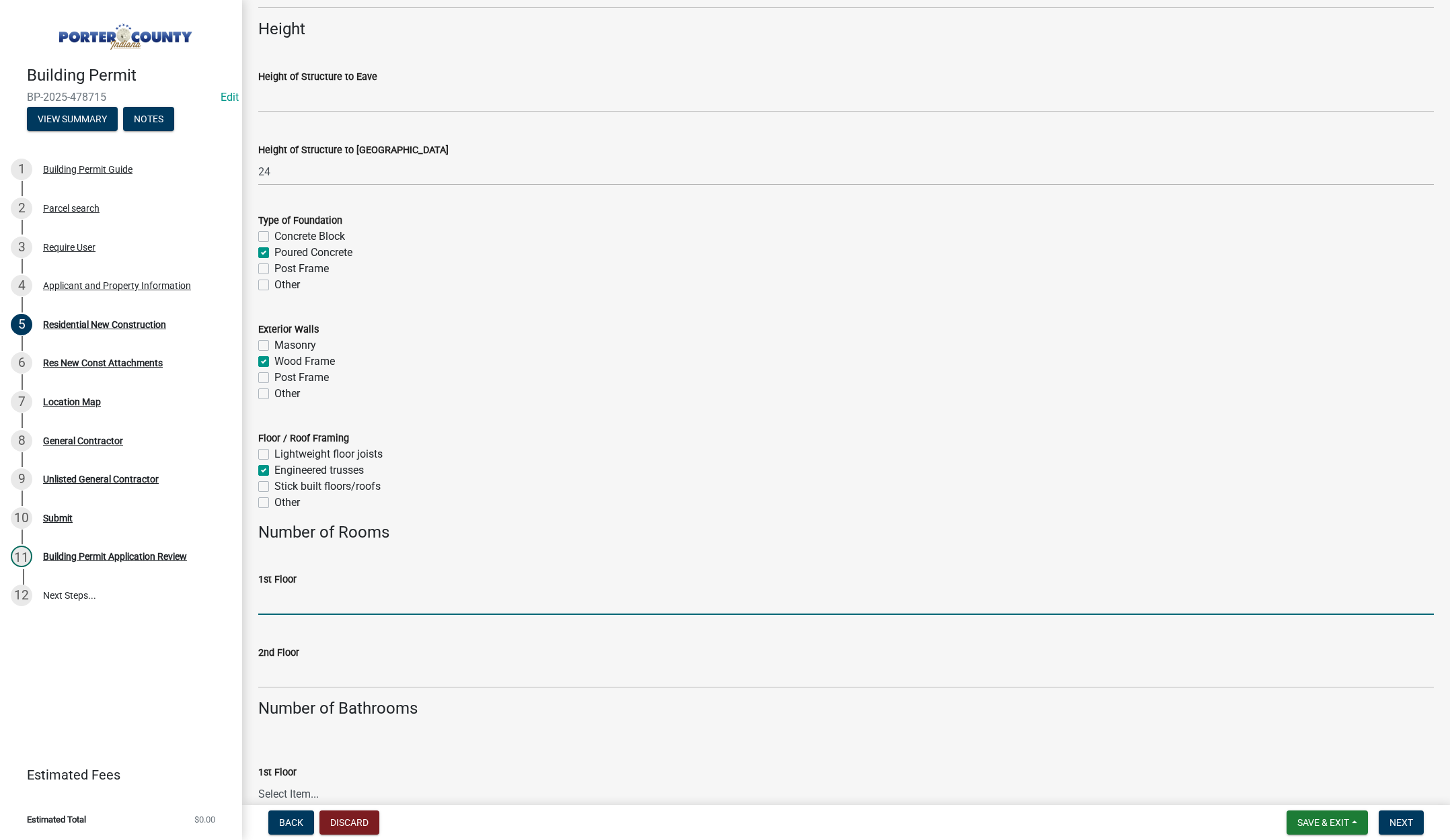
click at [359, 598] on input "1st Floor" at bounding box center [846, 601] width 1175 height 28
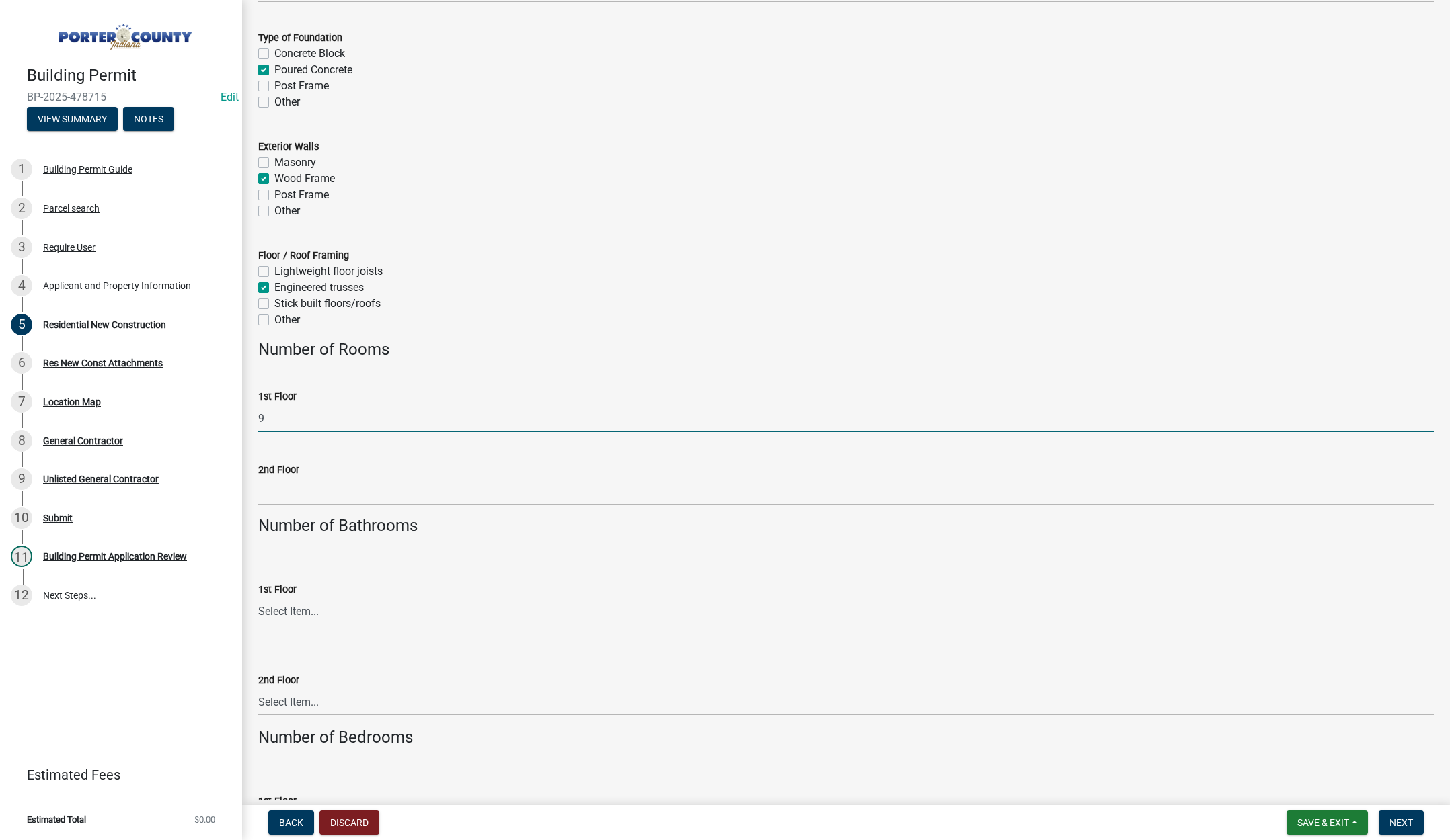
scroll to position [1882, 0]
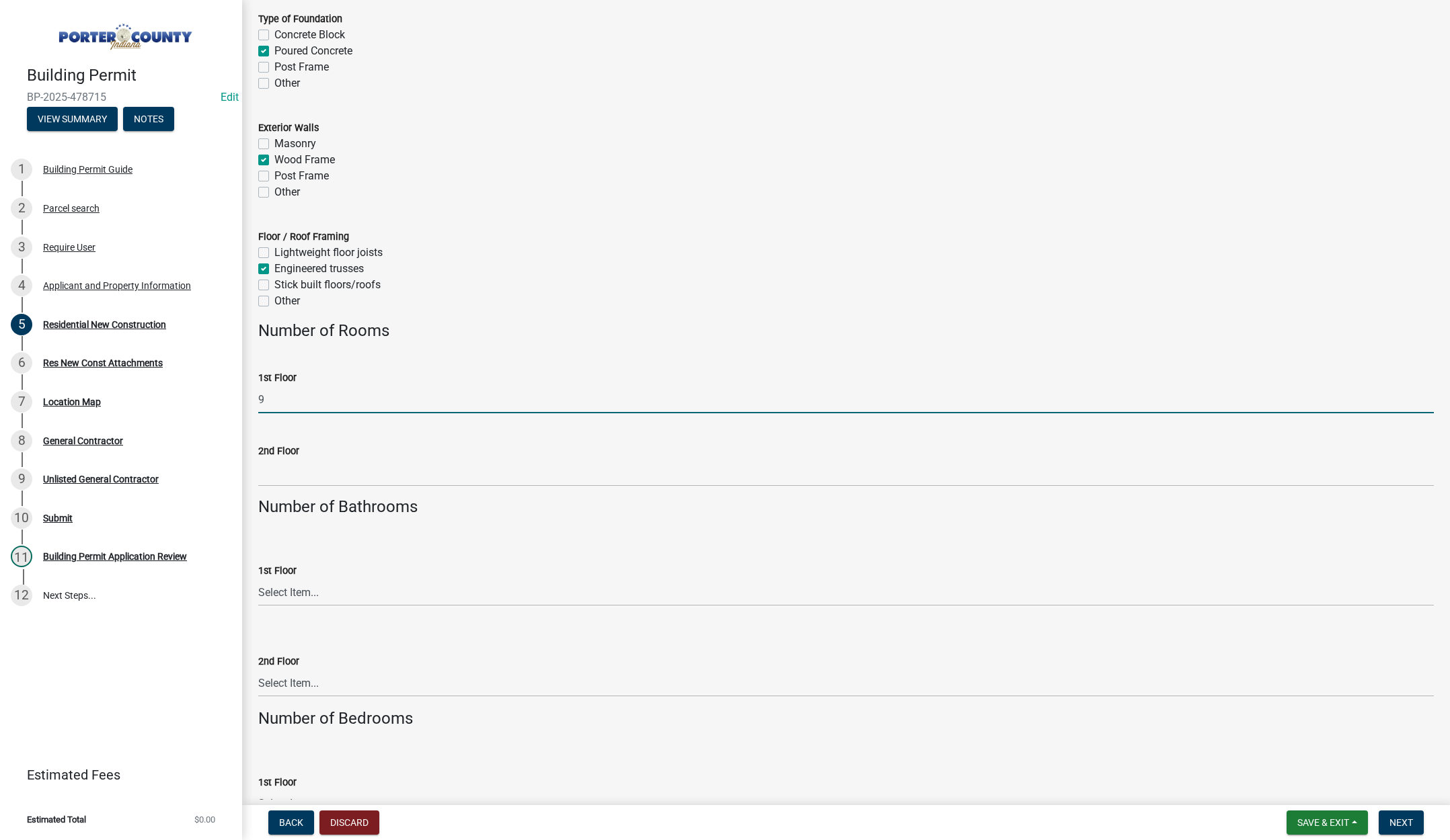
type input "9"
click at [303, 589] on select "Select Item... 0 .5 1 1.5 2 2.5 3 3.5 4 4.5 5 5.5 6+" at bounding box center [846, 592] width 1175 height 28
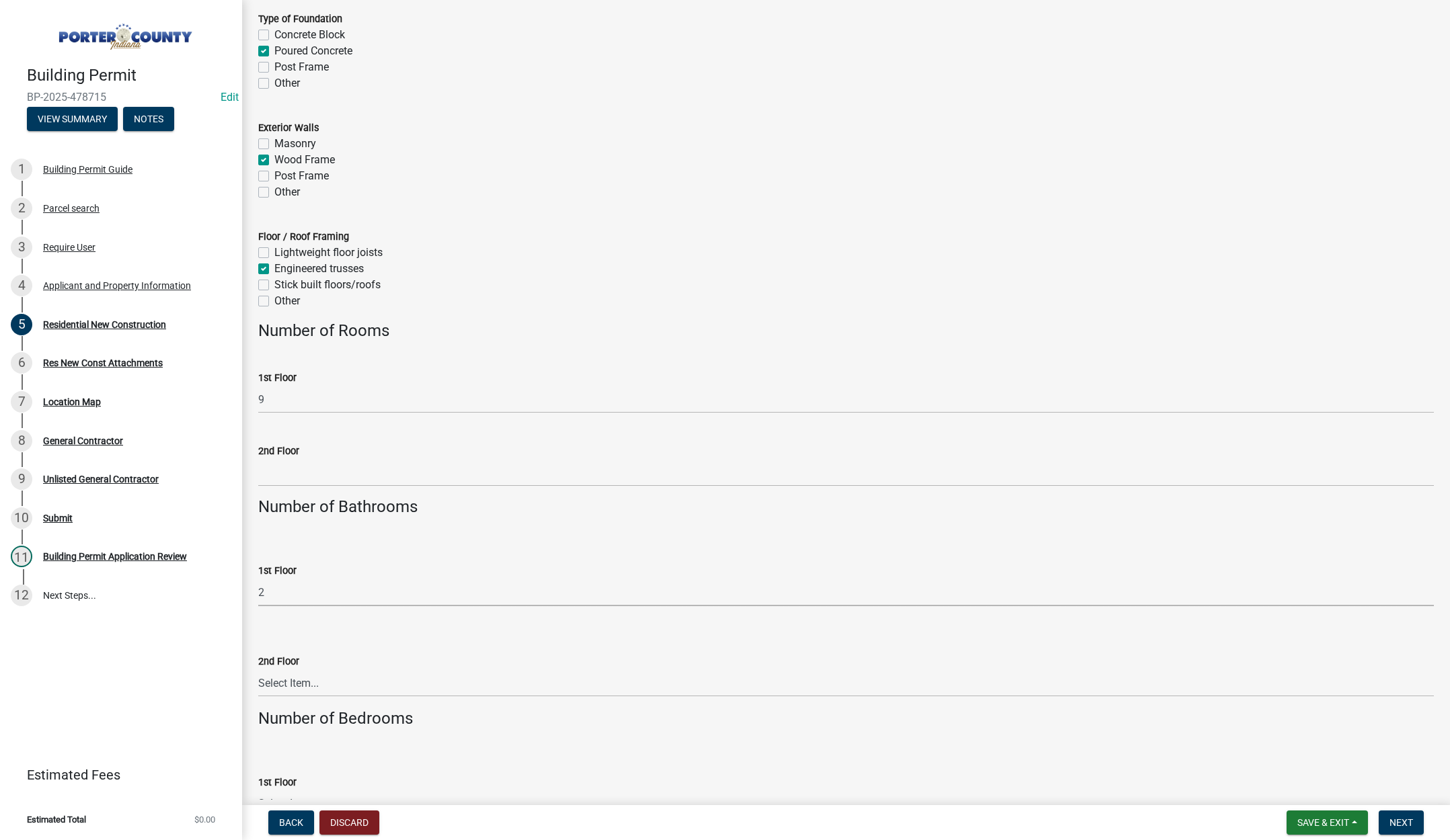
click at [258, 579] on select "Select Item... 0 .5 1 1.5 2 2.5 3 3.5 4 4.5 5 5.5 6+" at bounding box center [846, 592] width 1175 height 28
select select "61f444c2-0fc1-413e-9948-9a2e89704ff6"
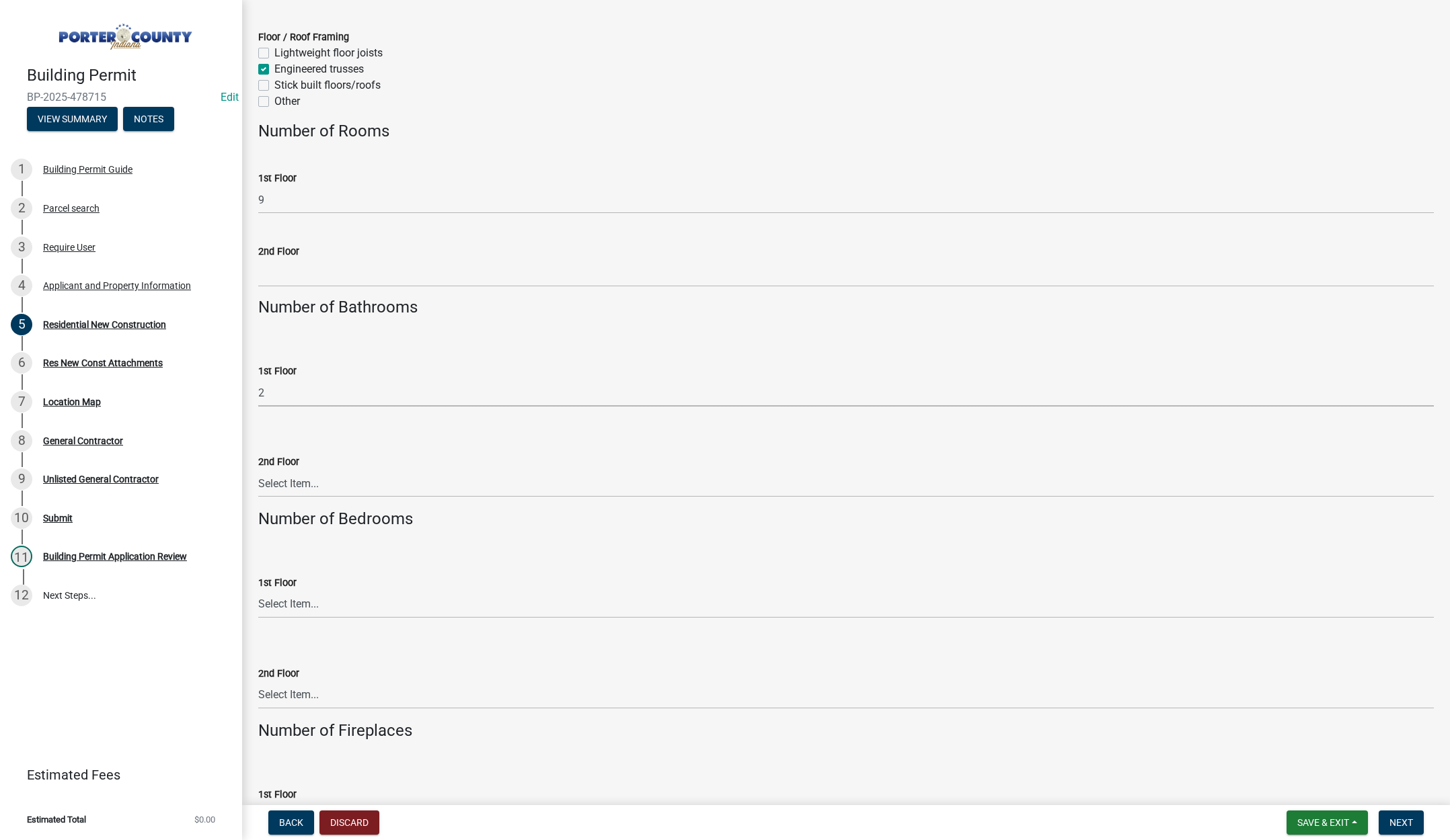
scroll to position [2084, 0]
click at [302, 597] on select "Select Item... 0 1 2 3 4 5 6+" at bounding box center [846, 602] width 1175 height 28
click at [258, 589] on select "Select Item... 0 1 2 3 4 5 6+" at bounding box center [846, 602] width 1175 height 28
select select "bc1034c9-9a5f-4372-bced-1af0bc4c05e7"
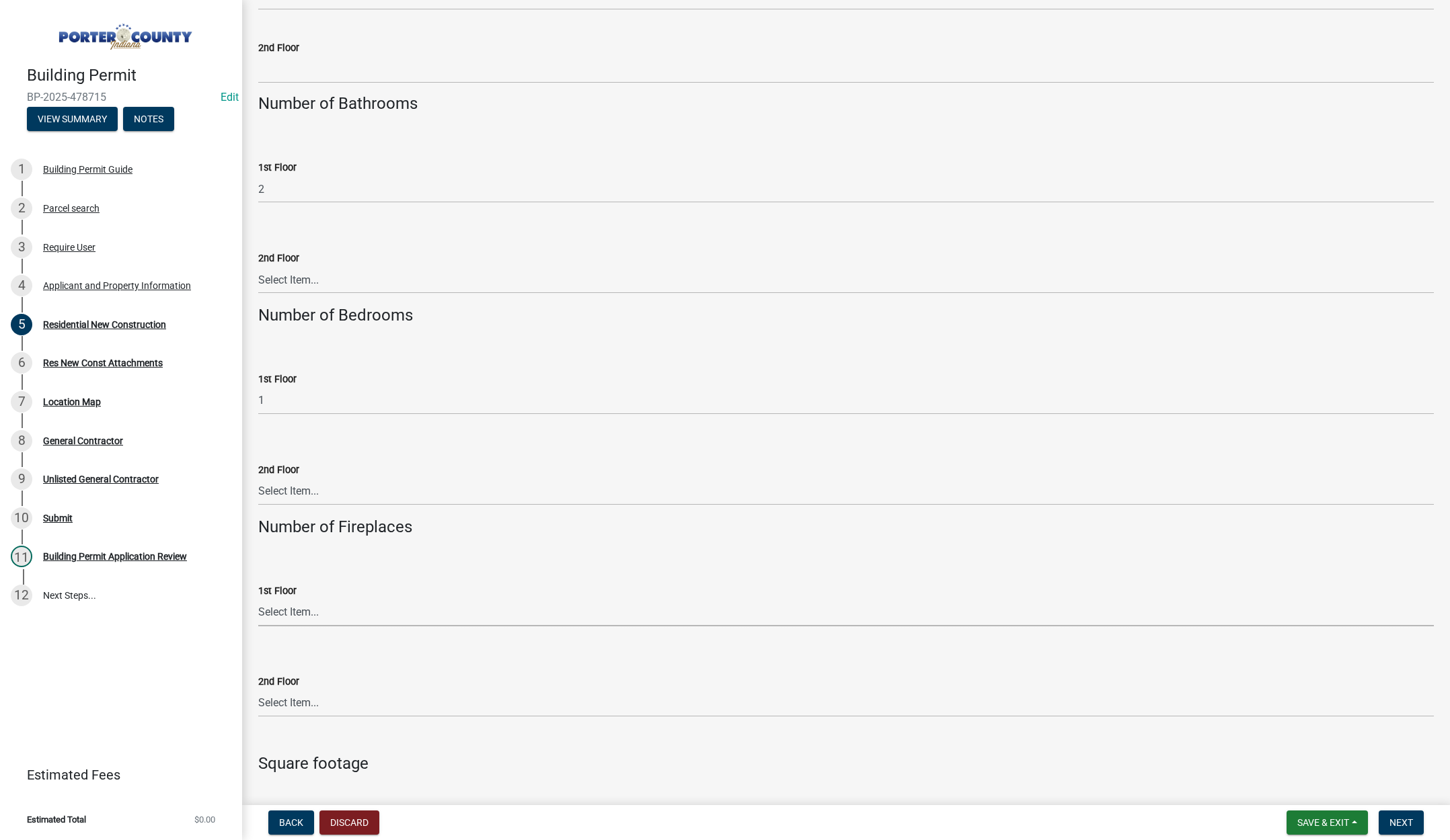
click at [287, 619] on select "Select Item... 0 1 2 3 4 5 6+" at bounding box center [846, 612] width 1175 height 28
click at [258, 599] on select "Select Item... 0 1 2 3 4 5 6+" at bounding box center [846, 612] width 1175 height 28
select select "a7554658-1ff0-4ba4-86bb-30b1109b1a56"
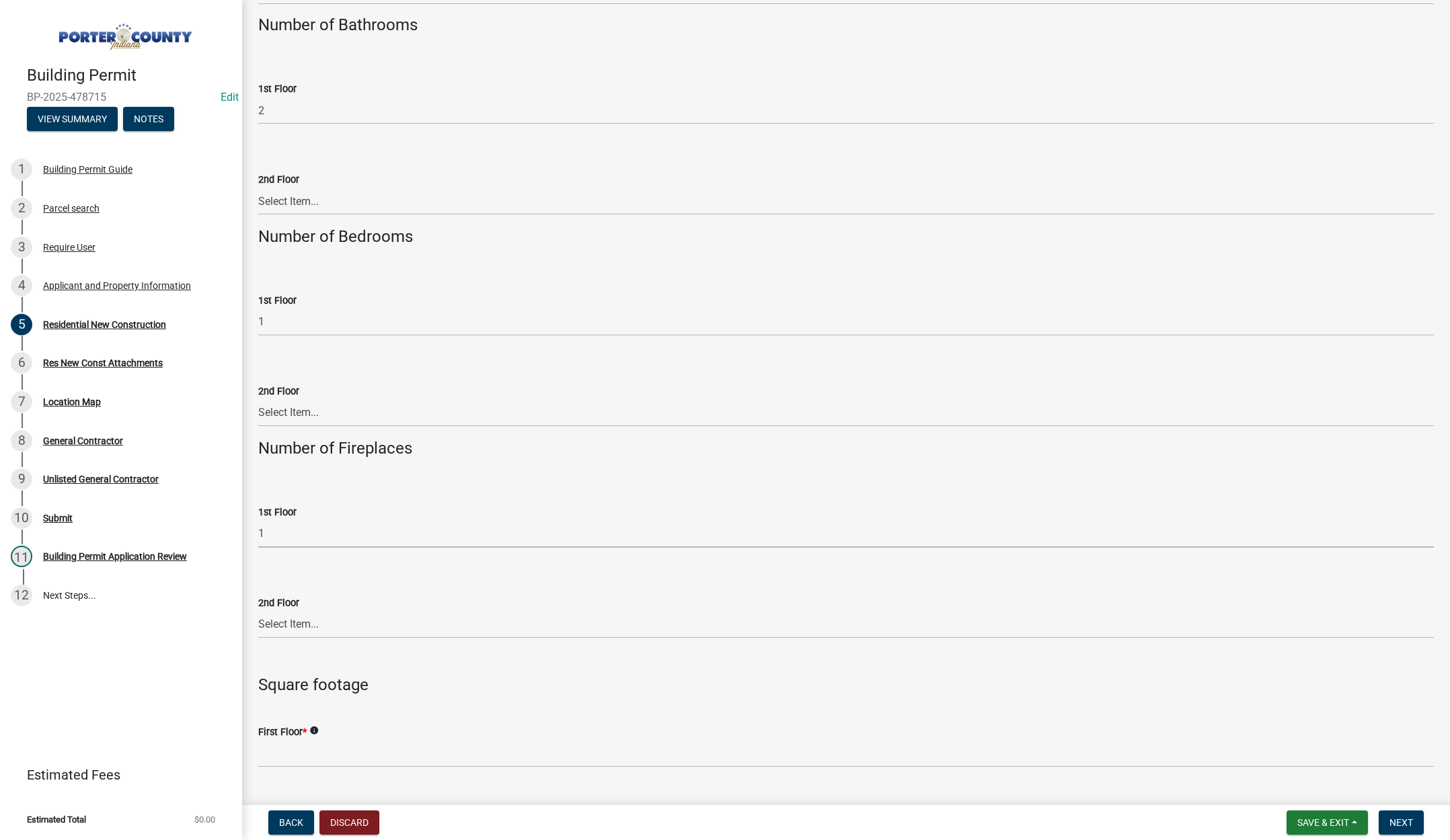
scroll to position [2487, 0]
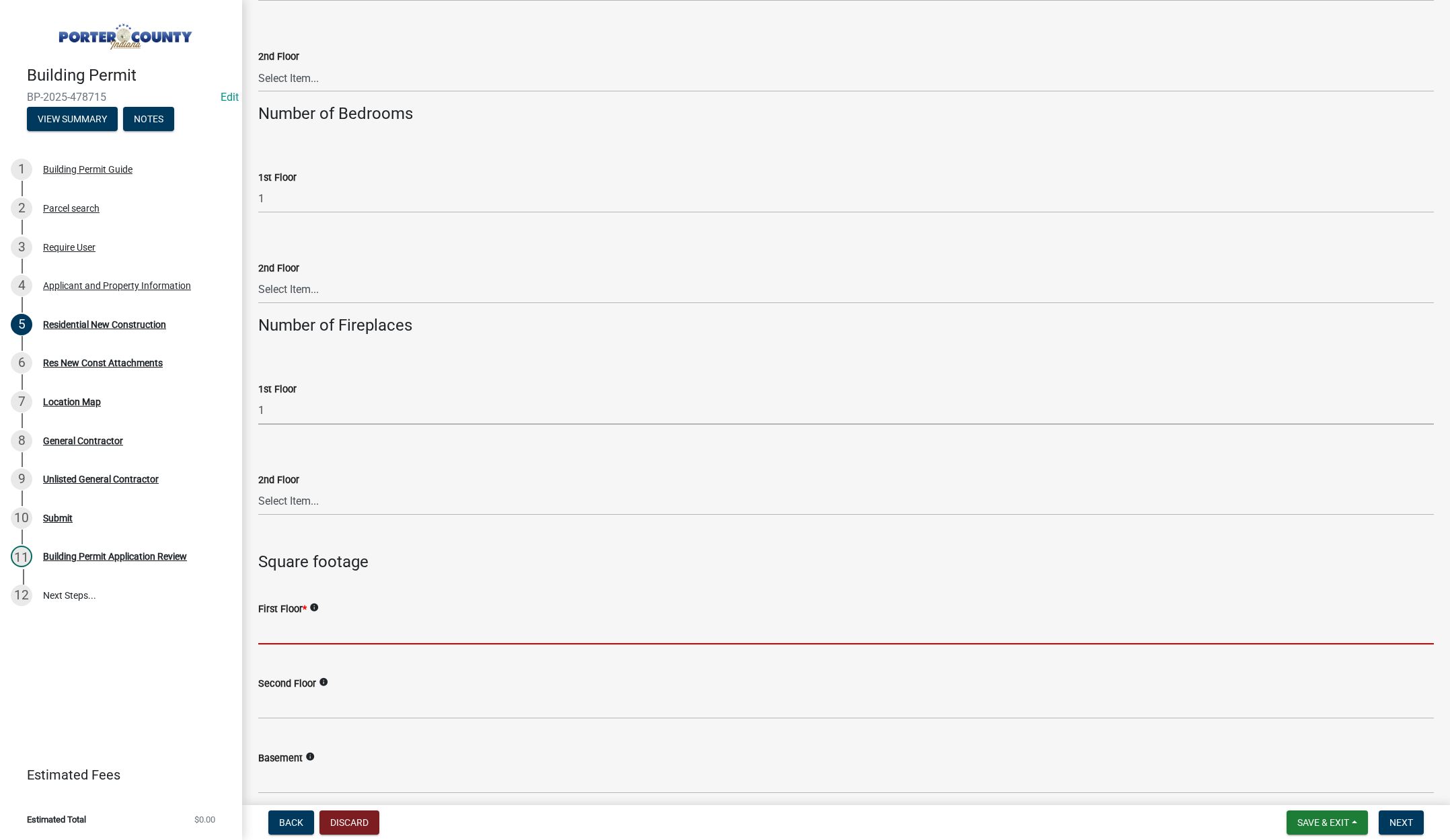
click at [319, 641] on input "text" at bounding box center [846, 630] width 1175 height 28
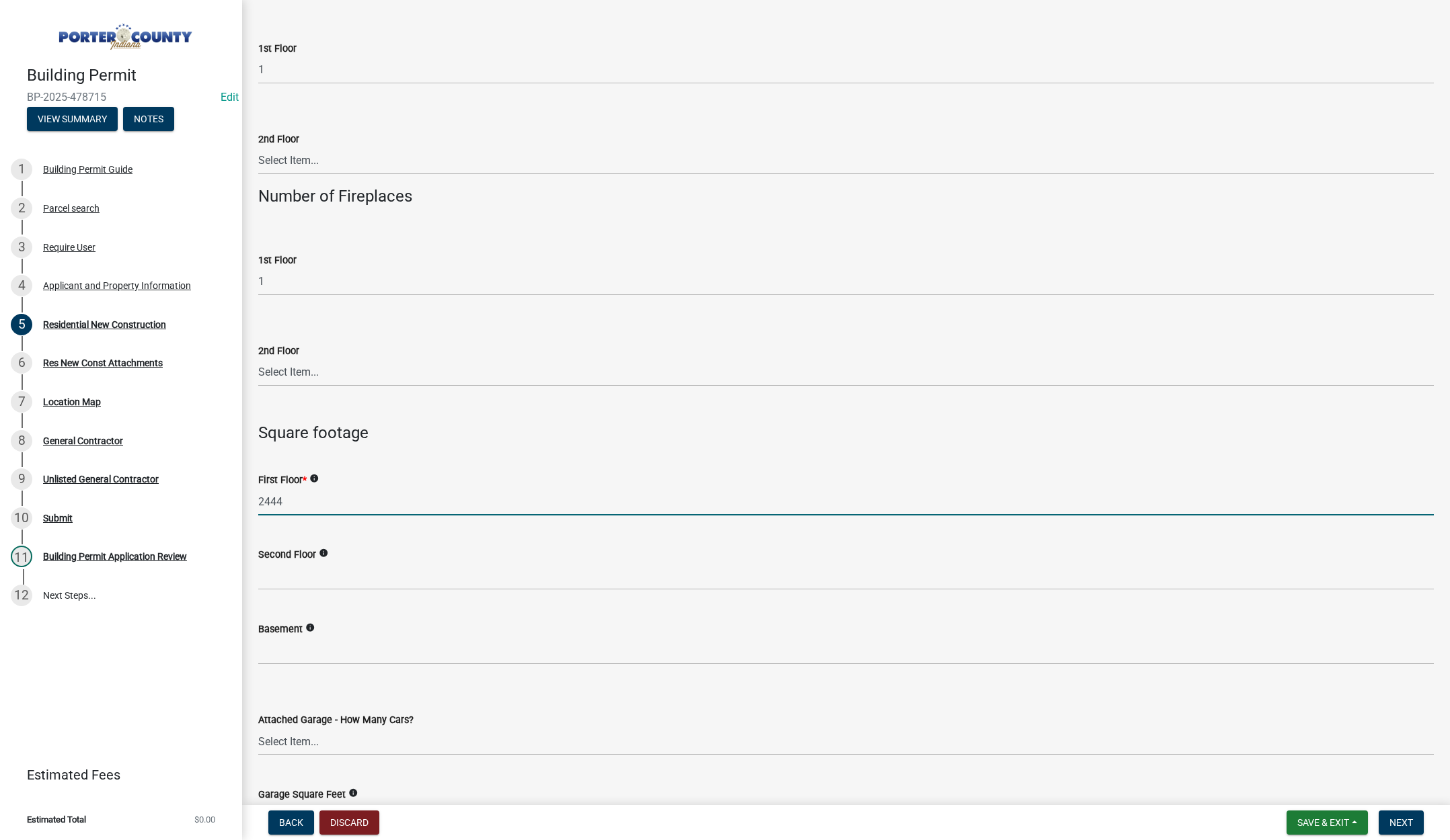
scroll to position [2622, 0]
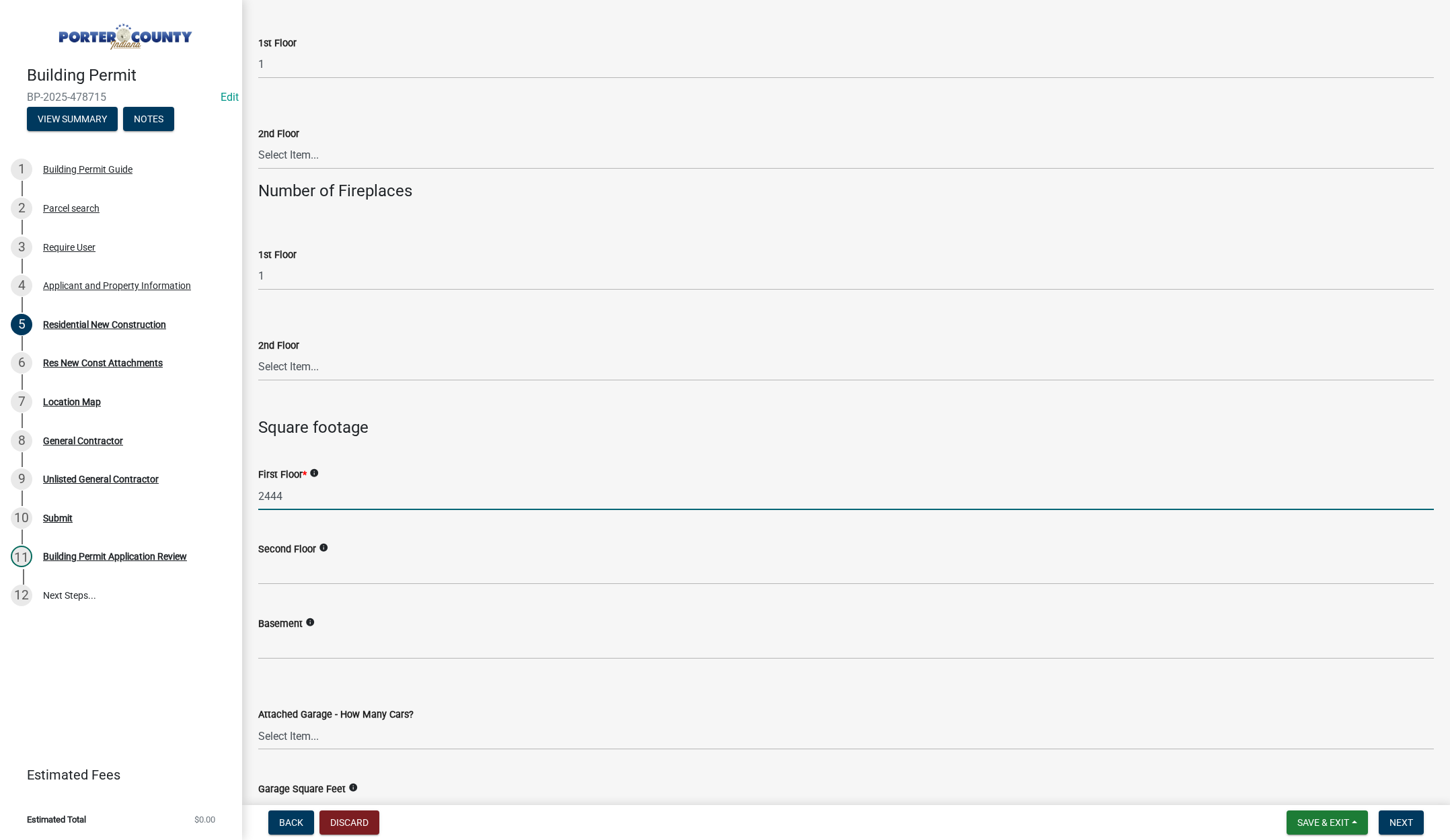
type input "2444"
click at [328, 649] on input "text" at bounding box center [846, 645] width 1175 height 28
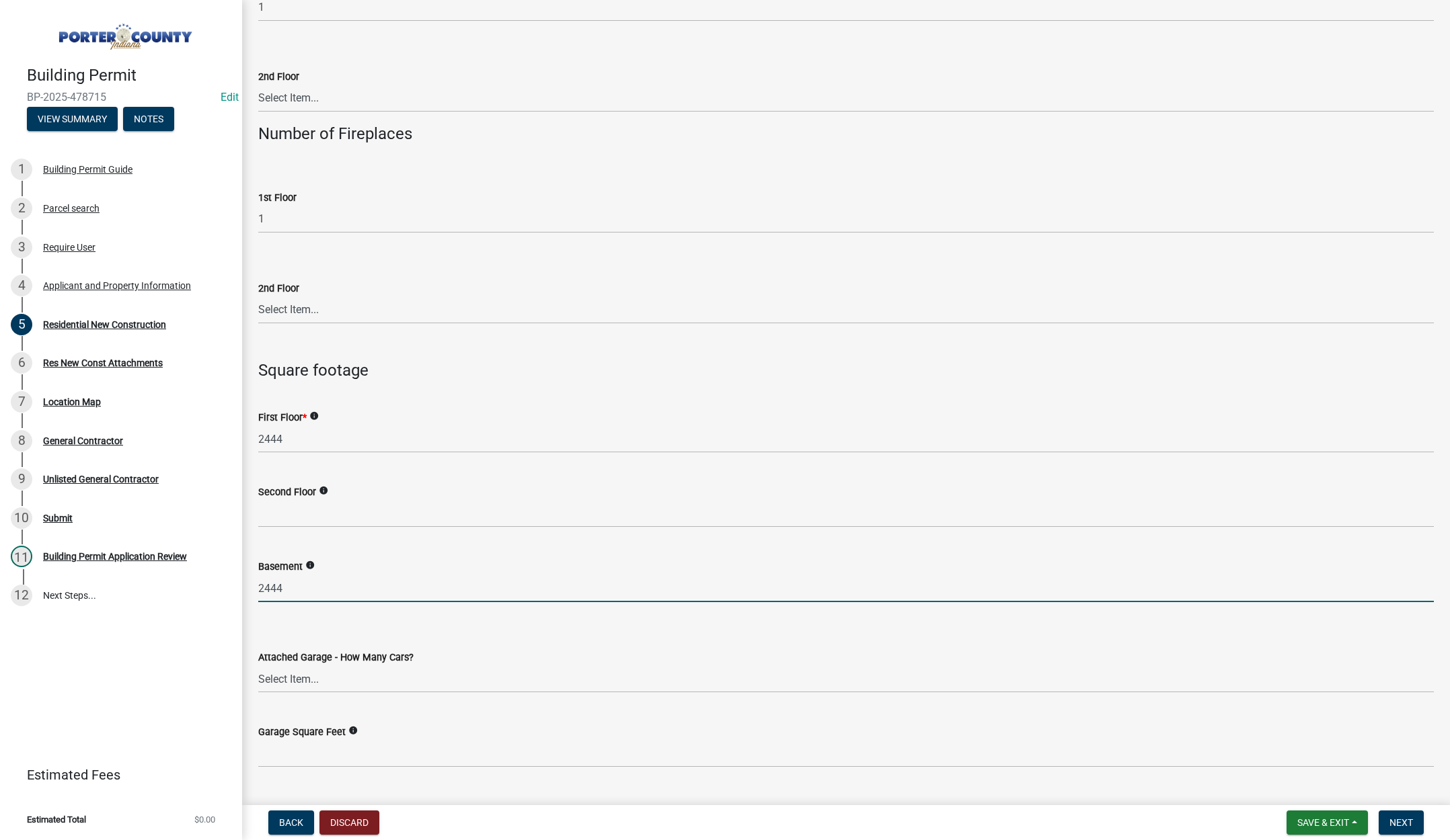
scroll to position [2756, 0]
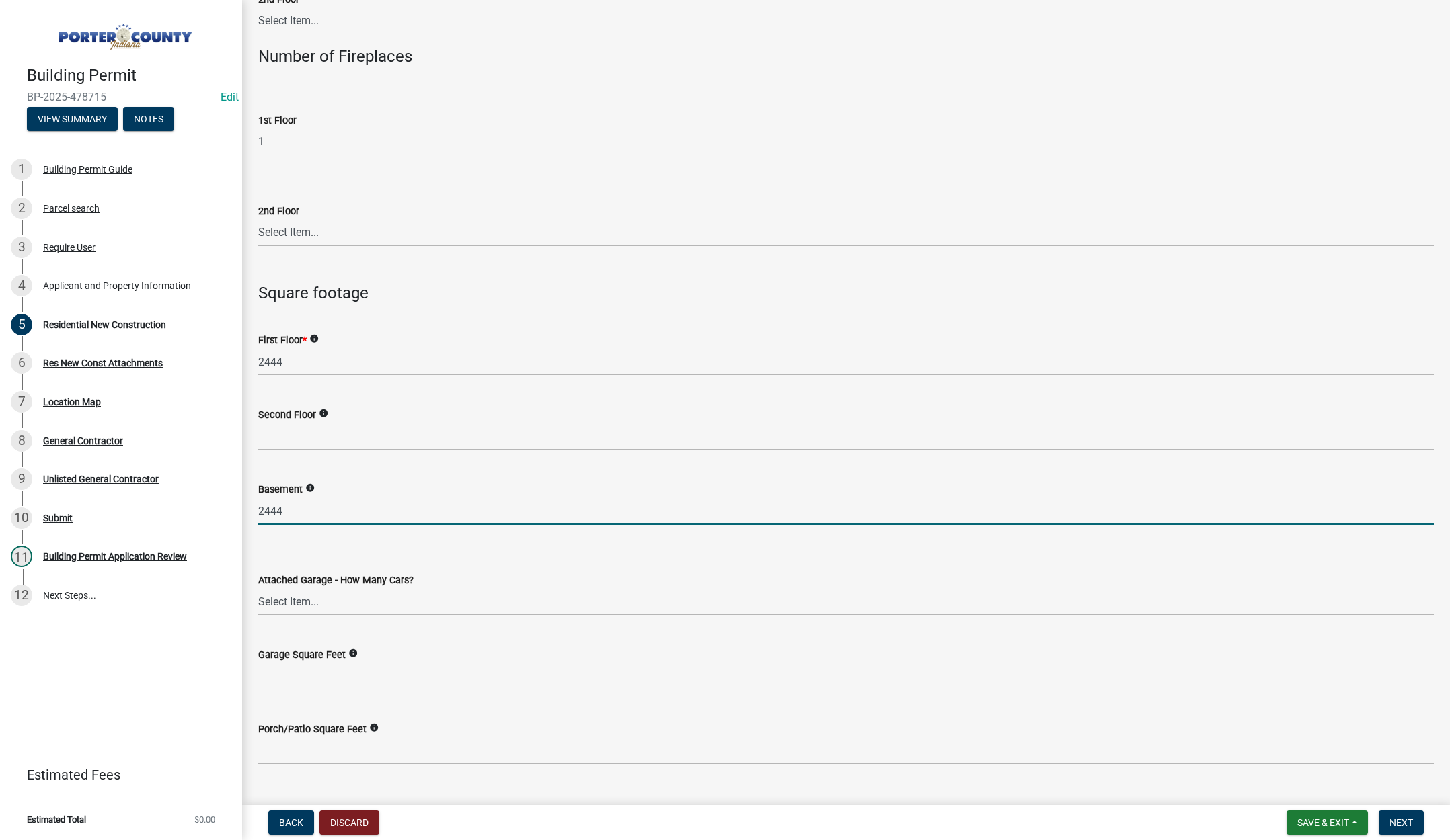
type input "2444"
click at [307, 598] on select "Select Item... N/A 1 2 3 4 5 6+" at bounding box center [846, 601] width 1175 height 28
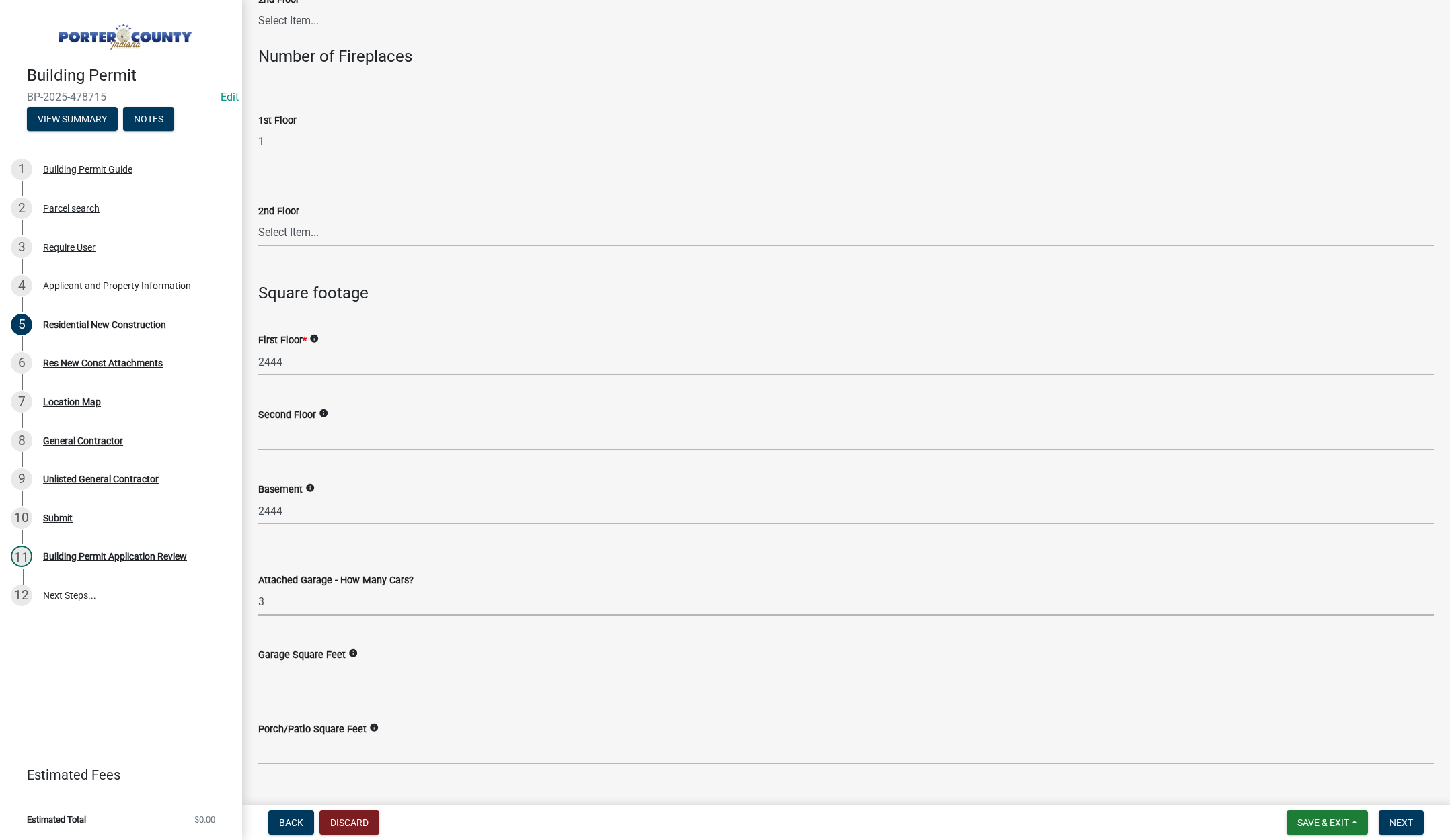
click at [258, 588] on select "Select Item... N/A 1 2 3 4 5 6+" at bounding box center [846, 601] width 1175 height 28
select select "7427f001-d34c-4c58-bf3c-f60178144653"
click at [293, 677] on input "text" at bounding box center [846, 676] width 1175 height 28
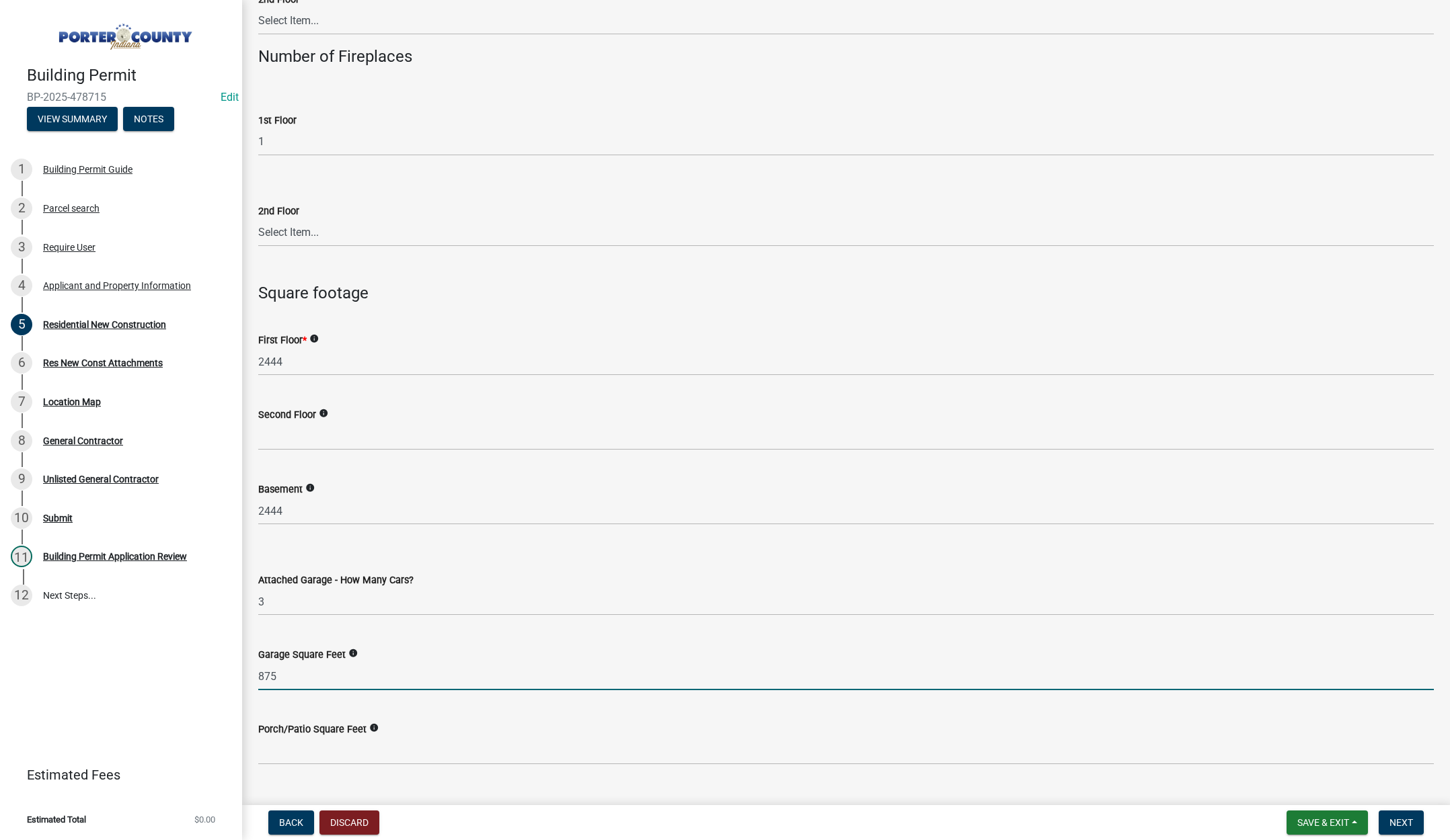
type input "875"
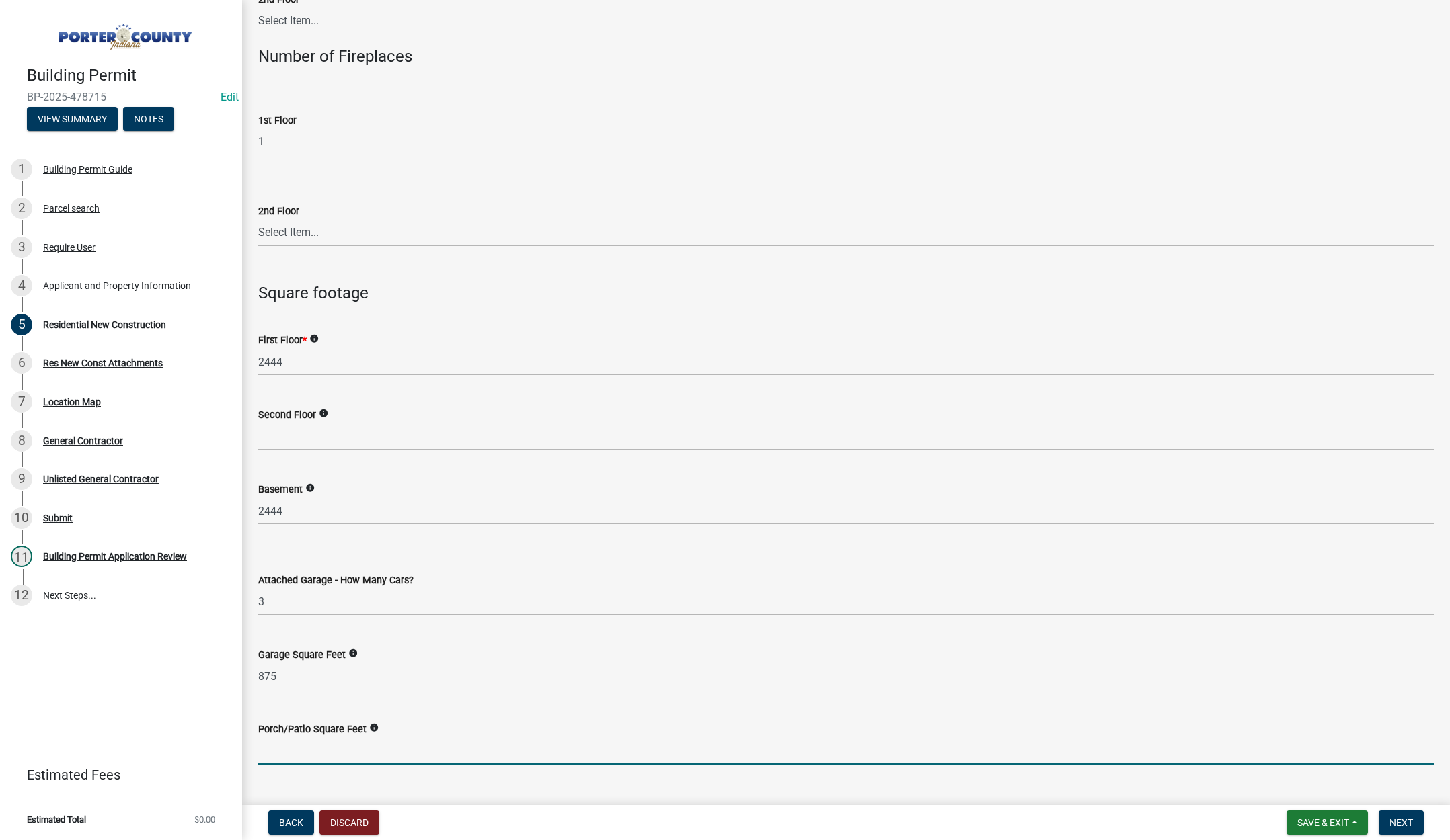
click at [330, 741] on input "text" at bounding box center [846, 751] width 1175 height 28
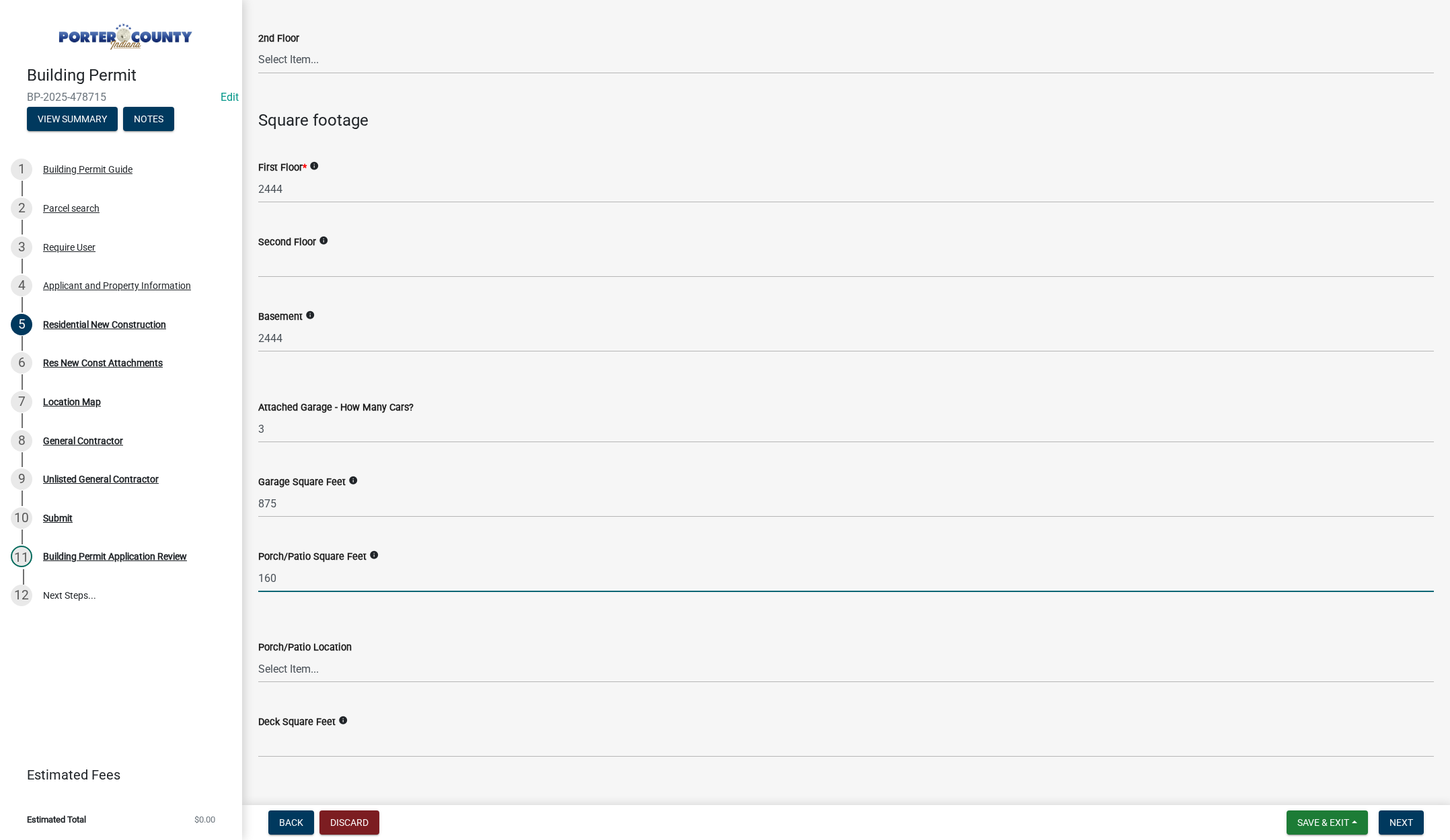
scroll to position [2958, 0]
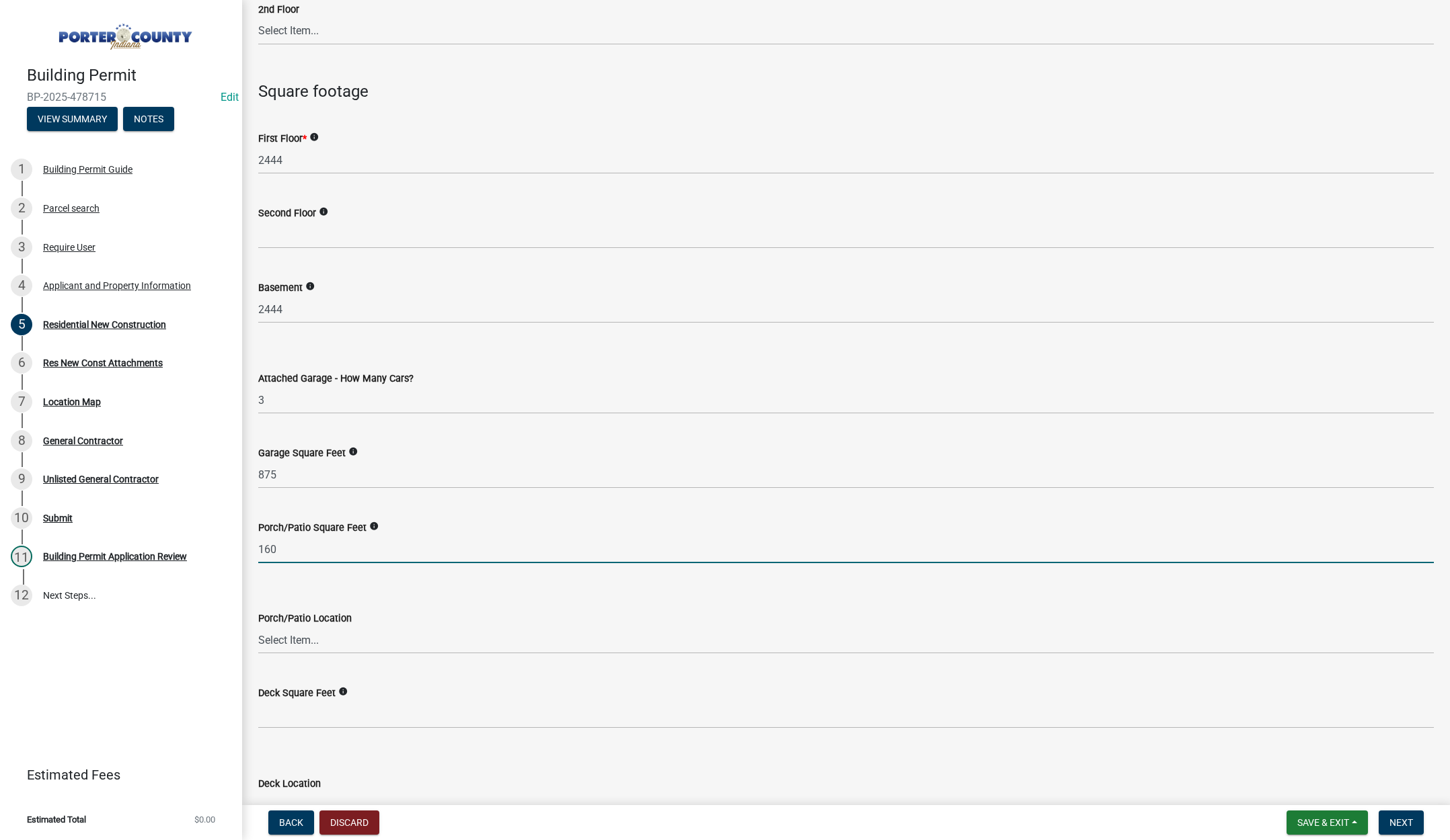
type input "160"
click at [313, 639] on select "Select Item... N/A Front Back" at bounding box center [846, 640] width 1175 height 28
click at [258, 626] on select "Select Item... N/A Front Back" at bounding box center [846, 640] width 1175 height 28
select select "aeb13f5b-f618-4fb0-9457-a1d82e5b0688"
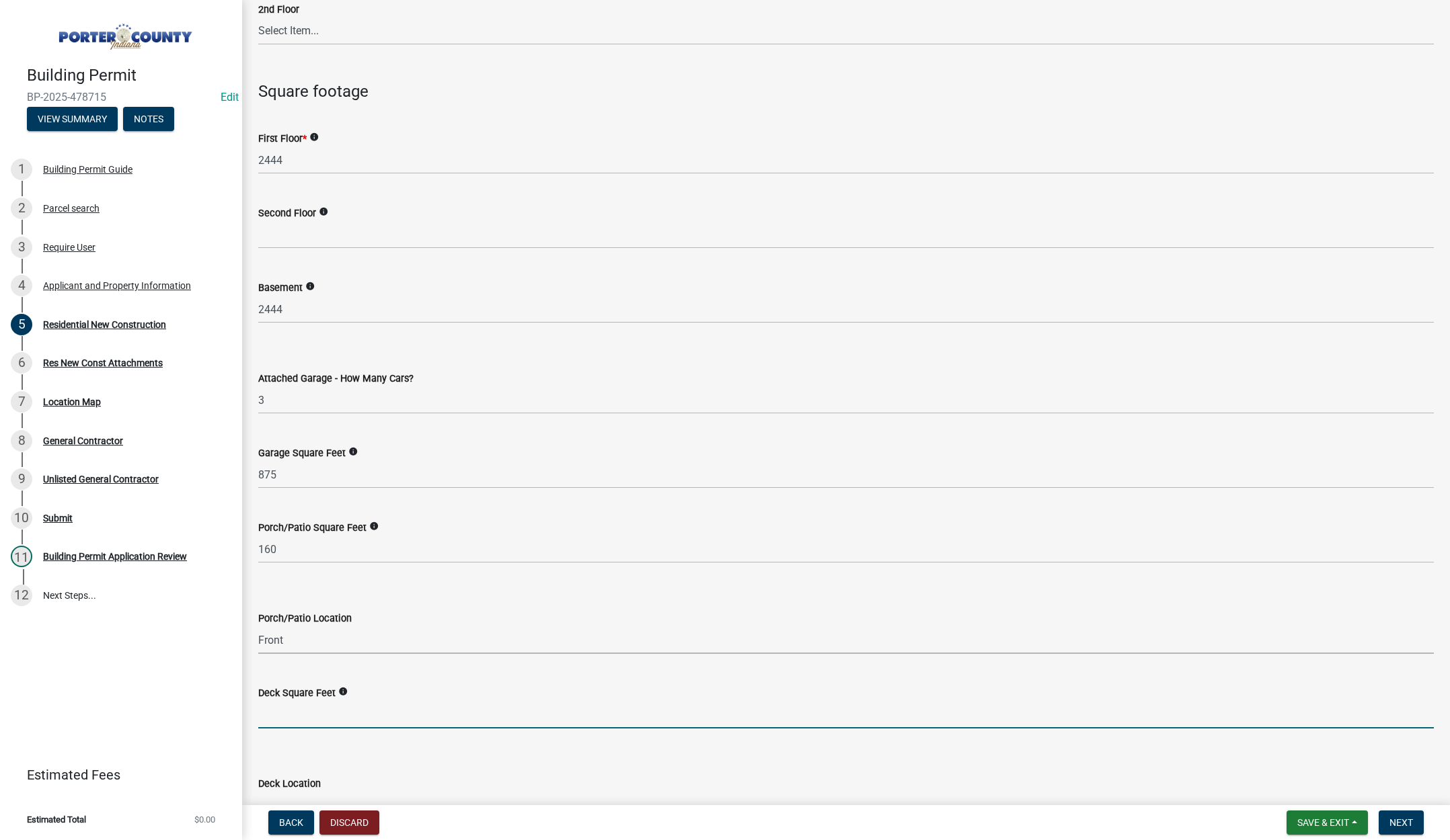
click at [287, 711] on input "text" at bounding box center [846, 714] width 1175 height 28
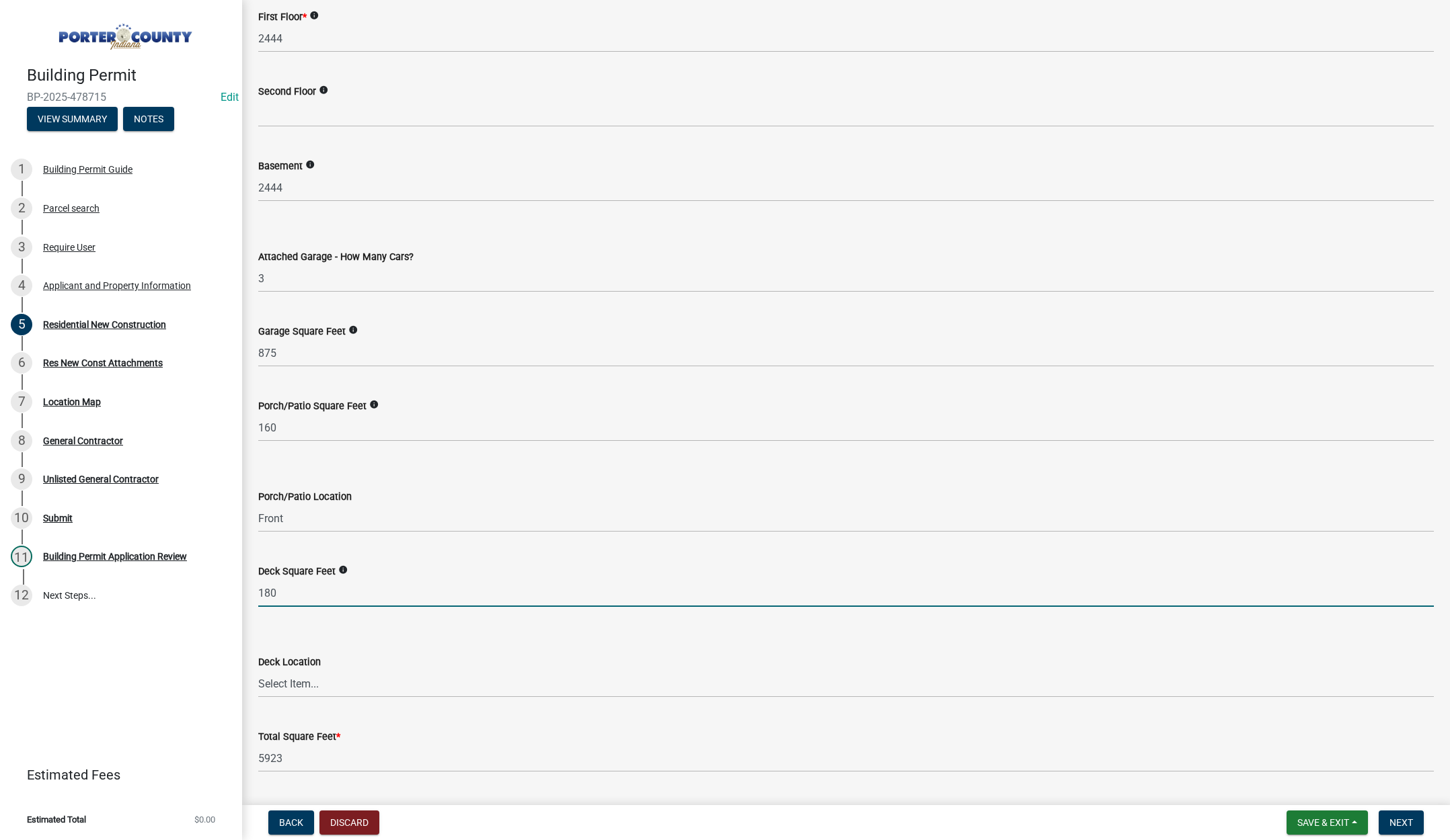
scroll to position [3092, 0]
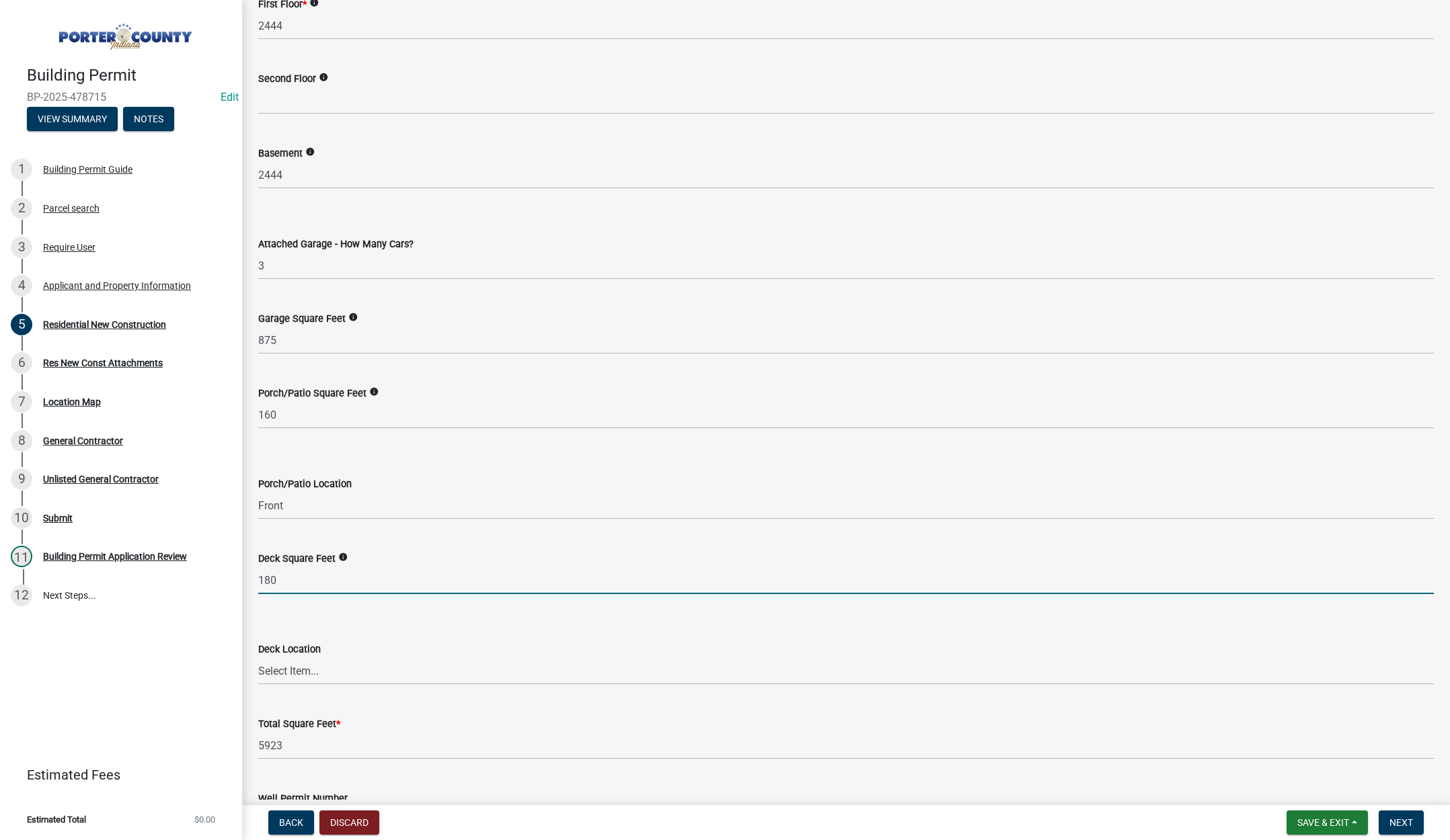
type input "180"
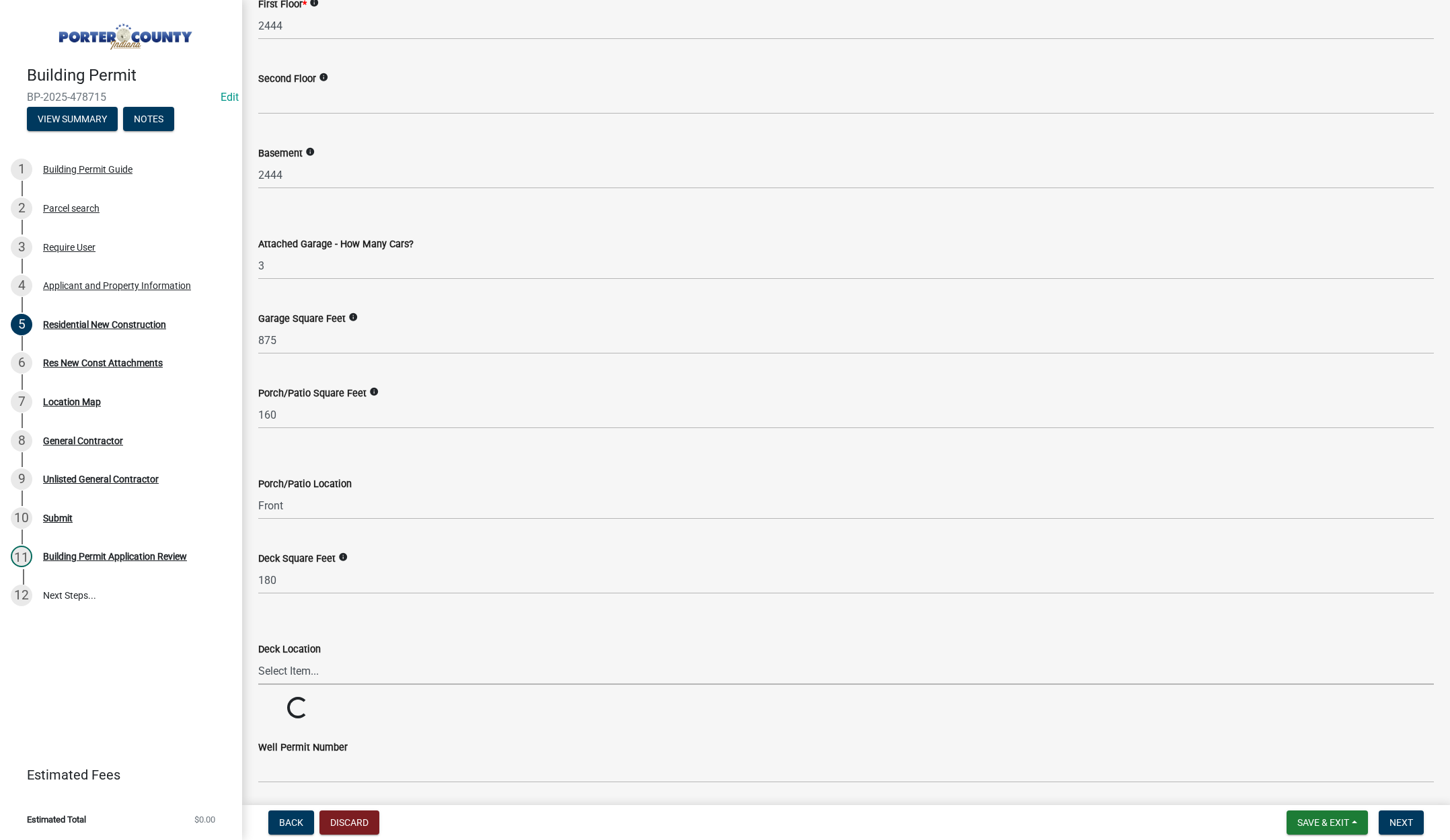
click at [297, 668] on select "Select Item... N/A Front Back" at bounding box center [846, 671] width 1175 height 28
click at [258, 657] on select "Select Item... N/A Front Back" at bounding box center [846, 671] width 1175 height 28
select select "569fc36c-3166-4026-8764-ea78816a78f1"
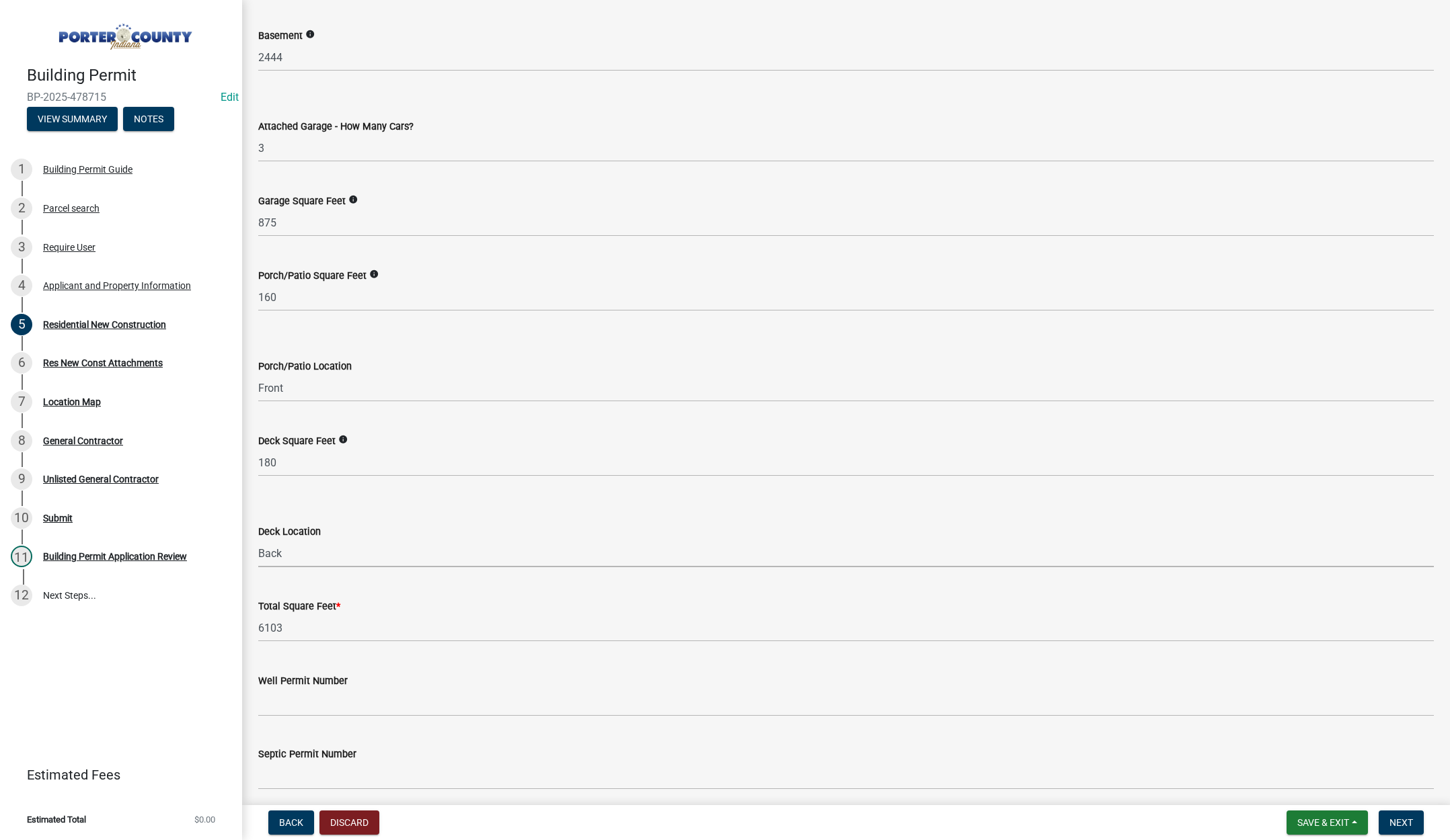
scroll to position [3336, 0]
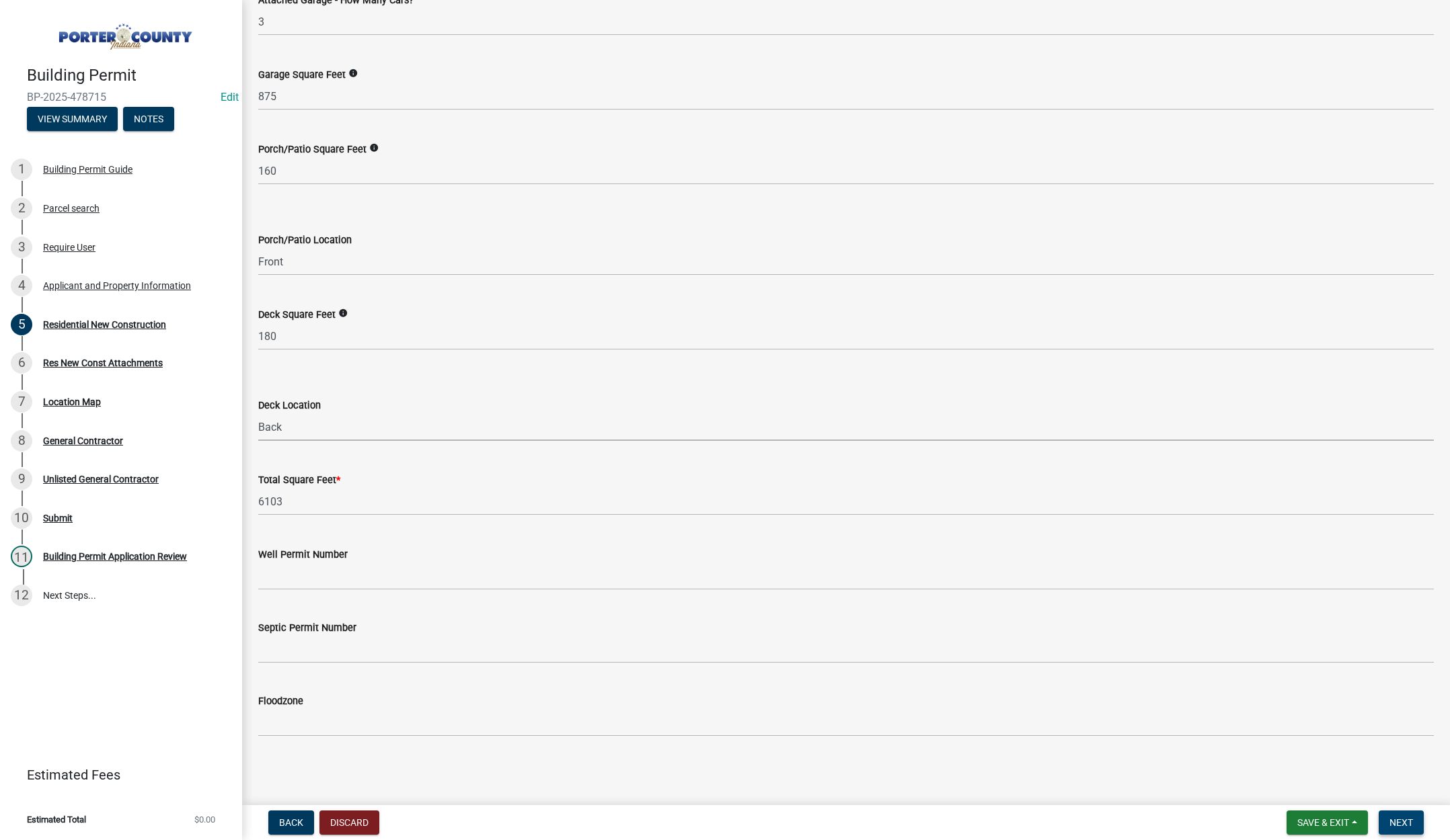
click at [1406, 817] on span "Next" at bounding box center [1401, 822] width 23 height 11
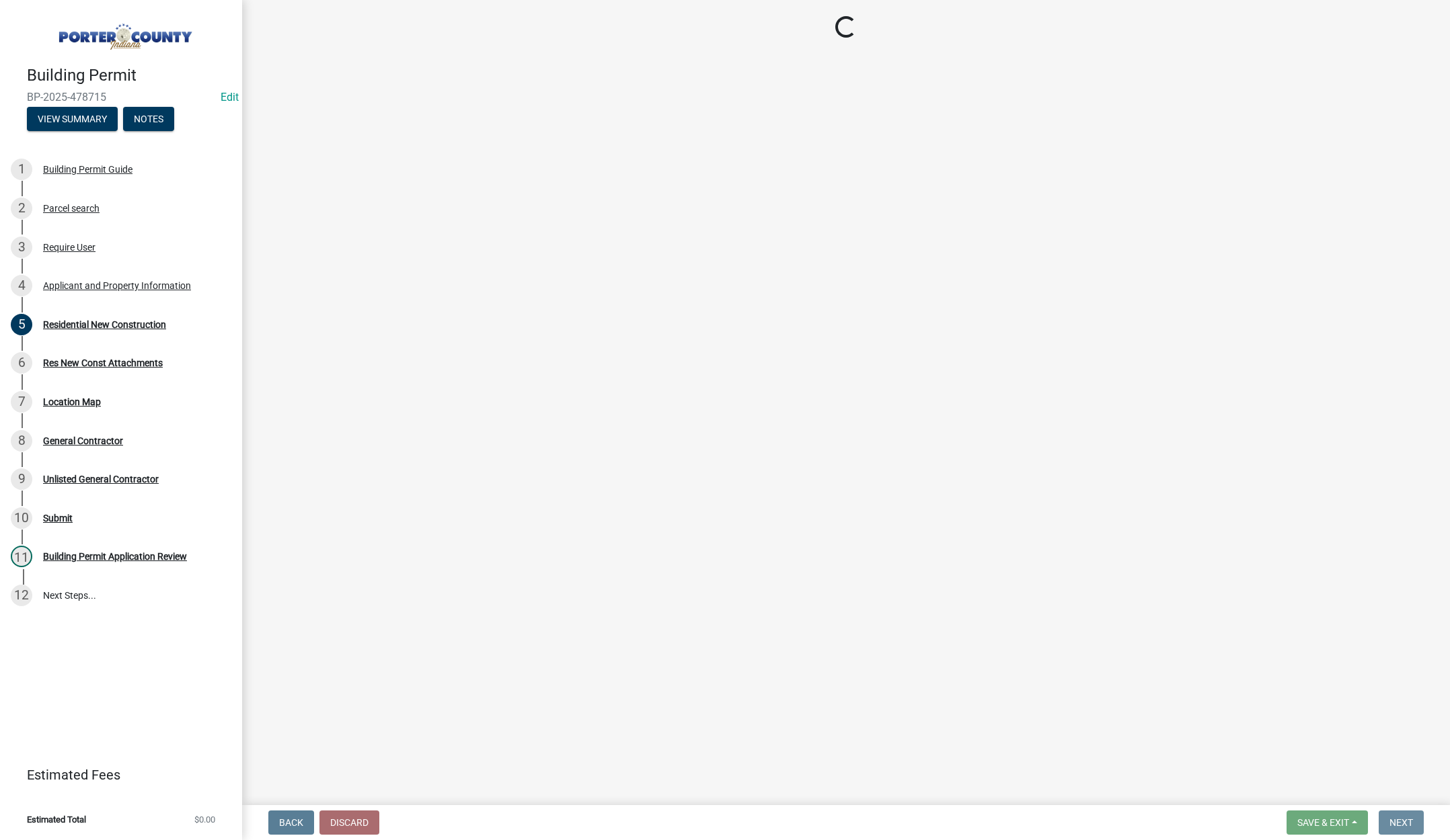
scroll to position [0, 0]
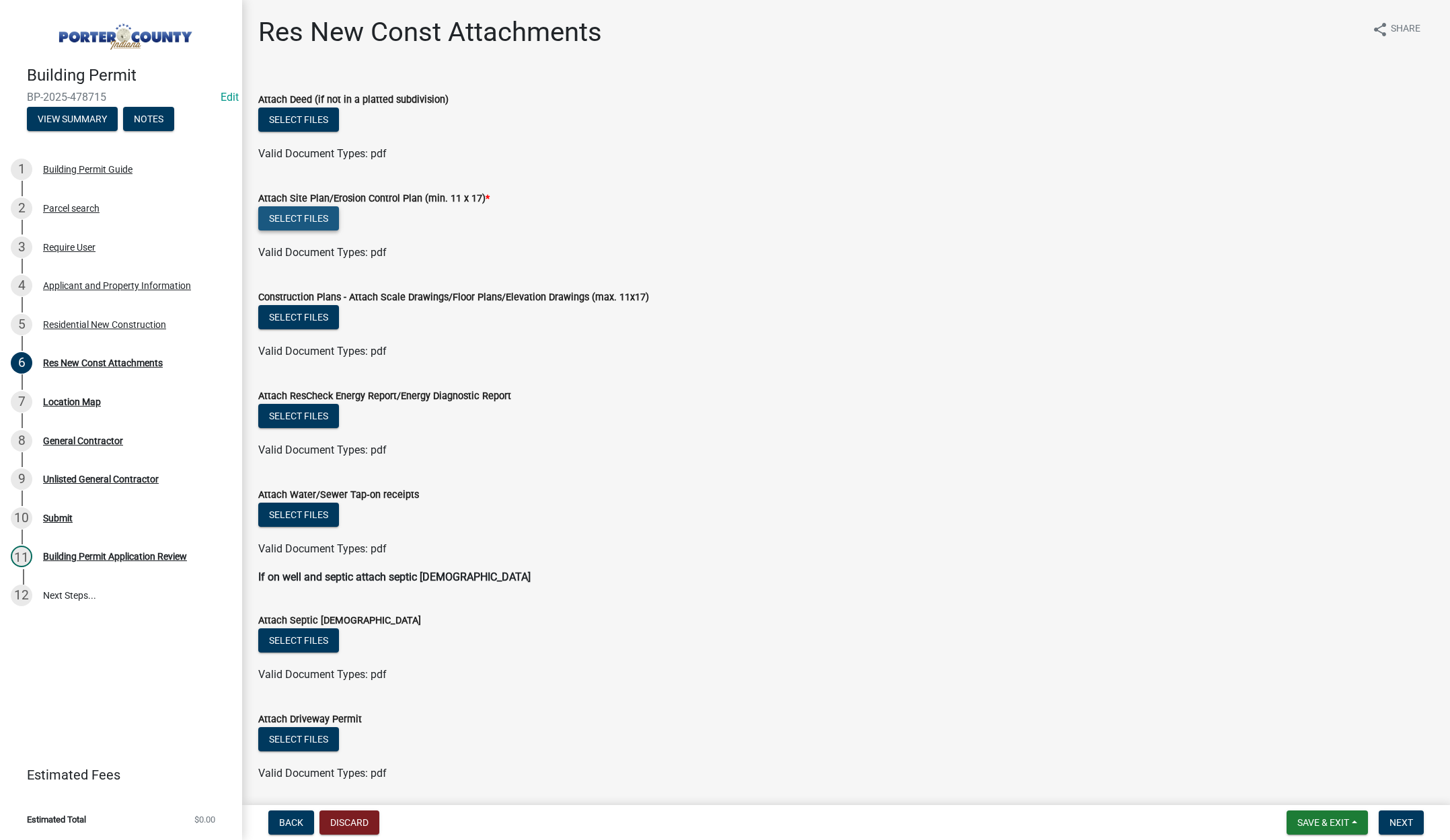
click at [282, 214] on button "Select files" at bounding box center [299, 218] width 81 height 24
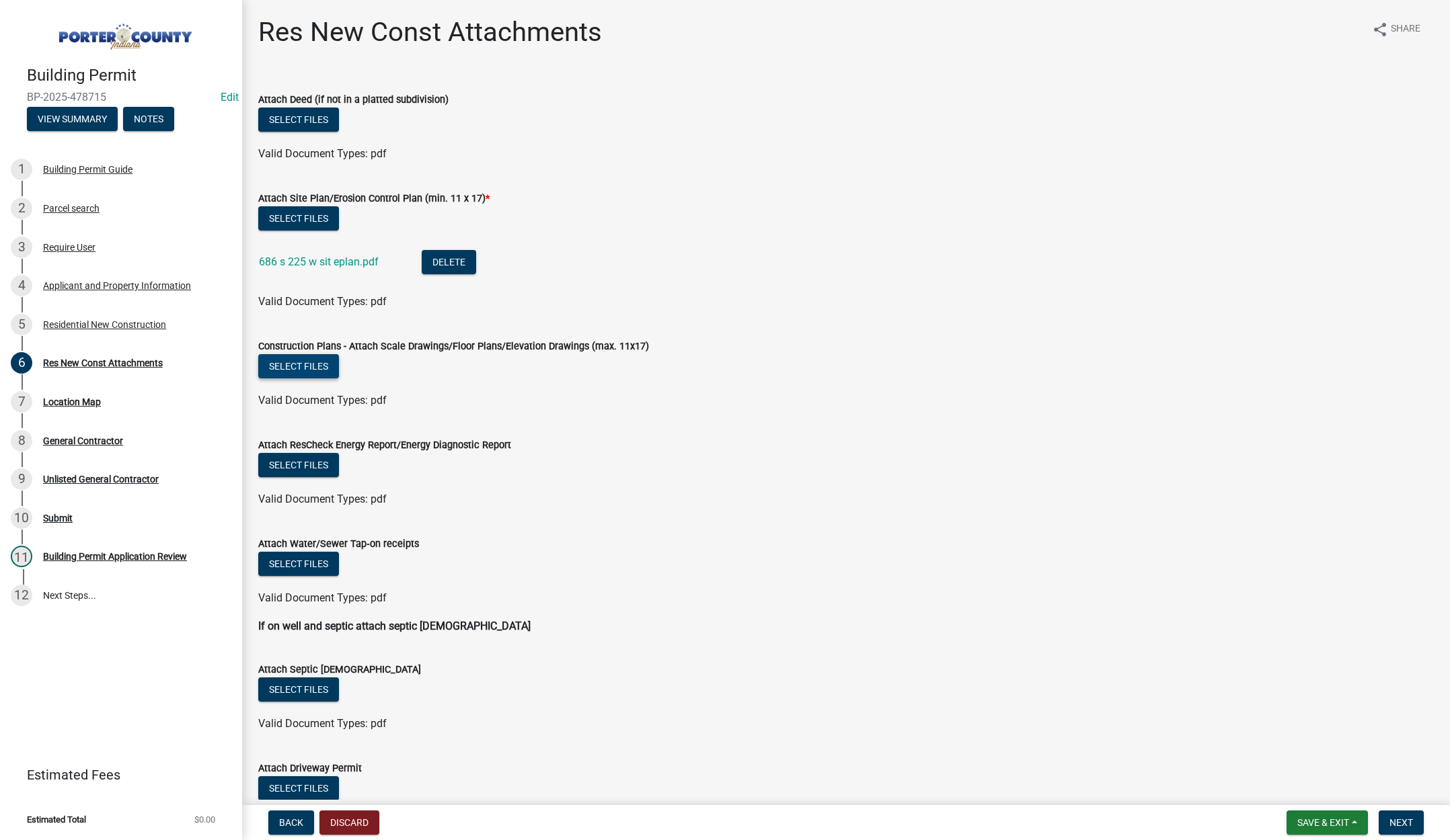
click at [283, 364] on button "Select files" at bounding box center [299, 366] width 81 height 24
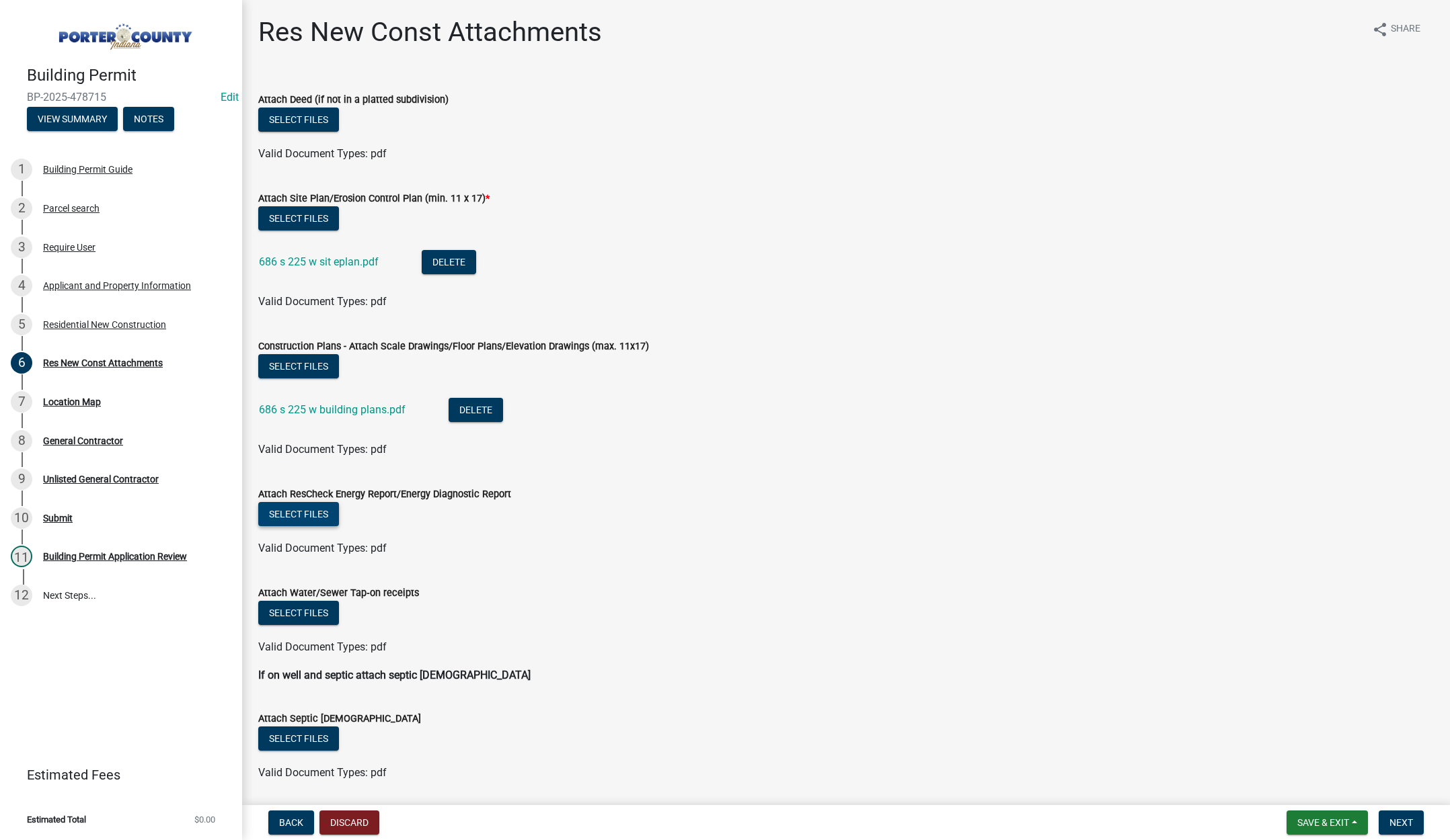
click at [305, 508] on button "Select files" at bounding box center [299, 514] width 81 height 24
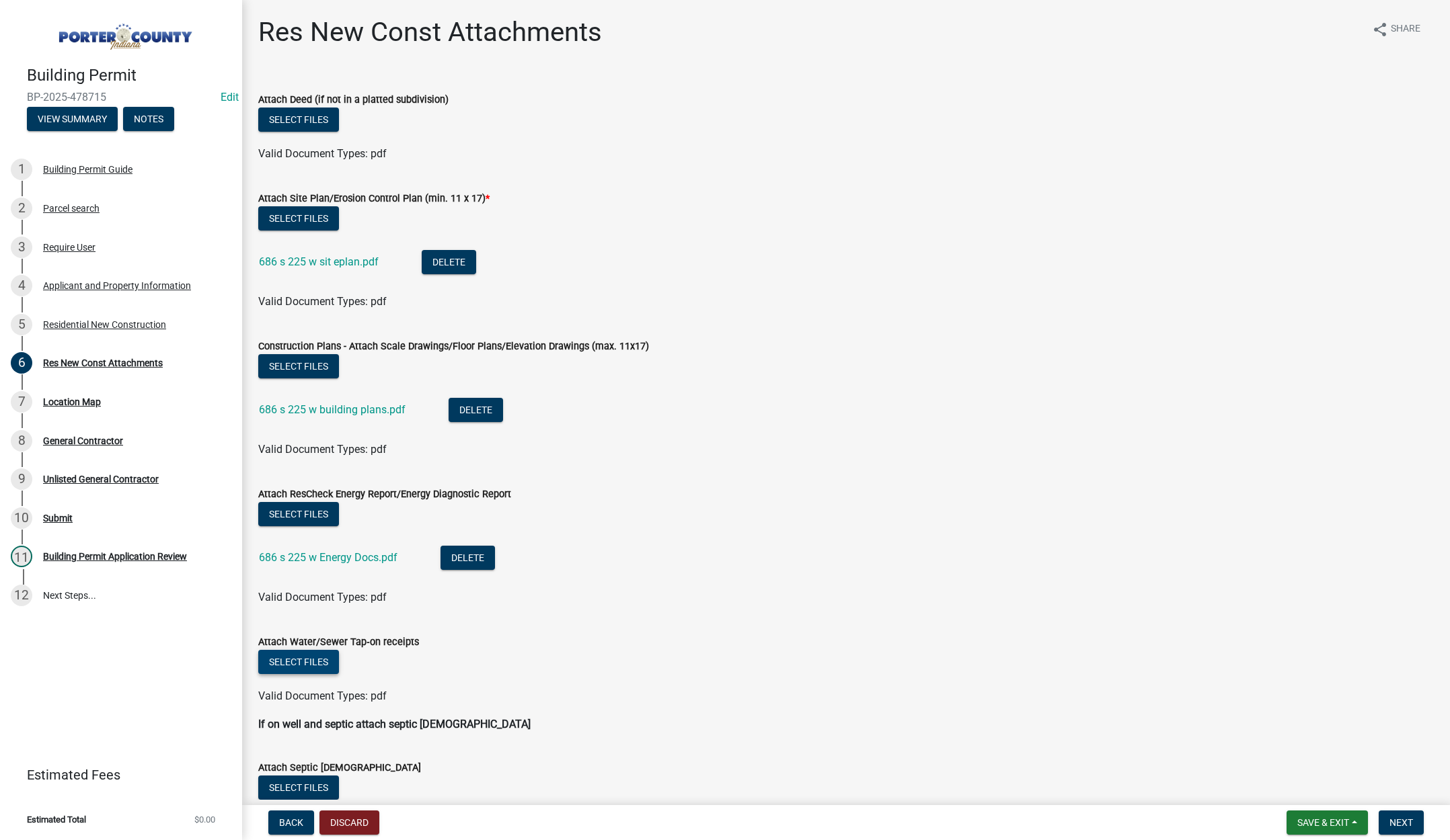
click at [296, 661] on button "Select files" at bounding box center [299, 662] width 81 height 24
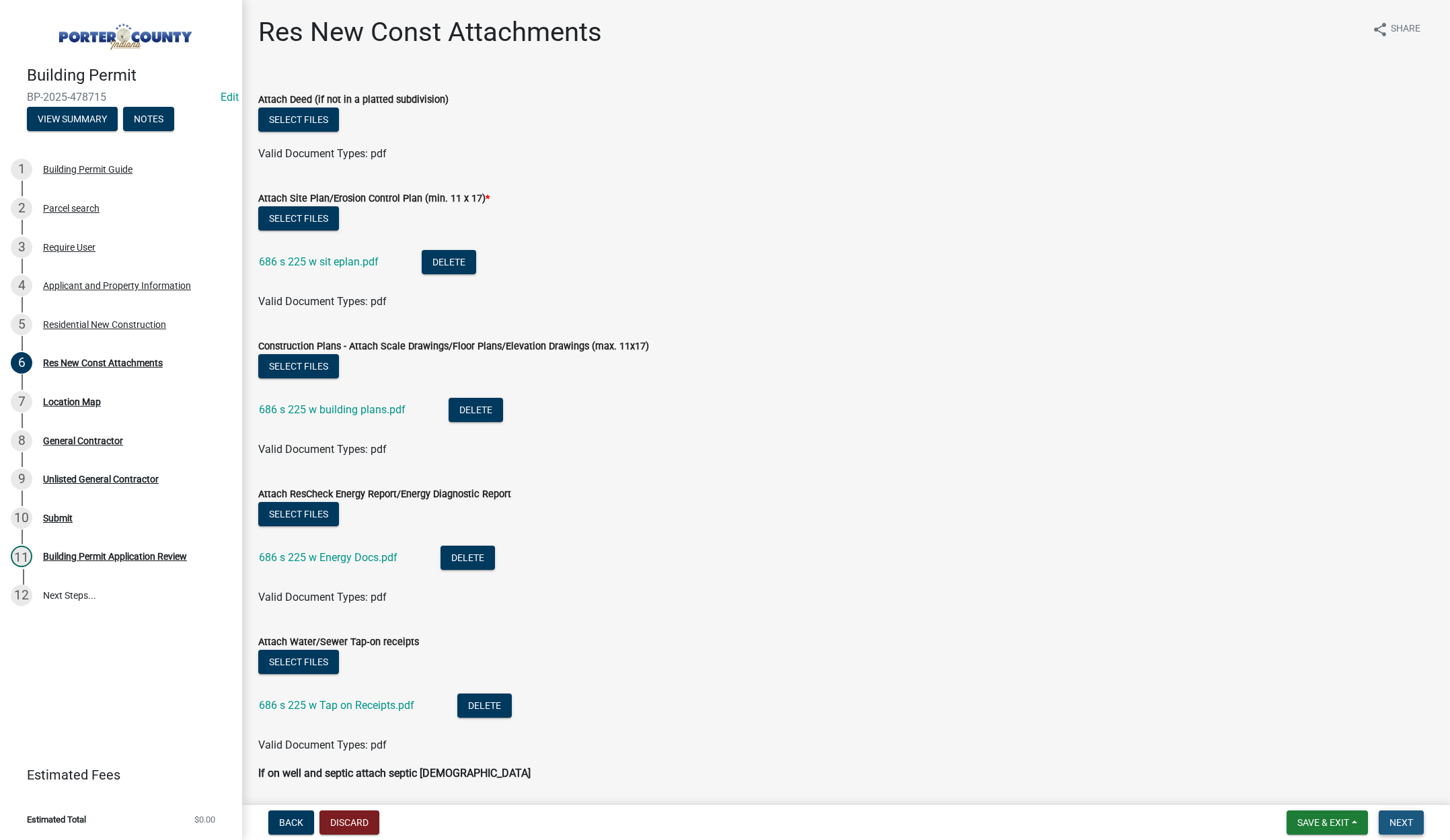
click at [1398, 819] on span "Next" at bounding box center [1401, 822] width 23 height 11
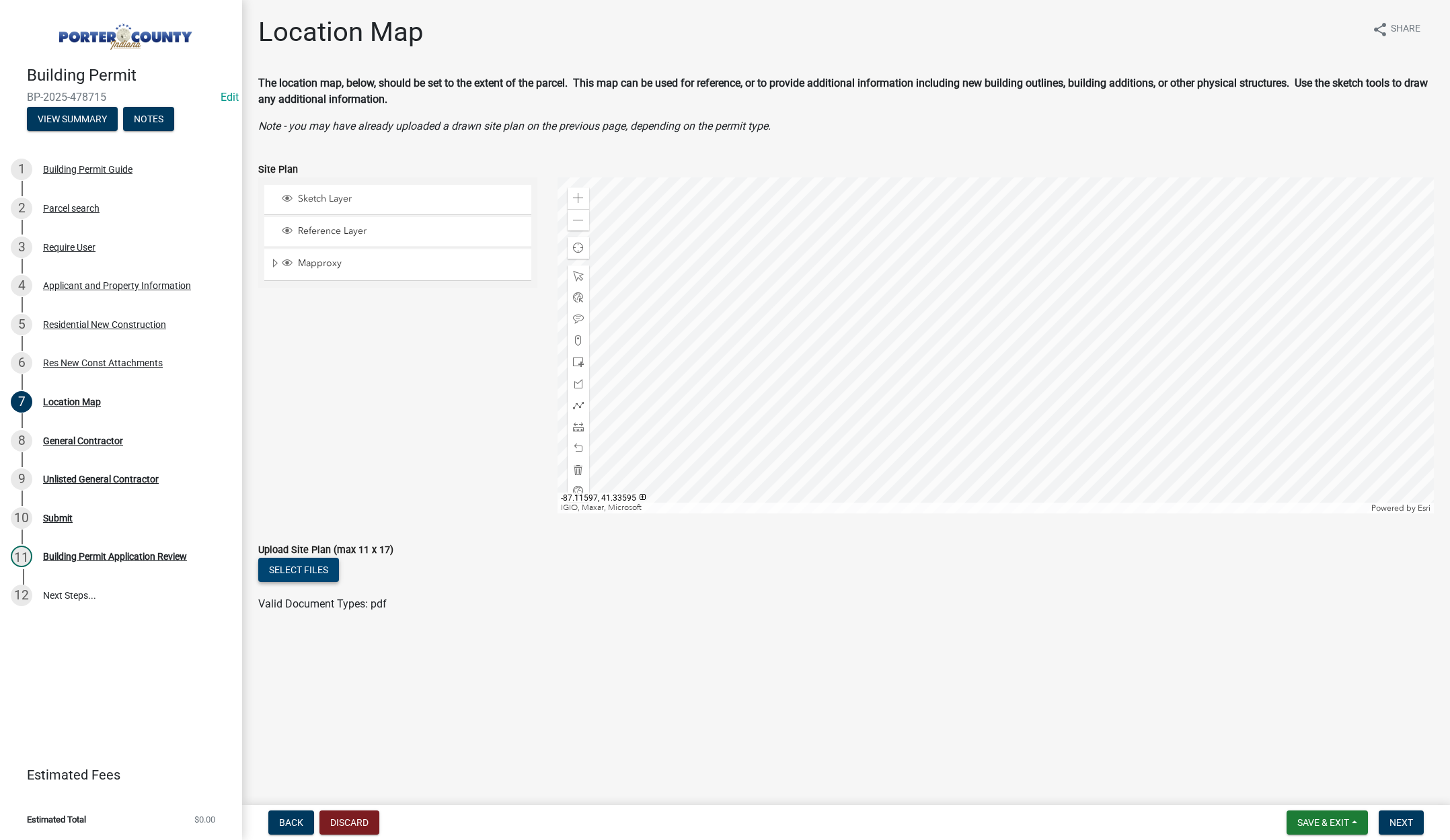
click at [294, 570] on button "Select files" at bounding box center [299, 570] width 81 height 24
click at [1396, 817] on span "Next" at bounding box center [1401, 822] width 23 height 11
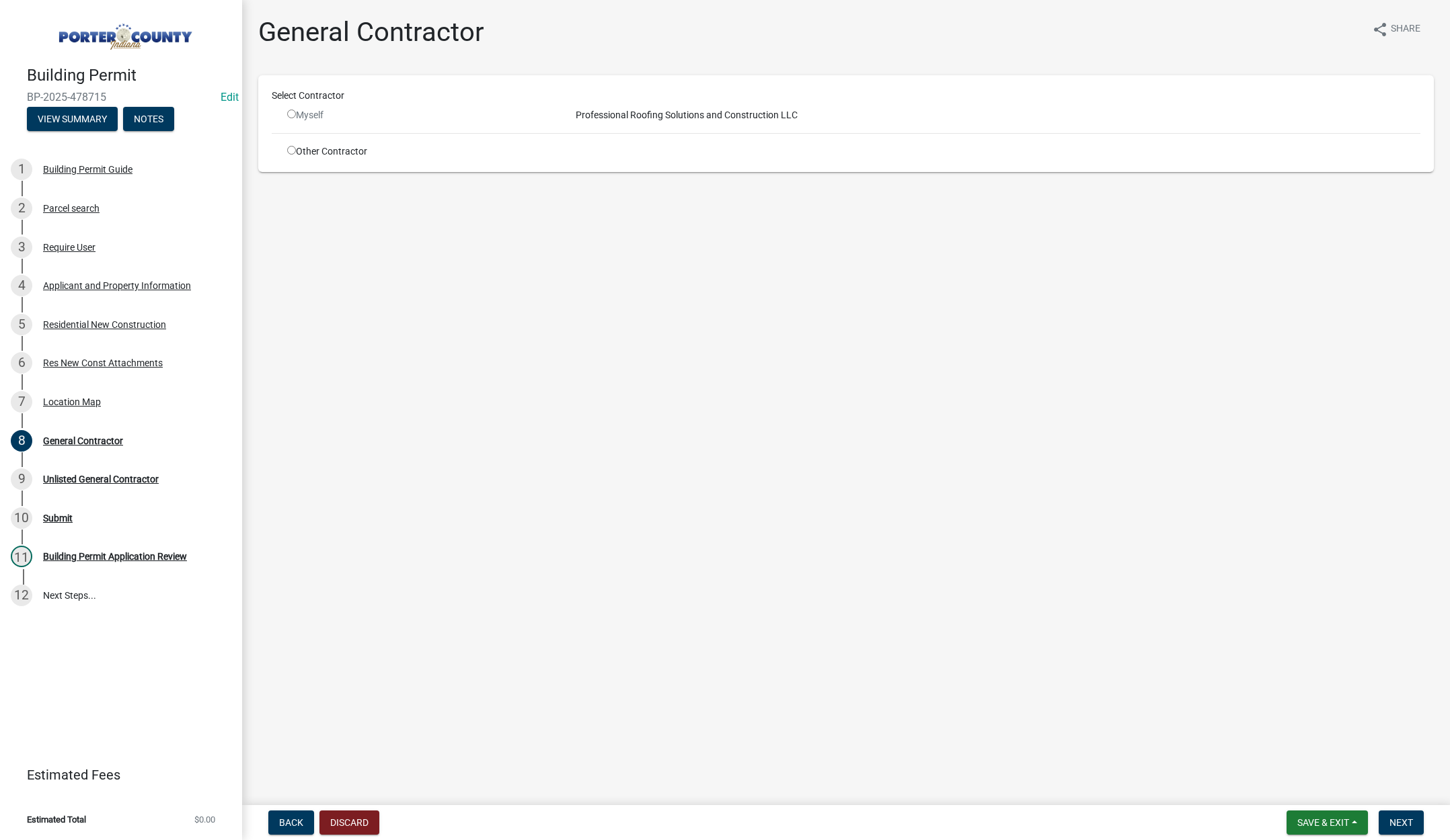
click at [290, 149] on input "radio" at bounding box center [292, 150] width 8 height 8
radio input "true"
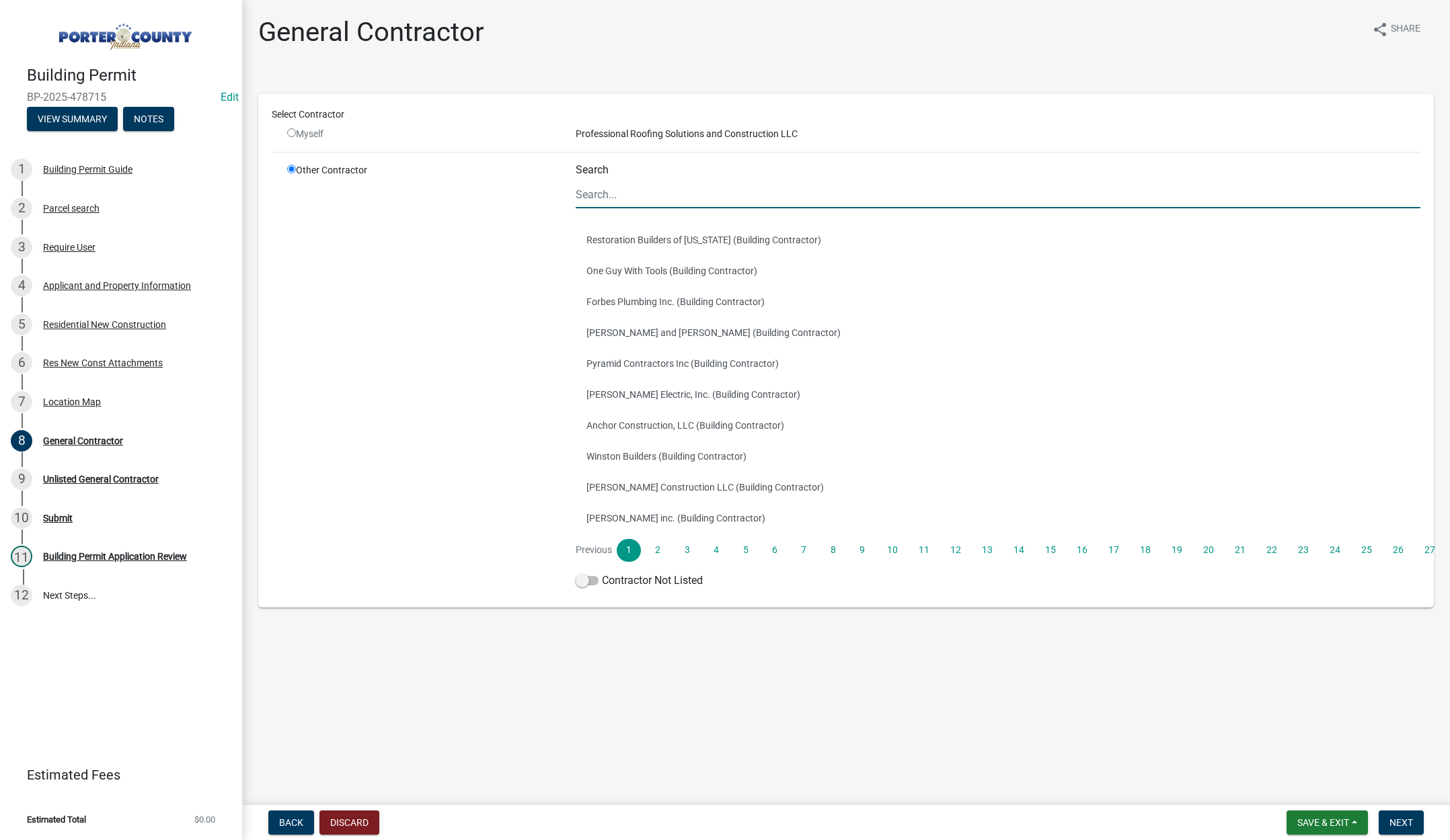
click at [610, 193] on input "Search" at bounding box center [998, 194] width 845 height 28
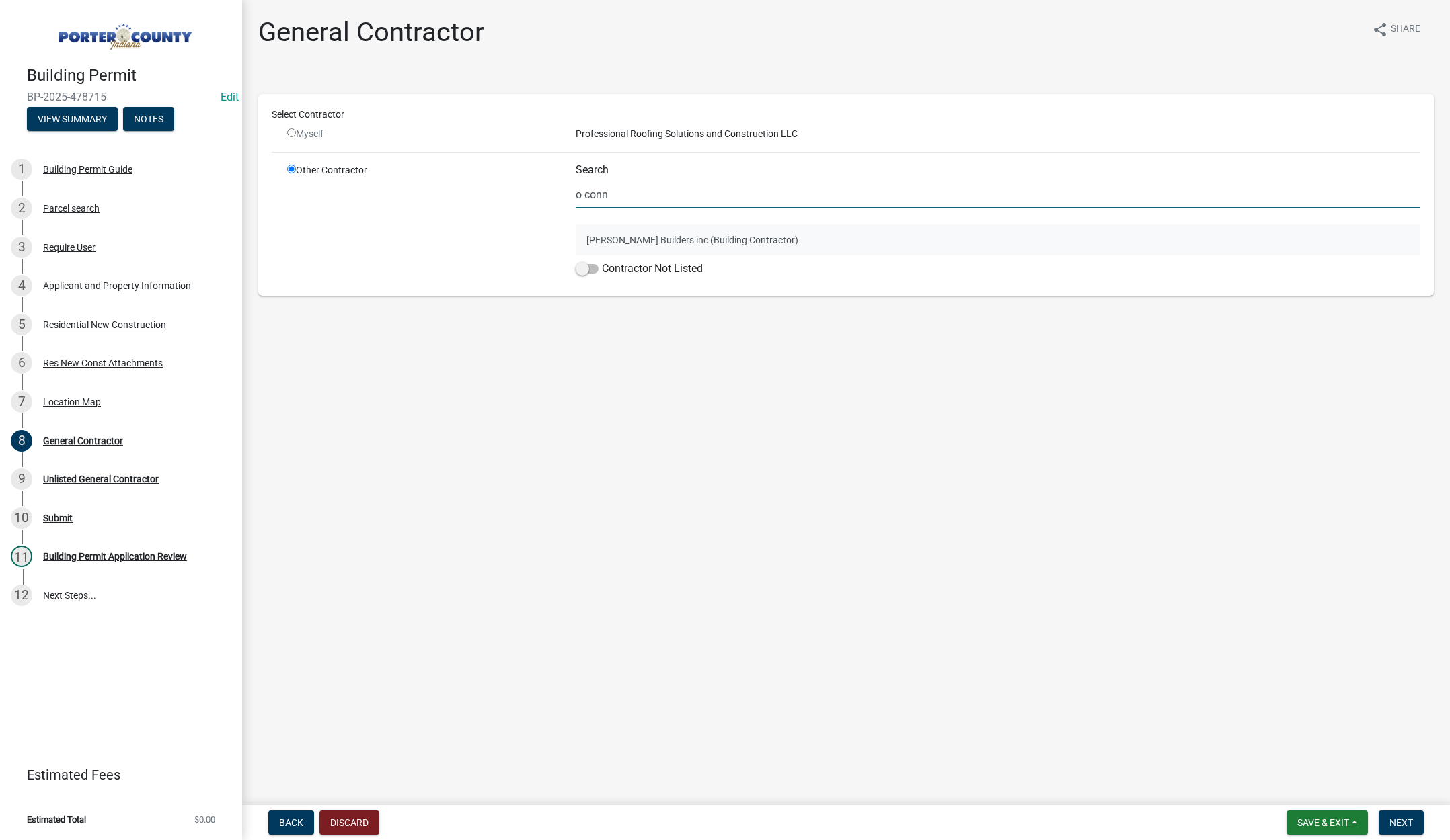
type input "o conn"
click at [647, 238] on button "OConnor Builders inc (Building Contractor)" at bounding box center [998, 240] width 845 height 31
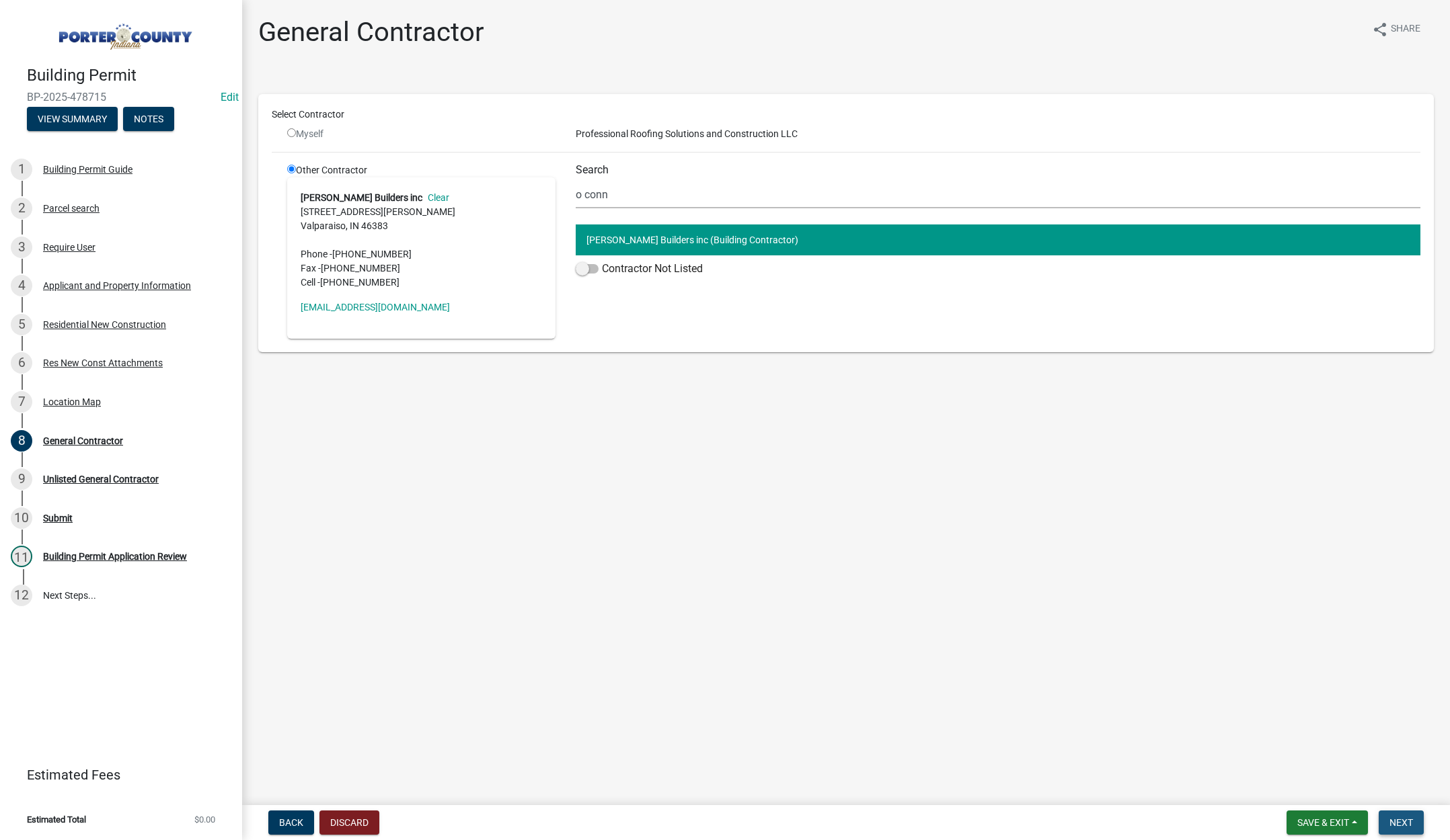
click at [1403, 824] on span "Next" at bounding box center [1401, 822] width 23 height 11
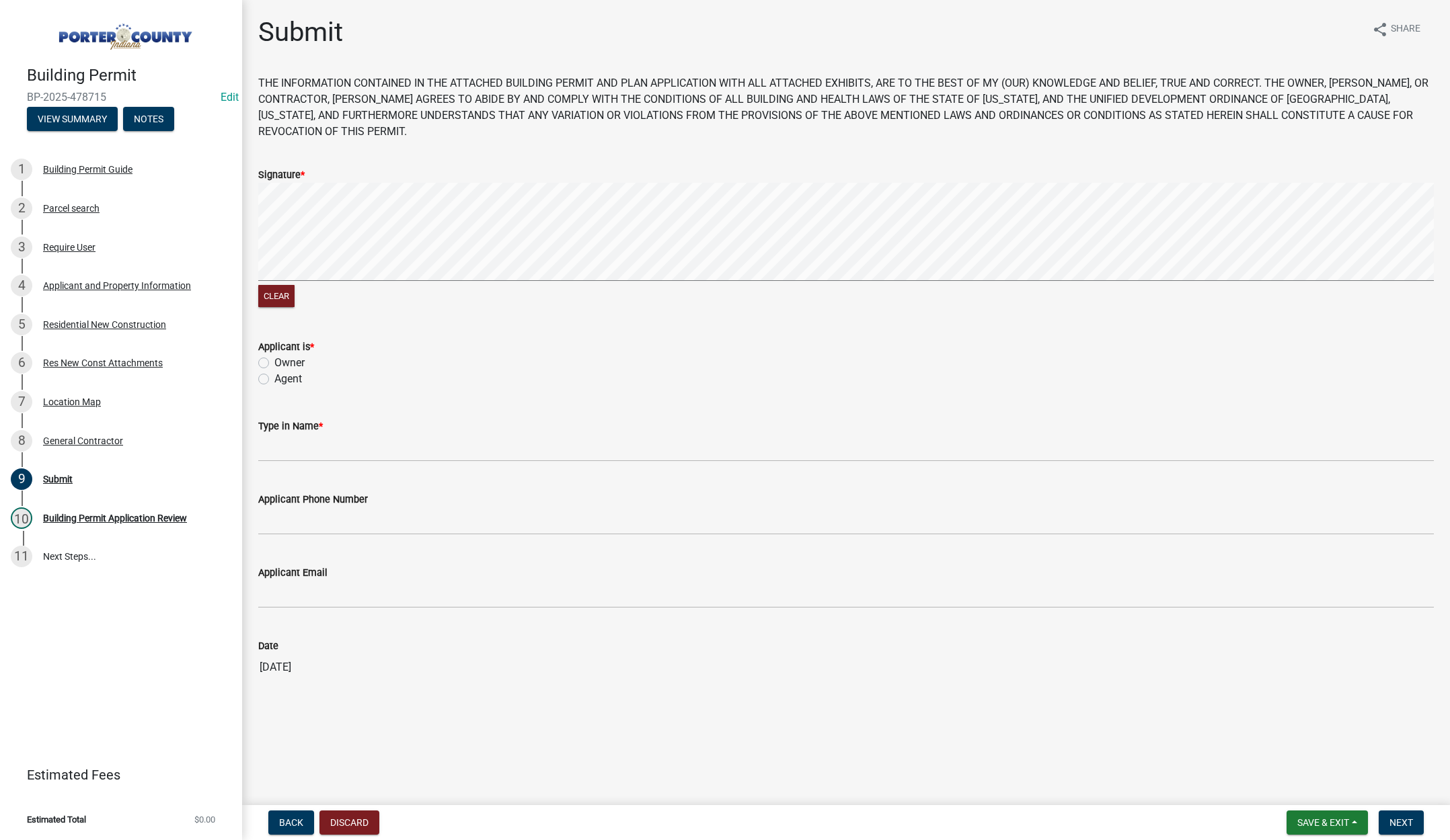
click at [275, 378] on label "Agent" at bounding box center [288, 379] width 28 height 16
click at [275, 378] on input "Agent" at bounding box center [279, 376] width 8 height 8
radio input "true"
click at [282, 451] on input "Type in Name *" at bounding box center [846, 448] width 1175 height 28
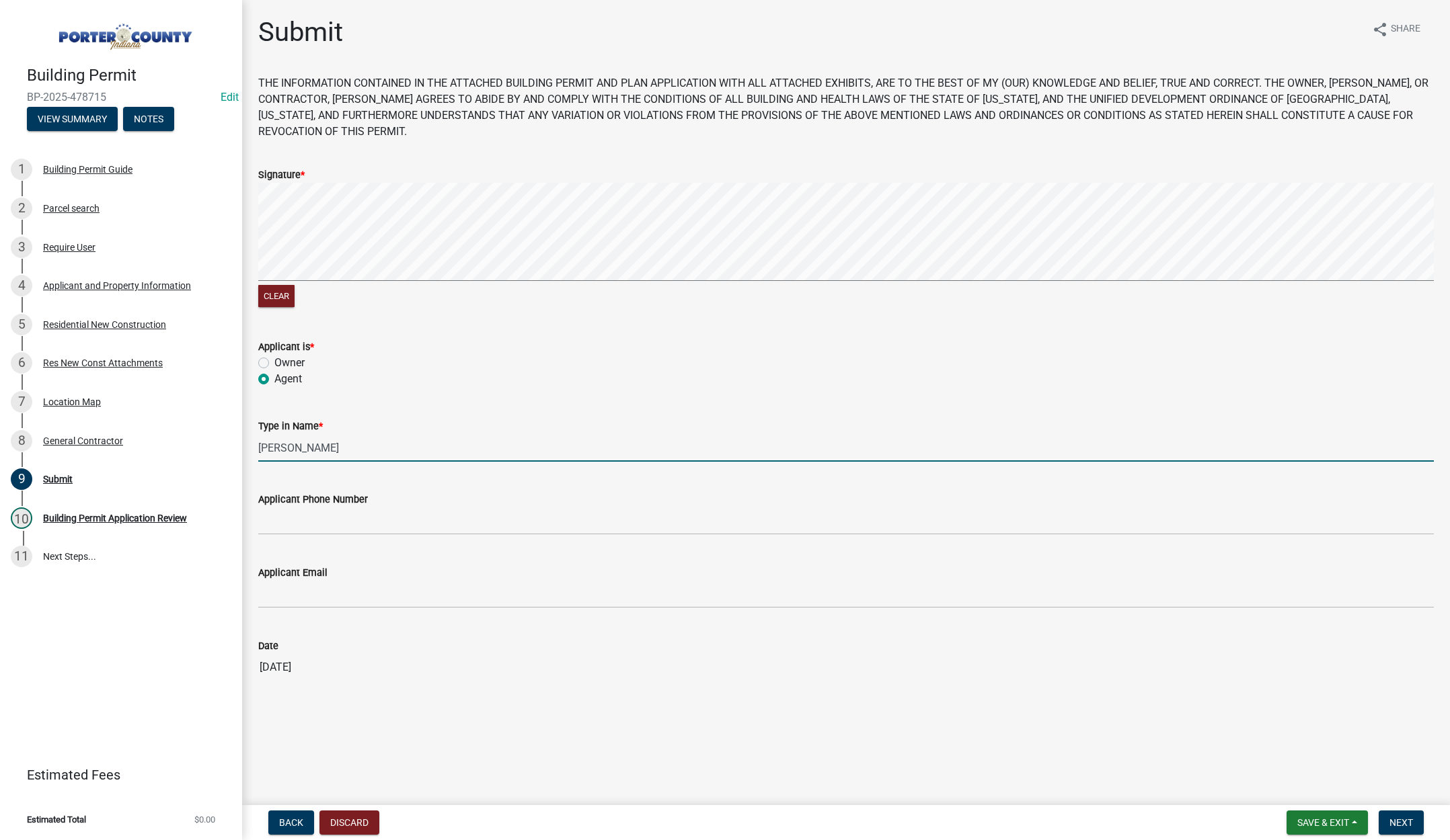
type input "Ron"
click at [300, 523] on input "Applicant Phone Number" at bounding box center [846, 521] width 1175 height 28
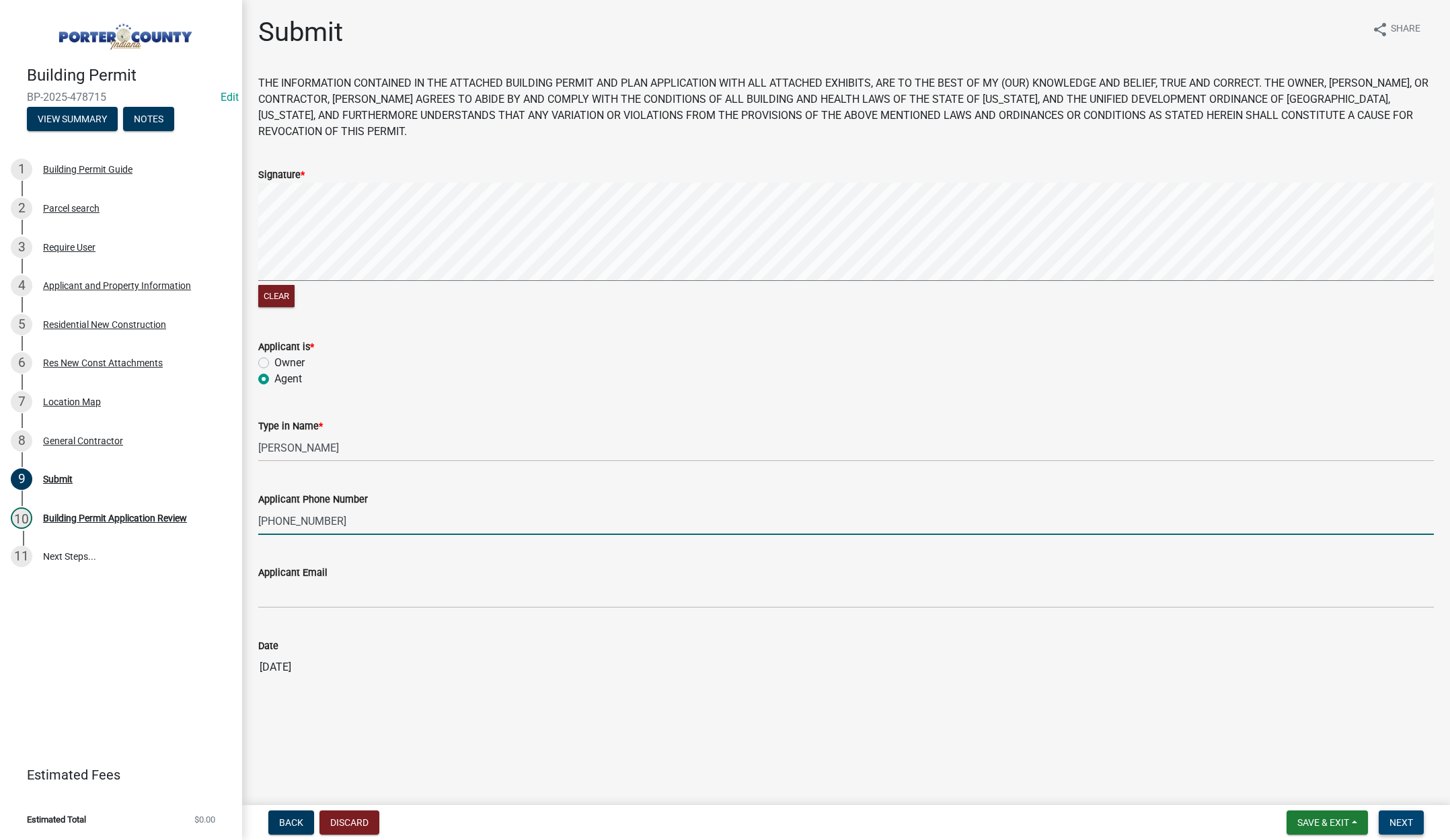
type input "219-405-9919"
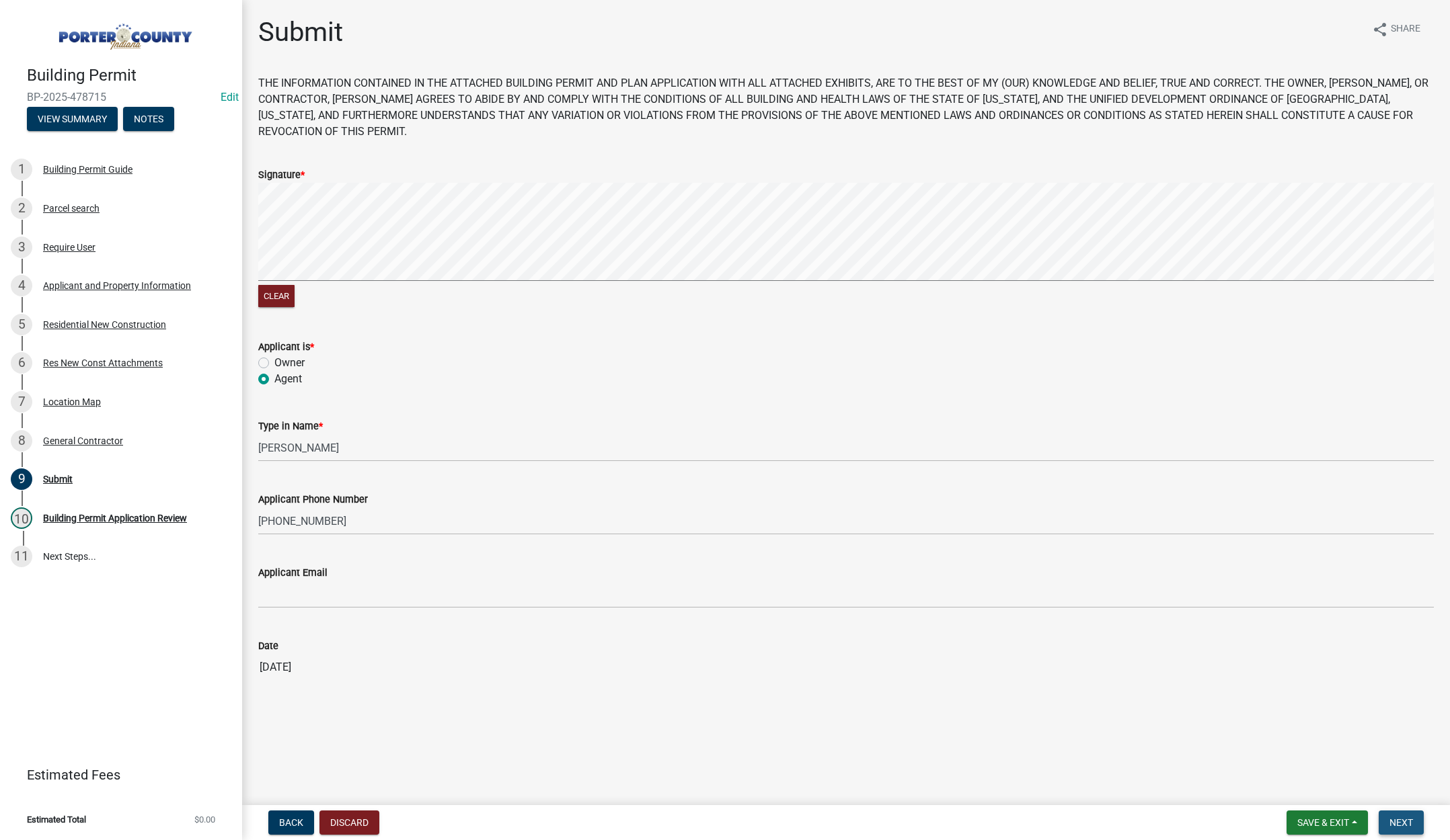
click at [1406, 812] on button "Next" at bounding box center [1401, 822] width 45 height 24
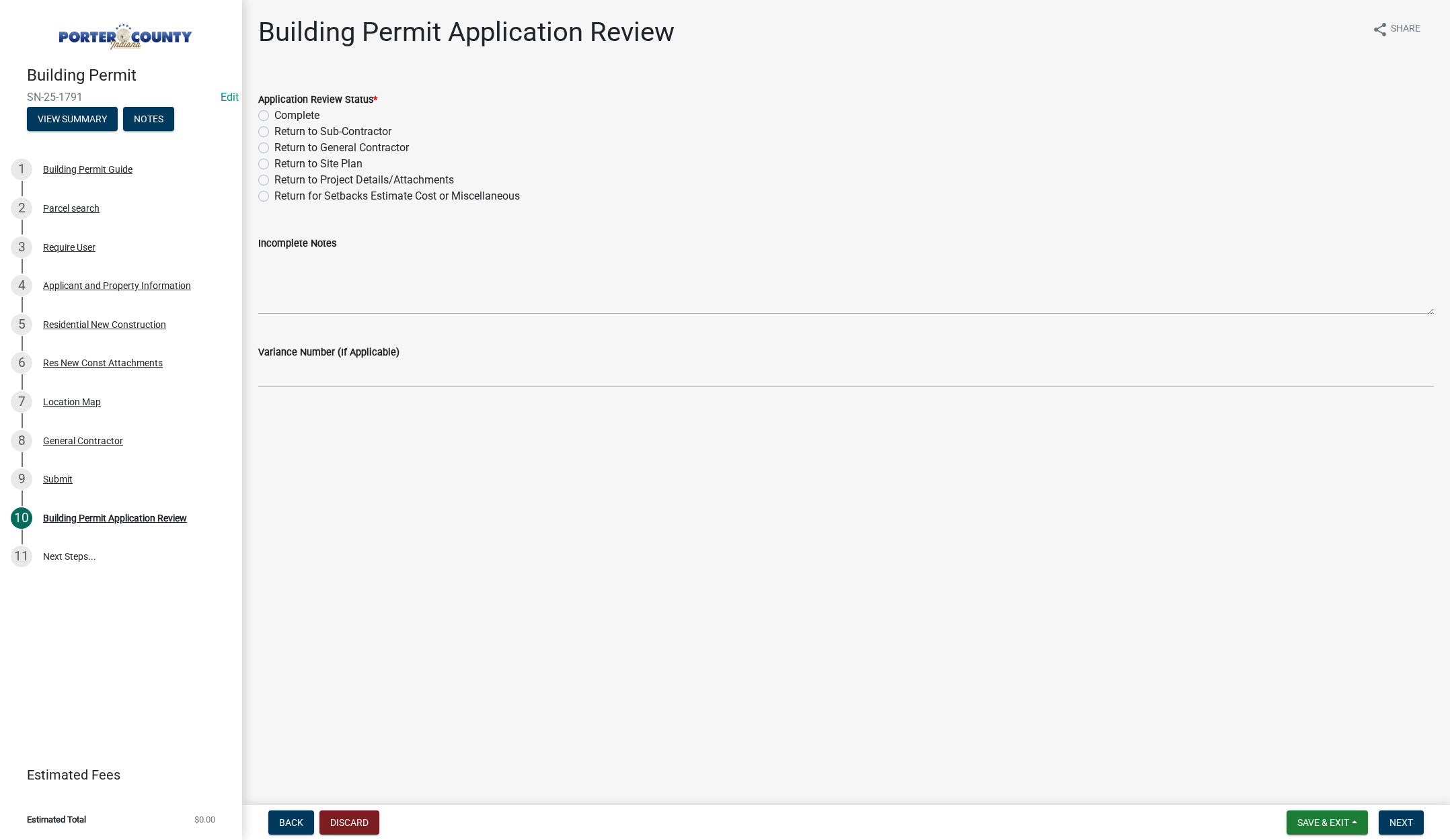
click at [275, 116] on label "Complete" at bounding box center [297, 115] width 45 height 16
click at [275, 116] on input "Complete" at bounding box center [279, 112] width 8 height 8
radio input "true"
click at [1405, 820] on span "Next" at bounding box center [1401, 822] width 23 height 11
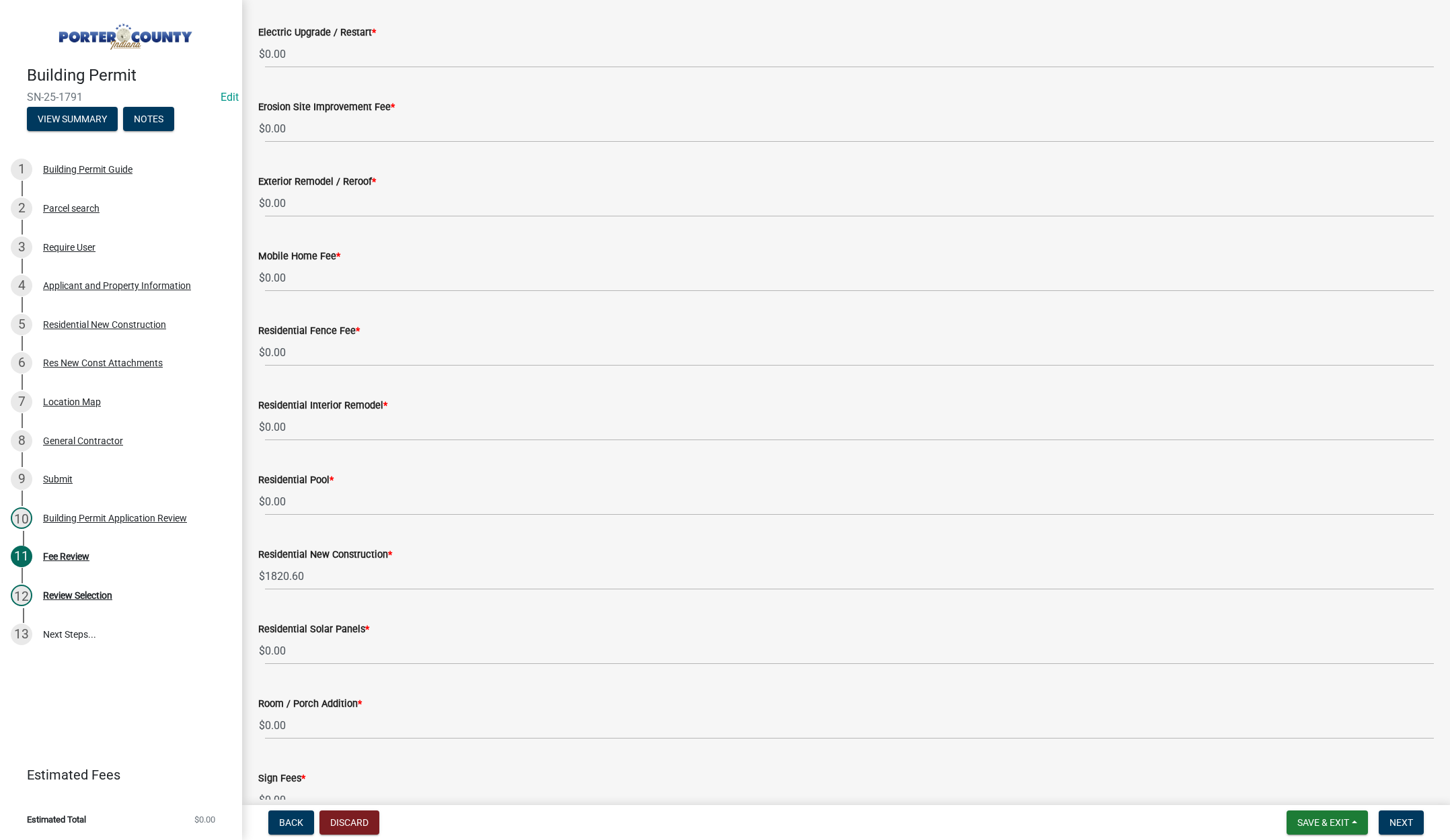
scroll to position [538, 0]
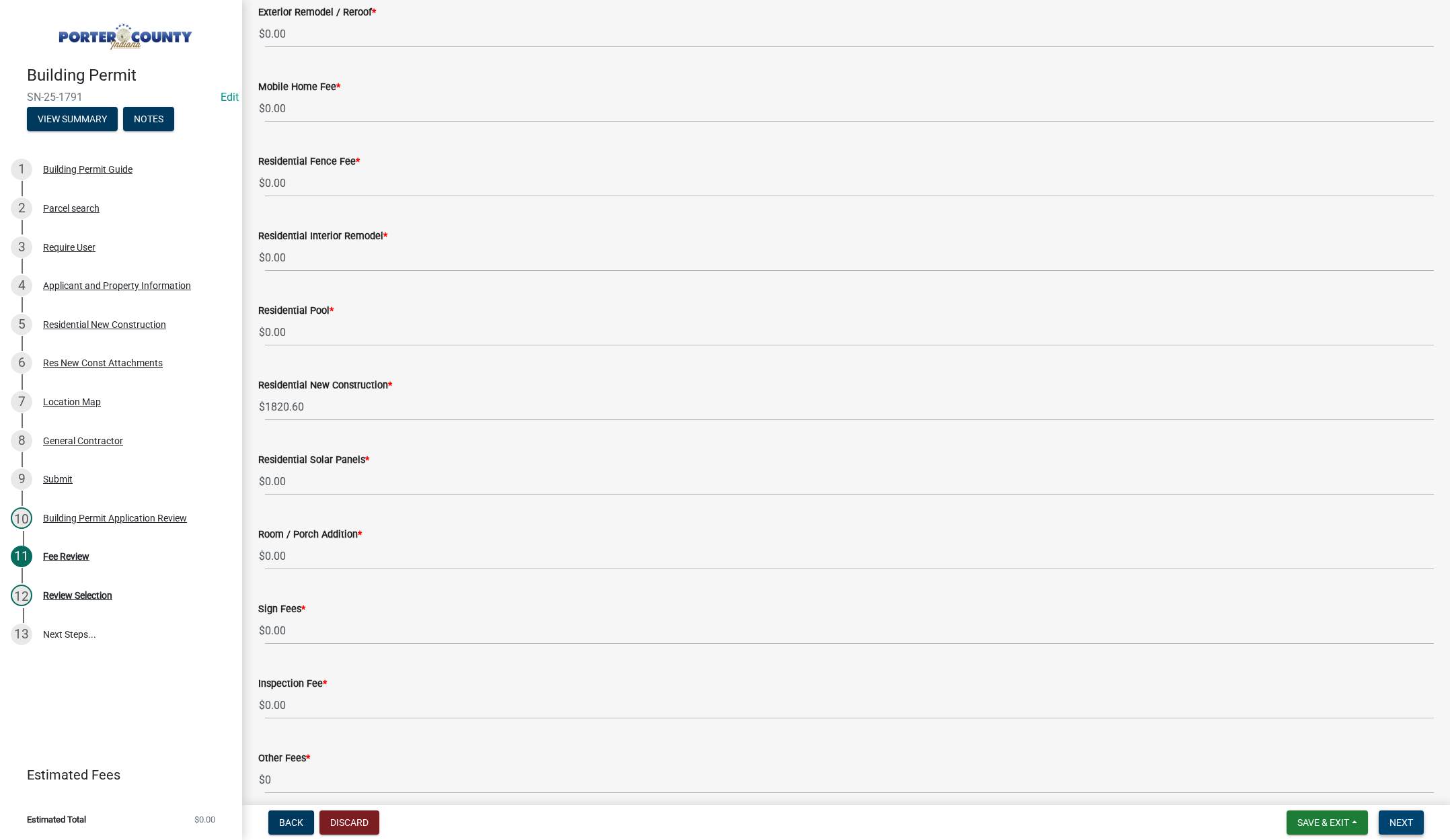
click at [1396, 825] on span "Next" at bounding box center [1401, 822] width 23 height 11
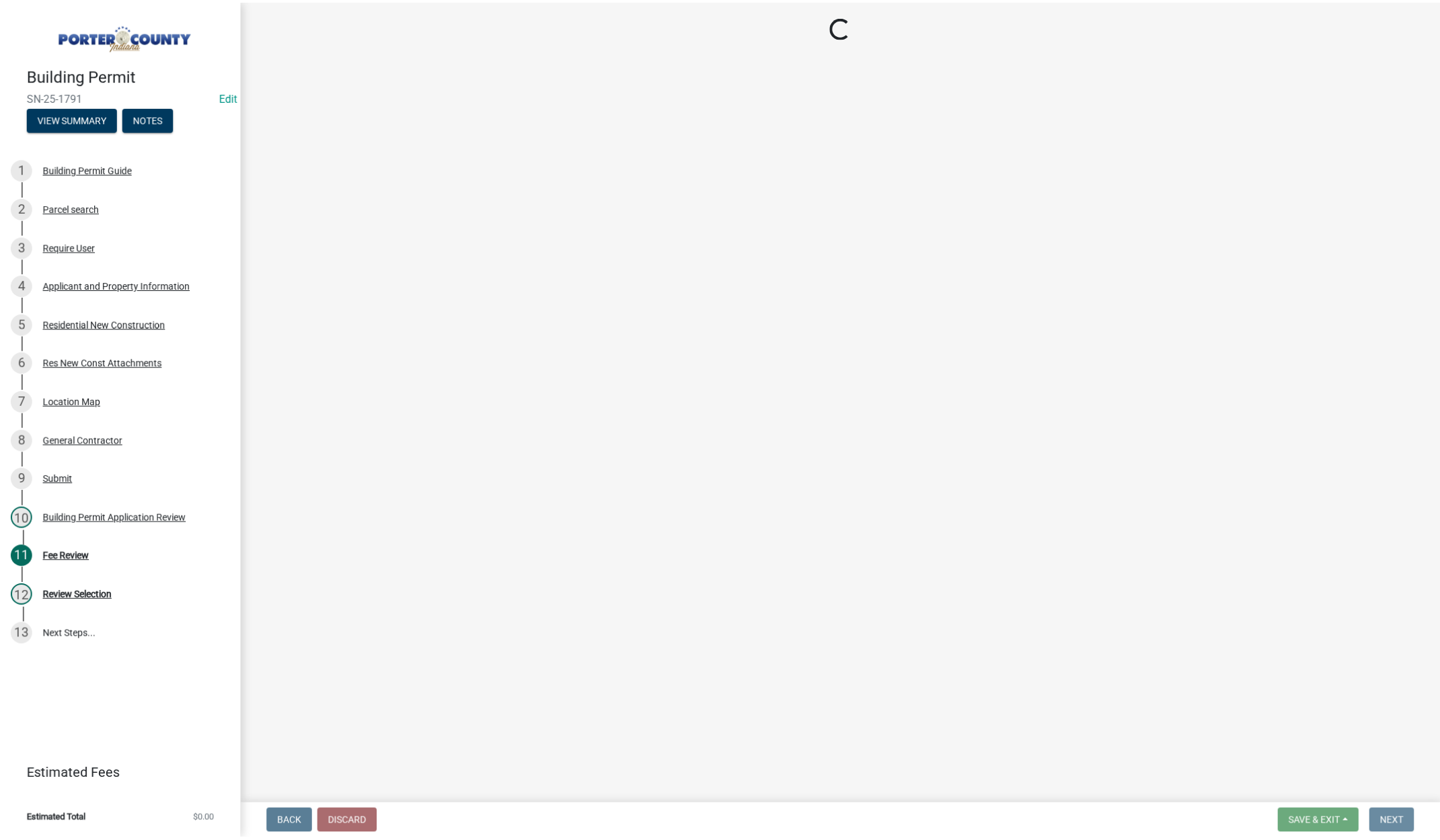
scroll to position [0, 0]
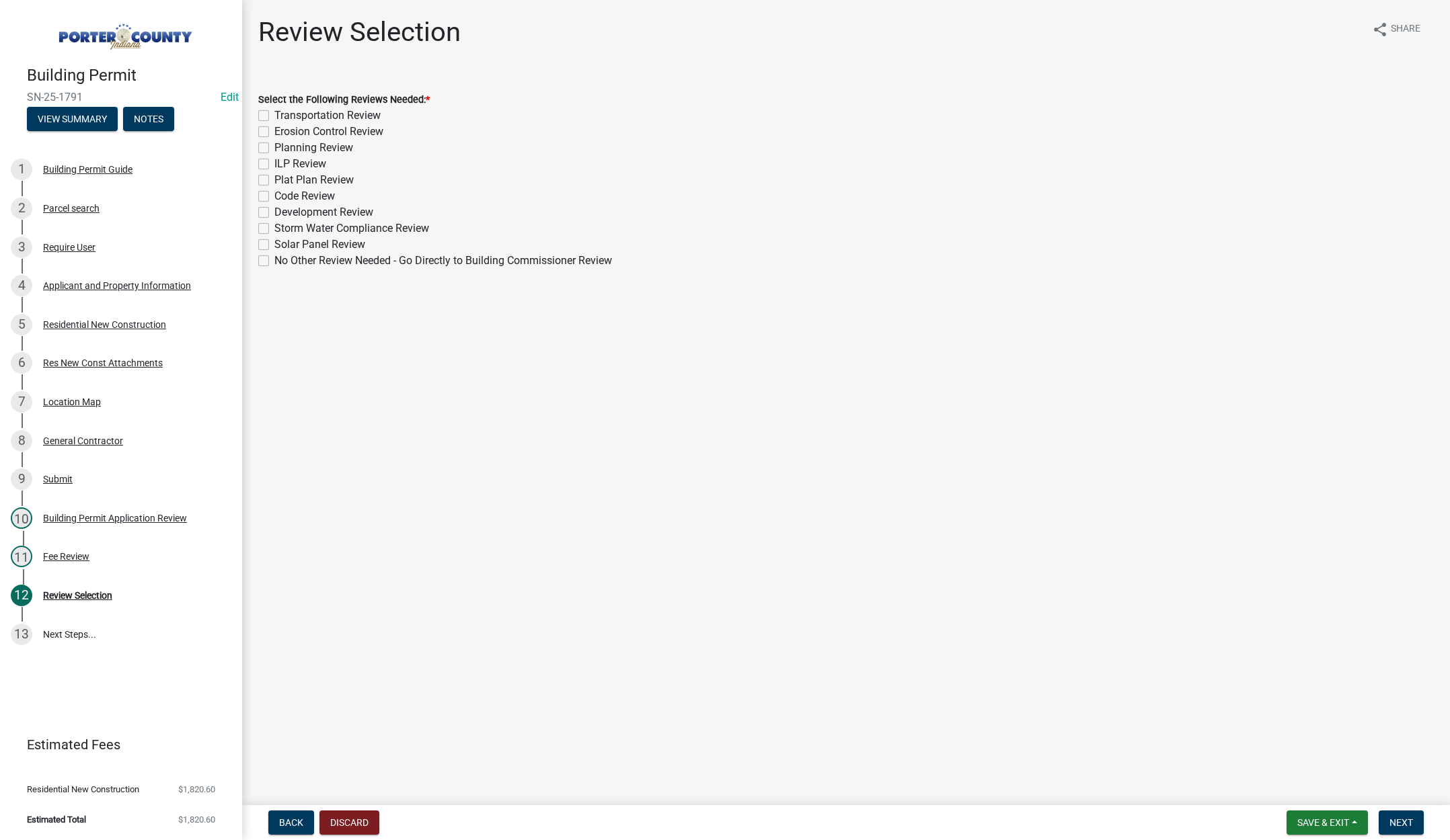
drag, startPoint x: 263, startPoint y: 131, endPoint x: 261, endPoint y: 148, distance: 17.1
click at [275, 132] on label "Erosion Control Review" at bounding box center [329, 131] width 109 height 16
click at [275, 132] on input "Erosion Control Review" at bounding box center [279, 128] width 8 height 8
checkbox input "true"
checkbox input "false"
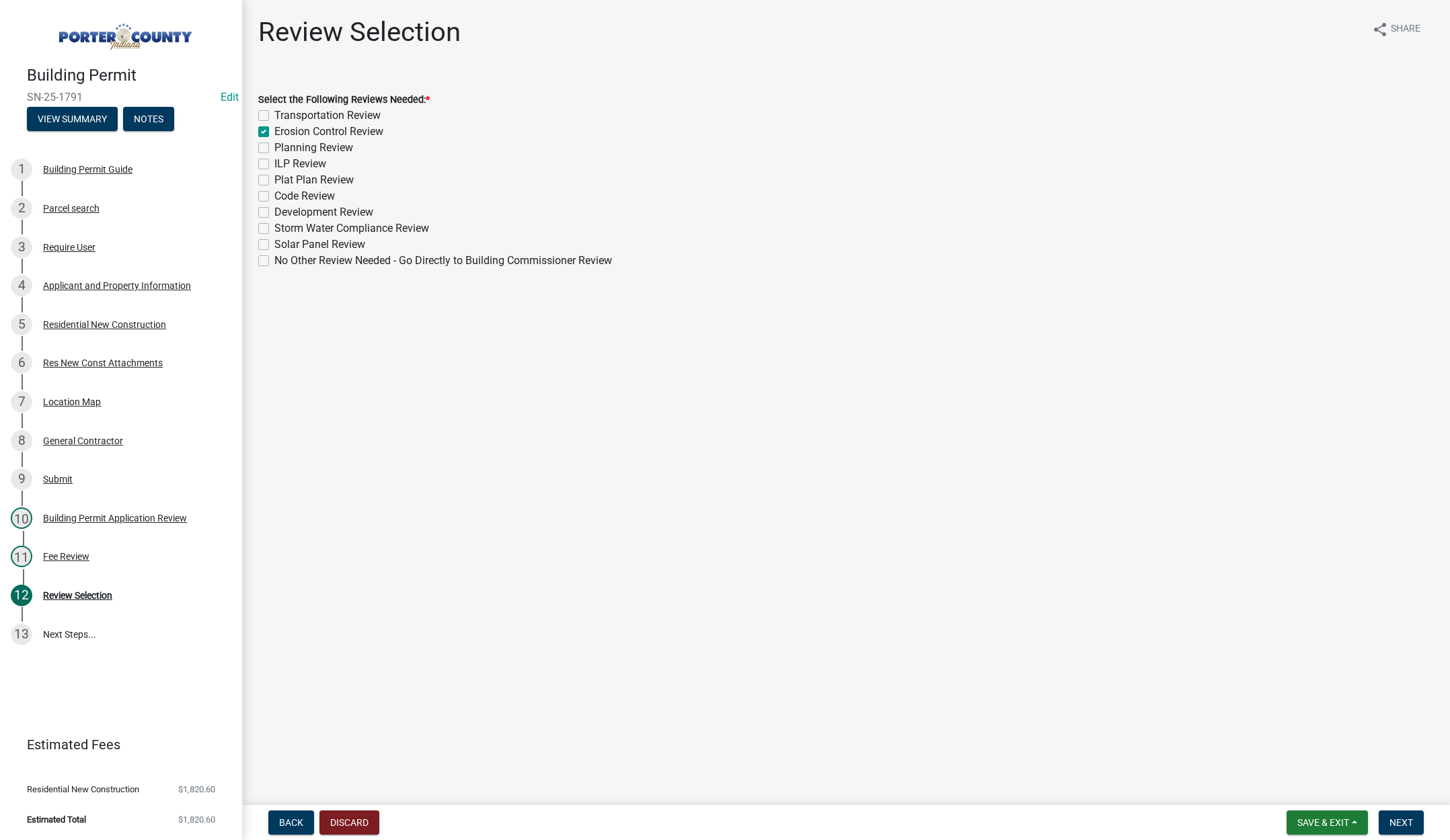
checkbox input "true"
checkbox input "false"
click at [275, 145] on label "Planning Review" at bounding box center [314, 148] width 78 height 16
click at [275, 145] on input "Planning Review" at bounding box center [279, 144] width 8 height 8
drag, startPoint x: 263, startPoint y: 176, endPoint x: 396, endPoint y: 258, distance: 156.2
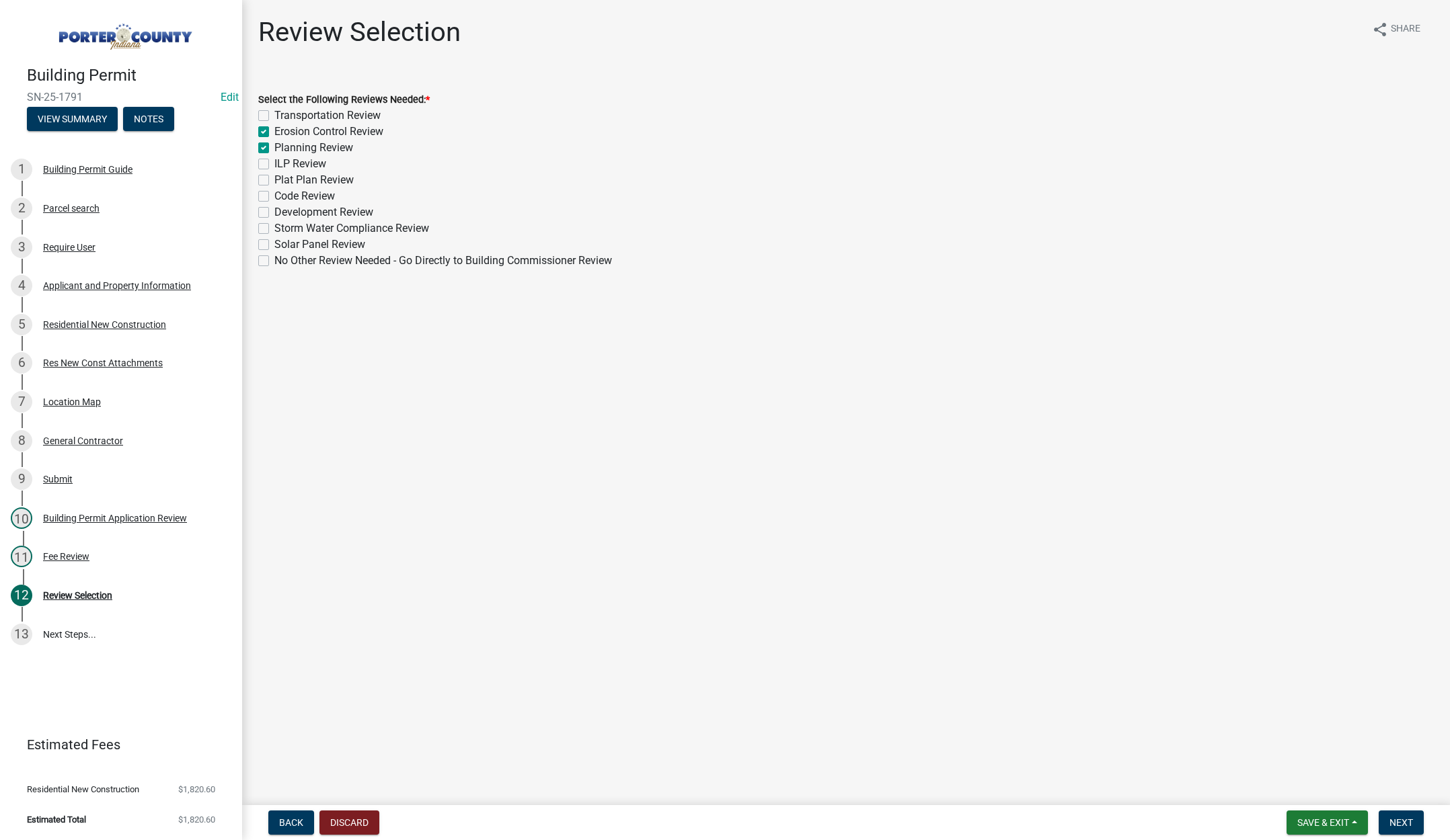
click at [275, 176] on label "Plat Plan Review" at bounding box center [314, 180] width 79 height 16
click at [275, 176] on input "Plat Plan Review" at bounding box center [279, 176] width 8 height 8
click at [1406, 816] on button "Next" at bounding box center [1401, 822] width 45 height 24
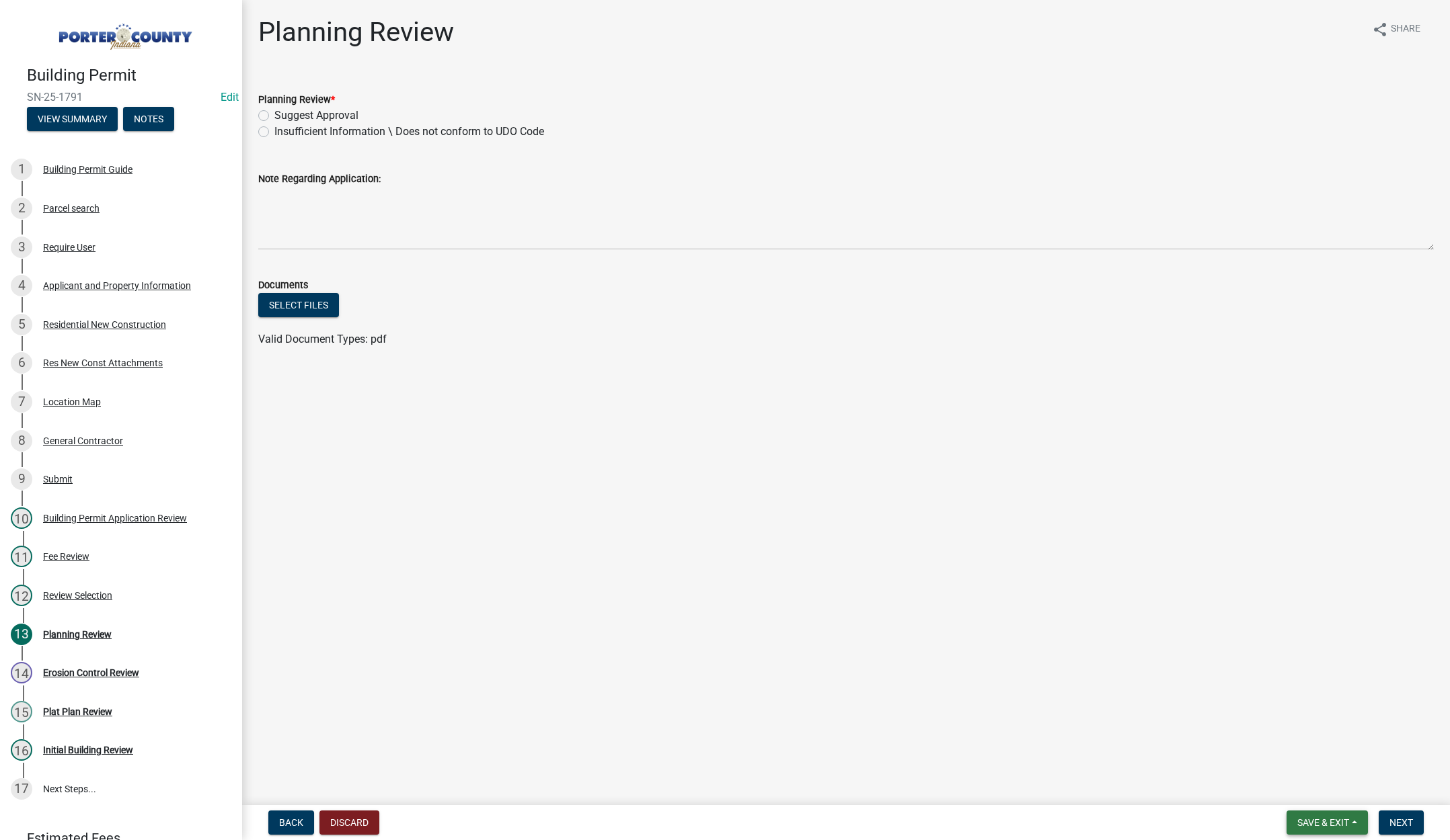
click at [1317, 817] on span "Save & Exit" at bounding box center [1323, 822] width 52 height 11
click at [1307, 791] on button "Save & Exit" at bounding box center [1314, 788] width 107 height 32
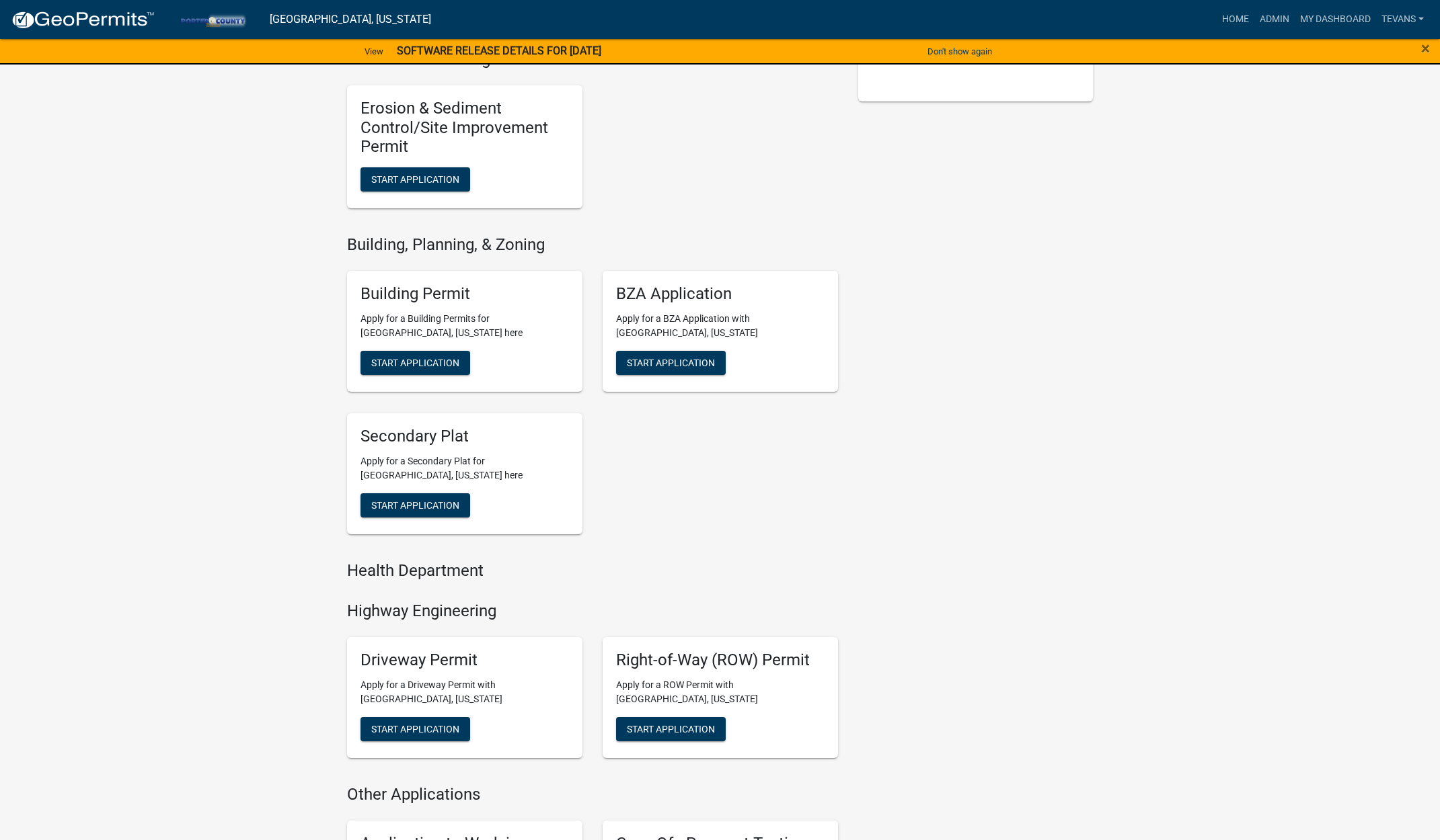
scroll to position [605, 0]
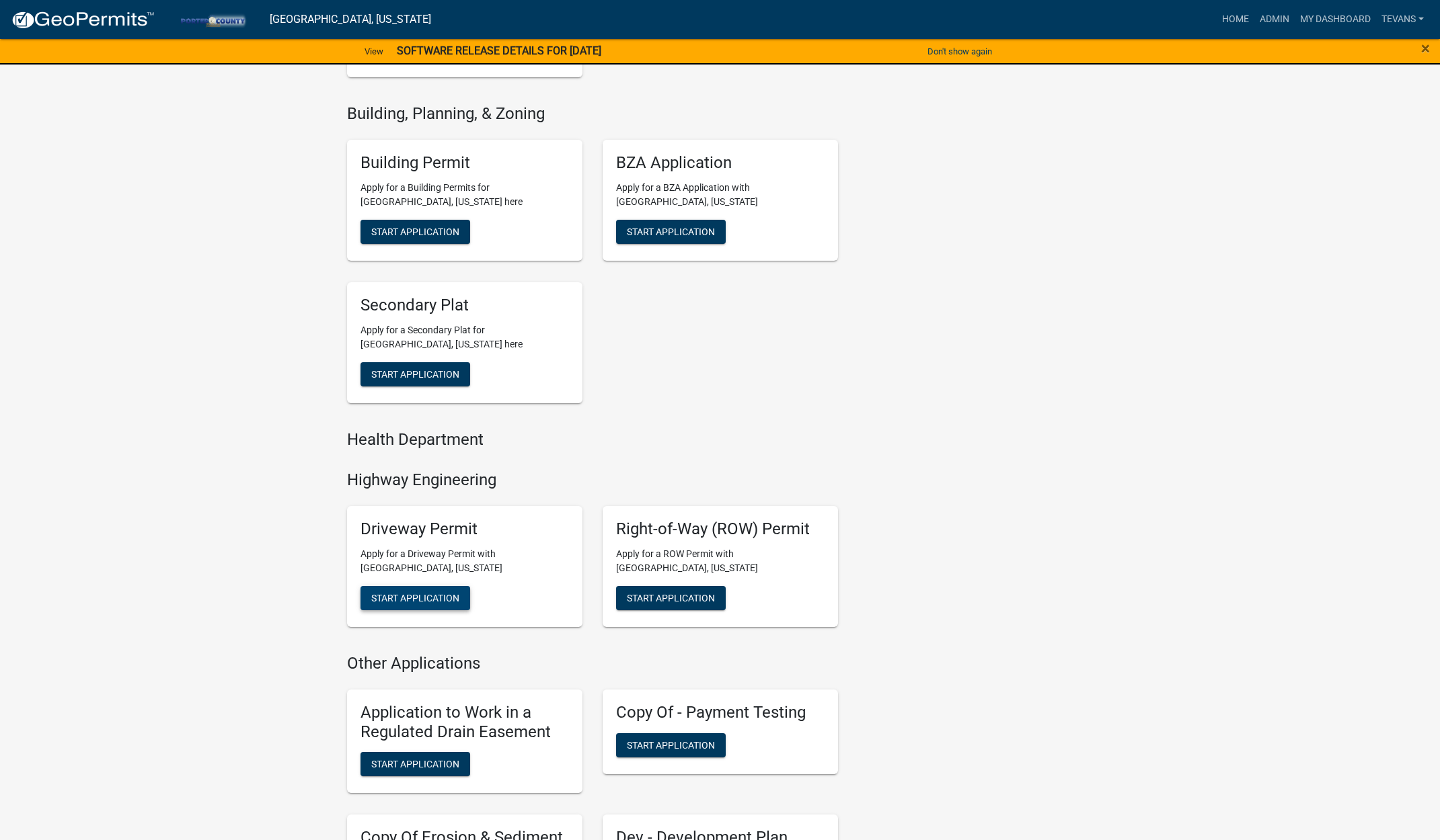
click at [424, 596] on span "Start Application" at bounding box center [415, 598] width 88 height 11
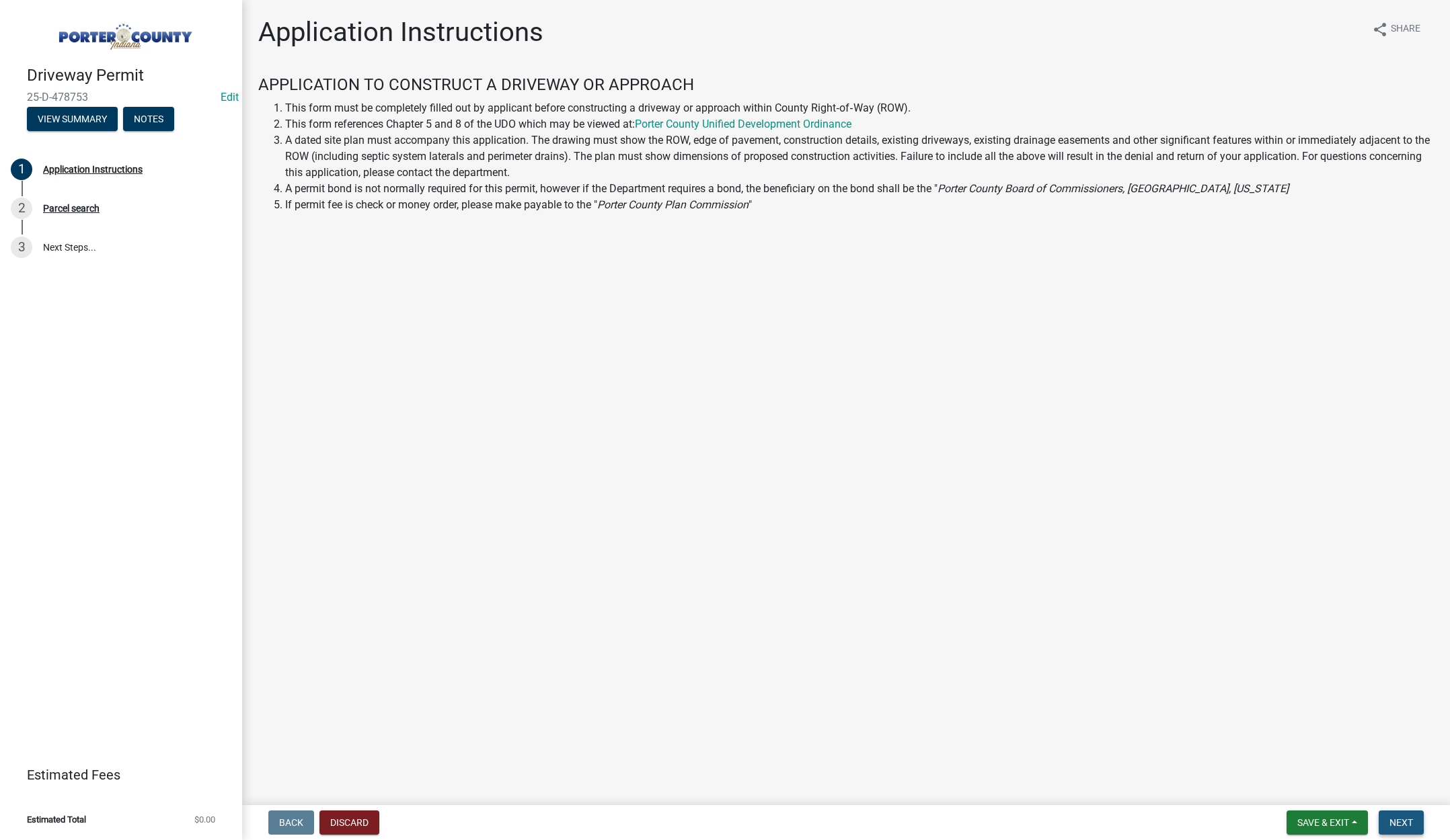
click at [1406, 822] on span "Next" at bounding box center [1401, 822] width 23 height 11
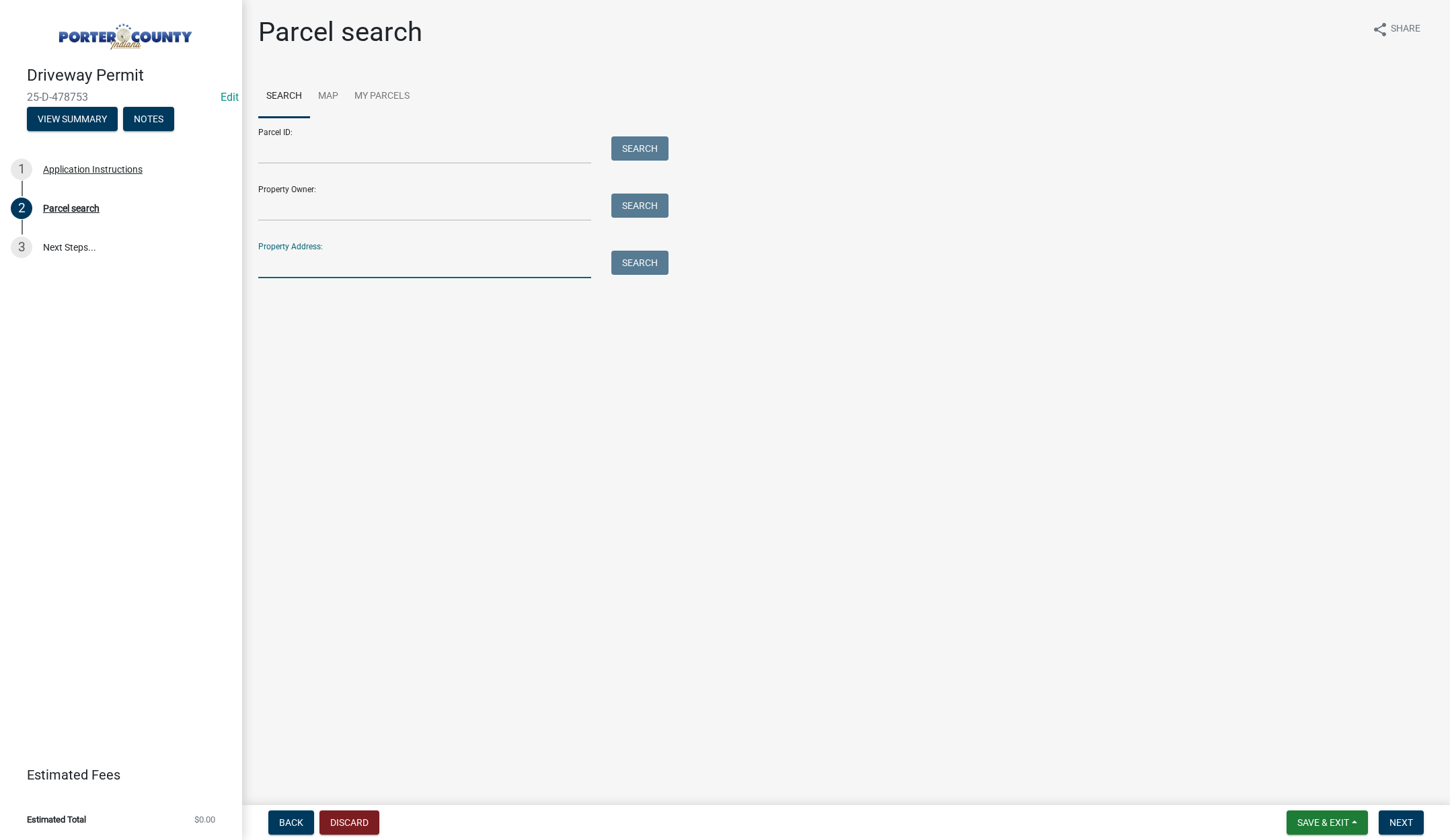
click at [316, 260] on input "Property Address:" at bounding box center [424, 264] width 333 height 28
click at [297, 138] on input "Parcel ID:" at bounding box center [424, 150] width 333 height 28
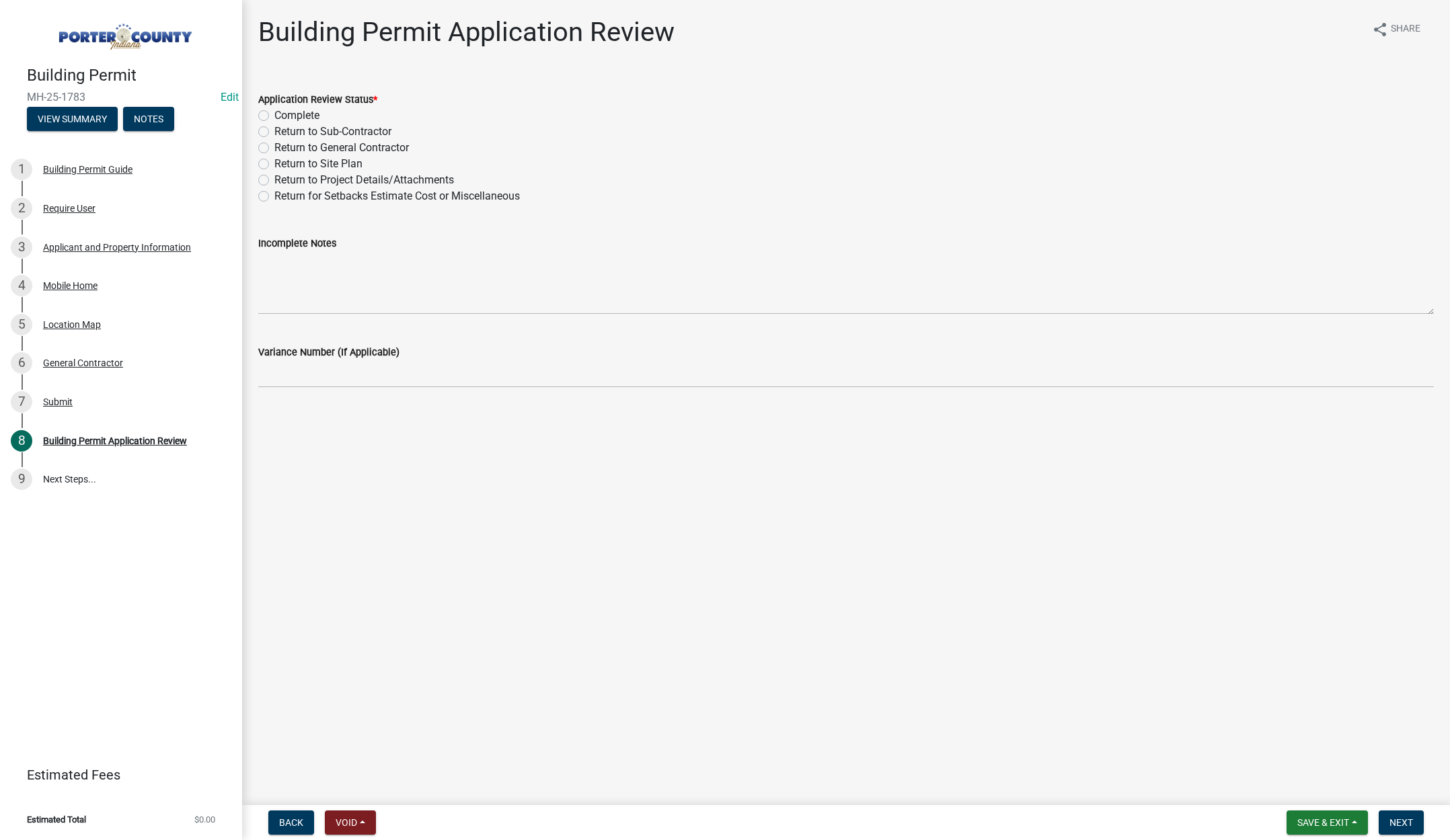
click at [275, 114] on label "Complete" at bounding box center [297, 115] width 45 height 16
click at [275, 114] on input "Complete" at bounding box center [279, 112] width 8 height 8
radio input "true"
click at [1403, 822] on span "Next" at bounding box center [1401, 822] width 23 height 11
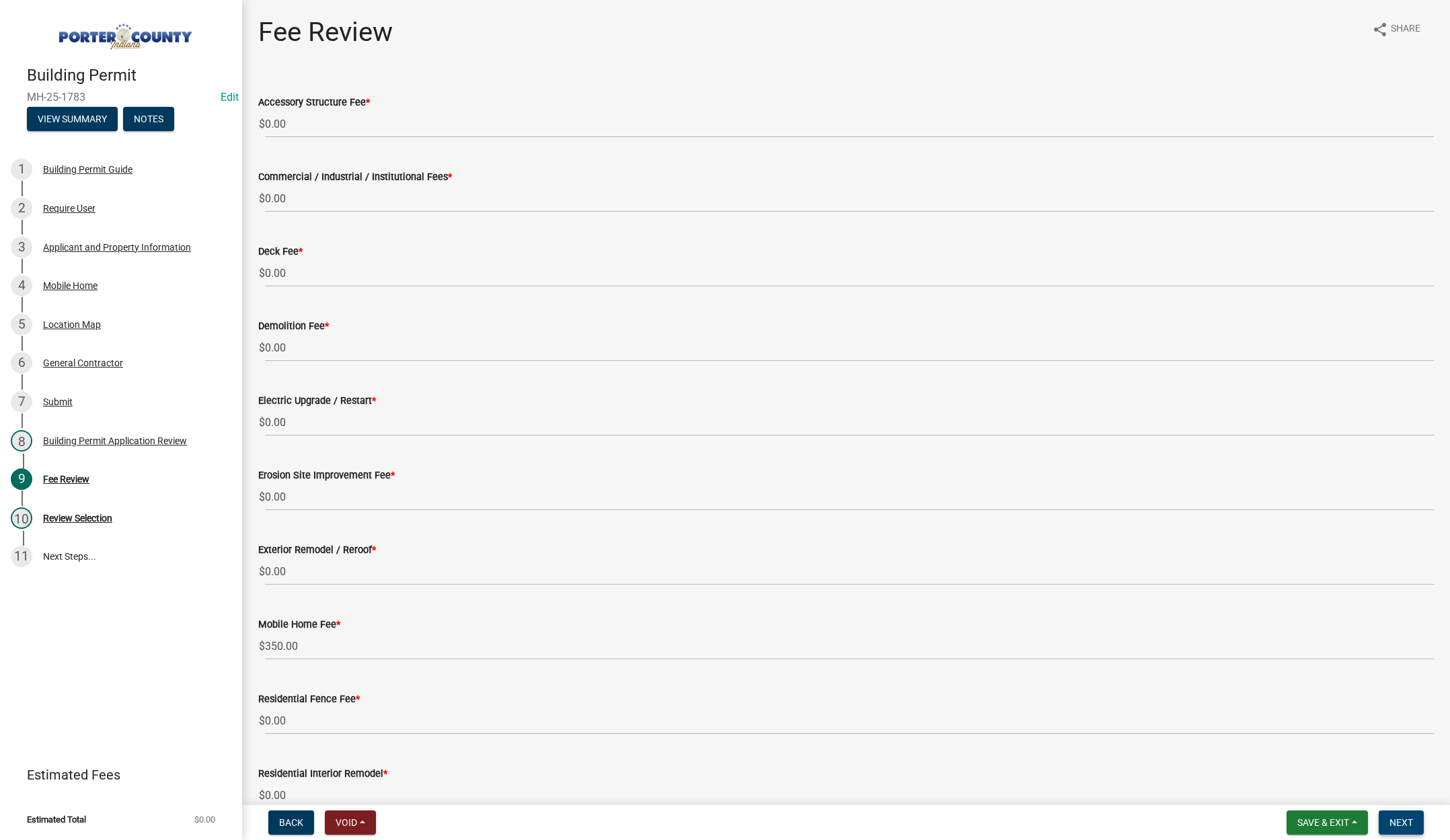
click at [1402, 817] on span "Next" at bounding box center [1401, 822] width 23 height 11
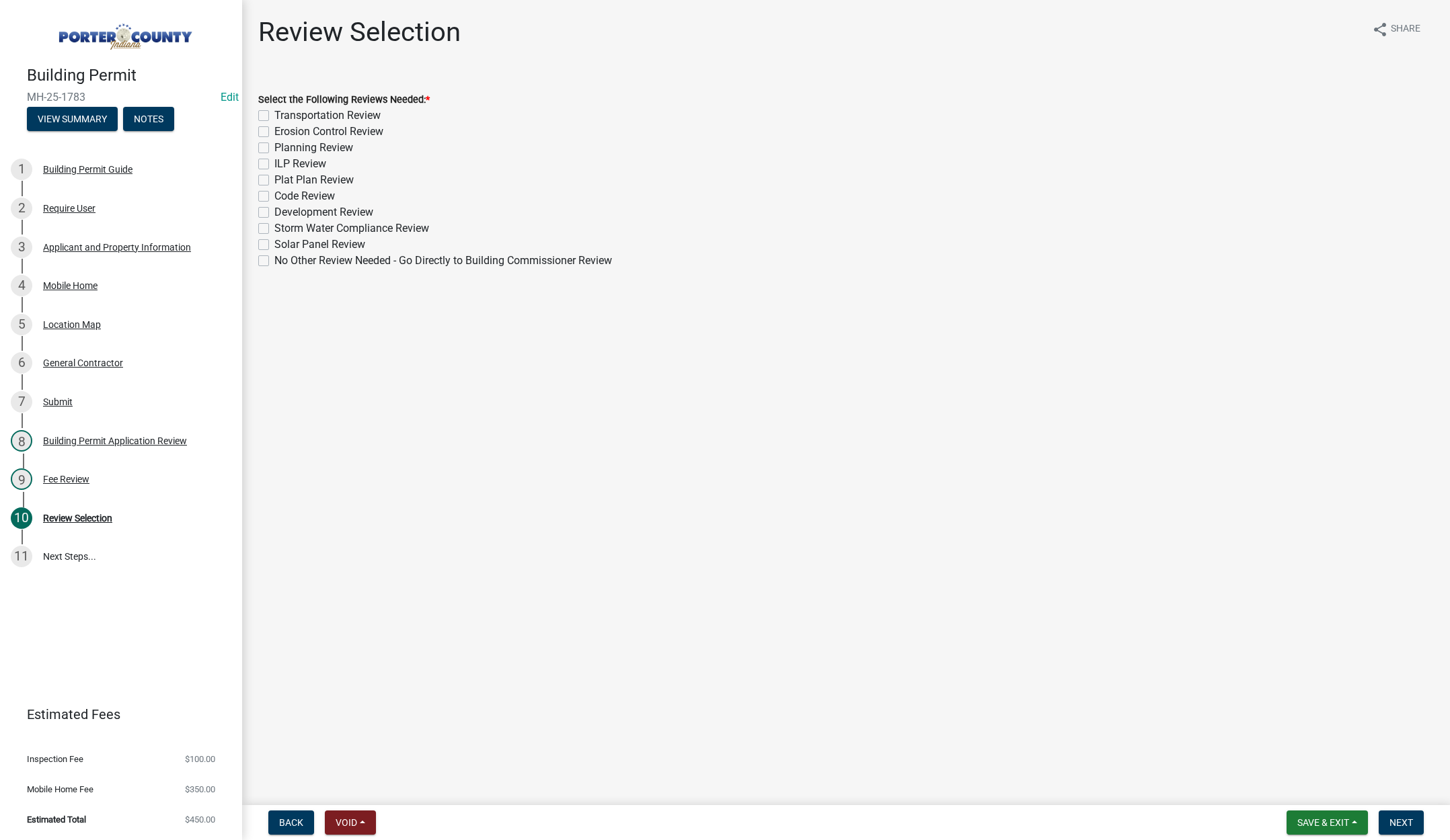
click at [275, 260] on label "No Other Review Needed - Go Directly to Building Commissioner Review" at bounding box center [444, 260] width 338 height 16
click at [275, 260] on input "No Other Review Needed - Go Directly to Building Commissioner Review" at bounding box center [279, 257] width 8 height 8
checkbox input "true"
checkbox input "false"
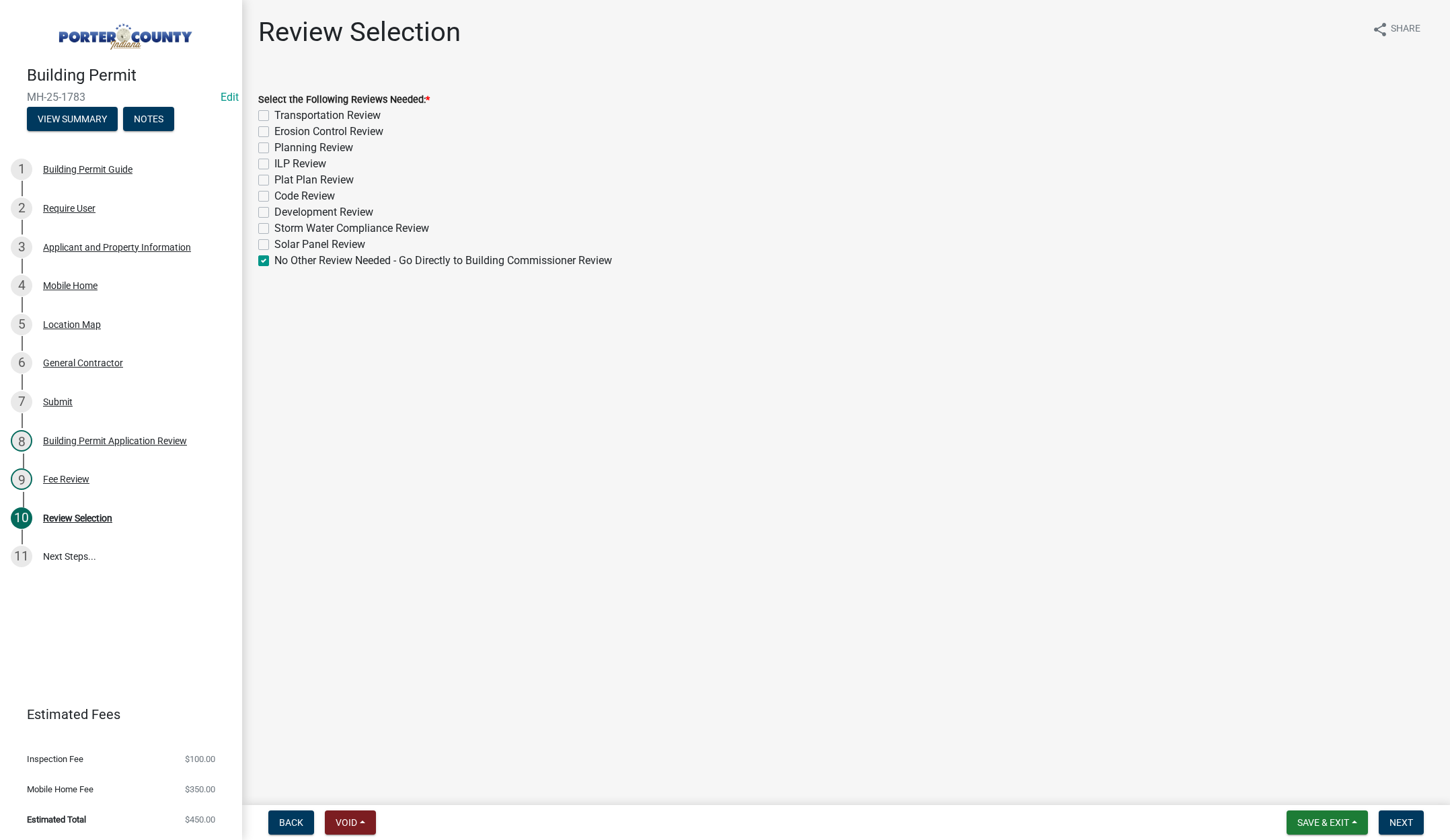
checkbox input "false"
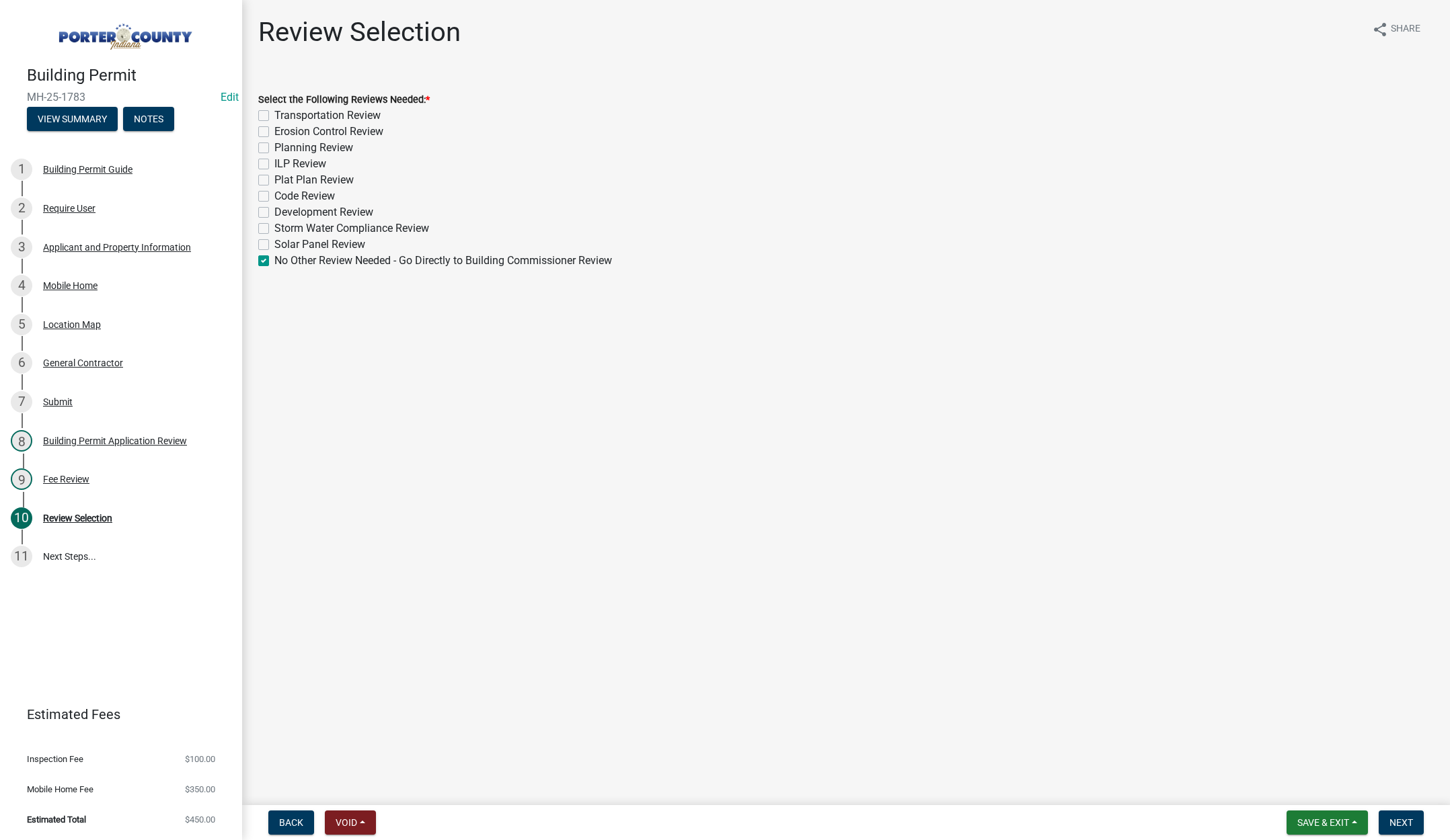
checkbox input "false"
checkbox input "true"
click at [1398, 820] on span "Next" at bounding box center [1401, 822] width 23 height 11
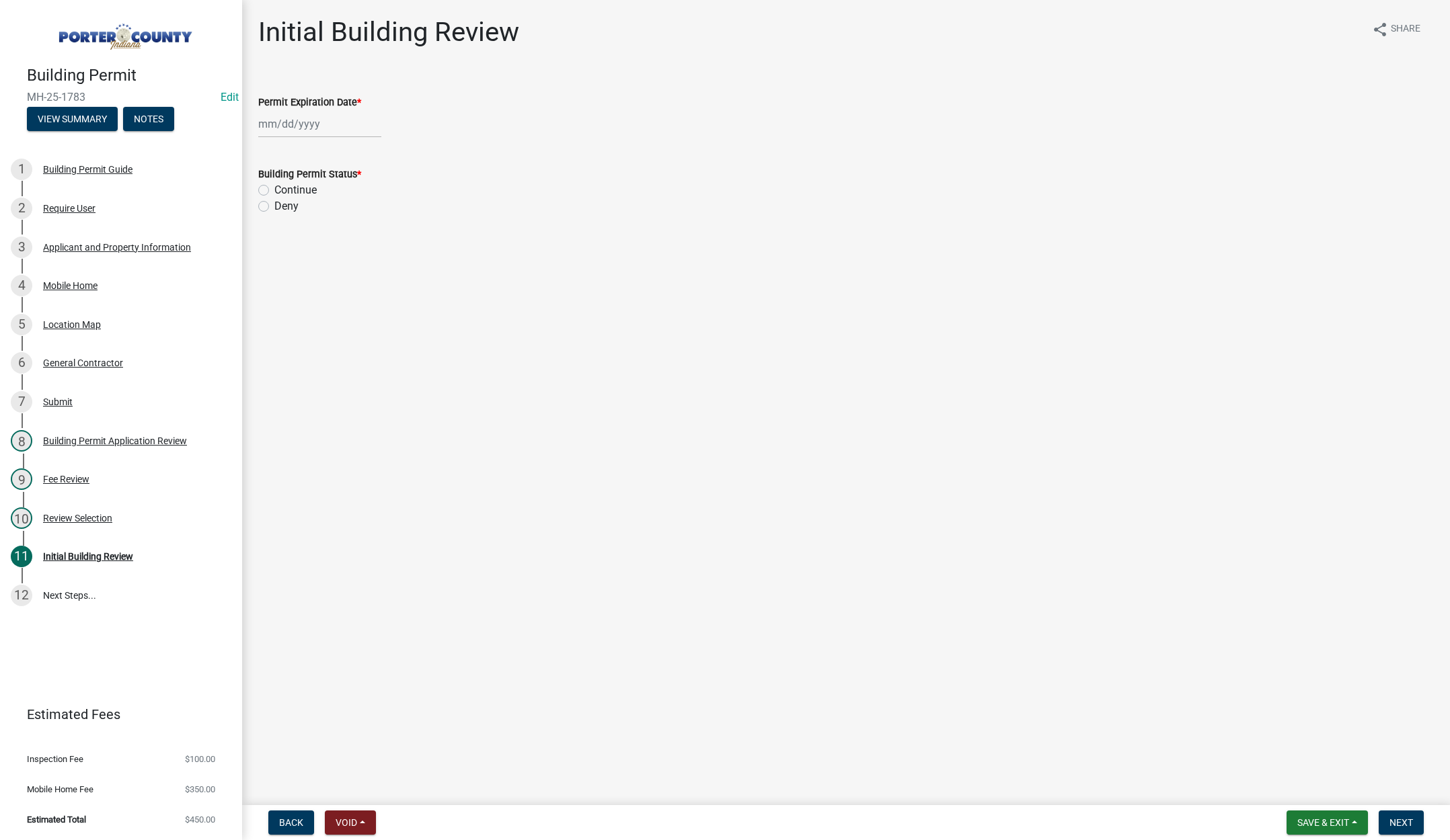
click at [328, 120] on div at bounding box center [320, 124] width 123 height 28
select select "9"
click at [364, 150] on select "1525 1526 1527 1528 1529 1530 1531 1532 1533 1534 1535 1536 1537 1538 1539 1540…" at bounding box center [364, 152] width 49 height 20
select select "2026"
click at [340, 143] on select "1525 1526 1527 1528 1529 1530 1531 1532 1533 1534 1535 1536 1537 1538 1539 1540…" at bounding box center [364, 152] width 49 height 20
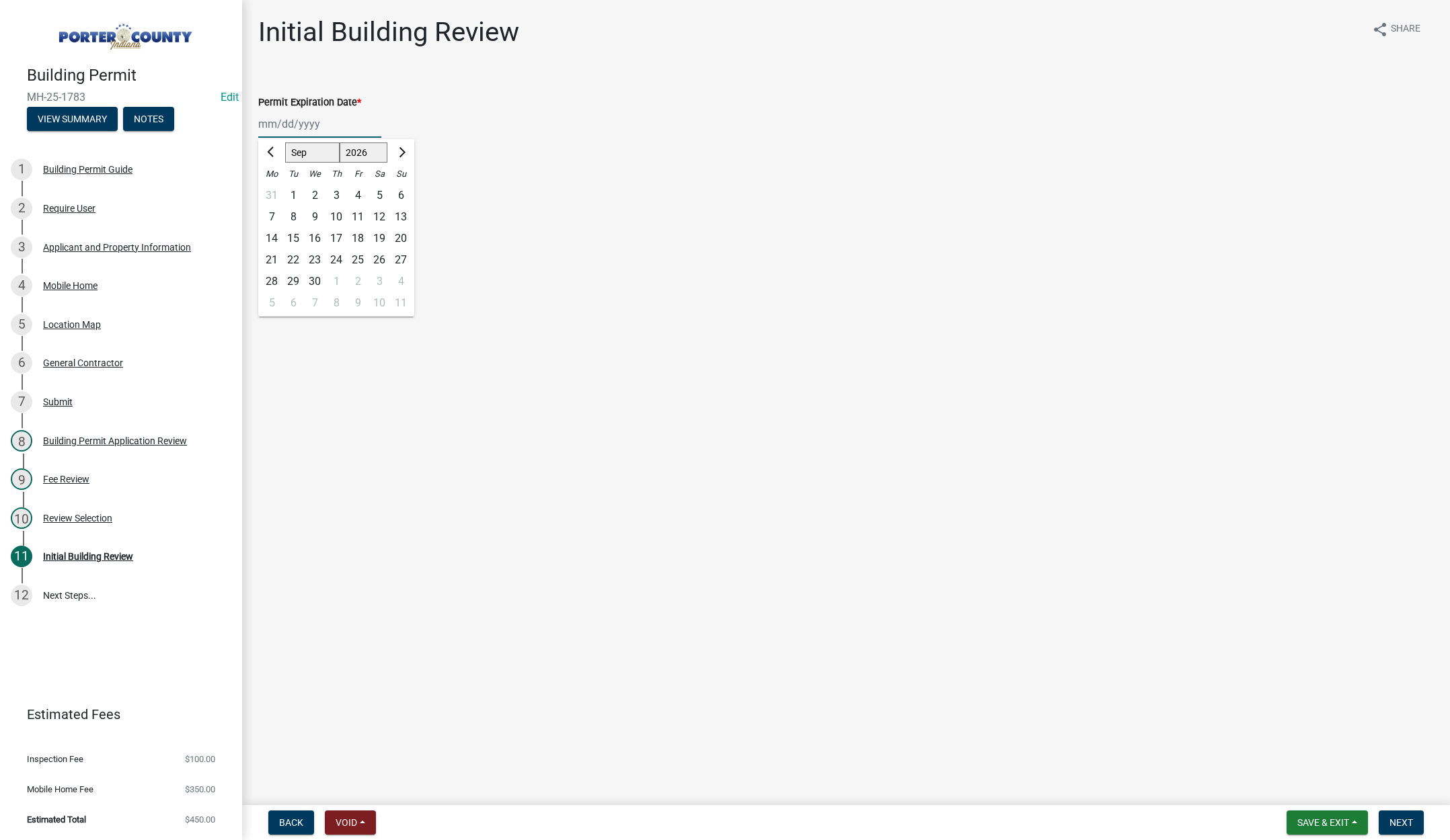
click at [293, 237] on div "15" at bounding box center [293, 239] width 21 height 21
type input "[DATE]"
click at [275, 190] on label "Continue" at bounding box center [296, 190] width 42 height 16
click at [275, 190] on input "Continue" at bounding box center [279, 186] width 8 height 8
radio input "true"
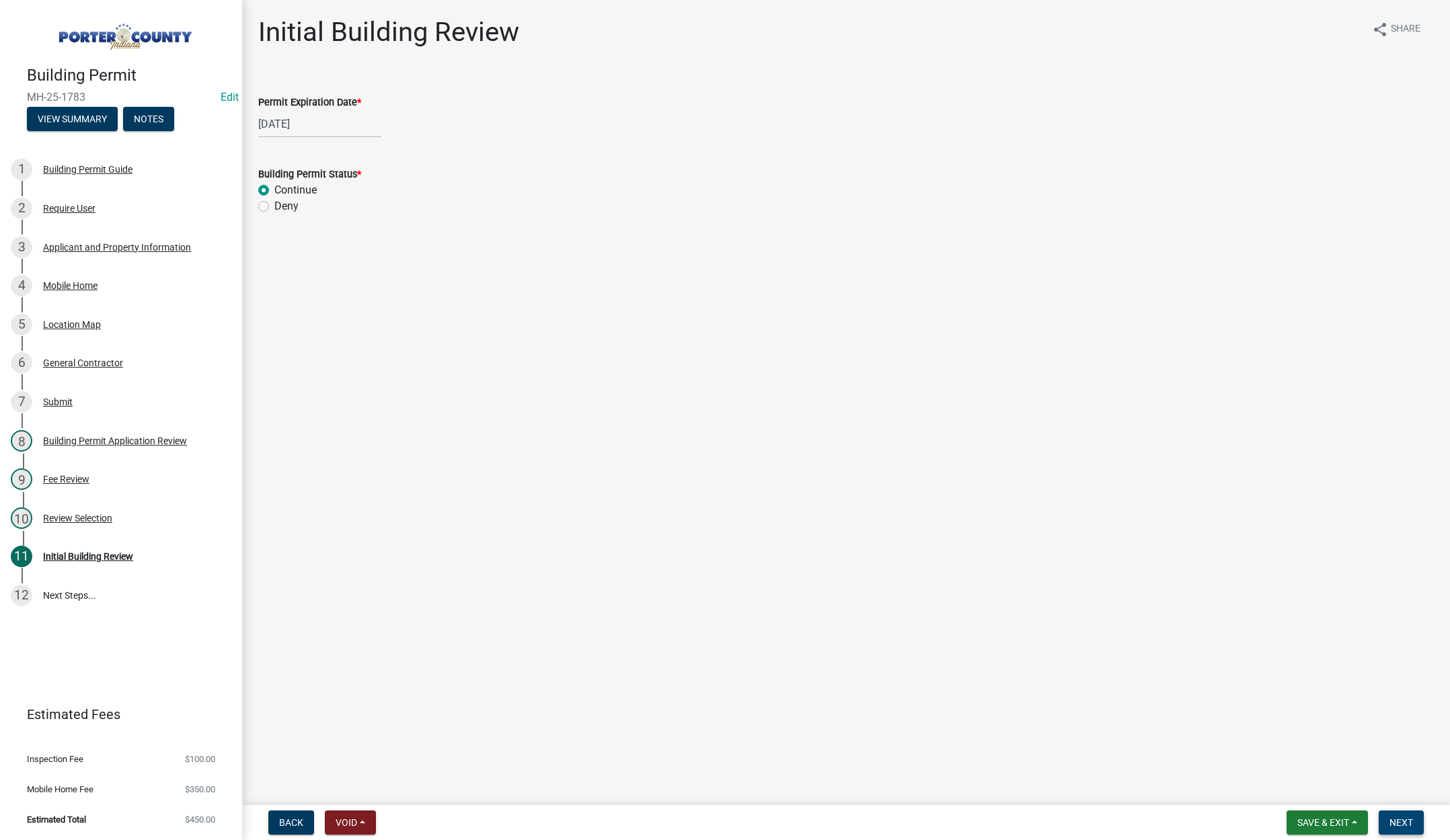
click at [1402, 820] on span "Next" at bounding box center [1401, 822] width 23 height 11
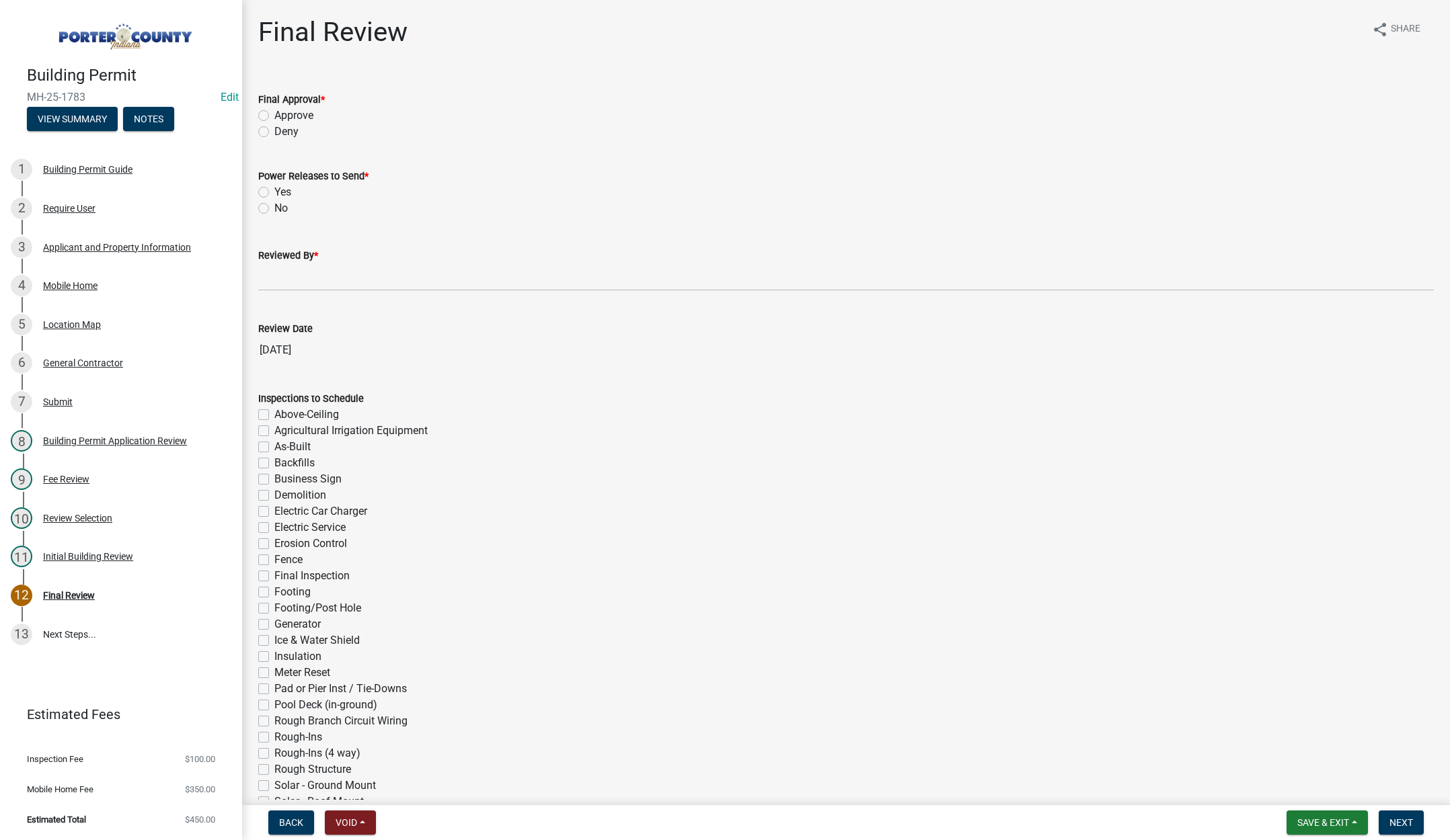
click at [275, 114] on label "Approve" at bounding box center [294, 115] width 39 height 16
click at [275, 114] on input "Approve" at bounding box center [279, 112] width 8 height 8
radio input "true"
click at [275, 191] on label "Yes" at bounding box center [283, 192] width 17 height 16
click at [275, 191] on input "Yes" at bounding box center [279, 188] width 8 height 8
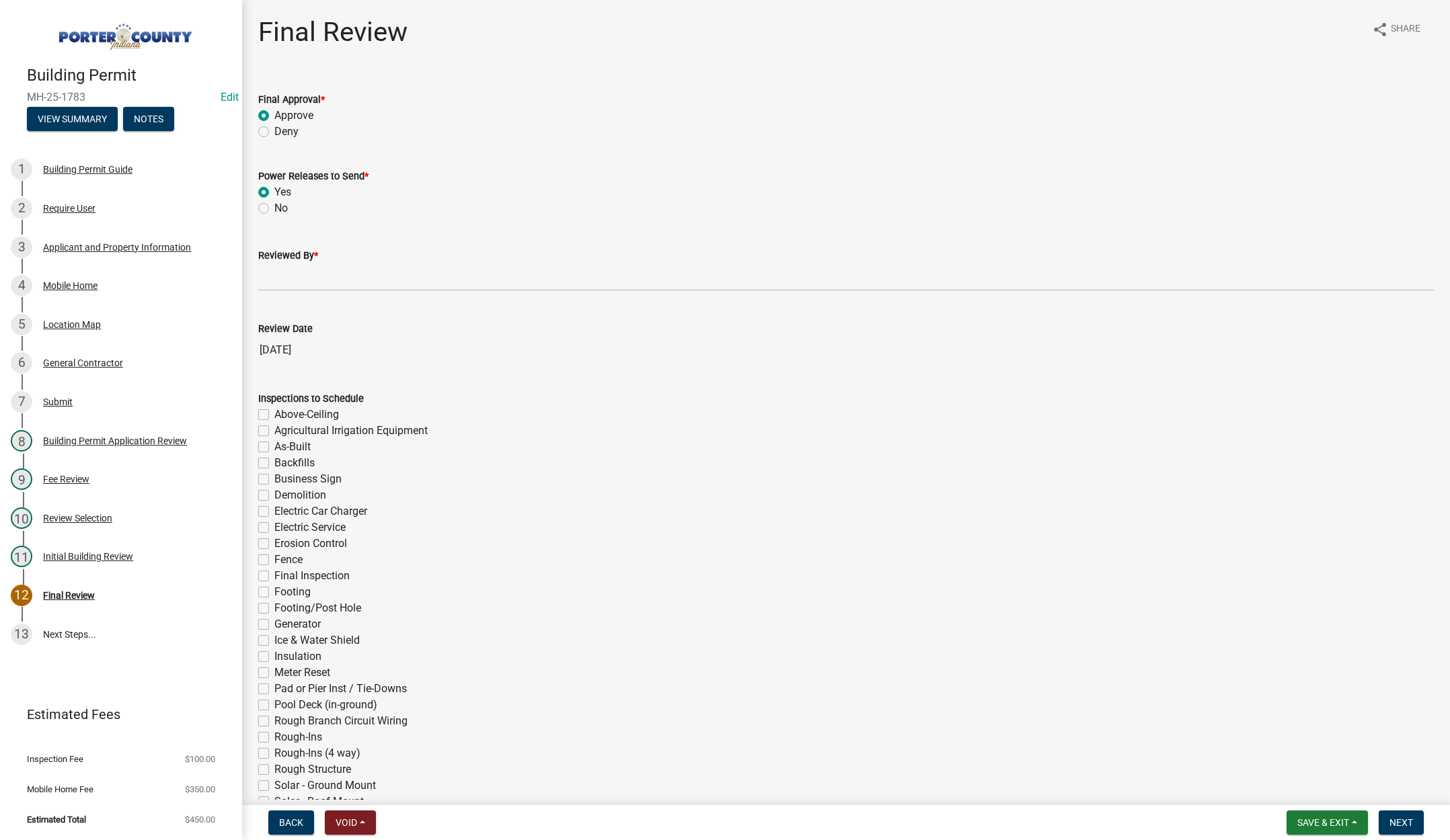
radio input "true"
click at [270, 280] on input "Reviewed By *" at bounding box center [846, 277] width 1175 height 28
type input "[PERSON_NAME]"
click at [1398, 819] on span "Next" at bounding box center [1401, 822] width 23 height 11
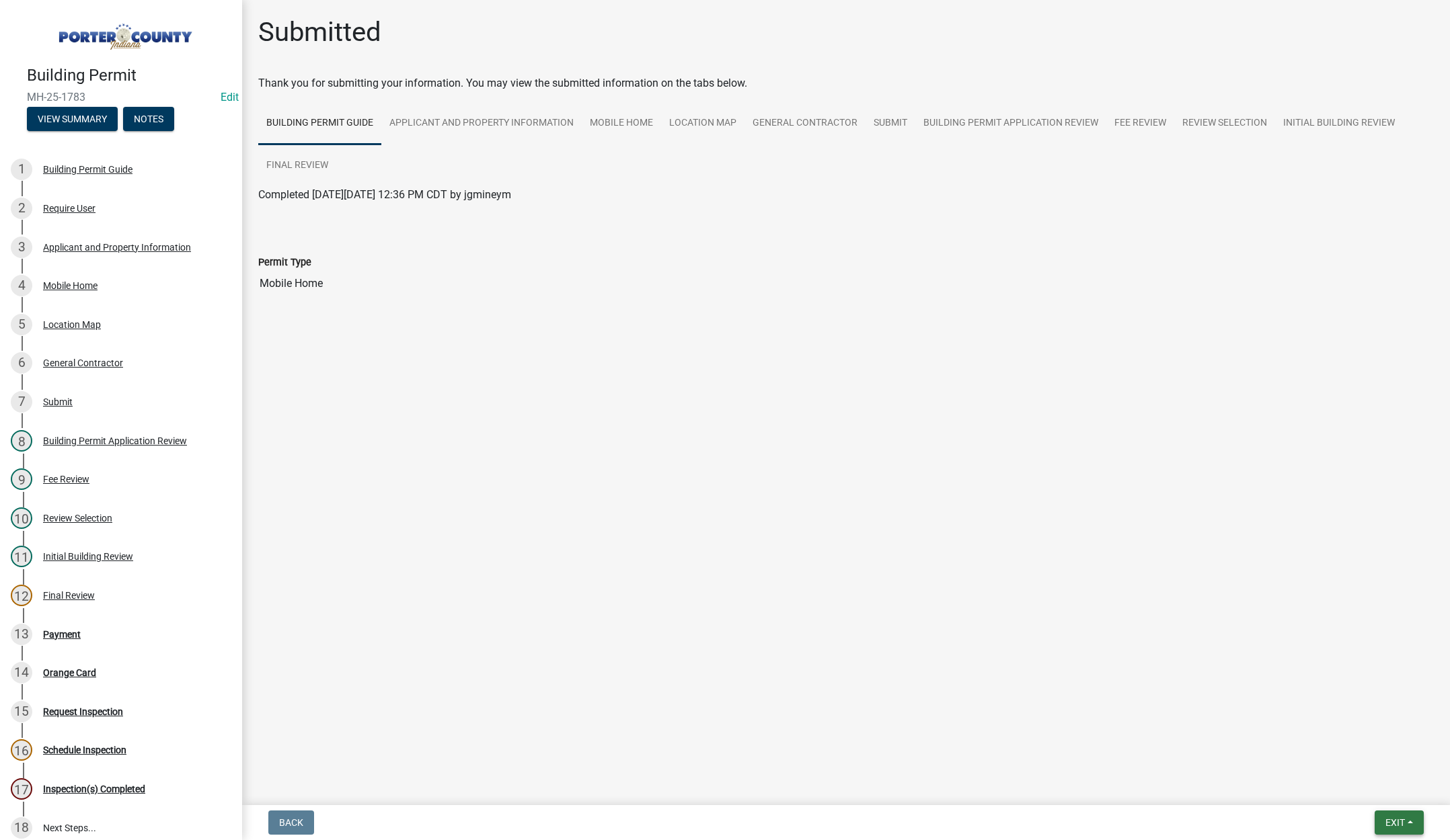
click at [1396, 821] on span "Exit" at bounding box center [1396, 822] width 20 height 11
click at [1376, 792] on button "Save & Exit" at bounding box center [1370, 788] width 107 height 32
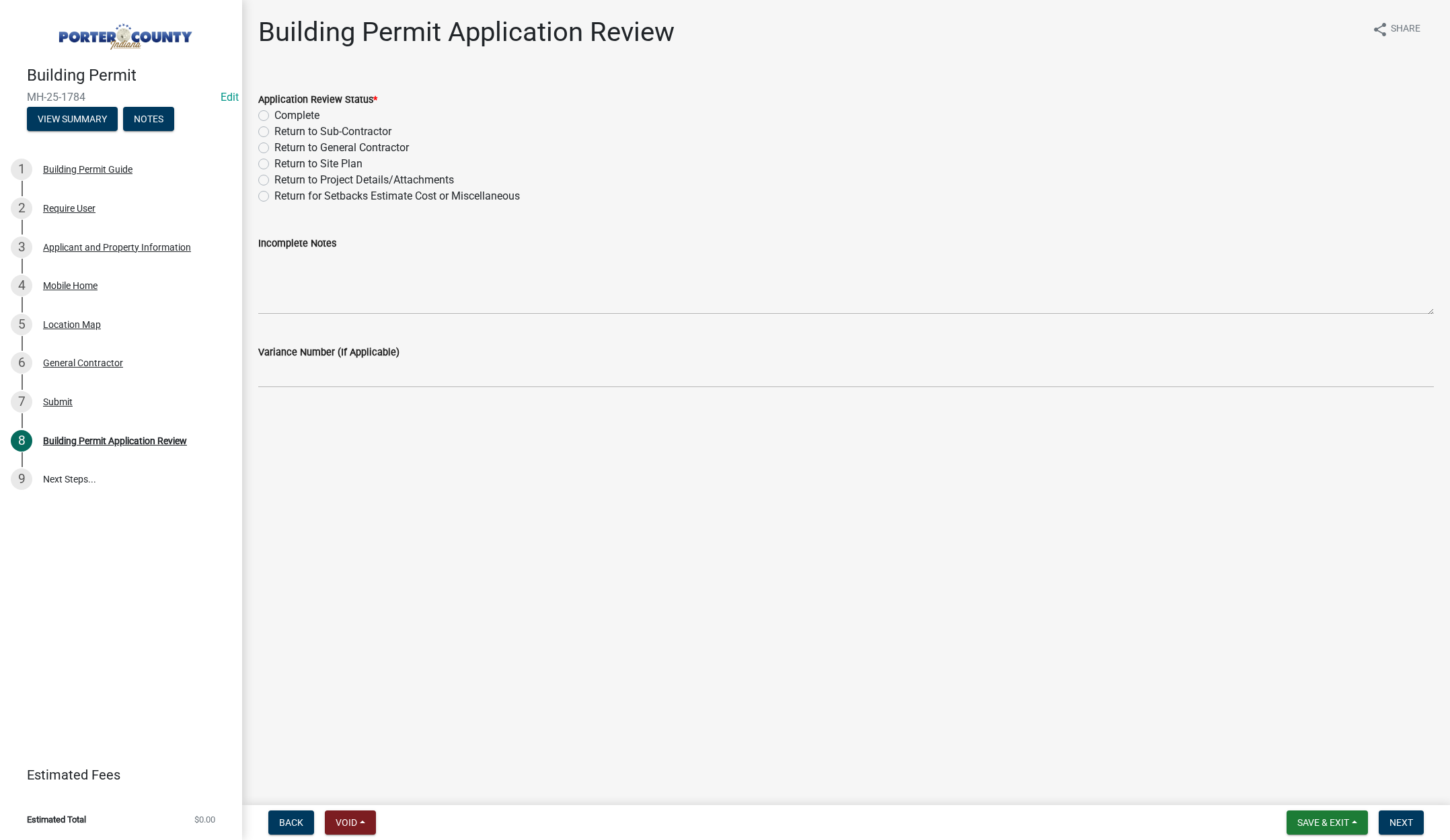
click at [275, 113] on label "Complete" at bounding box center [297, 115] width 45 height 16
click at [275, 113] on input "Complete" at bounding box center [279, 112] width 8 height 8
radio input "true"
click at [1390, 822] on span "Next" at bounding box center [1401, 822] width 23 height 11
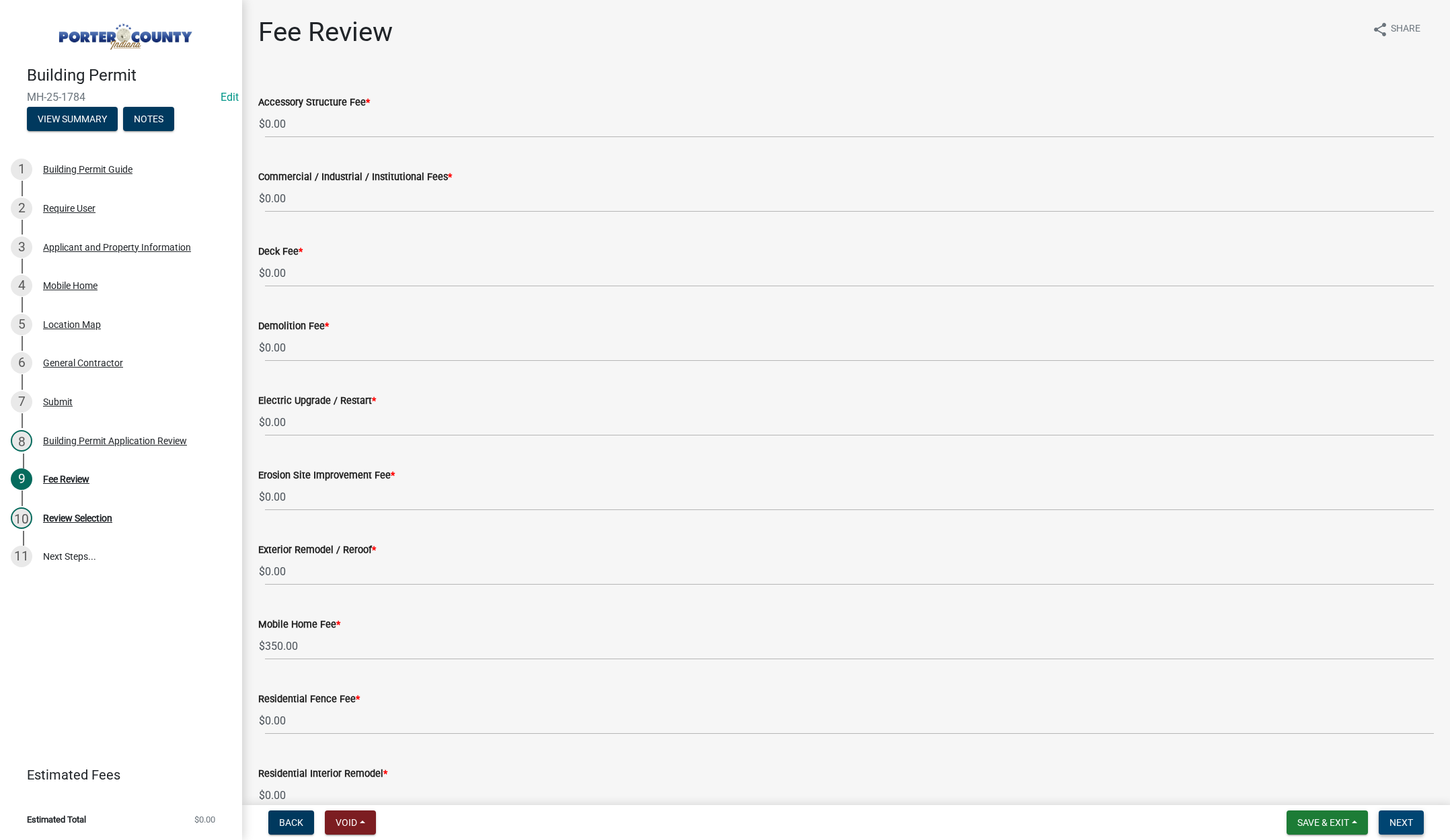
click at [1388, 822] on button "Next" at bounding box center [1401, 822] width 45 height 24
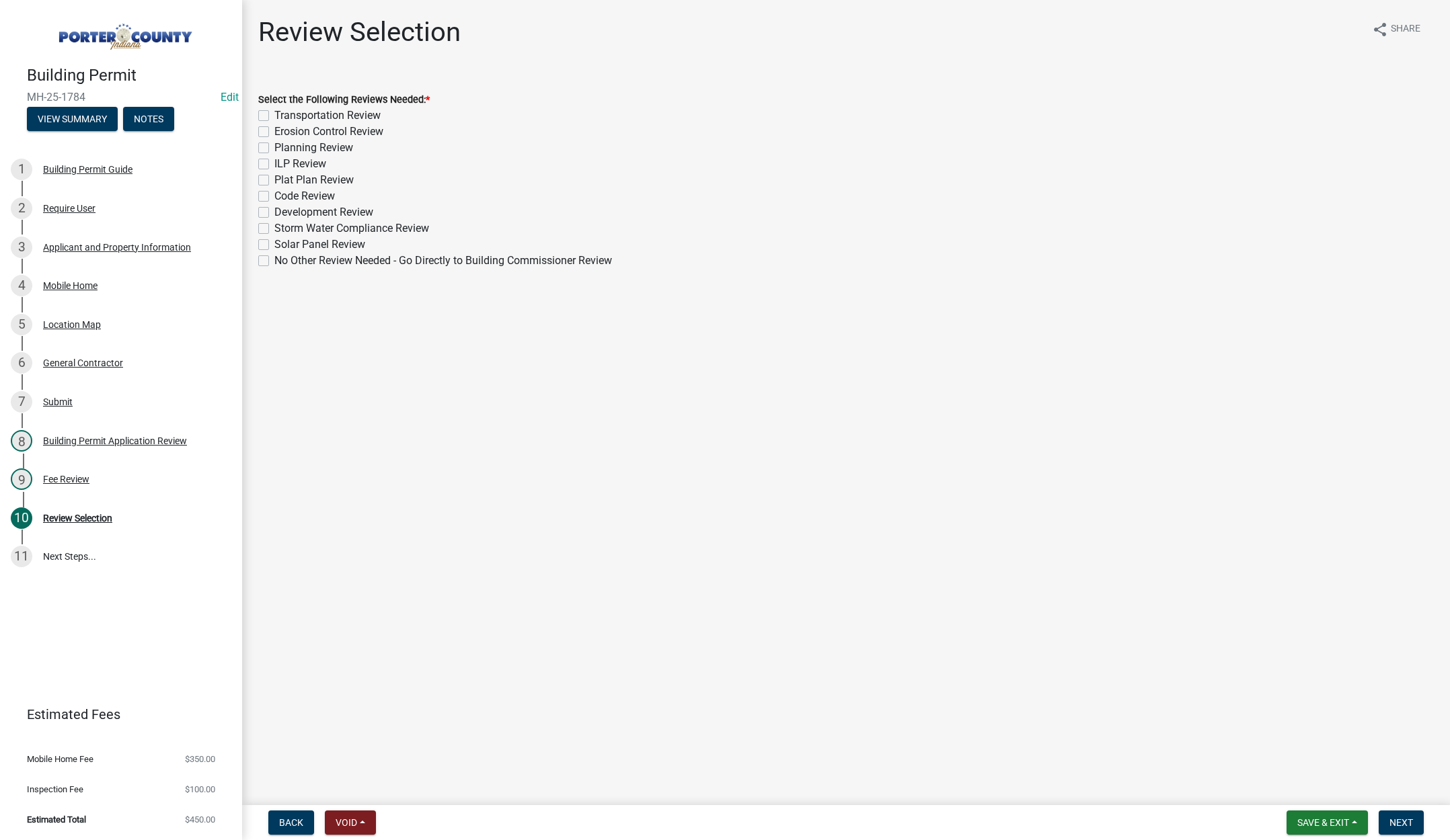
click at [275, 260] on label "No Other Review Needed - Go Directly to Building Commissioner Review" at bounding box center [444, 260] width 338 height 16
click at [275, 260] on input "No Other Review Needed - Go Directly to Building Commissioner Review" at bounding box center [279, 257] width 8 height 8
checkbox input "true"
checkbox input "false"
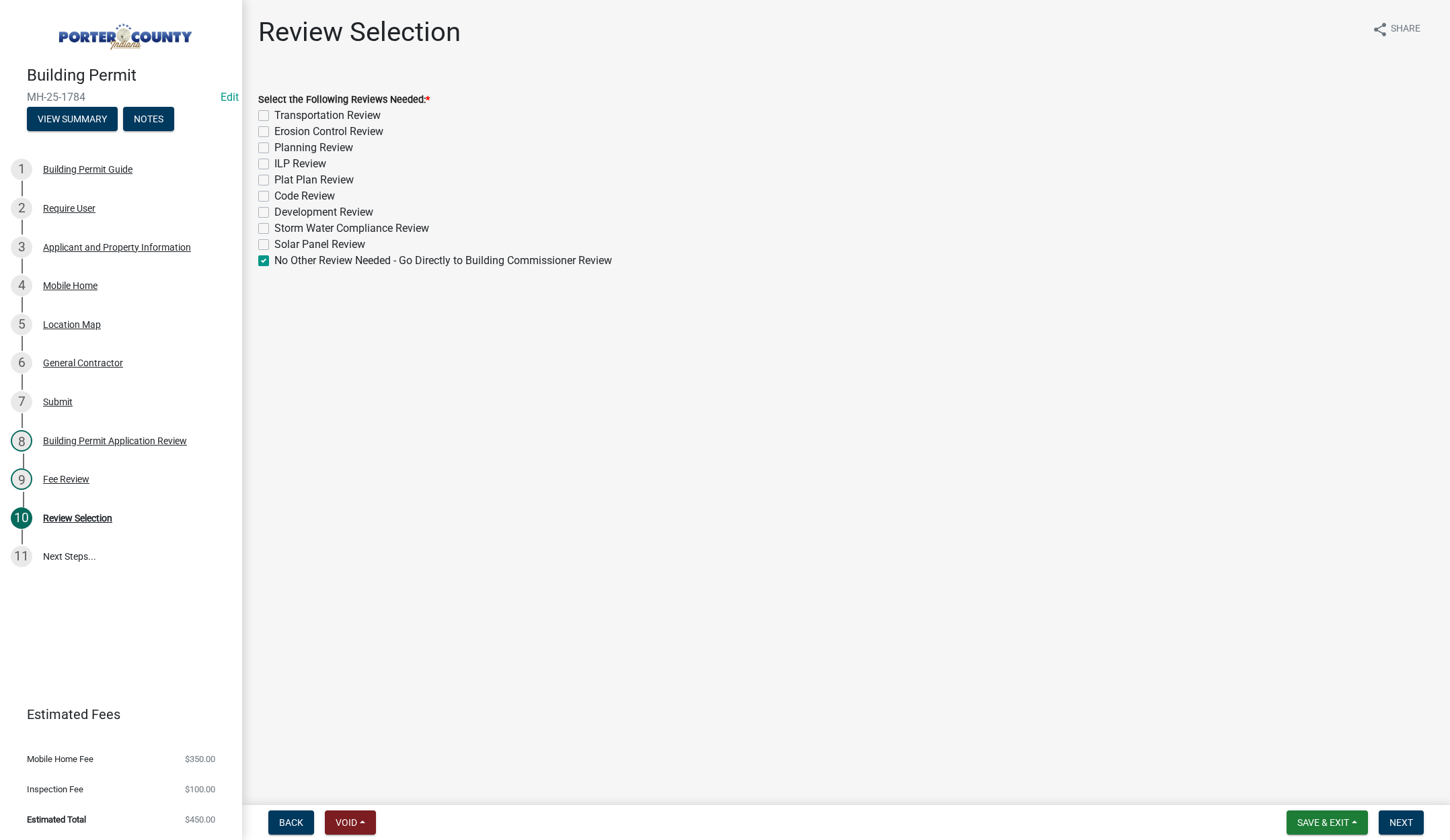
checkbox input "false"
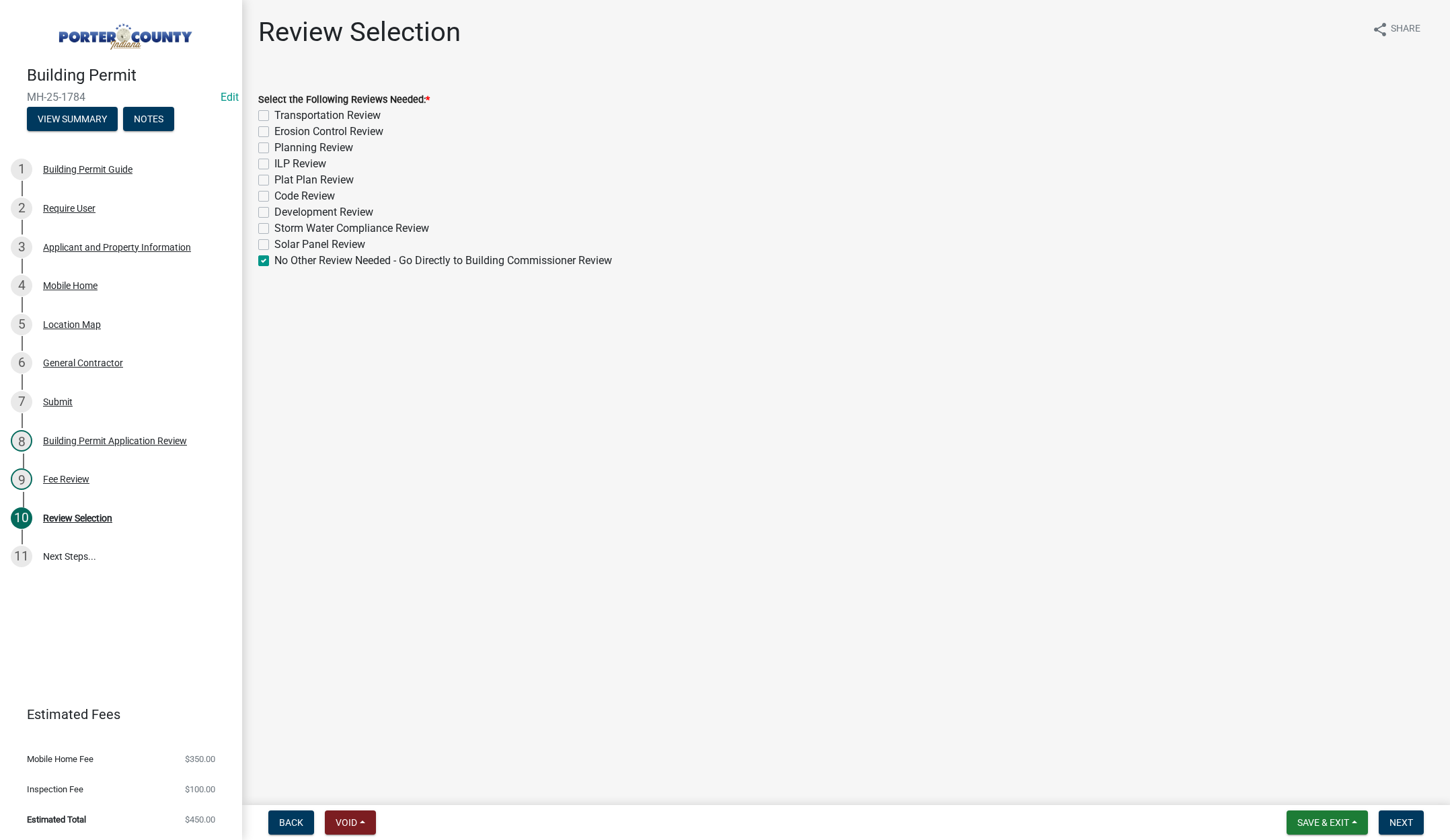
checkbox input "false"
checkbox input "true"
click at [1392, 817] on span "Next" at bounding box center [1401, 822] width 23 height 11
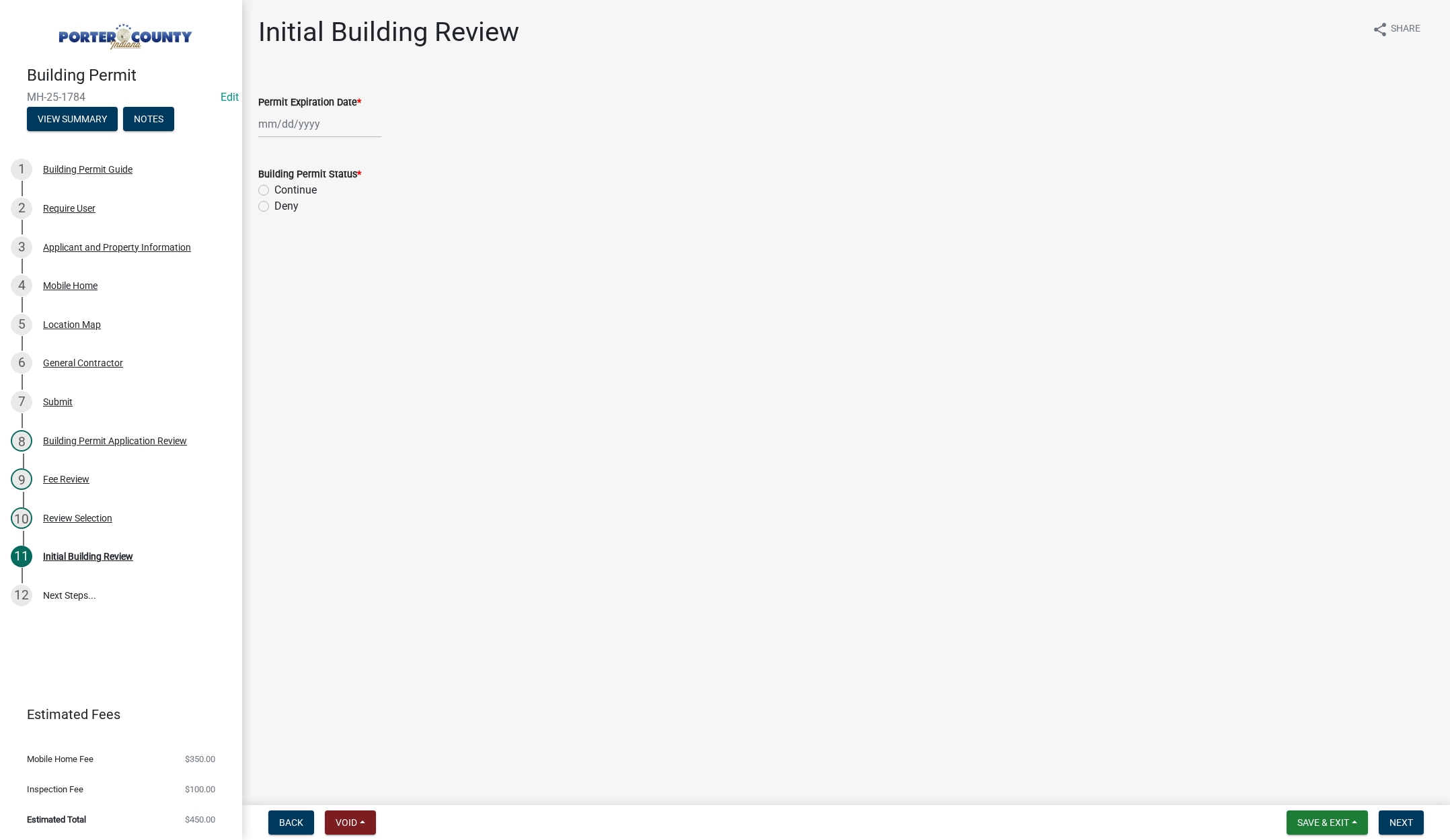
select select "9"
click at [329, 120] on div "[PERSON_NAME] Feb Mar Apr [PERSON_NAME][DATE] Oct Nov [DATE] 1526 1527 1528 152…" at bounding box center [320, 124] width 123 height 28
click at [373, 155] on select "1525 1526 1527 1528 1529 1530 1531 1532 1533 1534 1535 1536 1537 1538 1539 1540…" at bounding box center [364, 152] width 49 height 20
select select "2026"
click at [340, 143] on select "1525 1526 1527 1528 1529 1530 1531 1532 1533 1534 1535 1536 1537 1538 1539 1540…" at bounding box center [364, 152] width 49 height 20
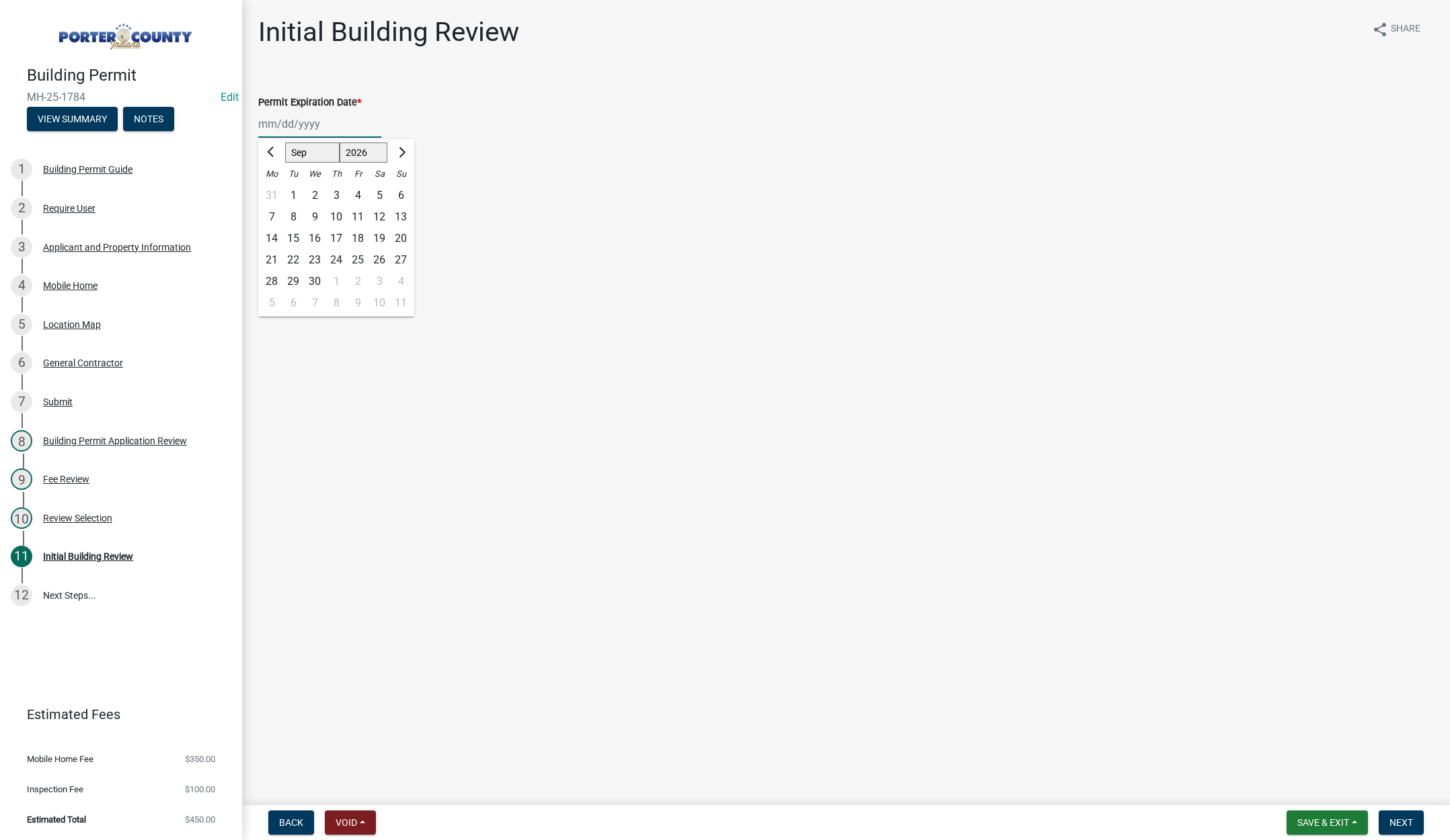
click at [297, 234] on div "15" at bounding box center [293, 239] width 21 height 21
type input "[DATE]"
click at [275, 189] on label "Continue" at bounding box center [296, 190] width 42 height 16
click at [275, 189] on input "Continue" at bounding box center [279, 186] width 8 height 8
radio input "true"
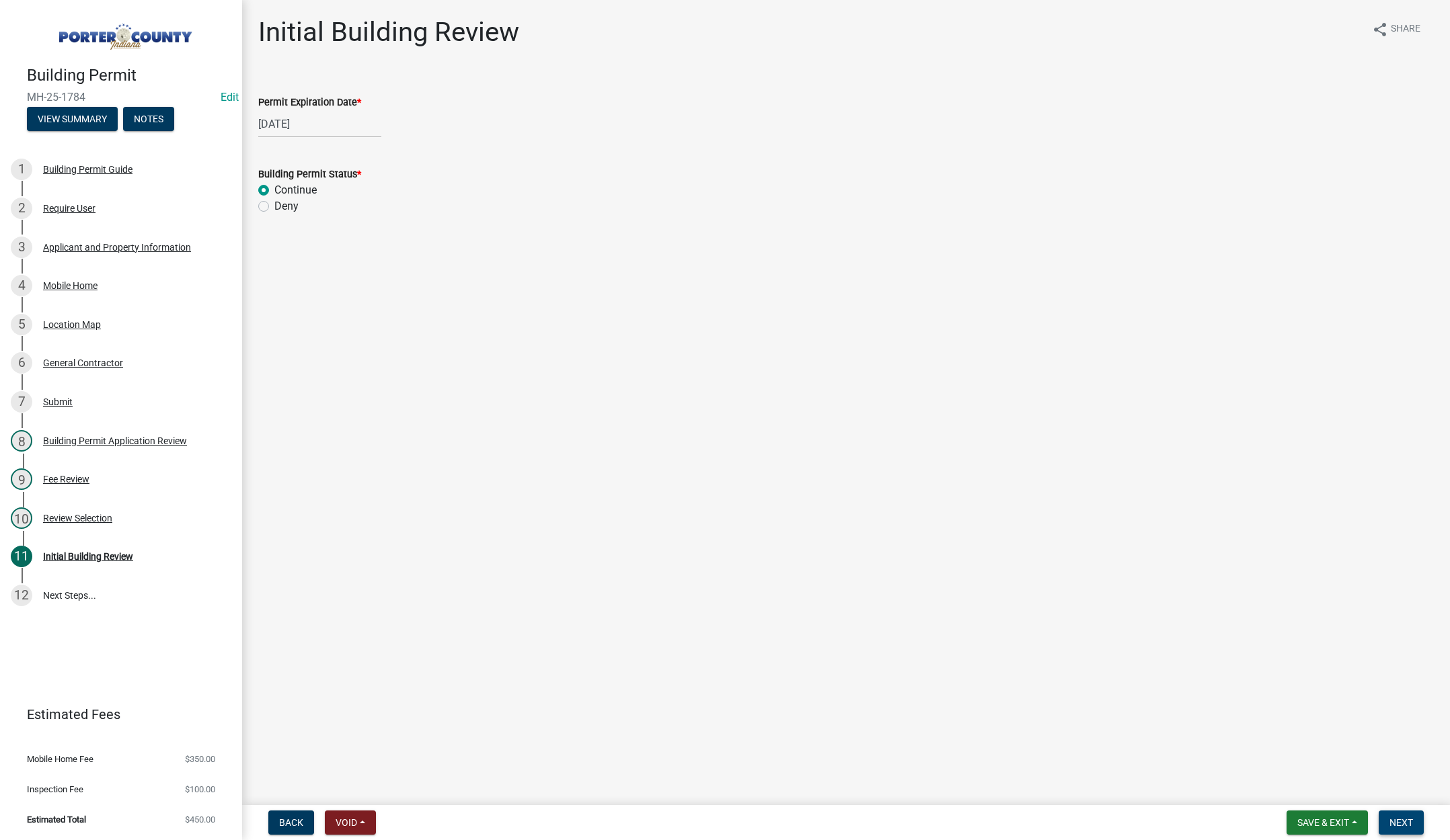
click at [1393, 821] on span "Next" at bounding box center [1401, 822] width 23 height 11
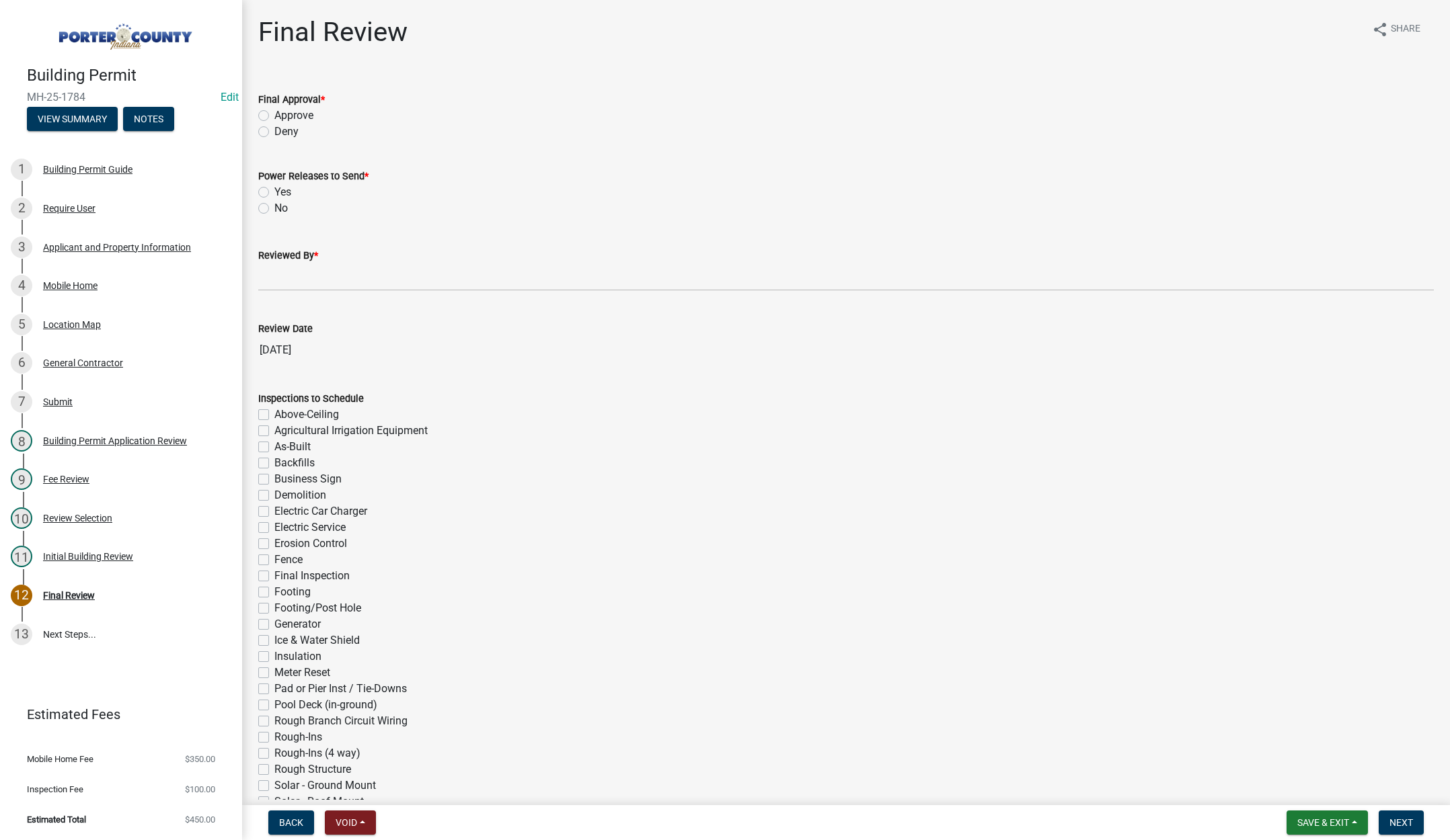
click at [275, 112] on label "Approve" at bounding box center [294, 115] width 39 height 16
click at [275, 112] on input "Approve" at bounding box center [279, 112] width 8 height 8
radio input "true"
click at [275, 193] on label "Yes" at bounding box center [283, 192] width 17 height 16
click at [275, 193] on input "Yes" at bounding box center [279, 188] width 8 height 8
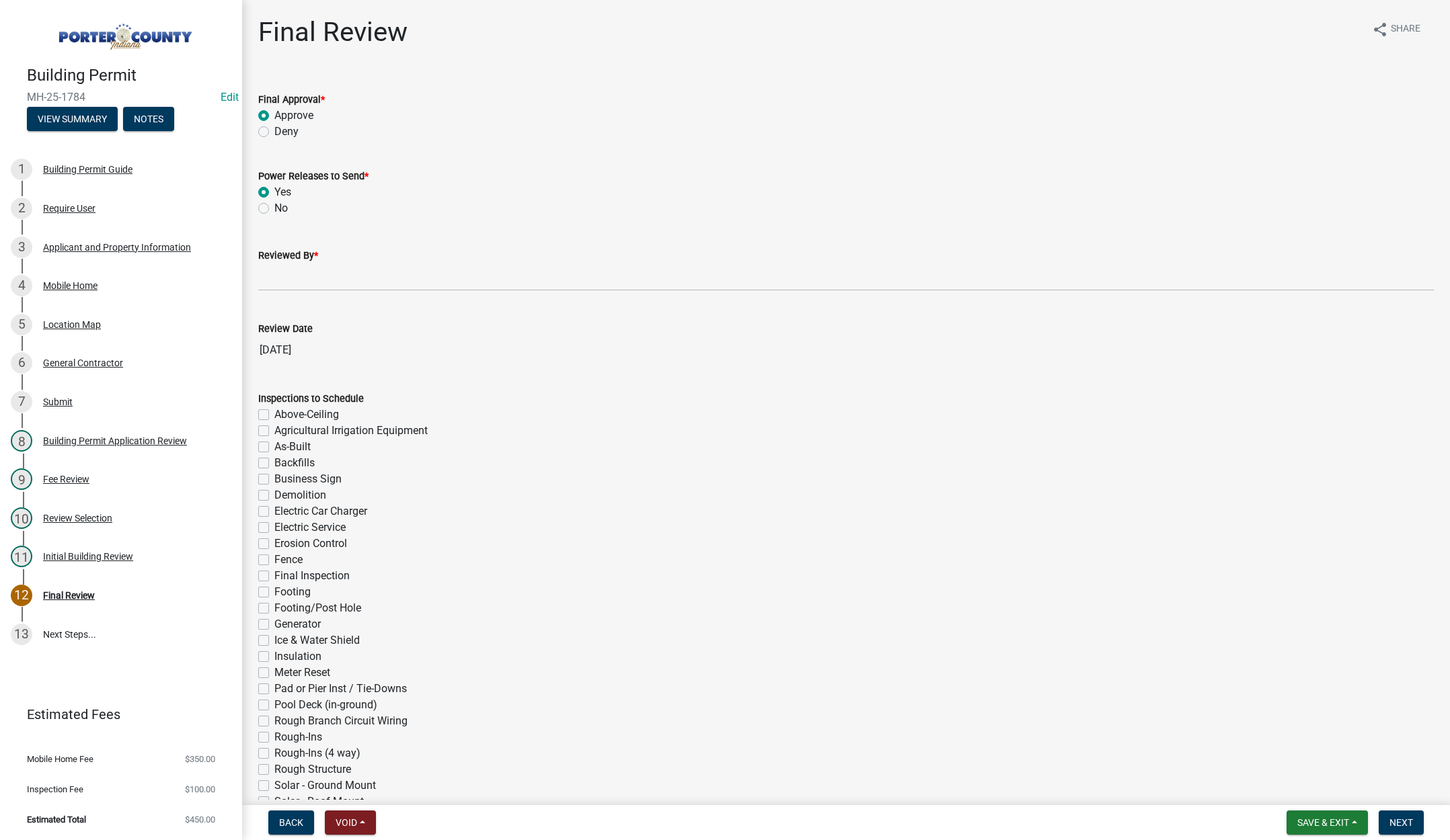
radio input "true"
click at [270, 279] on input "Reviewed By *" at bounding box center [846, 277] width 1175 height 28
type input "[PERSON_NAME]"
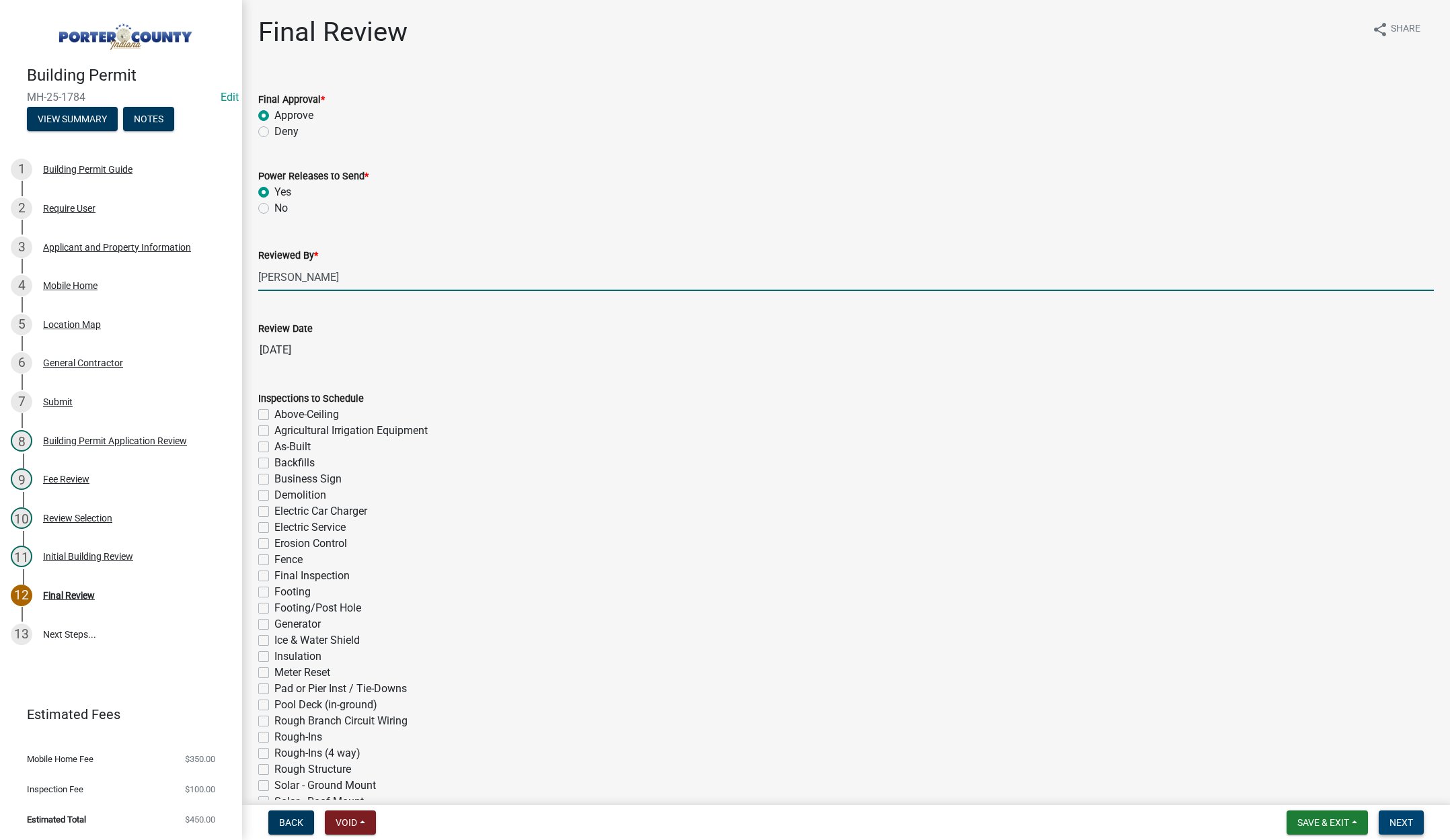
click at [1398, 822] on span "Next" at bounding box center [1401, 822] width 23 height 11
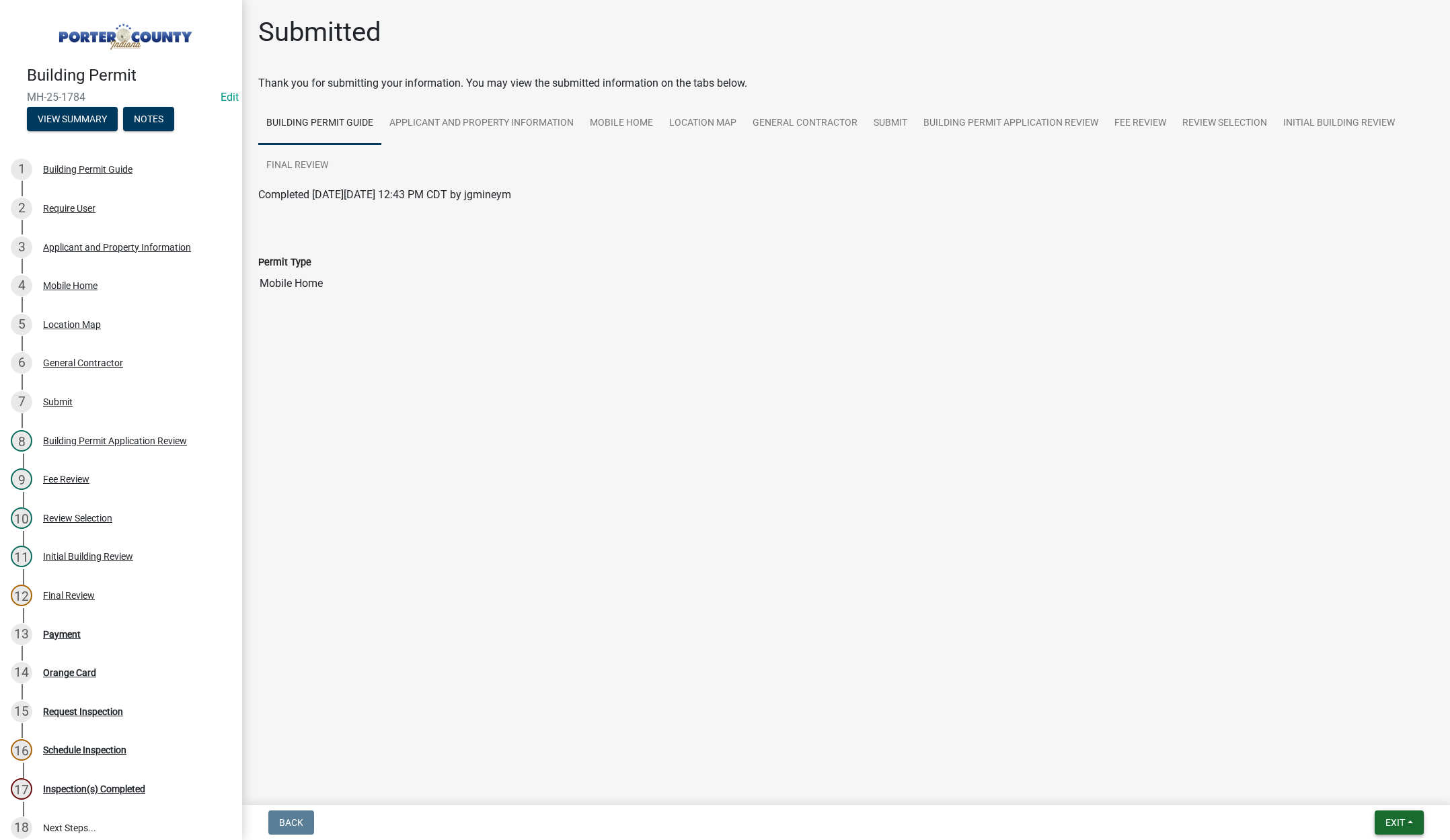
click at [1394, 822] on span "Exit" at bounding box center [1396, 822] width 20 height 11
click at [1377, 791] on button "Save & Exit" at bounding box center [1370, 788] width 107 height 32
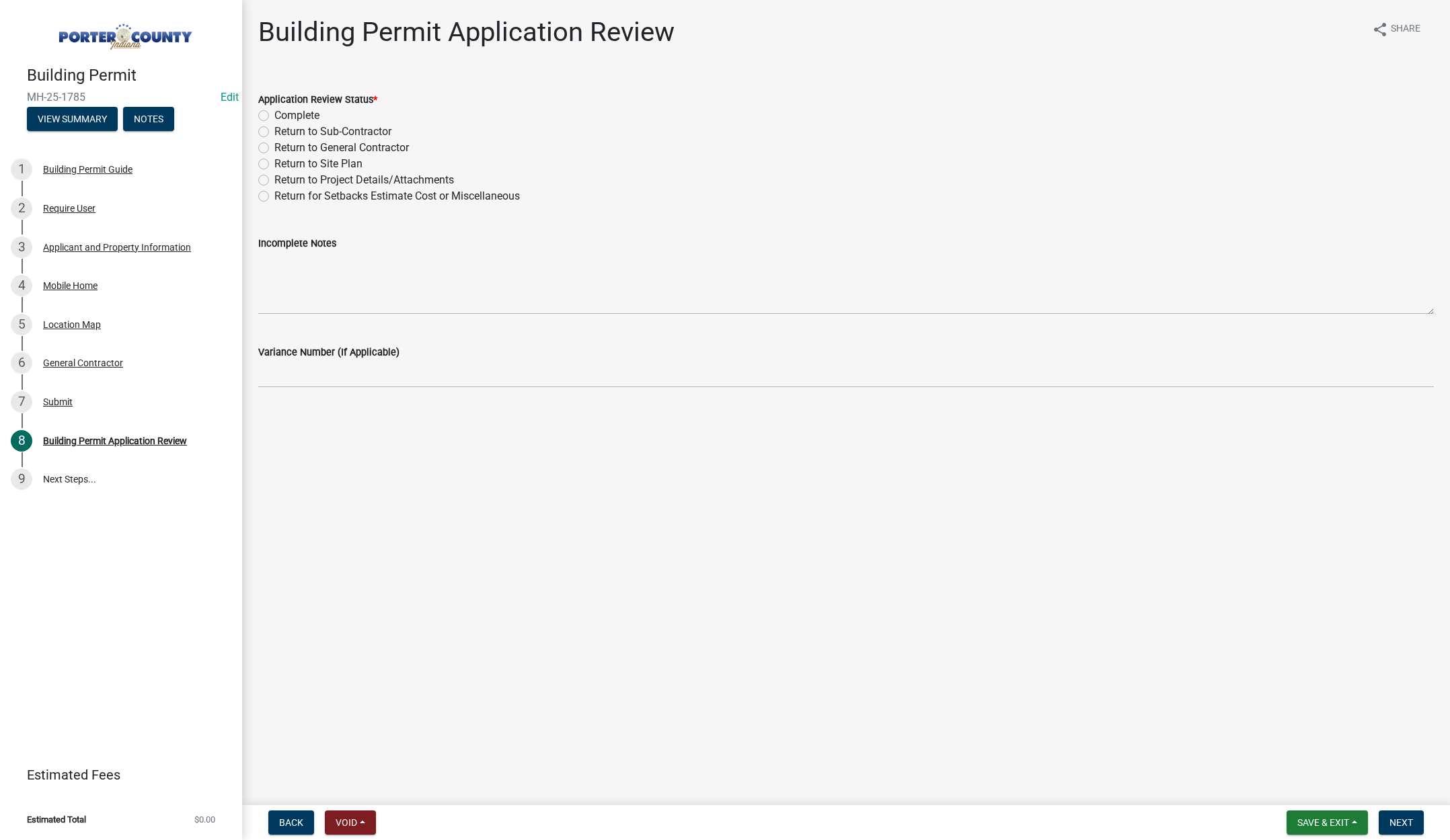
click at [275, 114] on label "Complete" at bounding box center [297, 115] width 45 height 16
click at [275, 114] on input "Complete" at bounding box center [279, 112] width 8 height 8
radio input "true"
click at [1403, 825] on span "Next" at bounding box center [1401, 822] width 23 height 11
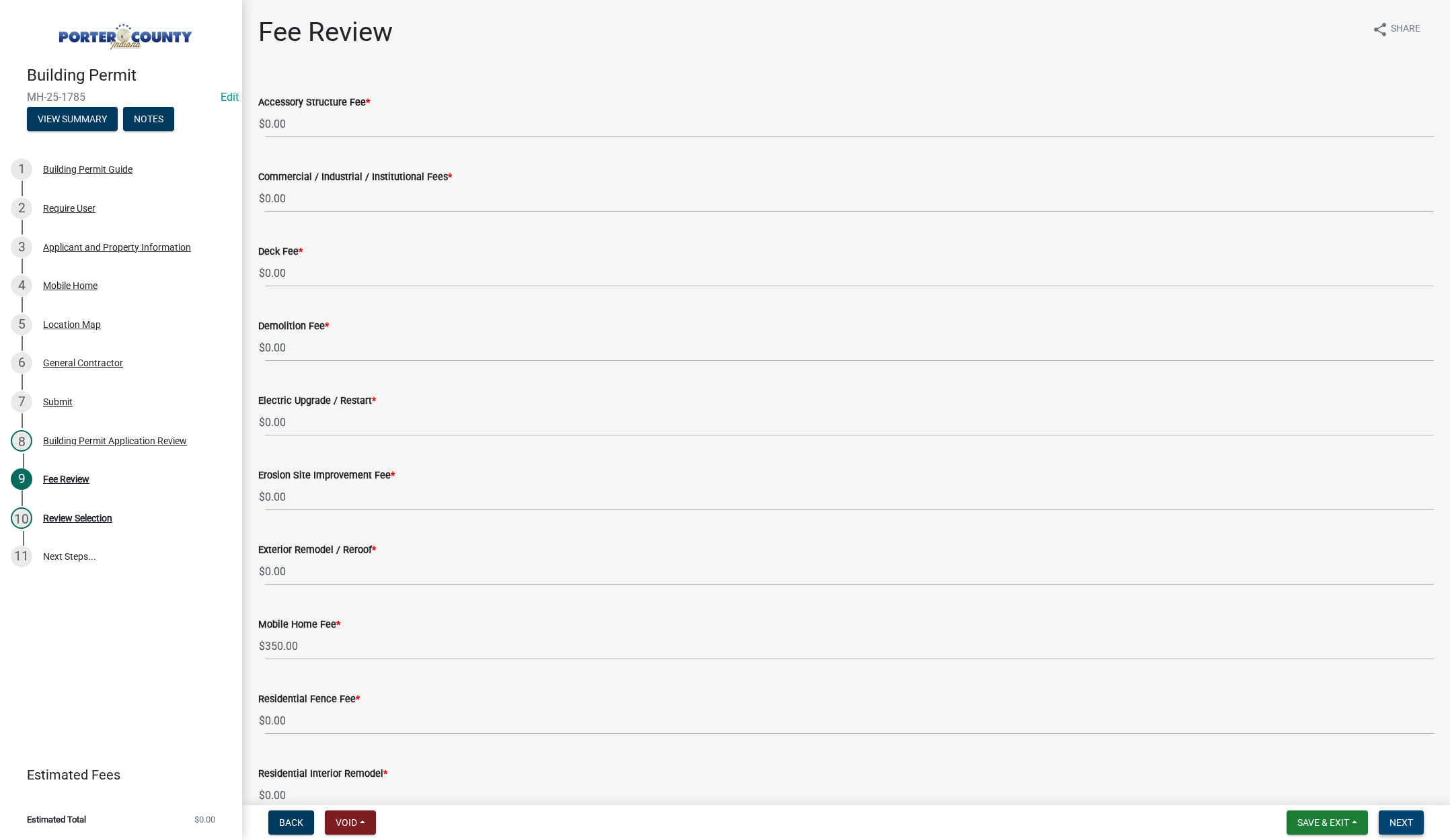
click at [1406, 820] on span "Next" at bounding box center [1401, 822] width 23 height 11
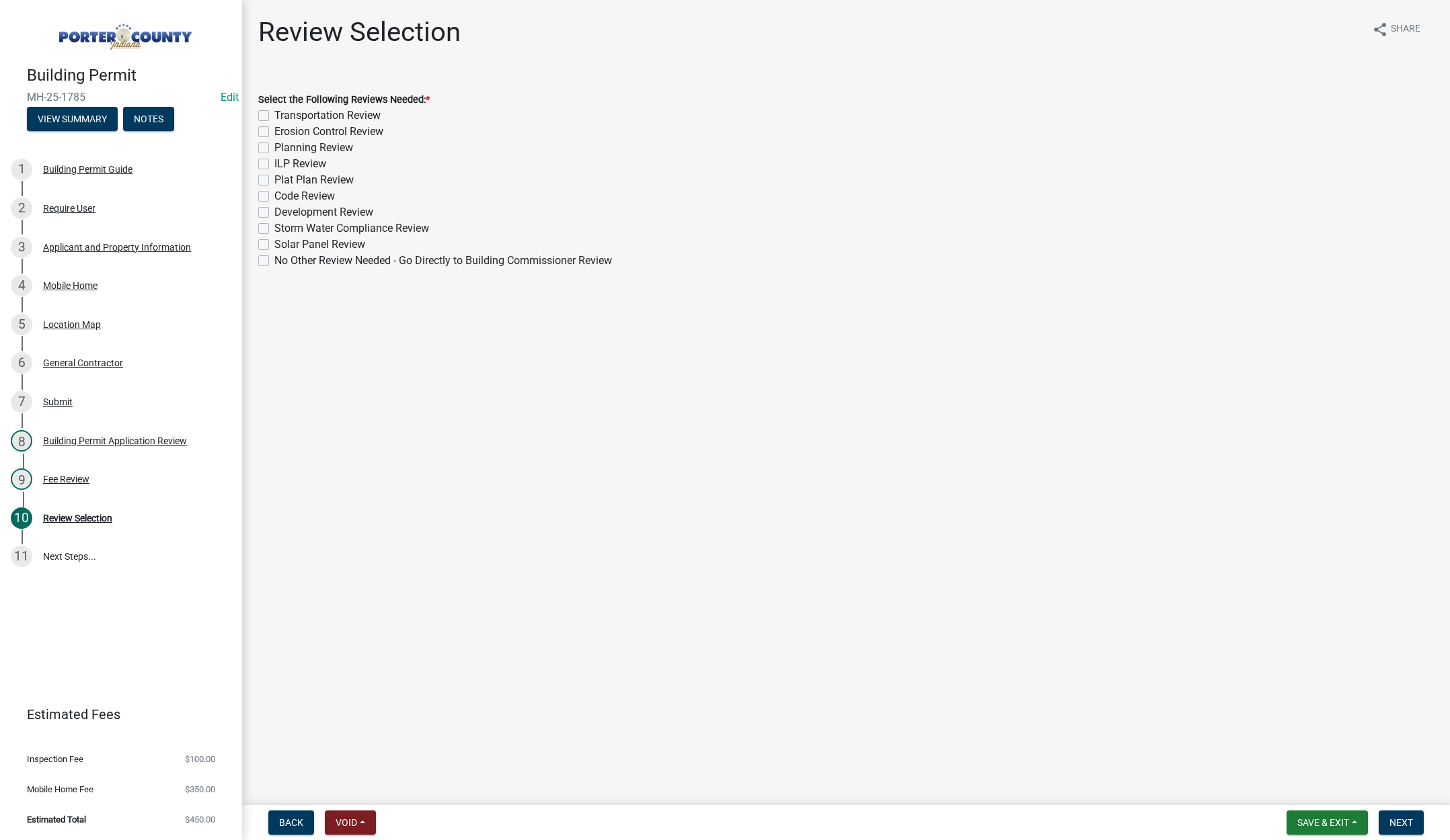
click at [275, 260] on label "No Other Review Needed - Go Directly to Building Commissioner Review" at bounding box center [444, 260] width 338 height 16
click at [275, 260] on input "No Other Review Needed - Go Directly to Building Commissioner Review" at bounding box center [279, 257] width 8 height 8
checkbox input "true"
checkbox input "false"
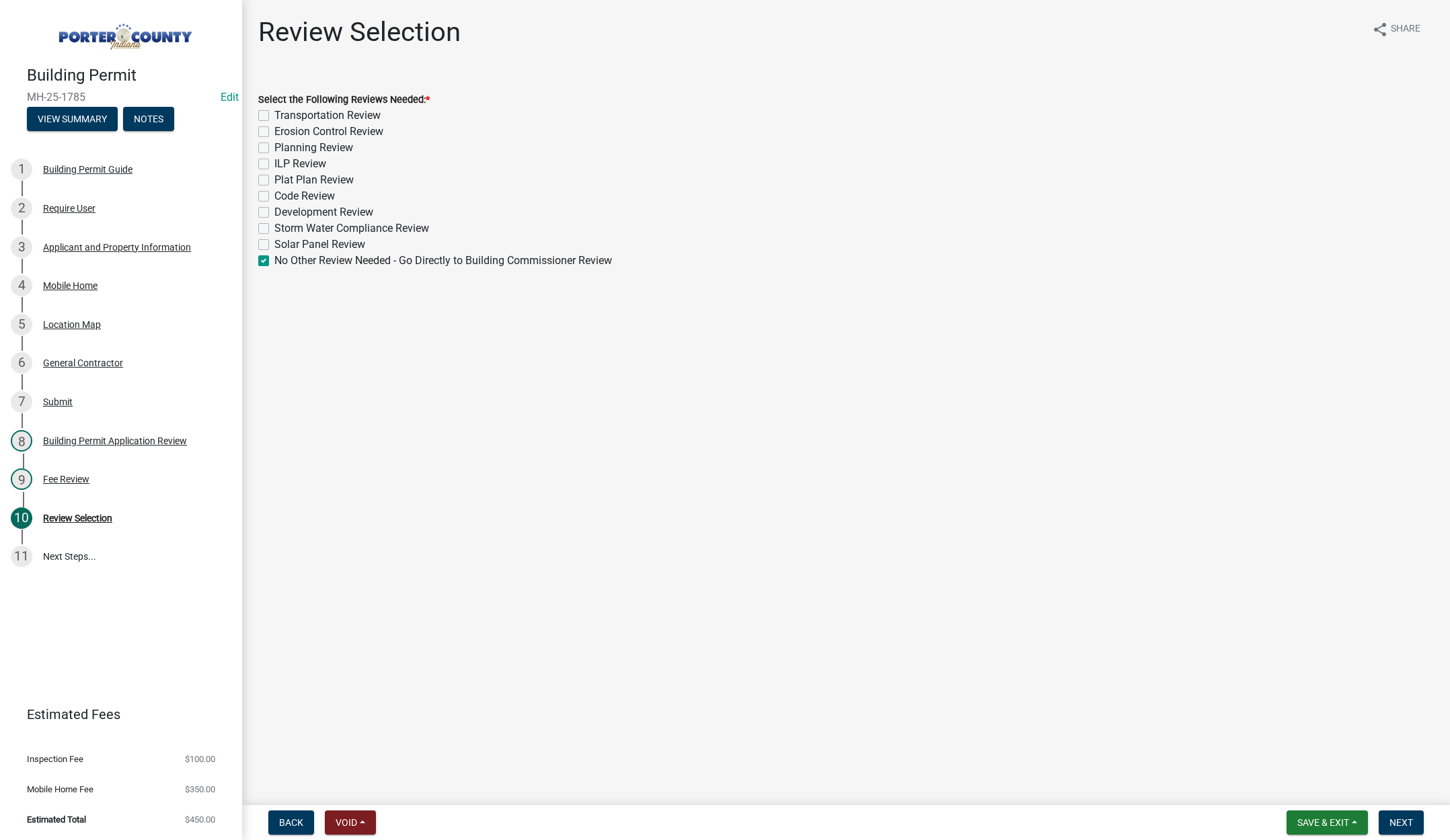
checkbox input "false"
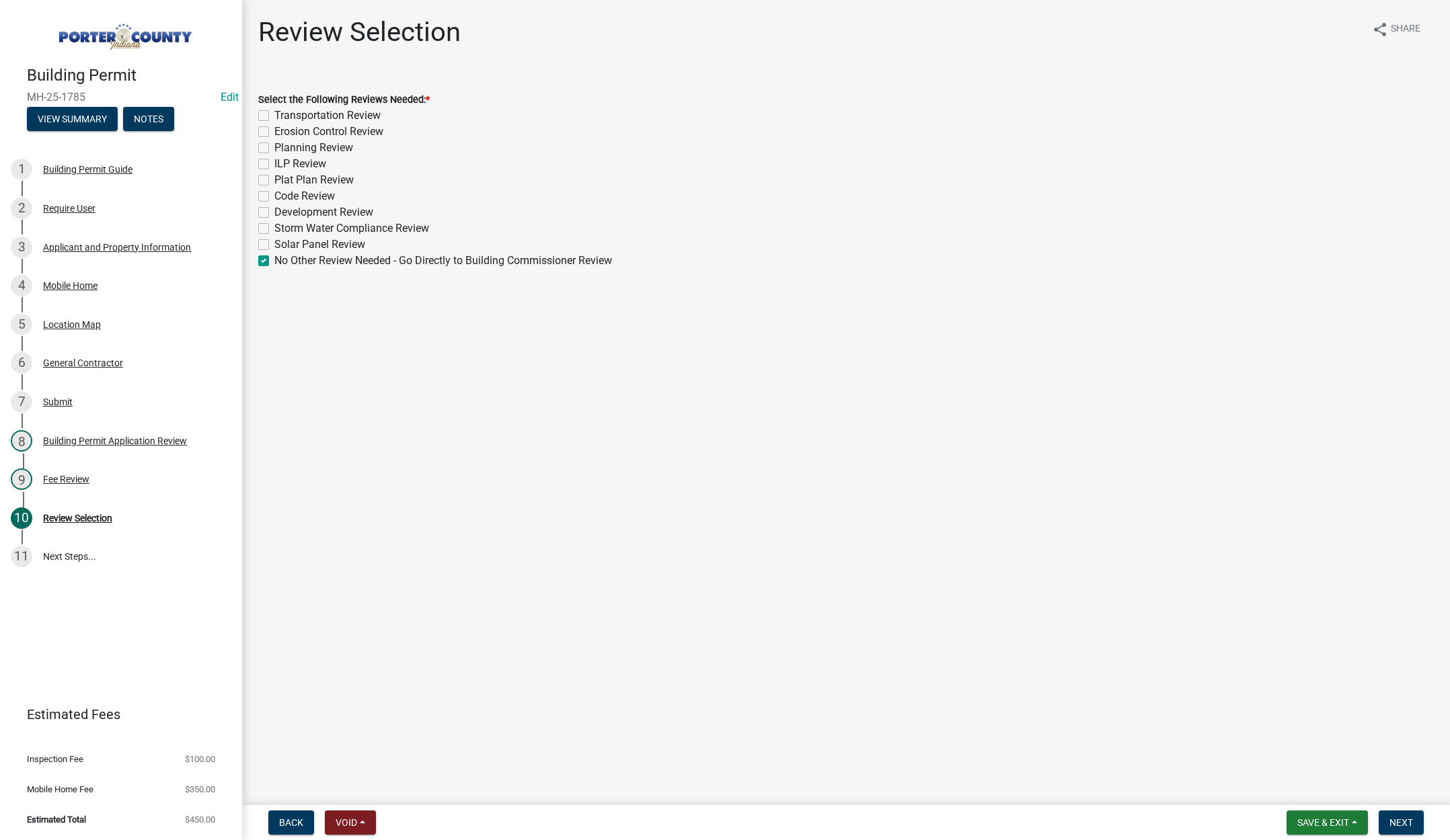
checkbox input "false"
checkbox input "true"
click at [1399, 821] on span "Next" at bounding box center [1401, 822] width 23 height 11
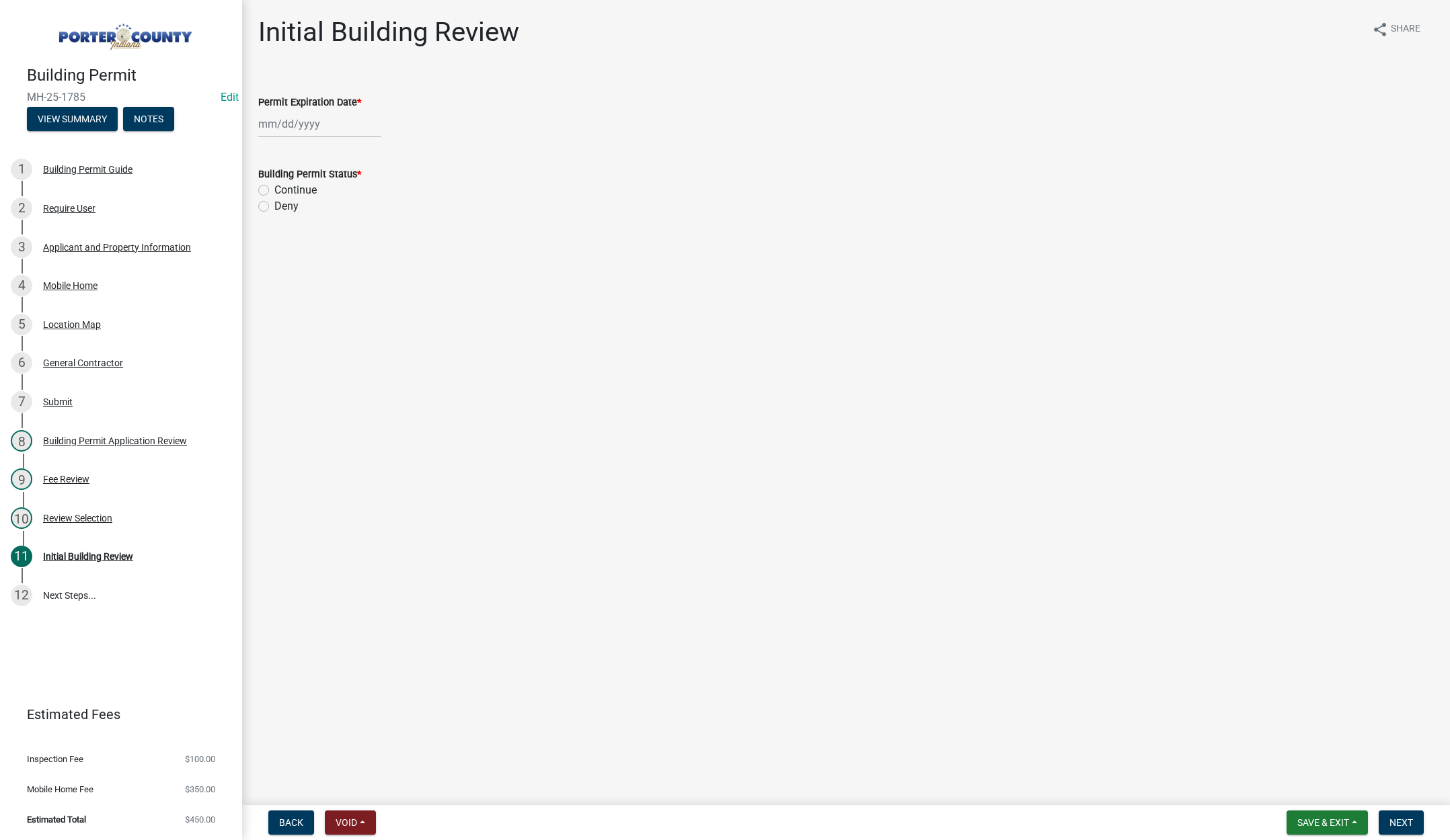
click at [325, 126] on div at bounding box center [320, 124] width 123 height 28
select select "9"
click at [374, 151] on select "1525 1526 1527 1528 1529 1530 1531 1532 1533 1534 1535 1536 1537 1538 1539 1540…" at bounding box center [364, 152] width 49 height 20
select select "2026"
click at [340, 143] on select "1525 1526 1527 1528 1529 1530 1531 1532 1533 1534 1535 1536 1537 1538 1539 1540…" at bounding box center [364, 152] width 49 height 20
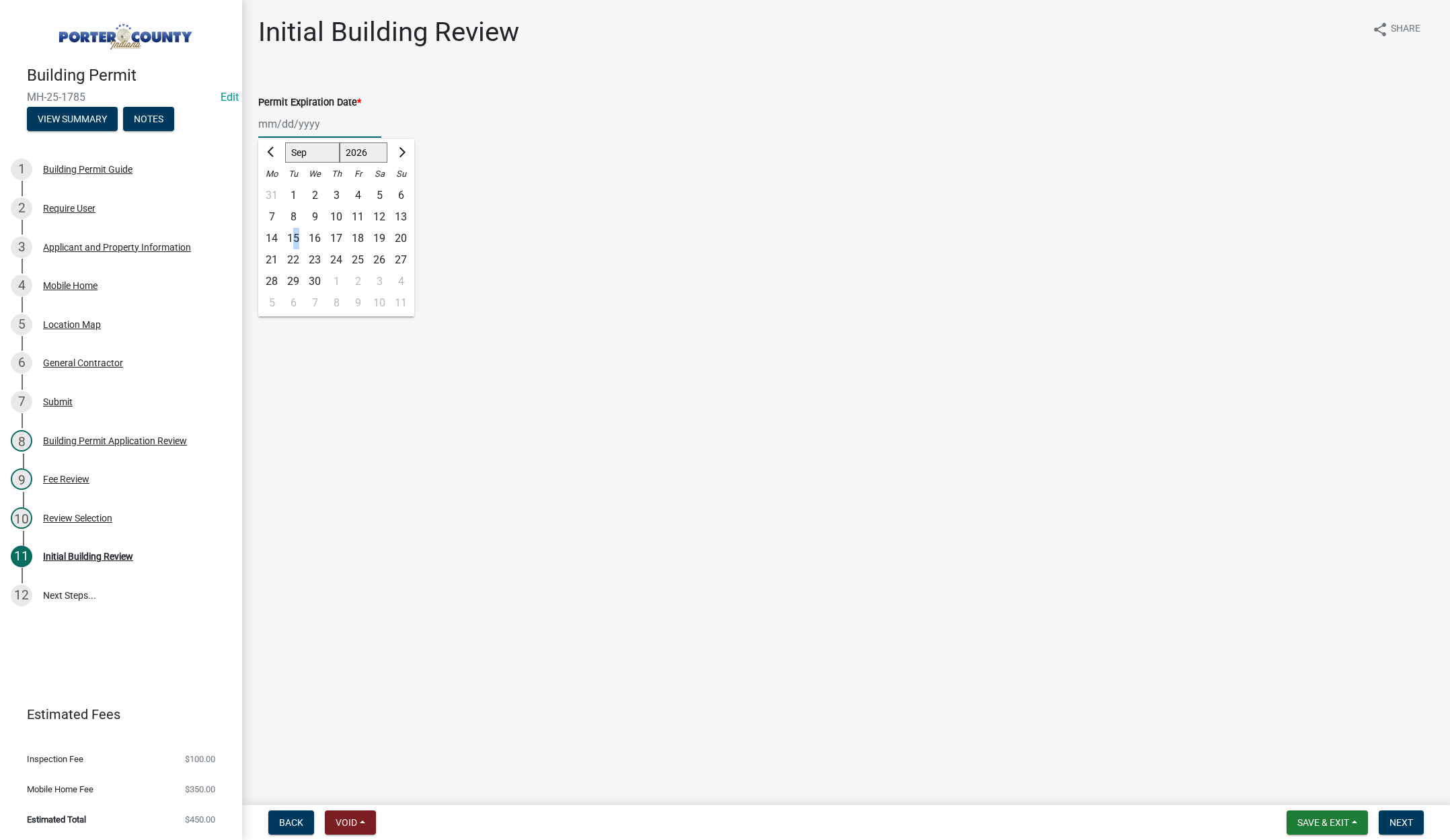
click at [296, 234] on div "15" at bounding box center [293, 239] width 21 height 21
type input "[DATE]"
click at [275, 190] on label "Continue" at bounding box center [296, 190] width 42 height 16
click at [275, 190] on input "Continue" at bounding box center [279, 186] width 8 height 8
radio input "true"
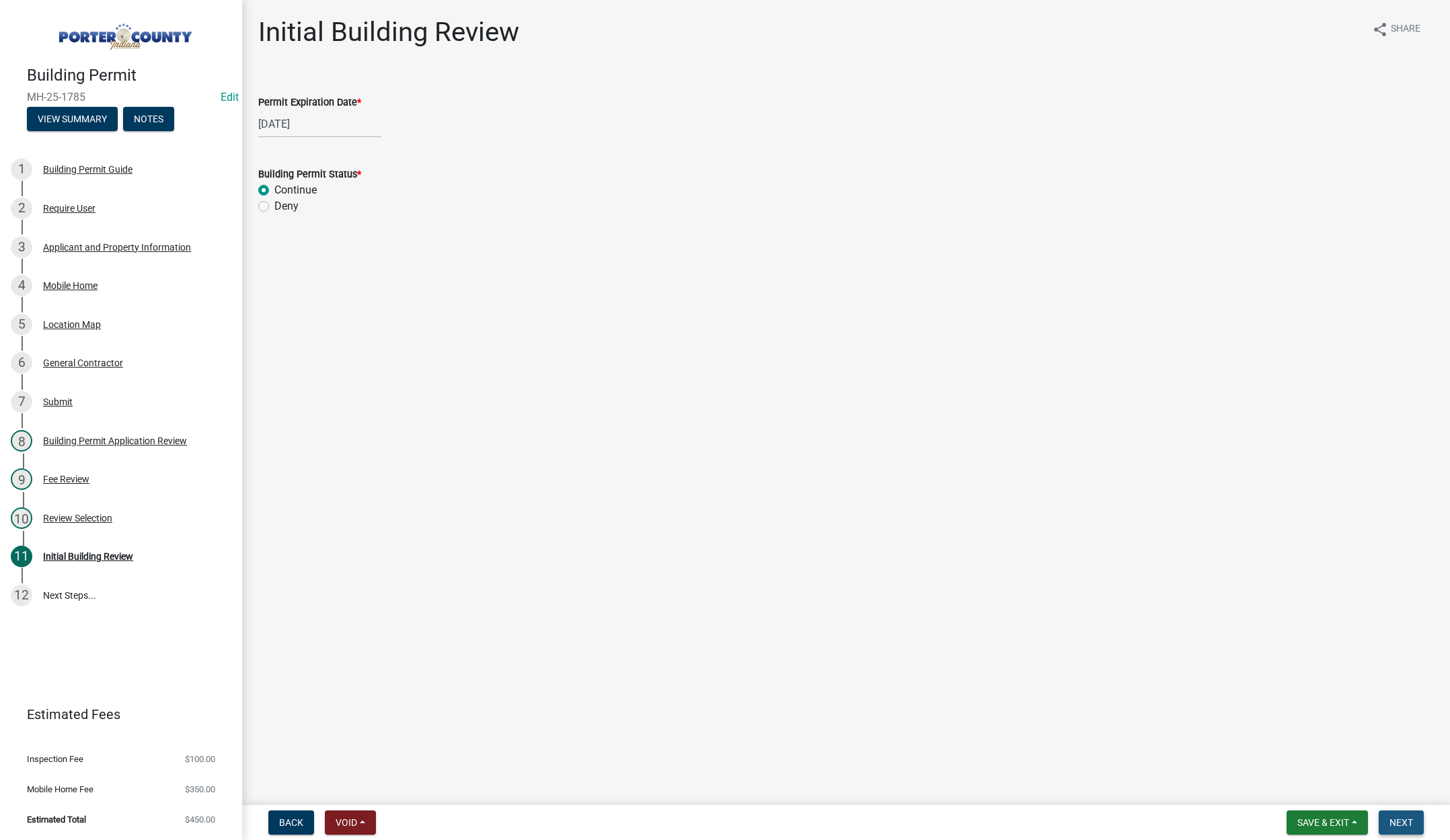
click at [1406, 827] on span "Next" at bounding box center [1401, 822] width 23 height 11
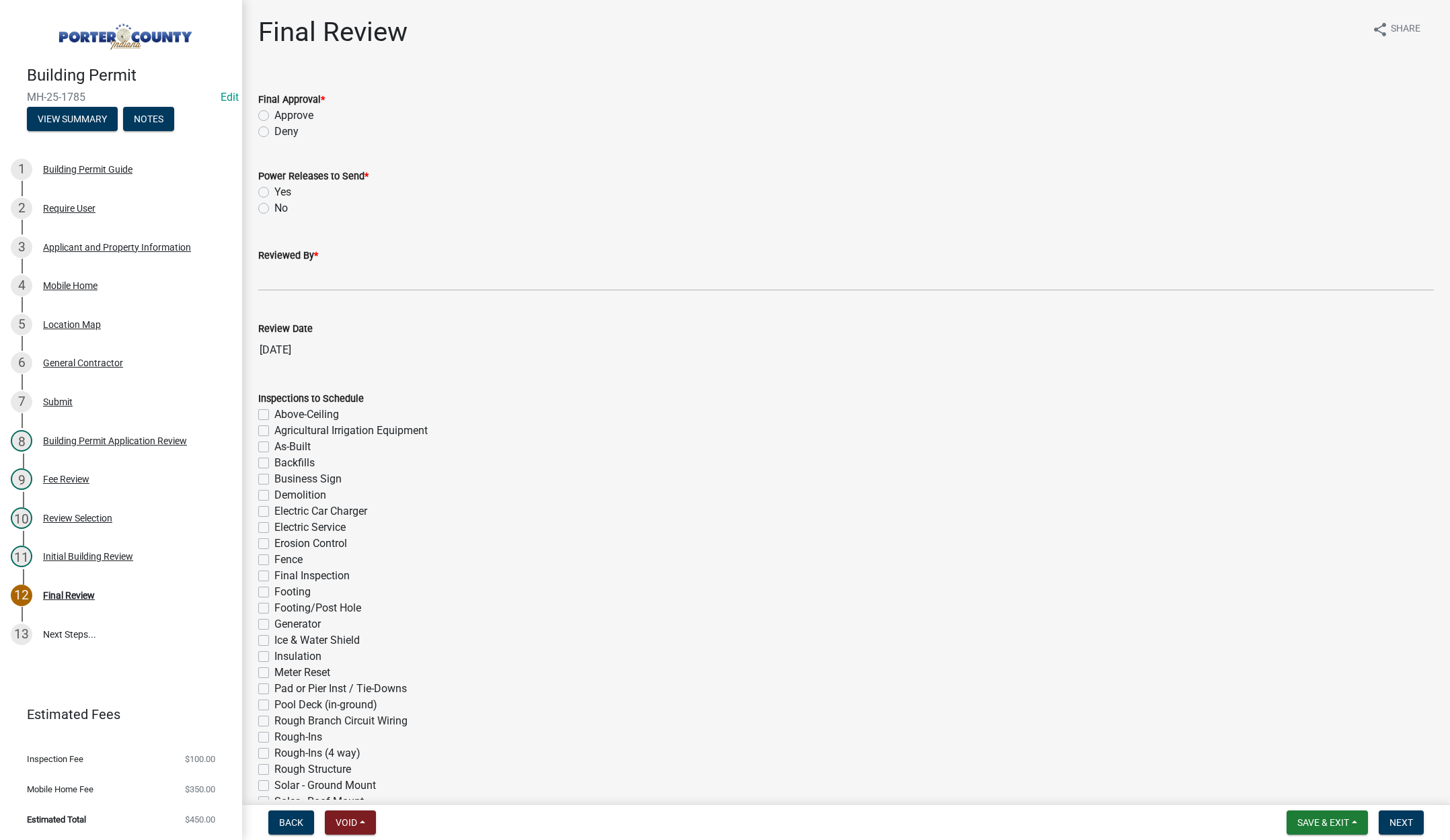
click at [275, 115] on label "Approve" at bounding box center [294, 115] width 39 height 16
click at [275, 115] on input "Approve" at bounding box center [279, 112] width 8 height 8
radio input "true"
click at [275, 192] on label "Yes" at bounding box center [283, 192] width 17 height 16
click at [275, 192] on input "Yes" at bounding box center [279, 188] width 8 height 8
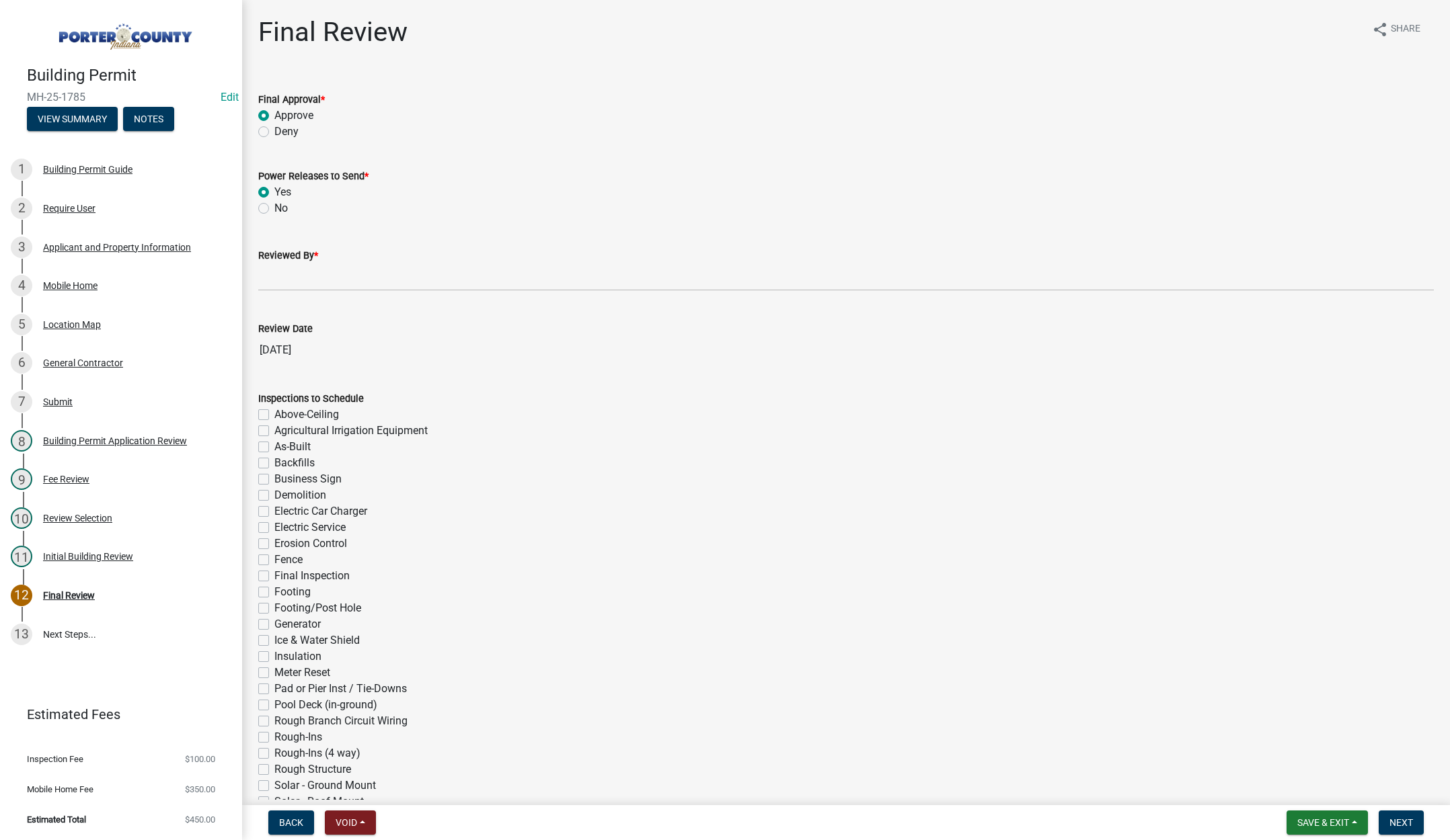
radio input "true"
drag, startPoint x: 269, startPoint y: 279, endPoint x: 283, endPoint y: 282, distance: 14.3
click at [269, 278] on input "Reviewed By *" at bounding box center [846, 277] width 1175 height 28
type input "[PERSON_NAME]"
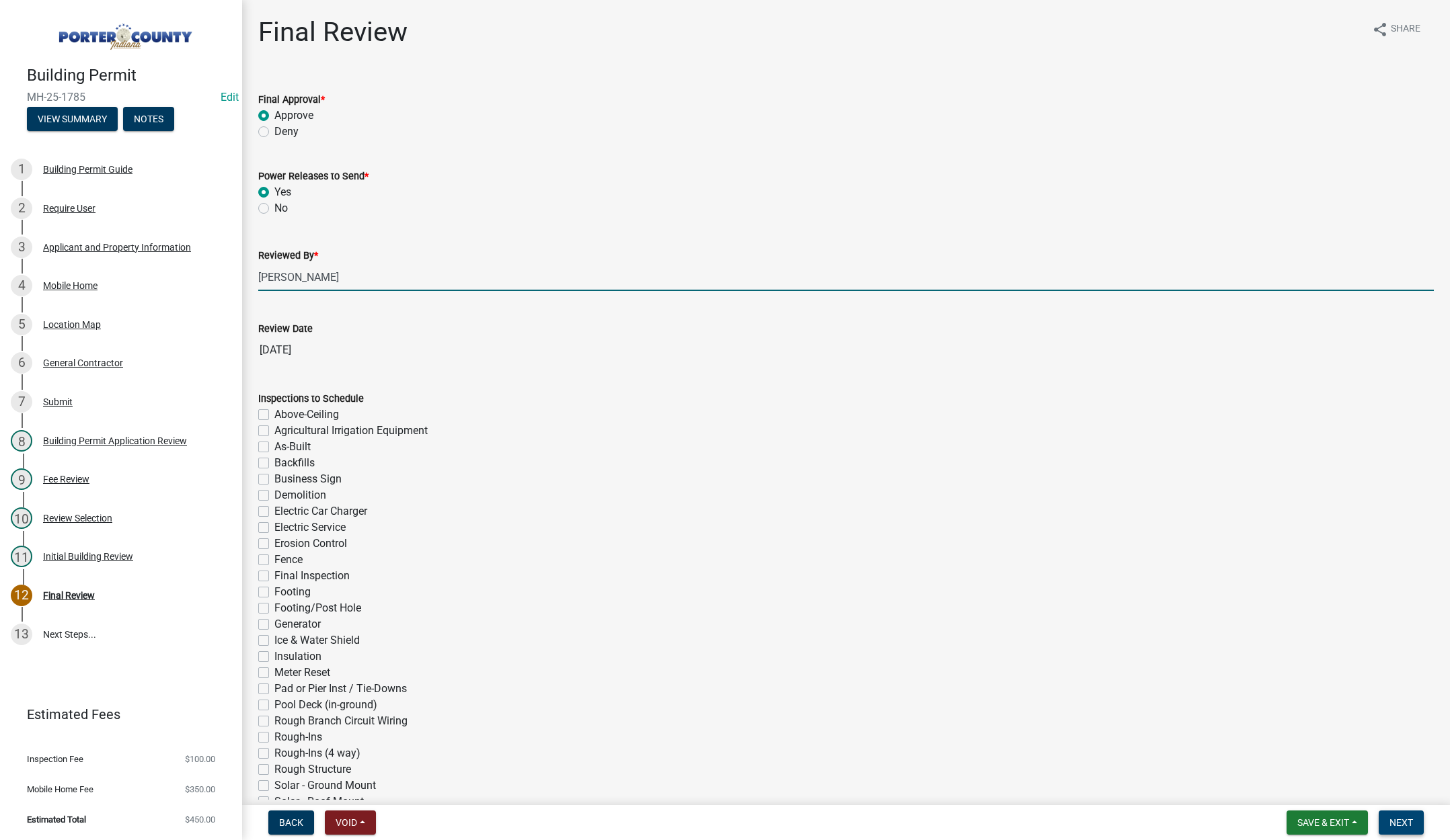
click at [1408, 820] on span "Next" at bounding box center [1401, 822] width 23 height 11
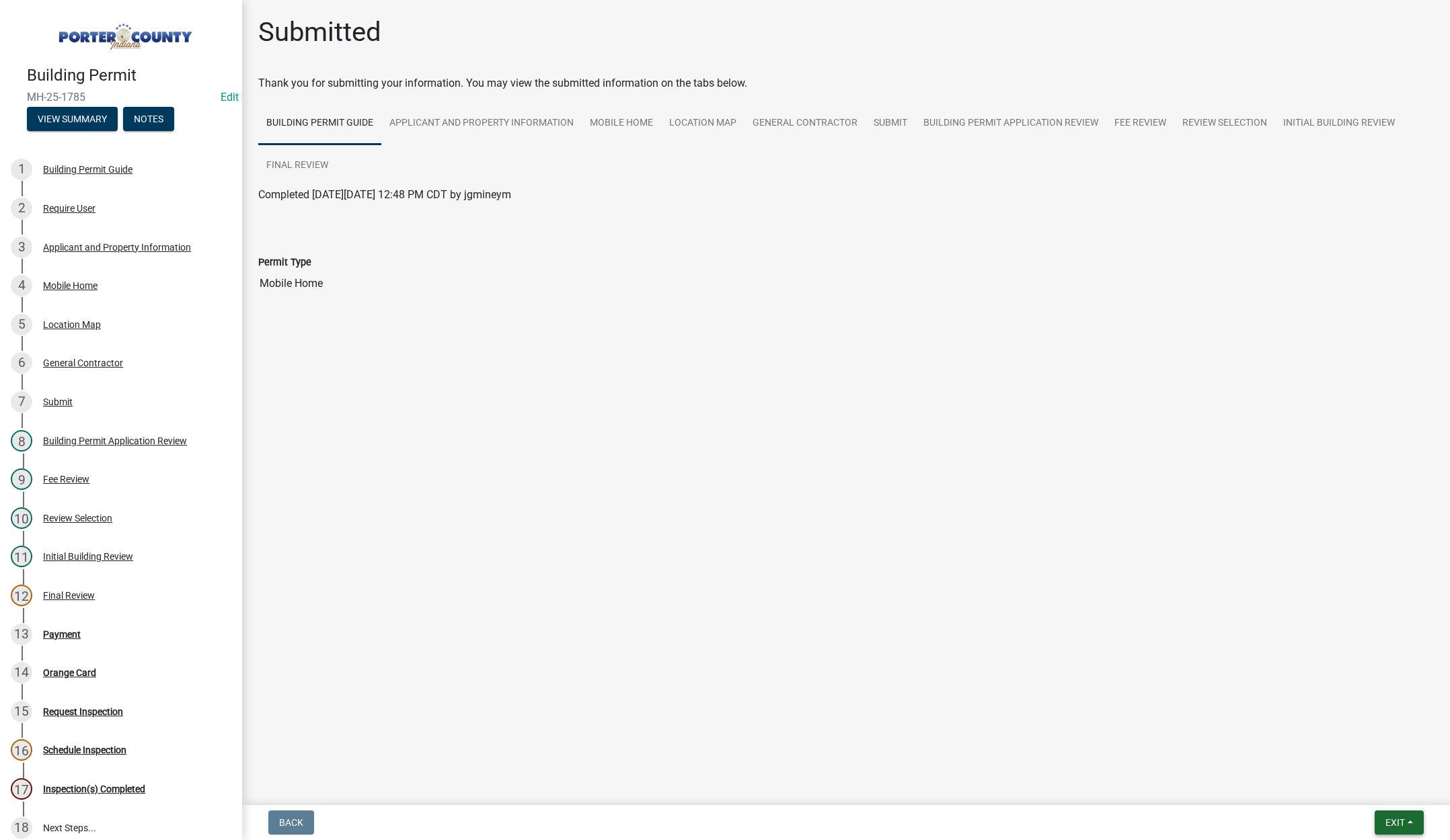
click at [1386, 822] on span "Exit" at bounding box center [1396, 822] width 20 height 11
click at [1380, 791] on button "Save & Exit" at bounding box center [1370, 788] width 107 height 32
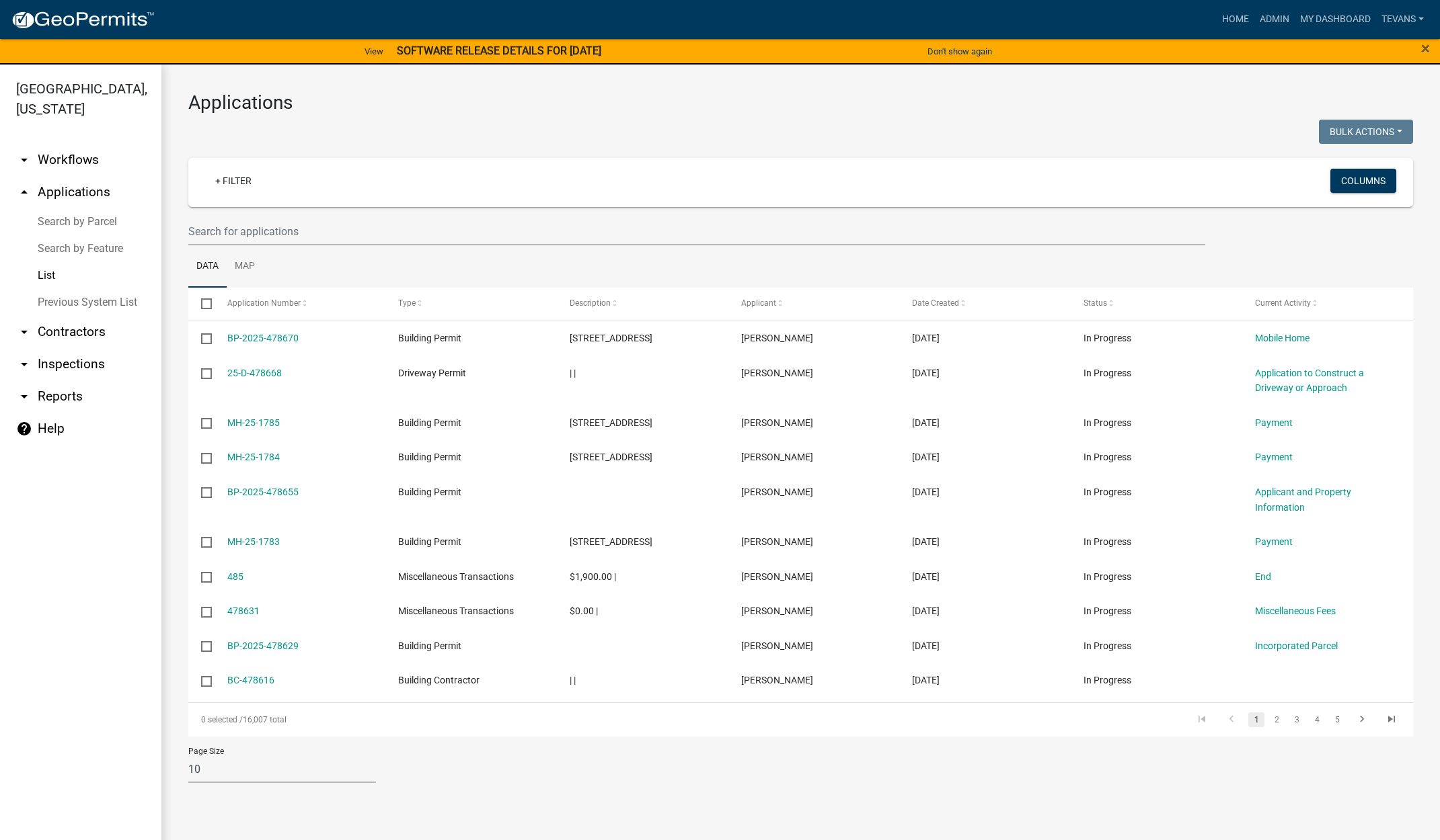
click at [66, 208] on link "Search by Parcel" at bounding box center [81, 222] width 162 height 27
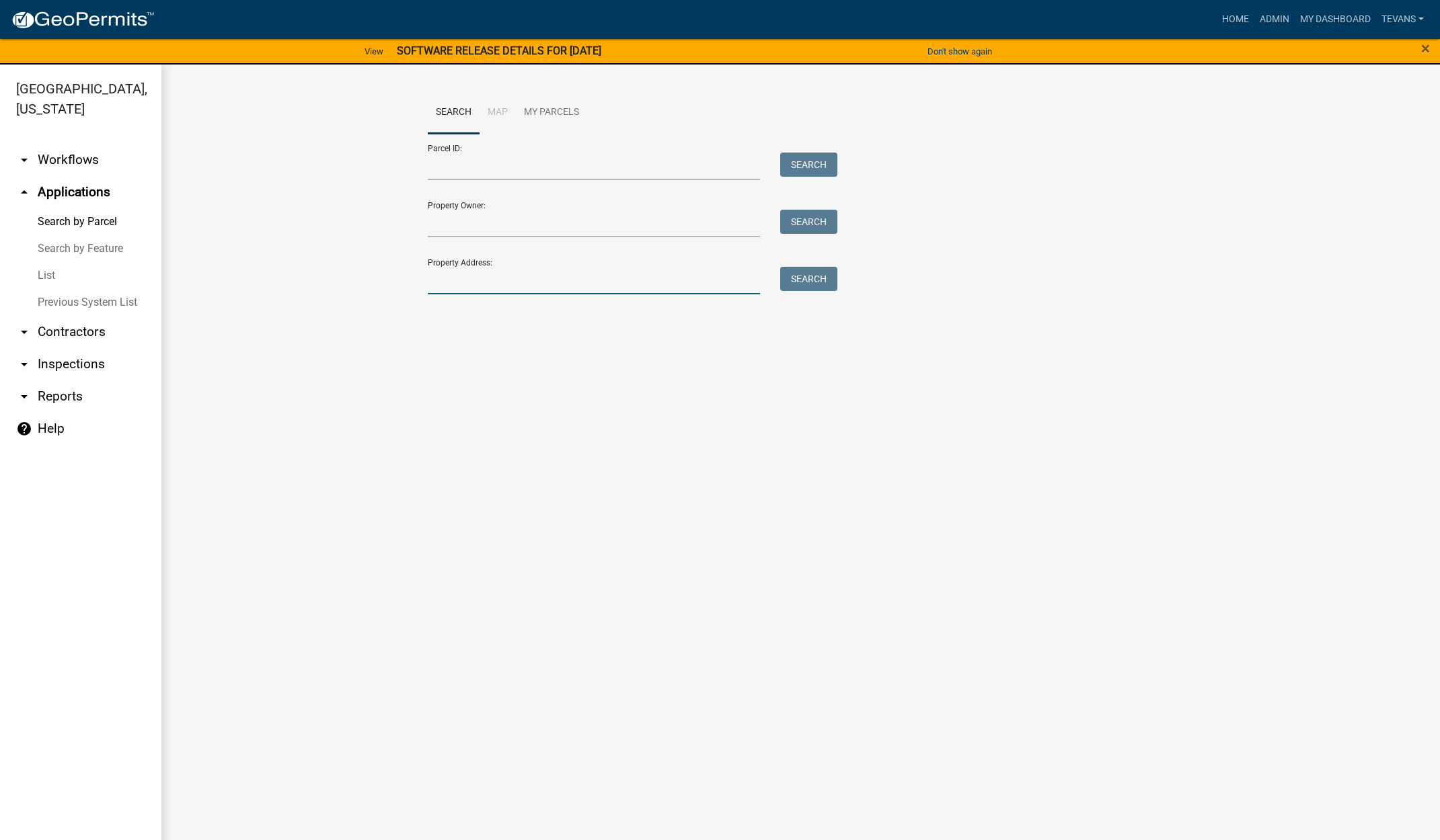
click at [453, 276] on input "Property Address:" at bounding box center [594, 280] width 333 height 28
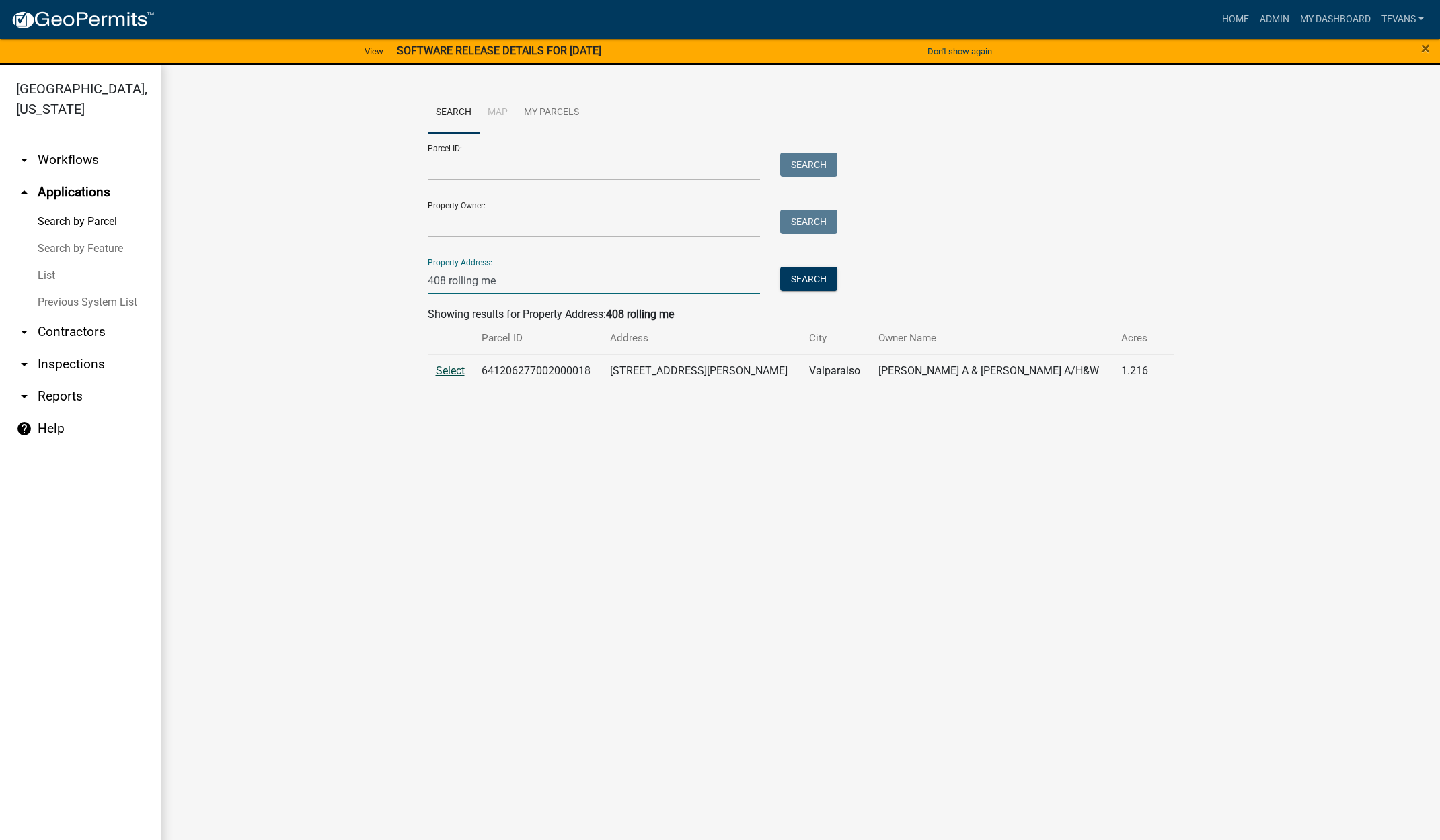
type input "408 rolling me"
click at [454, 368] on span "Select" at bounding box center [450, 371] width 29 height 13
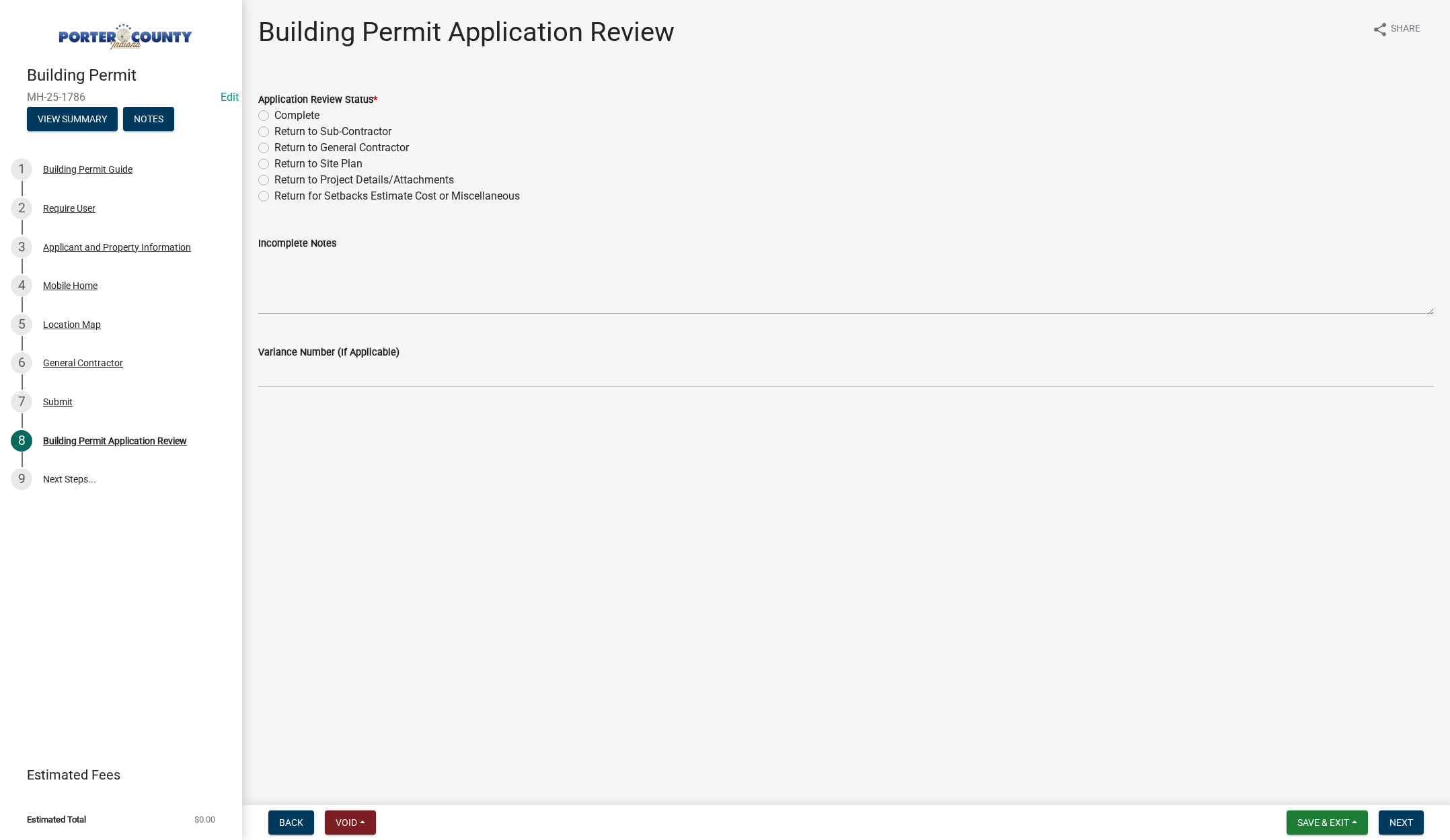
click at [275, 115] on label "Complete" at bounding box center [297, 115] width 45 height 16
click at [275, 115] on input "Complete" at bounding box center [279, 112] width 8 height 8
radio input "true"
click at [1408, 823] on span "Next" at bounding box center [1401, 822] width 23 height 11
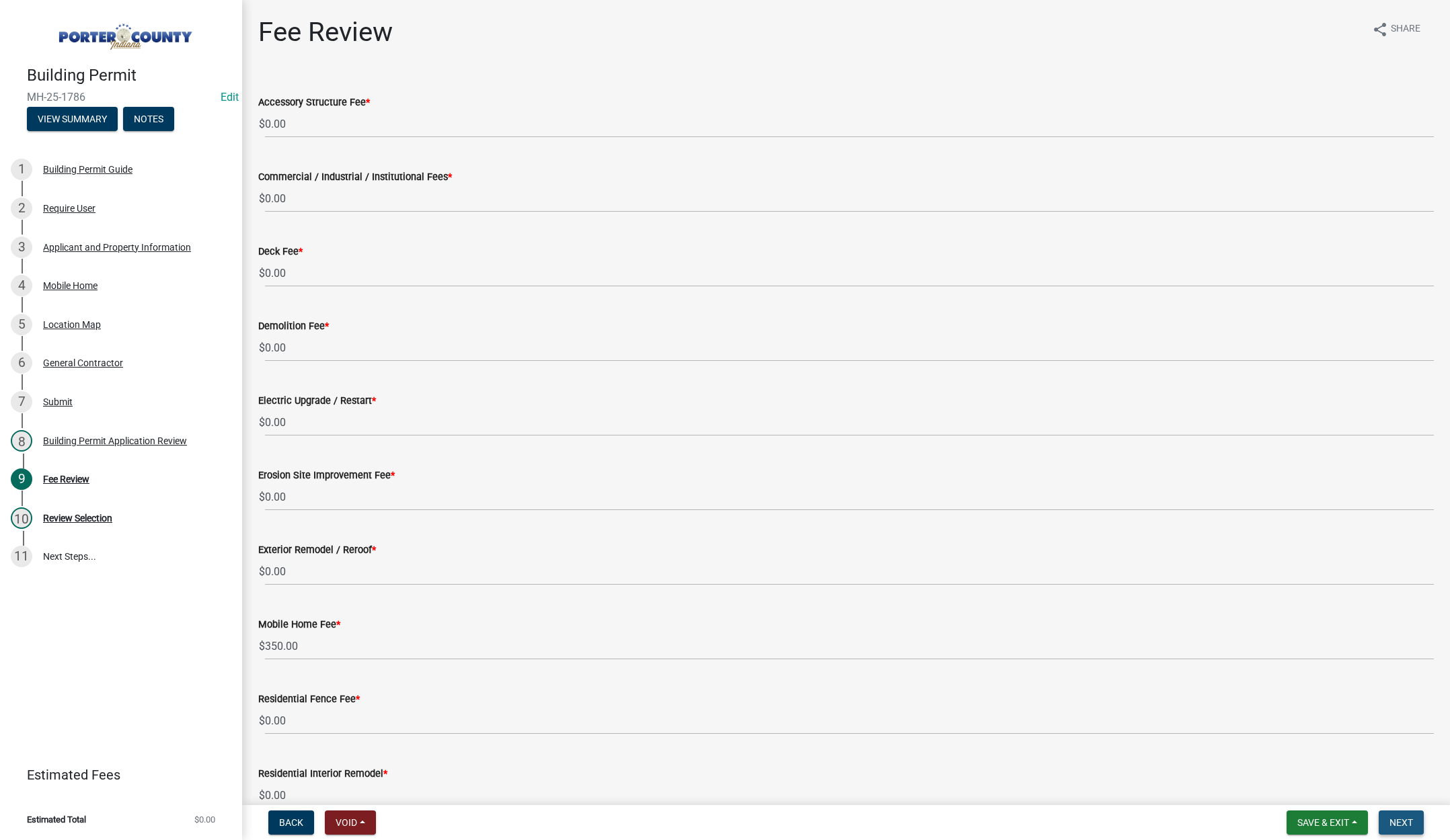
click at [1398, 823] on span "Next" at bounding box center [1401, 822] width 23 height 11
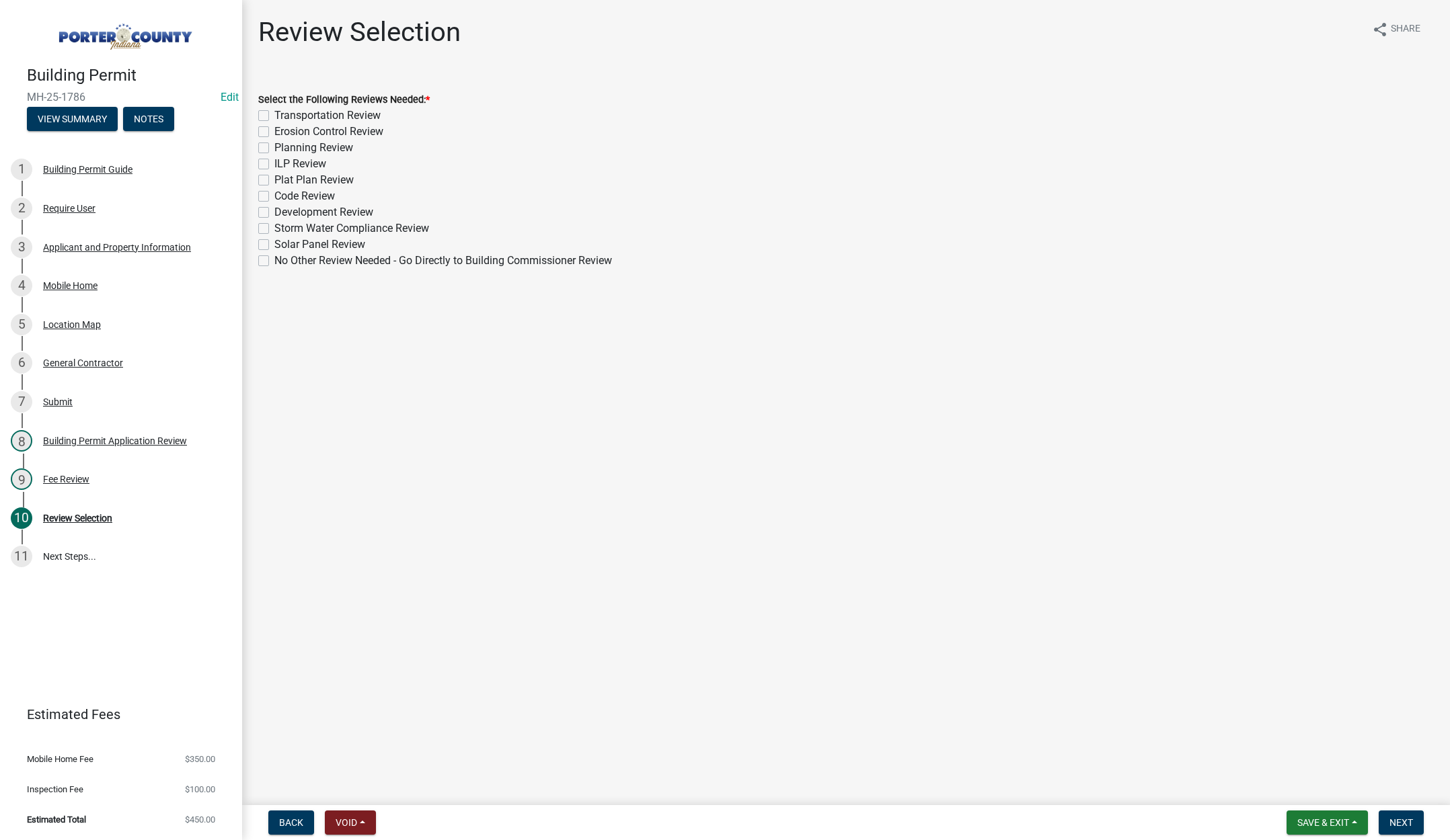
click at [275, 260] on label "No Other Review Needed - Go Directly to Building Commissioner Review" at bounding box center [444, 260] width 338 height 16
click at [275, 260] on input "No Other Review Needed - Go Directly to Building Commissioner Review" at bounding box center [279, 257] width 8 height 8
checkbox input "true"
checkbox input "false"
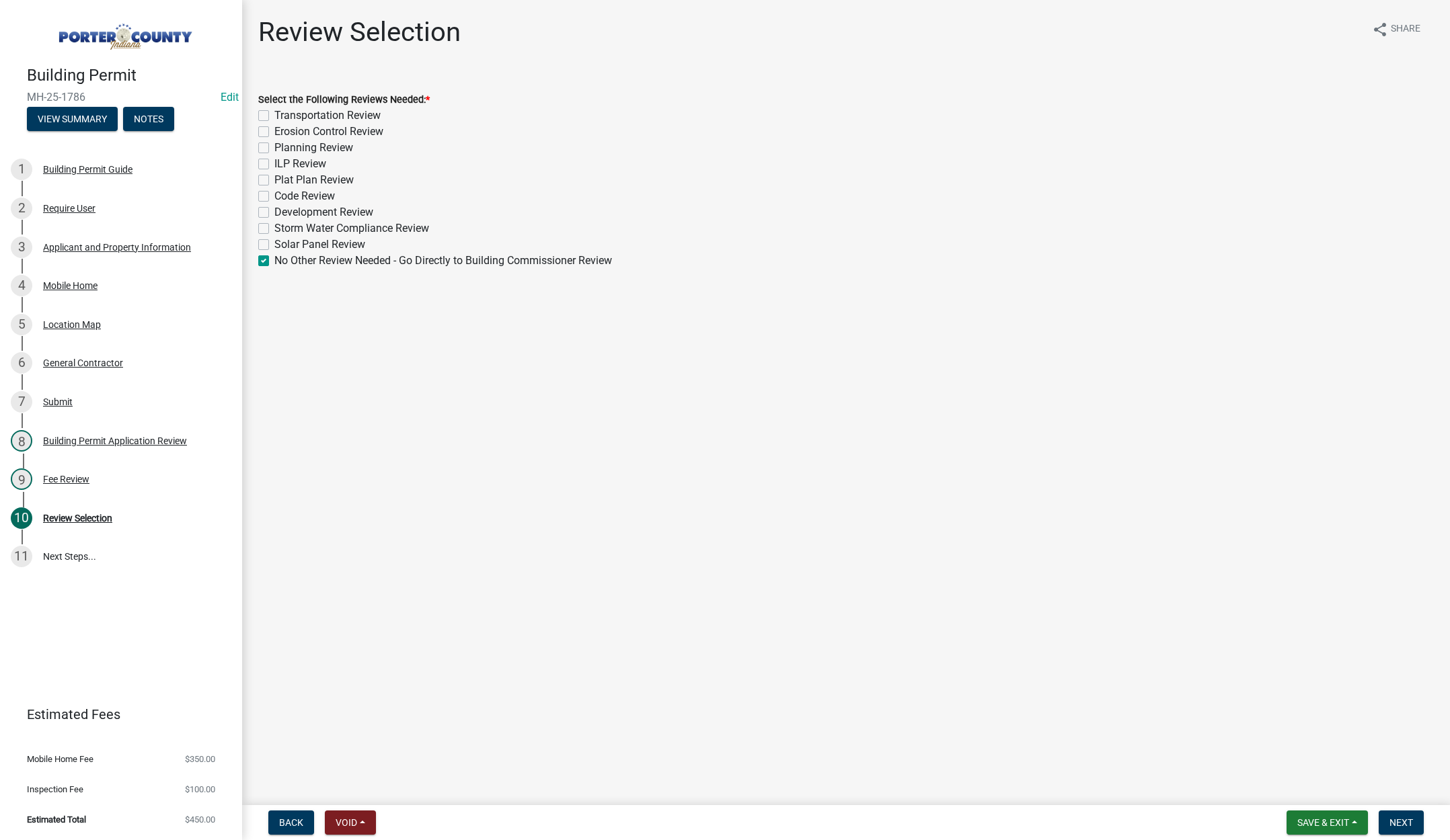
checkbox input "false"
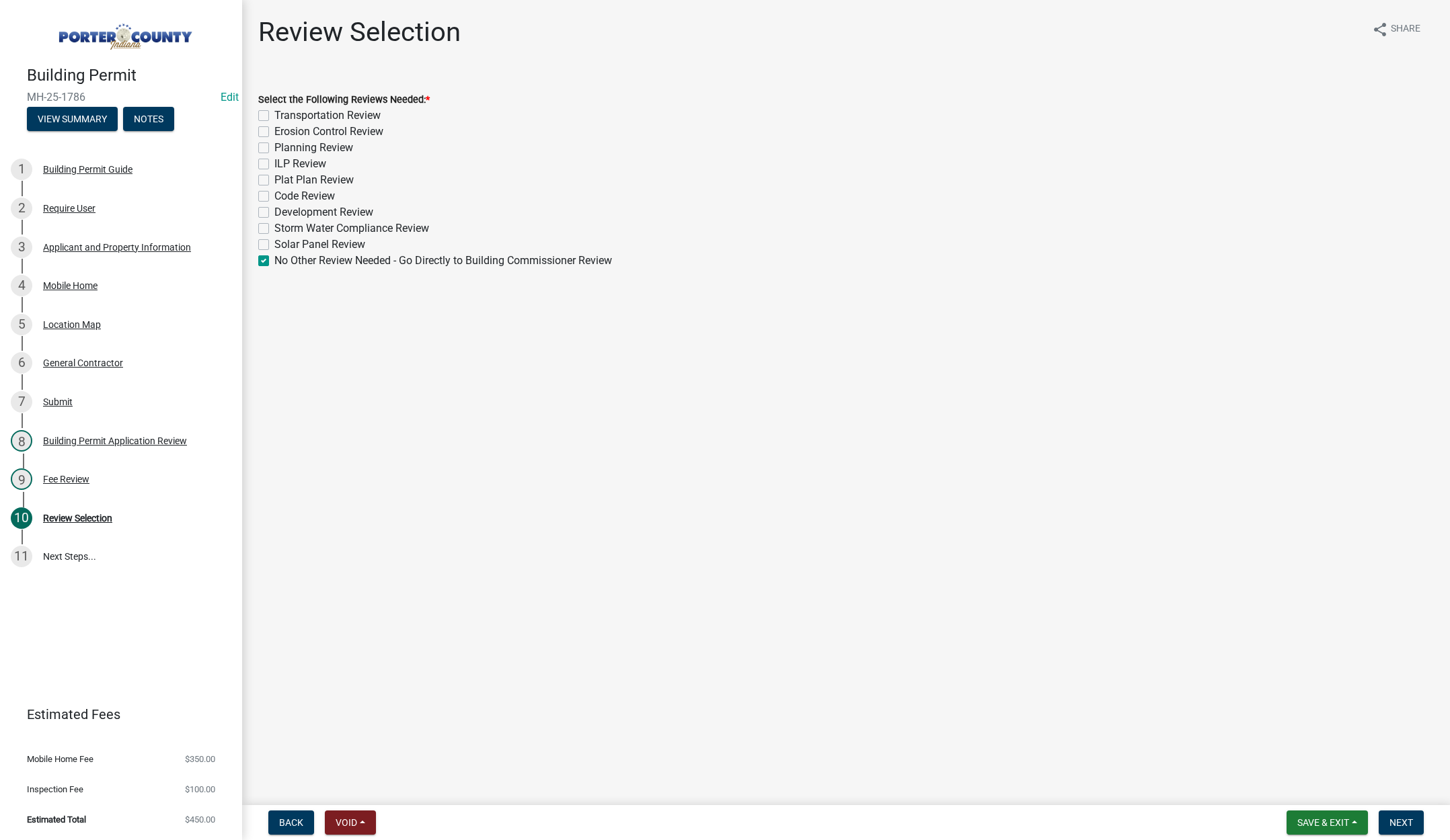
checkbox input "false"
checkbox input "true"
click at [1400, 820] on span "Next" at bounding box center [1401, 822] width 23 height 11
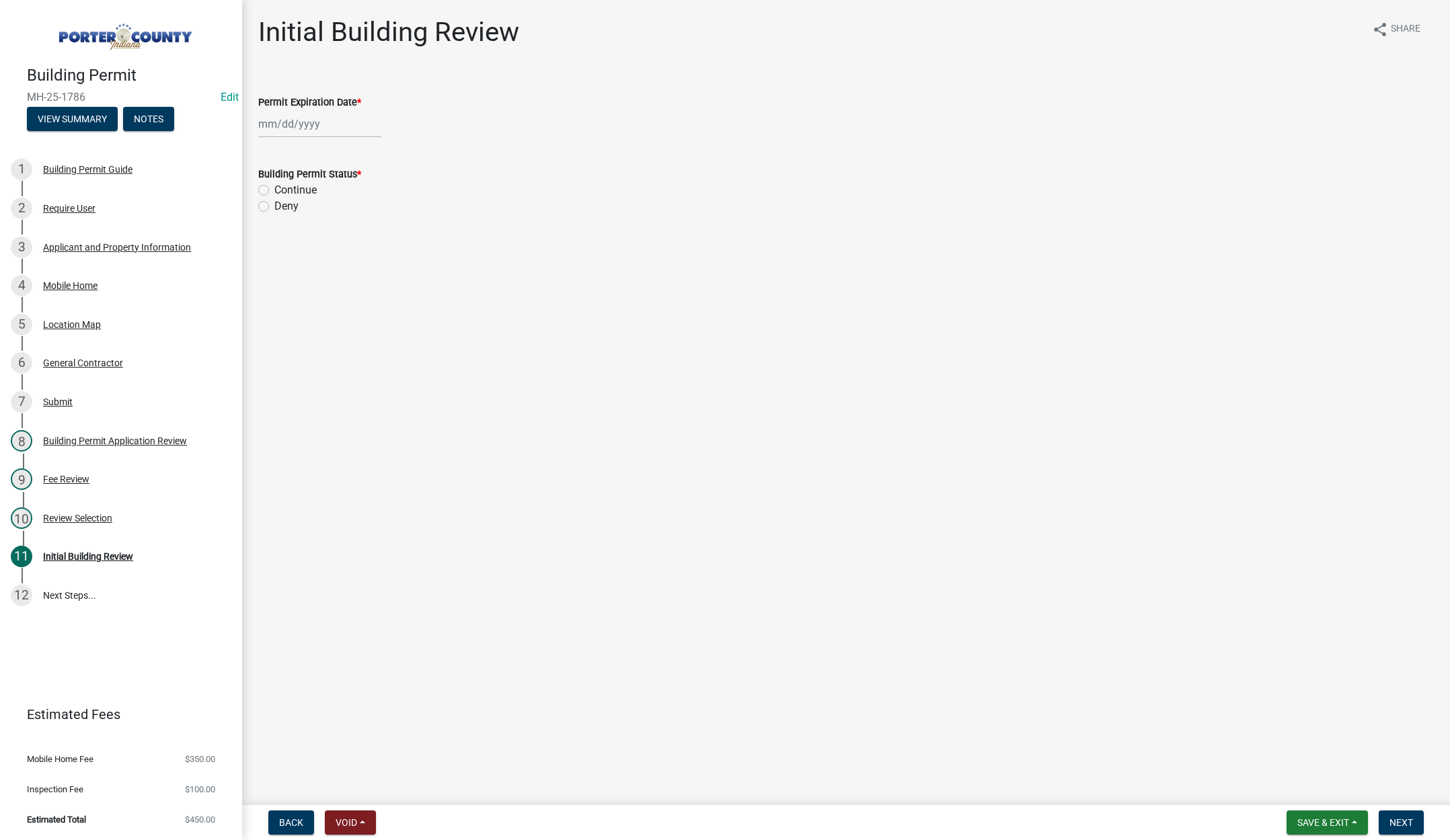
select select "9"
click at [338, 121] on div "[PERSON_NAME] Feb Mar Apr [PERSON_NAME][DATE] Oct Nov [DATE] 1526 1527 1528 152…" at bounding box center [320, 124] width 123 height 28
click at [372, 152] on select "1525 1526 1527 1528 1529 1530 1531 1532 1533 1534 1535 1536 1537 1538 1539 1540…" at bounding box center [364, 152] width 49 height 20
select select "2026"
click at [340, 143] on select "1525 1526 1527 1528 1529 1530 1531 1532 1533 1534 1535 1536 1537 1538 1539 1540…" at bounding box center [364, 152] width 49 height 20
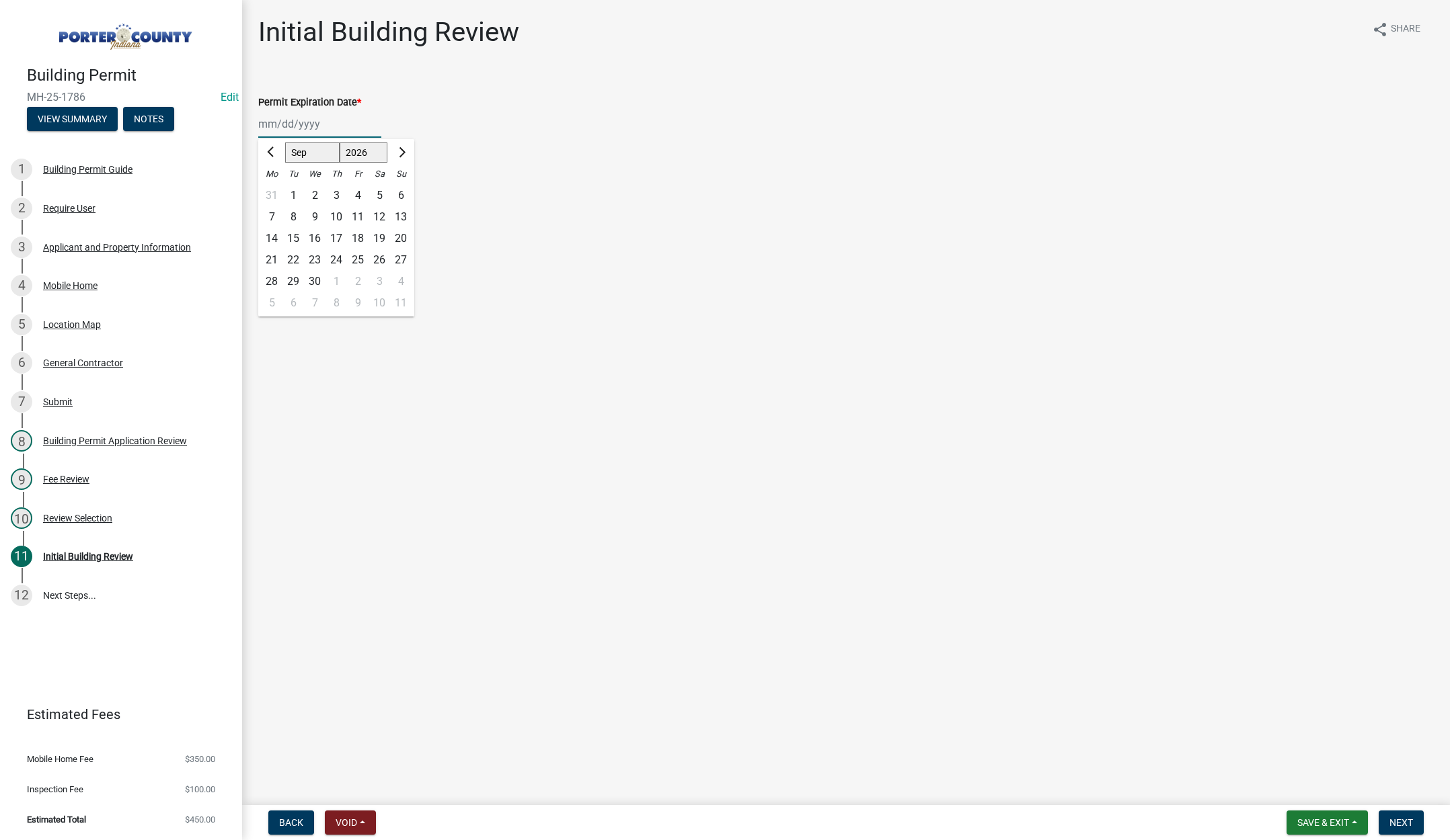
click at [295, 232] on div "15" at bounding box center [293, 239] width 21 height 21
type input "[DATE]"
click at [275, 190] on label "Continue" at bounding box center [296, 190] width 42 height 16
click at [275, 190] on input "Continue" at bounding box center [279, 186] width 8 height 8
radio input "true"
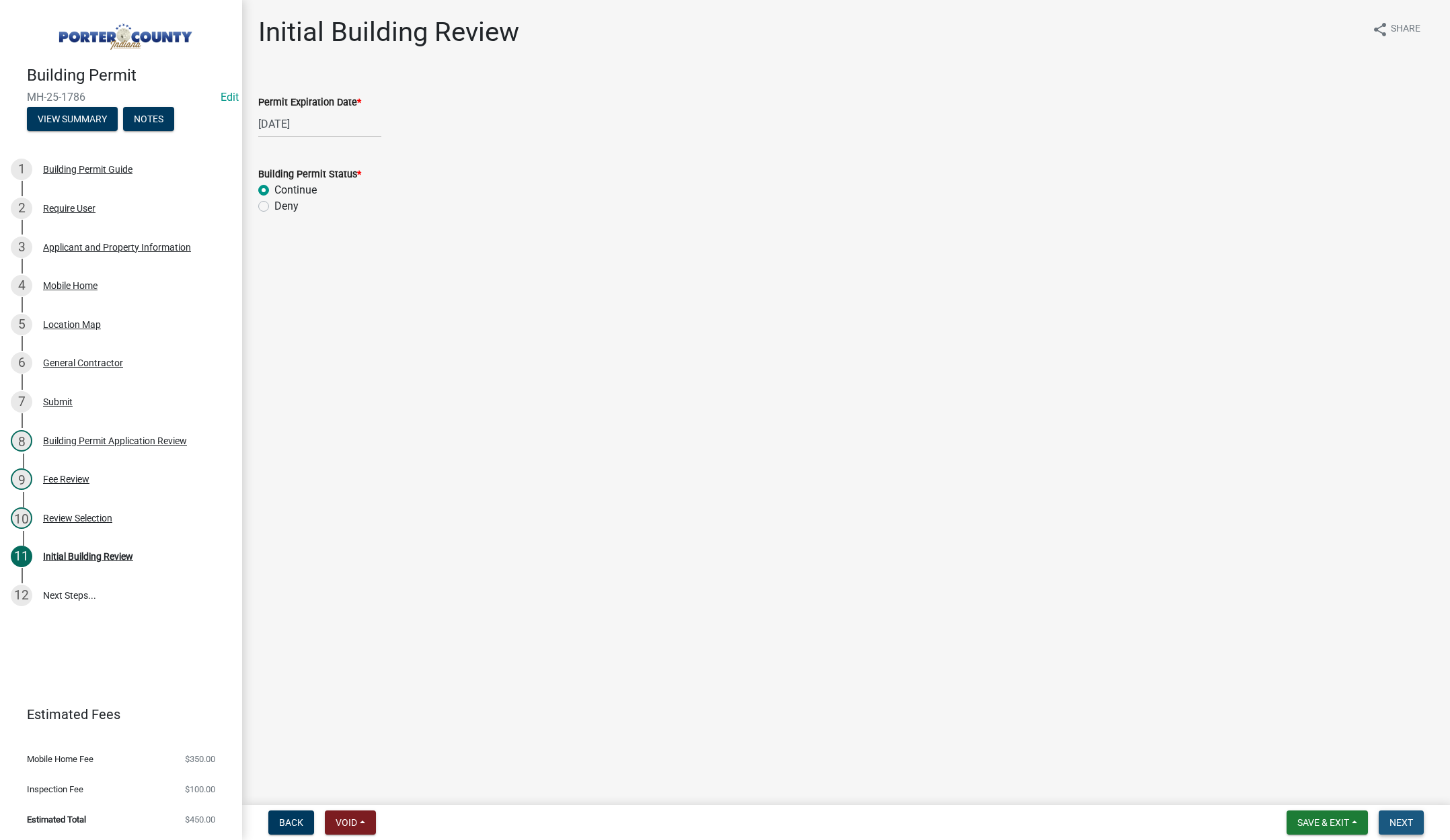
click at [1411, 818] on span "Next" at bounding box center [1401, 822] width 23 height 11
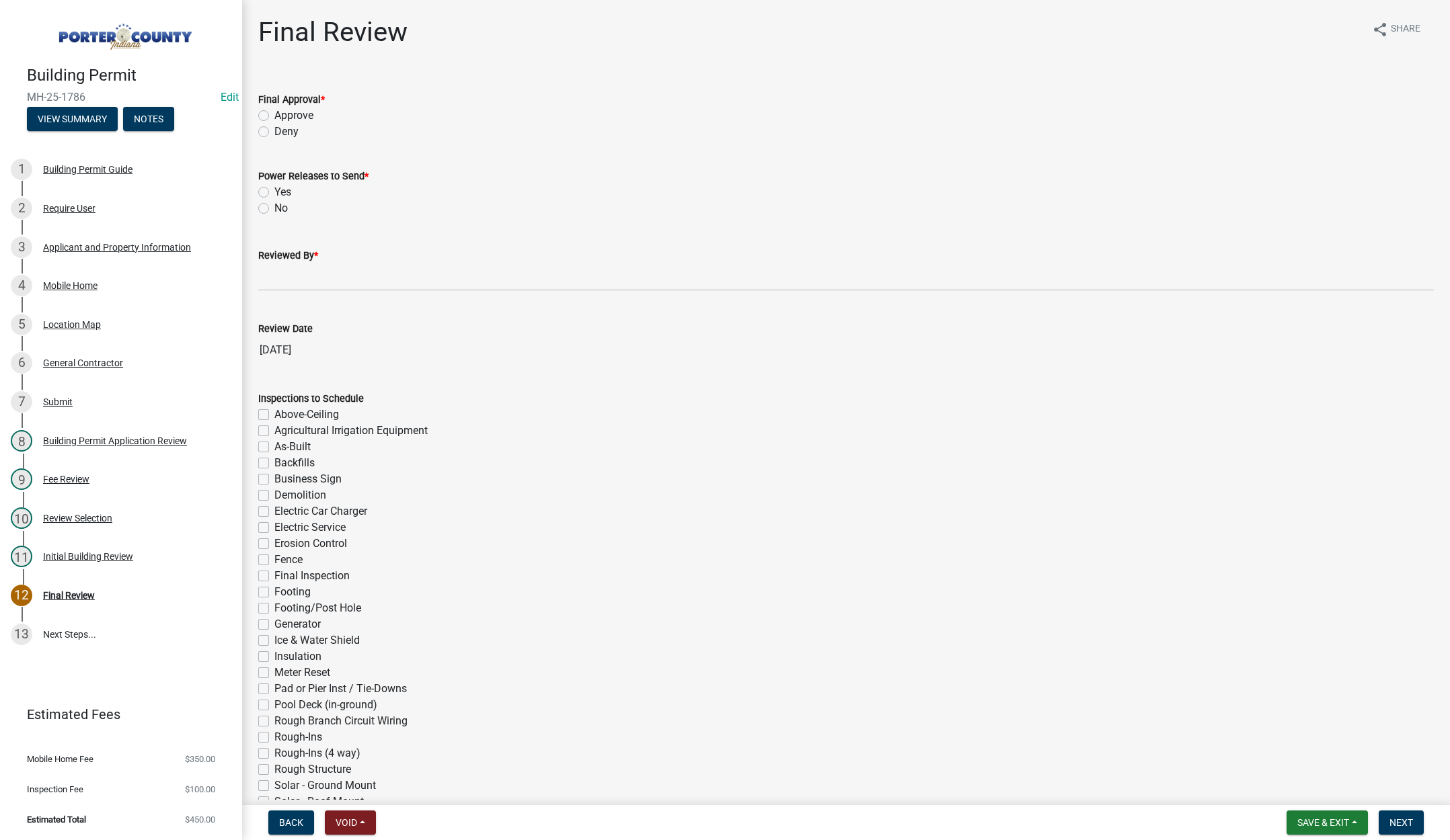
click at [275, 116] on label "Approve" at bounding box center [294, 115] width 39 height 16
click at [275, 116] on input "Approve" at bounding box center [279, 112] width 8 height 8
radio input "true"
click at [275, 188] on label "Yes" at bounding box center [283, 192] width 17 height 16
click at [275, 188] on input "Yes" at bounding box center [279, 188] width 8 height 8
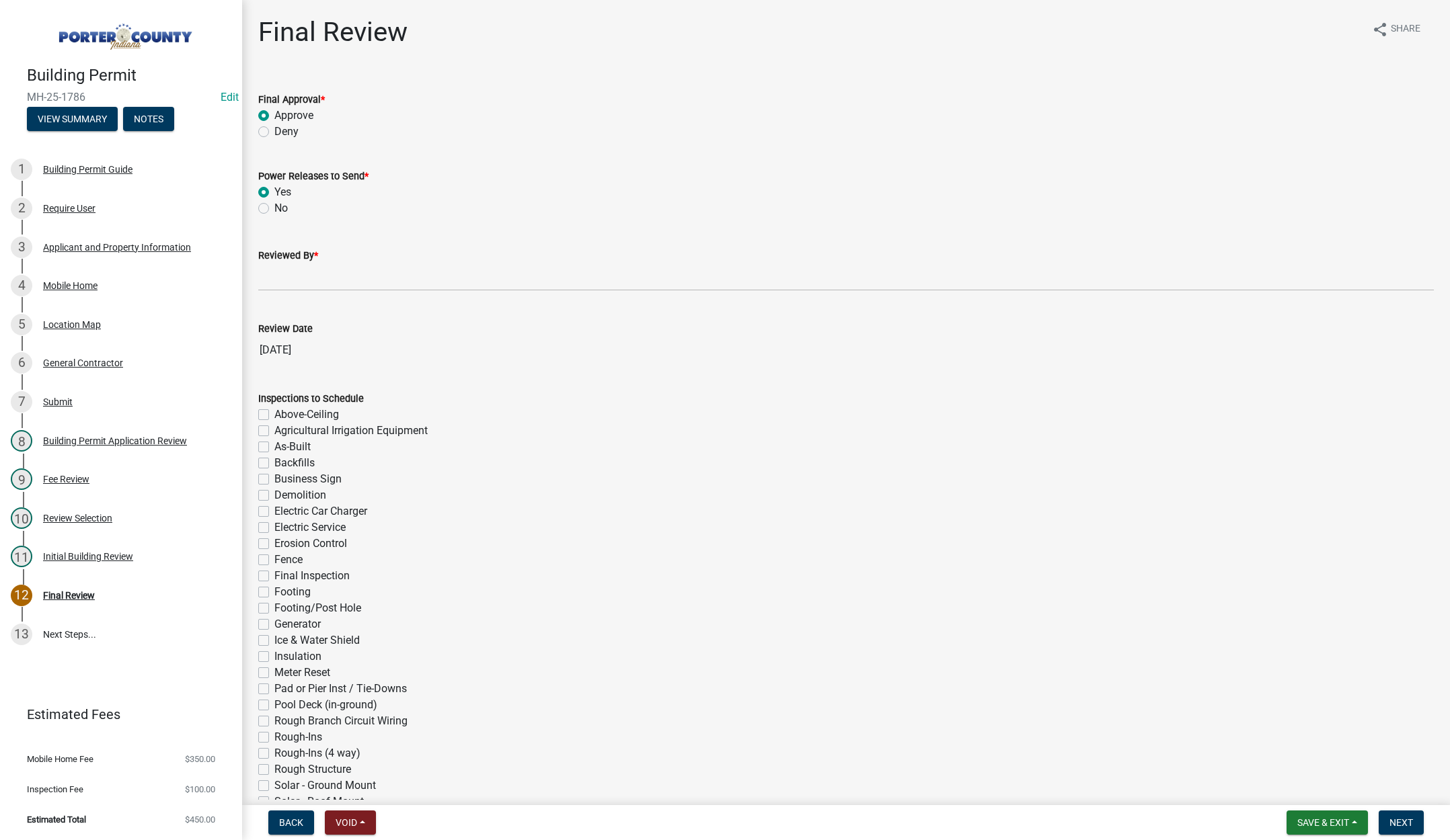
radio input "true"
click at [279, 275] on input "Reviewed By *" at bounding box center [846, 277] width 1175 height 28
type input "Tami"
click at [1395, 822] on span "Next" at bounding box center [1401, 822] width 23 height 11
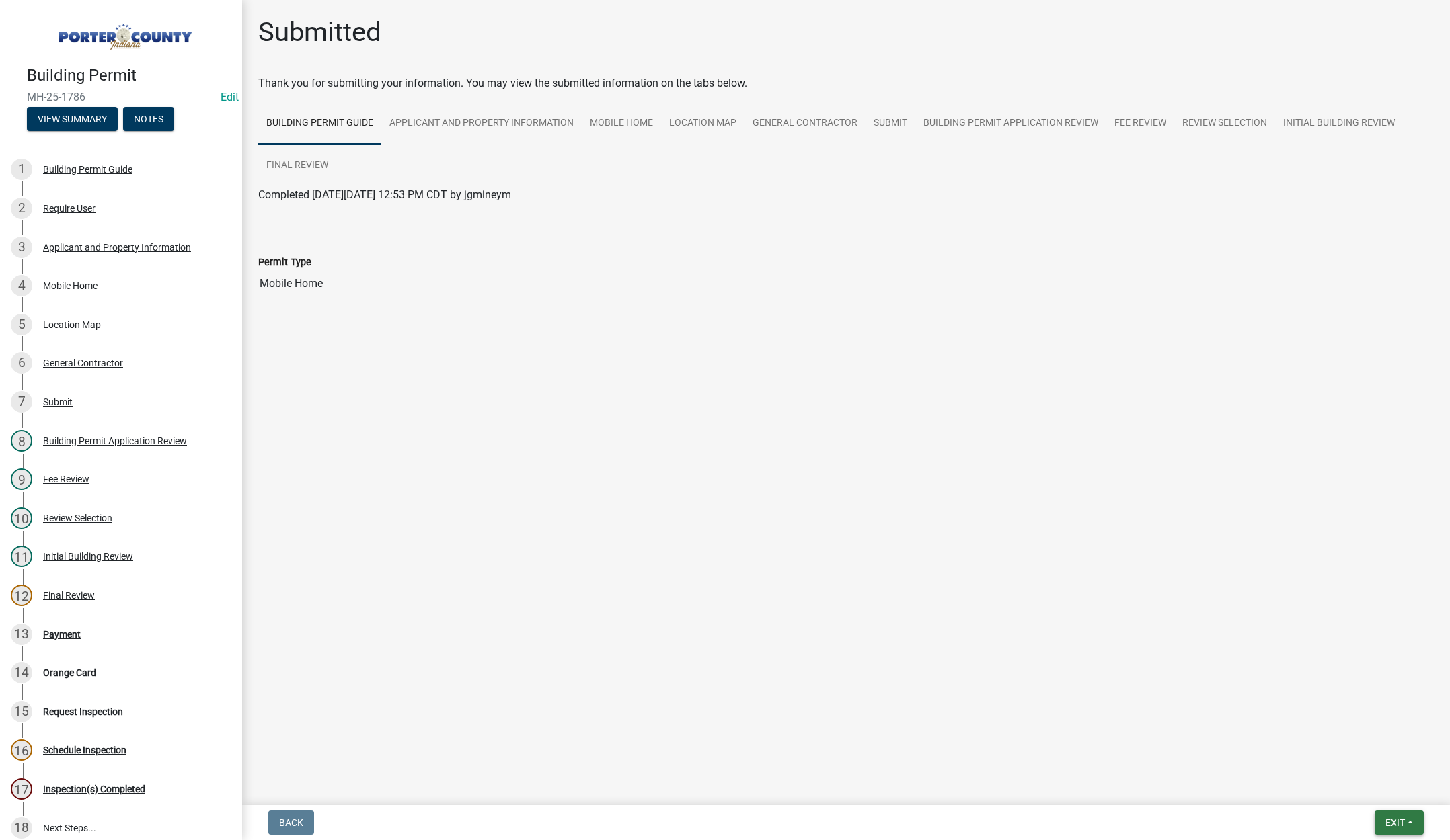
click at [1386, 823] on span "Exit" at bounding box center [1396, 822] width 20 height 11
click at [1372, 798] on button "Save & Exit" at bounding box center [1370, 788] width 107 height 32
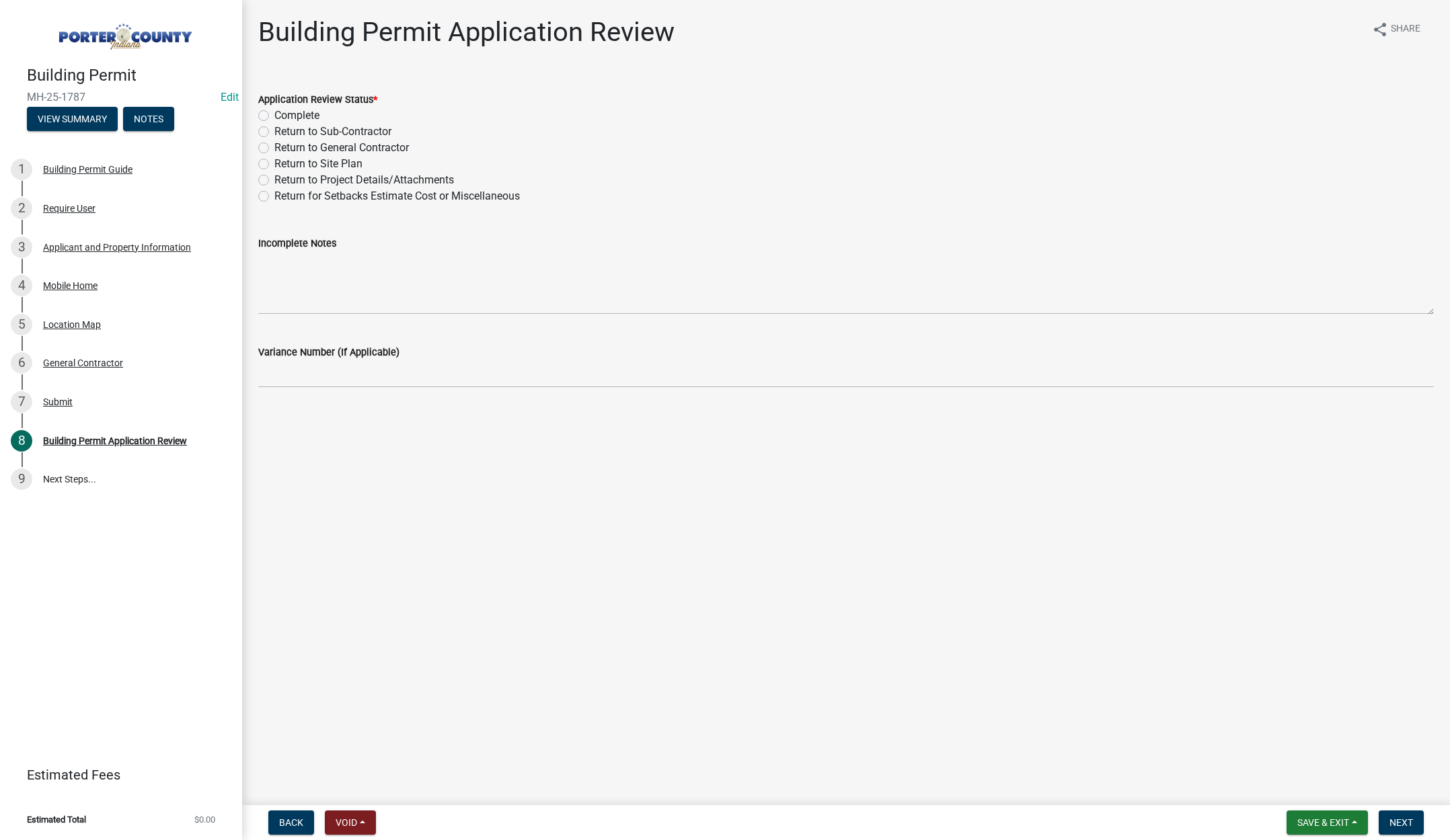
click at [275, 116] on label "Complete" at bounding box center [297, 115] width 45 height 16
click at [275, 116] on input "Complete" at bounding box center [279, 112] width 8 height 8
radio input "true"
click at [1402, 825] on span "Next" at bounding box center [1401, 822] width 23 height 11
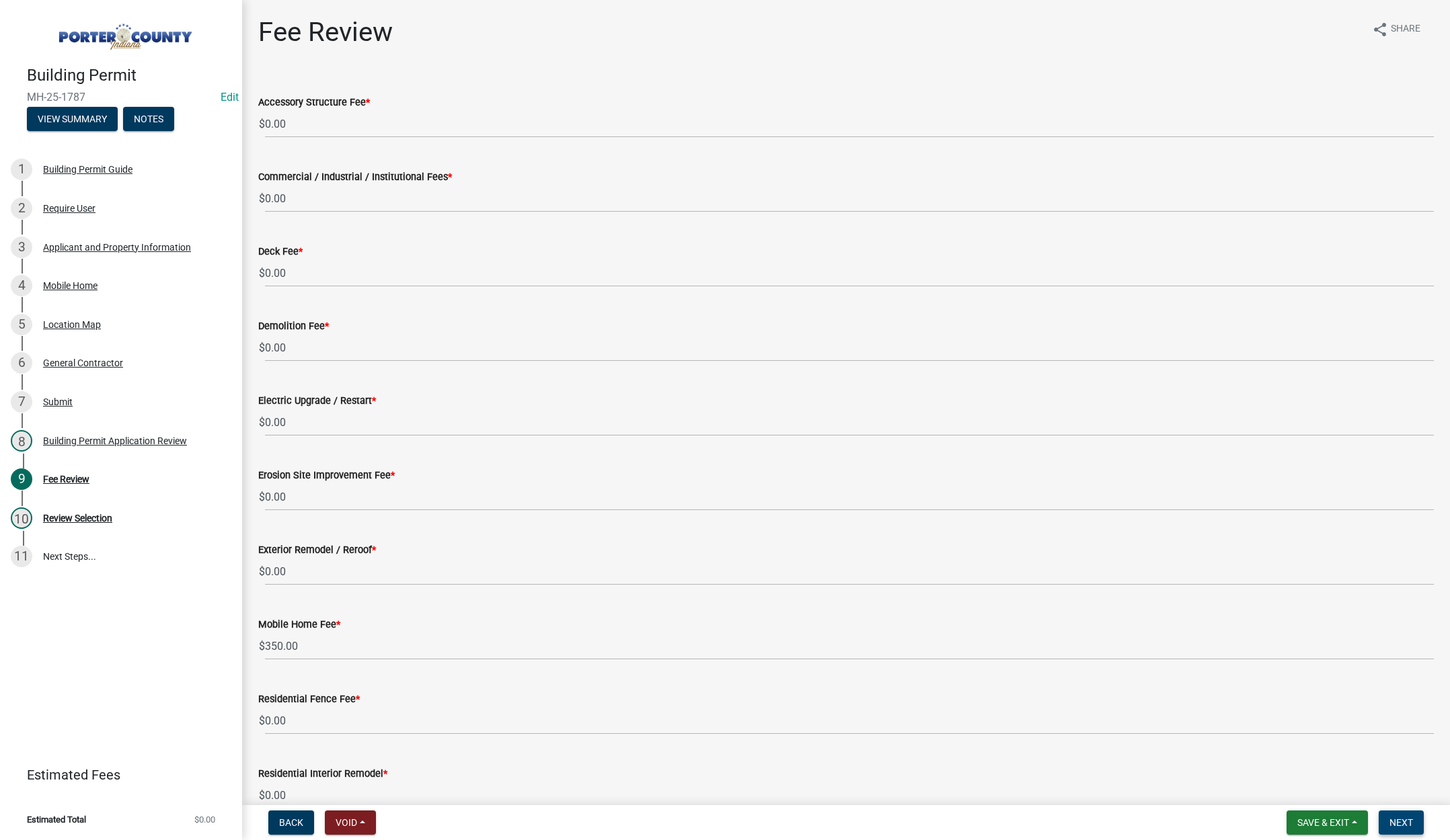
click at [1395, 818] on span "Next" at bounding box center [1401, 822] width 23 height 11
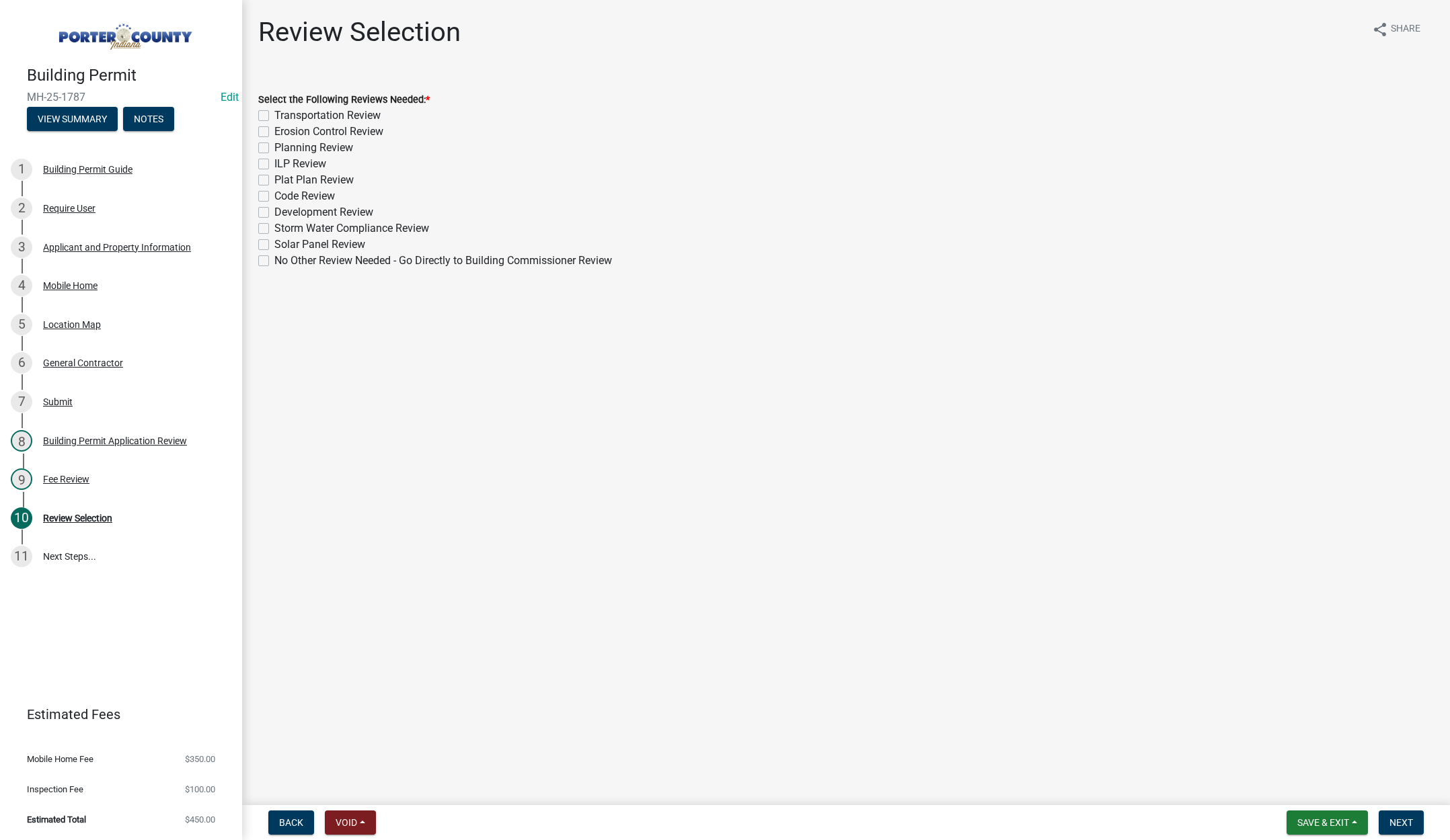
click at [275, 260] on label "No Other Review Needed - Go Directly to Building Commissioner Review" at bounding box center [444, 260] width 338 height 16
click at [275, 260] on input "No Other Review Needed - Go Directly to Building Commissioner Review" at bounding box center [279, 257] width 8 height 8
checkbox input "true"
checkbox input "false"
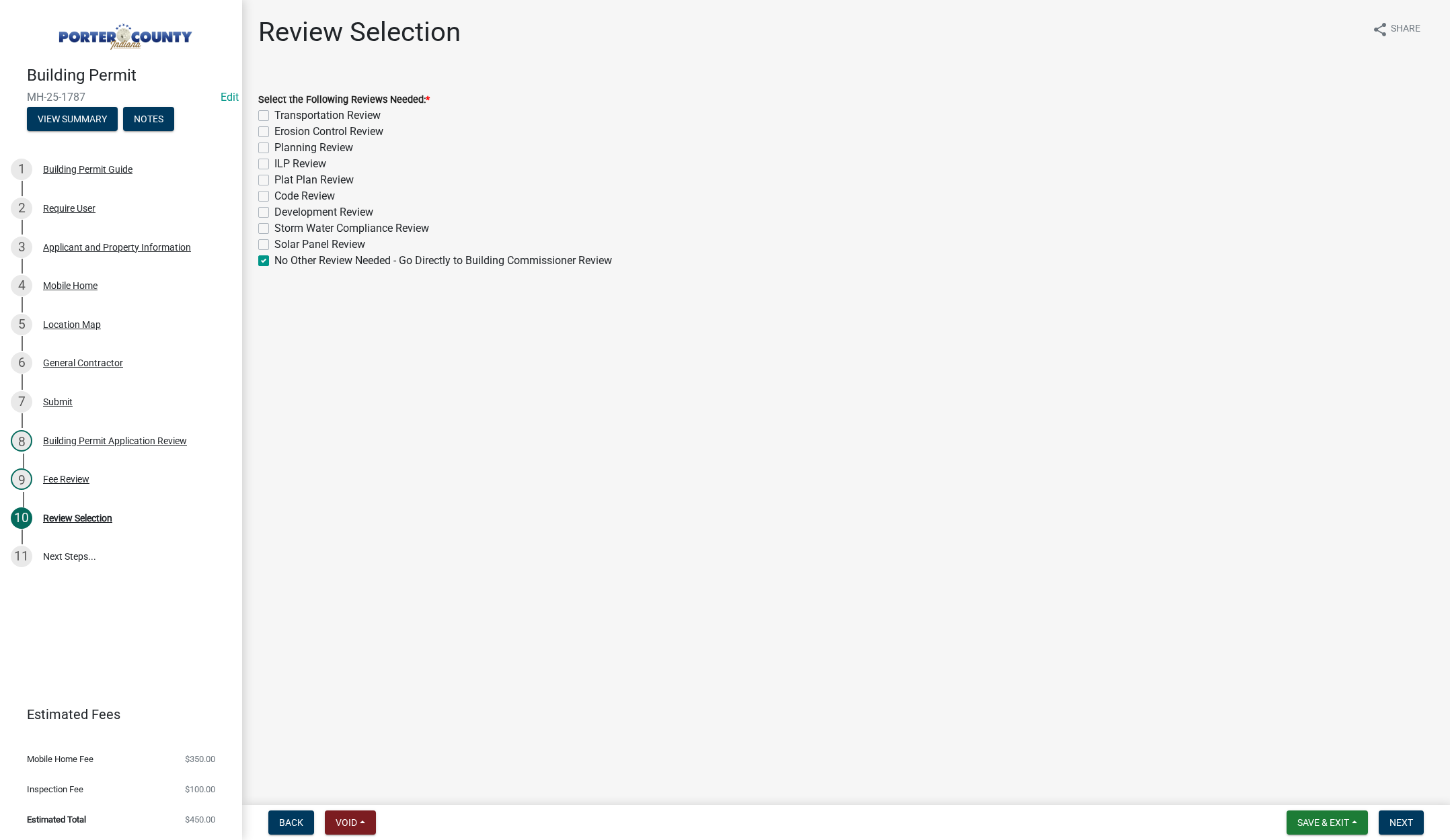
checkbox input "false"
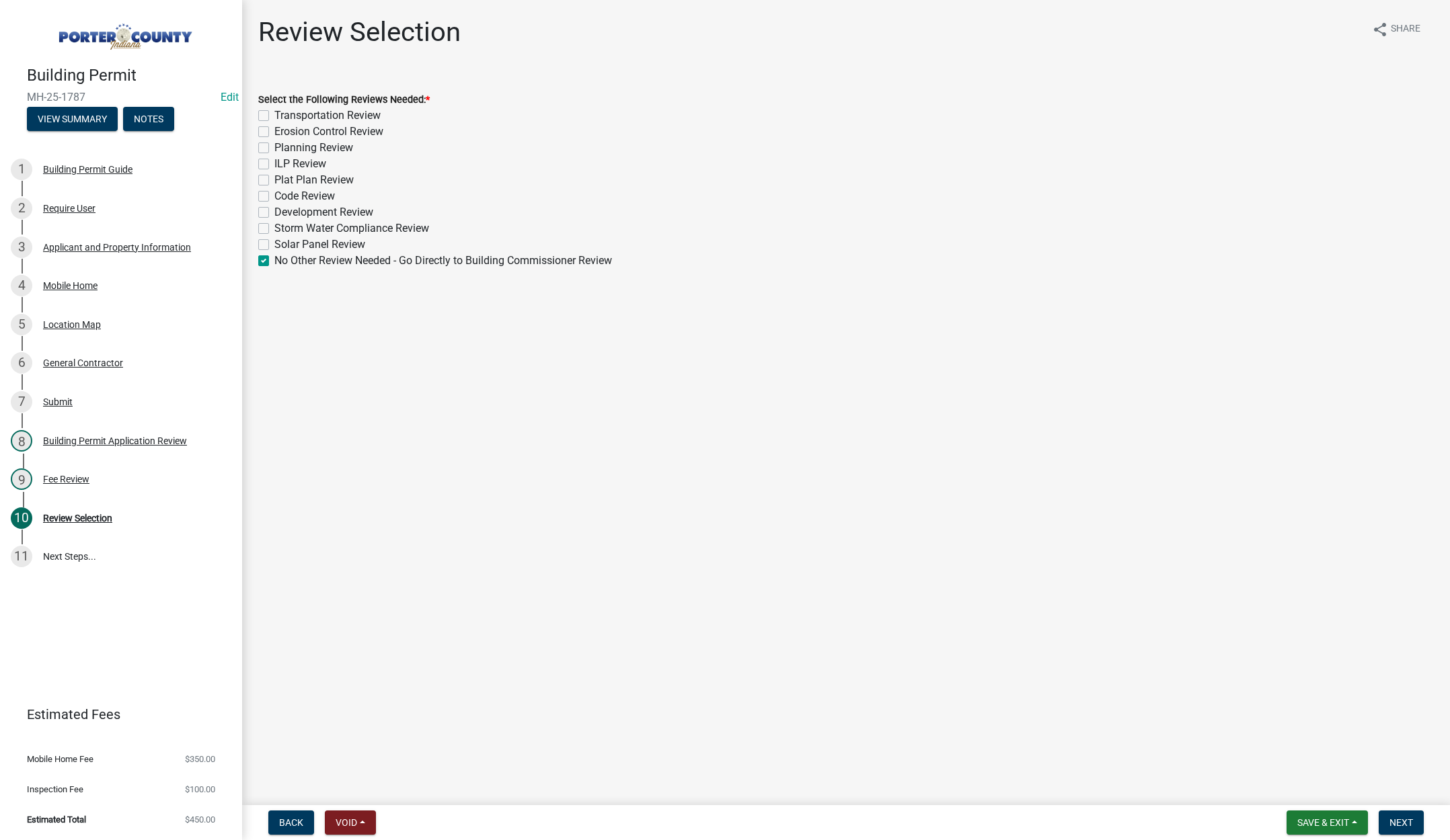
checkbox input "false"
checkbox input "true"
click at [1397, 820] on span "Next" at bounding box center [1401, 822] width 23 height 11
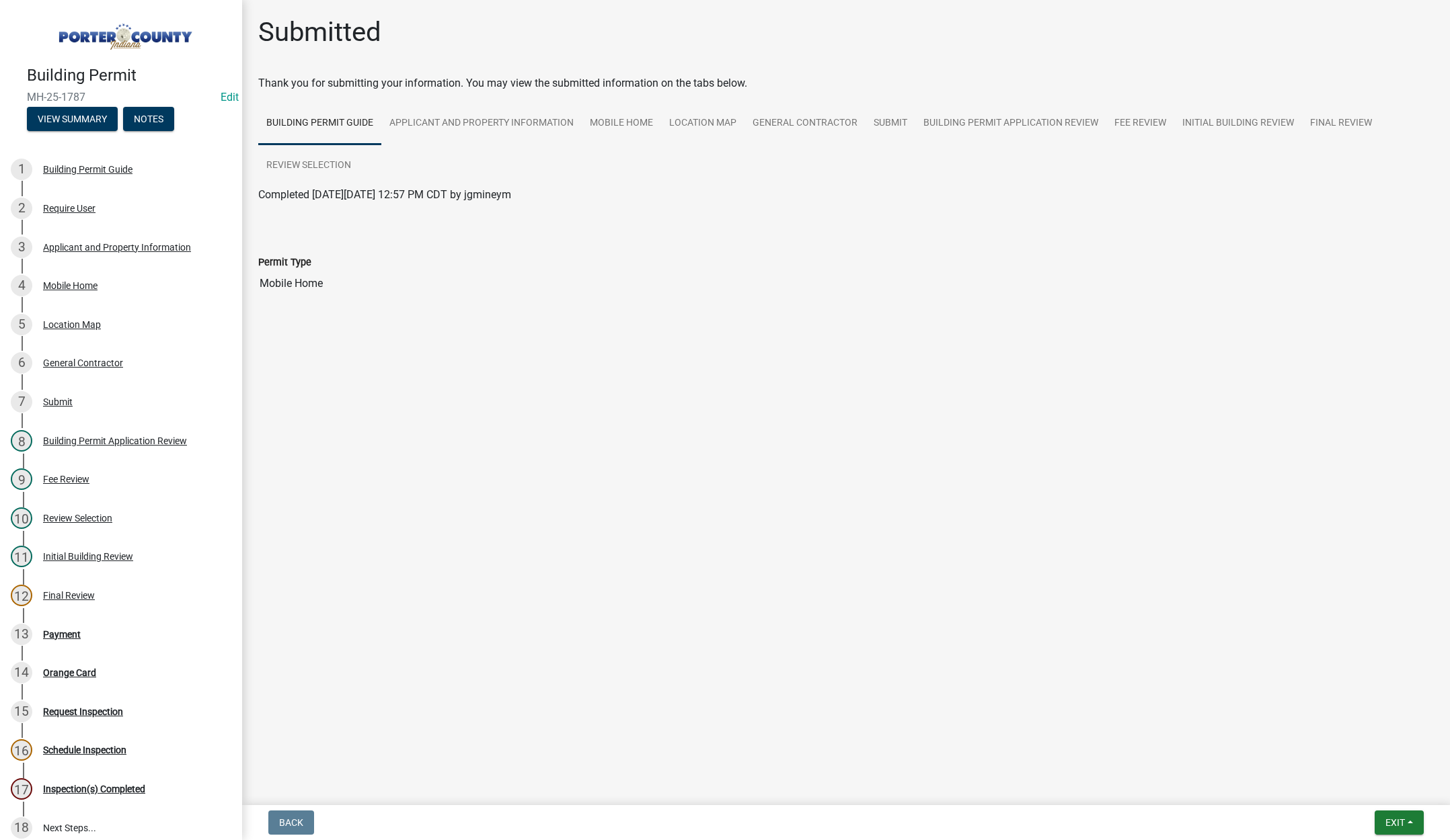
click at [506, 564] on main "Submitted Thank you for submitting your information. You may view the submitted…" at bounding box center [846, 400] width 1208 height 800
click at [1378, 813] on button "Exit" at bounding box center [1399, 822] width 49 height 24
click at [1375, 796] on button "Save & Exit" at bounding box center [1370, 788] width 107 height 32
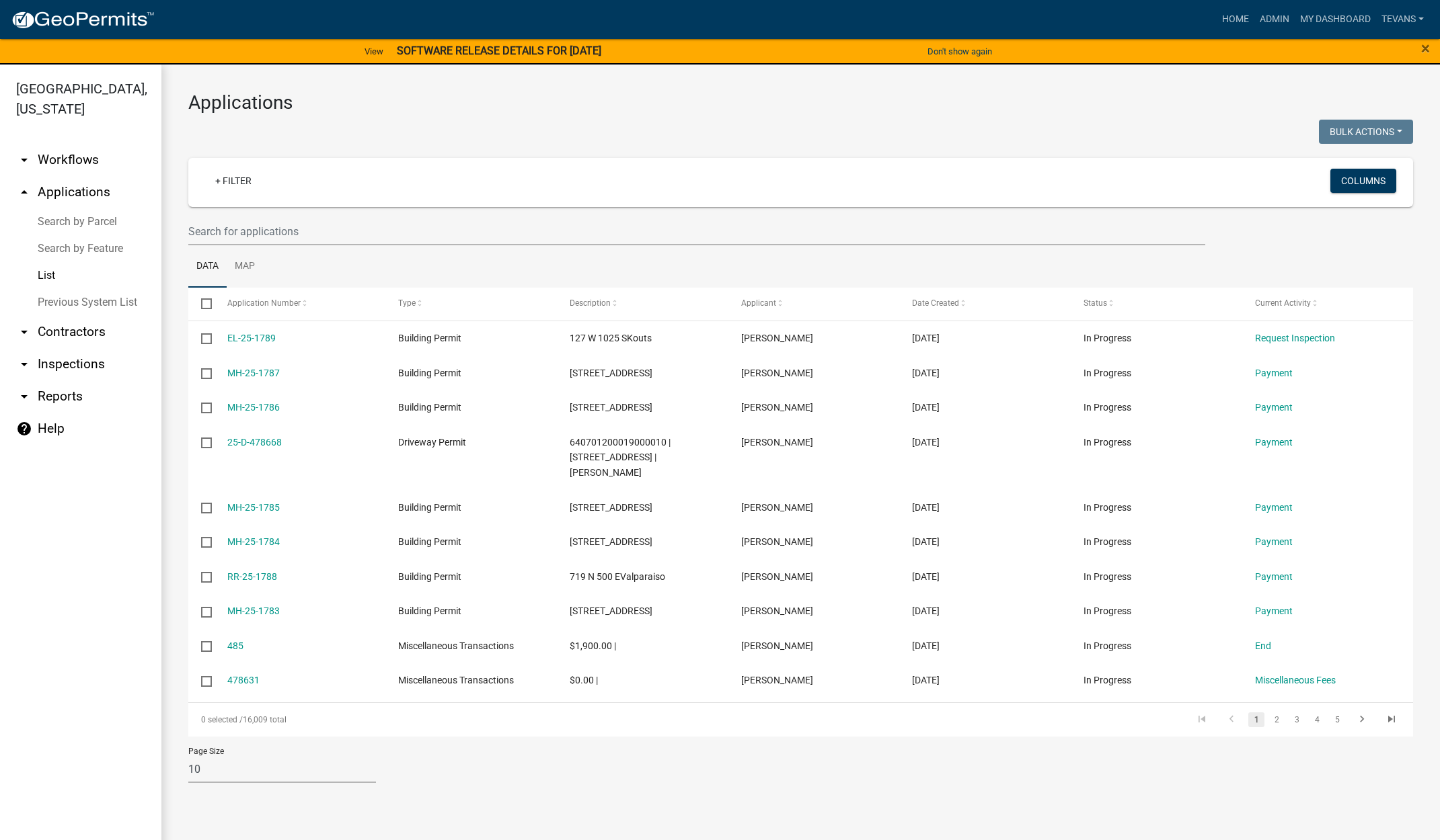
click at [74, 176] on link "arrow_drop_up Applications" at bounding box center [81, 192] width 162 height 32
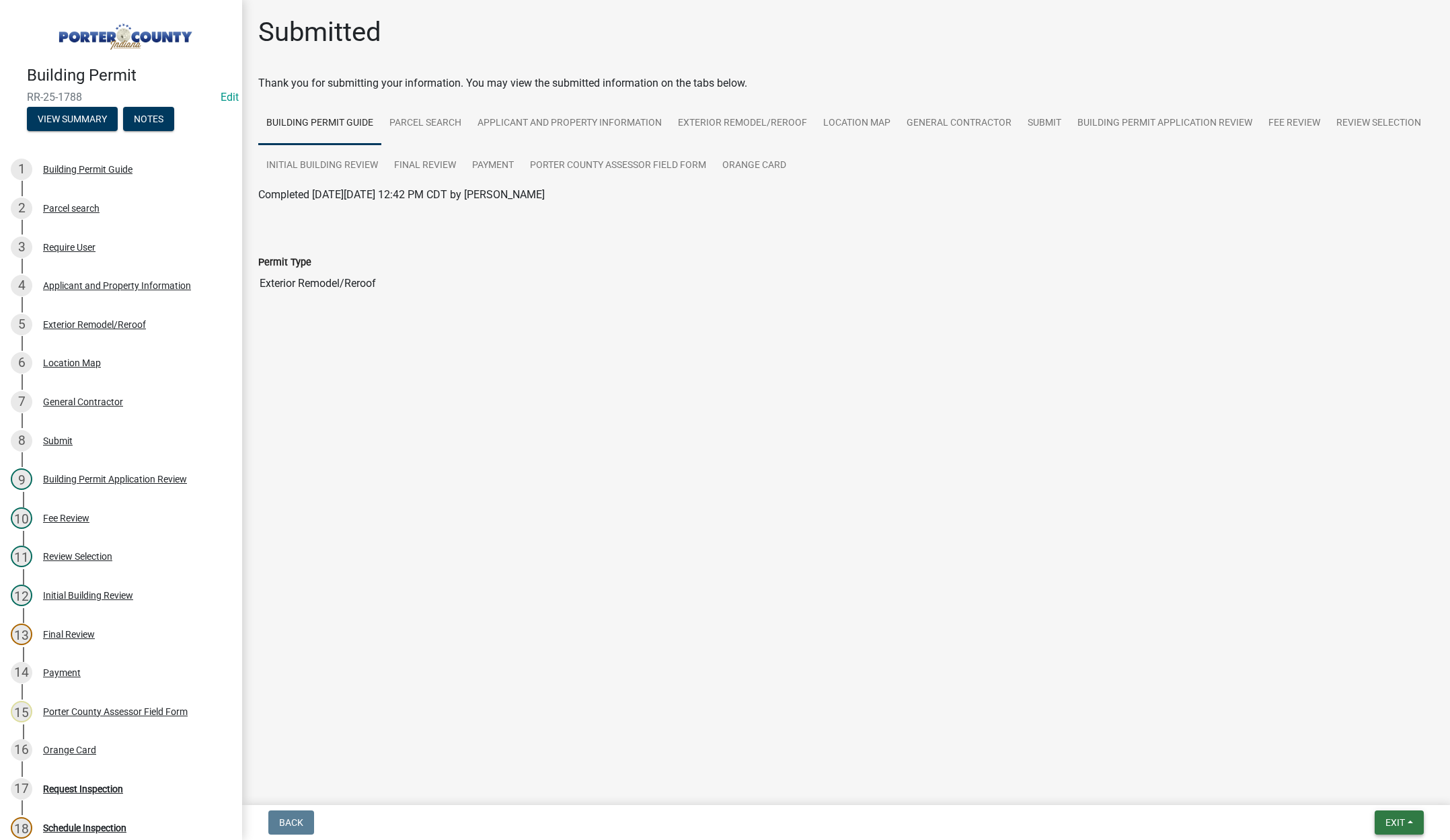
click at [1390, 822] on span "Exit" at bounding box center [1396, 822] width 20 height 11
click at [1386, 793] on button "Save & Exit" at bounding box center [1370, 788] width 107 height 32
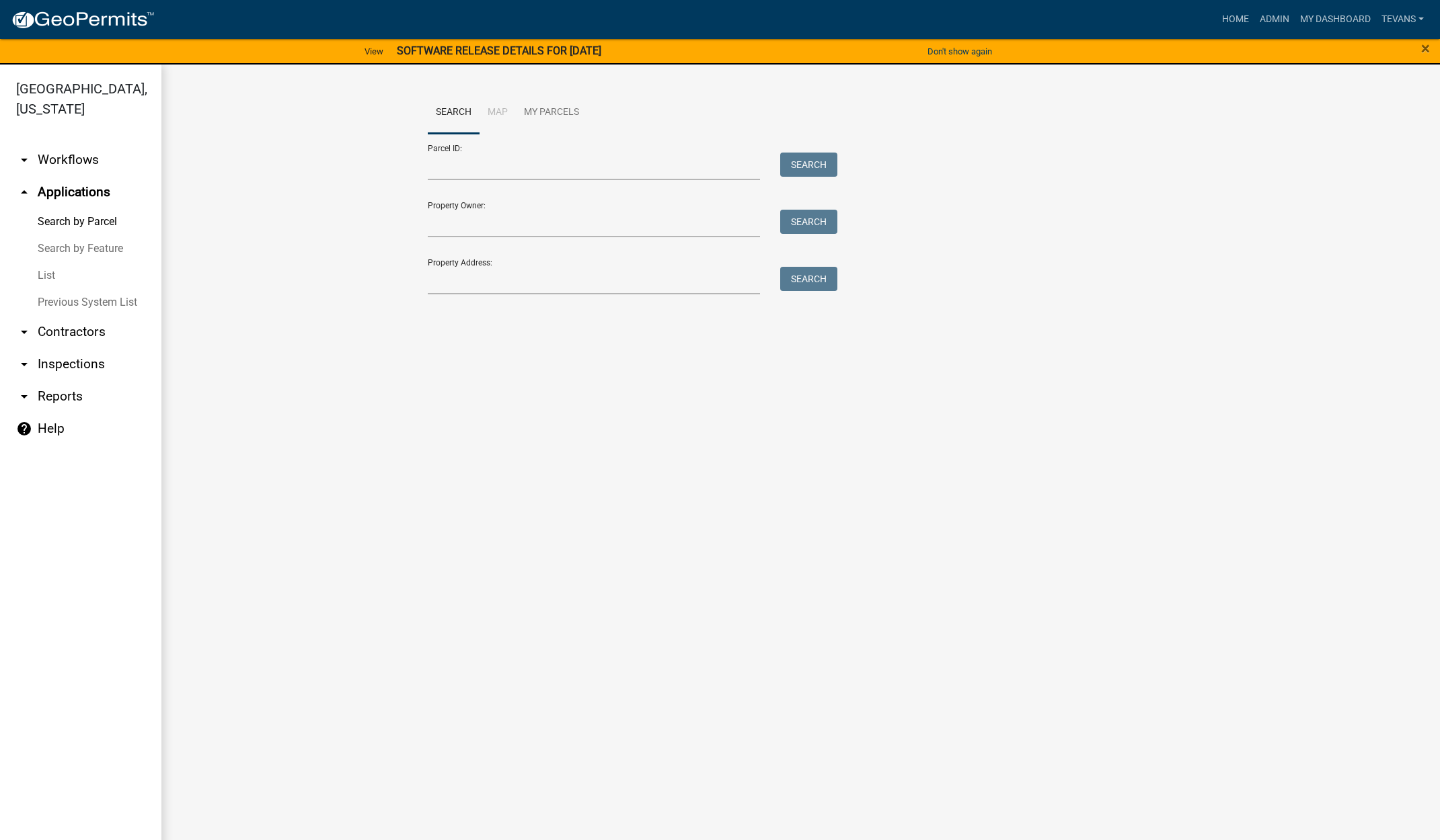
click at [64, 380] on link "arrow_drop_down Reports" at bounding box center [81, 397] width 162 height 32
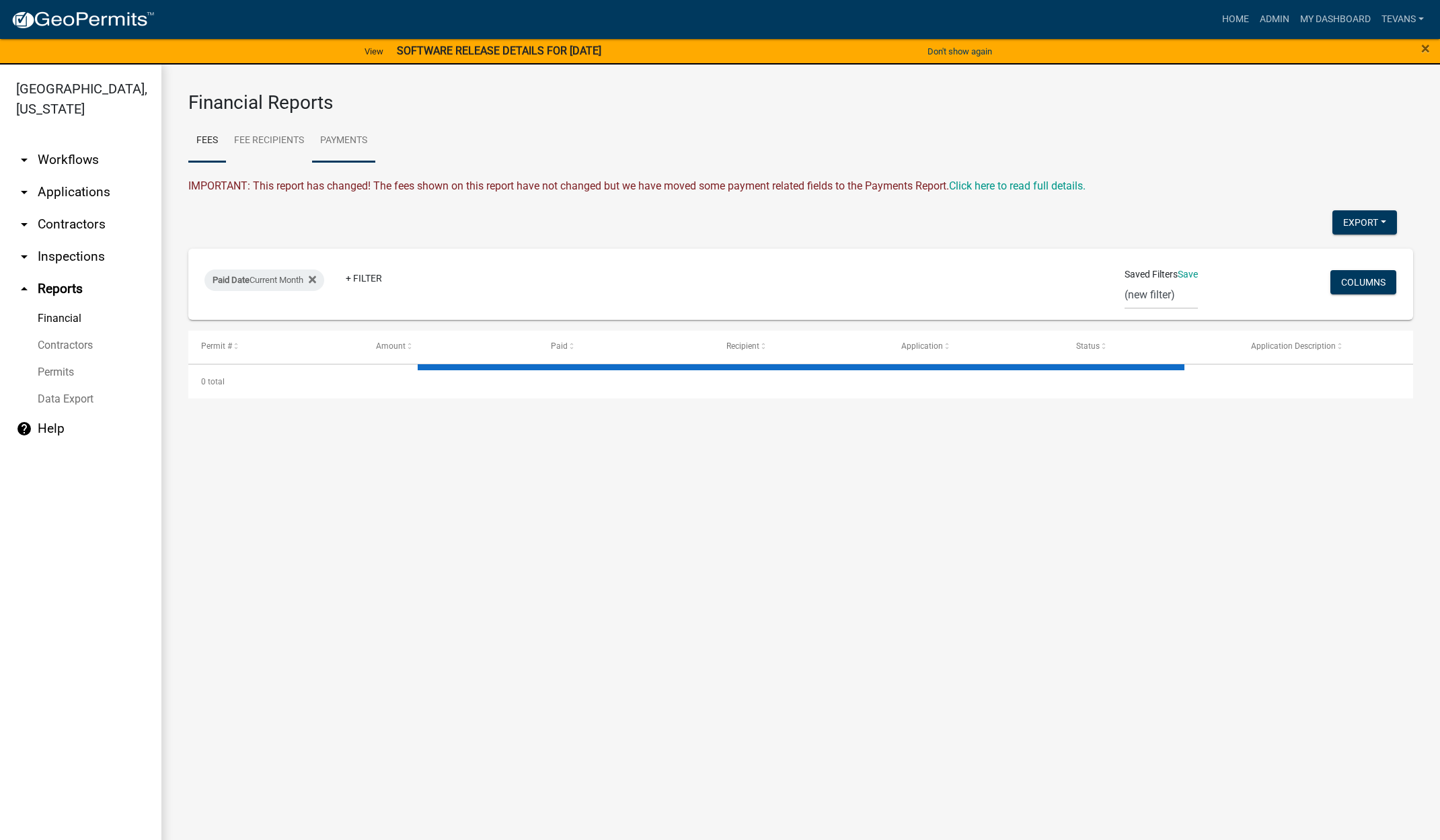
click at [345, 139] on link "Payments" at bounding box center [344, 140] width 64 height 43
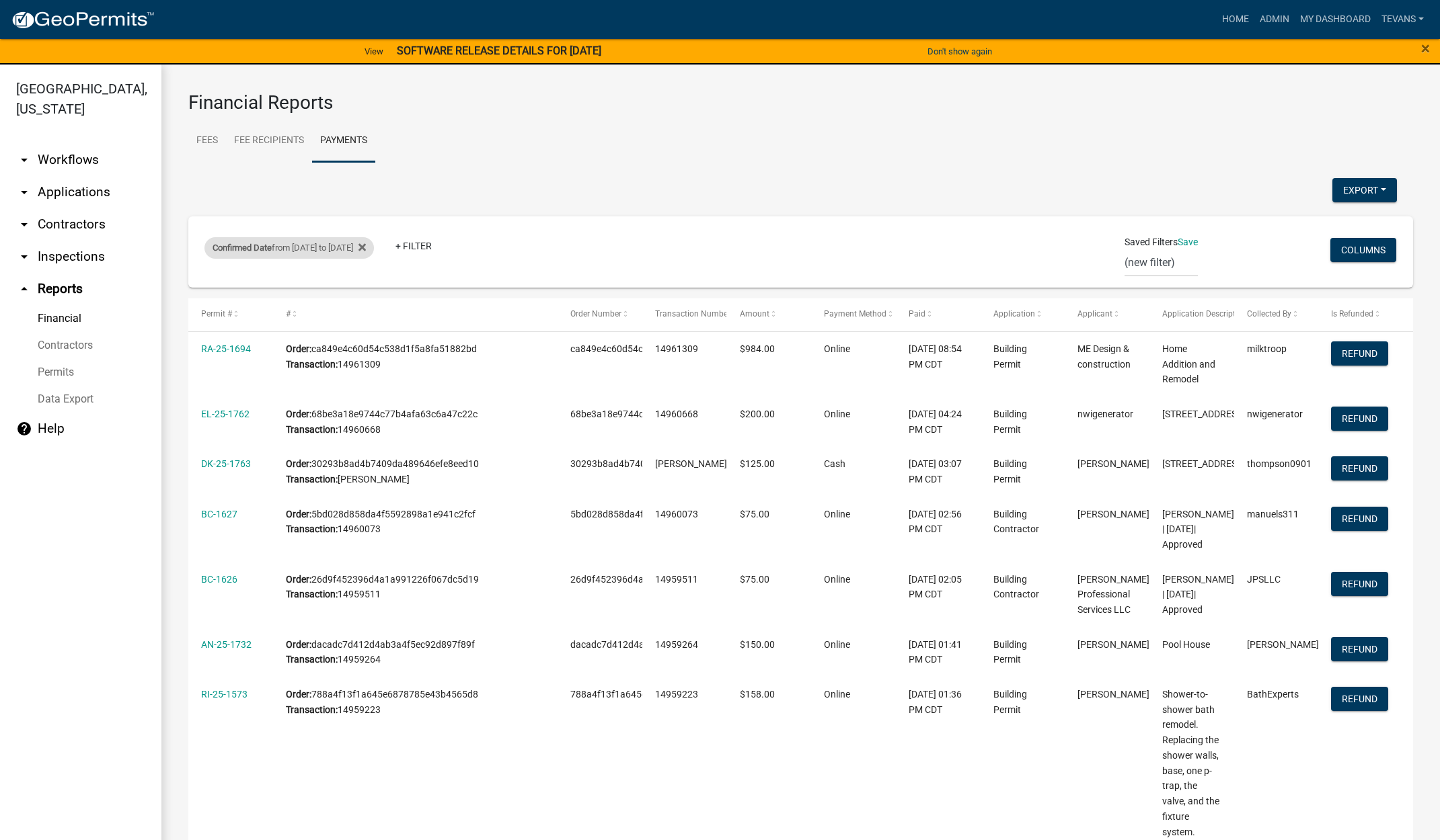
click at [366, 253] on div "Confirmed Date from [DATE] to [DATE]" at bounding box center [289, 248] width 169 height 21
select select "custom"
click at [376, 354] on input "[DATE]" at bounding box center [314, 355] width 134 height 28
type input "[DATE]"
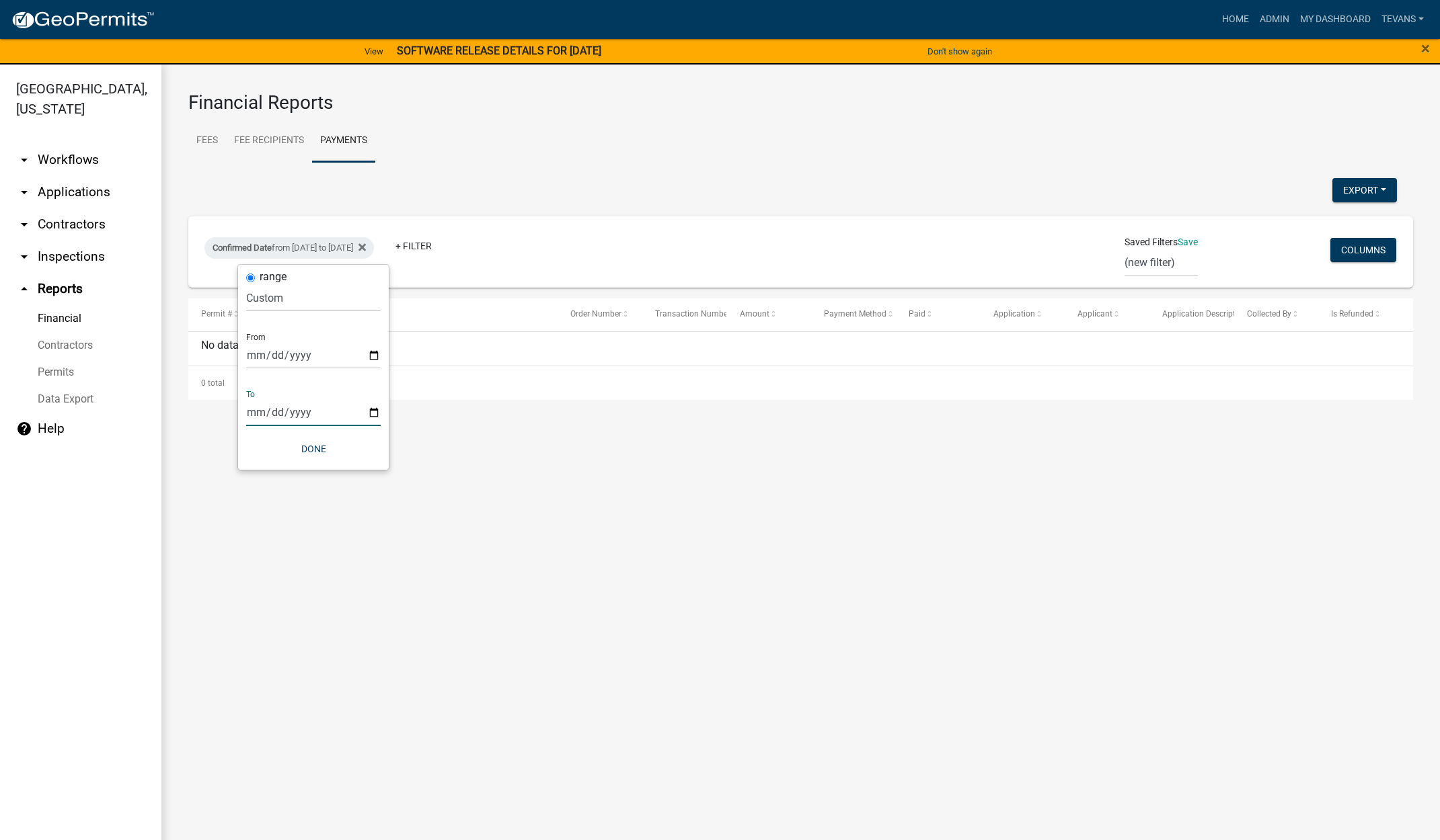
click at [373, 411] on input "2025-09-11" at bounding box center [314, 412] width 134 height 28
type input "2025-09-14"
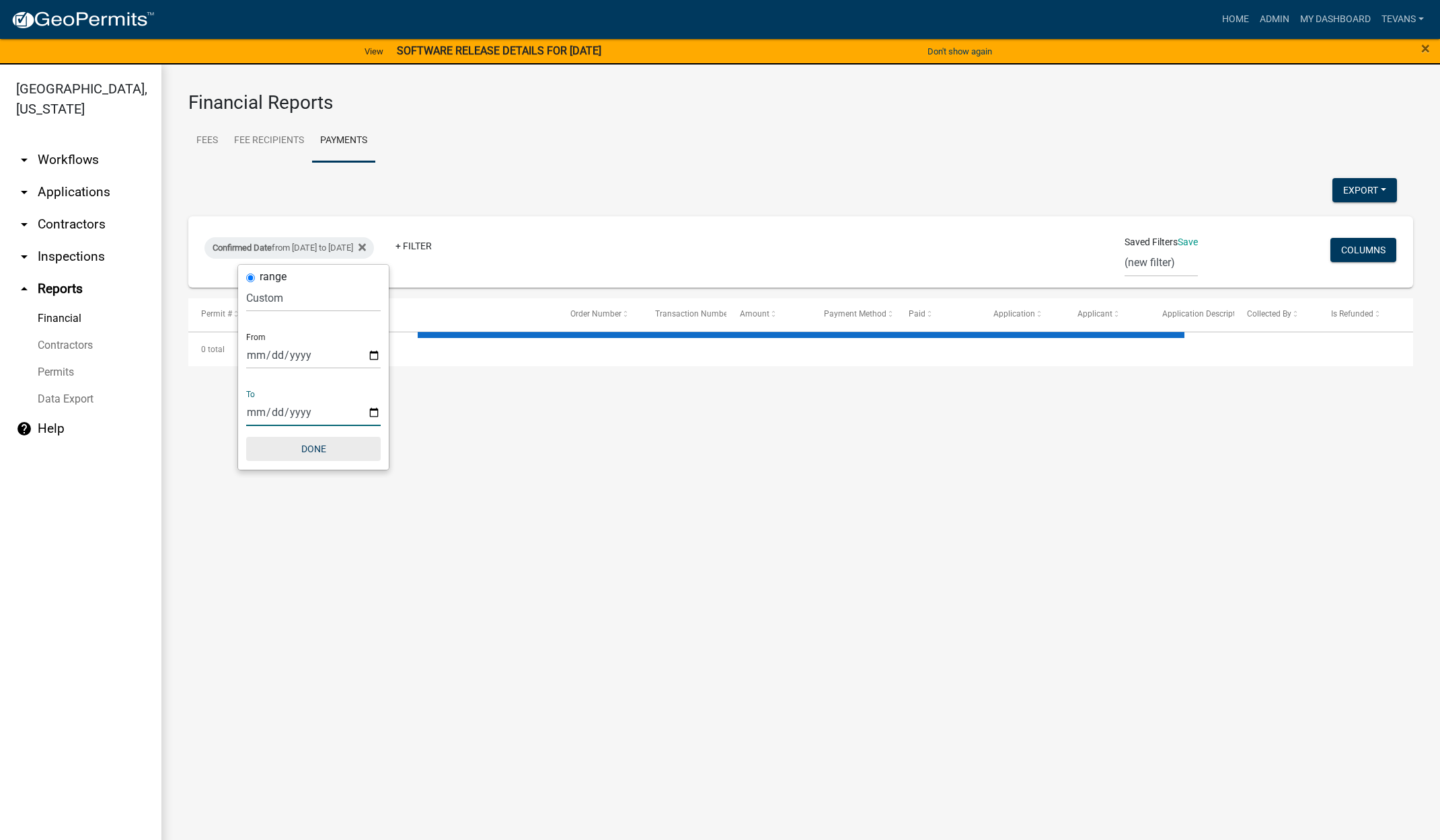
click at [309, 448] on button "Done" at bounding box center [314, 449] width 134 height 24
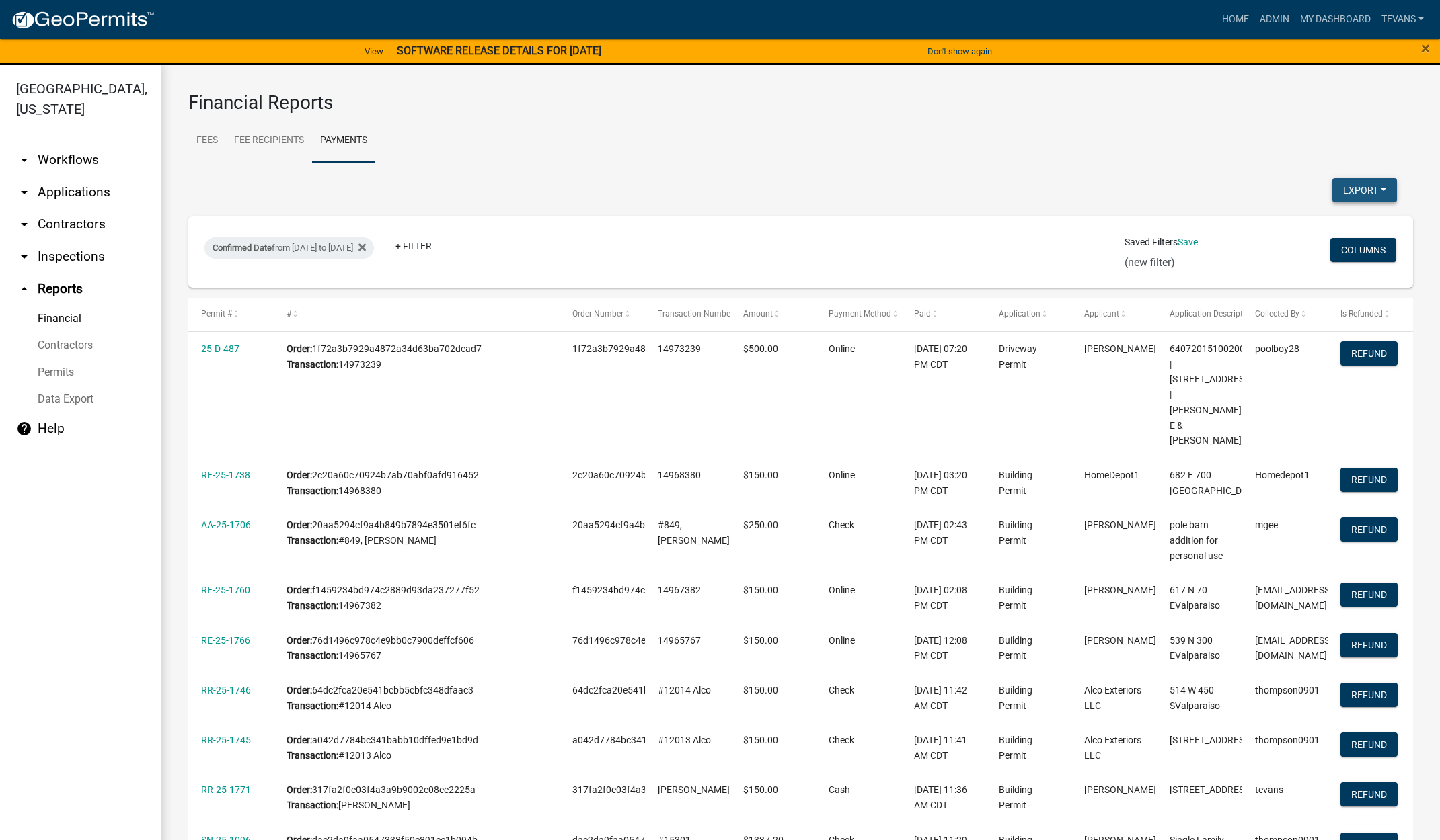
click at [1345, 185] on button "Export" at bounding box center [1364, 190] width 64 height 24
click at [1303, 220] on button "Excel Format (.xlsx)" at bounding box center [1334, 225] width 126 height 32
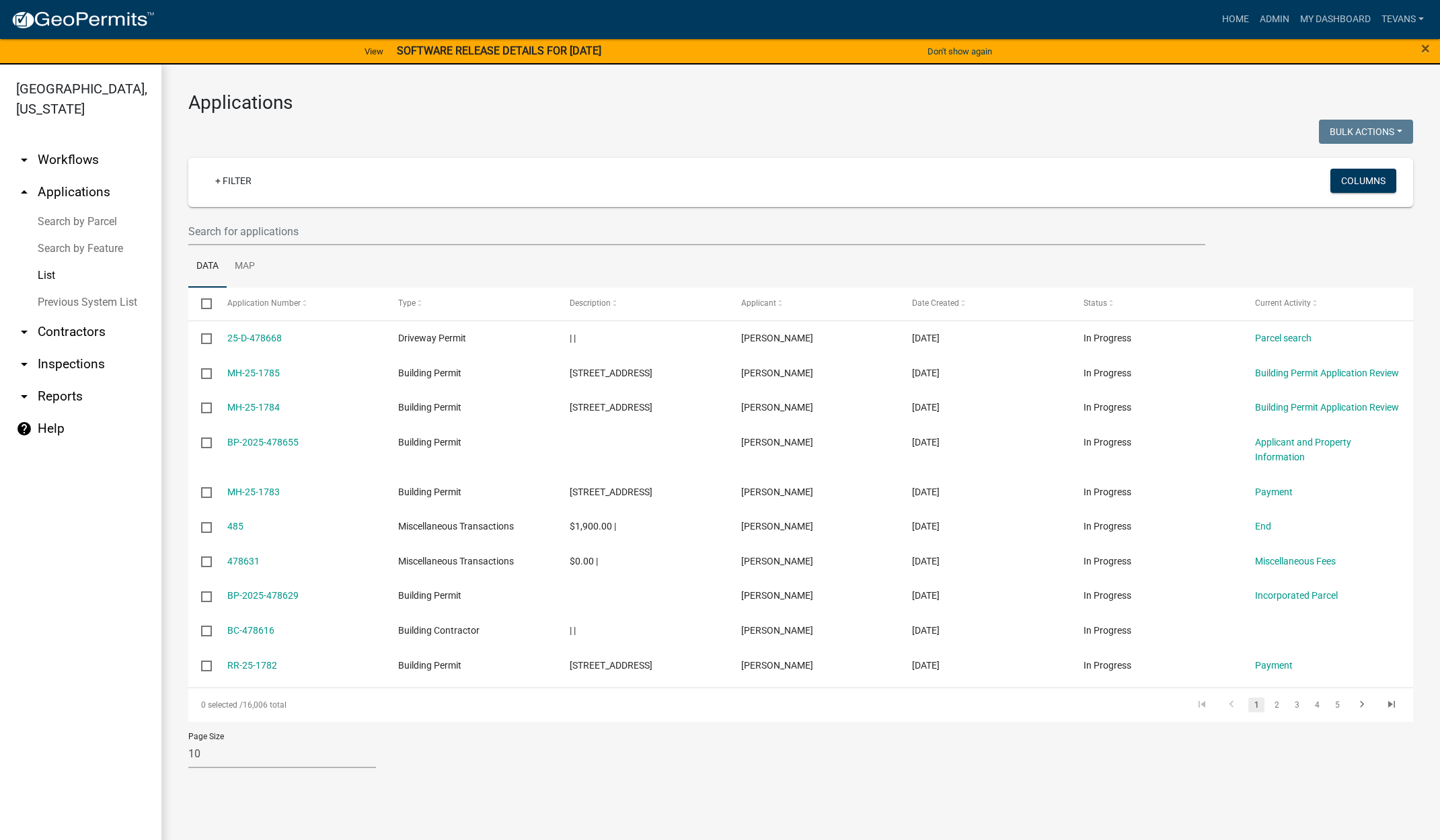
click at [52, 208] on link "Search by Parcel" at bounding box center [81, 222] width 162 height 27
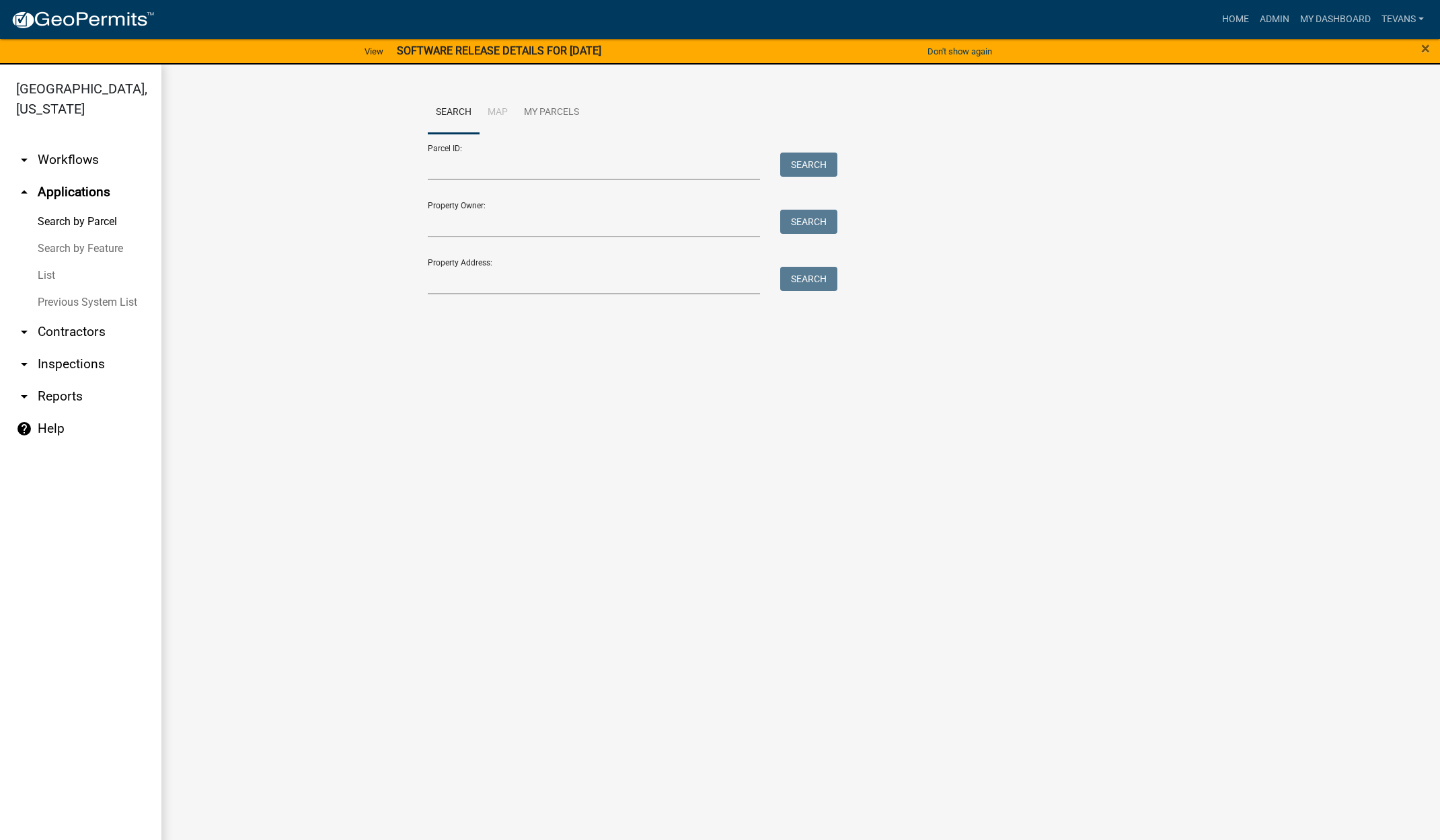
click at [48, 262] on link "List" at bounding box center [81, 275] width 162 height 27
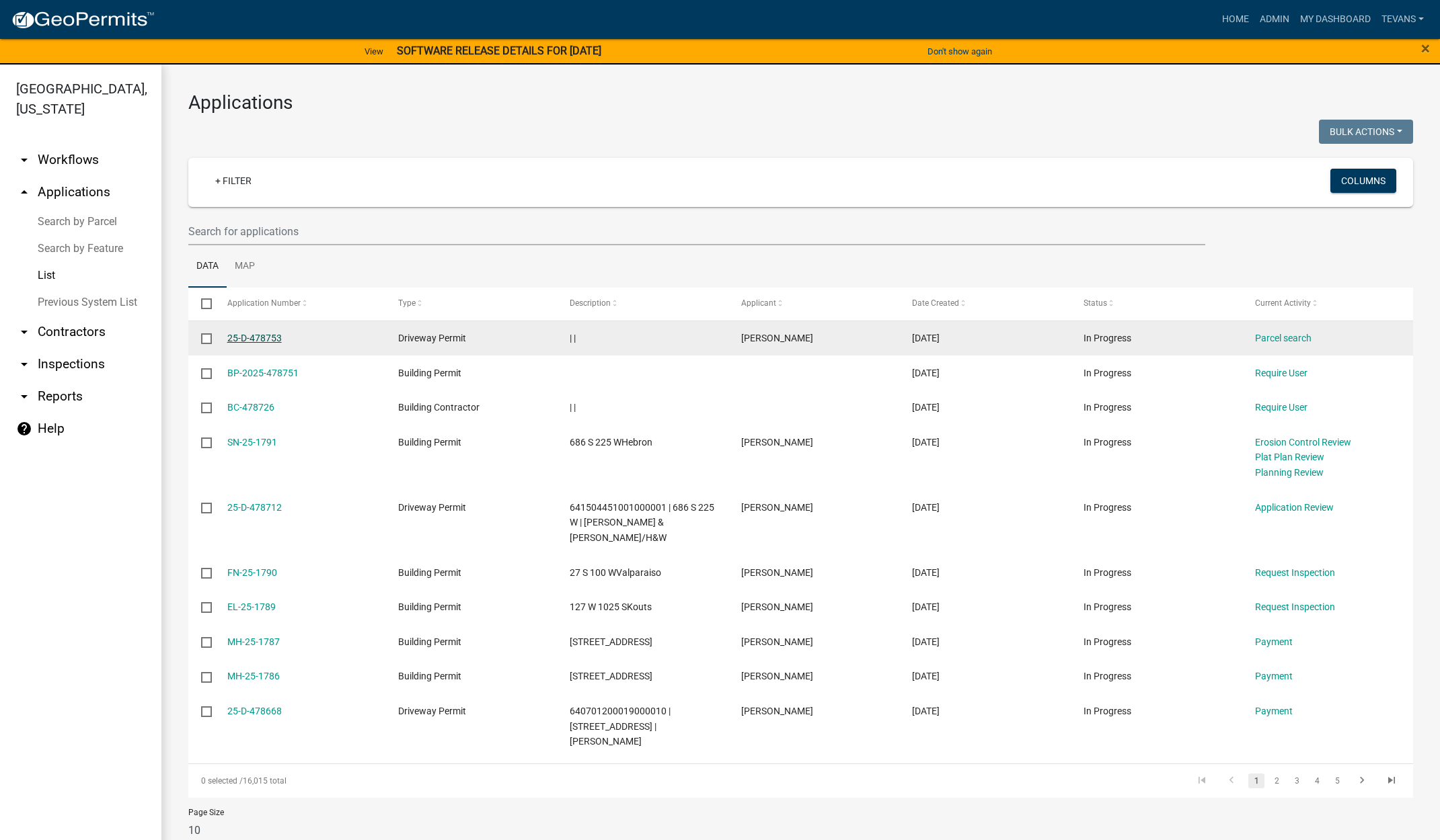
click at [250, 337] on link "25-D-478753" at bounding box center [254, 337] width 54 height 11
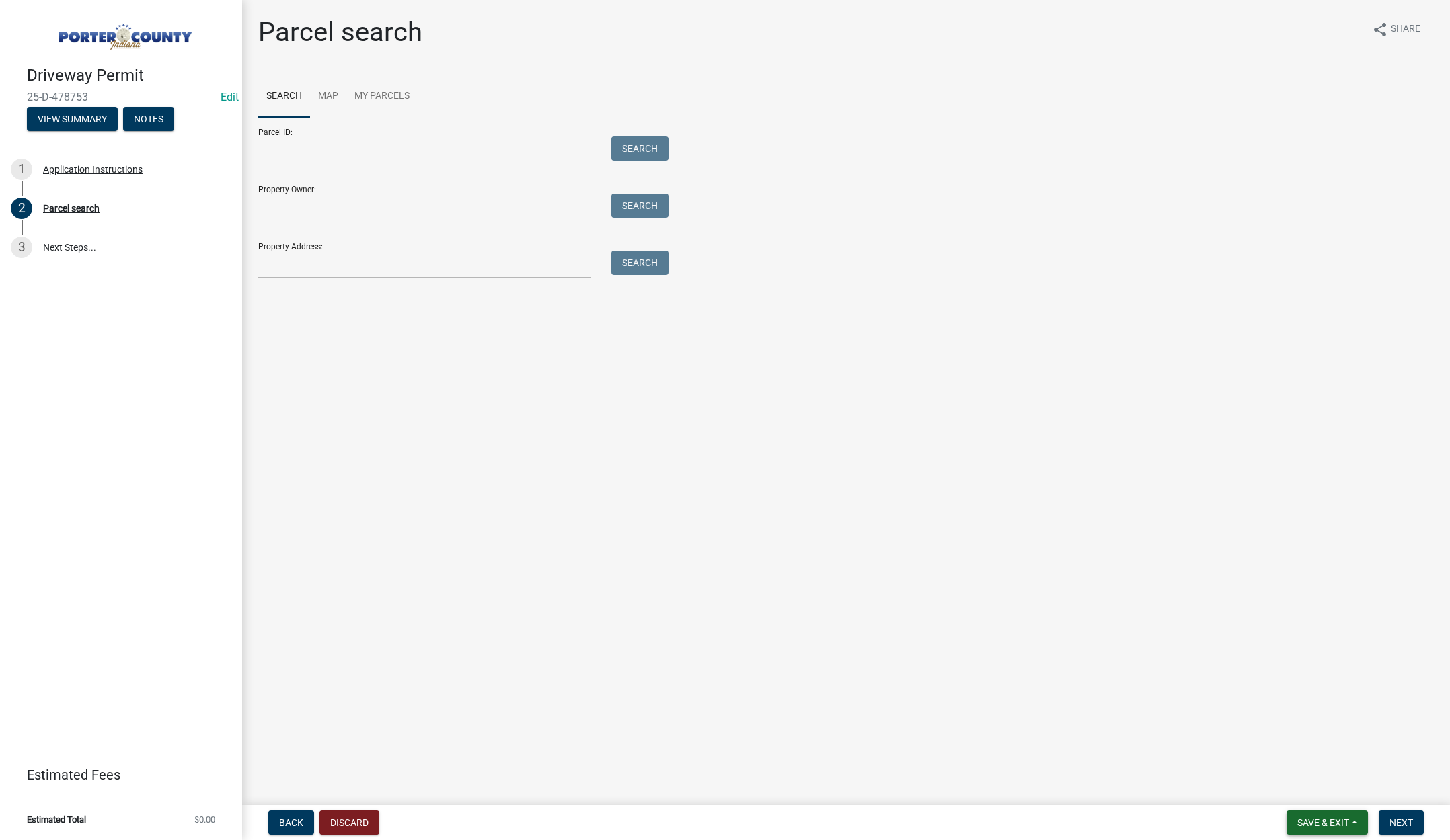
click at [1326, 813] on button "Save & Exit" at bounding box center [1327, 822] width 81 height 24
click at [1322, 800] on button "Save & Exit" at bounding box center [1314, 788] width 107 height 32
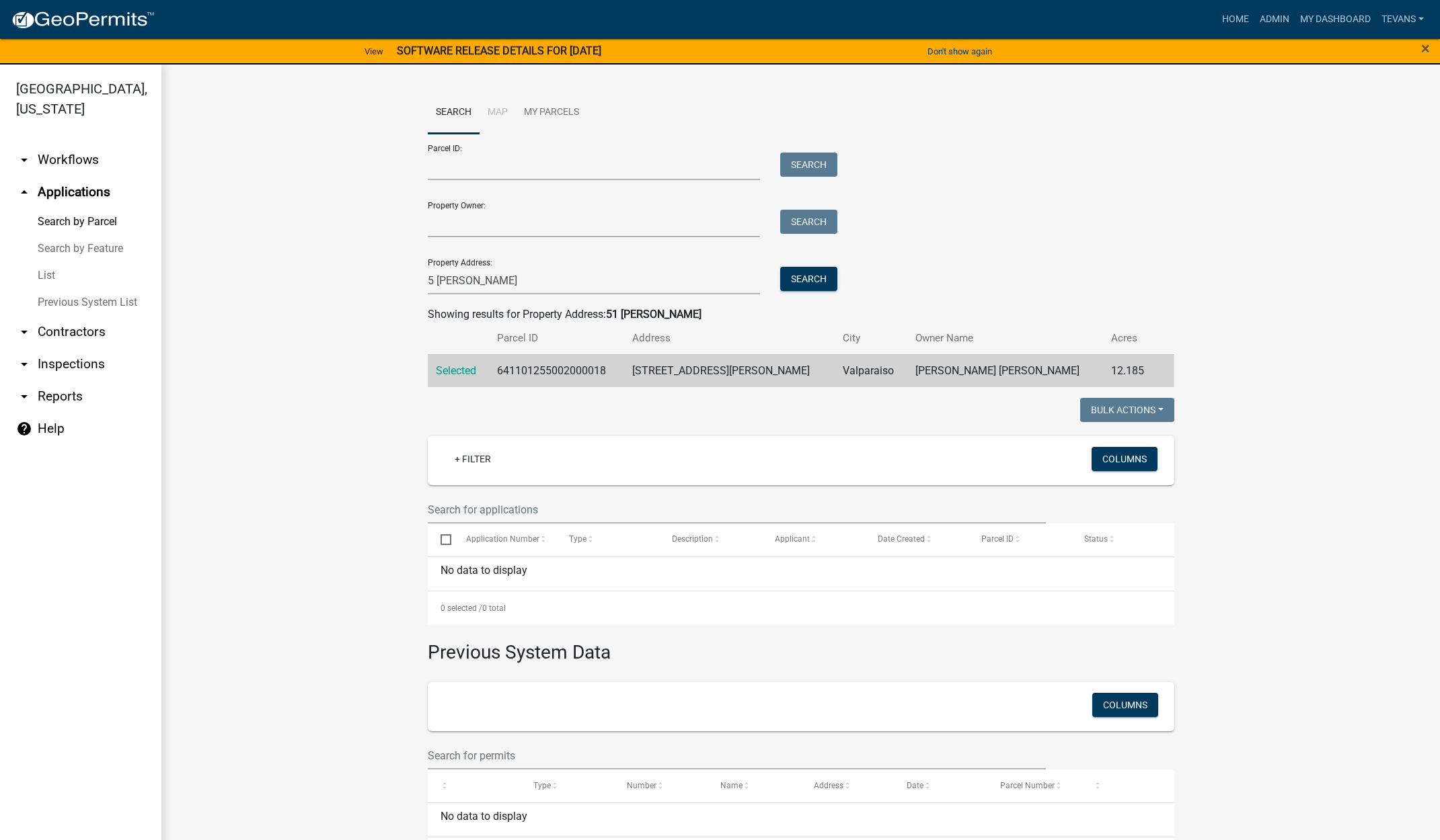
click at [70, 208] on link "Search by Parcel" at bounding box center [81, 222] width 162 height 27
click at [80, 208] on link "Search by Parcel" at bounding box center [81, 222] width 162 height 27
click at [530, 277] on input "5 lou" at bounding box center [594, 280] width 333 height 28
type input "5"
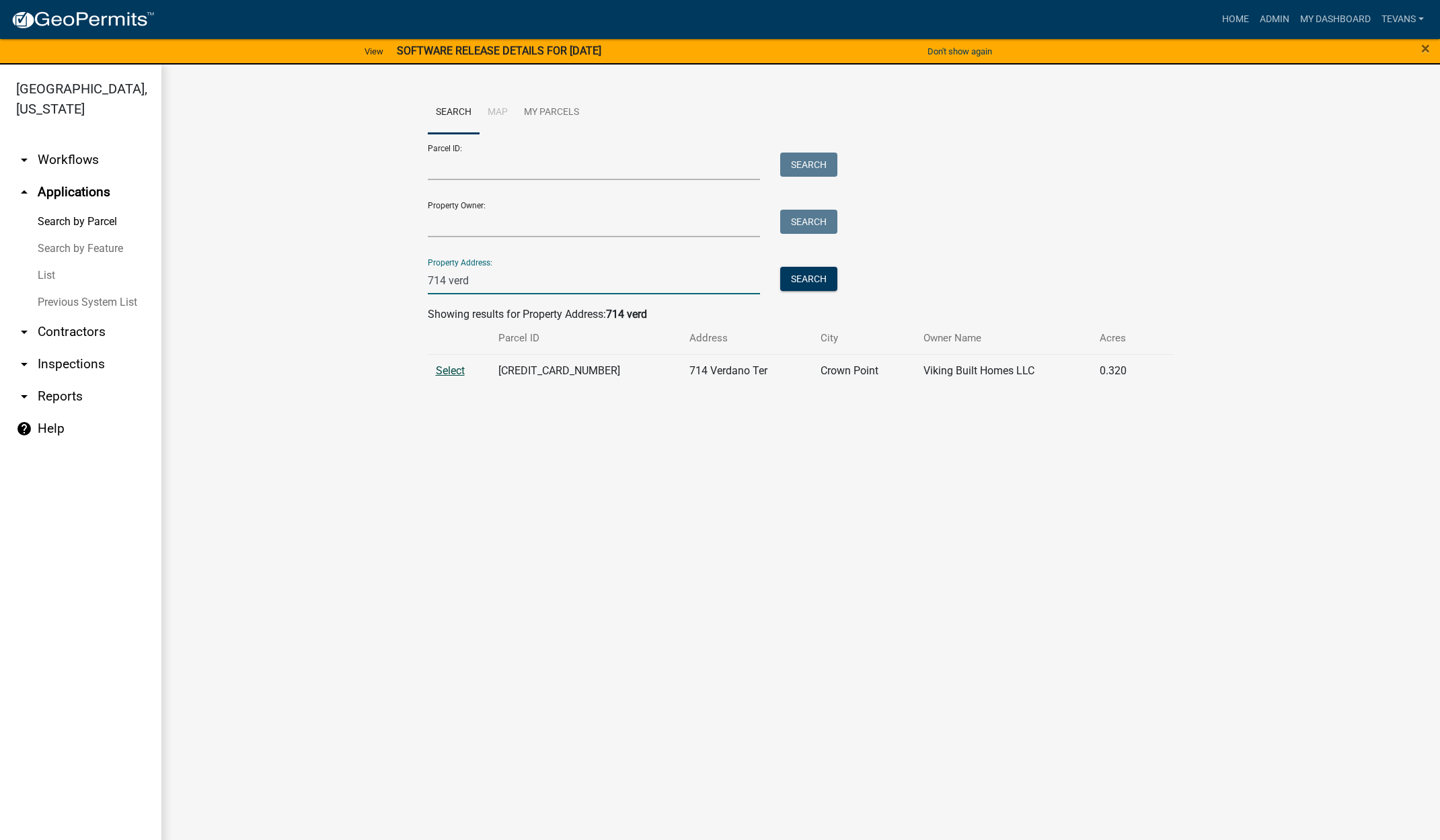
type input "714 verd"
click at [459, 370] on span "Select" at bounding box center [450, 371] width 29 height 13
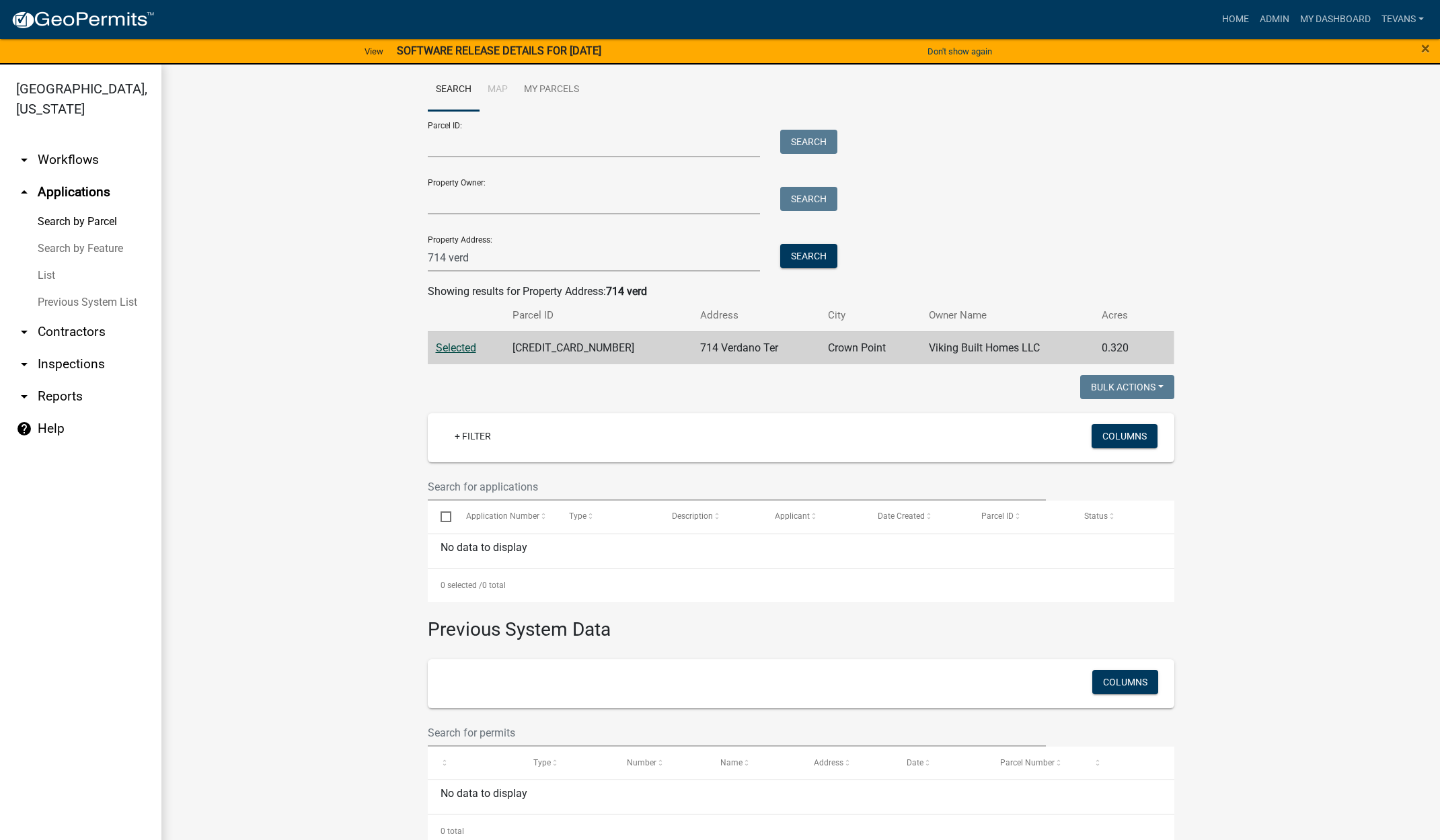
scroll to position [42, 0]
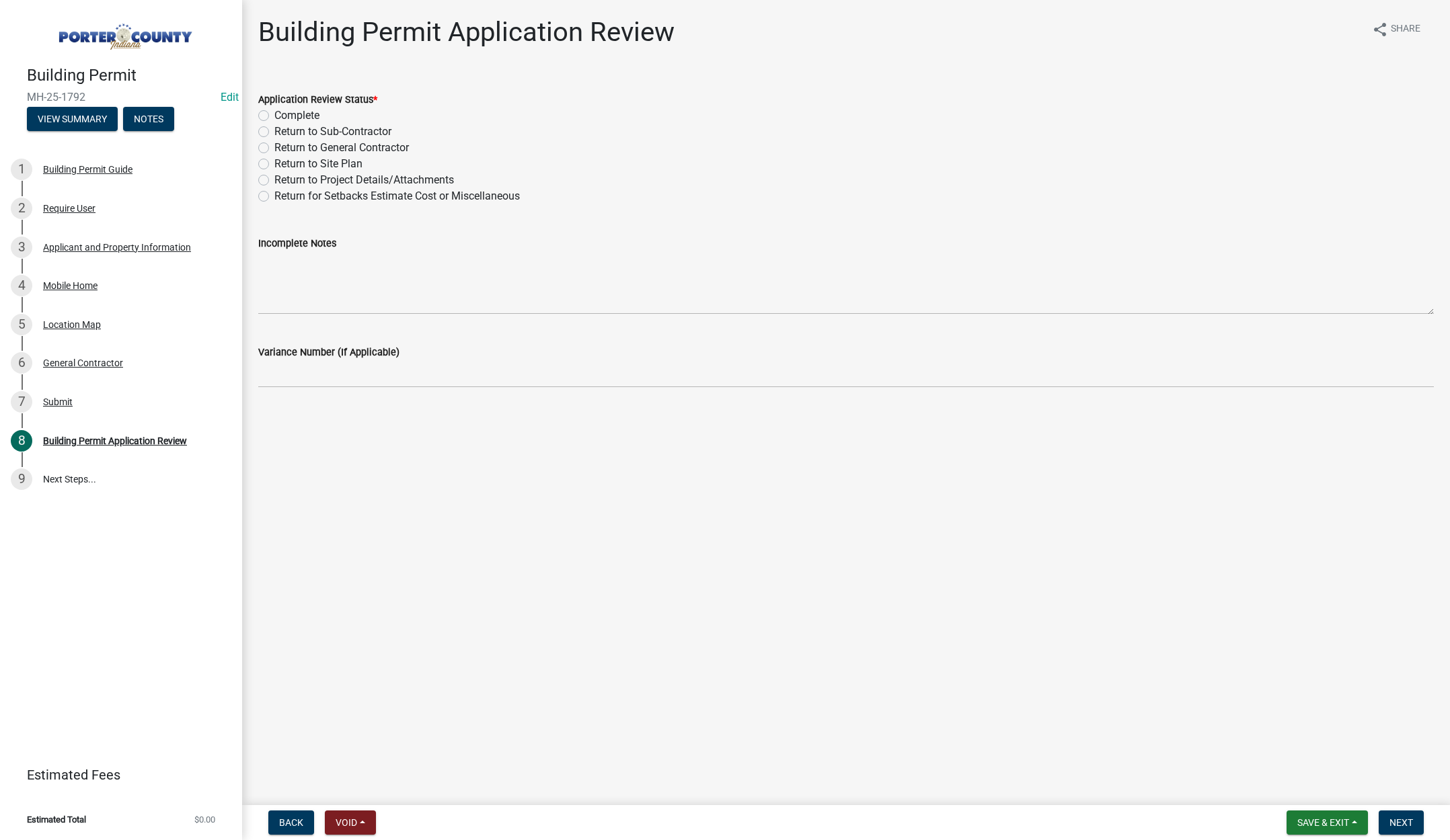
click at [275, 116] on label "Complete" at bounding box center [297, 115] width 45 height 16
click at [275, 116] on input "Complete" at bounding box center [279, 112] width 8 height 8
radio input "true"
drag, startPoint x: 1408, startPoint y: 817, endPoint x: 1401, endPoint y: 816, distance: 7.1
click at [1401, 816] on button "Next" at bounding box center [1401, 822] width 45 height 24
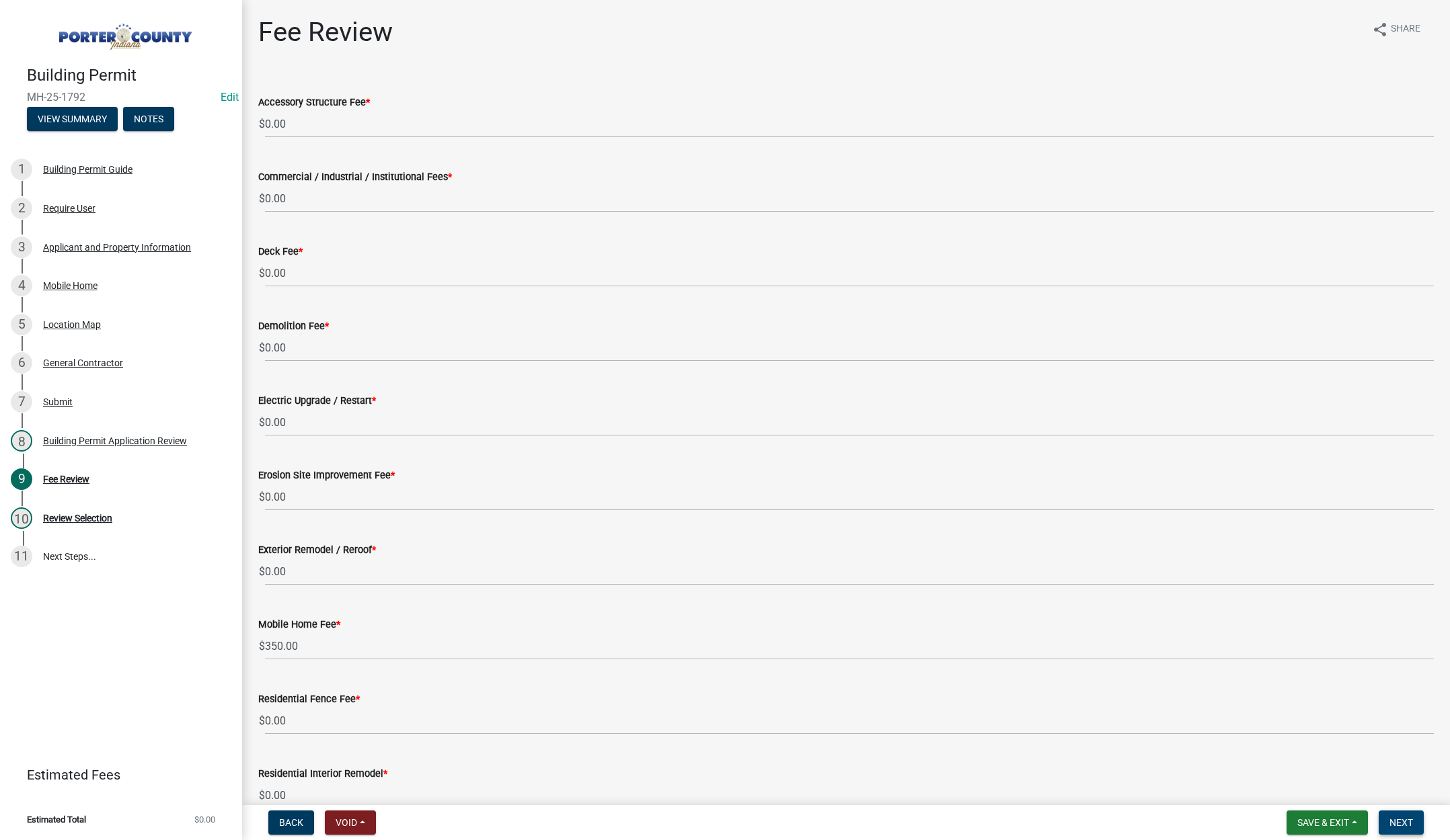
click at [1403, 820] on span "Next" at bounding box center [1401, 822] width 23 height 11
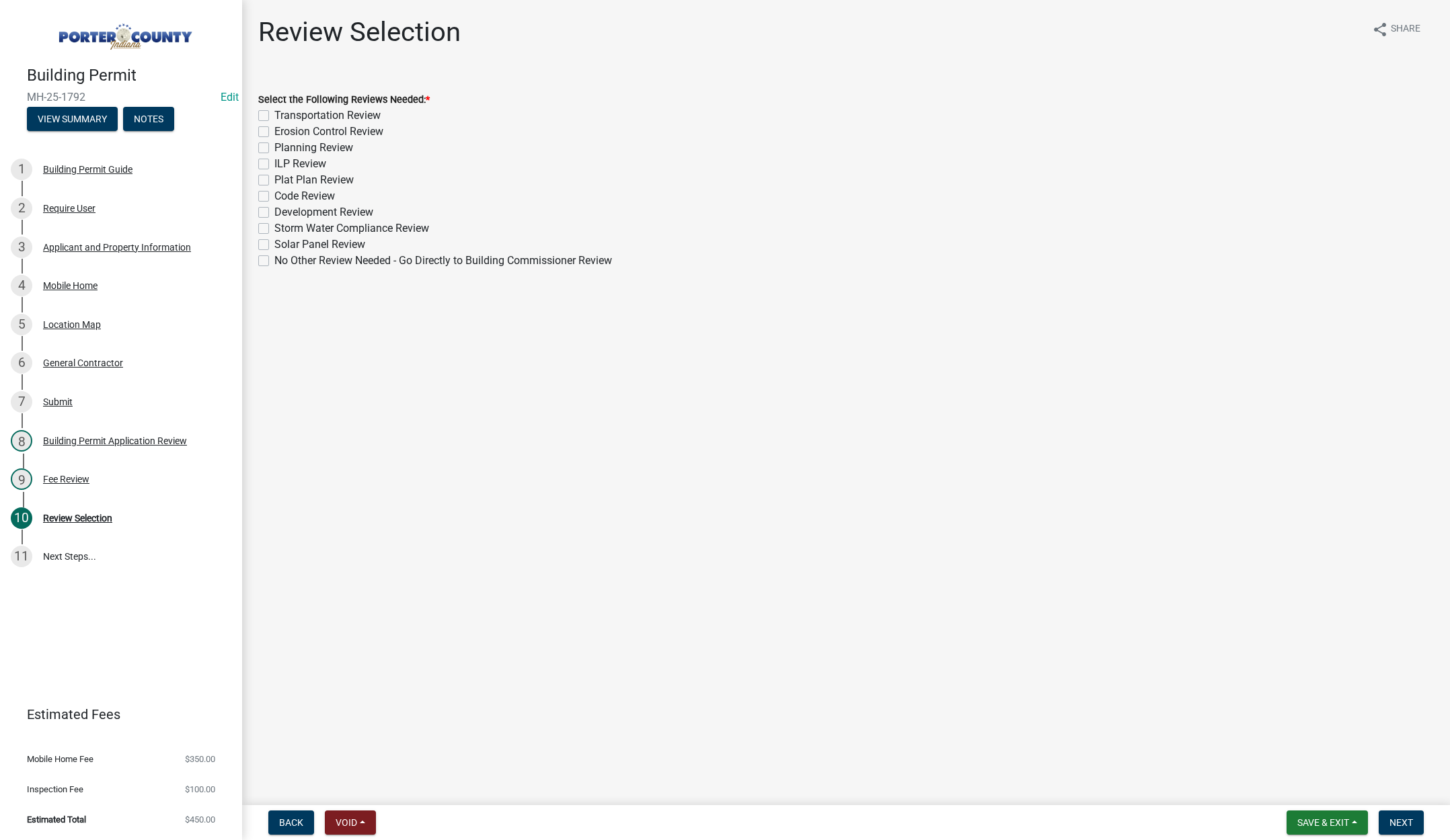
click at [275, 261] on label "No Other Review Needed - Go Directly to Building Commissioner Review" at bounding box center [444, 260] width 338 height 16
click at [275, 261] on input "No Other Review Needed - Go Directly to Building Commissioner Review" at bounding box center [279, 257] width 8 height 8
checkbox input "true"
checkbox input "false"
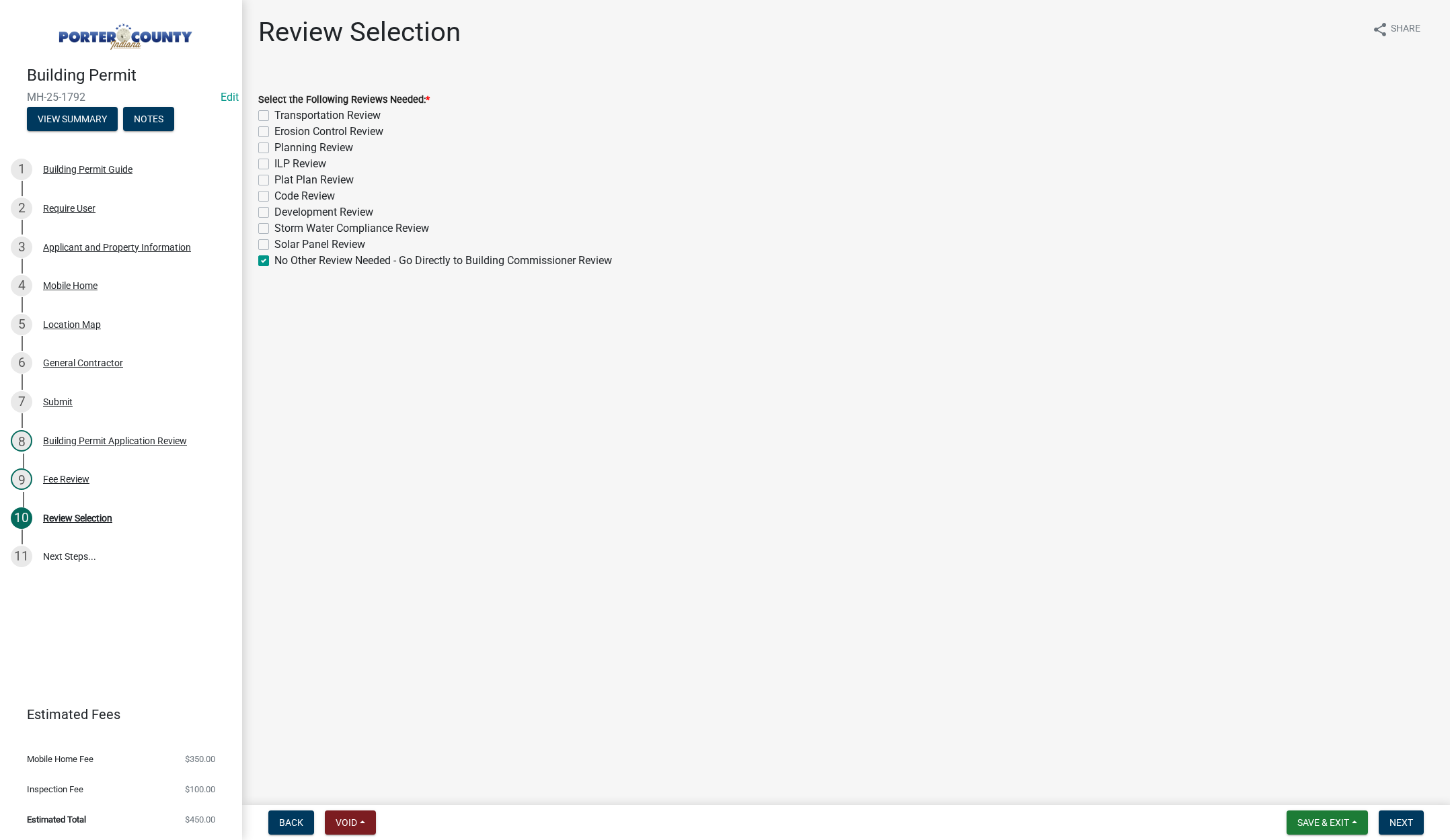
checkbox input "false"
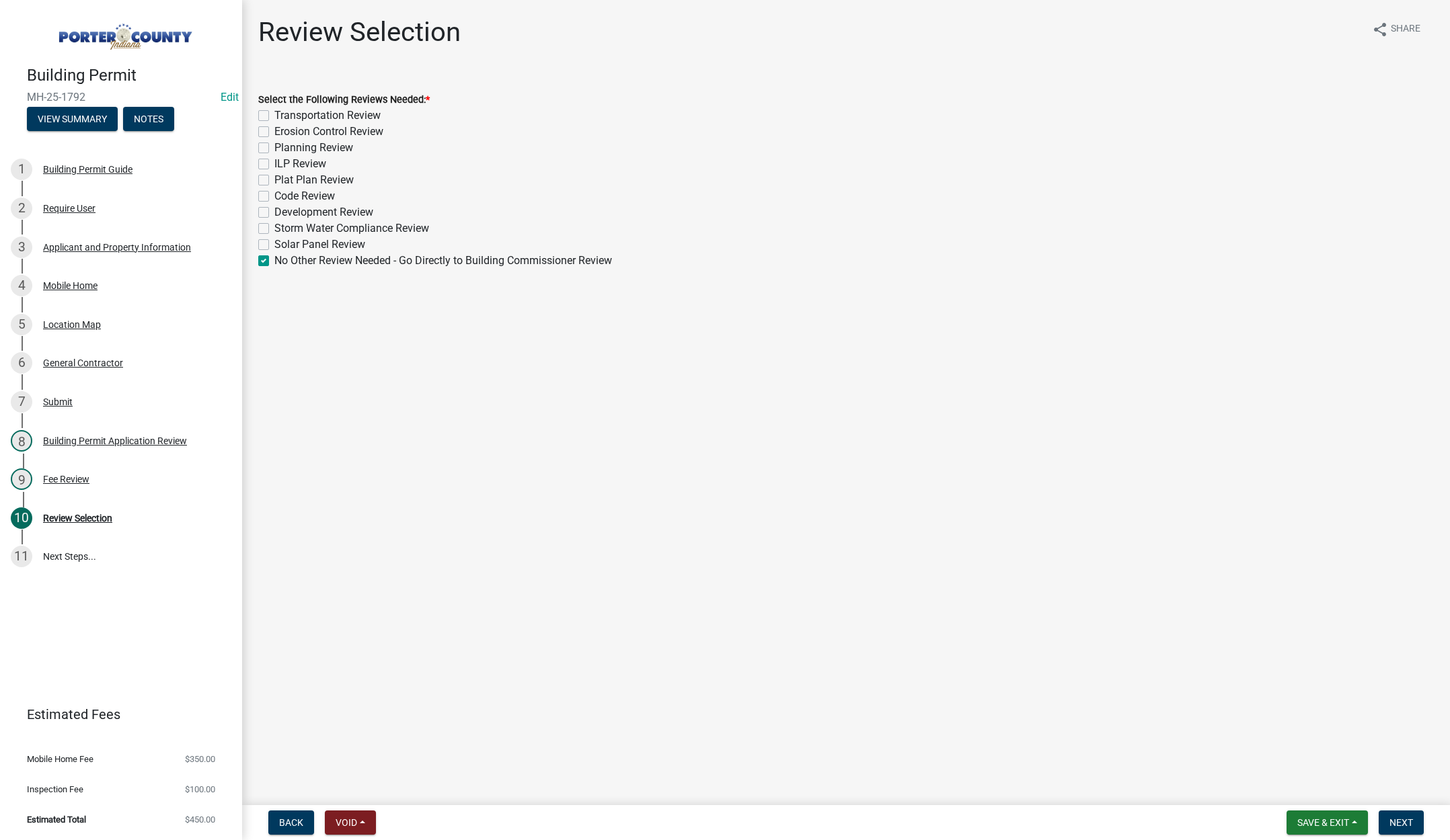
checkbox input "false"
checkbox input "true"
click at [1401, 818] on span "Next" at bounding box center [1401, 822] width 23 height 11
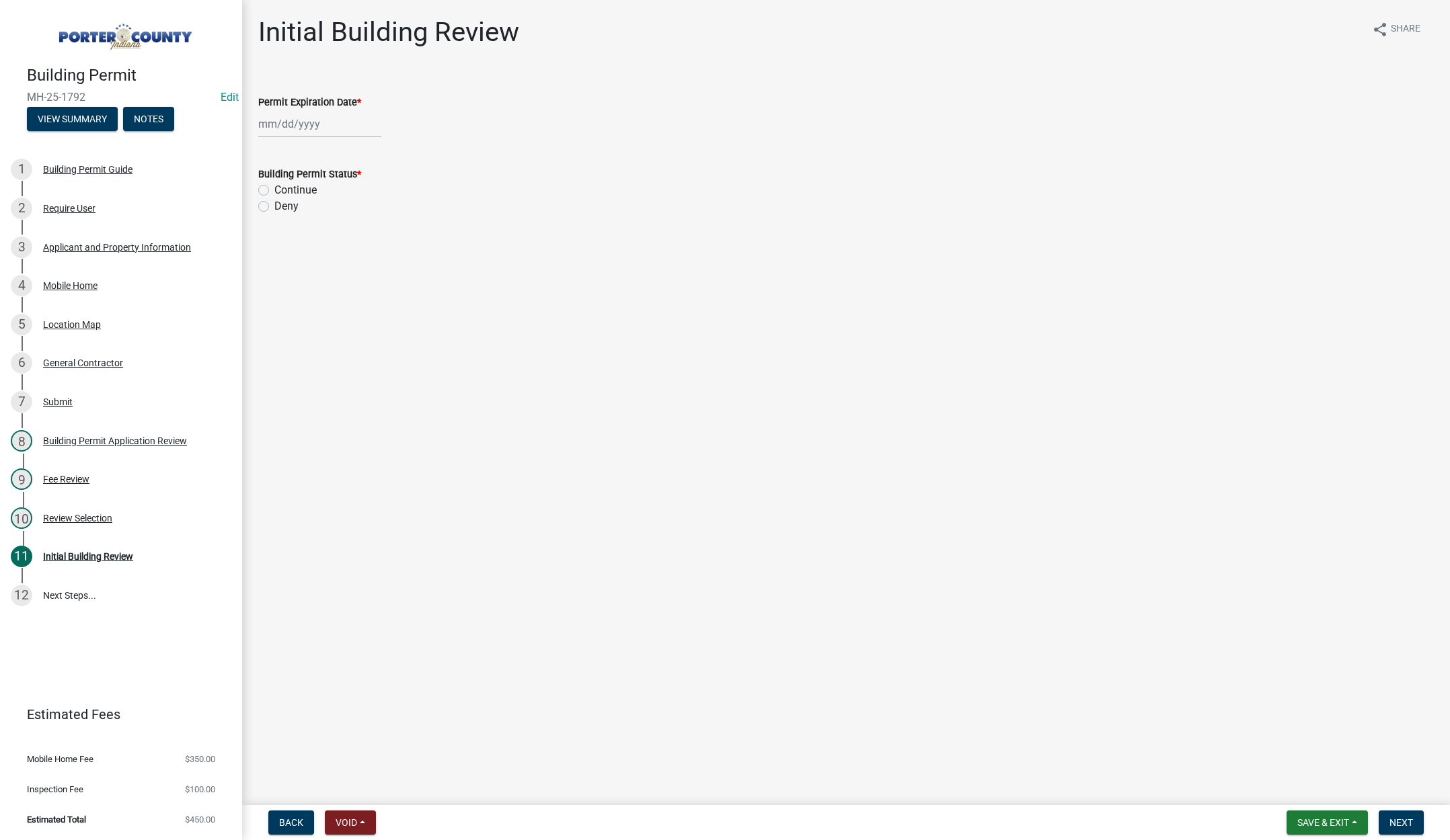
select select "9"
click at [354, 130] on div "[PERSON_NAME] Feb Mar Apr [PERSON_NAME][DATE] Oct Nov [DATE] 1526 1527 1528 152…" at bounding box center [320, 124] width 123 height 28
click at [370, 155] on select "1525 1526 1527 1528 1529 1530 1531 1532 1533 1534 1535 1536 1537 1538 1539 1540…" at bounding box center [364, 152] width 49 height 20
select select "2026"
click at [340, 143] on select "1525 1526 1527 1528 1529 1530 1531 1532 1533 1534 1535 1536 1537 1538 1539 1540…" at bounding box center [364, 152] width 49 height 20
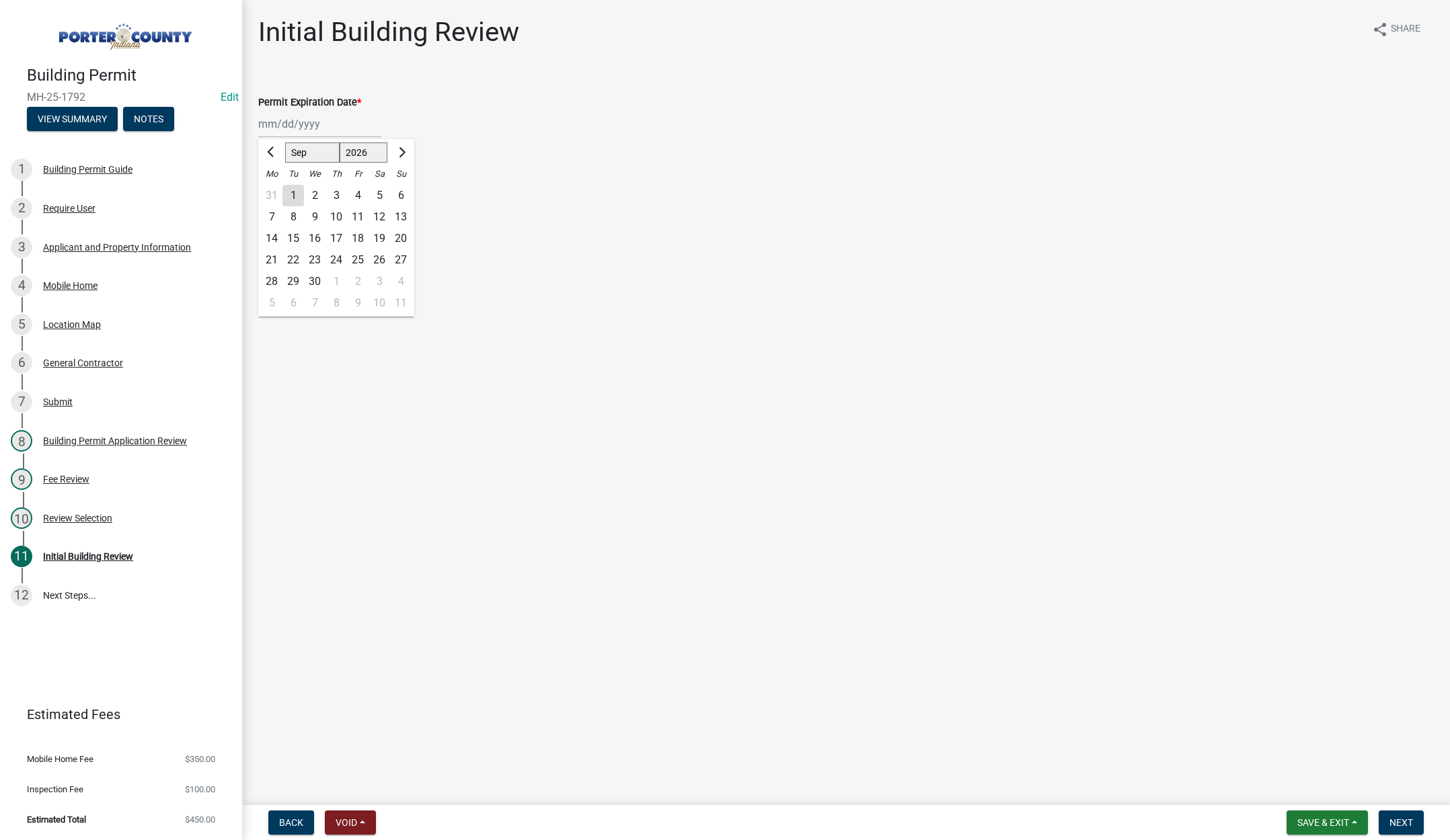
click at [294, 234] on div "15" at bounding box center [293, 239] width 21 height 21
type input "[DATE]"
click at [275, 191] on label "Continue" at bounding box center [296, 190] width 42 height 16
click at [275, 191] on input "Continue" at bounding box center [279, 186] width 8 height 8
radio input "true"
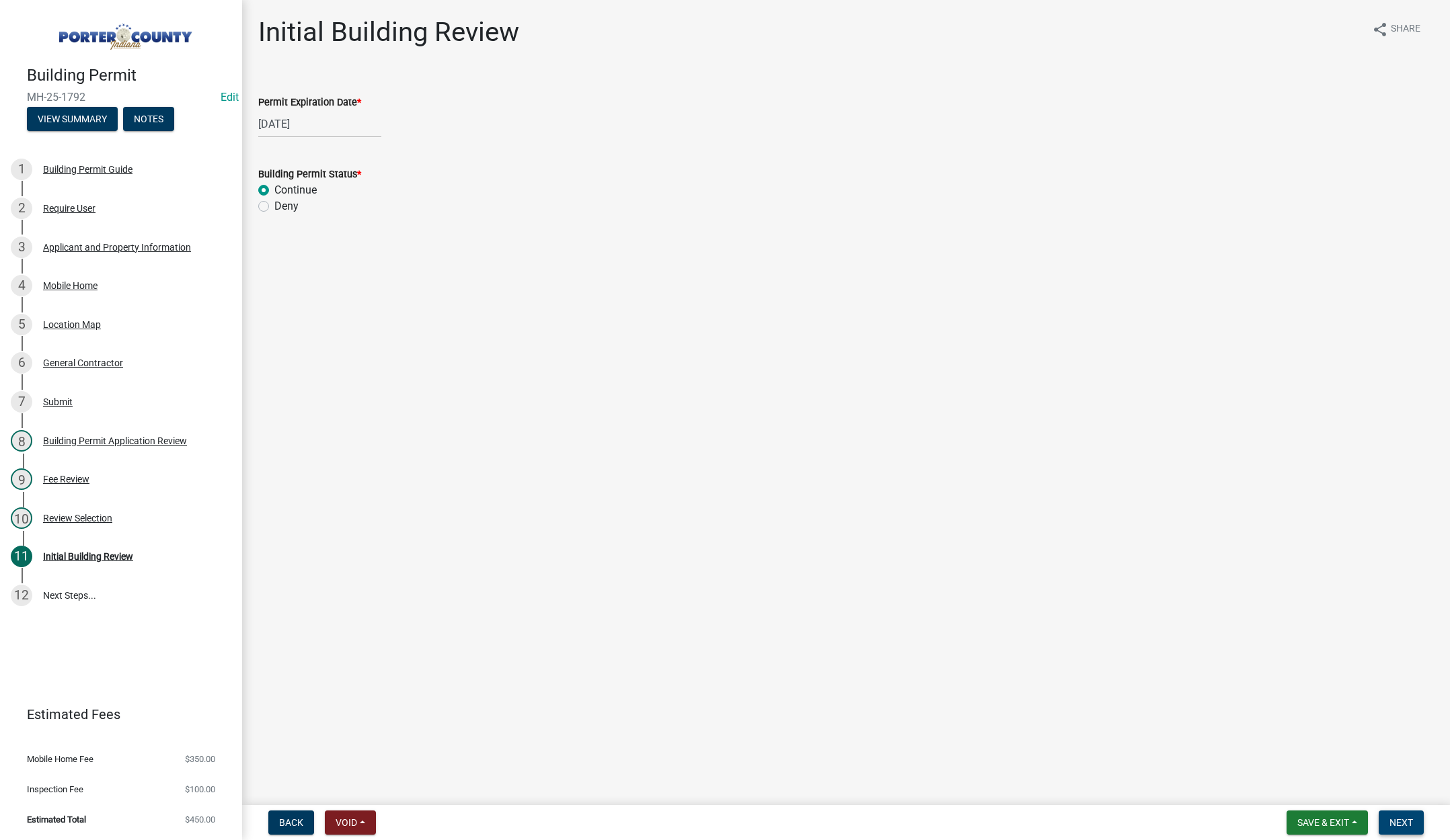
click at [1411, 823] on span "Next" at bounding box center [1401, 822] width 23 height 11
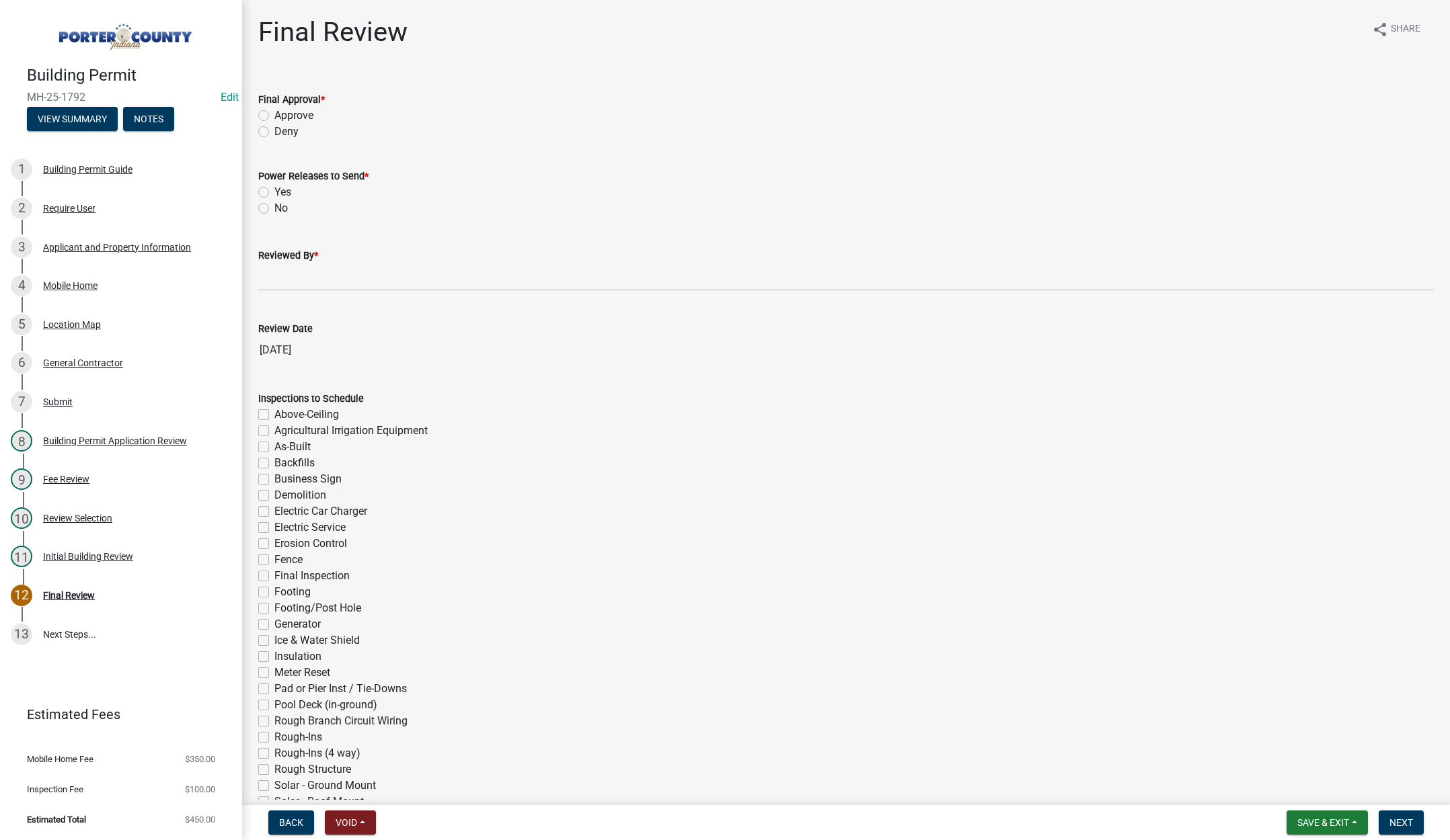
click at [275, 114] on label "Approve" at bounding box center [294, 115] width 39 height 16
click at [275, 114] on input "Approve" at bounding box center [279, 112] width 8 height 8
radio input "true"
drag, startPoint x: 264, startPoint y: 190, endPoint x: 275, endPoint y: 235, distance: 46.3
click at [275, 190] on label "Yes" at bounding box center [283, 192] width 17 height 16
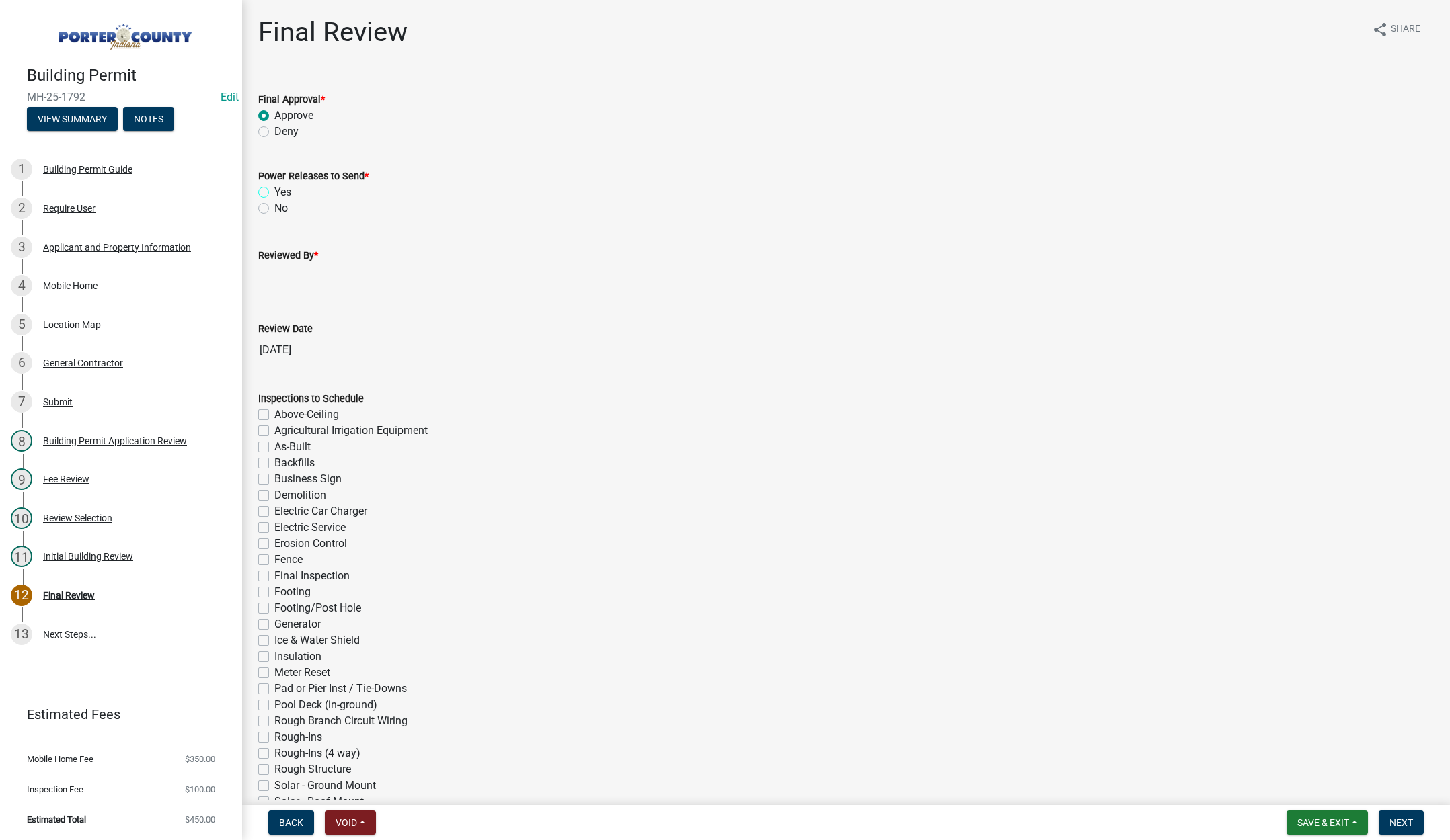
click at [275, 190] on input "Yes" at bounding box center [279, 188] width 8 height 8
radio input "true"
click at [279, 278] on input "Reviewed By *" at bounding box center [846, 277] width 1175 height 28
type input "[PERSON_NAME]"
click at [1408, 822] on span "Next" at bounding box center [1401, 822] width 23 height 11
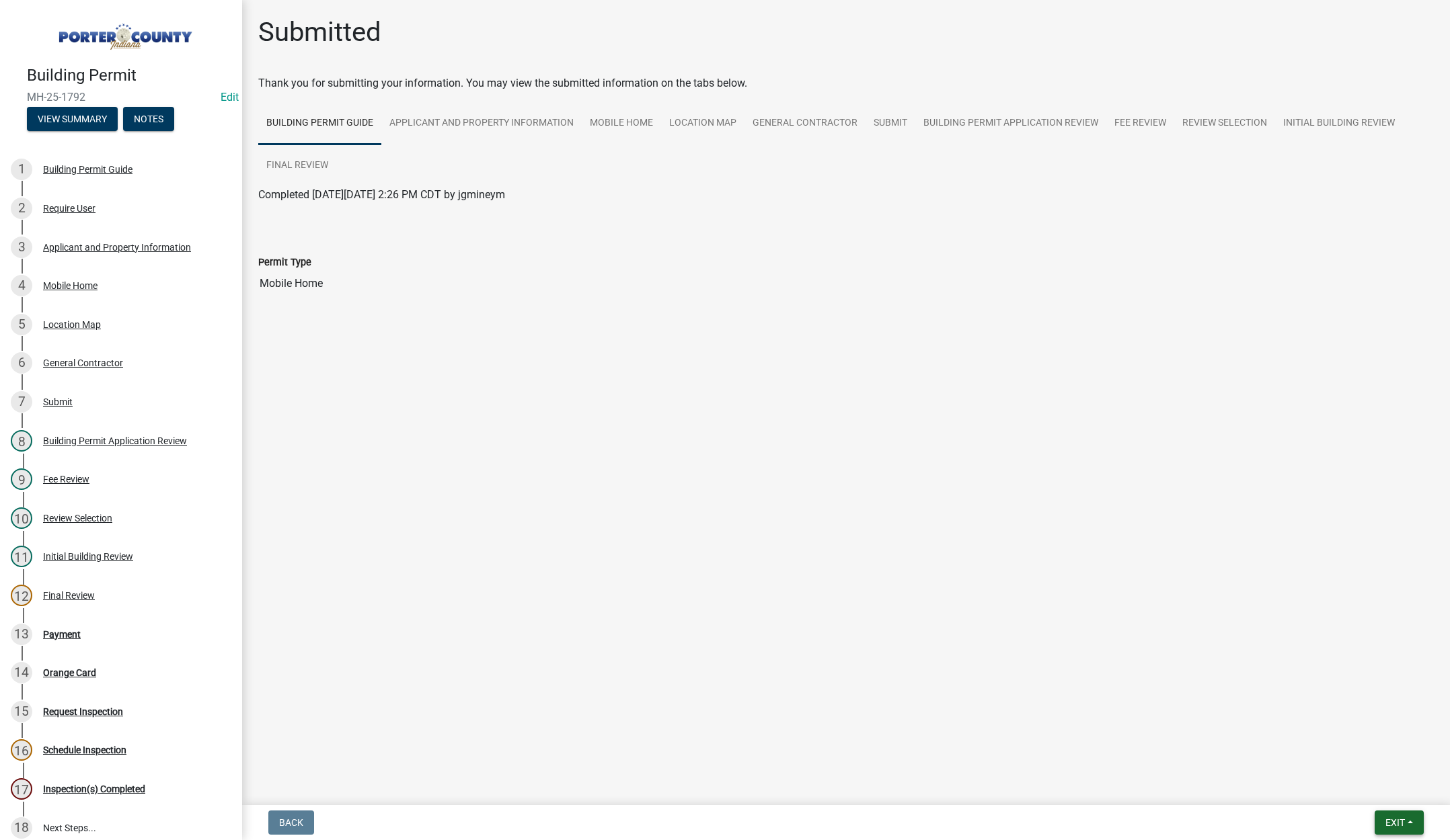
click at [1395, 824] on span "Exit" at bounding box center [1396, 822] width 20 height 11
click at [1371, 791] on button "Save & Exit" at bounding box center [1370, 788] width 107 height 32
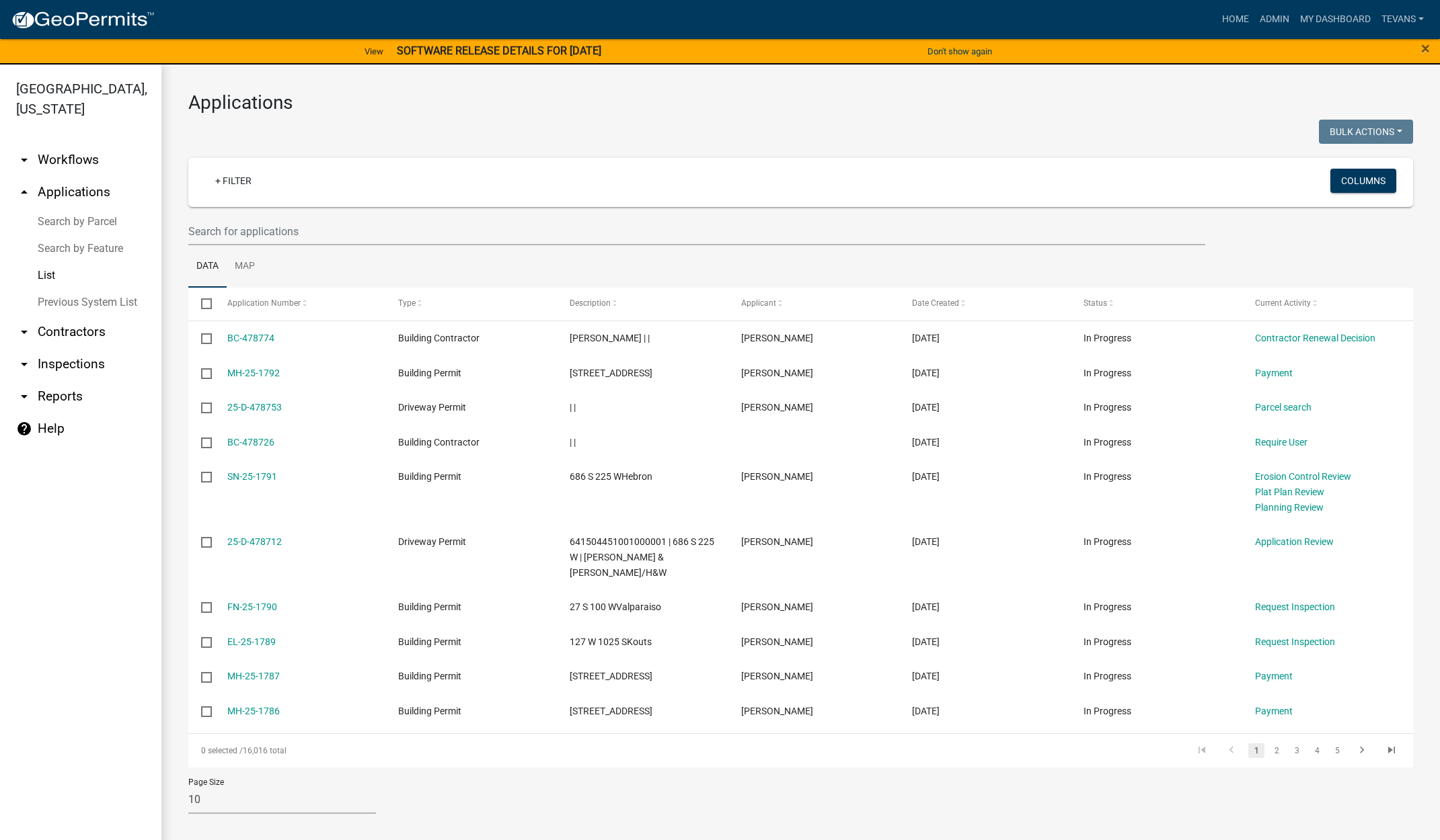
click at [139, 779] on ul "arrow_drop_down Workflows List arrow_drop_up Applications Search by Parcel Sear…" at bounding box center [81, 495] width 162 height 724
click at [88, 793] on ul "arrow_drop_down Workflows List arrow_drop_up Applications Search by Parcel Sear…" at bounding box center [81, 495] width 162 height 724
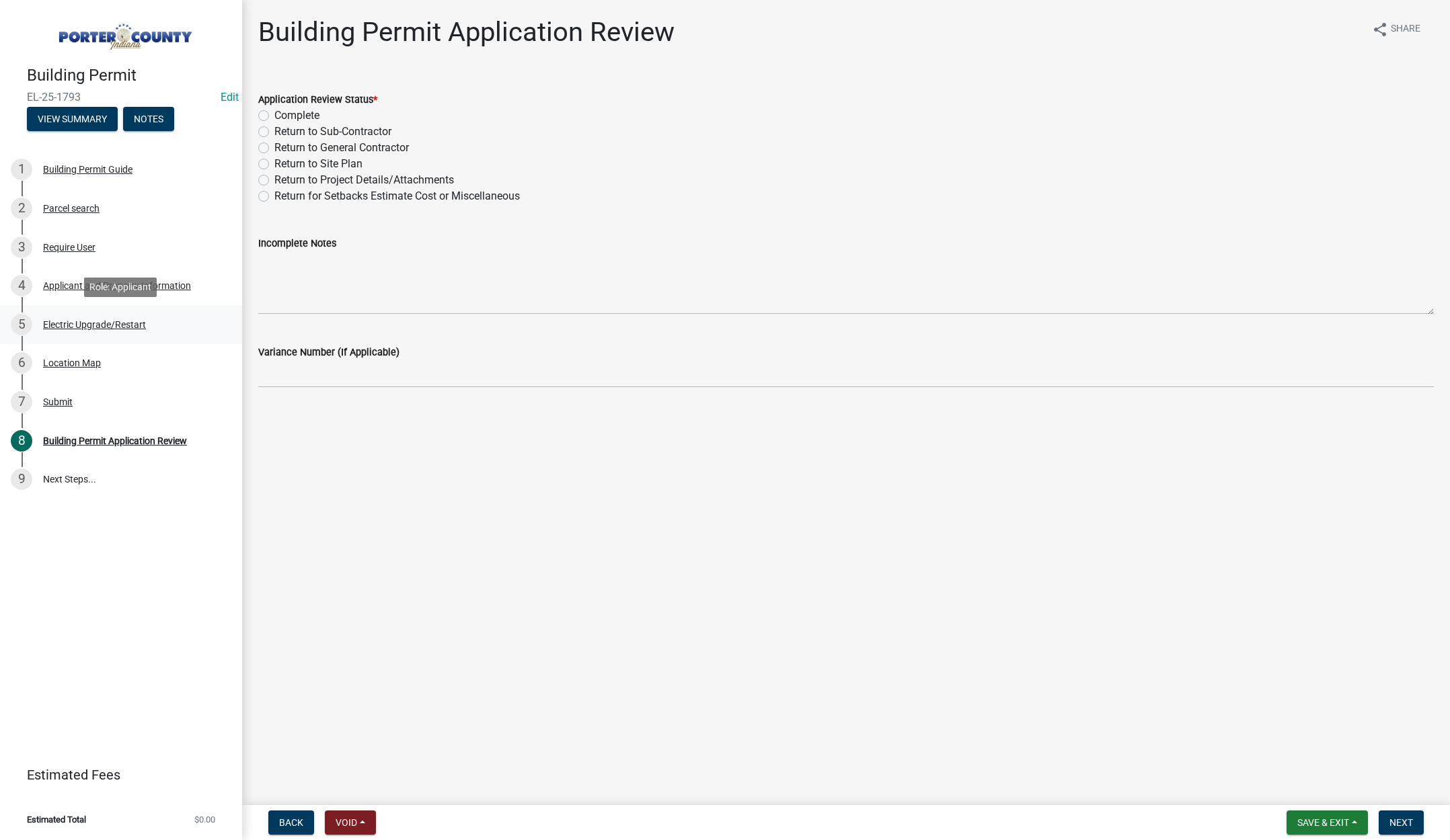
click at [83, 322] on div "Electric Upgrade/Restart" at bounding box center [95, 324] width 103 height 9
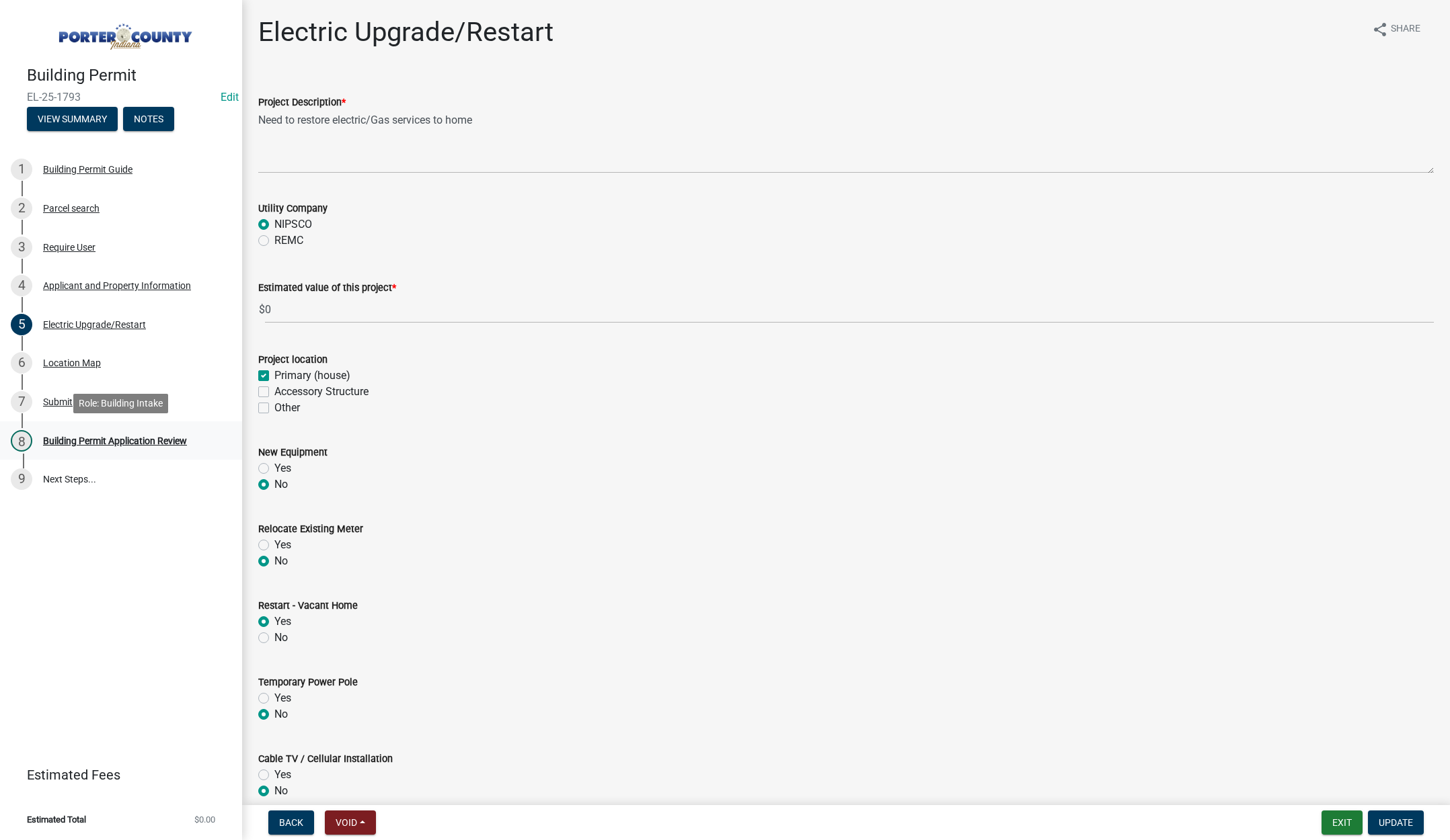
click at [128, 436] on div "Building Permit Application Review" at bounding box center [115, 440] width 144 height 9
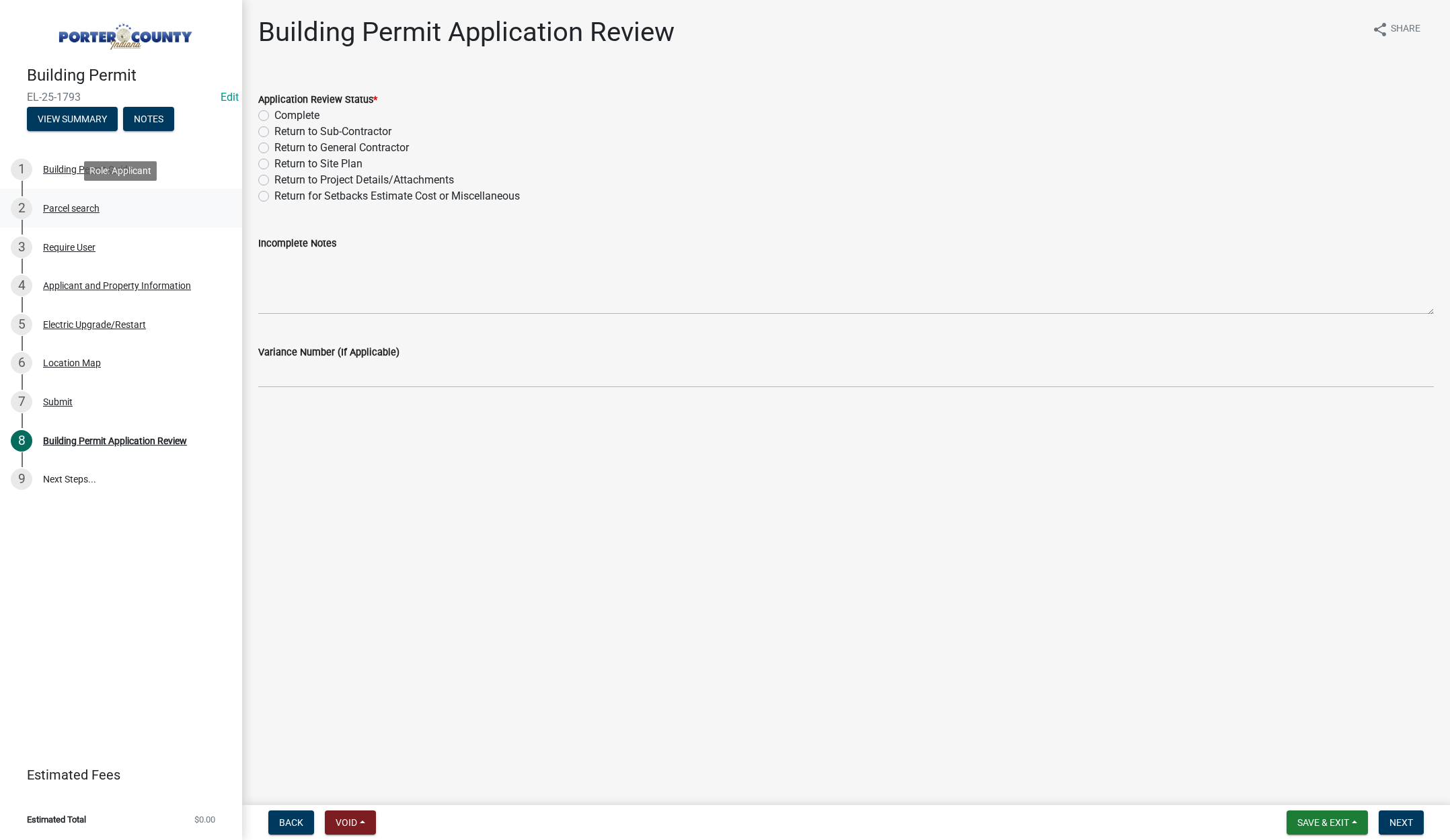
click at [78, 207] on div "Parcel search" at bounding box center [71, 208] width 57 height 9
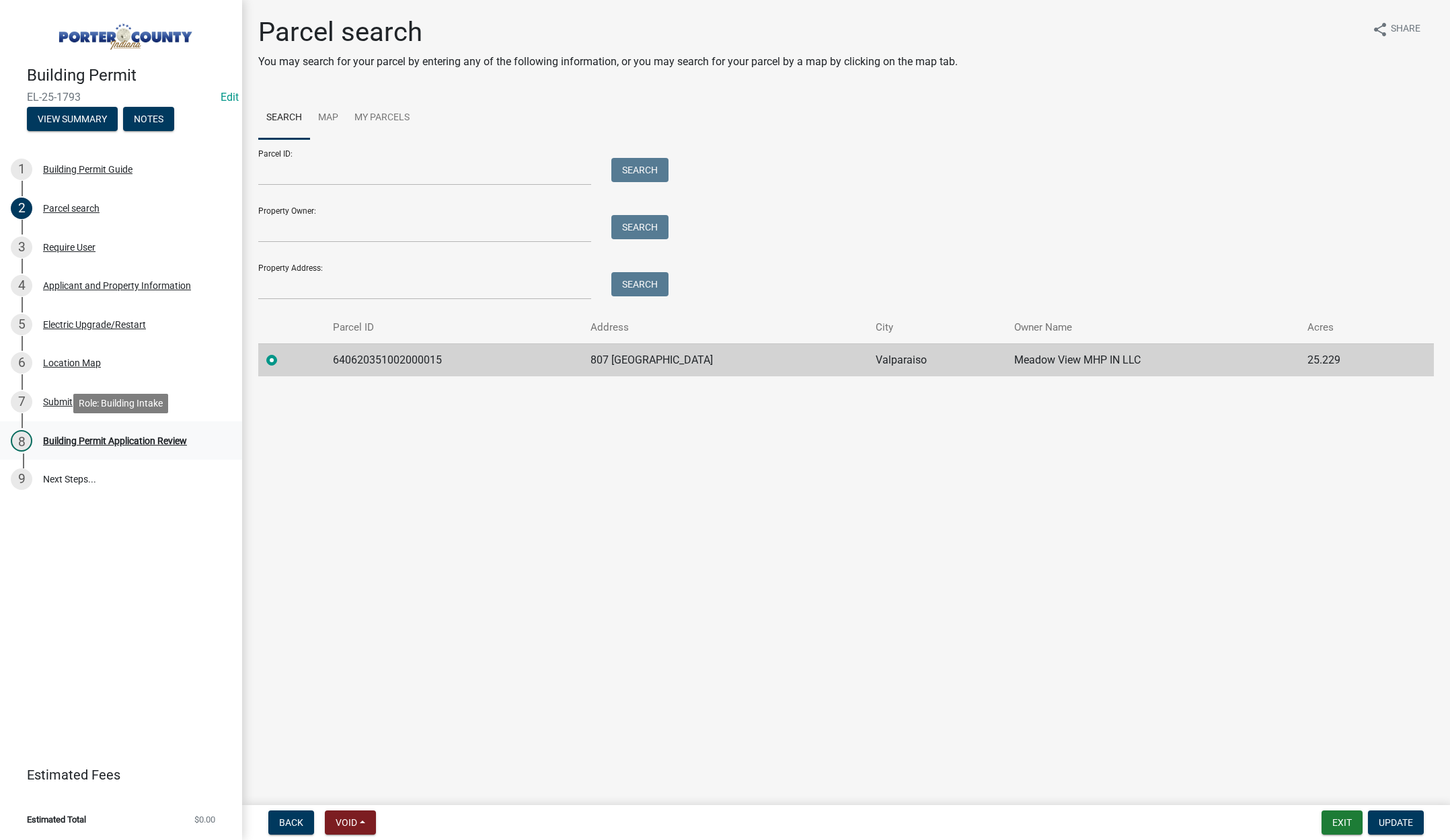
click at [135, 442] on div "Building Permit Application Review" at bounding box center [115, 440] width 144 height 9
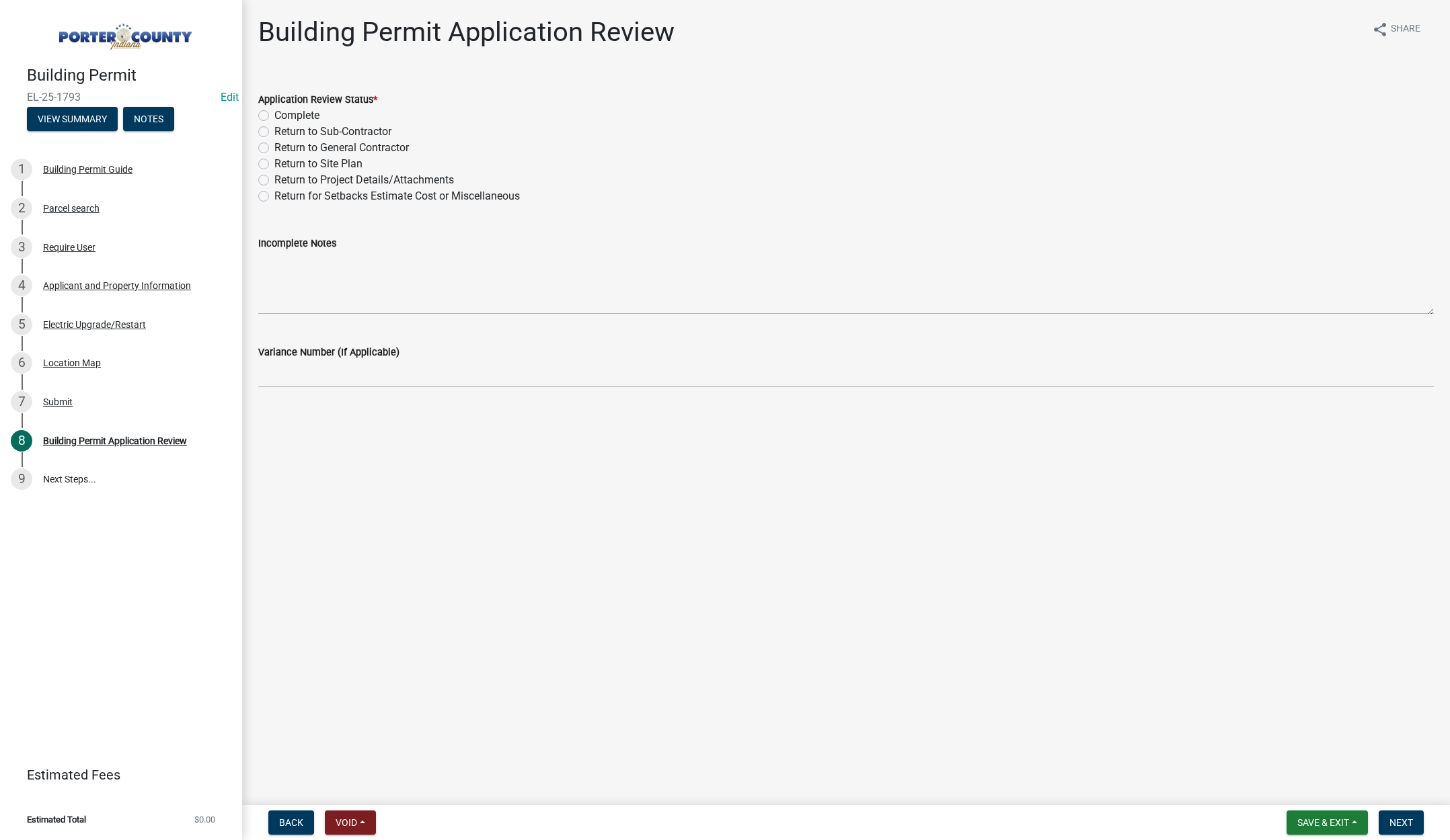
click at [275, 116] on label "Complete" at bounding box center [297, 115] width 45 height 16
click at [275, 116] on input "Complete" at bounding box center [279, 112] width 8 height 8
radio input "true"
click at [1390, 811] on button "Next" at bounding box center [1401, 822] width 45 height 24
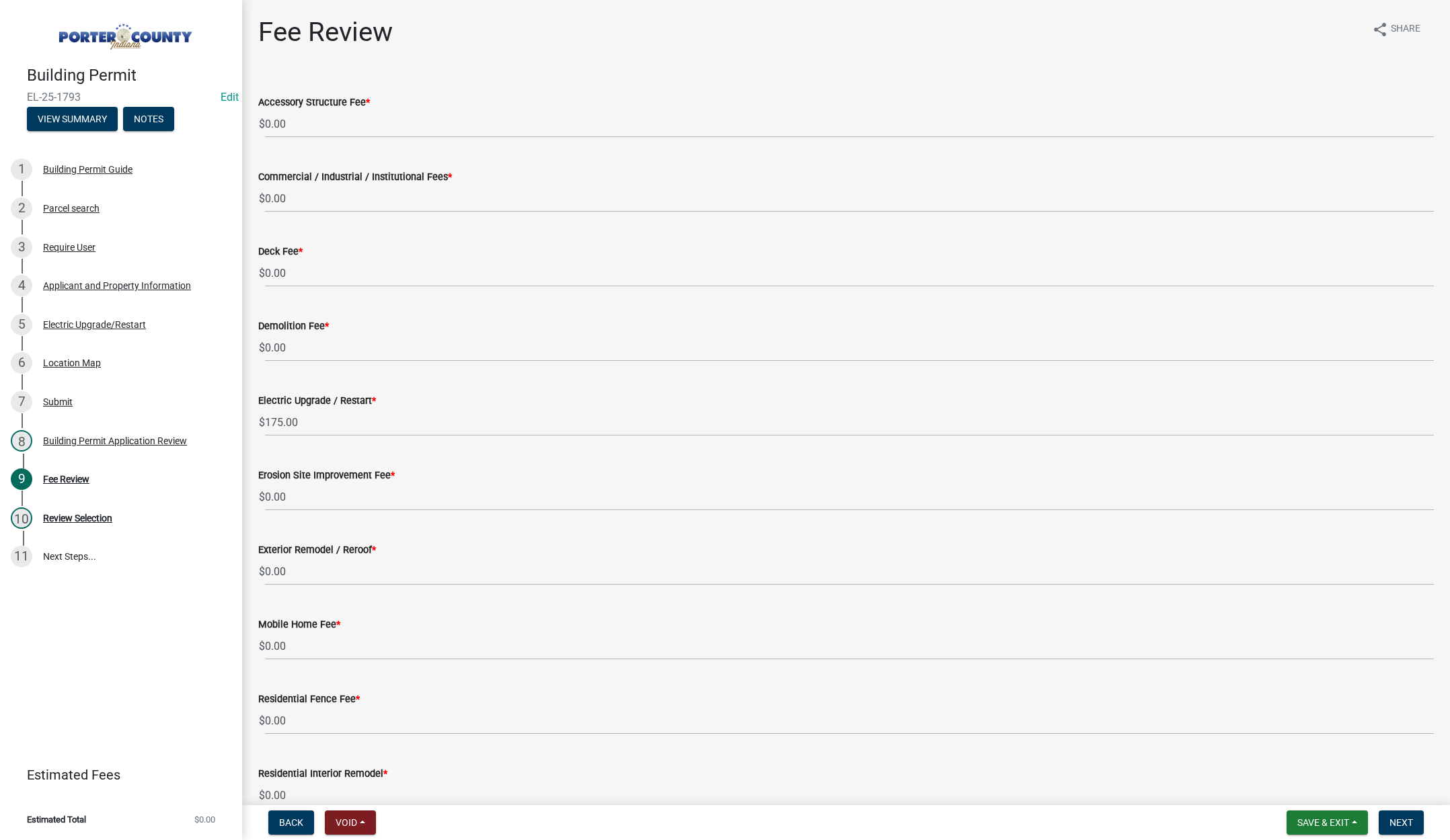
click at [1400, 809] on nav "Back Void Withdraw Lock Expire Void Save & Exit Save Save & Exit Next" at bounding box center [846, 823] width 1208 height 35
drag, startPoint x: 1394, startPoint y: 816, endPoint x: 1178, endPoint y: 645, distance: 275.5
click at [1394, 817] on span "Next" at bounding box center [1401, 822] width 23 height 11
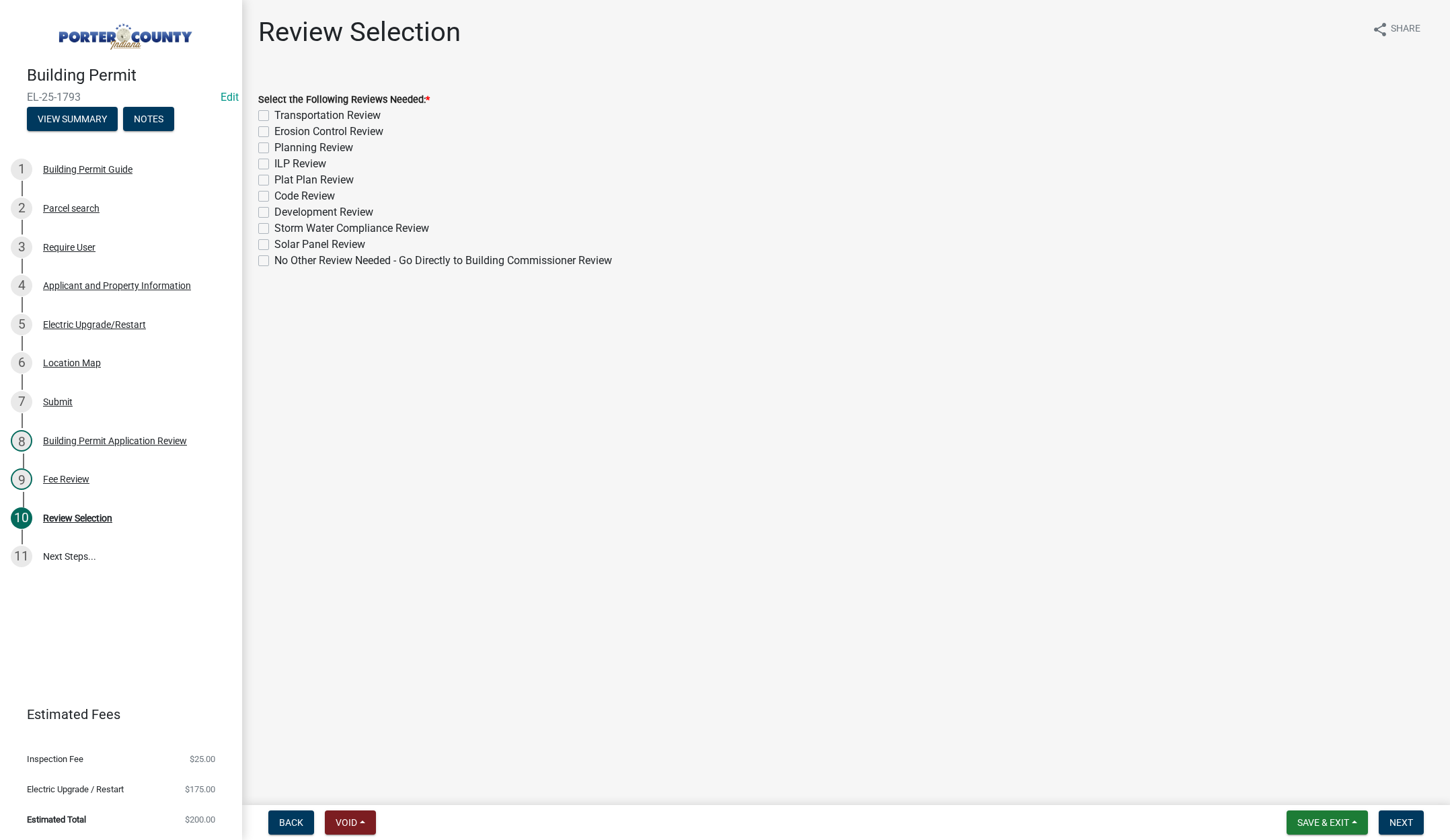
drag, startPoint x: 263, startPoint y: 260, endPoint x: 608, endPoint y: 392, distance: 369.4
click at [275, 260] on label "No Other Review Needed - Go Directly to Building Commissioner Review" at bounding box center [444, 260] width 338 height 16
click at [275, 260] on input "No Other Review Needed - Go Directly to Building Commissioner Review" at bounding box center [279, 257] width 8 height 8
checkbox input "true"
checkbox input "false"
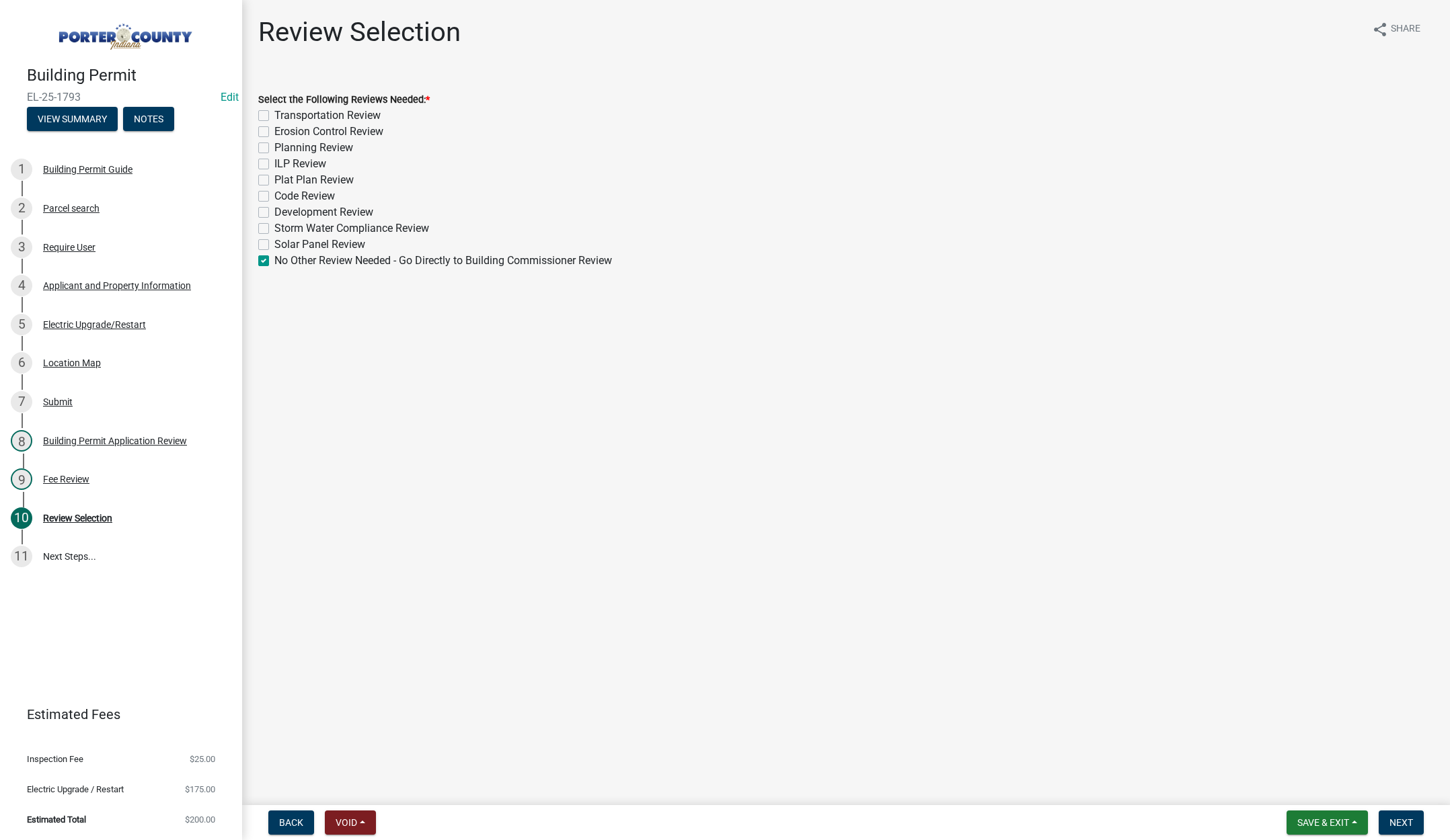
checkbox input "false"
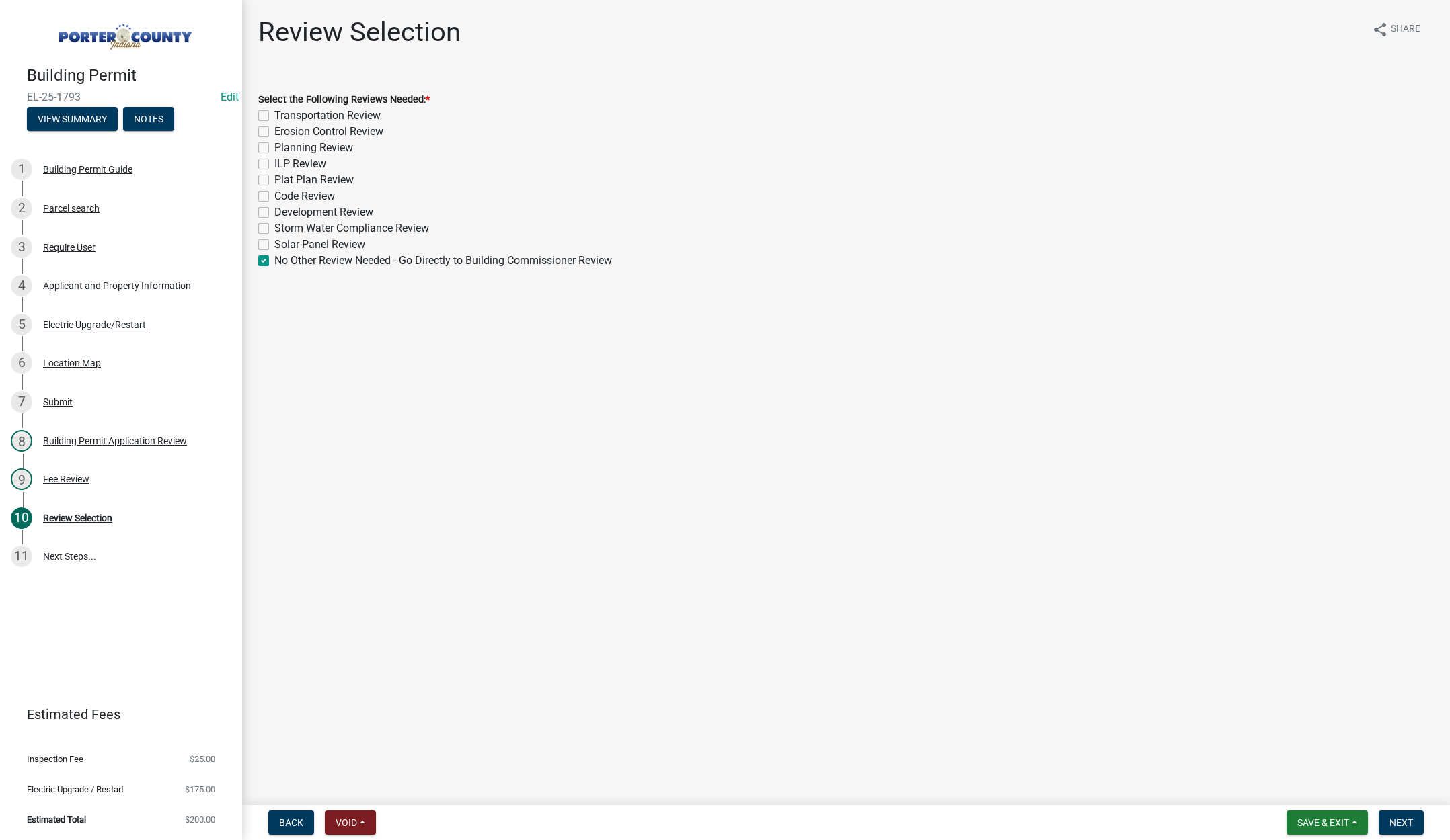
checkbox input "false"
checkbox input "true"
click at [1395, 816] on button "Next" at bounding box center [1401, 822] width 45 height 24
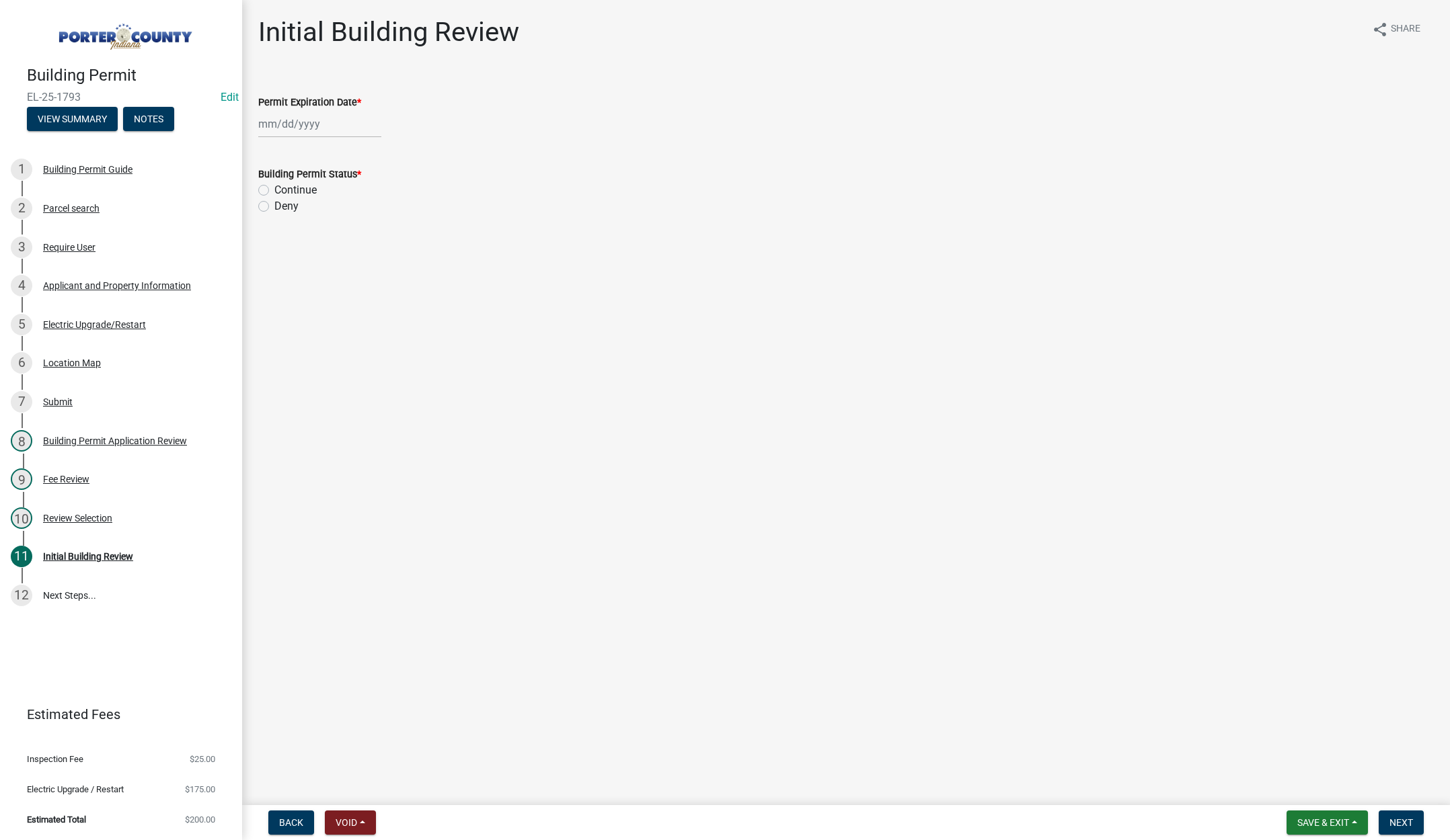
click at [335, 131] on div at bounding box center [320, 124] width 123 height 28
select select "9"
click at [377, 148] on select "1525 1526 1527 1528 1529 1530 1531 1532 1533 1534 1535 1536 1537 1538 1539 1540…" at bounding box center [364, 152] width 49 height 20
select select "2026"
click at [340, 143] on select "1525 1526 1527 1528 1529 1530 1531 1532 1533 1534 1535 1536 1537 1538 1539 1540…" at bounding box center [364, 152] width 49 height 20
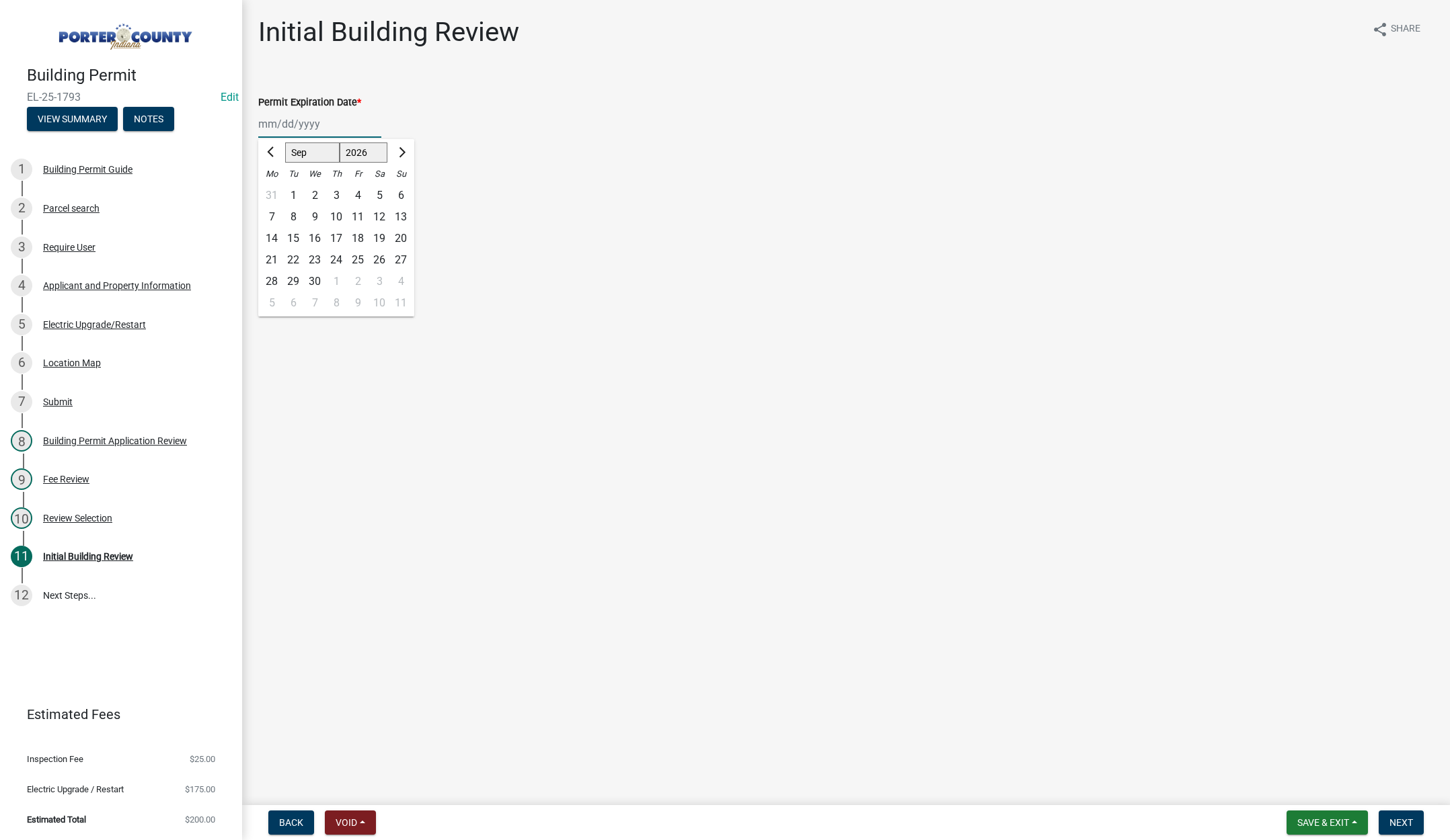
click at [294, 236] on div "15" at bounding box center [293, 239] width 21 height 21
type input "09/15/2026"
drag, startPoint x: 265, startPoint y: 189, endPoint x: 274, endPoint y: 193, distance: 9.8
click at [275, 189] on label "Continue" at bounding box center [296, 190] width 42 height 16
click at [275, 189] on input "Continue" at bounding box center [279, 186] width 8 height 8
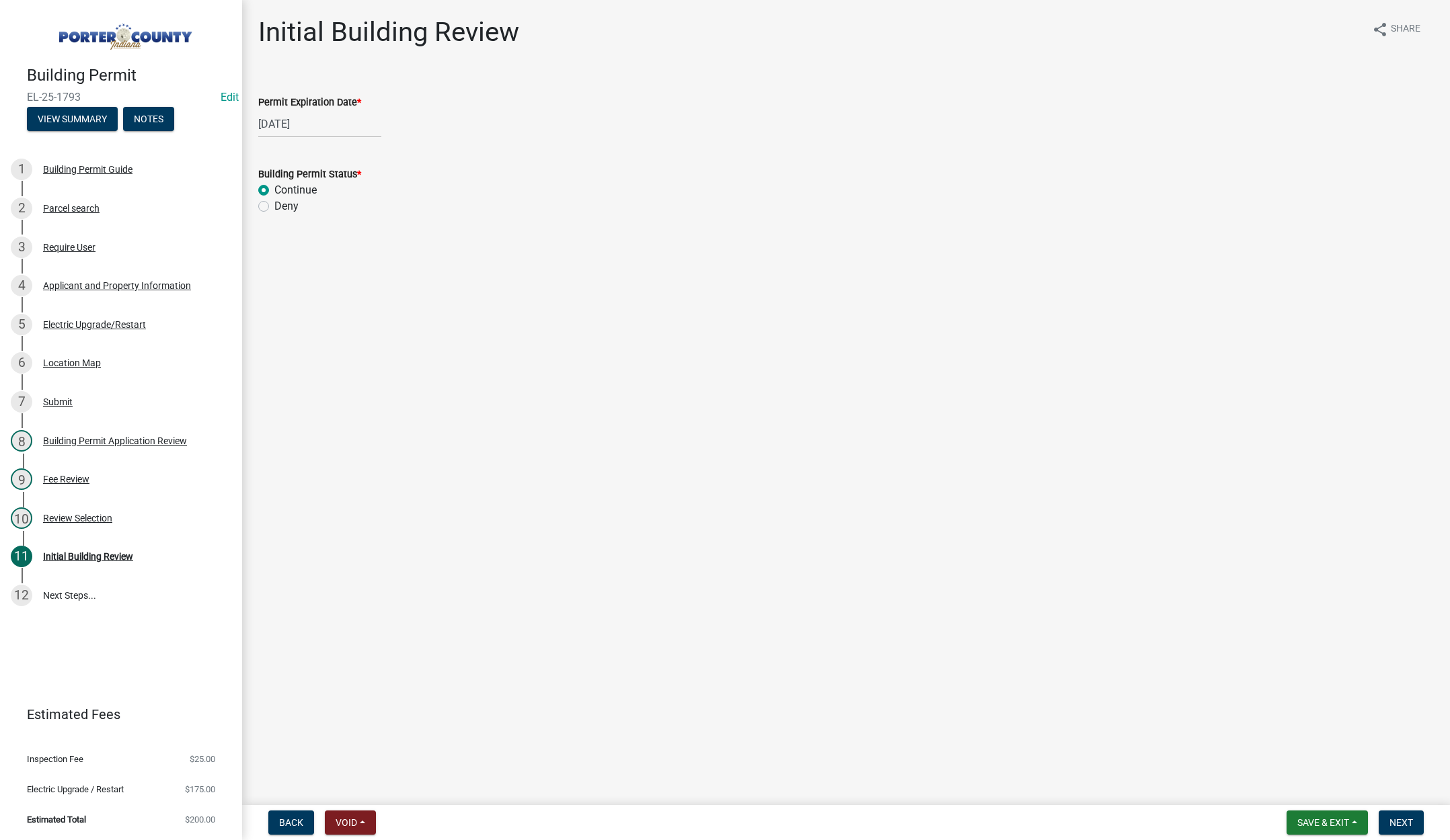
radio input "true"
click at [1401, 819] on span "Next" at bounding box center [1401, 822] width 23 height 11
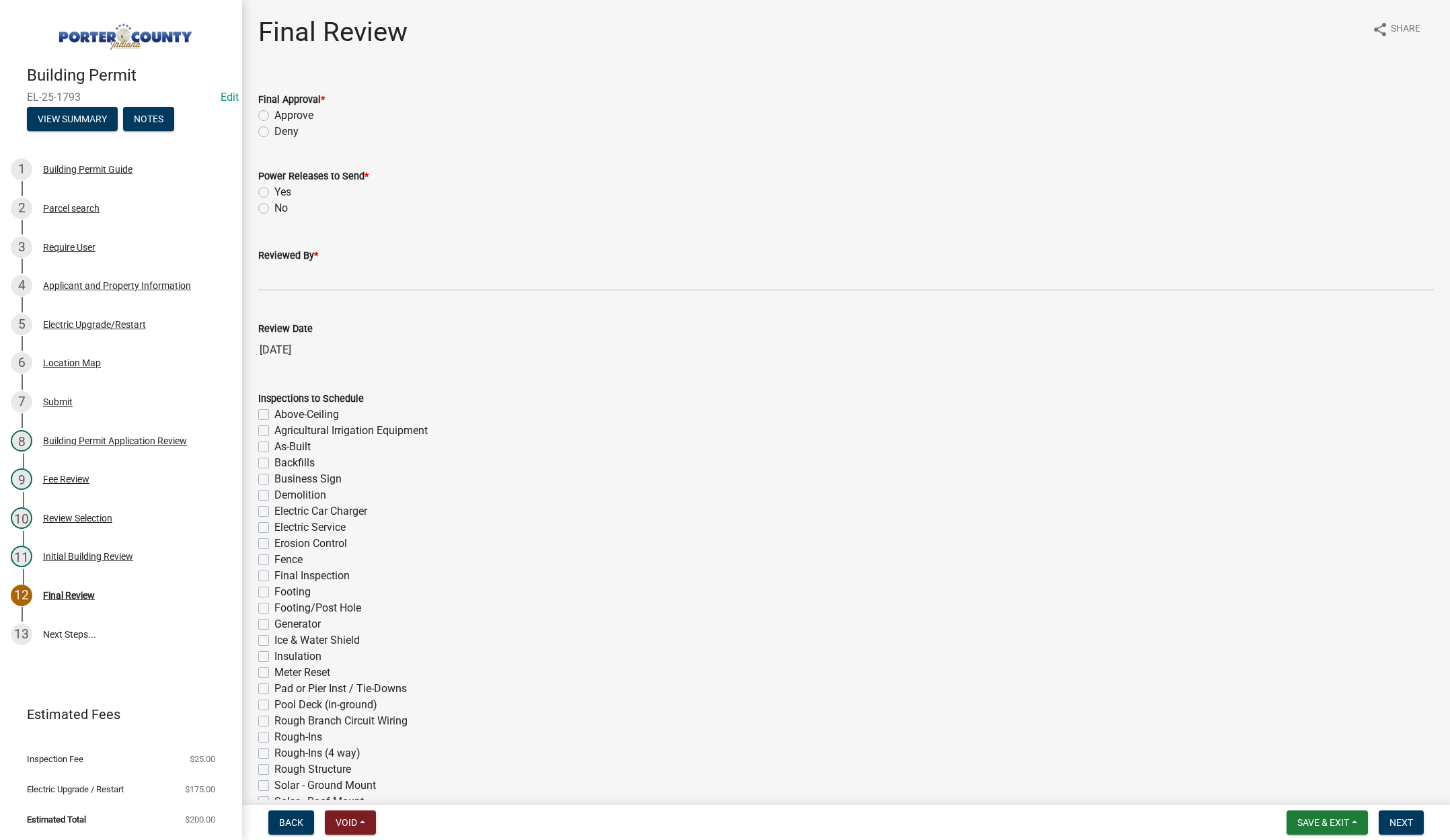
click at [275, 112] on label "Approve" at bounding box center [294, 115] width 39 height 16
click at [275, 112] on input "Approve" at bounding box center [279, 112] width 8 height 8
radio input "true"
click at [275, 188] on label "Yes" at bounding box center [283, 192] width 17 height 16
click at [275, 188] on input "Yes" at bounding box center [279, 188] width 8 height 8
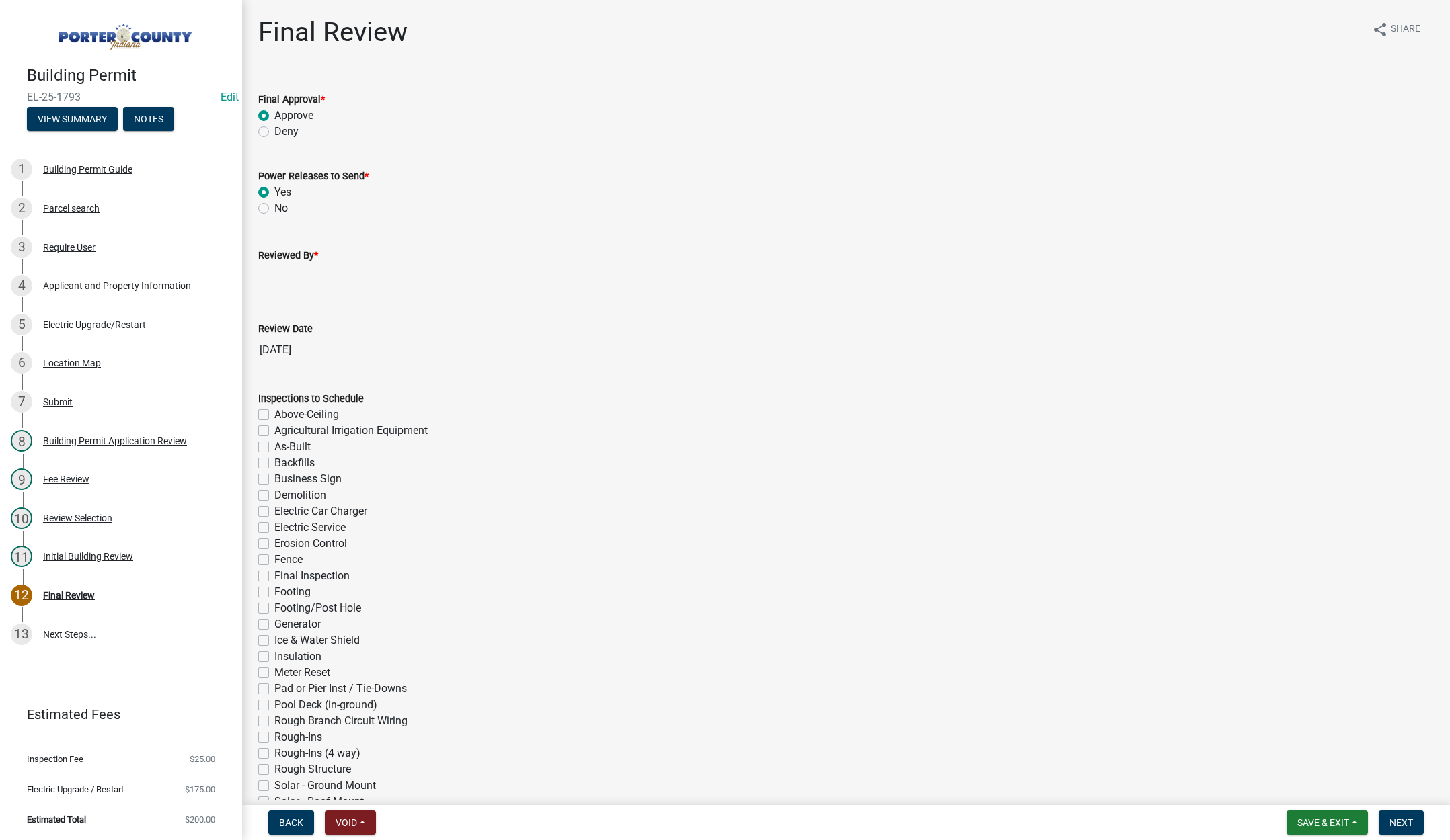
radio input "true"
click at [278, 280] on input "Reviewed By *" at bounding box center [846, 277] width 1175 height 28
type input "Tami"
click at [1404, 817] on span "Next" at bounding box center [1401, 822] width 23 height 11
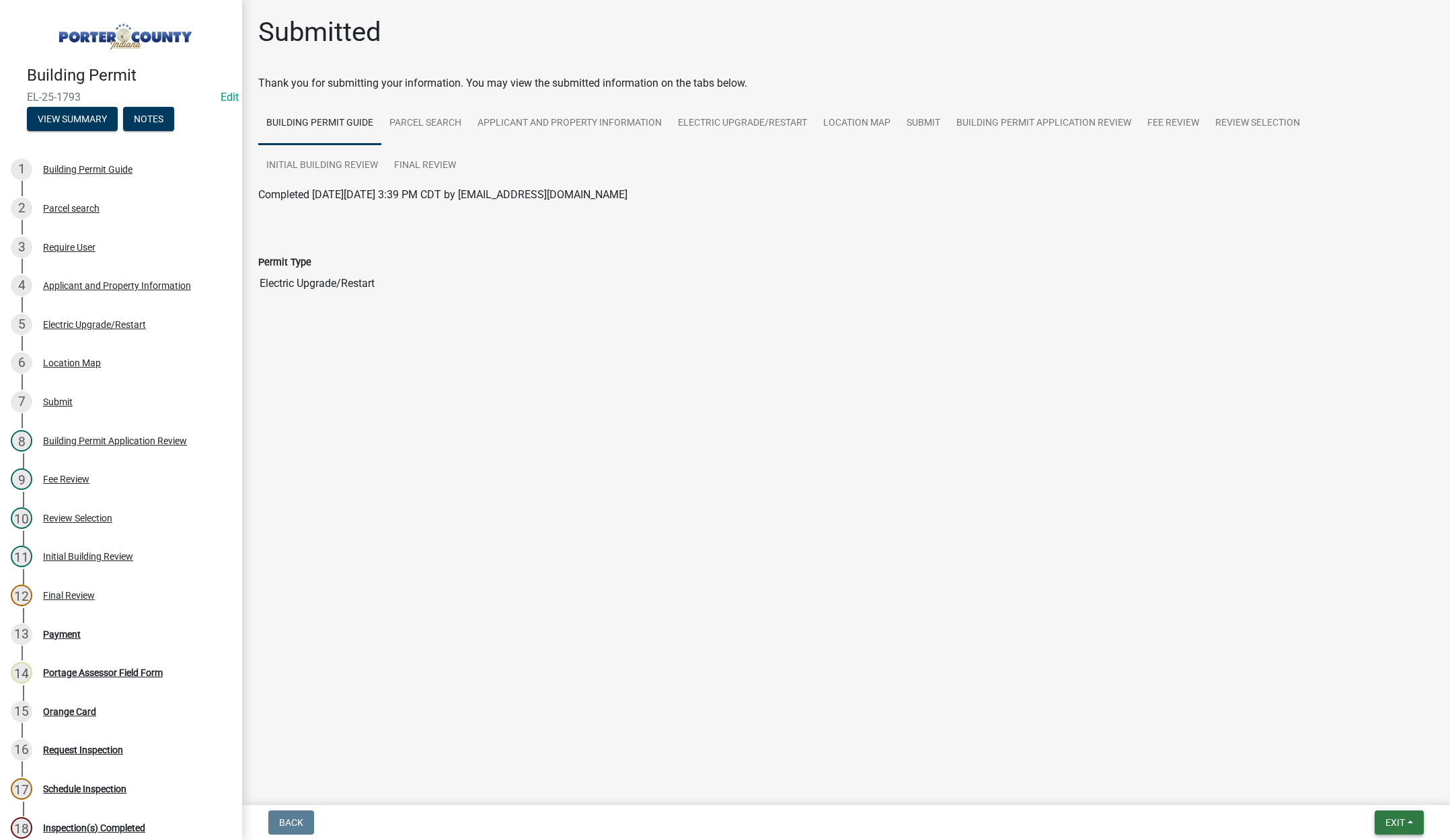
click at [1400, 820] on span "Exit" at bounding box center [1396, 822] width 20 height 11
click at [1372, 788] on button "Save & Exit" at bounding box center [1370, 788] width 107 height 32
